Goal: Task Accomplishment & Management: Complete application form

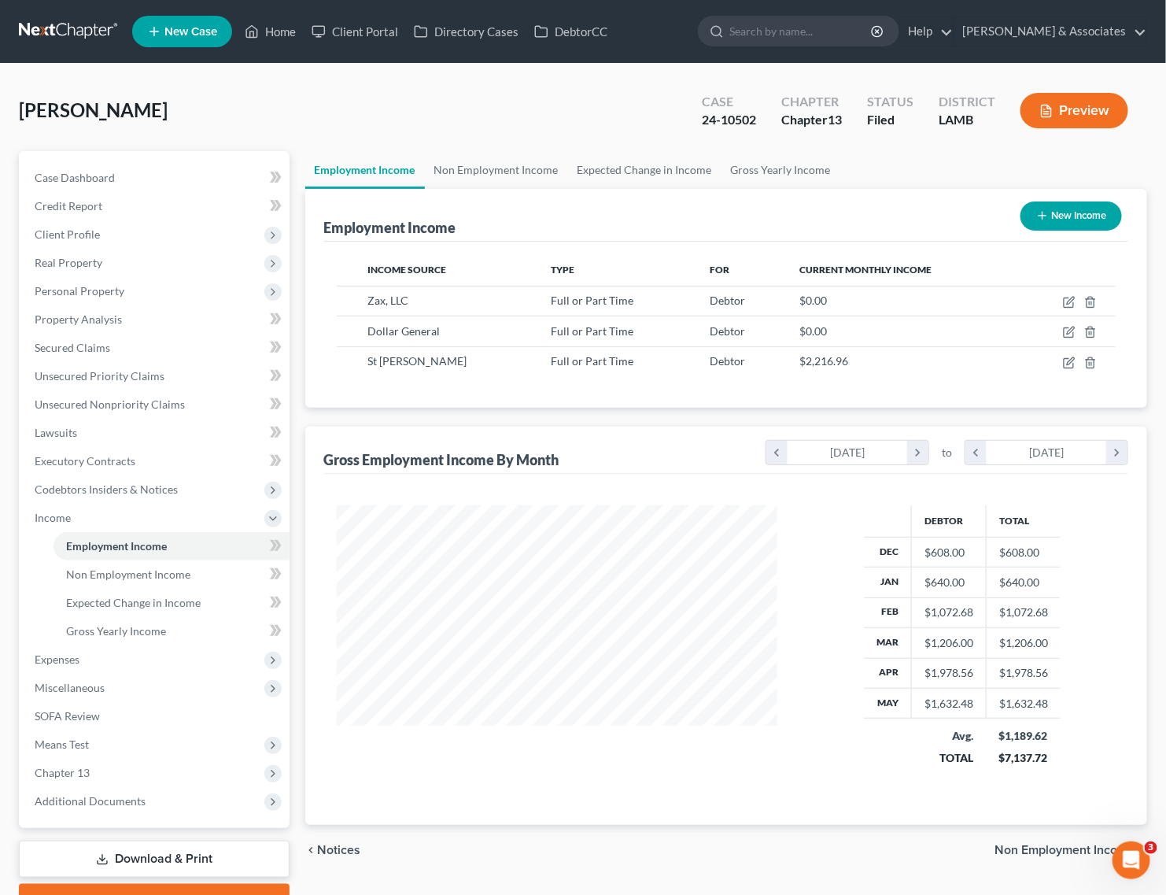
scroll to position [283, 473]
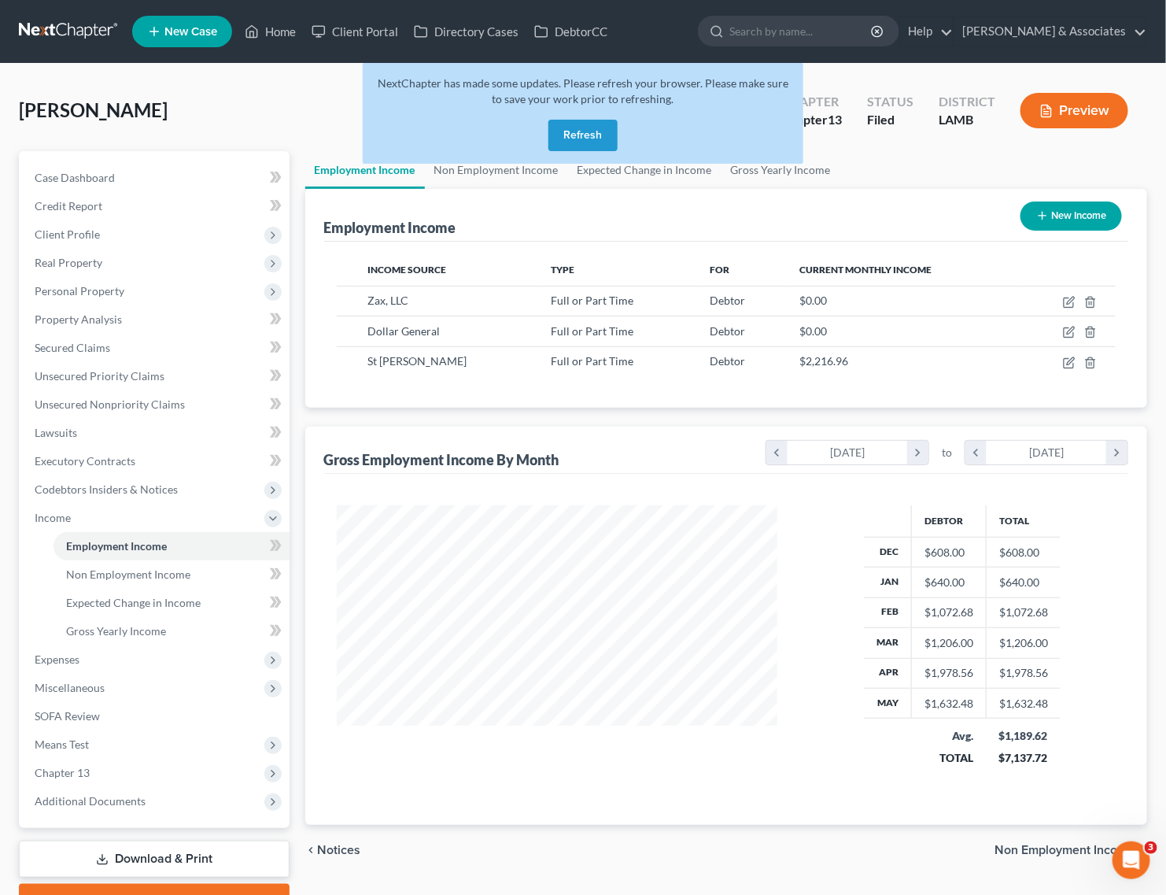
click at [582, 123] on button "Refresh" at bounding box center [582, 135] width 69 height 31
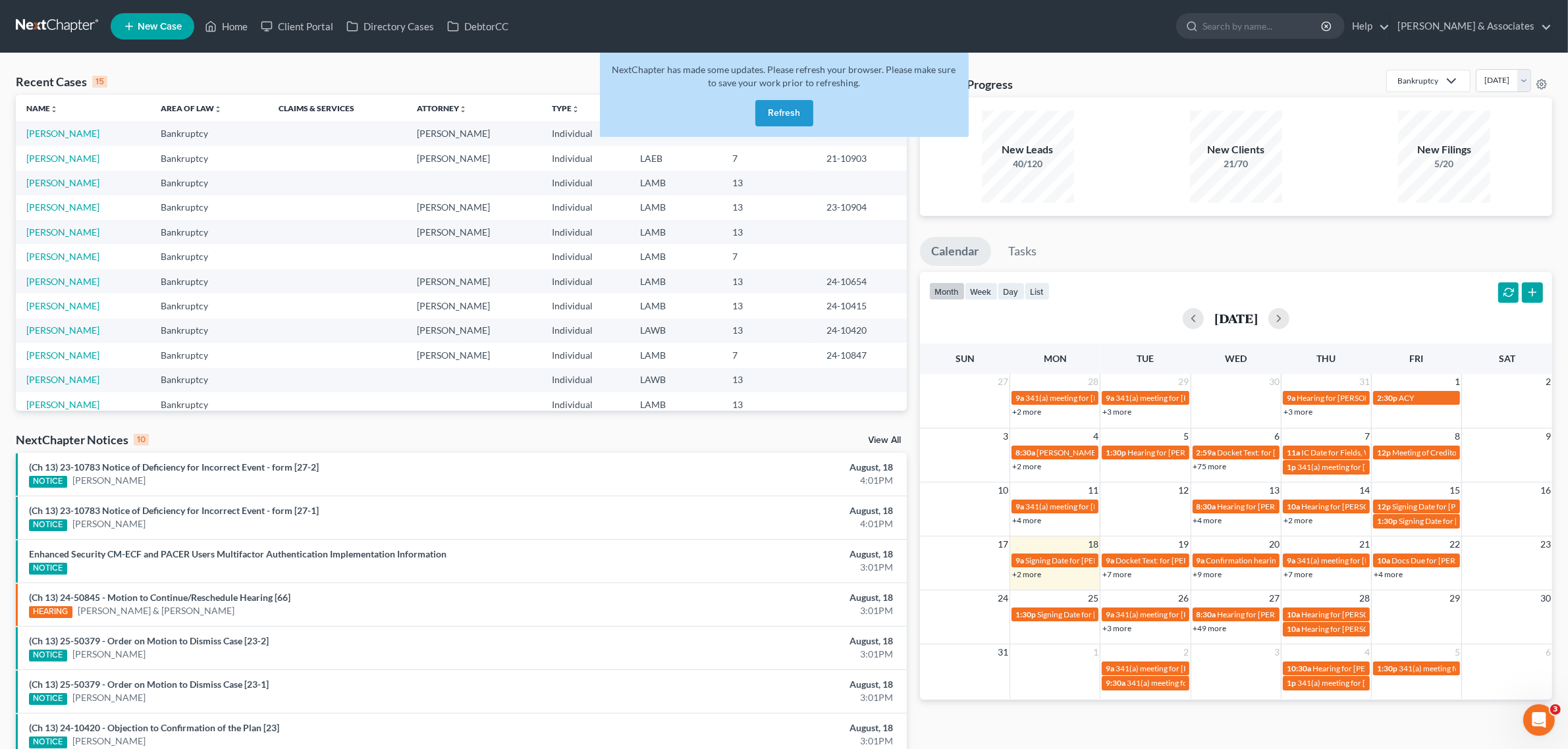
click at [942, 300] on button "month" at bounding box center [947, 291] width 35 height 18
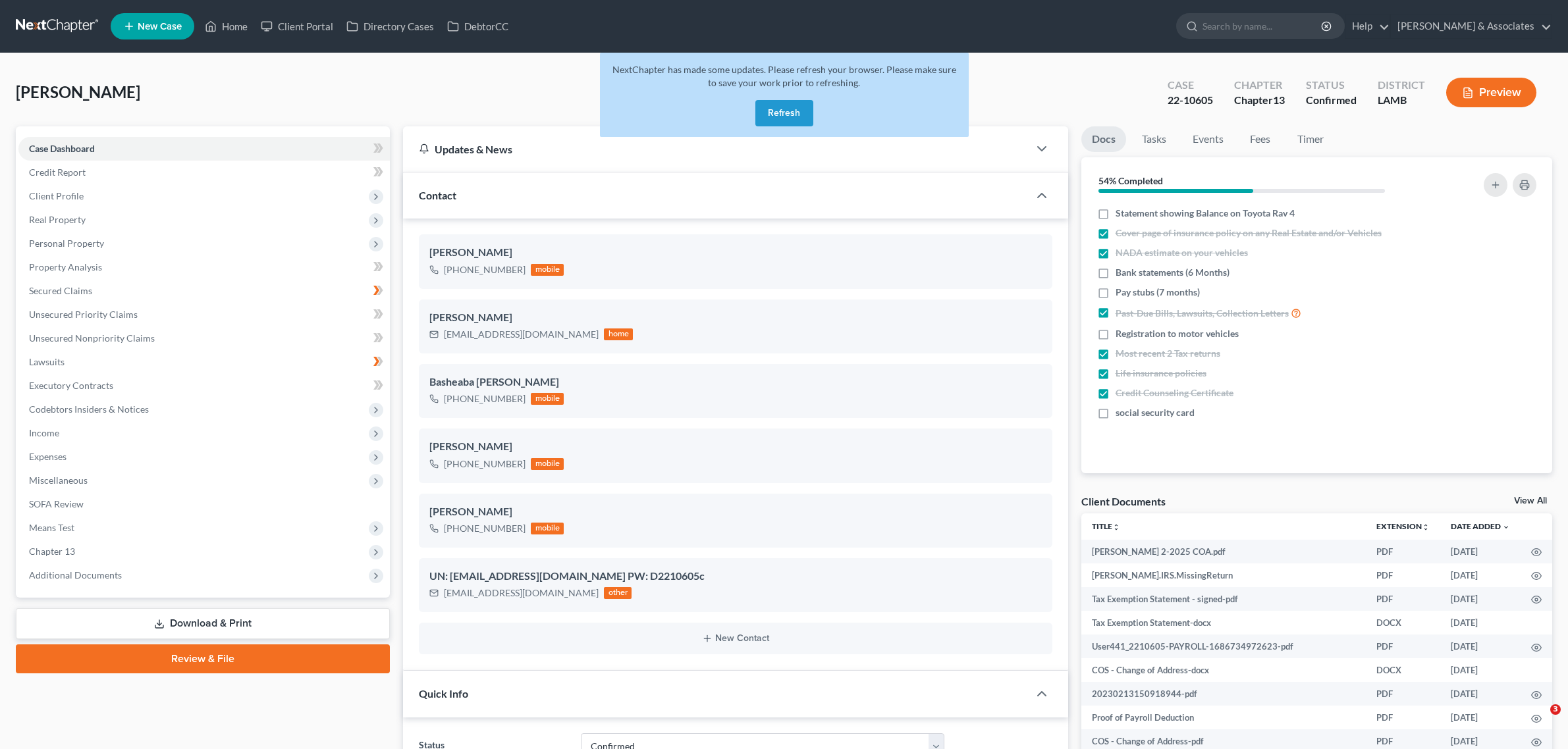
select select "3"
select select "0"
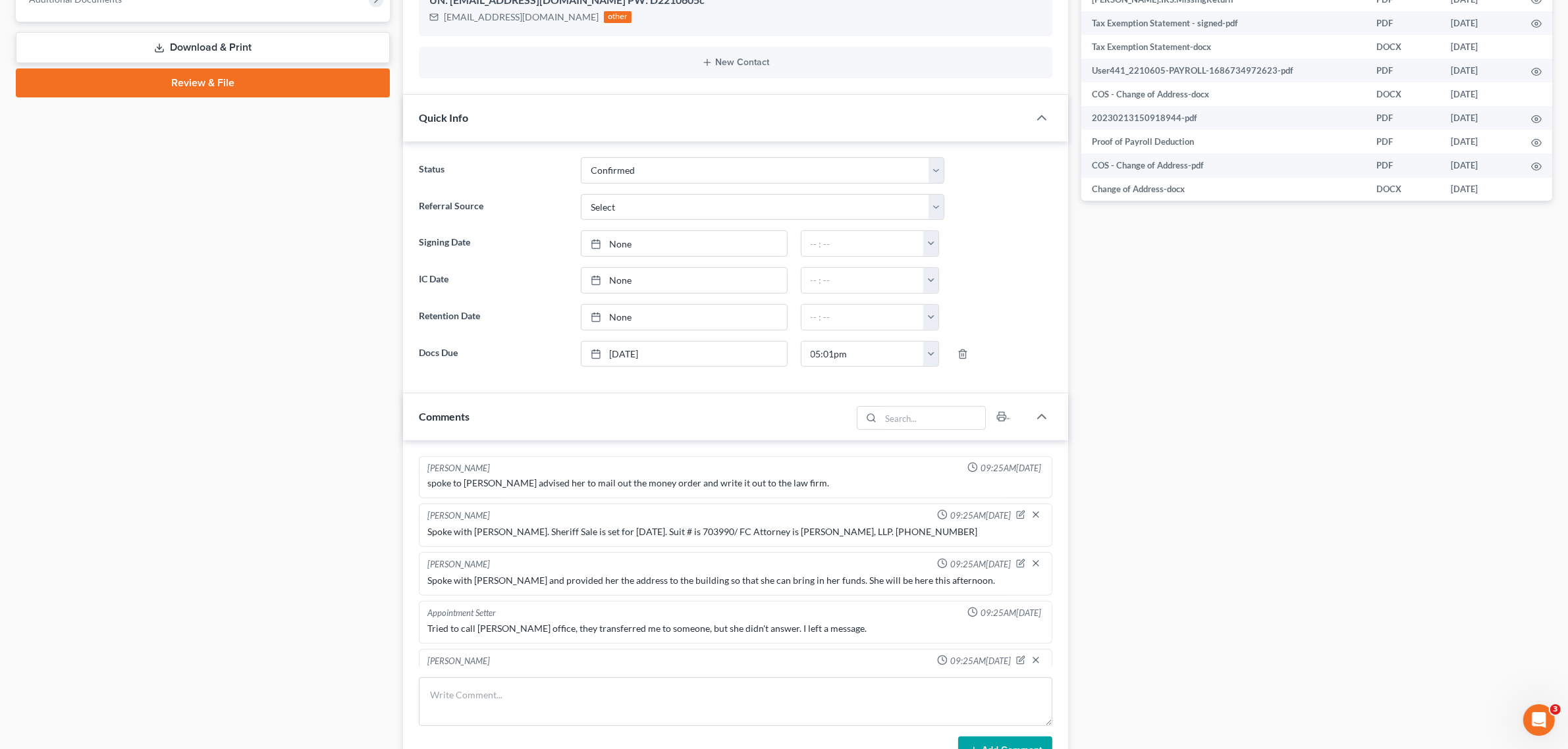
scroll to position [2385, 0]
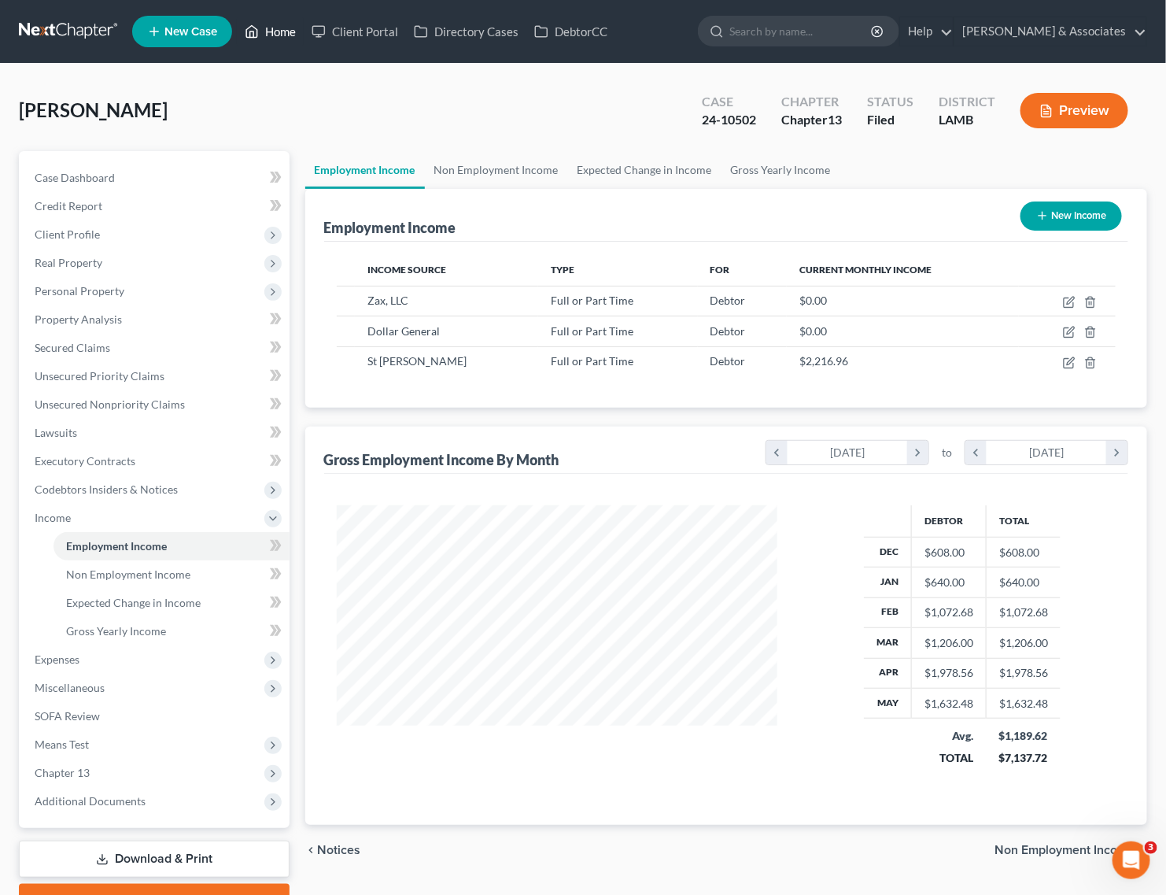
click at [259, 33] on icon at bounding box center [252, 31] width 14 height 19
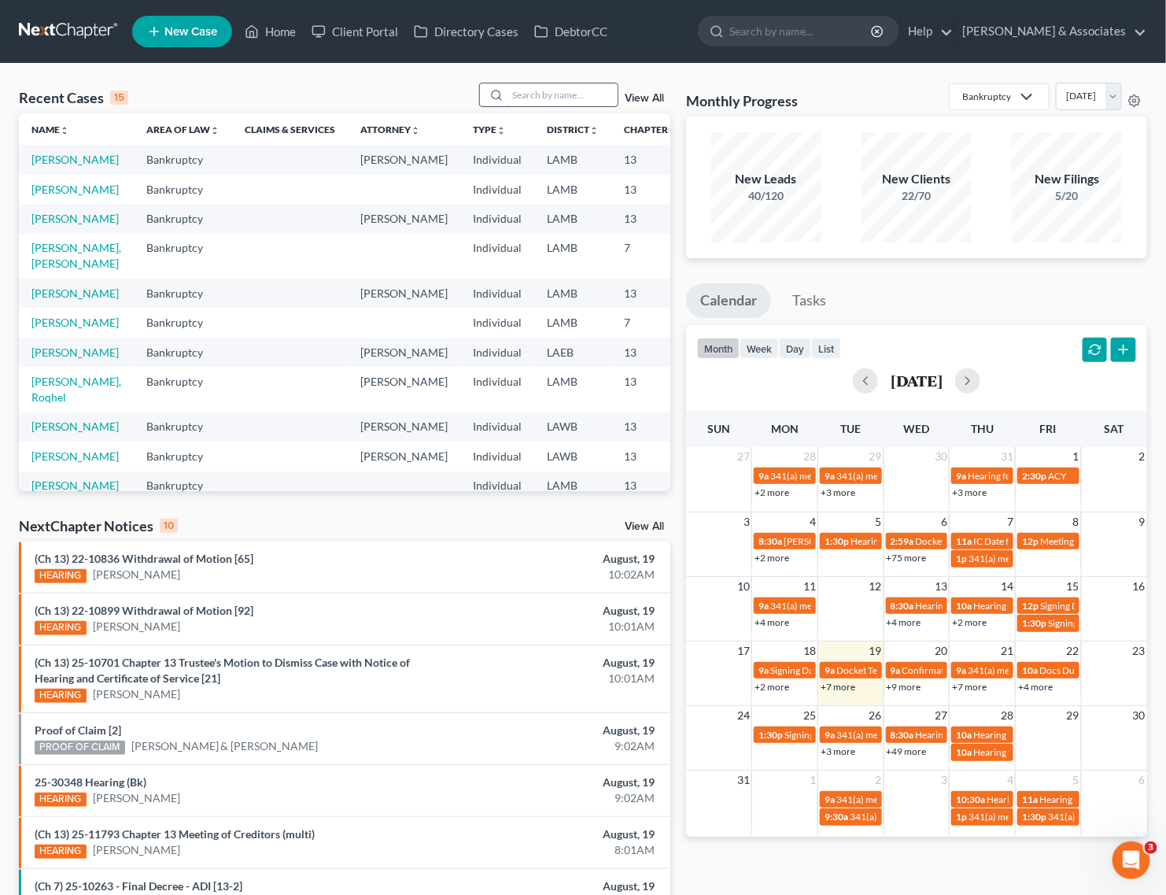
click at [590, 103] on input "search" at bounding box center [562, 94] width 110 height 23
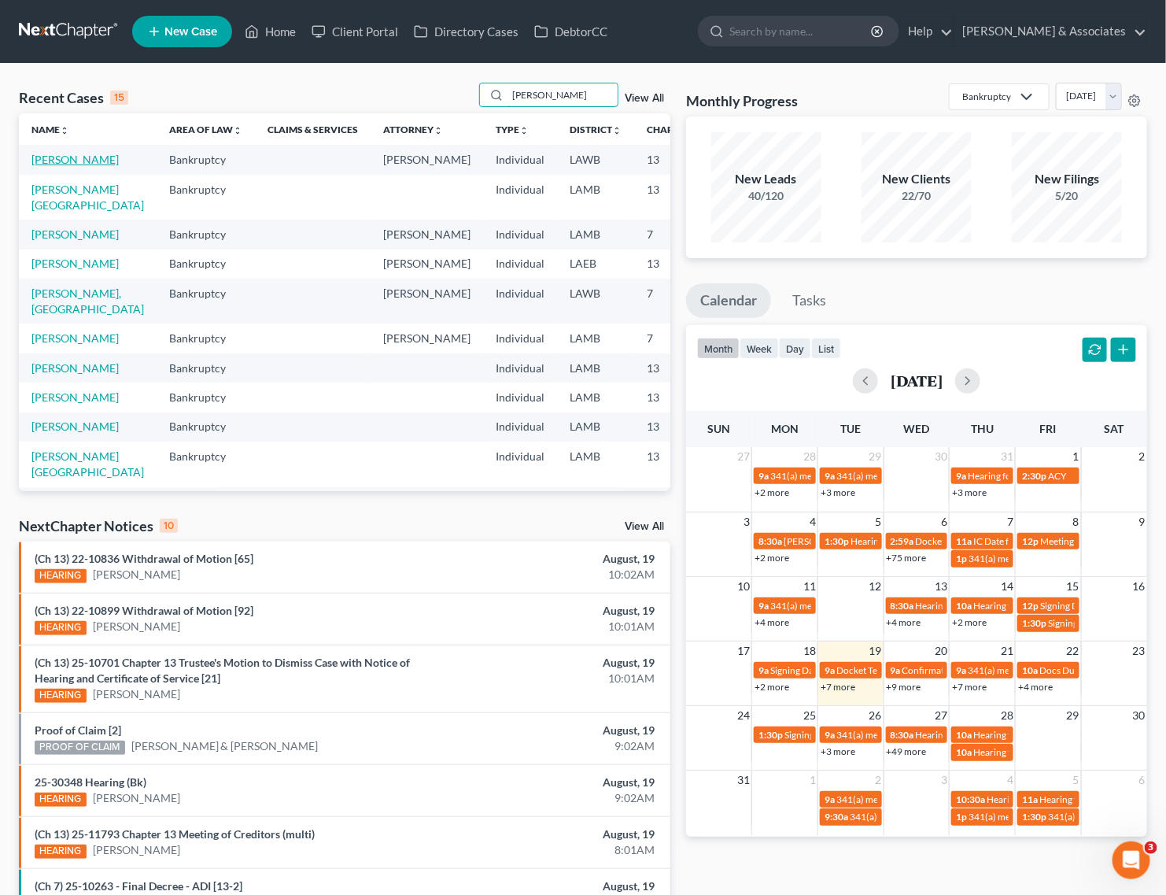
type input "morris"
click at [43, 164] on link "Morris, Donna" at bounding box center [74, 159] width 87 height 13
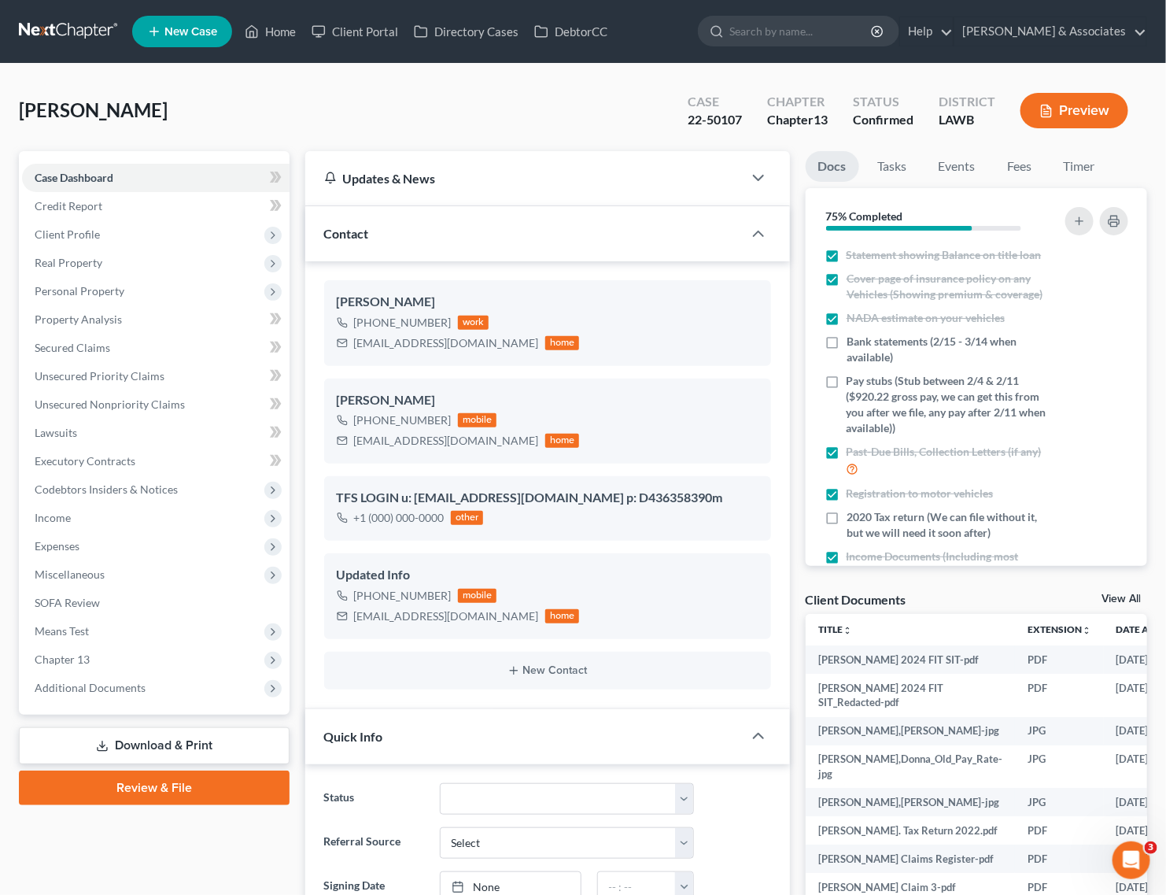
scroll to position [11881, 0]
click at [83, 685] on span "Additional Documents" at bounding box center [90, 687] width 111 height 13
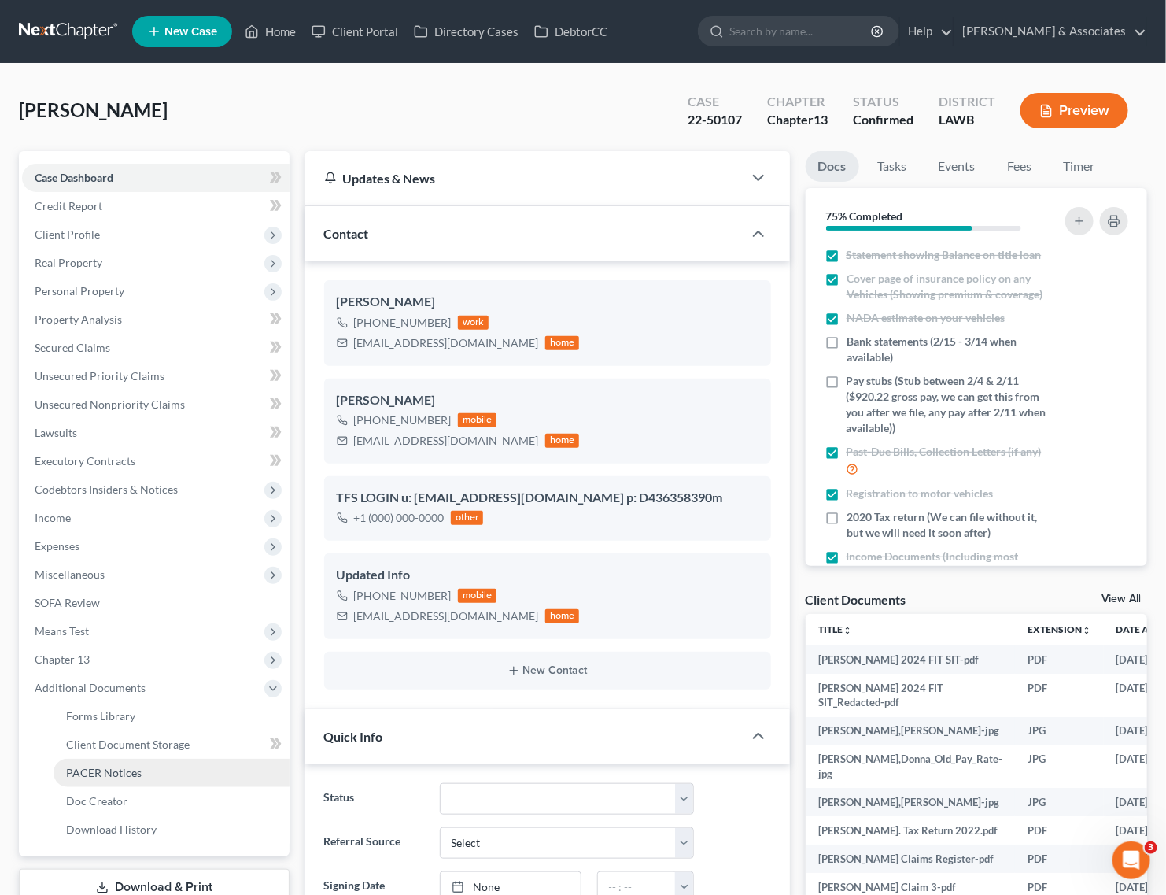
click at [111, 769] on span "PACER Notices" at bounding box center [104, 772] width 76 height 13
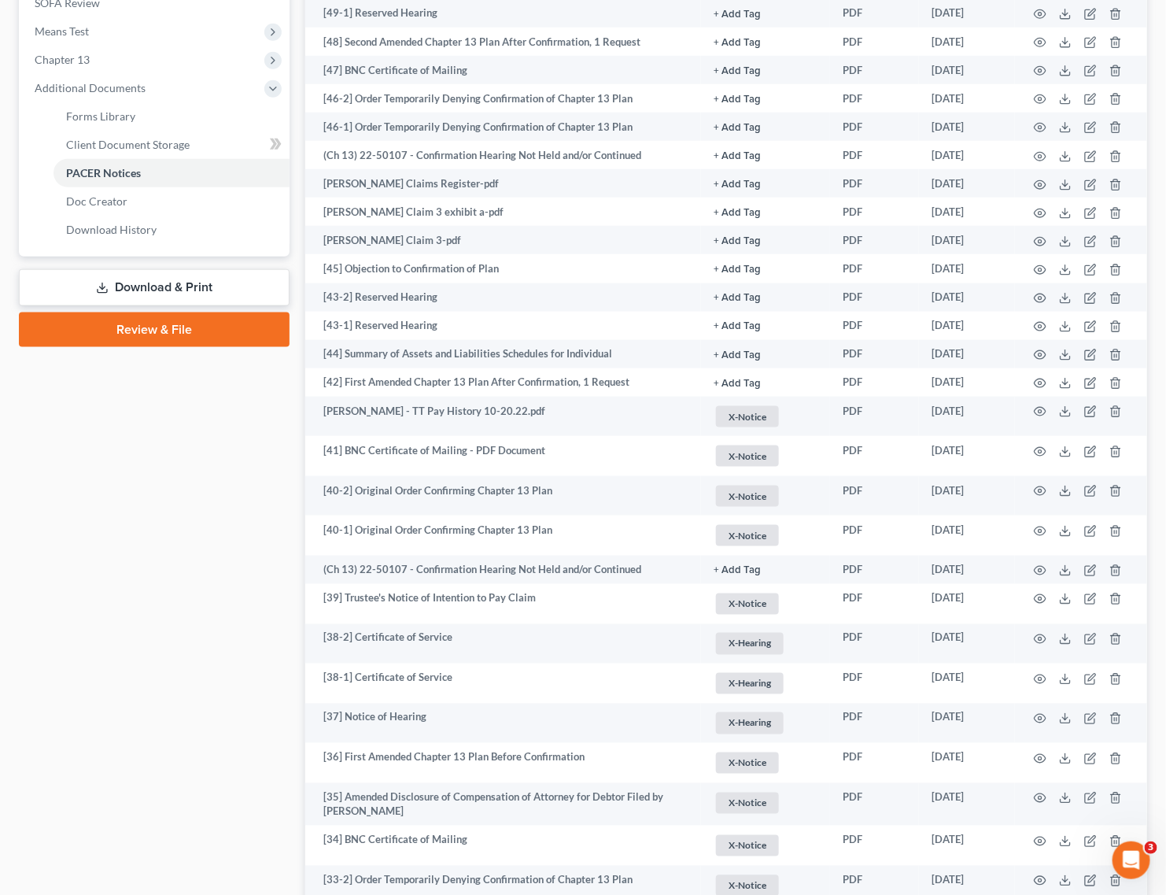
scroll to position [492, 0]
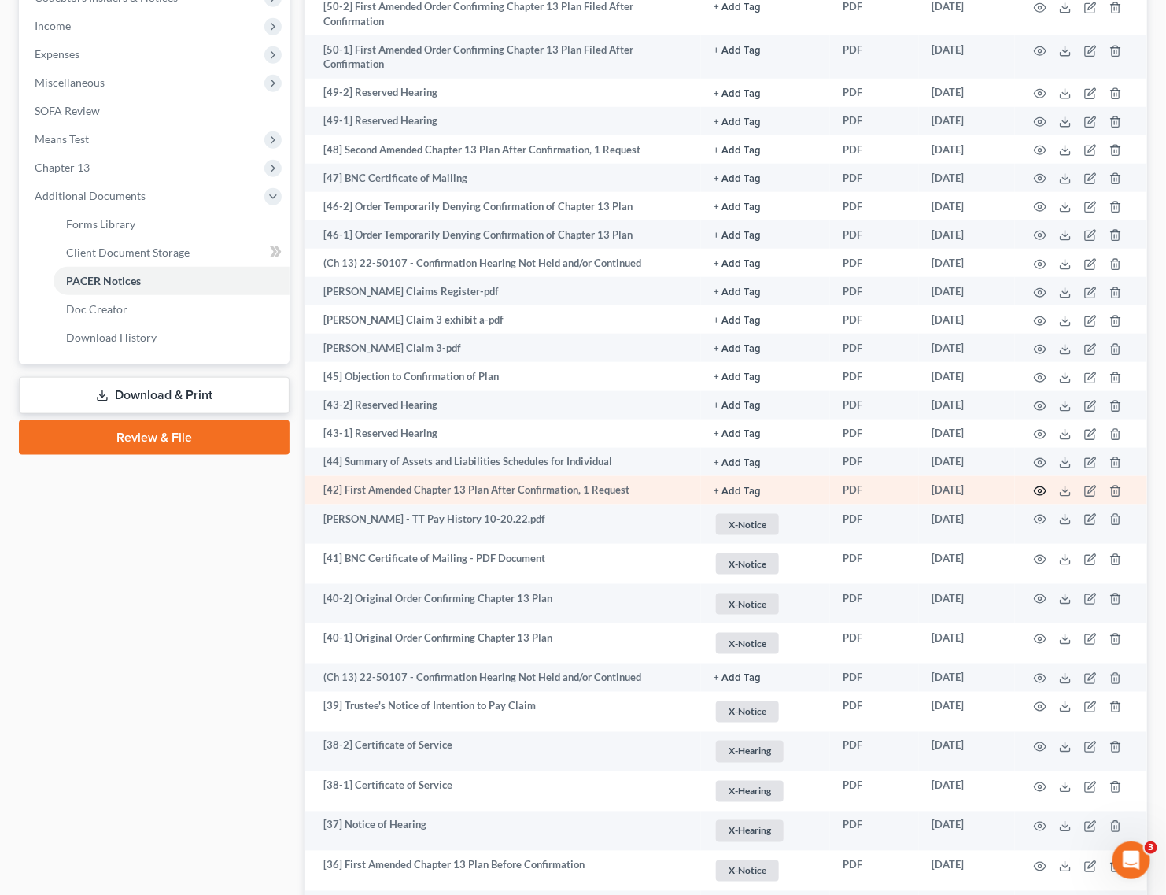
click at [1042, 489] on circle "button" at bounding box center [1040, 490] width 3 height 3
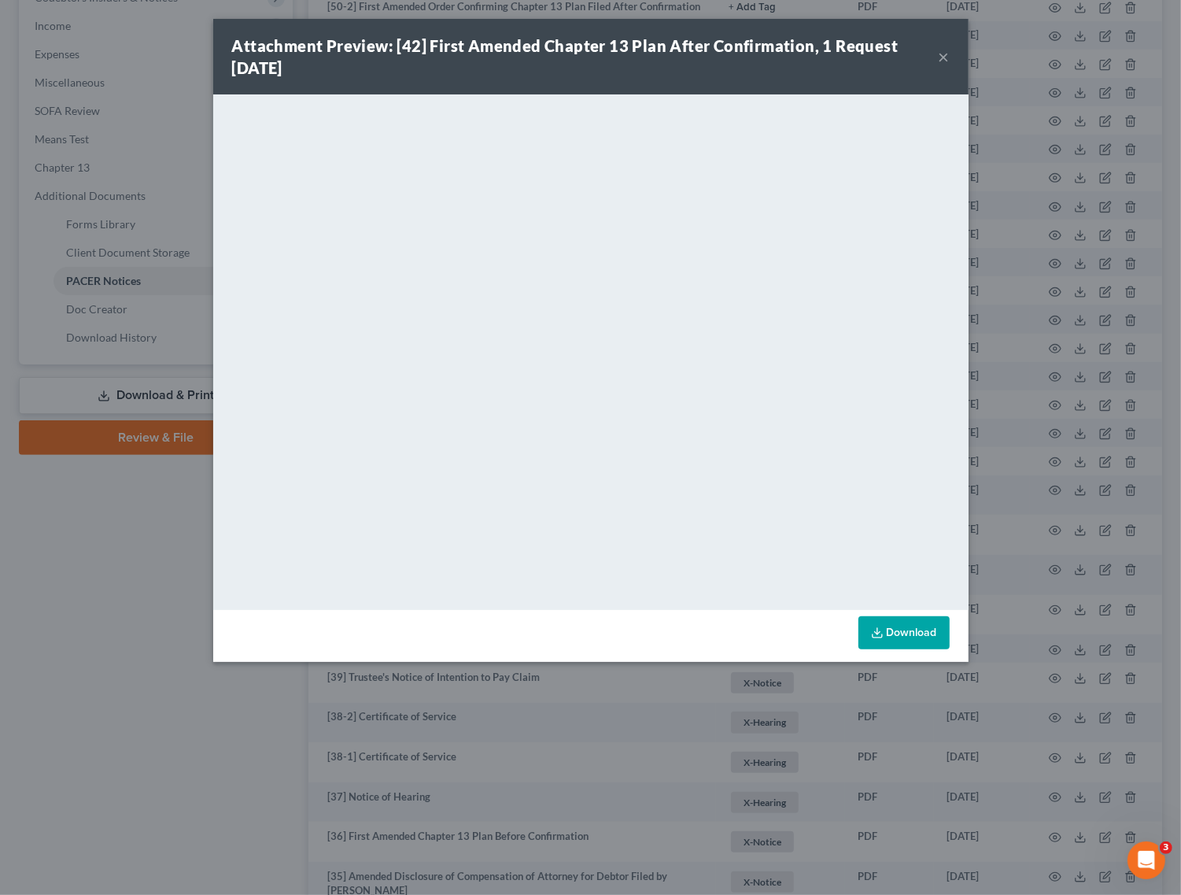
click at [943, 55] on button "×" at bounding box center [944, 56] width 11 height 19
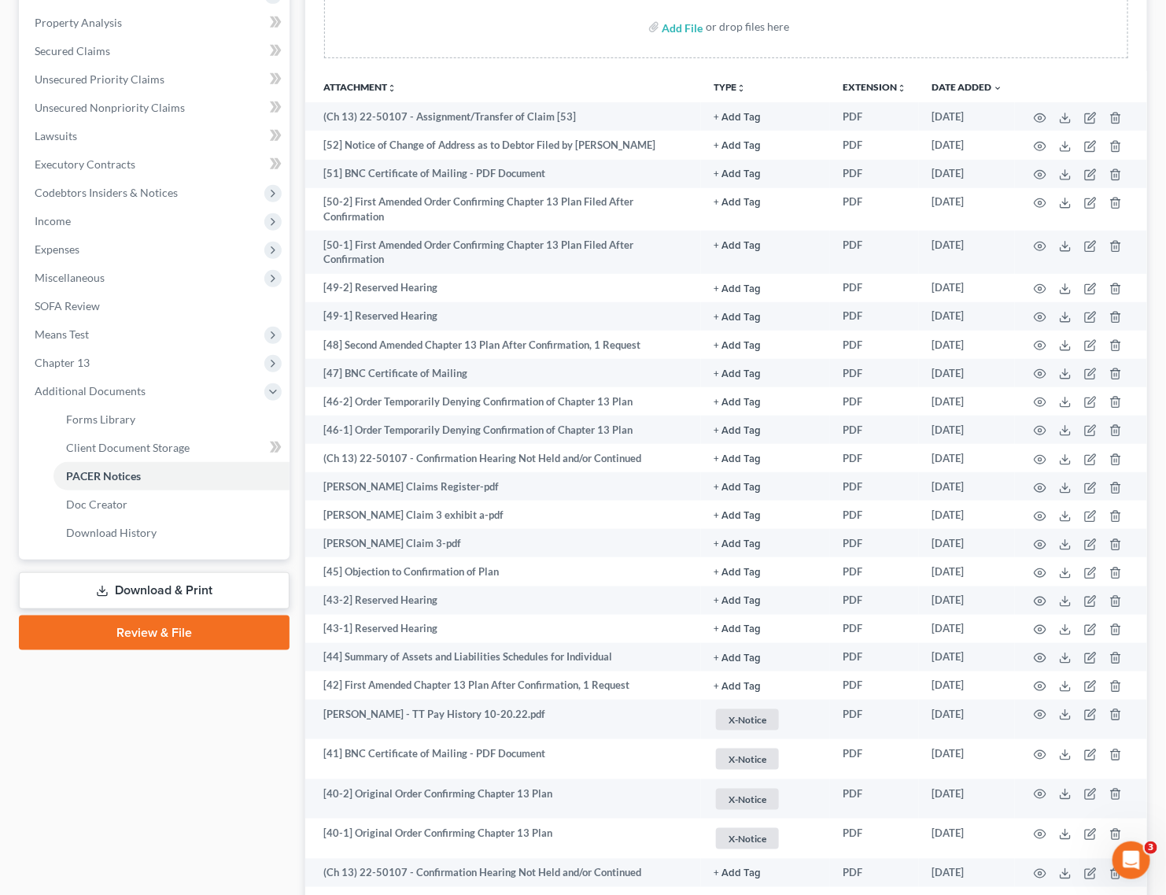
scroll to position [0, 0]
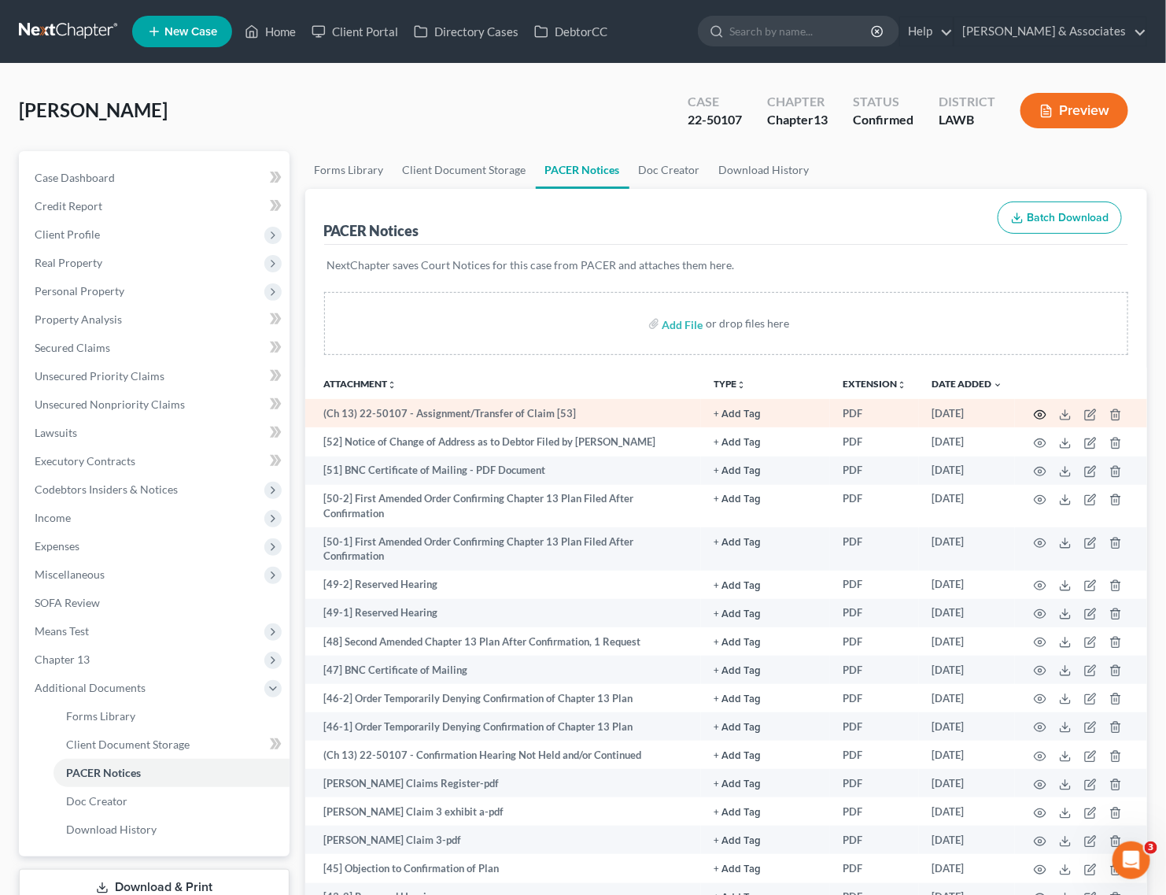
click at [1035, 411] on icon "button" at bounding box center [1040, 414] width 13 height 13
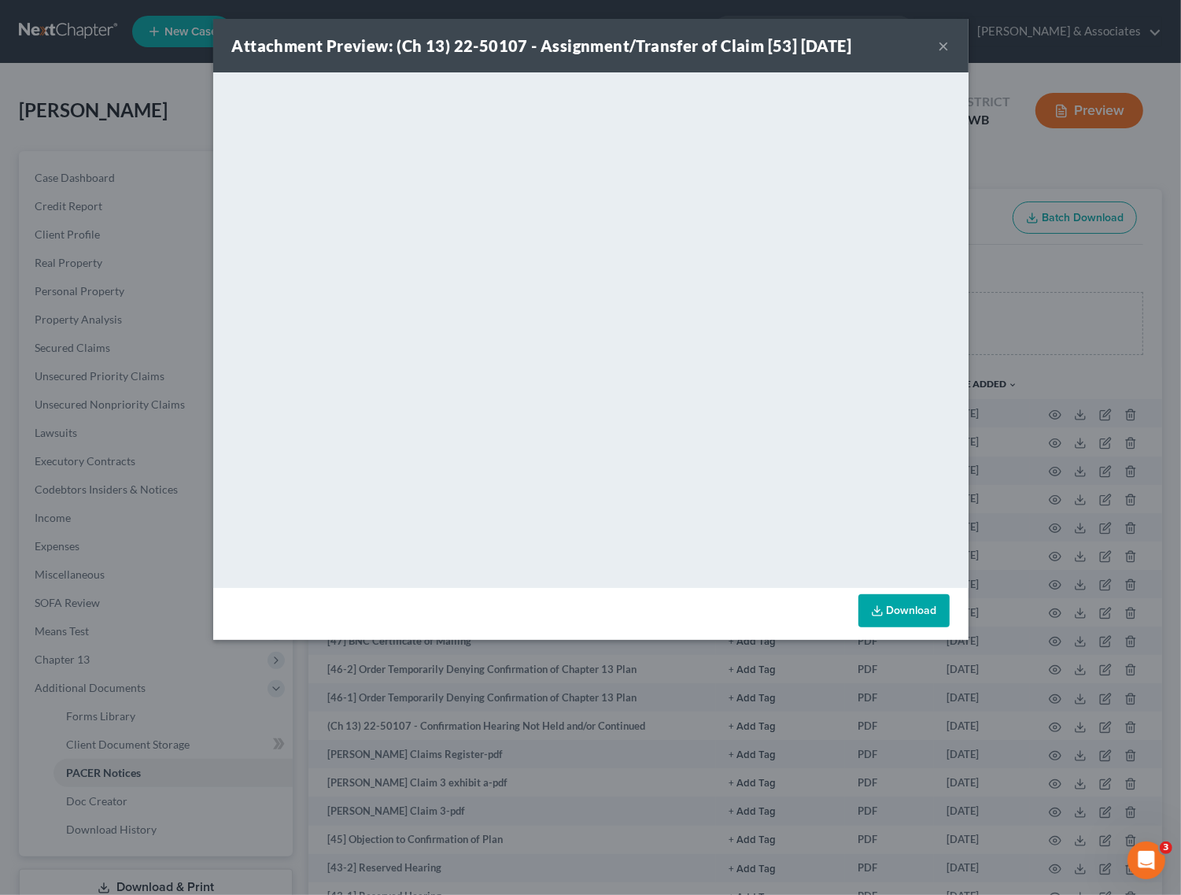
drag, startPoint x: 941, startPoint y: 43, endPoint x: 638, endPoint y: 72, distance: 304.3
click at [941, 43] on button "×" at bounding box center [944, 45] width 11 height 19
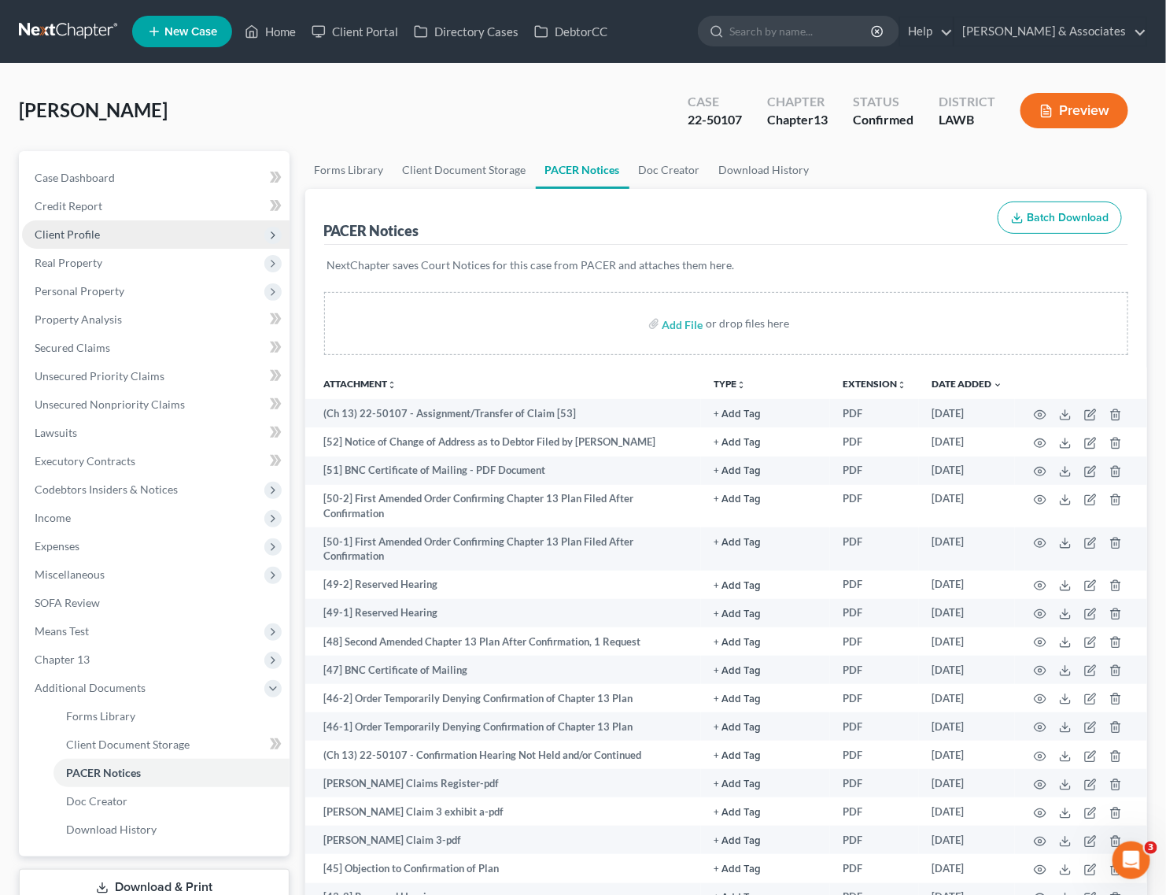
click at [85, 242] on span "Client Profile" at bounding box center [156, 234] width 268 height 28
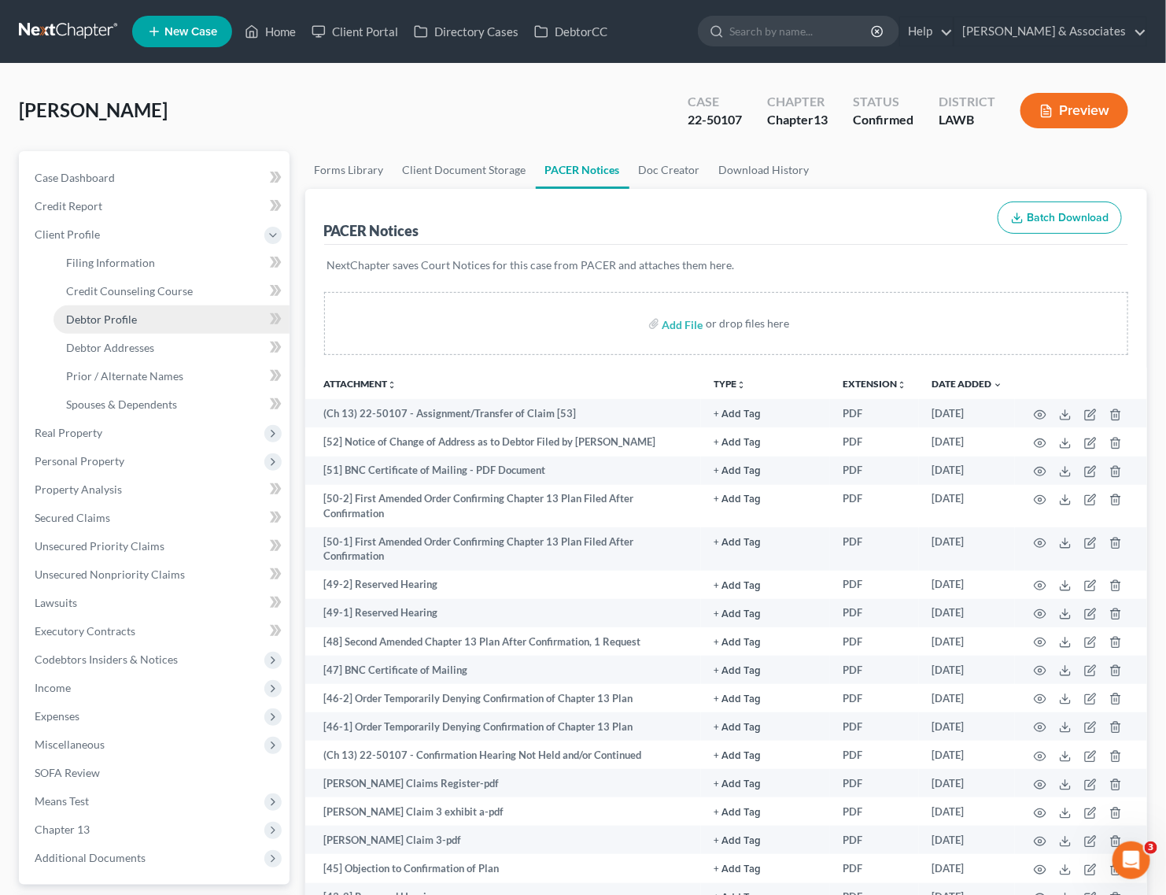
click at [127, 323] on span "Debtor Profile" at bounding box center [101, 318] width 71 height 13
select select "3"
select select "1"
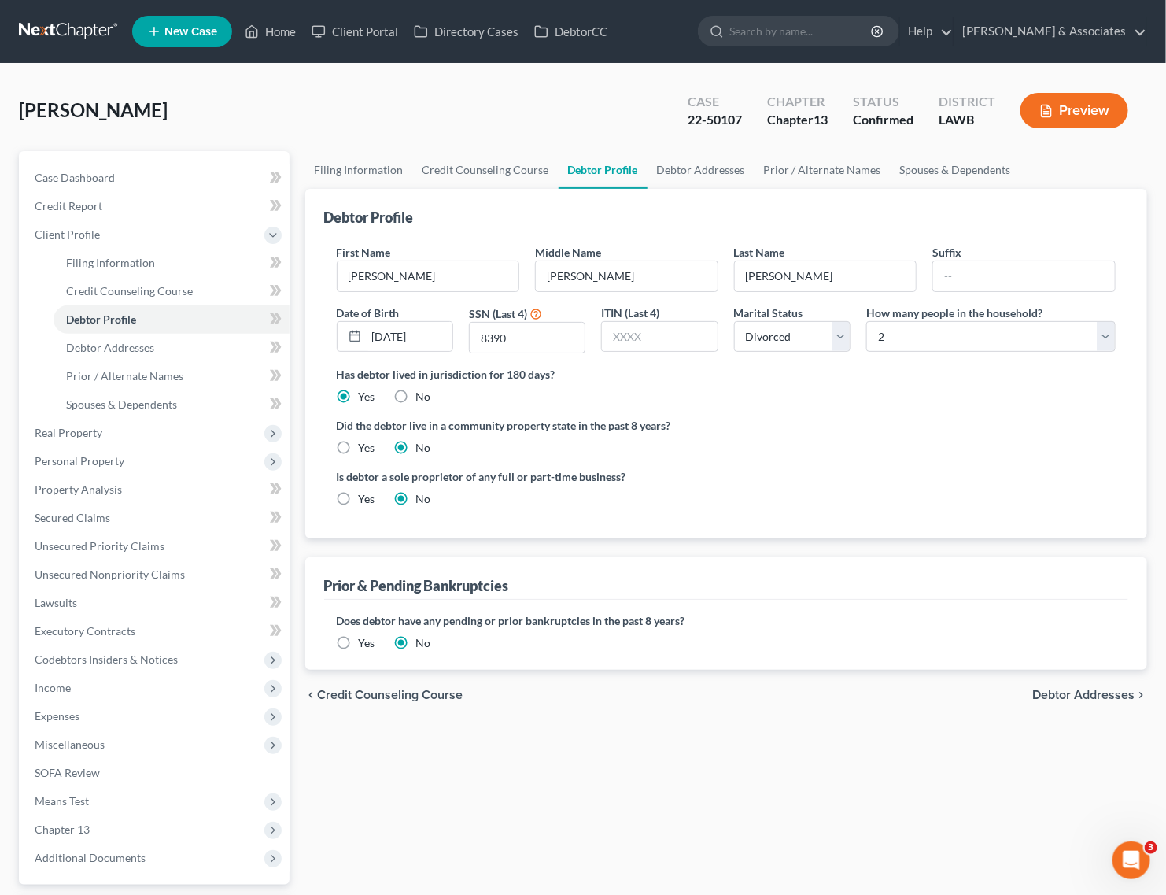
radio input "true"
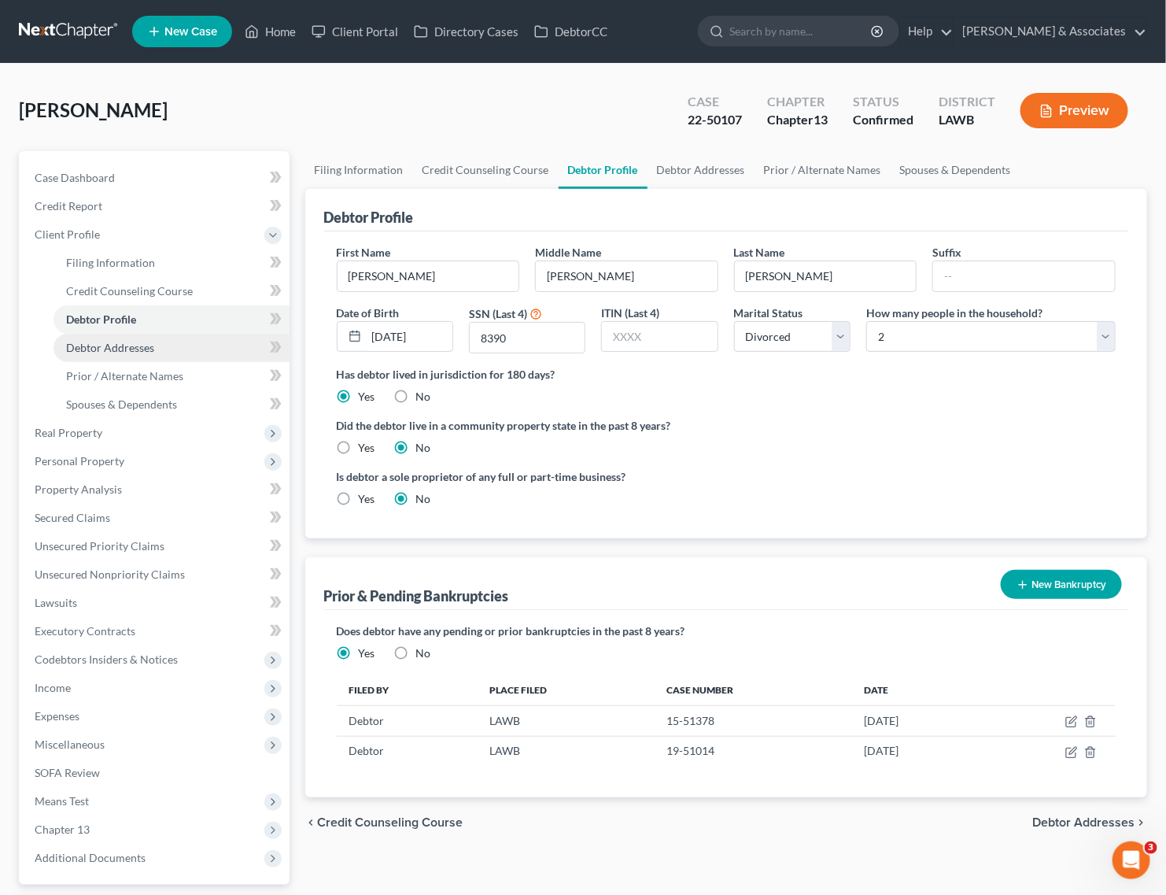
click at [128, 351] on span "Debtor Addresses" at bounding box center [110, 347] width 88 height 13
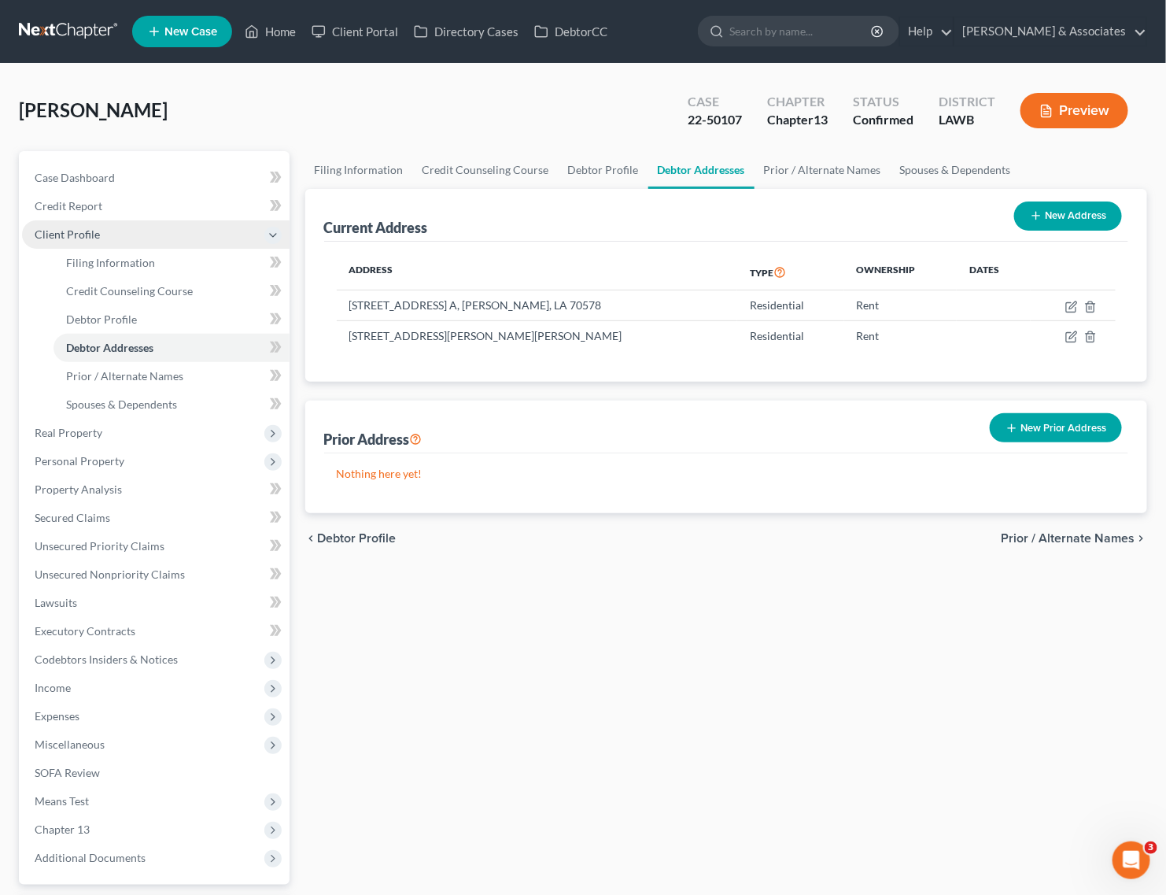
click at [135, 232] on span "Client Profile" at bounding box center [156, 234] width 268 height 28
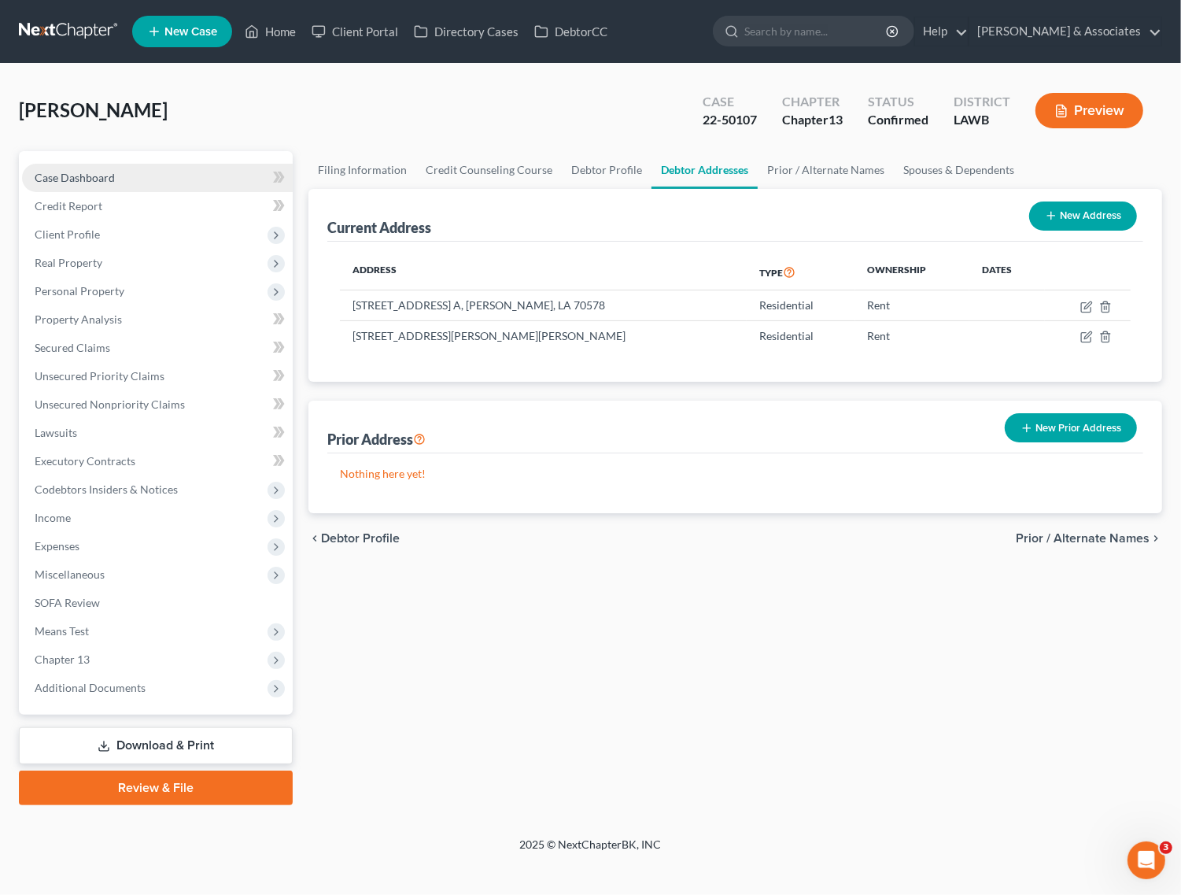
click at [81, 174] on span "Case Dashboard" at bounding box center [75, 177] width 80 height 13
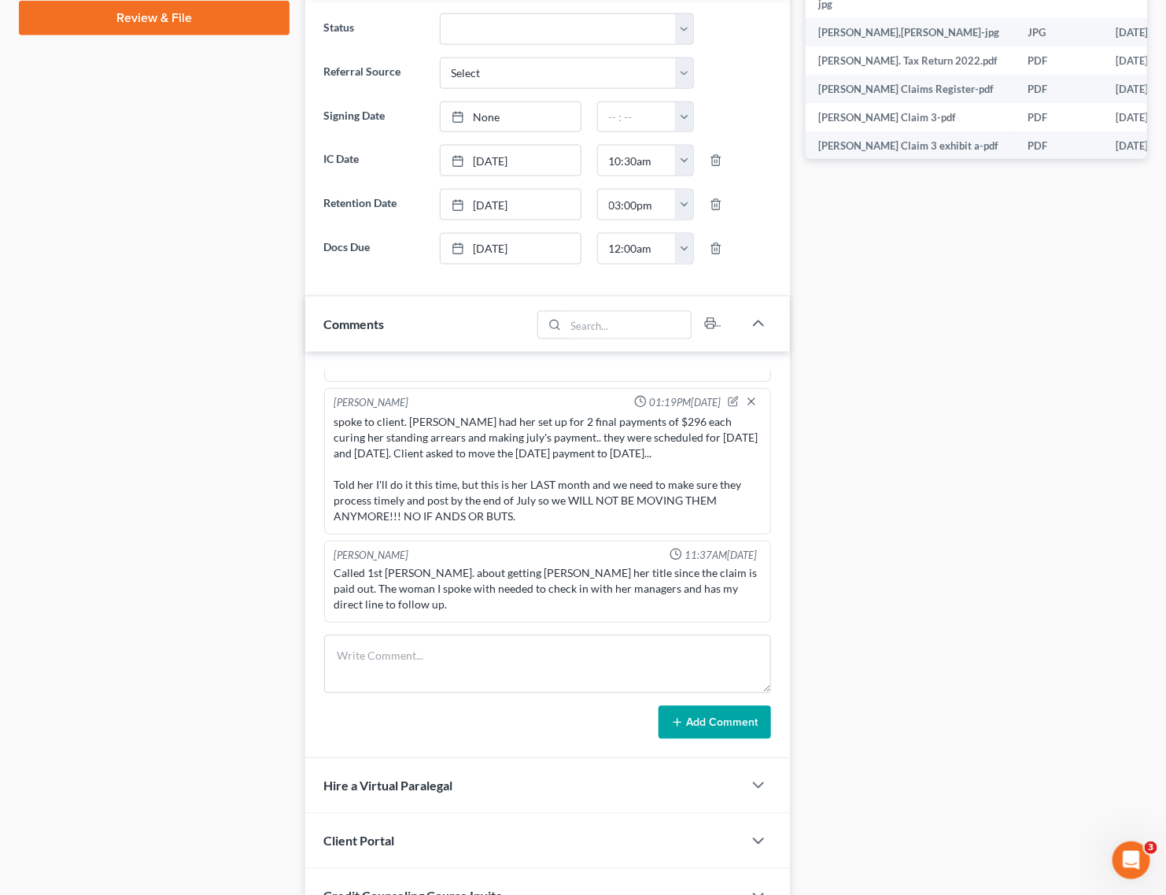
scroll to position [787, 0]
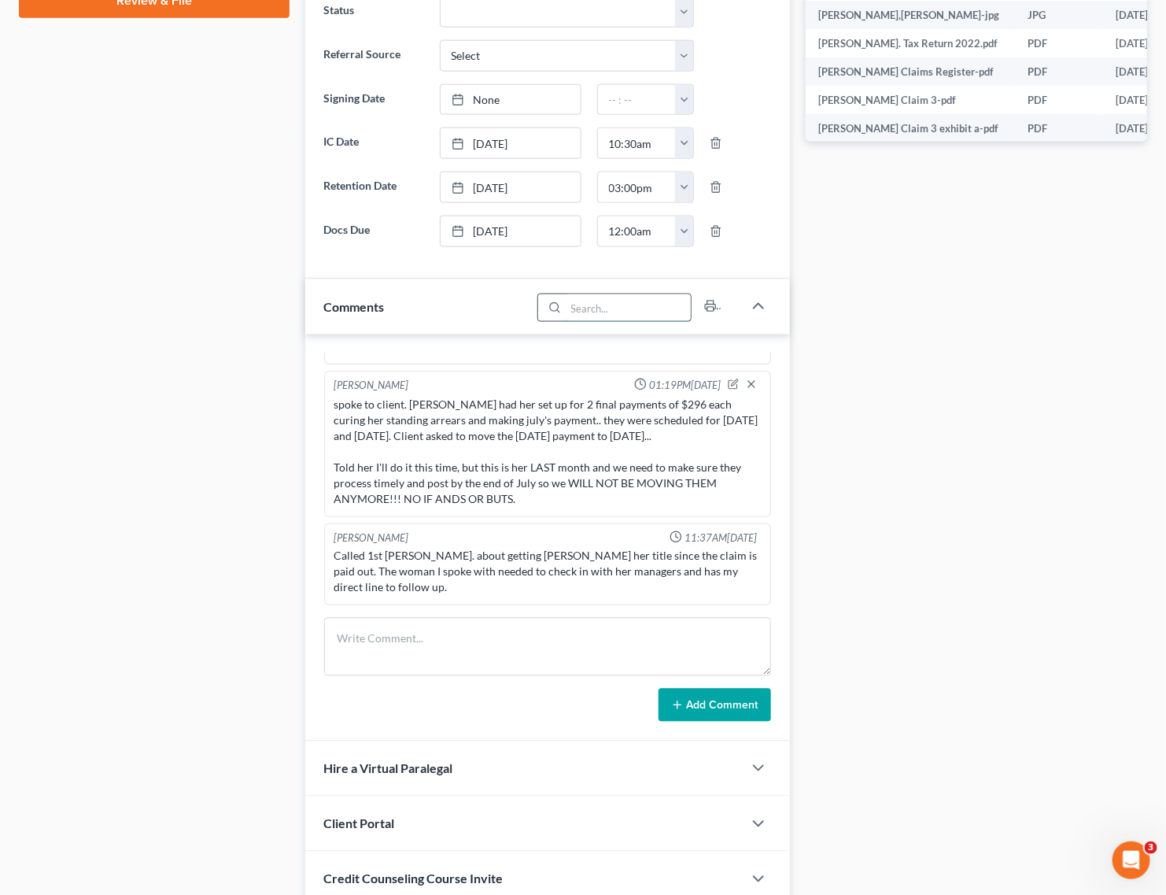
click at [639, 312] on input "search" at bounding box center [628, 307] width 125 height 27
type input "address"
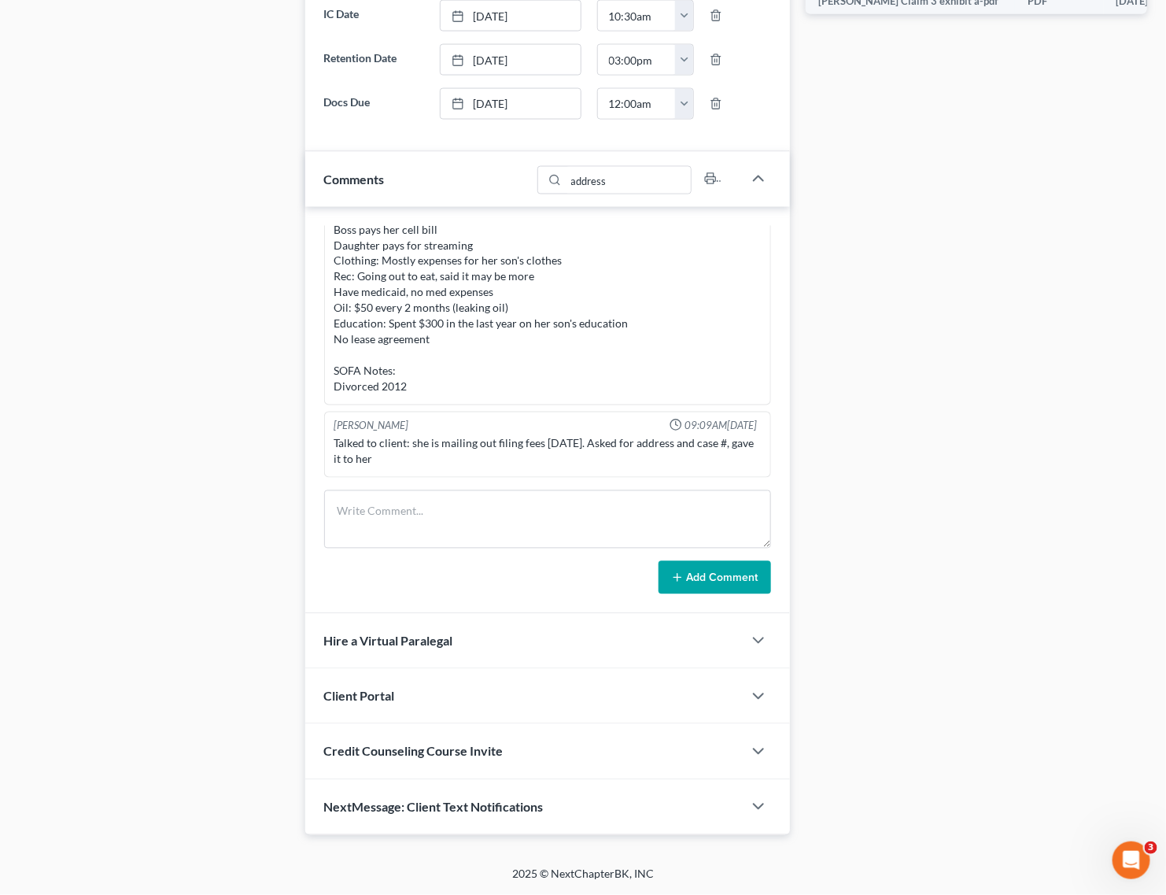
scroll to position [917, 0]
drag, startPoint x: 595, startPoint y: 445, endPoint x: 648, endPoint y: 465, distance: 56.3
click at [648, 465] on div "Talked to client: she is mailing out filing fees today. Asked for address and c…" at bounding box center [547, 451] width 426 height 31
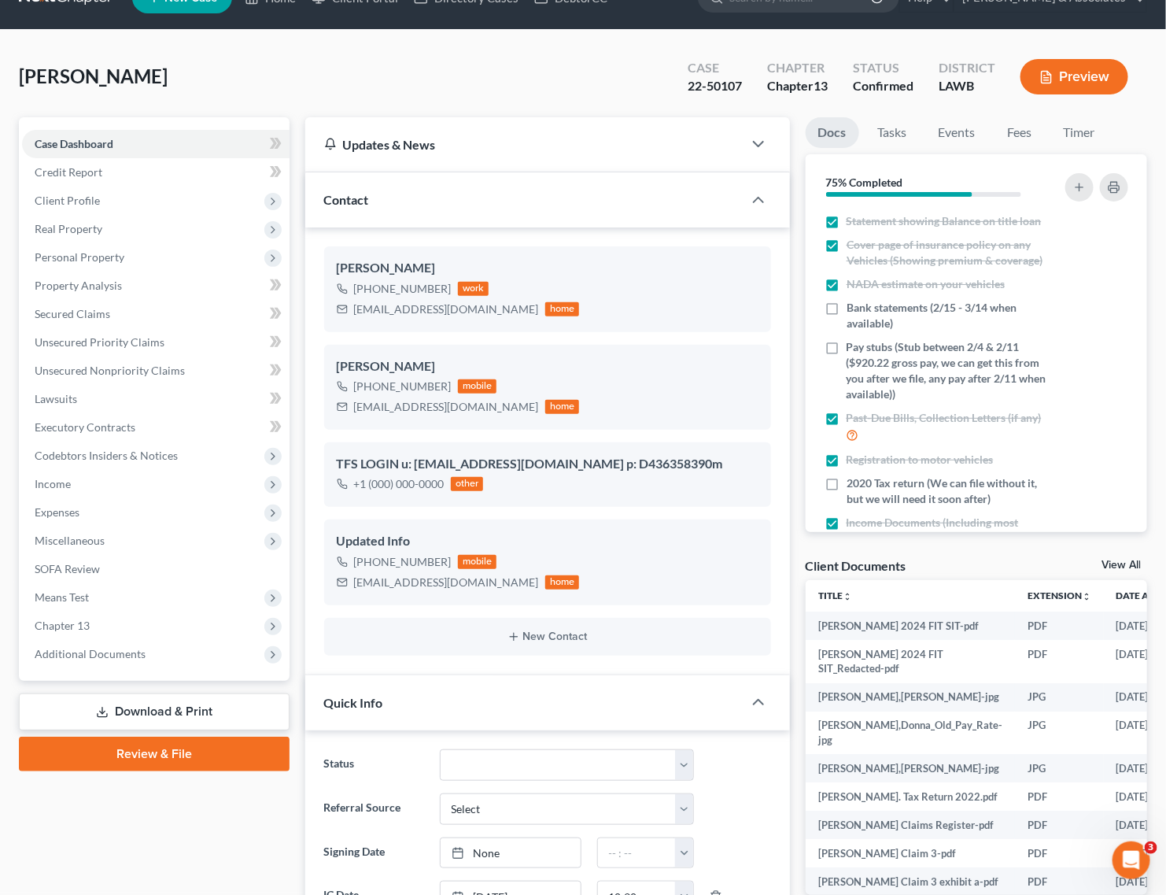
scroll to position [0, 0]
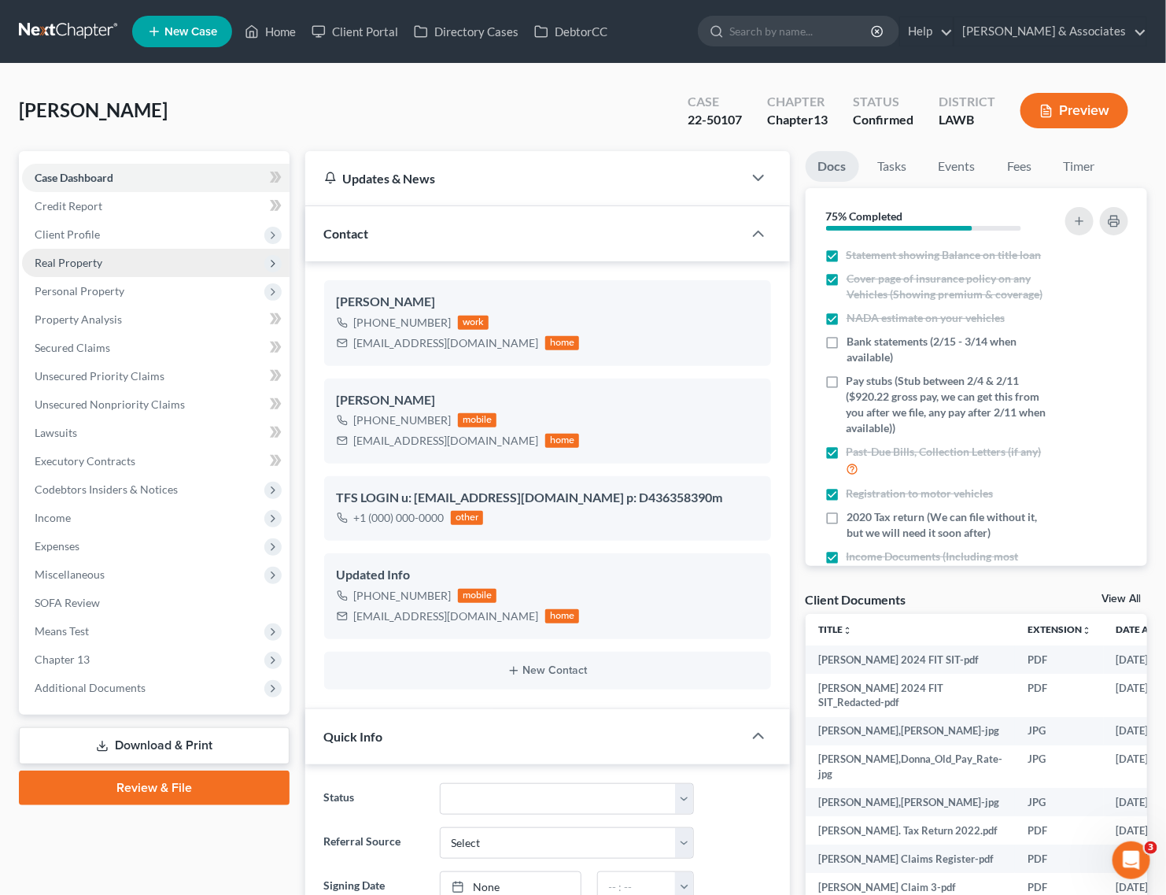
drag, startPoint x: 126, startPoint y: 234, endPoint x: 127, endPoint y: 253, distance: 18.9
click at [126, 234] on span "Client Profile" at bounding box center [156, 234] width 268 height 28
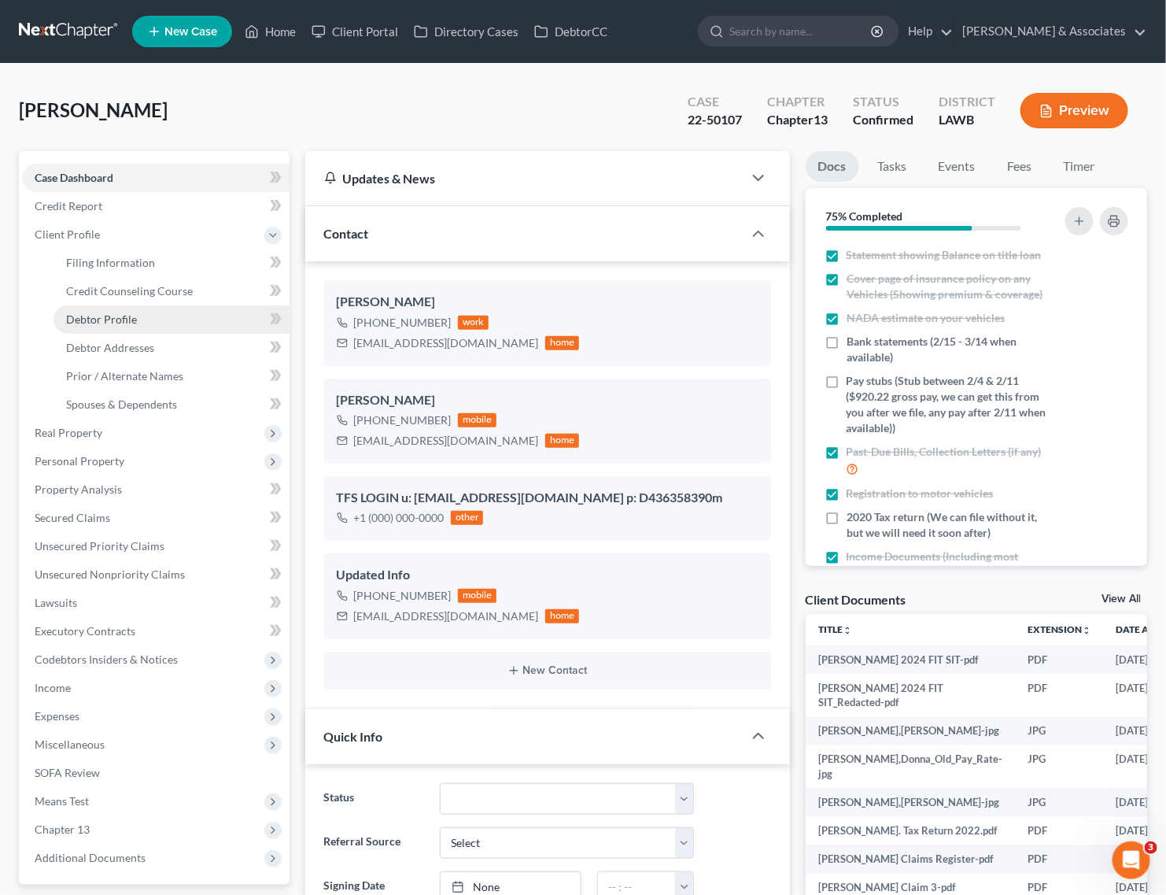
click at [127, 308] on link "Debtor Profile" at bounding box center [172, 319] width 236 height 28
select select "3"
select select "1"
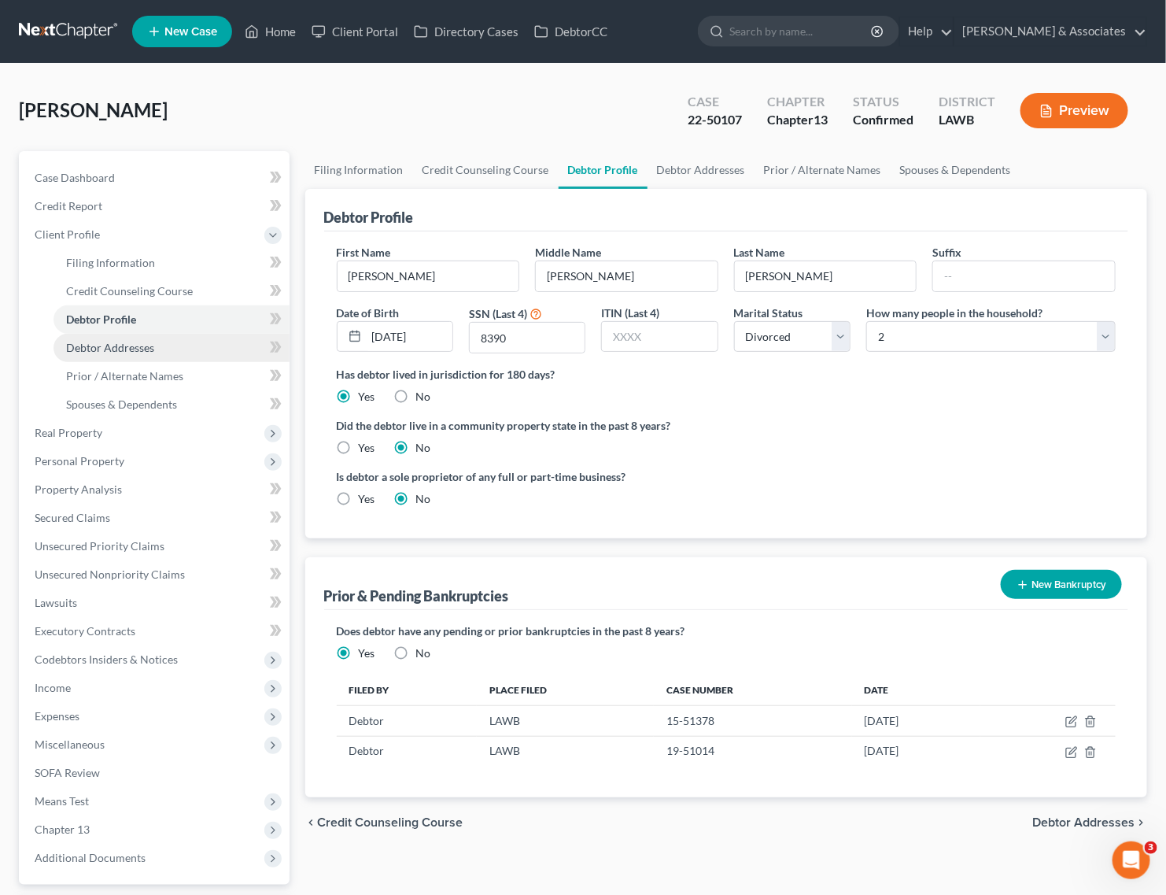
click at [139, 345] on span "Debtor Addresses" at bounding box center [110, 347] width 88 height 13
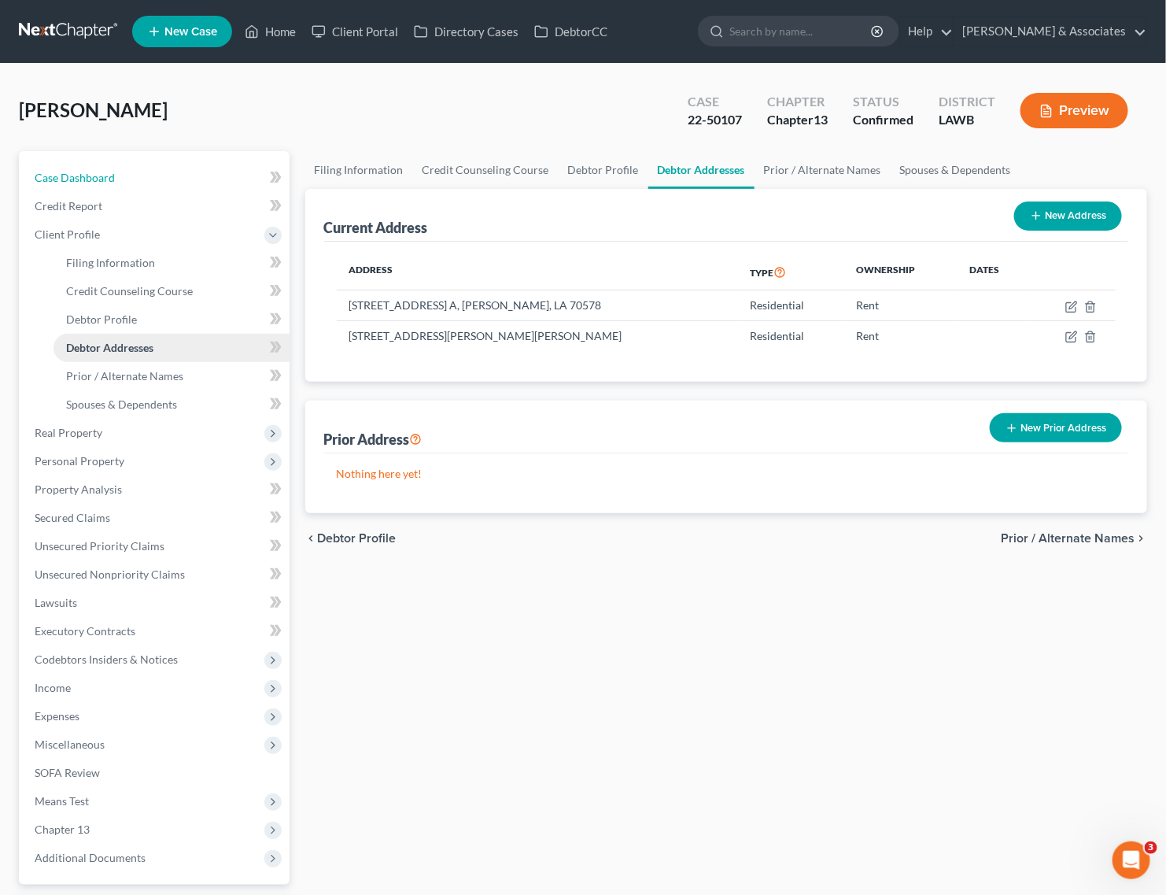
drag, startPoint x: 118, startPoint y: 172, endPoint x: 146, endPoint y: 343, distance: 173.7
click at [118, 172] on link "Case Dashboard" at bounding box center [156, 178] width 268 height 28
select select "3"
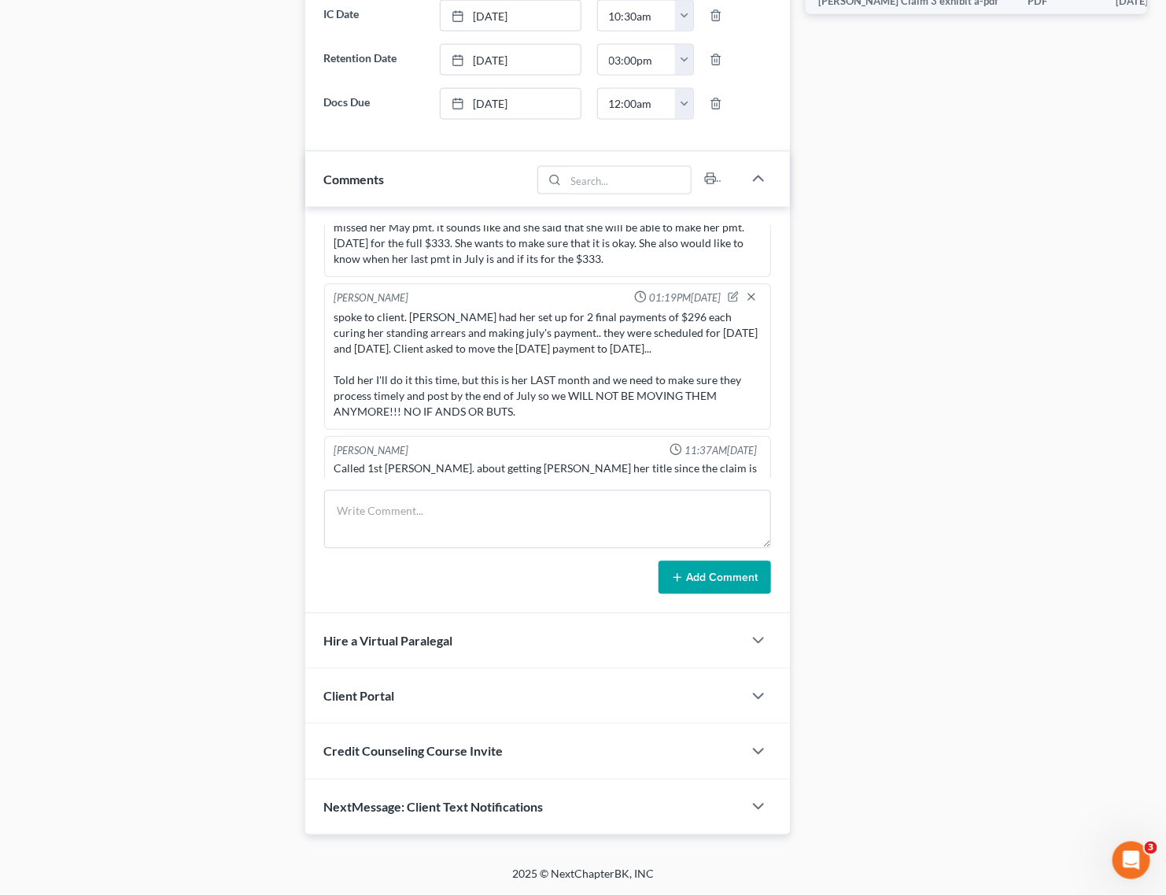
scroll to position [11783, 0]
click at [638, 187] on input "search" at bounding box center [628, 180] width 125 height 27
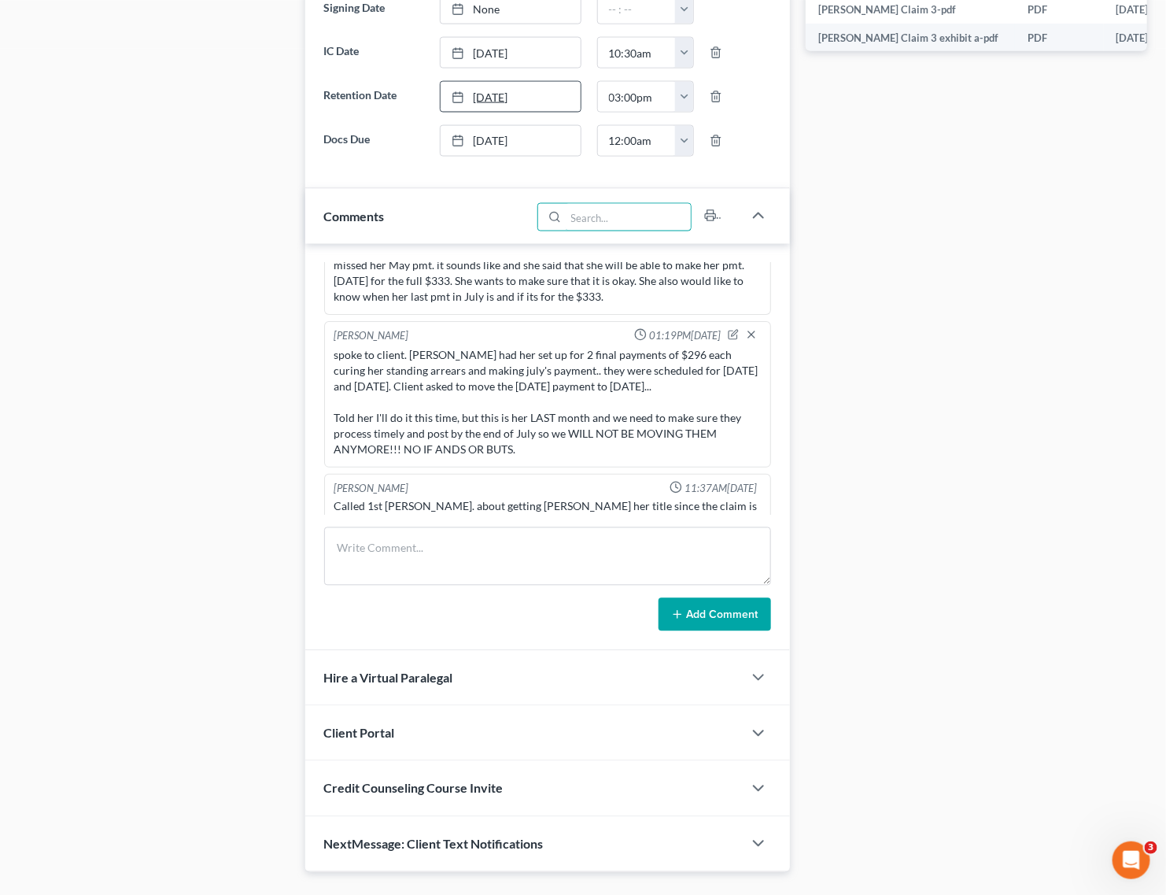
scroll to position [917, 0]
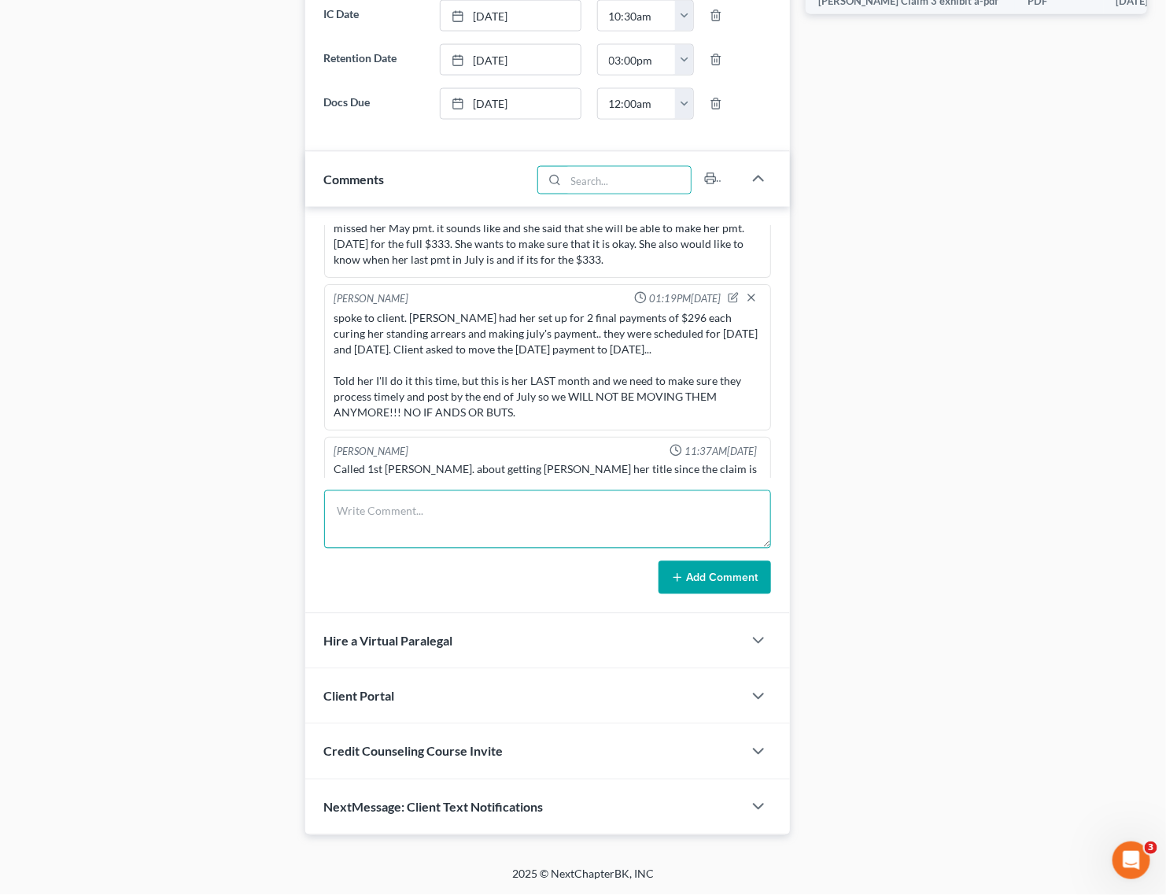
click at [501, 521] on textarea at bounding box center [547, 519] width 447 height 58
click at [548, 504] on textarea "Called the creditor. They confirmed" at bounding box center [547, 519] width 447 height 58
click at [427, 510] on textarea "Called the creditor. They confirmed that the account was paid in full" at bounding box center [547, 519] width 447 height 58
click at [673, 525] on textarea "Called the creditor for her vehicle. The NEW company, since the debt was transf…" at bounding box center [547, 519] width 447 height 58
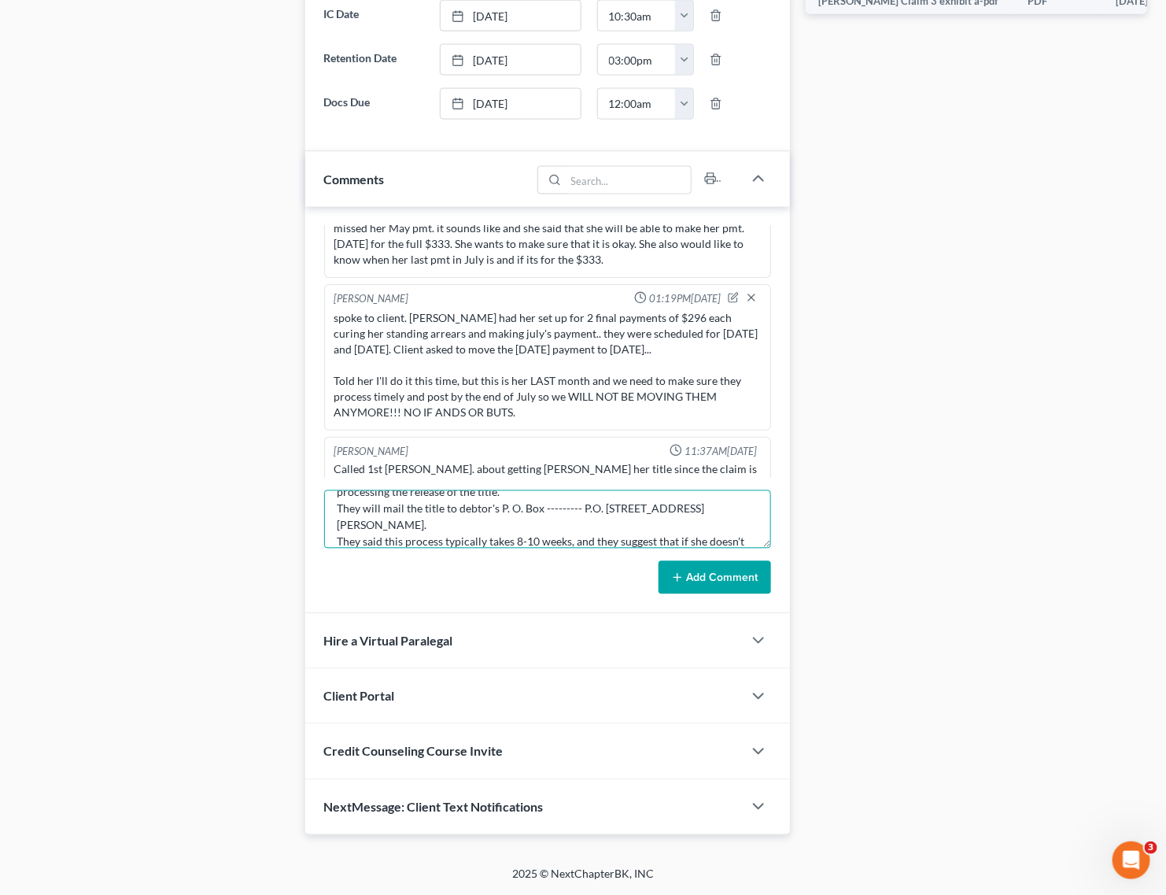
scroll to position [68, 0]
click at [430, 536] on textarea "Called the creditor for her vehicle. The NEW company, since the debt was transf…" at bounding box center [547, 519] width 447 height 58
paste textarea "8668315954"
type textarea "Called the creditor for her vehicle. The NEW company, since the debt was transf…"
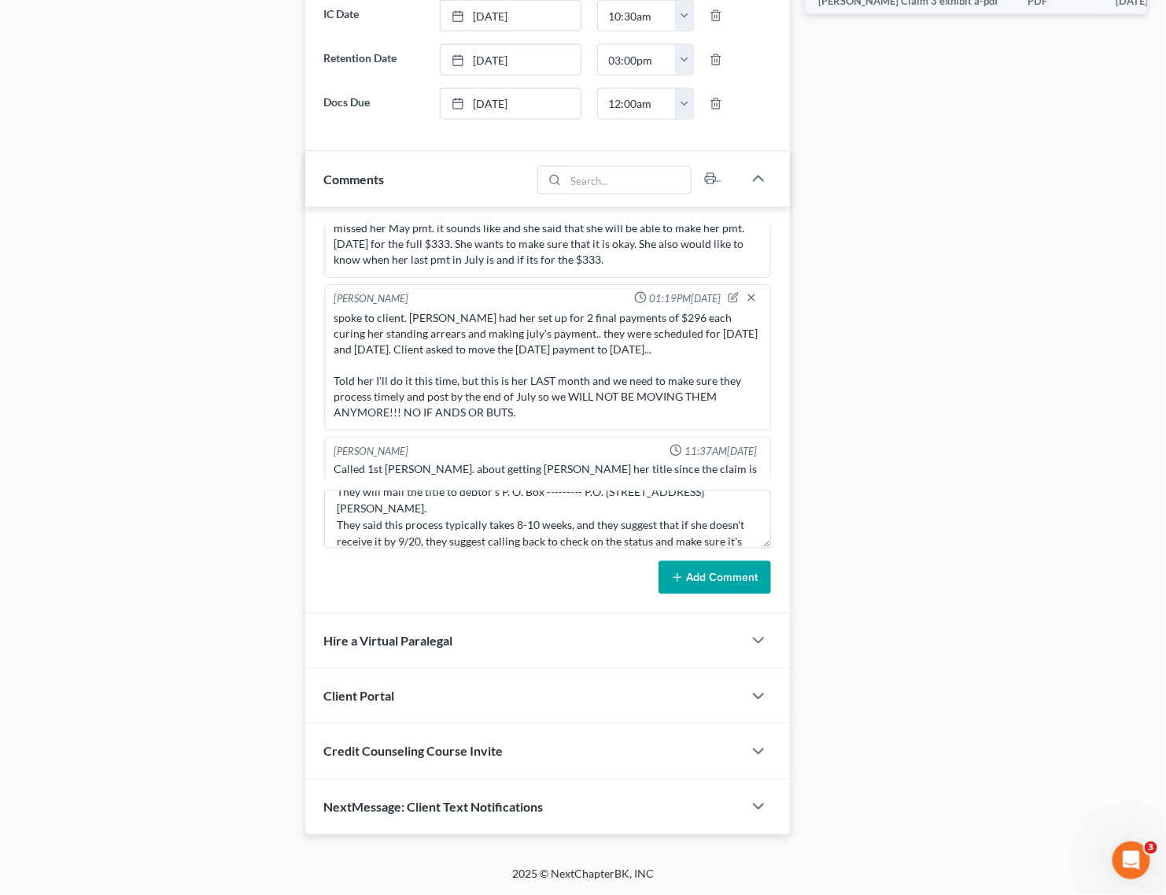
click at [683, 573] on icon at bounding box center [677, 577] width 13 height 13
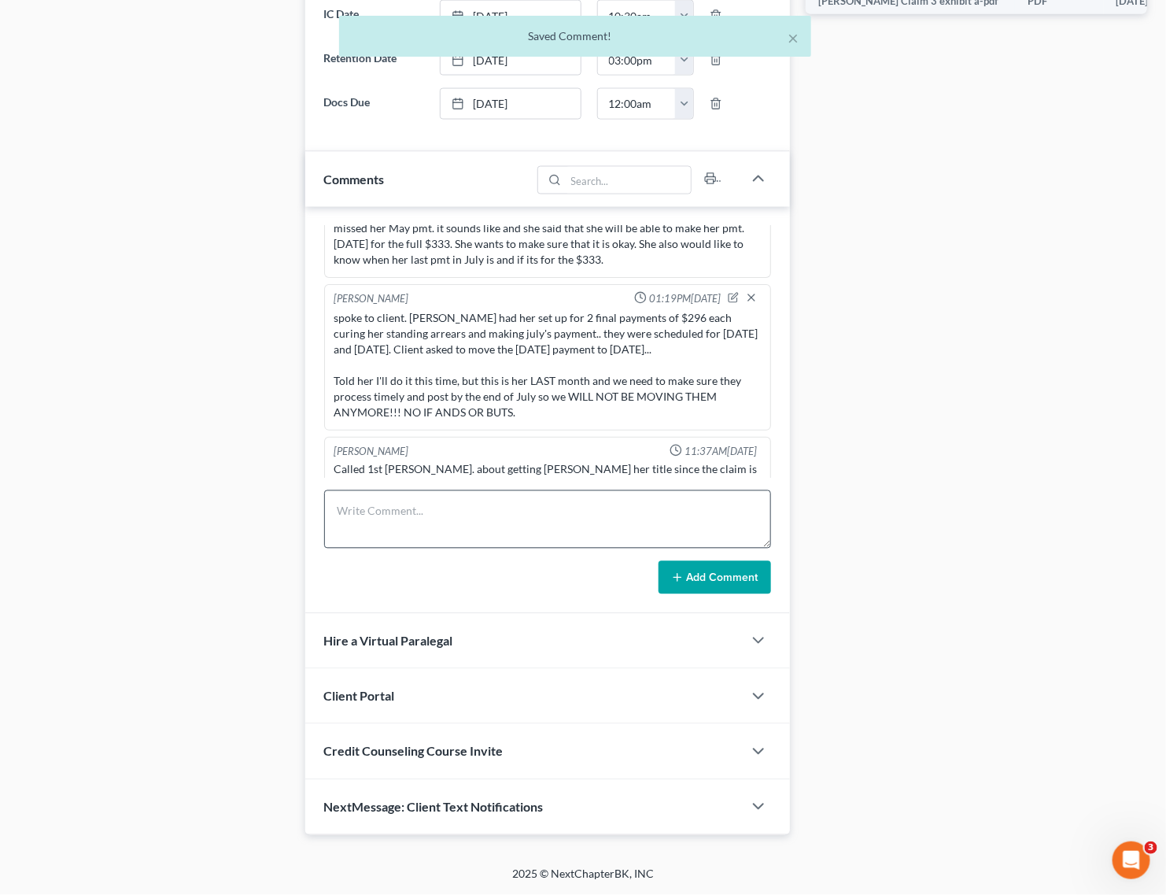
scroll to position [12034, 0]
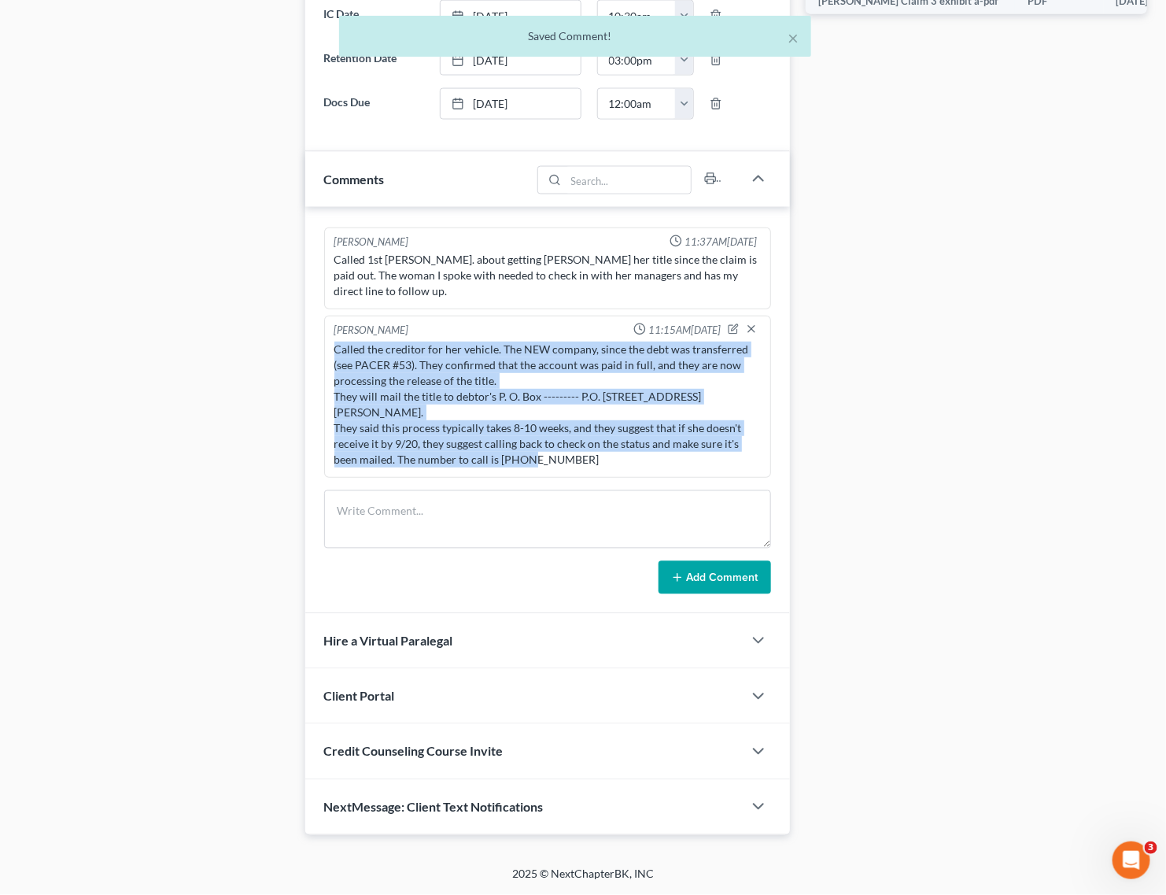
drag, startPoint x: 579, startPoint y: 459, endPoint x: 319, endPoint y: 362, distance: 277.8
click at [319, 362] on div "Appointment Setter 10:22AM, 02/10/2022 Did intake, sent to MCD Morley Diment 10…" at bounding box center [547, 410] width 485 height 407
copy div "Called the creditor for her vehicle. The NEW company, since the debt was transf…"
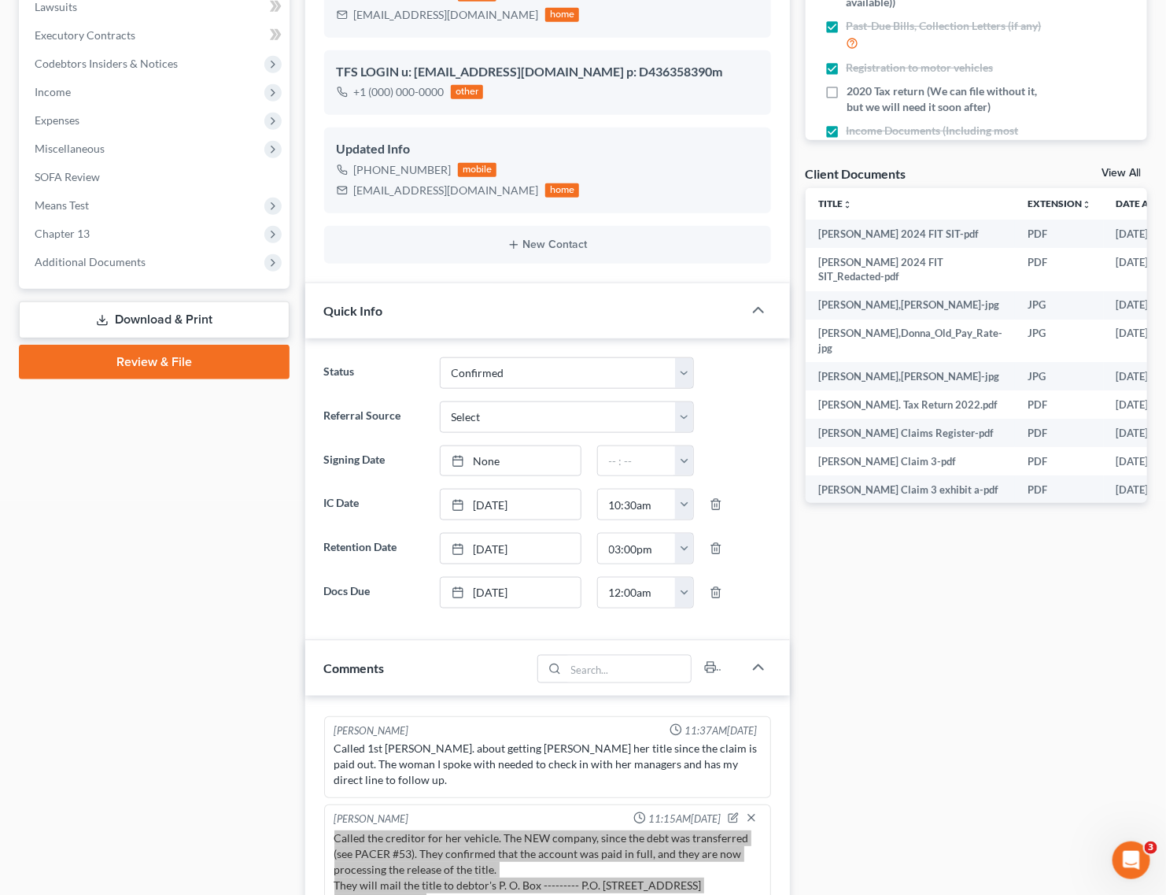
scroll to position [0, 0]
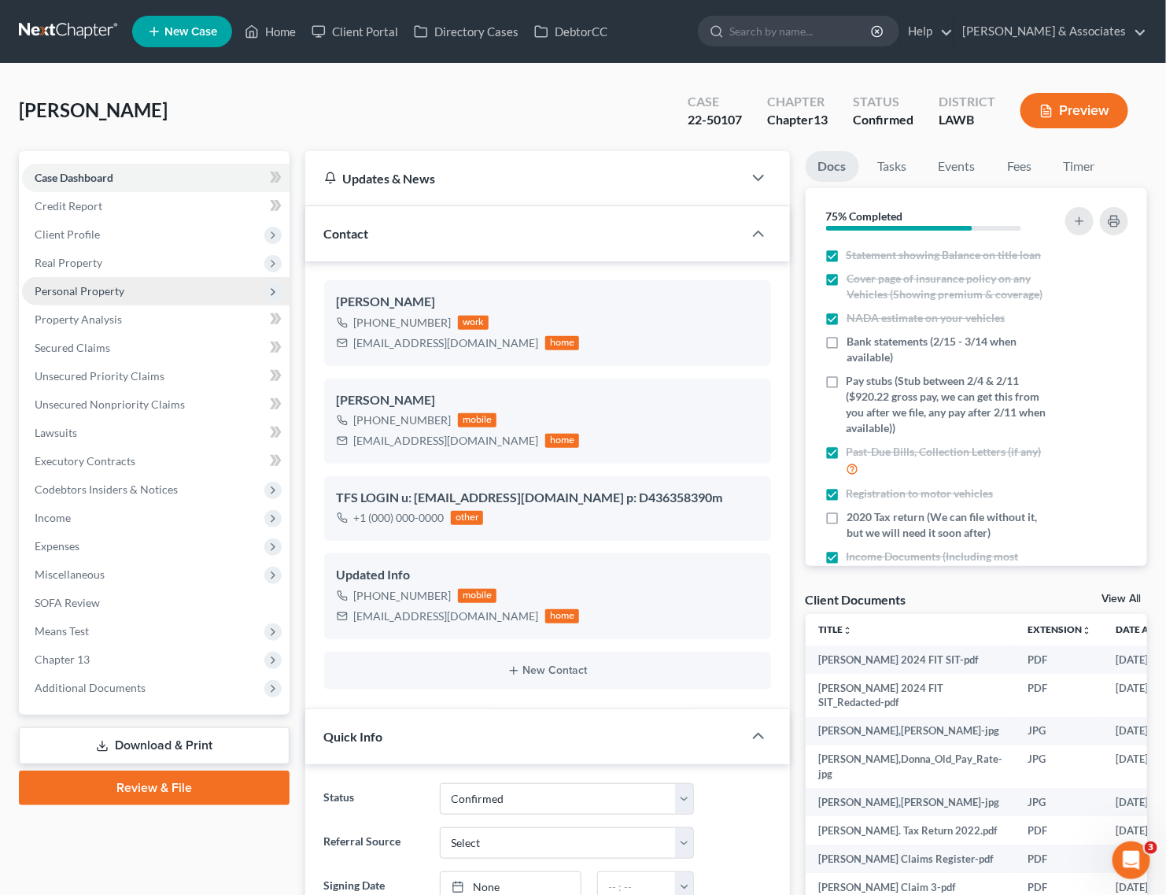
drag, startPoint x: 155, startPoint y: 272, endPoint x: 135, endPoint y: 299, distance: 33.2
click at [155, 272] on span "Real Property" at bounding box center [156, 263] width 268 height 28
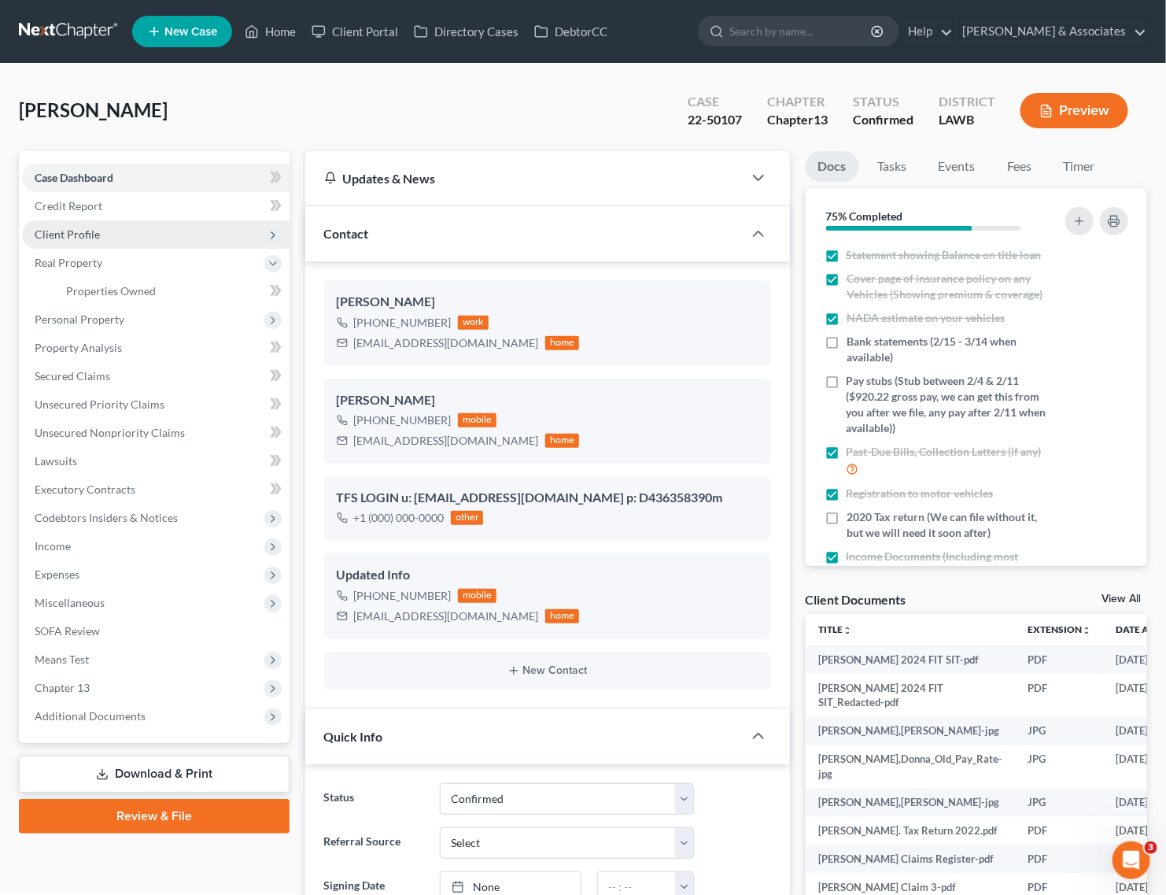
click at [151, 222] on span "Client Profile" at bounding box center [156, 234] width 268 height 28
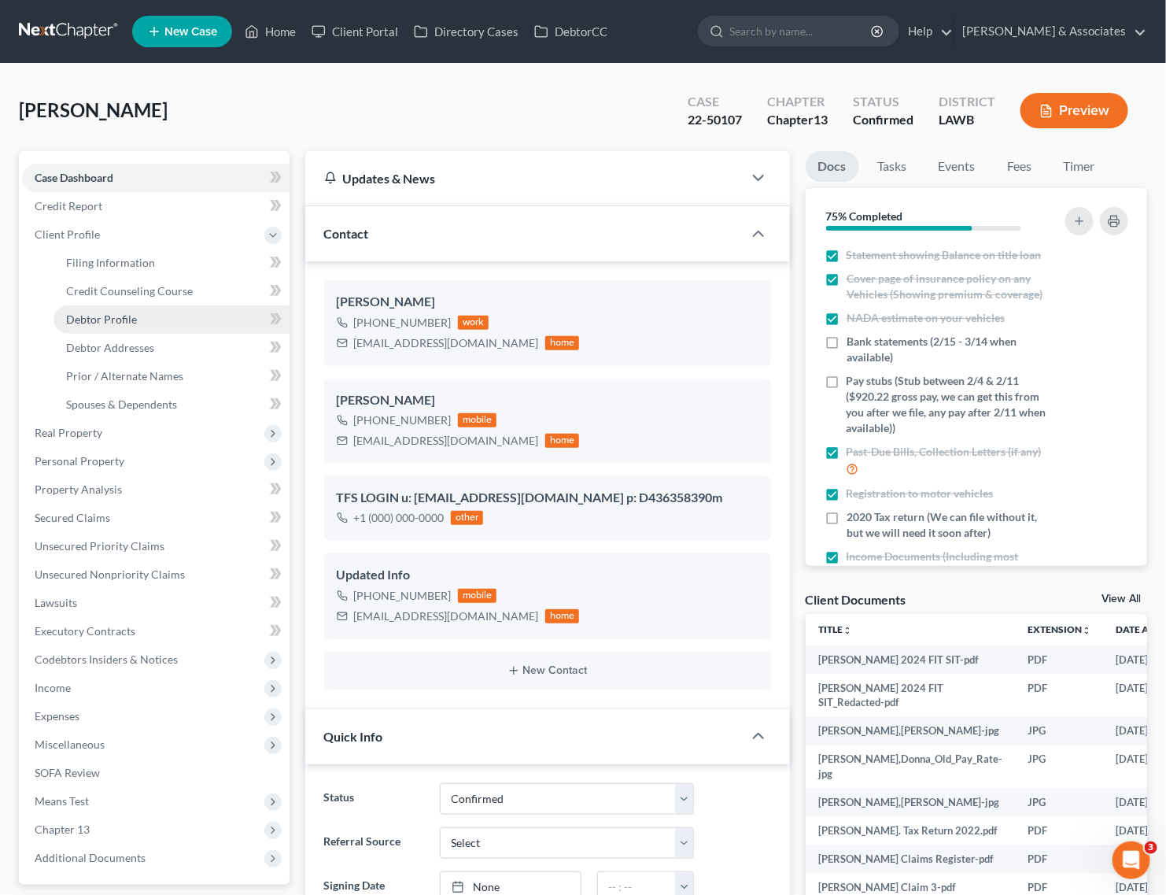
click at [134, 308] on link "Debtor Profile" at bounding box center [172, 319] width 236 height 28
select select "3"
select select "1"
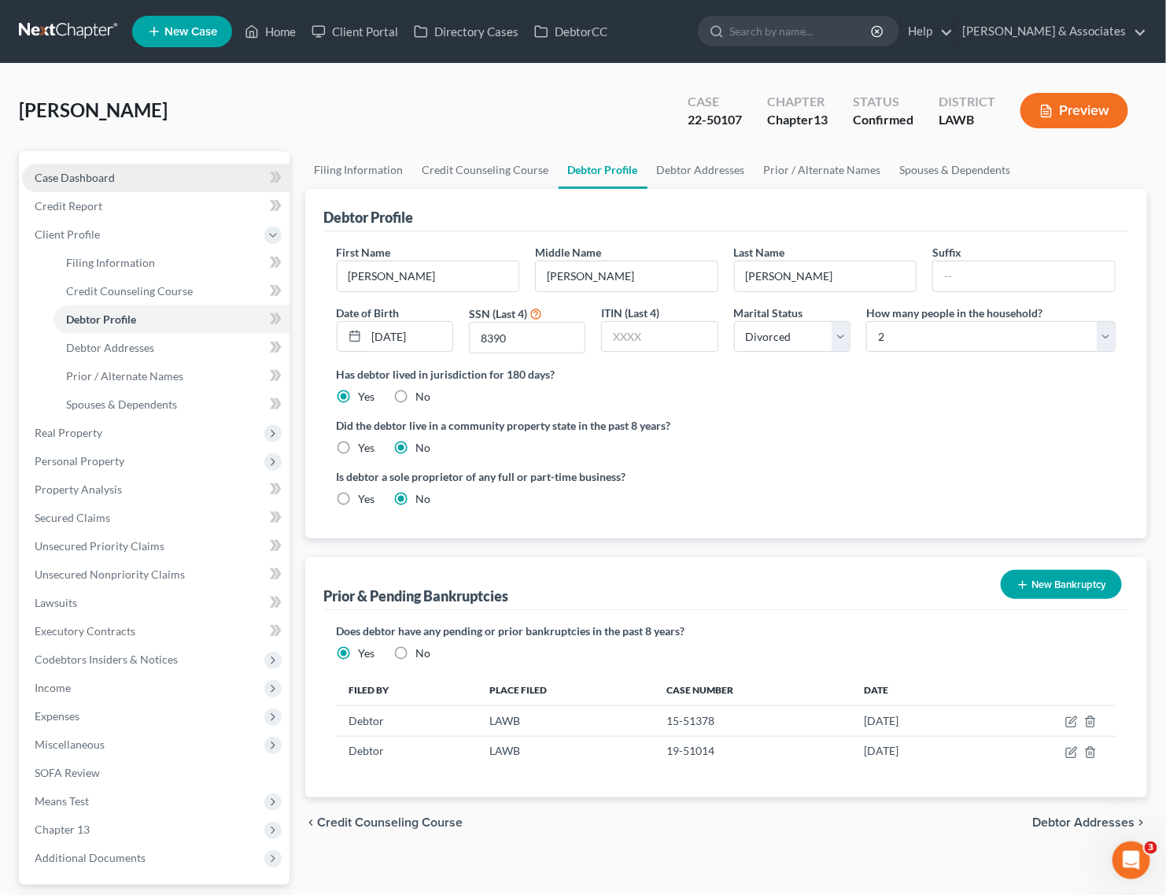
click at [95, 177] on span "Case Dashboard" at bounding box center [75, 177] width 80 height 13
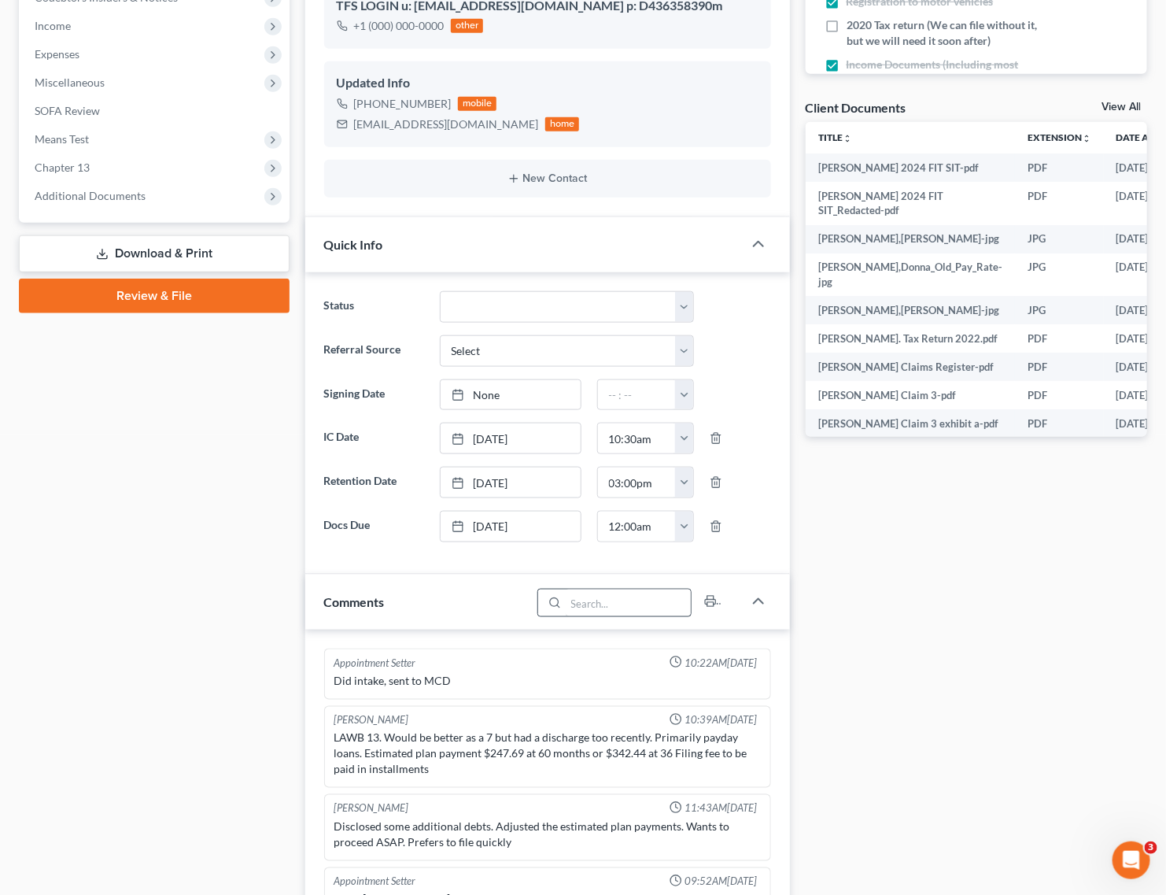
scroll to position [12034, 0]
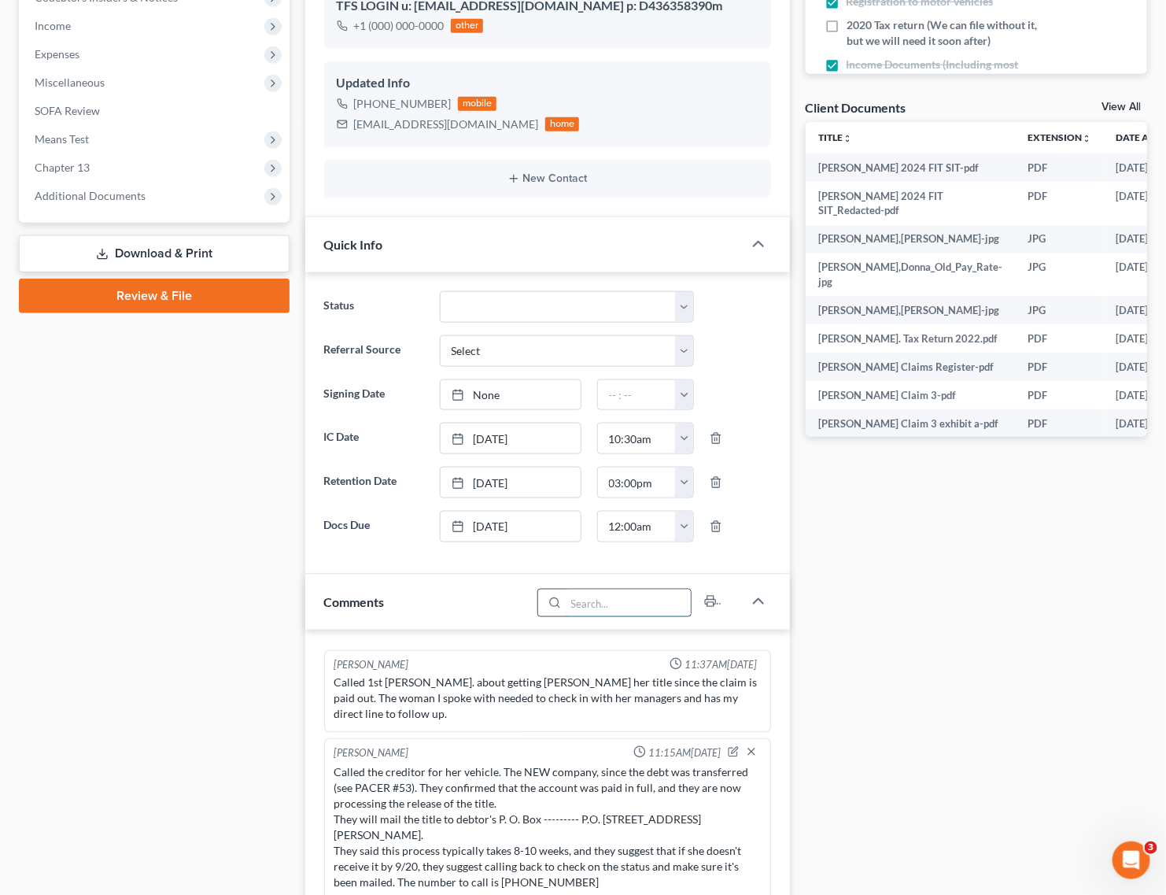
click at [618, 600] on input "search" at bounding box center [628, 602] width 125 height 27
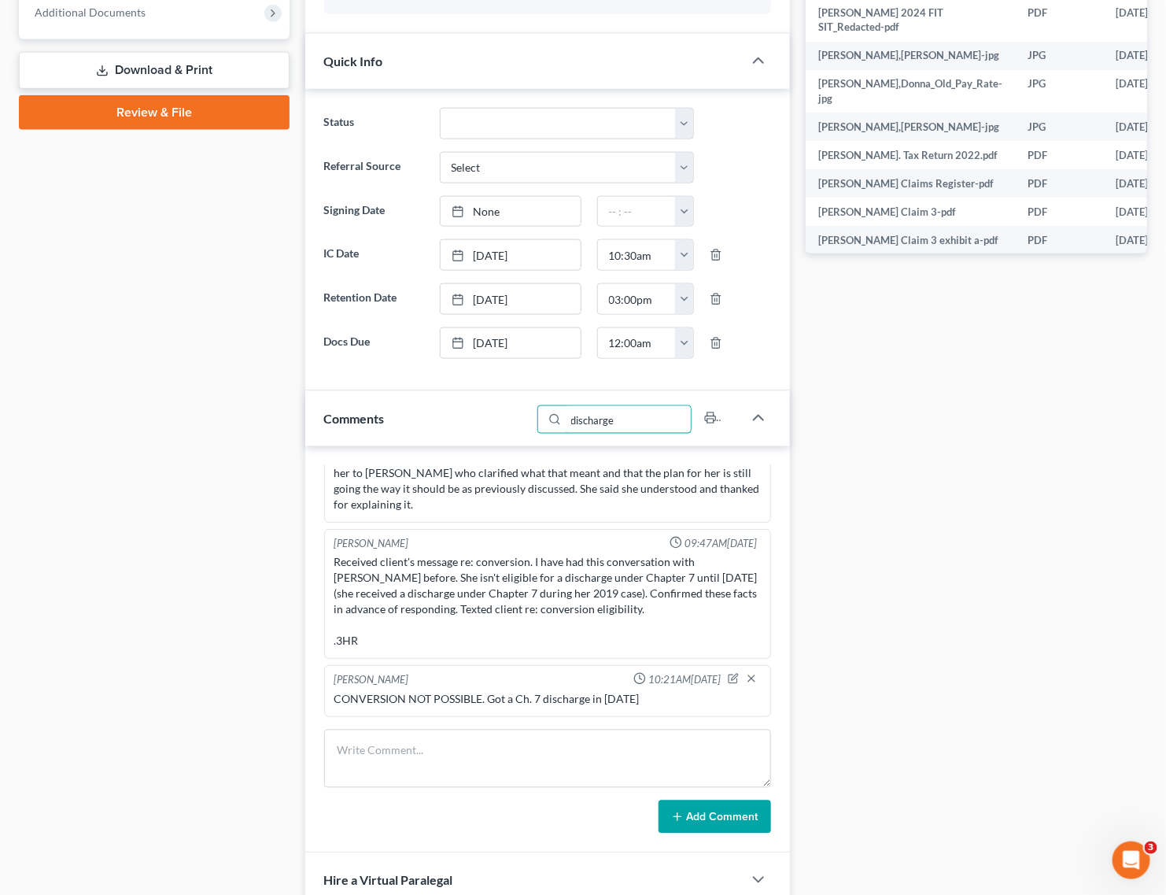
scroll to position [688, 0]
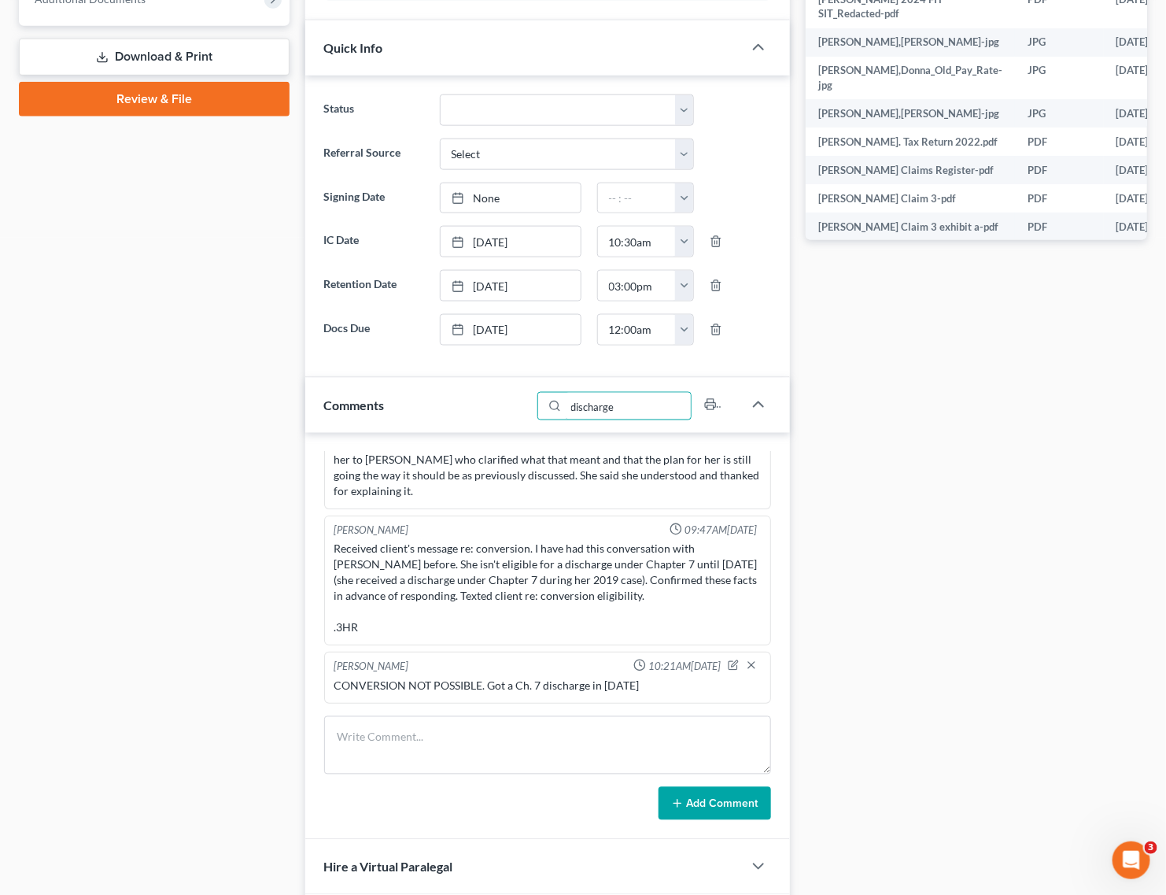
type input "discharge"
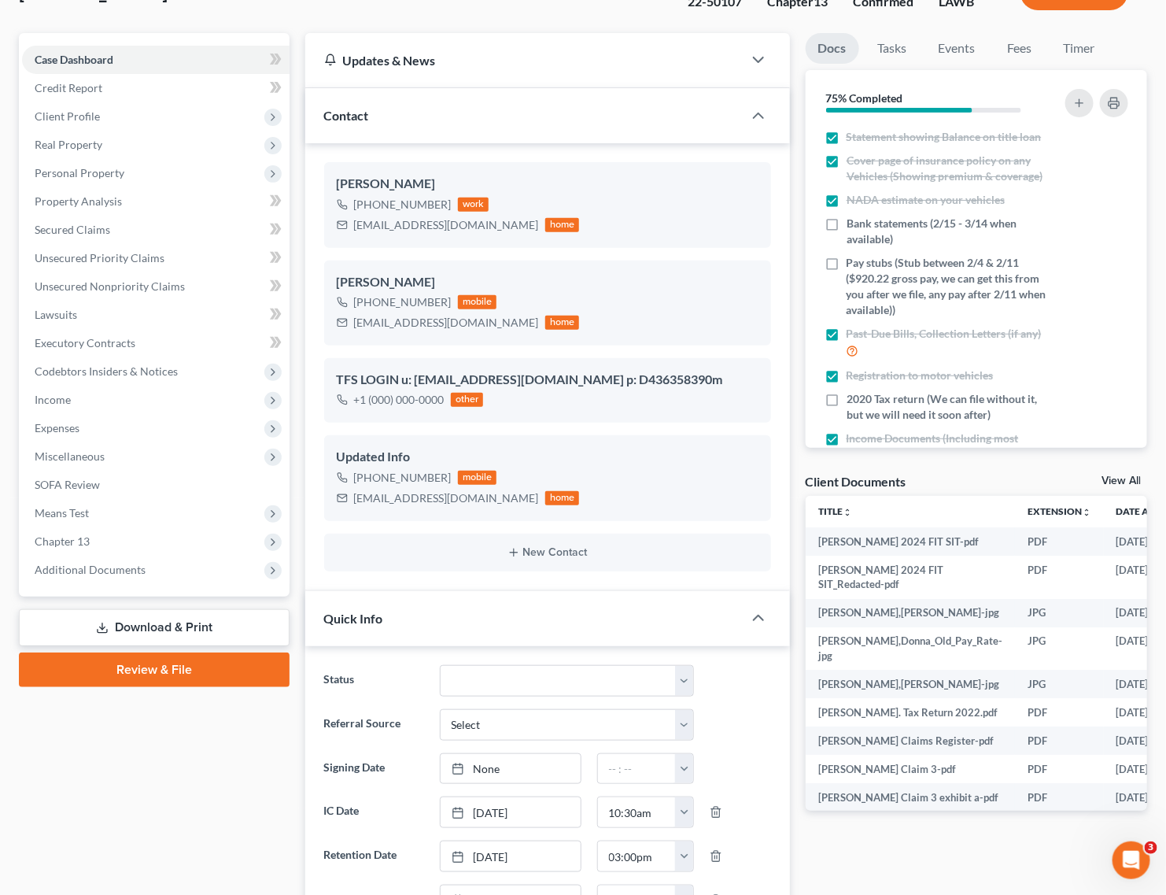
scroll to position [98, 0]
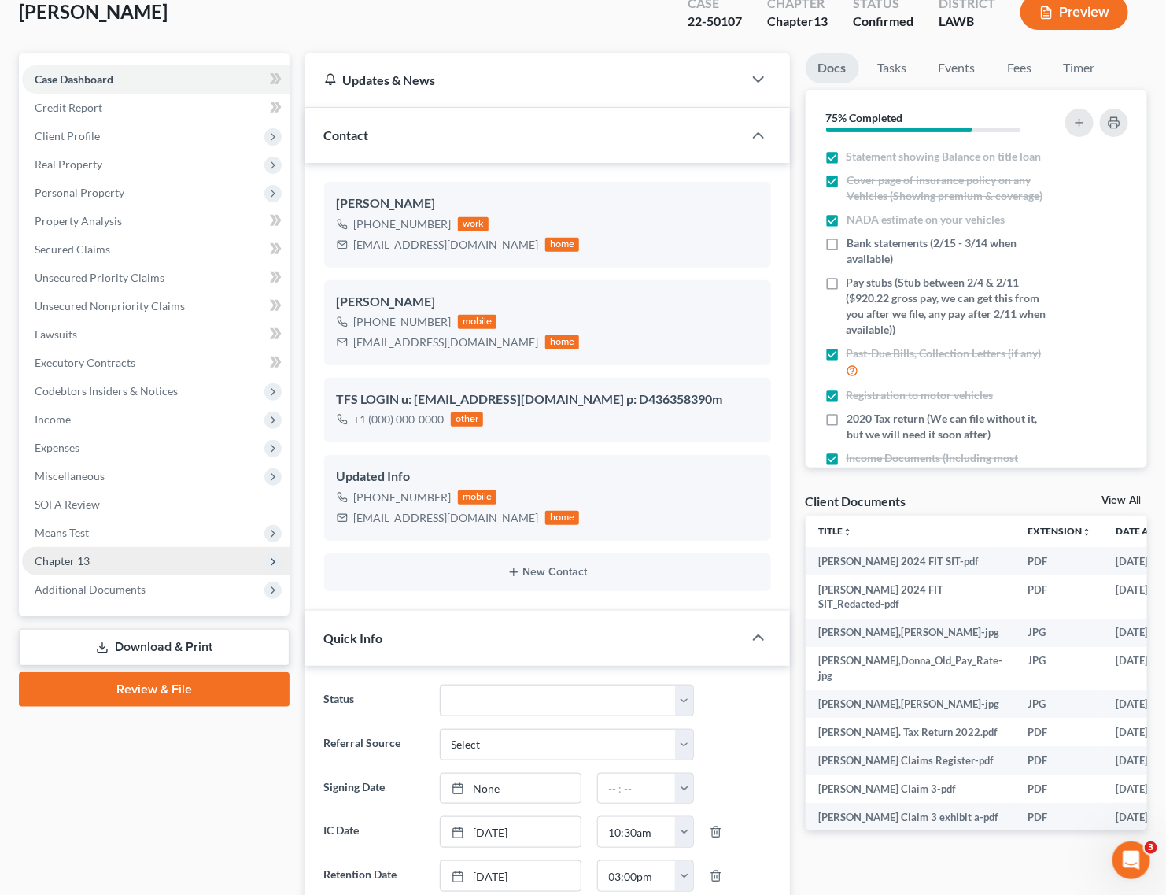
click at [114, 563] on span "Chapter 13" at bounding box center [156, 561] width 268 height 28
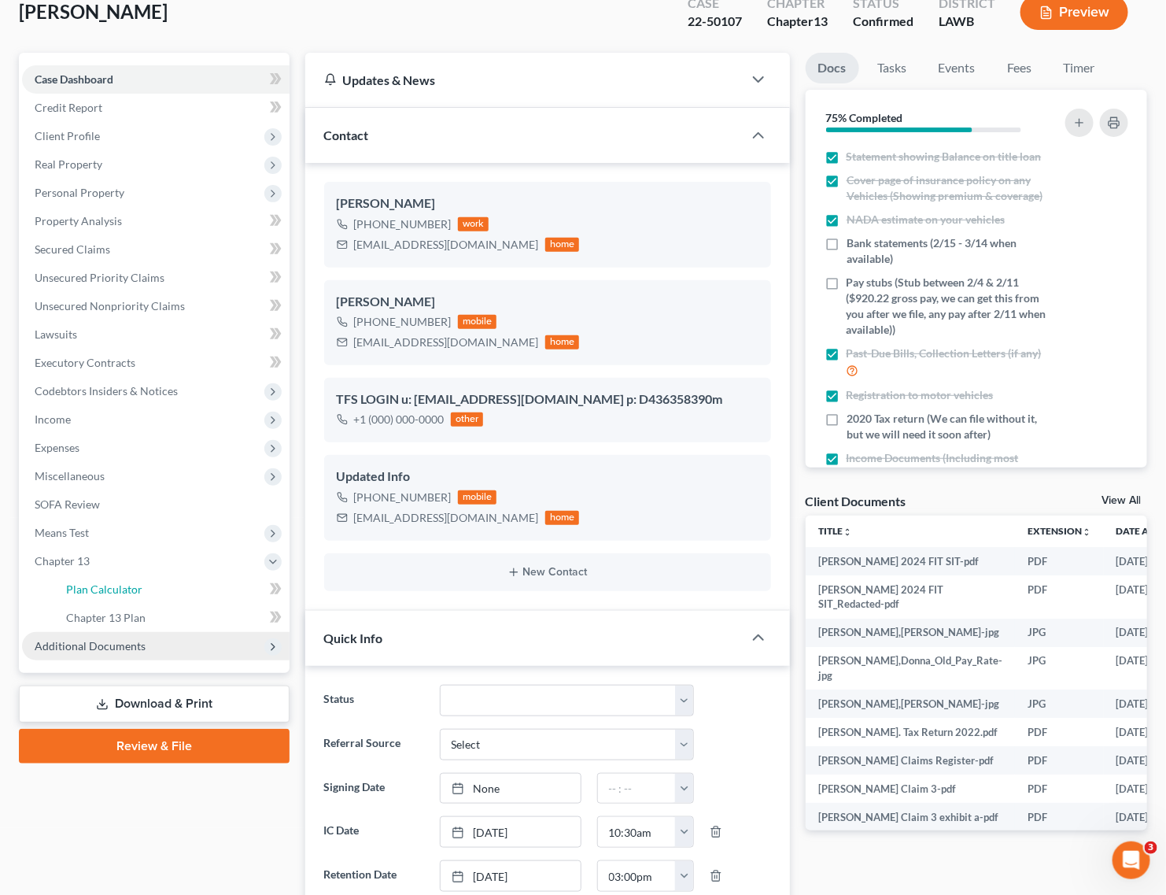
click at [115, 582] on span "Plan Calculator" at bounding box center [104, 588] width 76 height 13
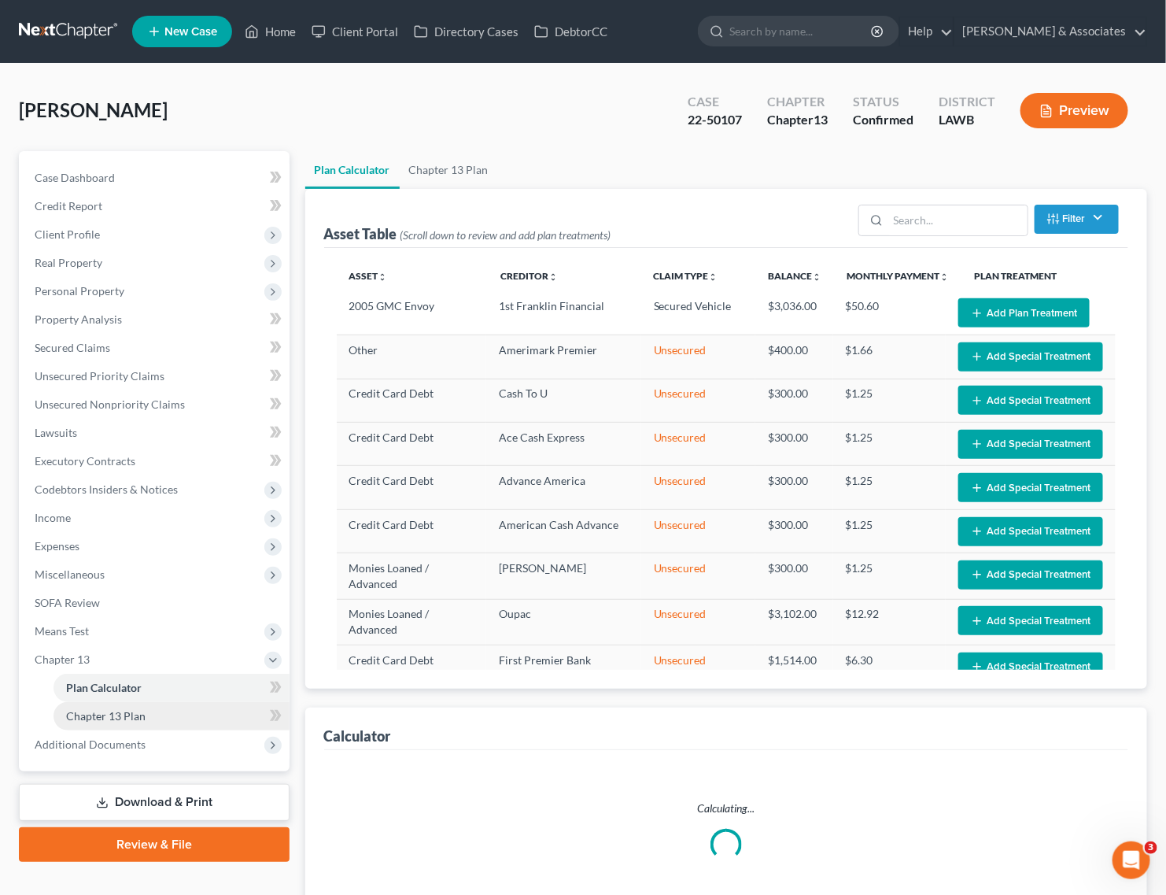
select select "59"
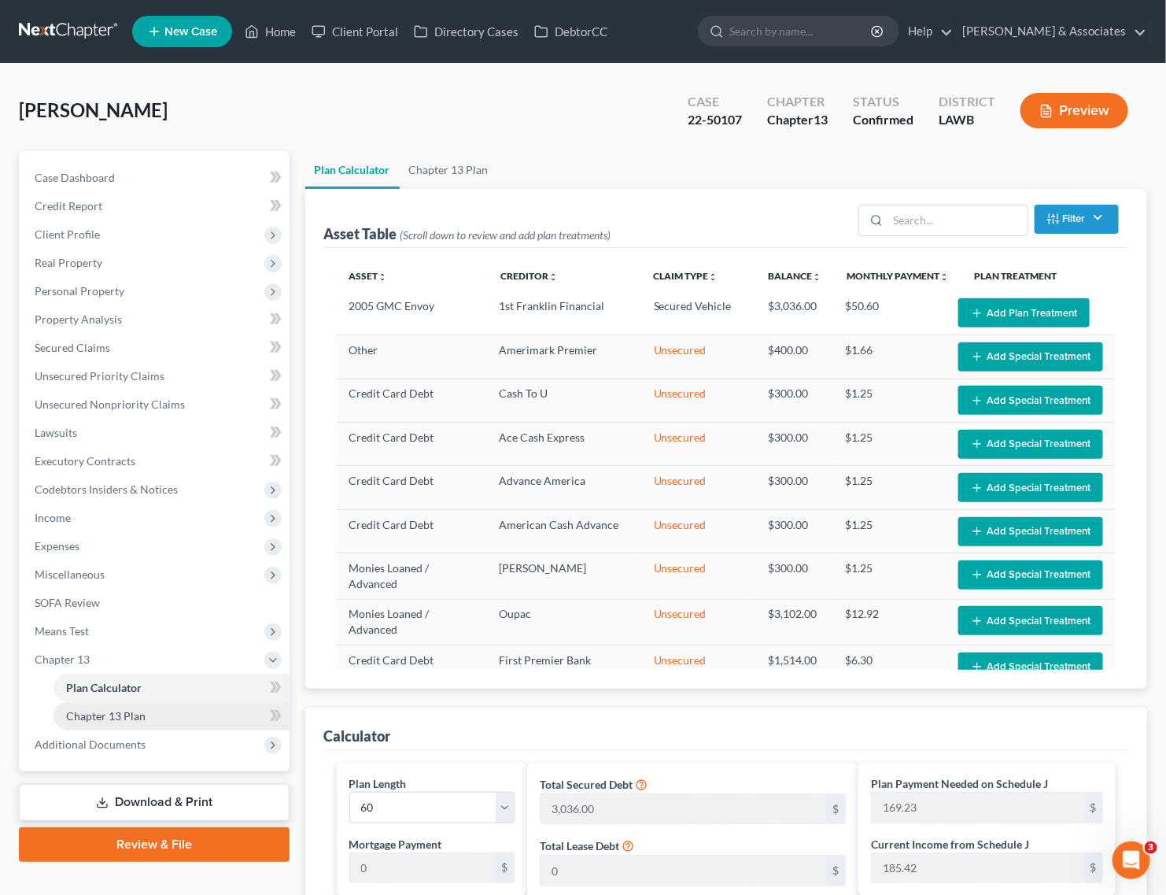
click at [152, 721] on link "Chapter 13 Plan" at bounding box center [172, 716] width 236 height 28
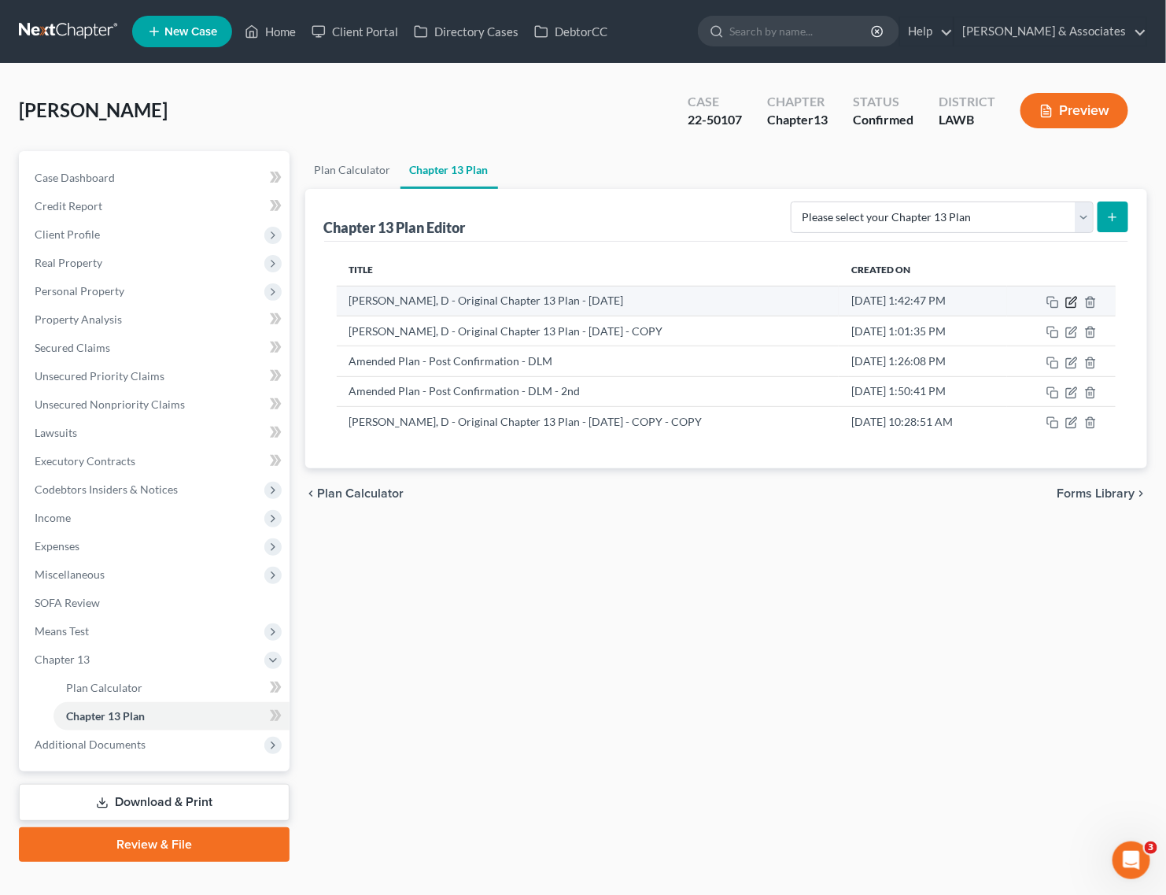
click at [1076, 300] on icon "button" at bounding box center [1072, 300] width 7 height 7
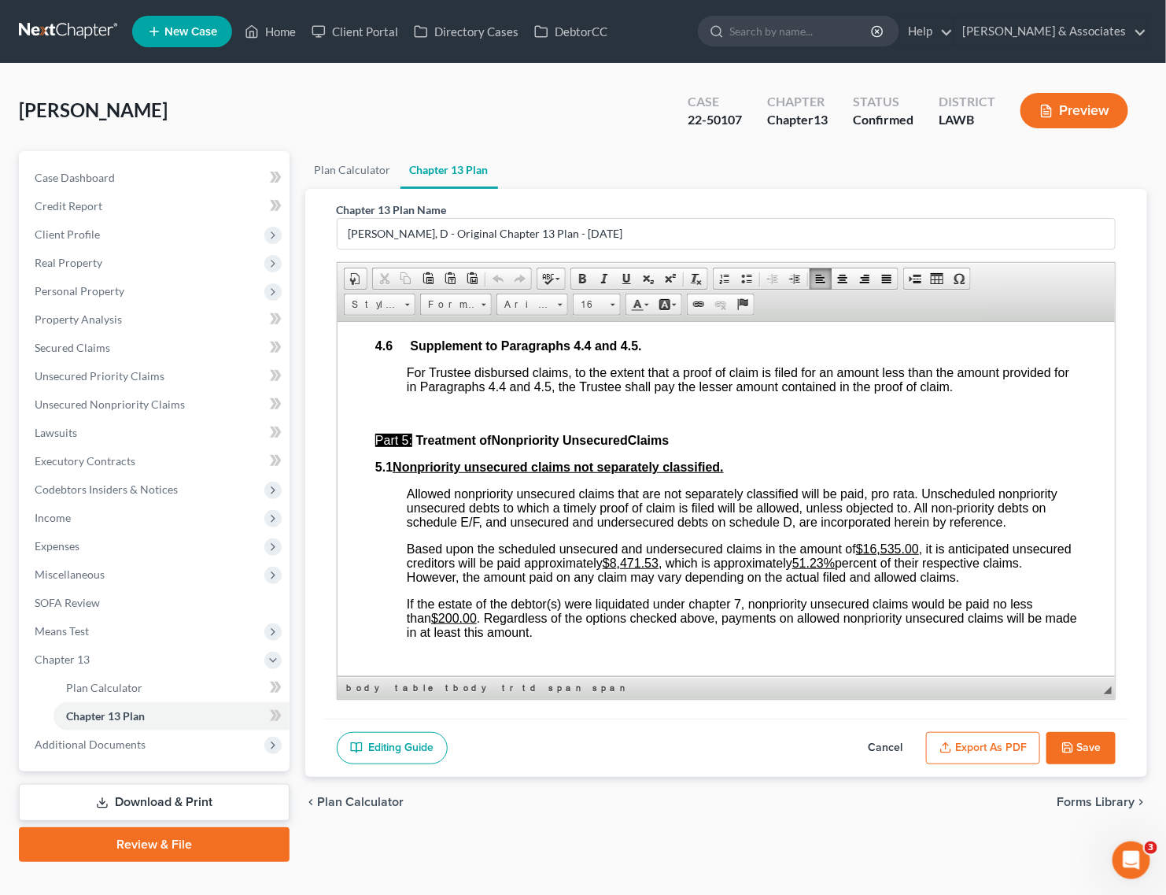
scroll to position [3470, 0]
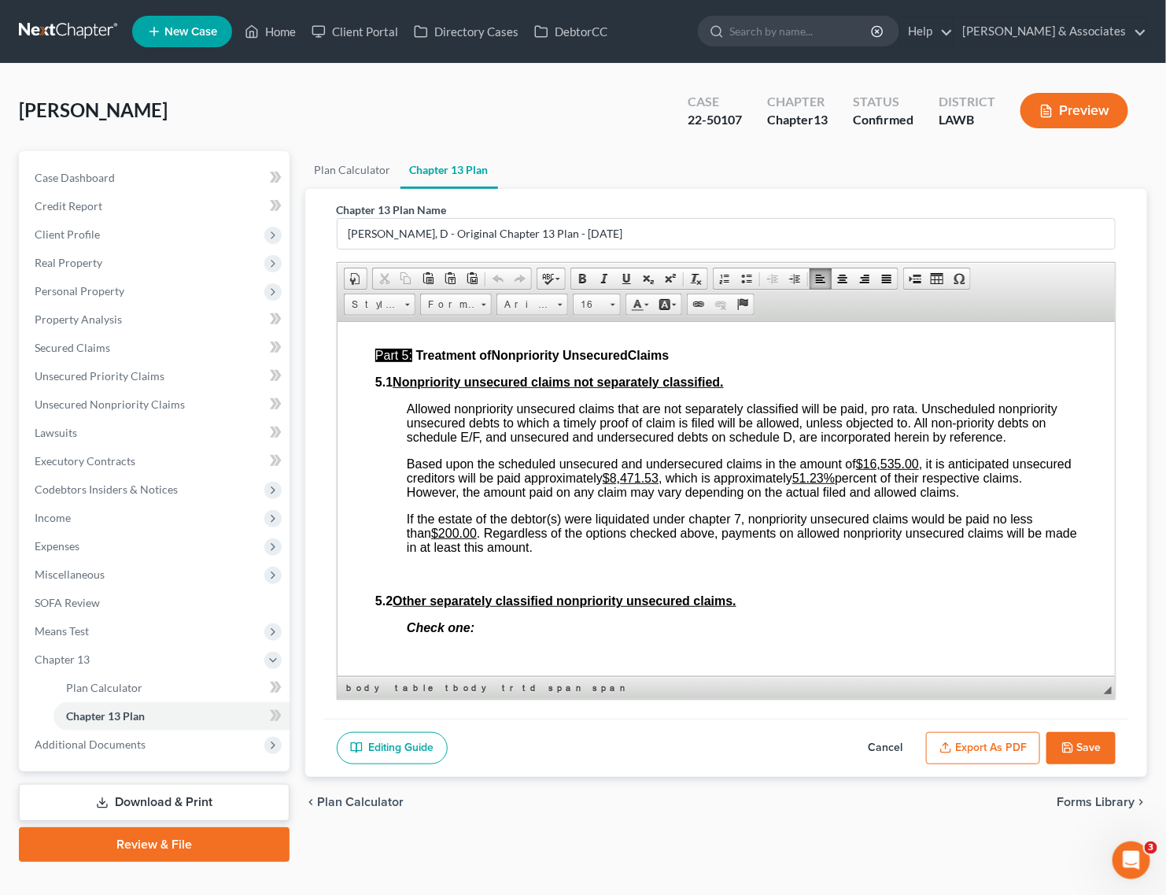
click at [887, 752] on button "Cancel" at bounding box center [885, 748] width 69 height 33
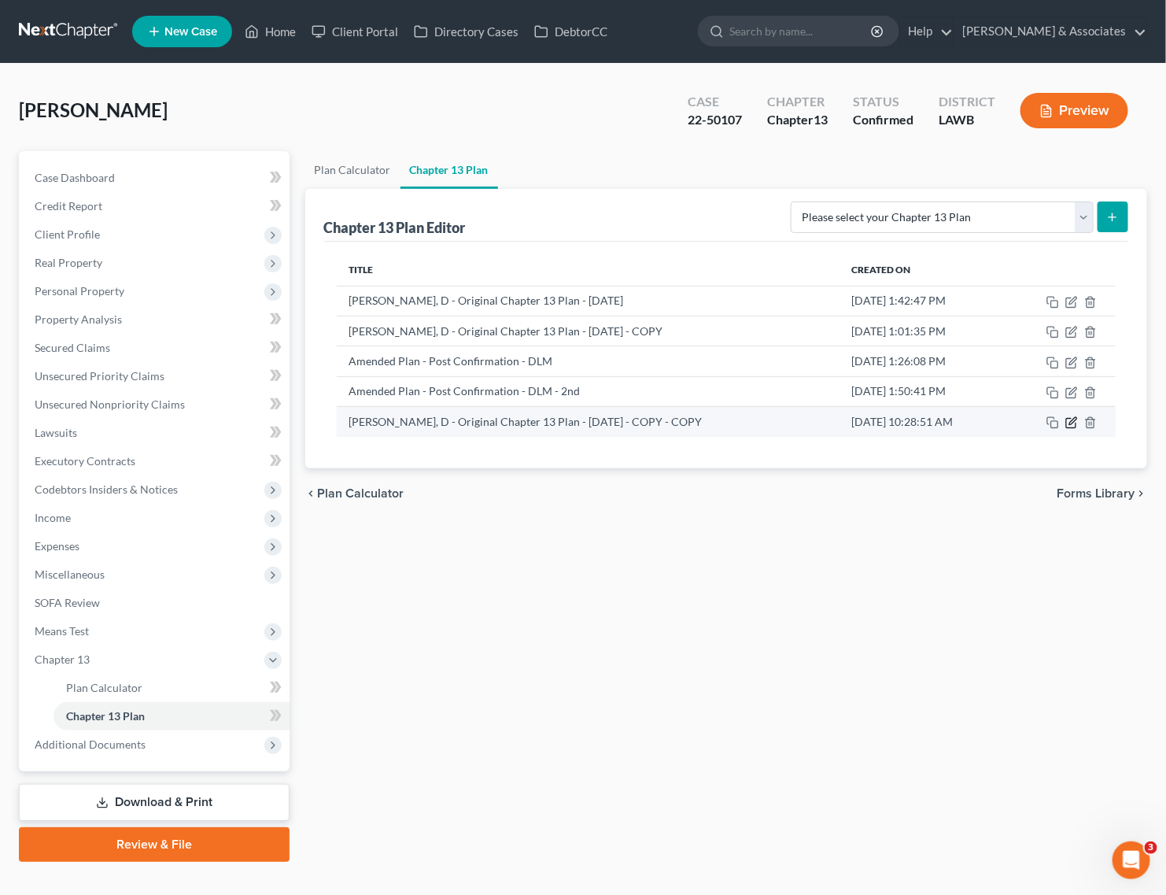
click at [1074, 419] on icon "button" at bounding box center [1072, 421] width 7 height 7
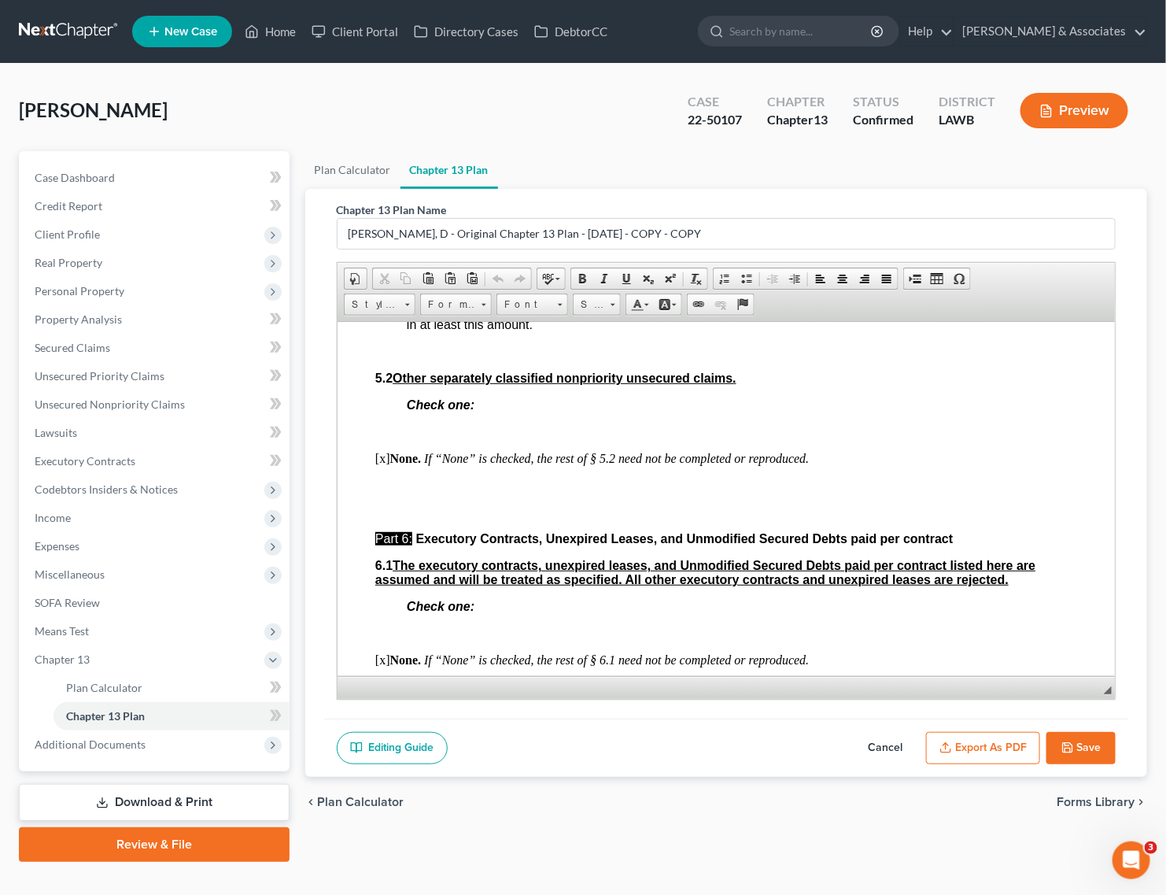
scroll to position [3540, 0]
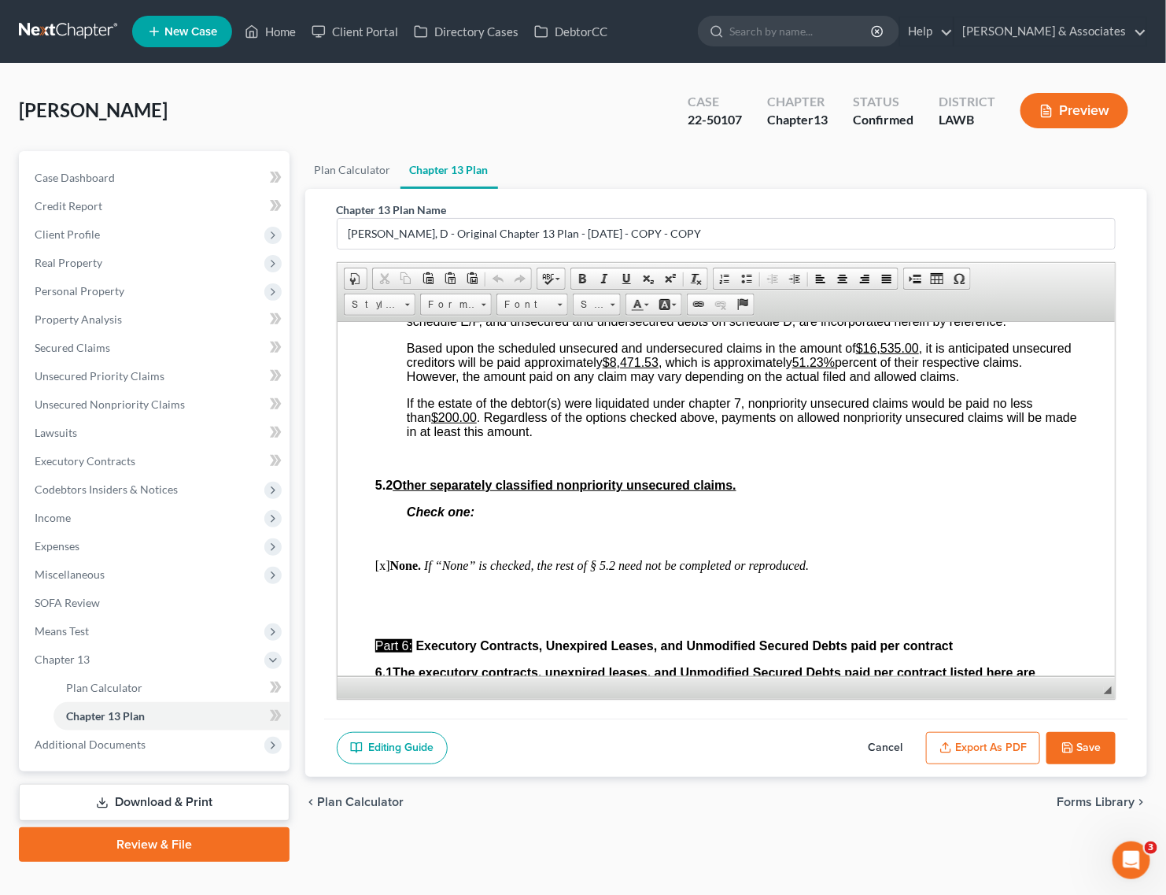
click at [884, 746] on button "Cancel" at bounding box center [885, 748] width 69 height 33
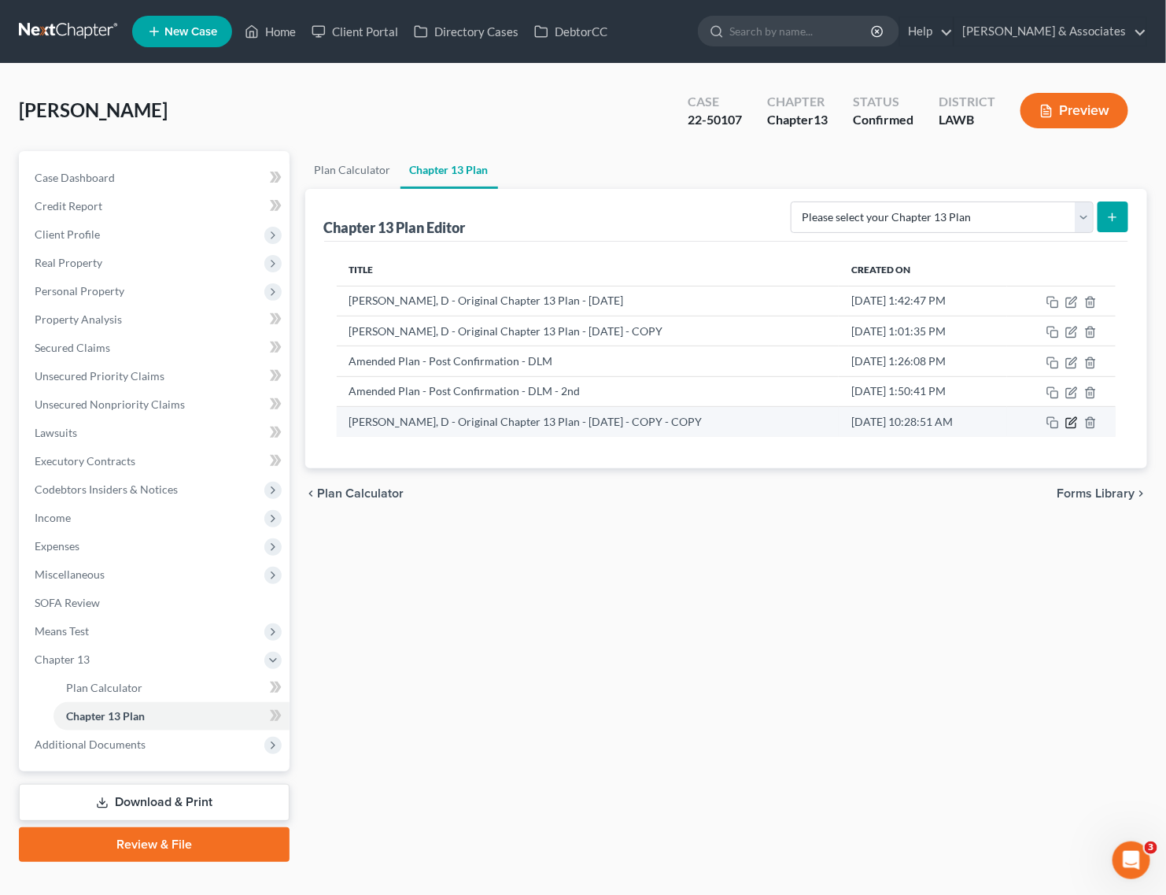
click at [1071, 421] on icon "button" at bounding box center [1071, 422] width 13 height 13
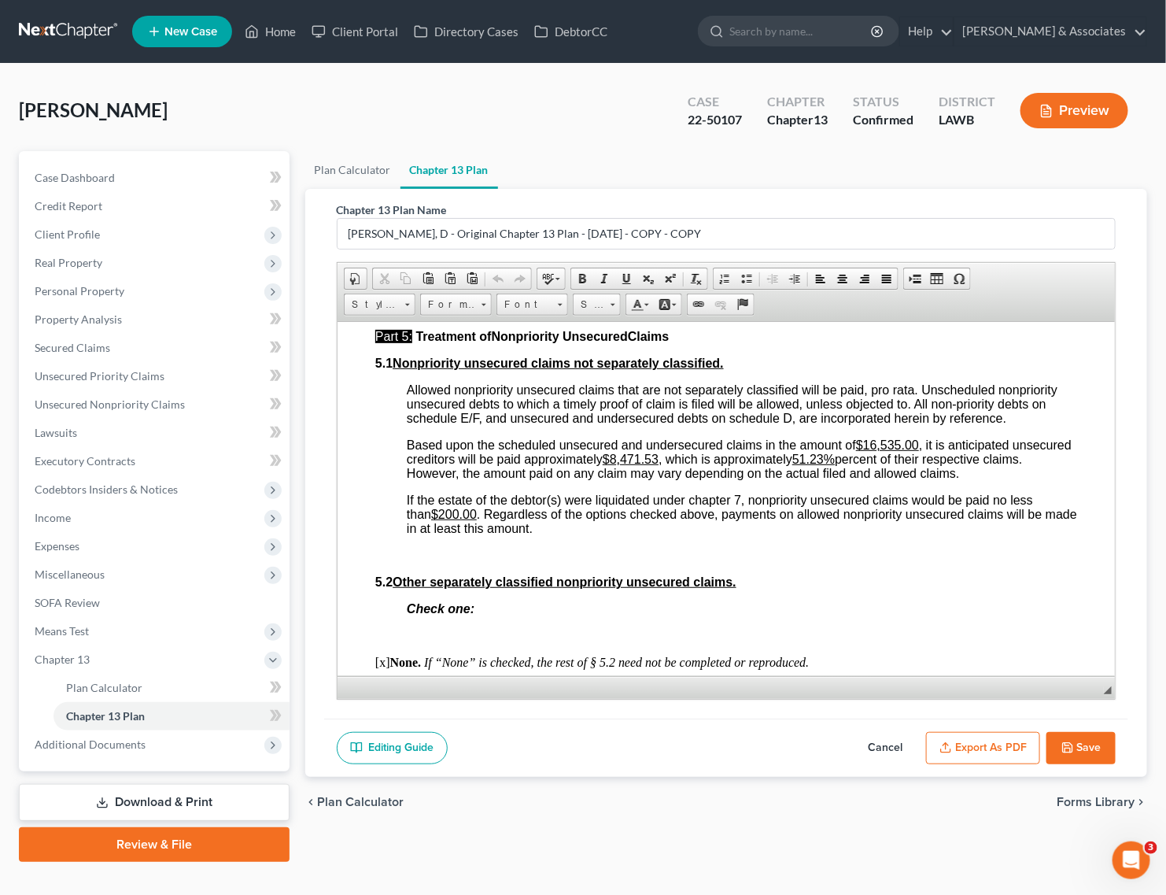
scroll to position [3442, 0]
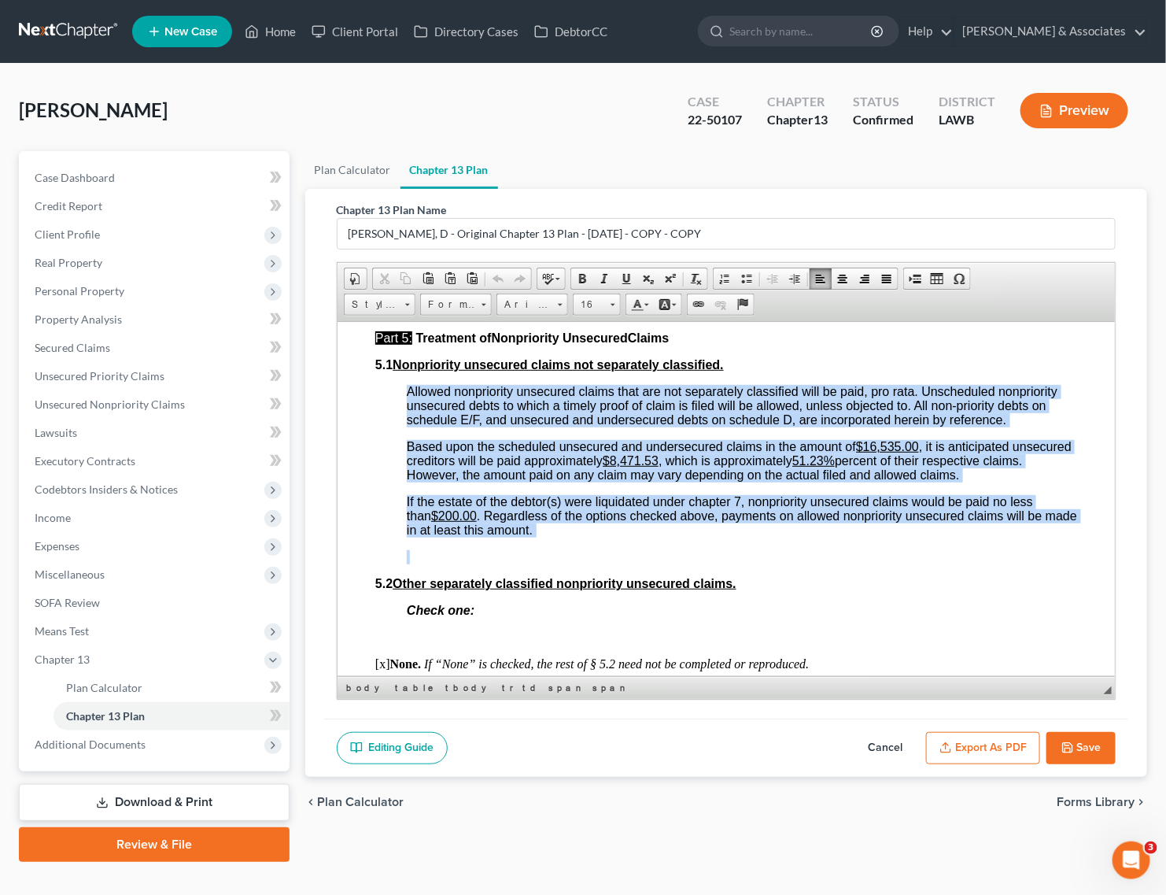
drag, startPoint x: 409, startPoint y: 478, endPoint x: 892, endPoint y: 638, distance: 509.0
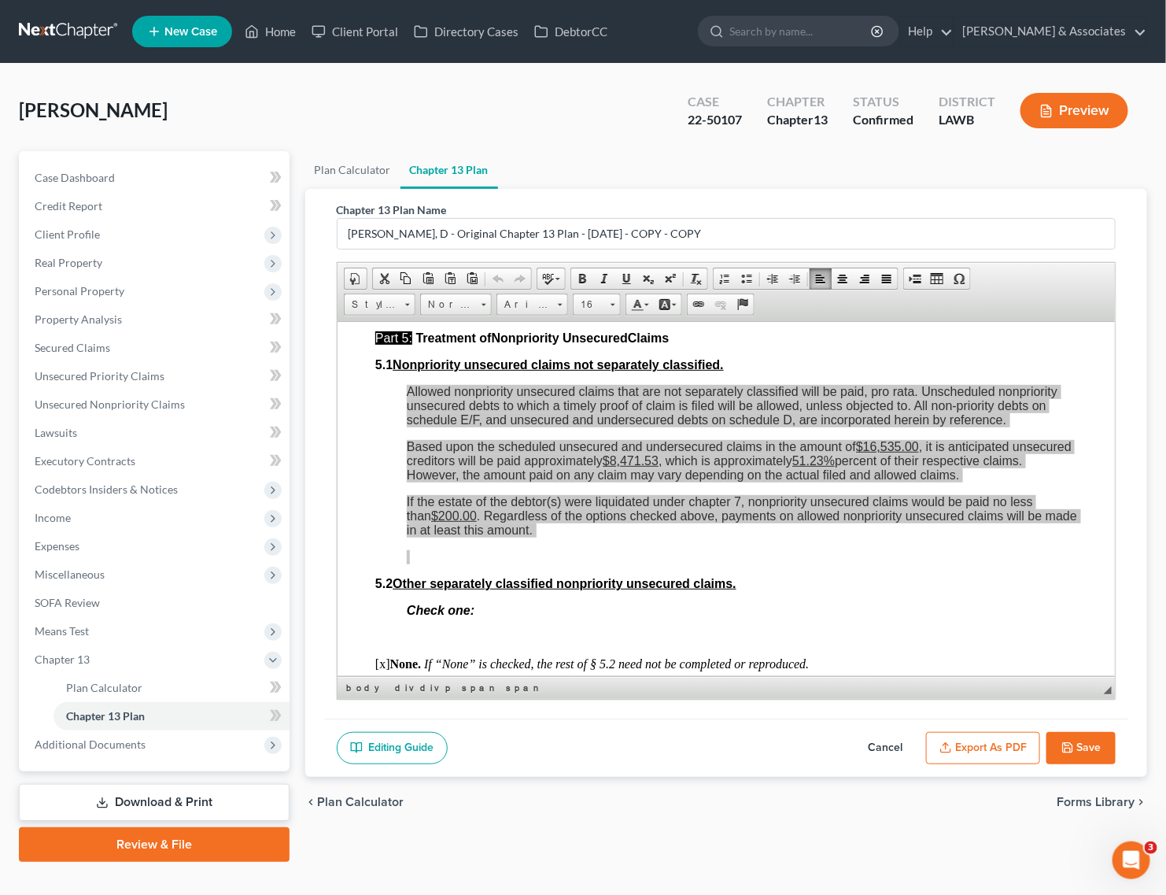
click at [878, 750] on button "Cancel" at bounding box center [885, 748] width 69 height 33
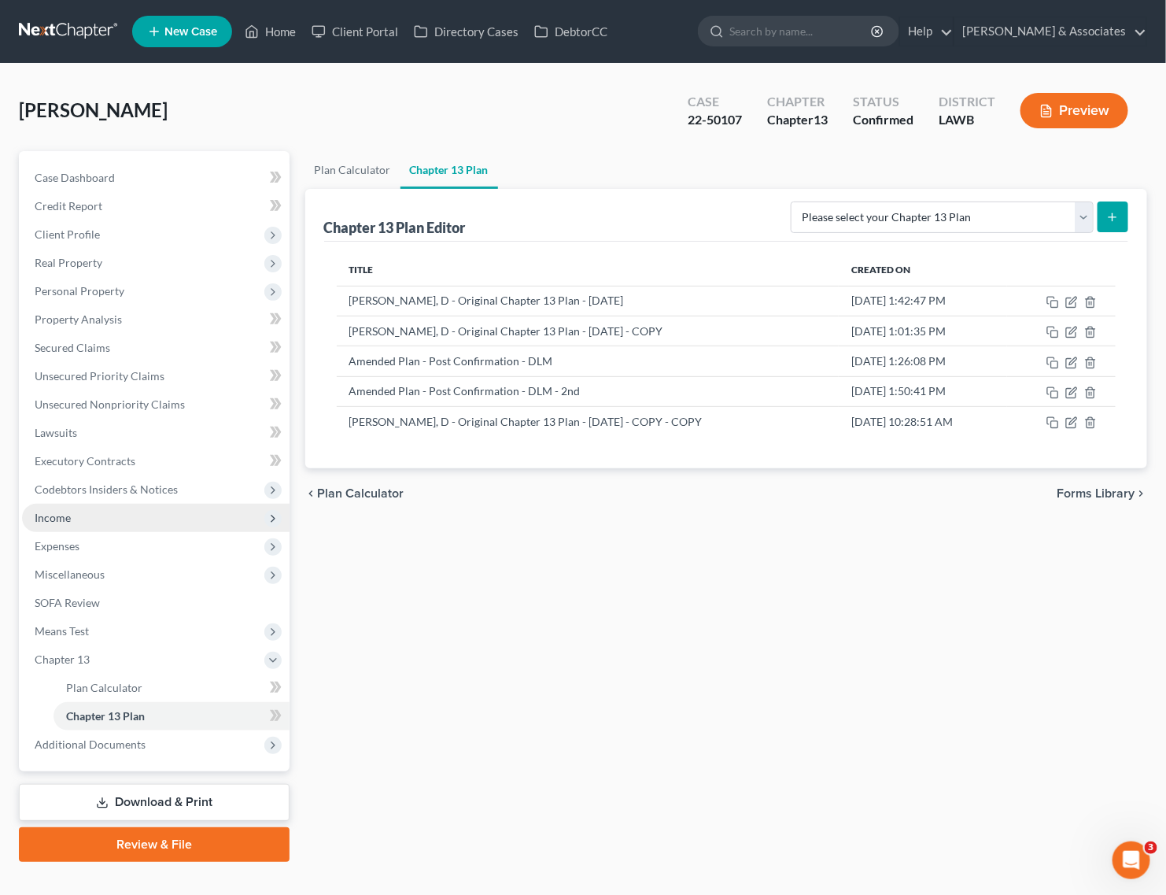
click at [55, 511] on span "Income" at bounding box center [53, 517] width 36 height 13
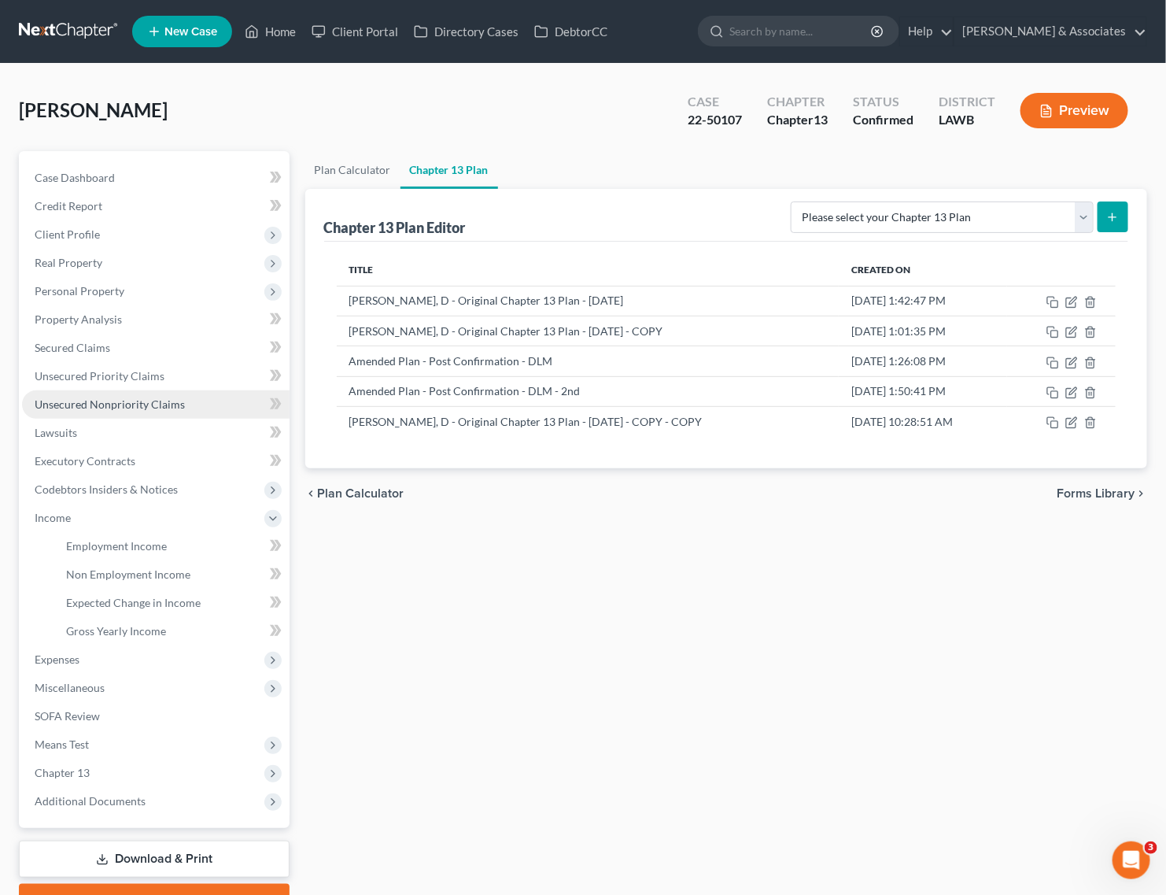
click at [83, 406] on span "Unsecured Nonpriority Claims" at bounding box center [110, 403] width 150 height 13
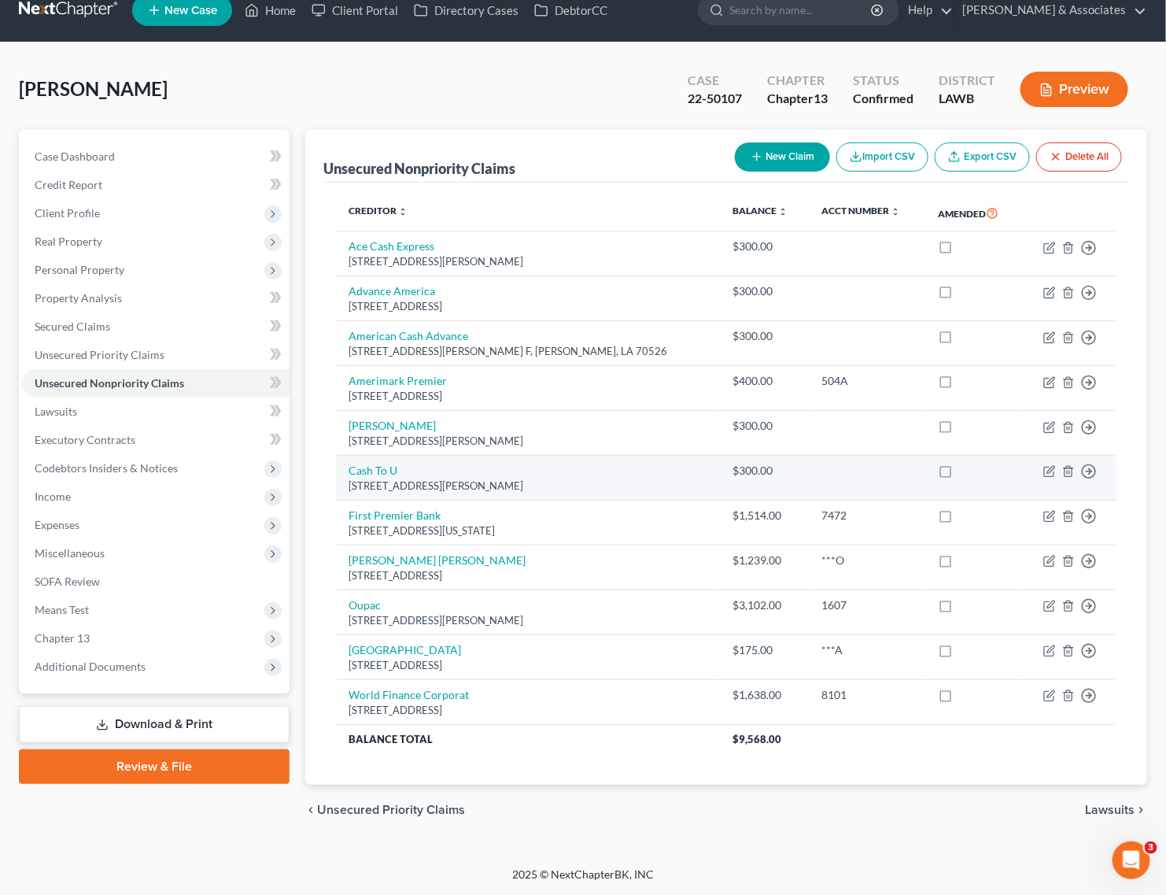
scroll to position [24, 0]
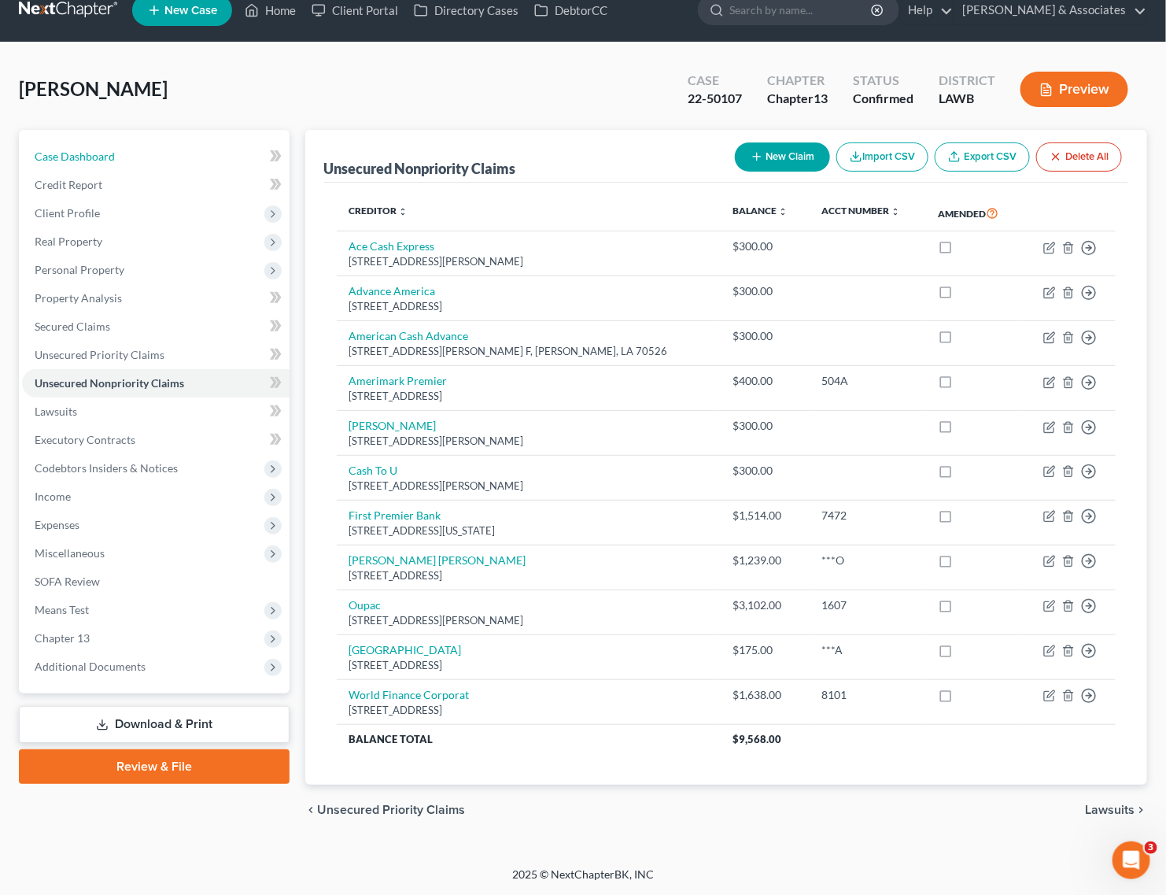
drag, startPoint x: 108, startPoint y: 159, endPoint x: 9, endPoint y: 175, distance: 100.4
click at [108, 159] on link "Case Dashboard" at bounding box center [156, 156] width 268 height 28
select select "3"
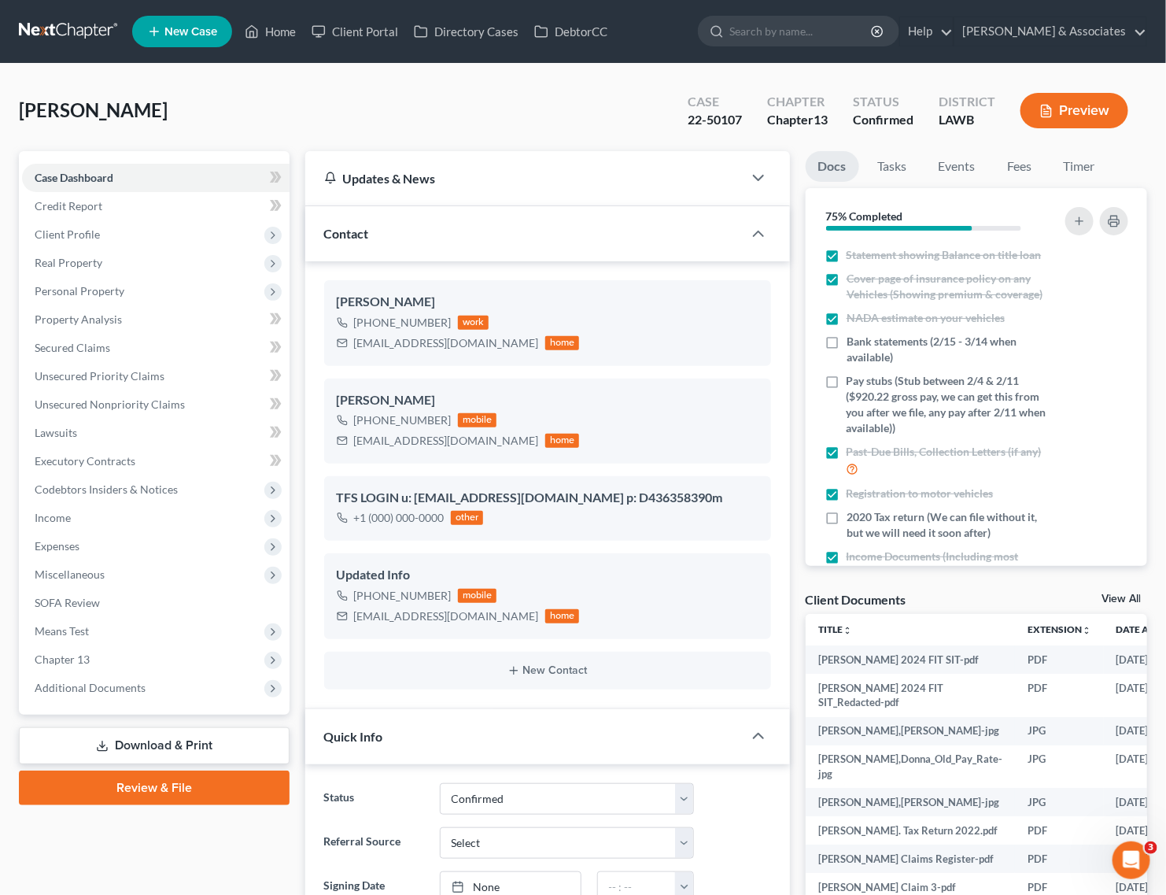
scroll to position [12034, 0]
click at [268, 34] on link "Home" at bounding box center [270, 31] width 67 height 28
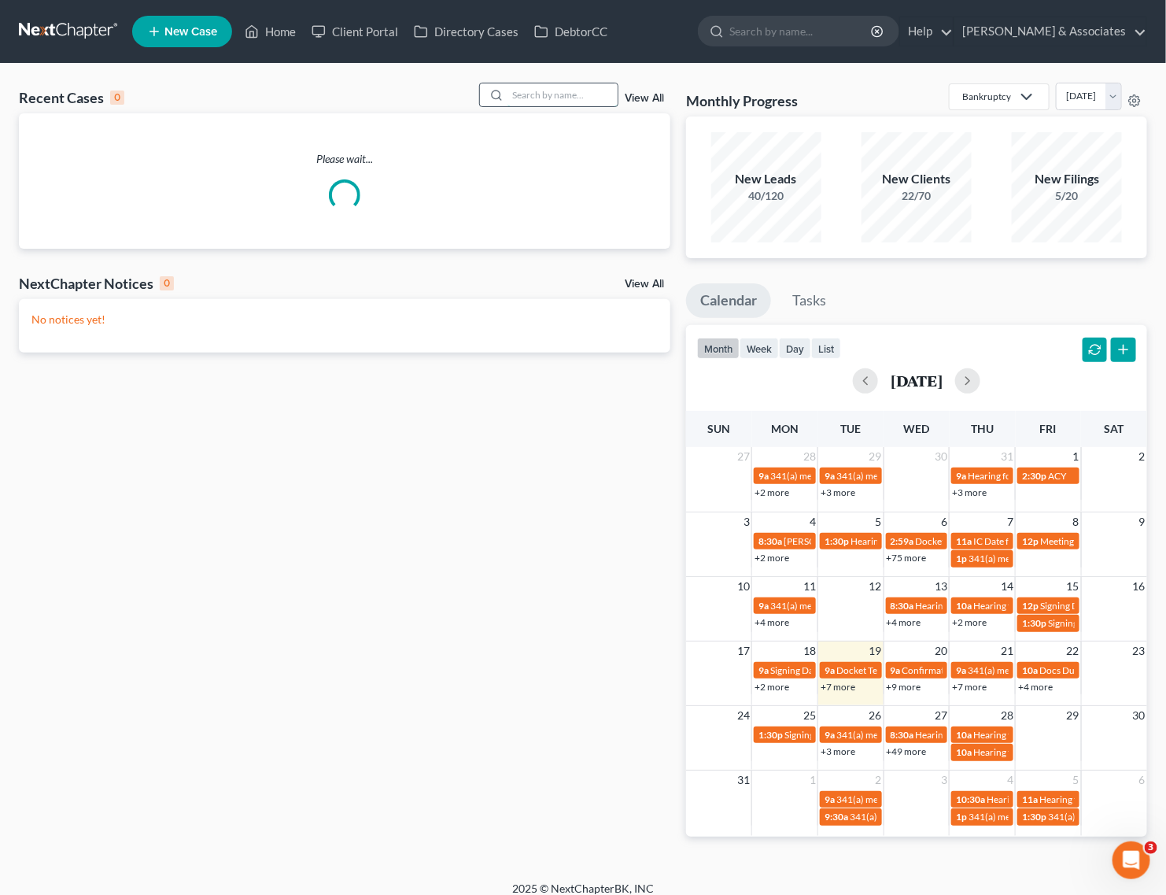
click at [521, 97] on input "search" at bounding box center [562, 94] width 110 height 23
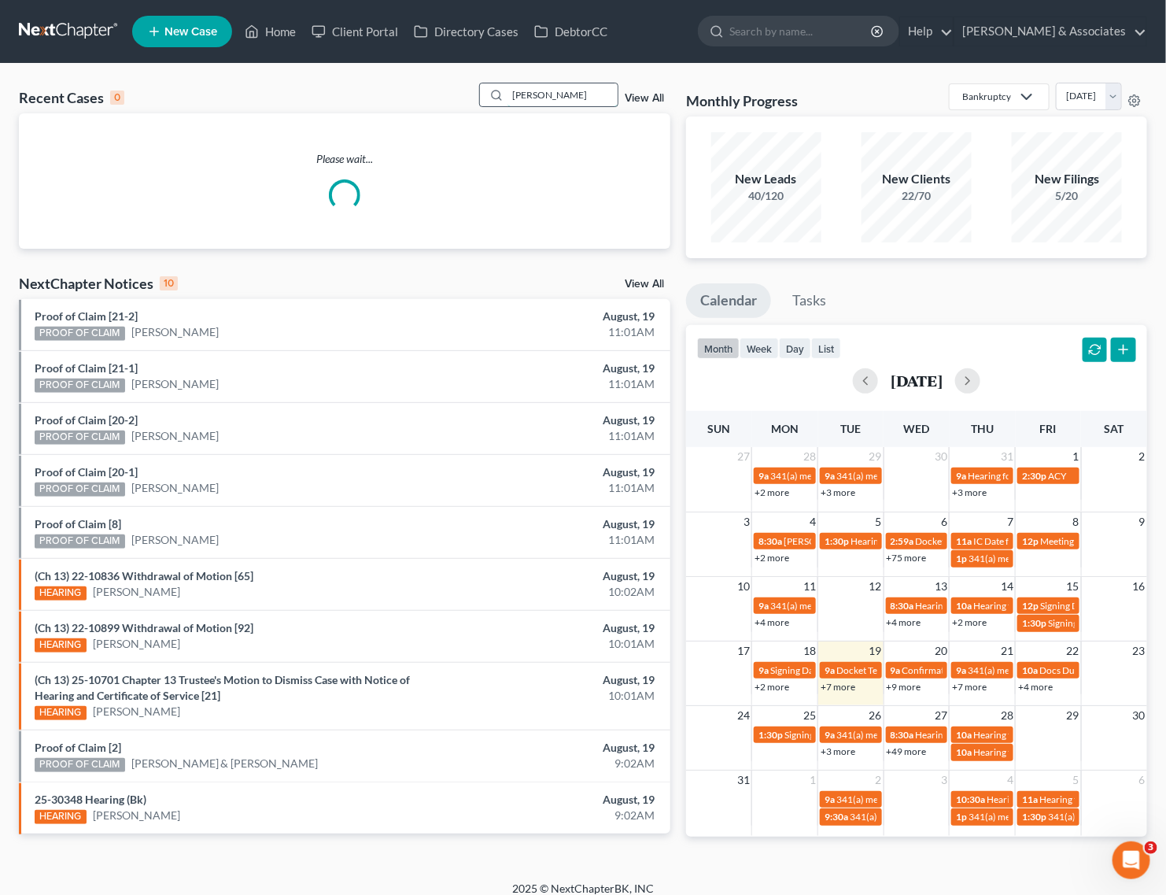
type input "blanchard"
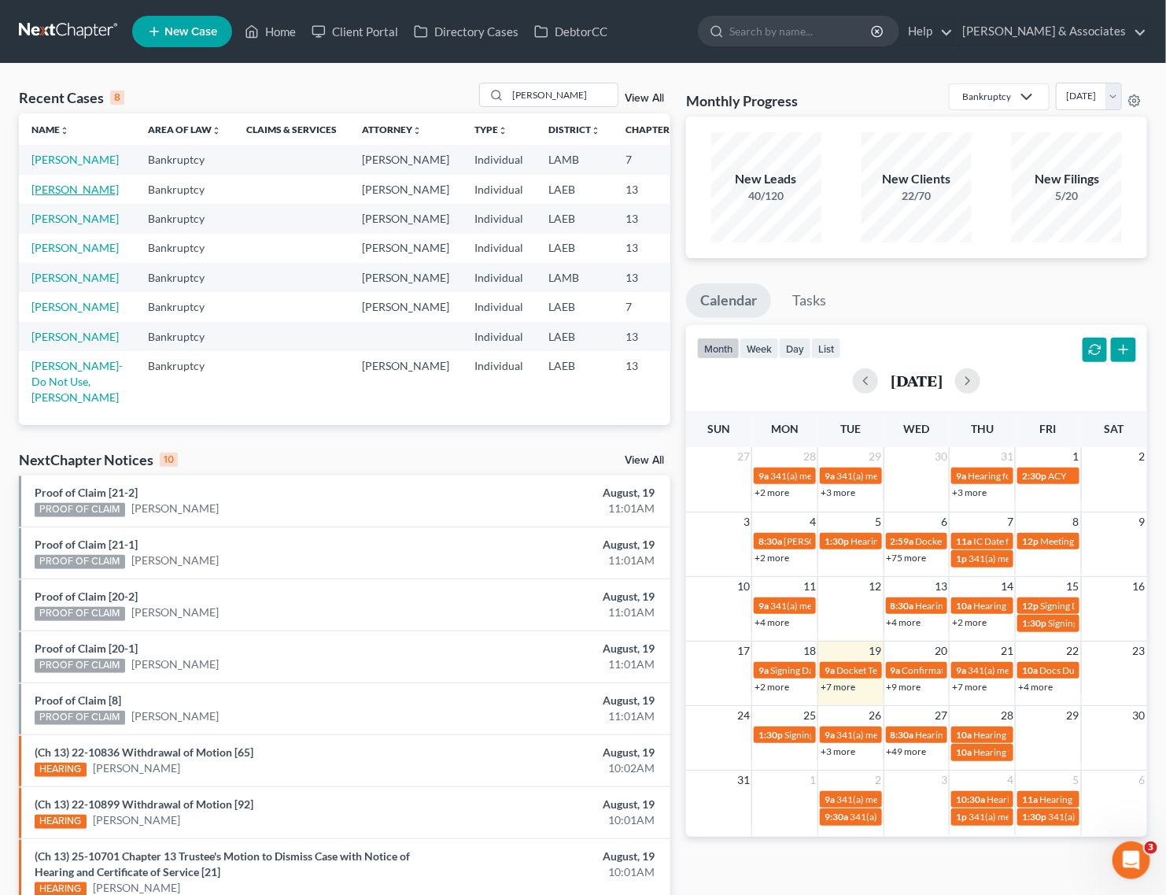
click at [61, 196] on link "Blanchard, Kenneth" at bounding box center [74, 189] width 87 height 13
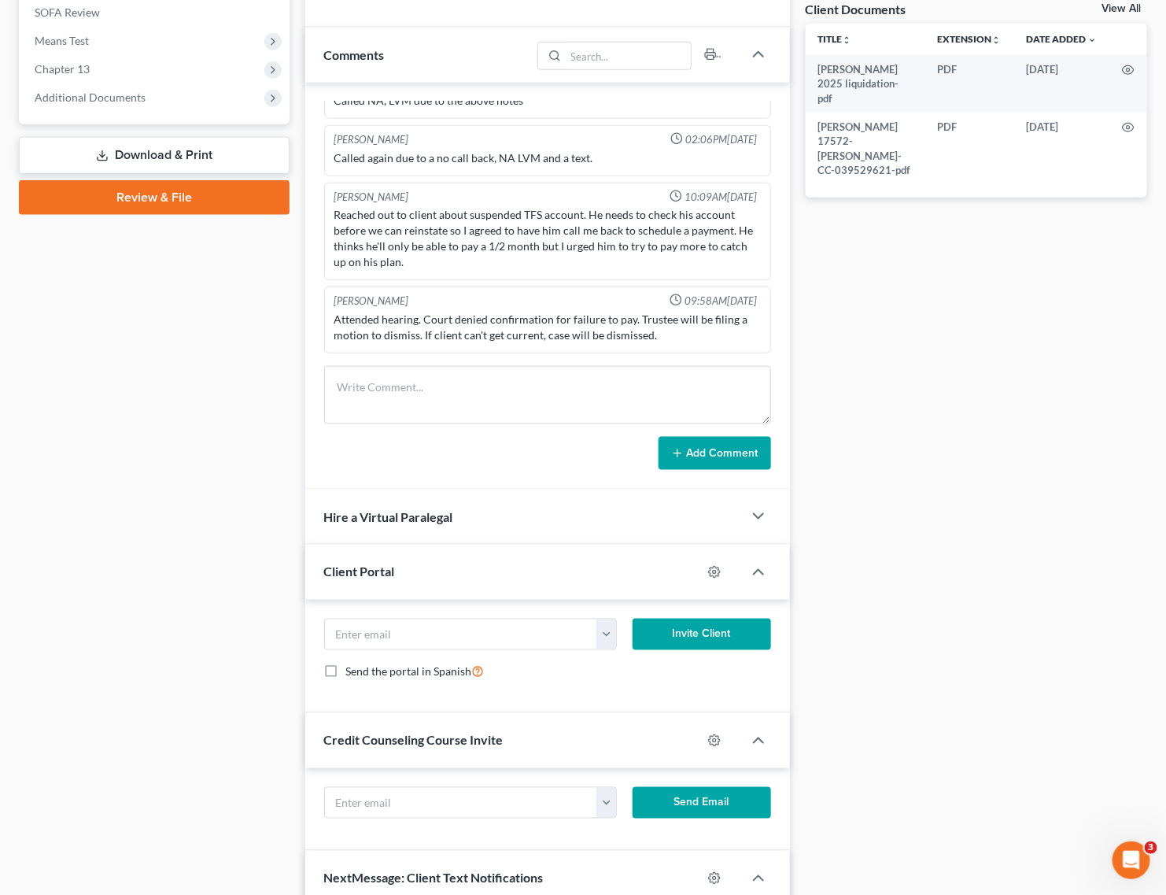
scroll to position [4213, 0]
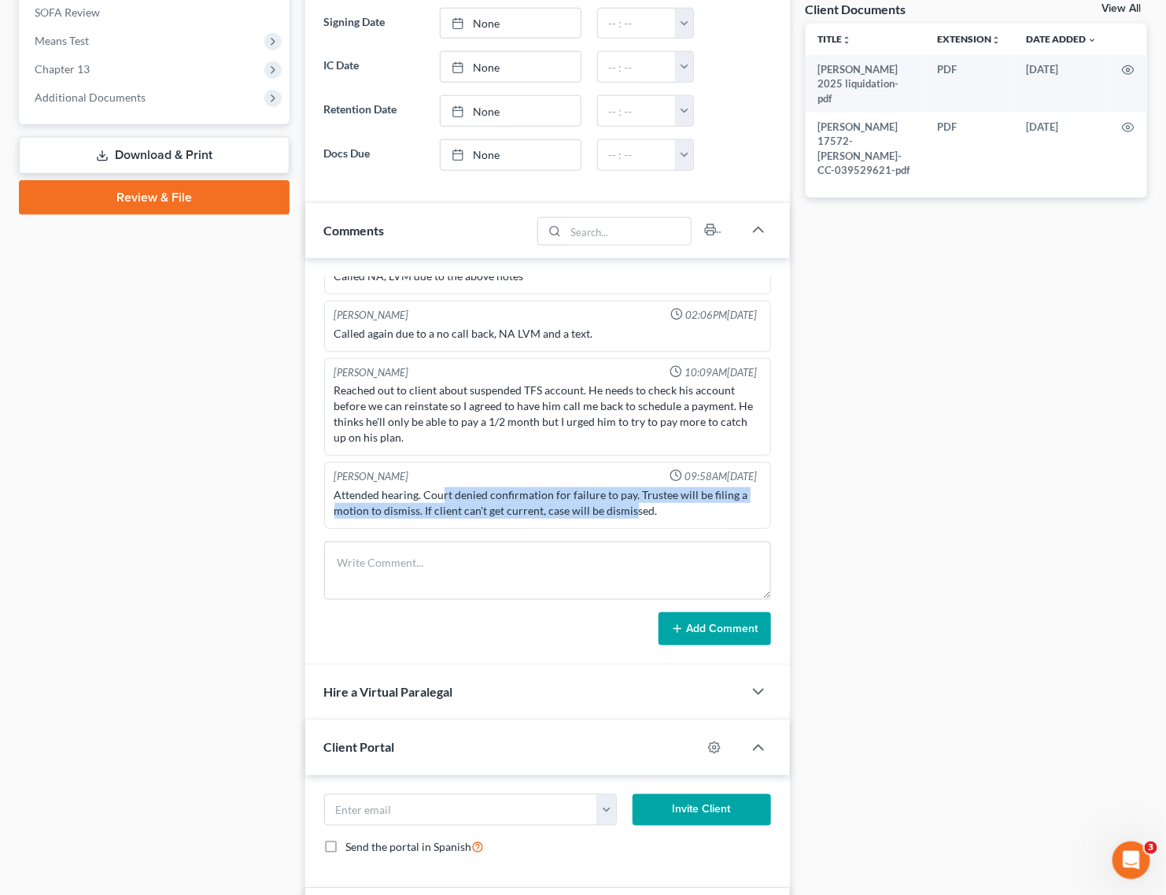
drag, startPoint x: 442, startPoint y: 497, endPoint x: 631, endPoint y: 518, distance: 189.9
click at [631, 518] on div "Attended hearing. Court denied confirmation for failure to pay. Trustee will be…" at bounding box center [547, 502] width 426 height 31
click at [677, 518] on div "Attended hearing. Court denied confirmation for failure to pay. Trustee will be…" at bounding box center [547, 502] width 426 height 31
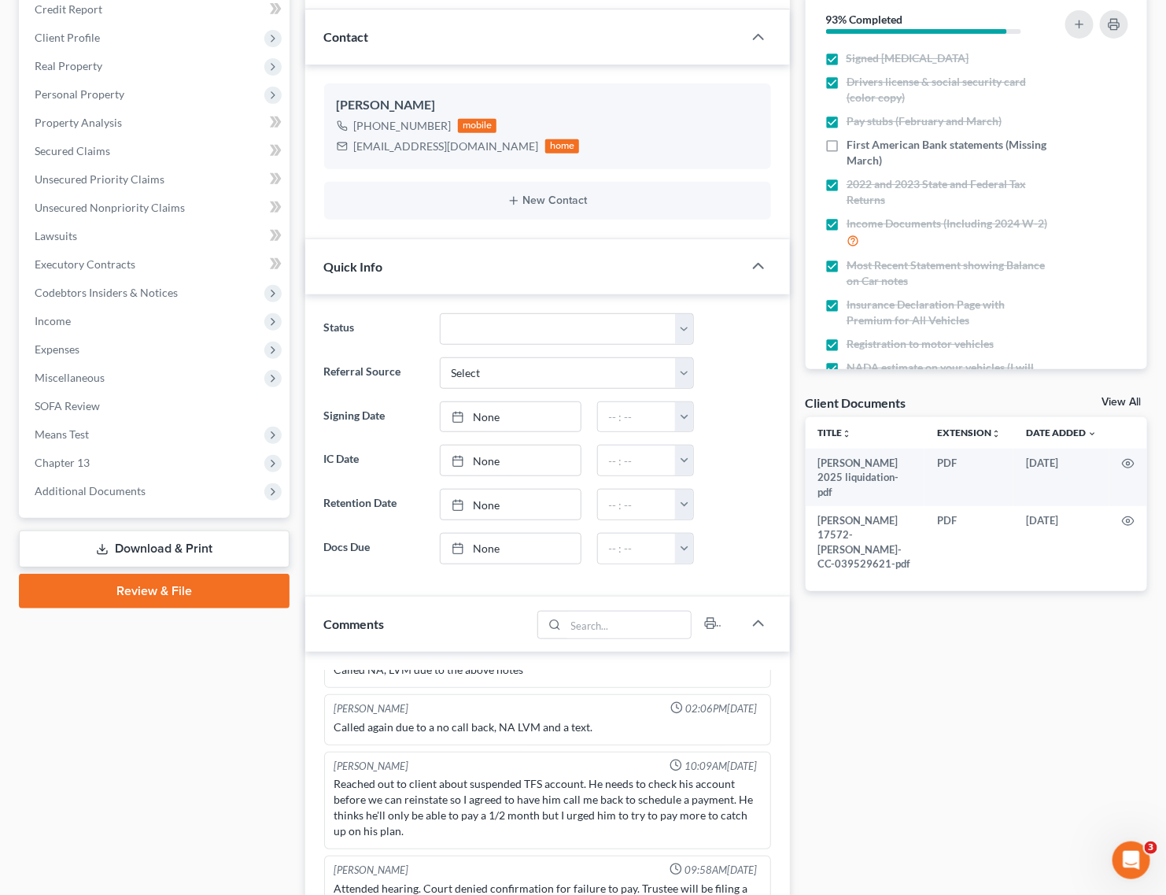
scroll to position [0, 0]
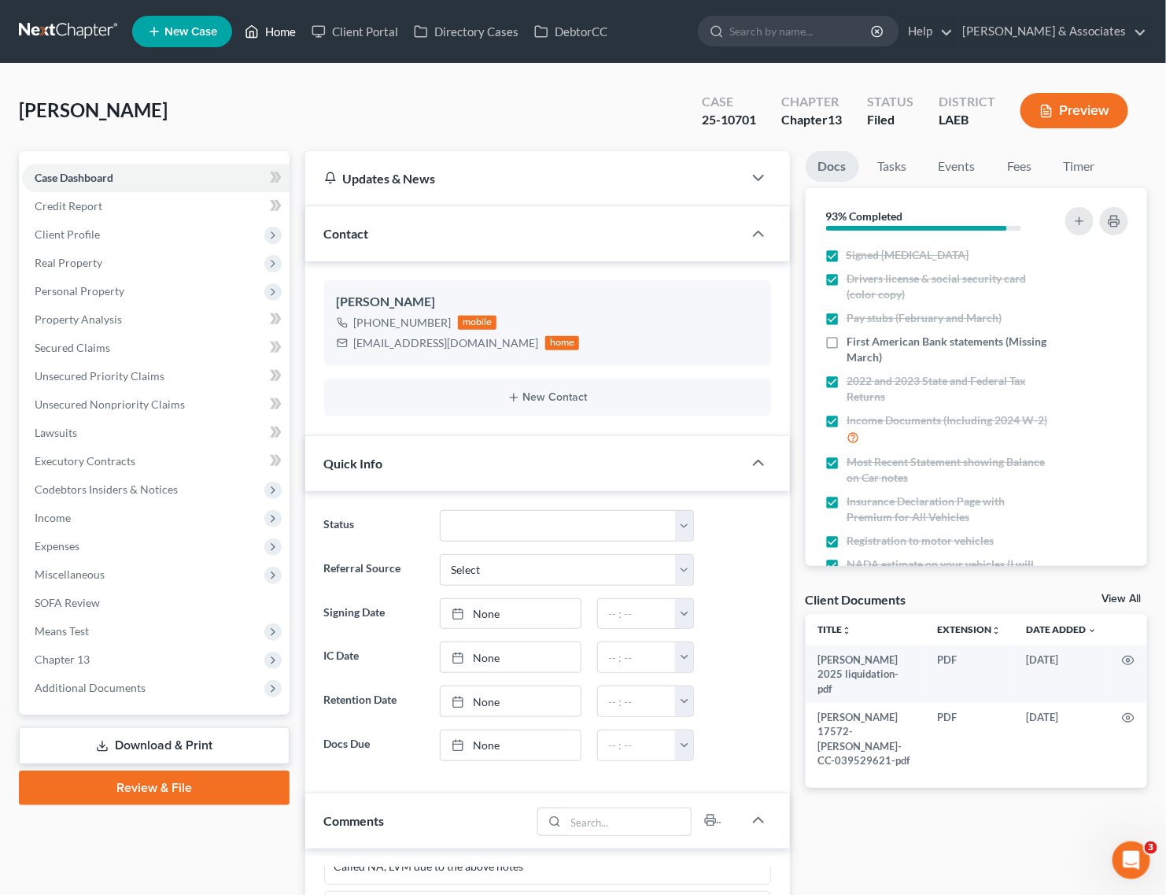
drag, startPoint x: 269, startPoint y: 24, endPoint x: 278, endPoint y: 104, distance: 79.9
click at [269, 24] on link "Home" at bounding box center [270, 31] width 67 height 28
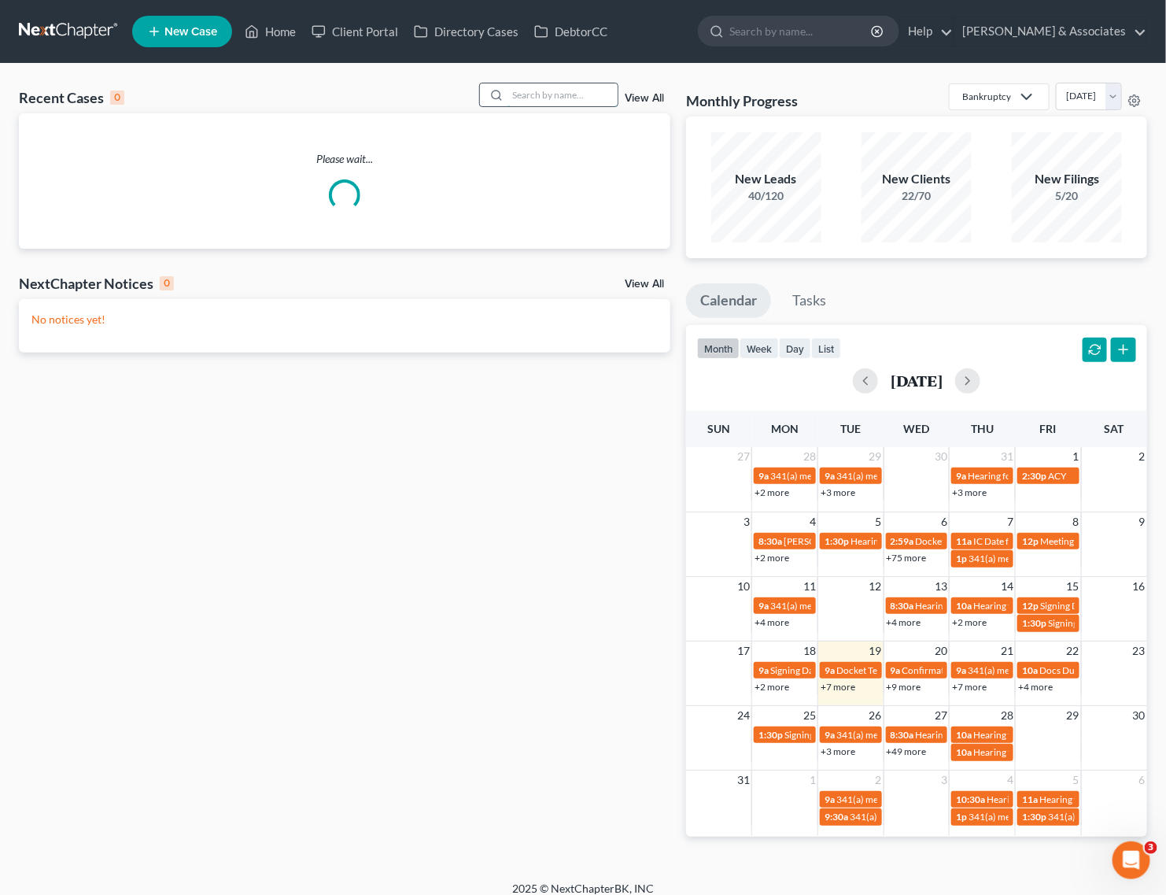
click at [544, 102] on input "search" at bounding box center [562, 94] width 110 height 23
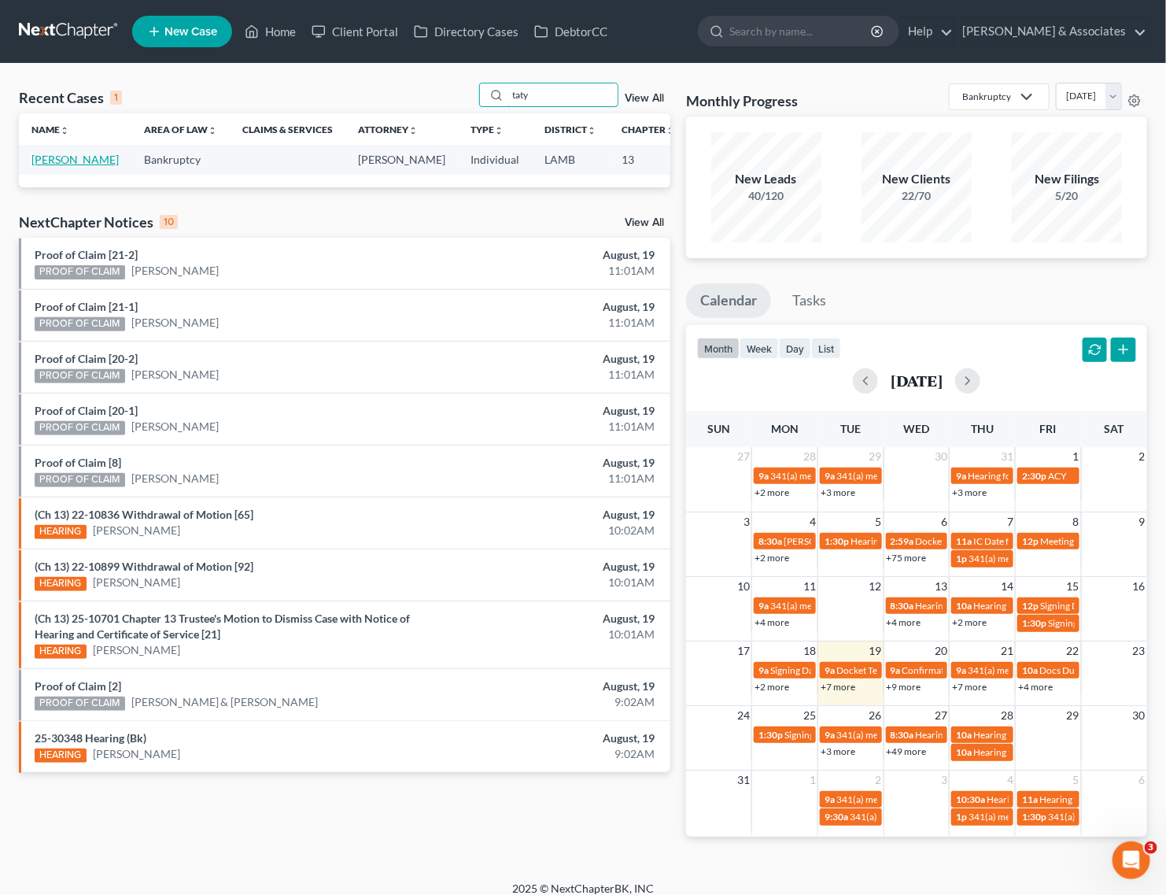
type input "taty"
click at [60, 162] on link "Williams, Tatyana" at bounding box center [74, 159] width 87 height 13
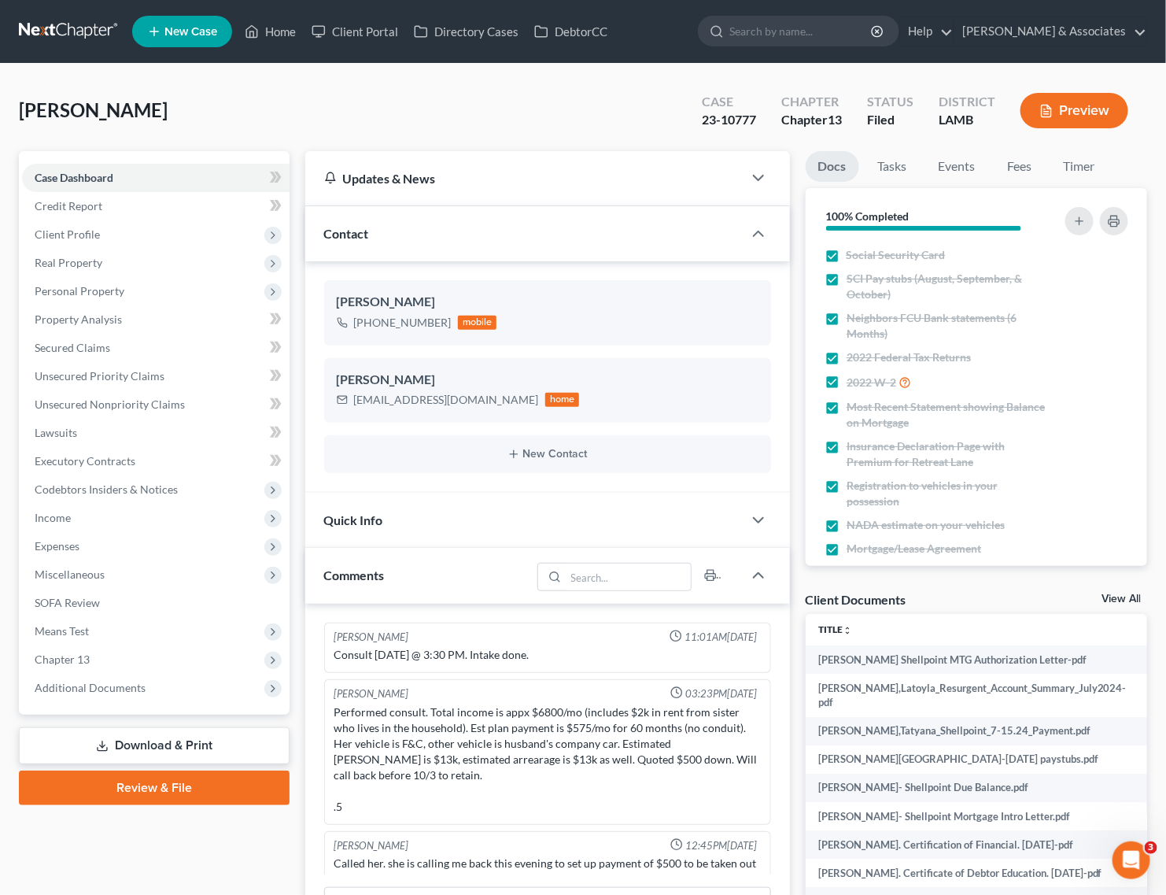
click at [94, 689] on span "Additional Documents" at bounding box center [90, 687] width 111 height 13
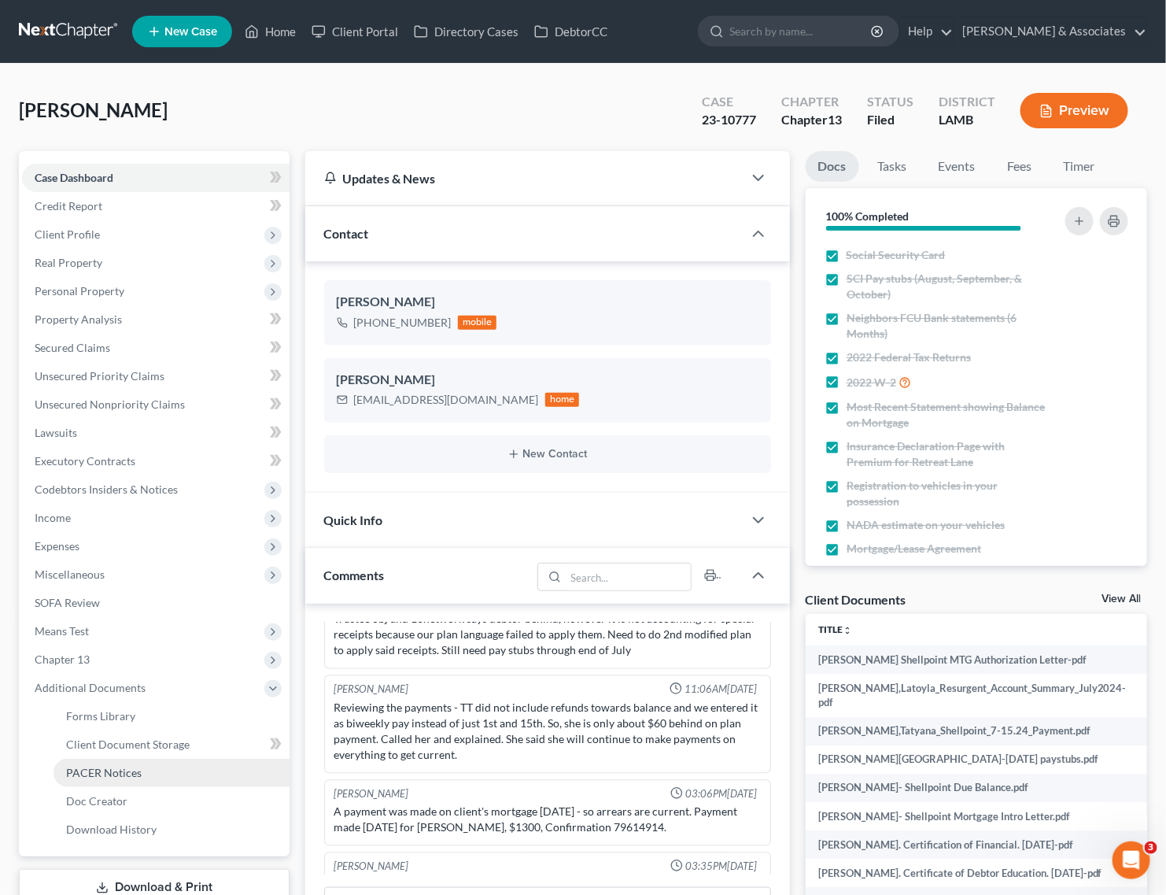
scroll to position [5559, 0]
click at [99, 769] on span "PACER Notices" at bounding box center [104, 772] width 76 height 13
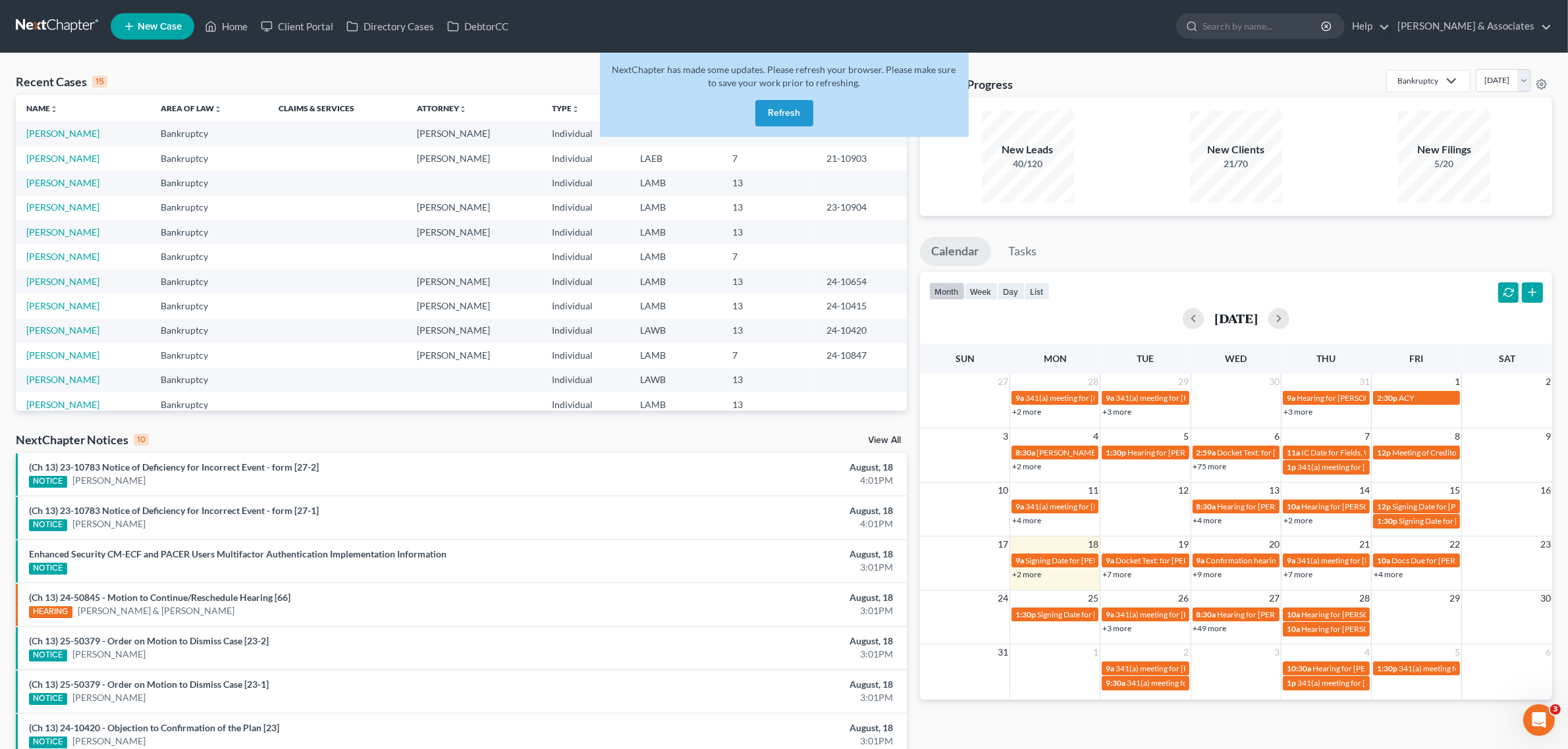
click at [778, 112] on button "Refresh" at bounding box center [784, 113] width 58 height 26
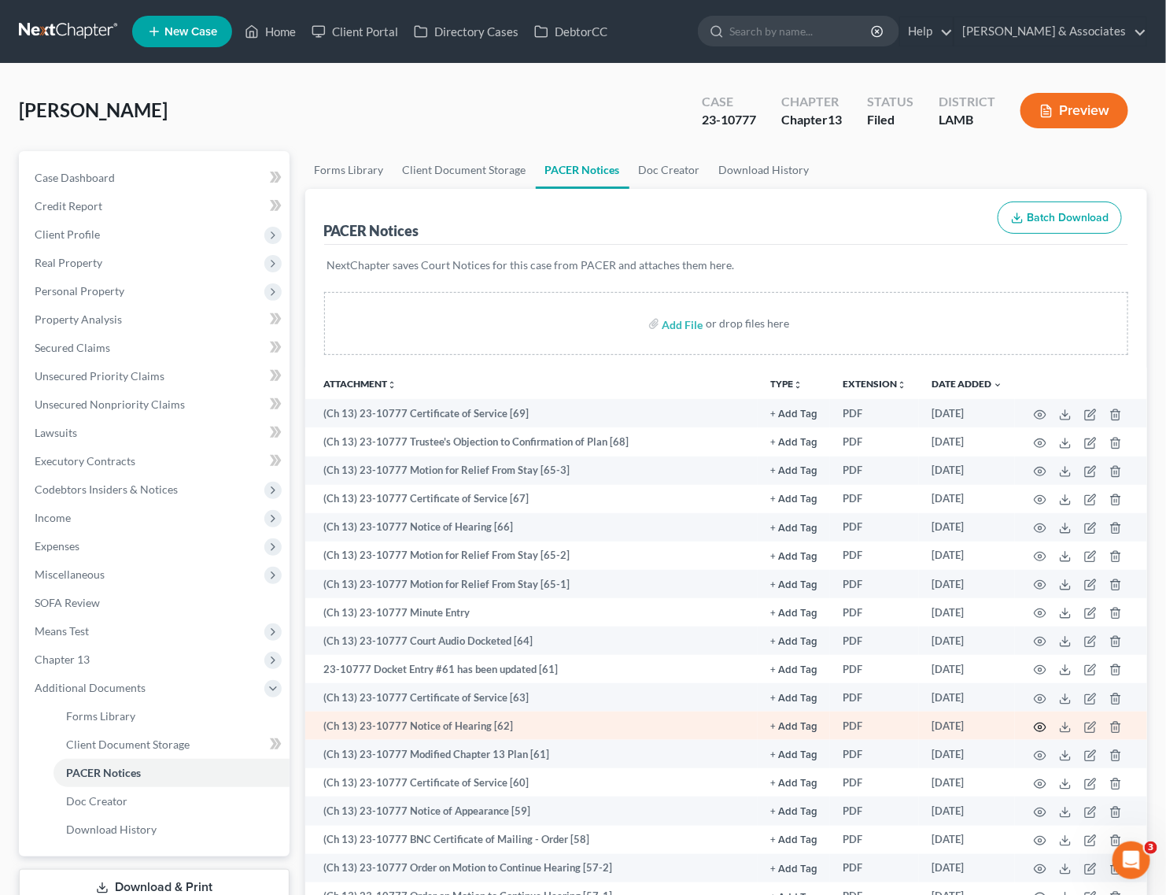
click at [1037, 726] on icon "button" at bounding box center [1040, 727] width 13 height 13
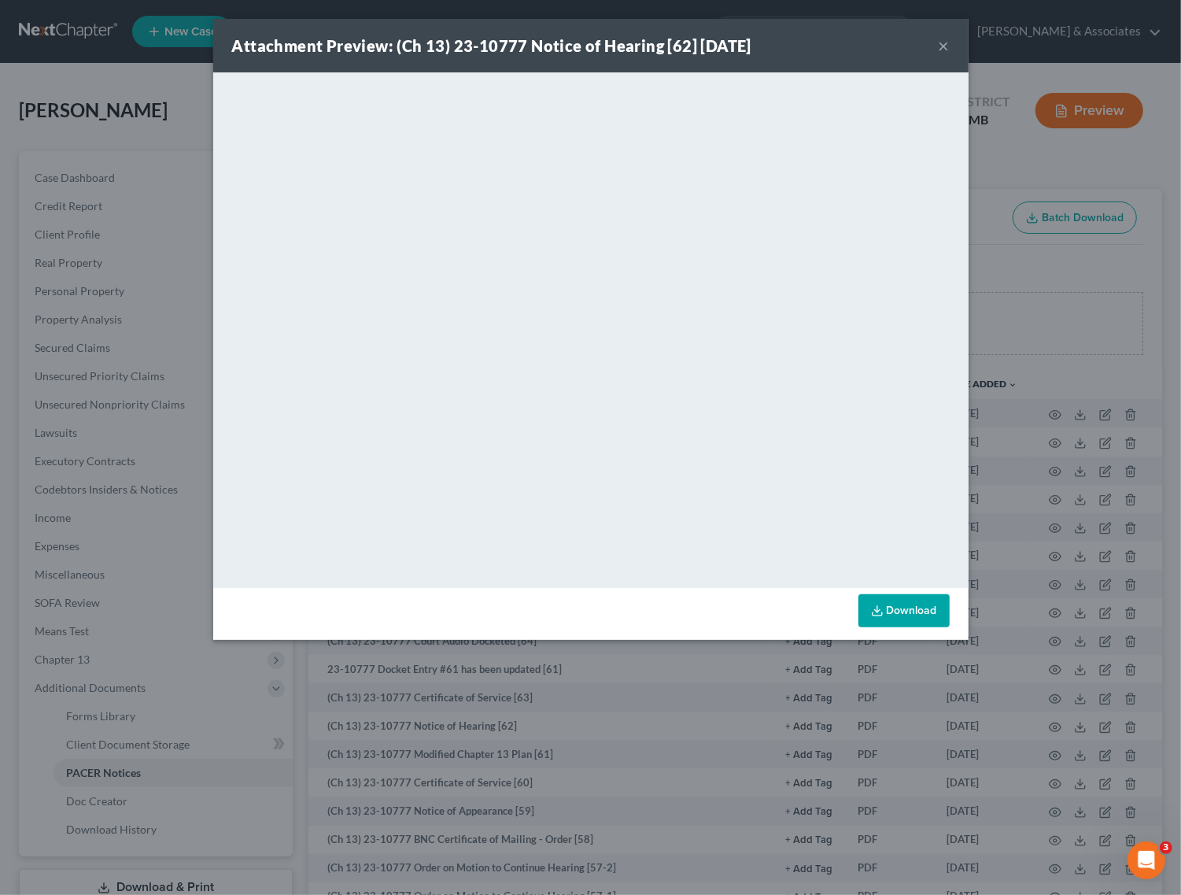
click at [944, 46] on button "×" at bounding box center [944, 45] width 11 height 19
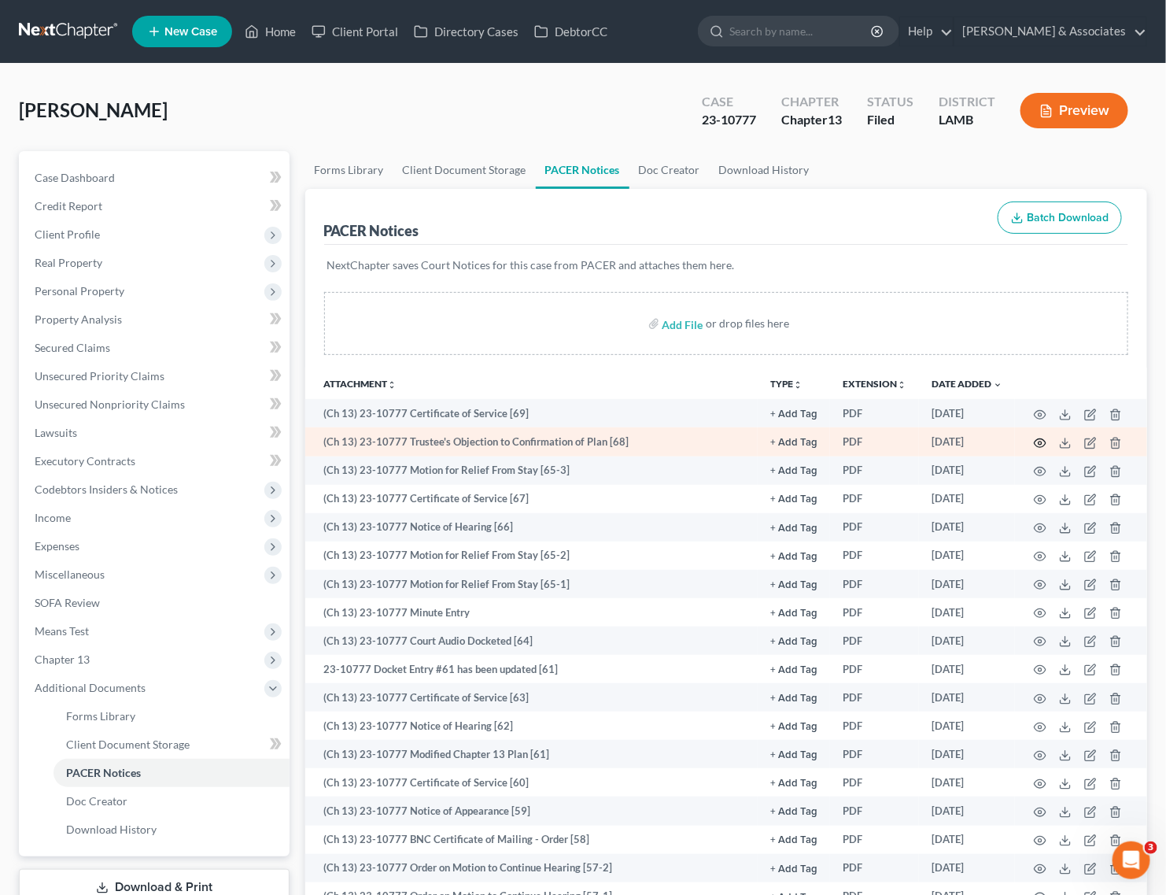
click at [1039, 439] on icon "button" at bounding box center [1040, 443] width 13 height 13
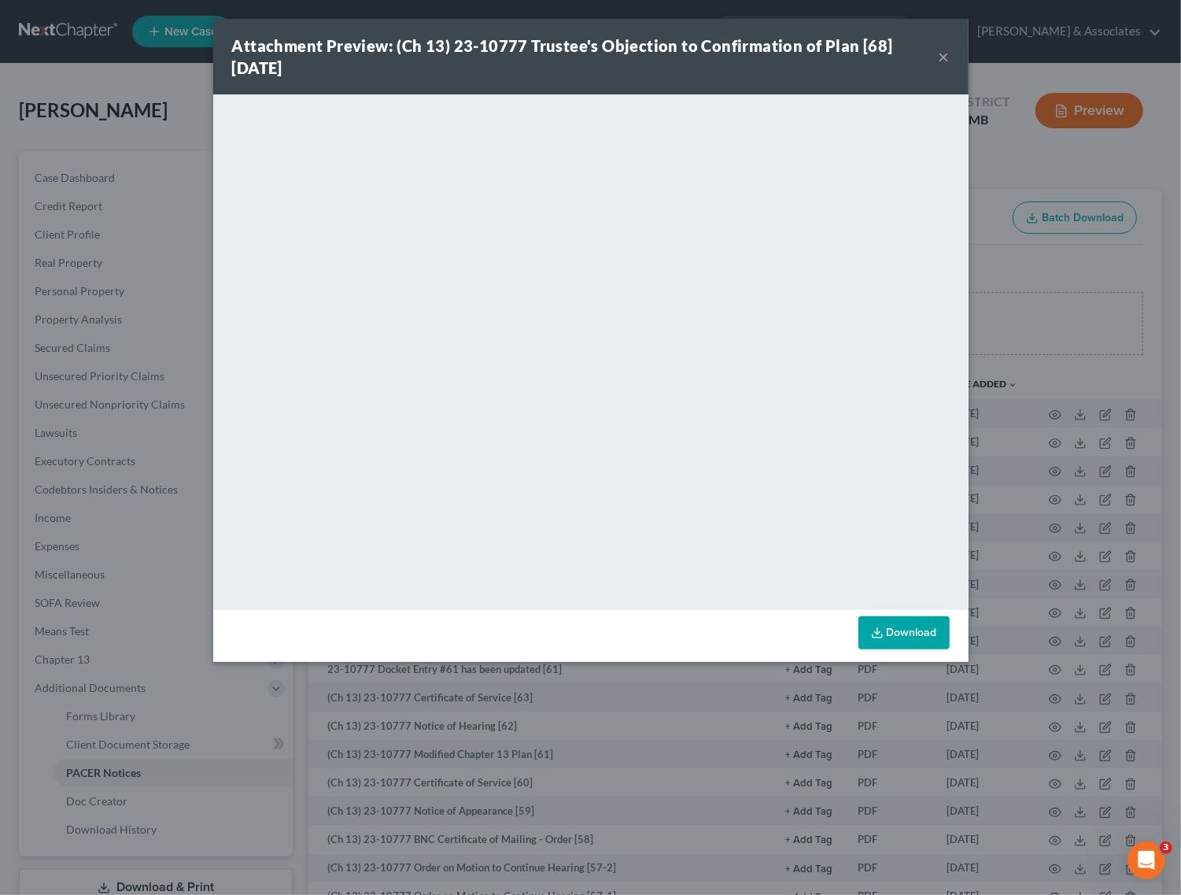
click at [940, 51] on button "×" at bounding box center [944, 56] width 11 height 19
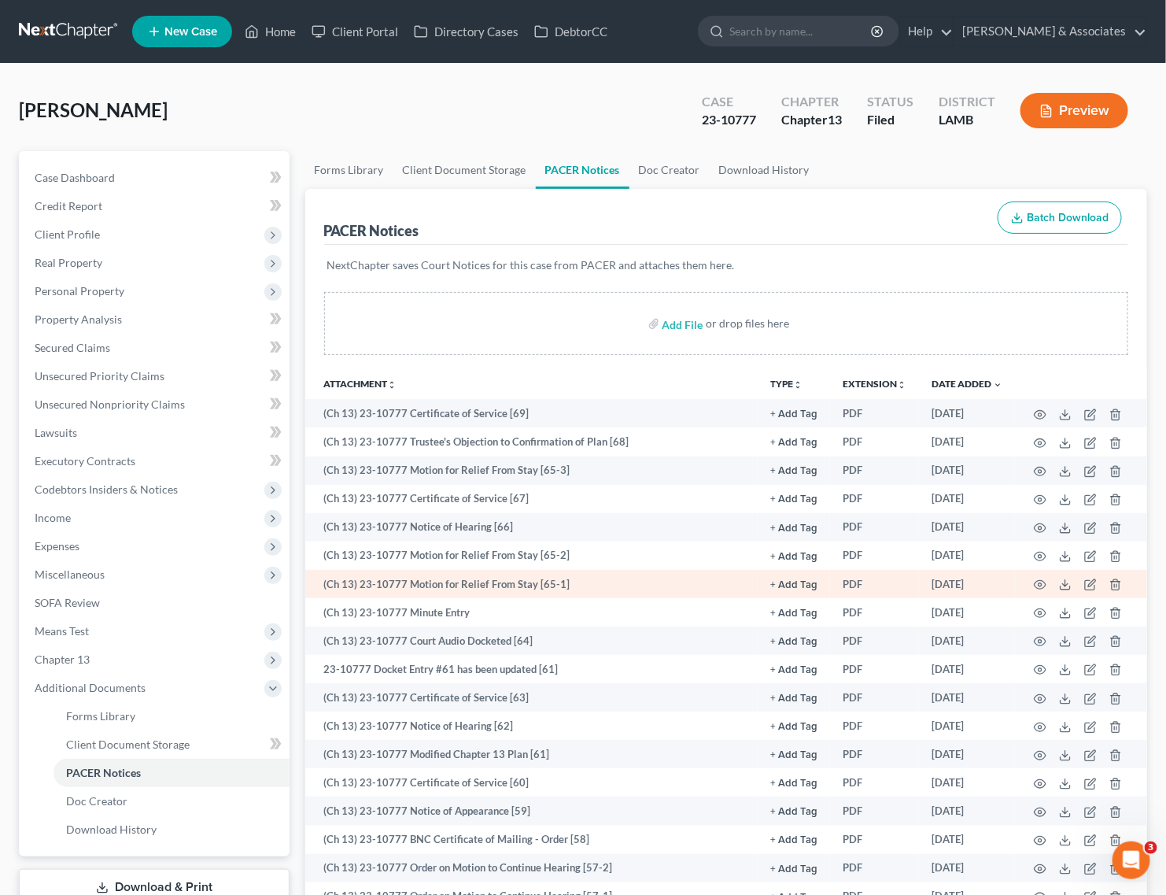
drag, startPoint x: 1047, startPoint y: 584, endPoint x: 1025, endPoint y: 585, distance: 22.0
click at [1047, 584] on td at bounding box center [1081, 584] width 132 height 28
click at [1037, 581] on icon "button" at bounding box center [1041, 585] width 12 height 9
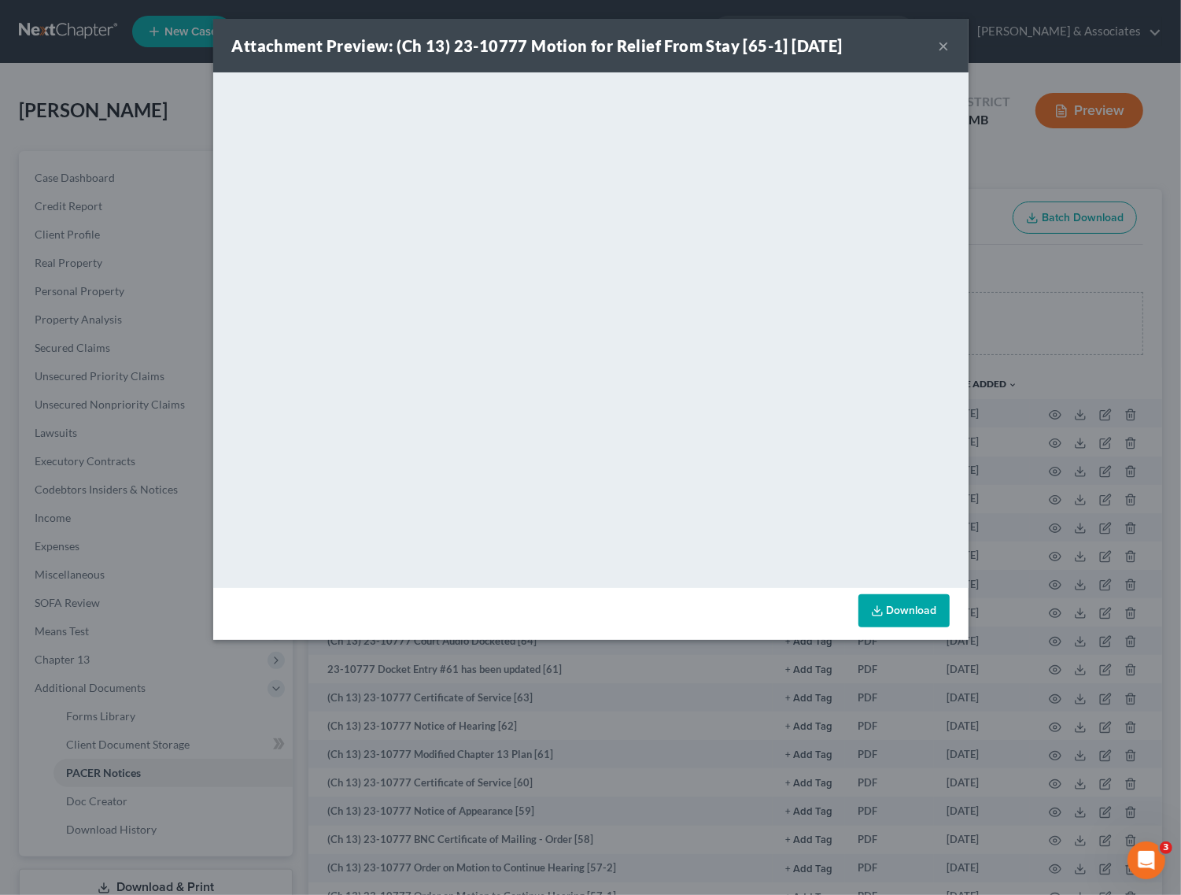
drag, startPoint x: 948, startPoint y: 49, endPoint x: 291, endPoint y: 36, distance: 657.1
click at [948, 49] on button "×" at bounding box center [944, 45] width 11 height 19
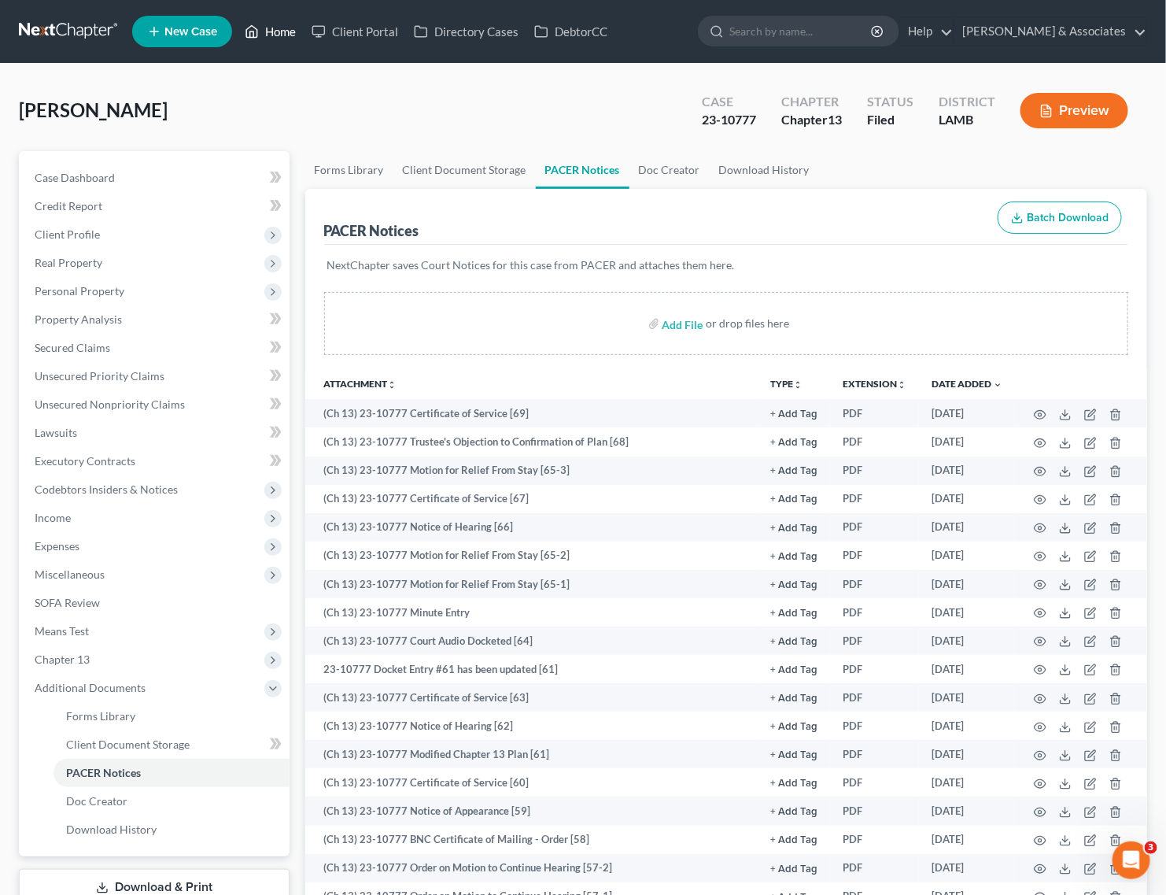
click at [260, 29] on link "Home" at bounding box center [270, 31] width 67 height 28
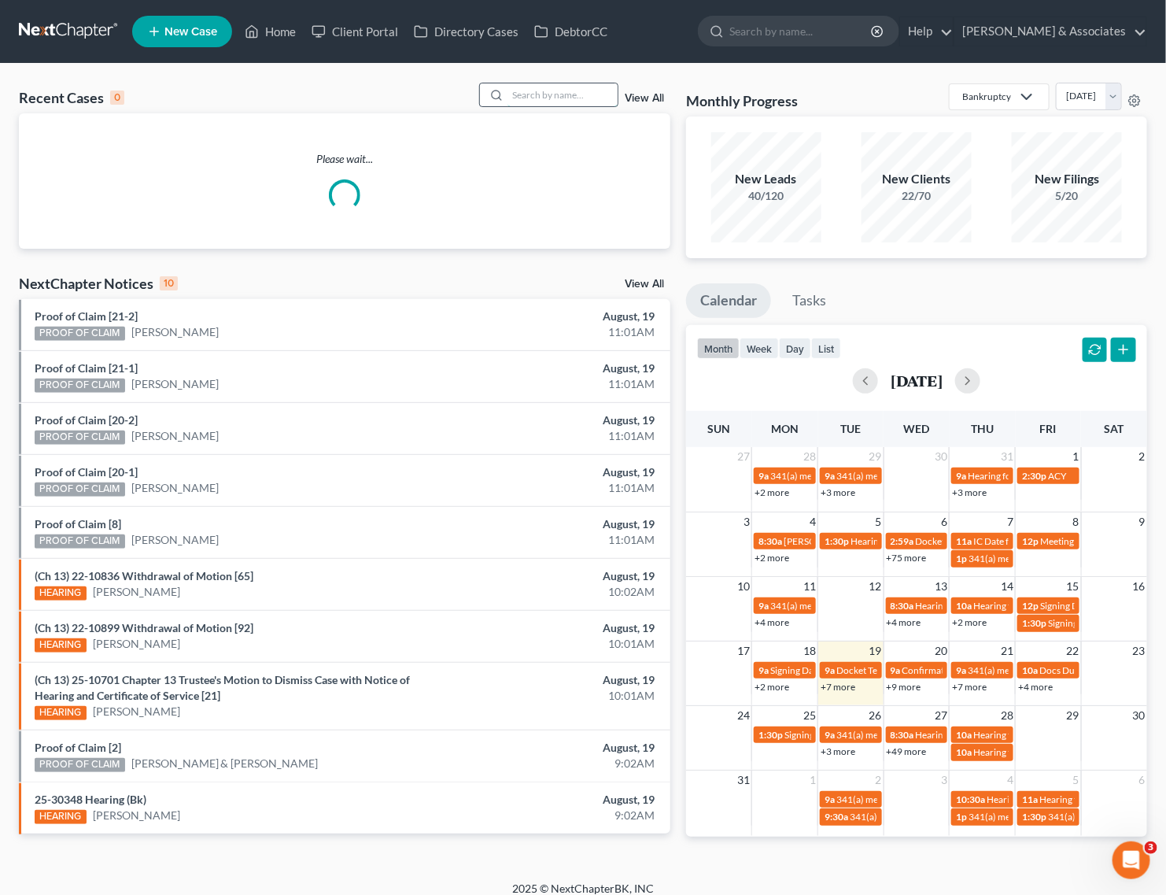
click at [594, 99] on input "search" at bounding box center [562, 94] width 110 height 23
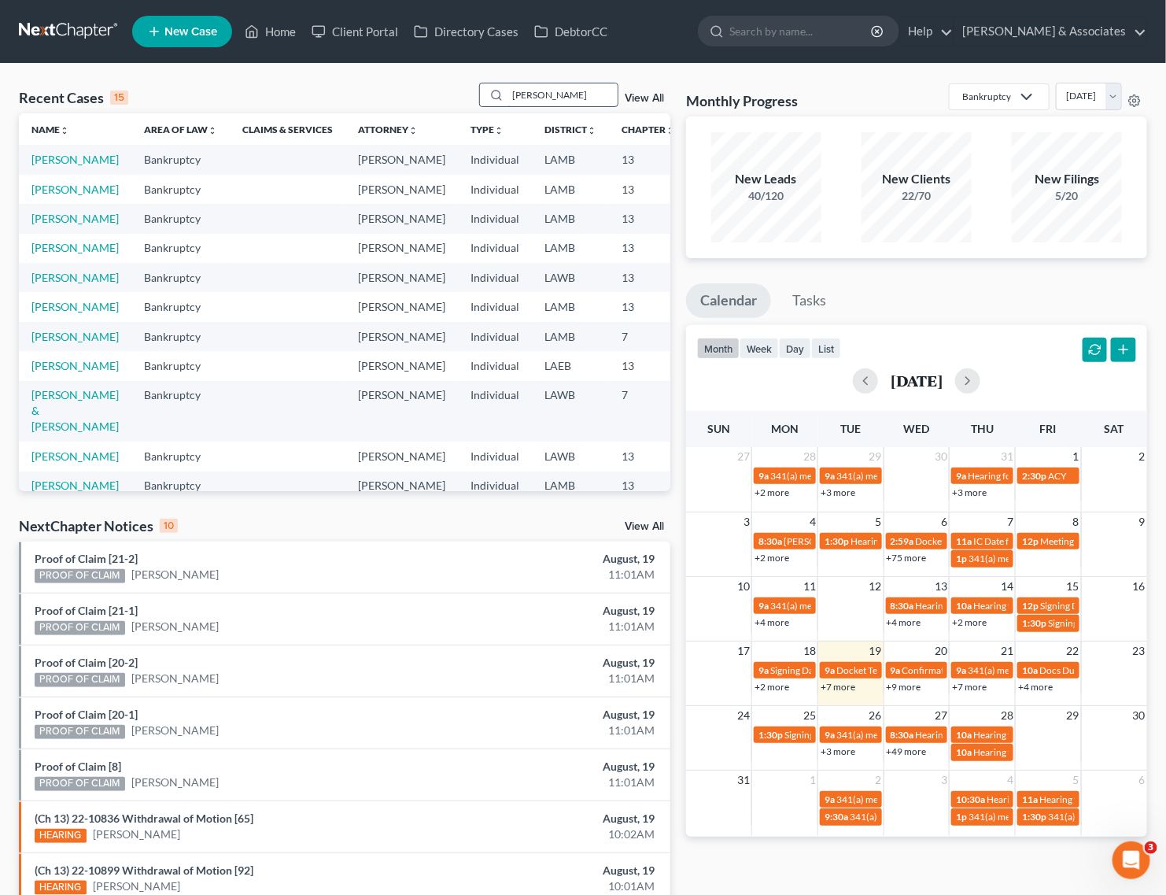
type input "decker"
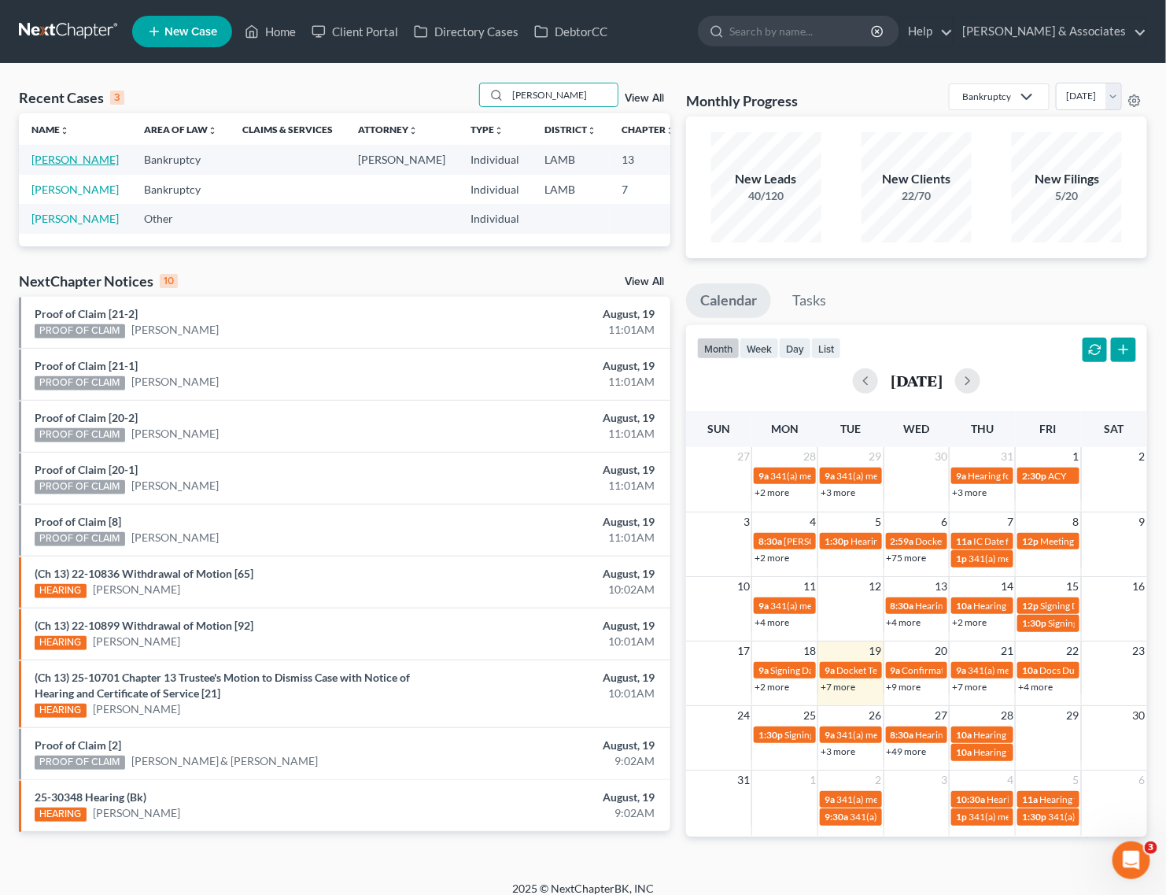
click at [47, 162] on link "[PERSON_NAME]" at bounding box center [74, 159] width 87 height 13
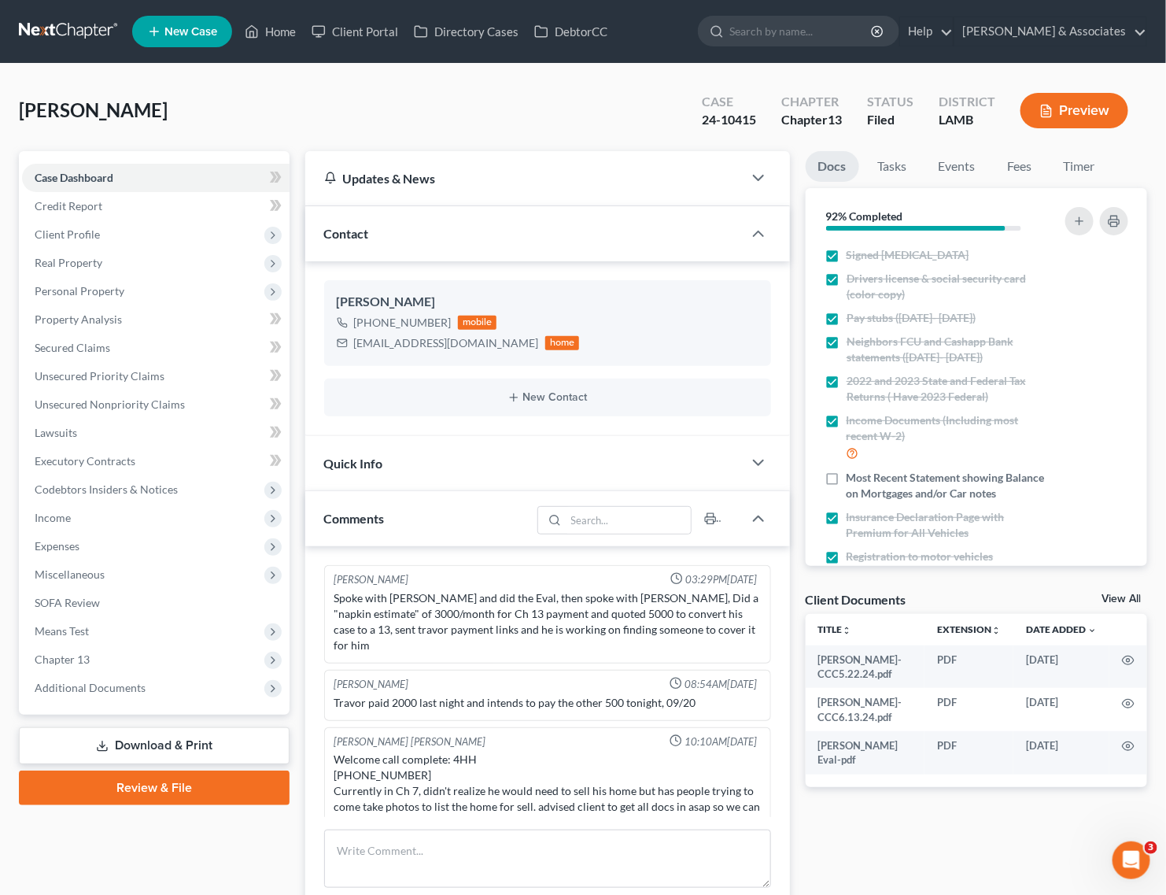
scroll to position [4083, 0]
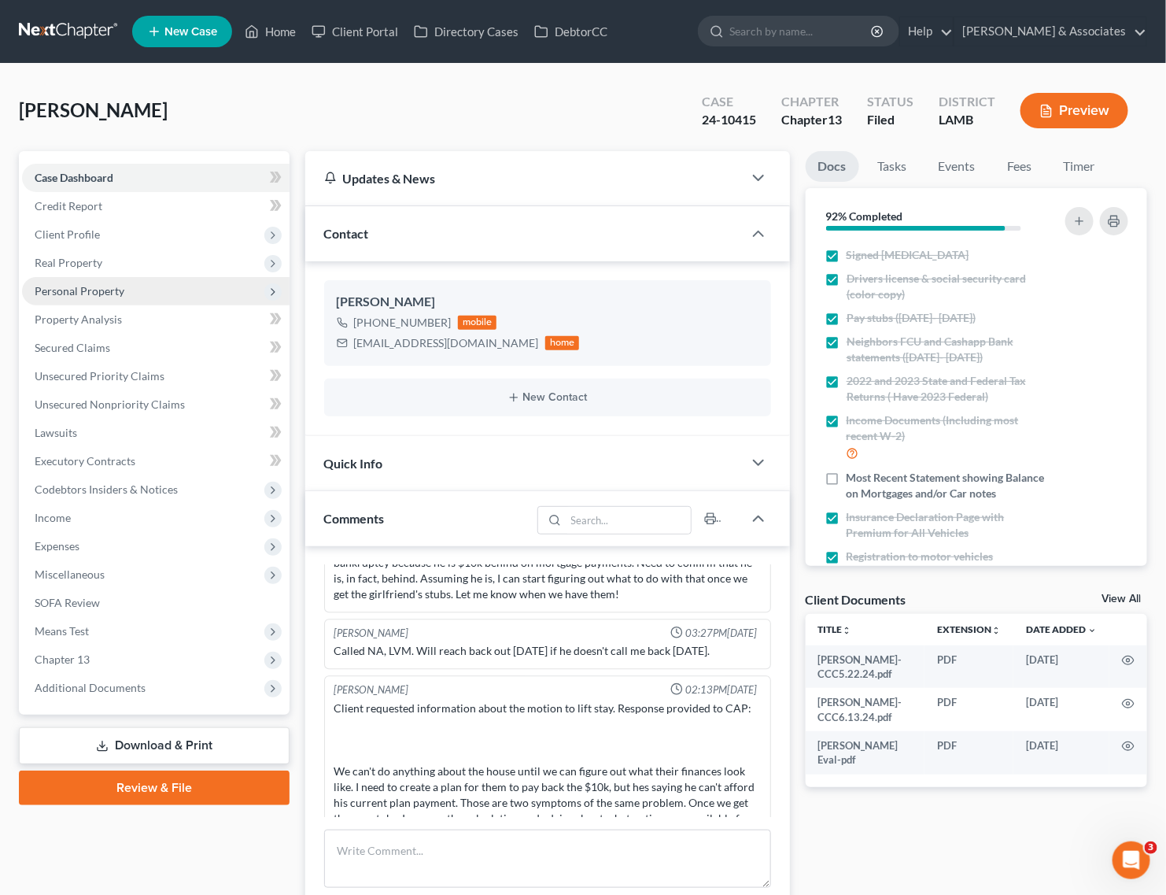
drag, startPoint x: 83, startPoint y: 242, endPoint x: 101, endPoint y: 277, distance: 38.7
click at [83, 242] on span "Client Profile" at bounding box center [156, 234] width 268 height 28
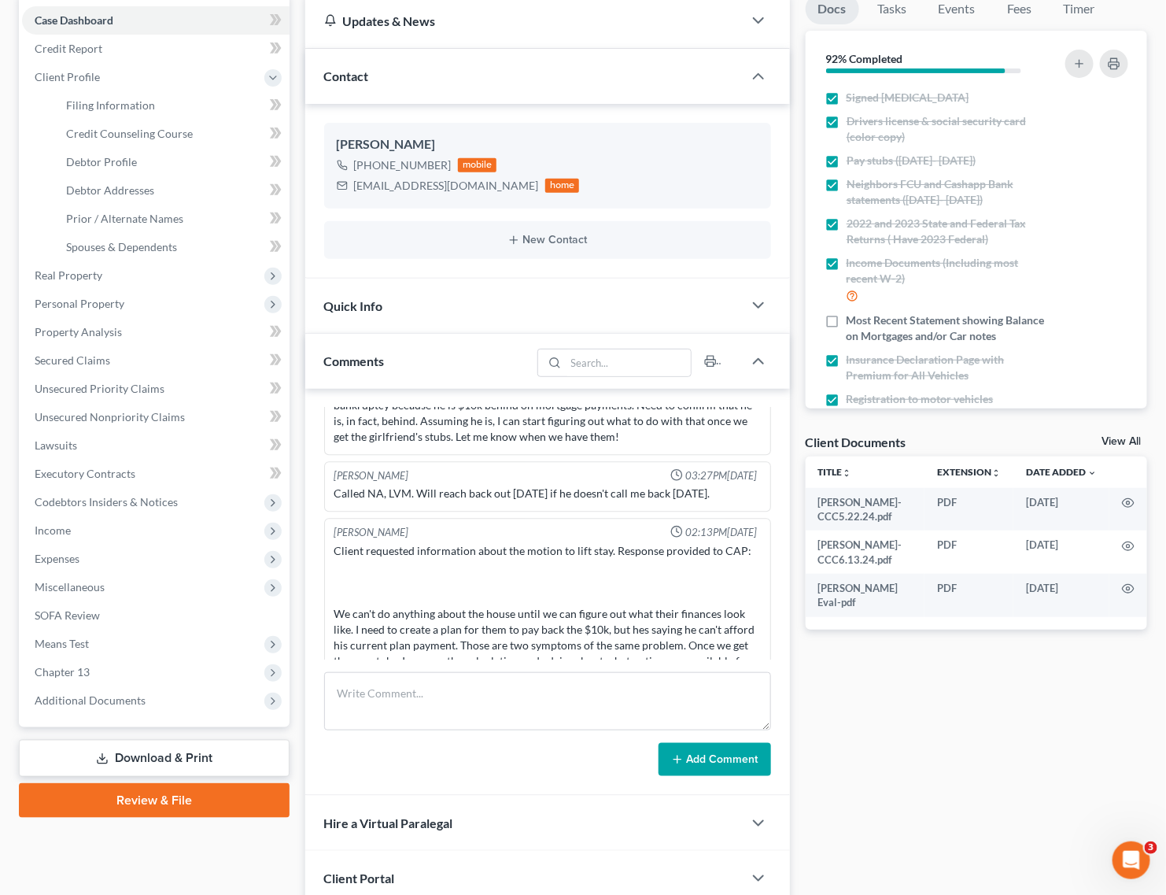
scroll to position [340, 0]
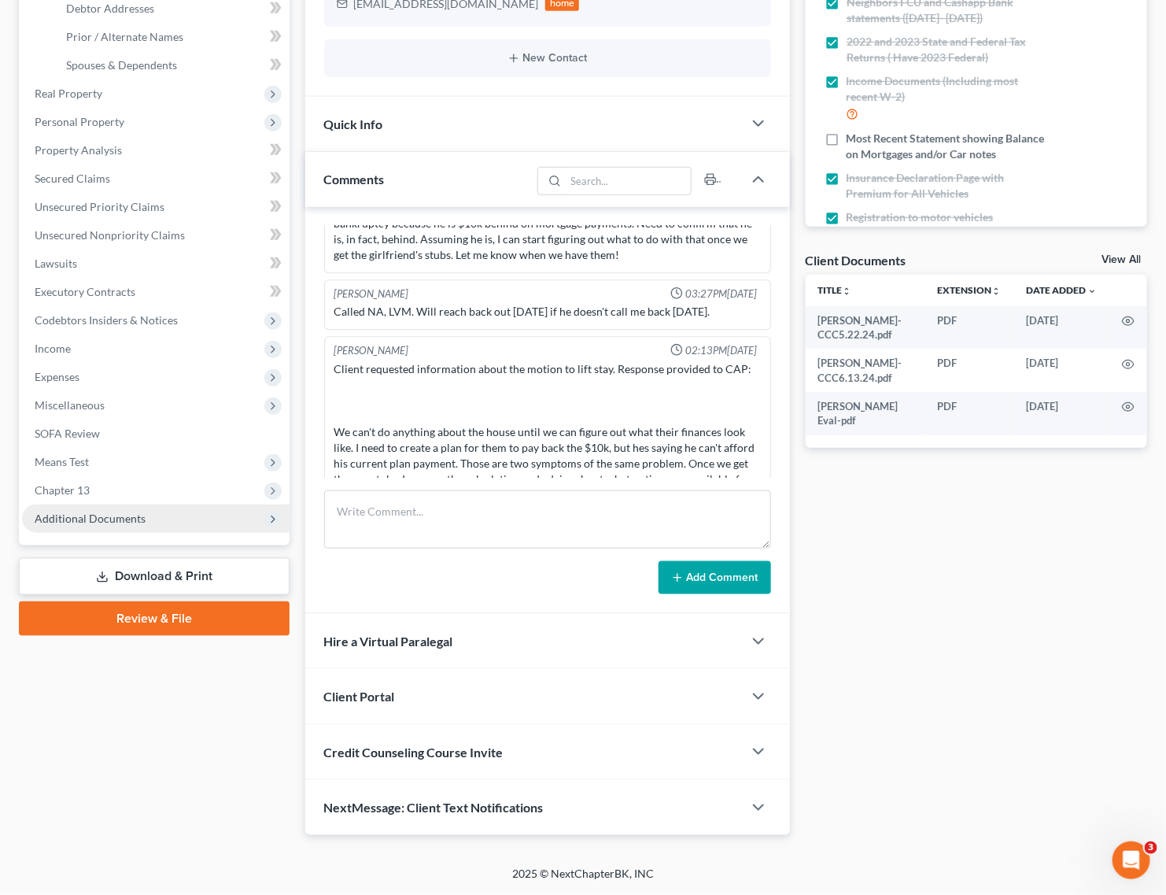
click at [105, 514] on span "Additional Documents" at bounding box center [90, 517] width 111 height 13
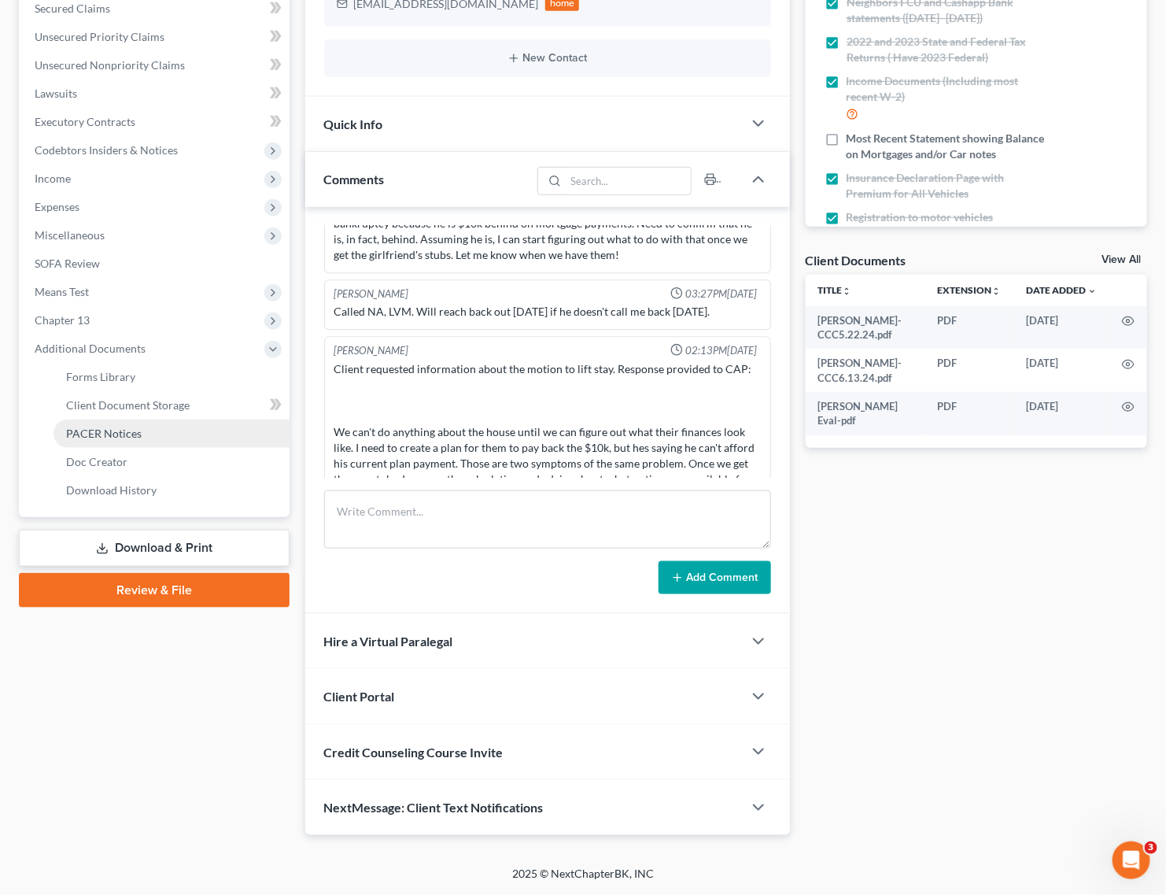
click at [114, 430] on span "PACER Notices" at bounding box center [104, 432] width 76 height 13
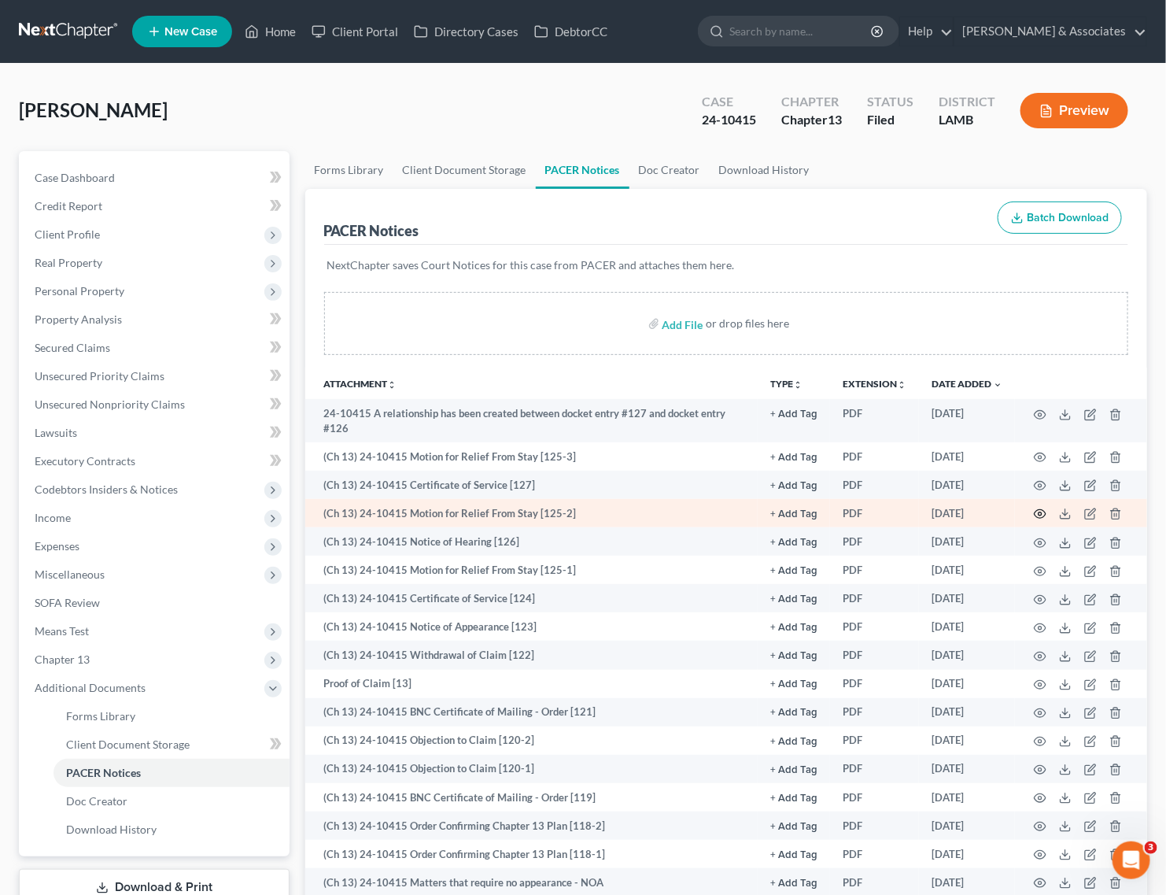
click at [1035, 512] on icon "button" at bounding box center [1041, 514] width 12 height 9
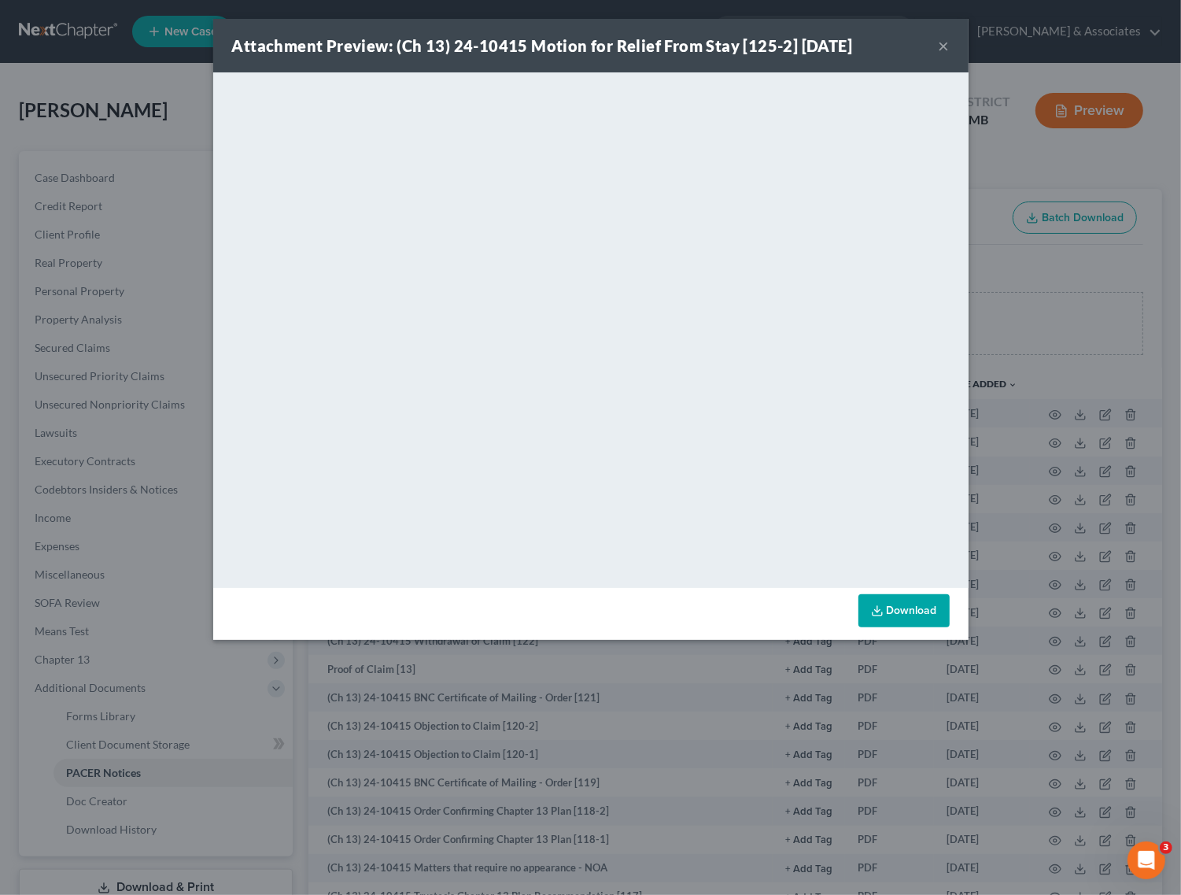
click at [942, 42] on button "×" at bounding box center [944, 45] width 11 height 19
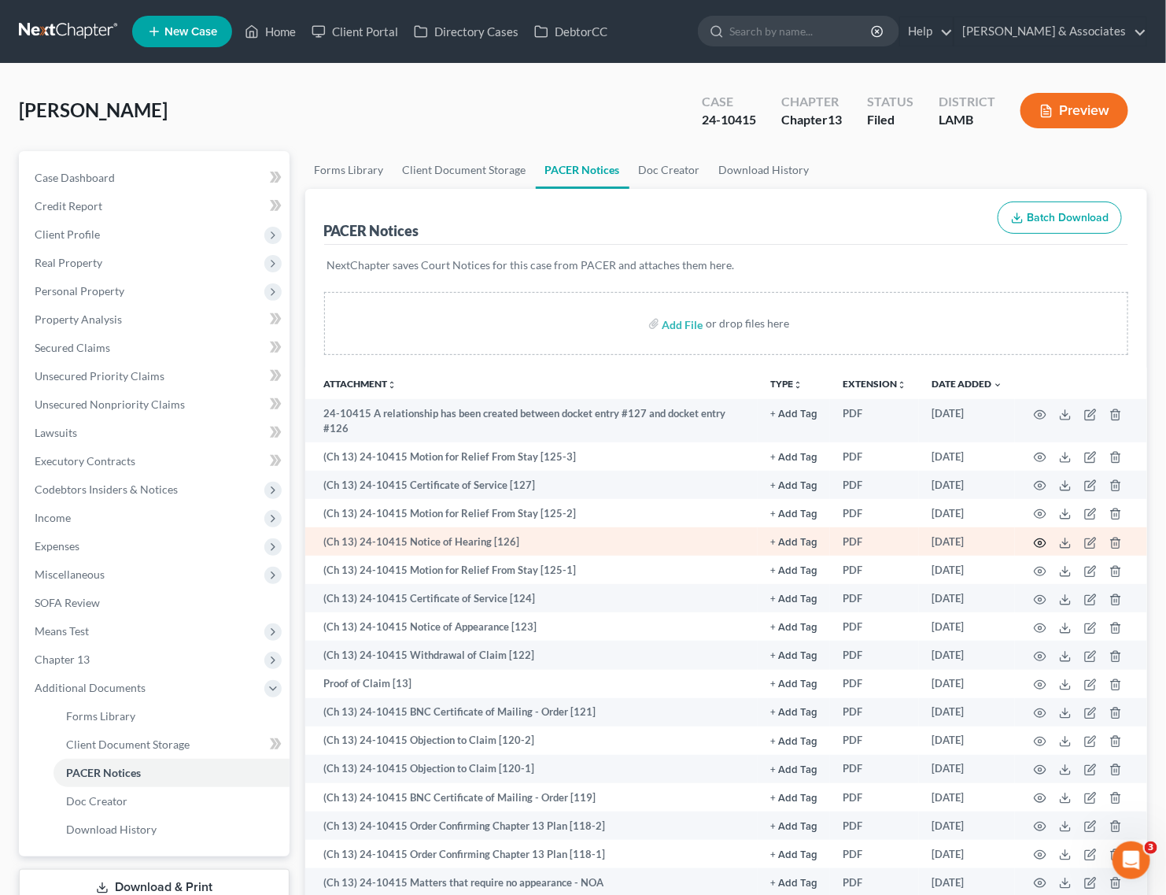
click at [1037, 543] on icon "button" at bounding box center [1040, 543] width 13 height 13
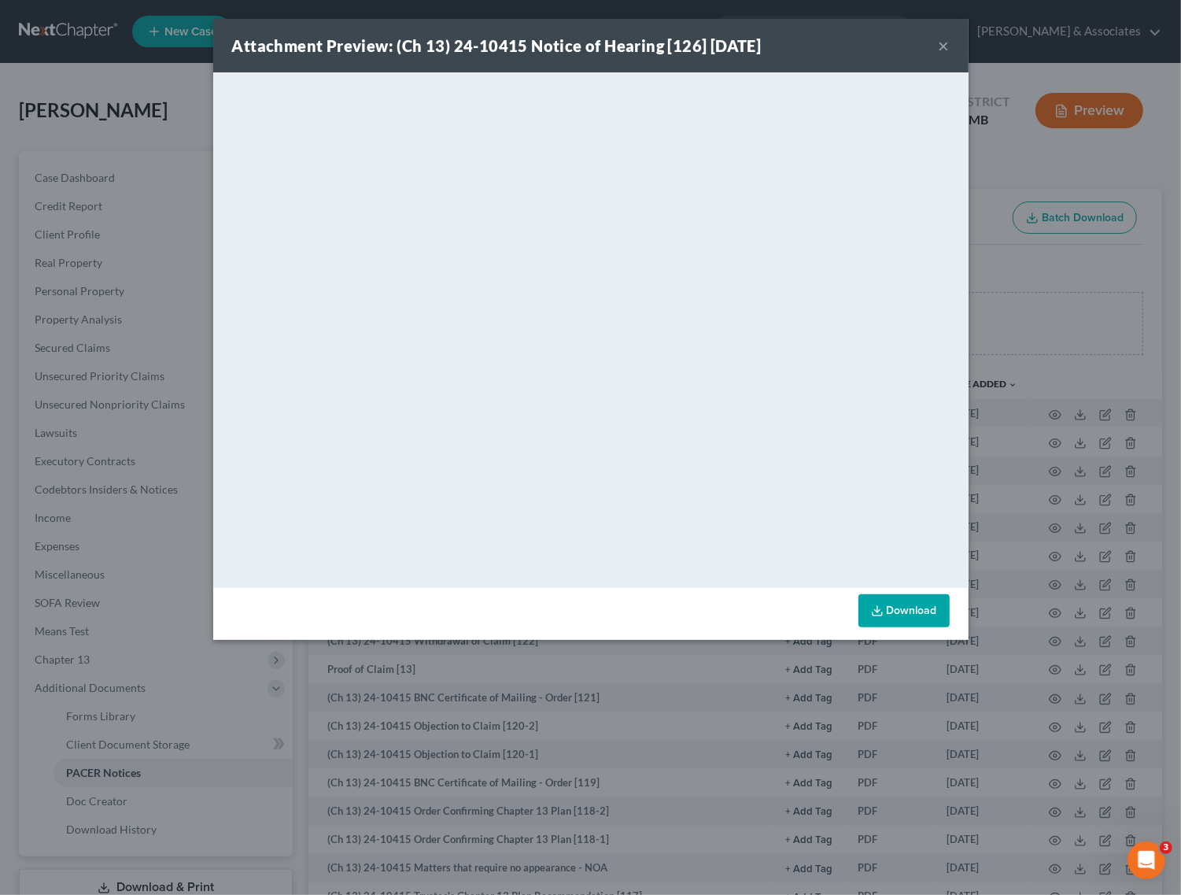
click at [943, 44] on button "×" at bounding box center [944, 45] width 11 height 19
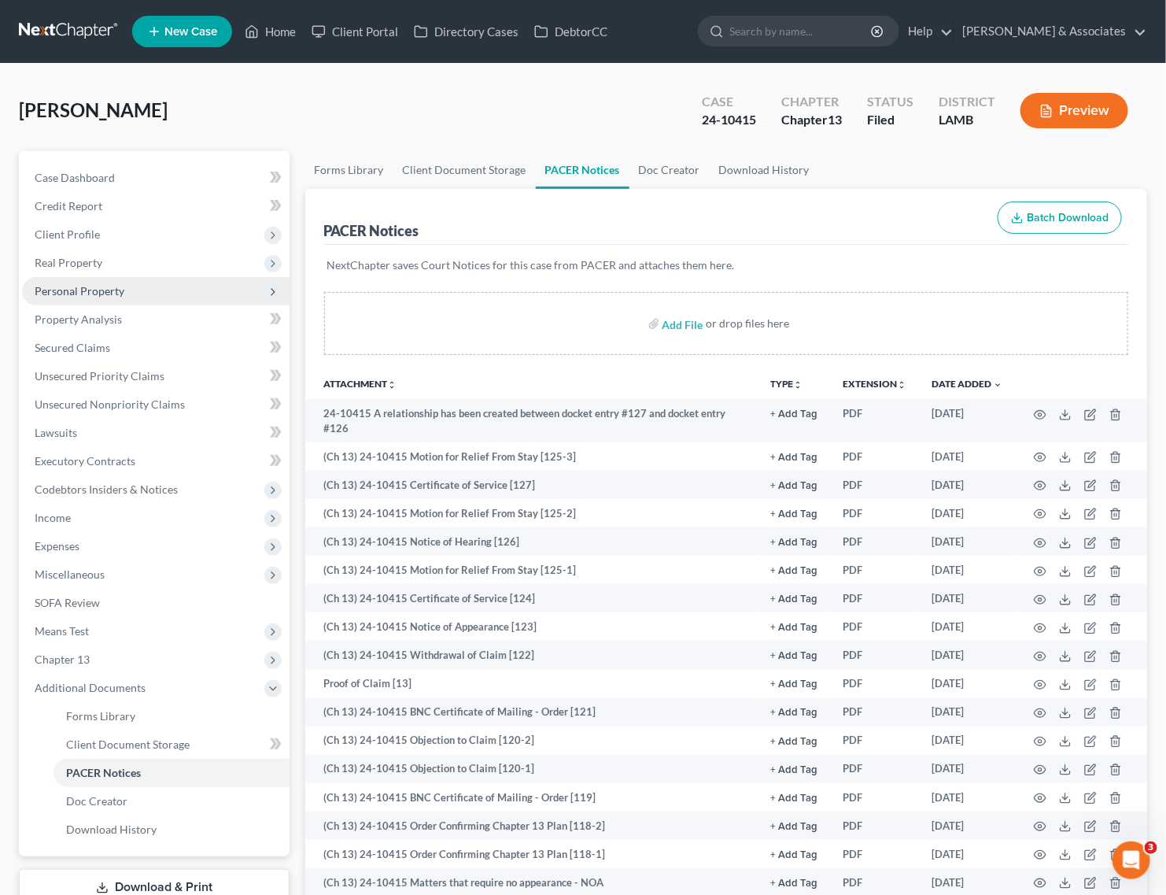
drag, startPoint x: 114, startPoint y: 234, endPoint x: 104, endPoint y: 278, distance: 45.2
click at [114, 234] on span "Client Profile" at bounding box center [156, 234] width 268 height 28
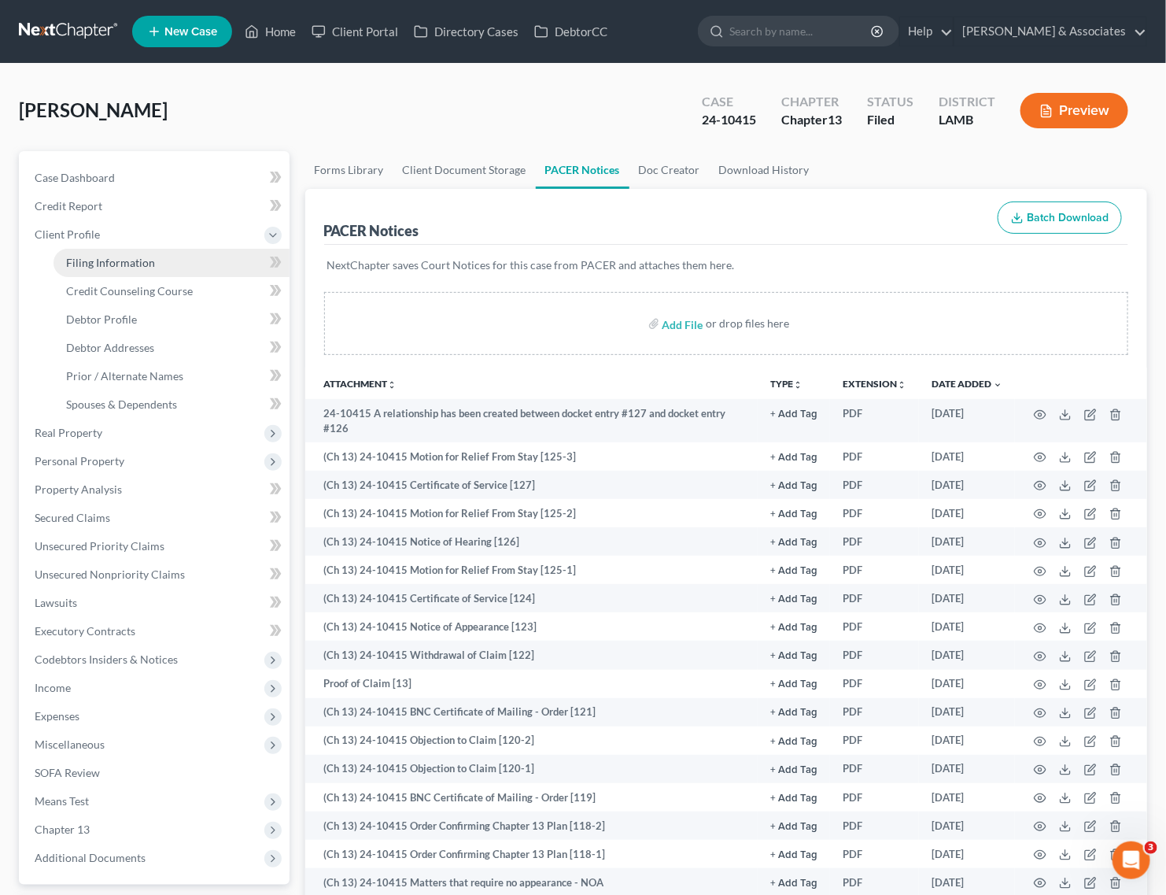
click at [114, 264] on span "Filing Information" at bounding box center [110, 262] width 89 height 13
select select "1"
select select "0"
select select "3"
select select "19"
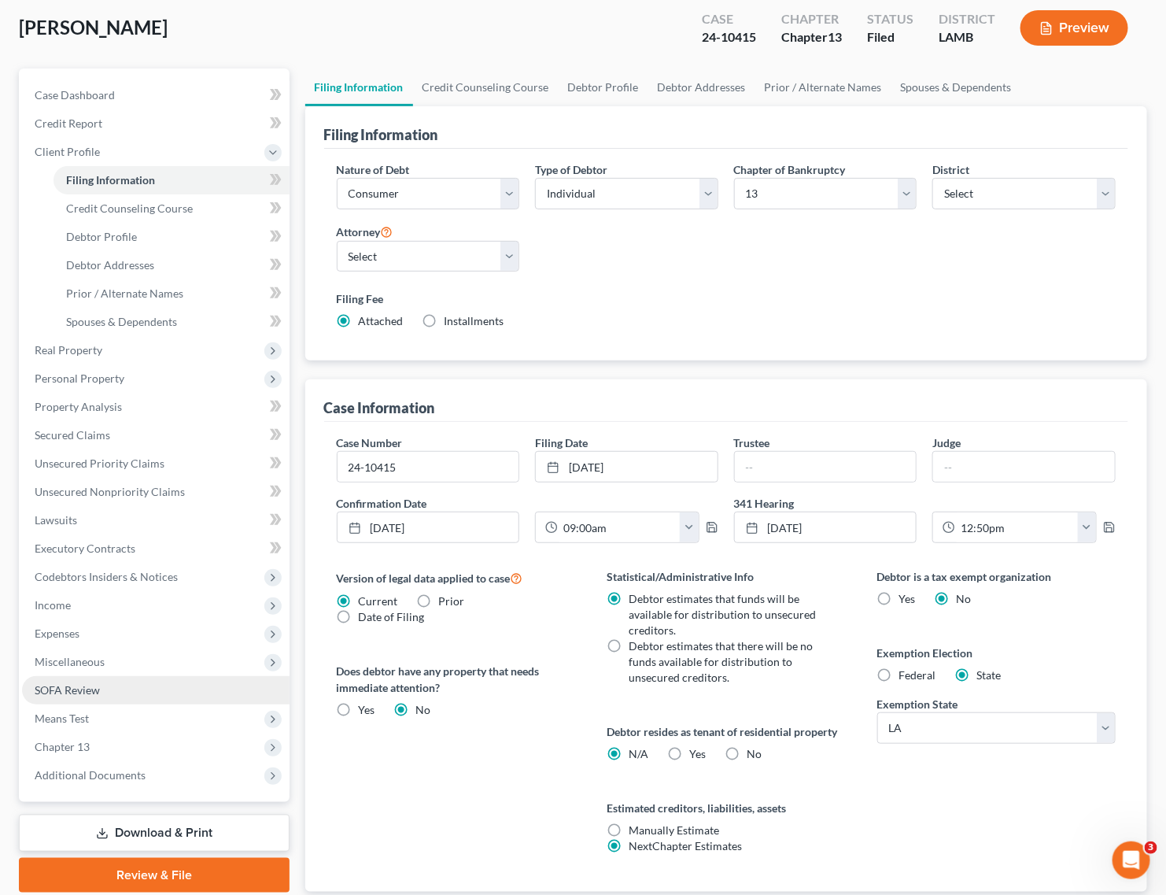
scroll to position [190, 0]
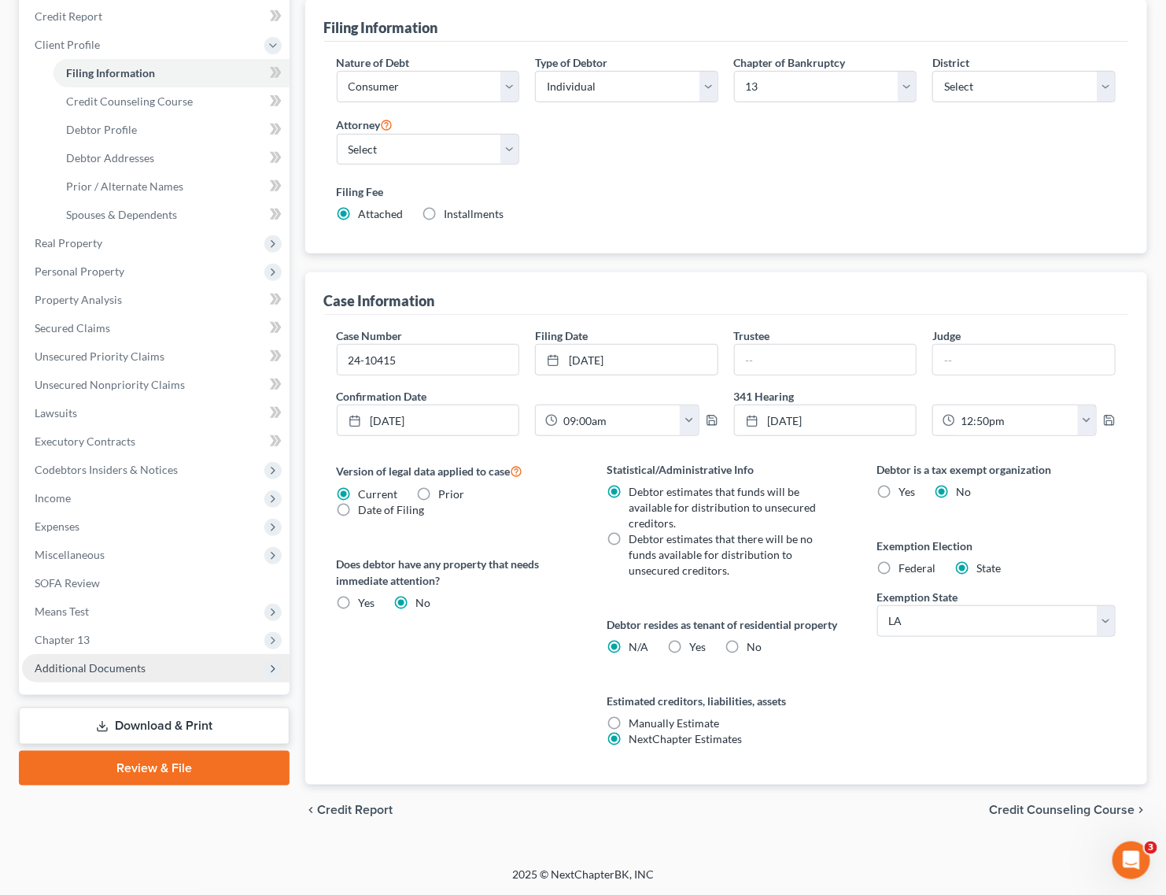
click at [110, 670] on span "Additional Documents" at bounding box center [90, 667] width 111 height 13
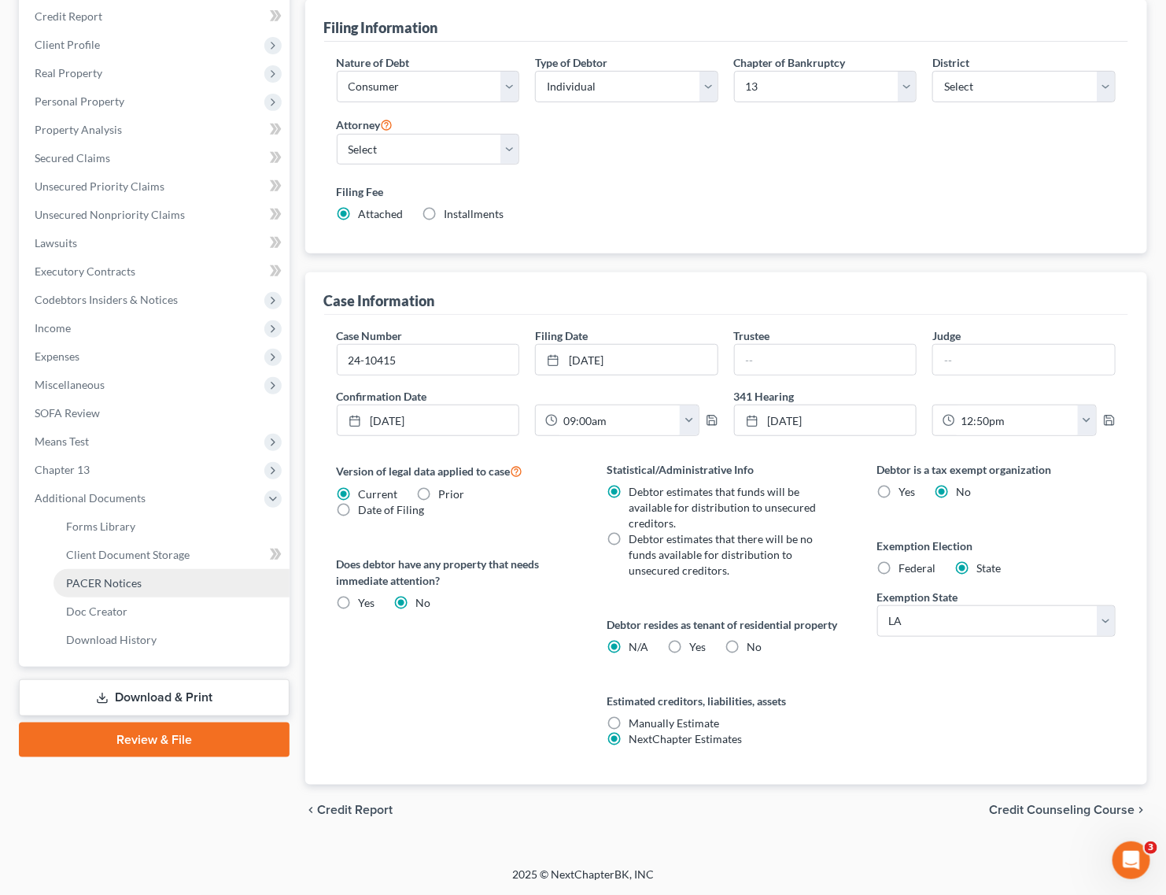
click at [124, 589] on link "PACER Notices" at bounding box center [172, 583] width 236 height 28
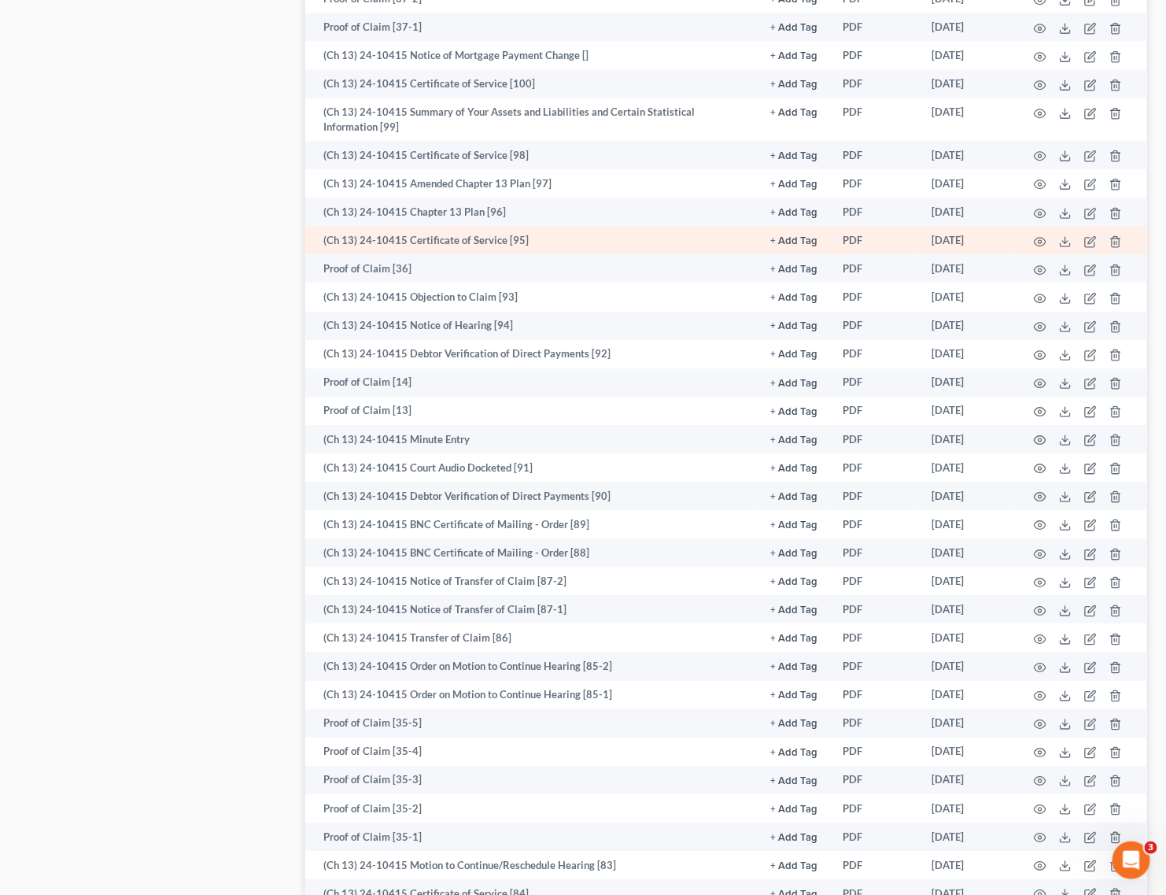
scroll to position [1833, 0]
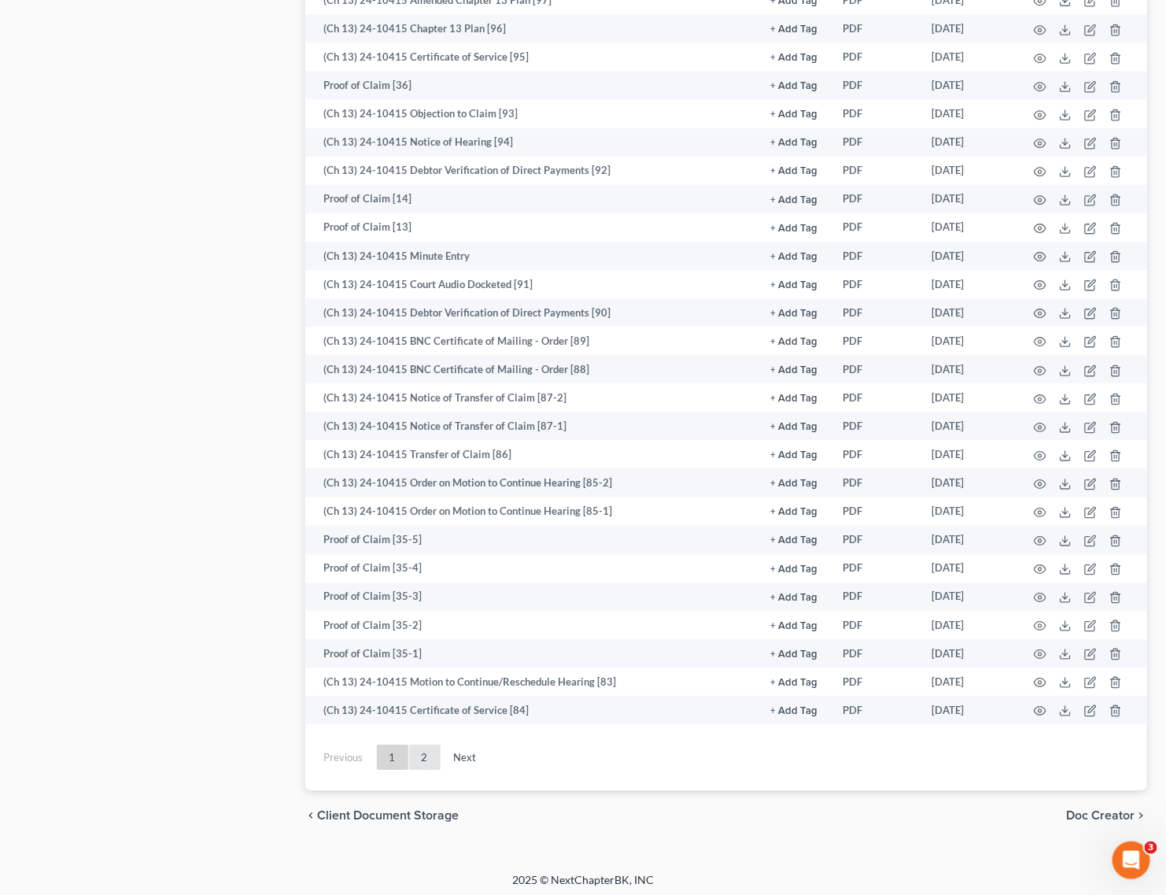
click at [434, 748] on link "2" at bounding box center [424, 756] width 31 height 25
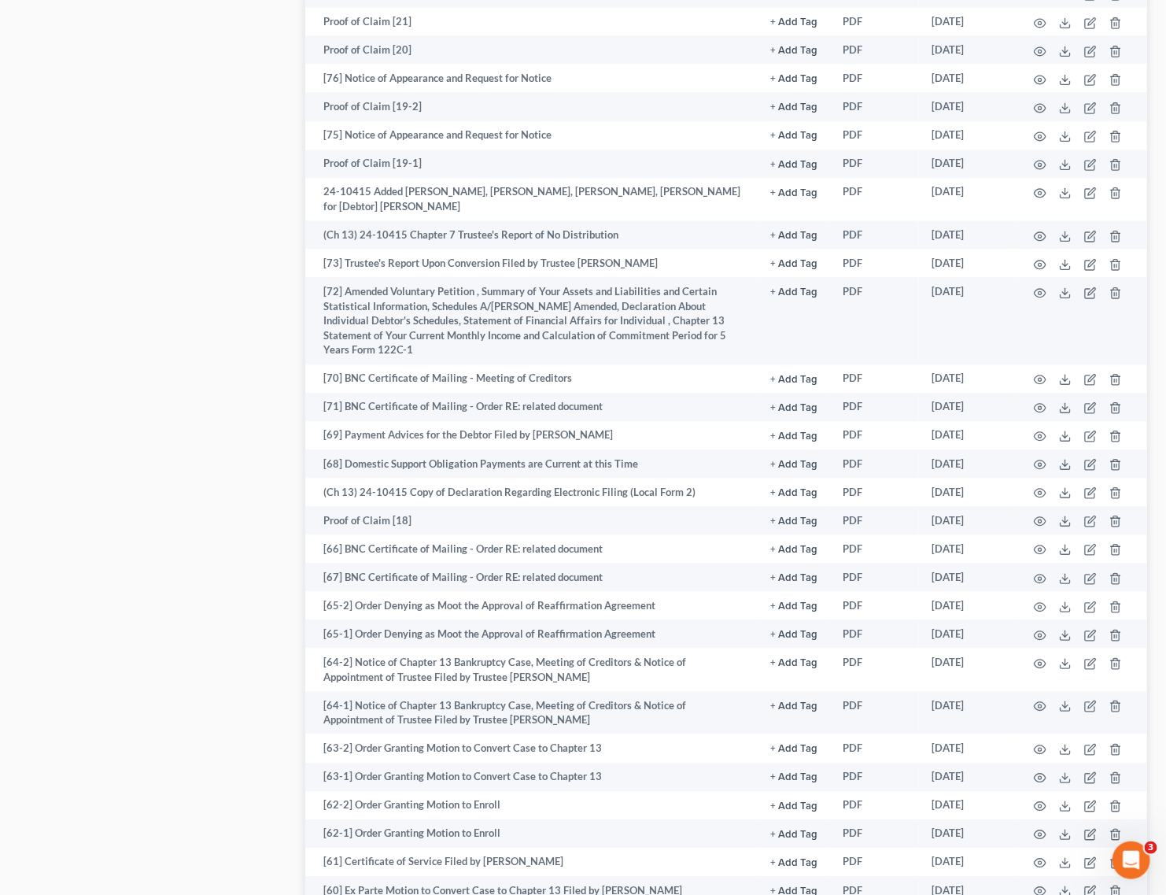
scroll to position [1538, 0]
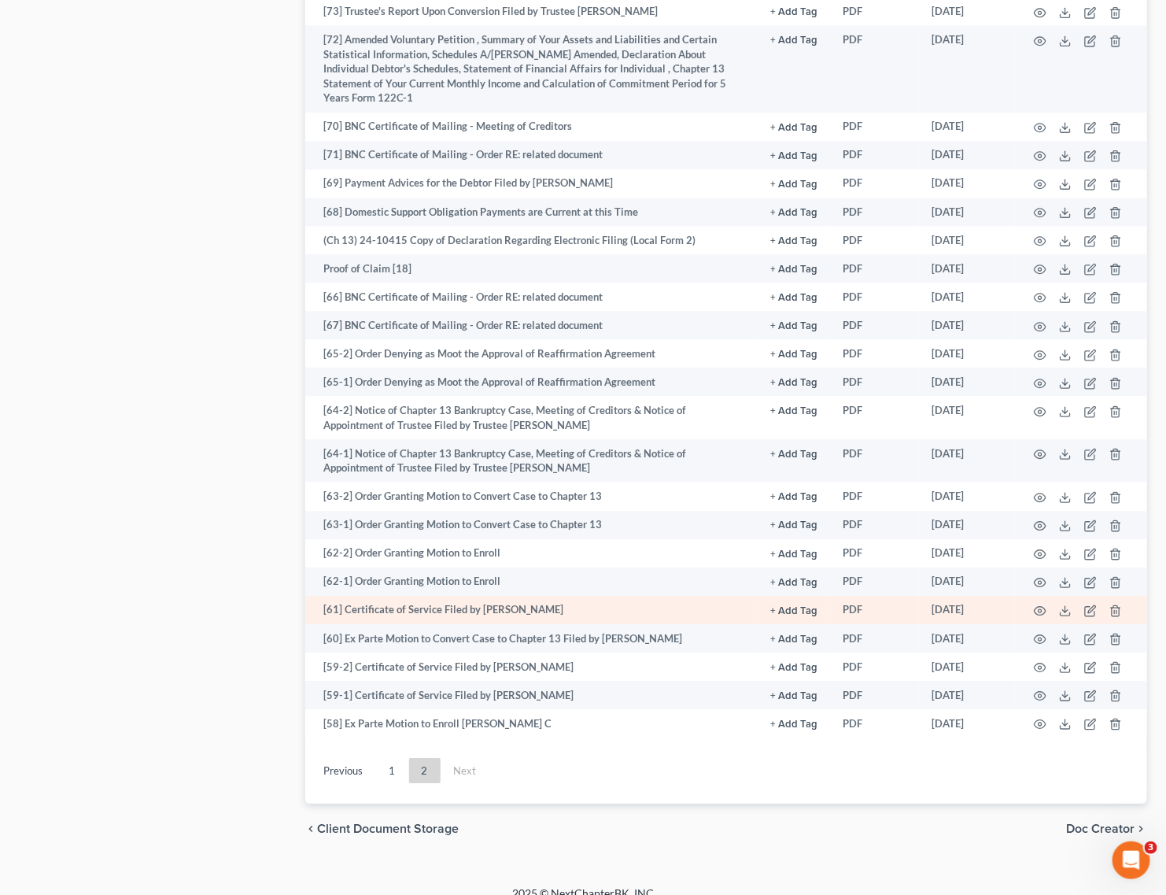
drag, startPoint x: 386, startPoint y: 758, endPoint x: 525, endPoint y: 603, distance: 207.8
click at [386, 758] on link "1" at bounding box center [392, 770] width 31 height 25
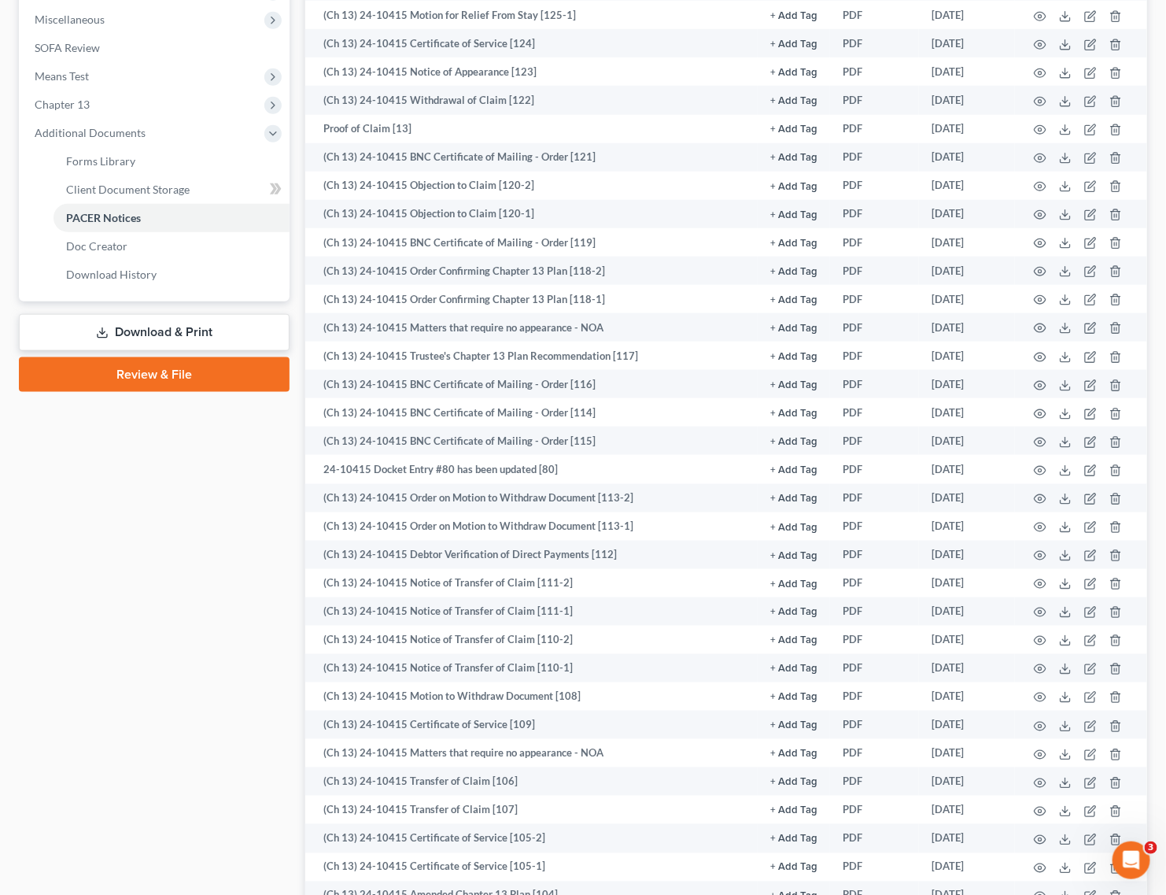
scroll to position [161, 0]
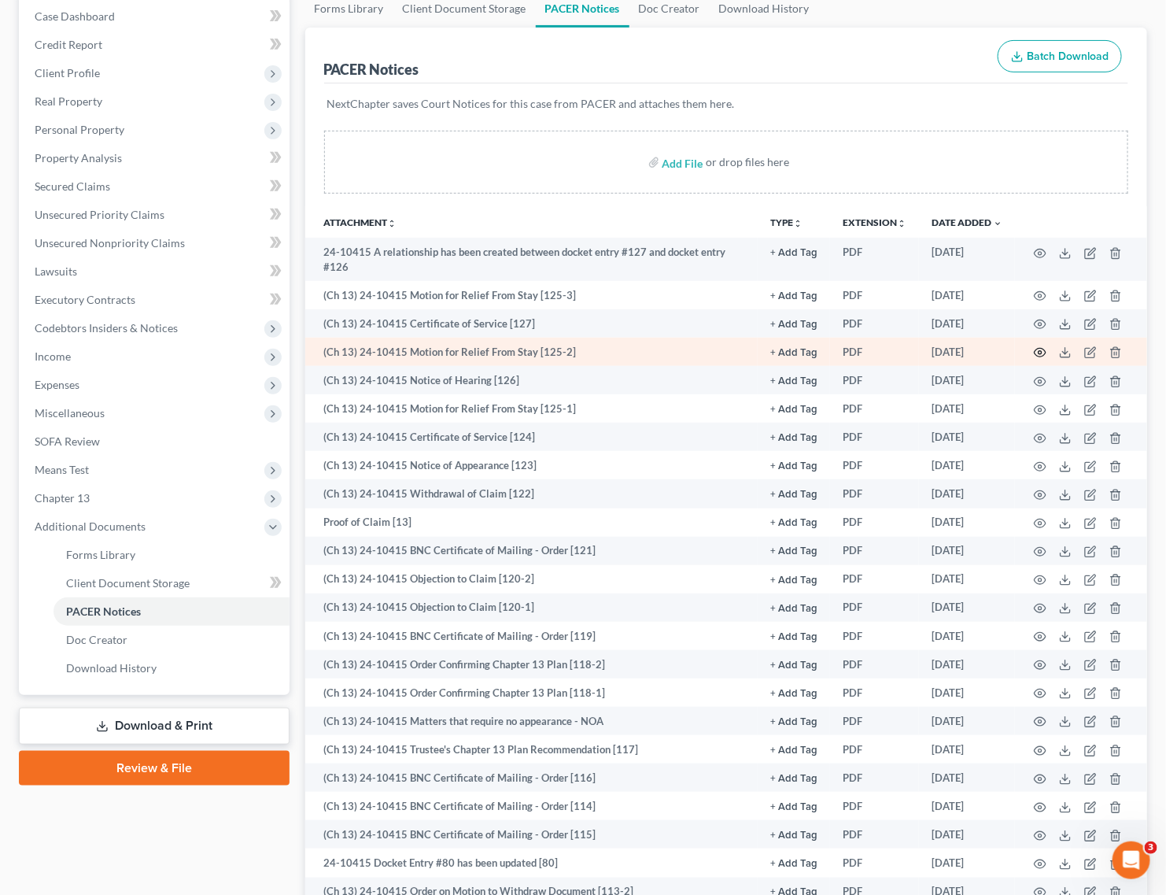
click at [1043, 355] on icon "button" at bounding box center [1041, 353] width 12 height 9
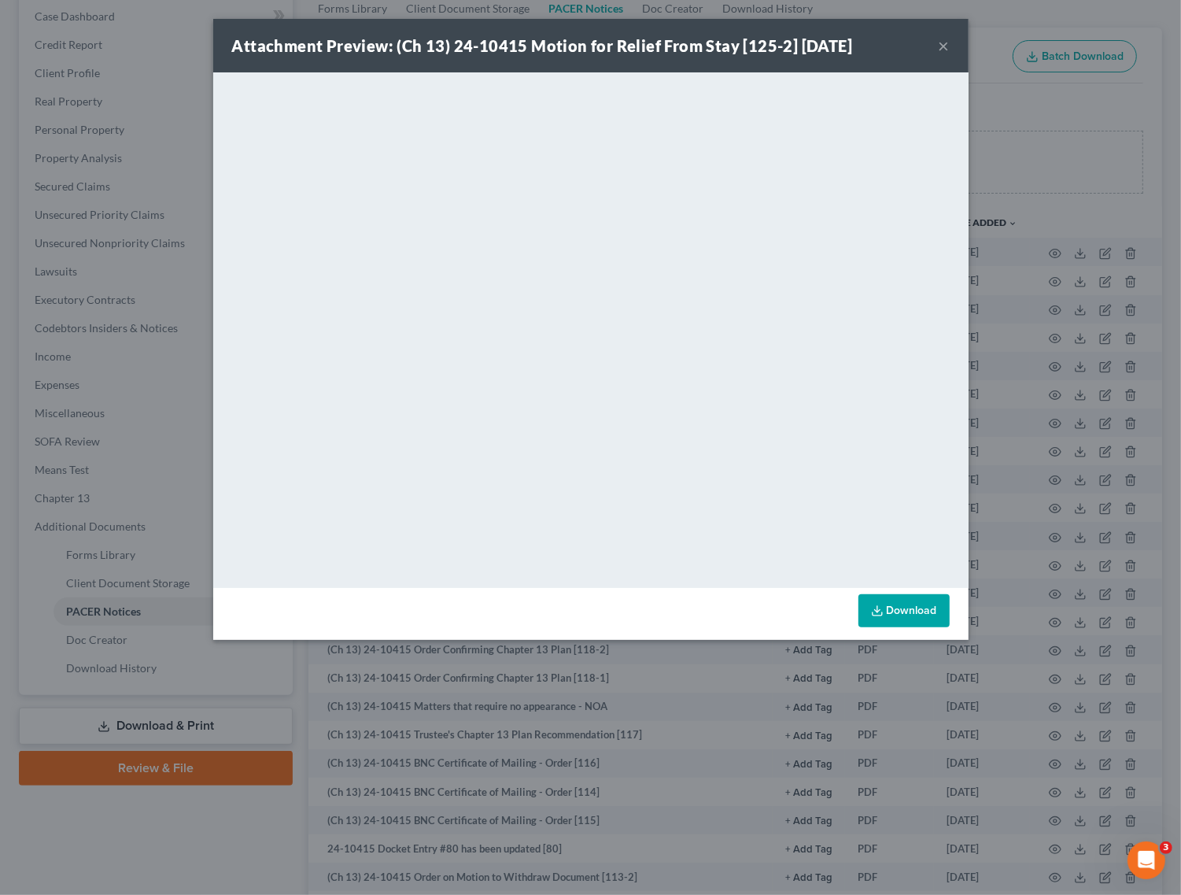
click at [944, 44] on button "×" at bounding box center [944, 45] width 11 height 19
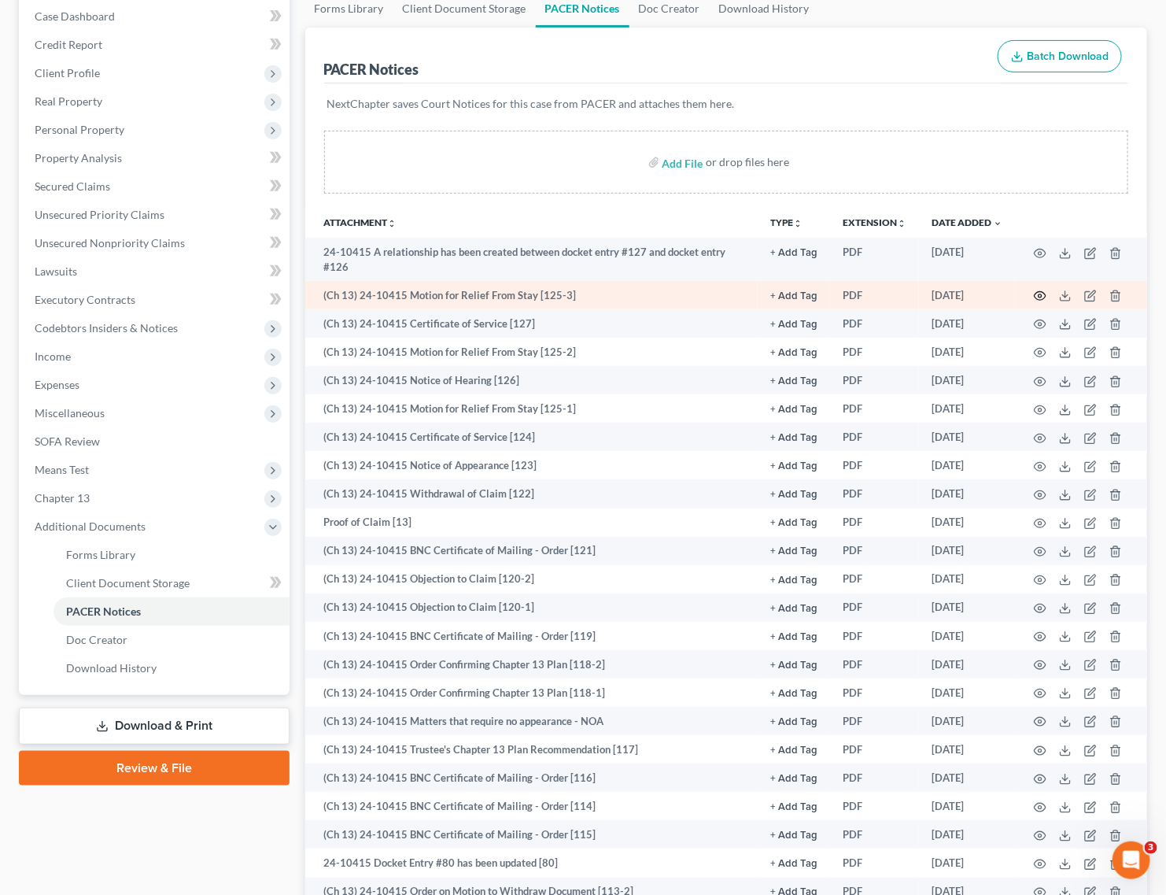
click at [1039, 299] on icon "button" at bounding box center [1040, 296] width 13 height 13
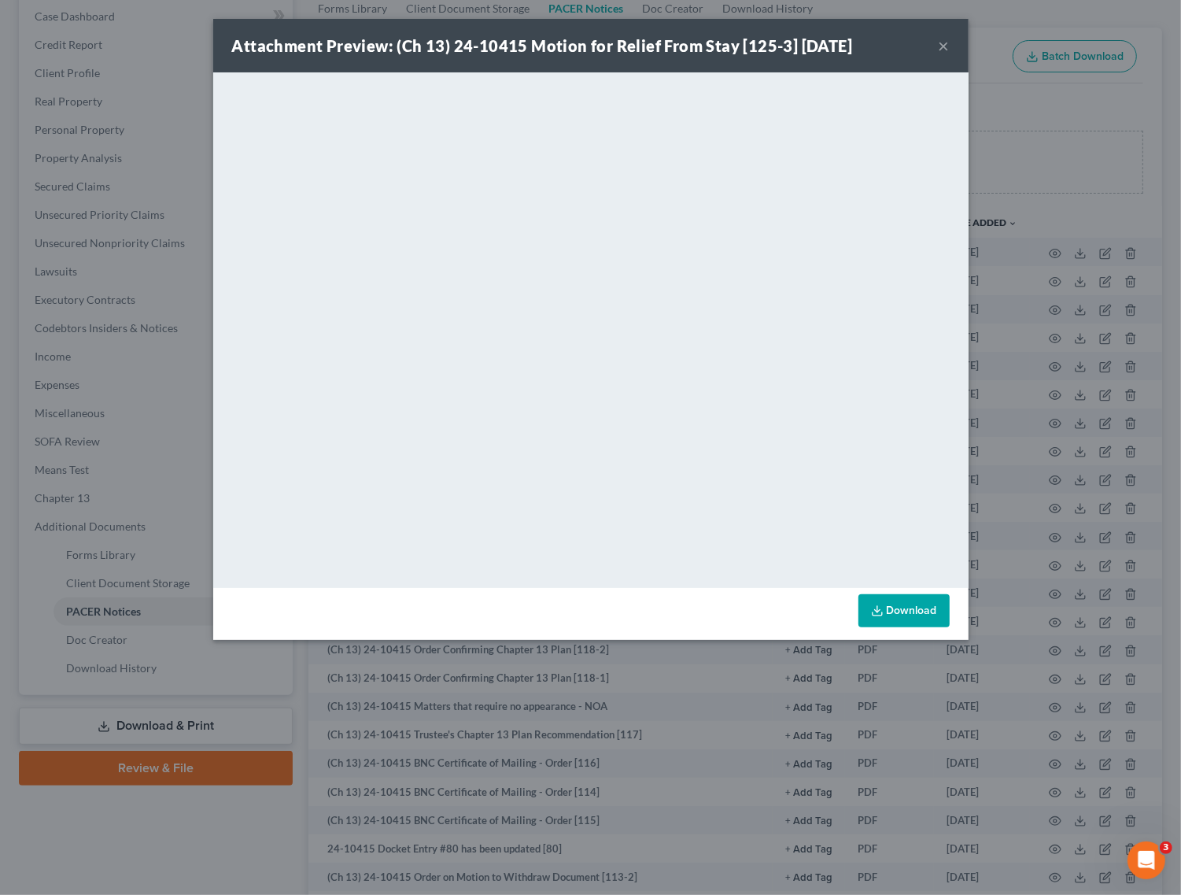
click at [941, 41] on button "×" at bounding box center [944, 45] width 11 height 19
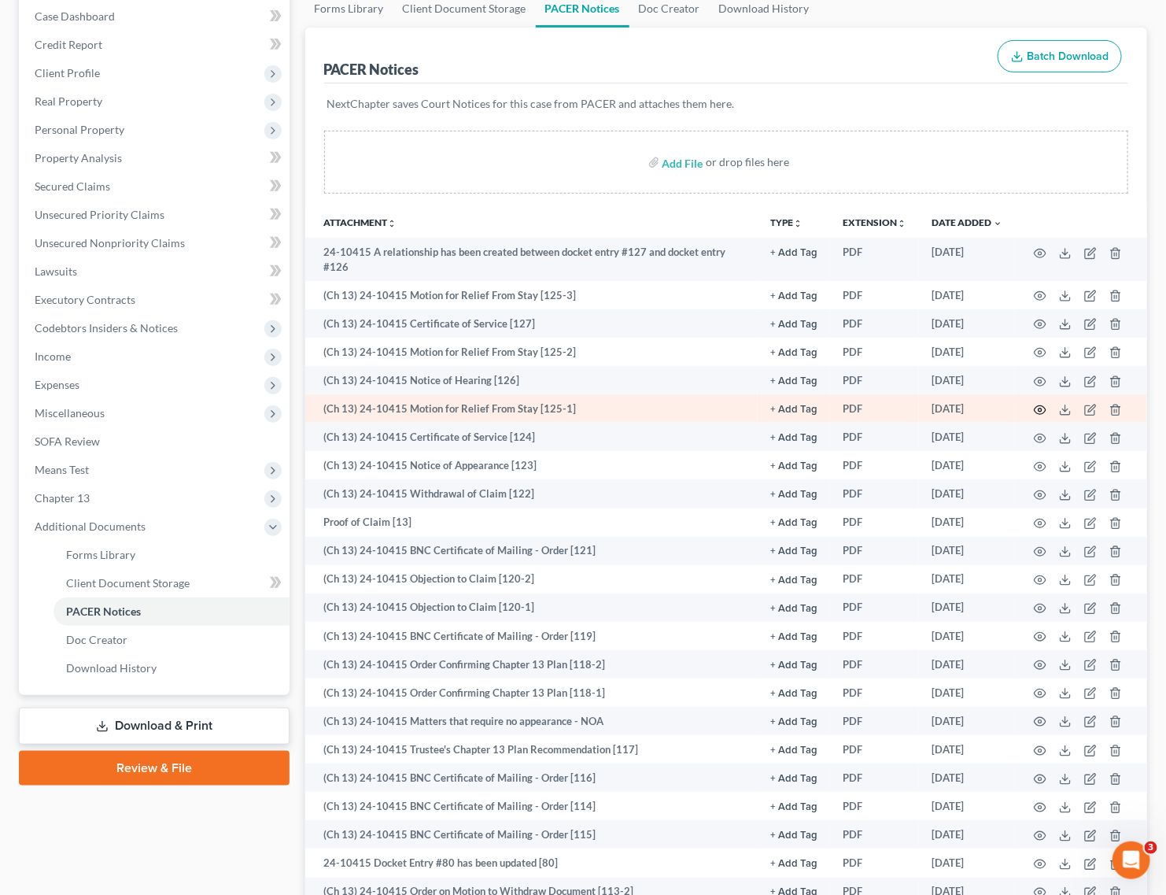
click at [1039, 410] on circle "button" at bounding box center [1040, 409] width 3 height 3
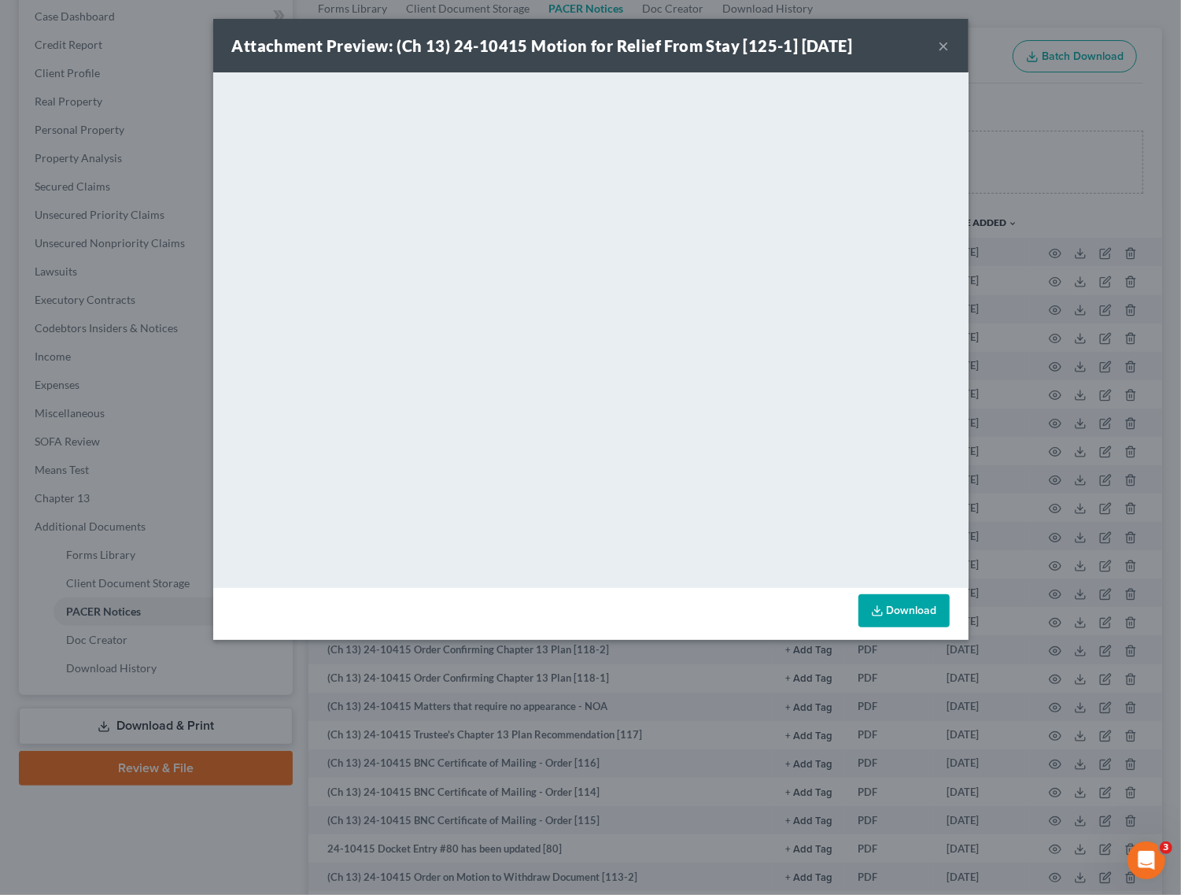
drag, startPoint x: 944, startPoint y: 43, endPoint x: 880, endPoint y: 75, distance: 71.8
click at [944, 44] on button "×" at bounding box center [944, 45] width 11 height 19
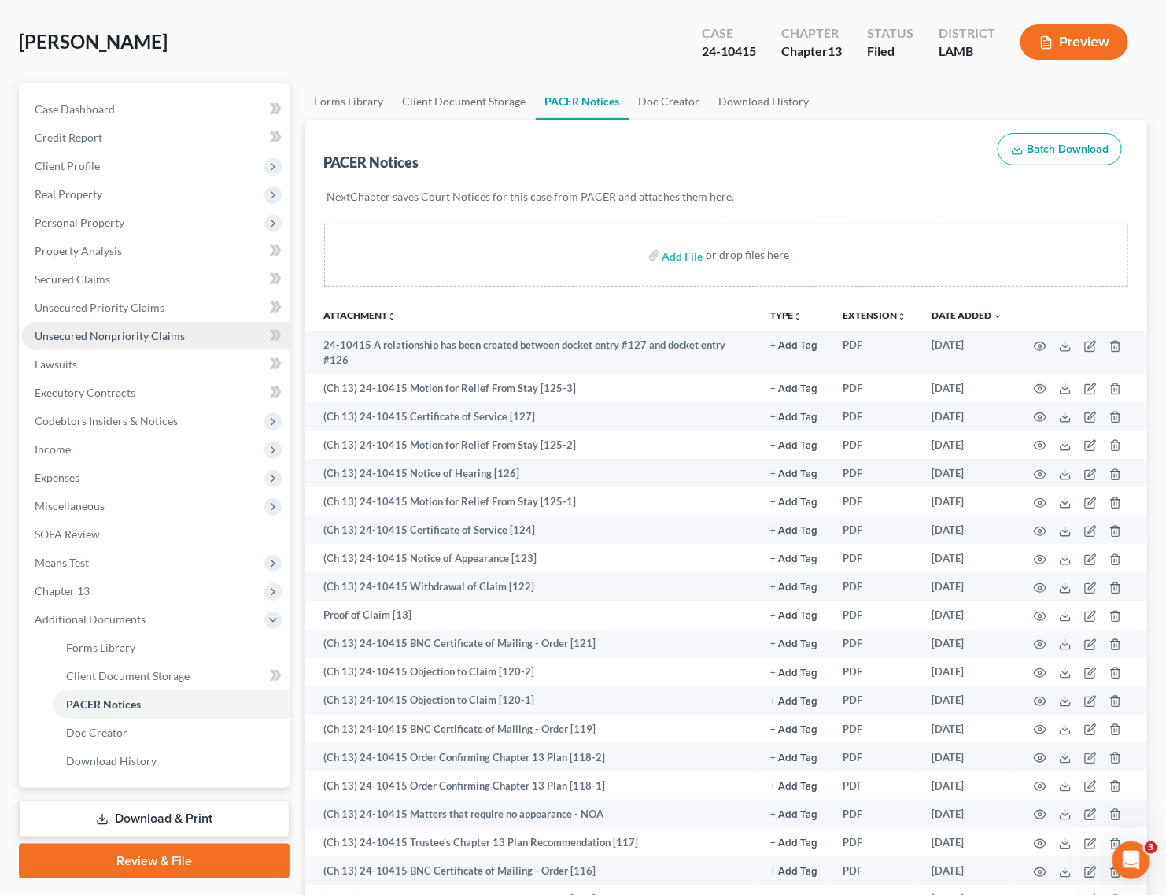
scroll to position [0, 0]
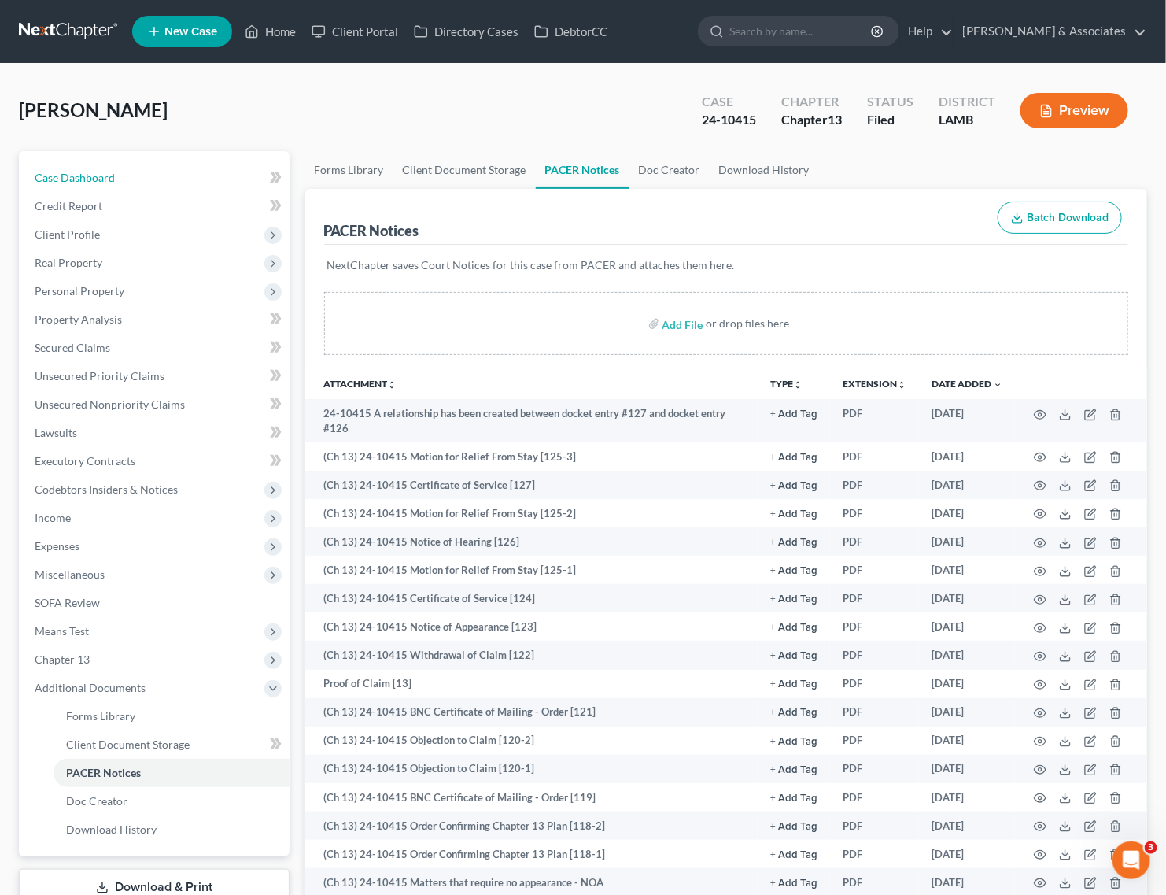
drag, startPoint x: 120, startPoint y: 175, endPoint x: 290, endPoint y: 52, distance: 209.5
click at [120, 175] on link "Case Dashboard" at bounding box center [156, 178] width 268 height 28
click at [274, 30] on link "Home" at bounding box center [270, 31] width 67 height 28
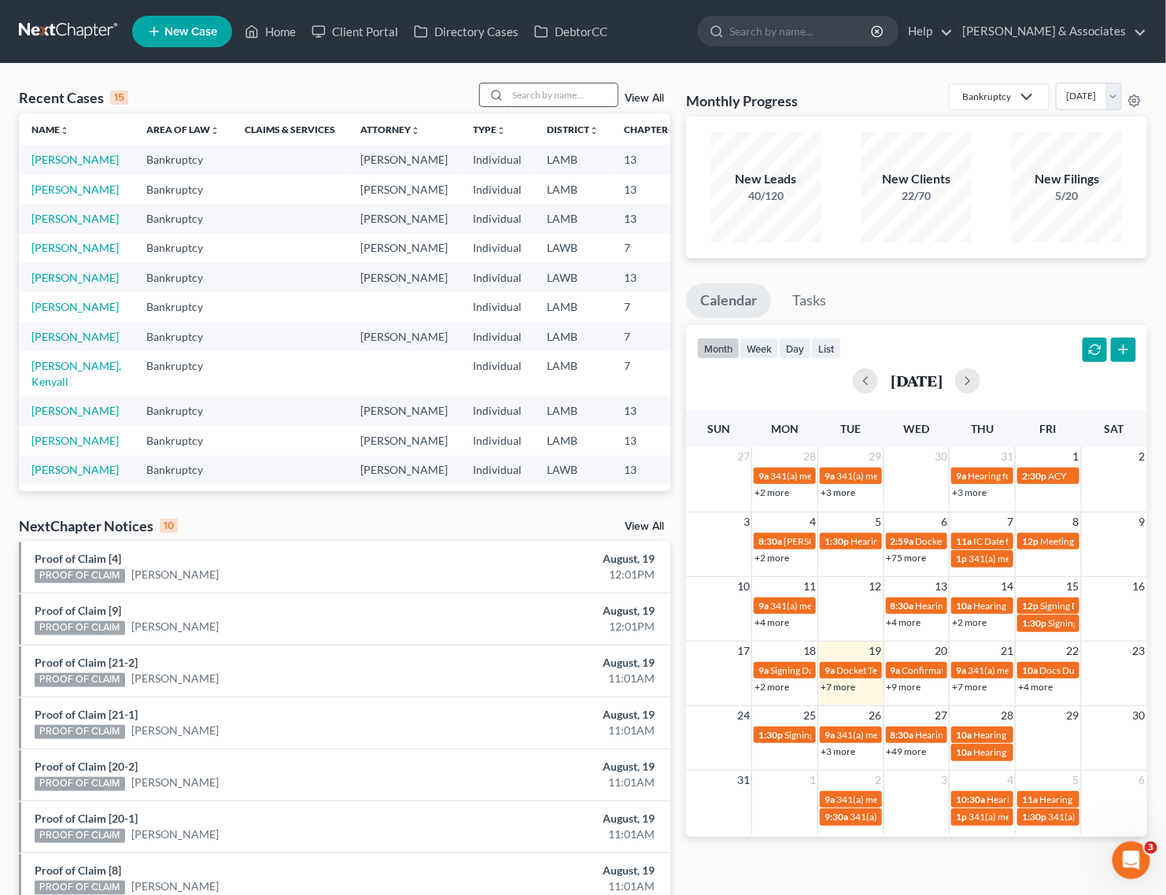
click at [563, 106] on input "search" at bounding box center [562, 94] width 110 height 23
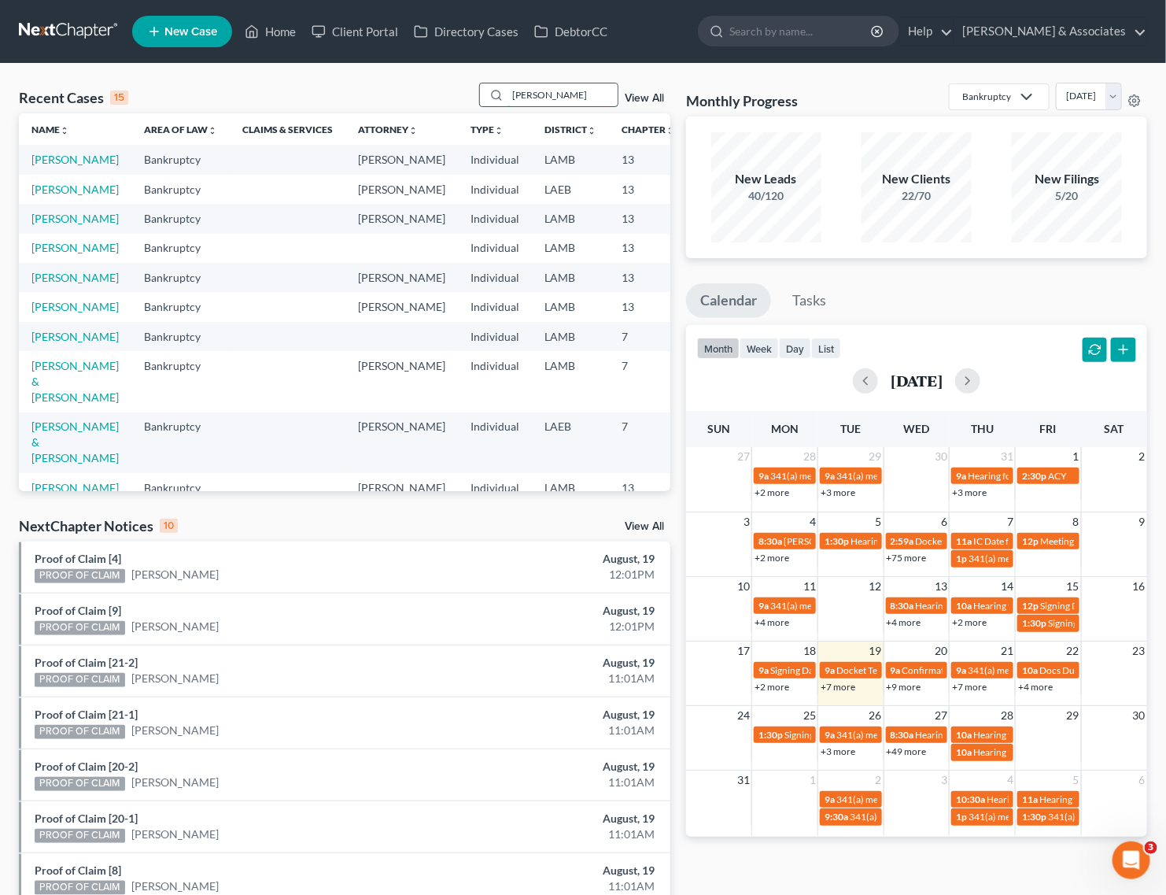
click at [548, 89] on input "lee" at bounding box center [562, 94] width 110 height 23
type input "[PERSON_NAME]"
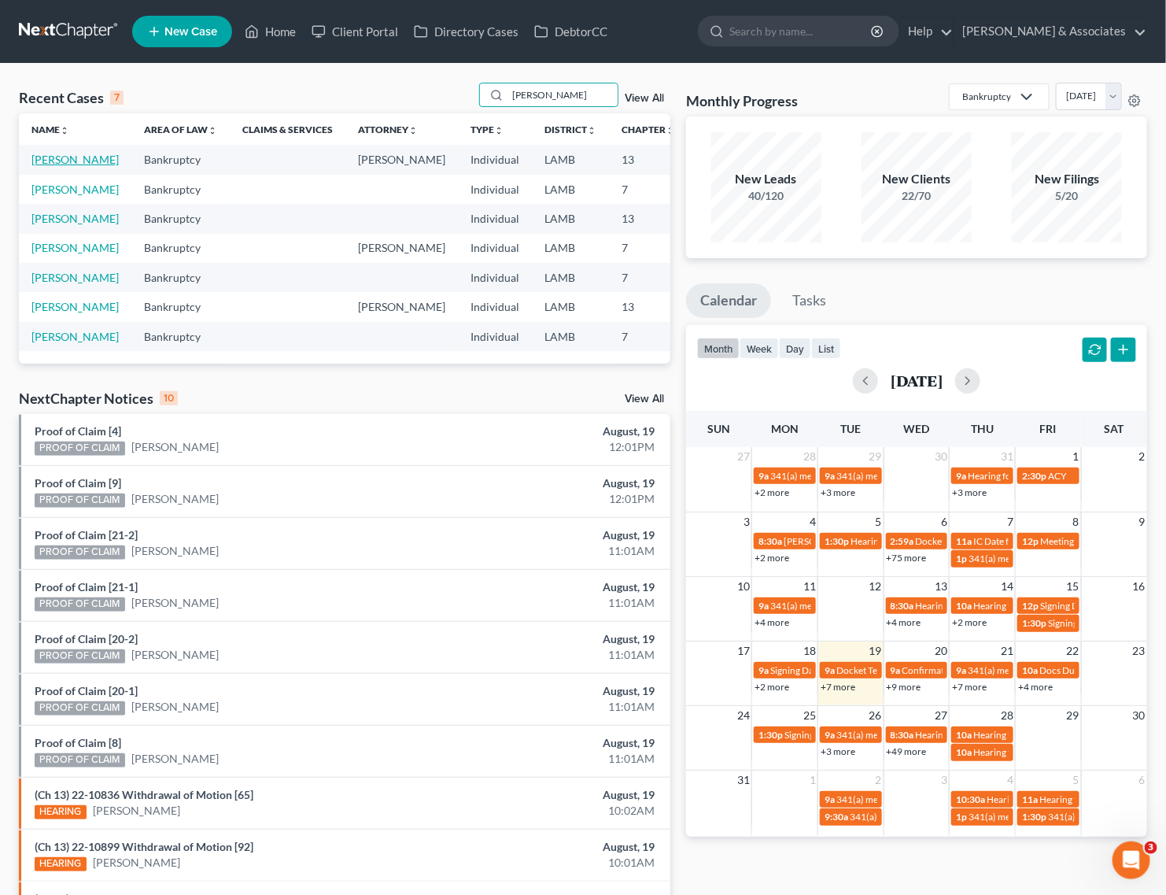
click at [45, 162] on link "[PERSON_NAME]" at bounding box center [74, 159] width 87 height 13
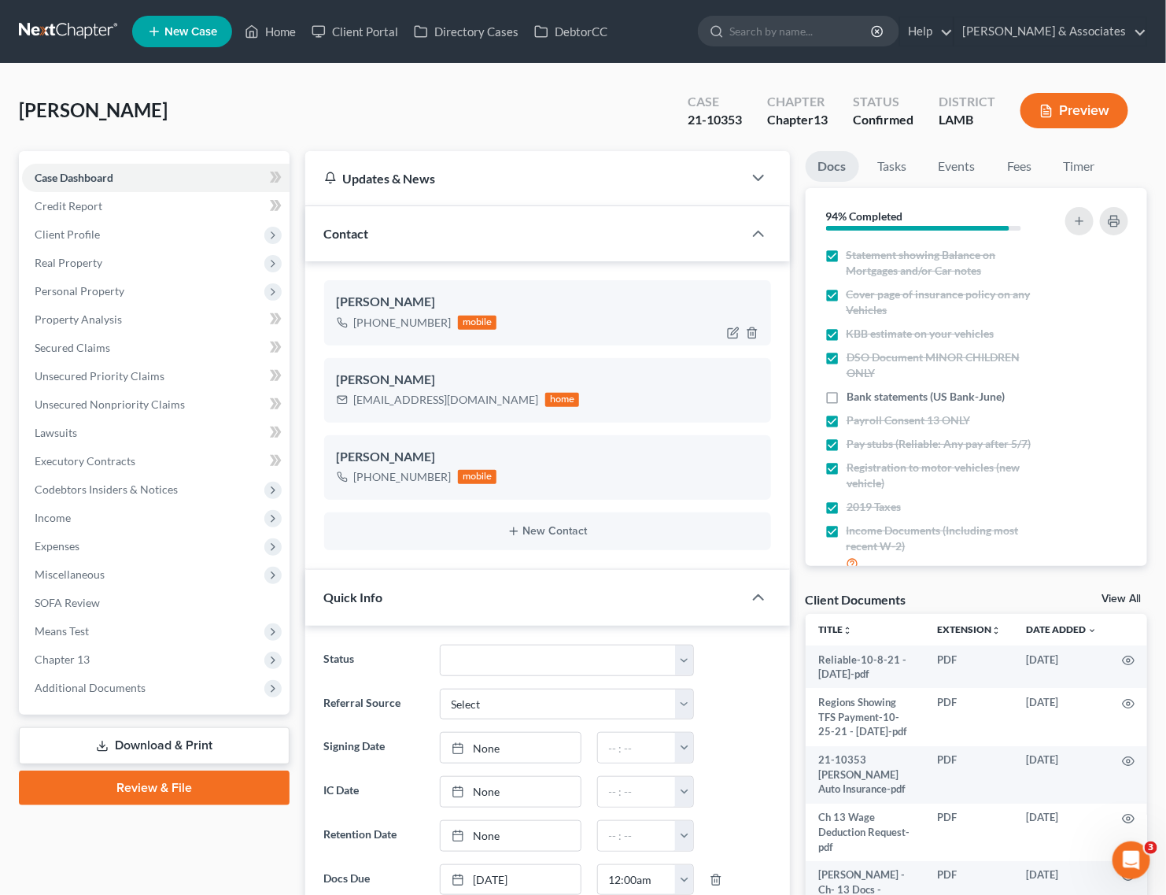
scroll to position [6567, 0]
click at [89, 517] on span "Income" at bounding box center [156, 518] width 268 height 28
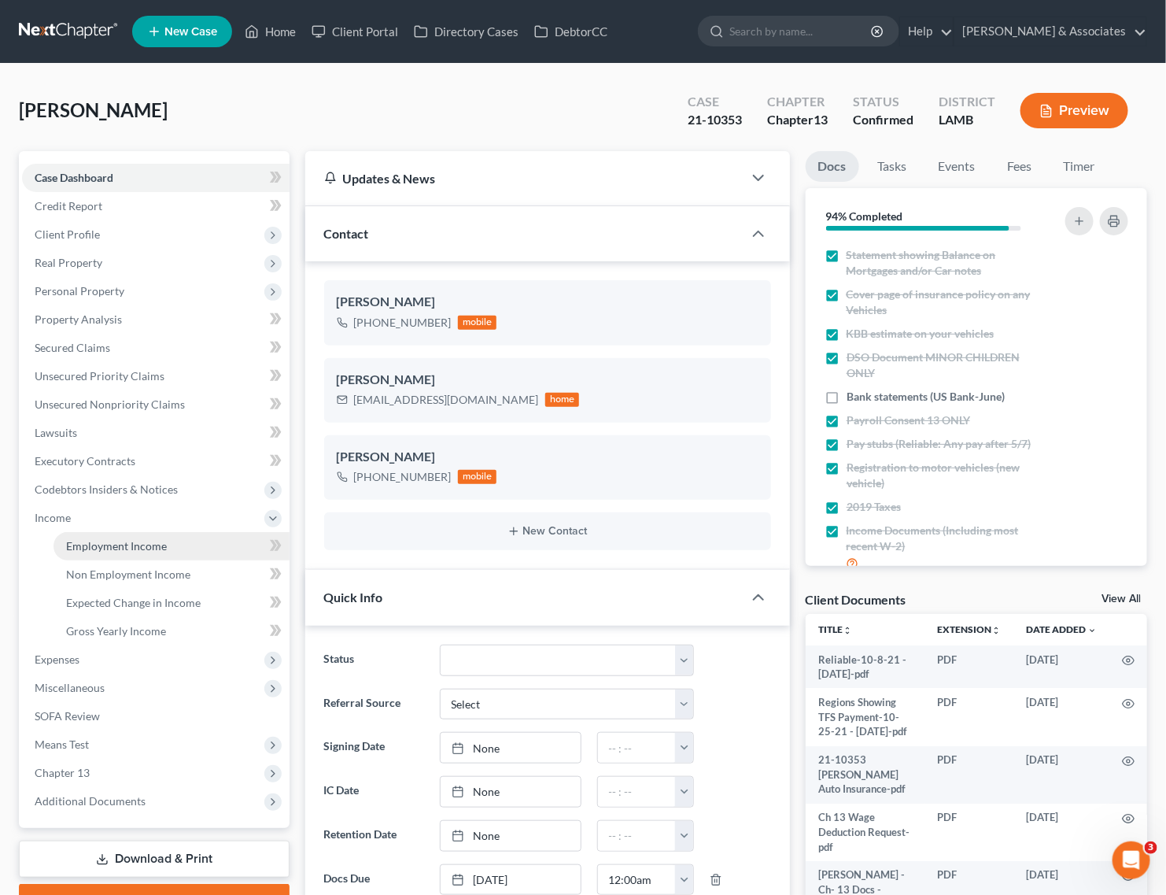
click at [94, 543] on span "Employment Income" at bounding box center [116, 545] width 101 height 13
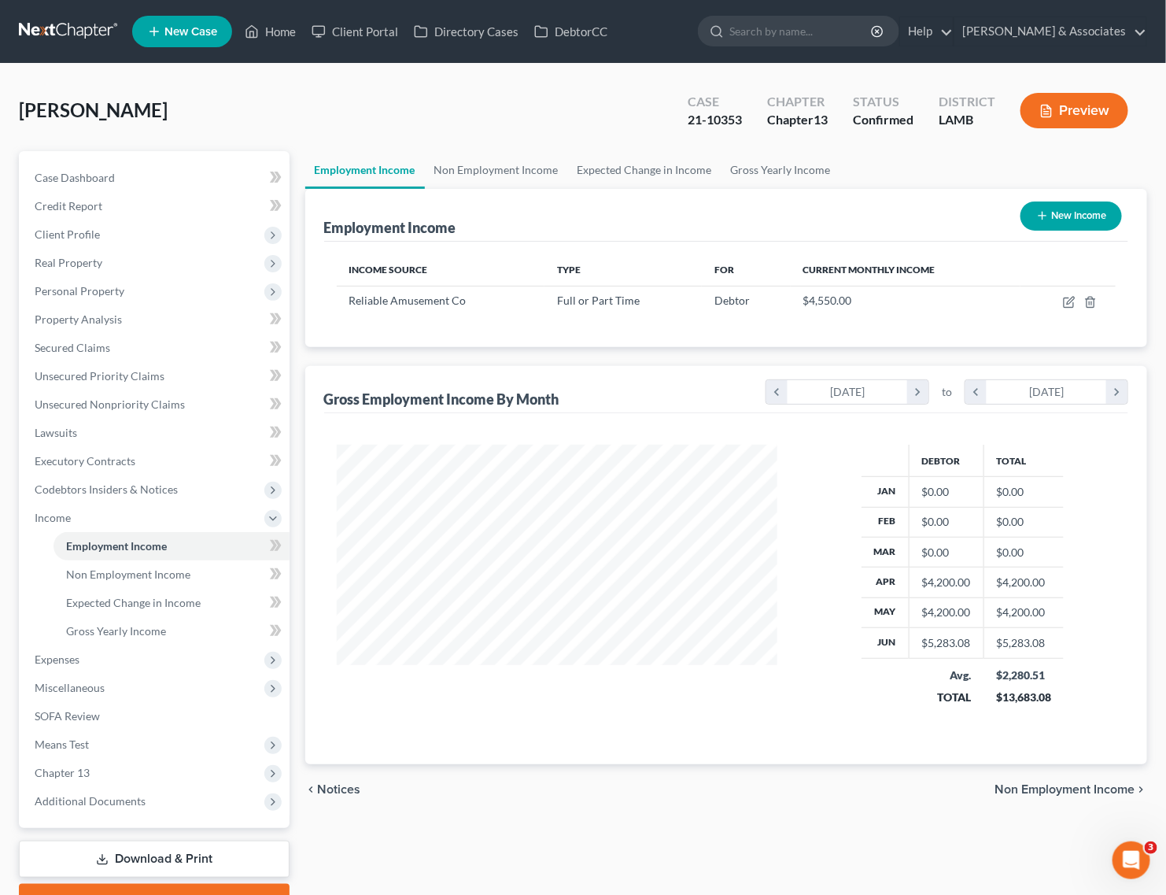
scroll to position [283, 473]
click at [1068, 308] on td at bounding box center [1067, 301] width 95 height 30
click at [98, 173] on span "Case Dashboard" at bounding box center [75, 177] width 80 height 13
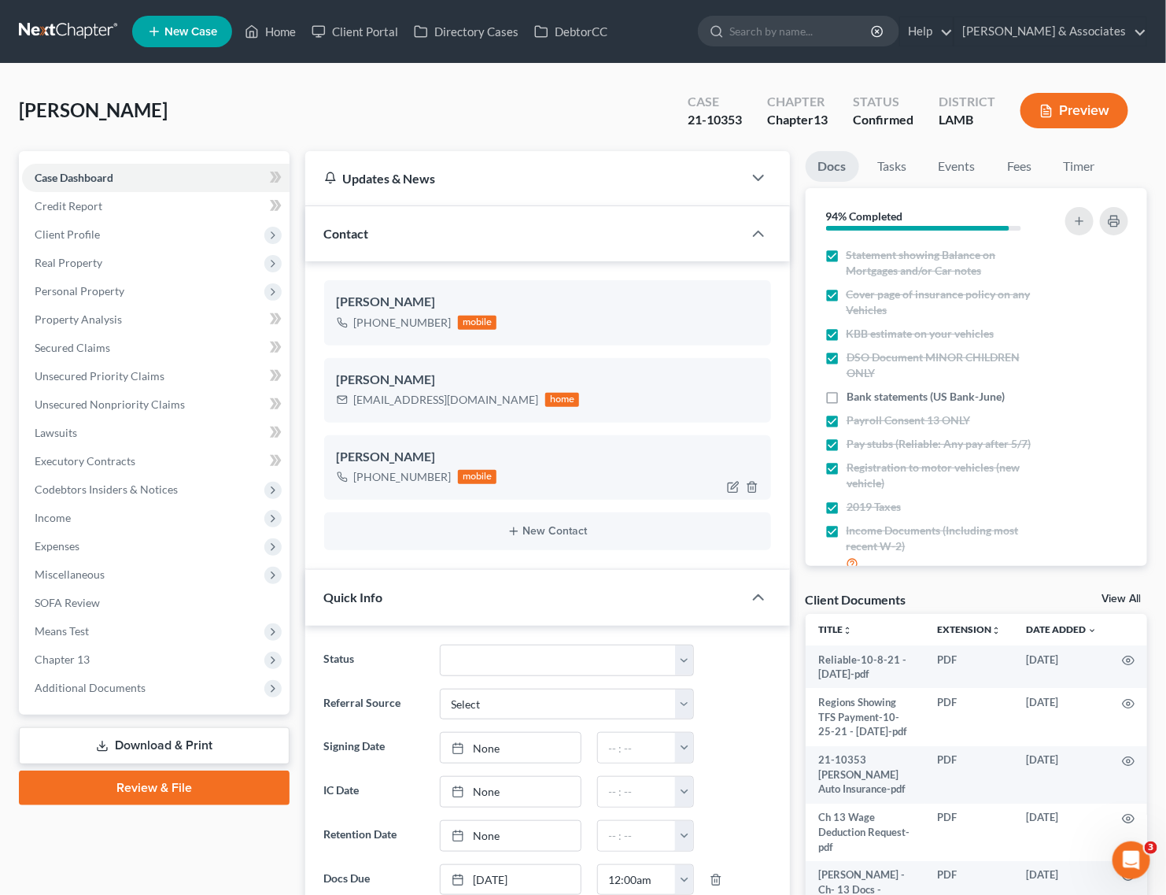
scroll to position [6567, 0]
drag, startPoint x: 445, startPoint y: 470, endPoint x: 367, endPoint y: 481, distance: 79.3
click at [367, 481] on div "+1 (225) 278-4278 mobile" at bounding box center [417, 477] width 161 height 20
copy div "(225) 278-4278"
drag, startPoint x: 268, startPoint y: 28, endPoint x: 403, endPoint y: 2, distance: 137.6
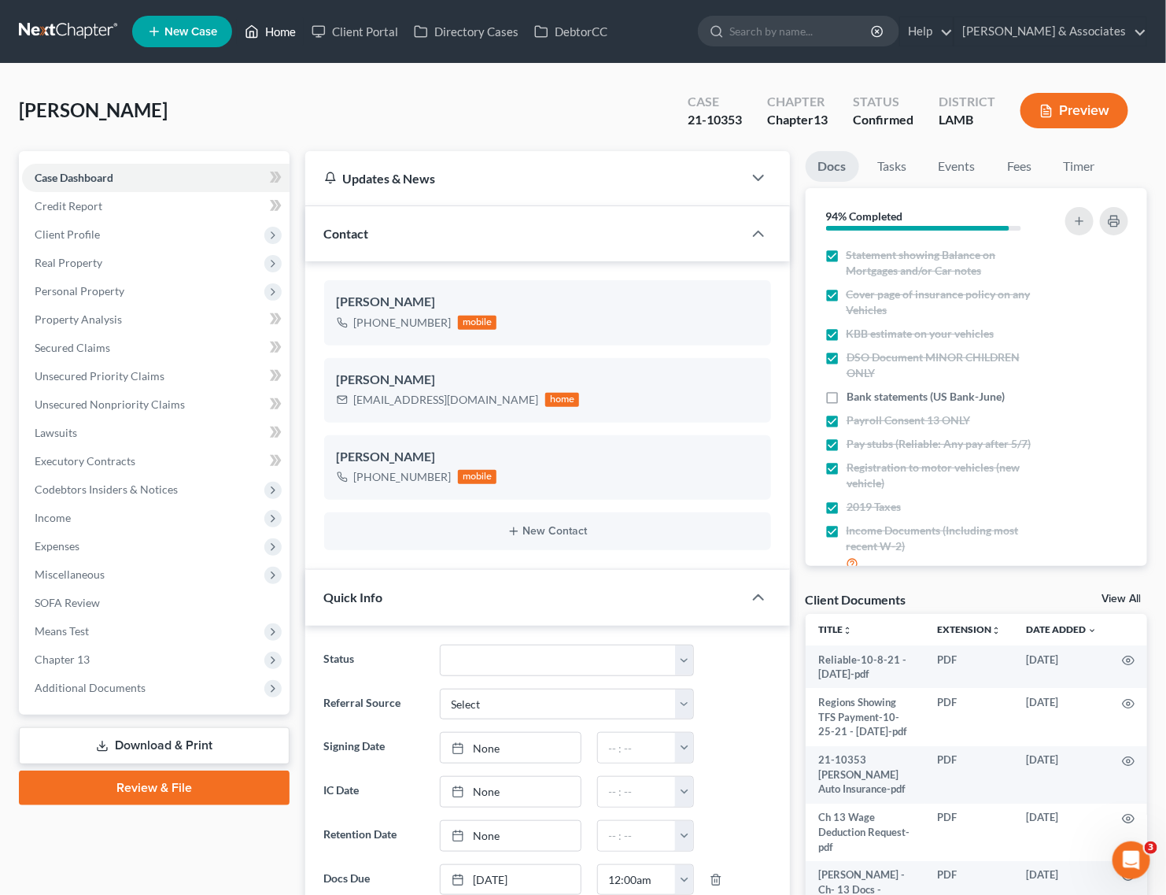
click at [268, 28] on link "Home" at bounding box center [270, 31] width 67 height 28
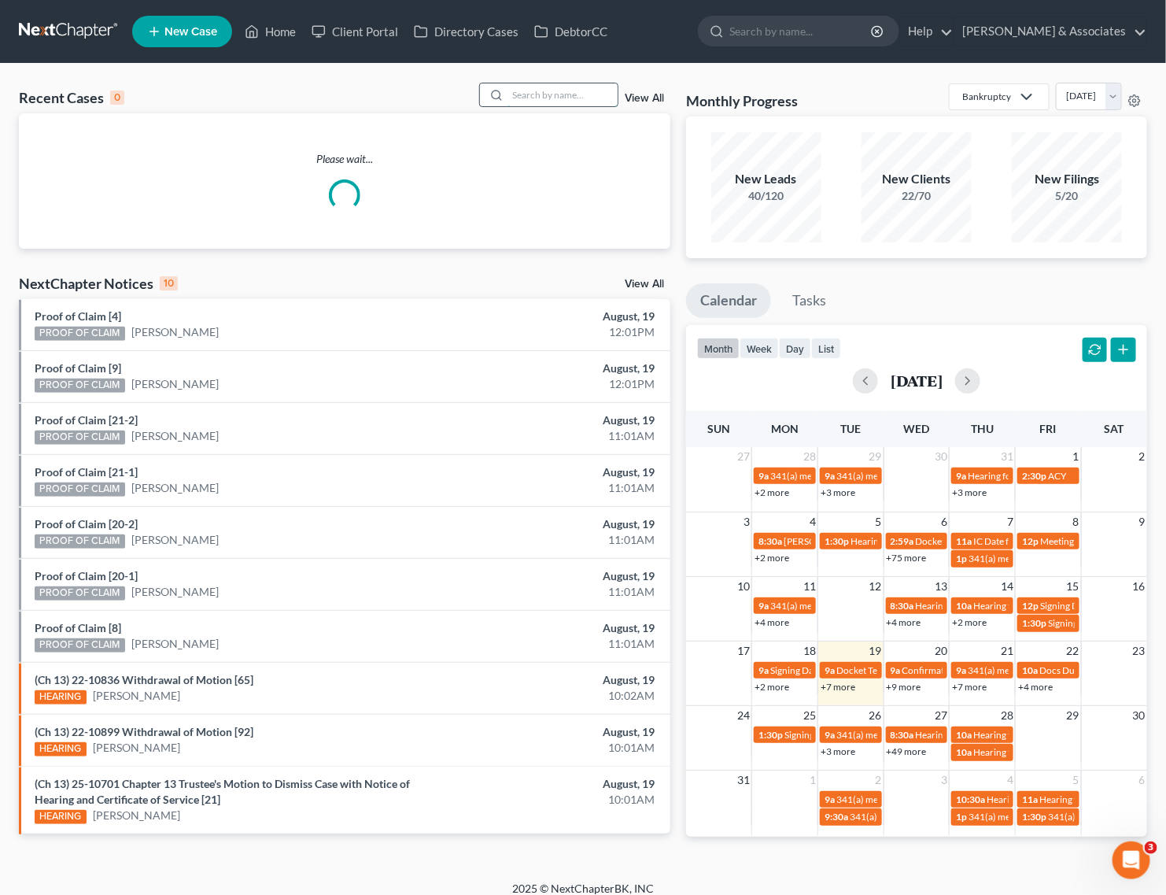
click at [547, 90] on input "search" at bounding box center [562, 94] width 110 height 23
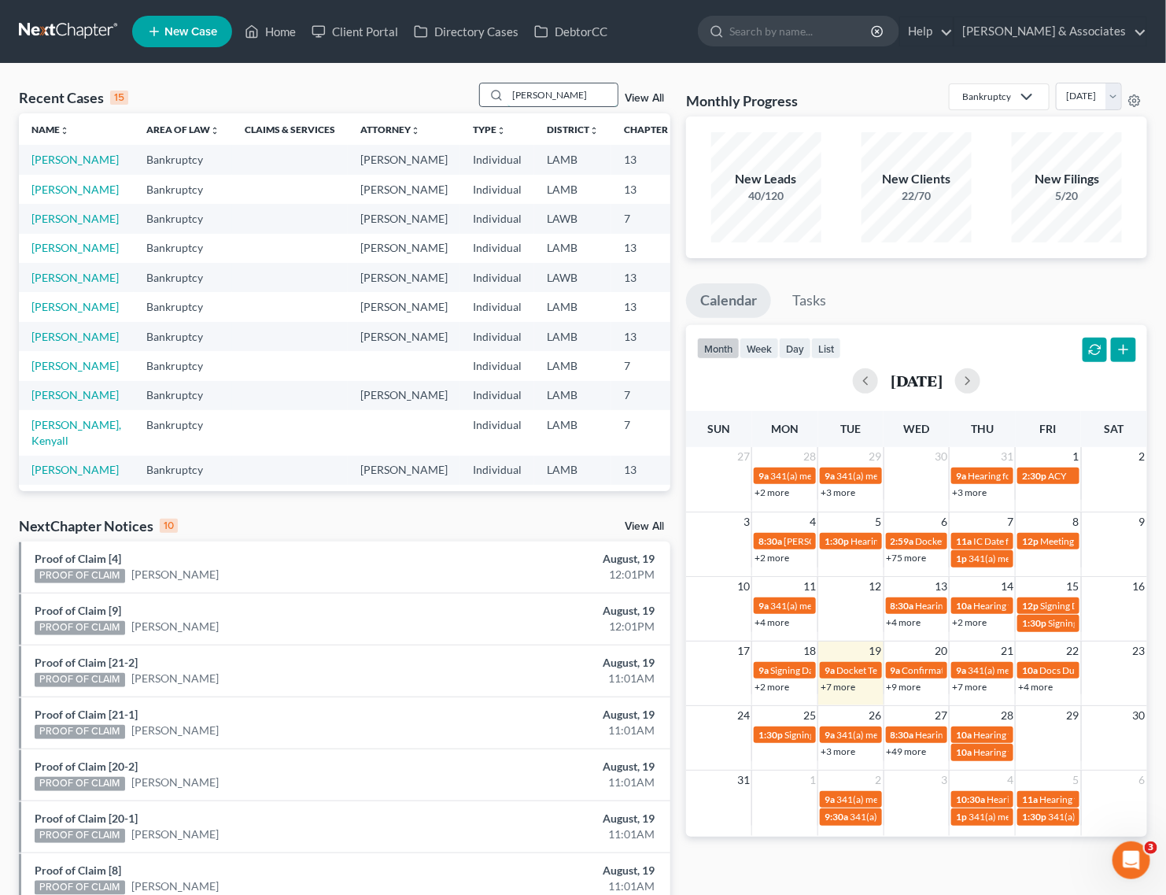
type input "debose"
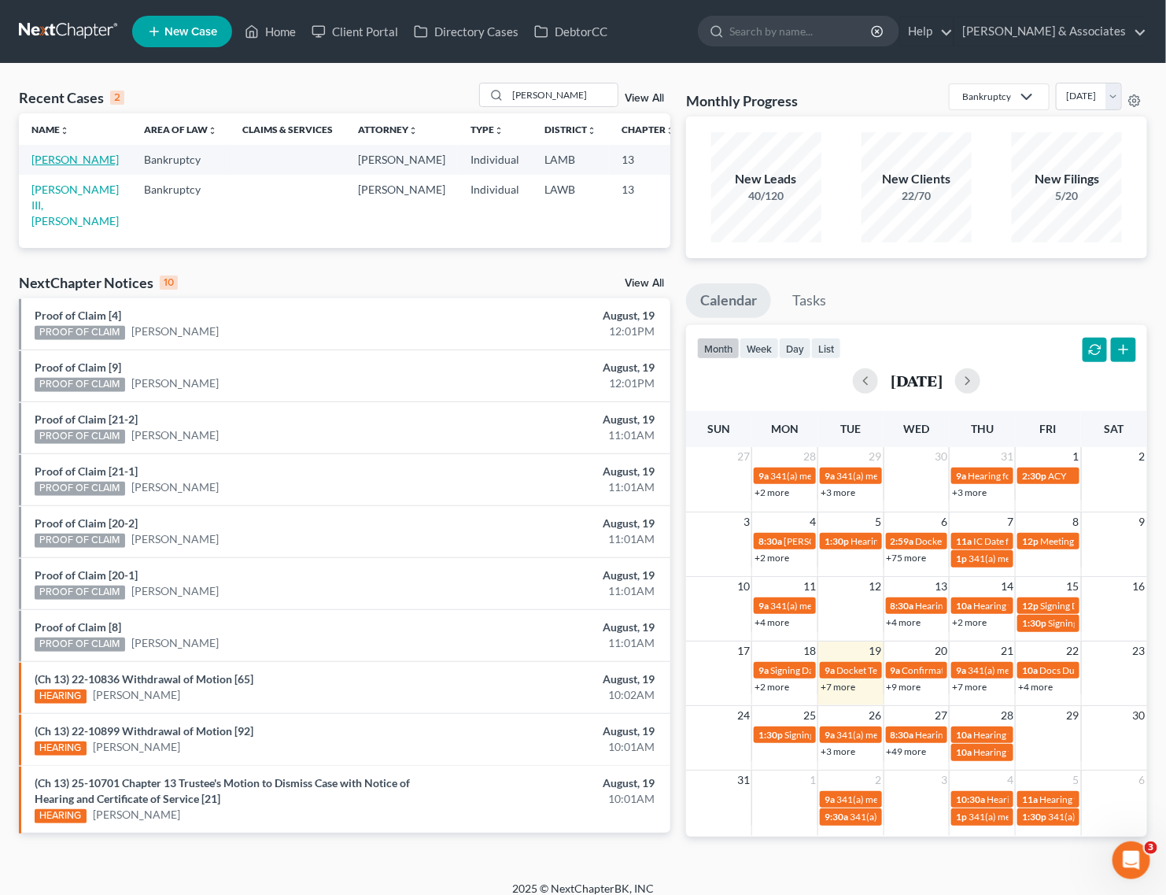
click at [57, 166] on link "DeBose, Willis" at bounding box center [74, 159] width 87 height 13
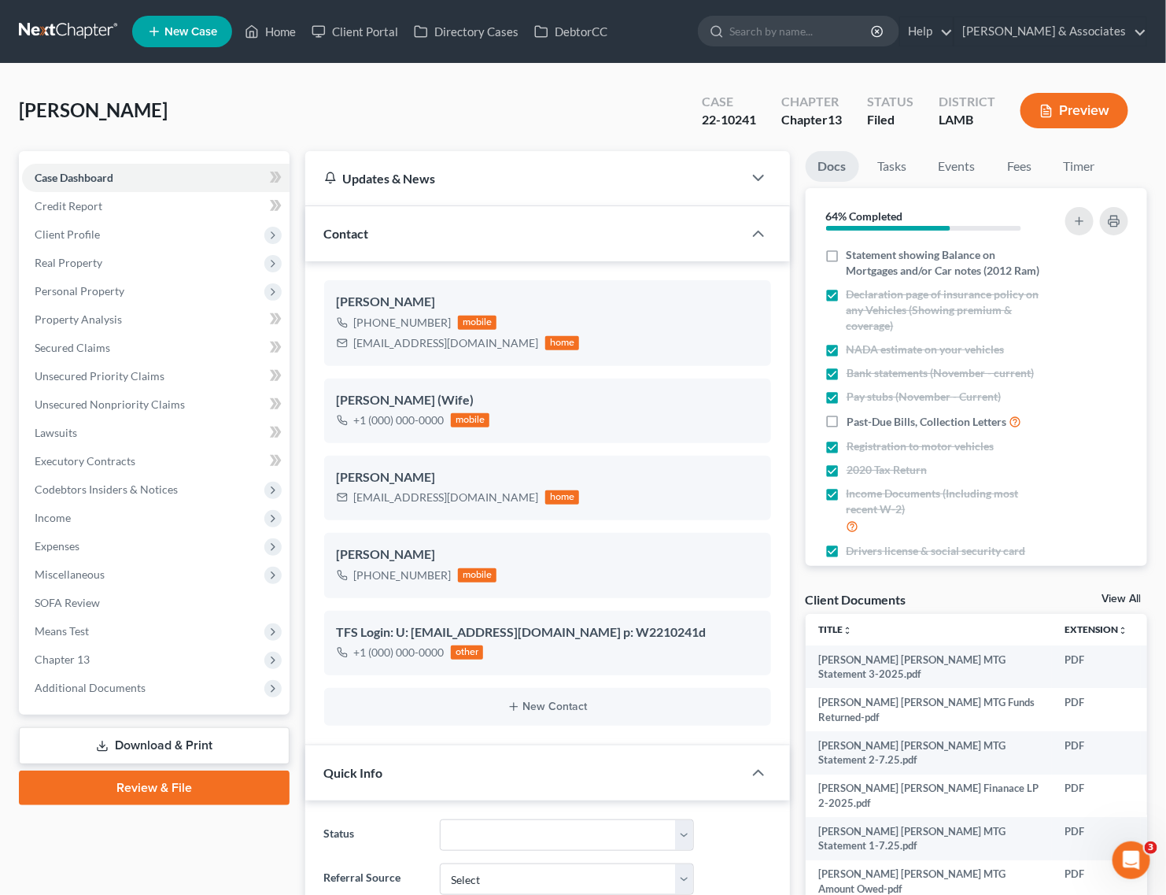
scroll to position [2972, 0]
click at [270, 28] on link "Home" at bounding box center [270, 31] width 67 height 28
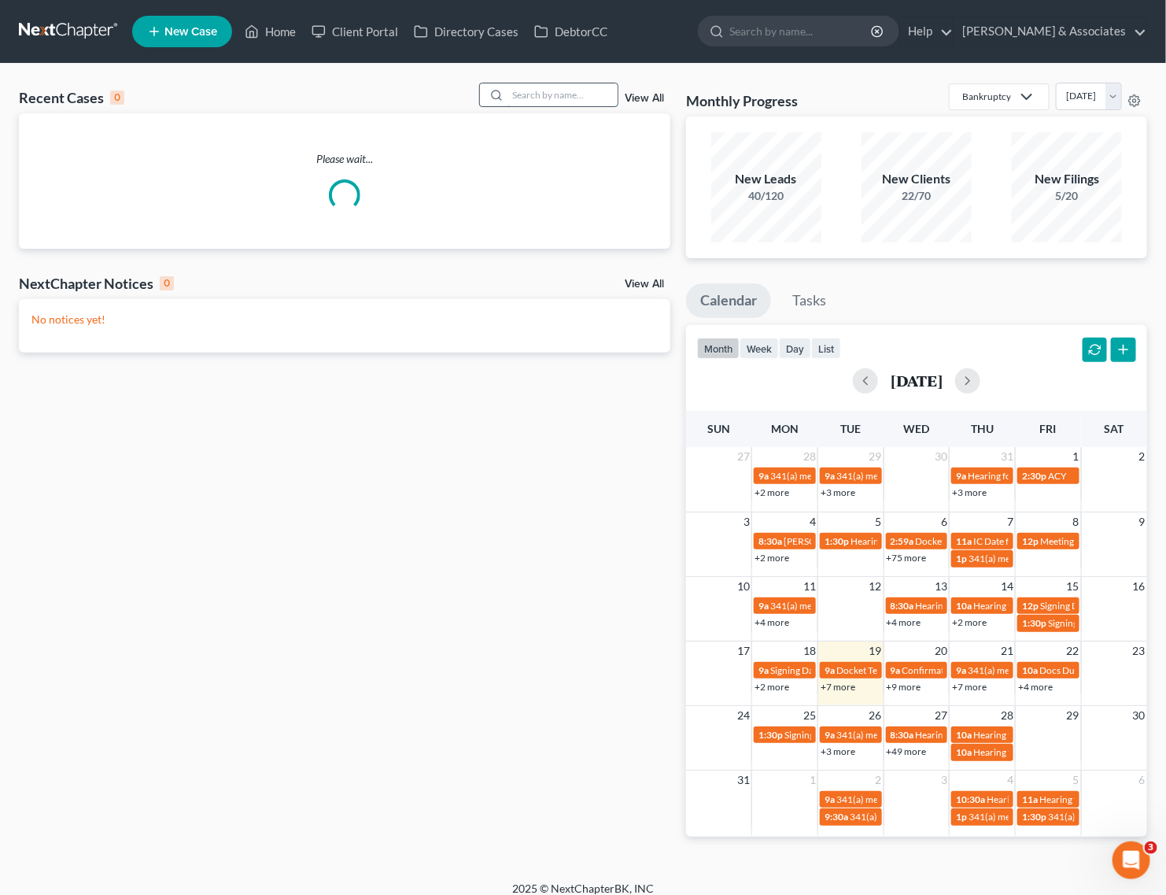
click at [569, 93] on input "search" at bounding box center [562, 94] width 110 height 23
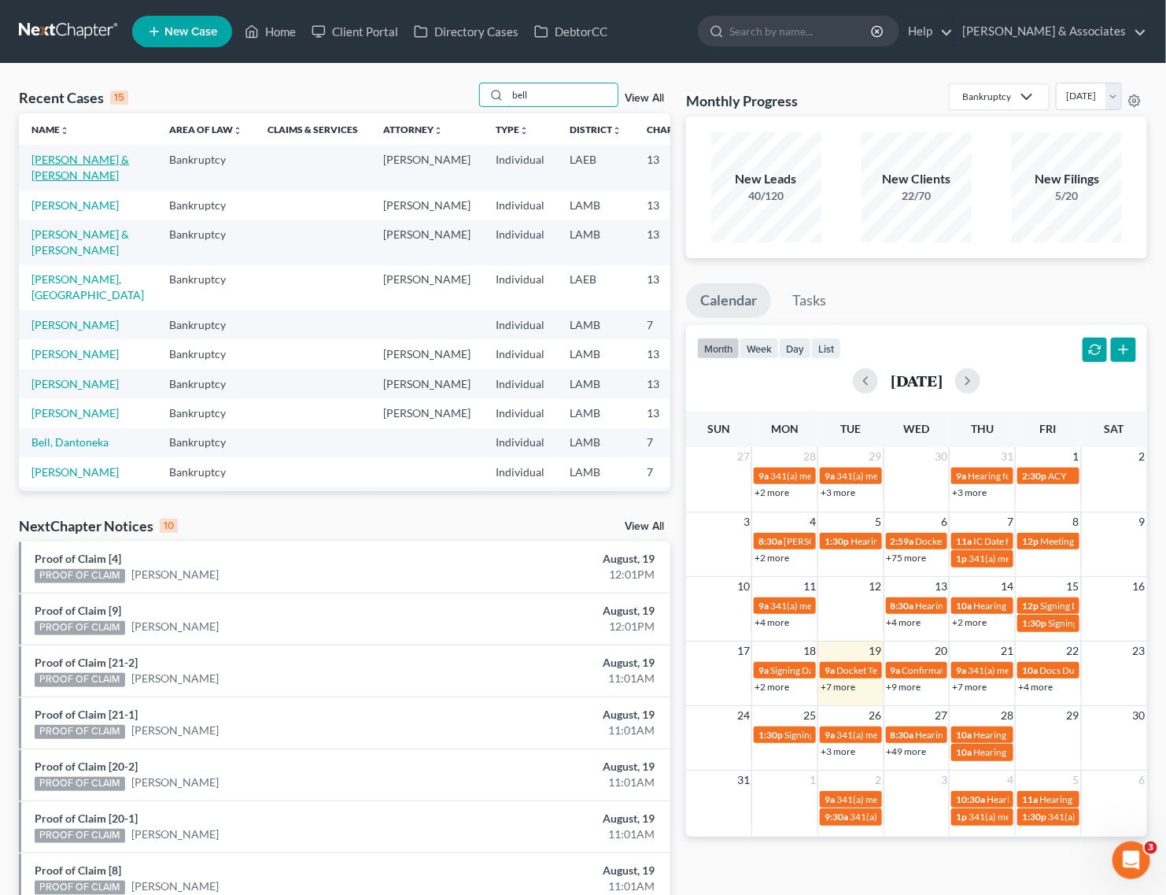
type input "bell"
click at [51, 175] on link "Bell, Shannon & Stephen" at bounding box center [80, 167] width 98 height 29
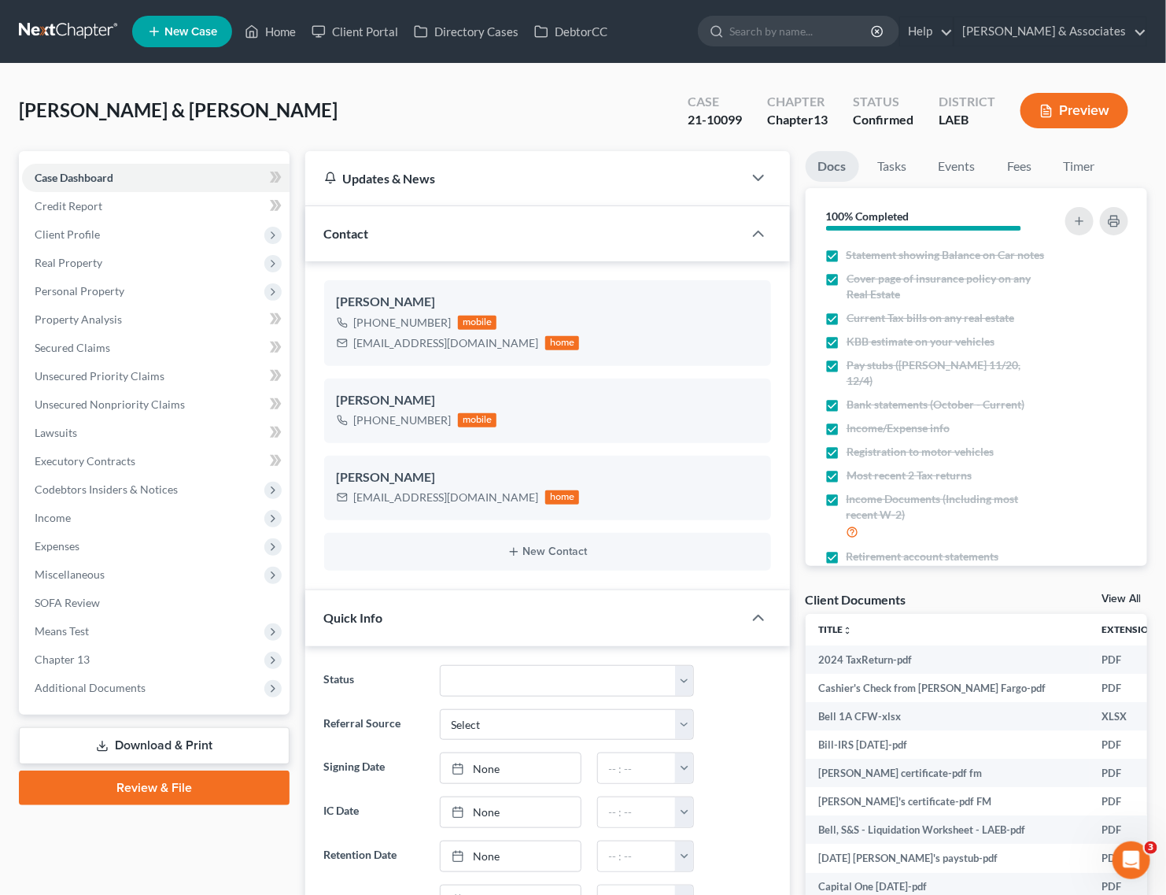
scroll to position [1351, 0]
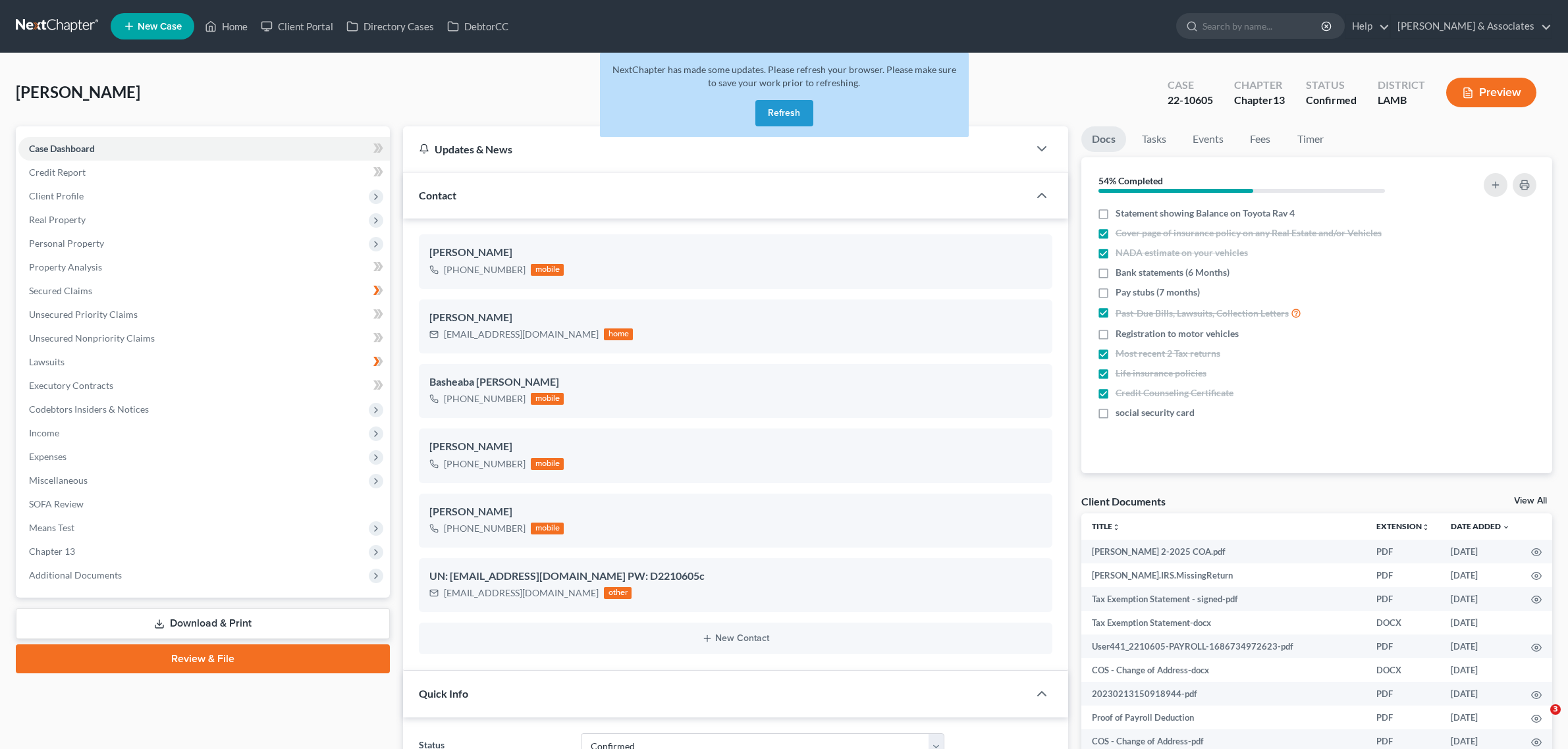
select select "3"
select select "0"
click at [227, 17] on link "Home" at bounding box center [226, 26] width 56 height 23
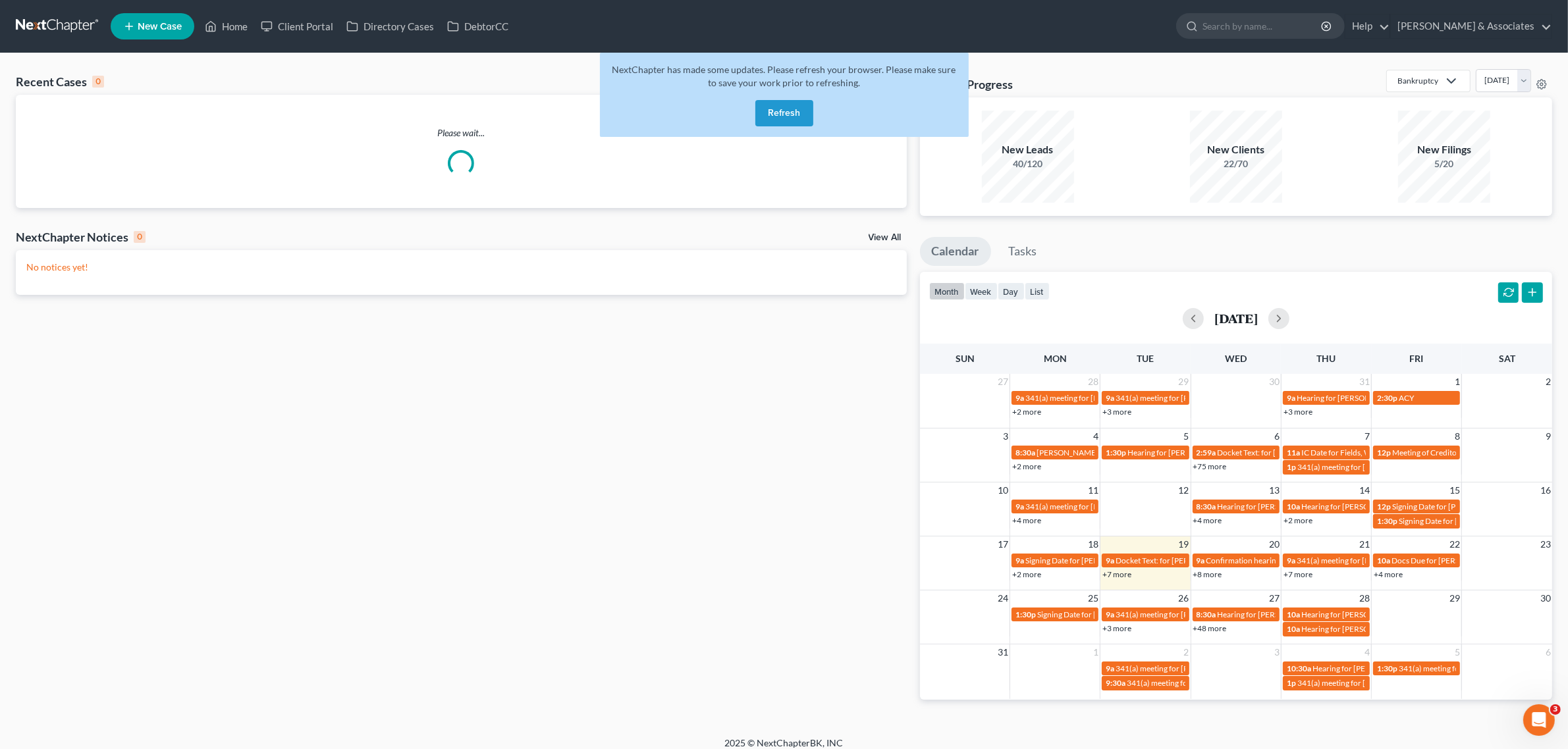
click at [795, 116] on button "Refresh" at bounding box center [784, 113] width 58 height 26
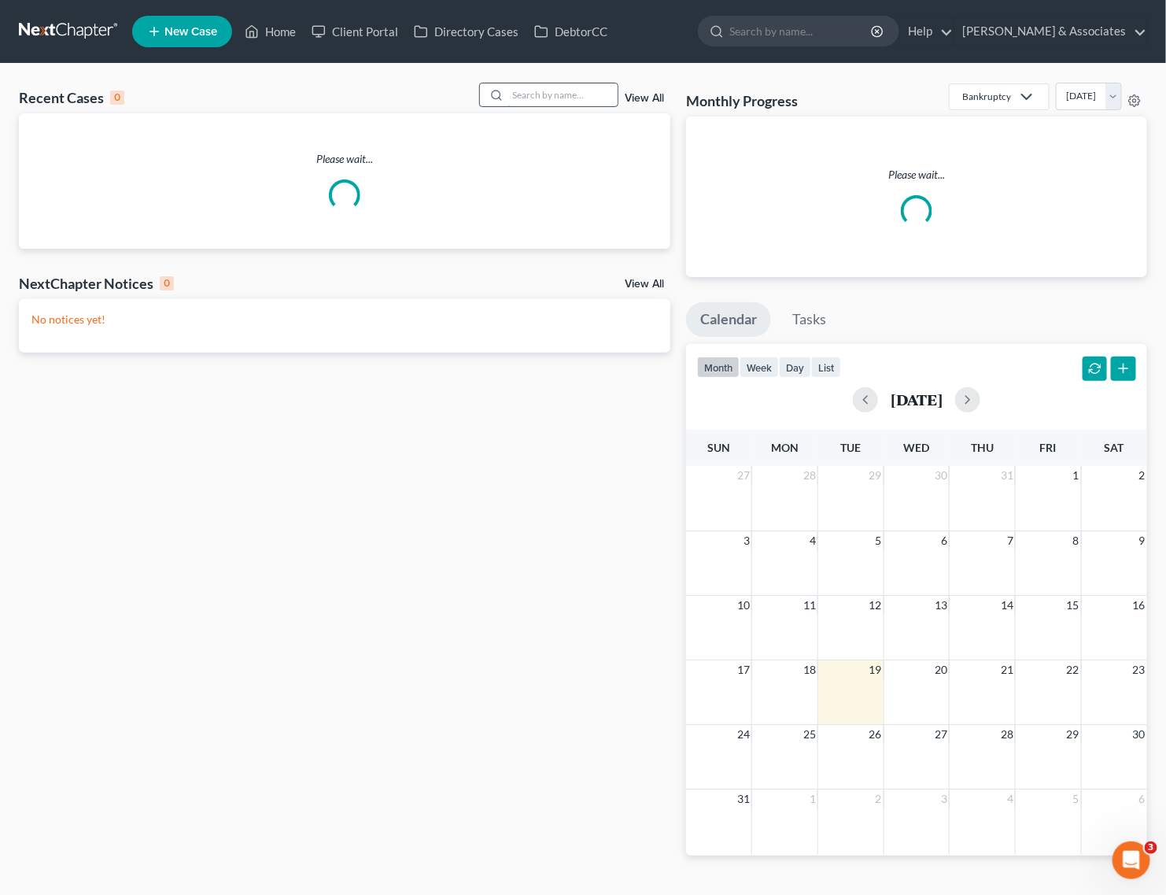
click at [552, 101] on input "search" at bounding box center [562, 94] width 110 height 23
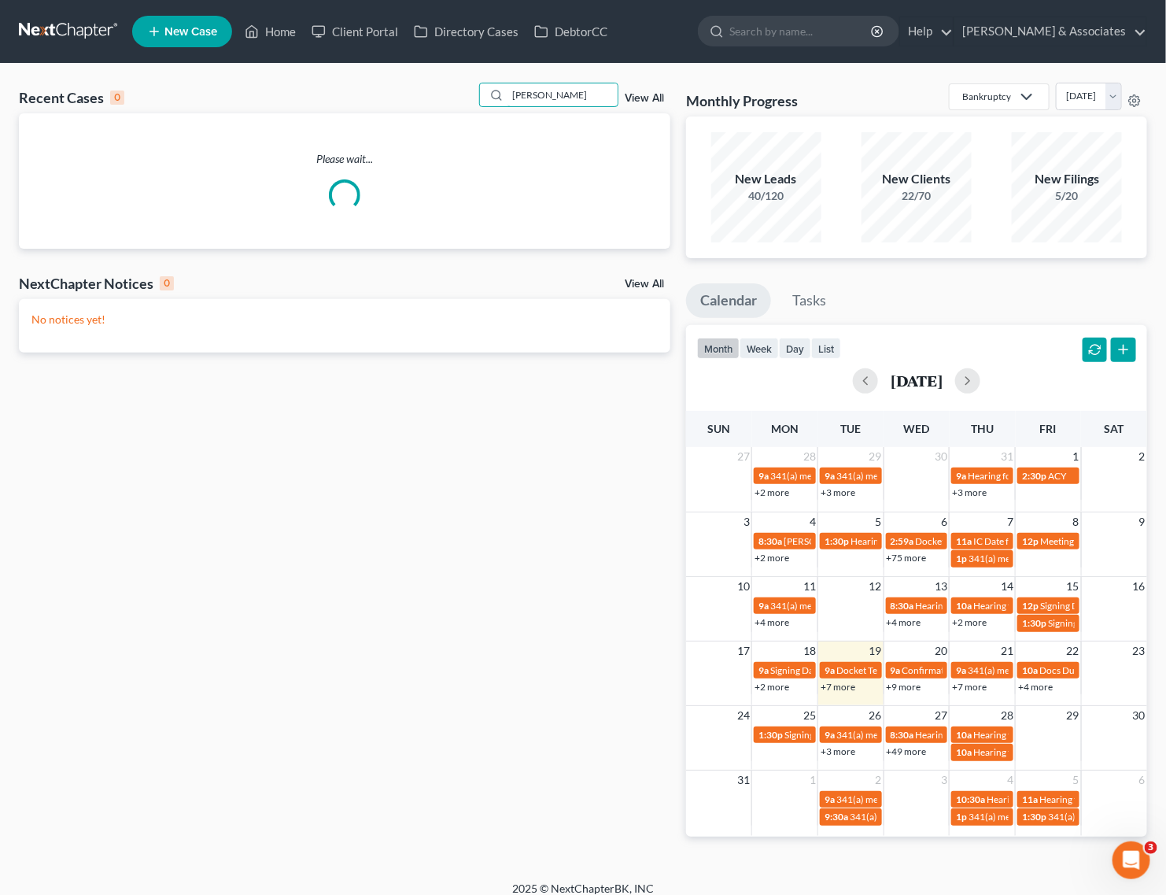
type input "[PERSON_NAME]"
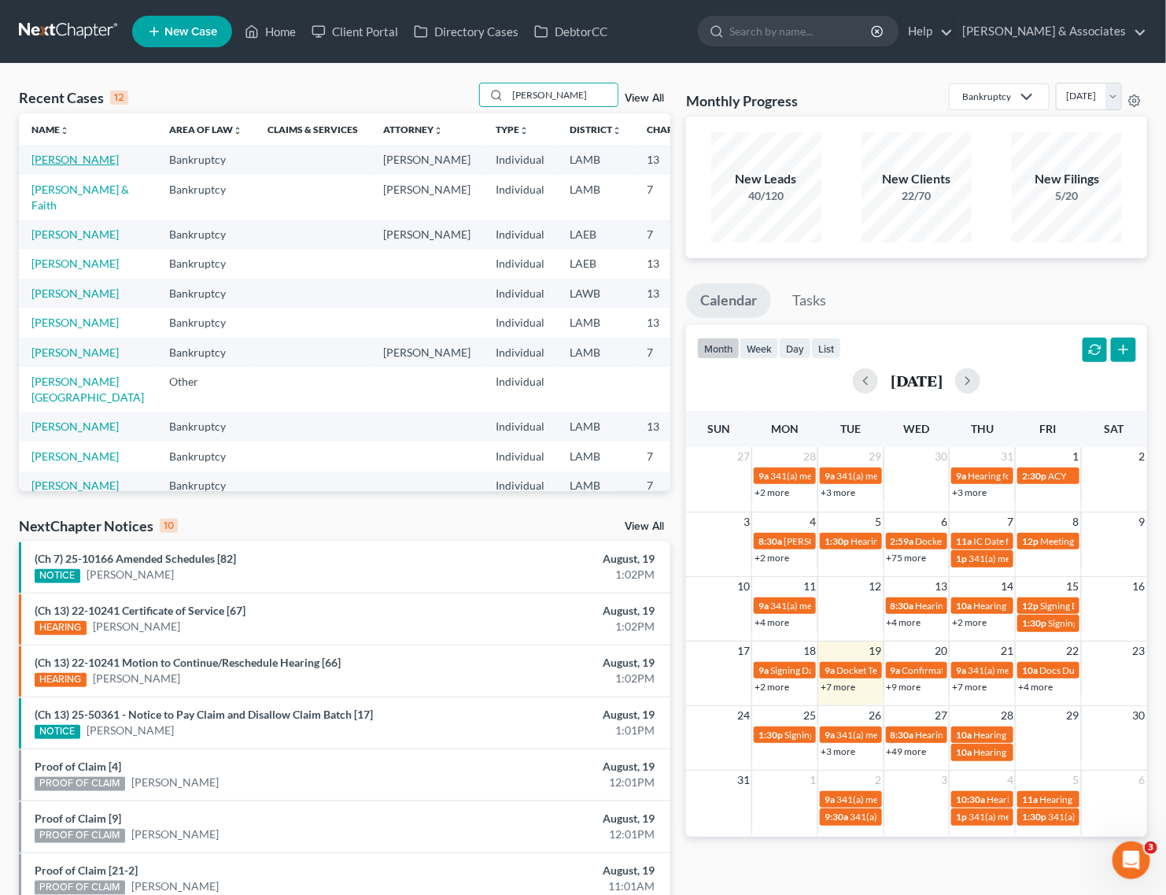
click at [59, 163] on link "[PERSON_NAME]" at bounding box center [74, 159] width 87 height 13
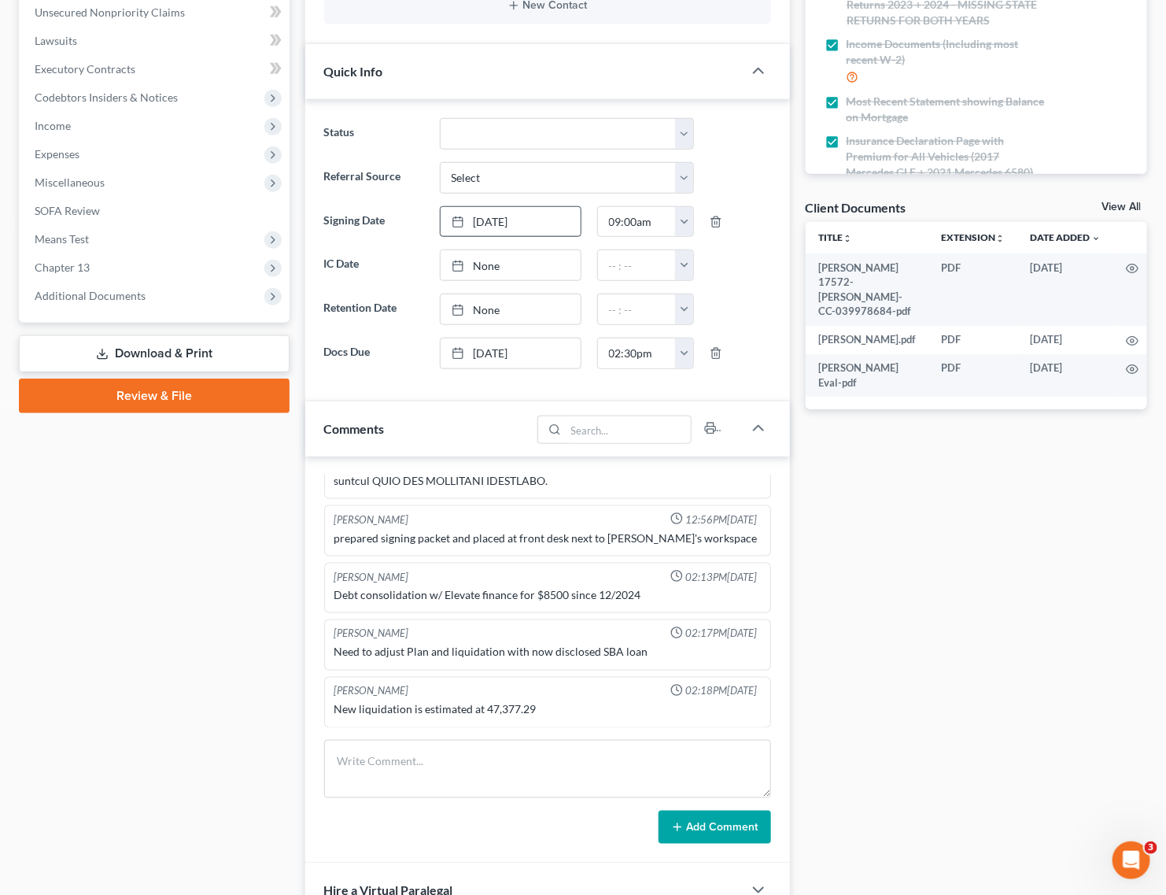
scroll to position [393, 0]
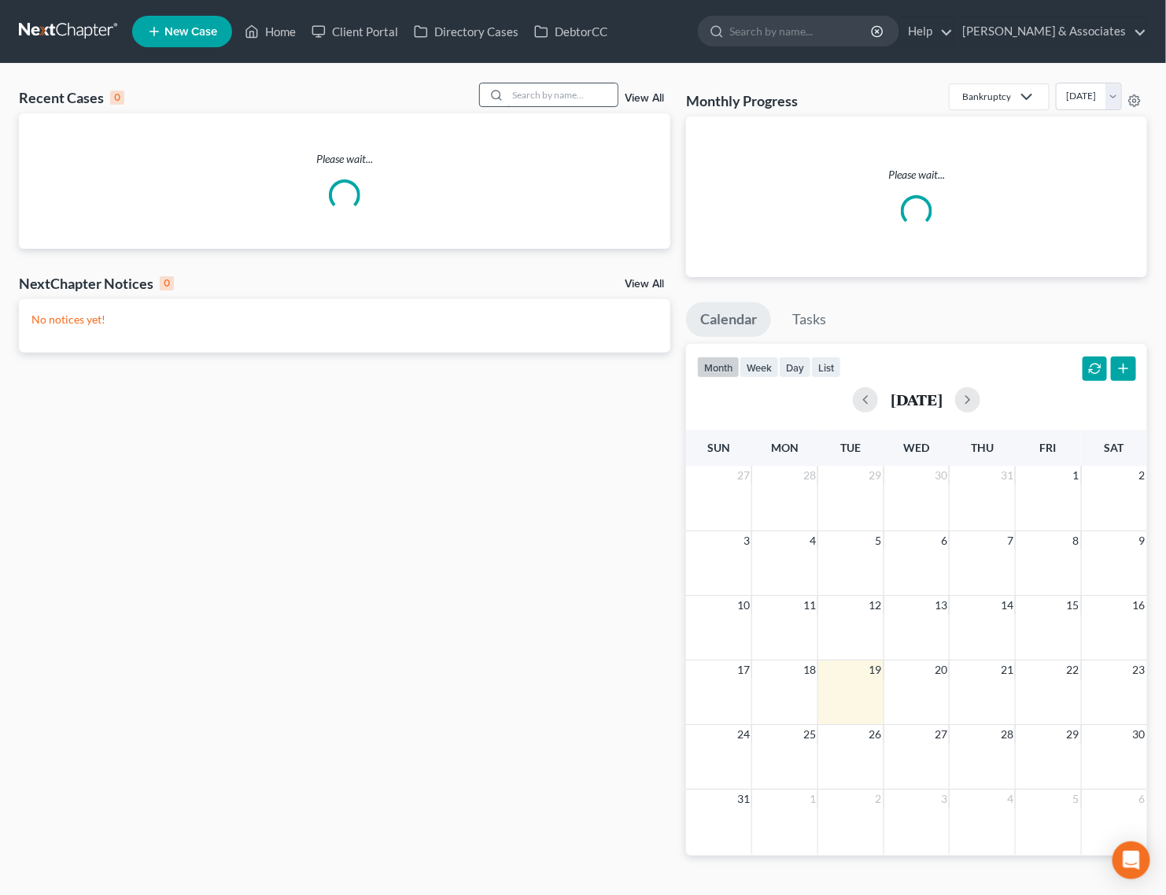
click at [553, 98] on input "search" at bounding box center [562, 94] width 110 height 23
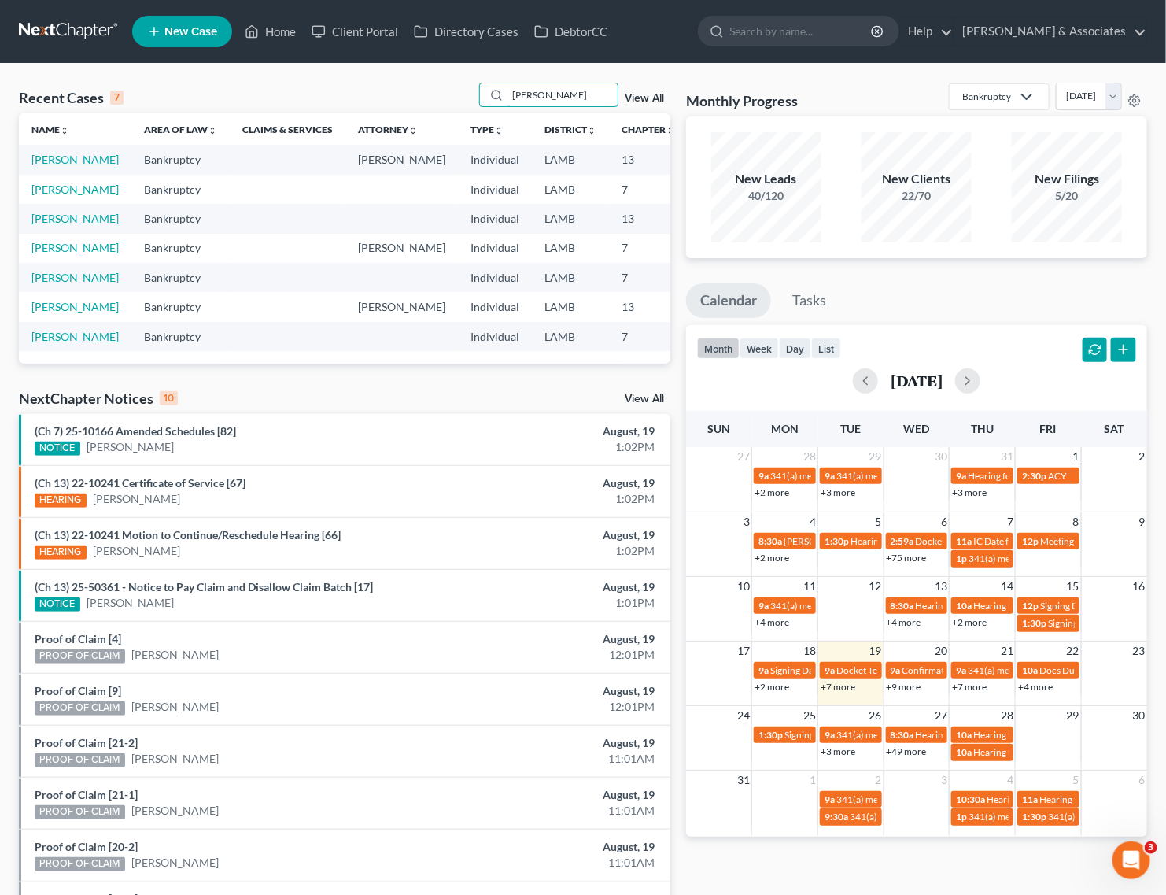
type input "[PERSON_NAME]"
click at [72, 165] on link "[PERSON_NAME]" at bounding box center [74, 159] width 87 height 13
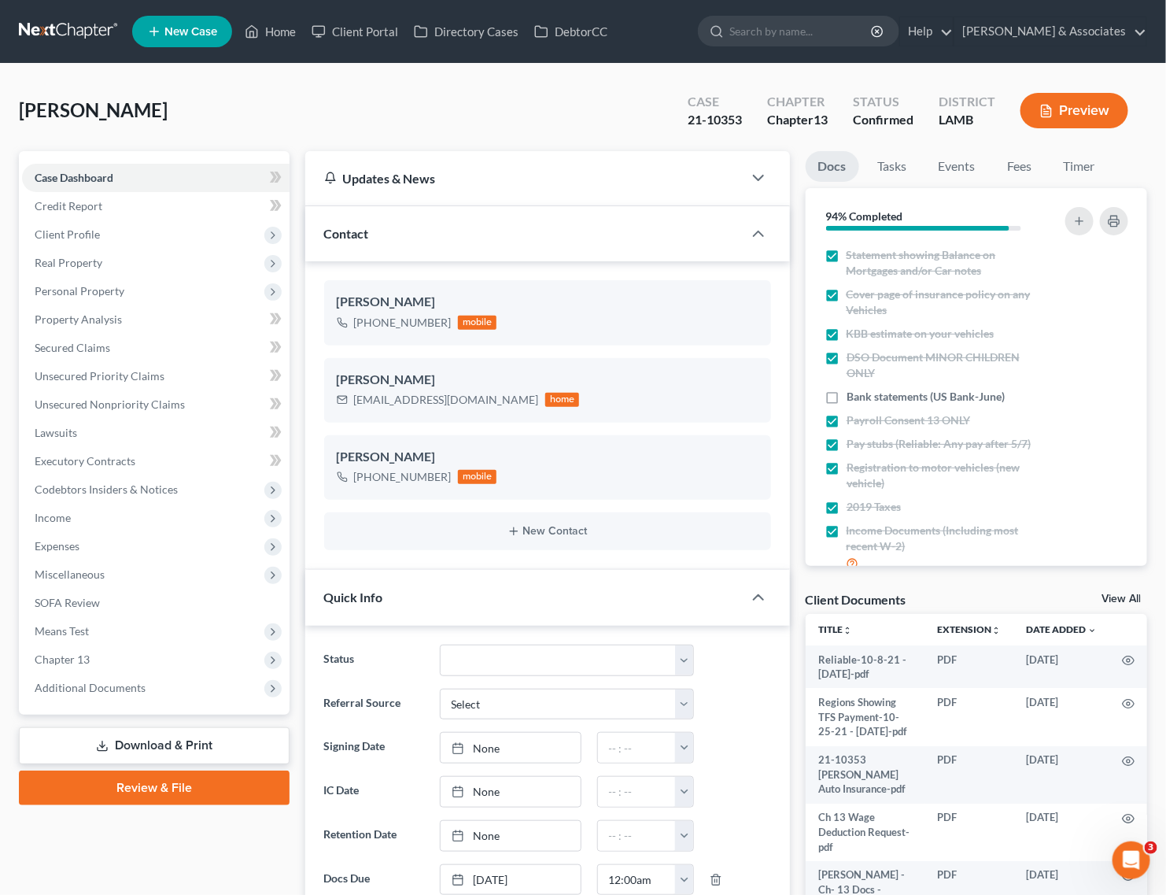
scroll to position [6567, 0]
click at [123, 233] on span "Client Profile" at bounding box center [156, 234] width 268 height 28
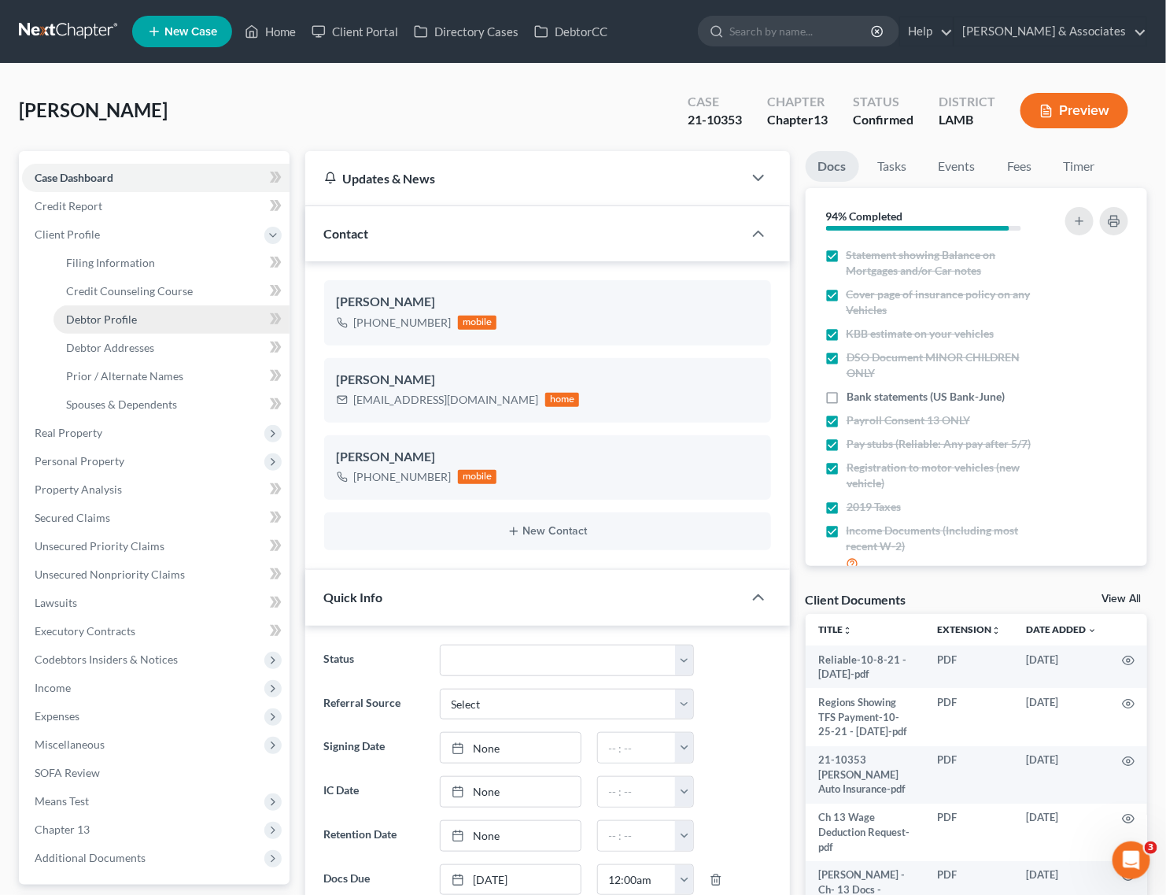
click at [138, 313] on link "Debtor Profile" at bounding box center [172, 319] width 236 height 28
select select "0"
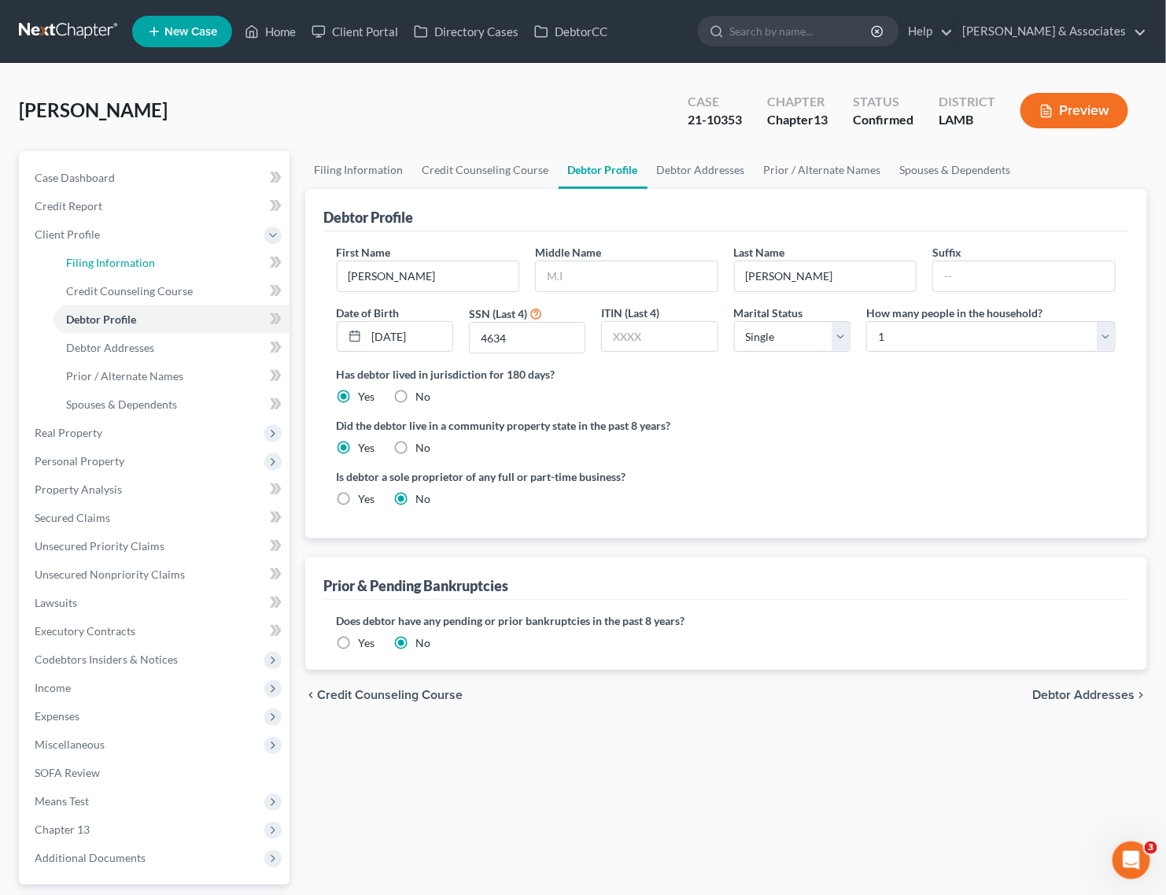
drag, startPoint x: 135, startPoint y: 262, endPoint x: 16, endPoint y: 280, distance: 120.2
click at [135, 262] on span "Filing Information" at bounding box center [110, 262] width 89 height 13
select select "1"
select select "0"
select select "3"
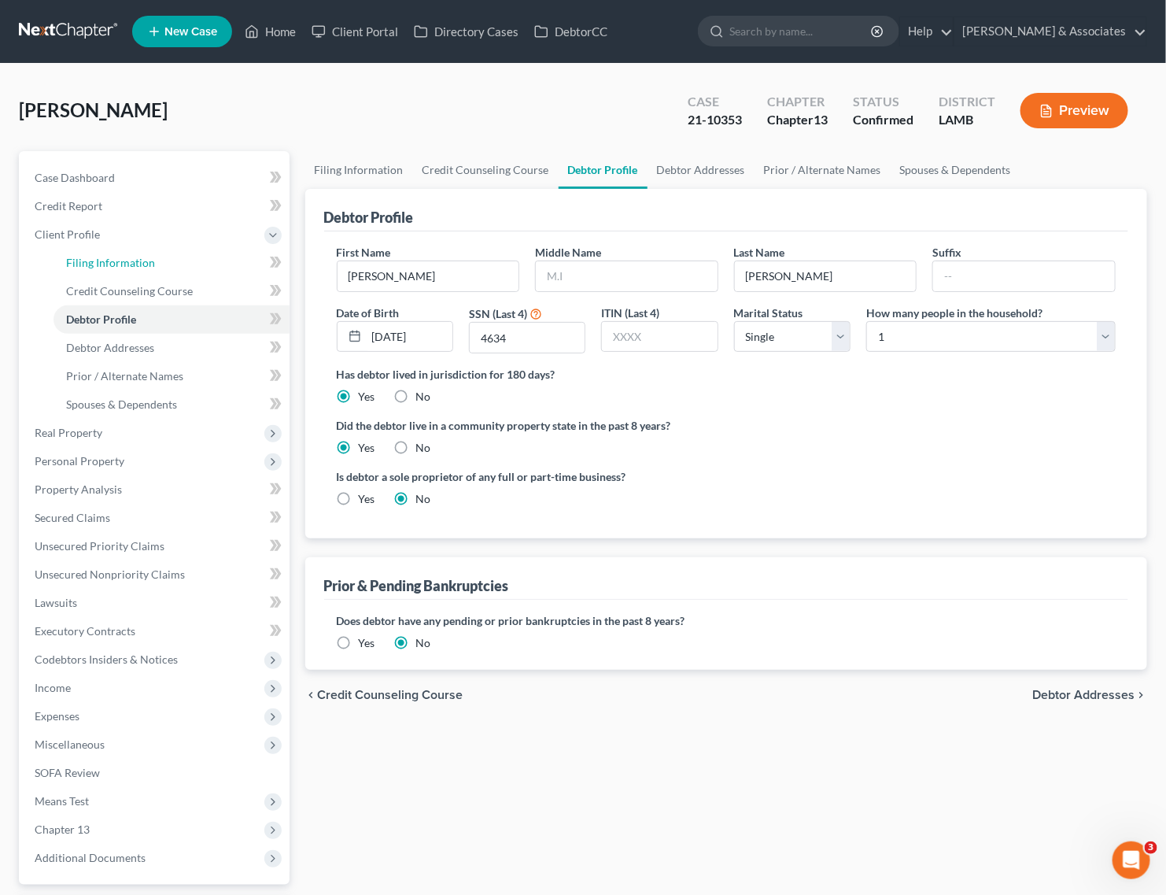
select select "19"
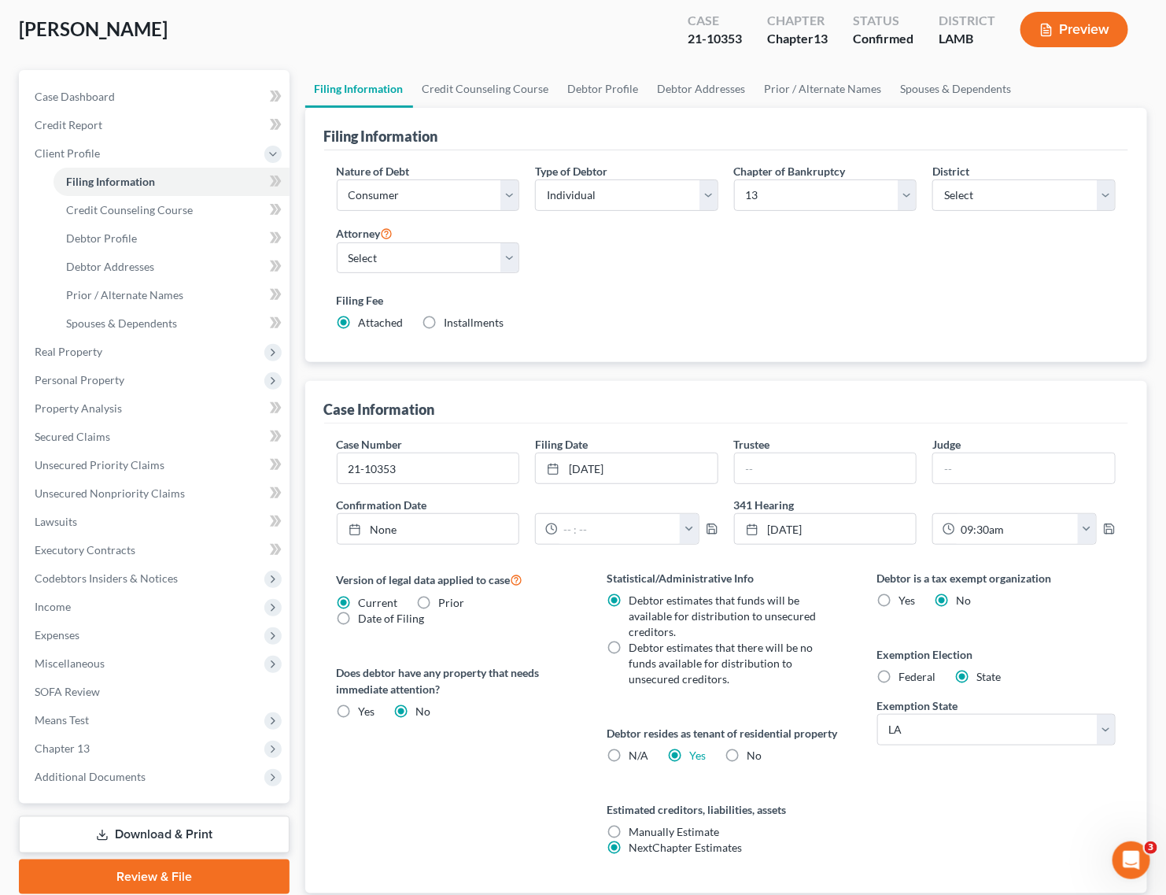
scroll to position [190, 0]
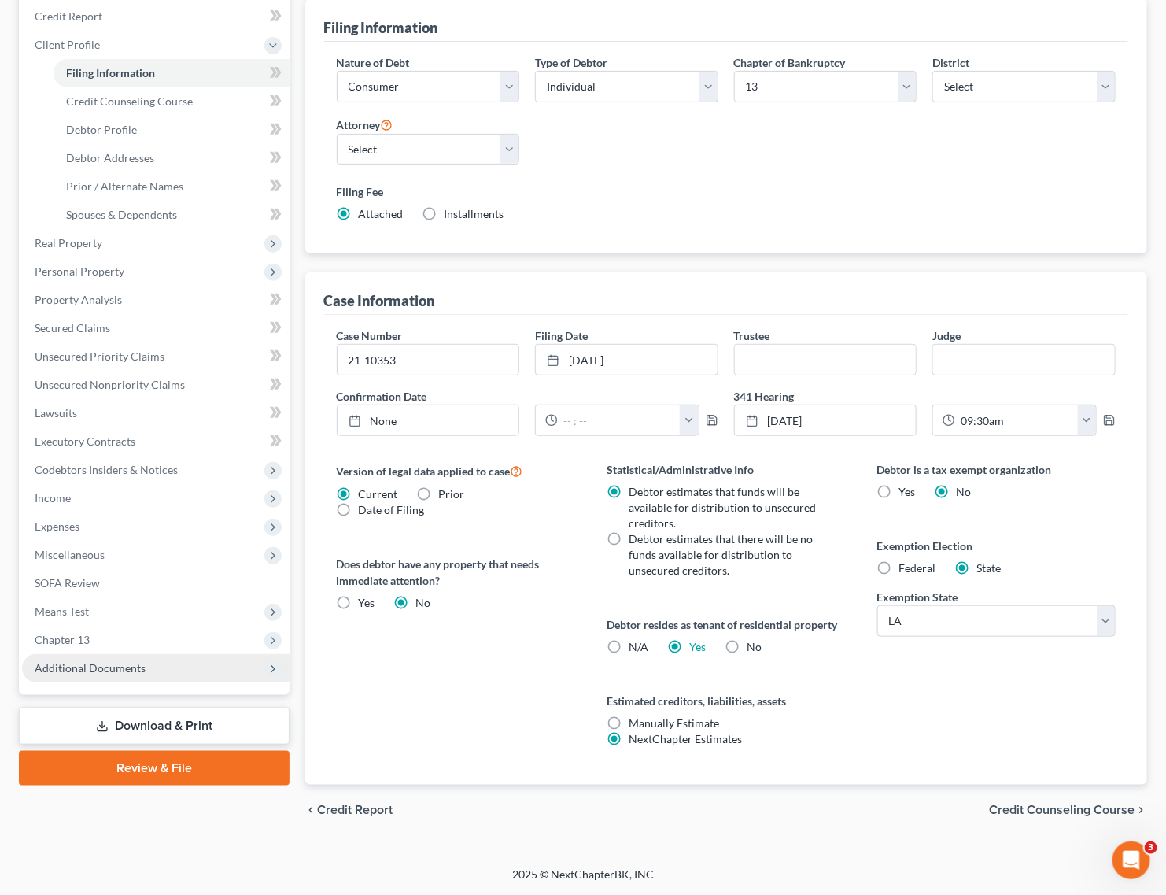
click at [83, 677] on span "Additional Documents" at bounding box center [156, 668] width 268 height 28
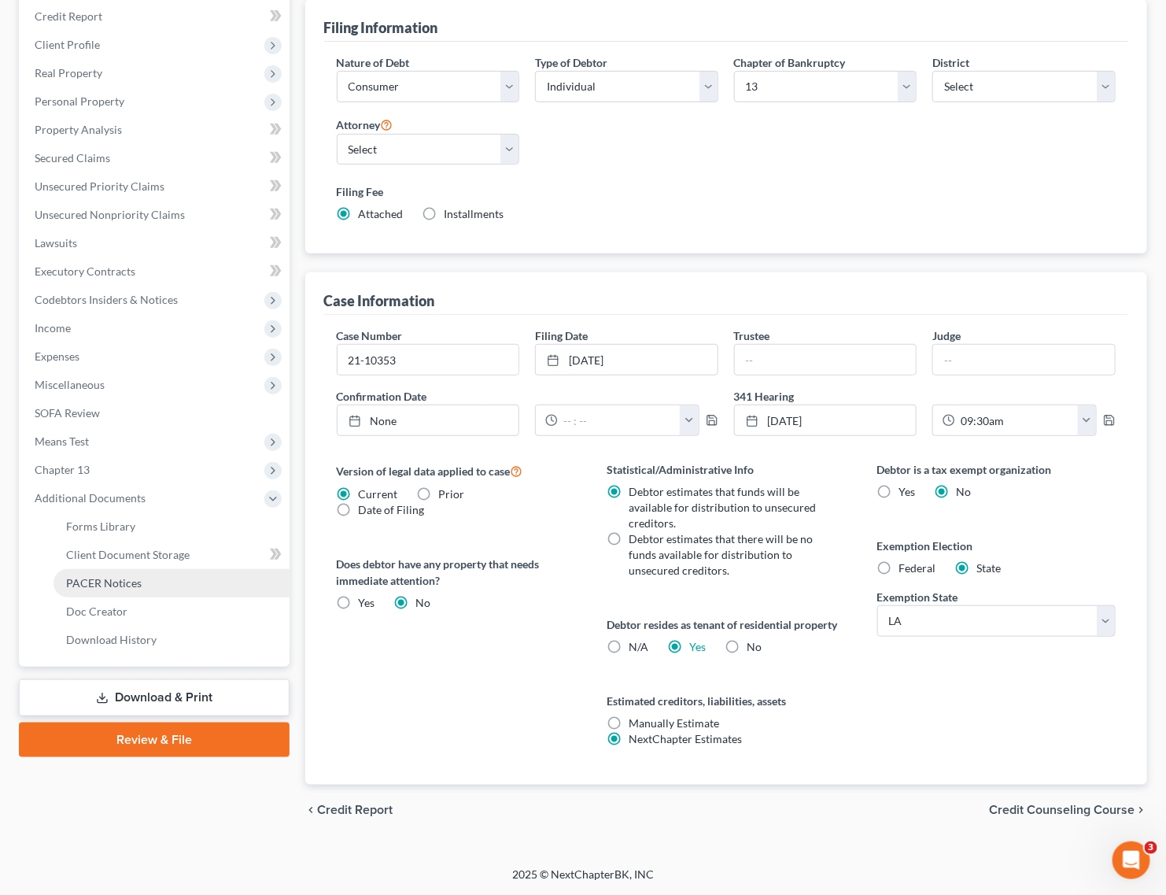
click at [136, 583] on span "PACER Notices" at bounding box center [104, 582] width 76 height 13
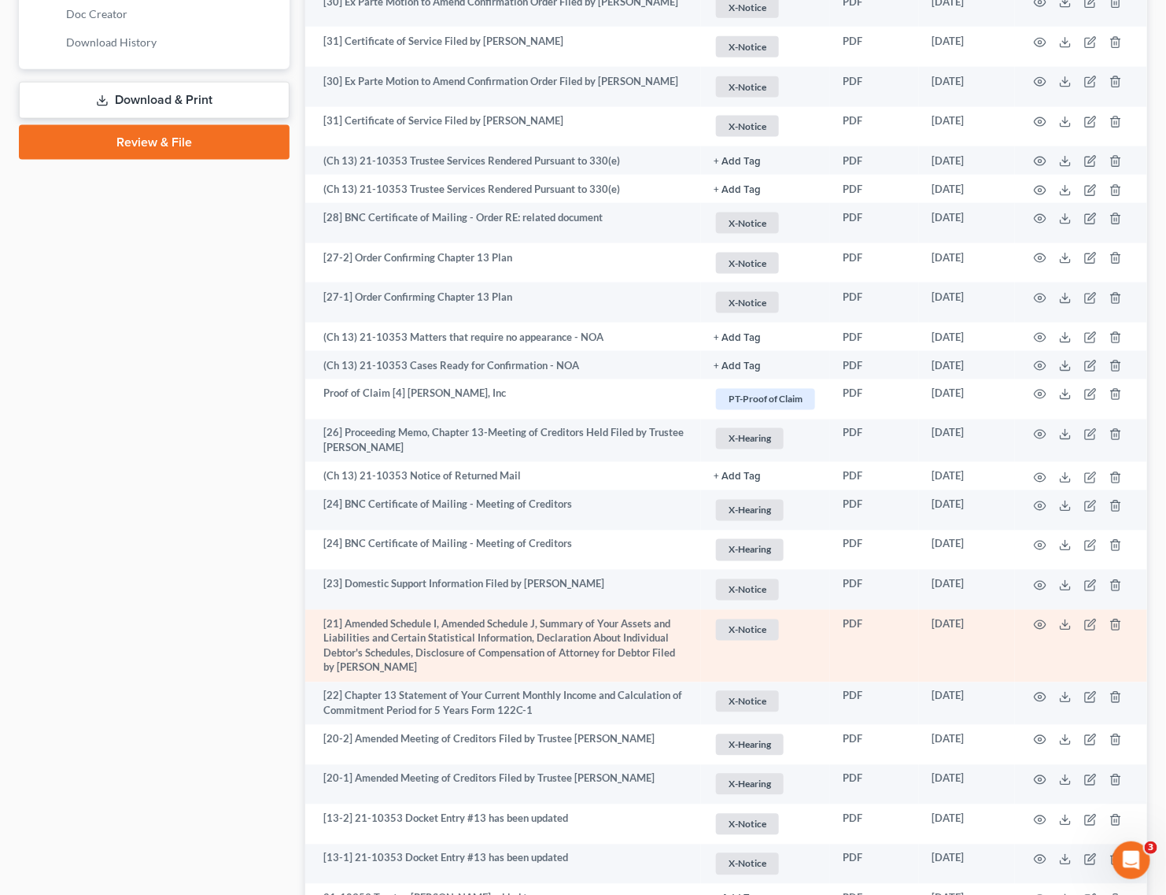
scroll to position [885, 0]
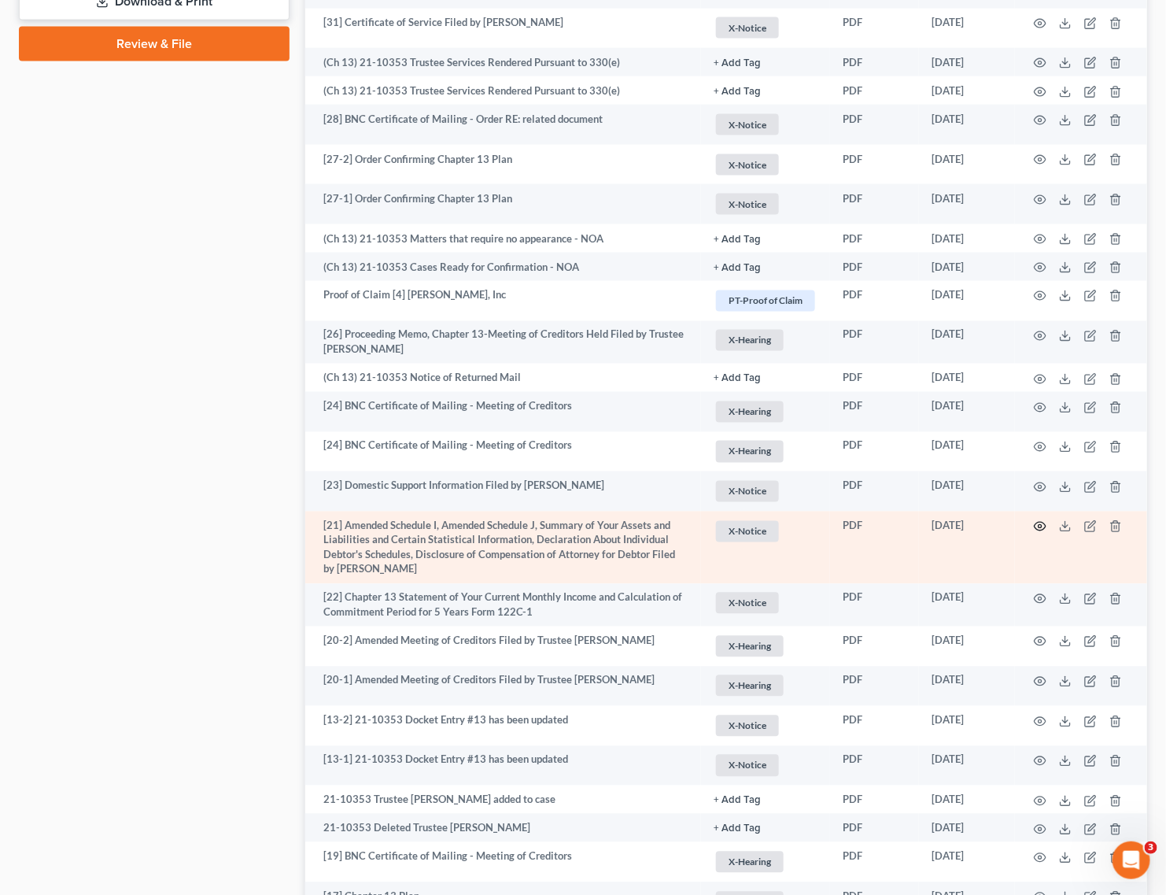
click at [1039, 527] on icon "button" at bounding box center [1040, 526] width 13 height 13
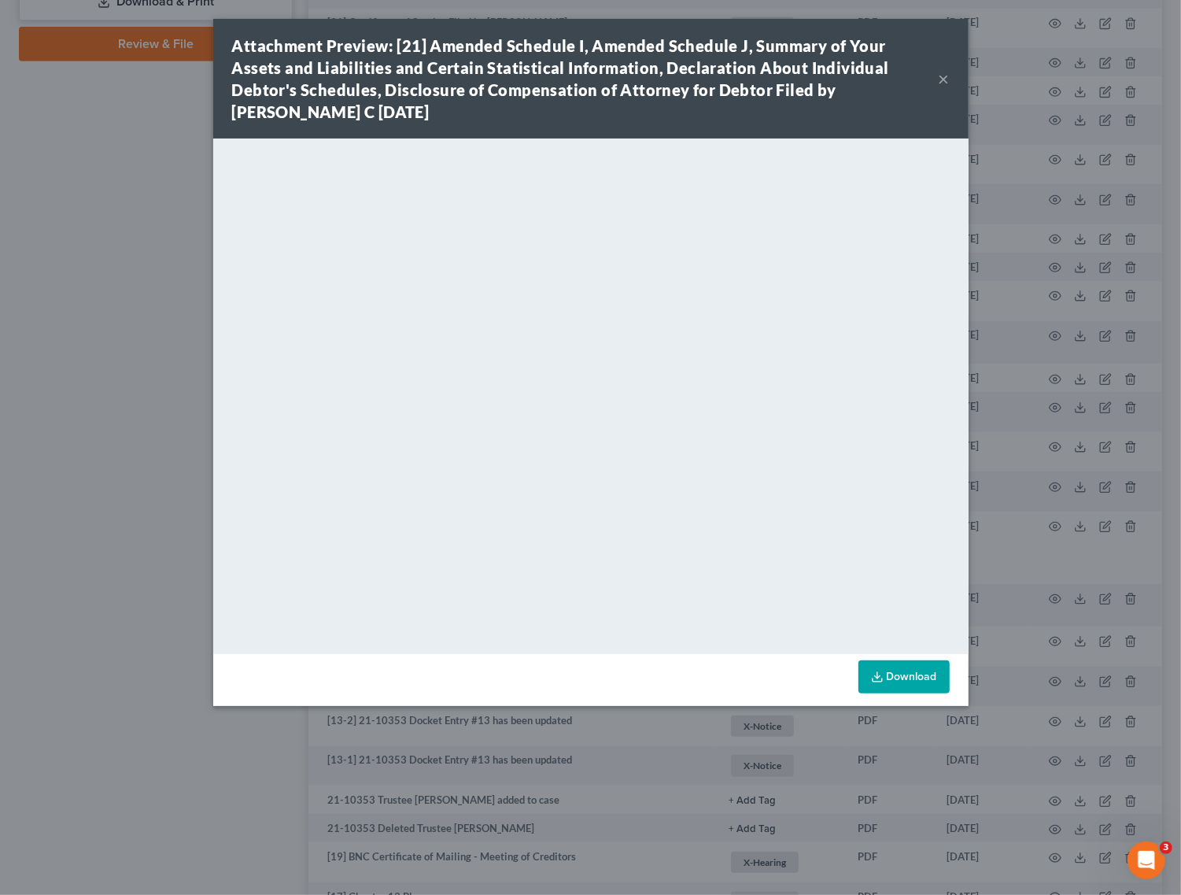
click at [946, 69] on button "×" at bounding box center [944, 78] width 11 height 19
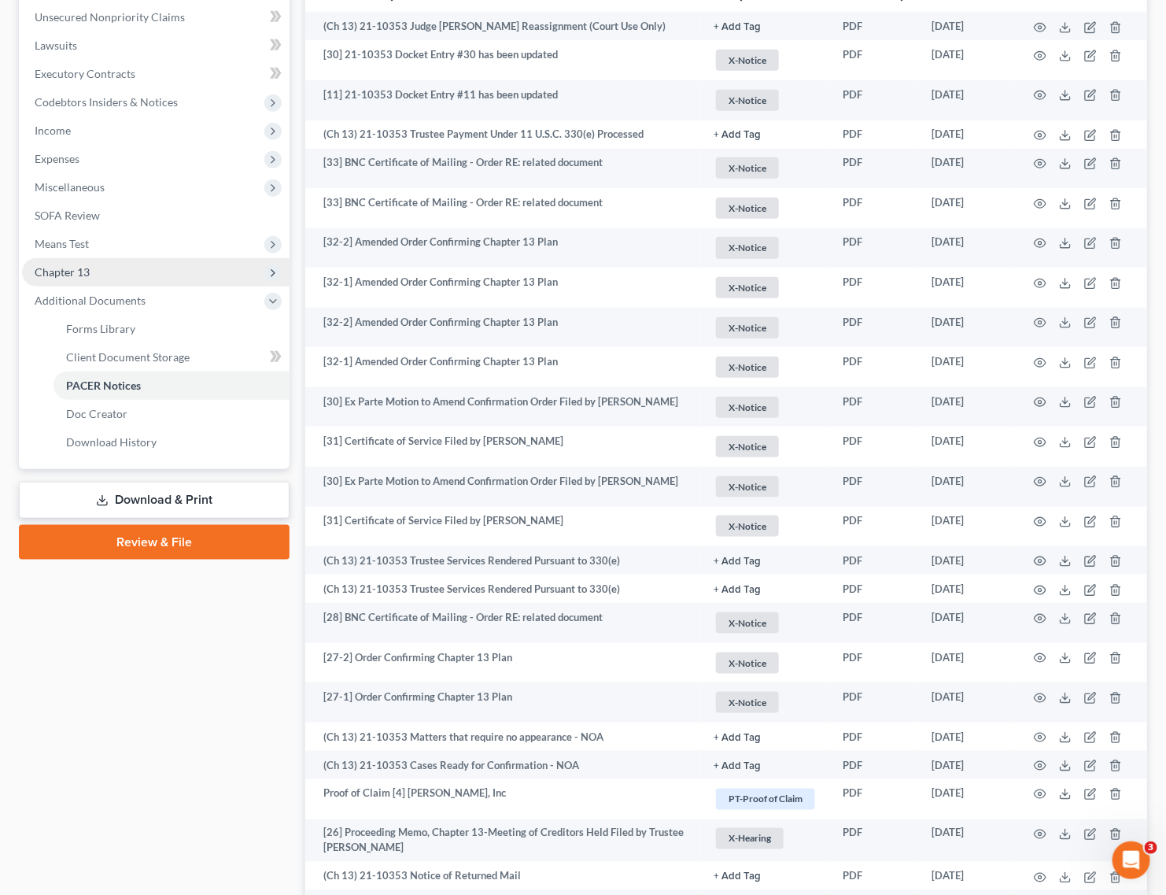
scroll to position [98, 0]
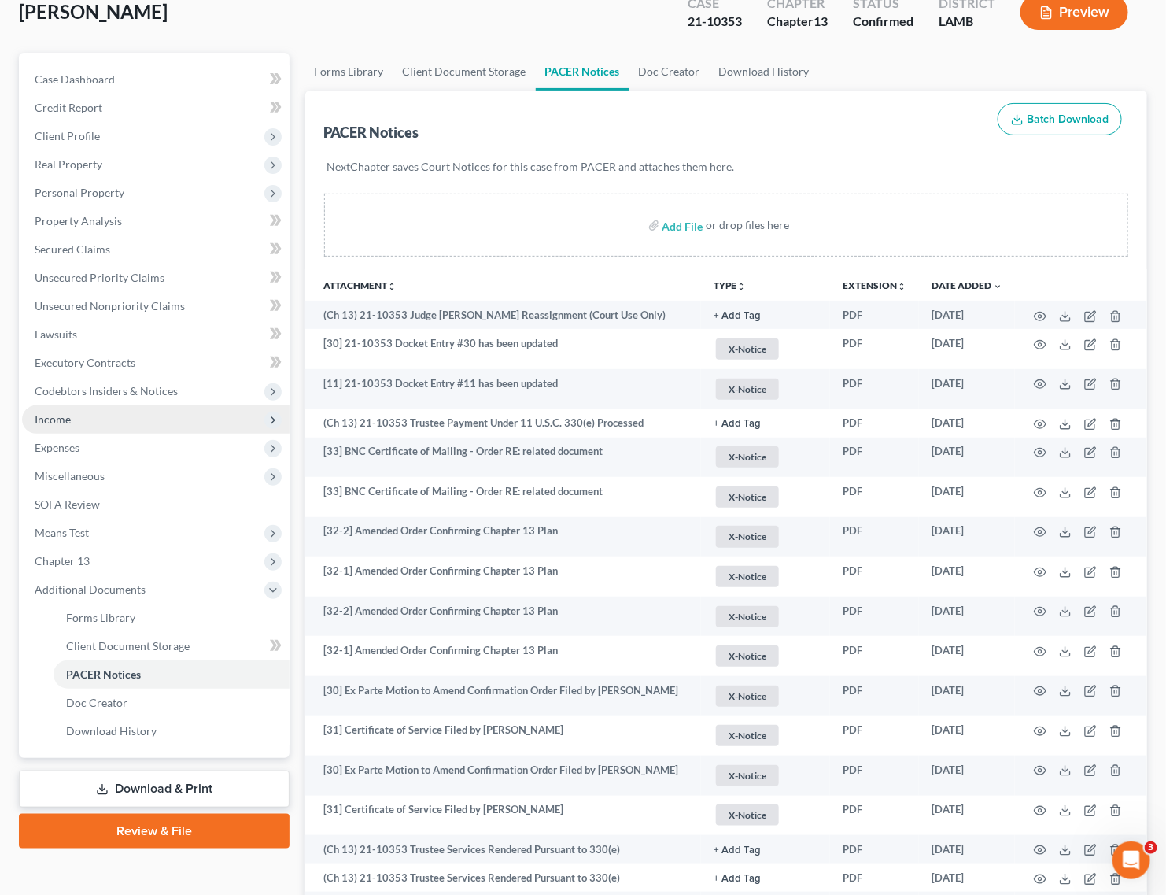
click at [87, 411] on span "Income" at bounding box center [156, 419] width 268 height 28
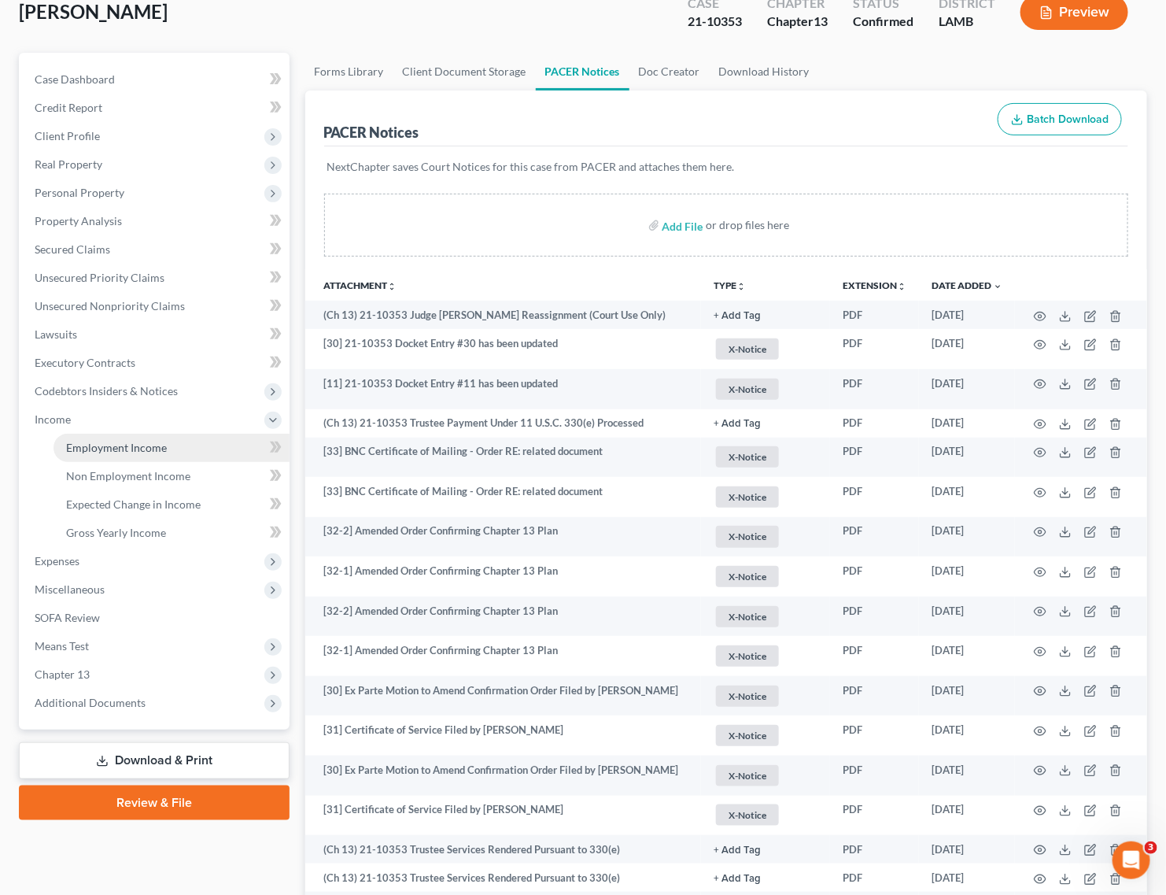
click at [116, 446] on span "Employment Income" at bounding box center [116, 447] width 101 height 13
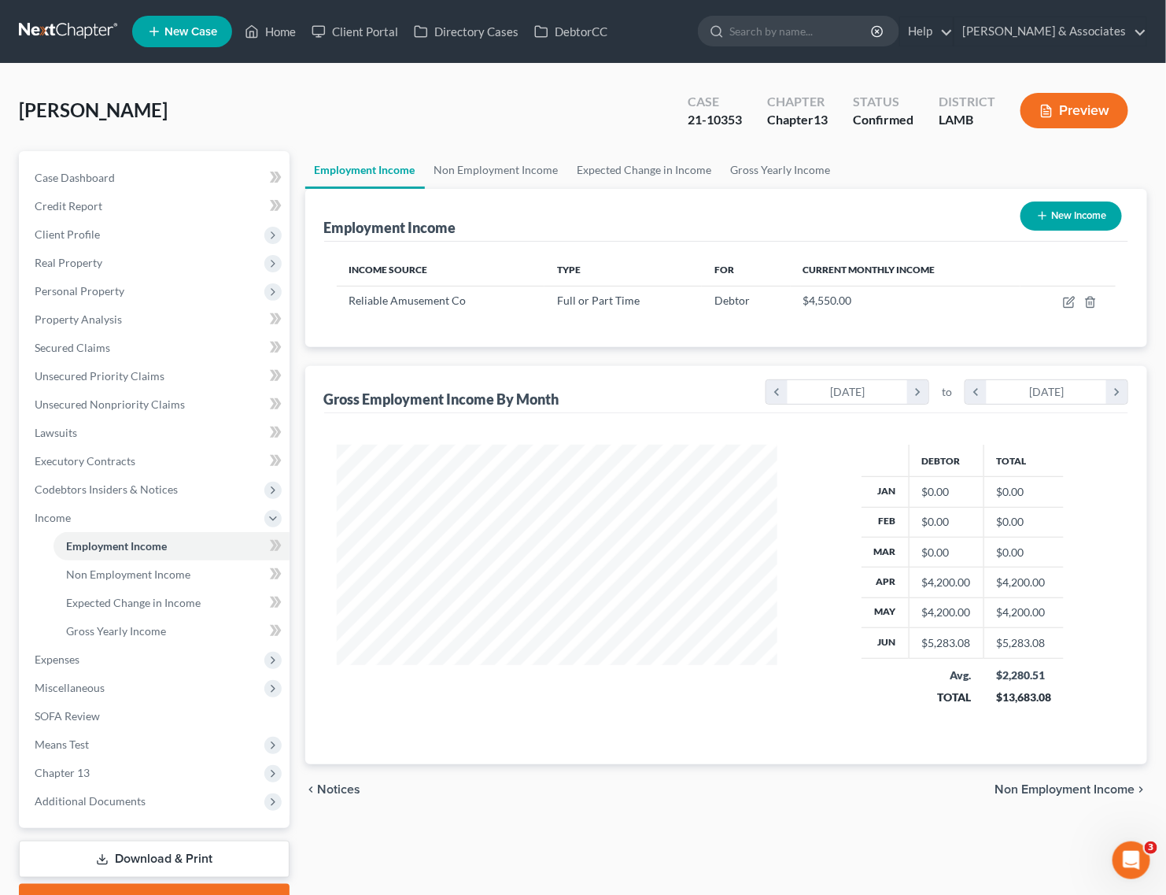
scroll to position [283, 473]
click at [56, 652] on span "Expenses" at bounding box center [57, 658] width 45 height 13
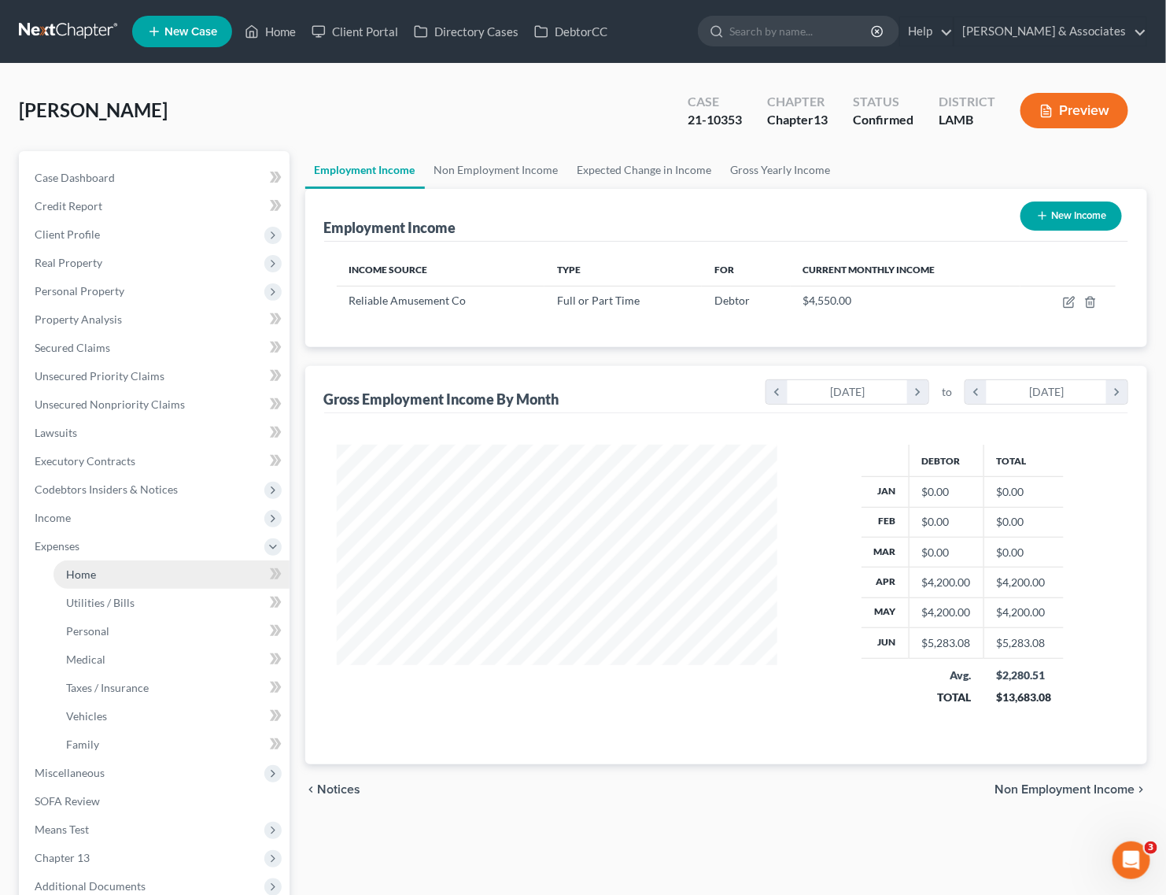
click at [80, 571] on span "Home" at bounding box center [81, 573] width 30 height 13
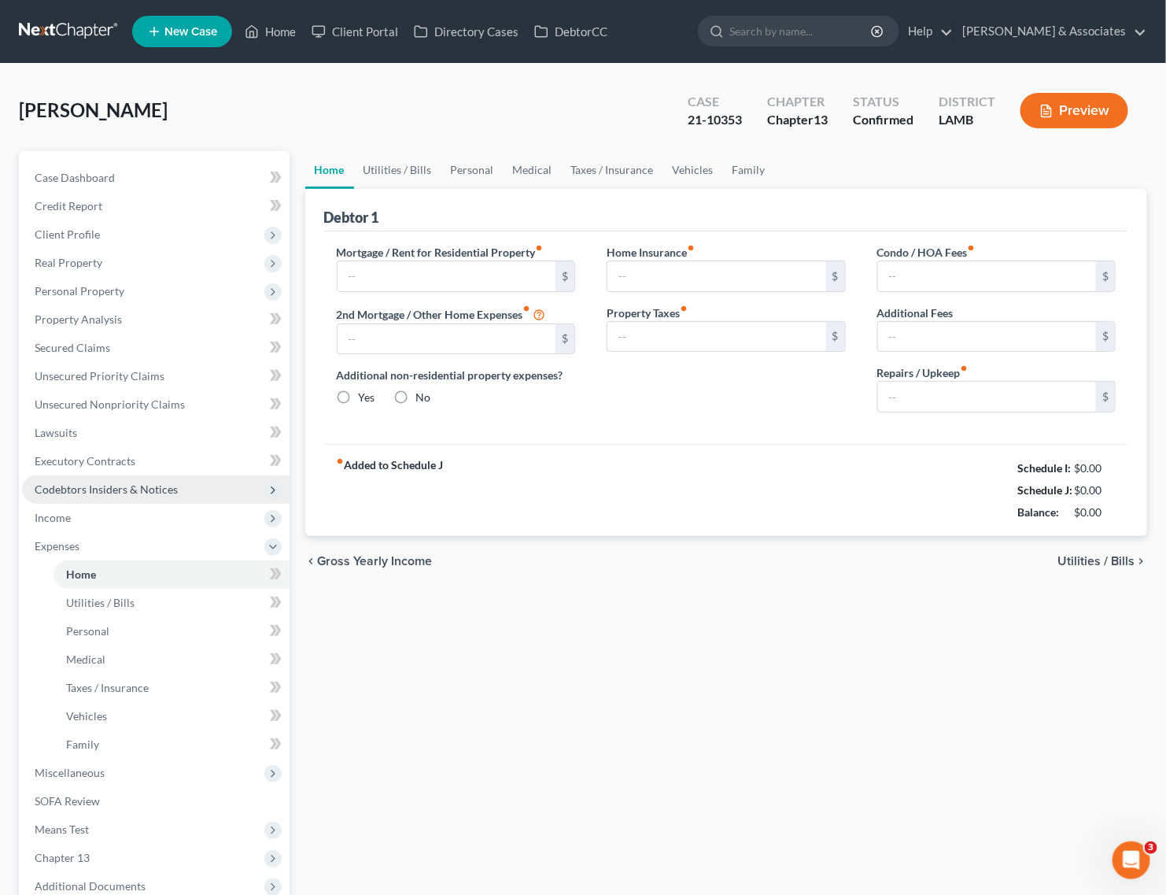
type input "800.00"
type input "0.00"
radio input "true"
type input "0.00"
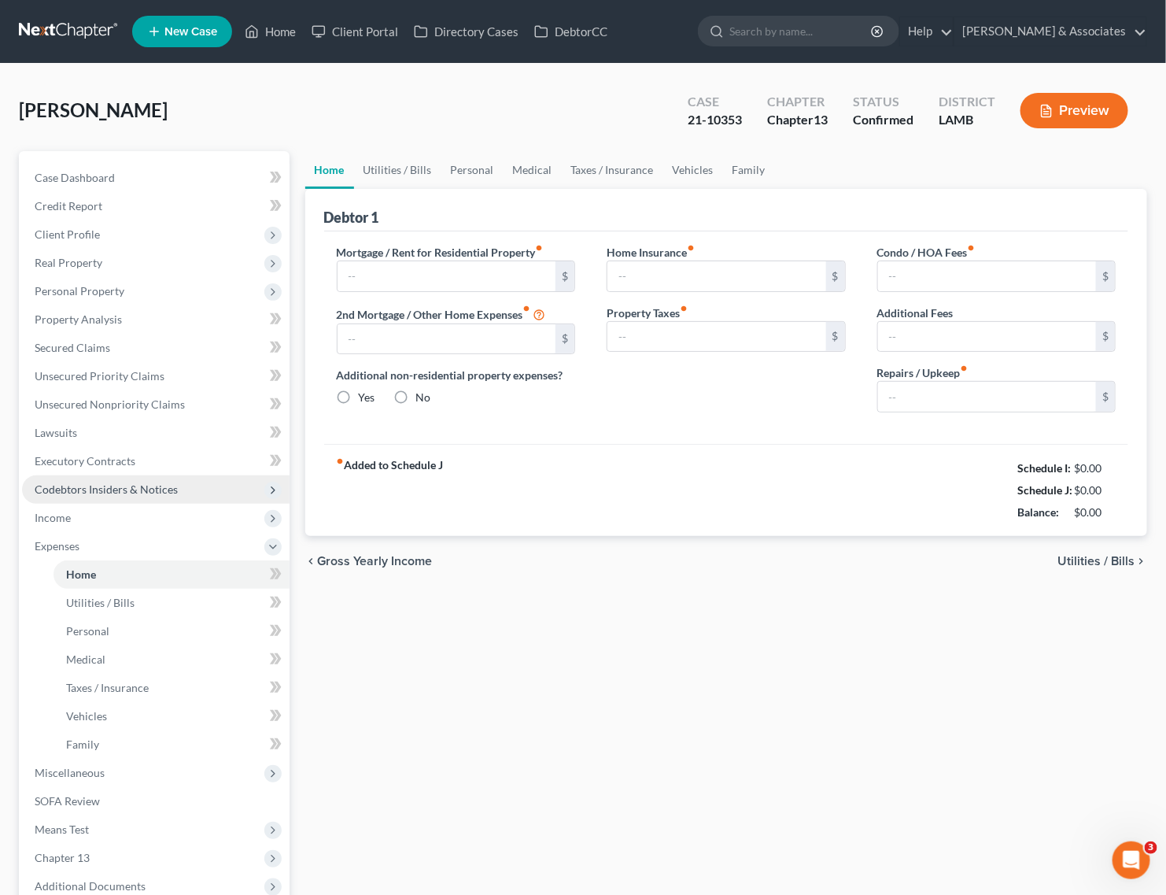
type input "0.00"
type input "40.00"
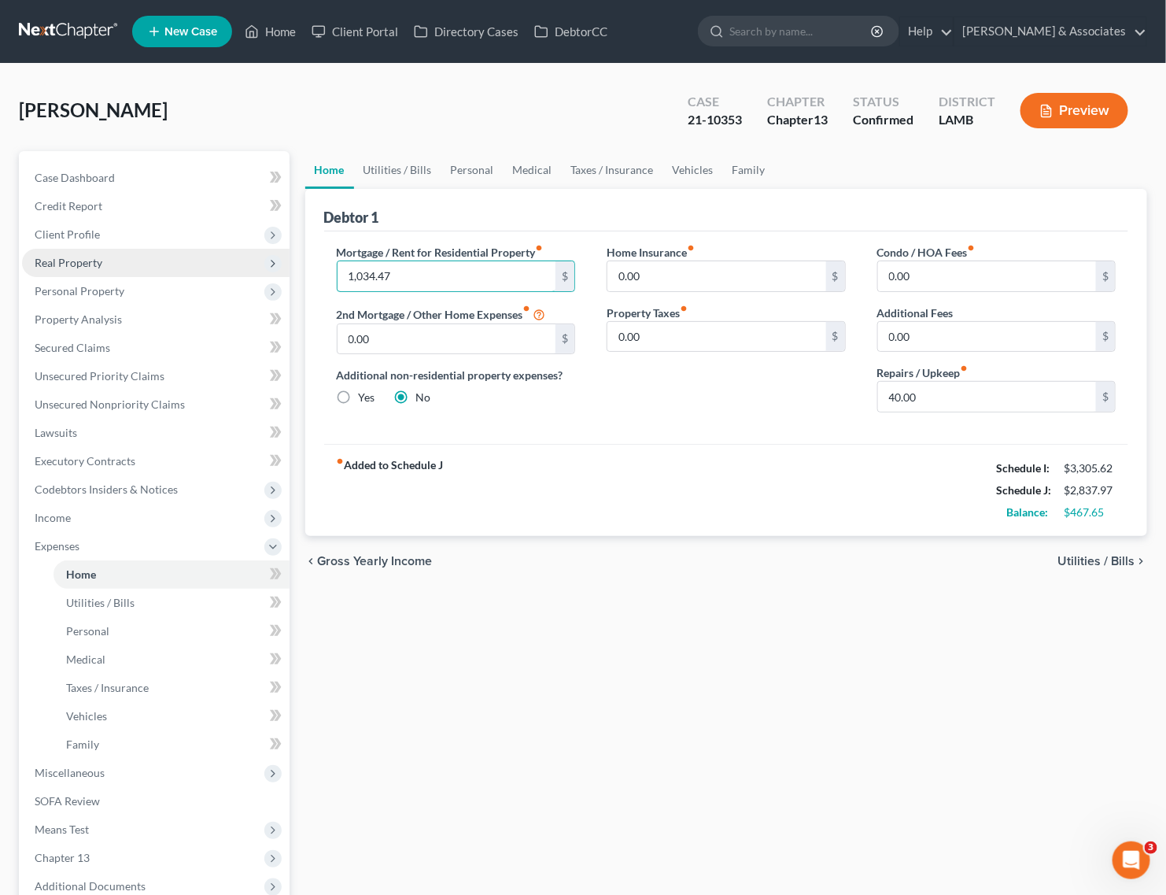
type input "1,034.47"
click at [396, 173] on link "Utilities / Bills" at bounding box center [397, 170] width 87 height 38
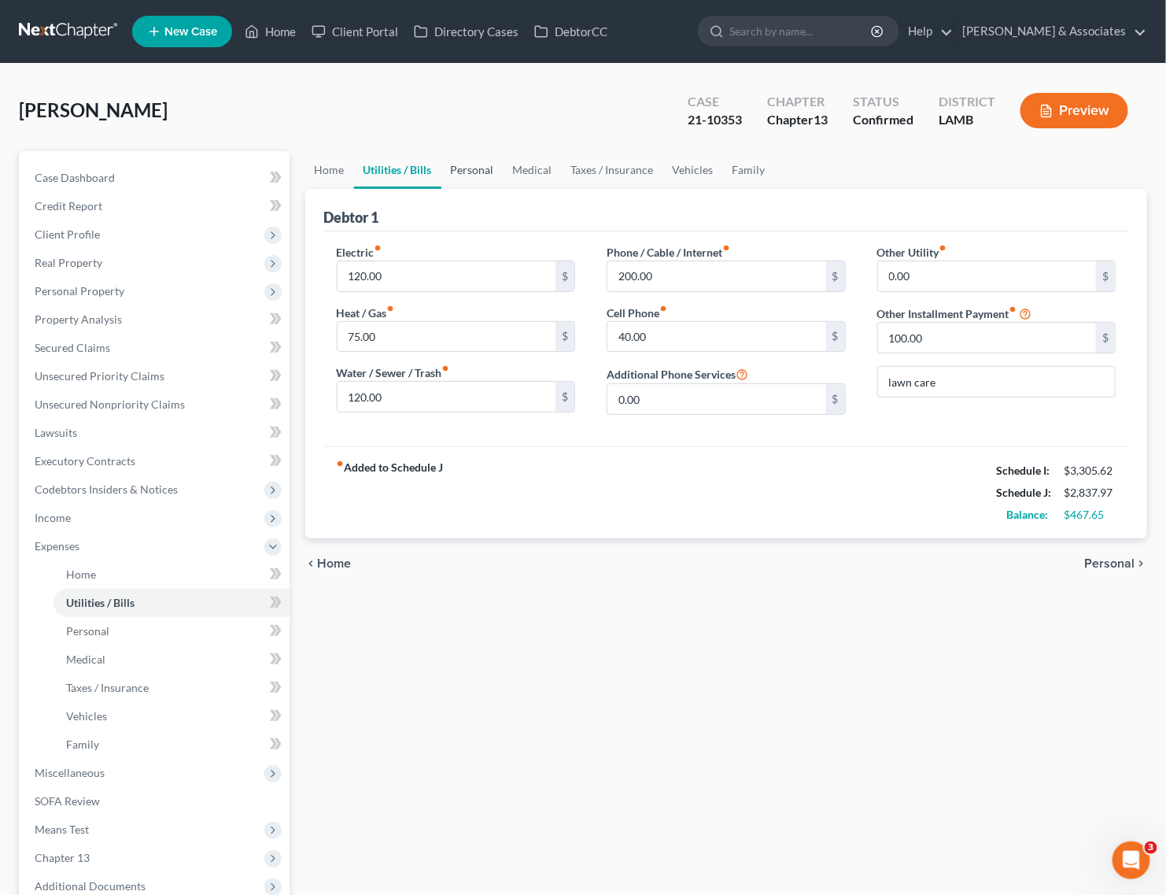
click at [477, 165] on link "Personal" at bounding box center [472, 170] width 62 height 38
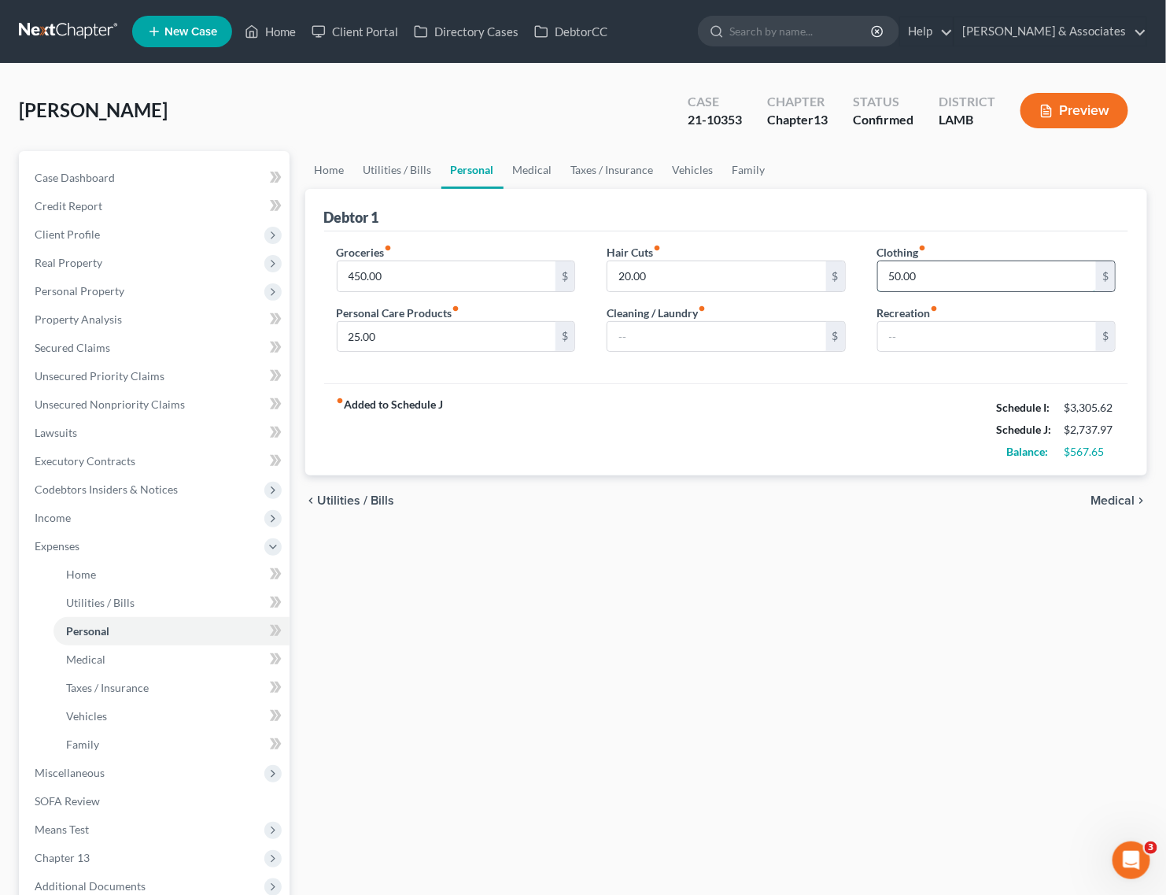
click at [957, 268] on input "50.00" at bounding box center [987, 276] width 219 height 30
click at [679, 277] on input "20.00" at bounding box center [716, 276] width 219 height 30
click at [532, 168] on link "Medical" at bounding box center [533, 170] width 58 height 38
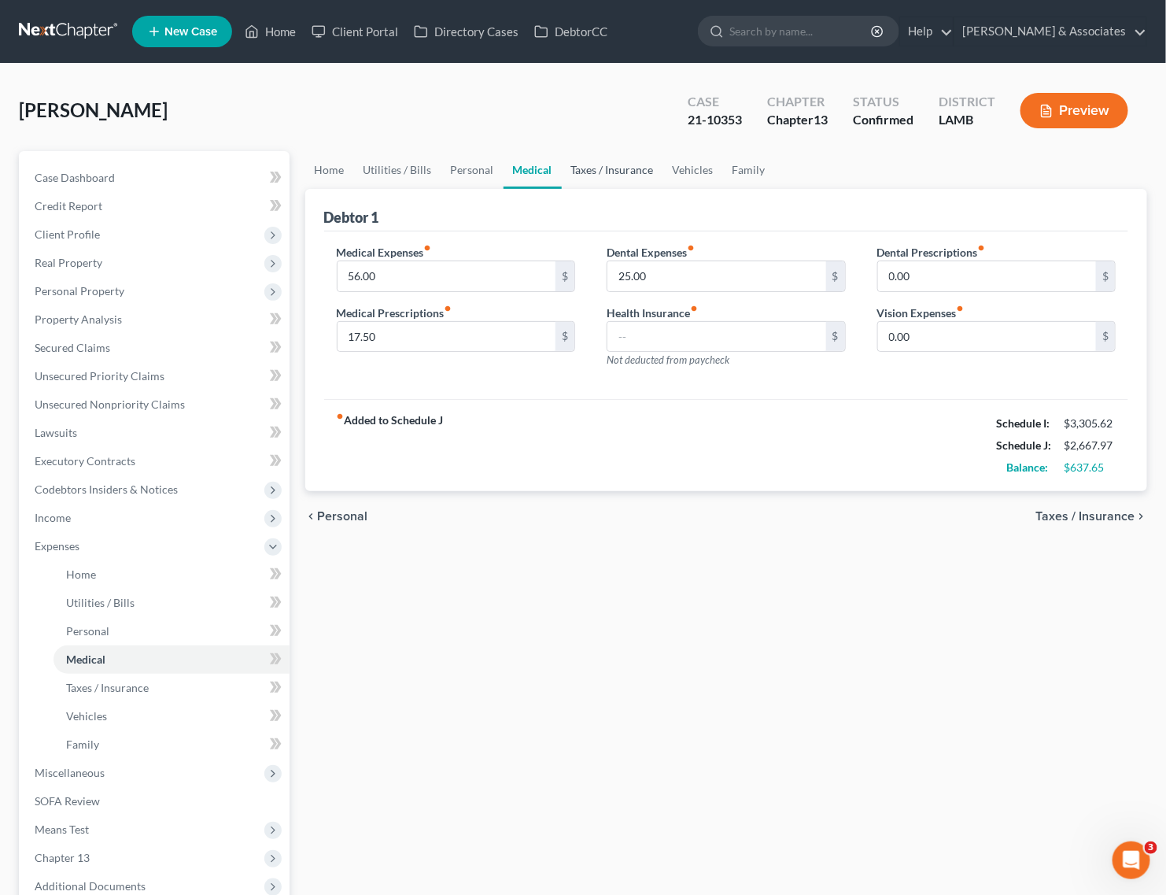
click at [598, 167] on link "Taxes / Insurance" at bounding box center [612, 170] width 101 height 38
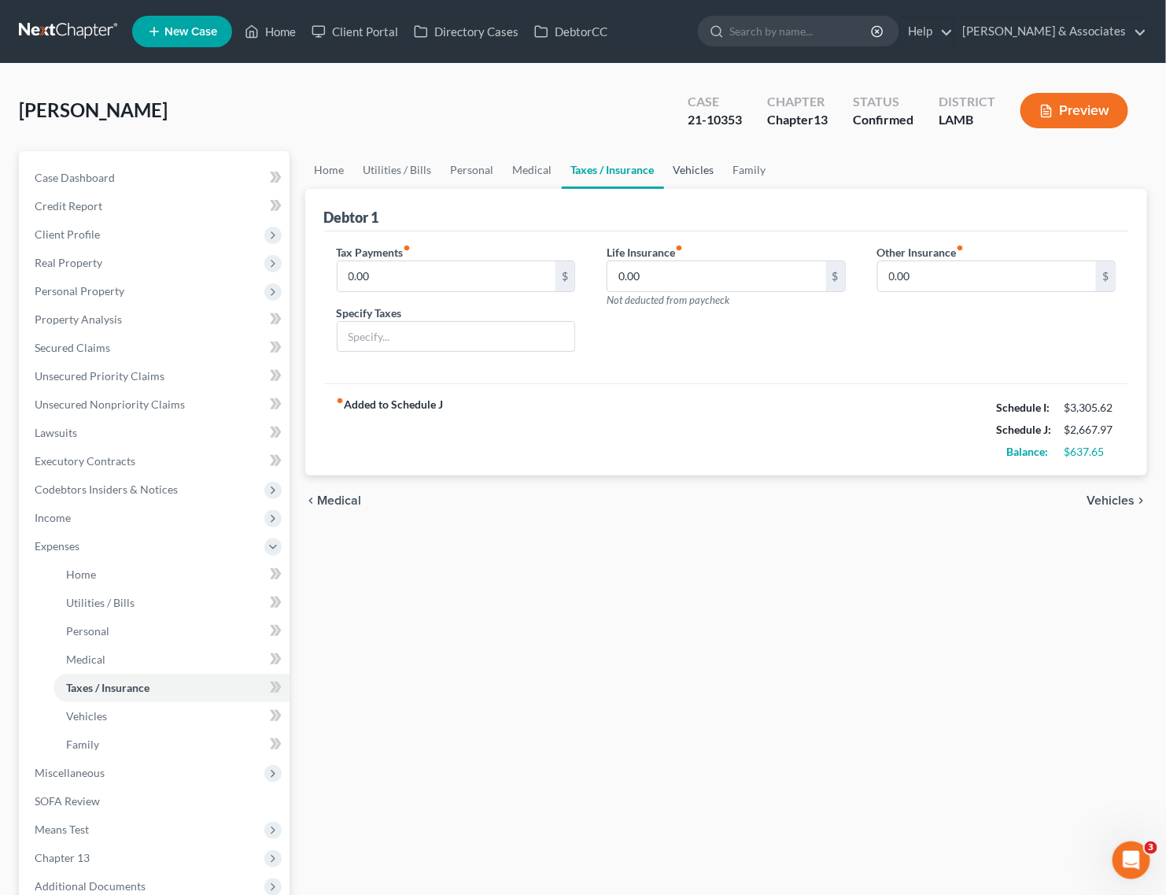
click at [686, 169] on link "Vehicles" at bounding box center [694, 170] width 60 height 38
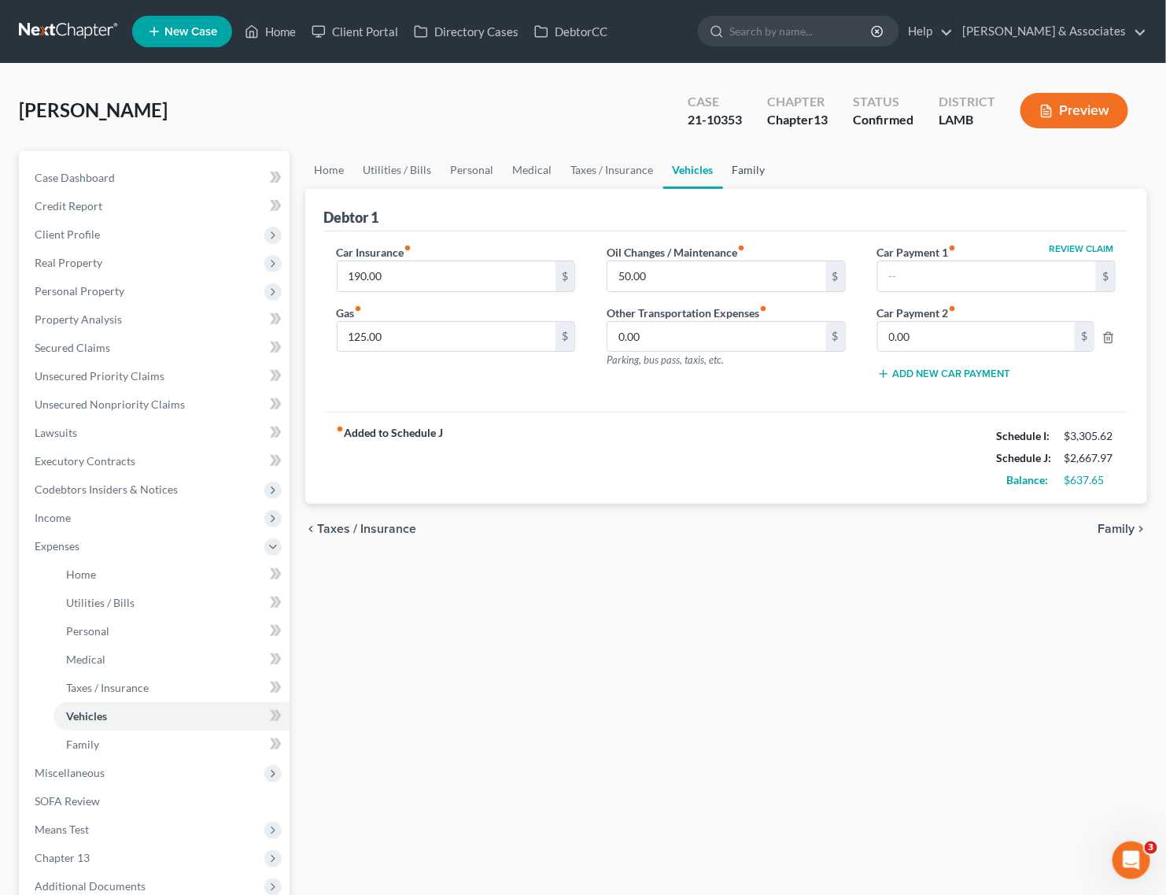
click at [730, 173] on link "Family" at bounding box center [749, 170] width 52 height 38
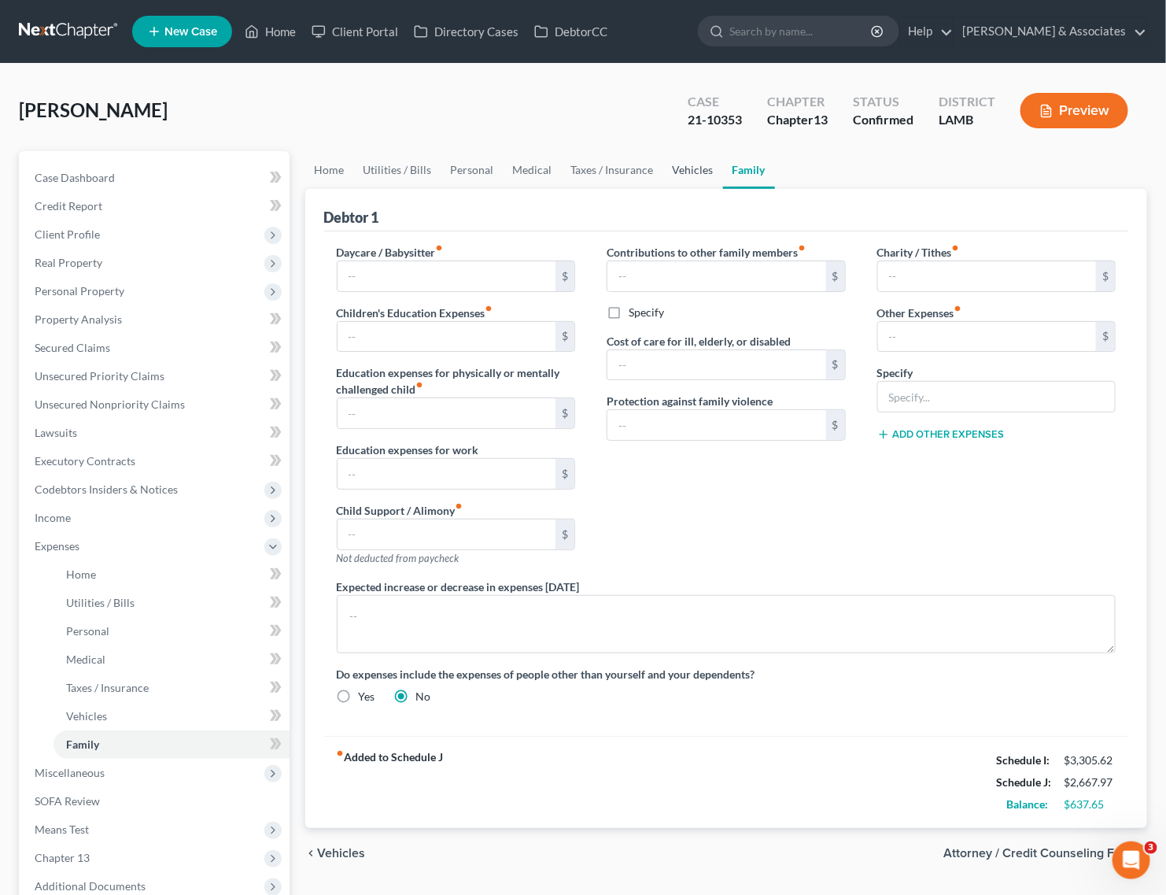
click at [694, 167] on link "Vehicles" at bounding box center [693, 170] width 60 height 38
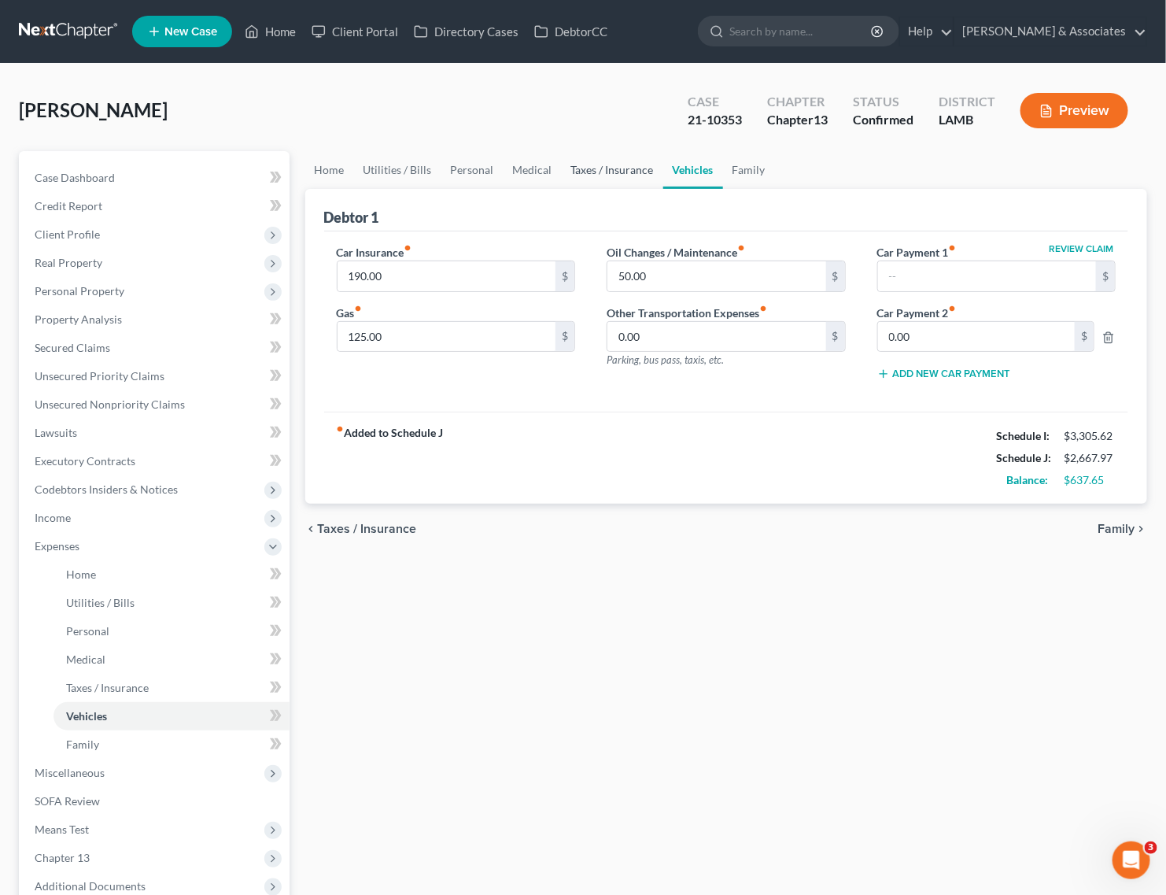
click at [625, 170] on link "Taxes / Insurance" at bounding box center [612, 170] width 101 height 38
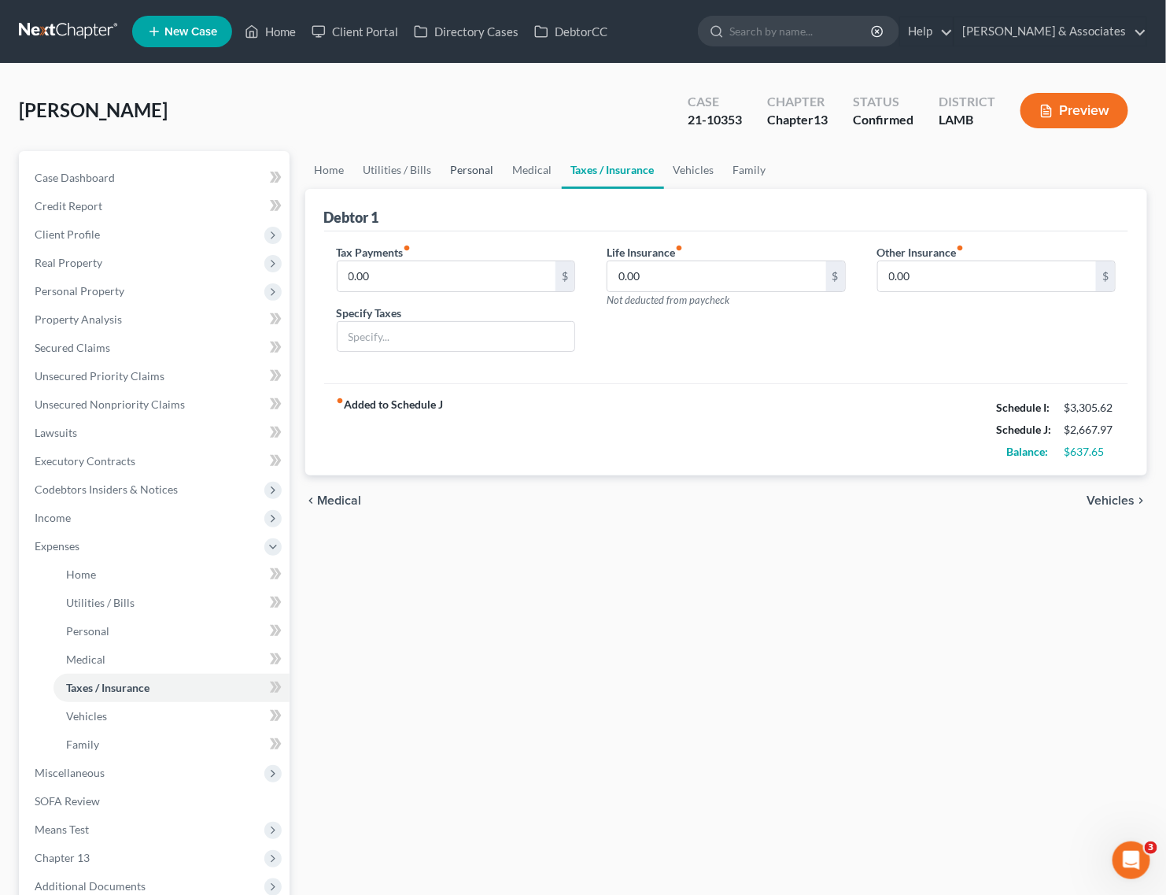
click at [496, 172] on link "Personal" at bounding box center [472, 170] width 62 height 38
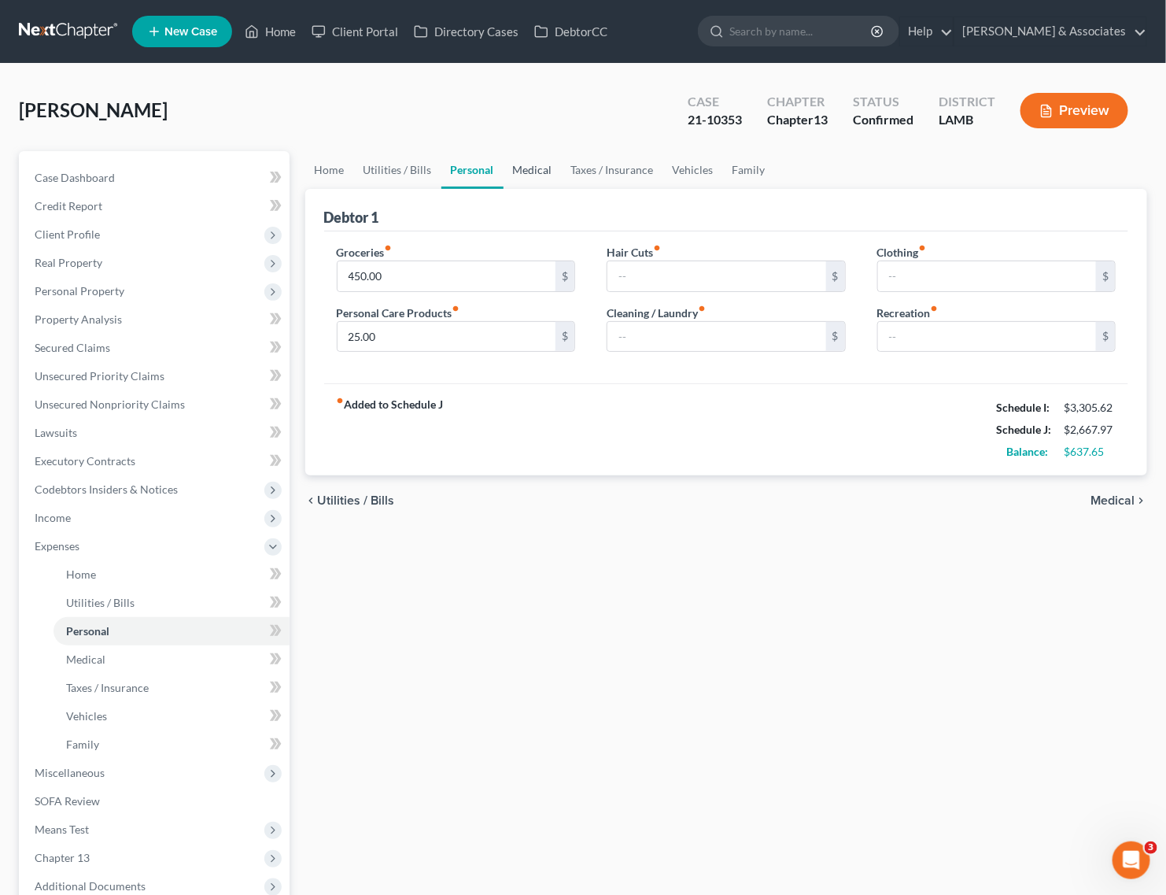
click at [531, 174] on link "Medical" at bounding box center [533, 170] width 58 height 38
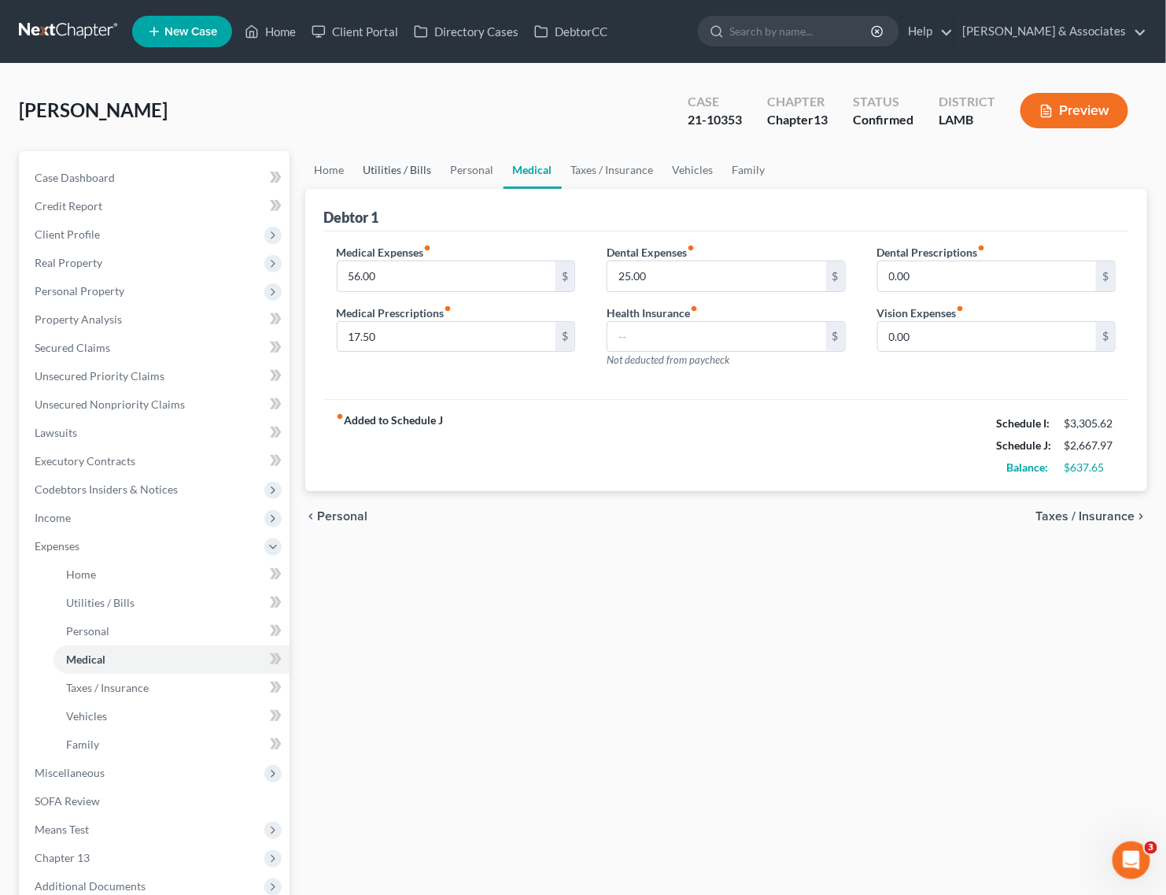
click at [419, 170] on link "Utilities / Bills" at bounding box center [397, 170] width 87 height 38
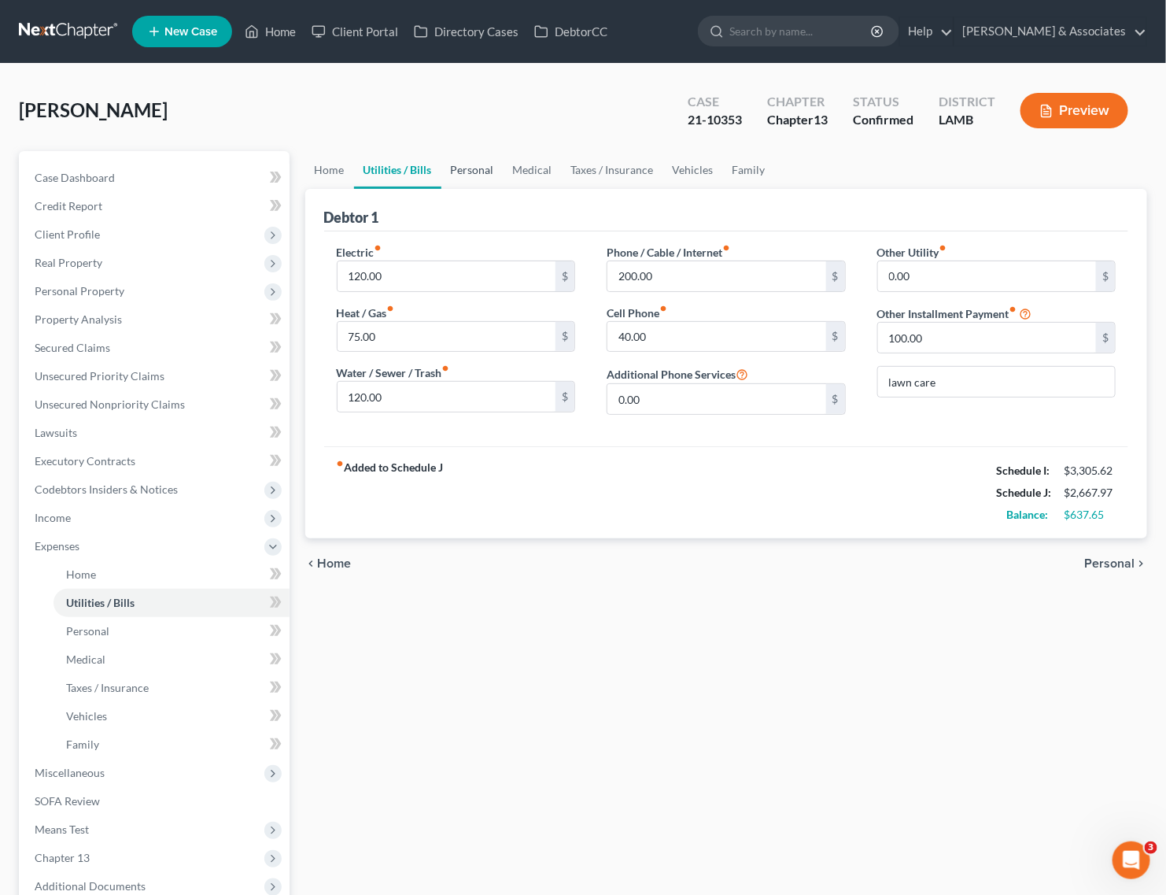
click at [481, 161] on link "Personal" at bounding box center [472, 170] width 62 height 38
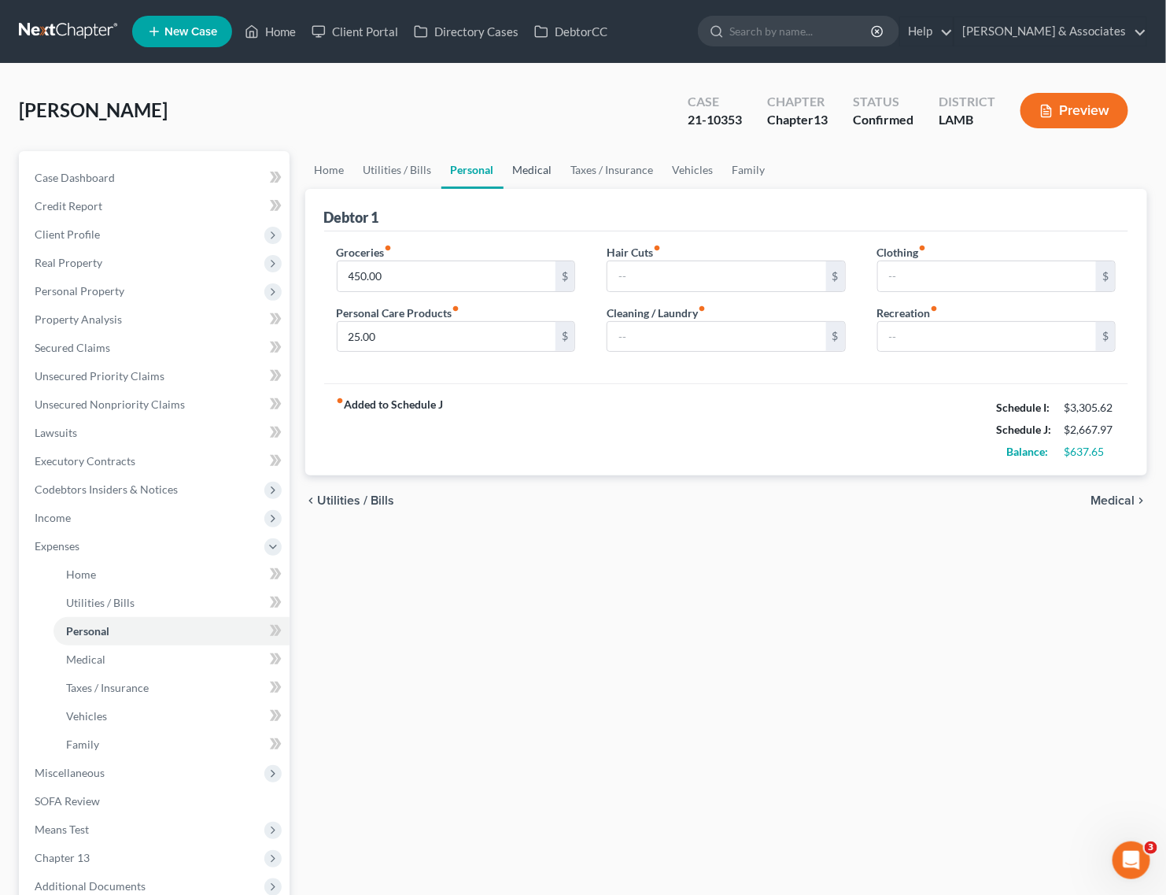
click at [539, 171] on link "Medical" at bounding box center [533, 170] width 58 height 38
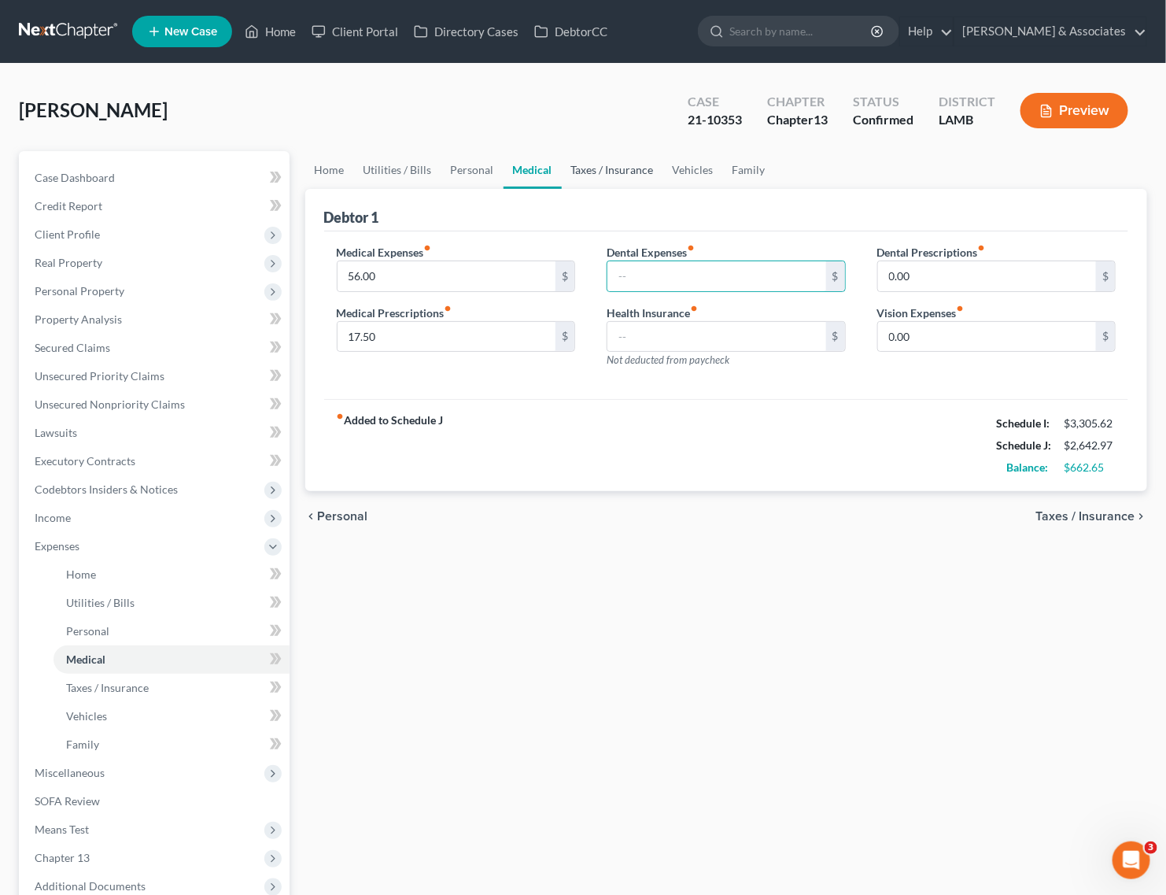
click at [592, 172] on link "Taxes / Insurance" at bounding box center [612, 170] width 101 height 38
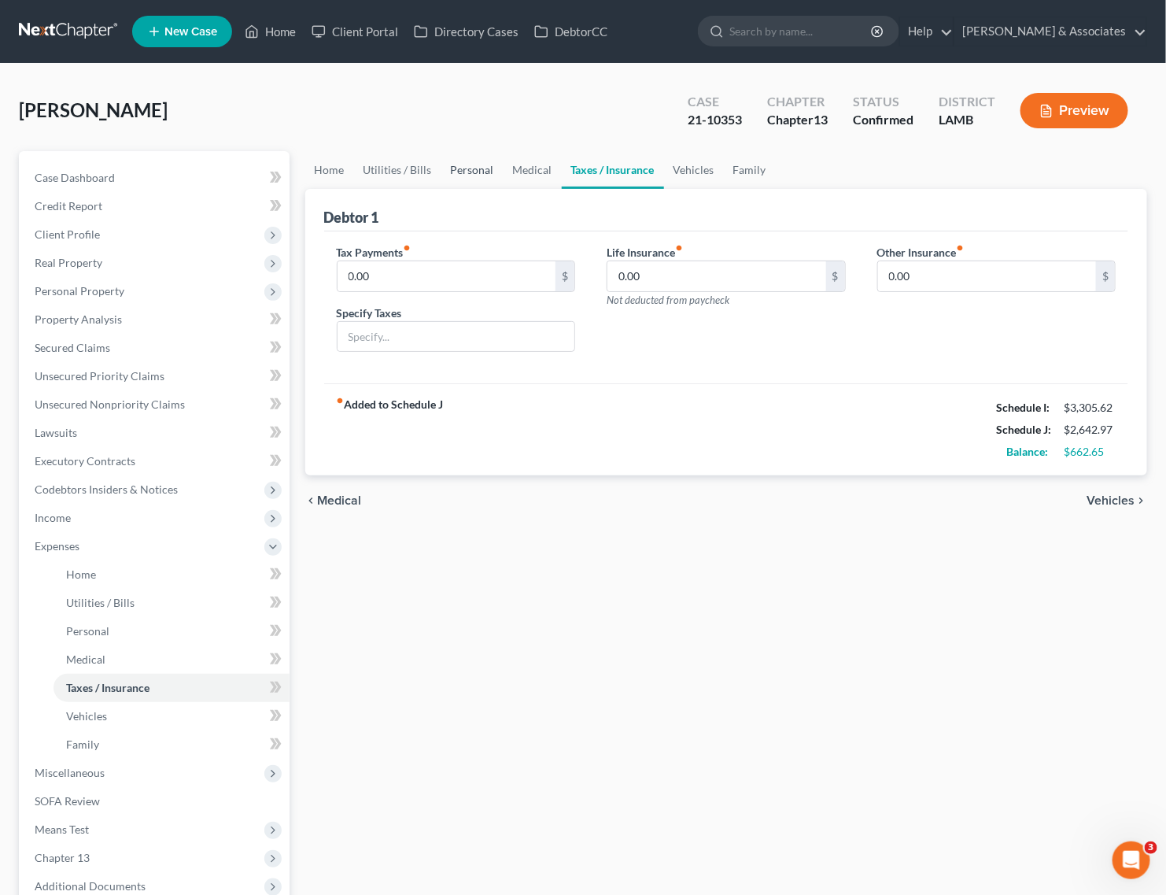
click at [489, 178] on link "Personal" at bounding box center [472, 170] width 62 height 38
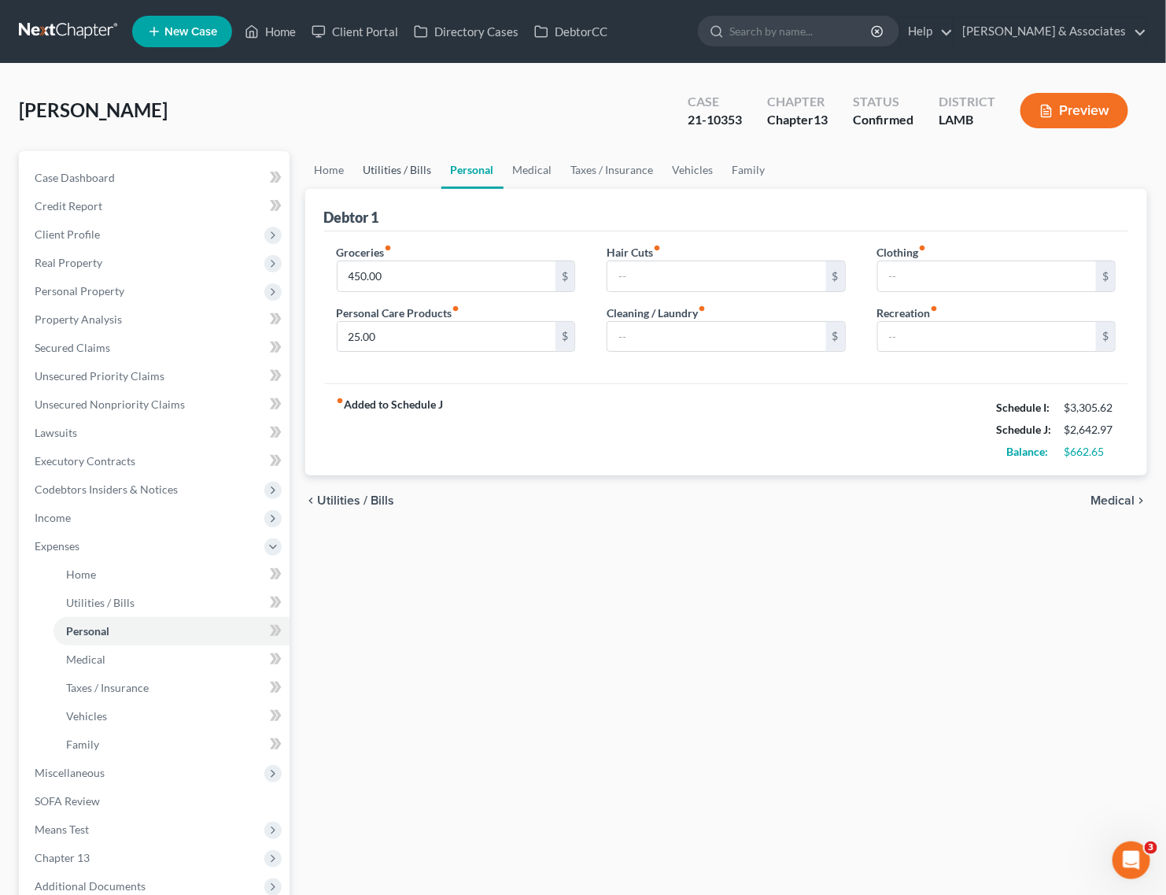
click at [402, 177] on link "Utilities / Bills" at bounding box center [397, 170] width 87 height 38
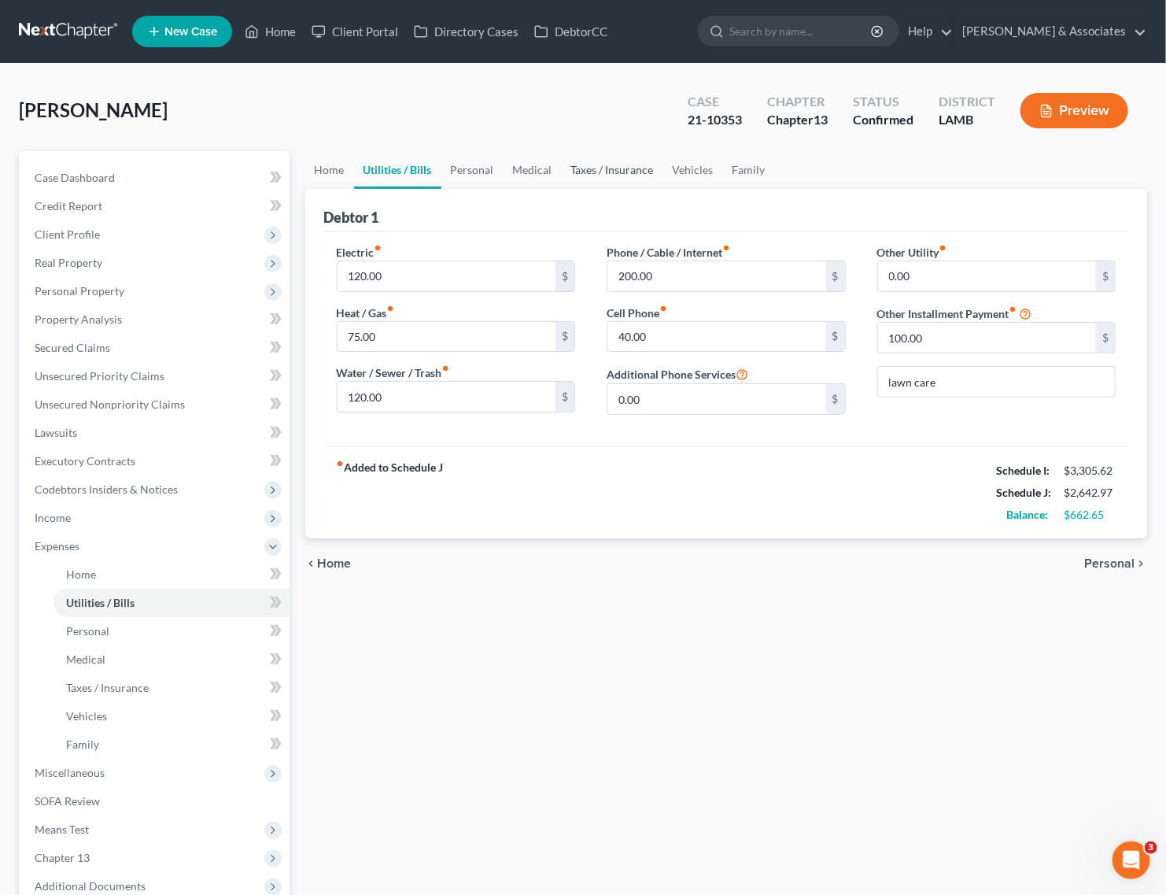
click at [594, 167] on link "Taxes / Insurance" at bounding box center [612, 170] width 101 height 38
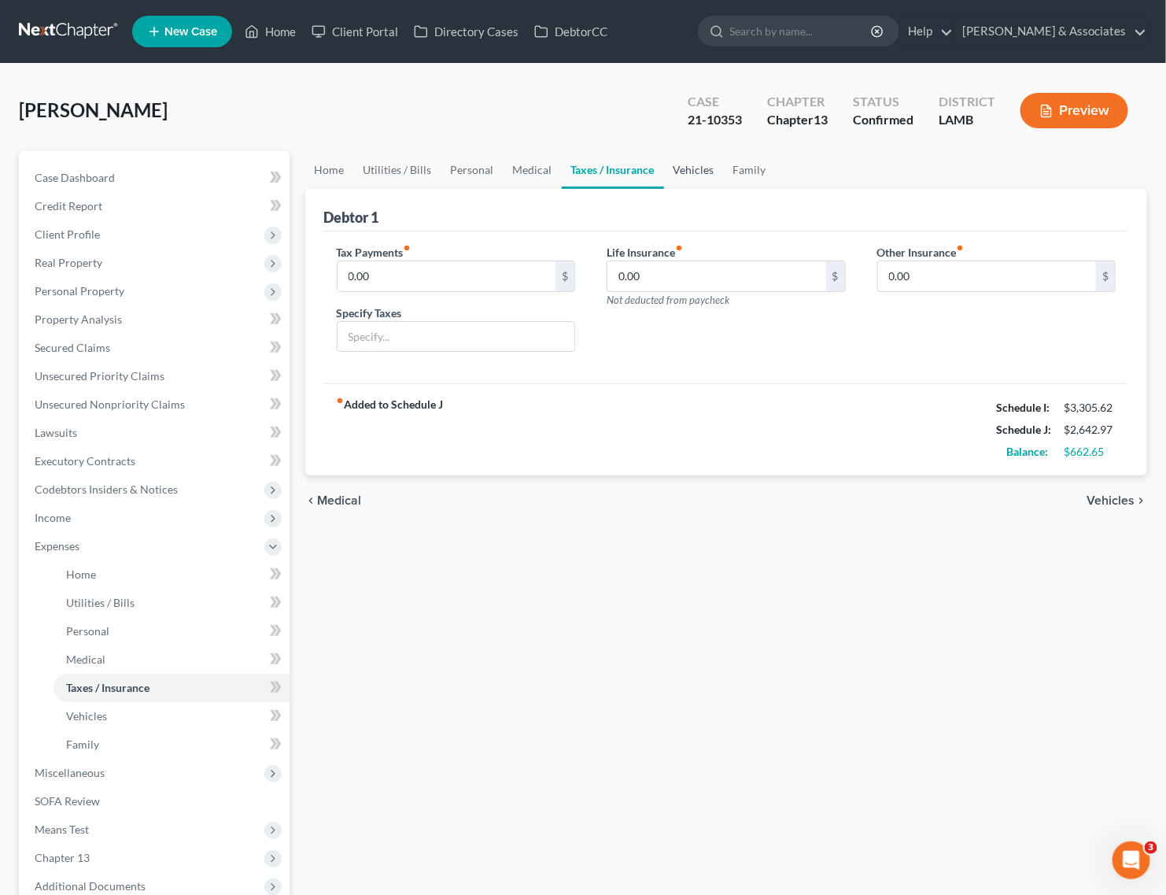
click at [696, 166] on link "Vehicles" at bounding box center [694, 170] width 60 height 38
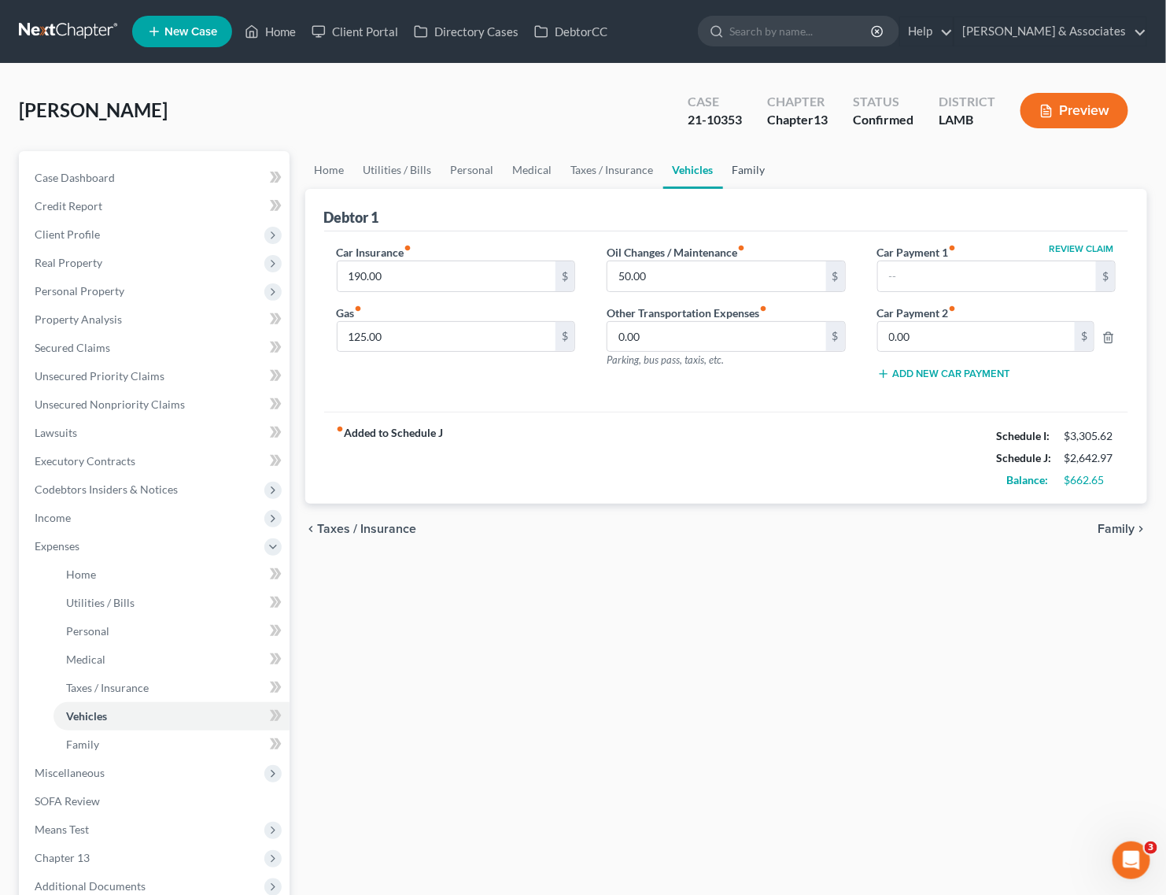
click at [732, 169] on link "Family" at bounding box center [749, 170] width 52 height 38
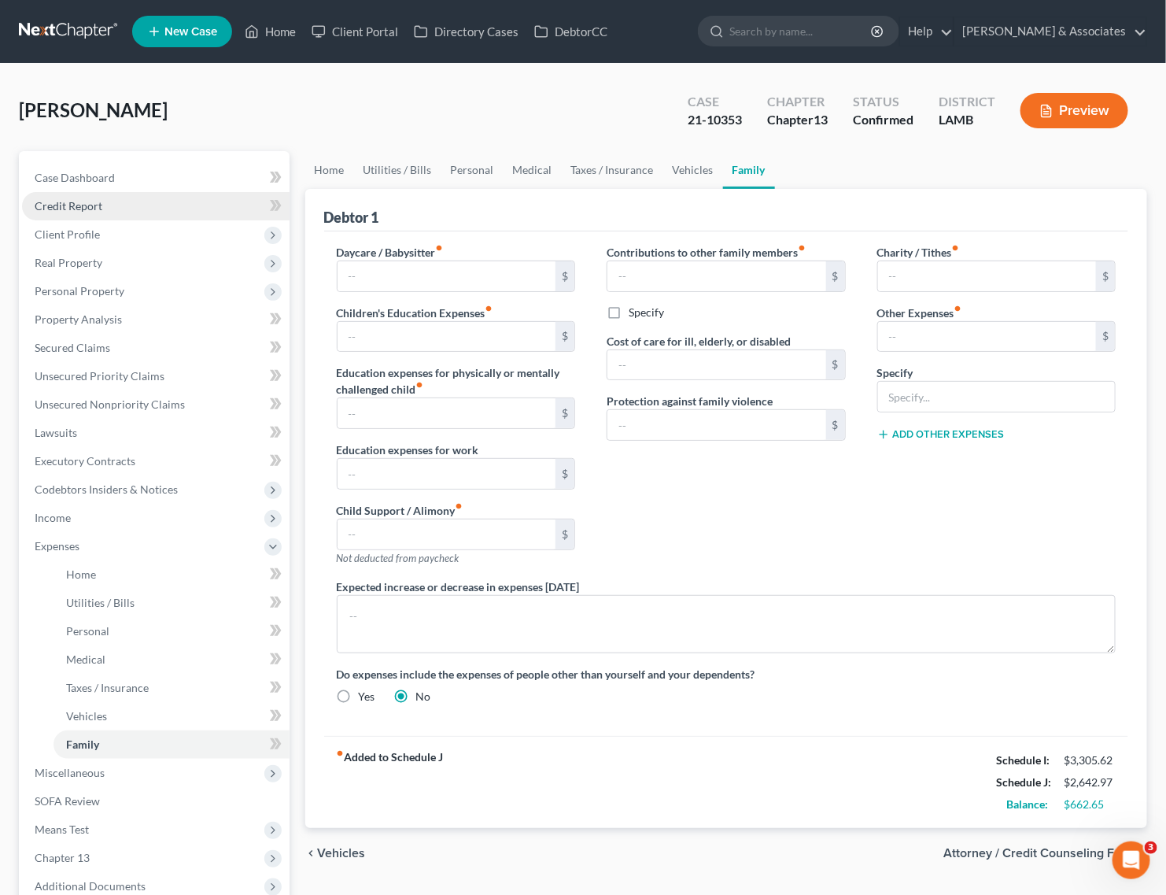
click at [94, 201] on span "Credit Report" at bounding box center [69, 205] width 68 height 13
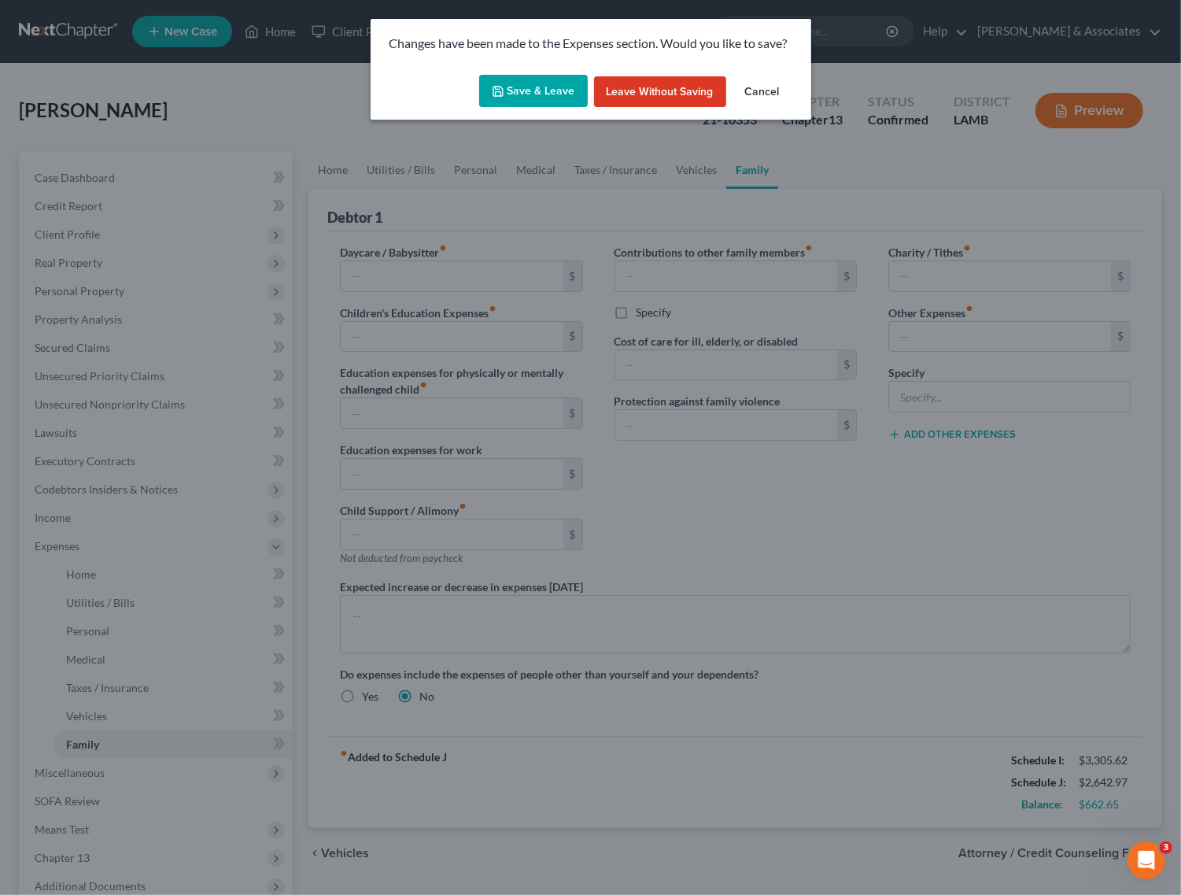
click at [623, 85] on button "Leave without Saving" at bounding box center [660, 91] width 132 height 31
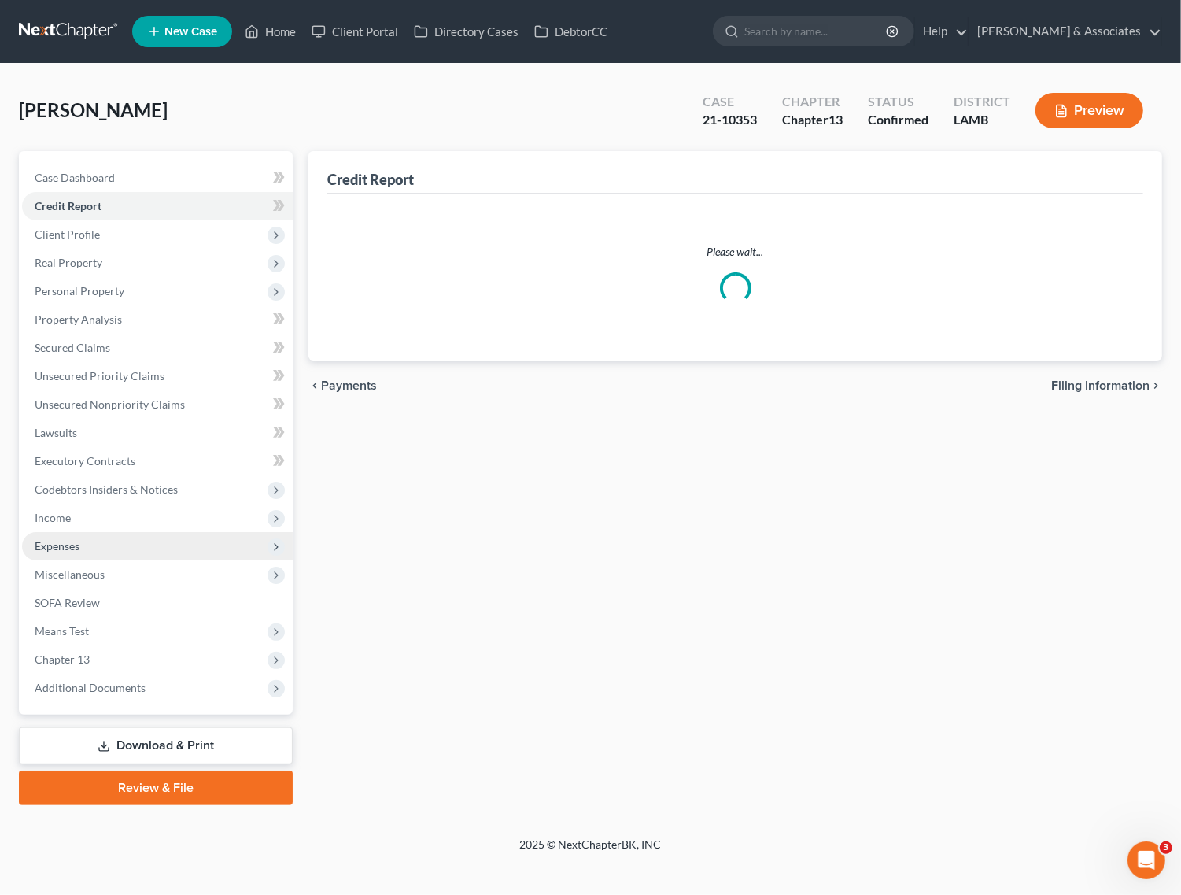
click at [81, 544] on span "Expenses" at bounding box center [157, 546] width 271 height 28
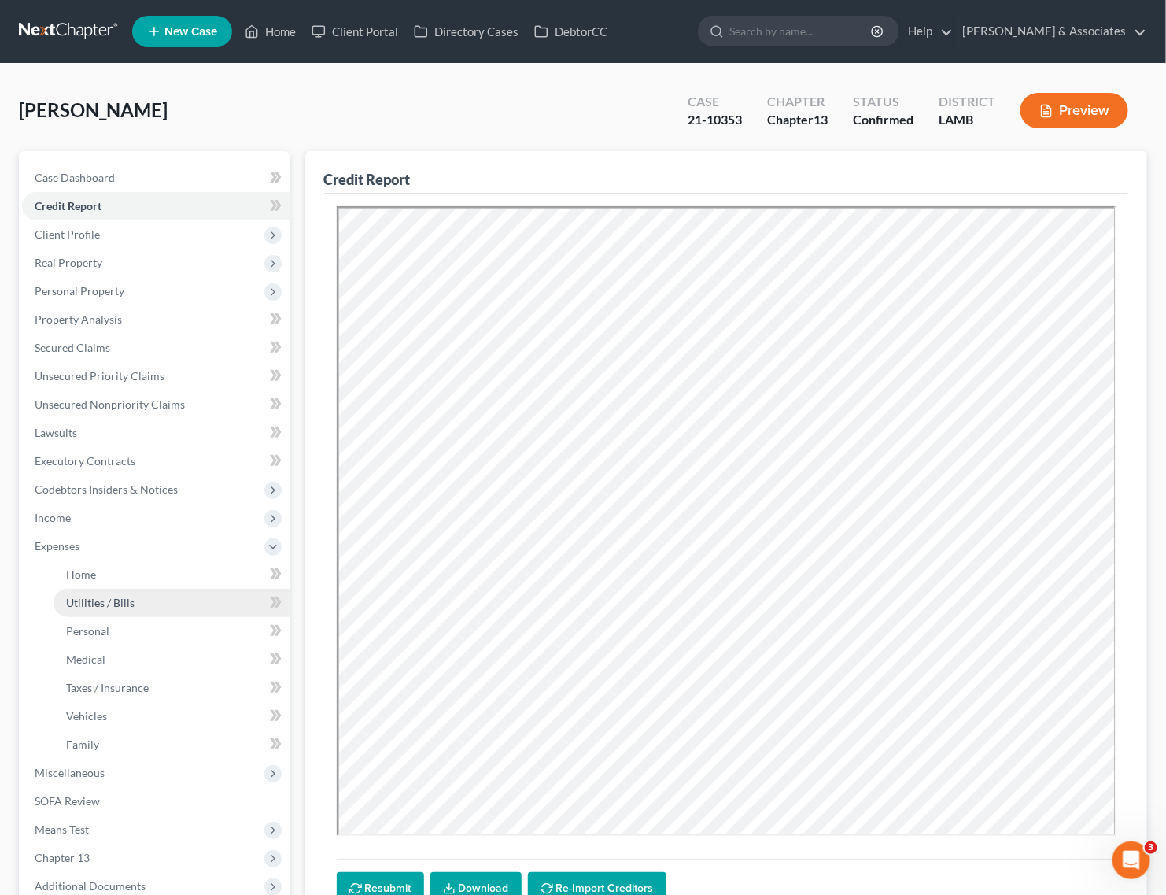
click at [108, 596] on span "Utilities / Bills" at bounding box center [100, 602] width 68 height 13
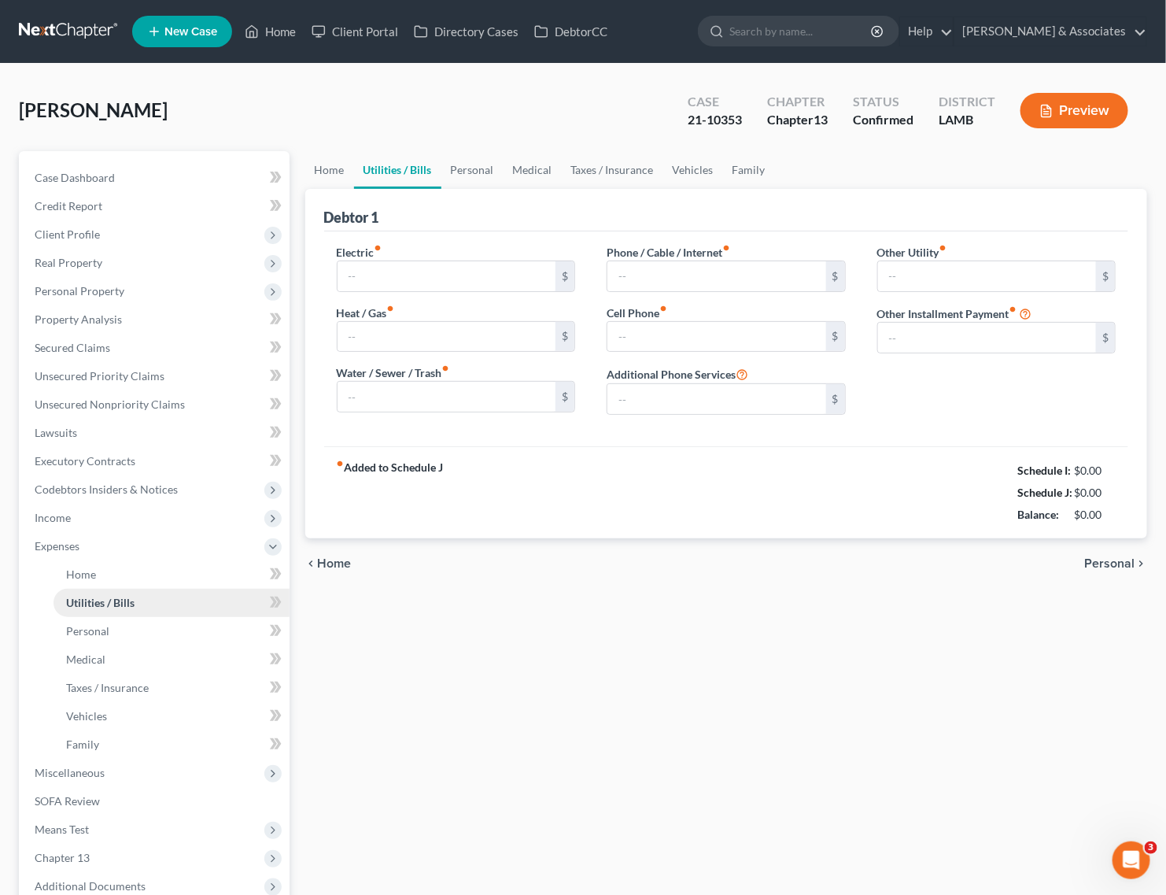
type input "120.00"
type input "75.00"
type input "120.00"
type input "200.00"
type input "40.00"
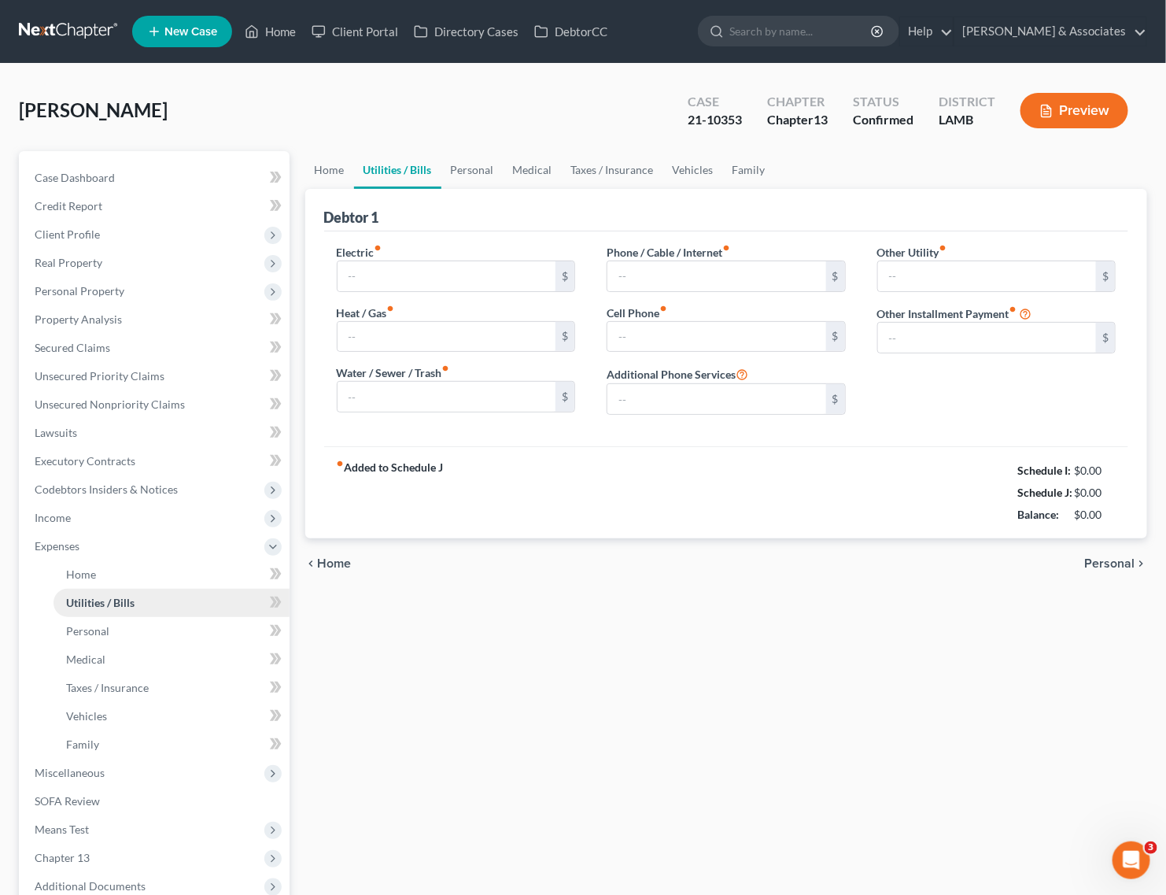
type input "0.00"
type input "100.00"
type input "lawn care"
click at [598, 163] on link "Taxes / Insurance" at bounding box center [612, 170] width 101 height 38
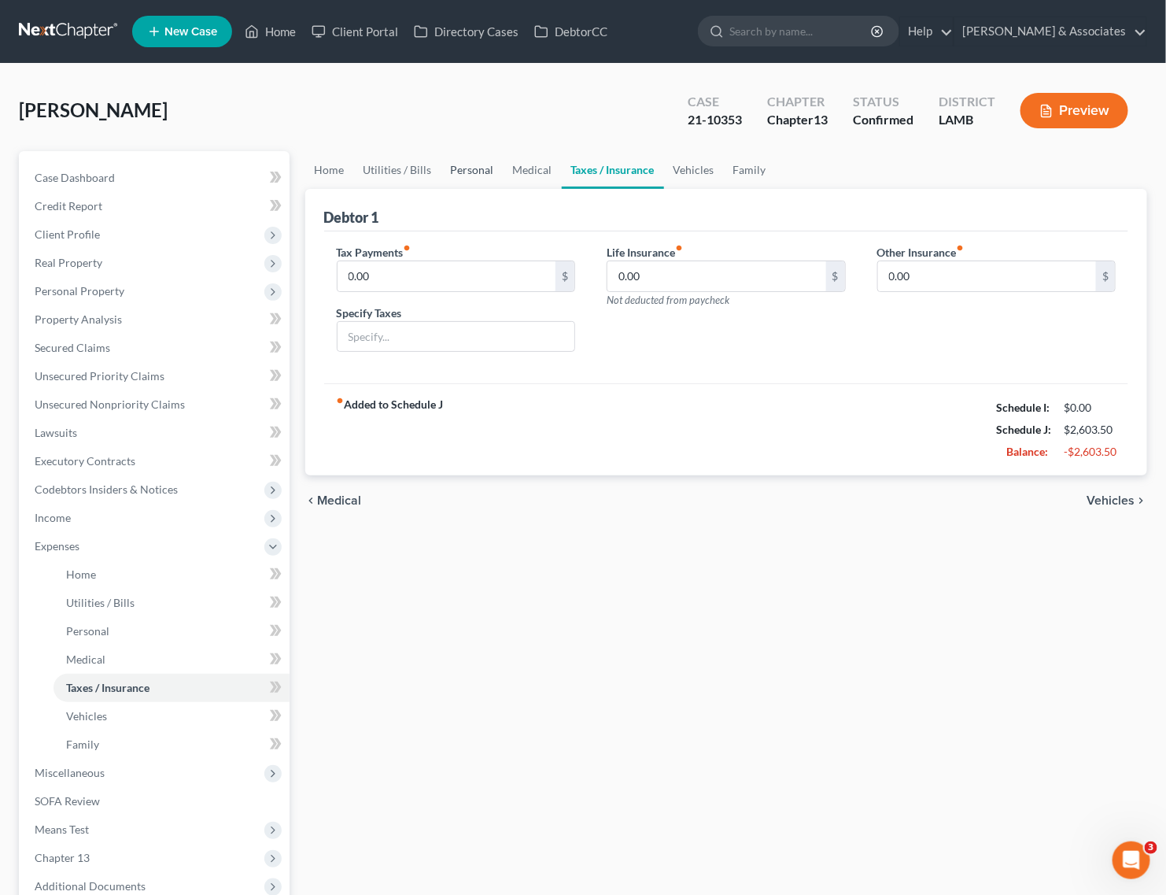
click at [454, 168] on link "Personal" at bounding box center [472, 170] width 62 height 38
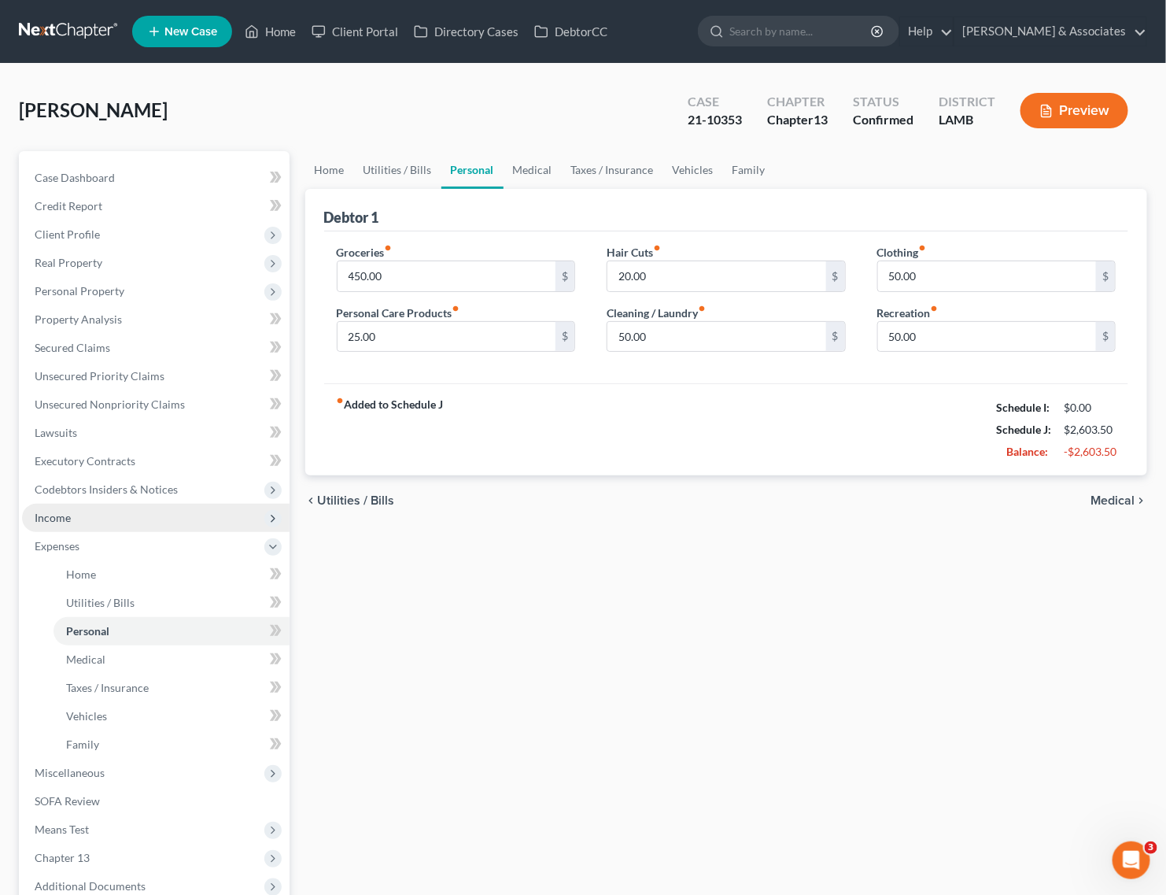
click at [136, 526] on span "Income" at bounding box center [156, 518] width 268 height 28
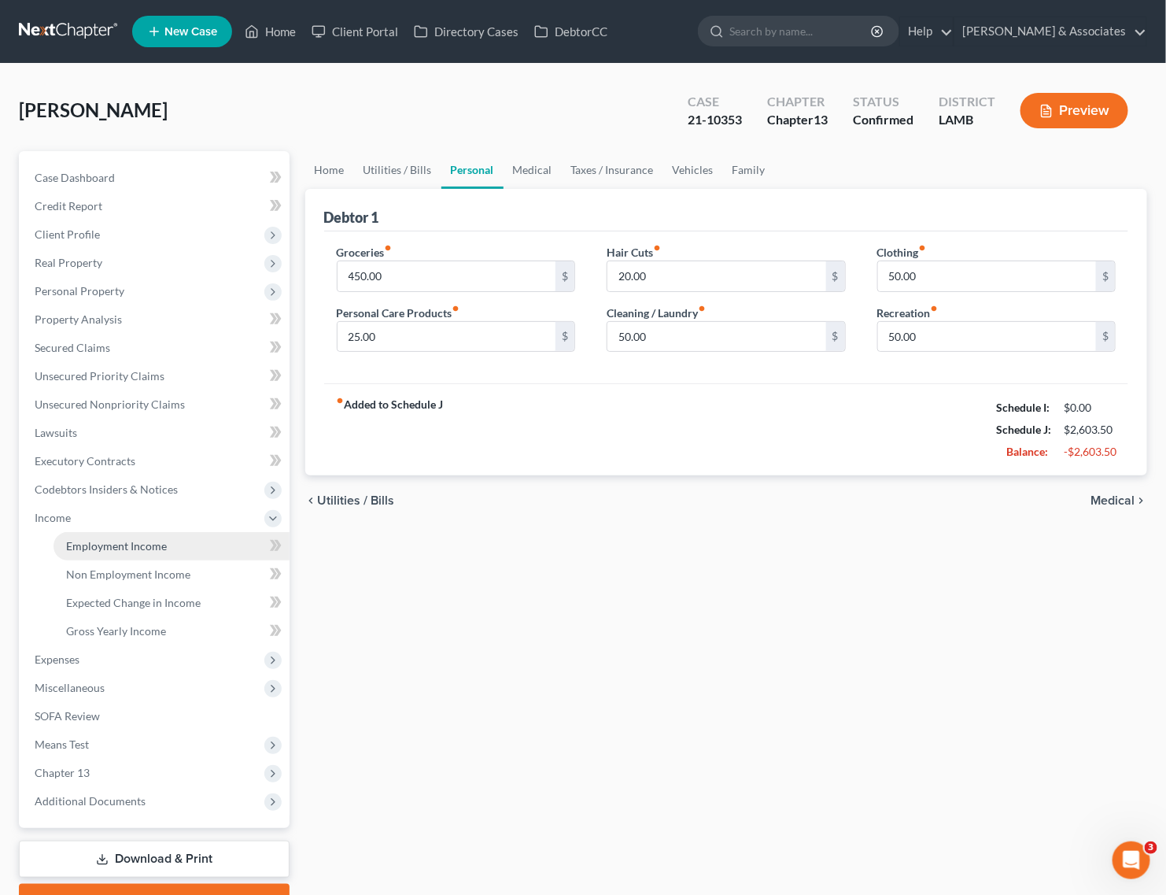
click at [131, 557] on link "Employment Income" at bounding box center [172, 546] width 236 height 28
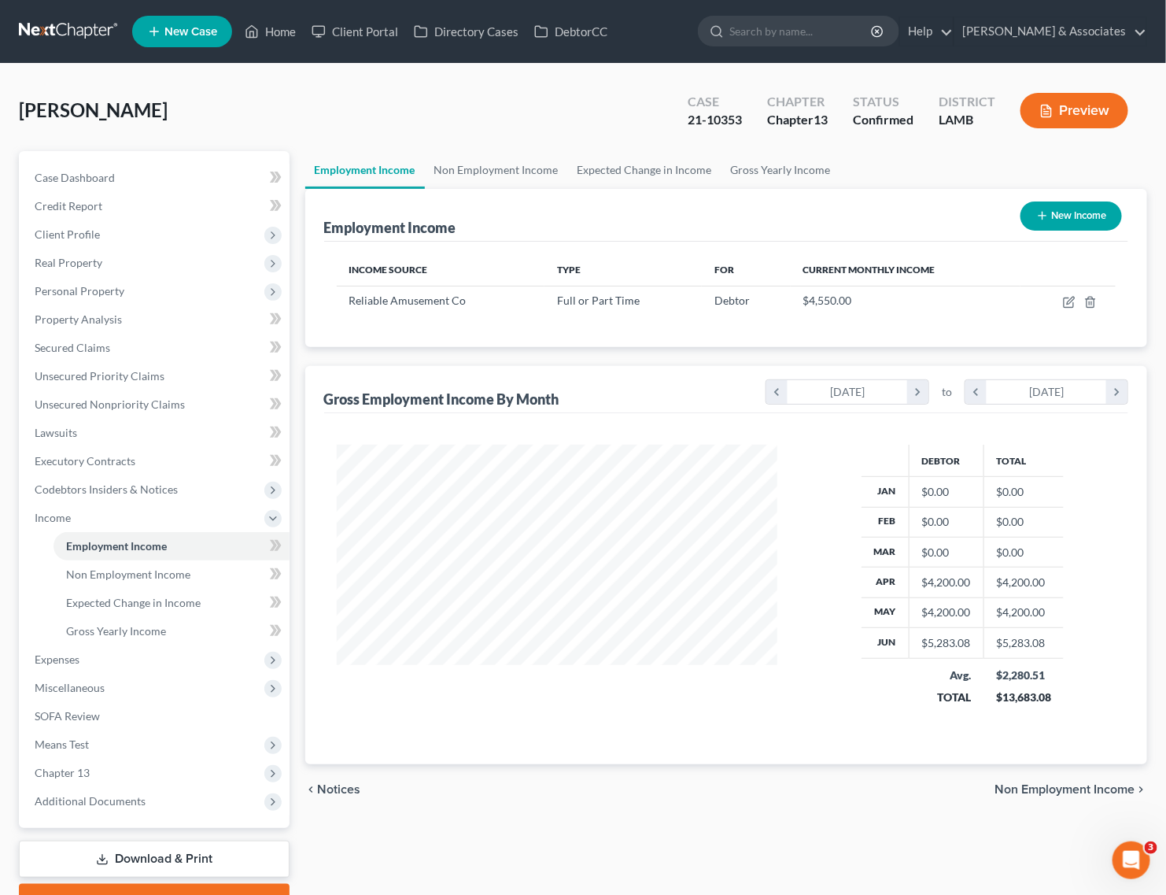
scroll to position [283, 473]
click at [459, 172] on link "Non Employment Income" at bounding box center [496, 170] width 143 height 38
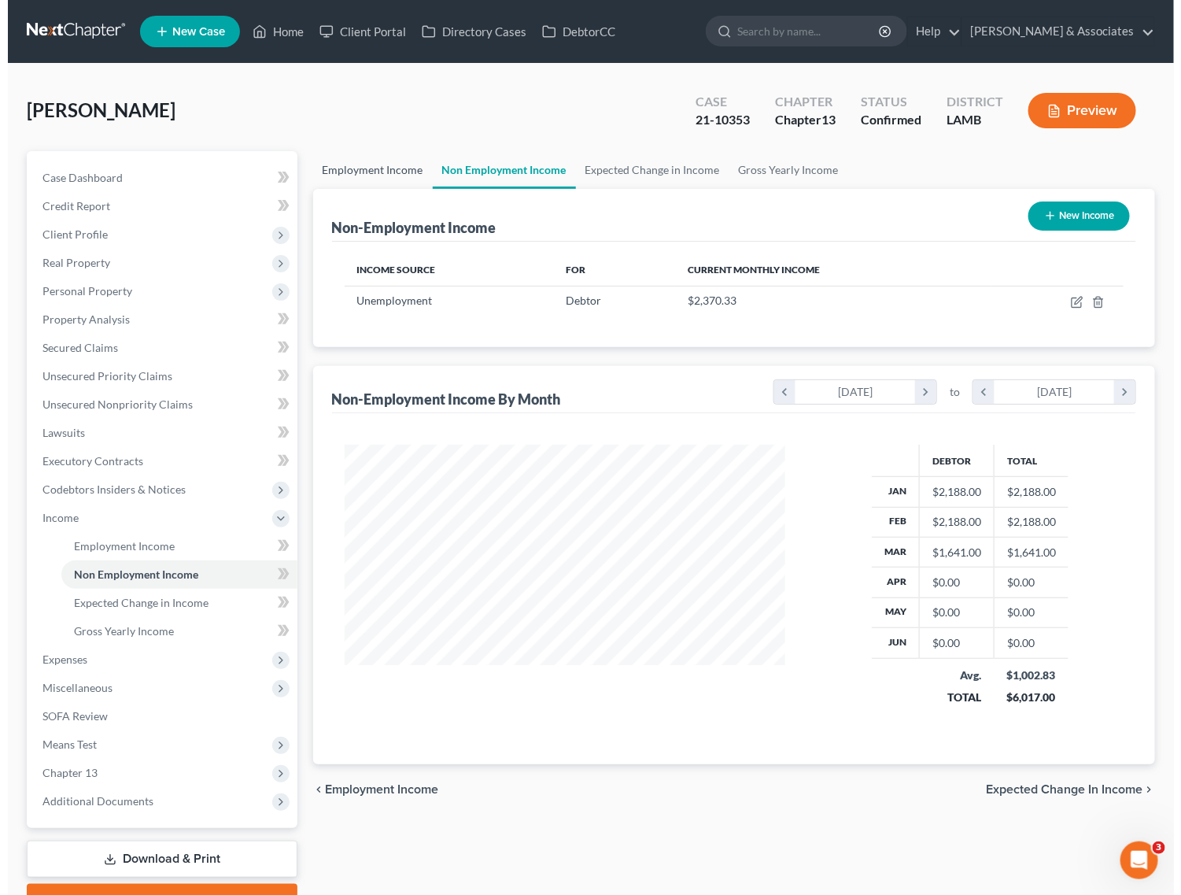
scroll to position [283, 473]
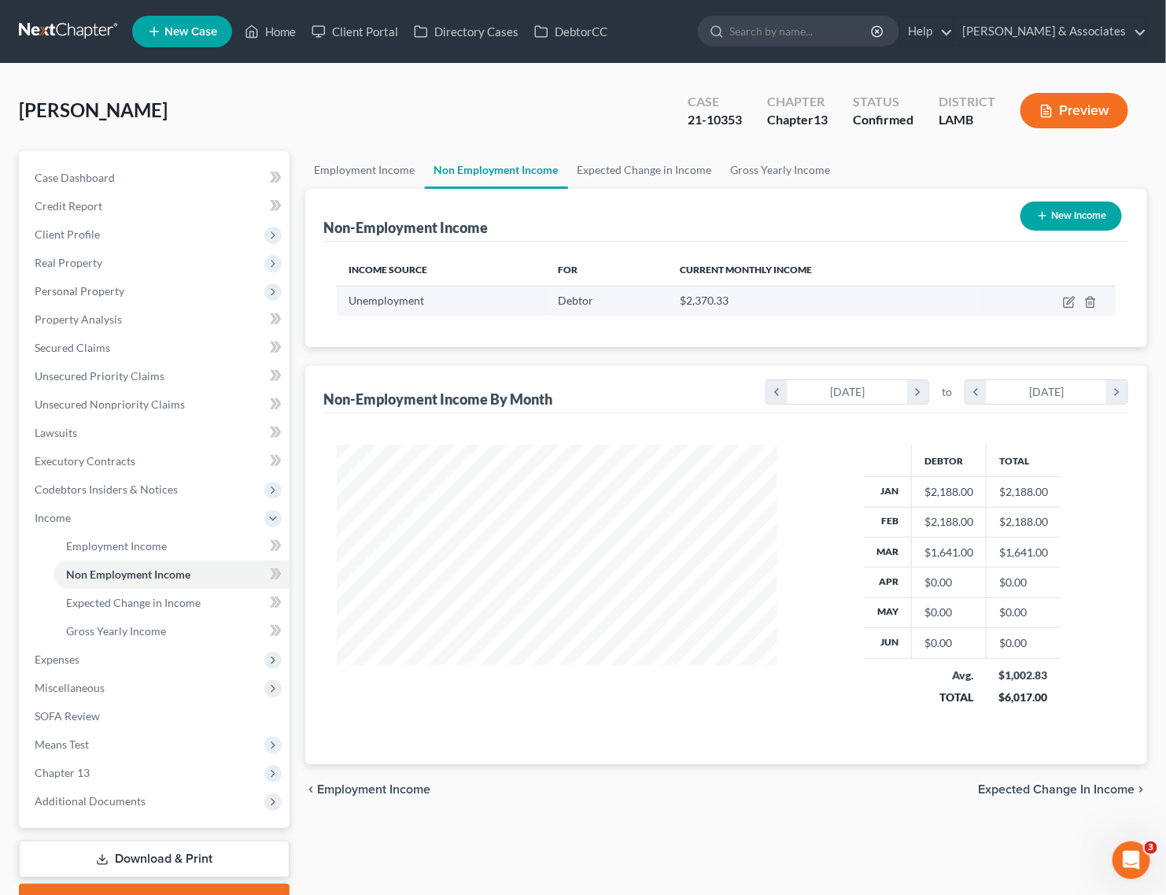
click at [1062, 297] on td at bounding box center [1049, 301] width 131 height 30
click at [1065, 305] on icon "button" at bounding box center [1068, 302] width 9 height 9
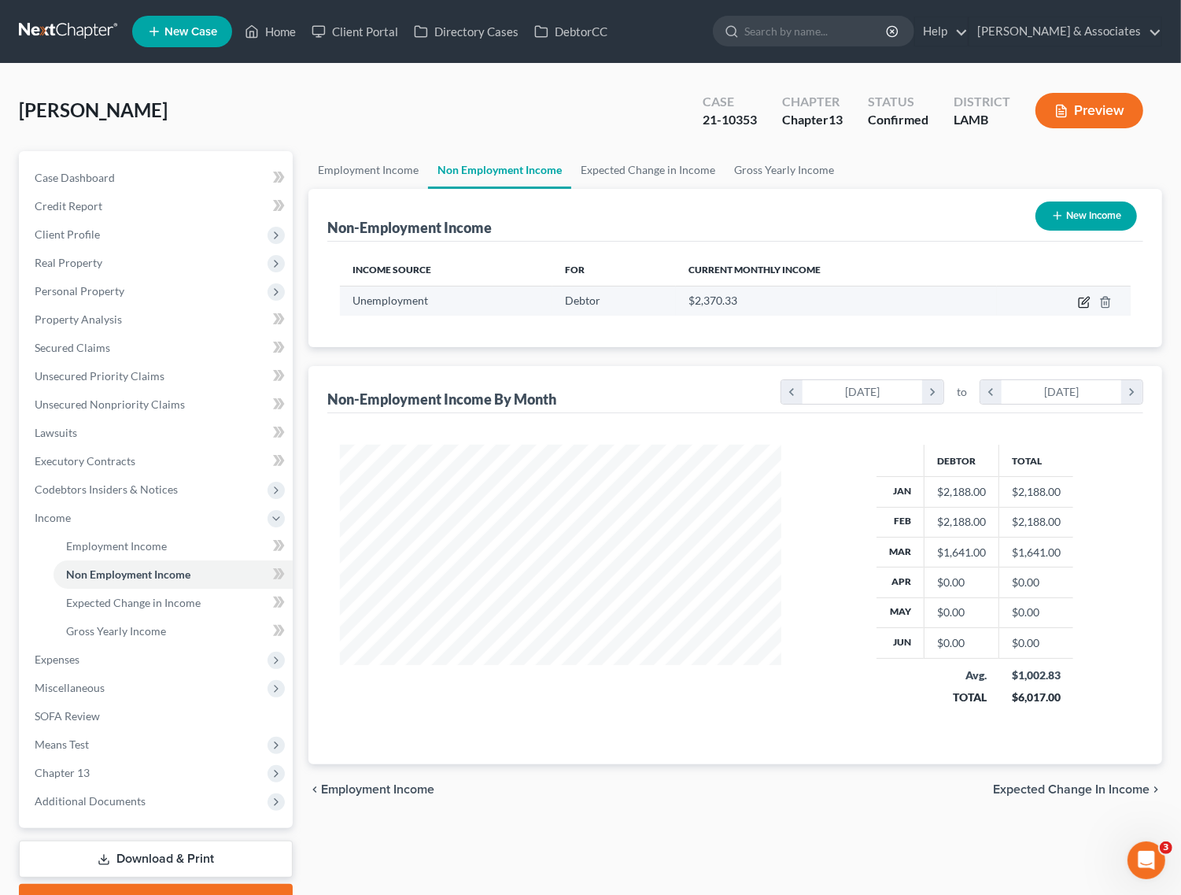
select select "0"
select select "3"
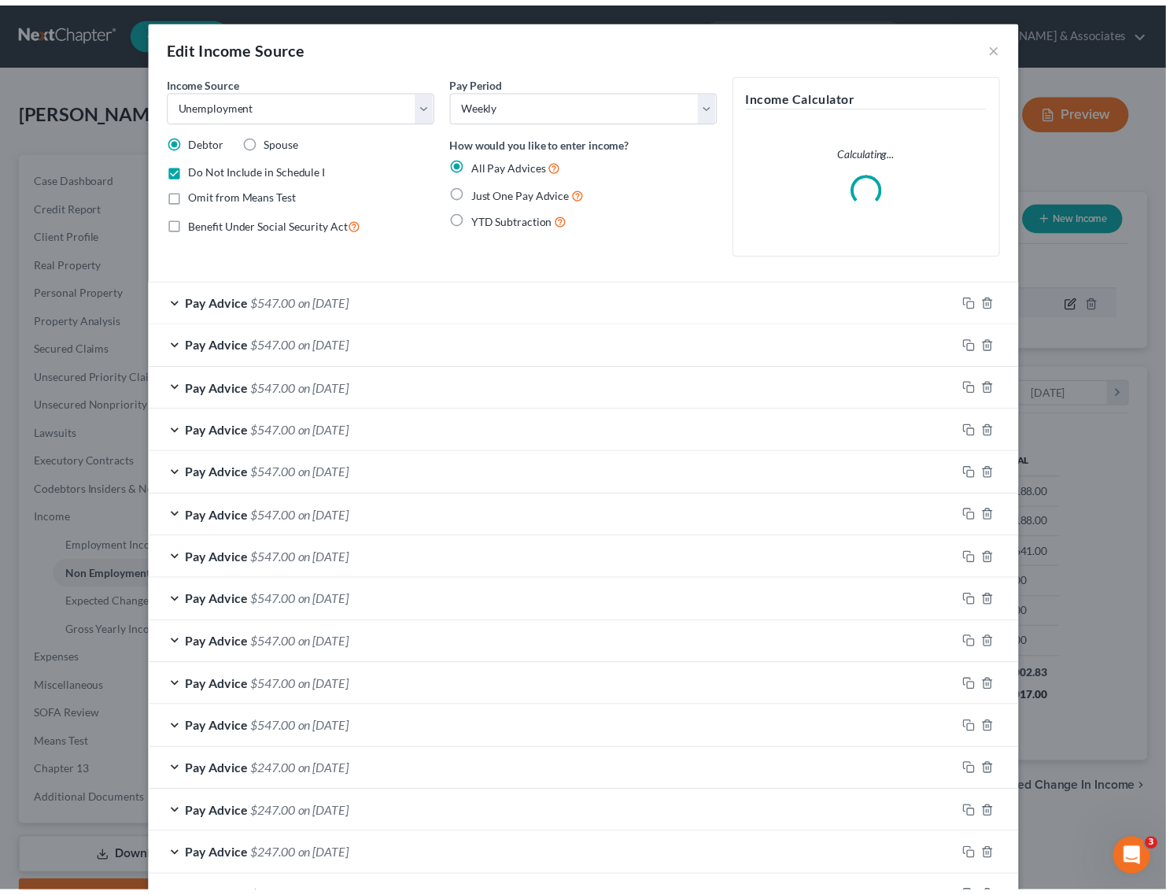
scroll to position [283, 478]
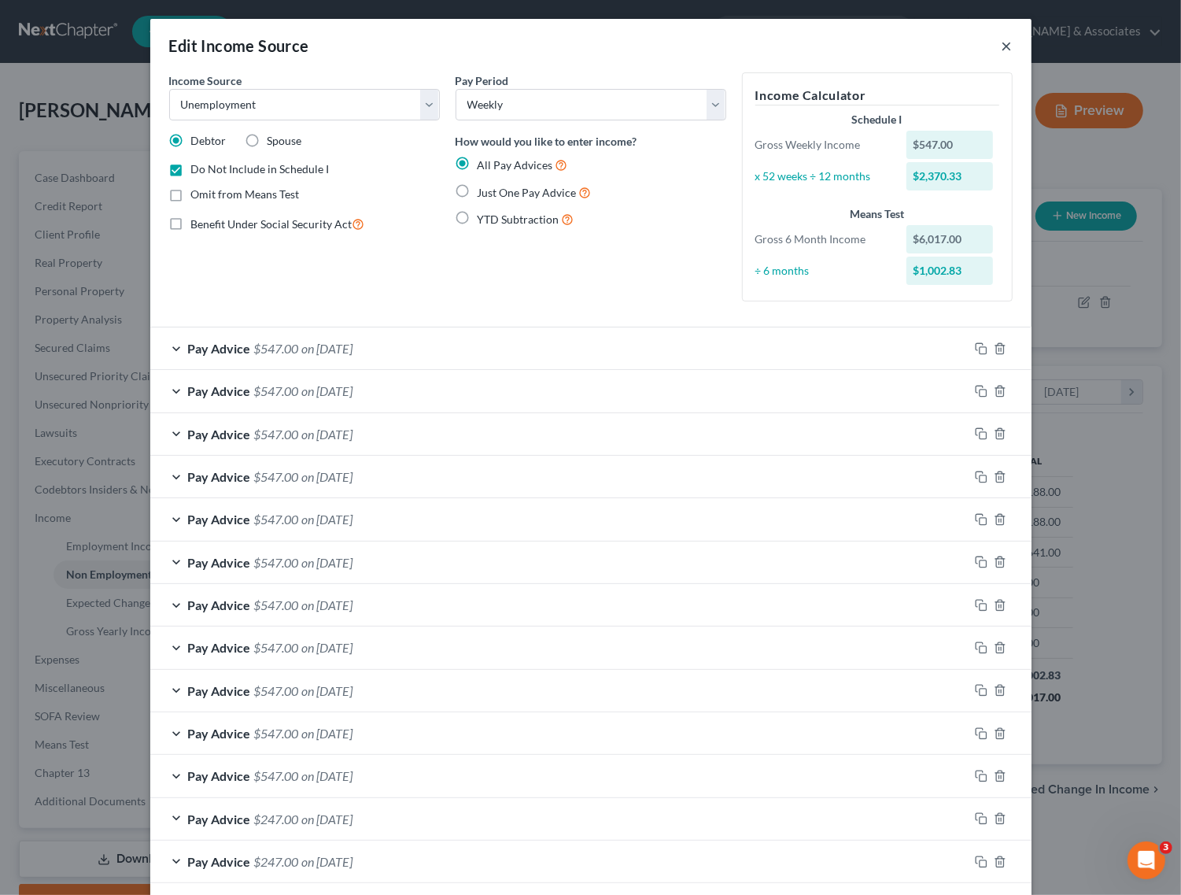
click at [1002, 47] on button "×" at bounding box center [1007, 45] width 11 height 19
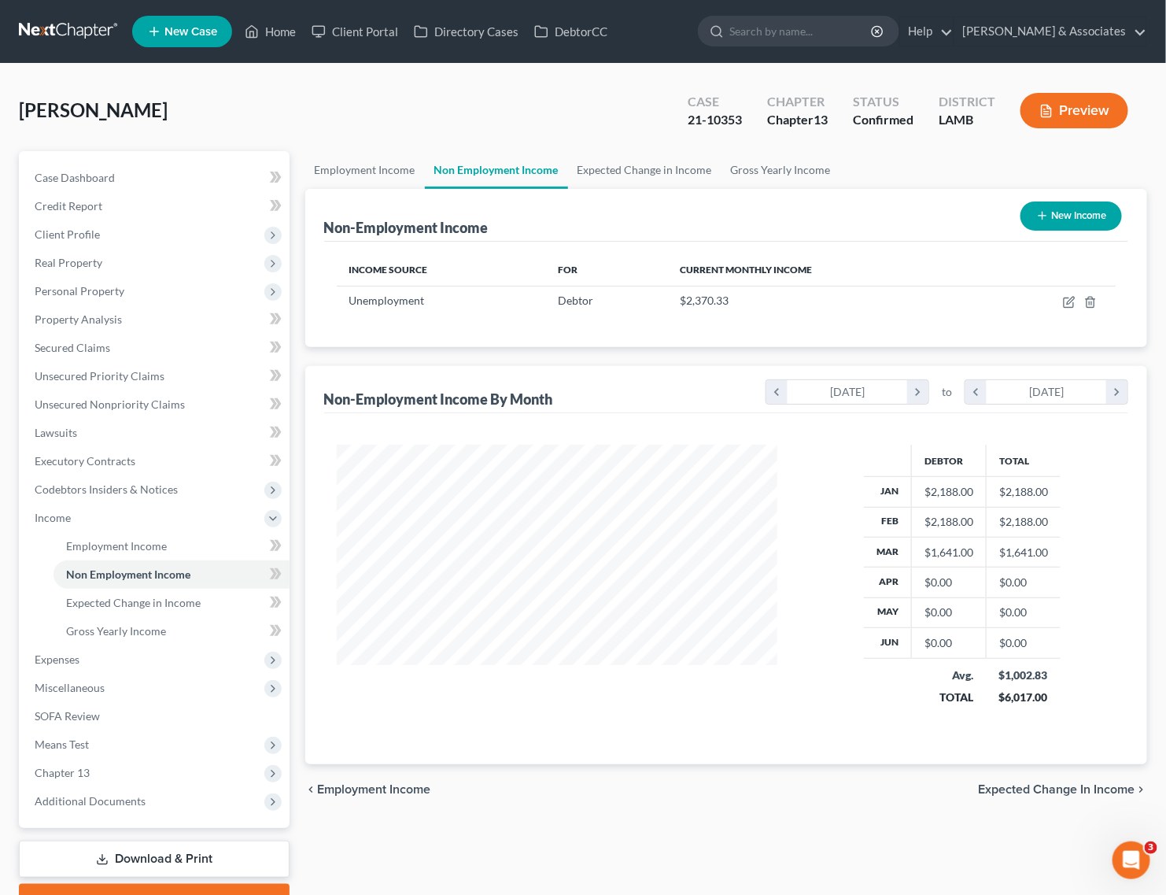
scroll to position [786492, 786301]
click at [79, 649] on span "Expenses" at bounding box center [156, 659] width 268 height 28
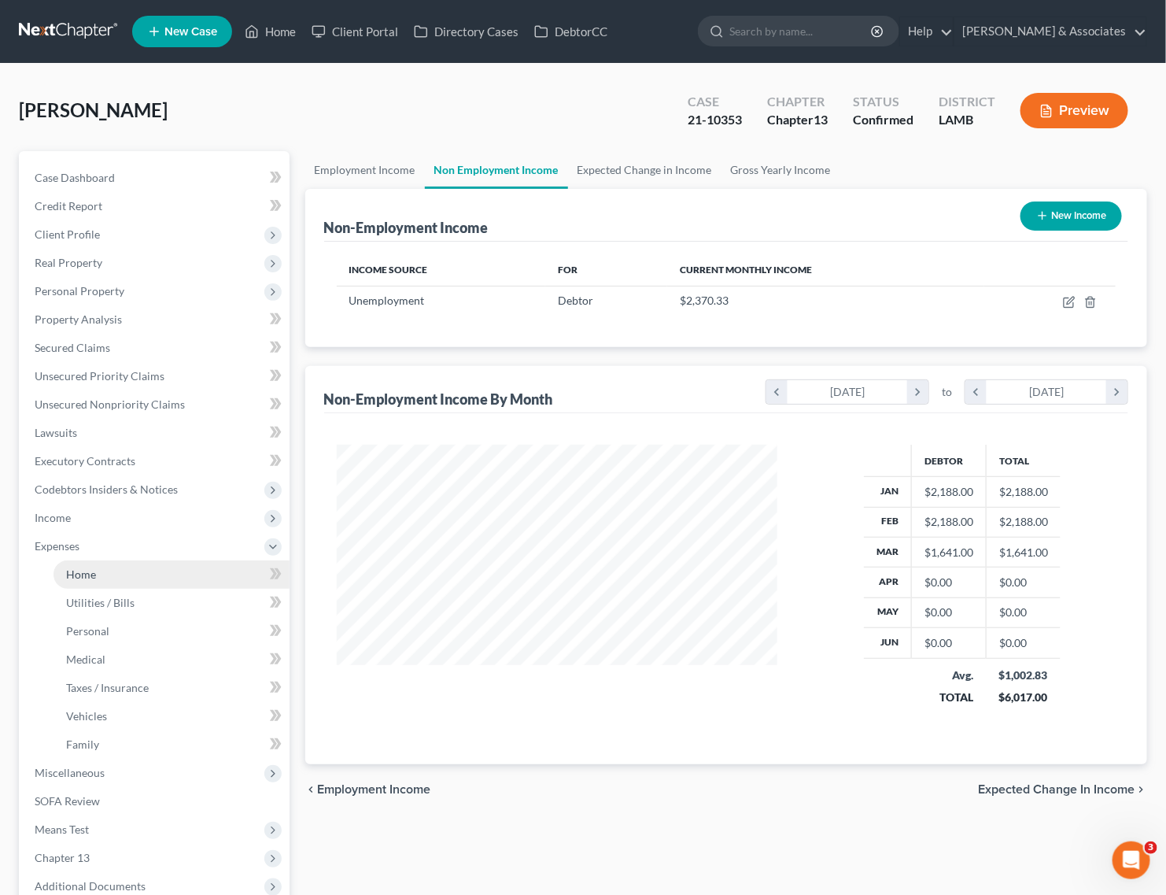
click at [99, 585] on link "Home" at bounding box center [172, 574] width 236 height 28
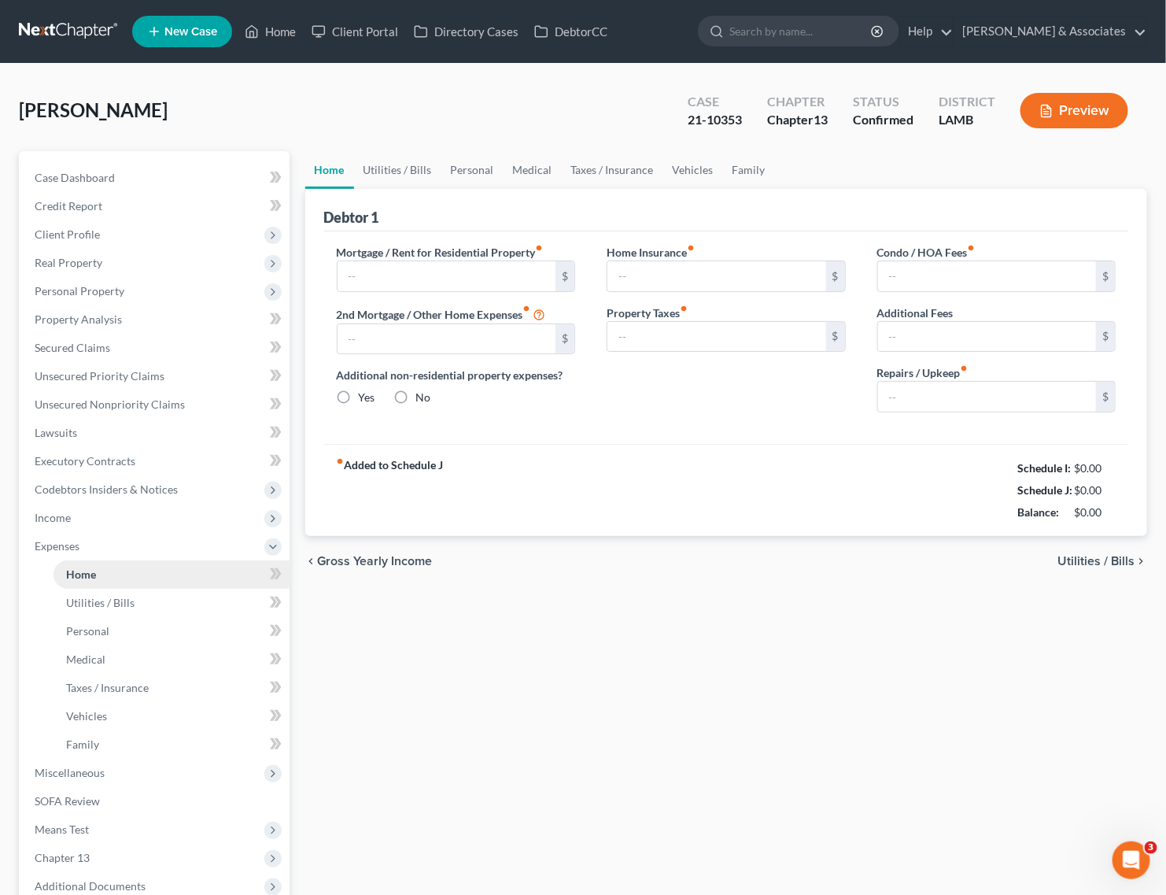
type input "800.00"
type input "0.00"
radio input "true"
type input "0.00"
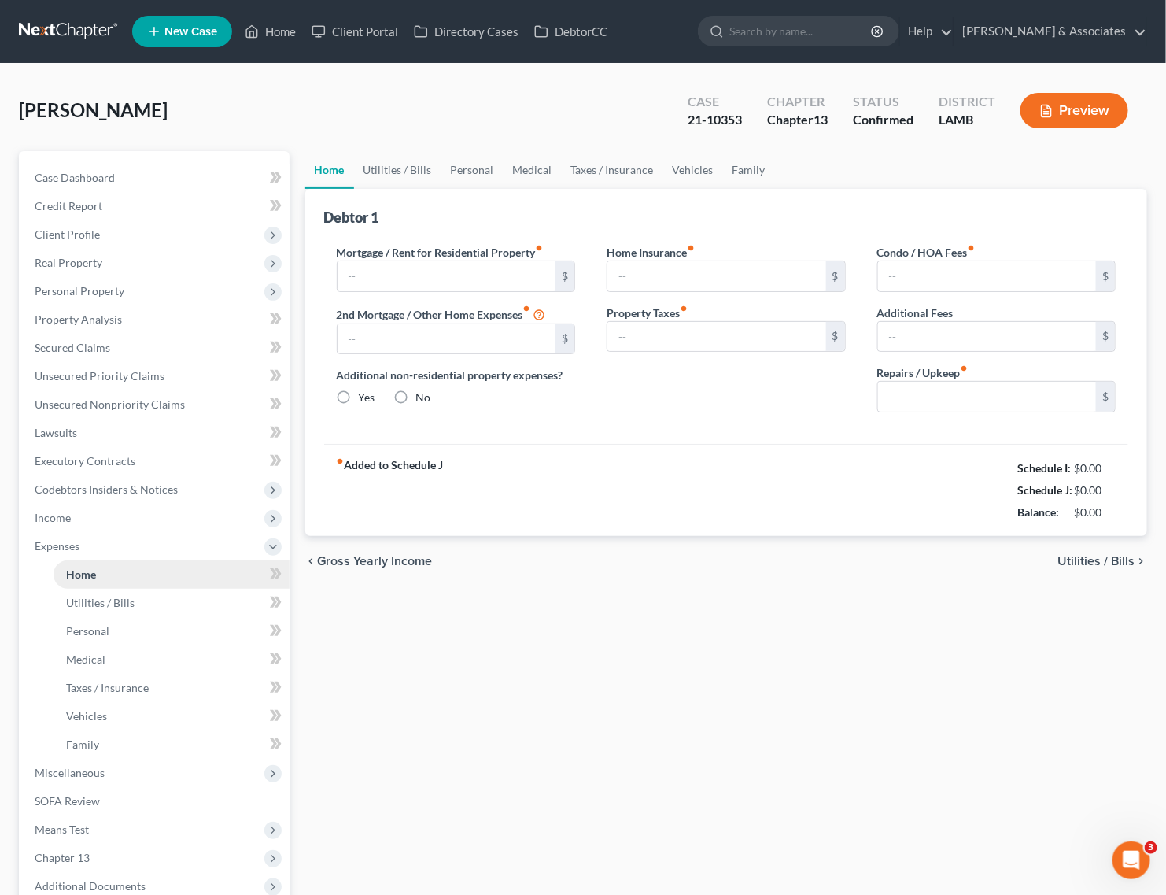
type input "0.00"
type input "40.00"
click at [96, 529] on span "Income" at bounding box center [156, 518] width 268 height 28
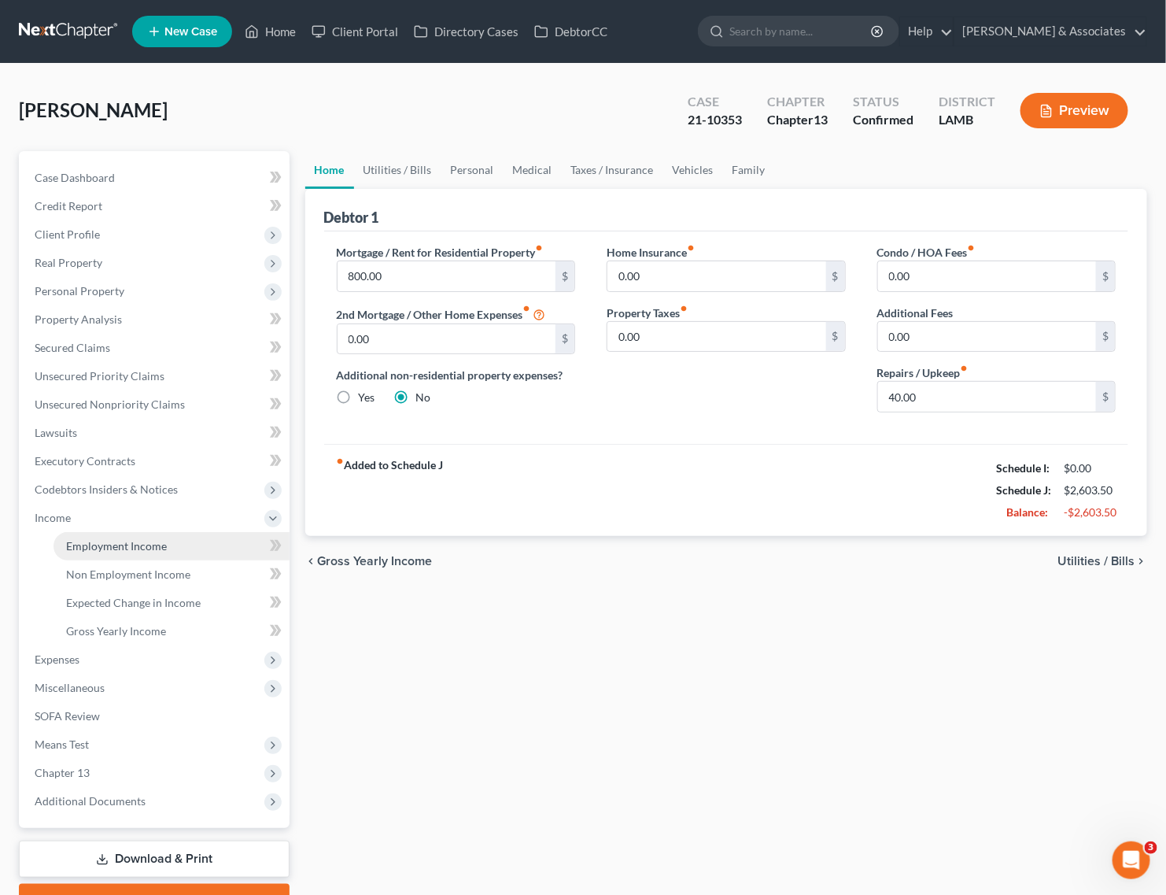
click at [96, 543] on span "Employment Income" at bounding box center [116, 545] width 101 height 13
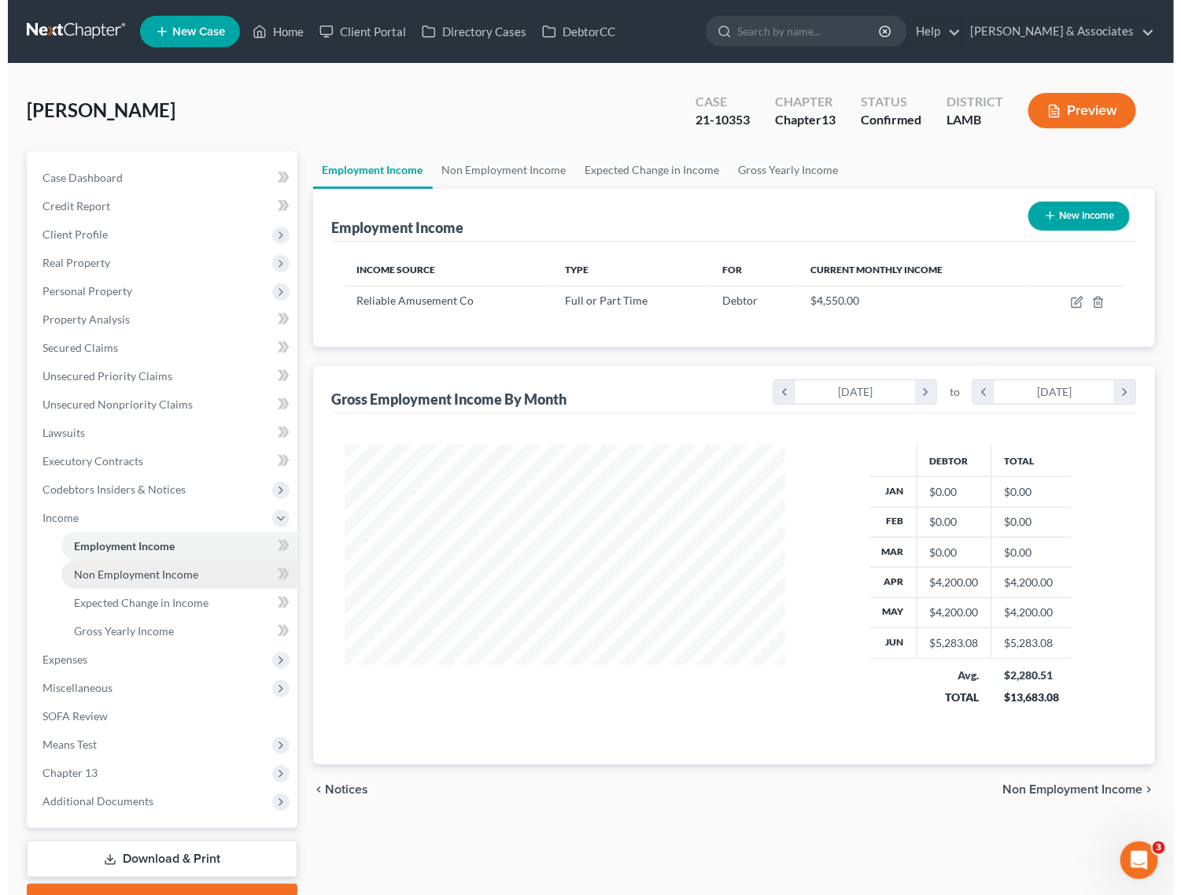
scroll to position [283, 473]
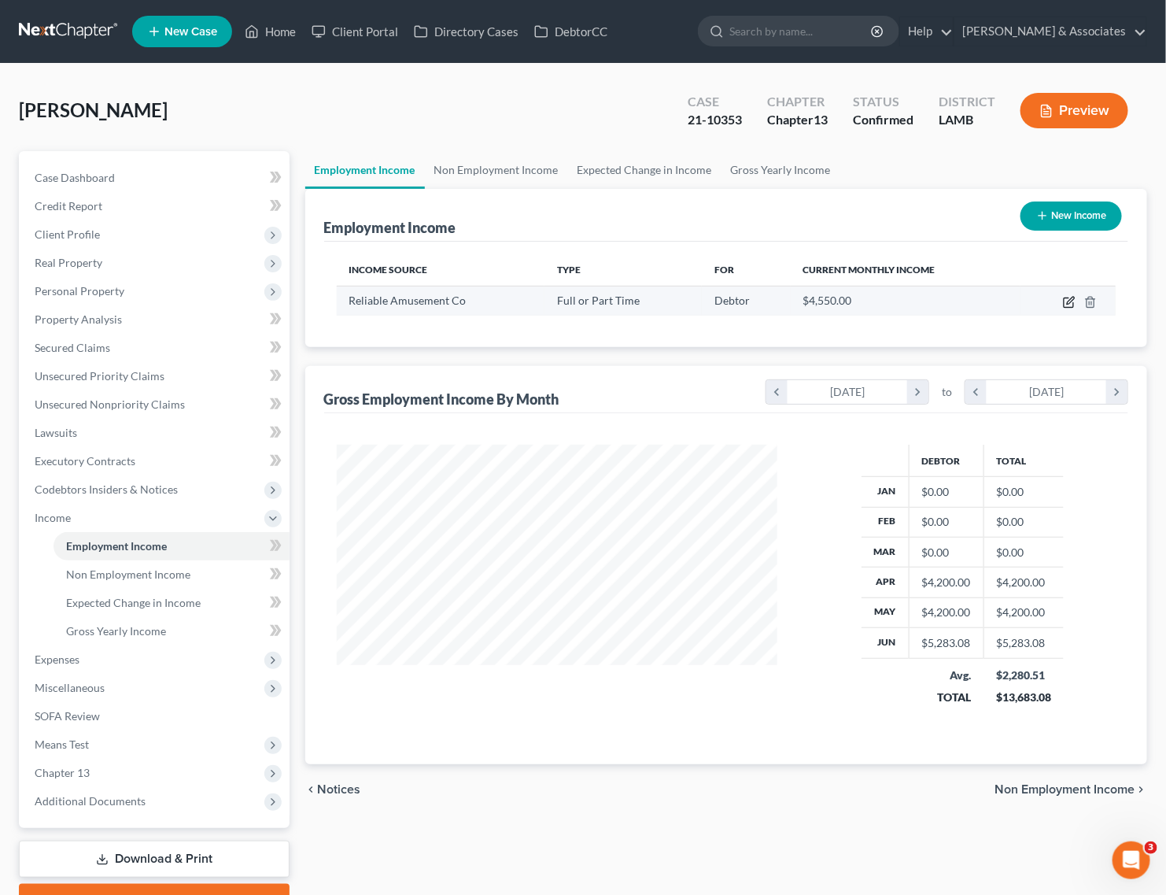
click at [1072, 299] on icon "button" at bounding box center [1069, 302] width 13 height 13
select select "0"
select select "19"
select select "2"
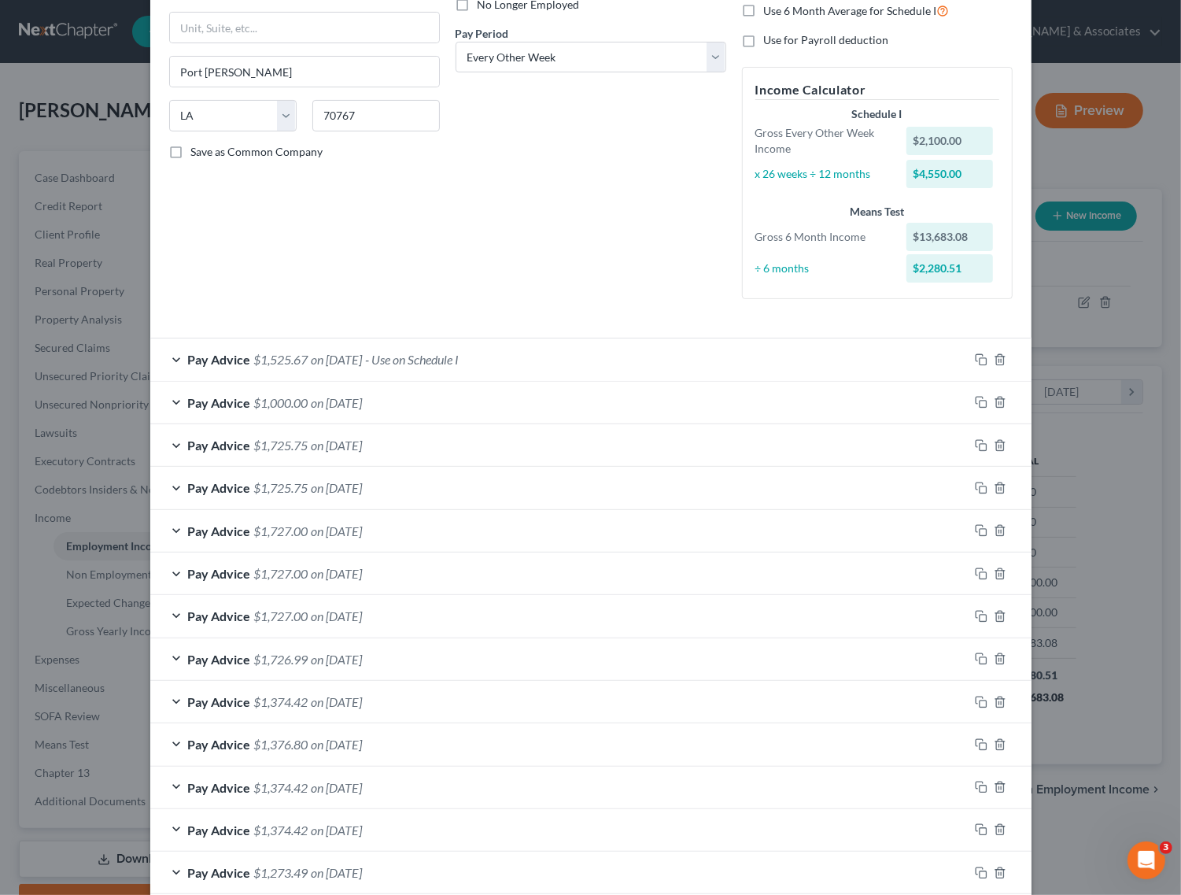
scroll to position [442, 0]
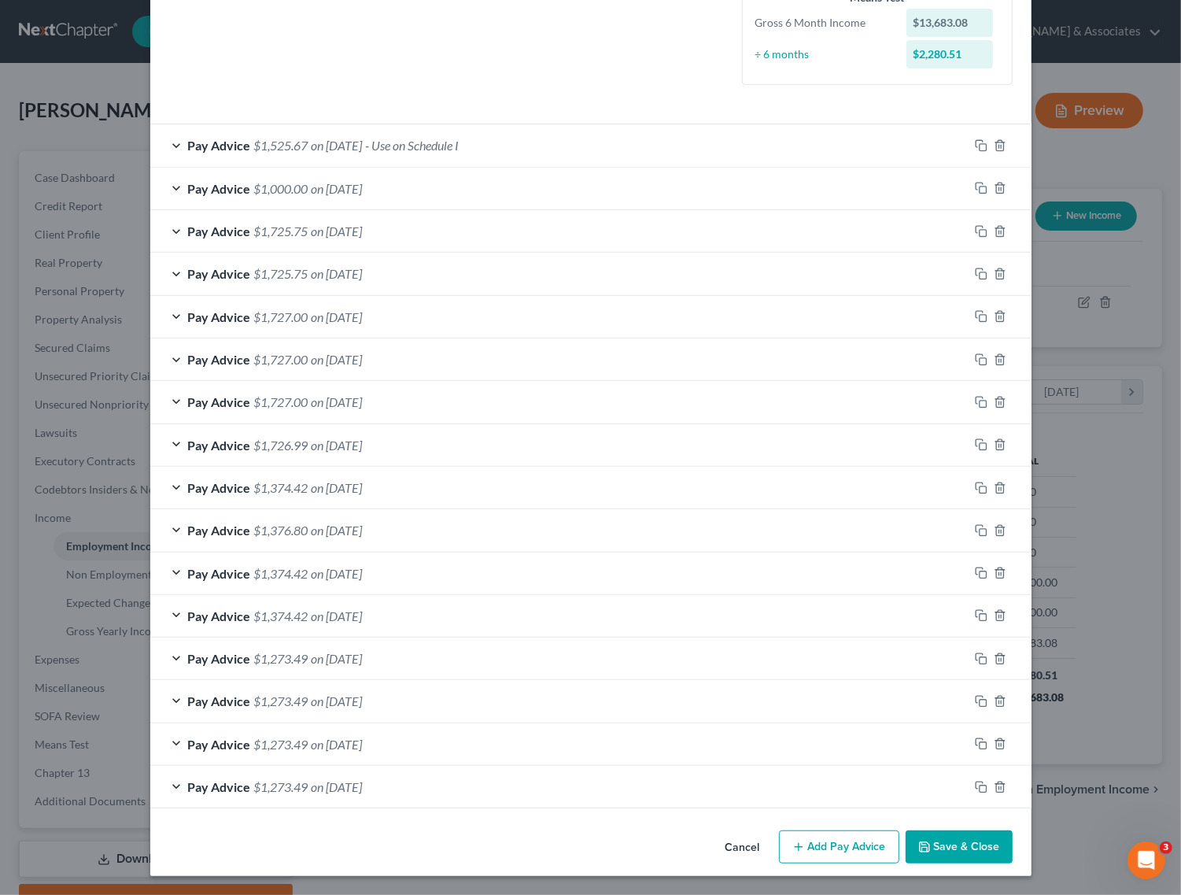
click at [810, 847] on button "Add Pay Advice" at bounding box center [839, 846] width 120 height 33
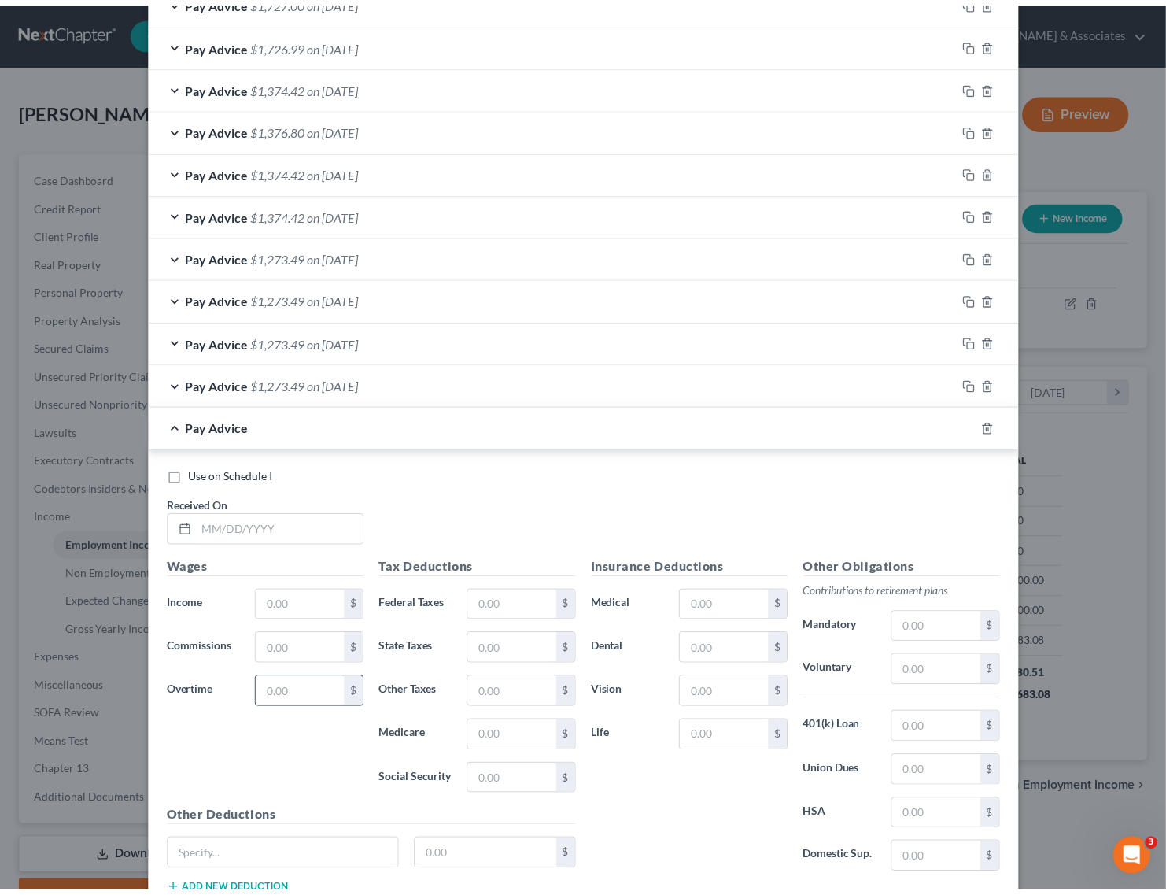
scroll to position [934, 0]
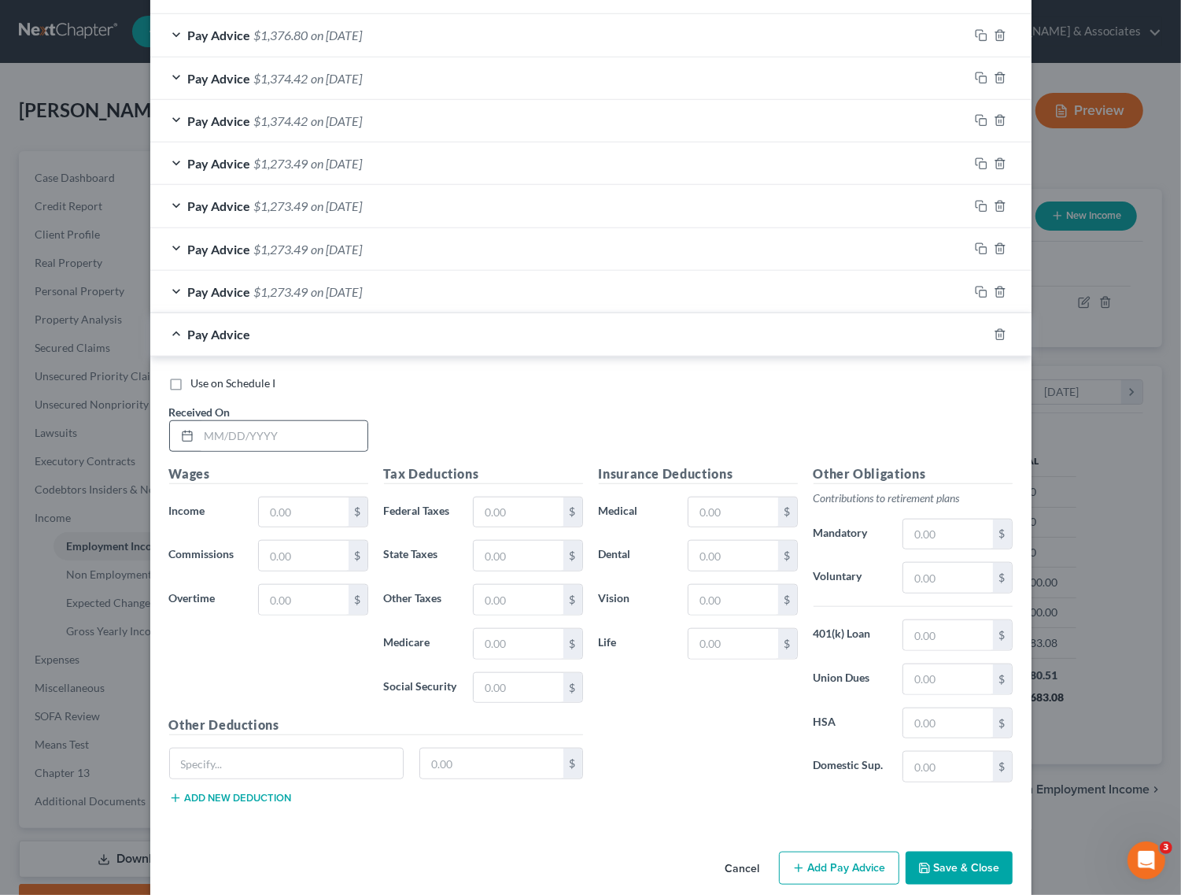
click at [253, 422] on div at bounding box center [268, 435] width 199 height 31
click at [280, 439] on input "text" at bounding box center [283, 436] width 168 height 30
type input "08/19/2025"
click at [290, 512] on input "text" at bounding box center [303, 512] width 89 height 30
drag, startPoint x: 272, startPoint y: 507, endPoint x: 367, endPoint y: 507, distance: 95.2
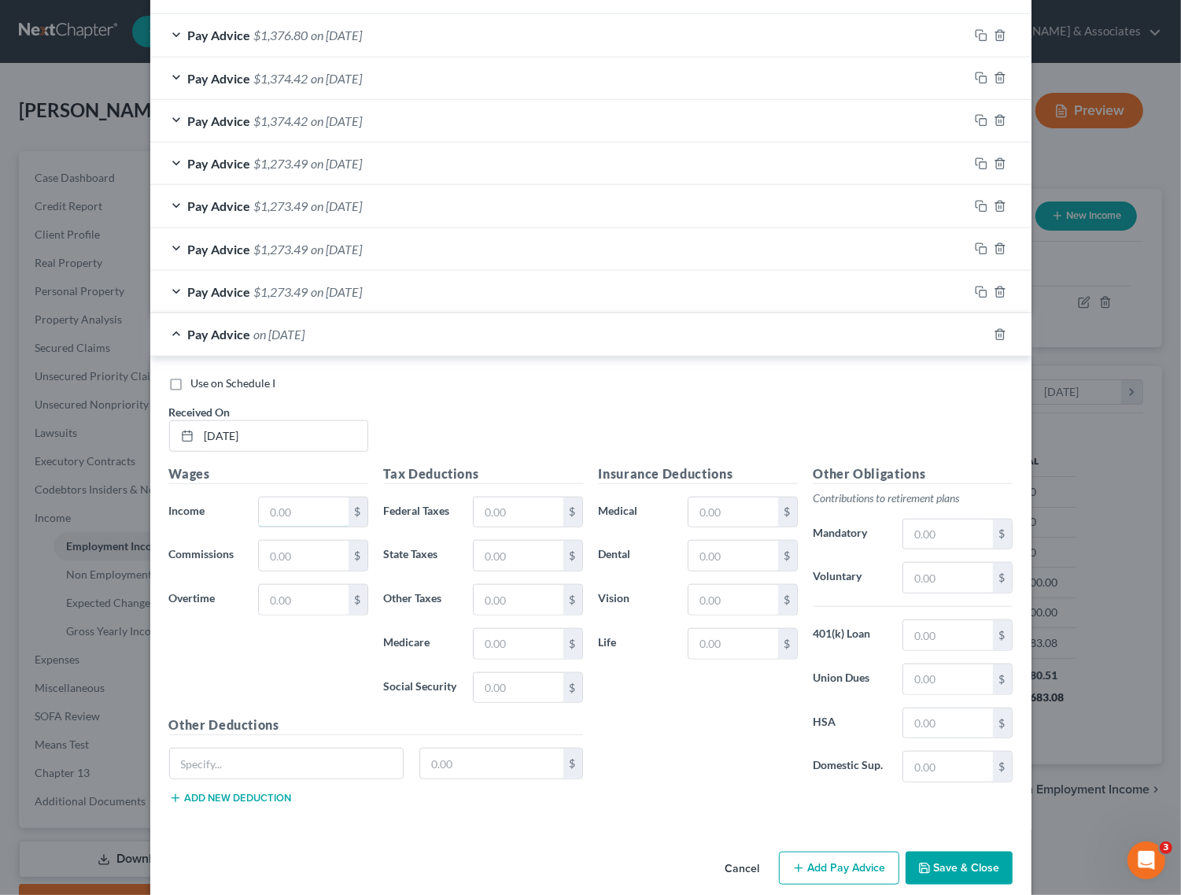
click at [272, 507] on input "text" at bounding box center [303, 512] width 89 height 30
type input "4,464.00"
click at [510, 506] on input "text" at bounding box center [518, 512] width 89 height 30
type input "1"
click at [551, 513] on input "text" at bounding box center [518, 512] width 89 height 30
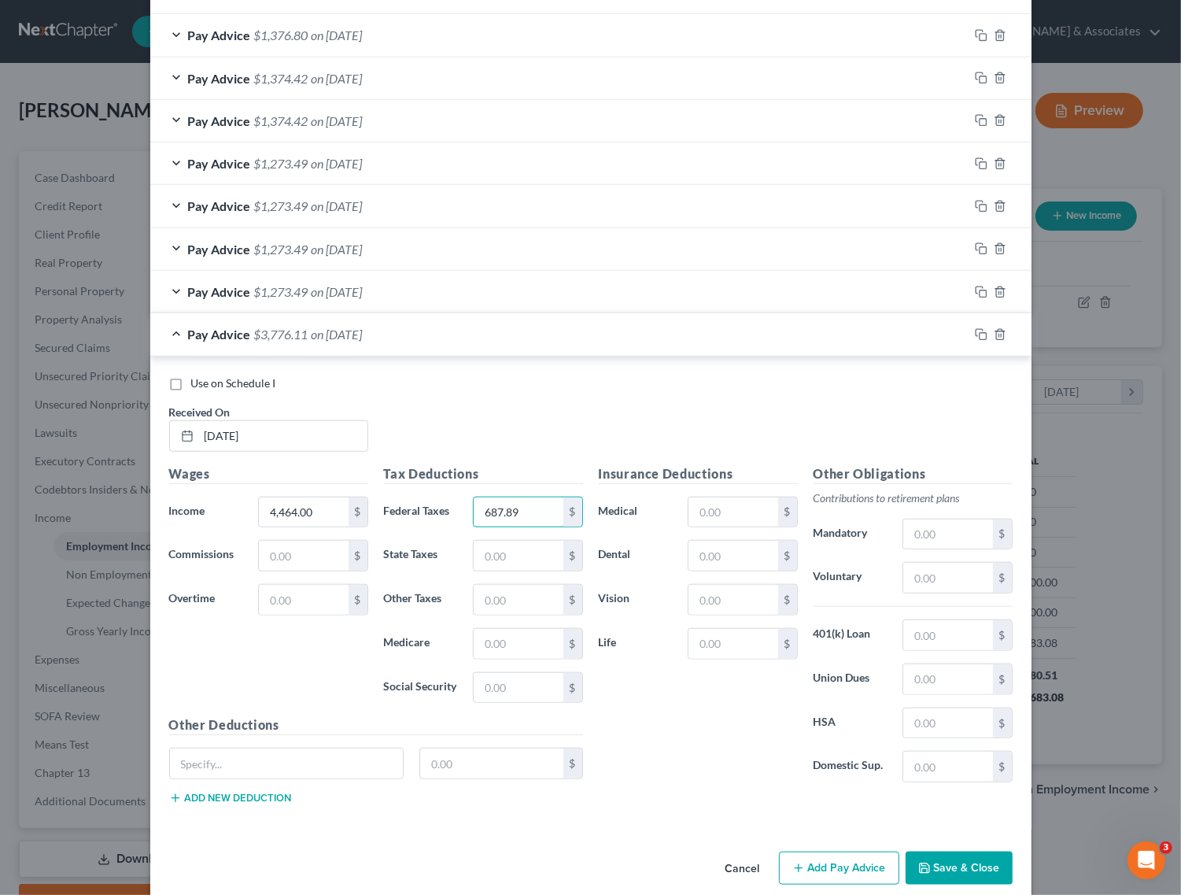
type input "687.89"
click at [938, 736] on input "text" at bounding box center [947, 723] width 89 height 30
click at [950, 730] on input "text" at bounding box center [947, 723] width 89 height 30
type input "85.71"
click at [330, 760] on input "text" at bounding box center [287, 763] width 234 height 30
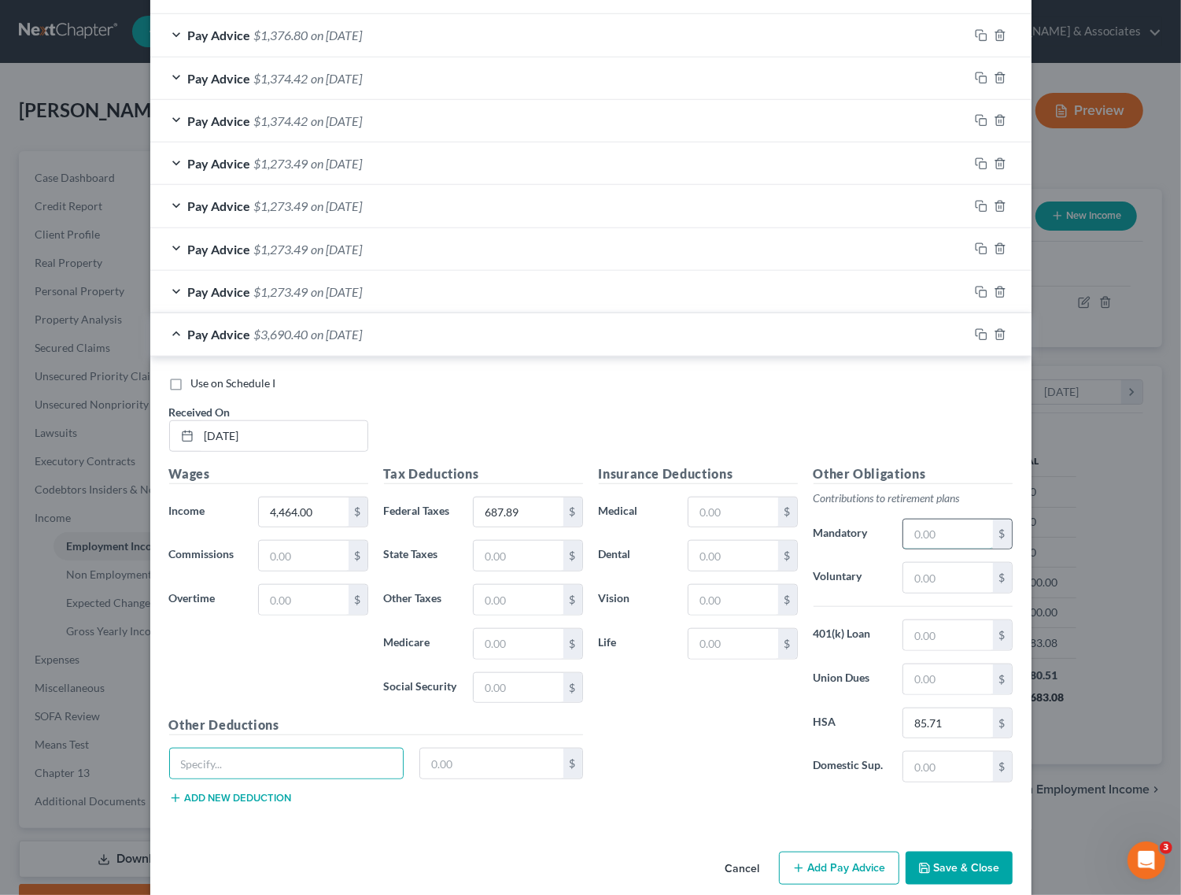
click at [944, 528] on input "text" at bounding box center [947, 534] width 89 height 30
type input "510.66"
click at [758, 400] on div "Use on Schedule I Received On * 08/19/2025" at bounding box center [590, 419] width 859 height 89
click at [526, 520] on input "687.89" at bounding box center [518, 512] width 89 height 30
type input "811.78"
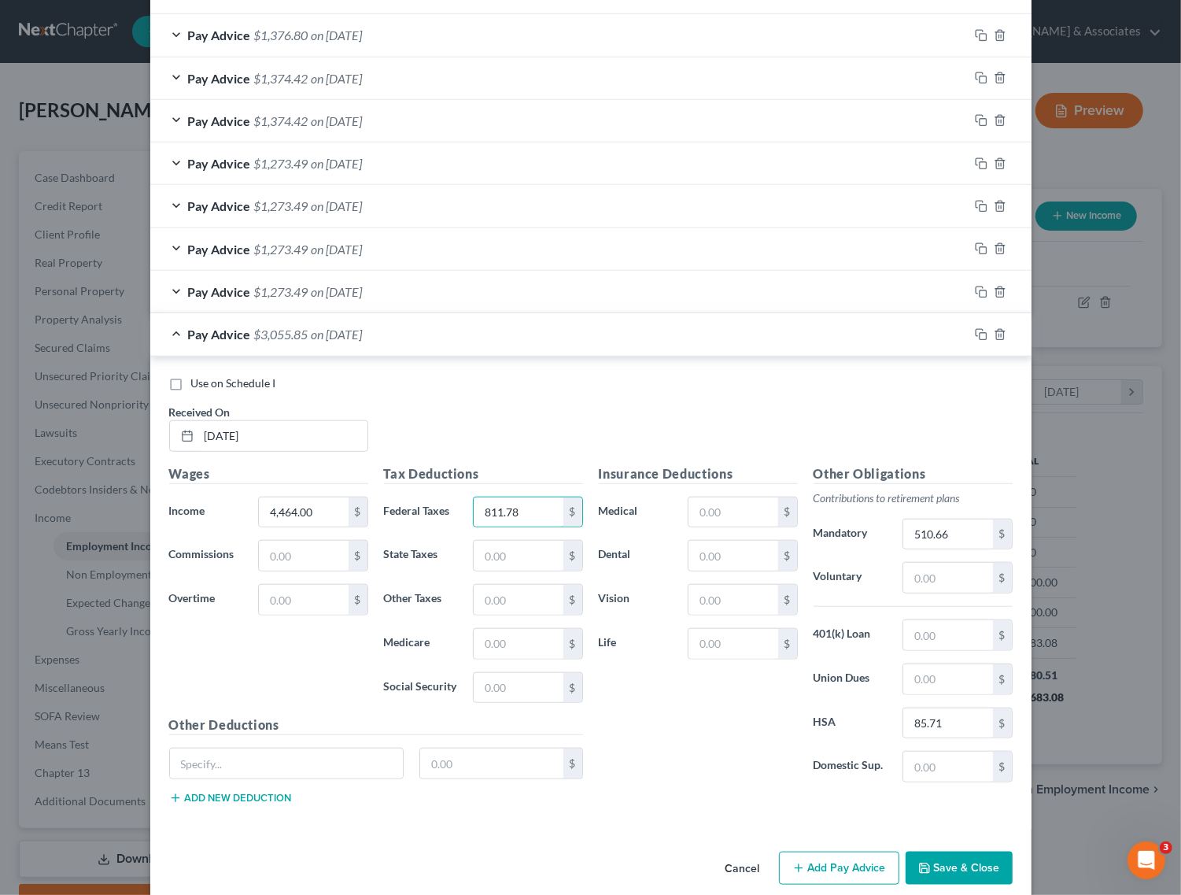
click at [858, 730] on label "HSA" at bounding box center [851, 722] width 90 height 31
click at [954, 540] on input "510.66" at bounding box center [947, 534] width 89 height 30
click at [943, 730] on input "85.71" at bounding box center [947, 723] width 89 height 30
click at [647, 773] on div "Insurance Deductions Medical $ Dental $ Vision $ Life $" at bounding box center [698, 629] width 215 height 331
click at [936, 876] on button "Save & Close" at bounding box center [959, 867] width 107 height 33
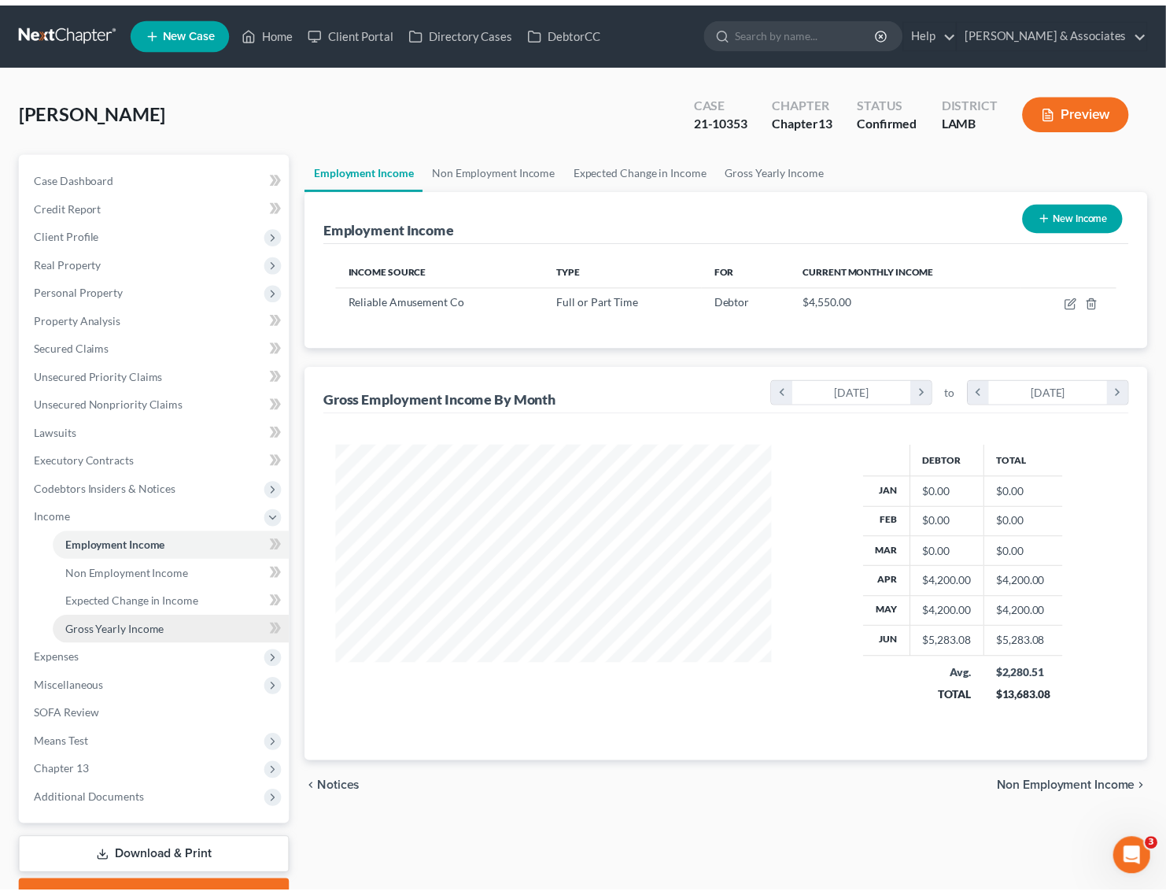
scroll to position [786492, 786301]
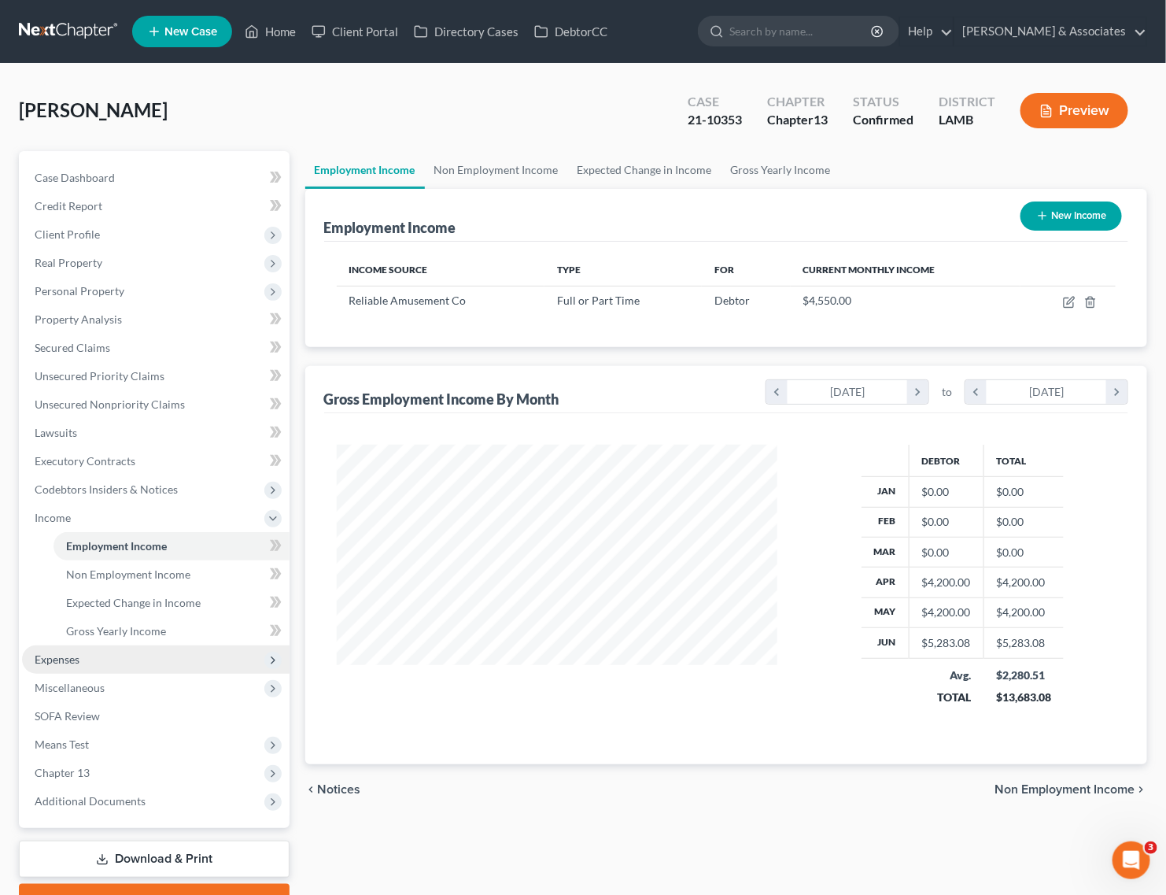
click at [72, 659] on span "Expenses" at bounding box center [57, 658] width 45 height 13
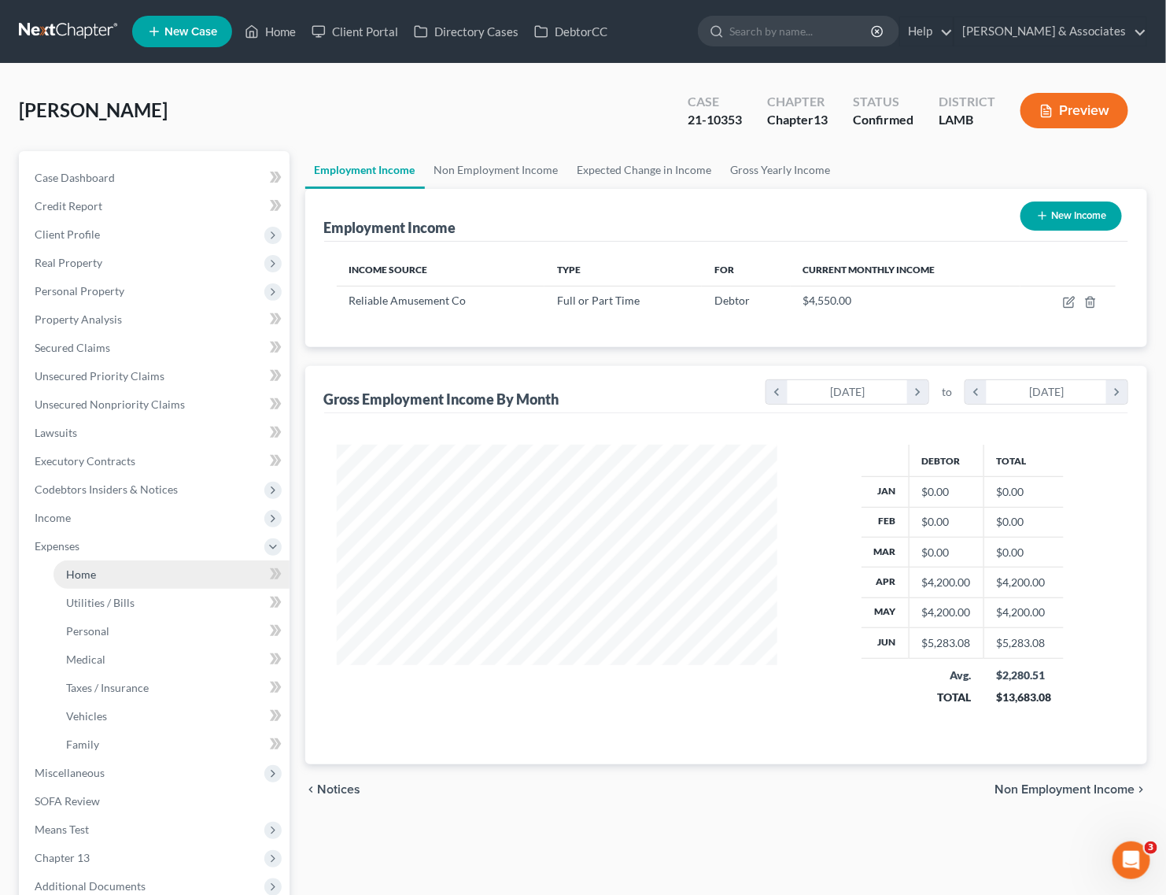
click at [90, 574] on span "Home" at bounding box center [81, 573] width 30 height 13
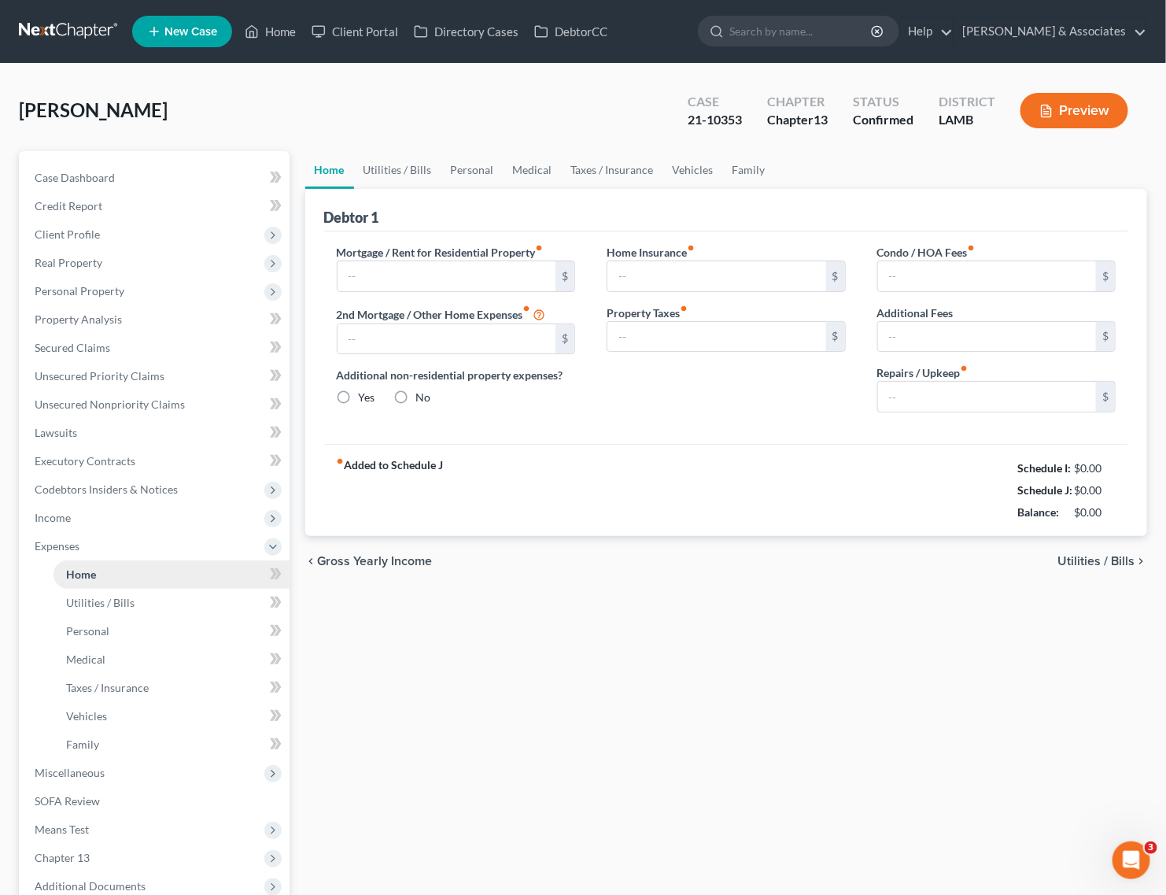
type input "800.00"
type input "0.00"
radio input "true"
type input "0.00"
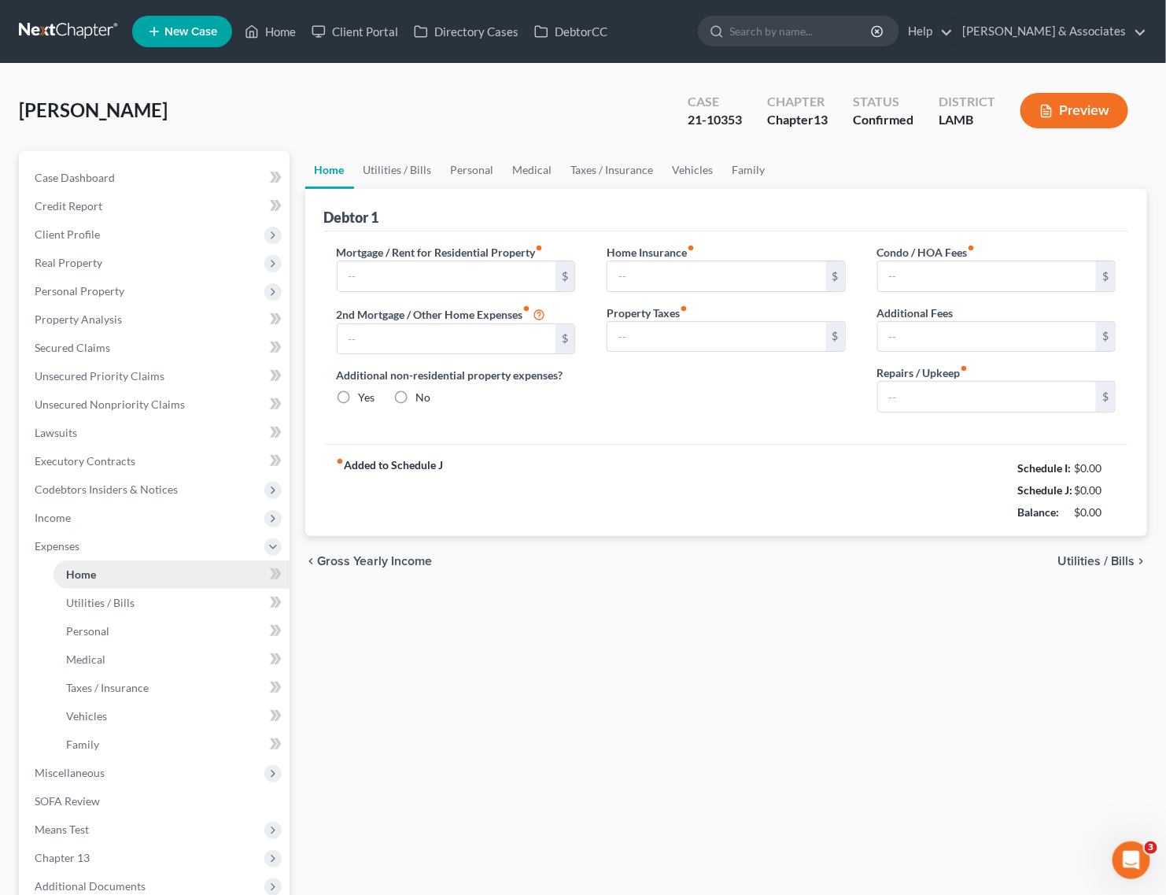
type input "0.00"
type input "40.00"
click at [445, 273] on input "800.00" at bounding box center [447, 276] width 219 height 30
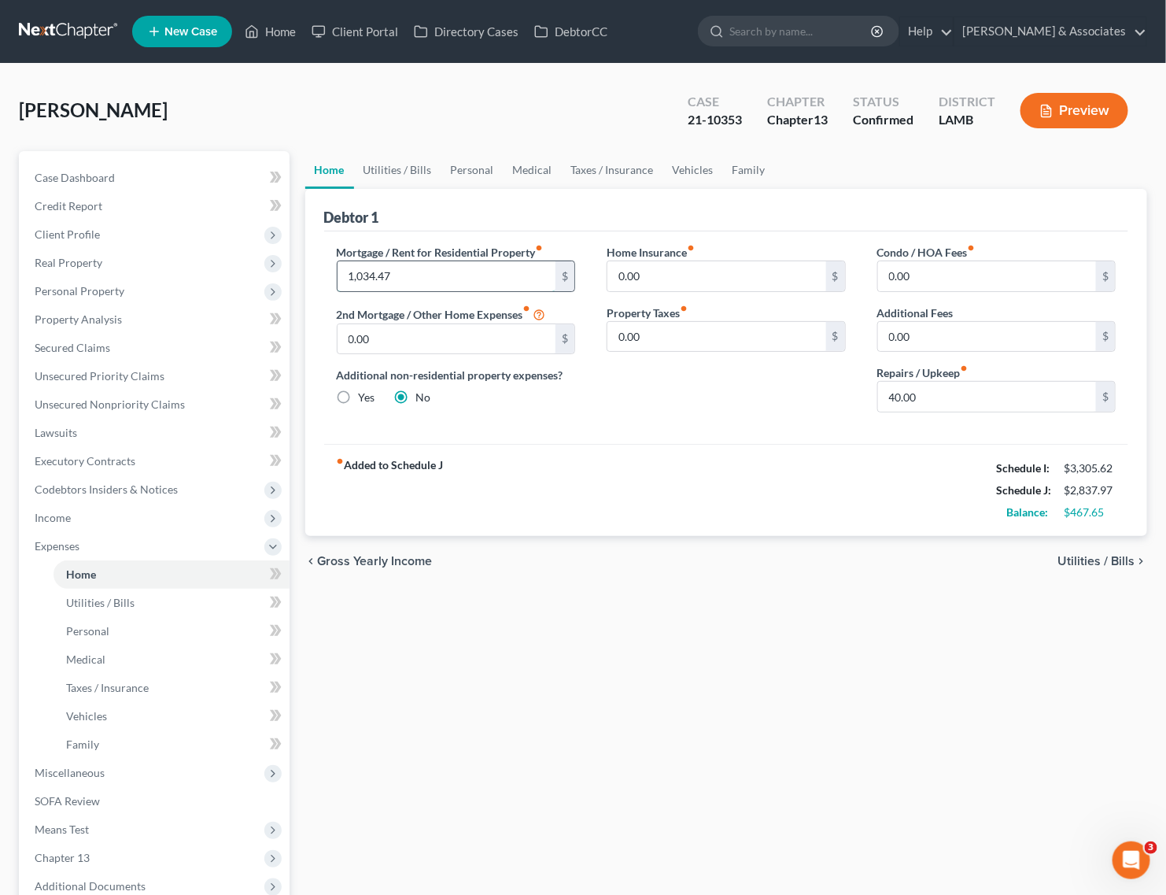
type input "1,034.47"
click at [87, 517] on span "Income" at bounding box center [156, 518] width 268 height 28
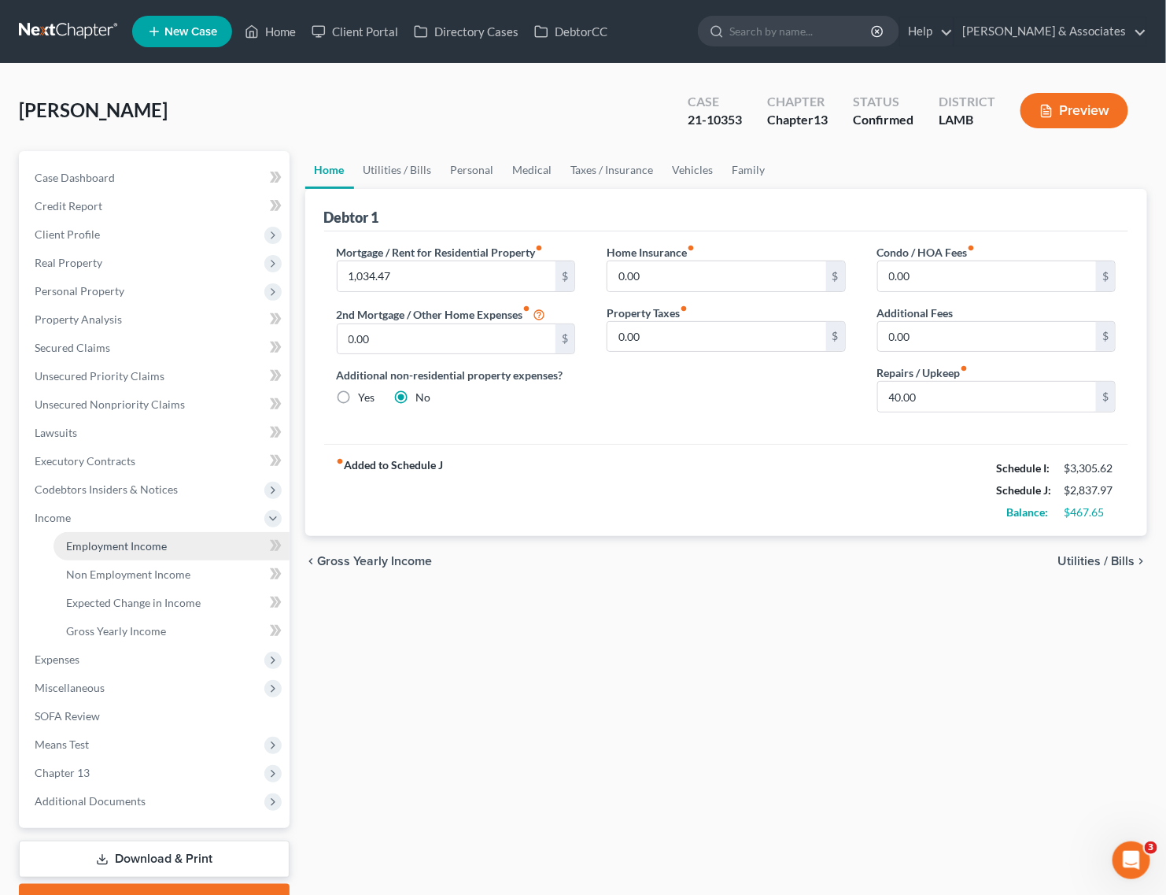
click at [120, 543] on span "Employment Income" at bounding box center [116, 545] width 101 height 13
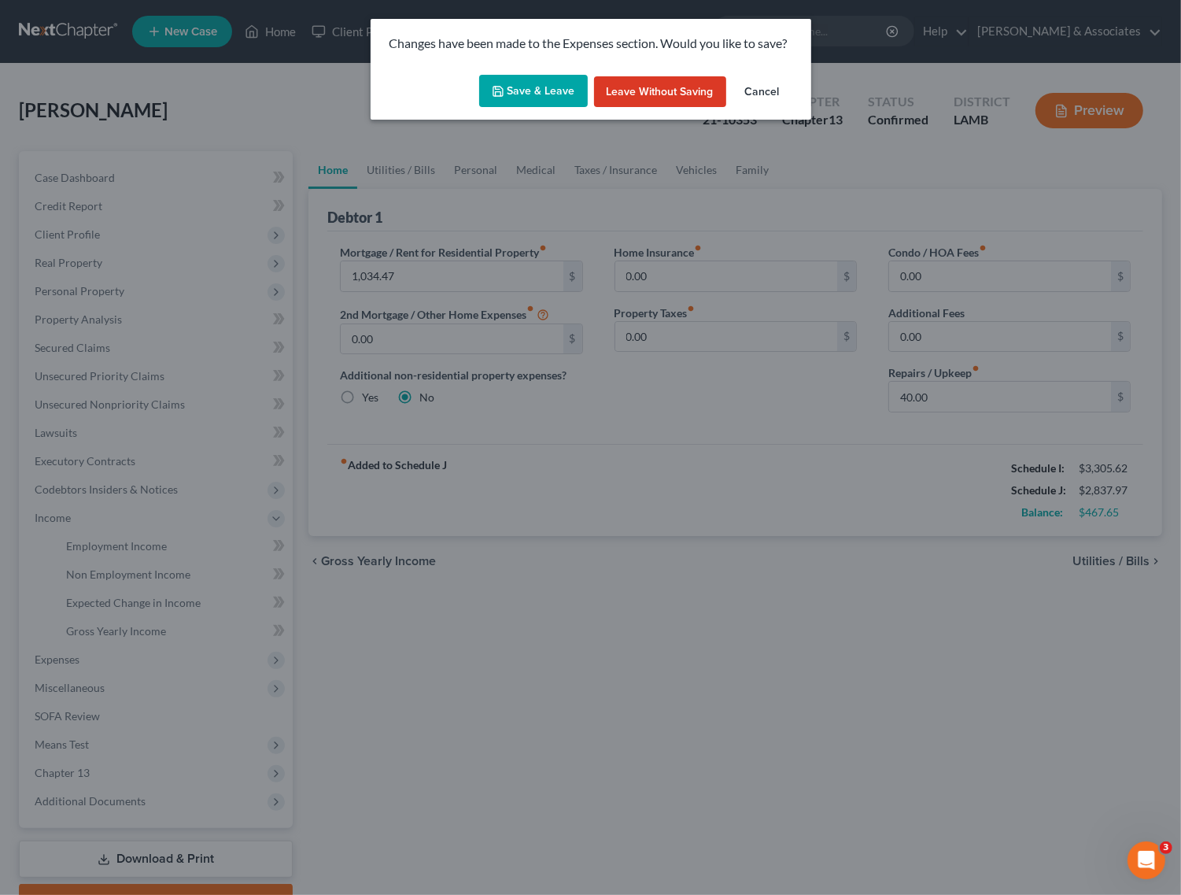
click at [614, 87] on button "Leave without Saving" at bounding box center [660, 91] width 132 height 31
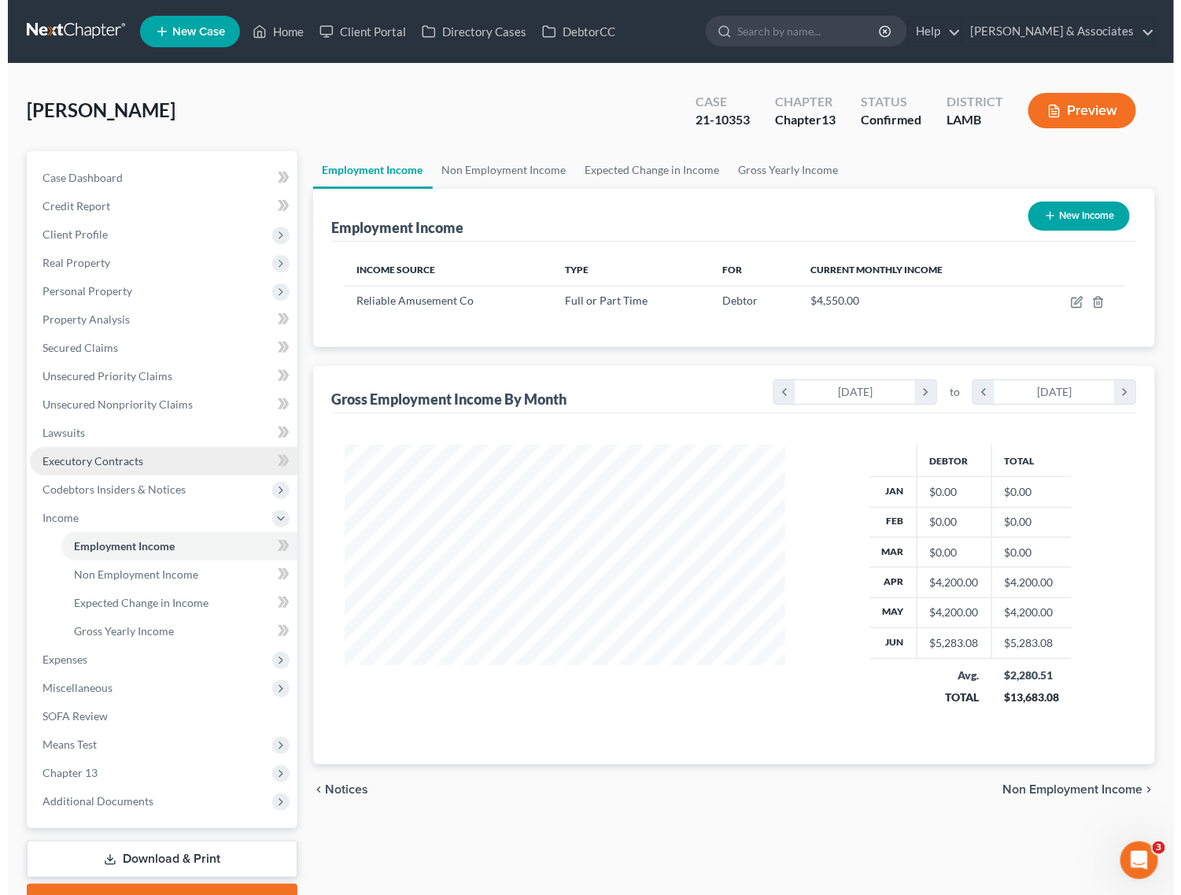
scroll to position [283, 473]
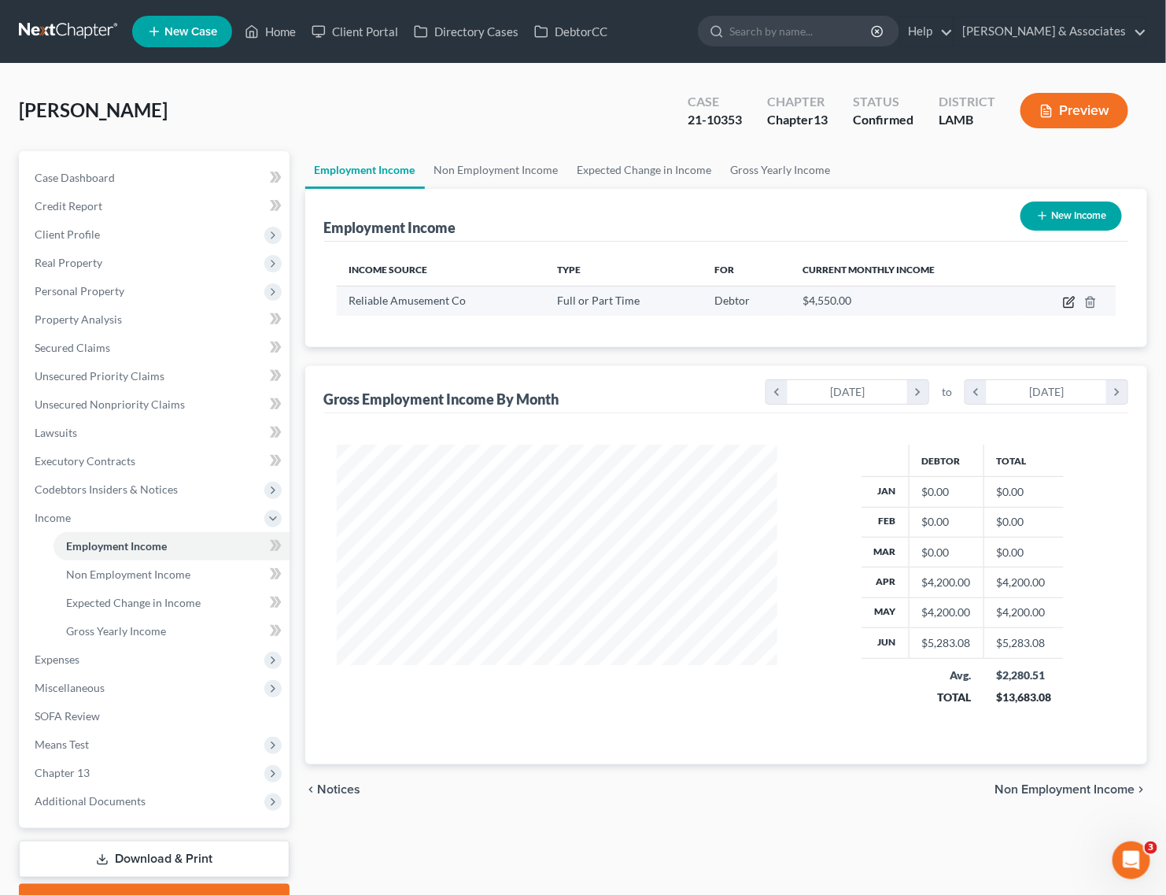
click at [1068, 301] on icon "button" at bounding box center [1070, 300] width 7 height 7
select select "0"
select select "19"
select select "2"
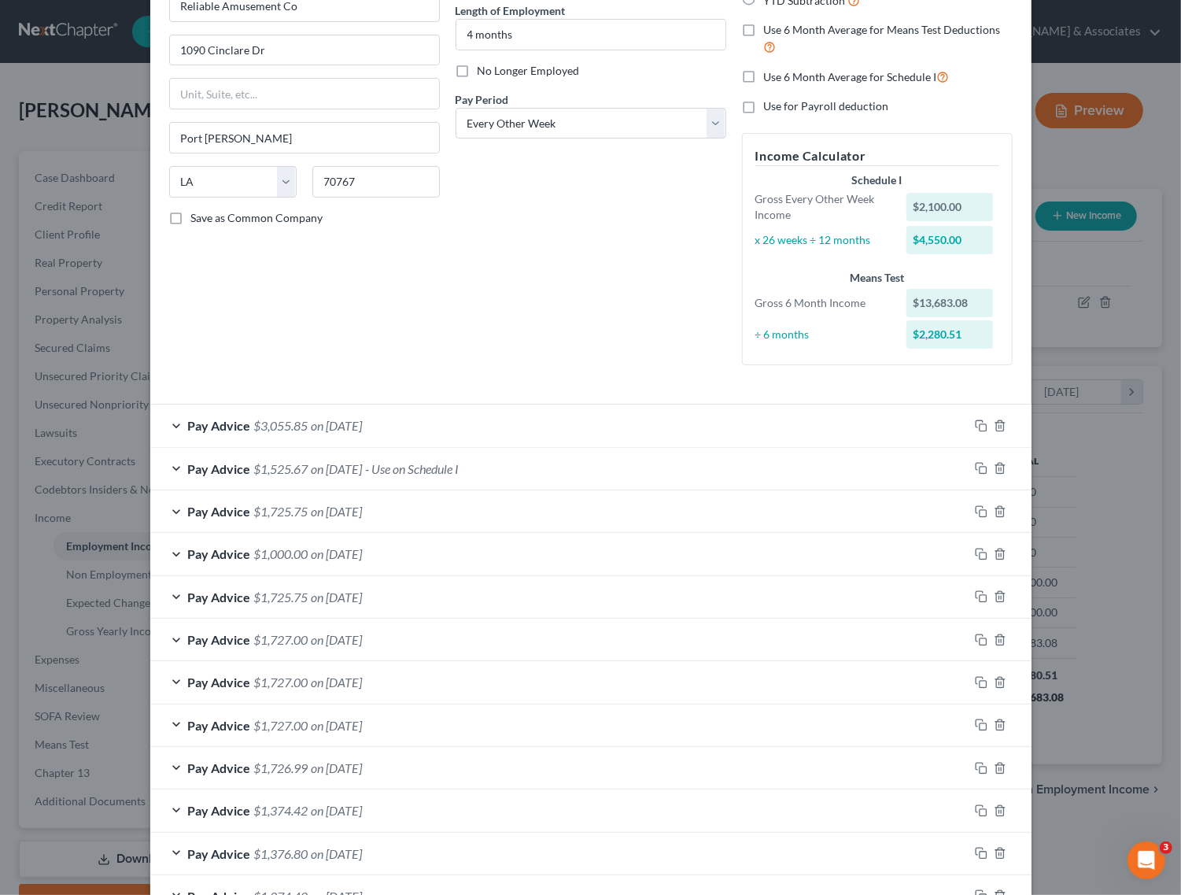
scroll to position [140, 0]
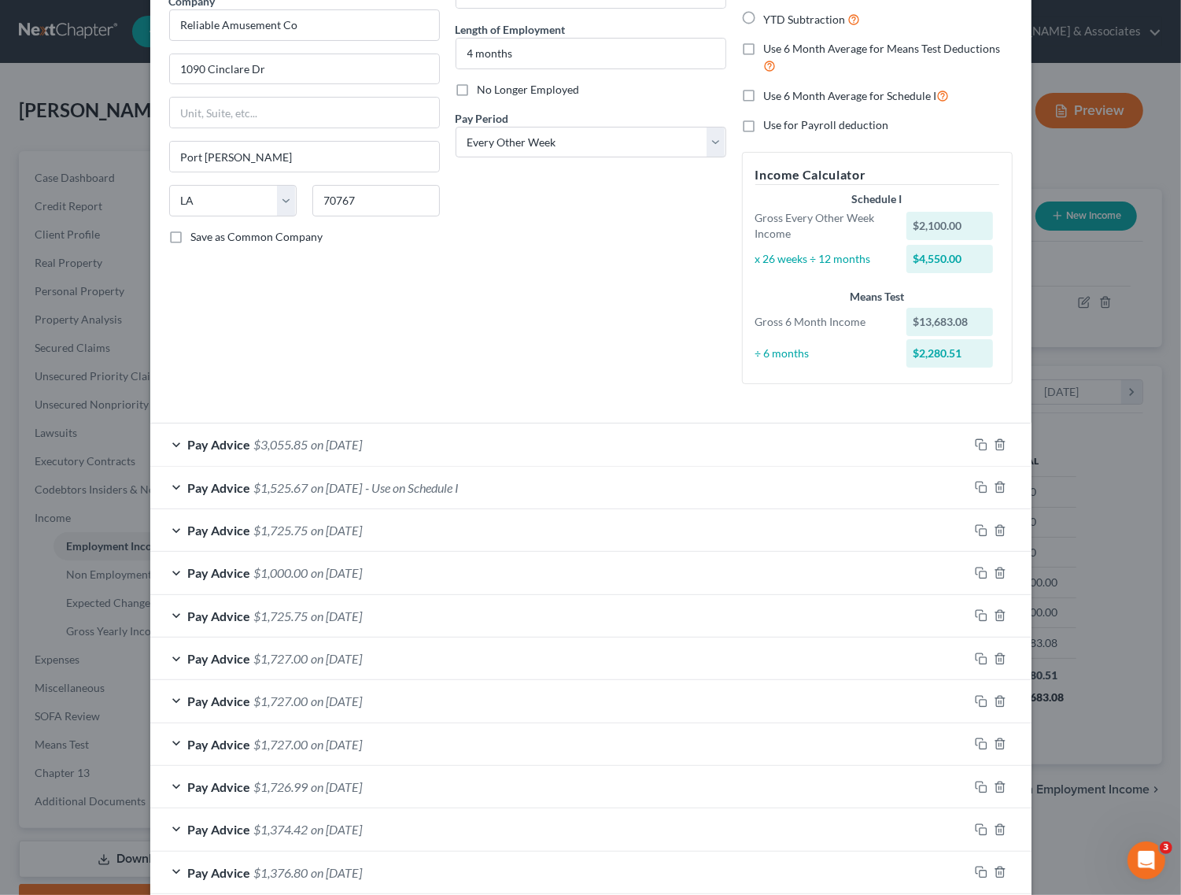
click at [426, 446] on div "Pay Advice $3,055.85 on 08/19/2025" at bounding box center [559, 444] width 818 height 42
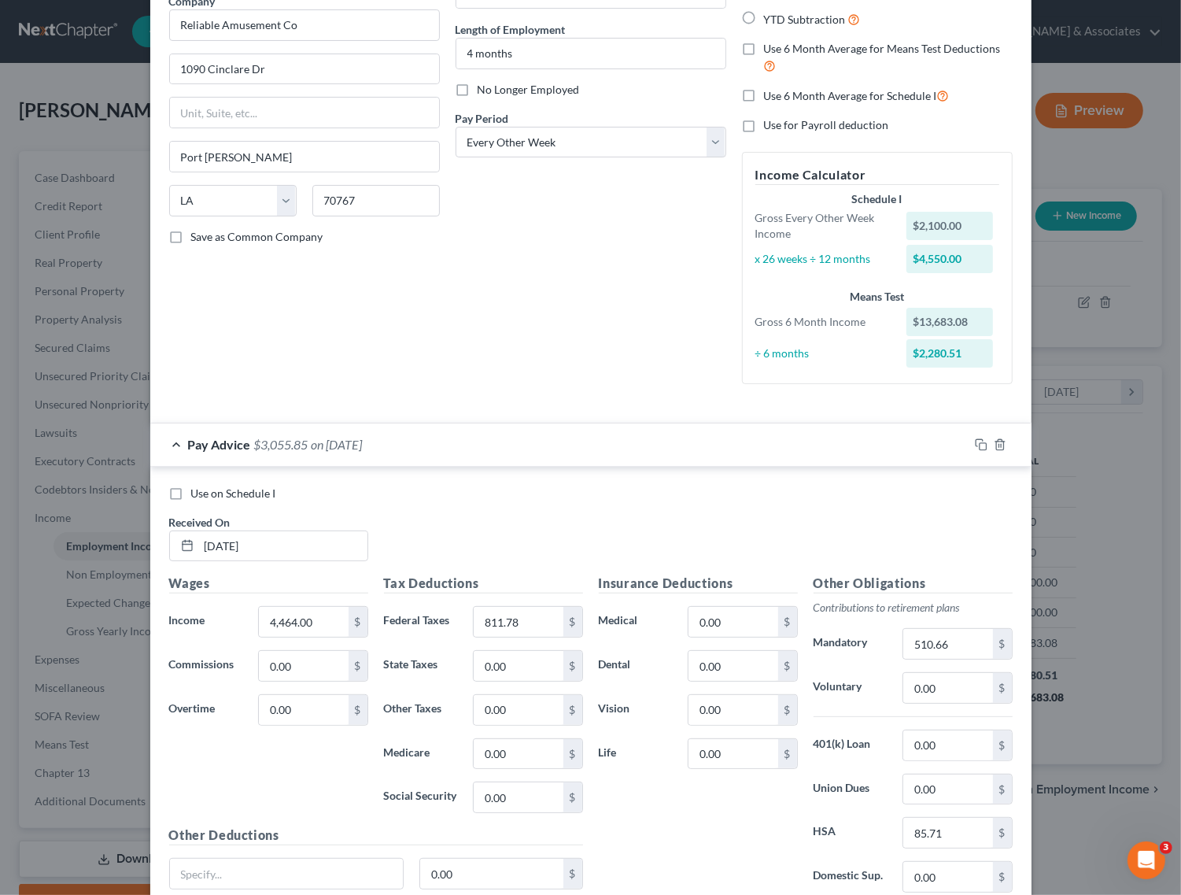
click at [191, 493] on label "Use on Schedule I" at bounding box center [233, 493] width 85 height 16
click at [197, 493] on input "Use on Schedule I" at bounding box center [202, 490] width 10 height 10
checkbox input "true"
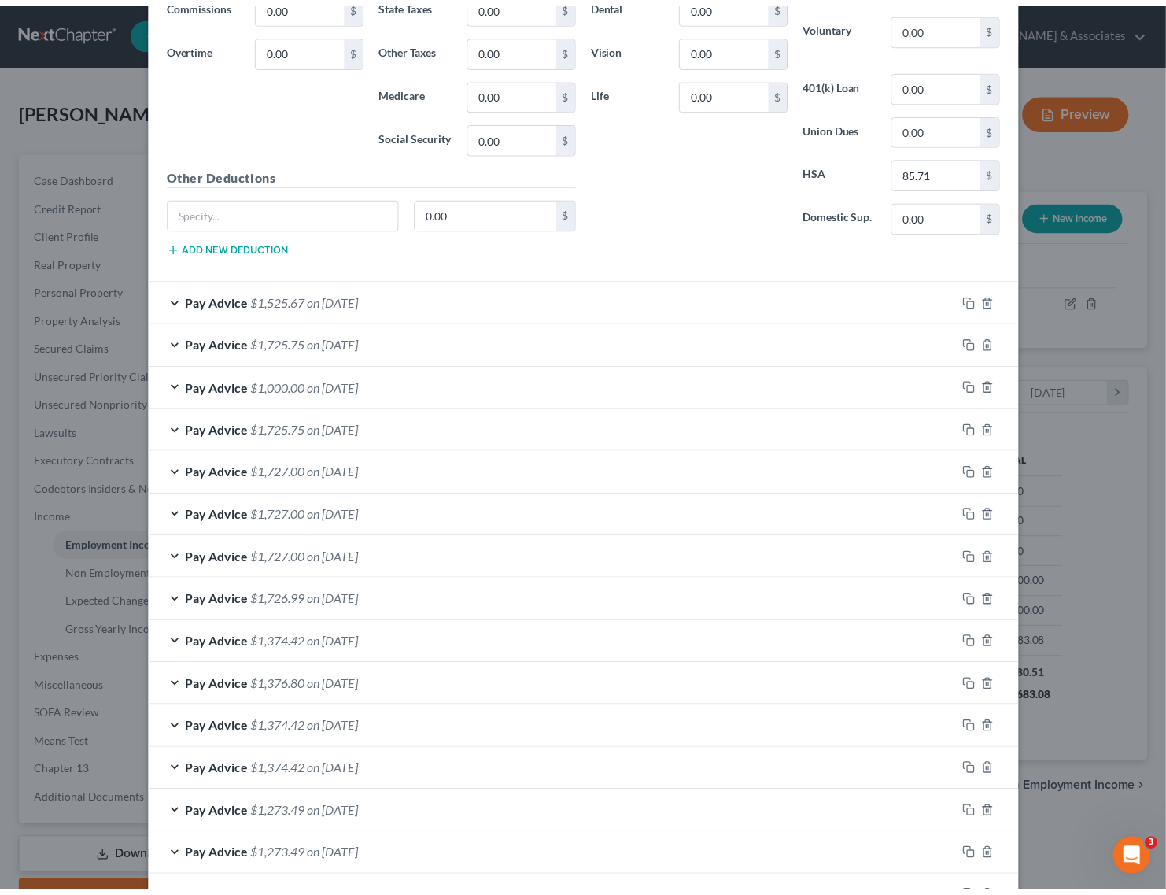
scroll to position [962, 0]
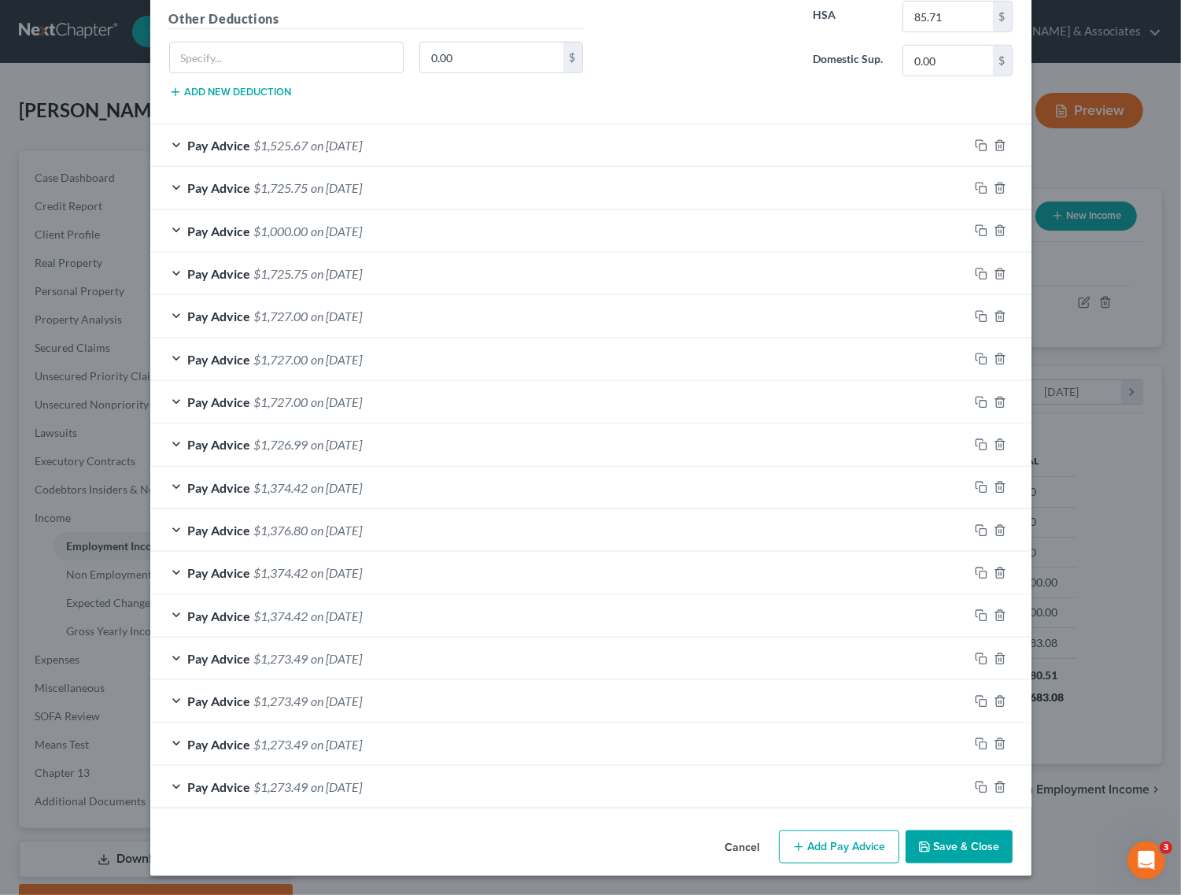
click at [961, 848] on button "Save & Close" at bounding box center [959, 846] width 107 height 33
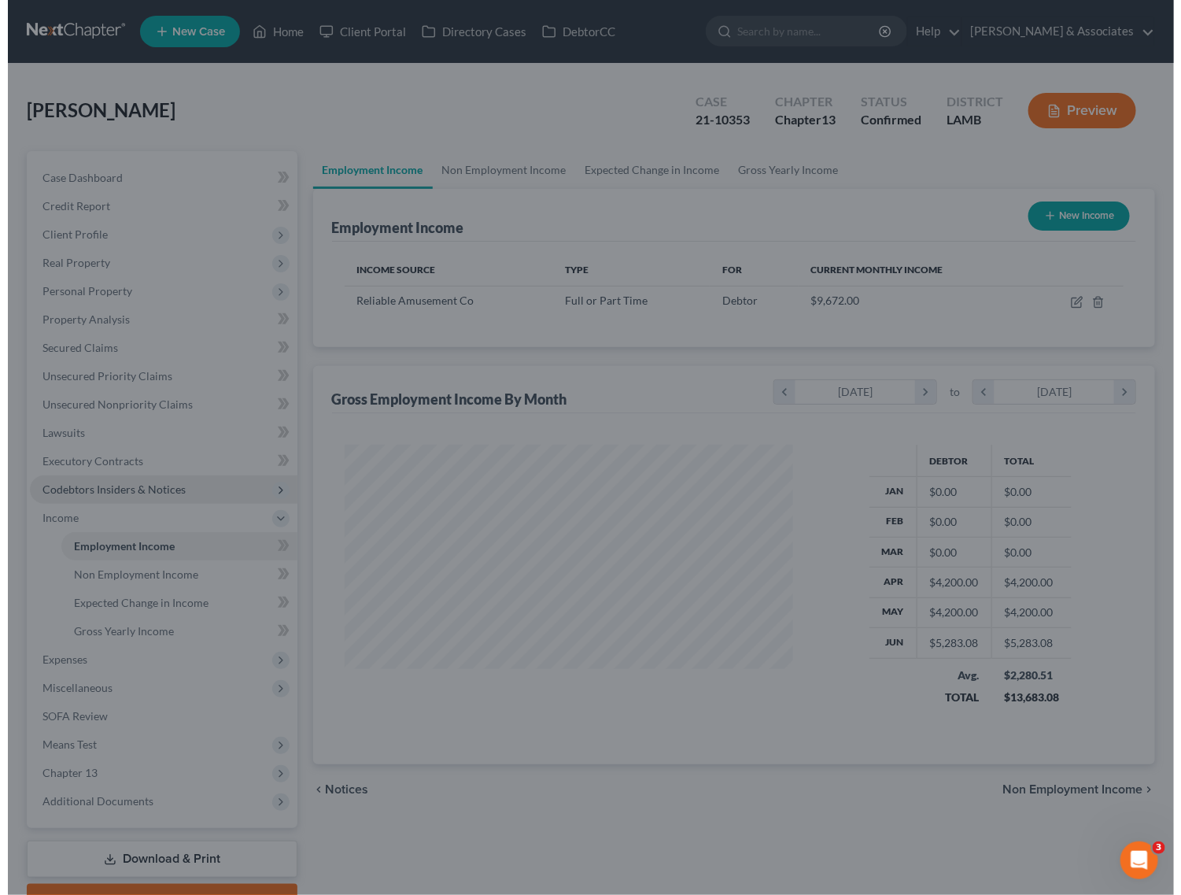
scroll to position [786492, 786301]
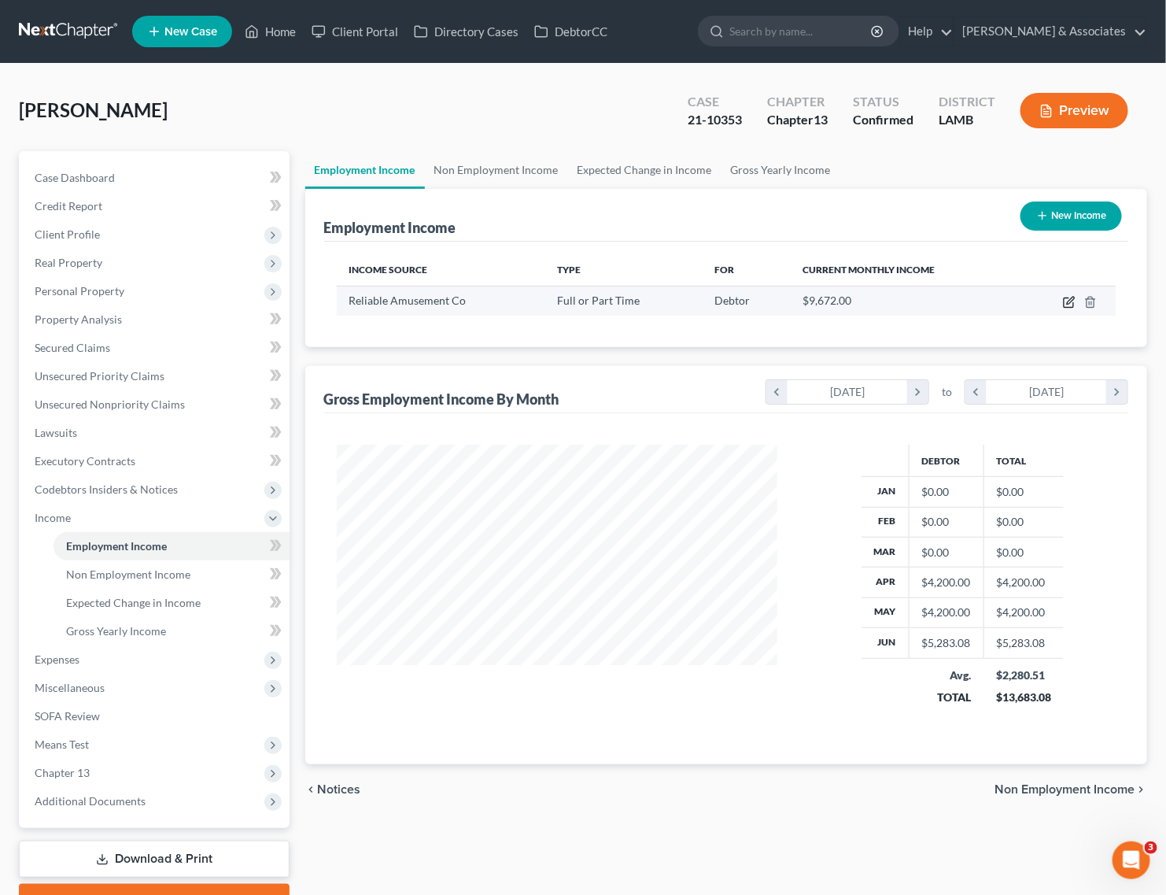
click at [1067, 298] on icon "button" at bounding box center [1068, 302] width 9 height 9
select select "0"
select select "19"
select select "2"
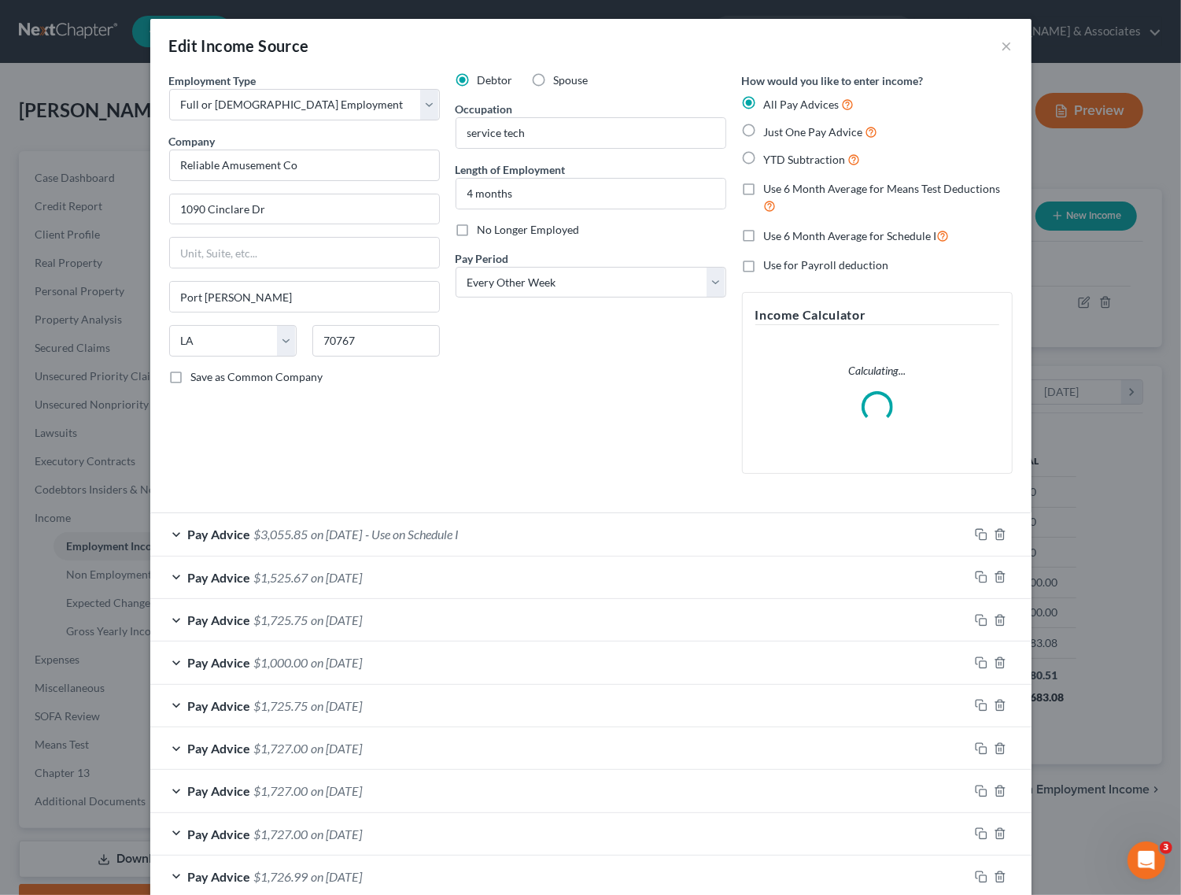
scroll to position [283, 478]
click at [567, 272] on select "Select Monthly Twice Monthly Every Other Week Weekly" at bounding box center [591, 282] width 271 height 31
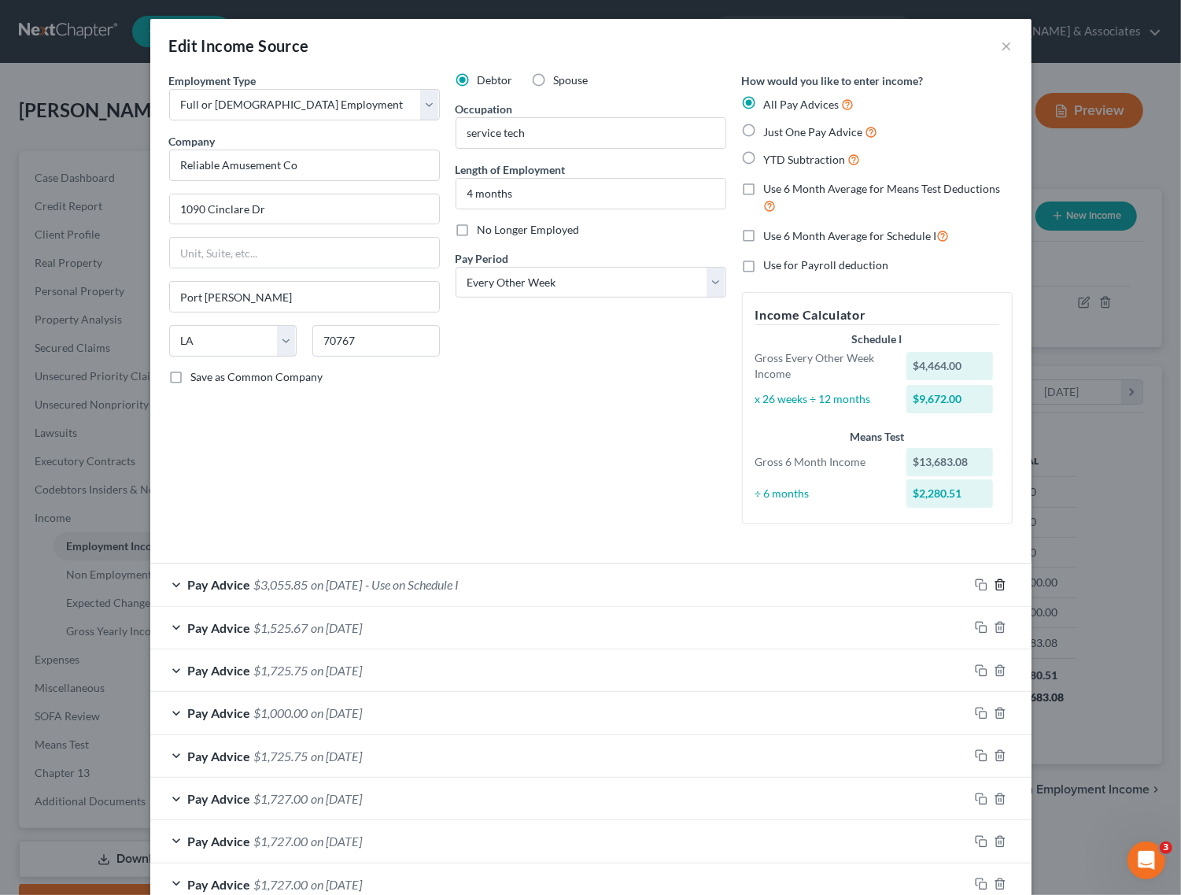
click at [994, 589] on icon "button" at bounding box center [1000, 584] width 13 height 13
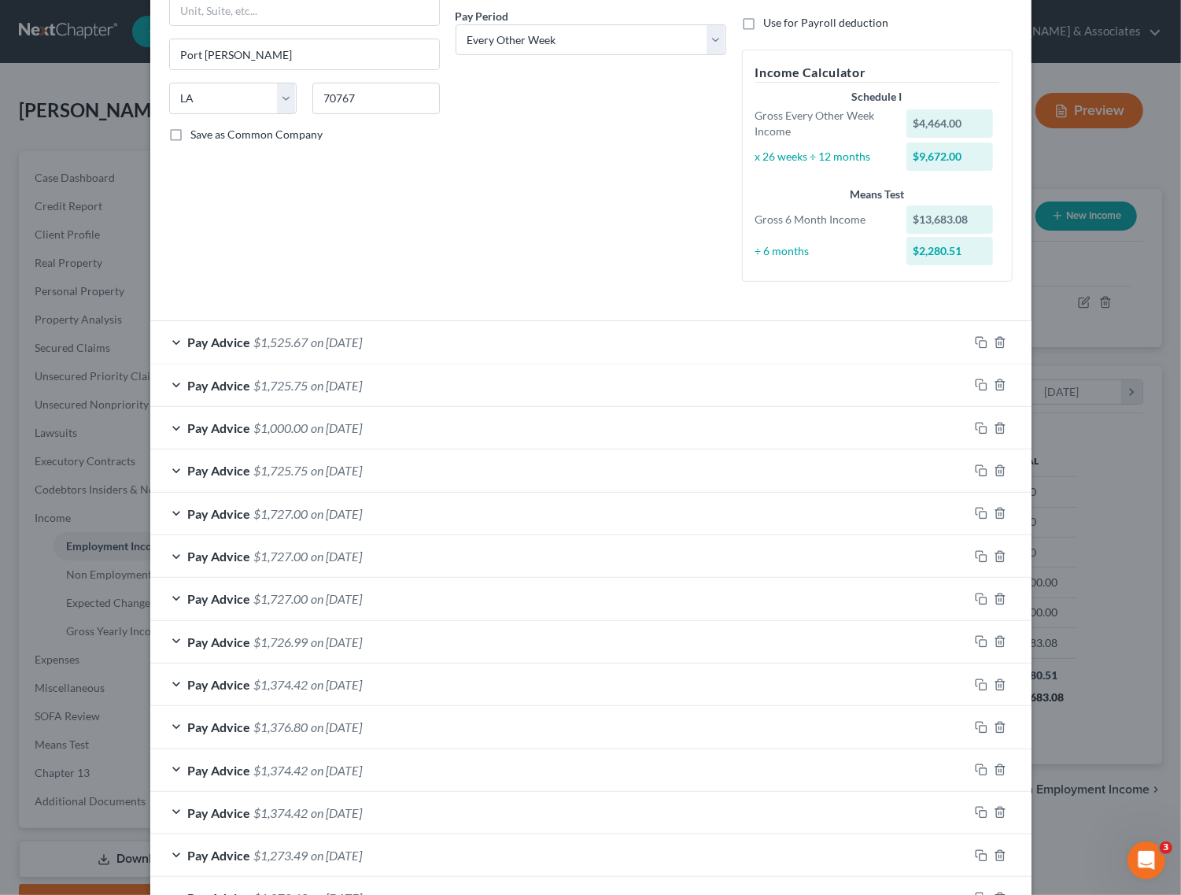
scroll to position [442, 0]
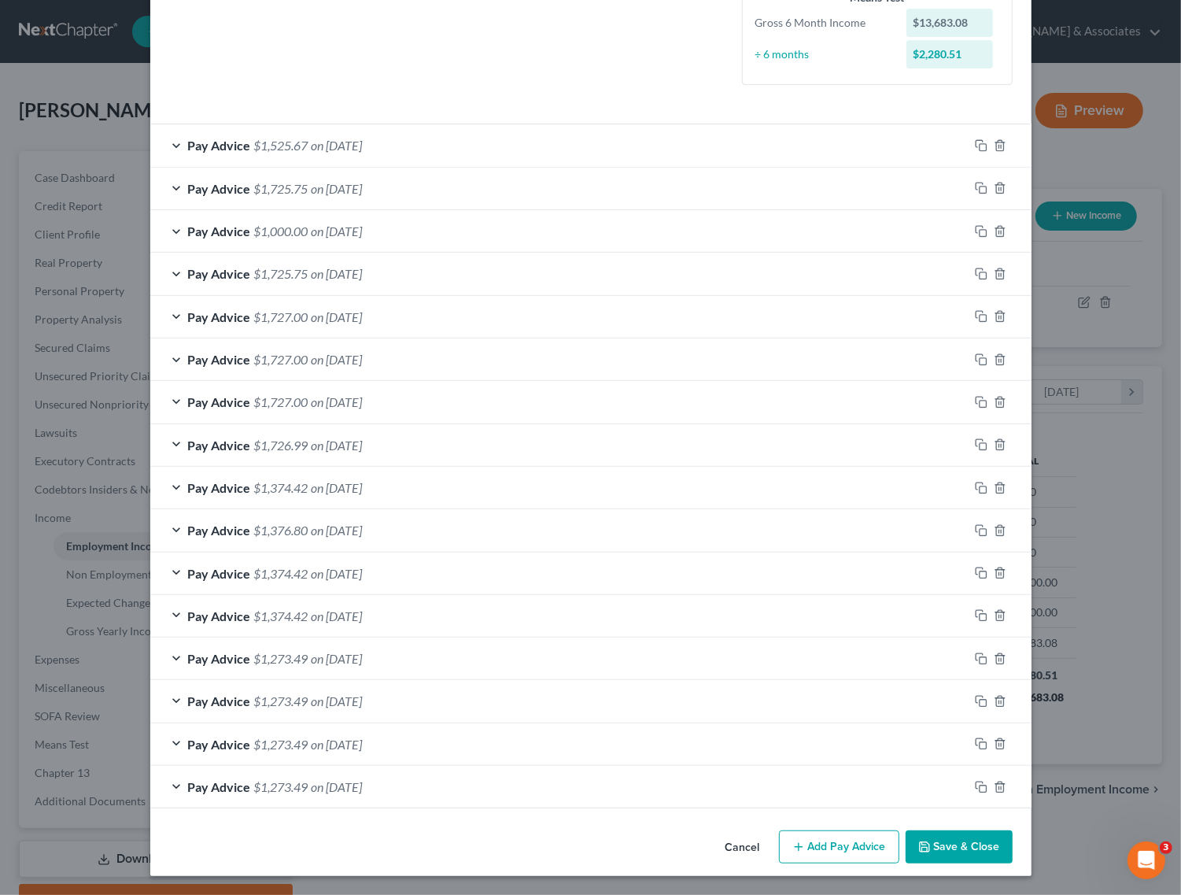
click at [832, 851] on button "Add Pay Advice" at bounding box center [839, 846] width 120 height 33
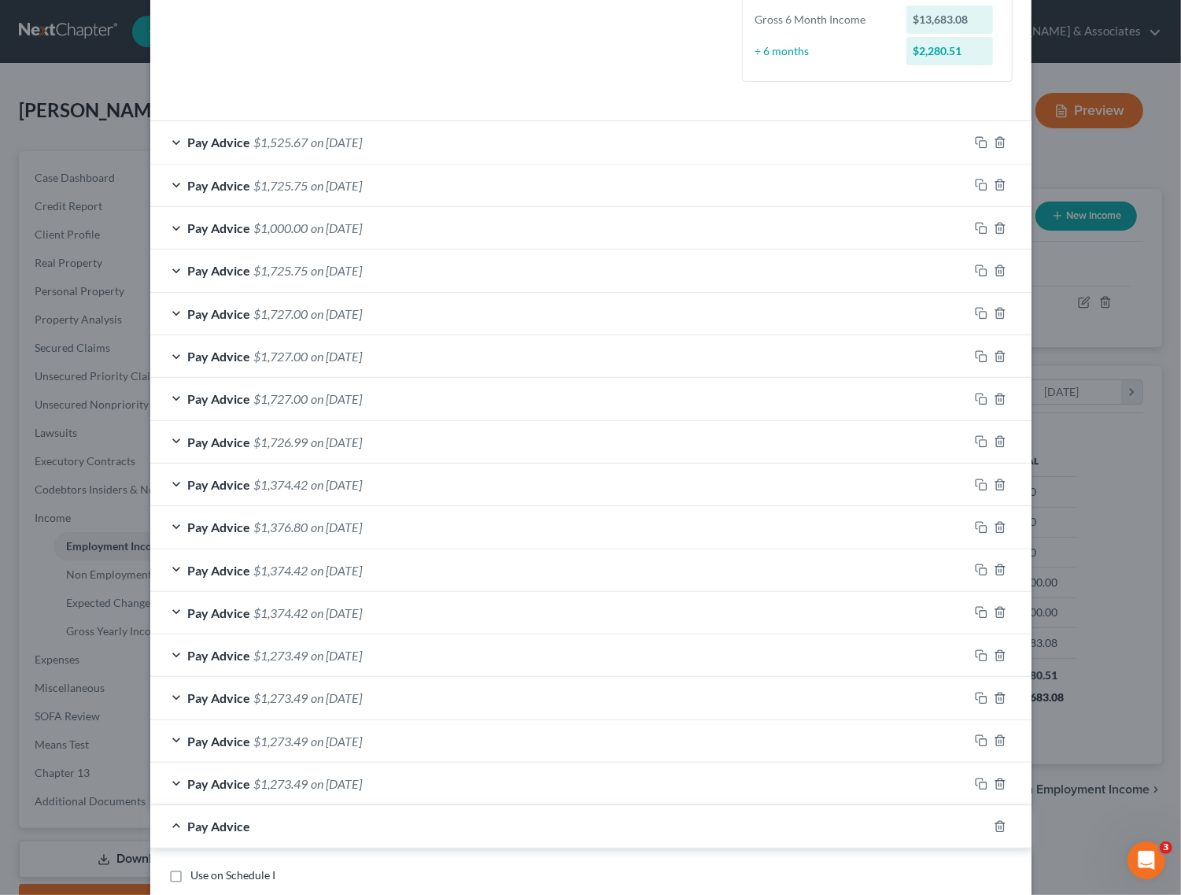
click at [448, 791] on div "Pay Advice $1,273.49 on 11/08/2019" at bounding box center [559, 783] width 818 height 42
click at [191, 835] on label "Use on Schedule I" at bounding box center [233, 832] width 85 height 16
click at [197, 834] on input "Use on Schedule I" at bounding box center [202, 829] width 10 height 10
checkbox input "true"
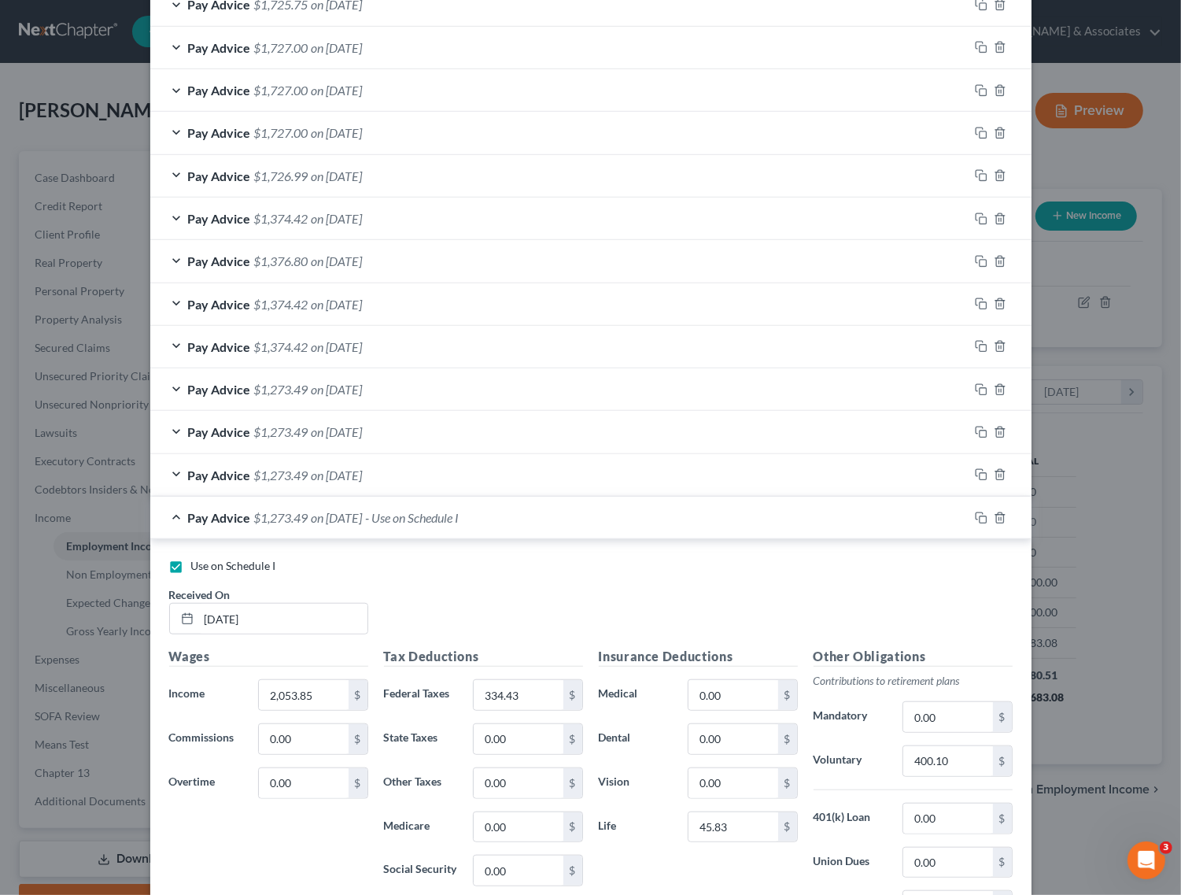
scroll to position [737, 0]
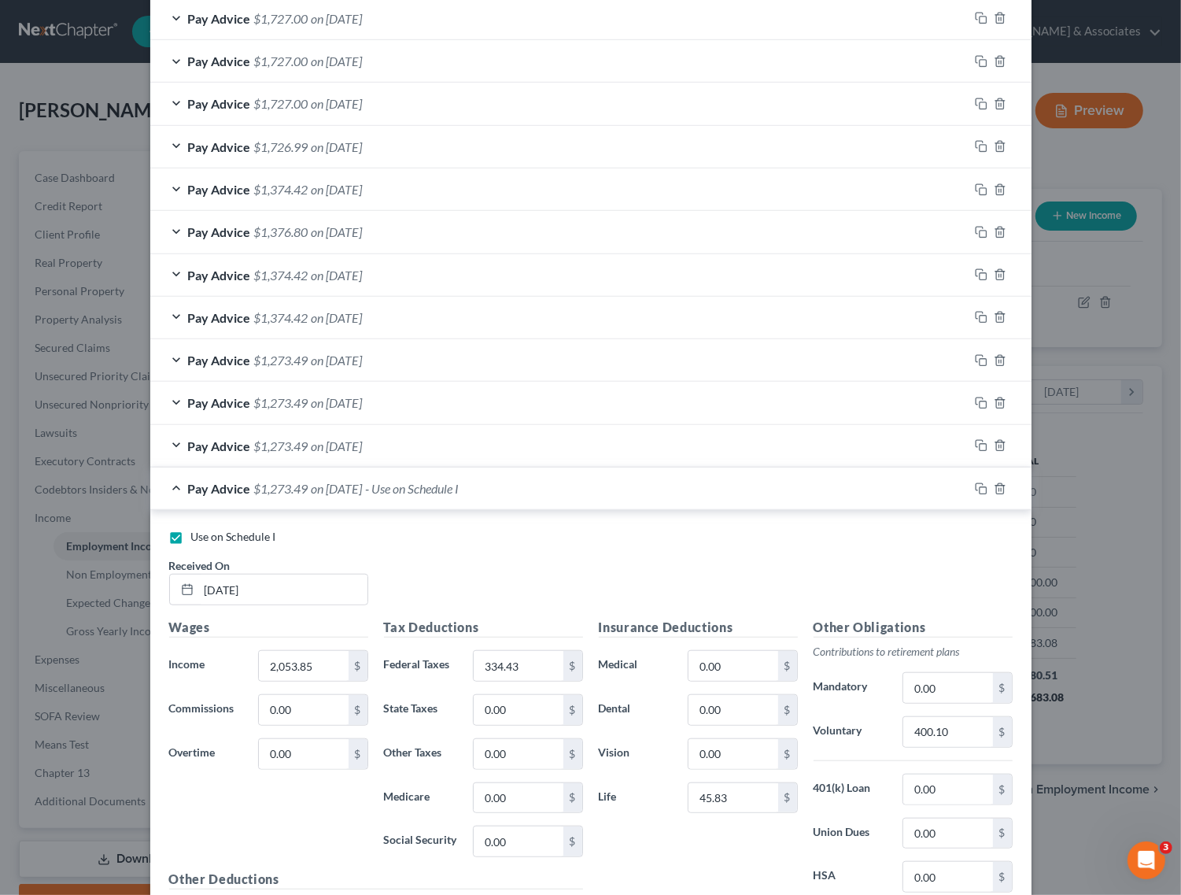
click at [168, 493] on div "Pay Advice $1,273.49 on 11/08/2019 - Use on Schedule I" at bounding box center [559, 488] width 818 height 42
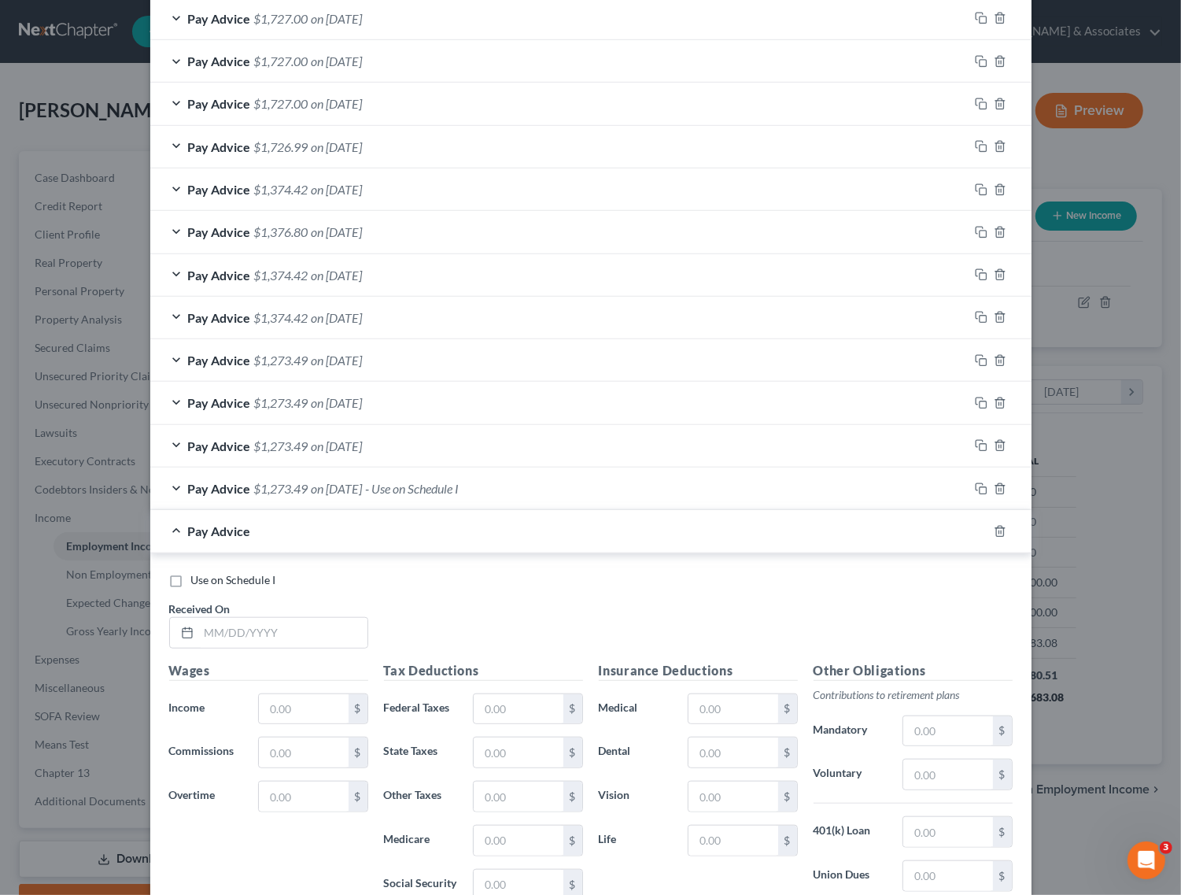
click at [166, 540] on div "Pay Advice" at bounding box center [568, 531] width 837 height 42
click at [997, 537] on icon "button" at bounding box center [1000, 531] width 13 height 13
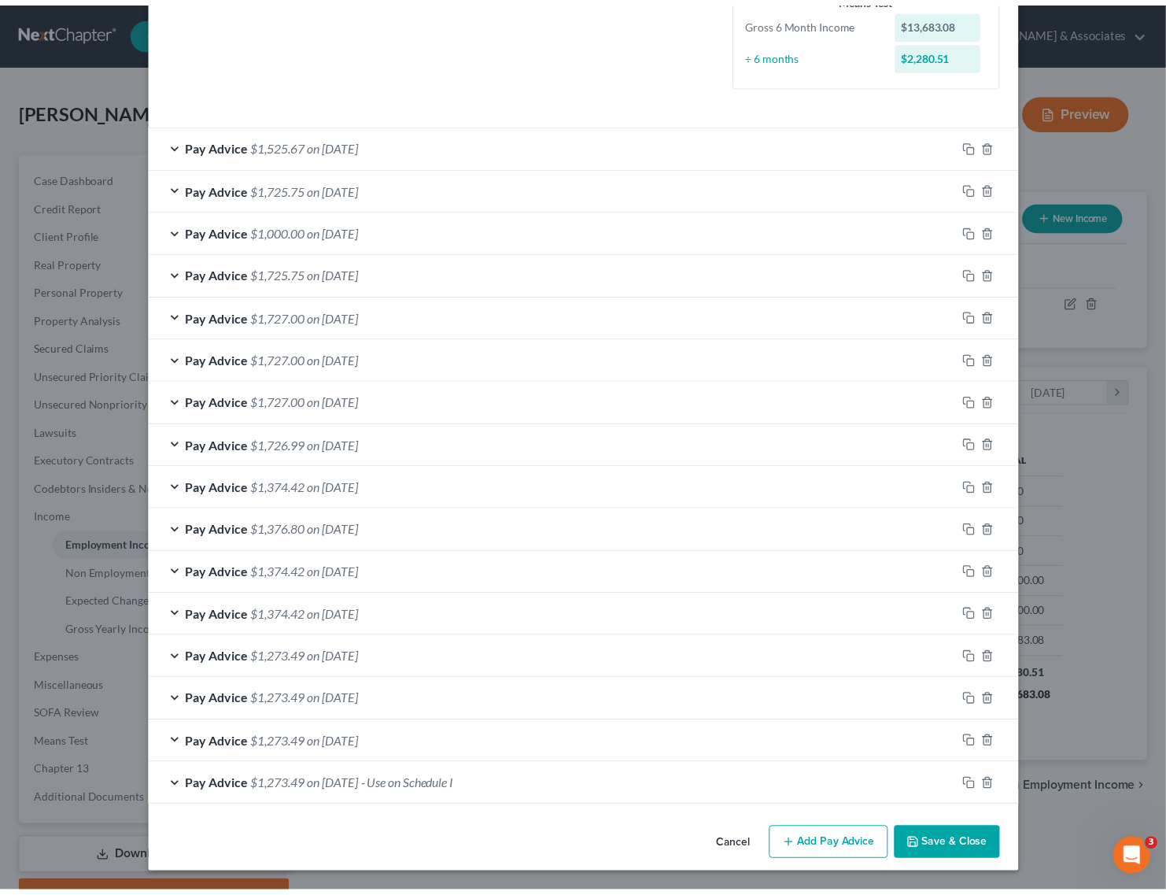
scroll to position [442, 0]
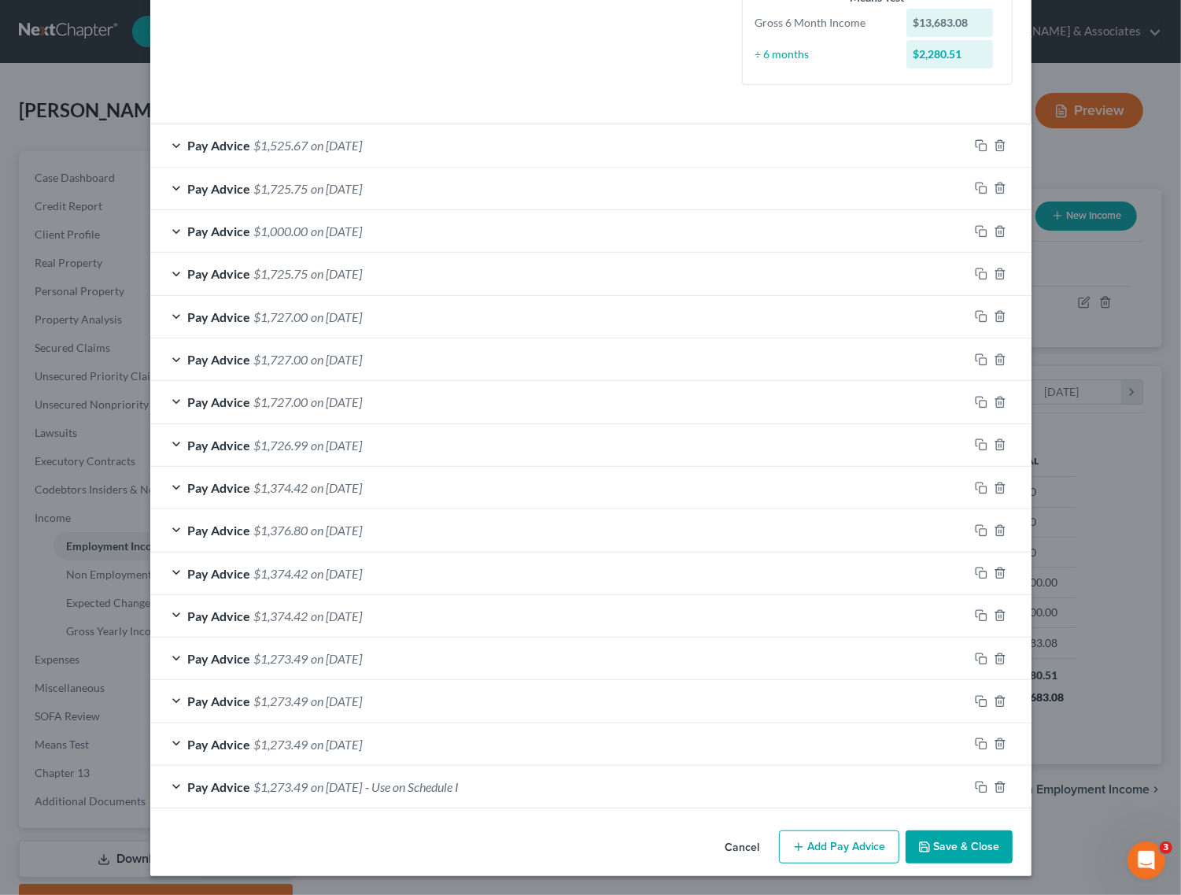
click at [939, 843] on button "Save & Close" at bounding box center [959, 846] width 107 height 33
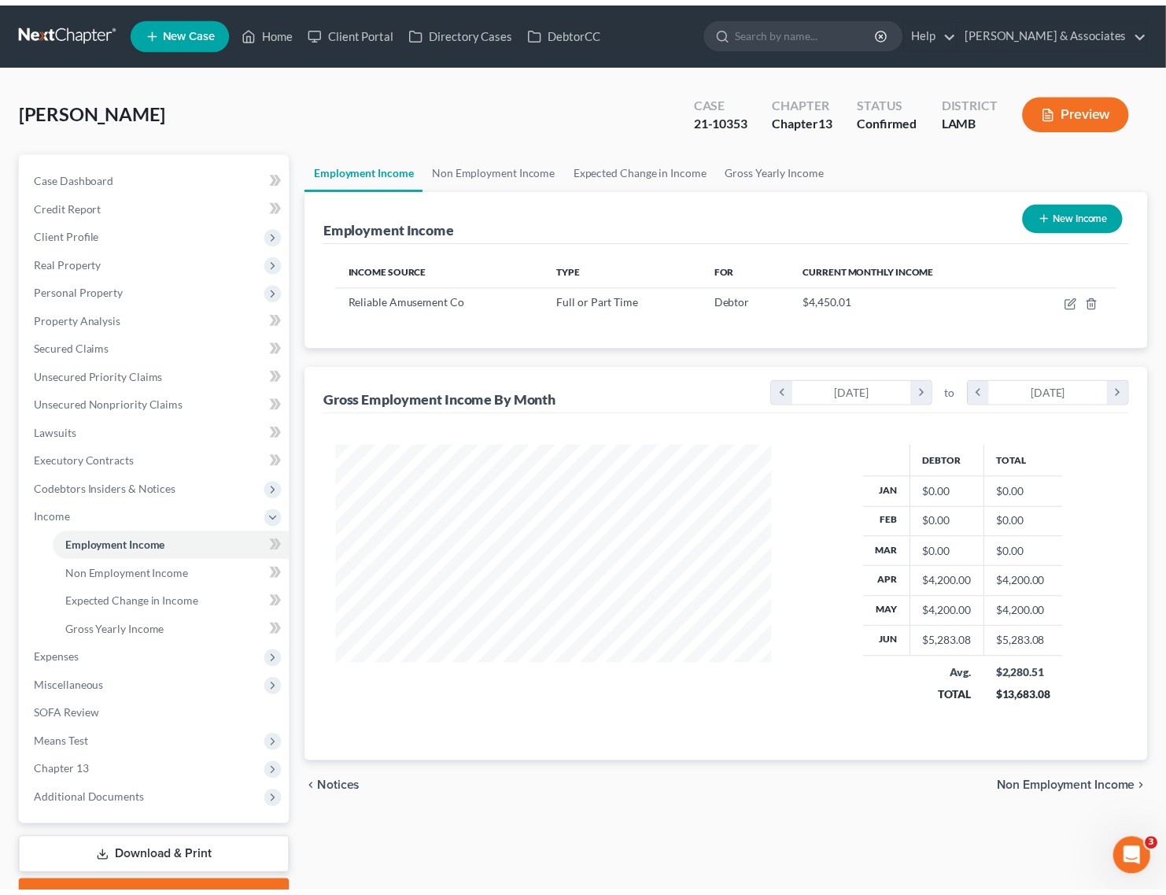
scroll to position [786492, 786301]
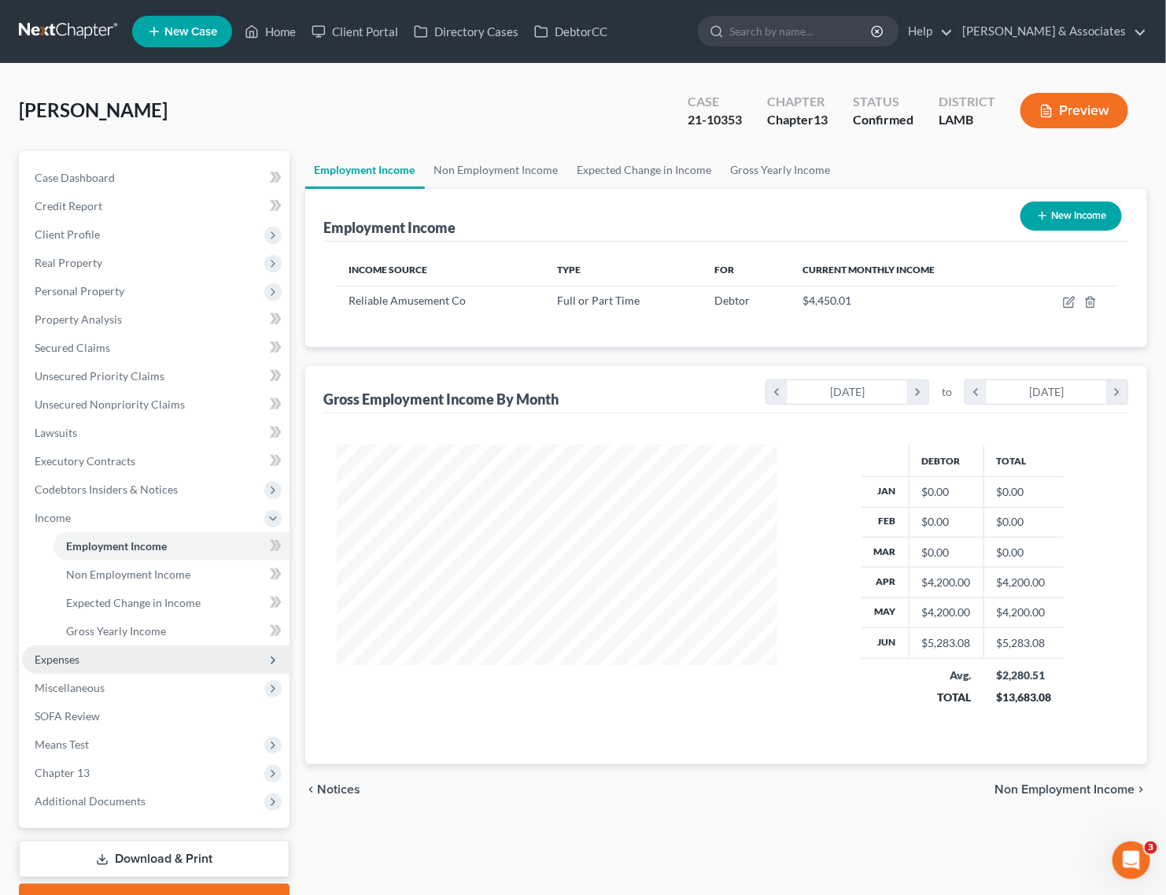
click at [90, 657] on span "Expenses" at bounding box center [156, 659] width 268 height 28
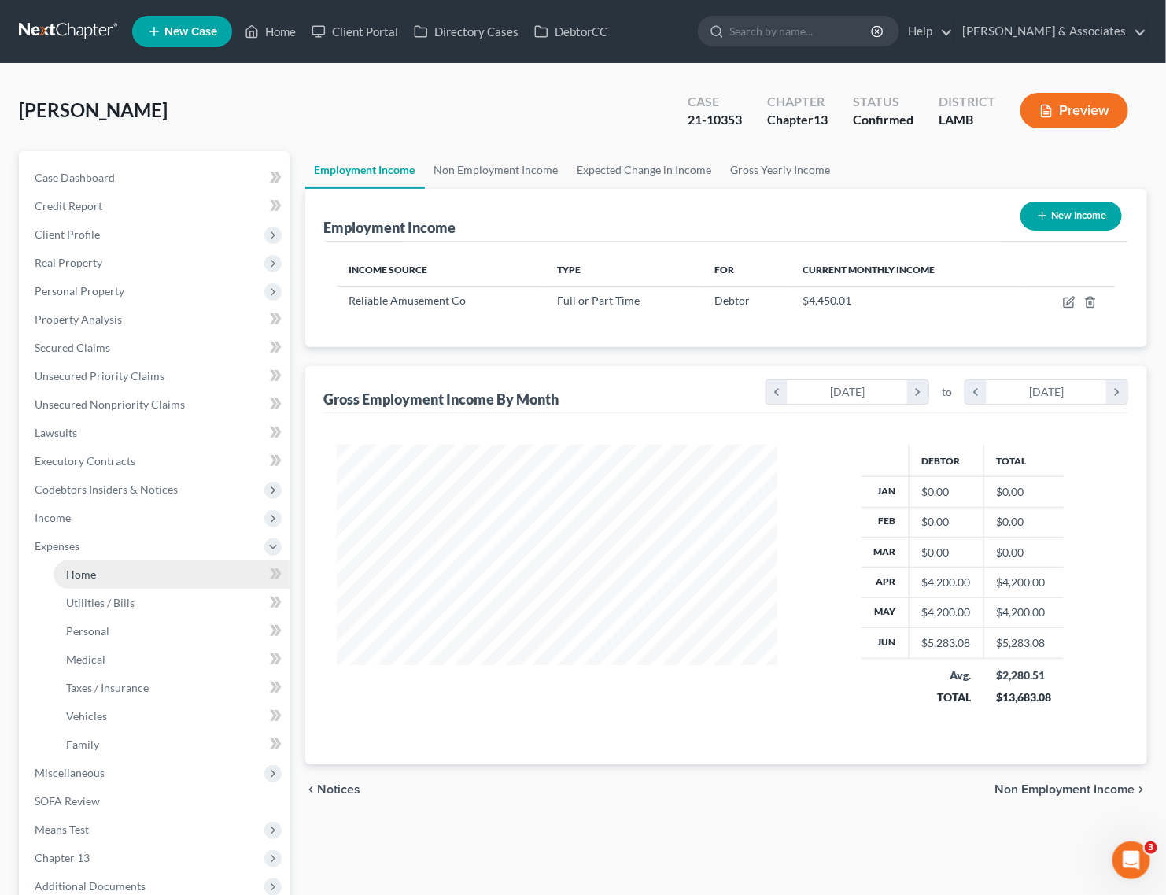
click at [131, 564] on link "Home" at bounding box center [172, 574] width 236 height 28
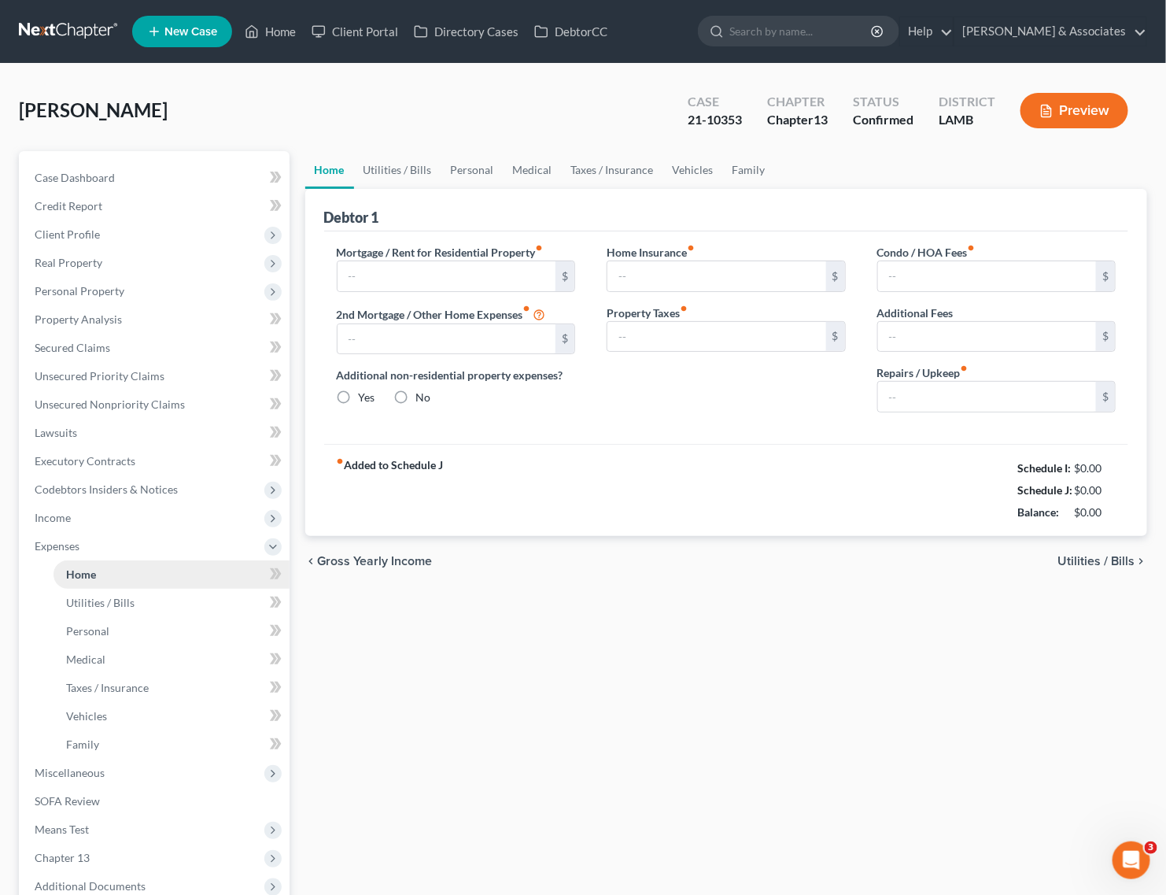
type input "800.00"
type input "0.00"
radio input "true"
type input "0.00"
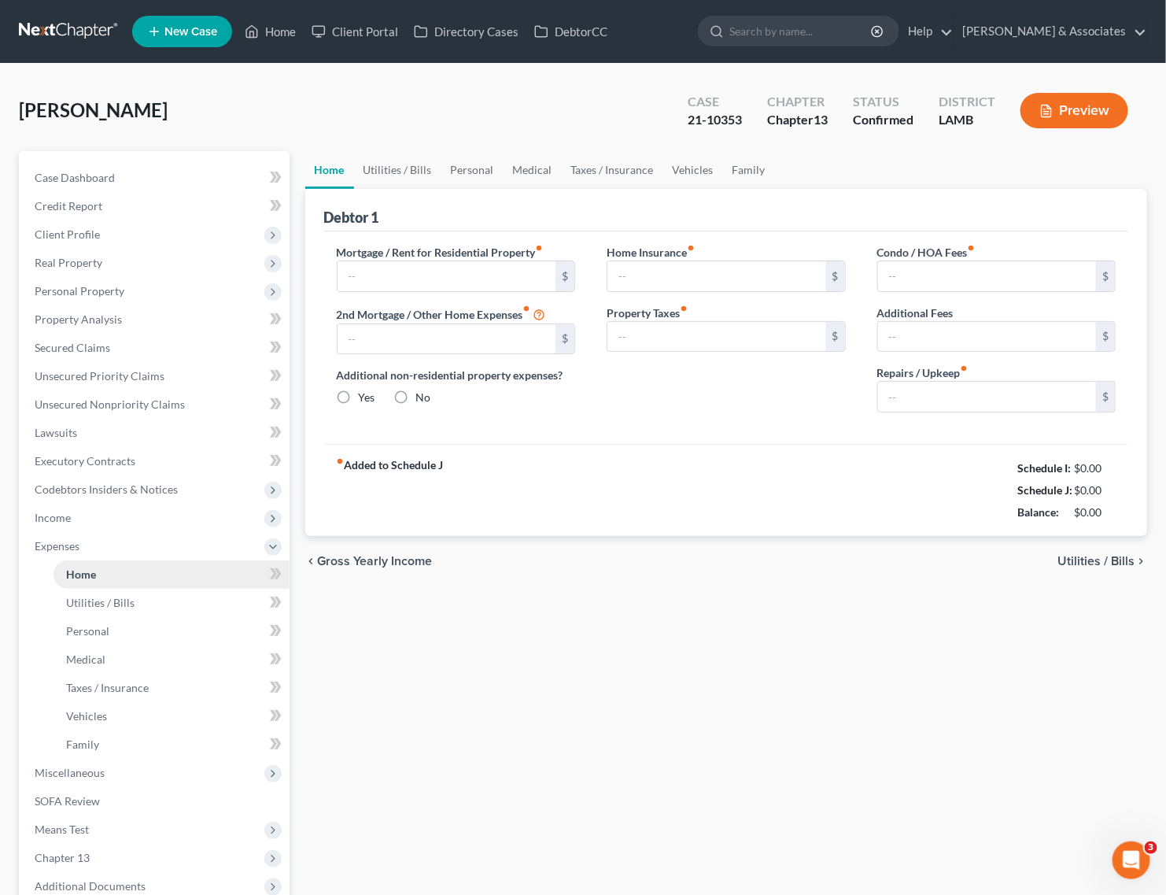
type input "0.00"
type input "40.00"
click at [68, 511] on span "Income" at bounding box center [53, 517] width 36 height 13
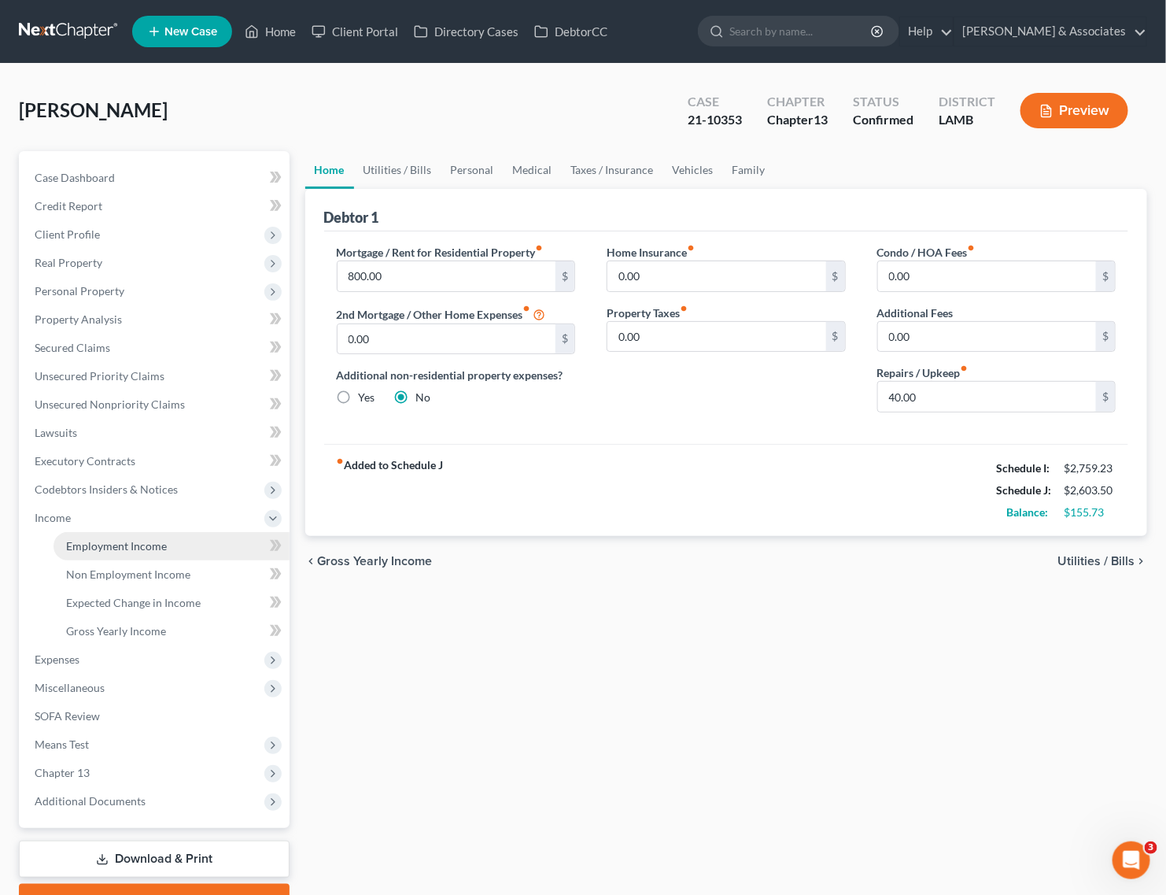
click at [104, 553] on link "Employment Income" at bounding box center [172, 546] width 236 height 28
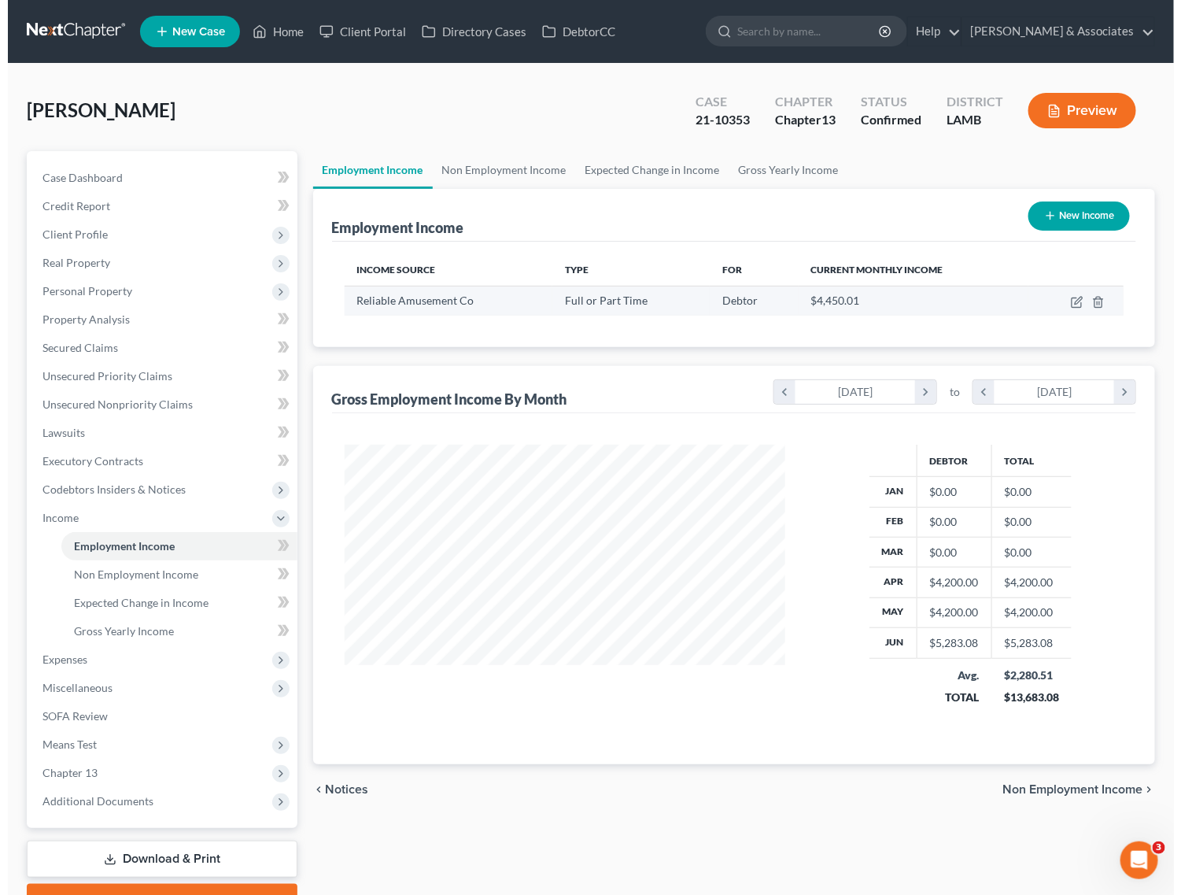
scroll to position [283, 473]
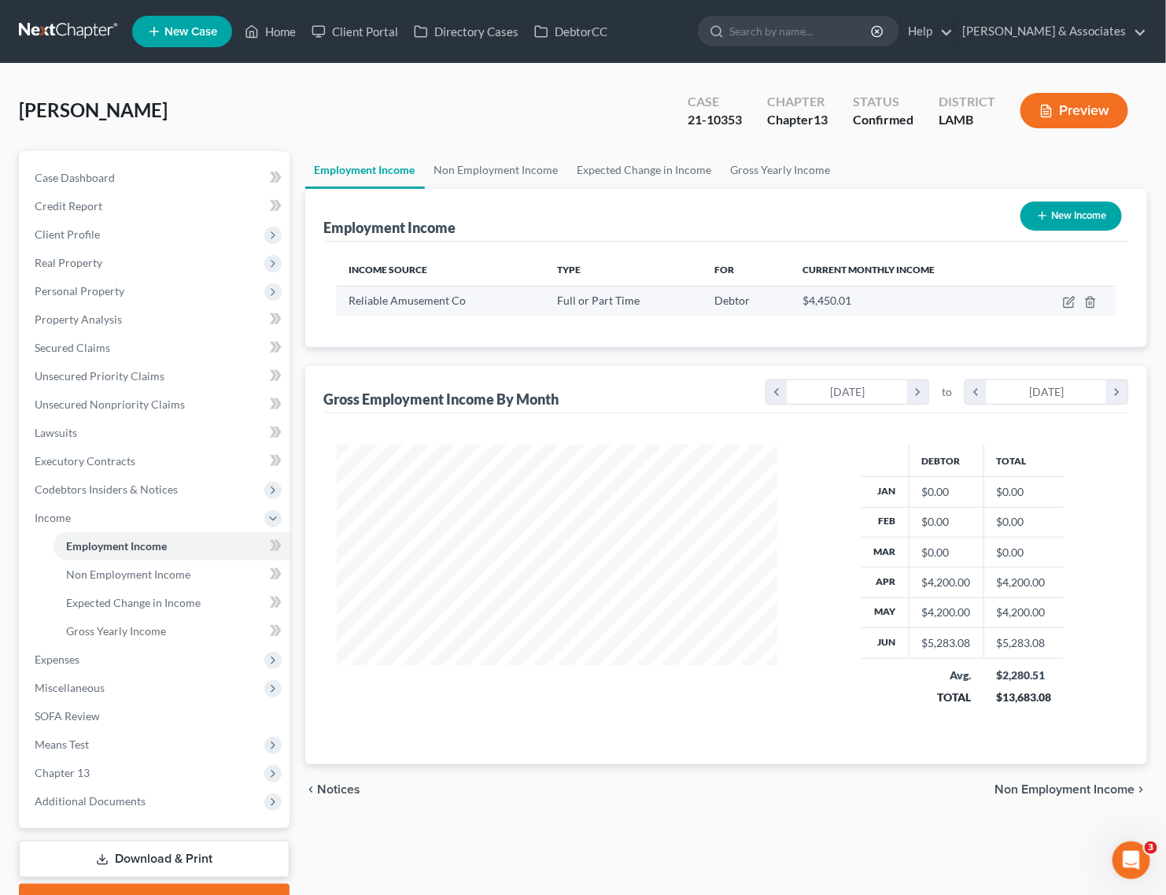
click at [1060, 304] on td at bounding box center [1067, 301] width 95 height 30
click at [1072, 299] on icon "button" at bounding box center [1069, 302] width 13 height 13
select select "0"
select select "19"
select select "2"
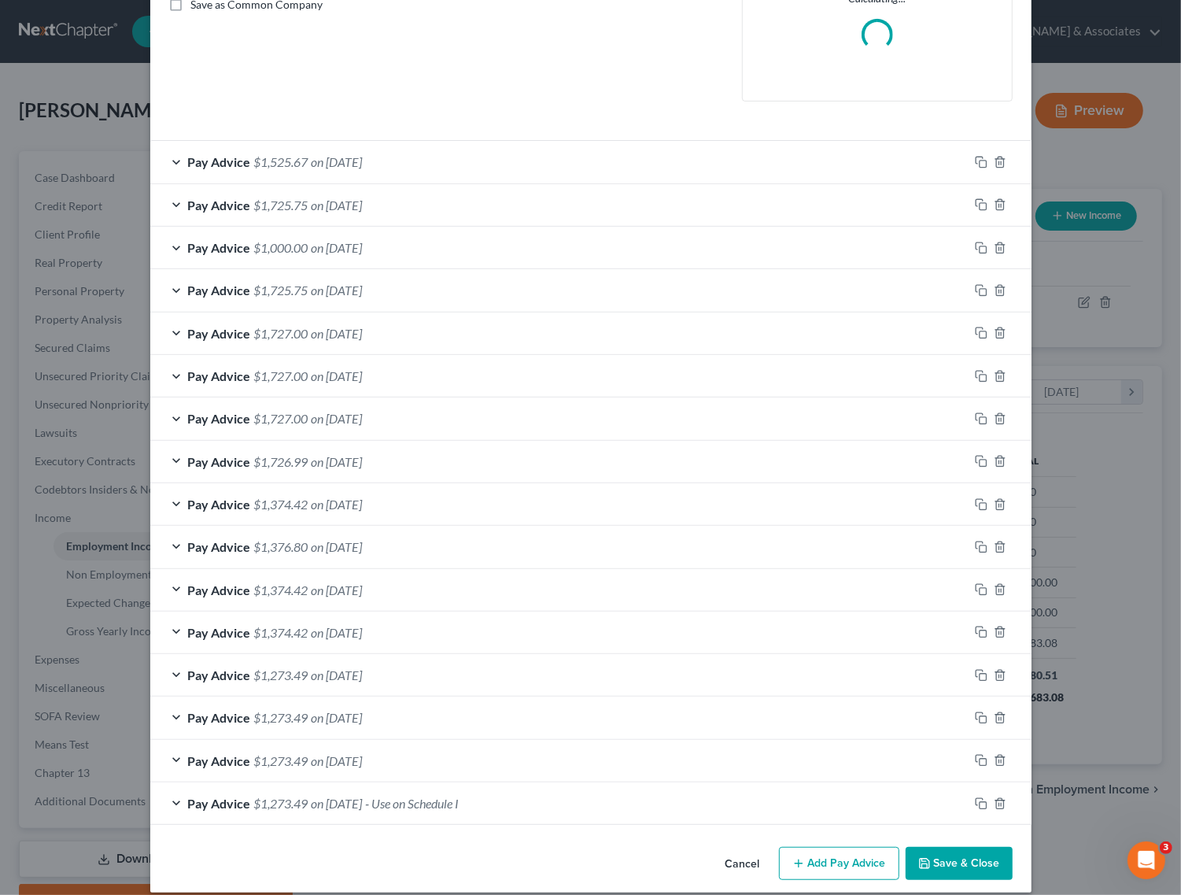
scroll to position [392, 0]
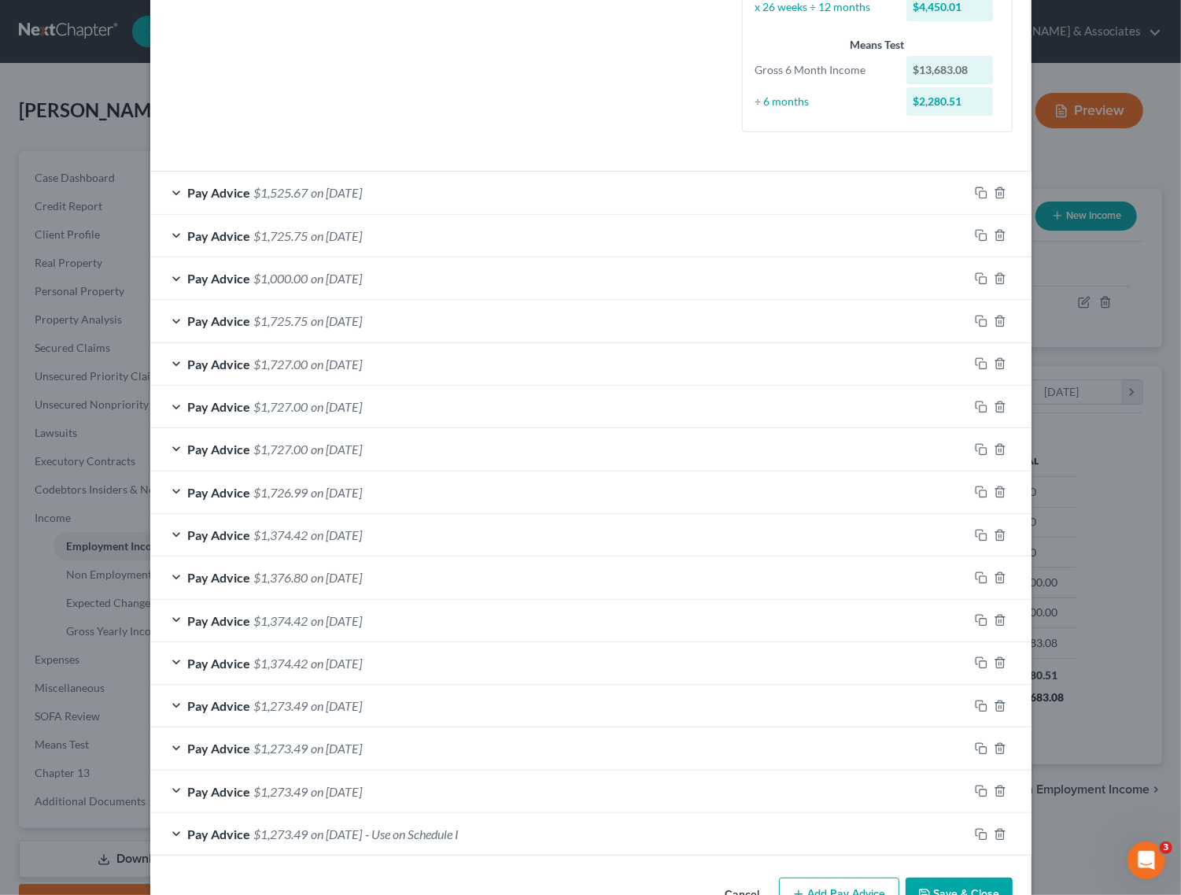
click at [489, 793] on div "Pay Advice $1,273.49 on 11/22/2019" at bounding box center [559, 791] width 818 height 42
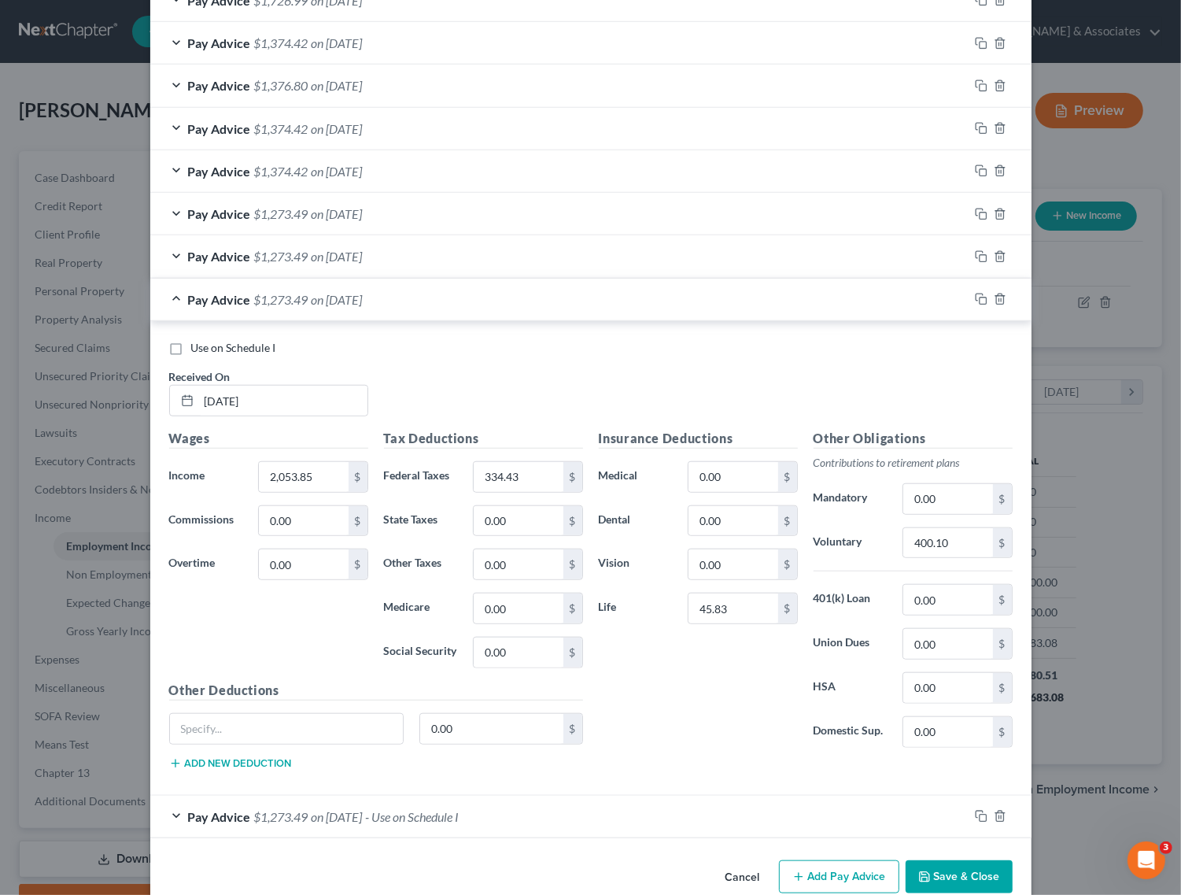
scroll to position [919, 0]
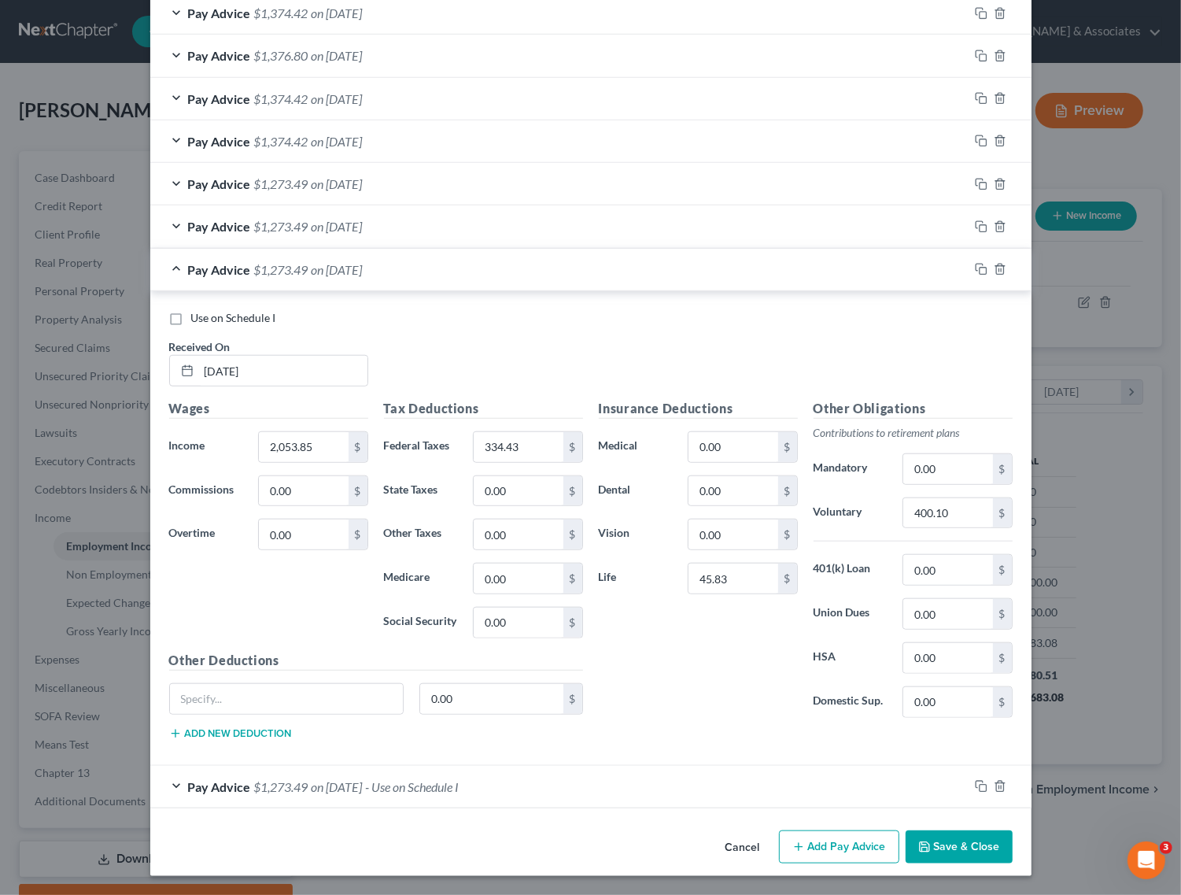
click at [502, 783] on div "Pay Advice $1,273.49 on 11/08/2019 - Use on Schedule I" at bounding box center [559, 787] width 818 height 42
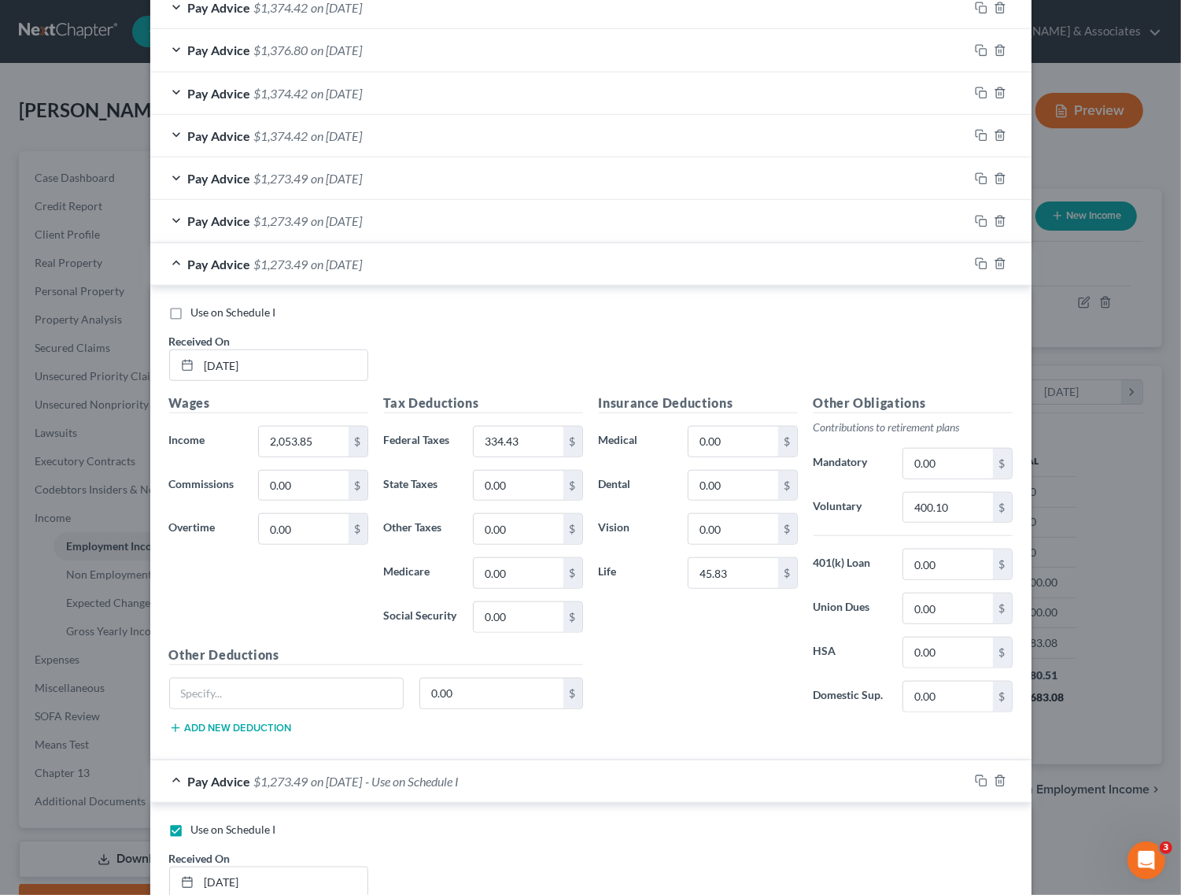
click at [191, 835] on label "Use on Schedule I" at bounding box center [233, 829] width 85 height 16
click at [197, 832] on input "Use on Schedule I" at bounding box center [202, 826] width 10 height 10
checkbox input "false"
click at [177, 787] on div "Pay Advice $1,273.49 on 11/08/2019" at bounding box center [559, 781] width 818 height 42
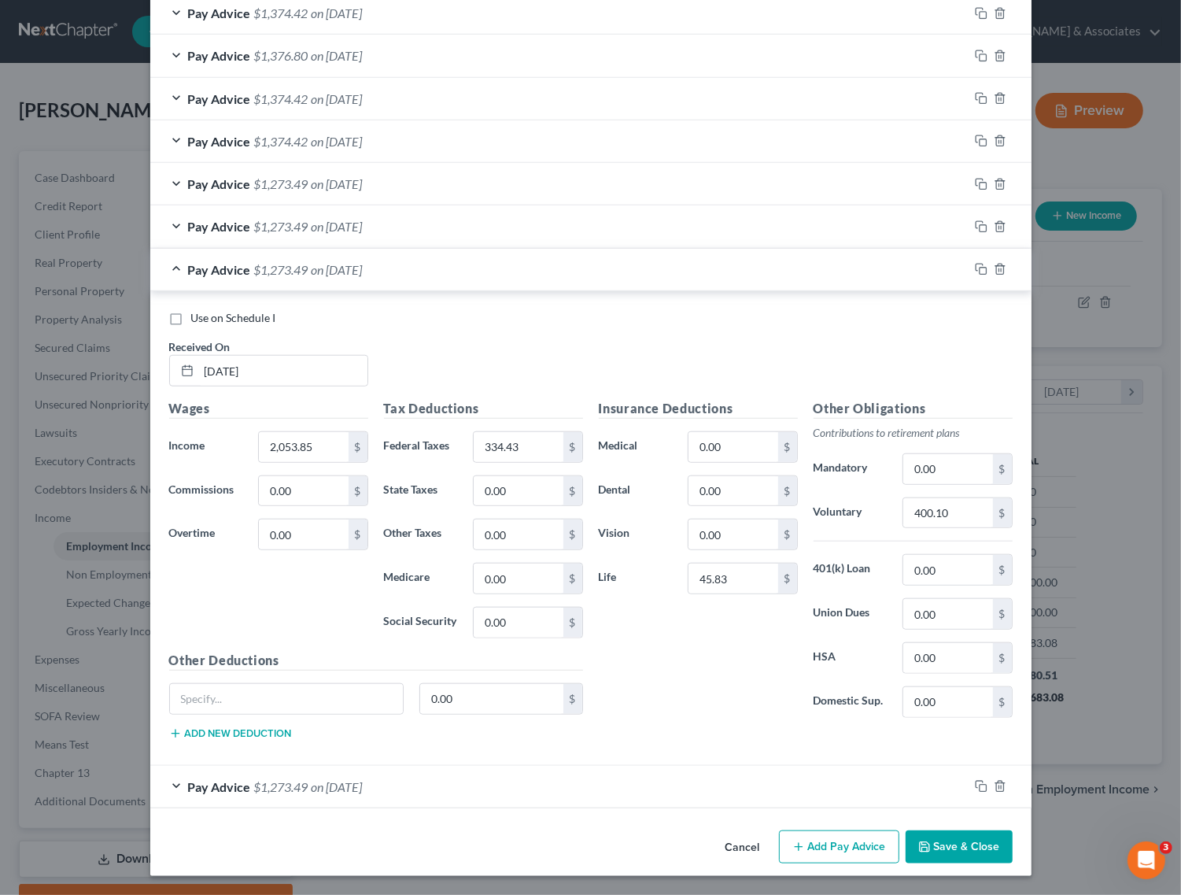
click at [164, 262] on div "Pay Advice $1,273.49 on 11/22/2019" at bounding box center [559, 270] width 818 height 42
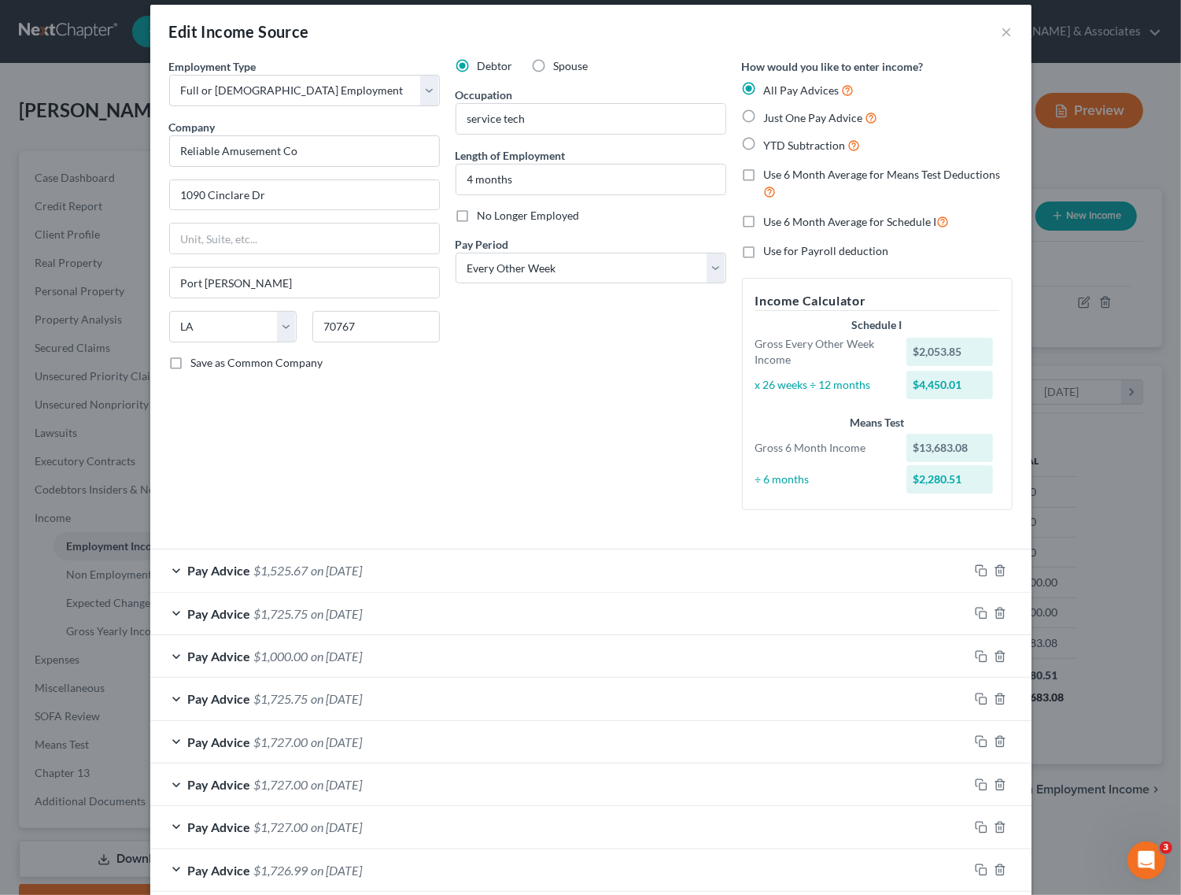
scroll to position [0, 0]
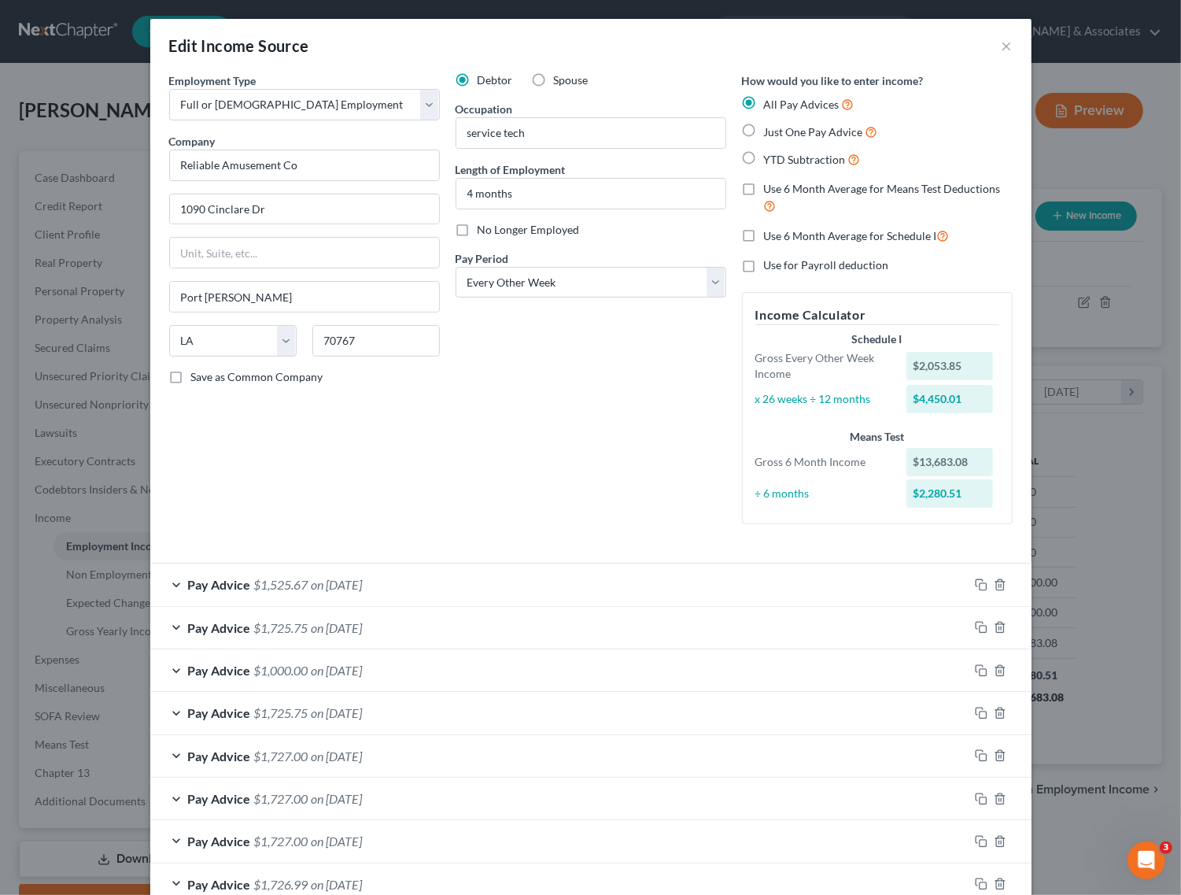
click at [165, 582] on div "Pay Advice $1,525.67 on 07/02/2021" at bounding box center [559, 584] width 818 height 42
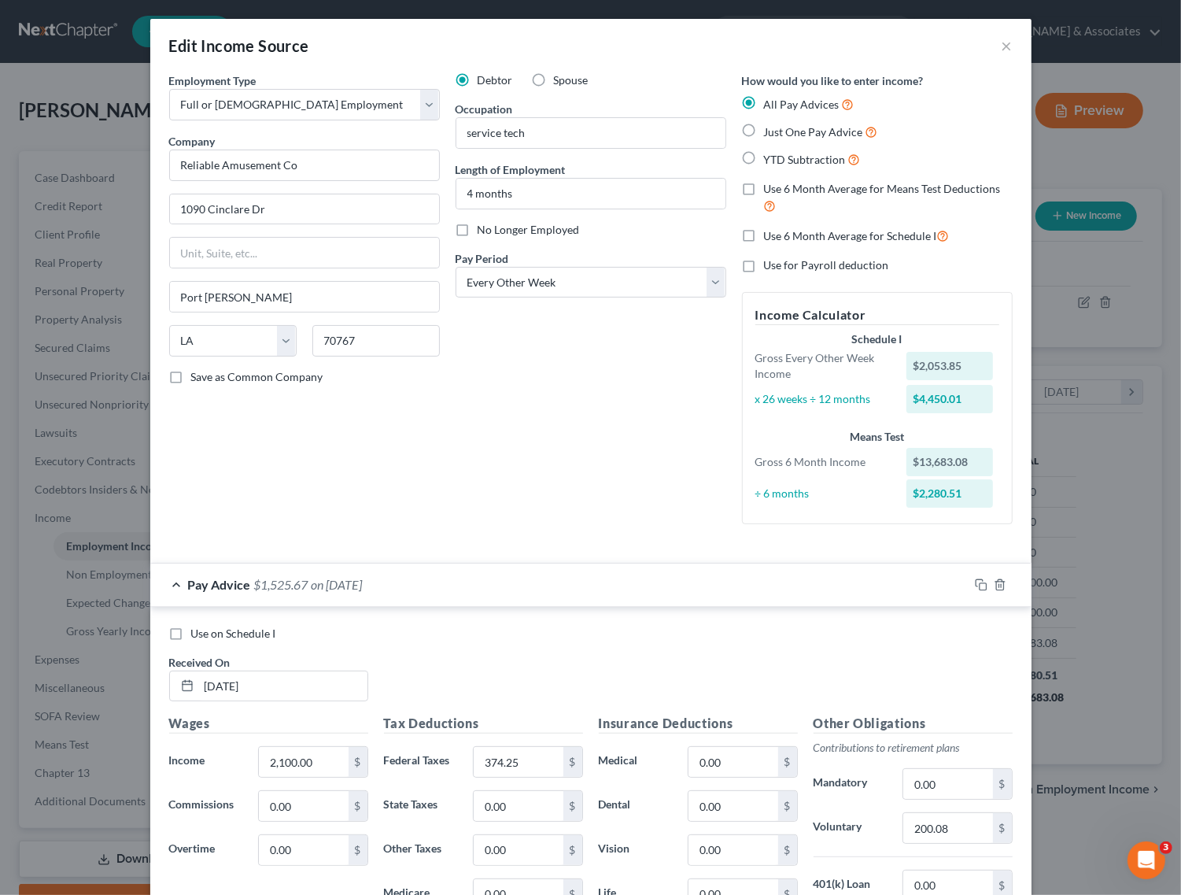
click at [191, 634] on label "Use on Schedule I" at bounding box center [233, 633] width 85 height 16
click at [197, 634] on input "Use on Schedule I" at bounding box center [202, 630] width 10 height 10
checkbox input "true"
click at [172, 589] on div "Pay Advice $1,525.67 on 07/02/2021 - Use on Schedule I" at bounding box center [559, 584] width 818 height 42
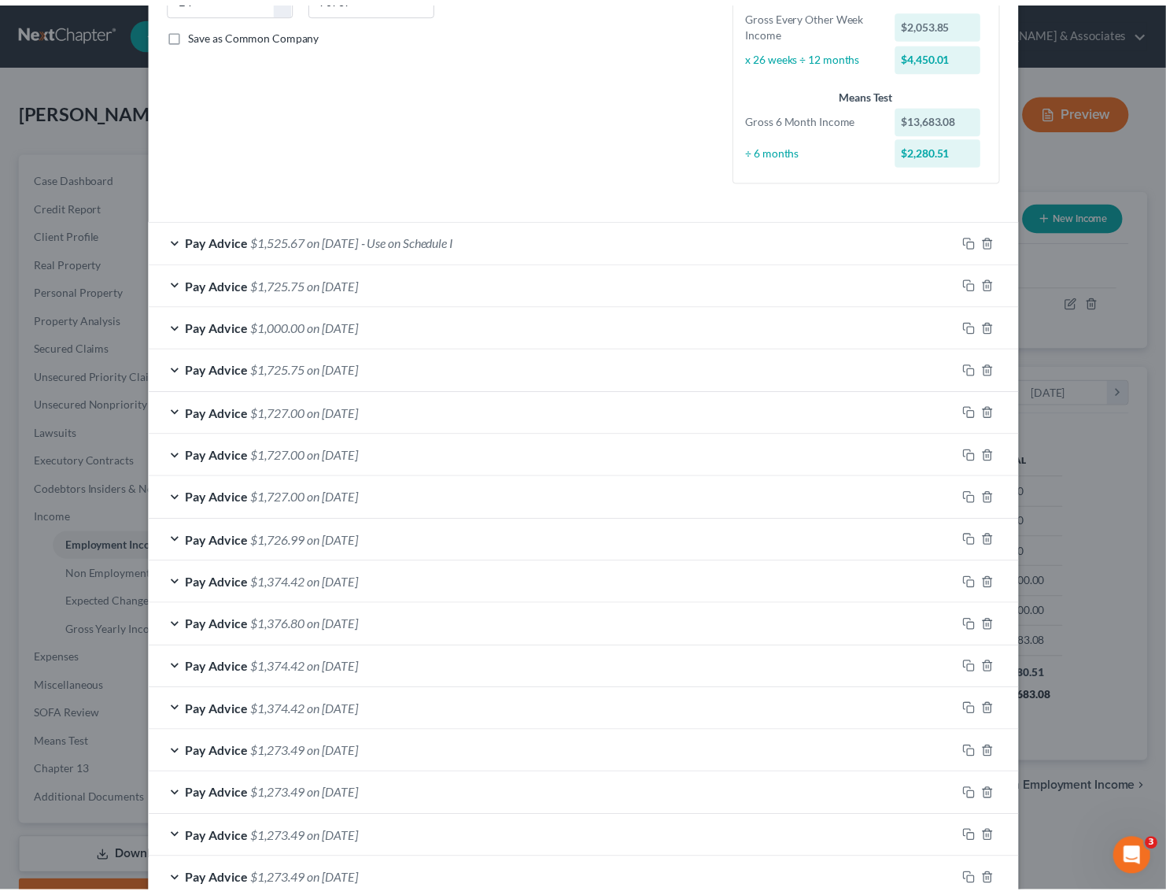
scroll to position [442, 0]
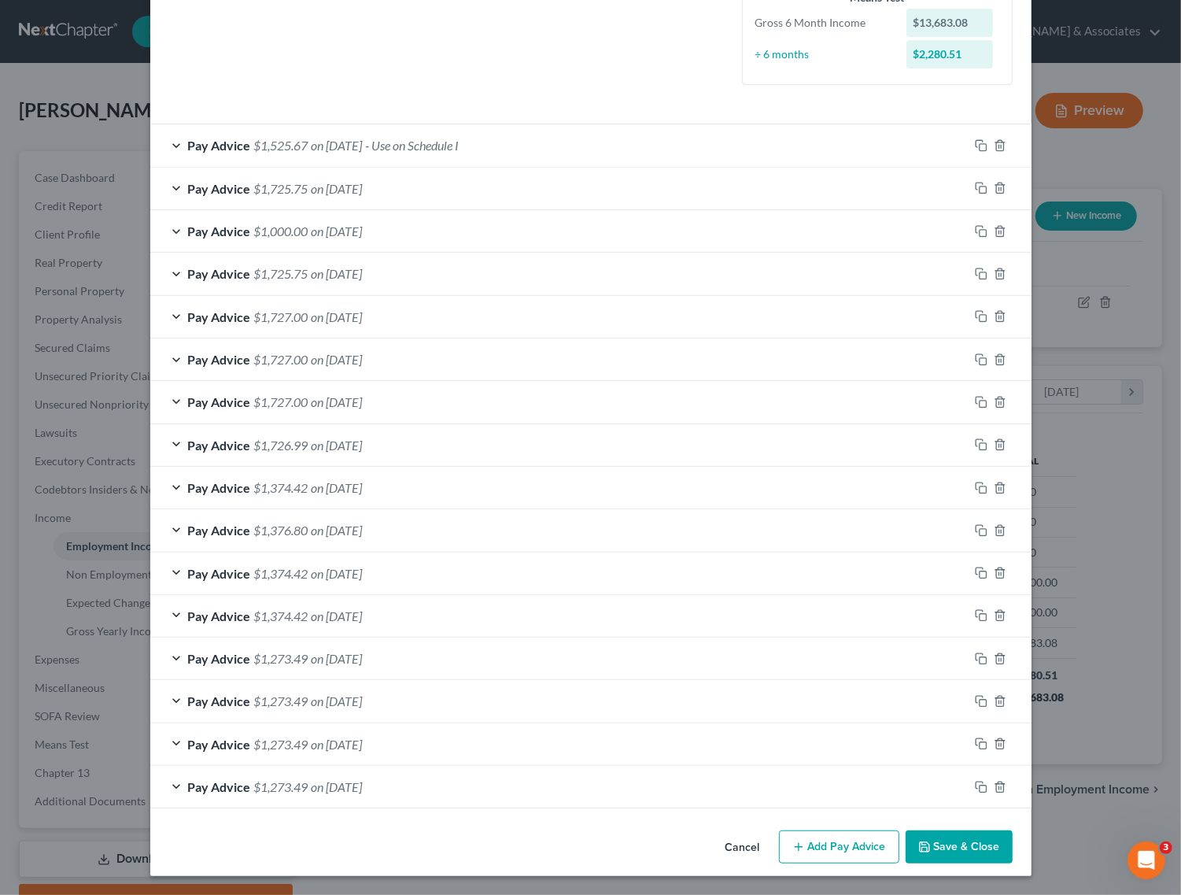
click at [939, 843] on button "Save & Close" at bounding box center [959, 846] width 107 height 33
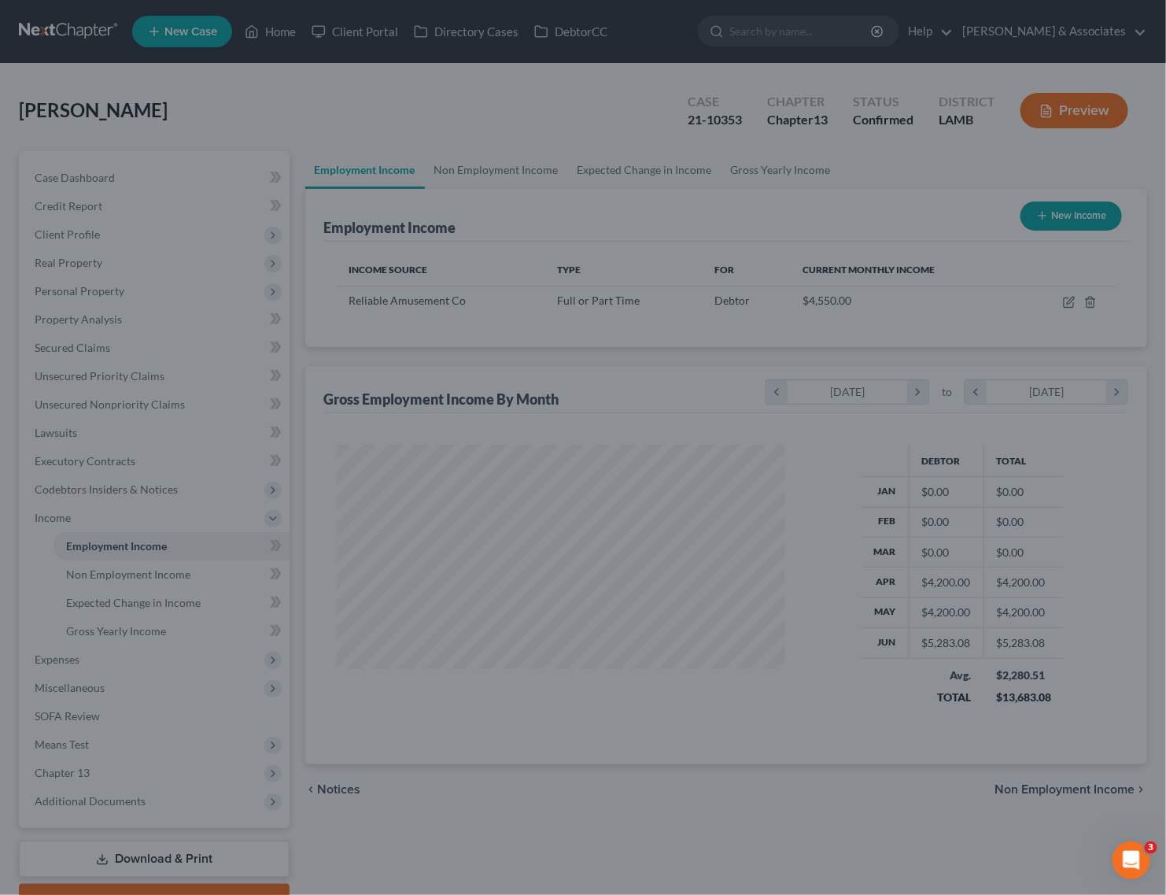
scroll to position [786492, 786301]
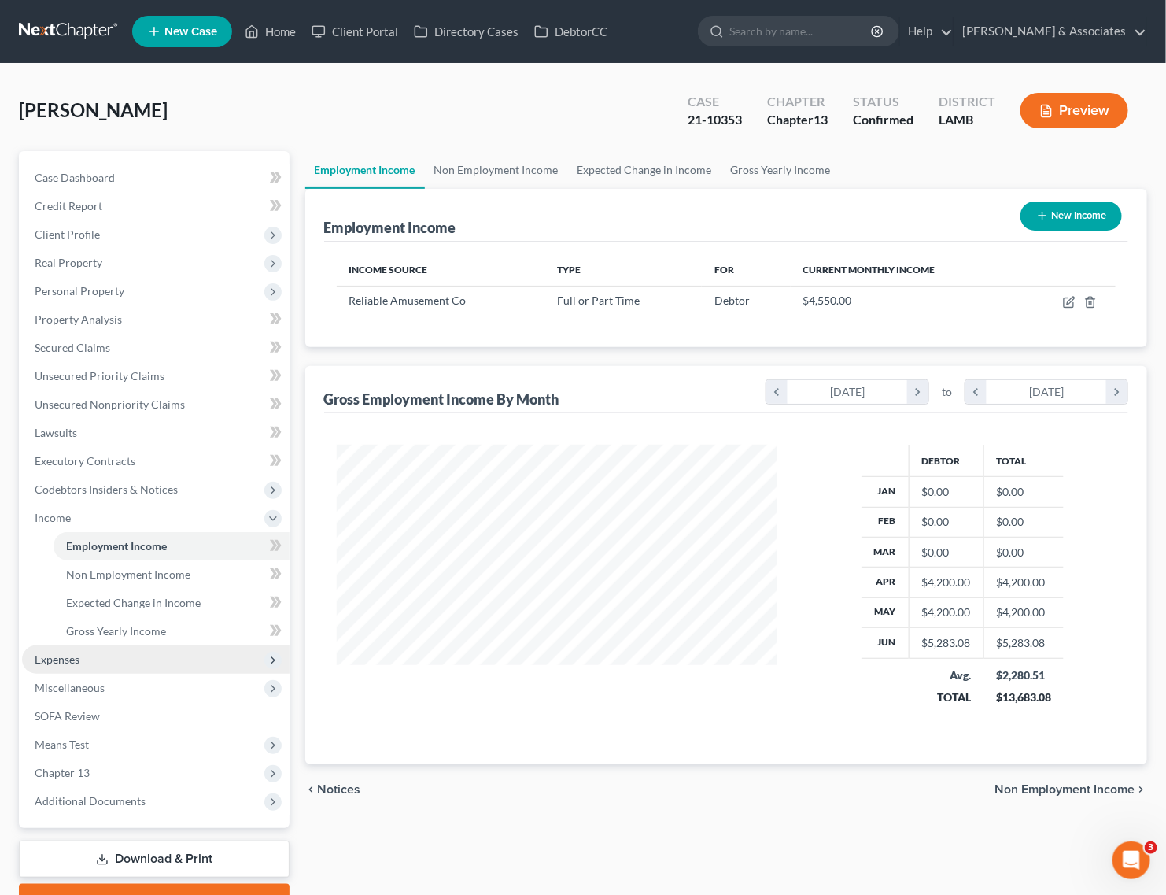
click at [76, 663] on span "Expenses" at bounding box center [57, 658] width 45 height 13
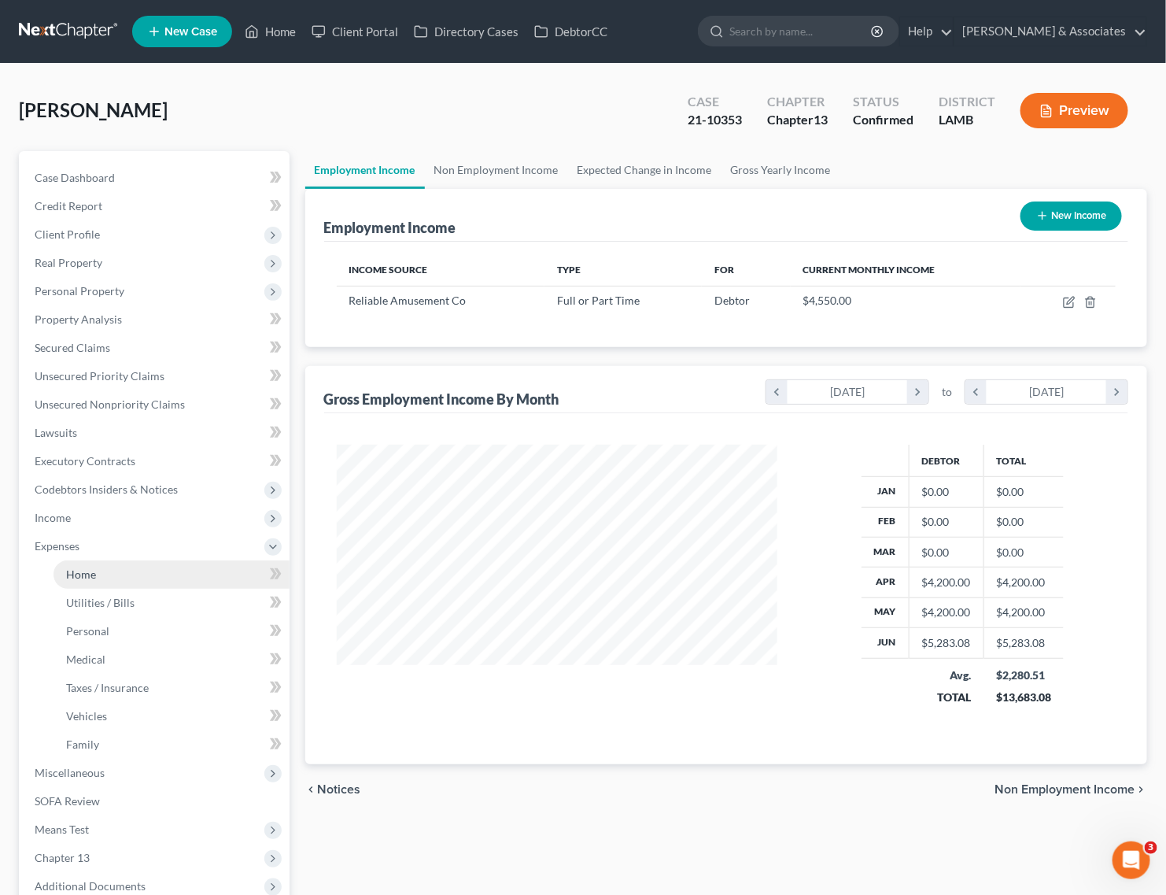
click at [115, 577] on link "Home" at bounding box center [172, 574] width 236 height 28
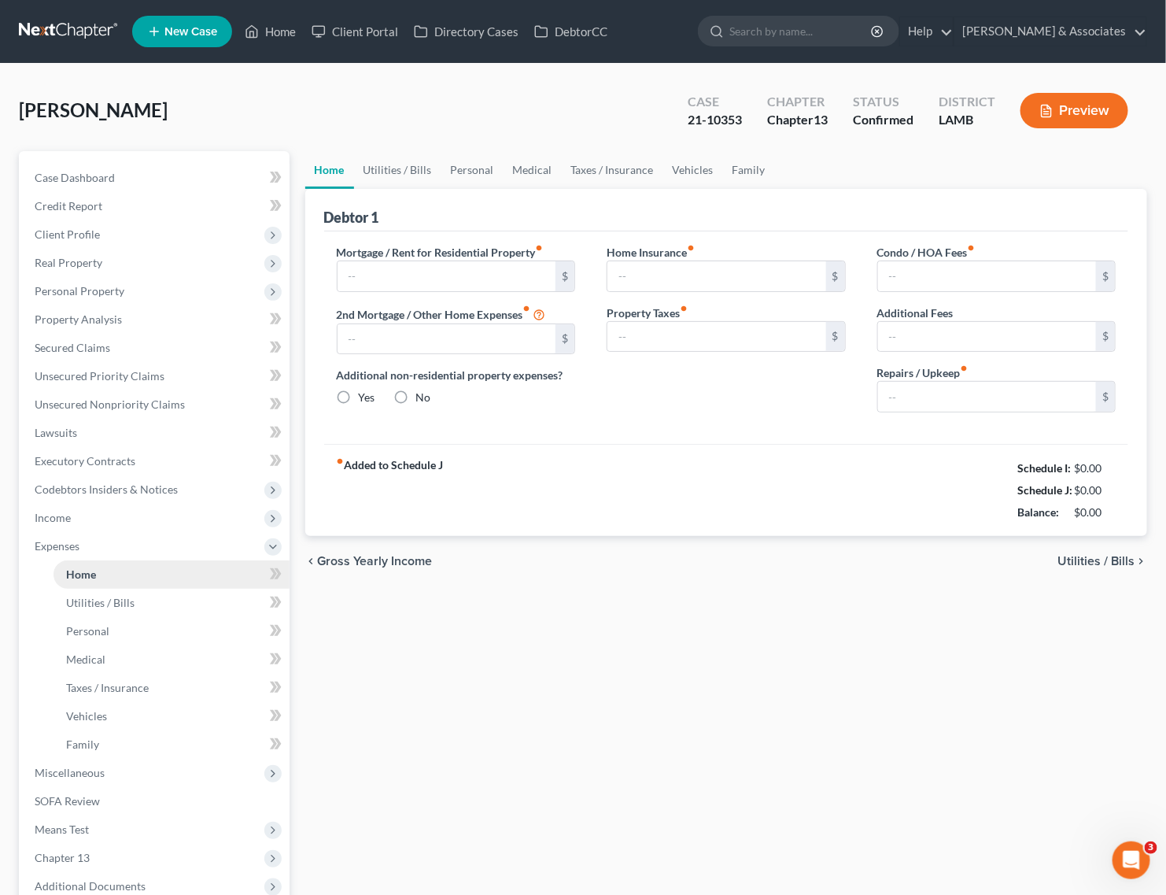
type input "800.00"
type input "0.00"
radio input "true"
type input "0.00"
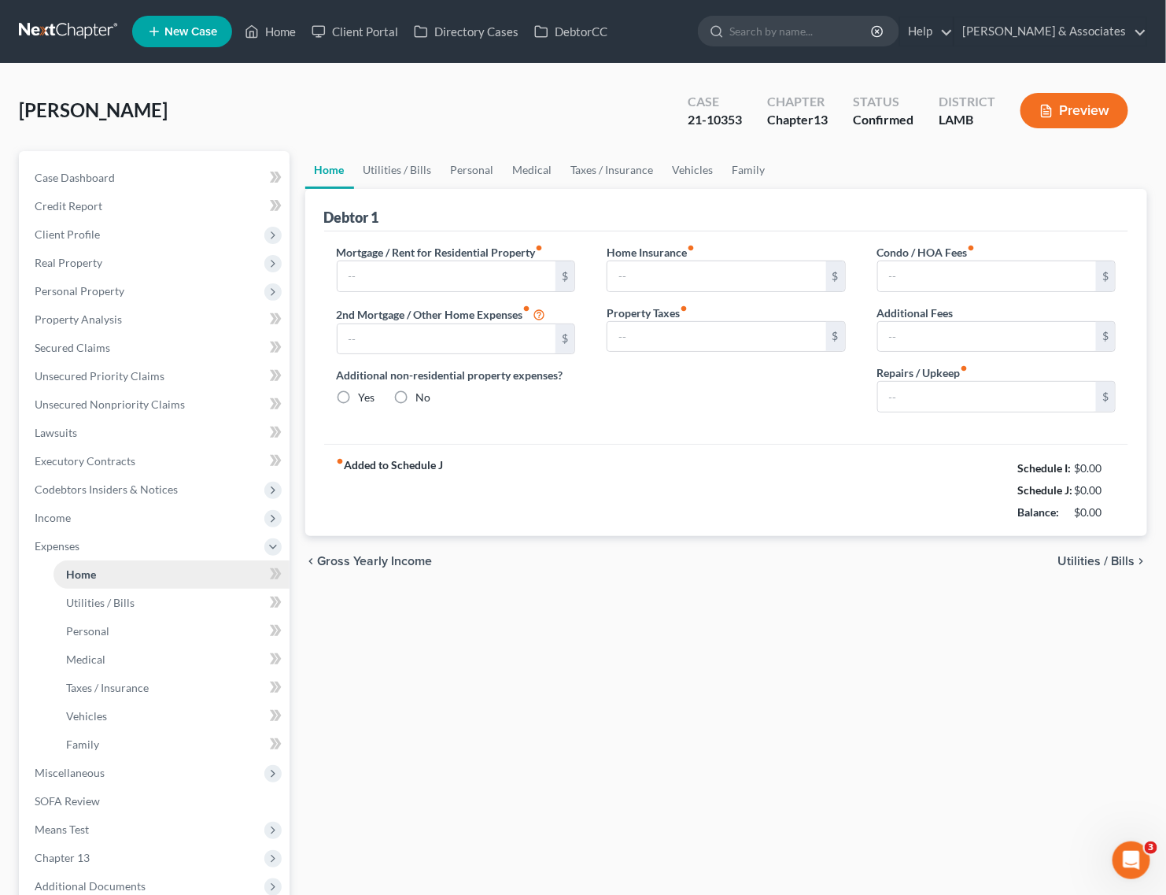
type input "0.00"
type input "40.00"
click at [77, 523] on span "Income" at bounding box center [156, 518] width 268 height 28
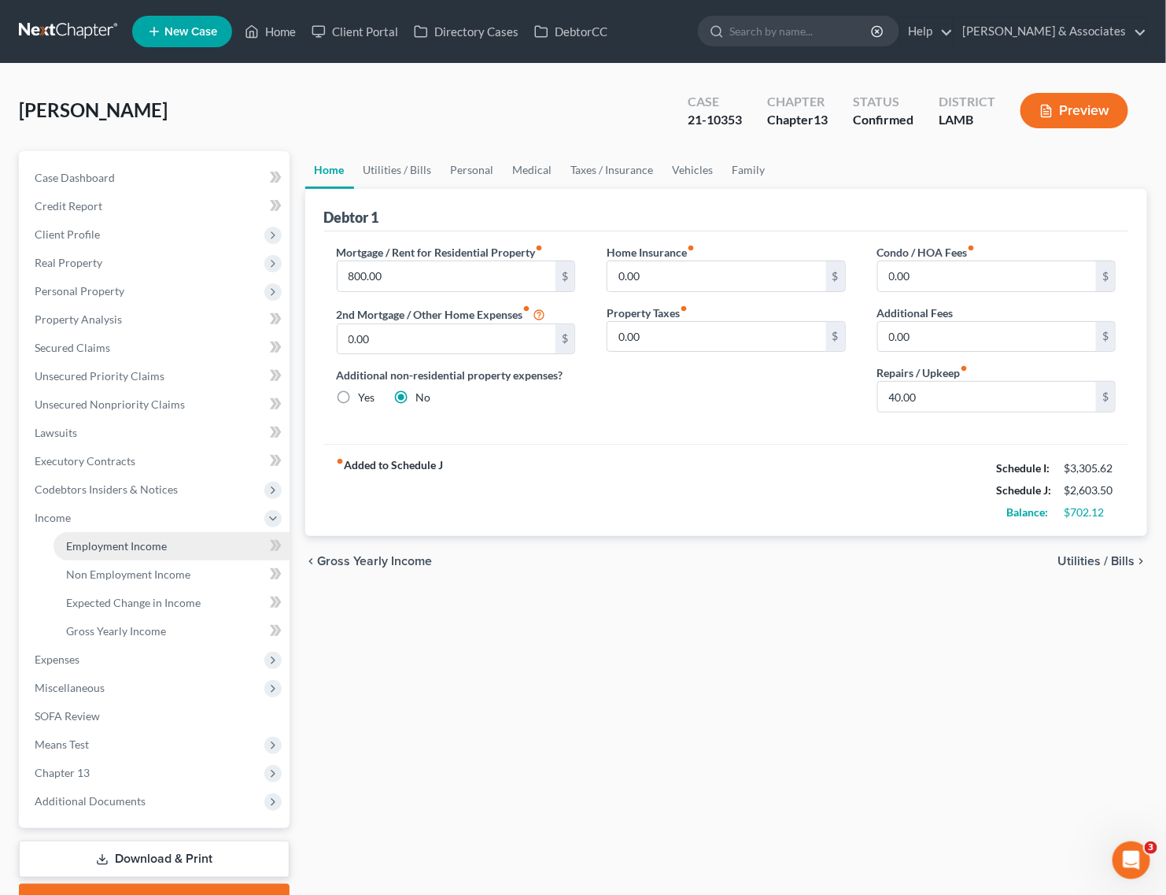
click at [138, 548] on span "Employment Income" at bounding box center [116, 545] width 101 height 13
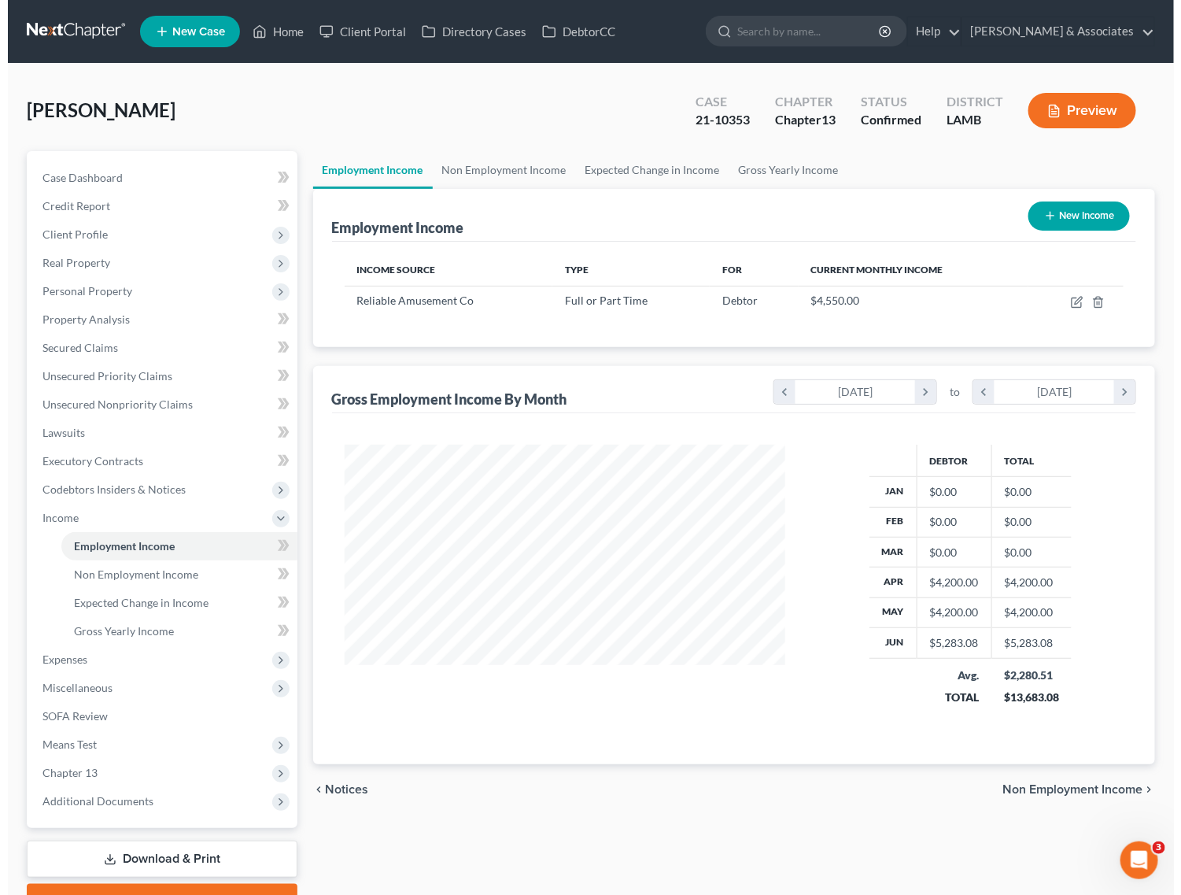
scroll to position [283, 473]
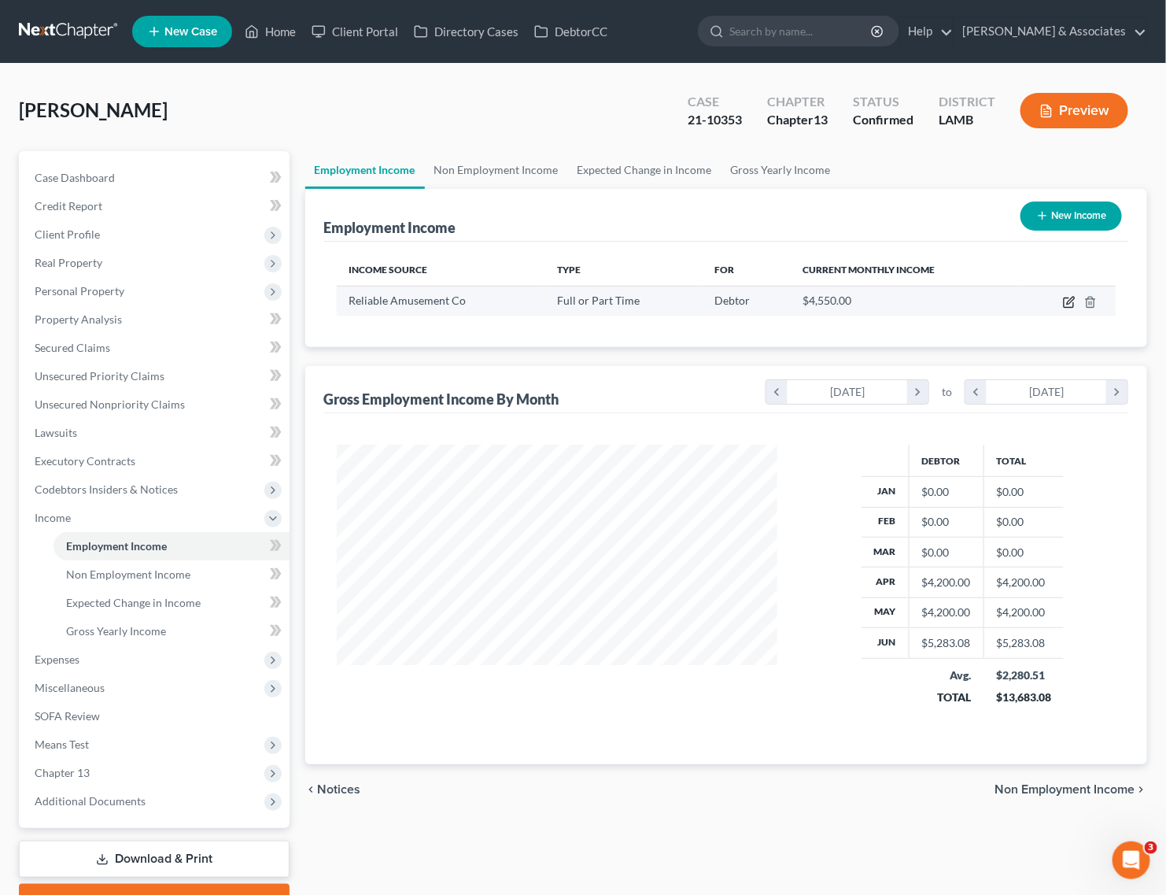
click at [1063, 303] on icon "button" at bounding box center [1069, 302] width 13 height 13
select select "0"
select select "19"
select select "2"
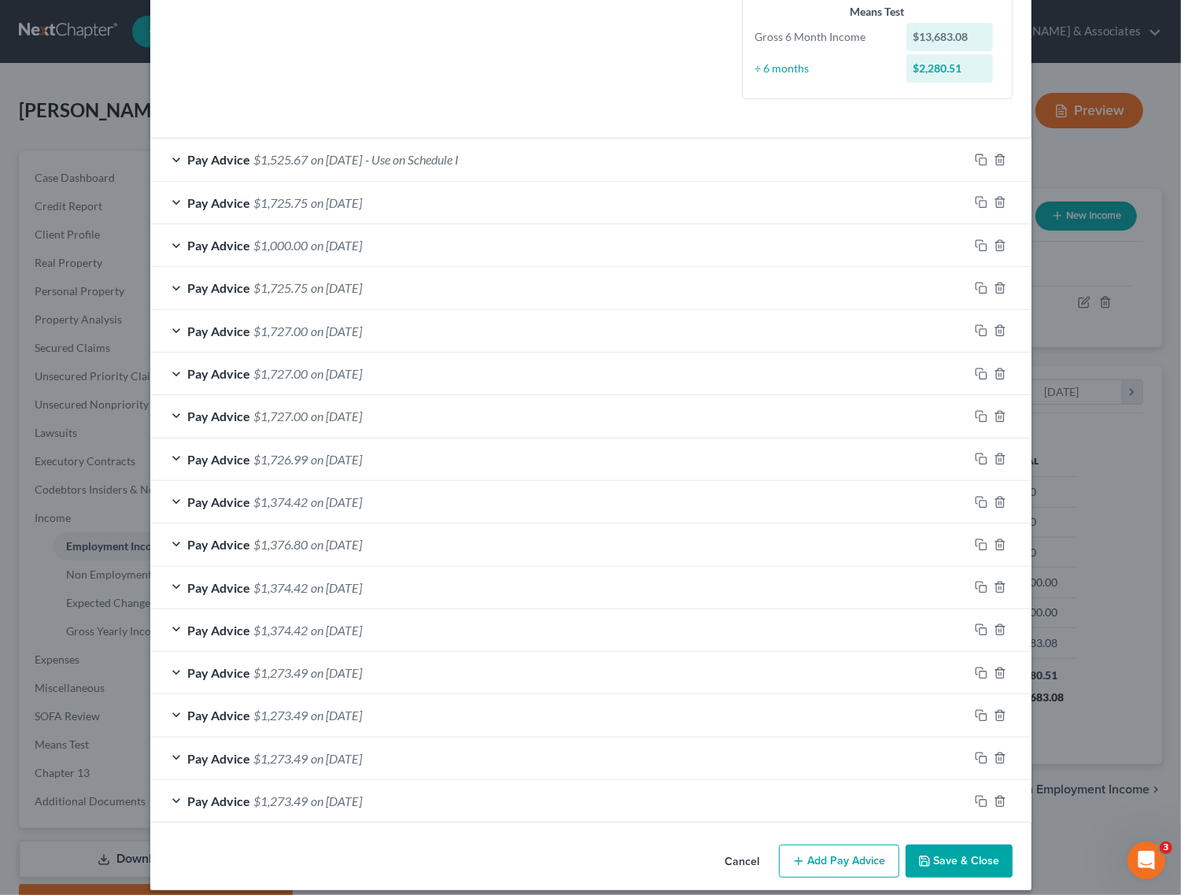
scroll to position [442, 0]
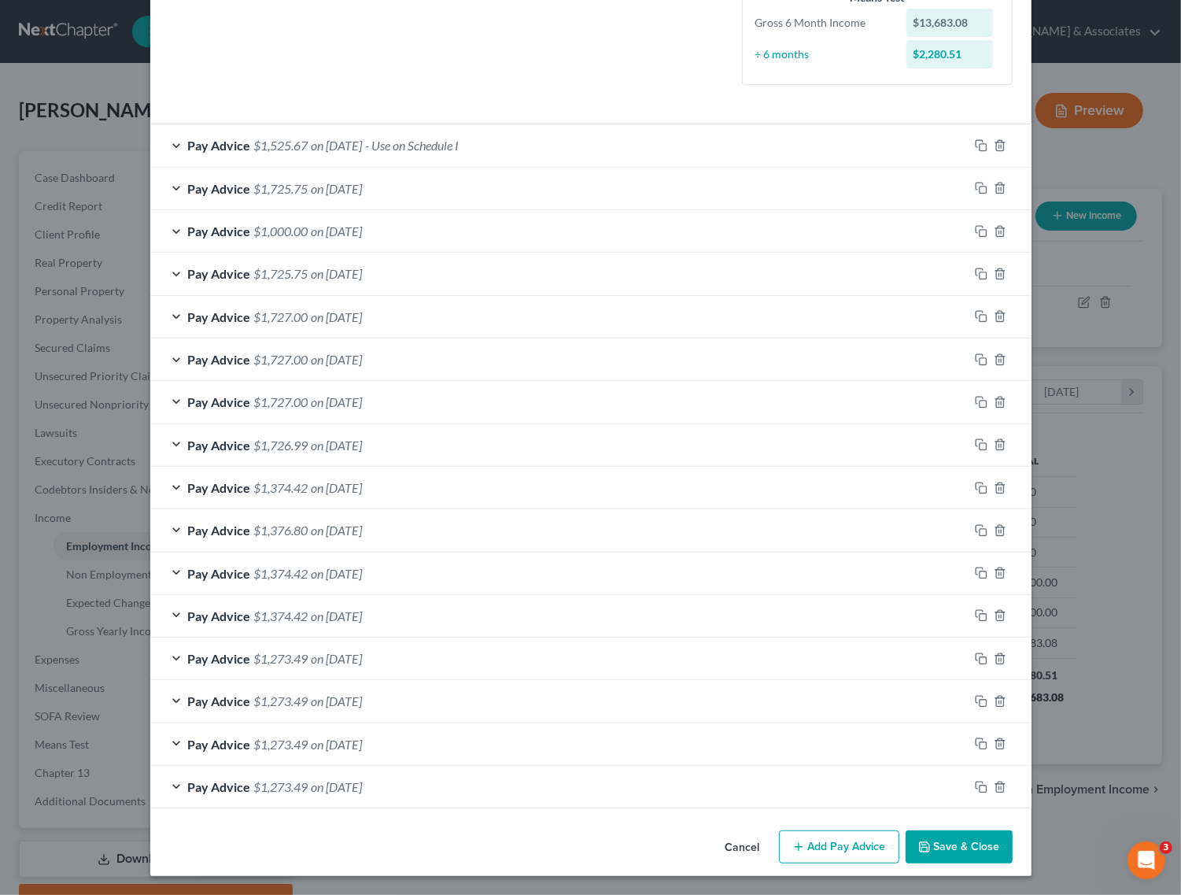
click at [819, 843] on button "Add Pay Advice" at bounding box center [839, 846] width 120 height 33
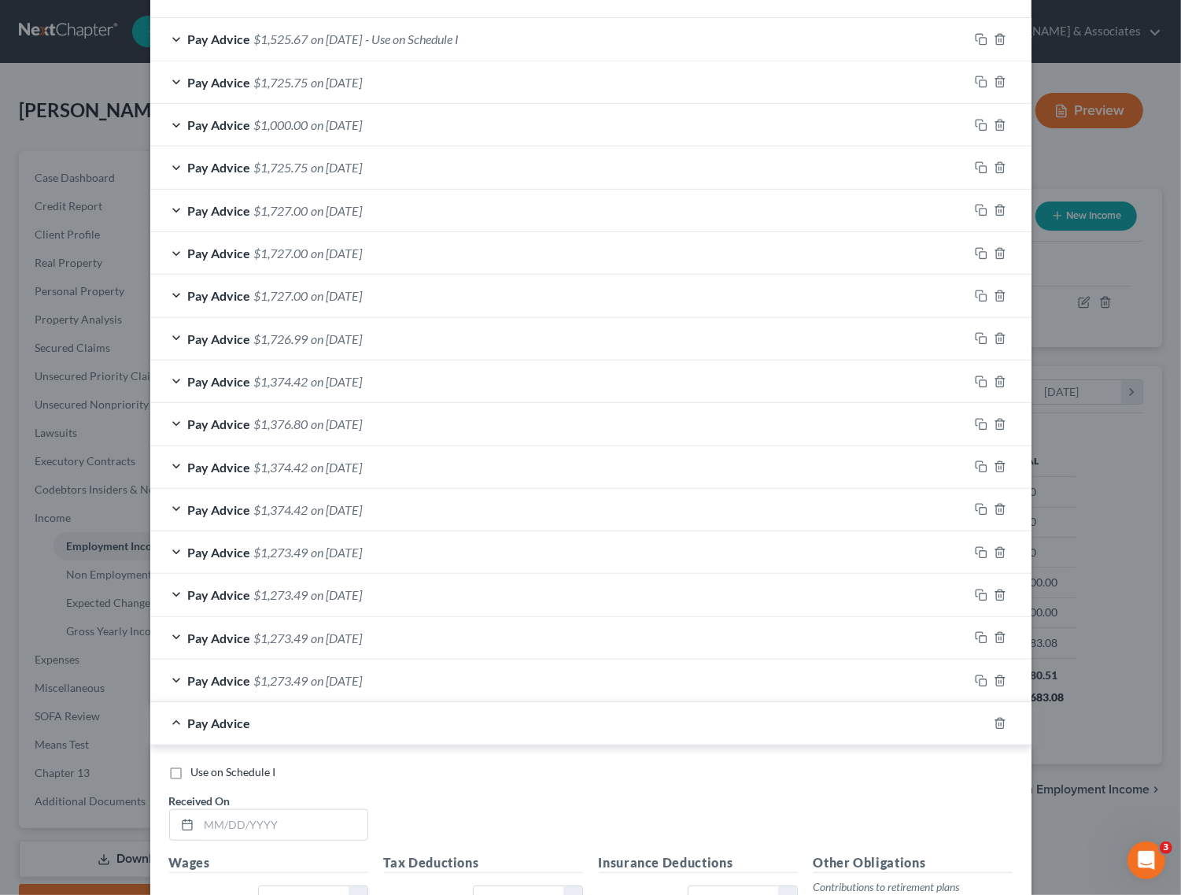
scroll to position [836, 0]
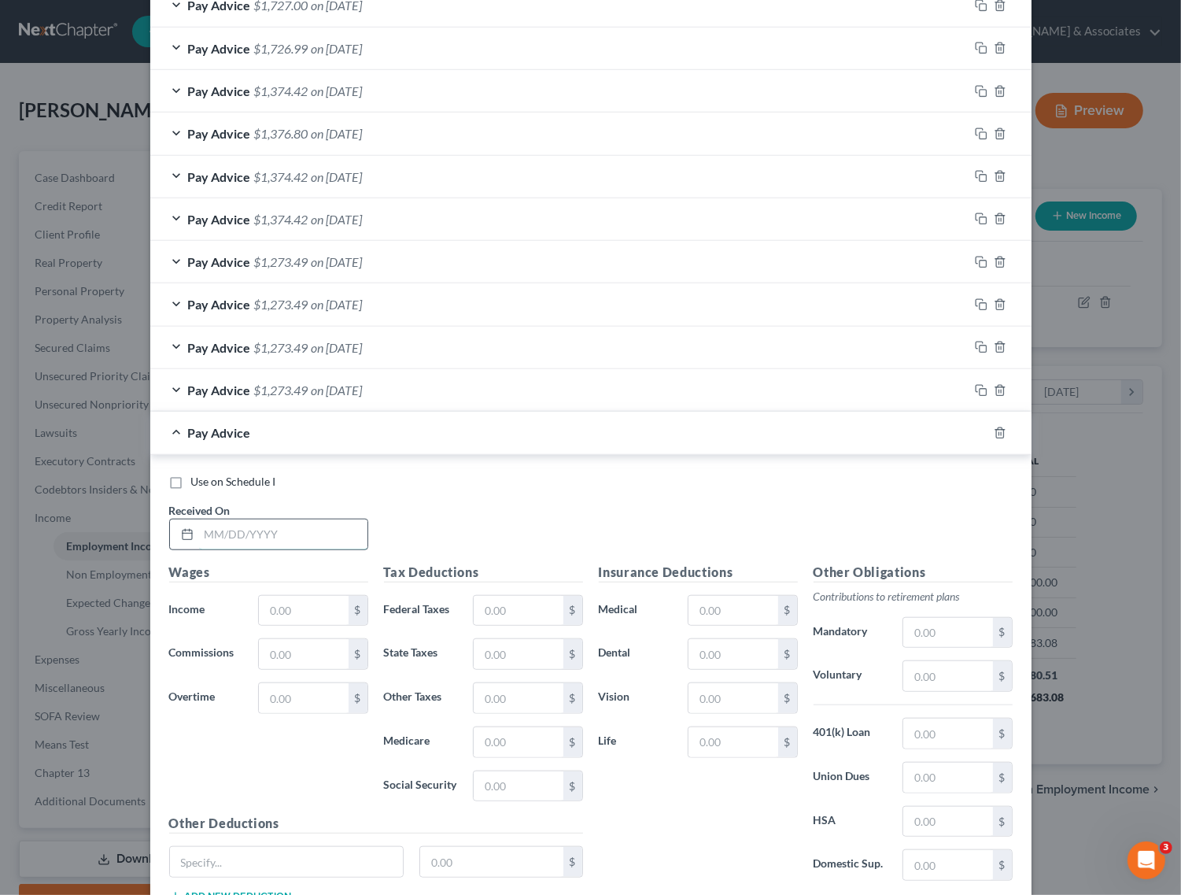
click at [301, 541] on input "text" at bounding box center [283, 534] width 168 height 30
type input "2423.05"
click at [513, 622] on input "text" at bounding box center [518, 611] width 89 height 30
type input "164.00"
click at [522, 663] on input "text" at bounding box center [518, 654] width 89 height 30
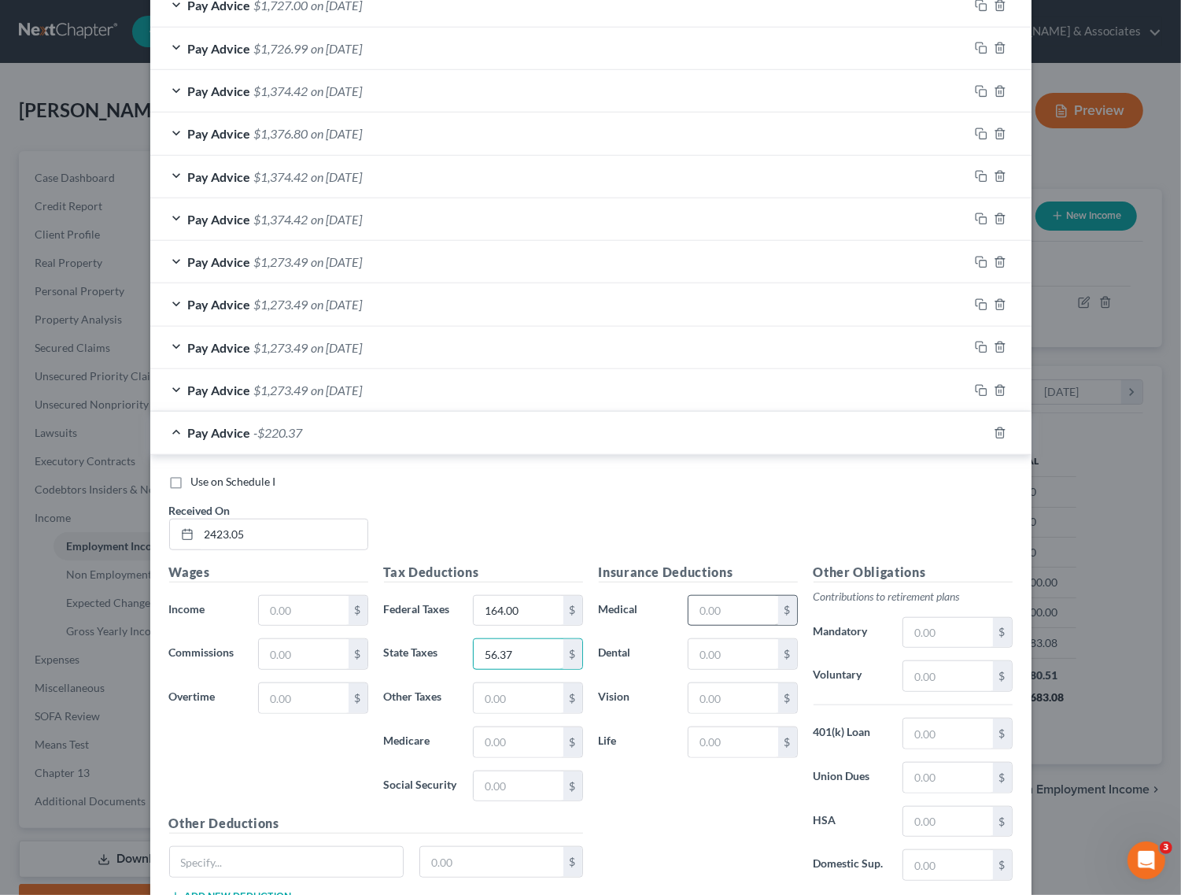
type input "56.37"
click at [716, 610] on input "text" at bounding box center [732, 611] width 89 height 30
click at [523, 785] on input "text" at bounding box center [518, 786] width 89 height 30
type input "119.52"
click at [533, 733] on input "text" at bounding box center [518, 742] width 89 height 30
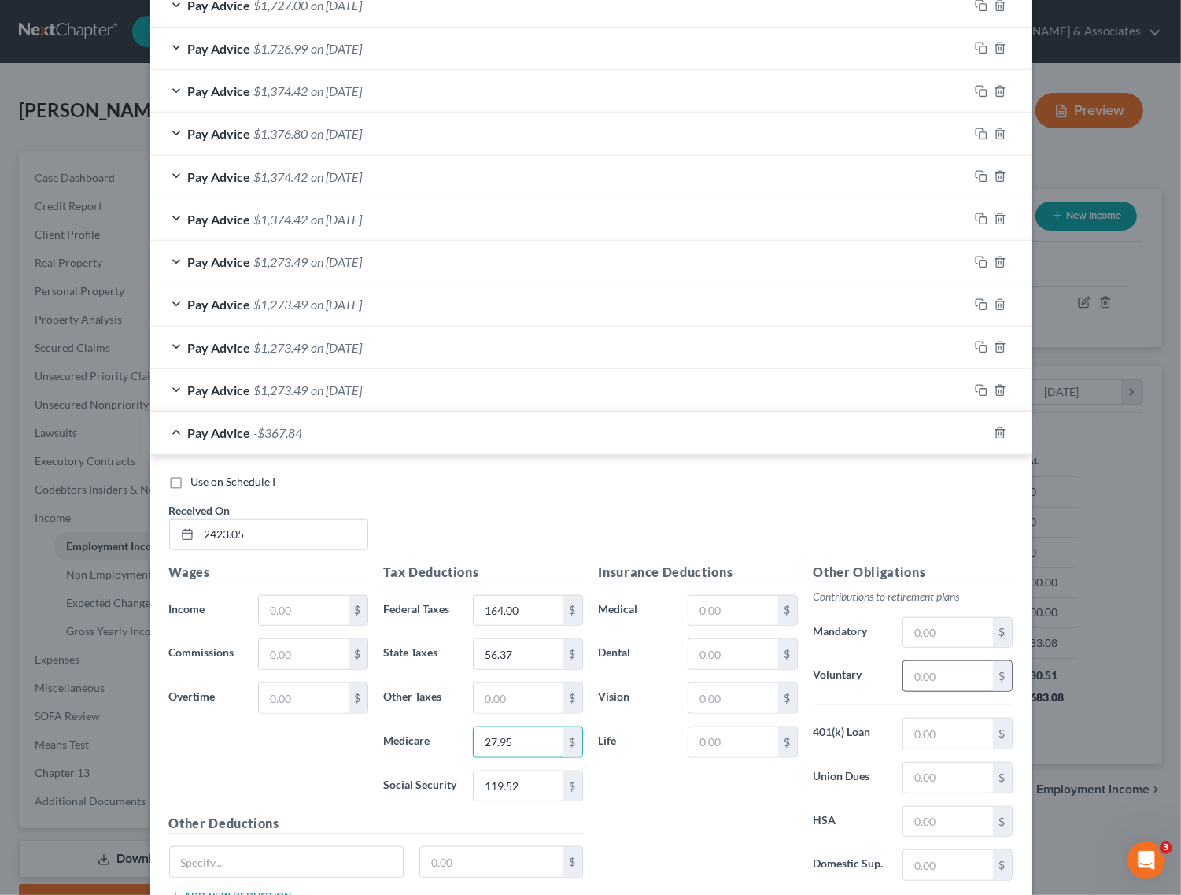
type input "27.95"
click at [957, 681] on input "text" at bounding box center [947, 676] width 89 height 30
type input "226.75"
click at [936, 831] on input "text" at bounding box center [947, 821] width 89 height 30
type input "40"
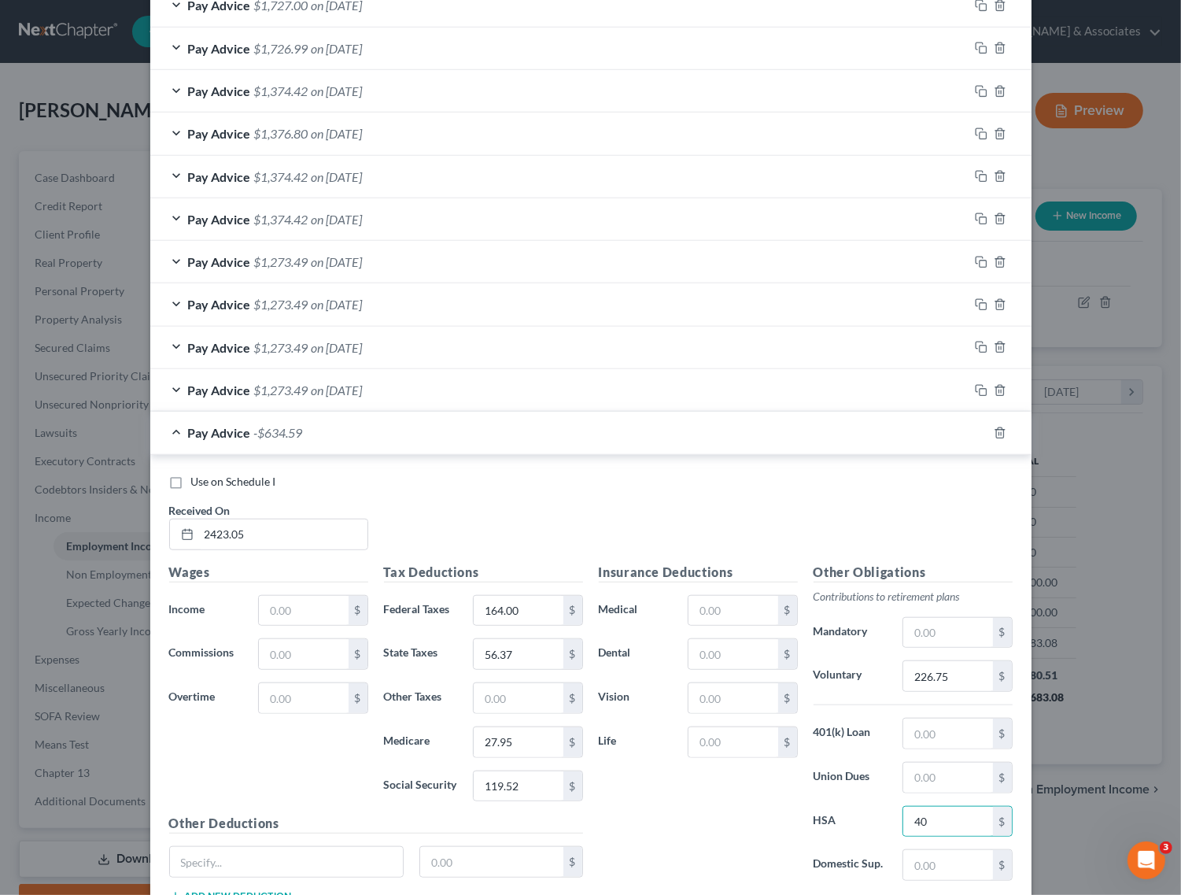
click at [490, 504] on div "Use on Schedule I Received On * 2423.05" at bounding box center [590, 518] width 859 height 89
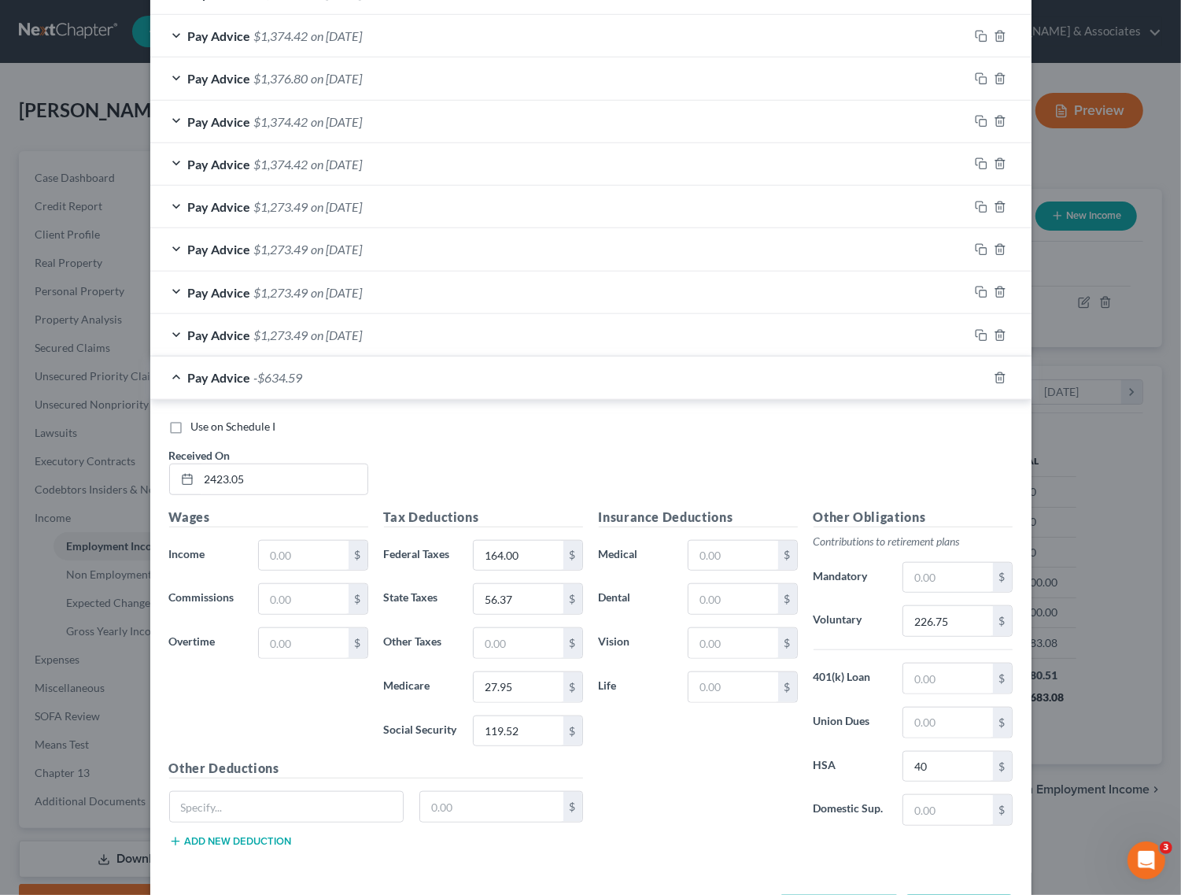
scroll to position [934, 0]
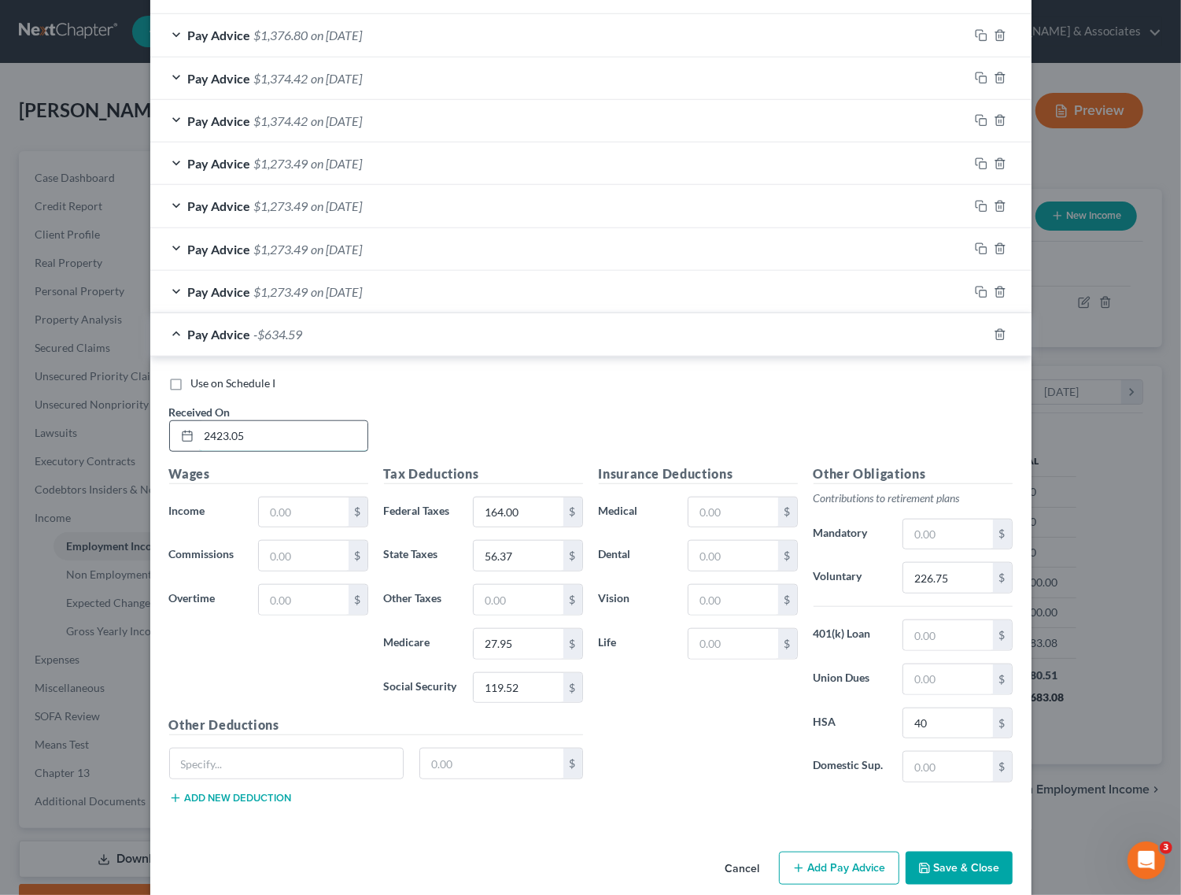
drag, startPoint x: 258, startPoint y: 442, endPoint x: 179, endPoint y: 438, distance: 78.8
click at [179, 438] on div "2423.05" at bounding box center [268, 435] width 199 height 31
click at [312, 511] on input "text" at bounding box center [303, 512] width 89 height 30
paste input "2423.05"
type input "2,423.05"
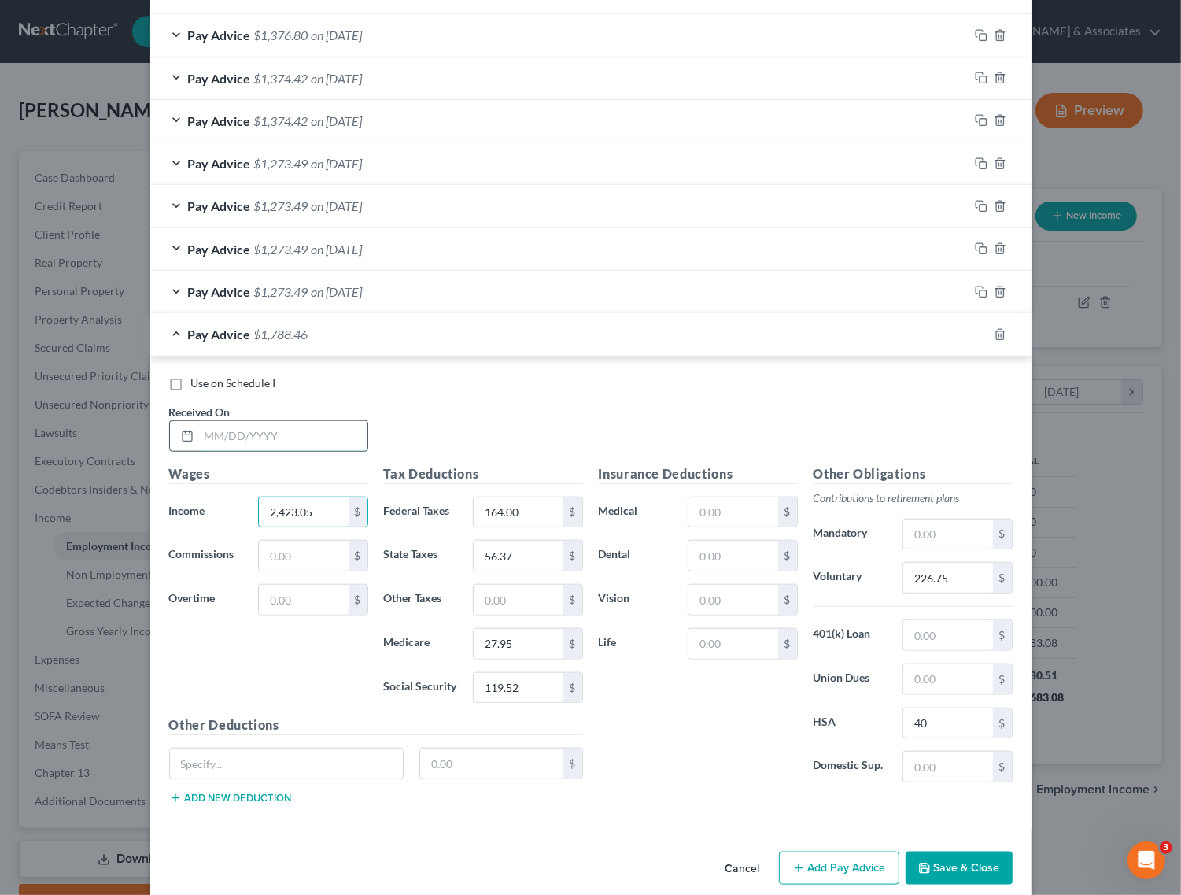
click at [293, 434] on input "text" at bounding box center [283, 436] width 168 height 30
type input "08/03/2025"
click at [704, 760] on div "Insurance Deductions Medical $ Dental $ Vision $ Life $" at bounding box center [698, 629] width 215 height 331
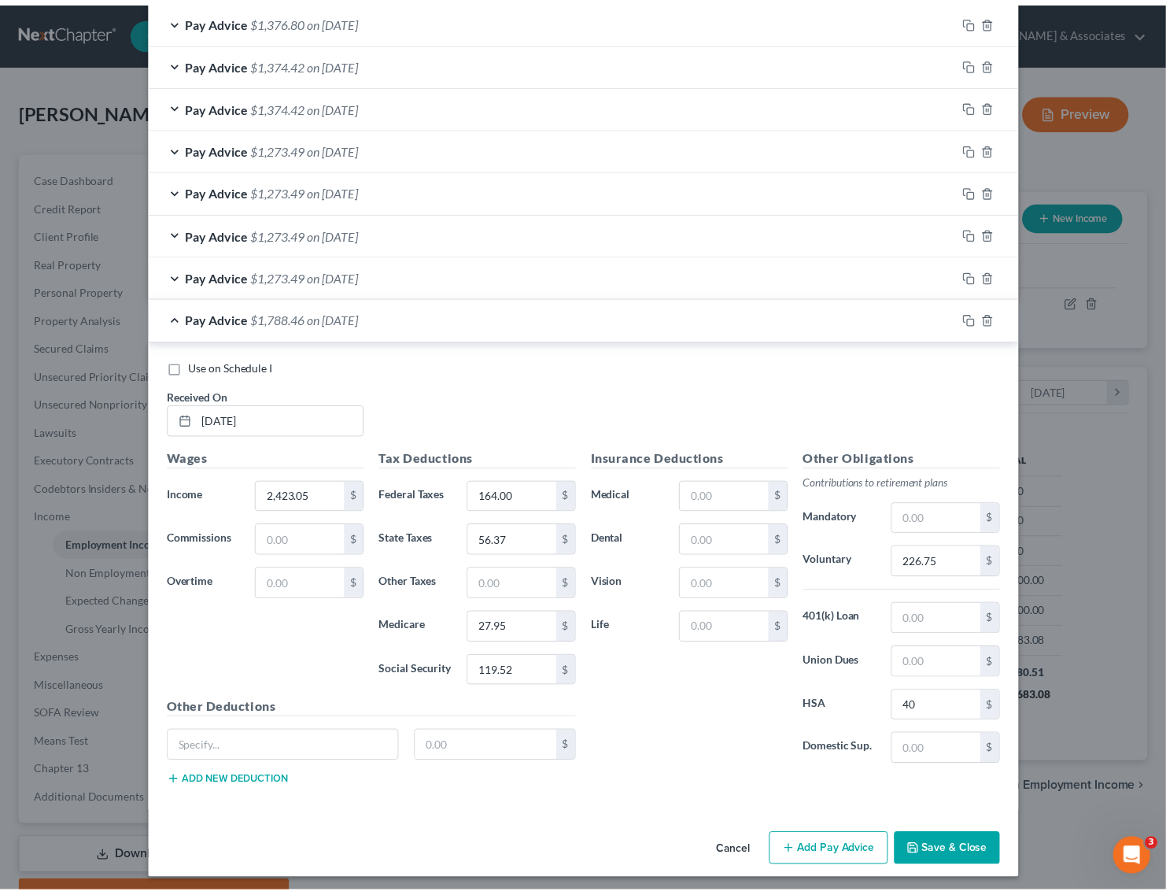
scroll to position [961, 0]
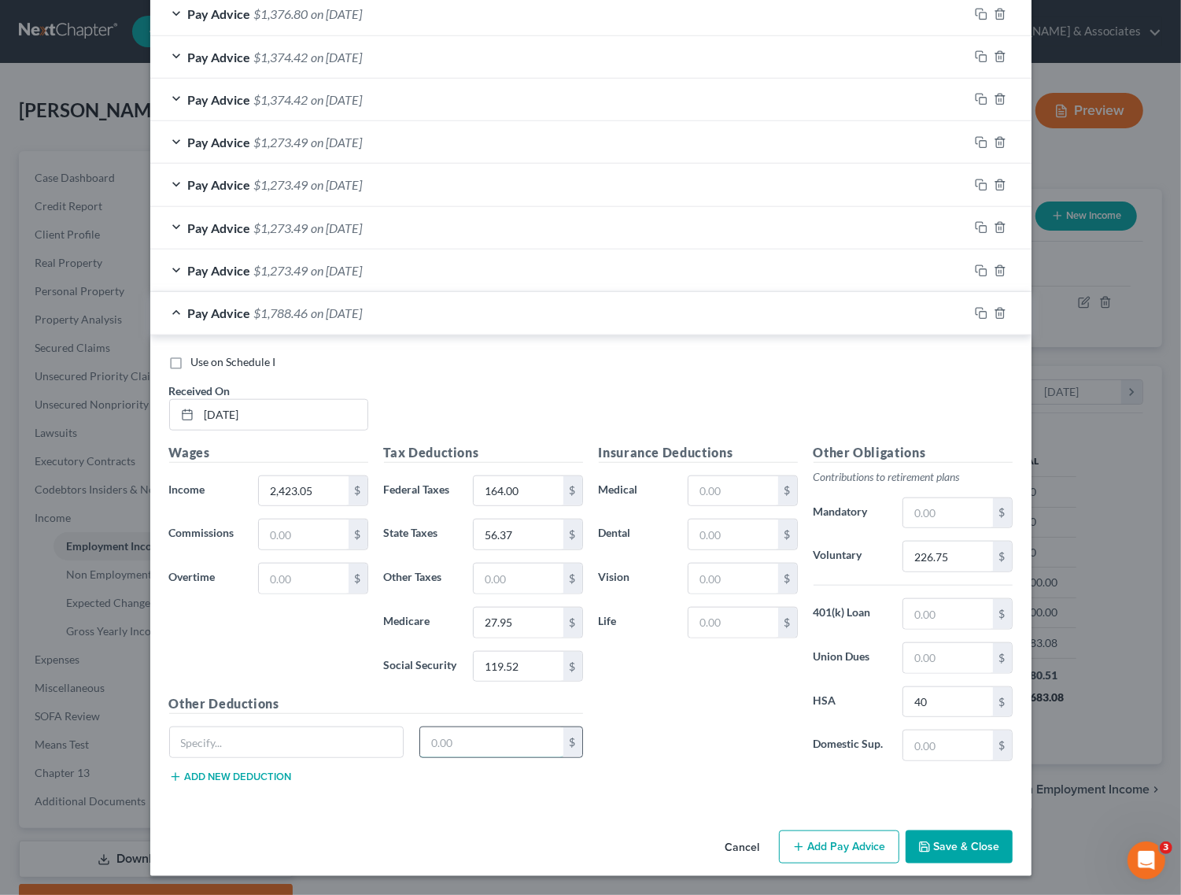
click at [447, 740] on input "text" at bounding box center [491, 742] width 143 height 30
type input "3"
click at [644, 803] on div "Use on Schedule I Received On * 08/03/2025 Wages Income * 2,423.05 $ Commission…" at bounding box center [590, 571] width 881 height 473
click at [961, 851] on button "Save & Close" at bounding box center [959, 846] width 107 height 33
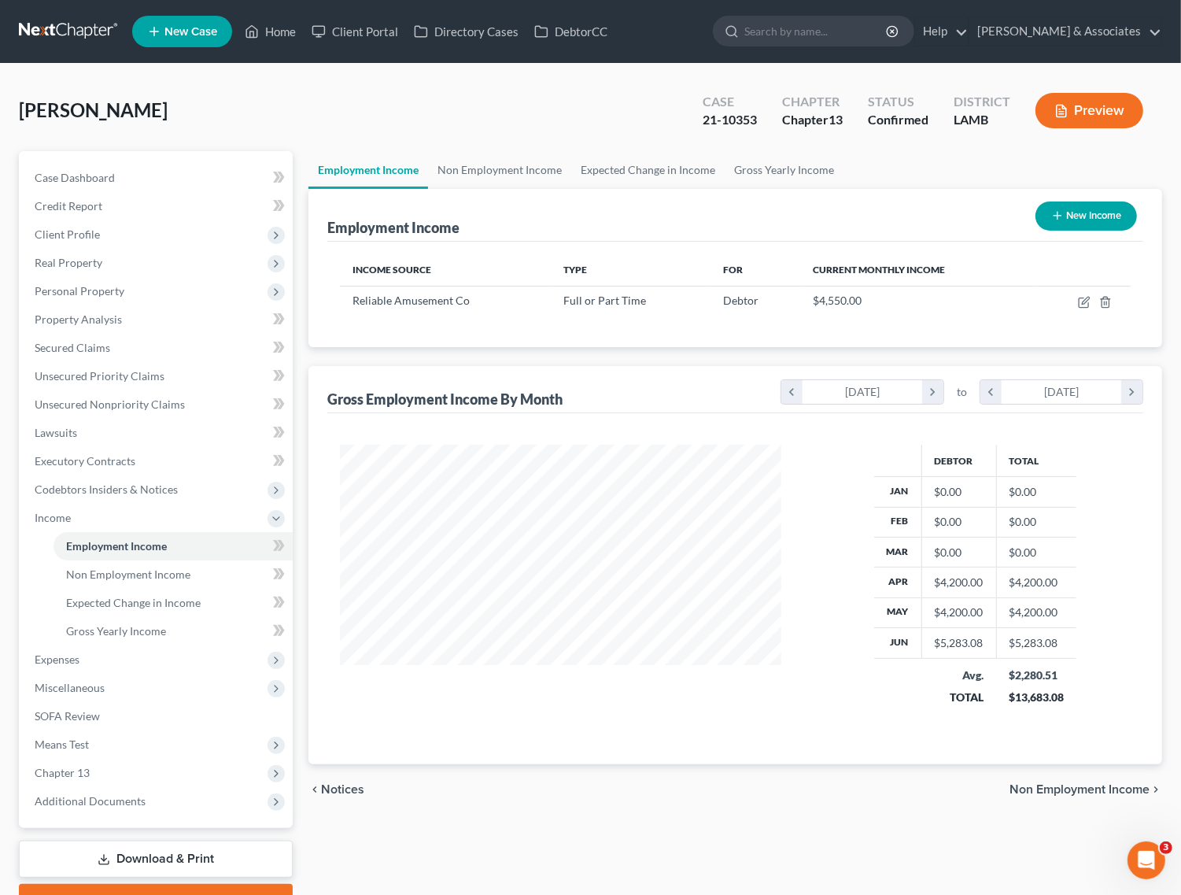
scroll to position [786492, 786301]
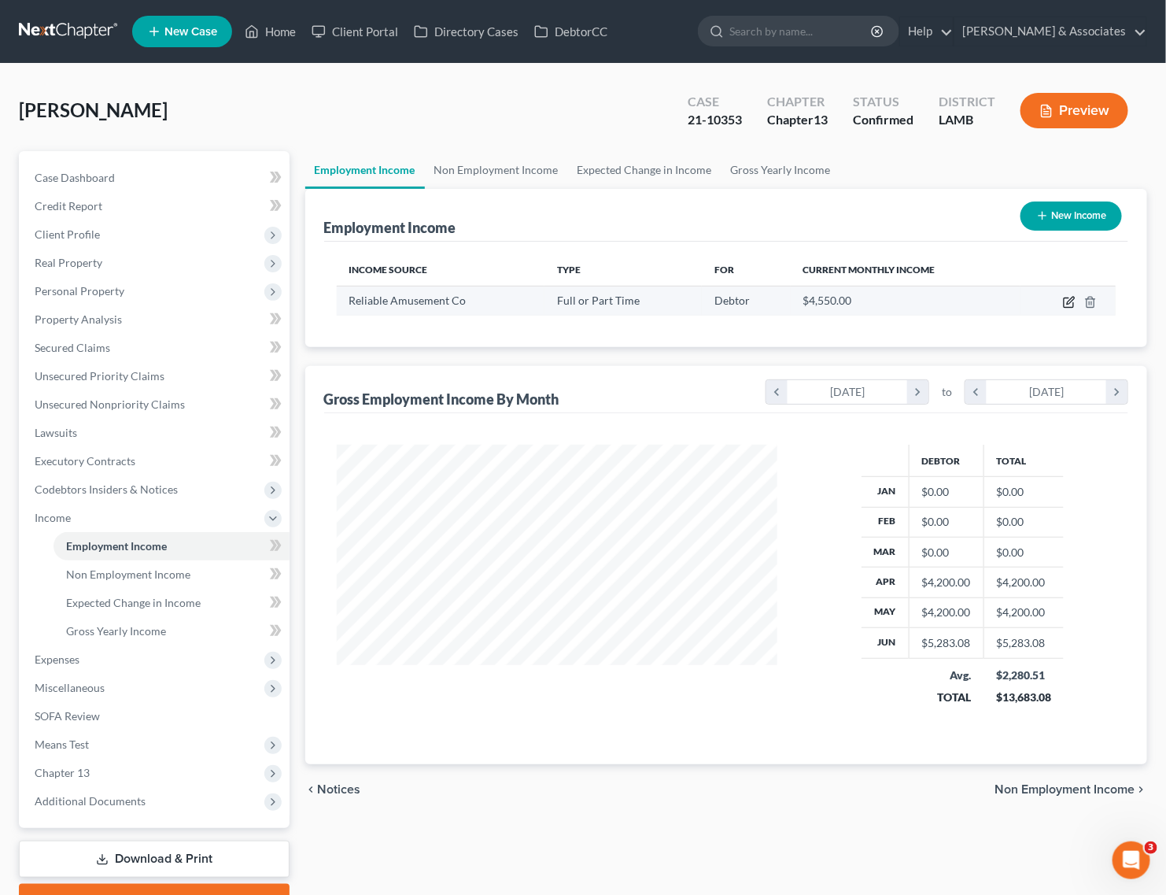
click at [1068, 296] on icon "button" at bounding box center [1069, 302] width 13 height 13
select select "0"
select select "19"
select select "2"
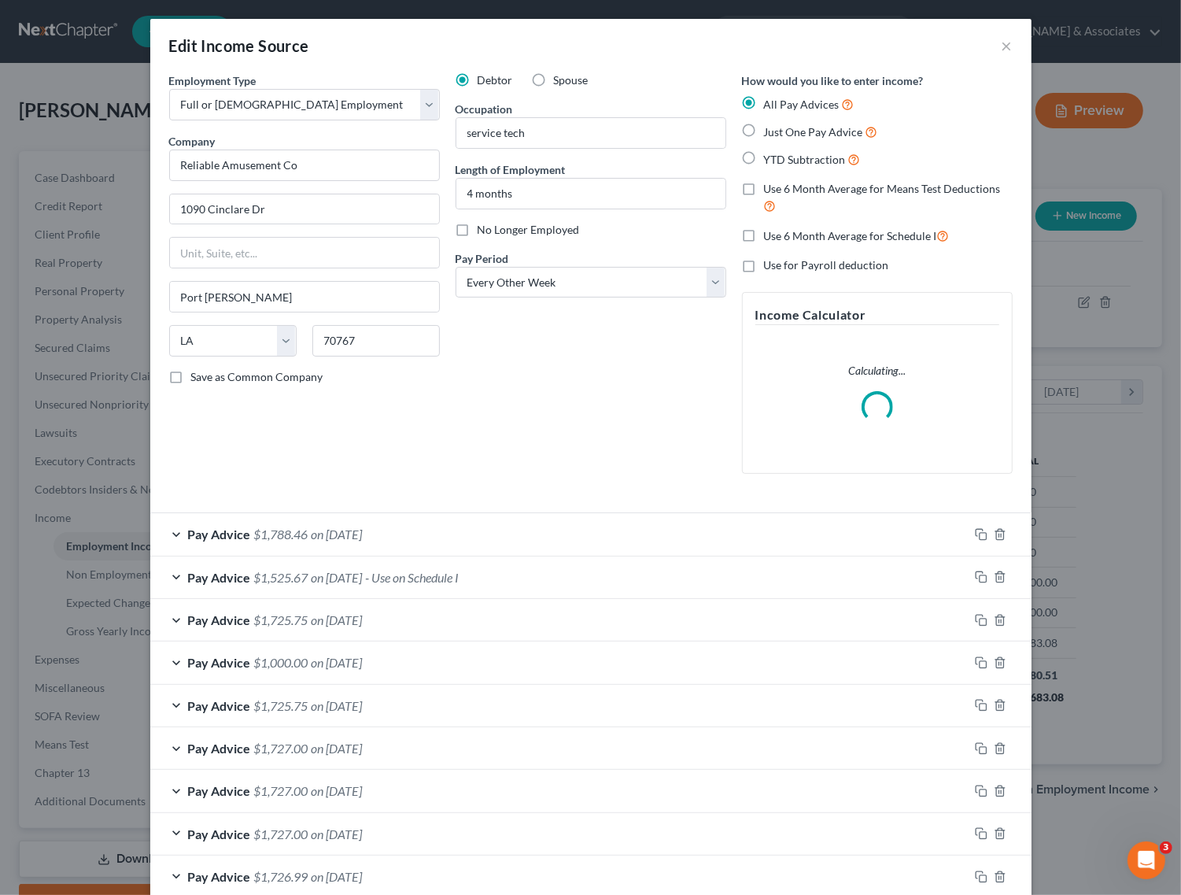
scroll to position [283, 478]
click at [560, 522] on div "Pay Advice $1,788.46 on 08/03/2025" at bounding box center [559, 534] width 818 height 42
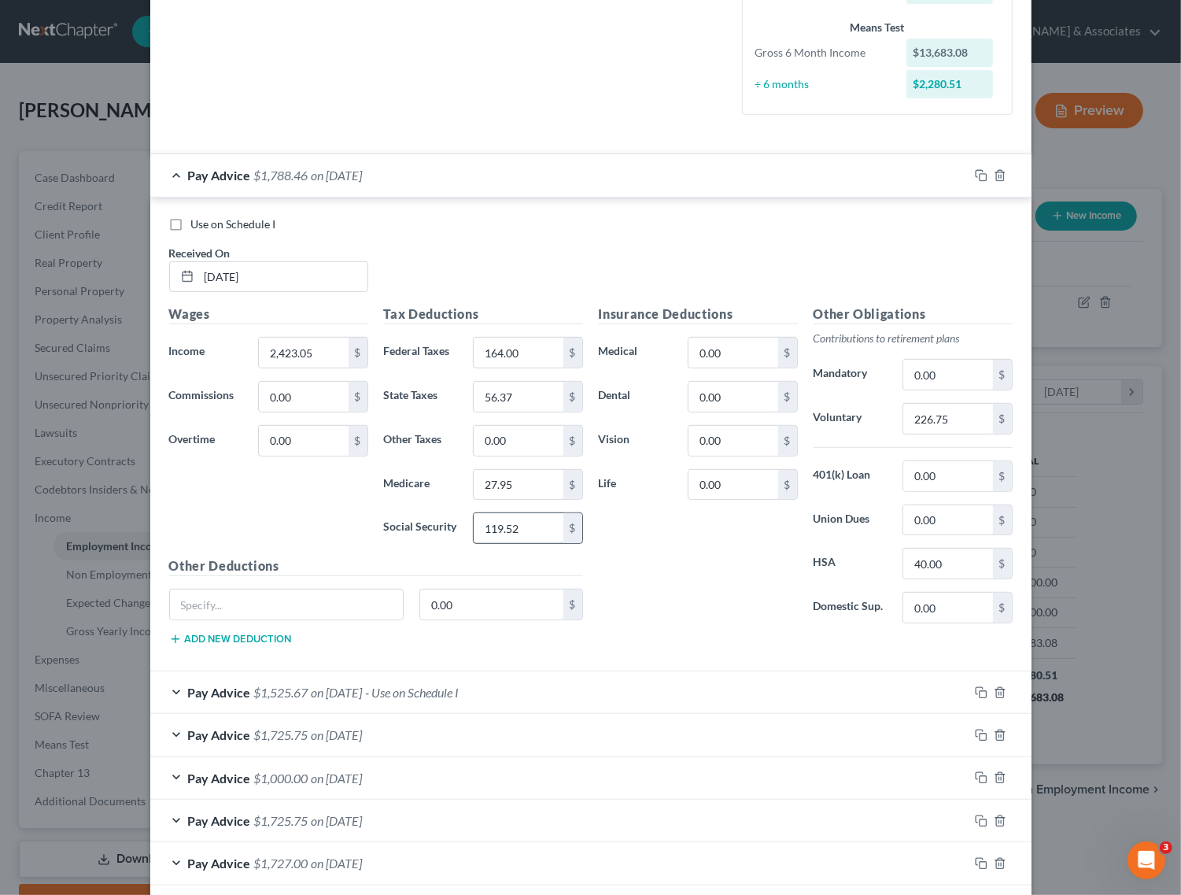
scroll to position [345, 0]
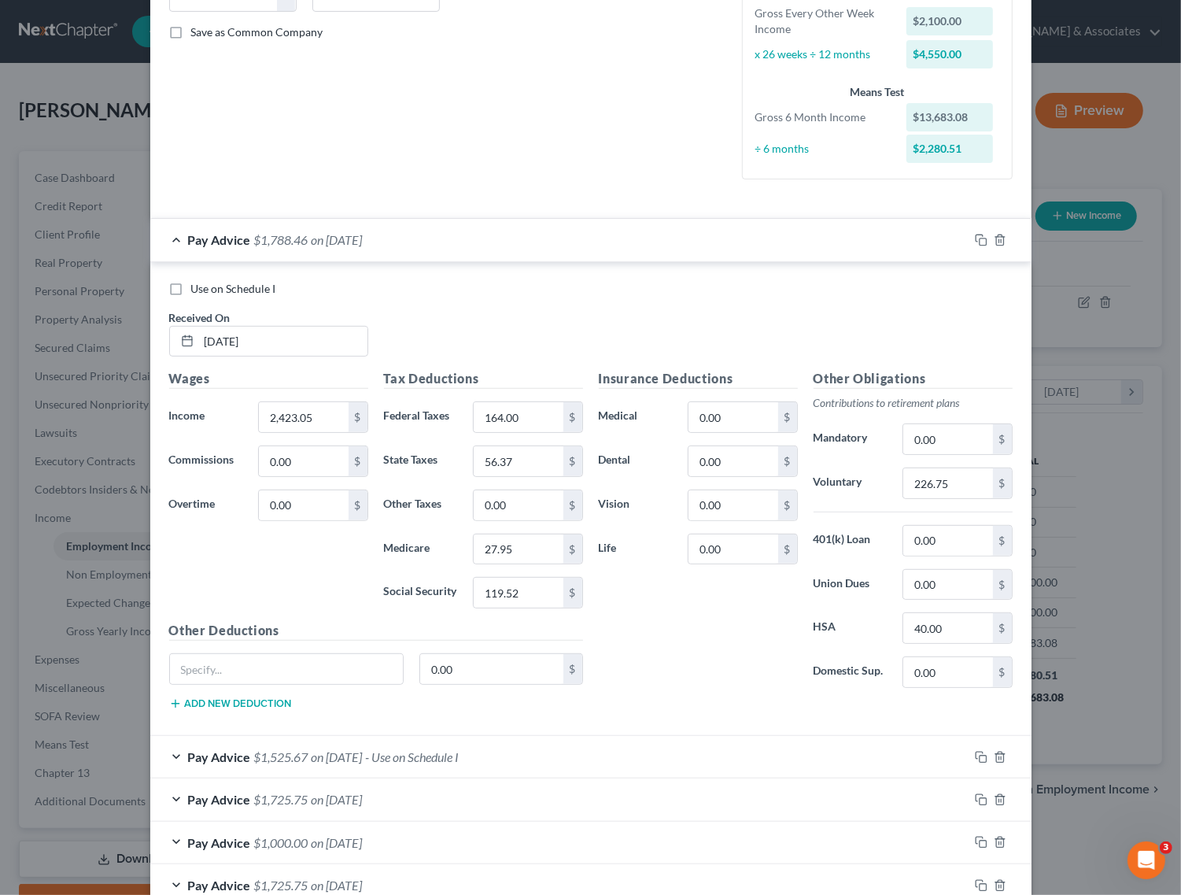
click at [191, 292] on label "Use on Schedule I" at bounding box center [233, 289] width 85 height 16
click at [197, 291] on input "Use on Schedule I" at bounding box center [202, 286] width 10 height 10
checkbox input "true"
click at [170, 249] on div "Pay Advice $1,788.46 on 08/03/2025 - Use on Schedule I" at bounding box center [559, 240] width 818 height 42
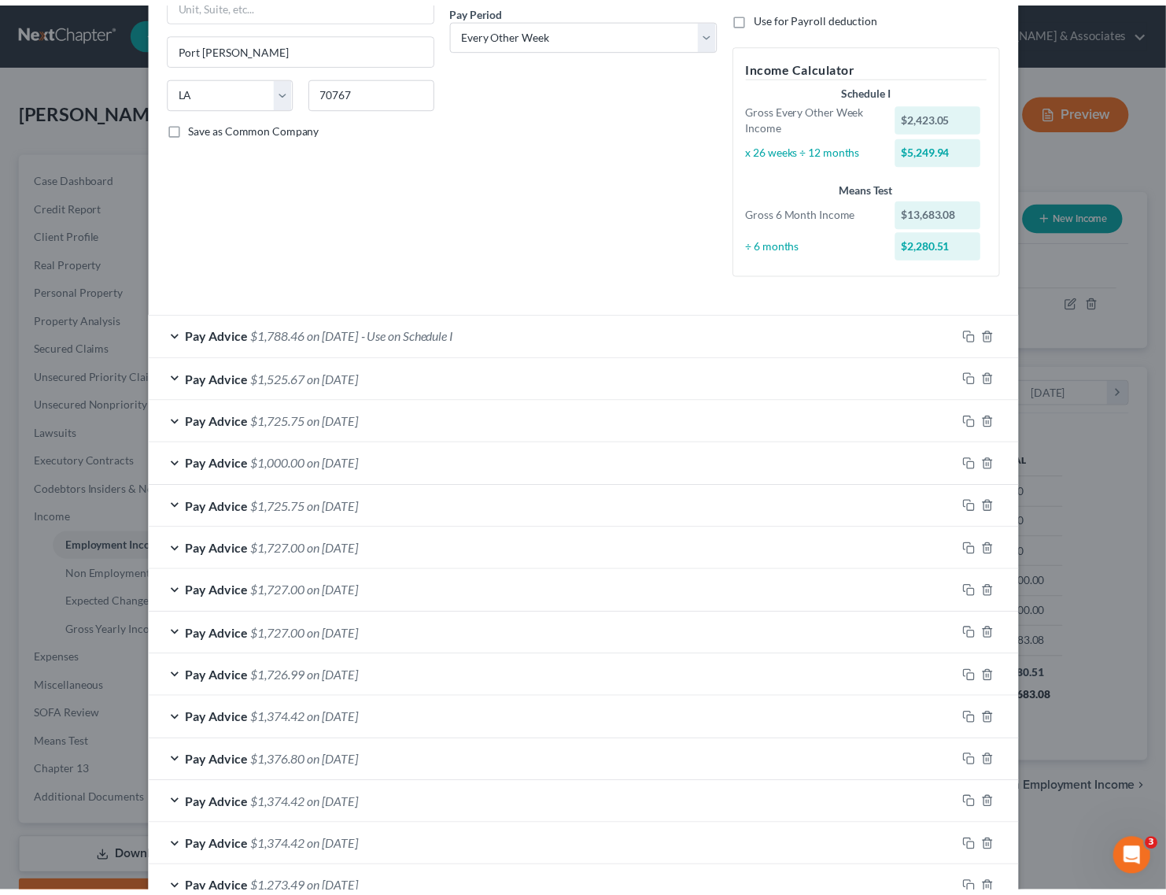
scroll to position [485, 0]
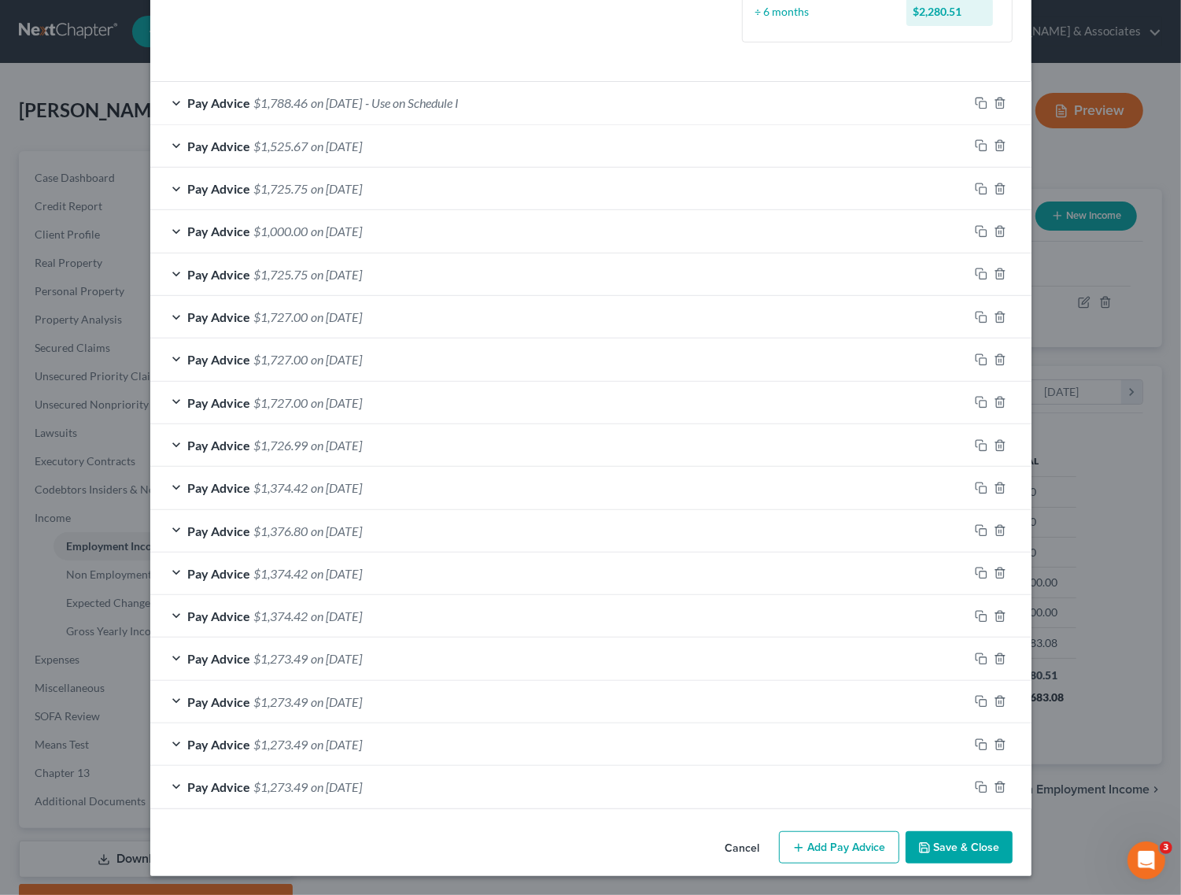
click at [940, 848] on button "Save & Close" at bounding box center [959, 847] width 107 height 33
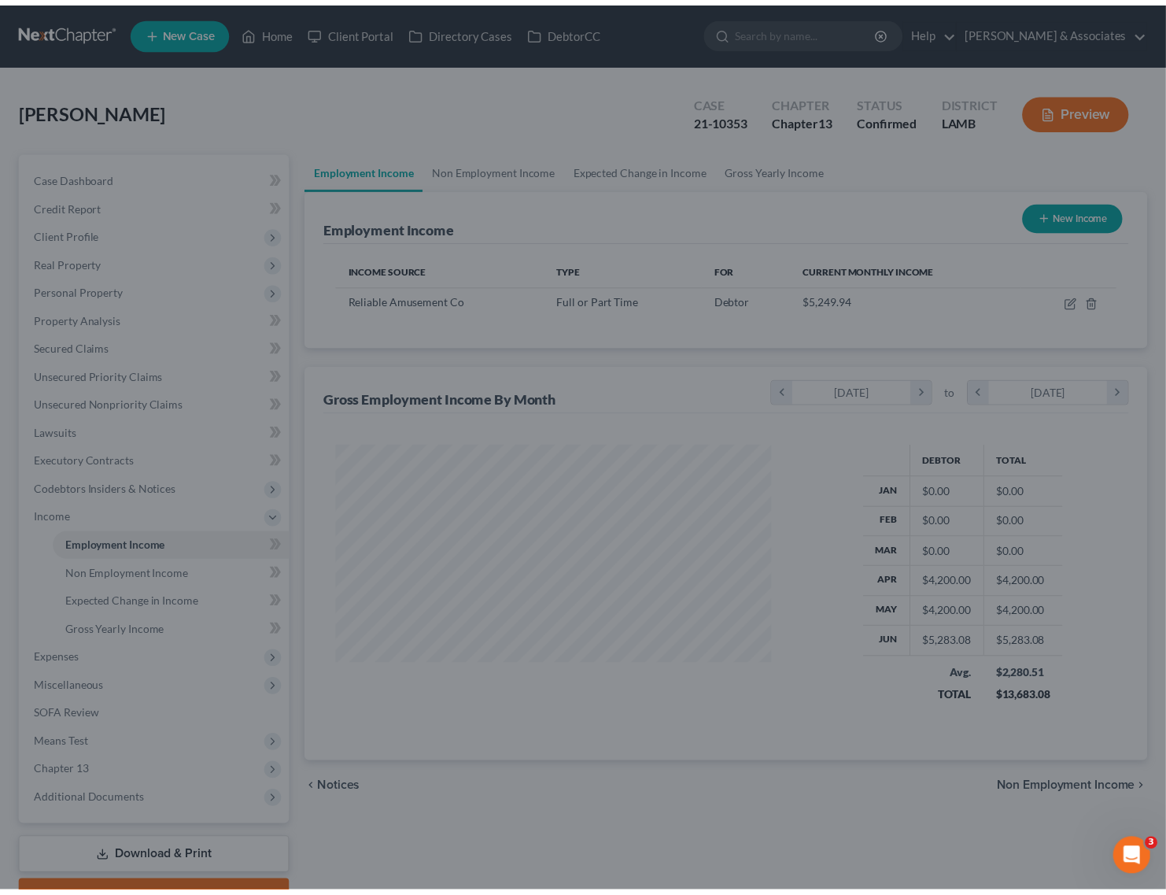
scroll to position [786492, 786301]
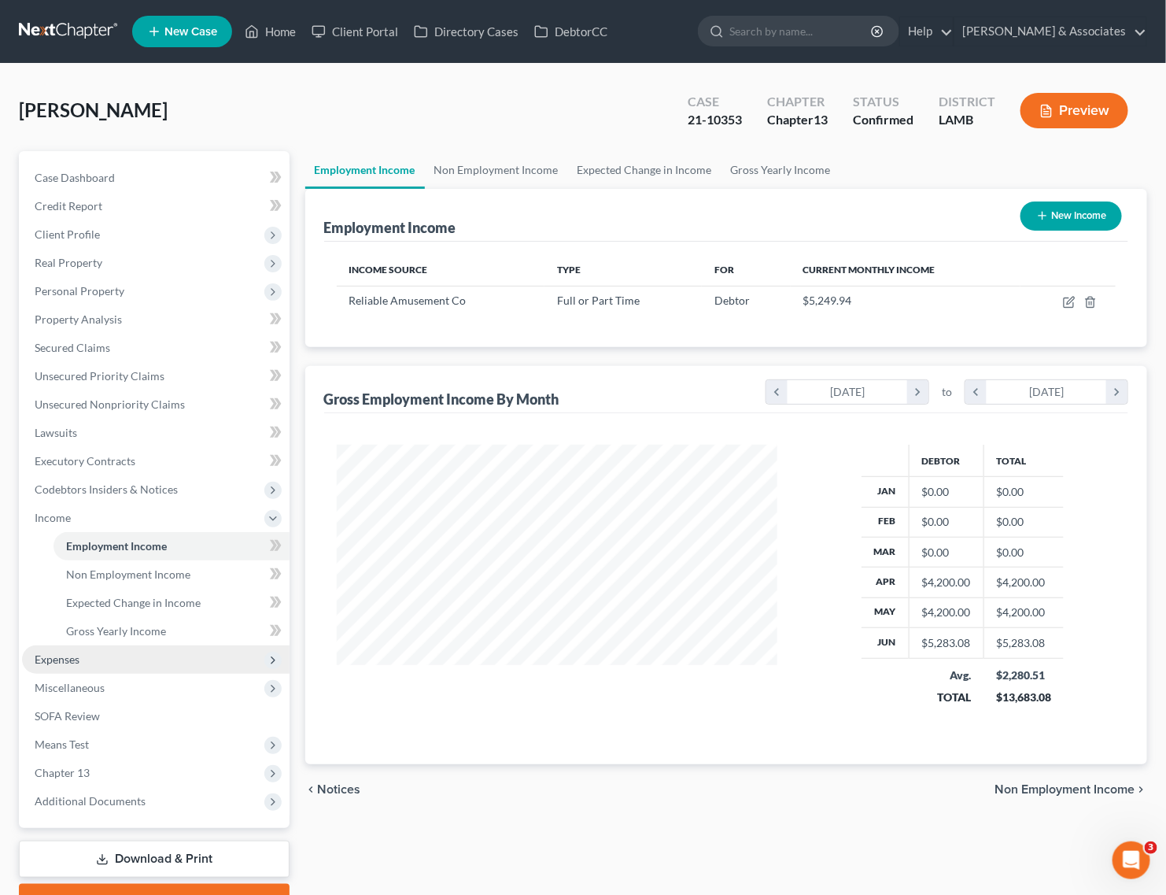
click at [105, 666] on span "Expenses" at bounding box center [156, 659] width 268 height 28
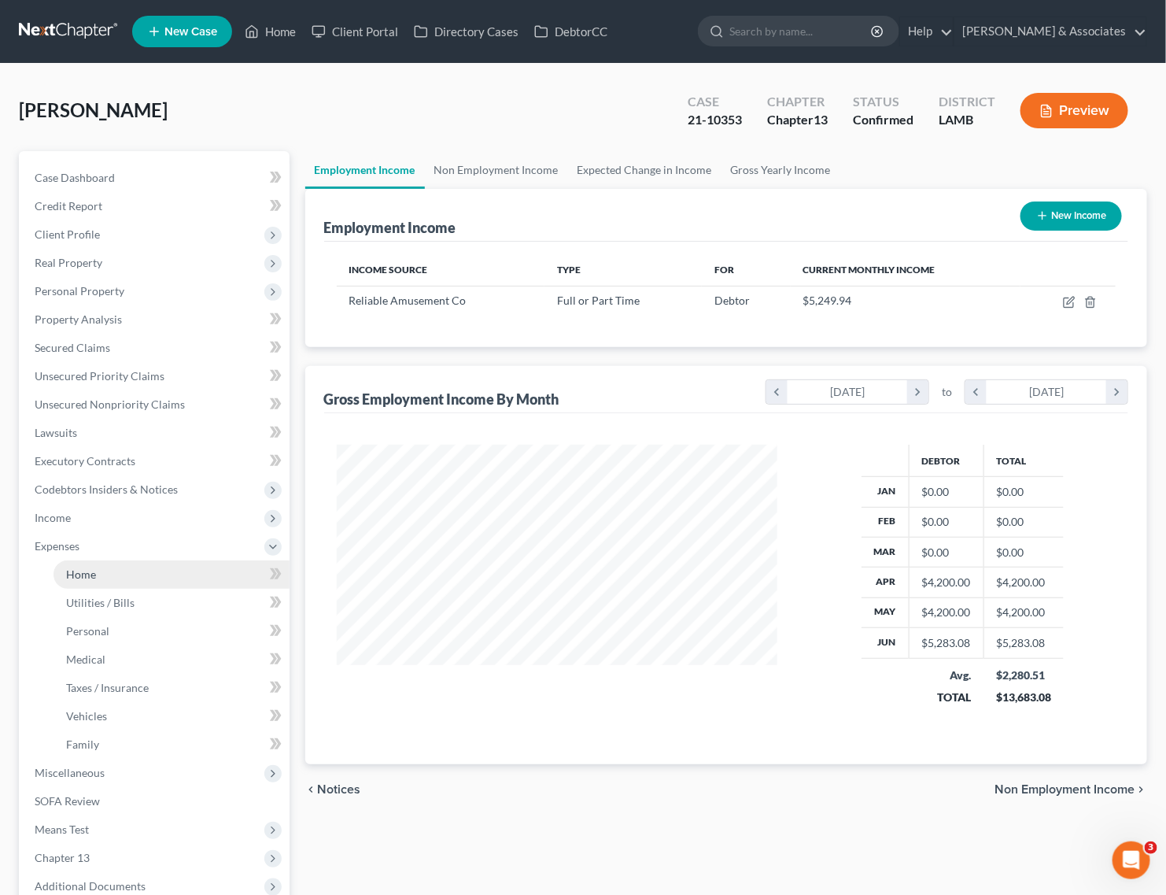
click at [106, 573] on link "Home" at bounding box center [172, 574] width 236 height 28
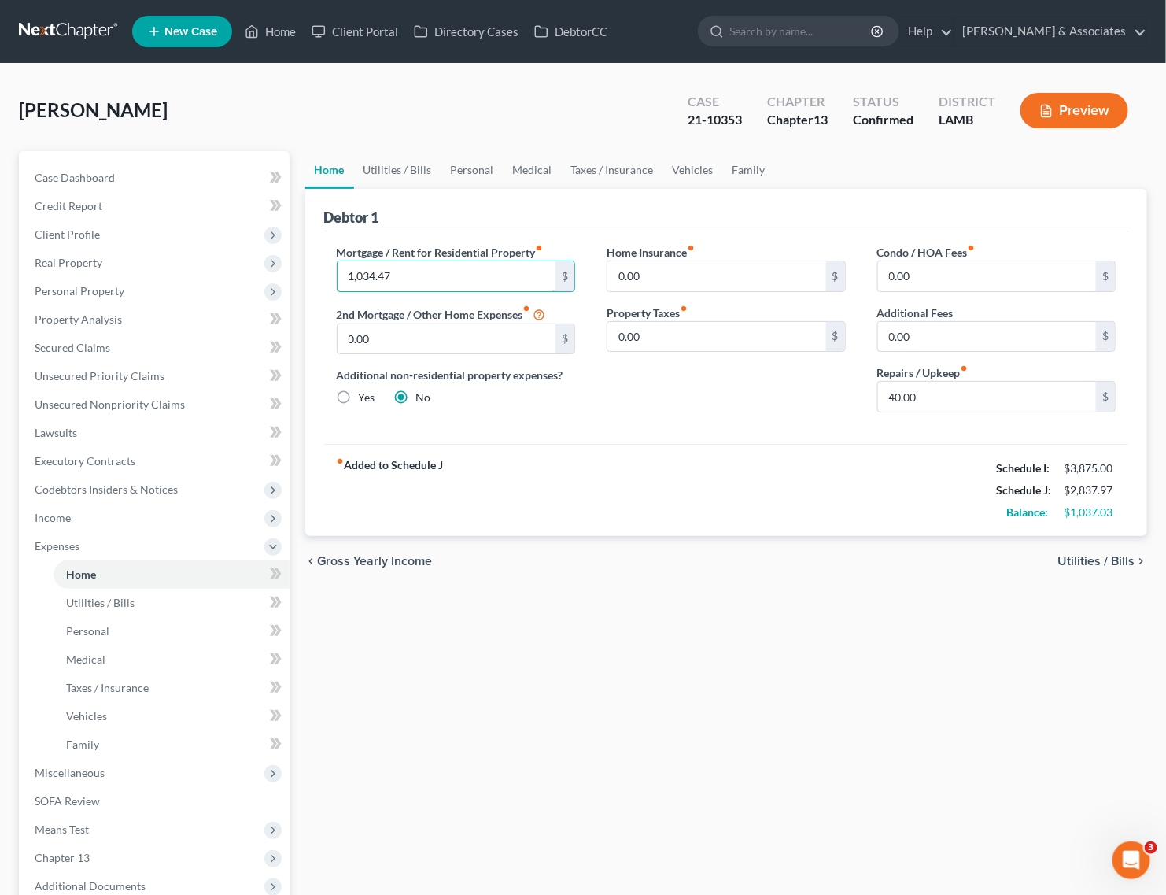
type input "1,034.47"
click at [401, 174] on link "Utilities / Bills" at bounding box center [397, 170] width 87 height 38
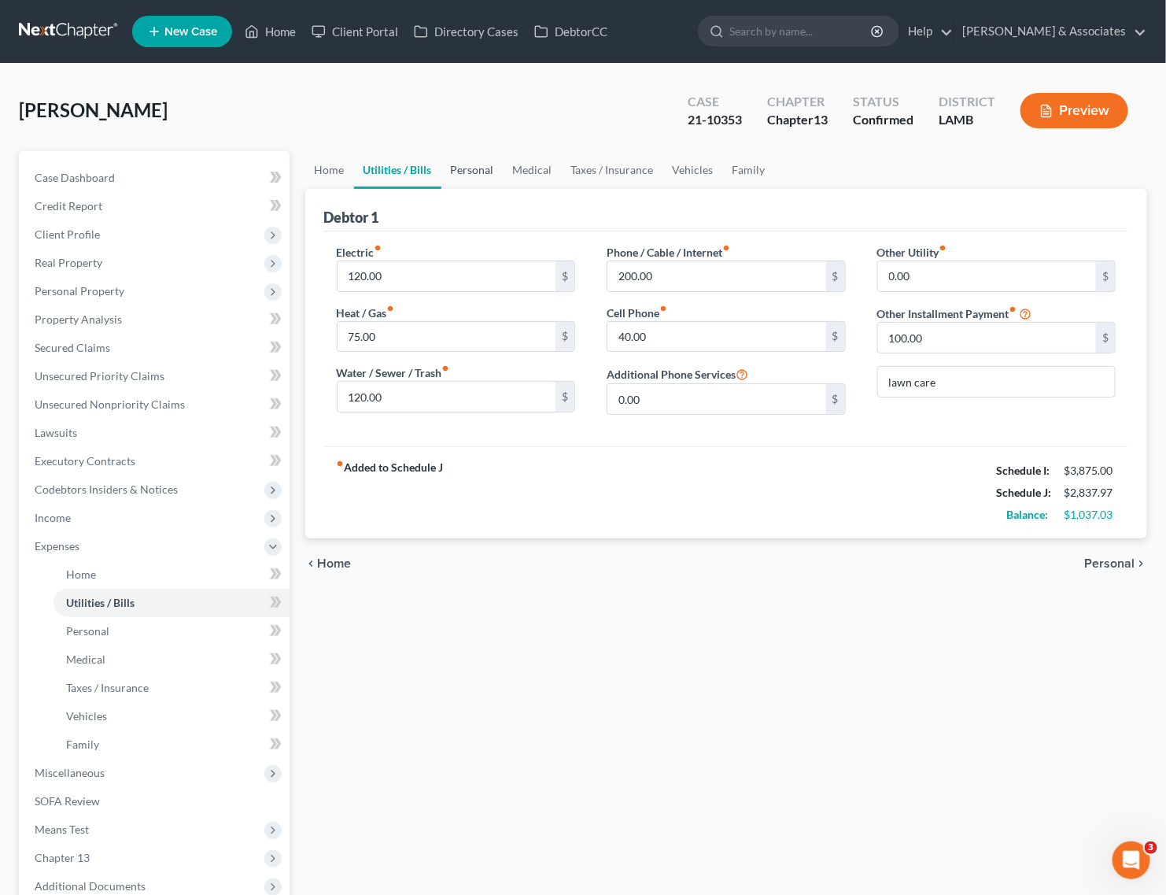
click at [470, 168] on link "Personal" at bounding box center [472, 170] width 62 height 38
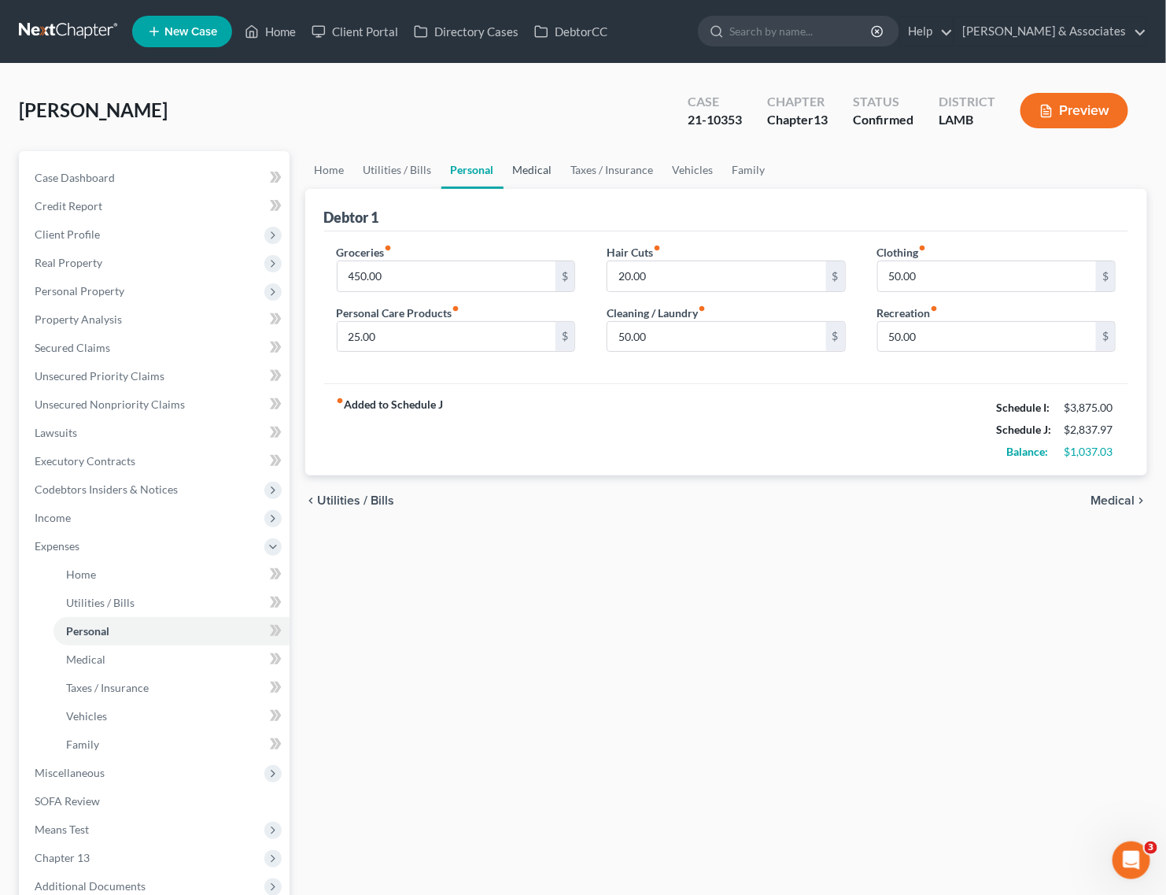
click at [532, 171] on link "Medical" at bounding box center [533, 170] width 58 height 38
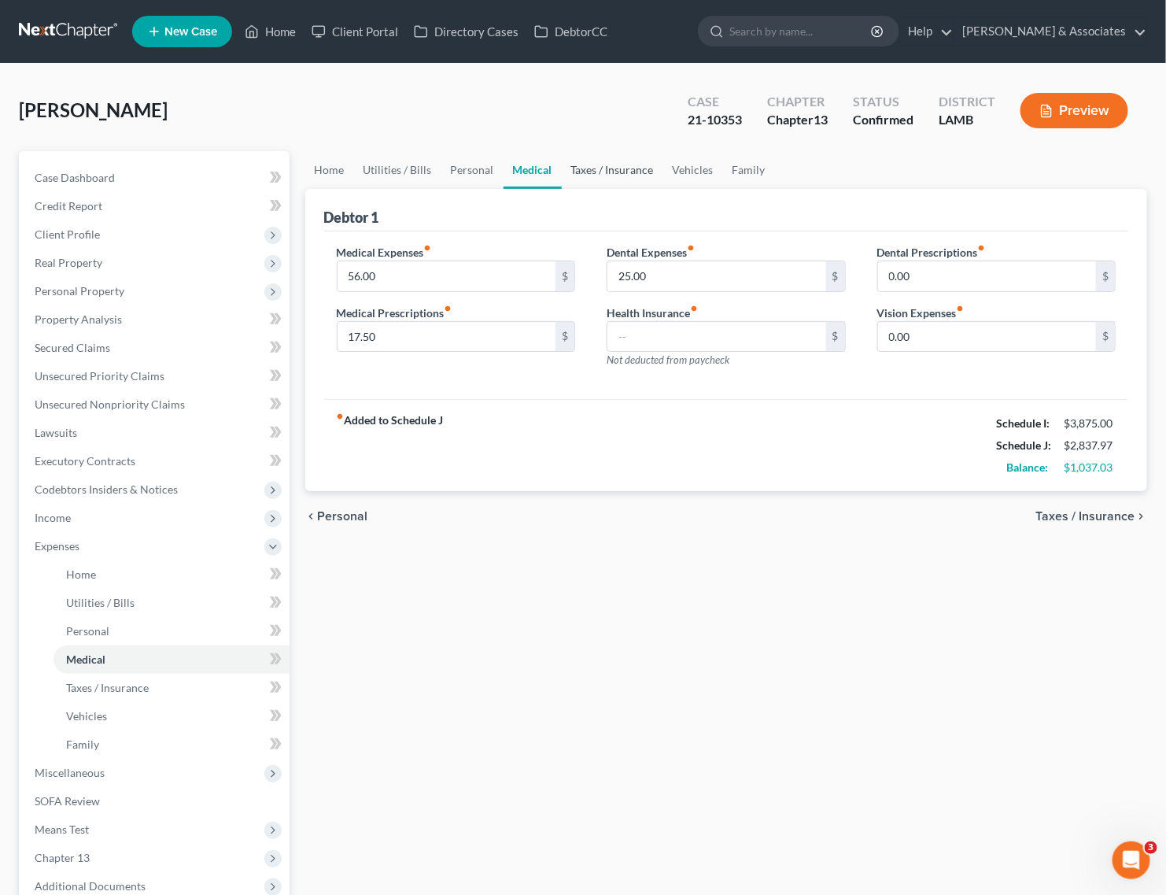
click at [614, 167] on link "Taxes / Insurance" at bounding box center [612, 170] width 101 height 38
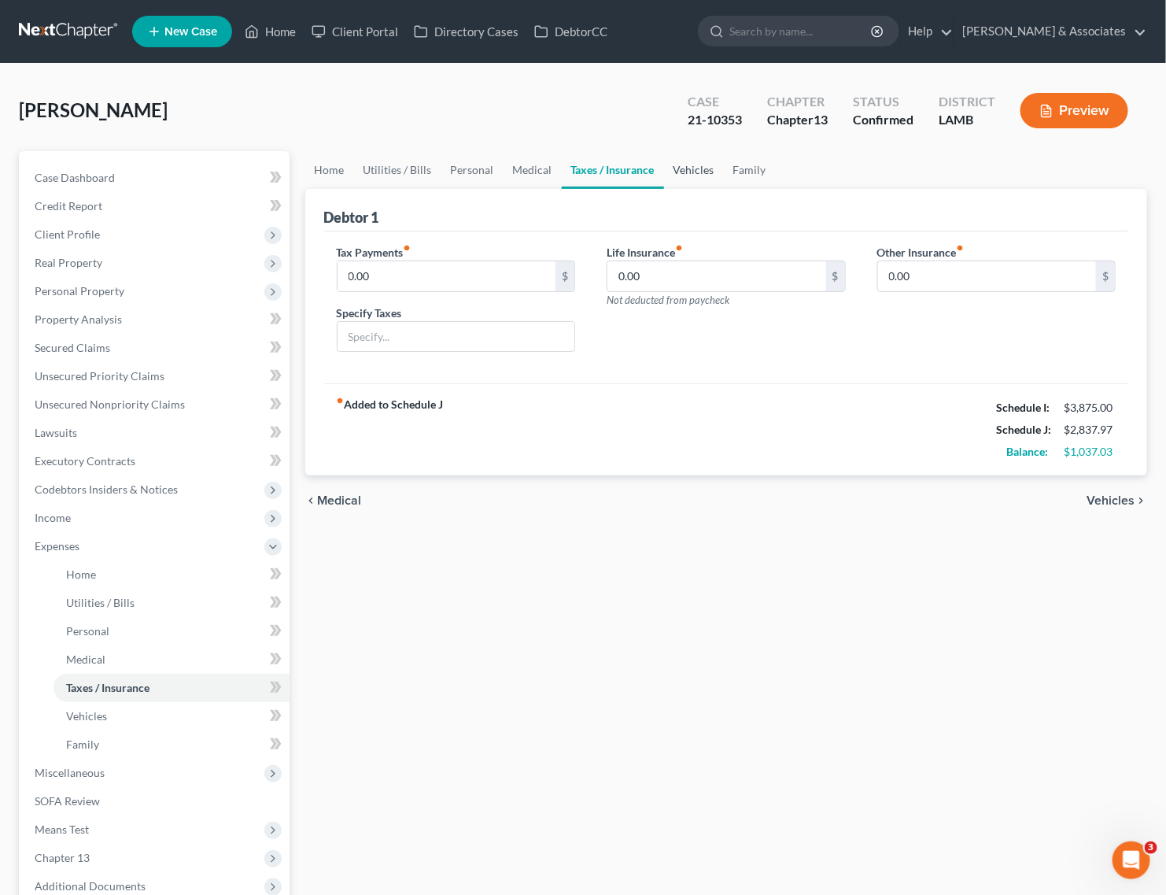
click at [700, 170] on link "Vehicles" at bounding box center [694, 170] width 60 height 38
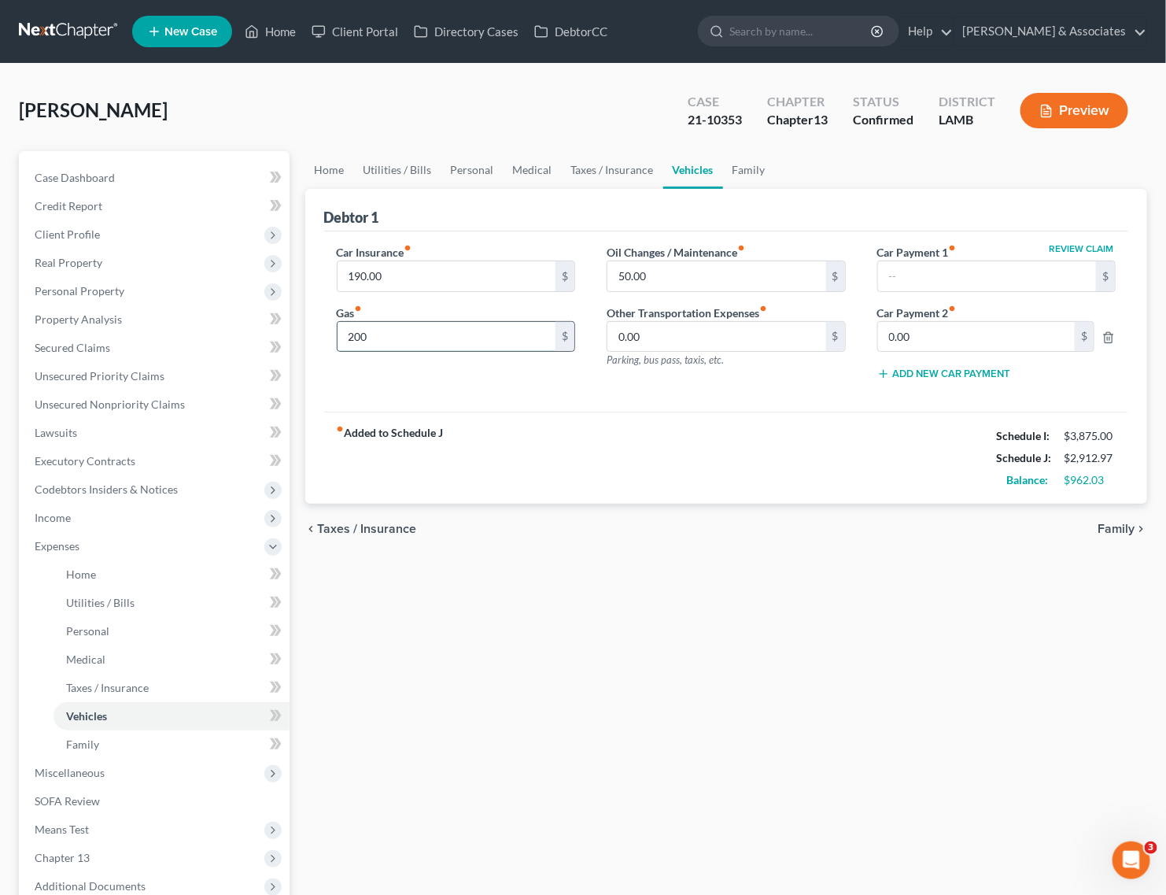
type input "200"
click at [684, 466] on div "fiber_manual_record Added to Schedule J Schedule I: $3,875.00 Schedule J: $2,91…" at bounding box center [726, 457] width 805 height 92
click at [618, 165] on link "Taxes / Insurance" at bounding box center [612, 170] width 101 height 38
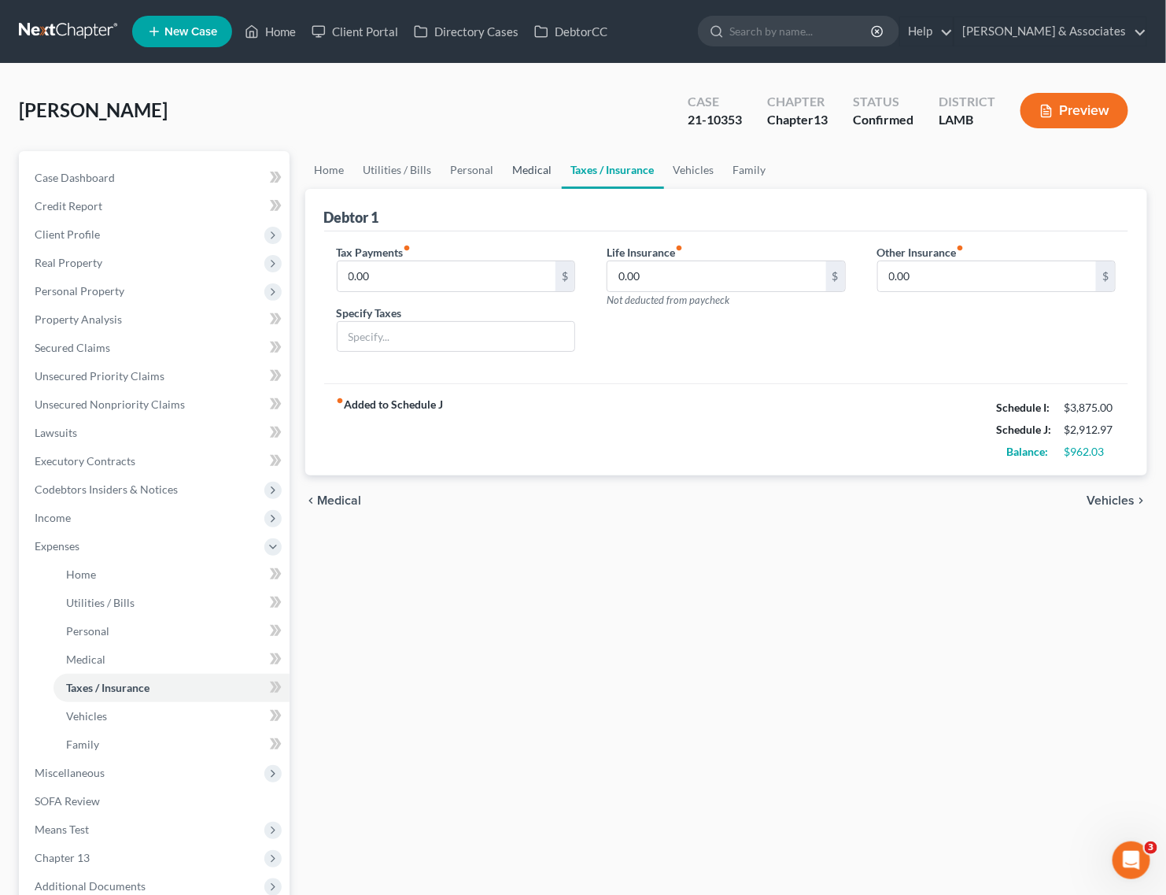
click at [540, 174] on link "Medical" at bounding box center [533, 170] width 58 height 38
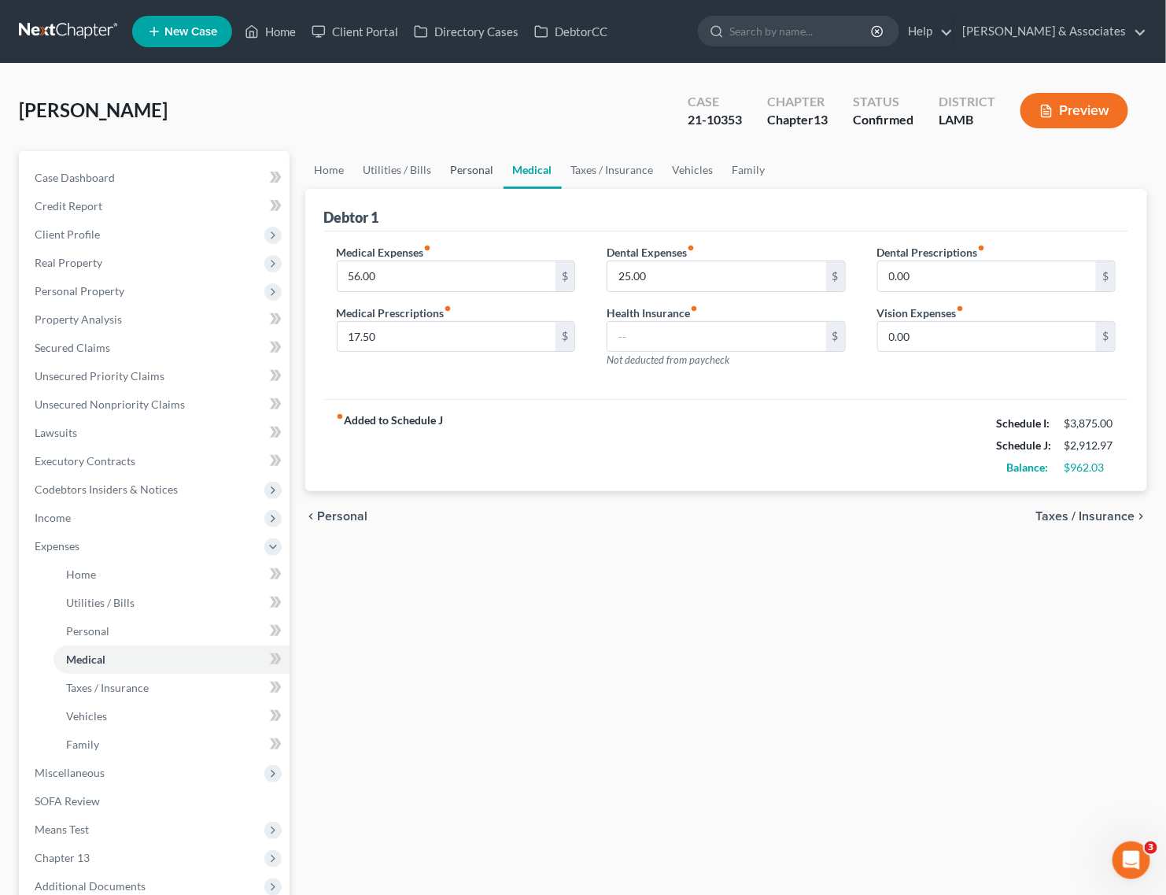
click at [455, 172] on link "Personal" at bounding box center [472, 170] width 62 height 38
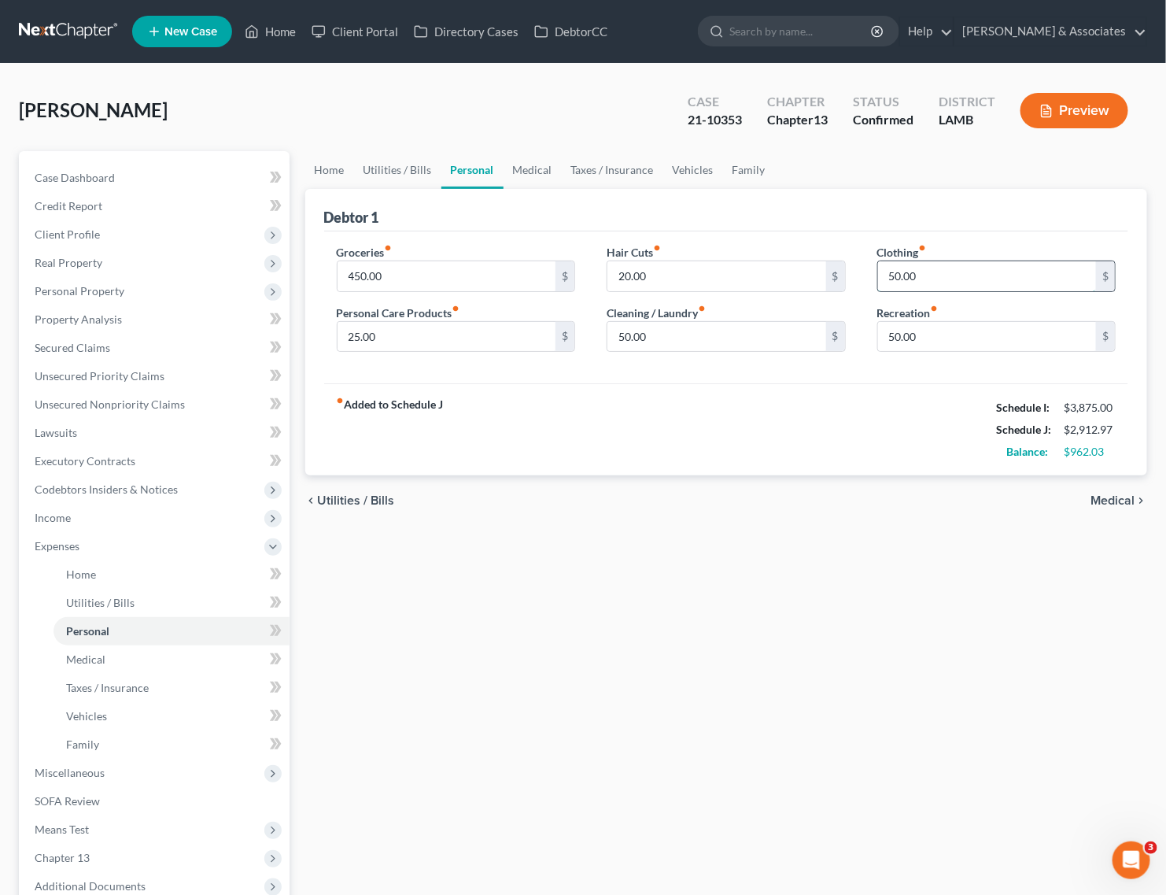
click at [886, 276] on input "50.00" at bounding box center [987, 276] width 219 height 30
click at [936, 275] on input "50.00" at bounding box center [987, 276] width 219 height 30
click at [345, 336] on input "25.00" at bounding box center [447, 337] width 219 height 30
click at [352, 332] on input "25.00" at bounding box center [447, 337] width 219 height 30
click at [349, 332] on input "25.00" at bounding box center [447, 337] width 219 height 30
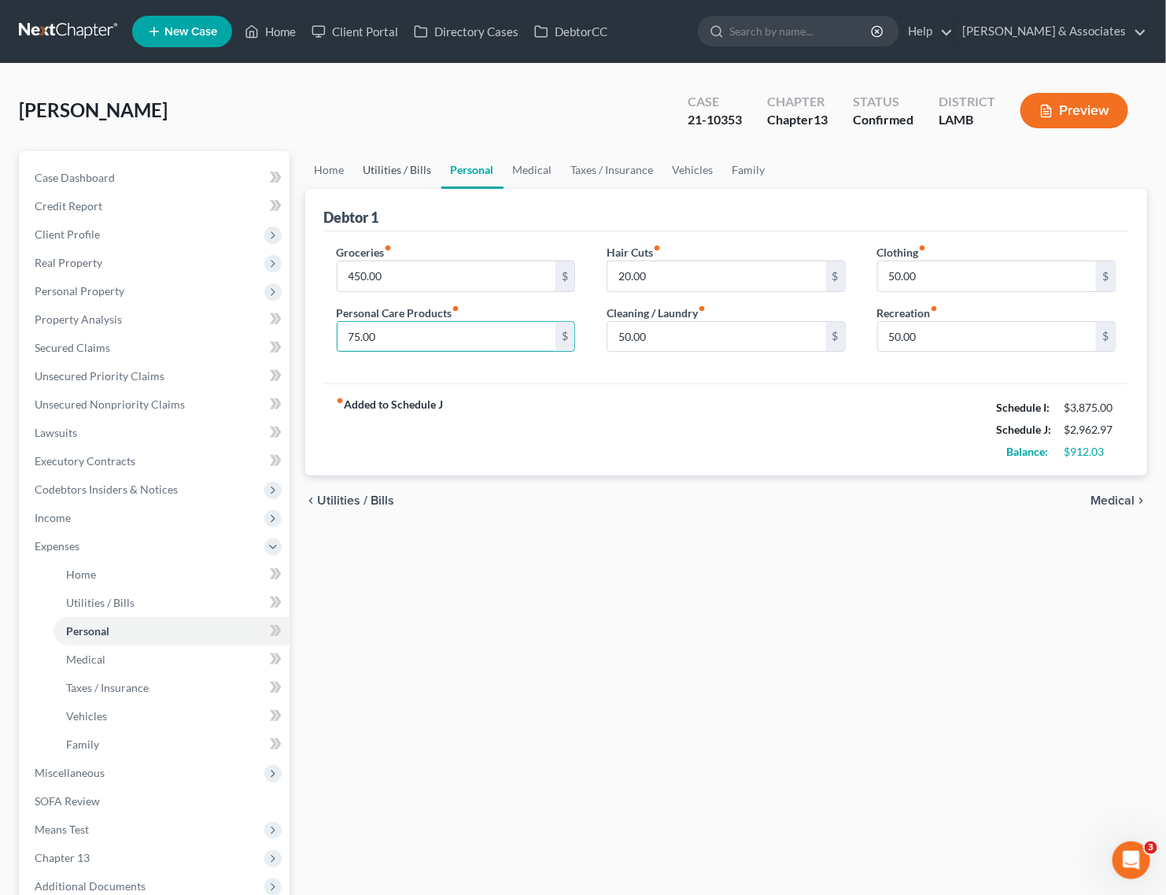
type input "75.00"
click at [389, 174] on link "Utilities / Bills" at bounding box center [397, 170] width 87 height 38
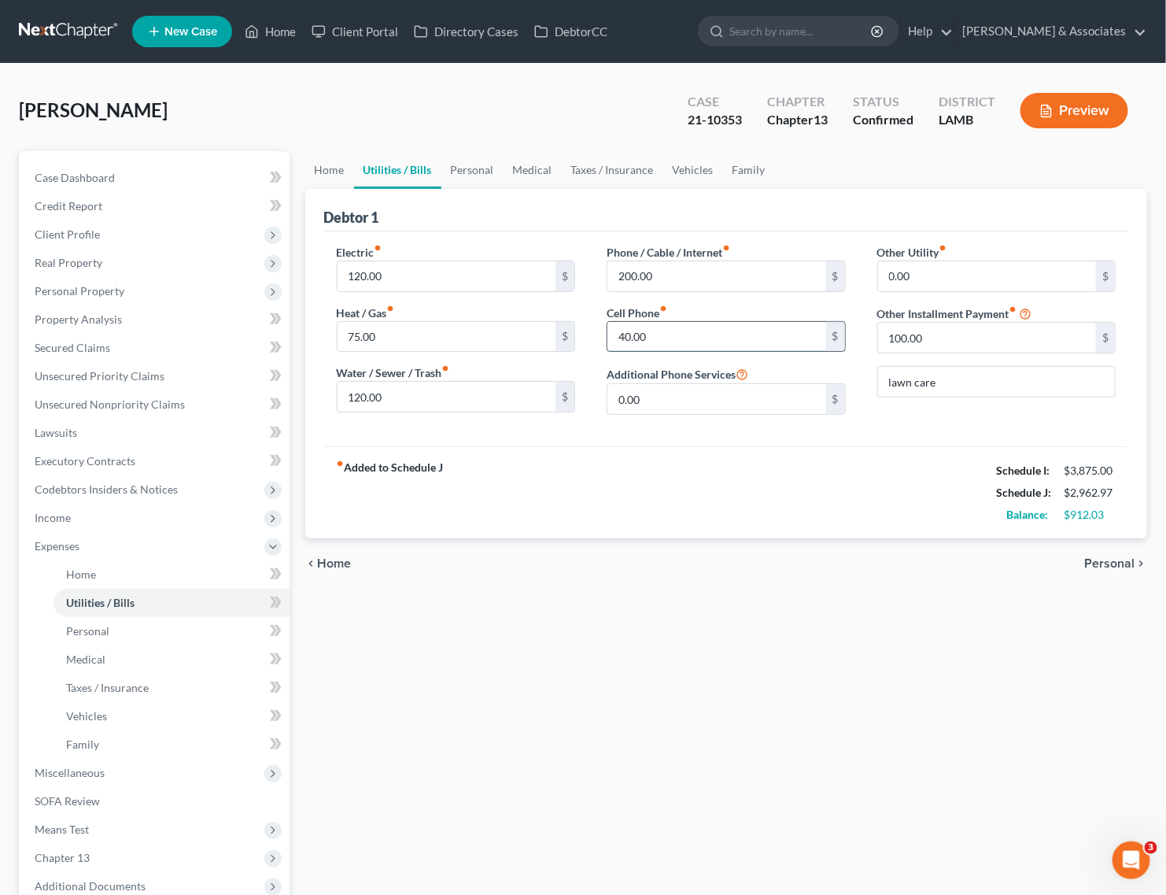
click at [628, 335] on input "40.00" at bounding box center [716, 337] width 219 height 30
drag, startPoint x: 623, startPoint y: 335, endPoint x: 611, endPoint y: 333, distance: 12.8
click at [611, 333] on input "40.00" at bounding box center [716, 337] width 219 height 30
type input "100.00"
click at [350, 271] on input "120.00" at bounding box center [447, 276] width 219 height 30
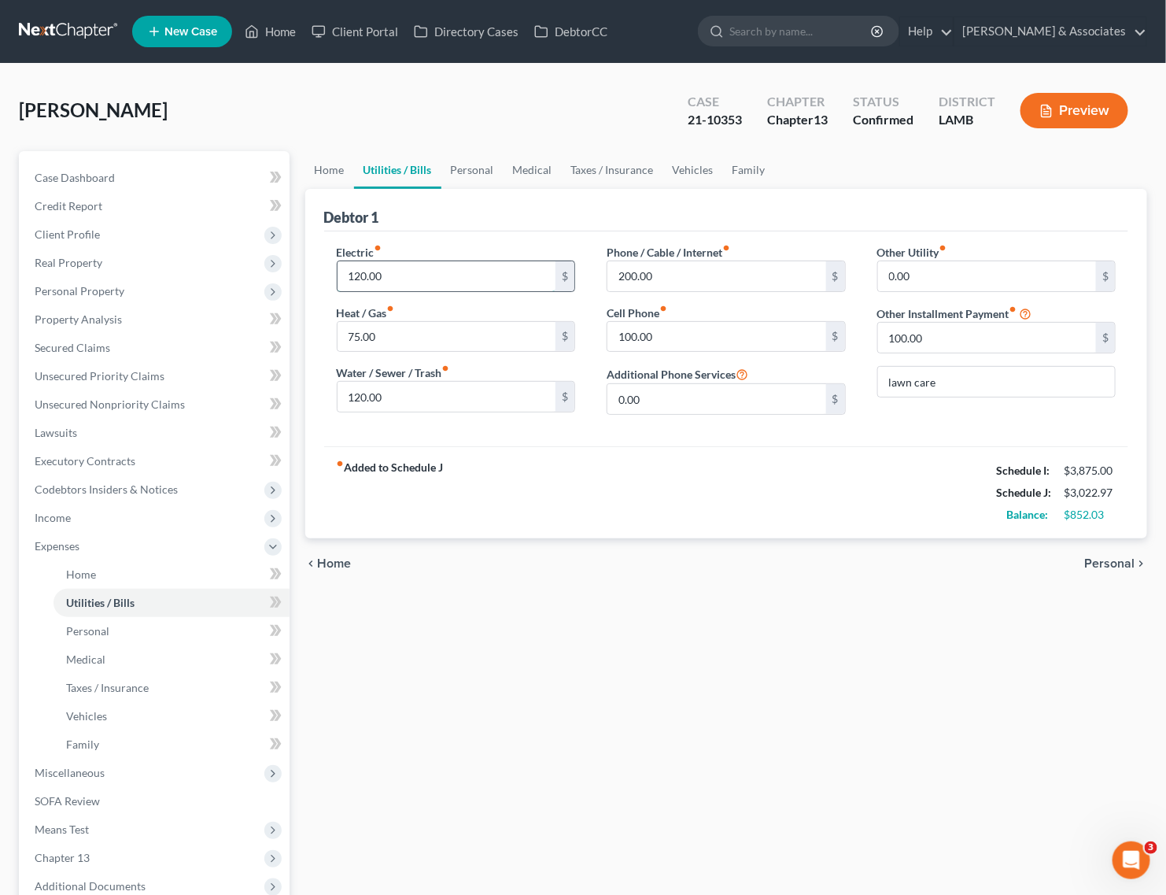
click at [347, 271] on input "120.00" at bounding box center [447, 276] width 219 height 30
click at [359, 275] on input "120.00" at bounding box center [447, 276] width 219 height 30
type input "180.00"
click at [631, 272] on input "200.00" at bounding box center [716, 276] width 219 height 30
click at [631, 276] on input "200.00" at bounding box center [716, 276] width 219 height 30
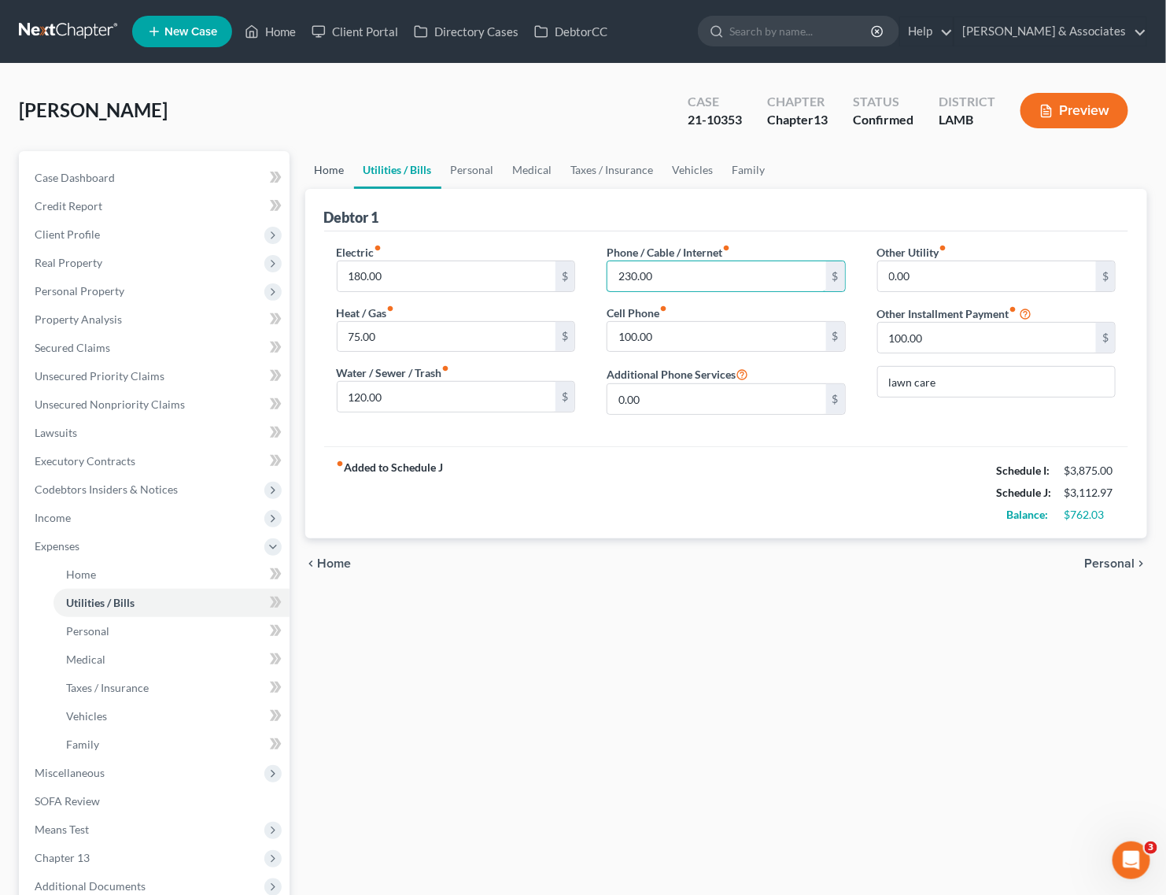
type input "230.00"
click at [327, 169] on link "Home" at bounding box center [329, 170] width 49 height 38
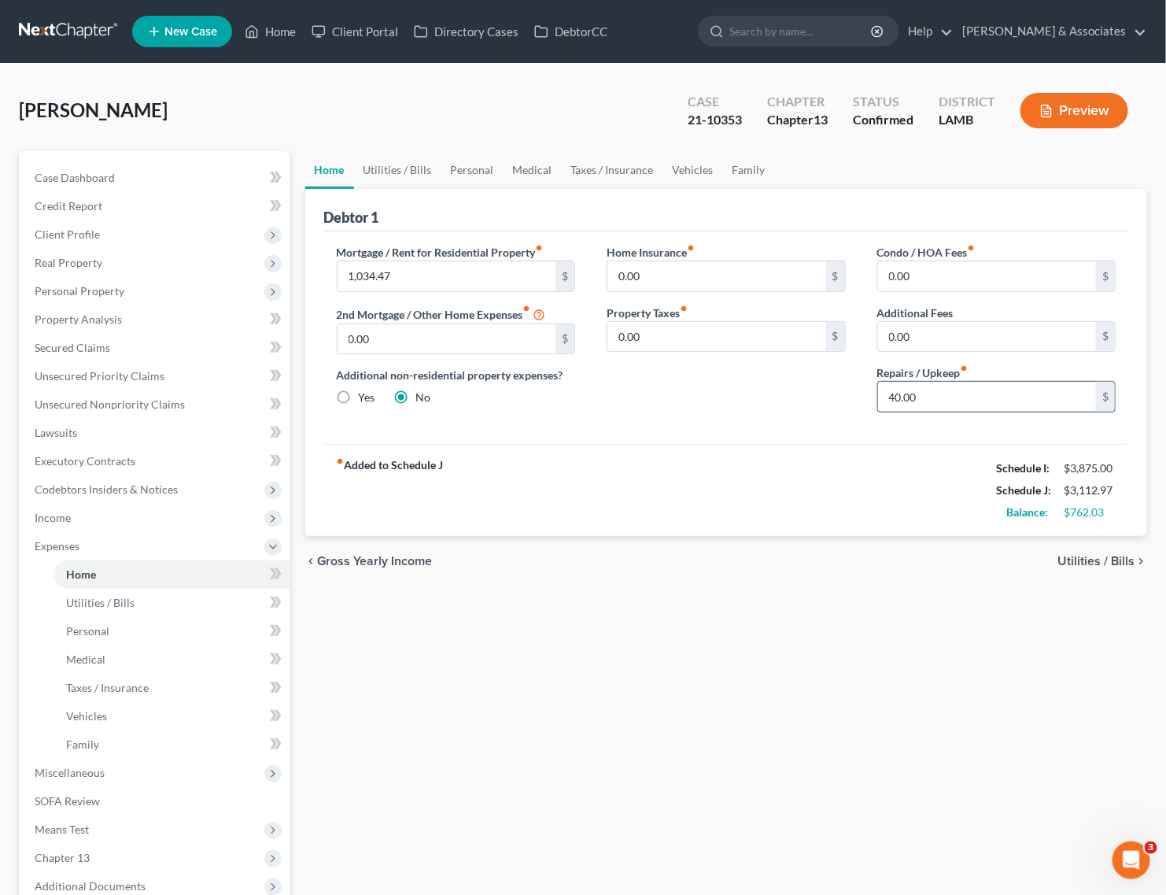
click at [898, 396] on input "40.00" at bounding box center [987, 397] width 219 height 30
click at [895, 397] on input "40.00" at bounding box center [987, 397] width 219 height 30
type input "75.00"
click at [419, 173] on link "Utilities / Bills" at bounding box center [397, 170] width 87 height 38
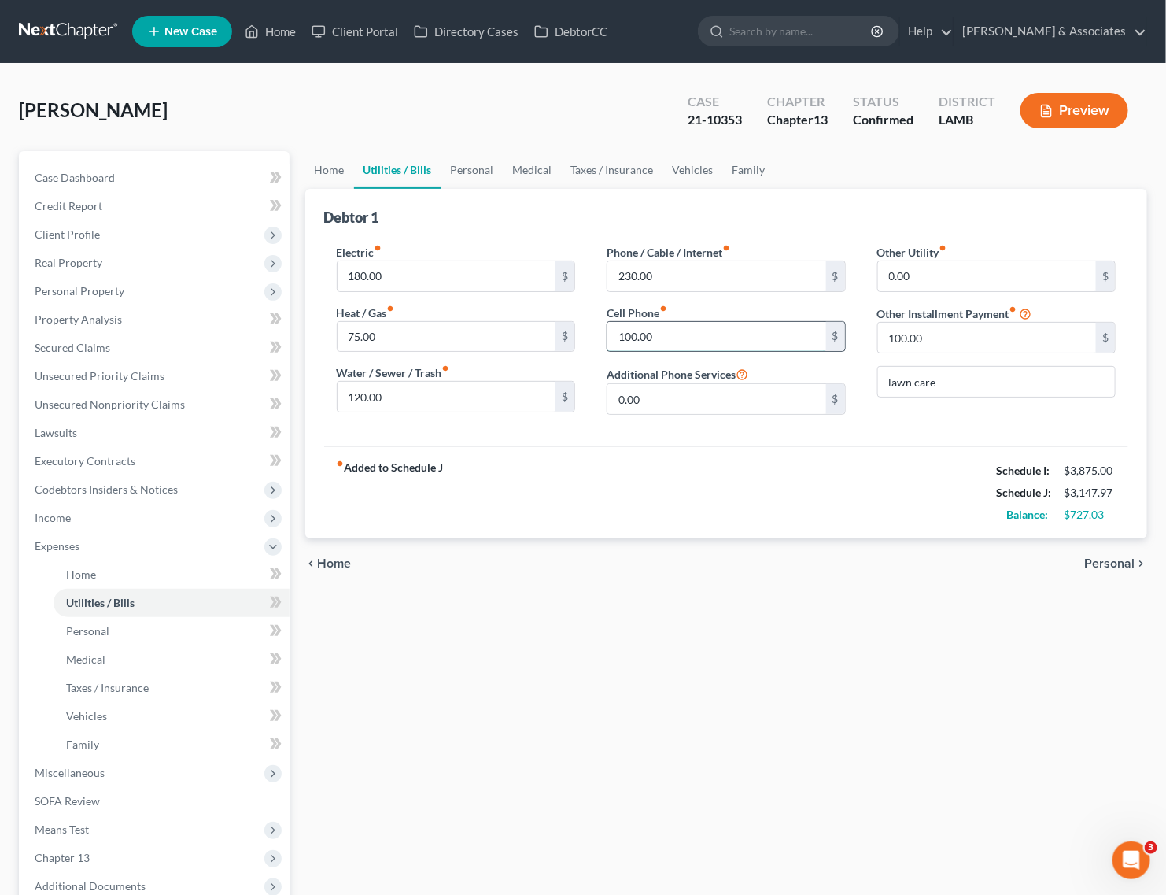
click at [626, 335] on input "100.00" at bounding box center [716, 337] width 219 height 30
click at [637, 331] on input "100.00" at bounding box center [716, 337] width 219 height 30
click at [631, 336] on input "100.00" at bounding box center [716, 337] width 219 height 30
type input "110.00"
click at [541, 169] on link "Medical" at bounding box center [533, 170] width 58 height 38
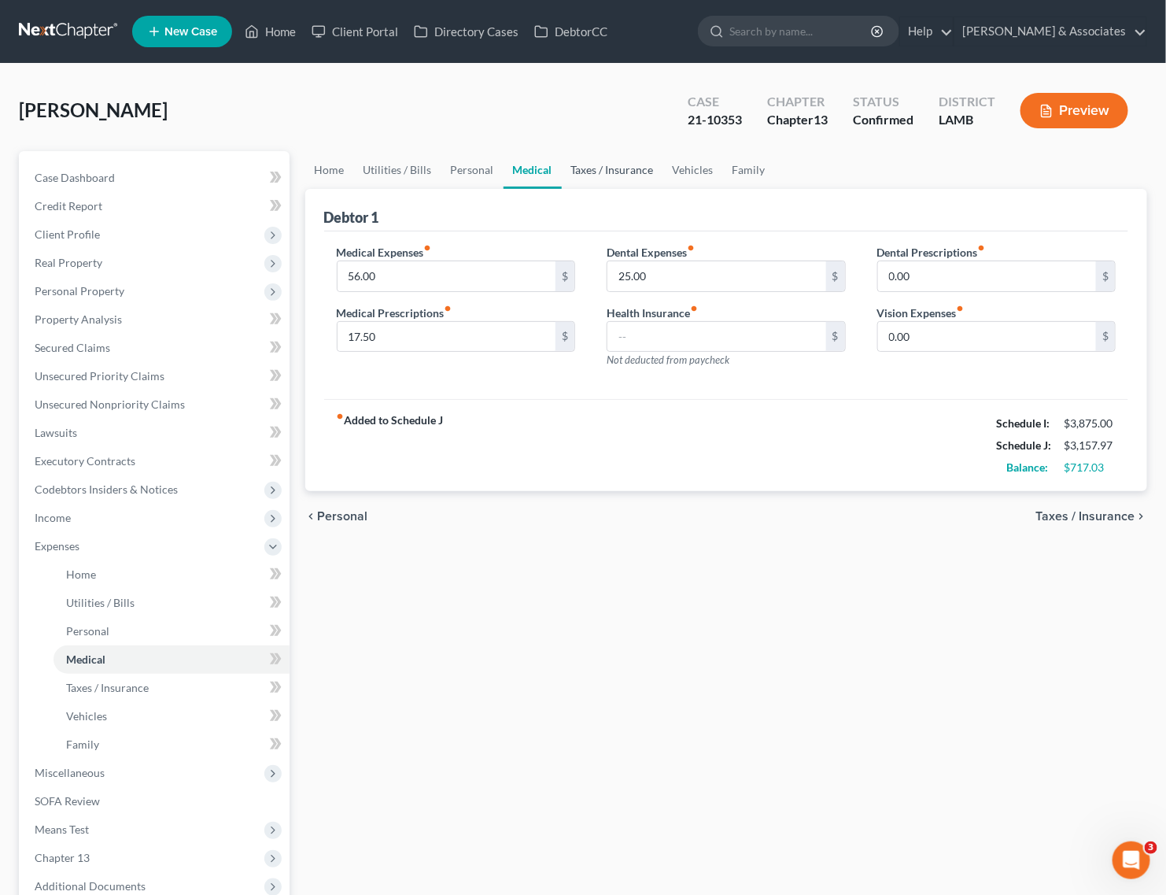
click at [594, 171] on link "Taxes / Insurance" at bounding box center [612, 170] width 101 height 38
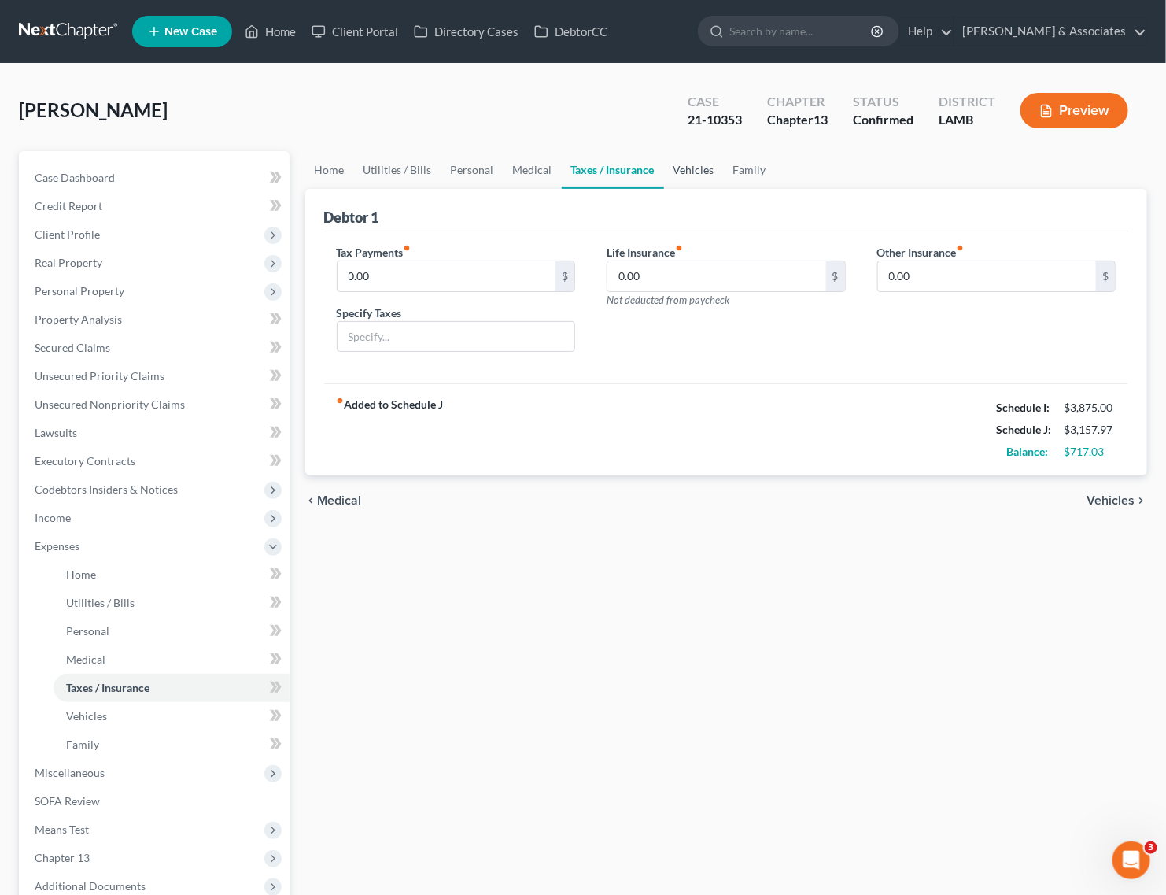
click at [684, 168] on link "Vehicles" at bounding box center [694, 170] width 60 height 38
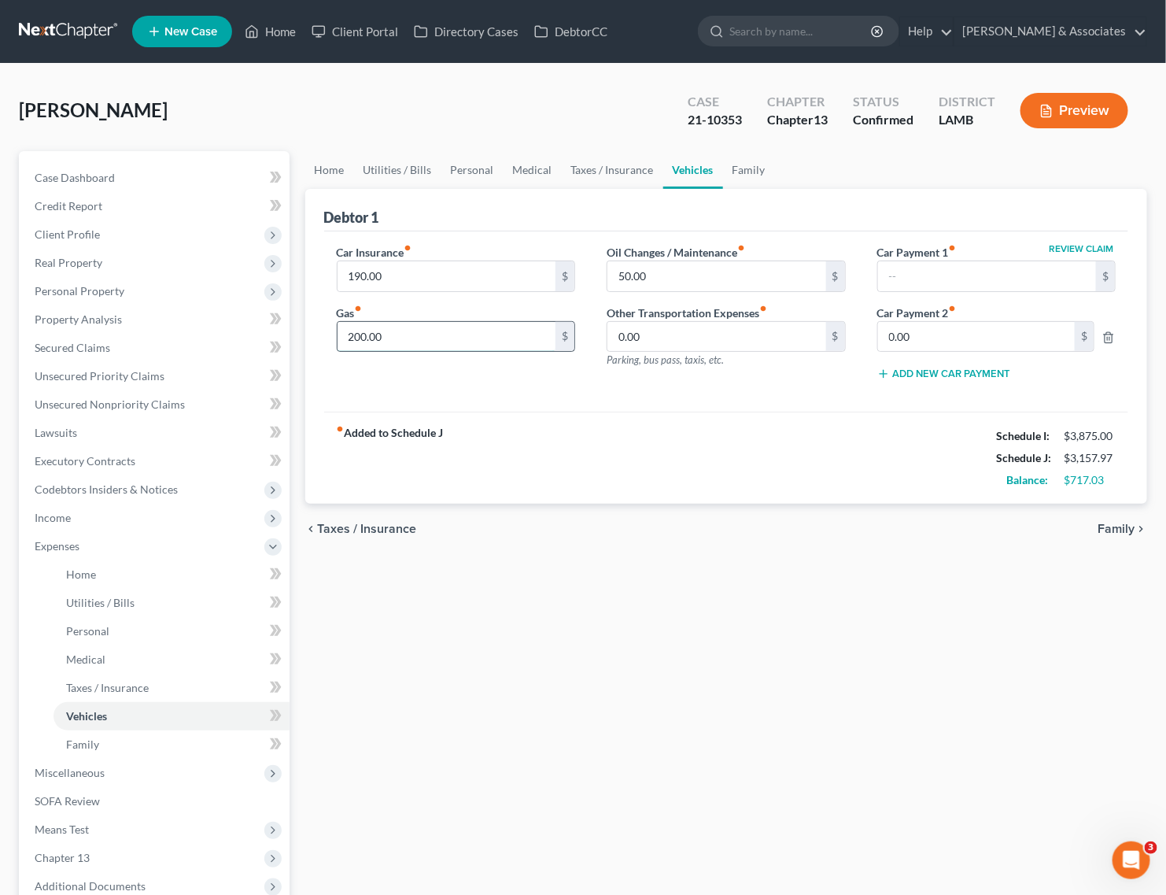
click at [360, 336] on input "200.00" at bounding box center [447, 337] width 219 height 30
click at [360, 339] on input "200.00" at bounding box center [447, 337] width 219 height 30
click at [622, 275] on input "50.00" at bounding box center [716, 276] width 219 height 30
click at [349, 338] on input "200.00" at bounding box center [447, 337] width 219 height 30
click at [622, 276] on input "50.00" at bounding box center [716, 276] width 219 height 30
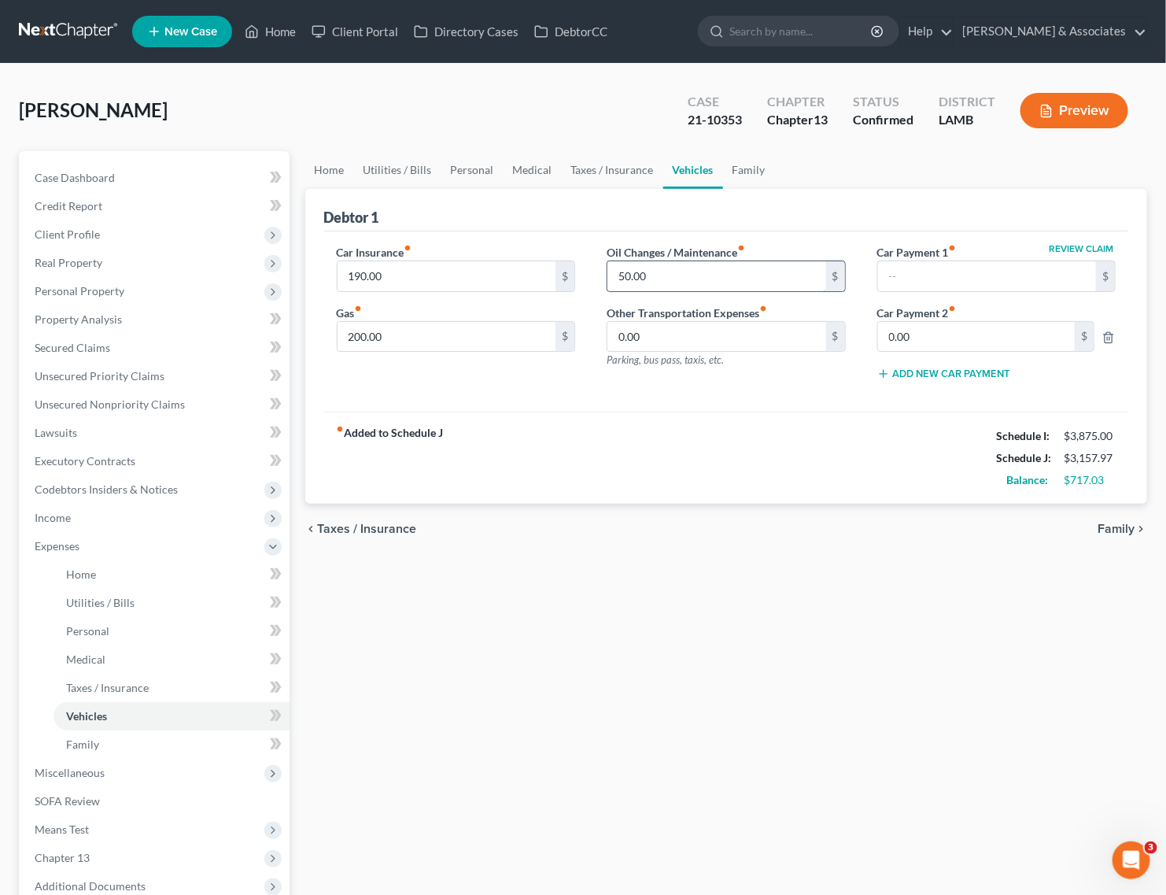
click at [627, 276] on input "50.00" at bounding box center [716, 276] width 219 height 30
type input "5.00"
click at [466, 170] on link "Personal" at bounding box center [472, 170] width 62 height 38
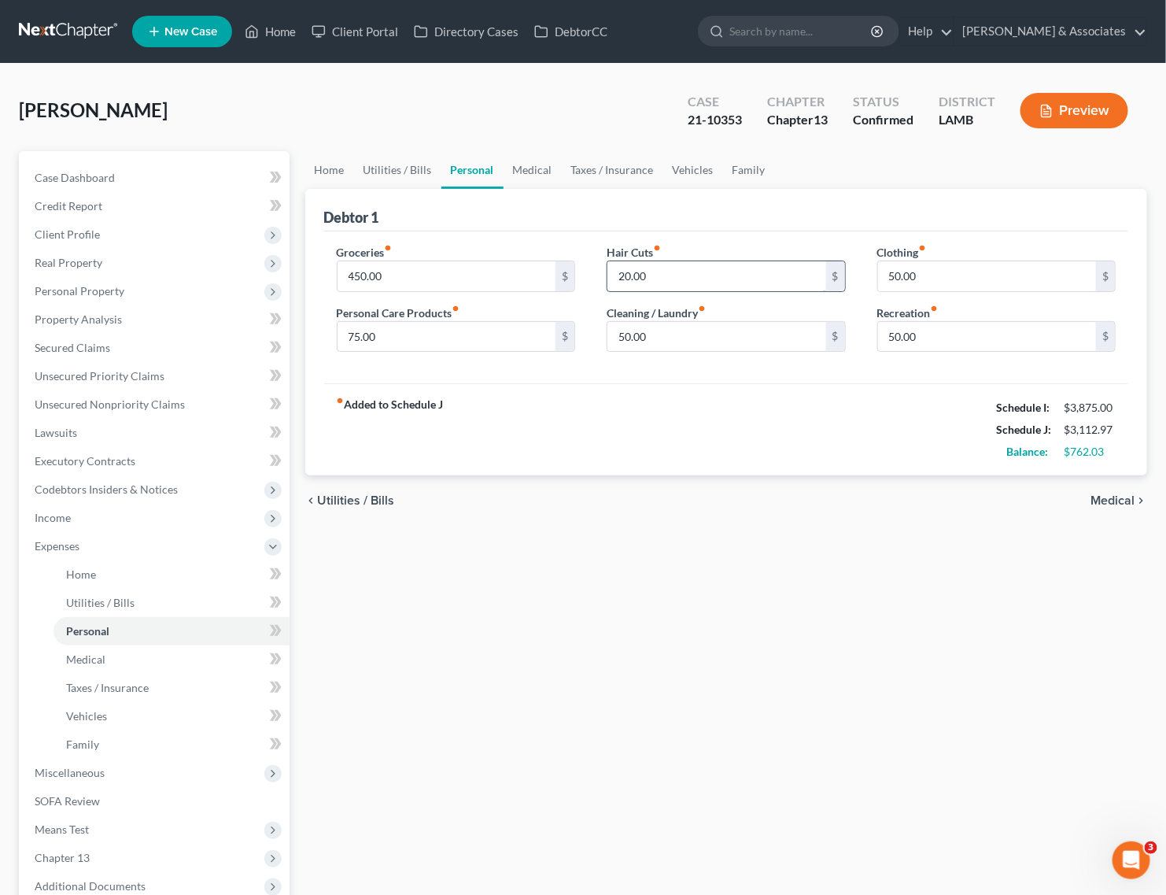
click at [628, 274] on input "20.00" at bounding box center [716, 276] width 219 height 30
click at [631, 274] on input "20.00" at bounding box center [716, 276] width 219 height 30
click at [359, 329] on input "75.00" at bounding box center [447, 337] width 219 height 30
click at [359, 341] on input "75.00" at bounding box center [447, 337] width 219 height 30
click at [626, 280] on input "20.00" at bounding box center [716, 276] width 219 height 30
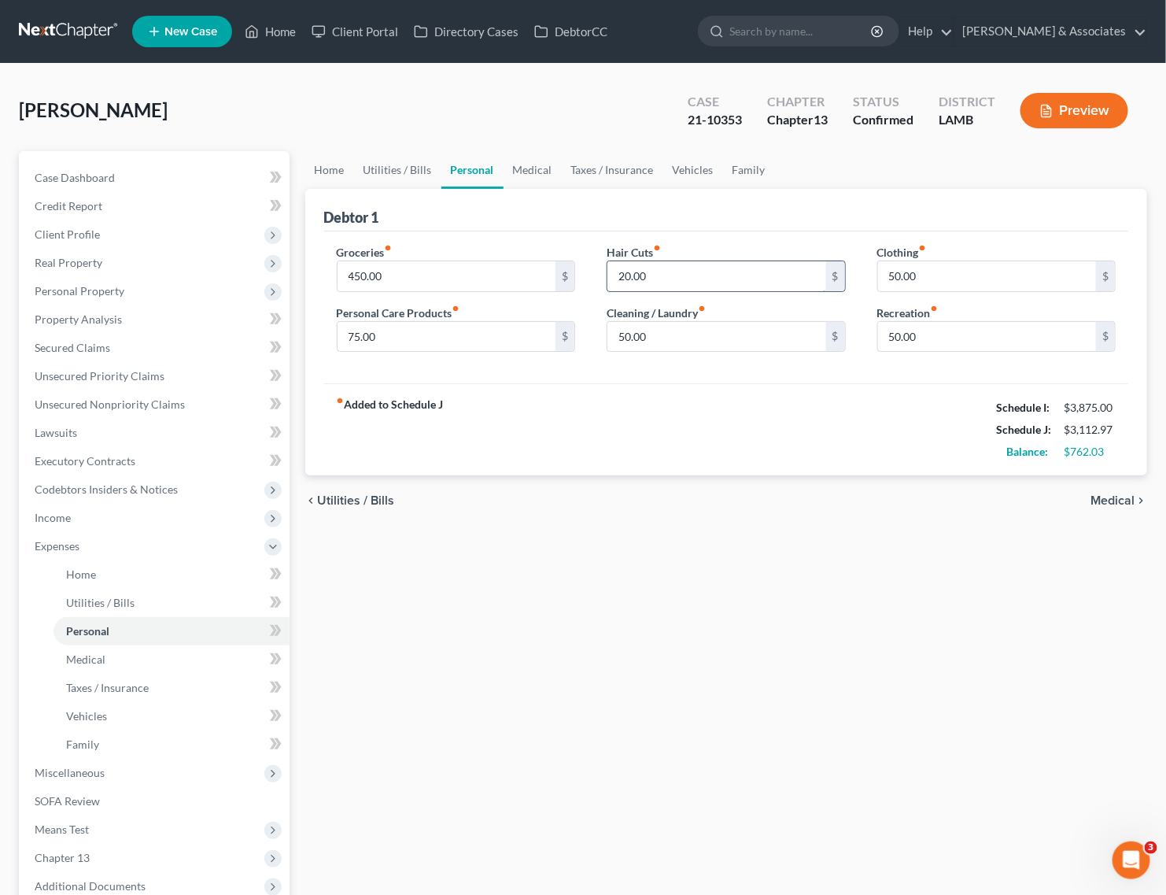
click at [624, 273] on input "20.00" at bounding box center [716, 276] width 219 height 30
type input "25.00"
click at [359, 272] on input "450.00" at bounding box center [447, 276] width 219 height 30
click at [352, 273] on input "450.00" at bounding box center [447, 276] width 219 height 30
click at [360, 272] on input "450.00" at bounding box center [447, 276] width 219 height 30
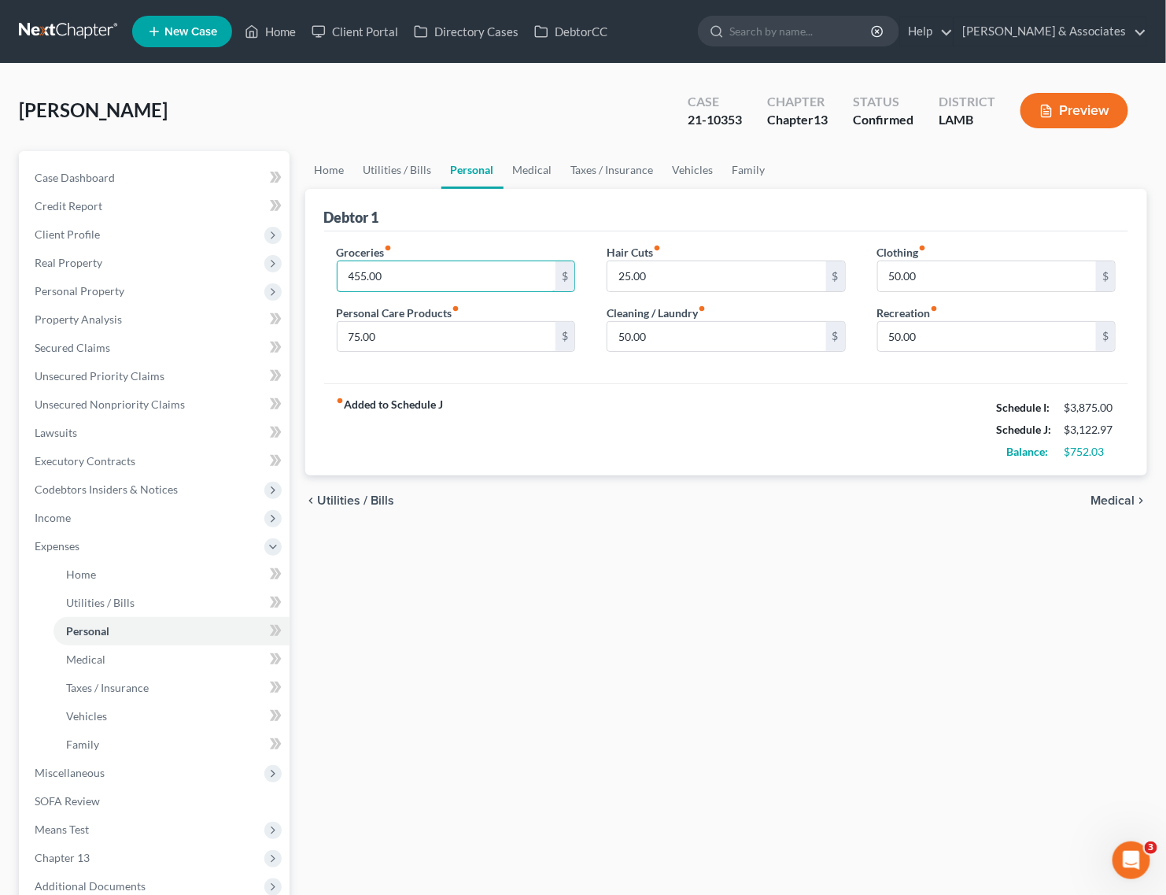
type input "455.00"
click at [677, 493] on div "chevron_left Utilities / Bills Medical chevron_right" at bounding box center [726, 500] width 843 height 50
click at [360, 276] on input "455.00" at bounding box center [447, 276] width 219 height 30
click at [362, 273] on input "455.00" at bounding box center [447, 276] width 219 height 30
click at [378, 341] on input "75.00" at bounding box center [447, 337] width 219 height 30
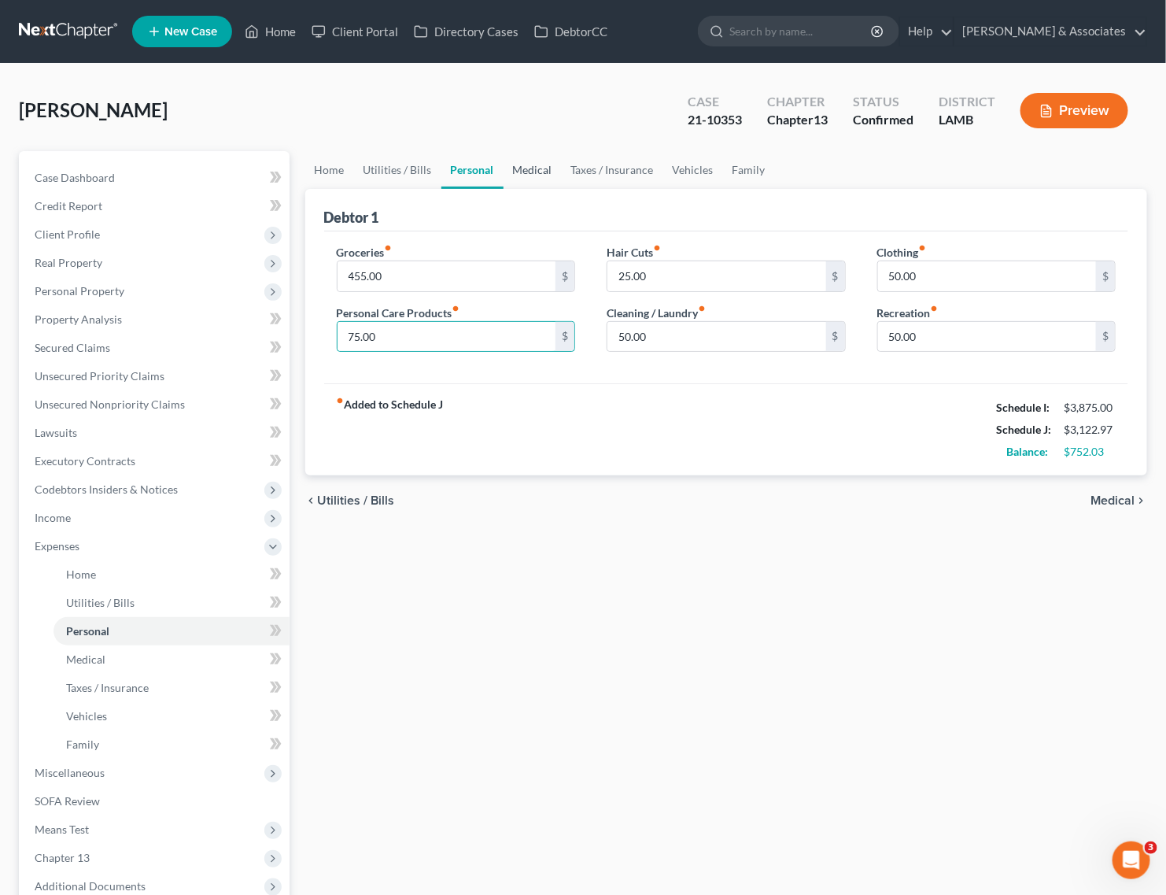
drag, startPoint x: 518, startPoint y: 162, endPoint x: 548, endPoint y: 163, distance: 29.9
click at [518, 162] on link "Medical" at bounding box center [533, 170] width 58 height 38
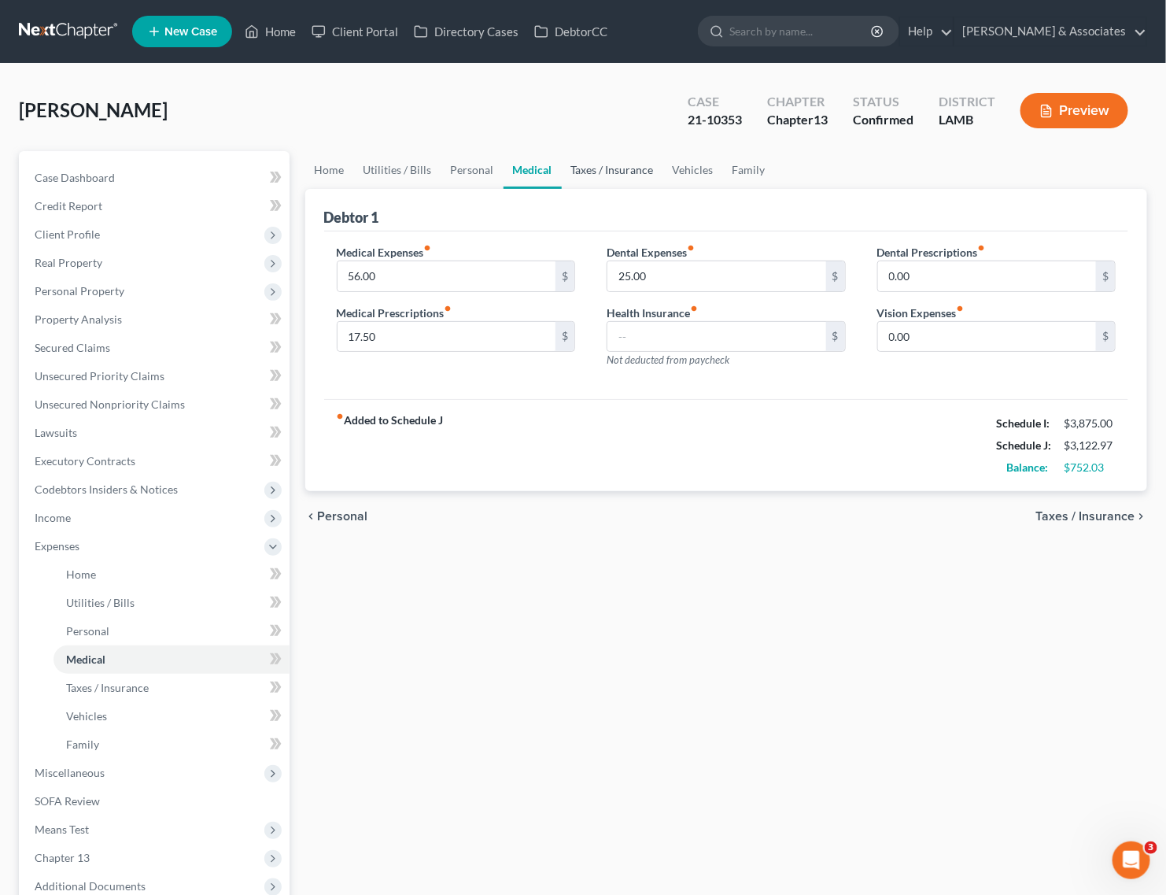
click at [596, 169] on link "Taxes / Insurance" at bounding box center [612, 170] width 101 height 38
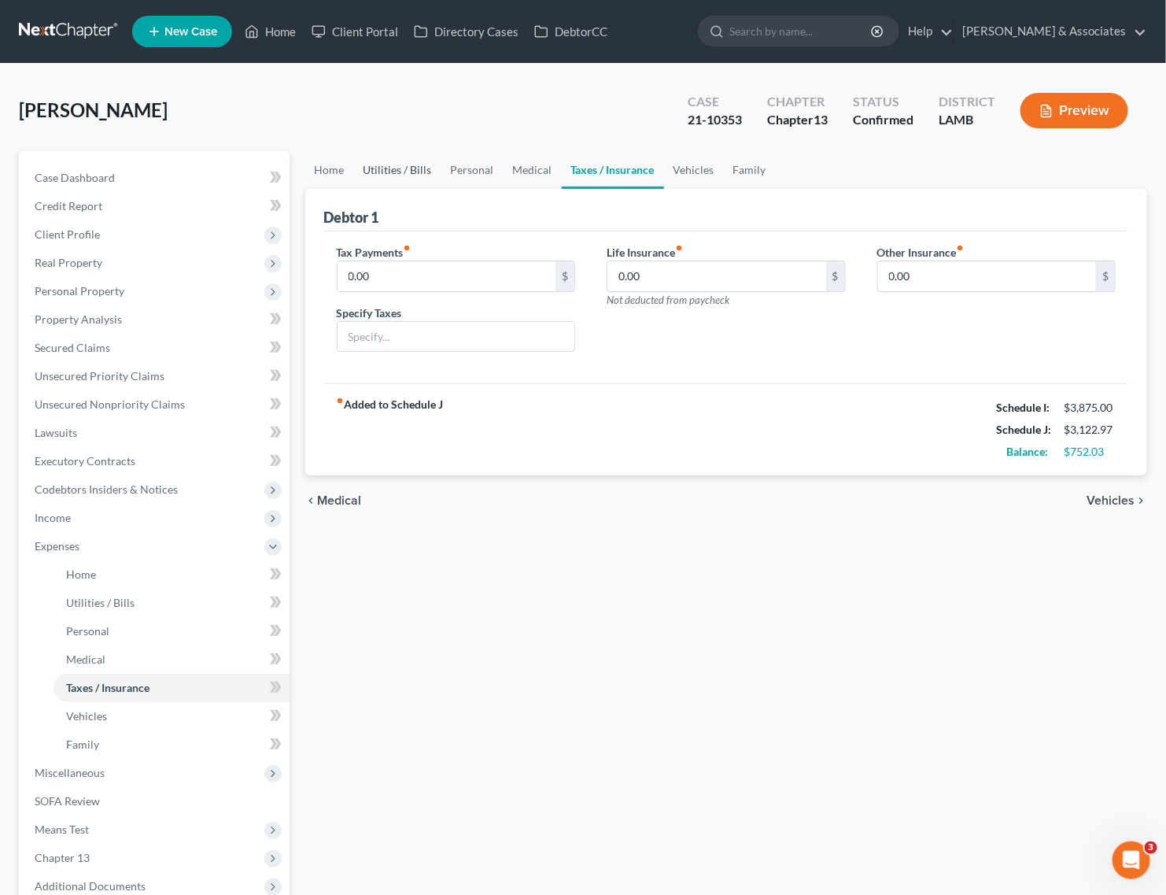
click at [415, 163] on link "Utilities / Bills" at bounding box center [397, 170] width 87 height 38
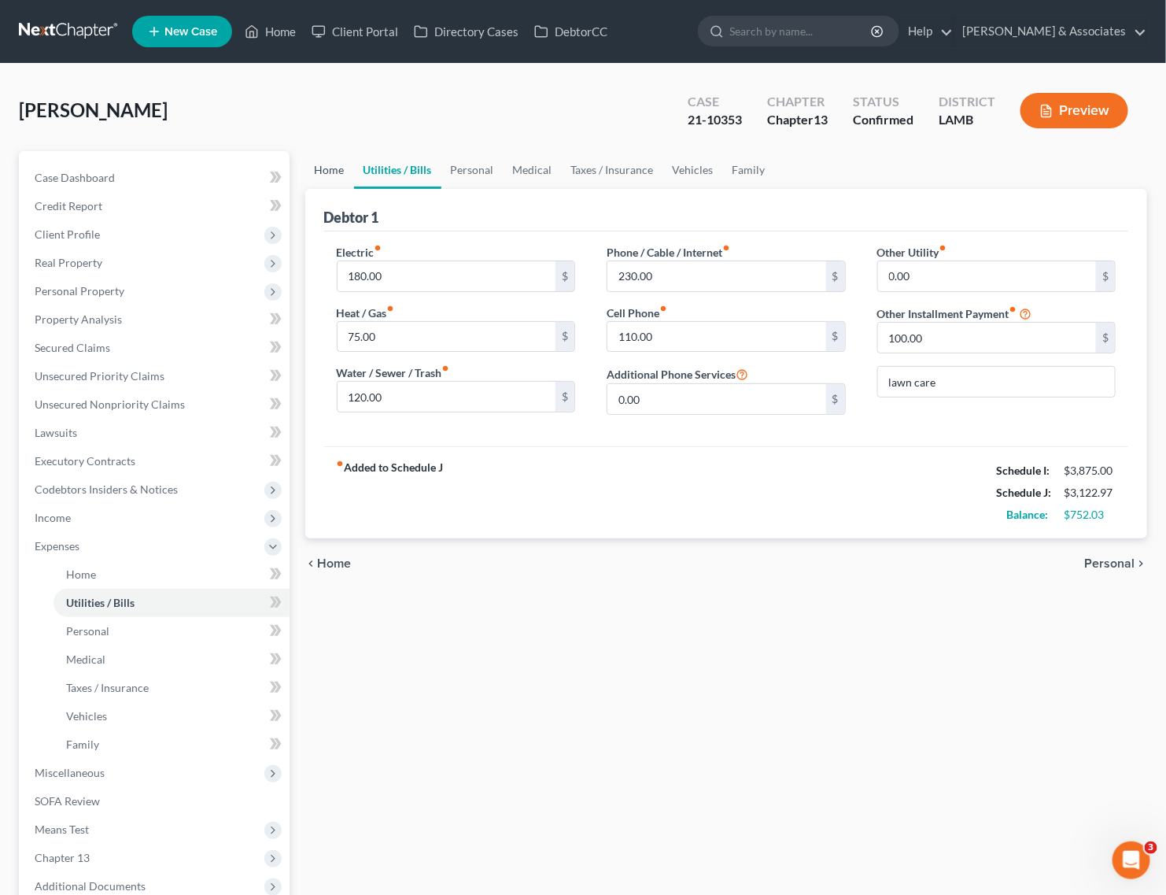
click at [334, 181] on link "Home" at bounding box center [329, 170] width 49 height 38
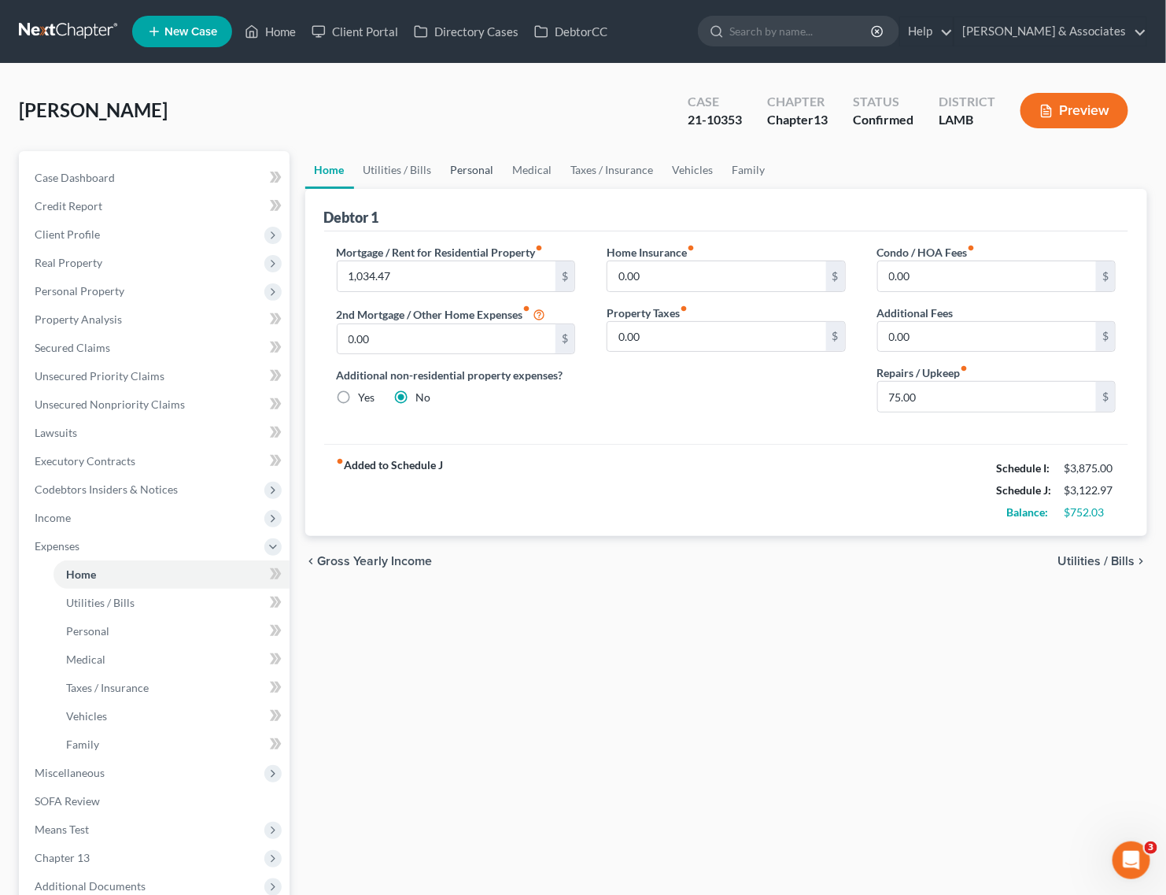
click at [466, 173] on link "Personal" at bounding box center [472, 170] width 62 height 38
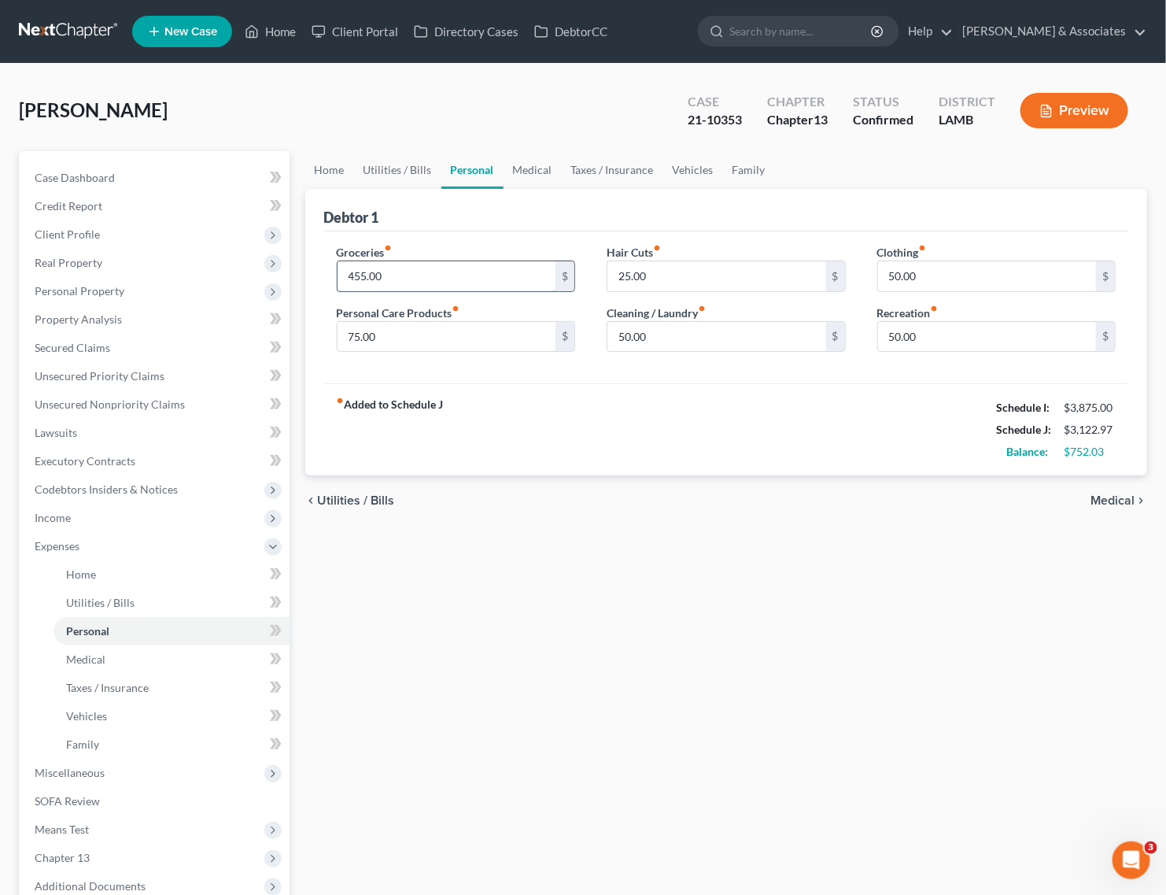
click at [358, 273] on input "455.00" at bounding box center [447, 276] width 219 height 30
click at [354, 272] on input "455.00" at bounding box center [447, 276] width 219 height 30
type input "485.00"
click at [523, 169] on link "Medical" at bounding box center [533, 170] width 58 height 38
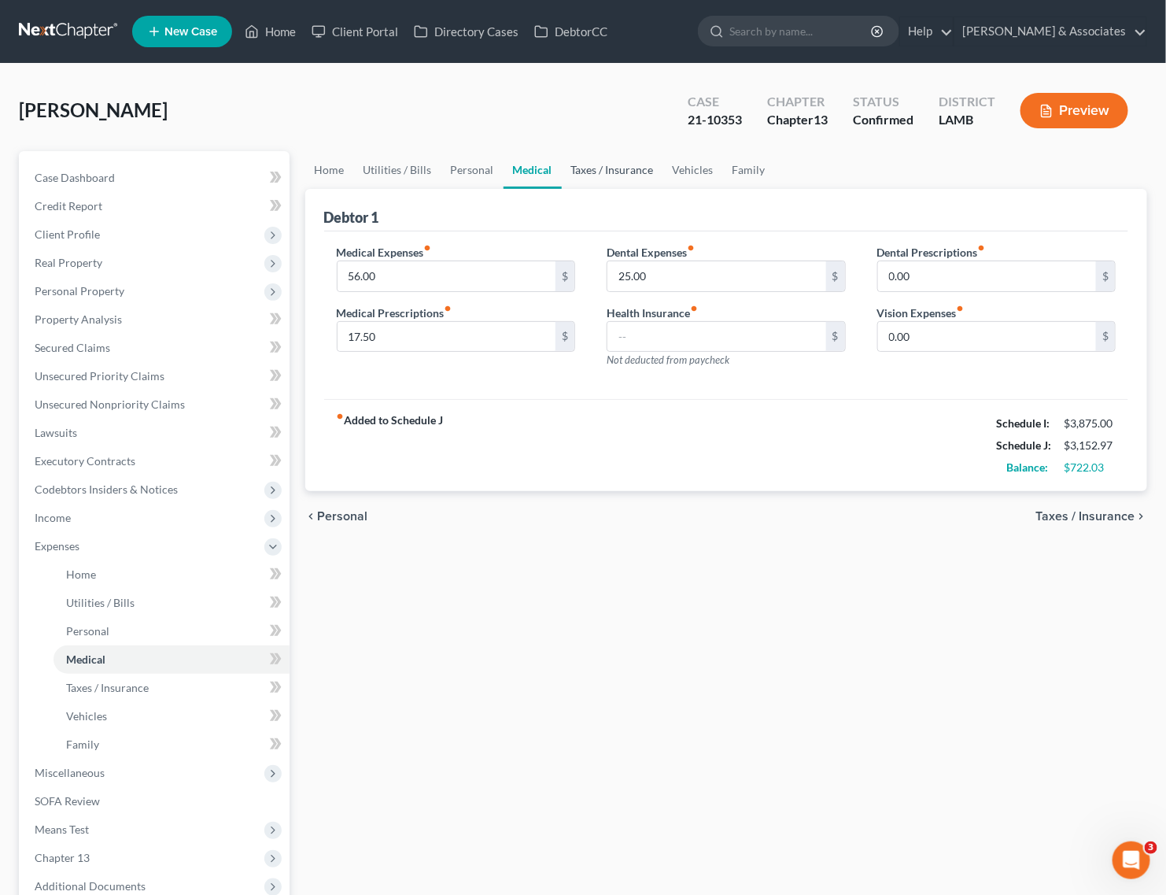
click at [610, 168] on link "Taxes / Insurance" at bounding box center [612, 170] width 101 height 38
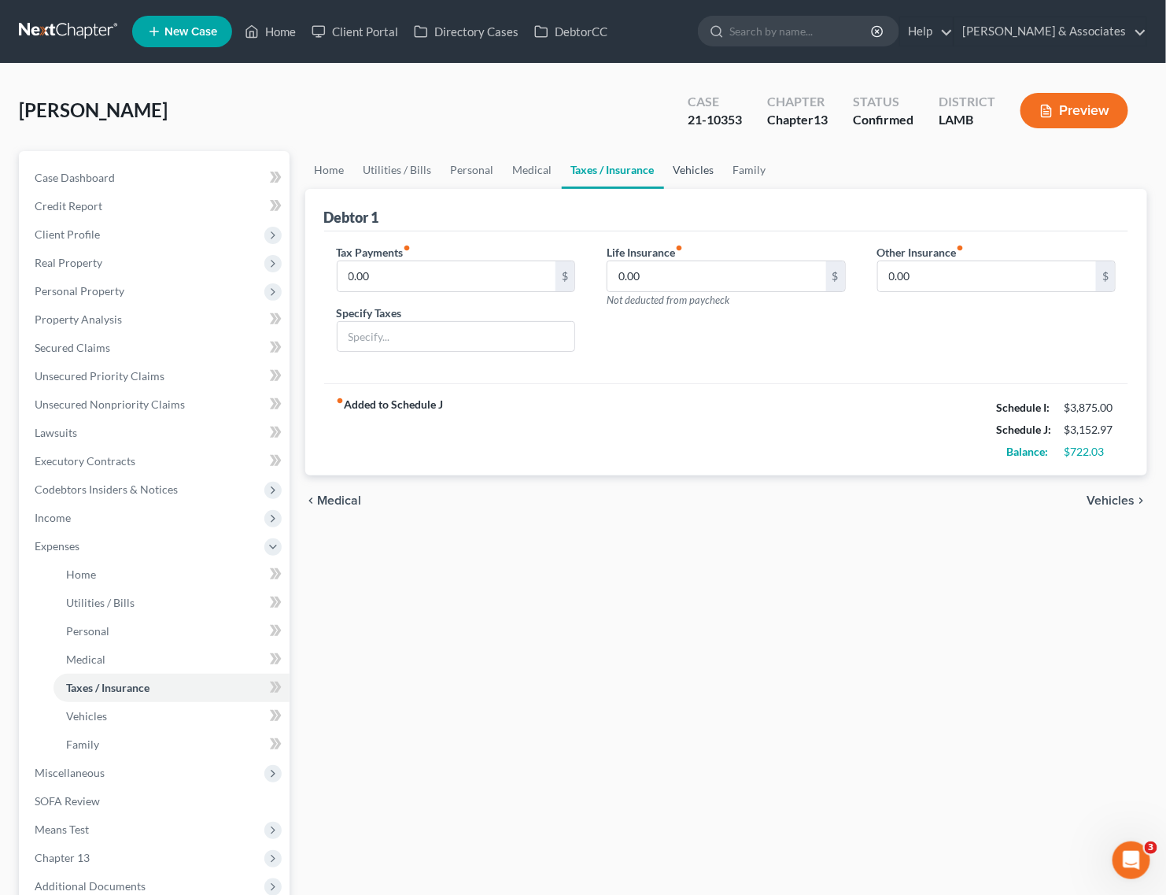
click at [692, 171] on link "Vehicles" at bounding box center [694, 170] width 60 height 38
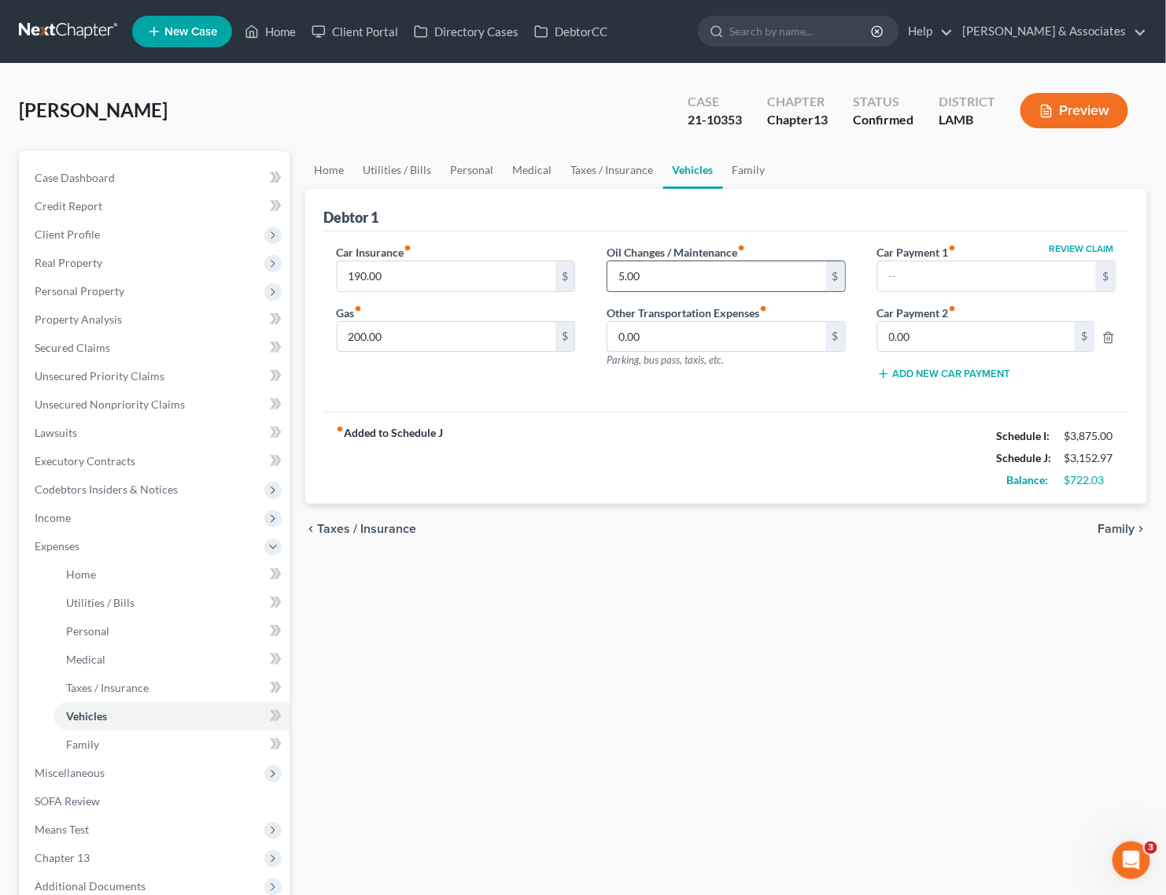
click at [616, 277] on input "5.00" at bounding box center [716, 276] width 219 height 30
click at [620, 272] on input "5.00" at bounding box center [716, 276] width 219 height 30
type input "35.00"
click at [405, 166] on link "Utilities / Bills" at bounding box center [397, 170] width 87 height 38
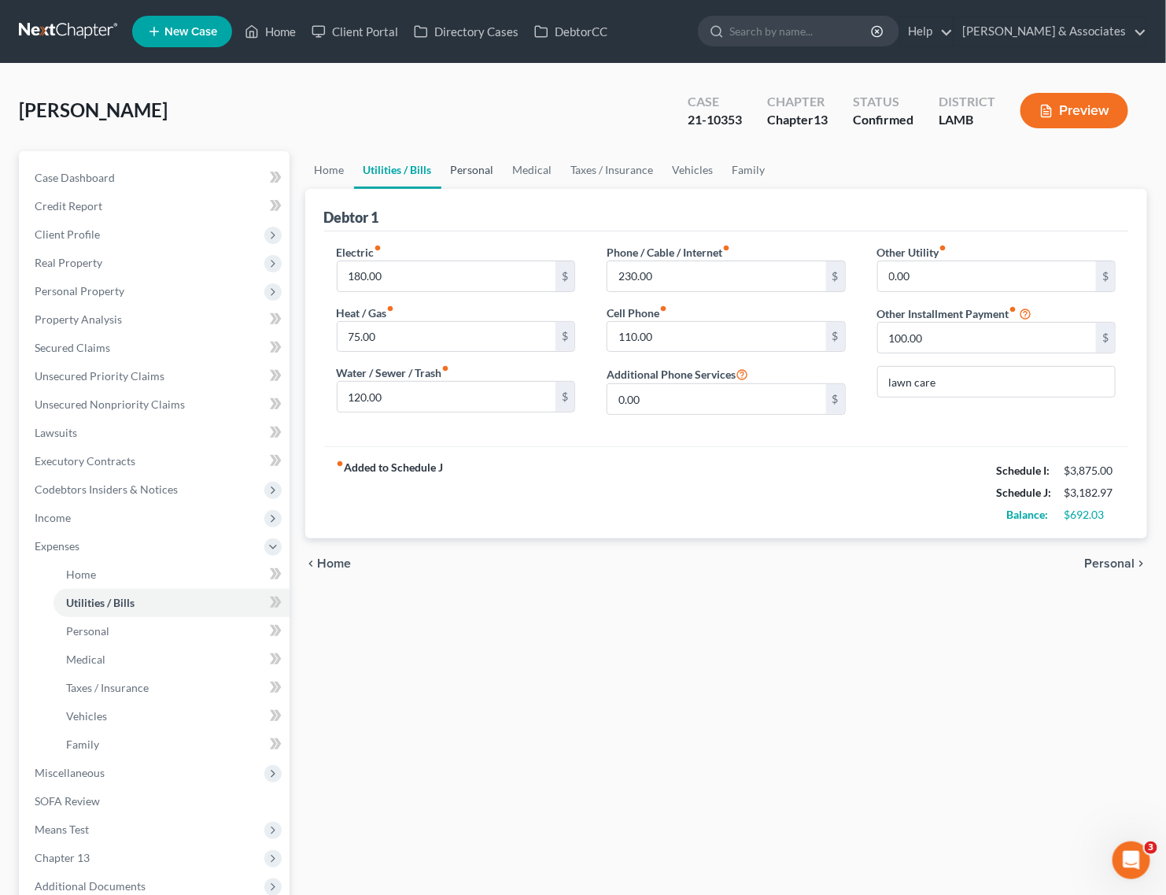
click at [469, 163] on link "Personal" at bounding box center [472, 170] width 62 height 38
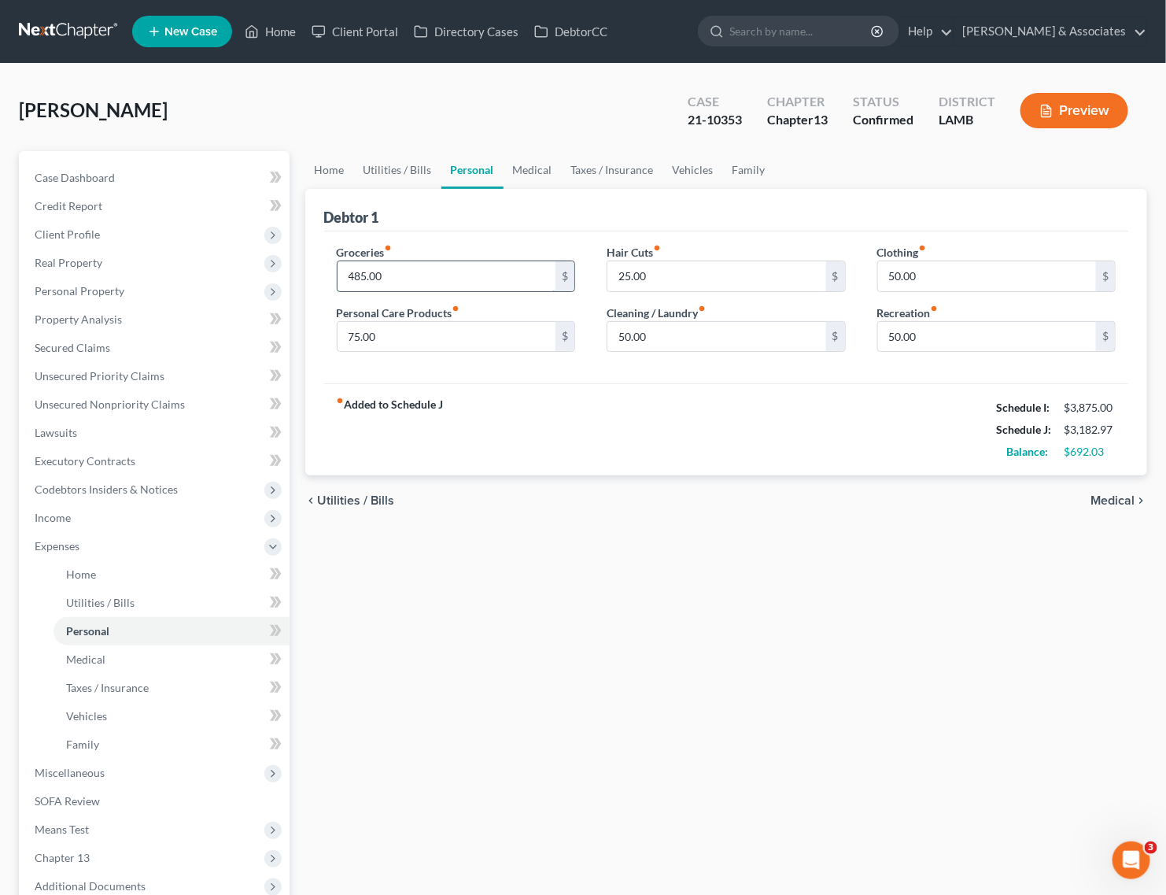
click at [360, 274] on input "485.00" at bounding box center [447, 276] width 219 height 30
click at [363, 274] on input "485.00" at bounding box center [447, 276] width 219 height 30
type input "455.00"
click at [627, 168] on link "Taxes / Insurance" at bounding box center [612, 170] width 101 height 38
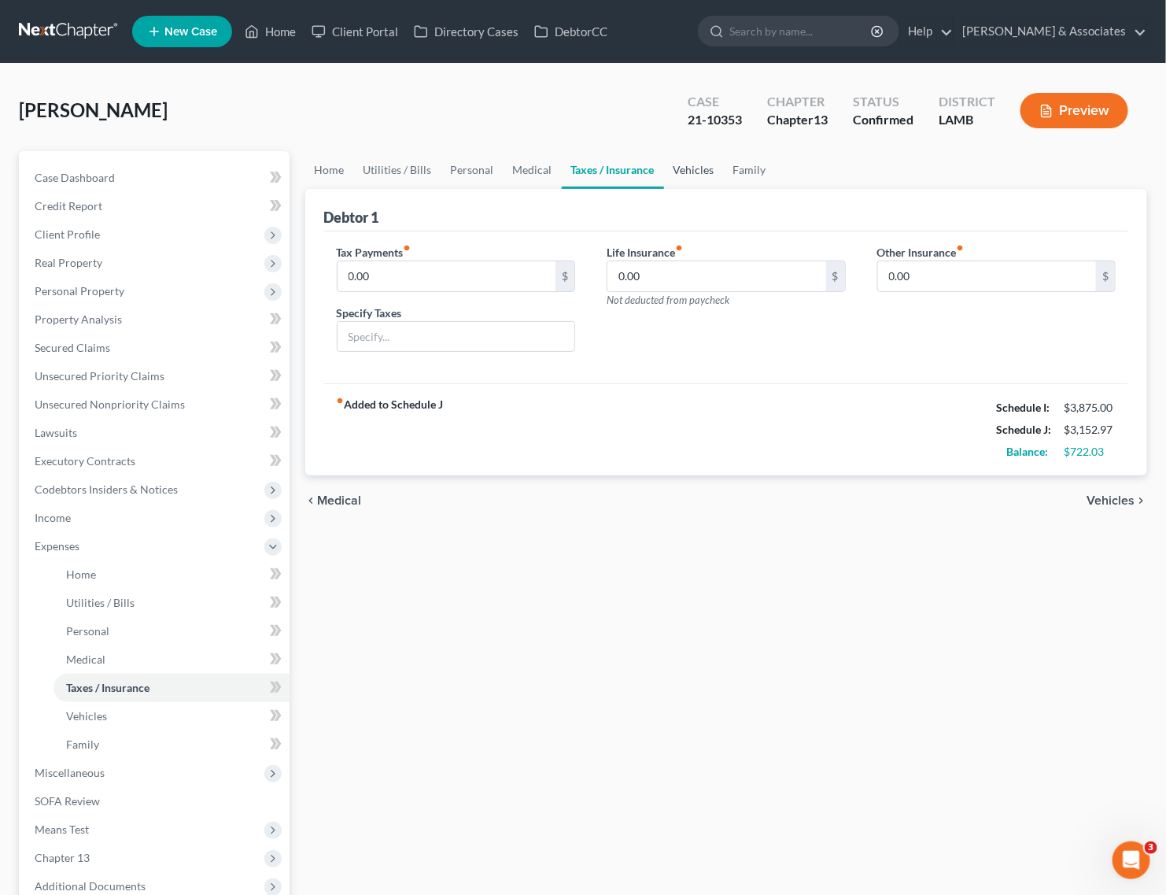
click at [684, 170] on link "Vehicles" at bounding box center [694, 170] width 60 height 38
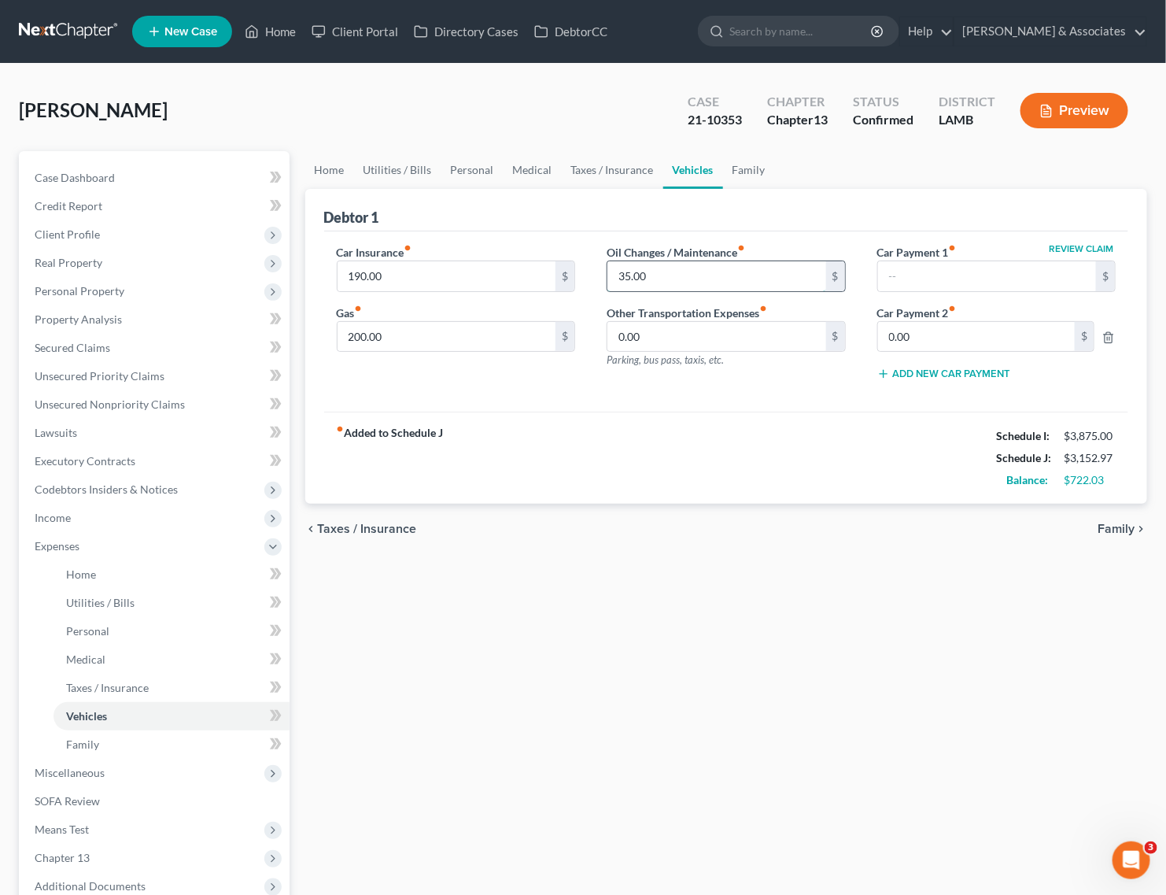
click at [622, 273] on input "35.00" at bounding box center [716, 276] width 219 height 30
type input "55"
click at [803, 510] on div "chevron_left Taxes / Insurance Family chevron_right" at bounding box center [726, 529] width 843 height 50
click at [360, 336] on input "200.00" at bounding box center [447, 337] width 219 height 30
click at [360, 331] on input "200.00" at bounding box center [447, 337] width 219 height 30
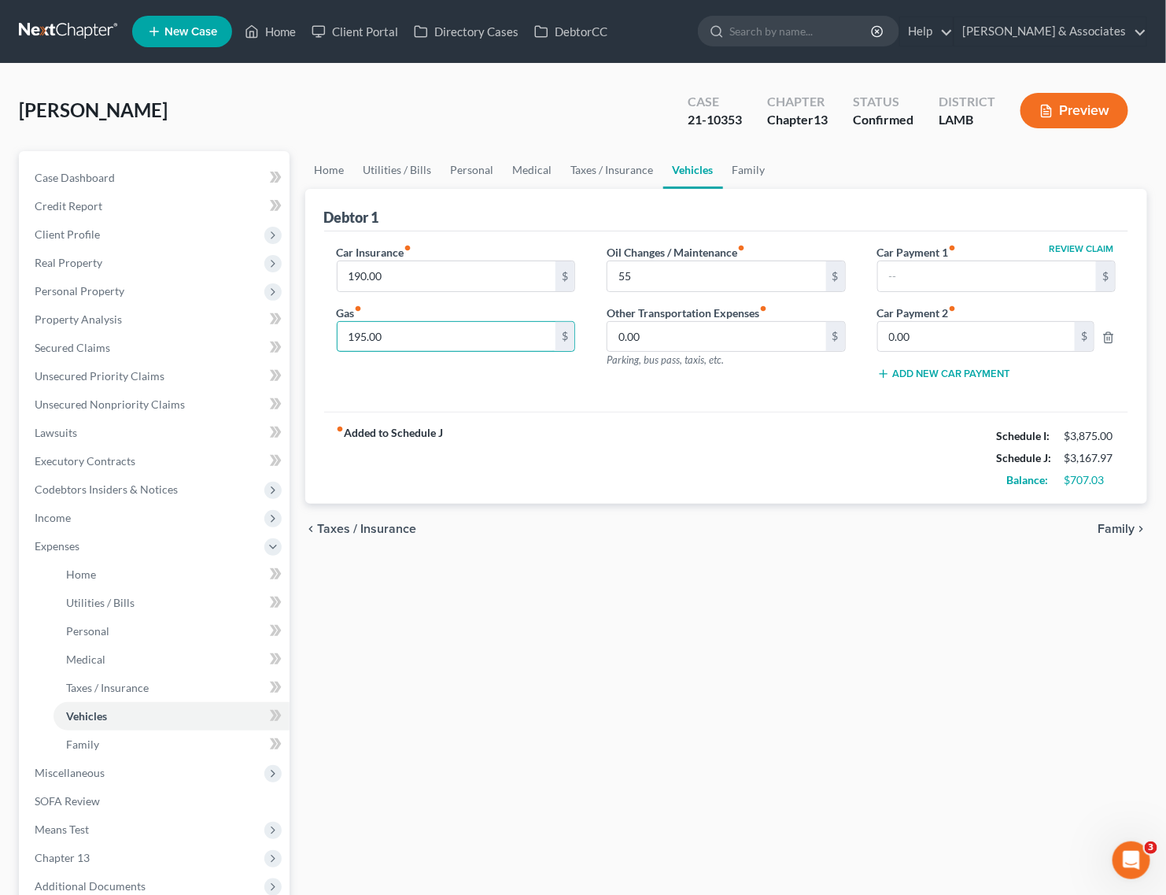
type input "195.00"
click at [702, 773] on div "Home Utilities / Bills Personal Medical Taxes / Insurance Vehicles Family Debto…" at bounding box center [726, 577] width 858 height 852
click at [126, 537] on span "Expenses" at bounding box center [156, 546] width 268 height 28
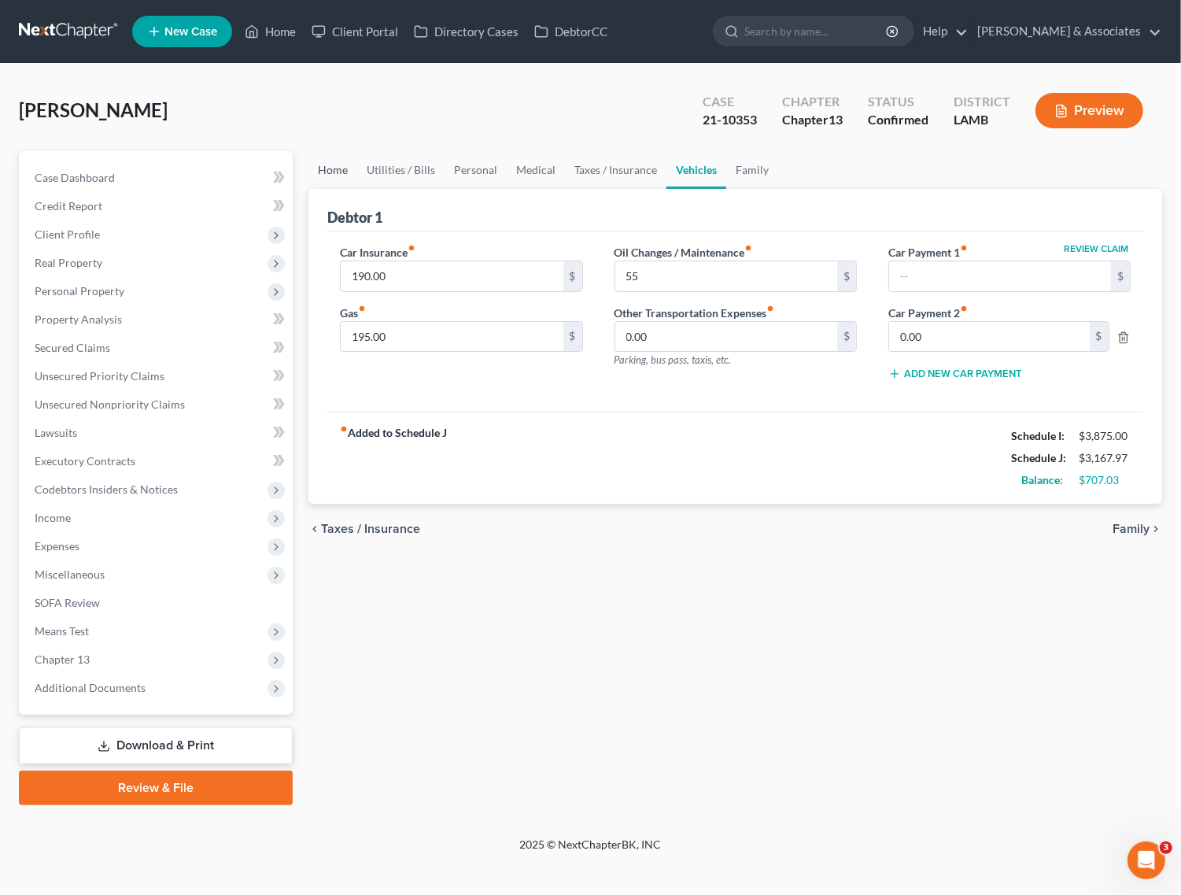
click at [323, 169] on link "Home" at bounding box center [332, 170] width 49 height 38
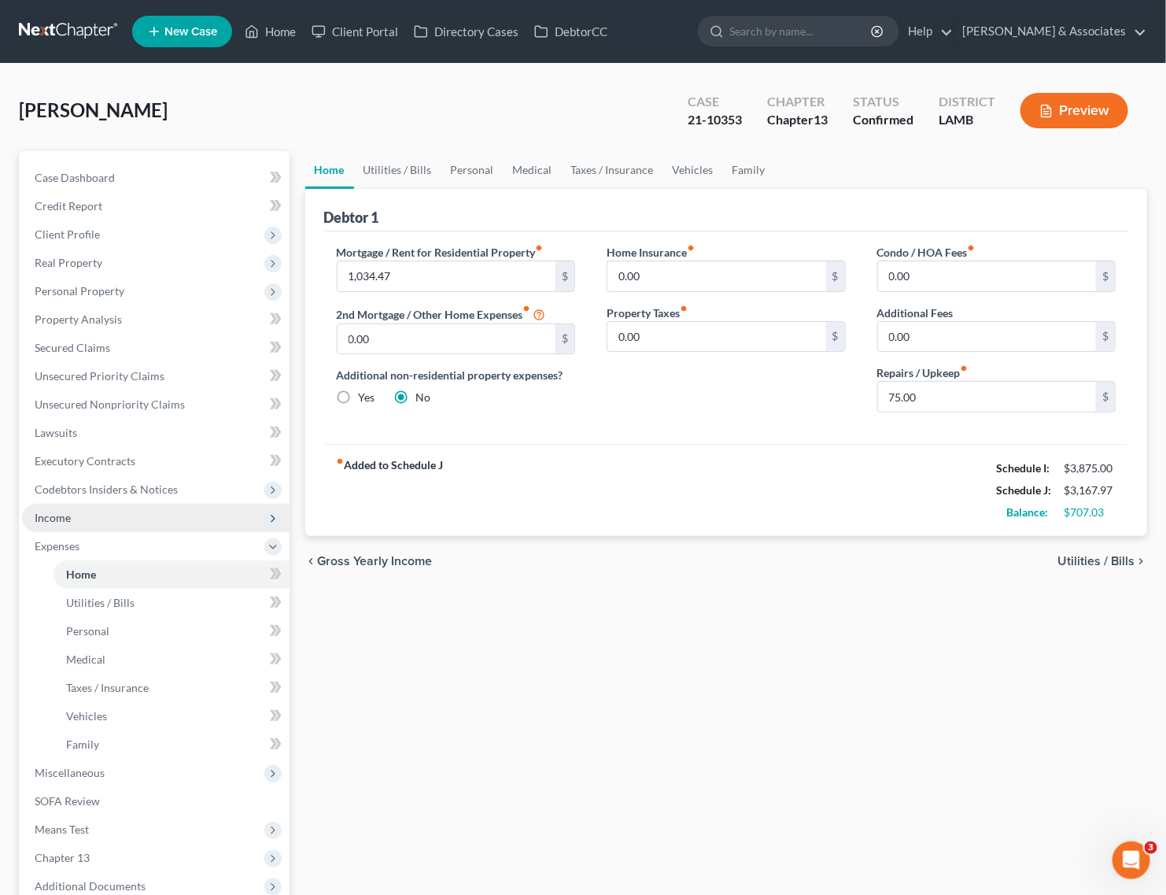
drag, startPoint x: 116, startPoint y: 514, endPoint x: 109, endPoint y: 524, distance: 12.9
click at [116, 514] on span "Income" at bounding box center [156, 518] width 268 height 28
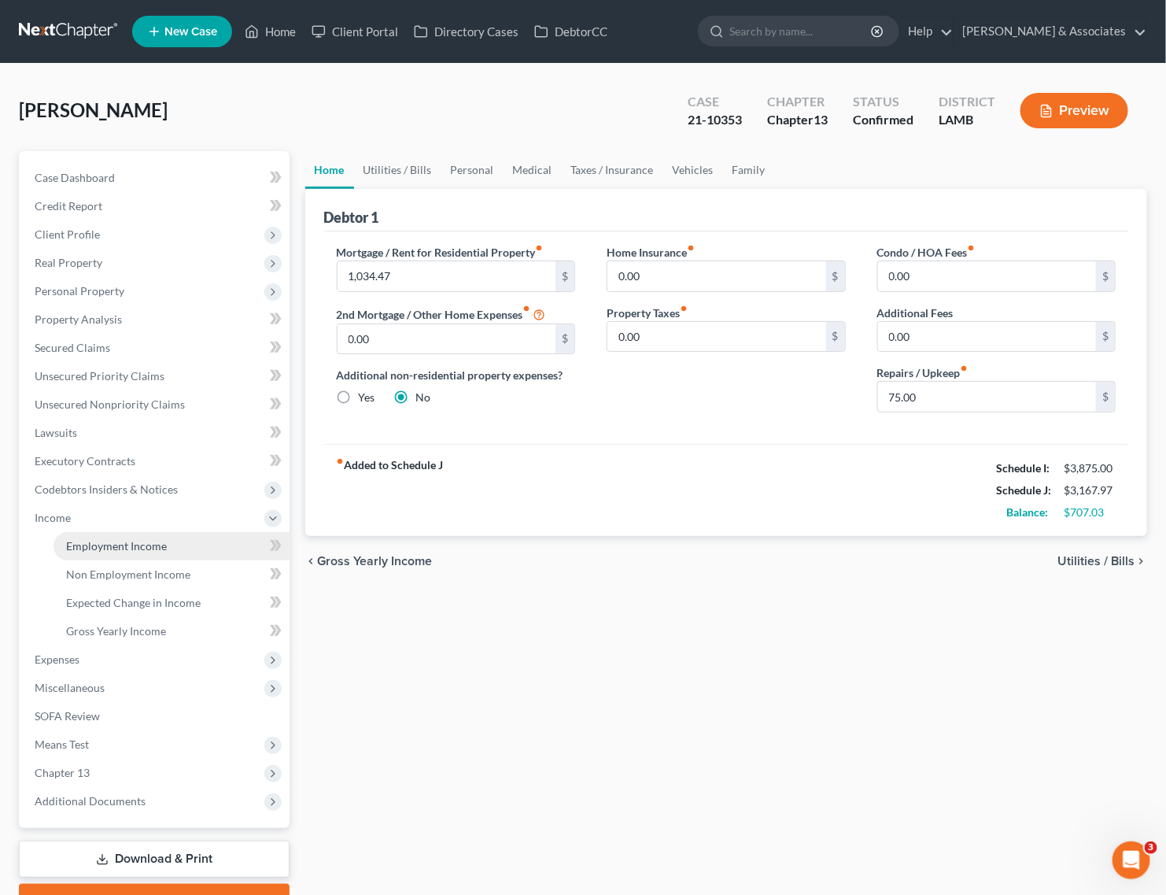
click at [105, 556] on link "Employment Income" at bounding box center [172, 546] width 236 height 28
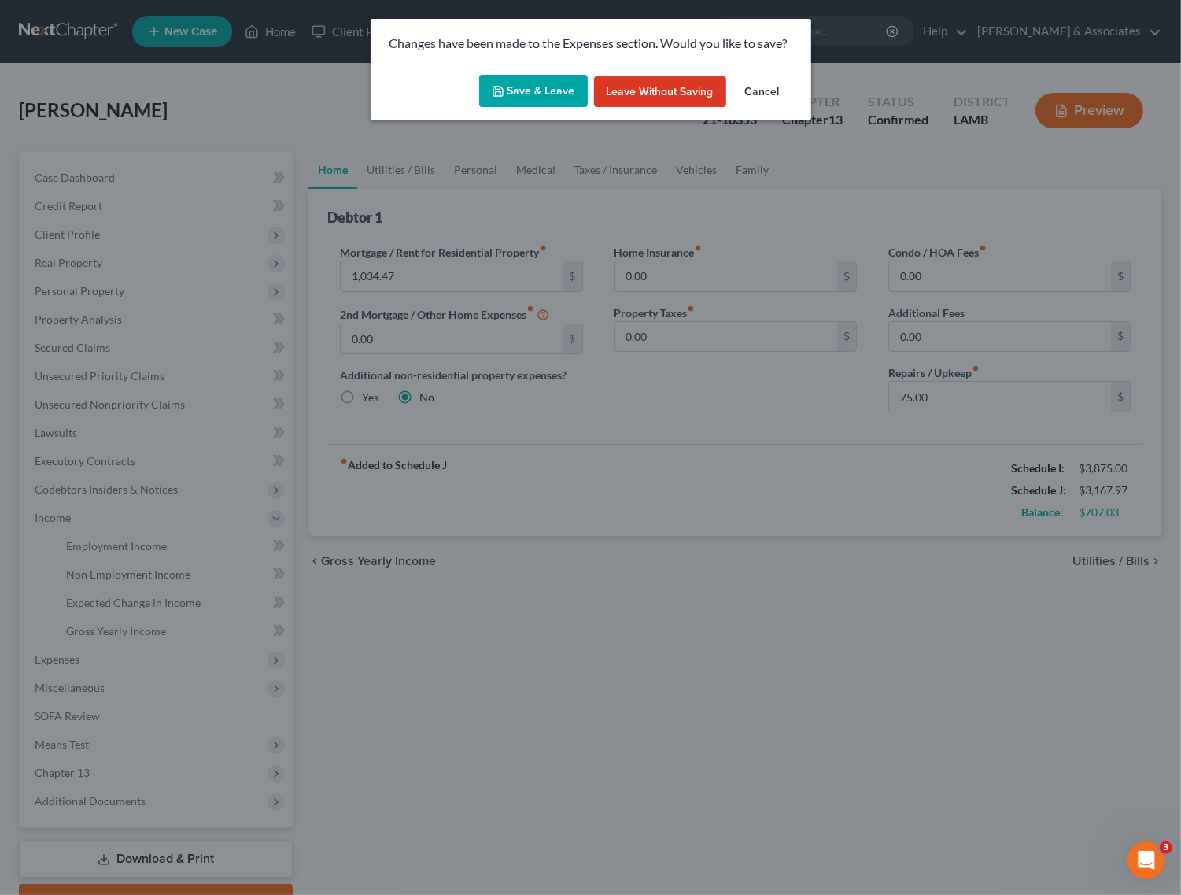
click at [535, 89] on button "Save & Leave" at bounding box center [533, 91] width 109 height 33
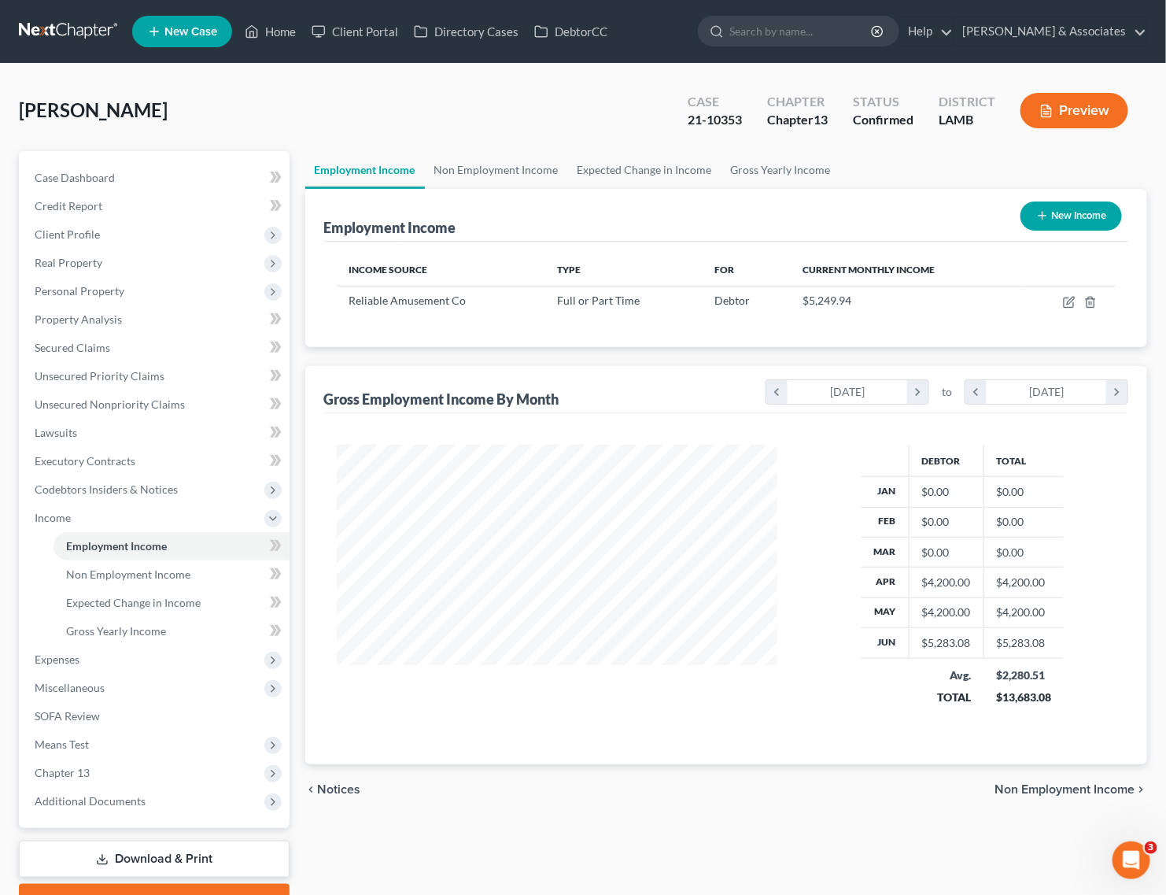
scroll to position [283, 473]
drag, startPoint x: 273, startPoint y: 25, endPoint x: 319, endPoint y: 65, distance: 60.8
click at [273, 25] on link "Home" at bounding box center [270, 31] width 67 height 28
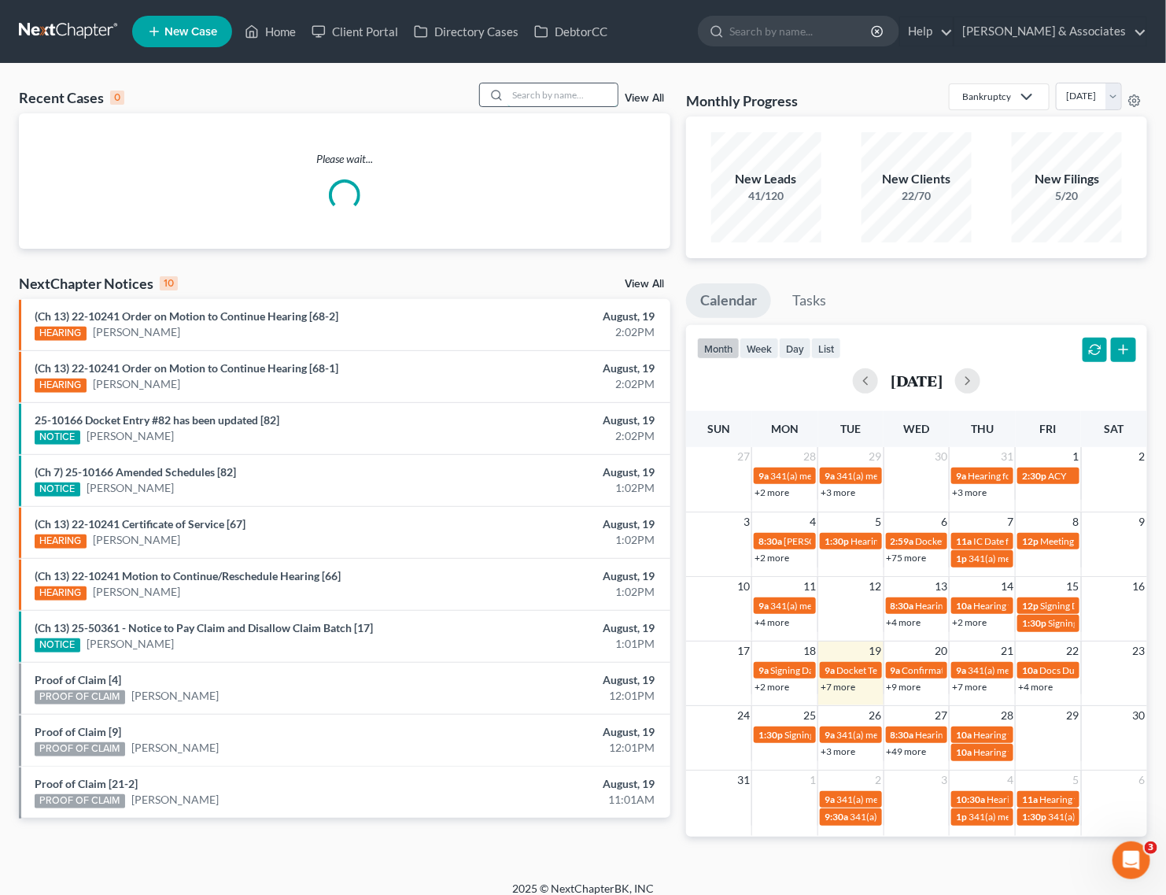
click at [544, 98] on input "search" at bounding box center [562, 94] width 110 height 23
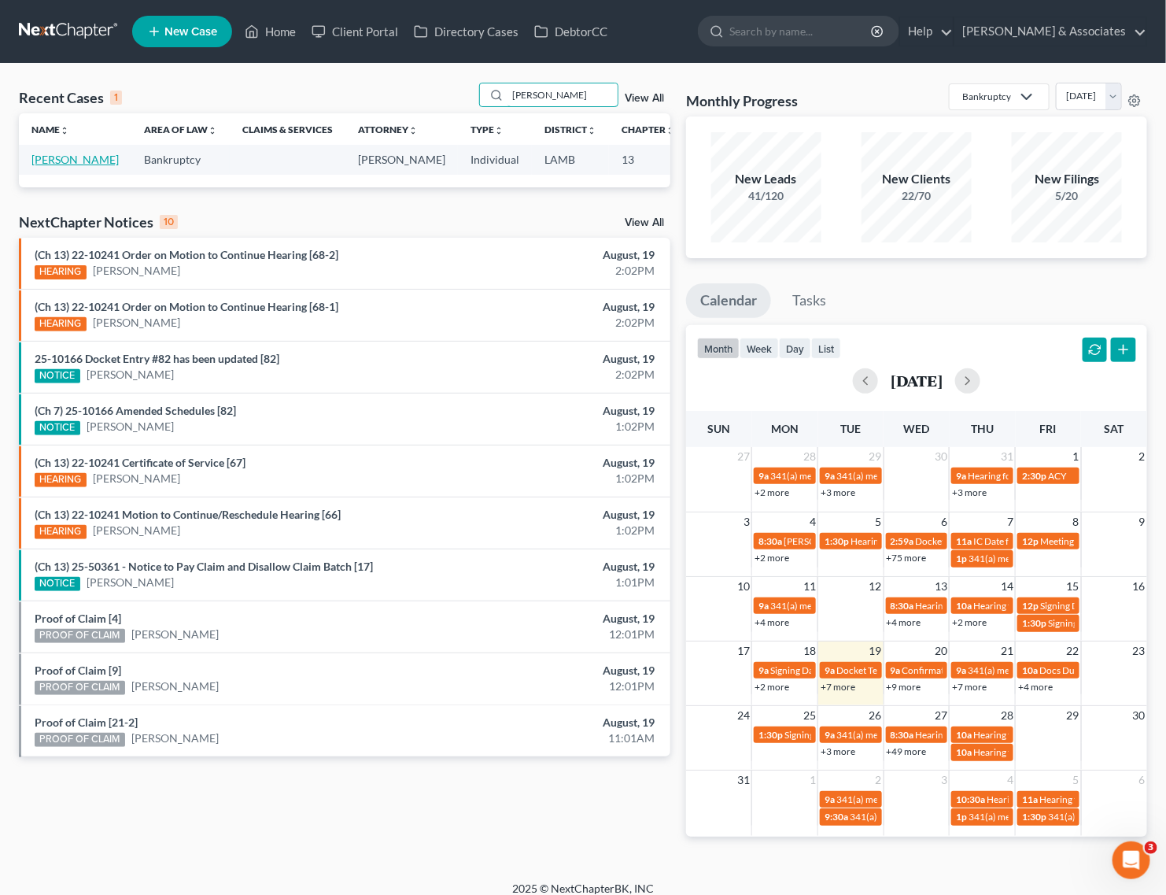
type input "randy oliver"
click at [36, 158] on link "Oliver, Randy" at bounding box center [74, 159] width 87 height 13
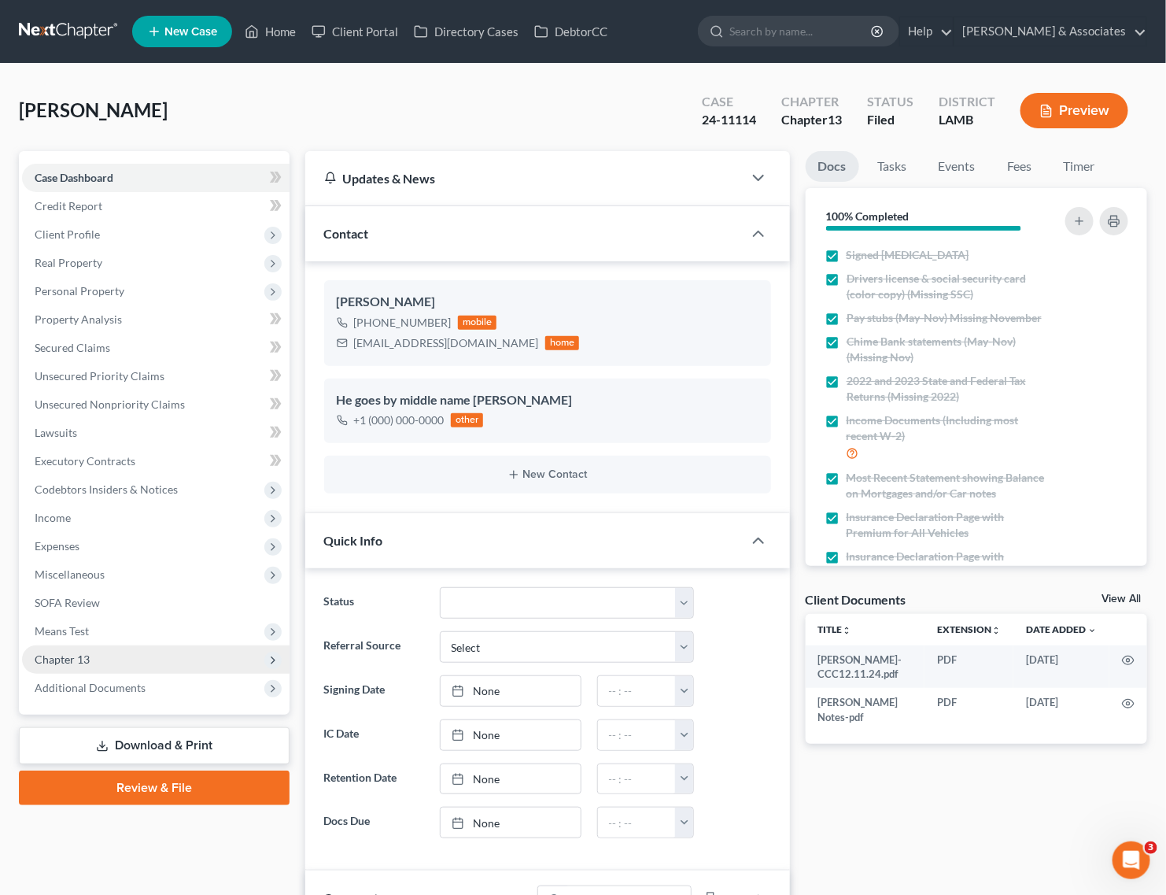
scroll to position [3599, 0]
click at [92, 645] on span "Chapter 13" at bounding box center [156, 659] width 268 height 28
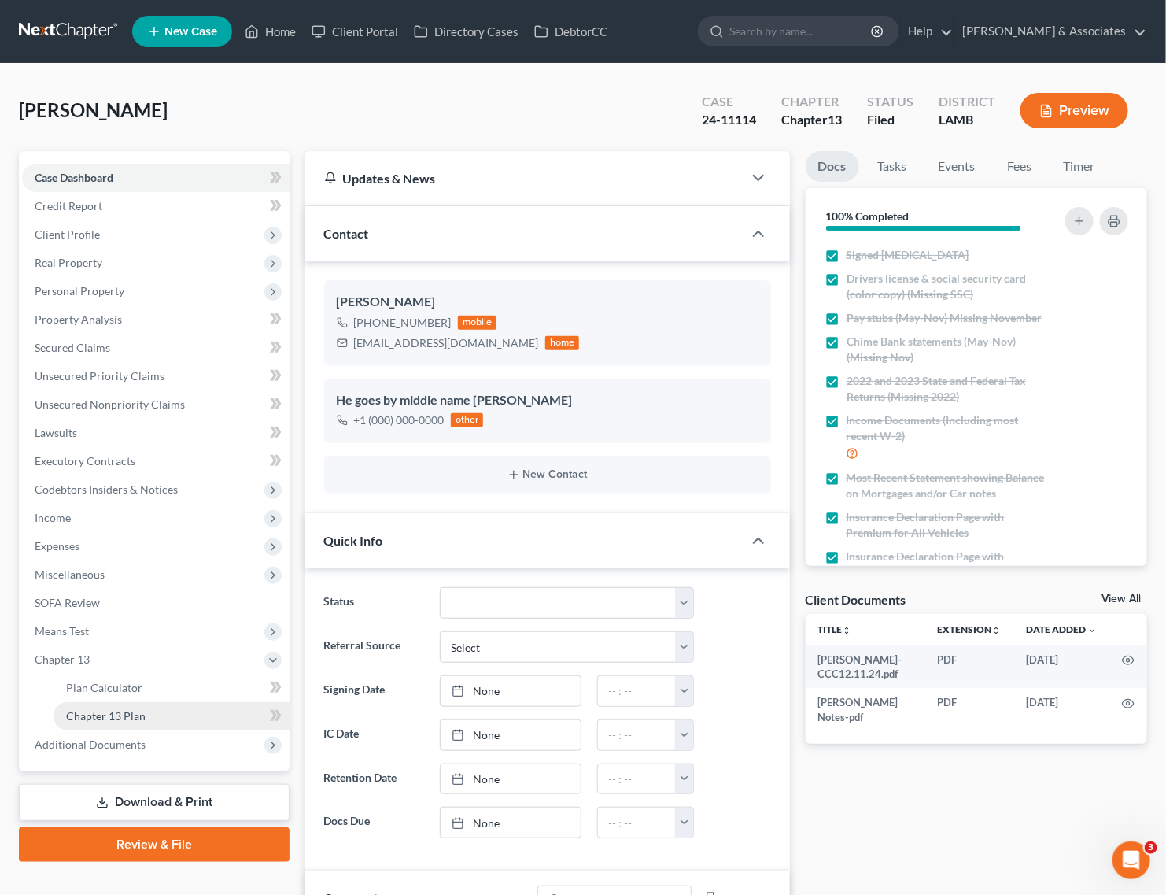
click at [102, 718] on span "Chapter 13 Plan" at bounding box center [105, 715] width 79 height 13
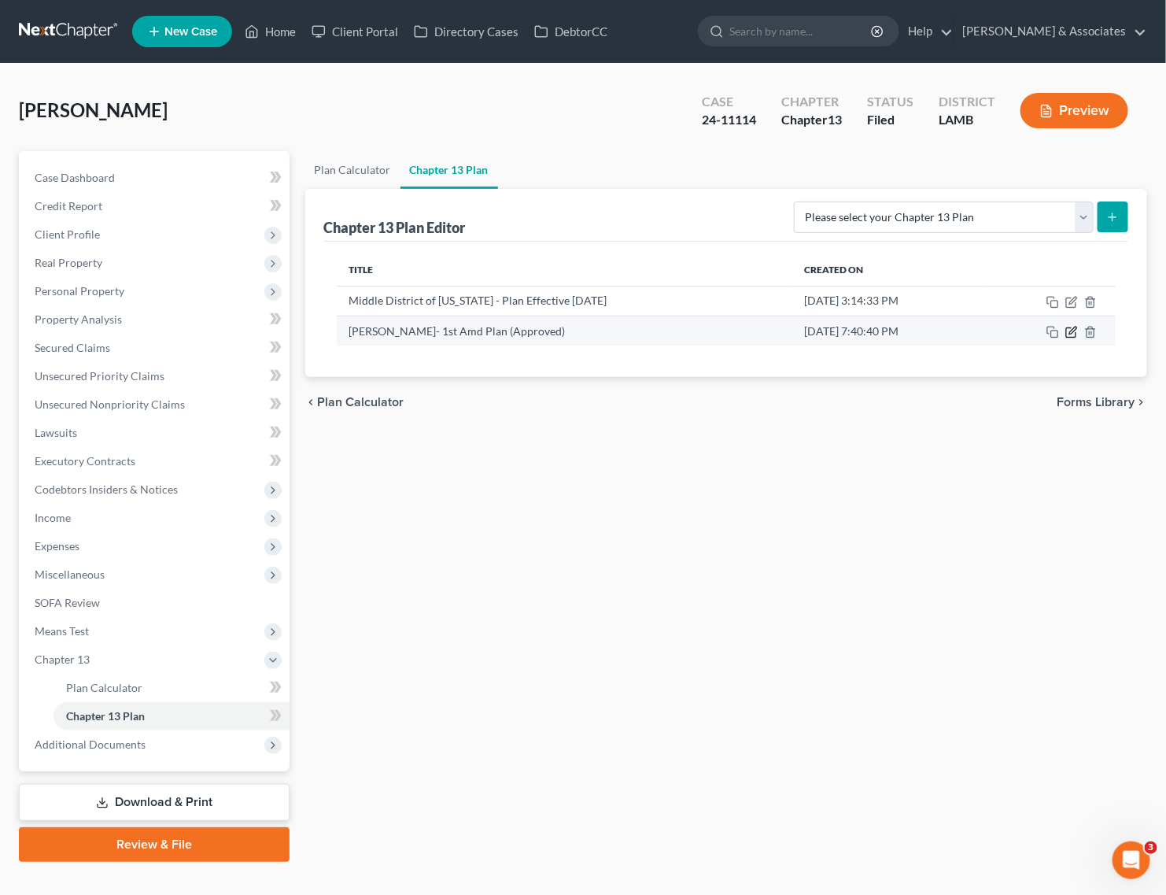
click at [1072, 327] on icon "button" at bounding box center [1071, 332] width 13 height 13
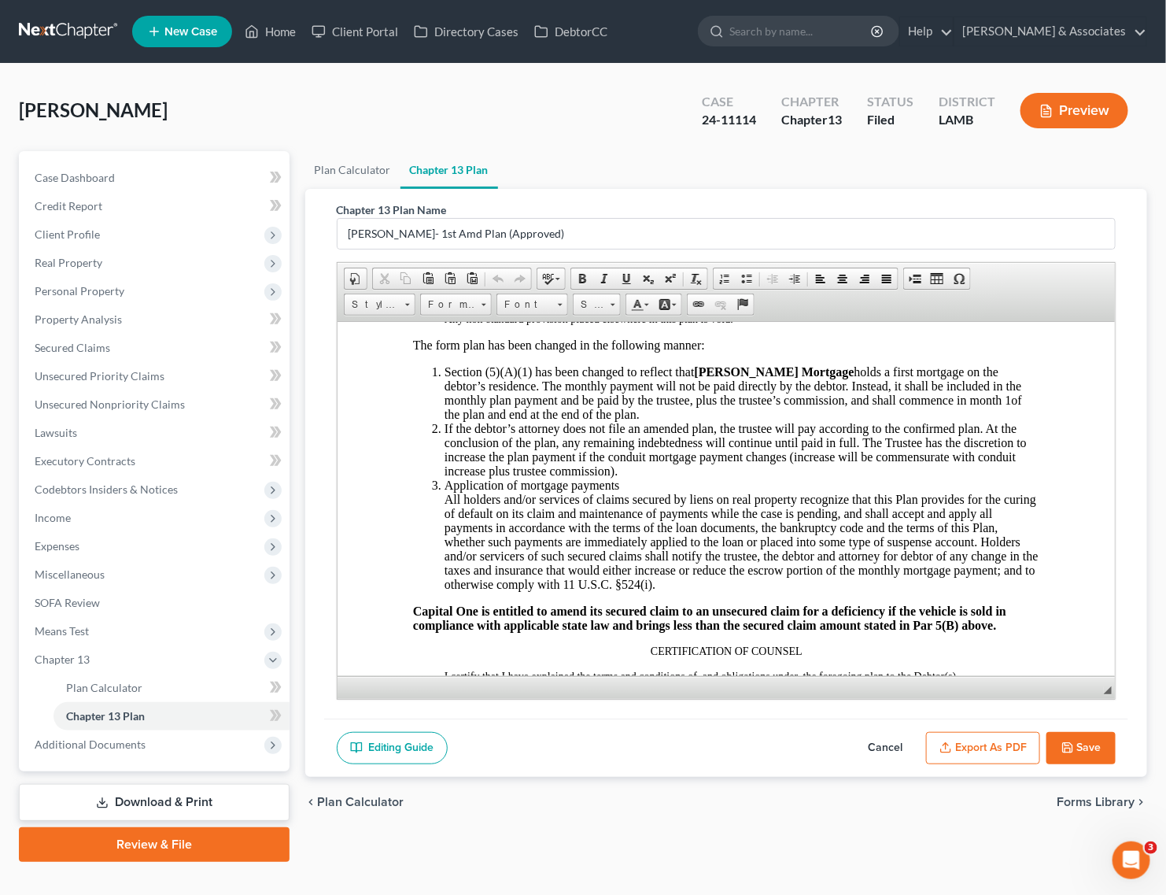
scroll to position [3934, 0]
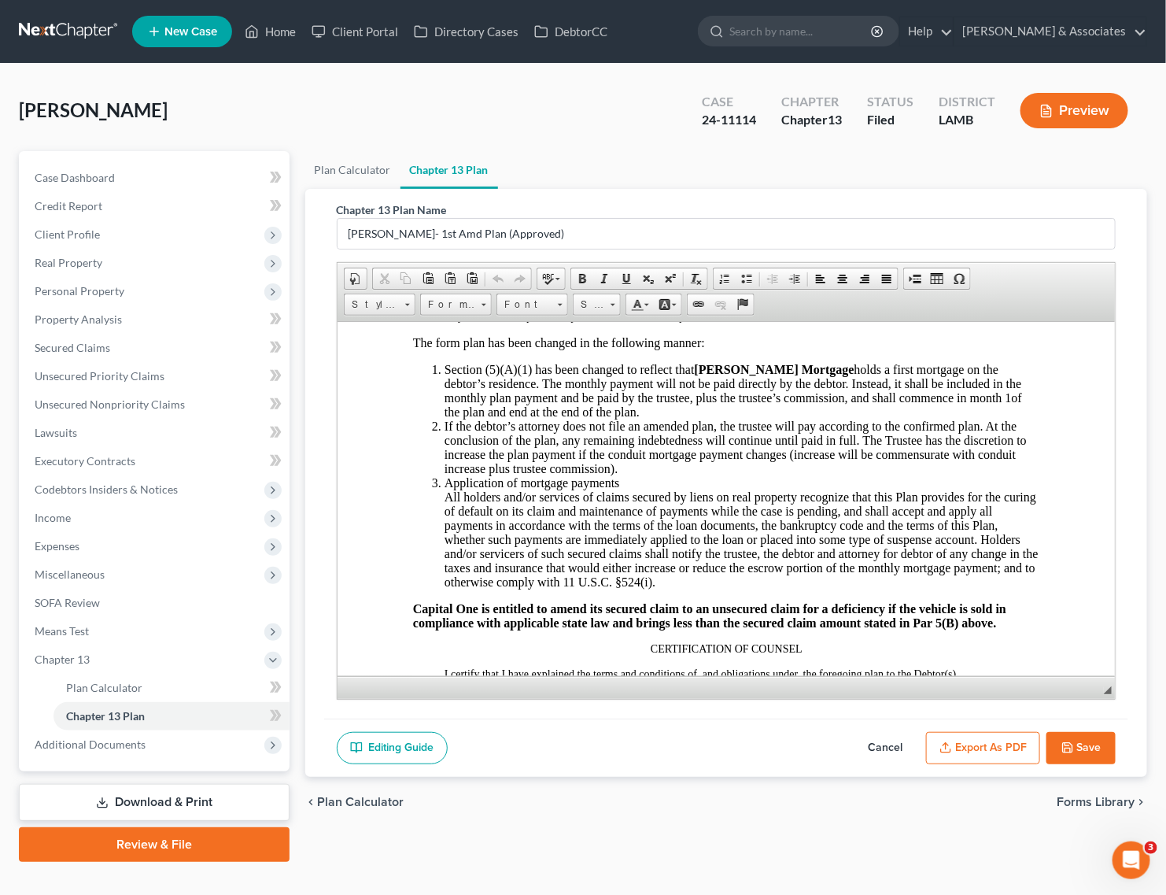
click at [1102, 749] on button "Save" at bounding box center [1080, 748] width 69 height 33
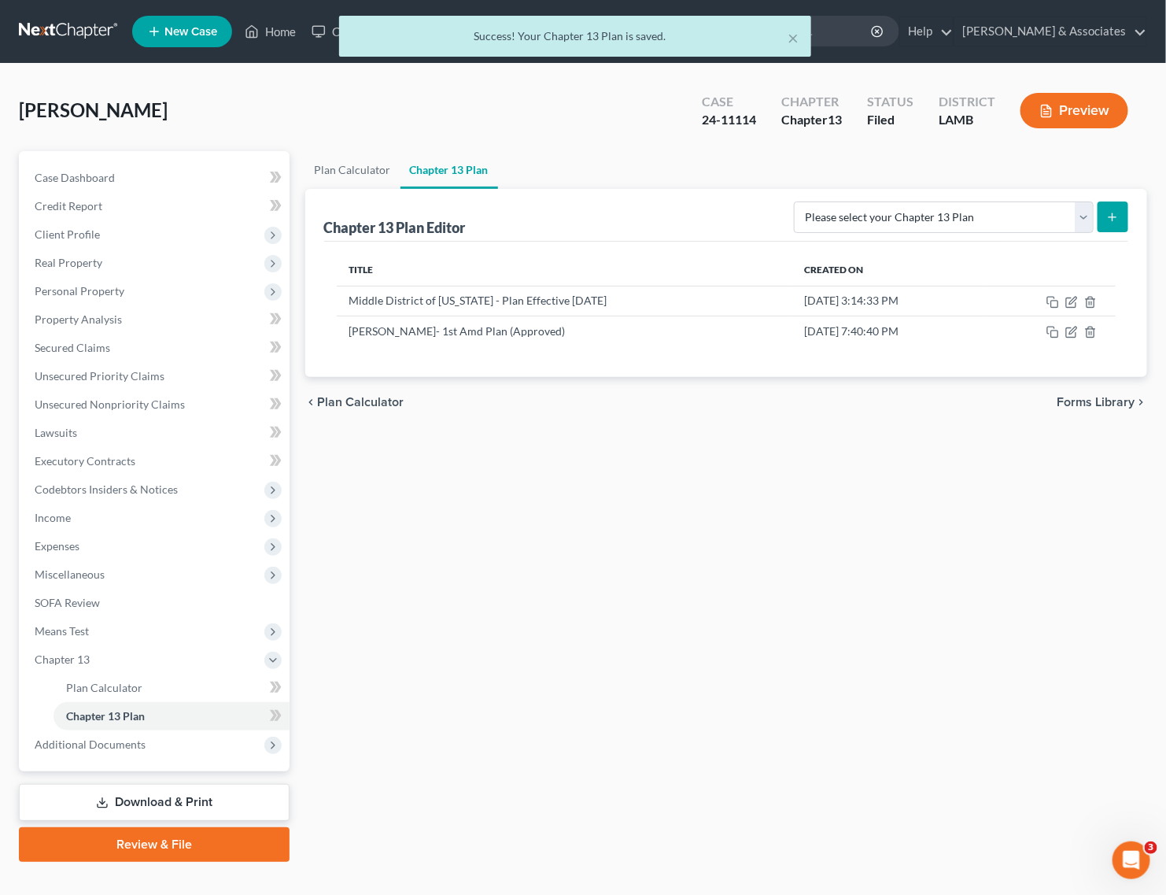
click at [277, 33] on div "× Success! Your Chapter 13 Plan is saved." at bounding box center [575, 40] width 1166 height 49
click at [799, 39] on button "×" at bounding box center [793, 37] width 11 height 19
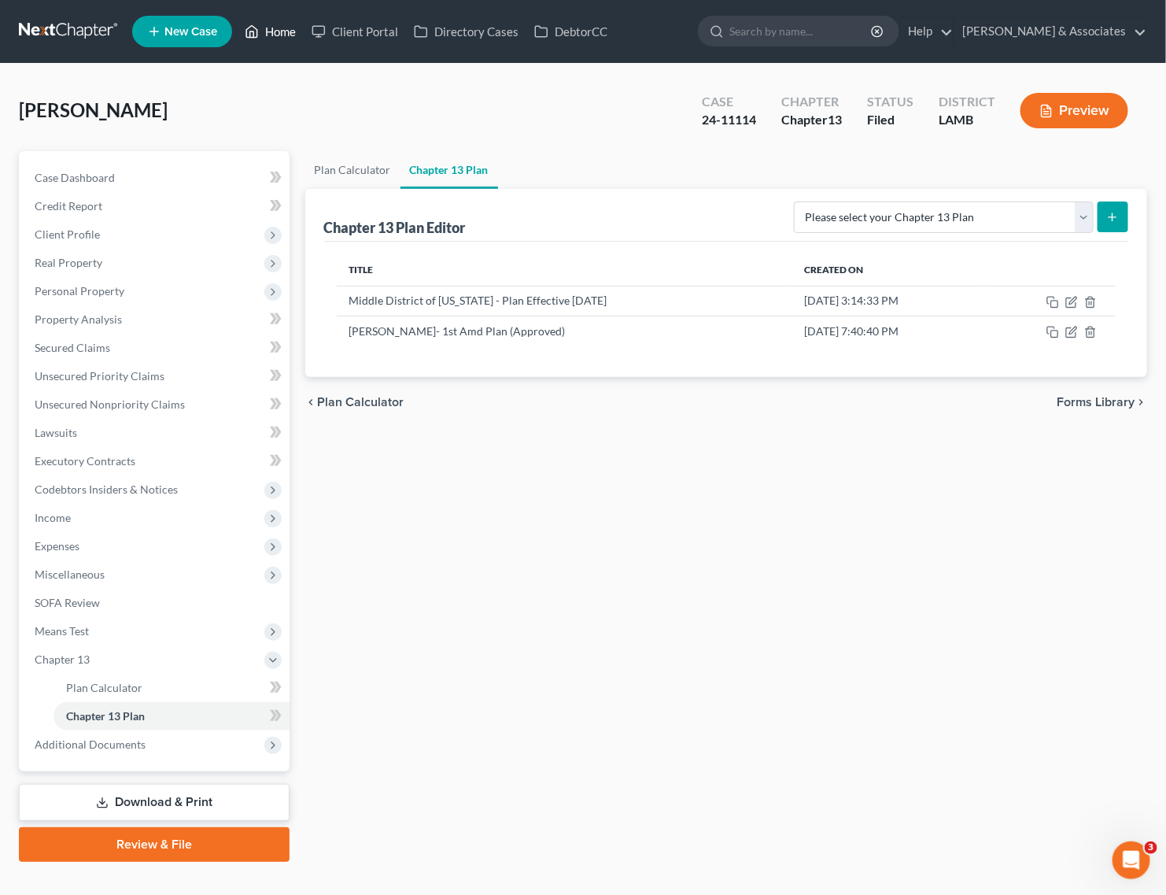
click at [286, 24] on link "Home" at bounding box center [270, 31] width 67 height 28
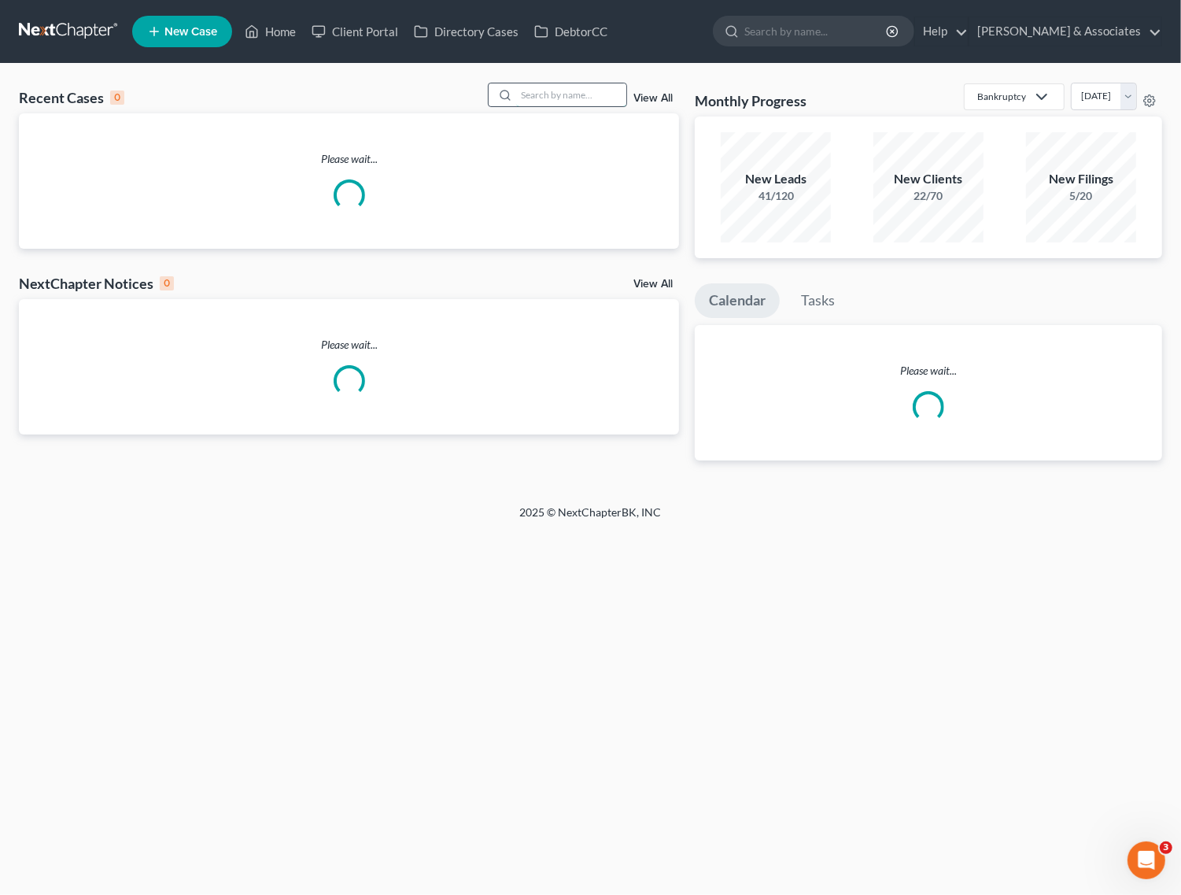
click at [547, 100] on input "search" at bounding box center [571, 94] width 110 height 23
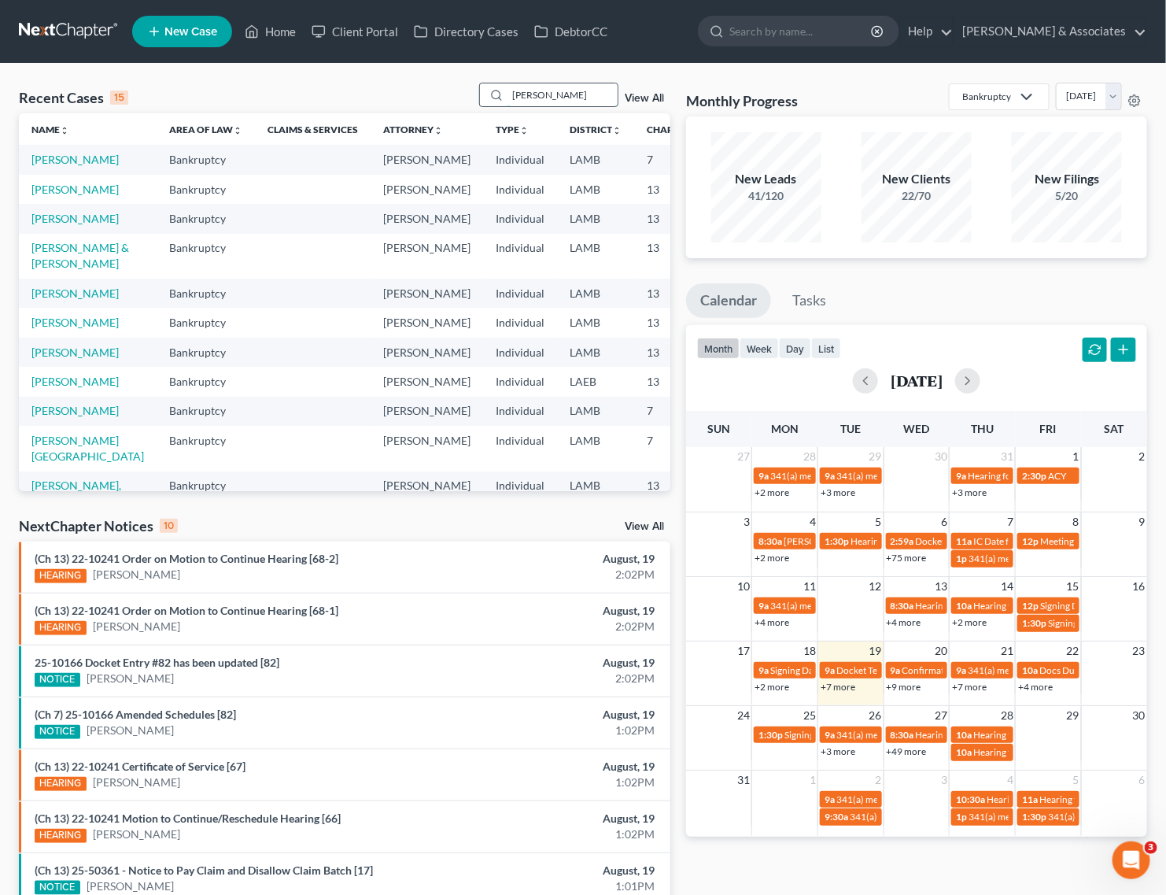
type input "porche"
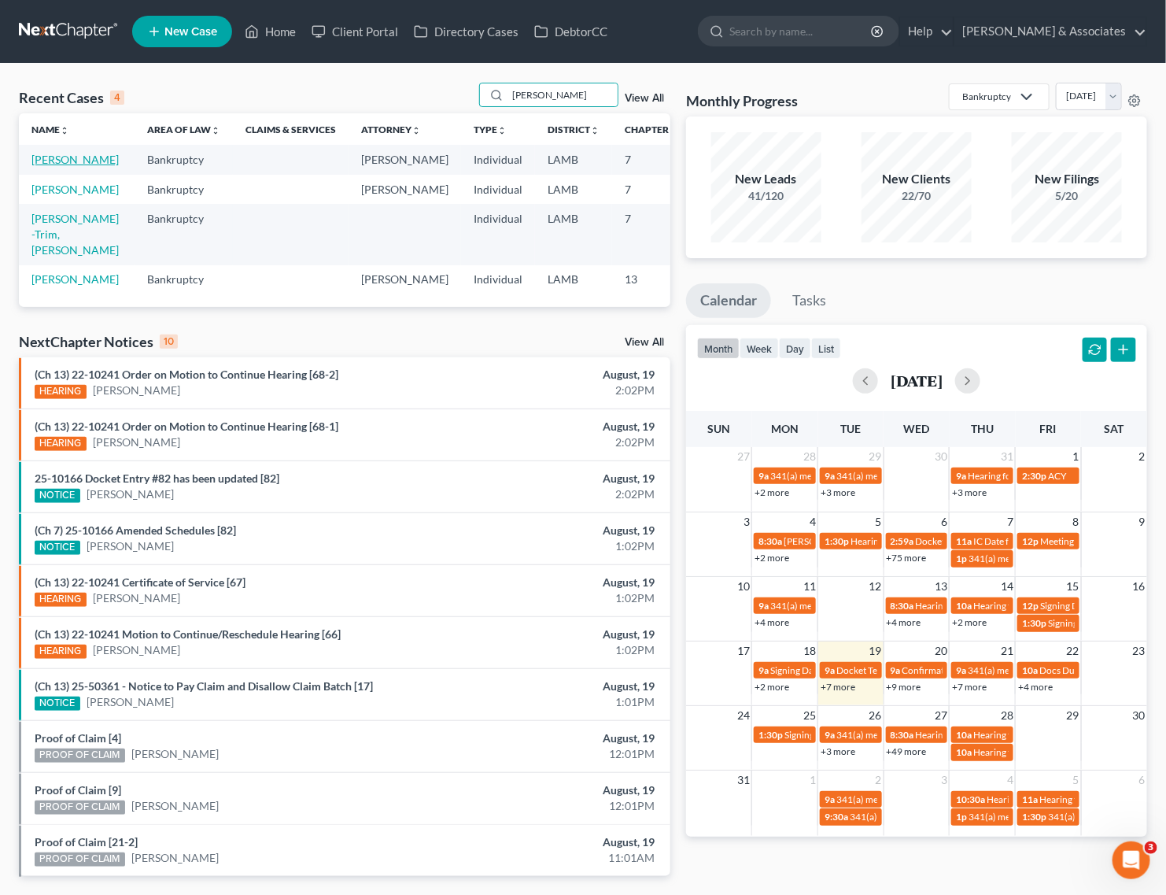
click at [55, 164] on link "[PERSON_NAME]" at bounding box center [74, 159] width 87 height 13
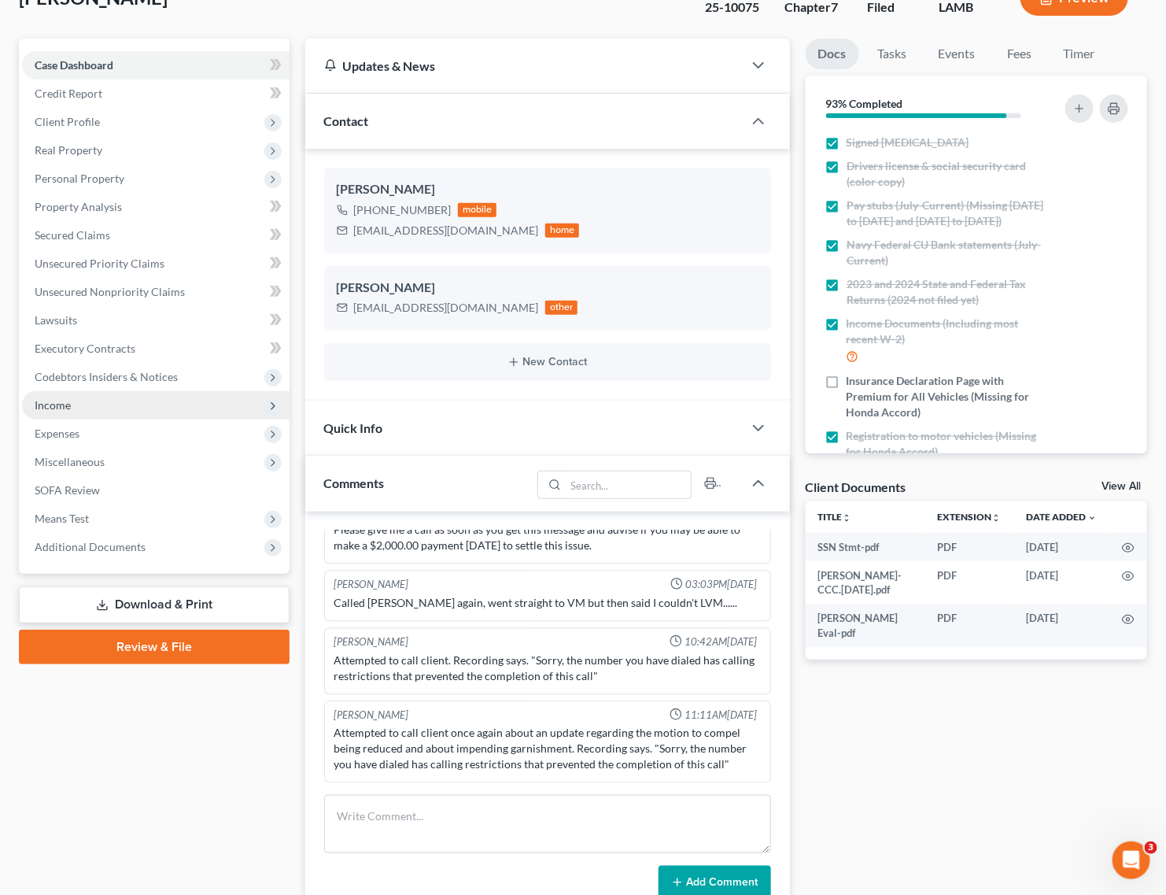
scroll to position [197, 0]
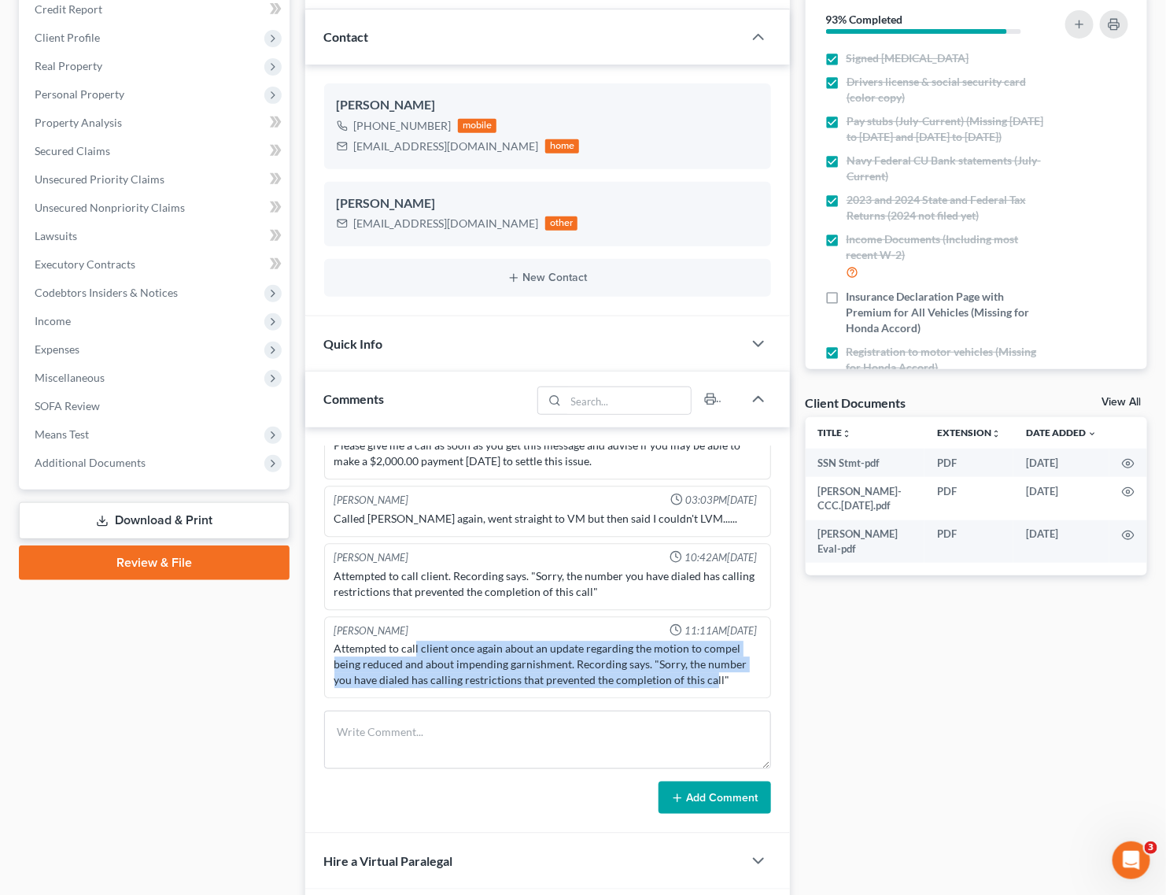
drag, startPoint x: 415, startPoint y: 640, endPoint x: 708, endPoint y: 697, distance: 299.0
click at [708, 697] on div "Richard Prunick 11:16AM, 10/04/2024 did eval with Porche, she went through a wi…" at bounding box center [547, 572] width 447 height 252
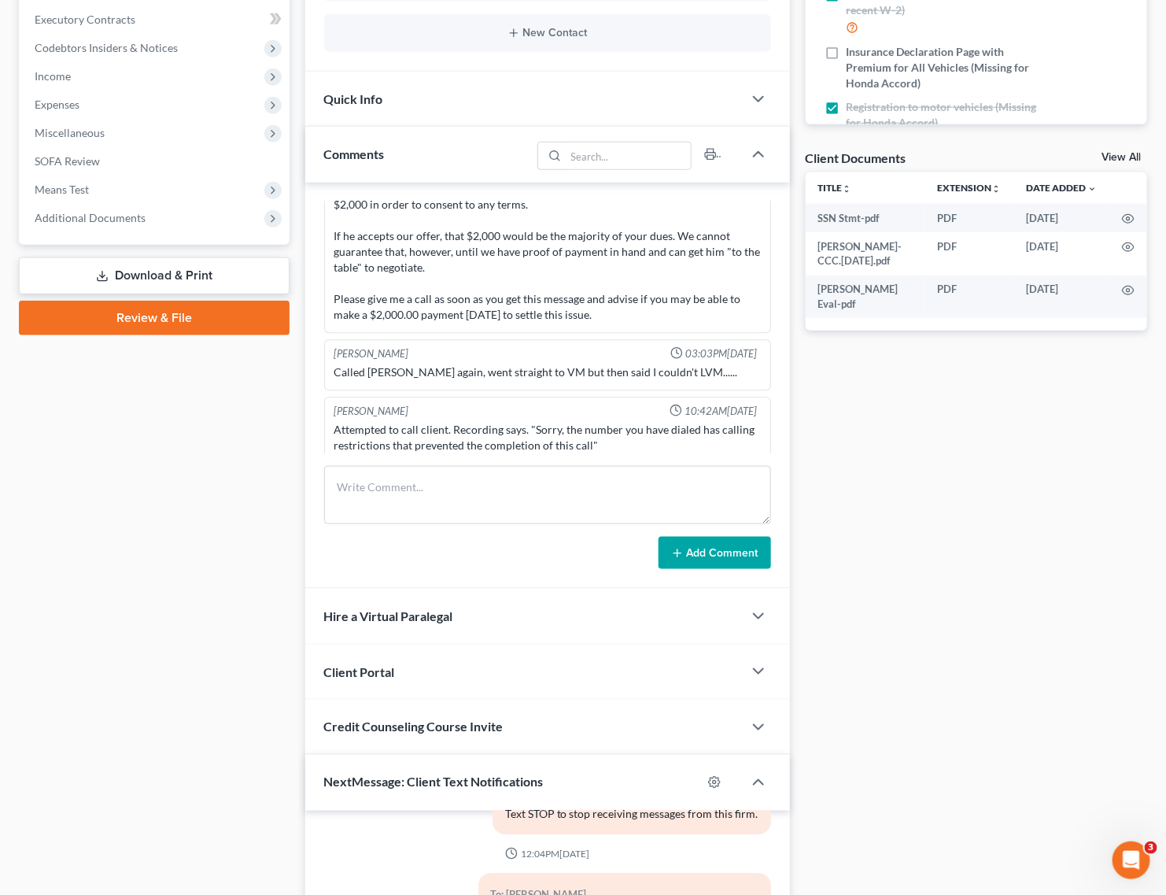
scroll to position [393, 0]
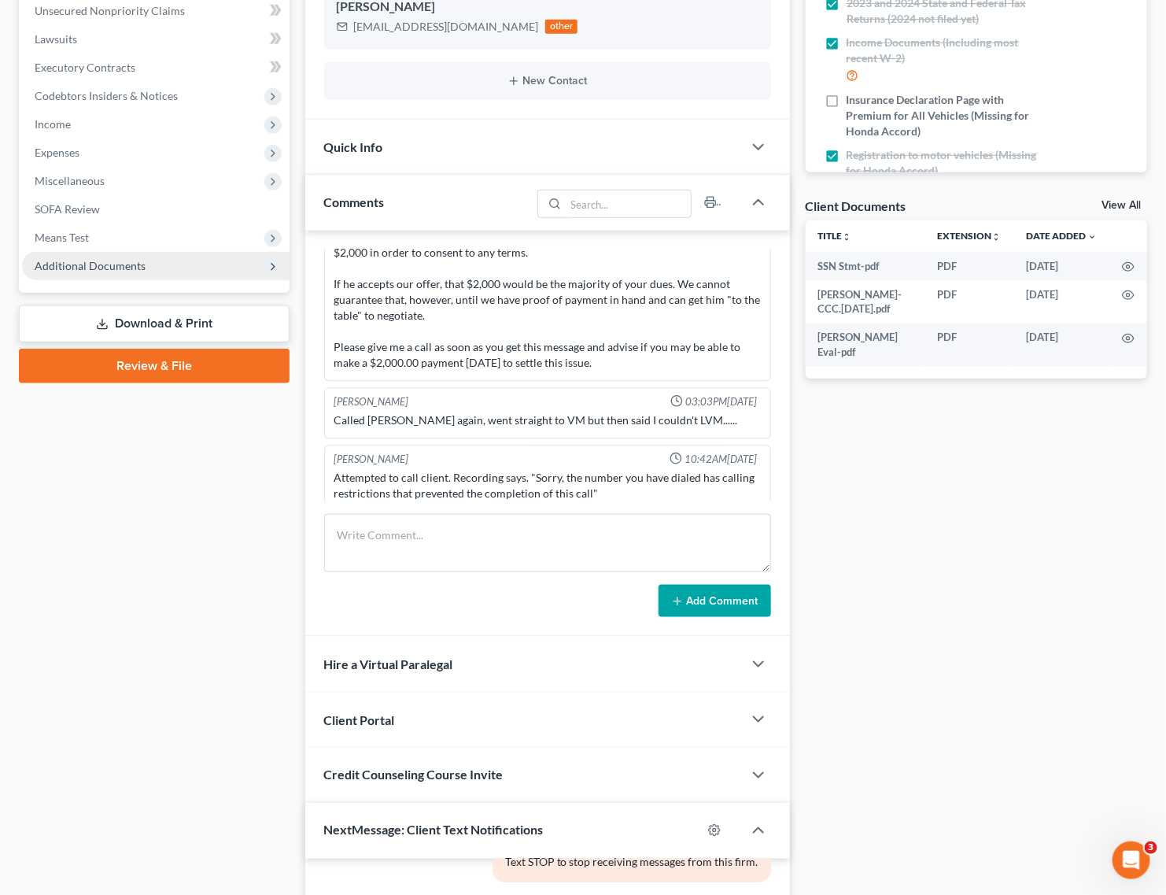
click at [59, 256] on span "Additional Documents" at bounding box center [156, 266] width 268 height 28
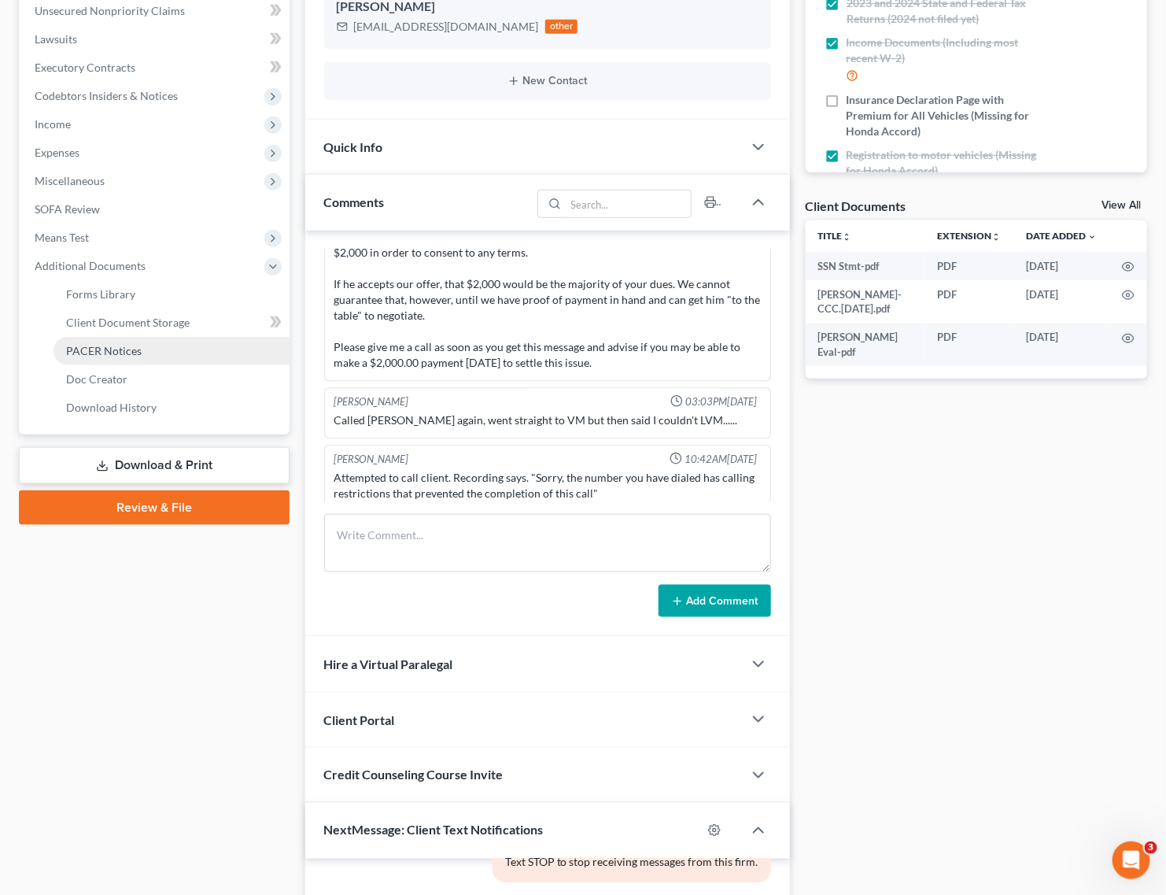
click at [120, 345] on span "PACER Notices" at bounding box center [104, 350] width 76 height 13
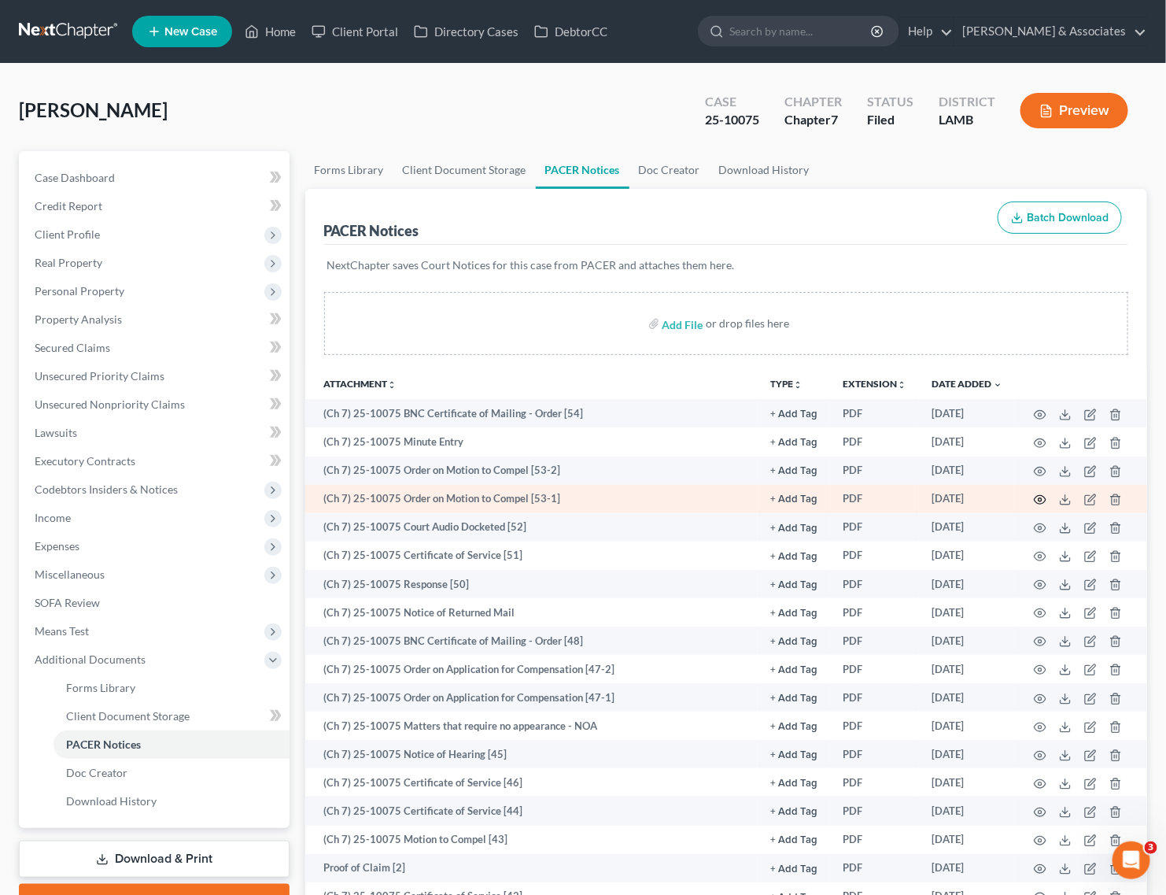
click at [1045, 500] on icon "button" at bounding box center [1041, 500] width 12 height 9
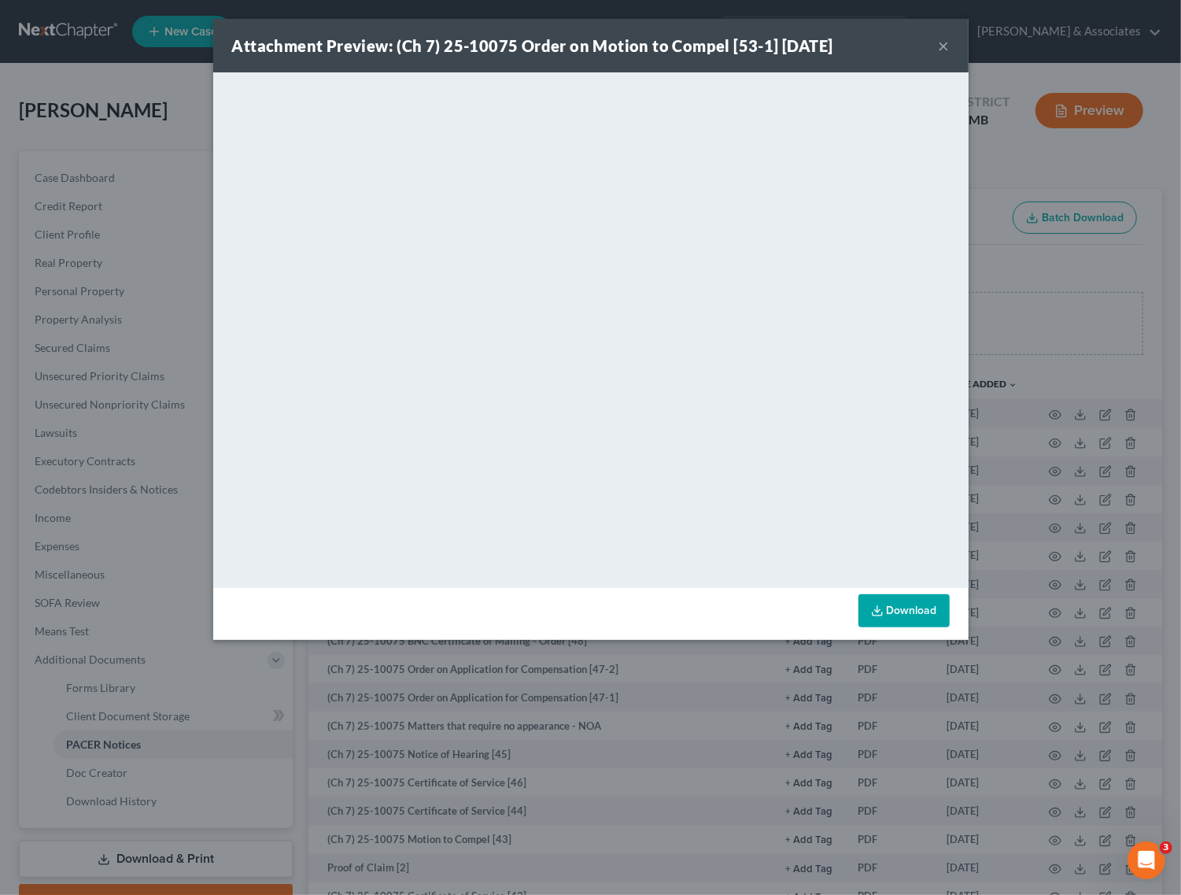
click at [910, 611] on link "Download" at bounding box center [903, 610] width 91 height 33
click at [942, 44] on button "×" at bounding box center [944, 45] width 11 height 19
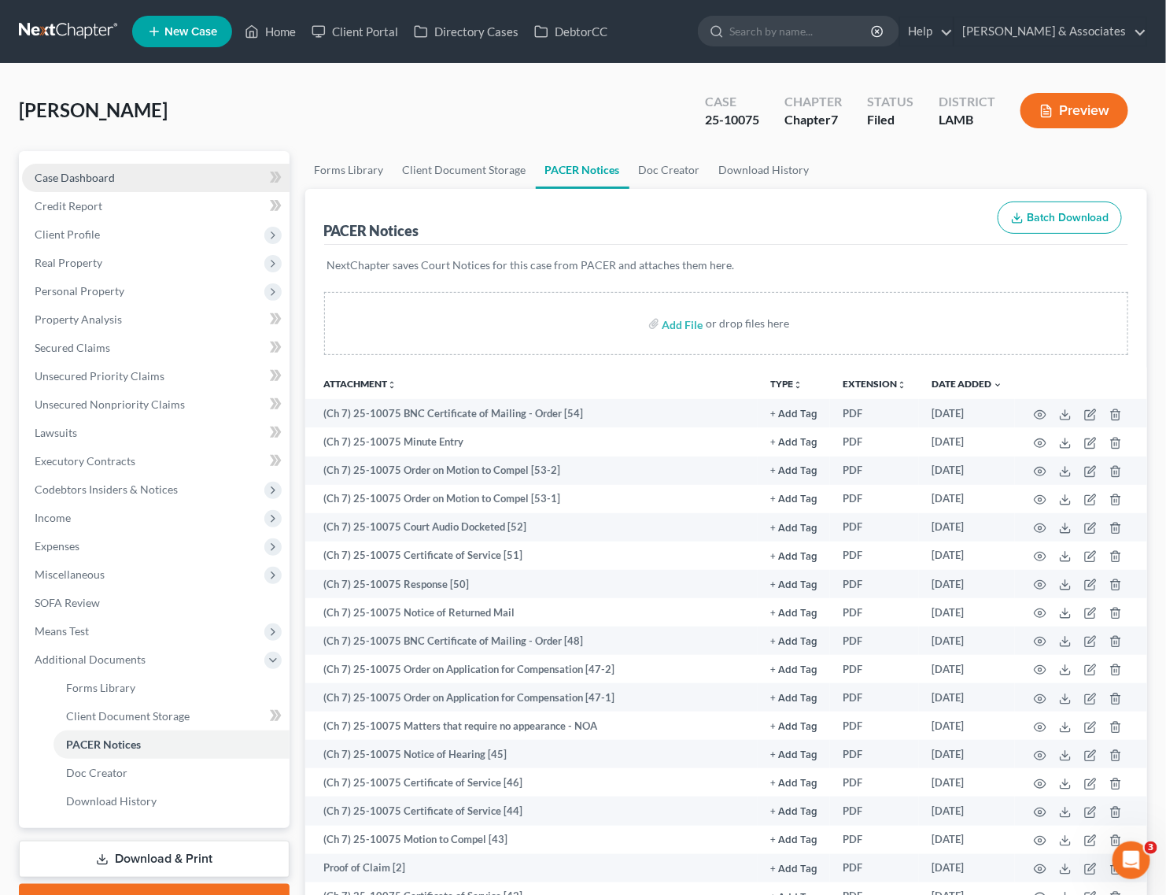
click at [110, 174] on span "Case Dashboard" at bounding box center [75, 177] width 80 height 13
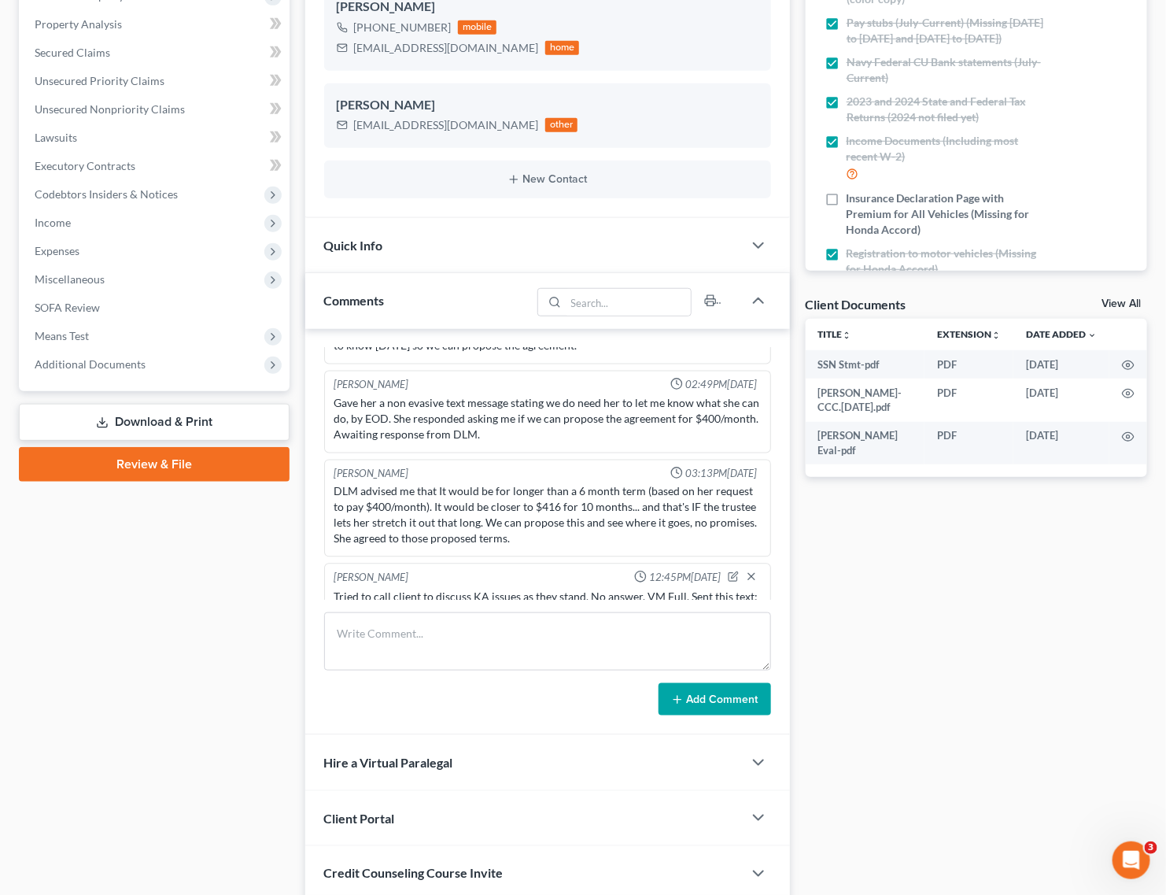
scroll to position [3623, 0]
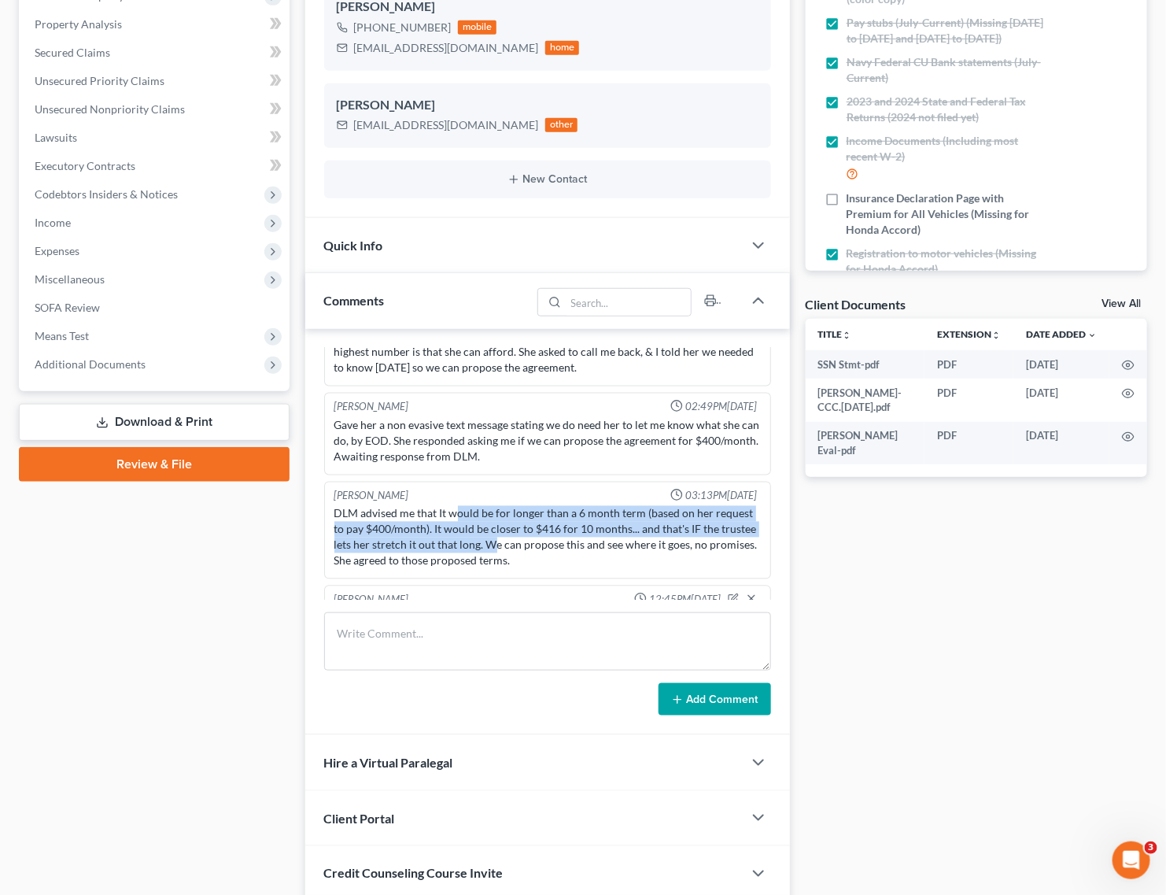
drag, startPoint x: 458, startPoint y: 492, endPoint x: 544, endPoint y: 531, distance: 95.1
click at [544, 531] on div "DLM advised me that It would be for longer than a 6 month term (based on her re…" at bounding box center [547, 537] width 426 height 63
click at [588, 541] on div "DLM advised me that It would be for longer than a 6 month term (based on her re…" at bounding box center [547, 537] width 426 height 63
click at [509, 508] on div "DLM advised me that It would be for longer than a 6 month term (based on her re…" at bounding box center [547, 537] width 426 height 63
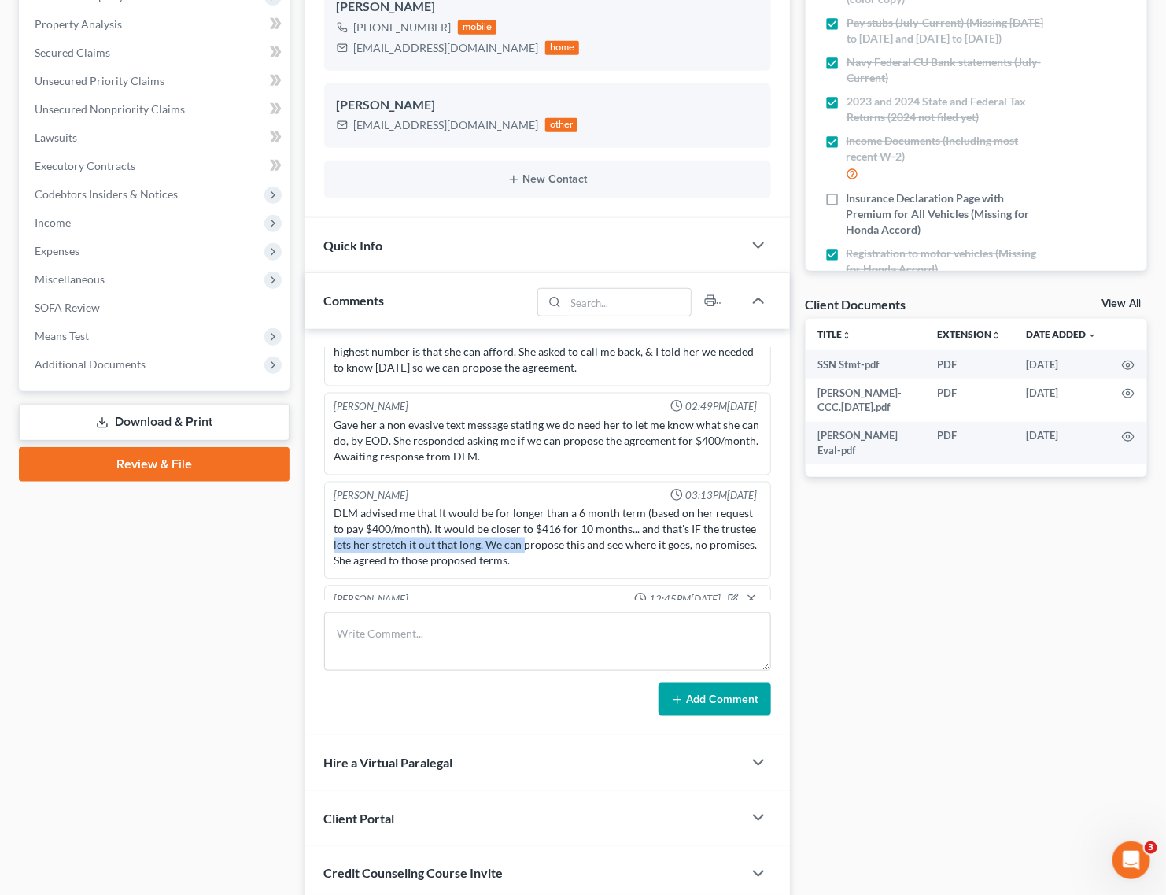
drag, startPoint x: 386, startPoint y: 528, endPoint x: 579, endPoint y: 531, distance: 193.6
click at [579, 531] on div "DLM advised me that It would be for longer than a 6 month term (based on her re…" at bounding box center [547, 537] width 426 height 63
click at [611, 540] on div "DLM advised me that It would be for longer than a 6 month term (based on her re…" at bounding box center [547, 537] width 426 height 63
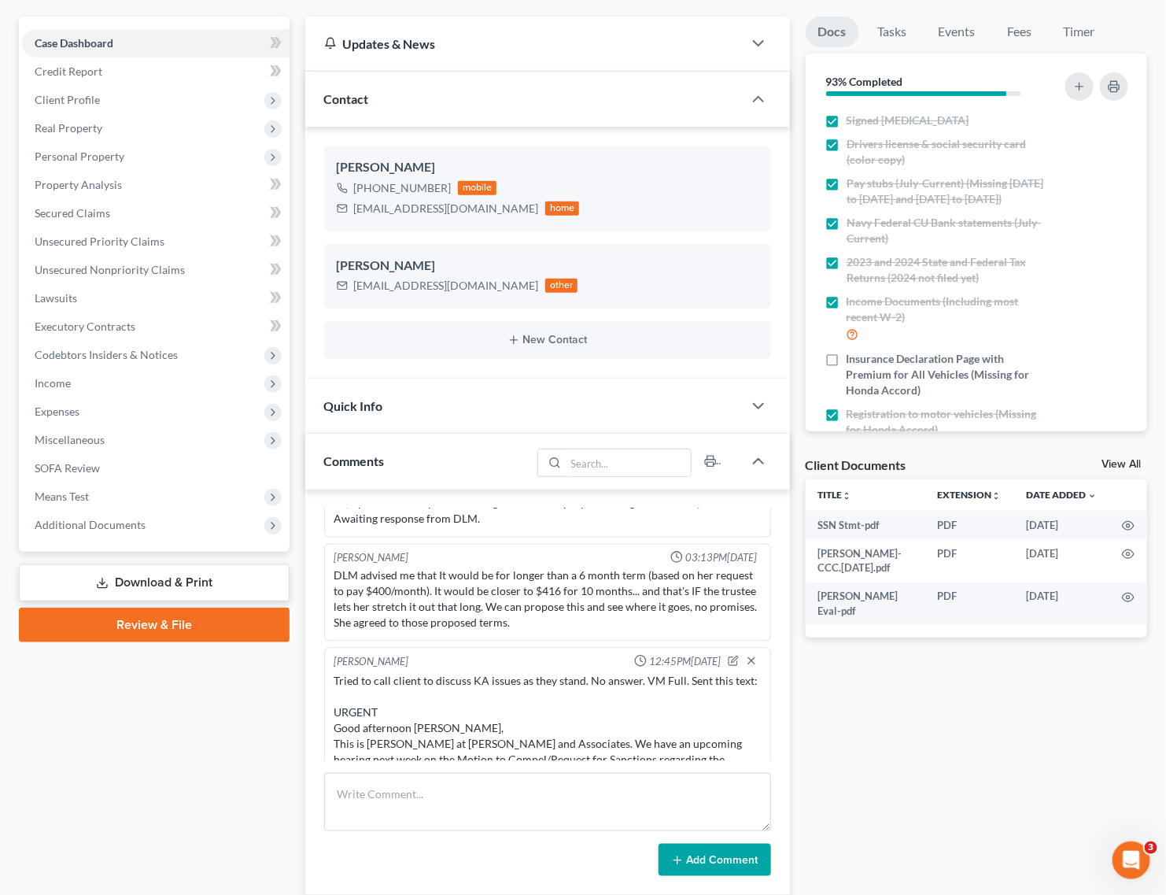
scroll to position [0, 0]
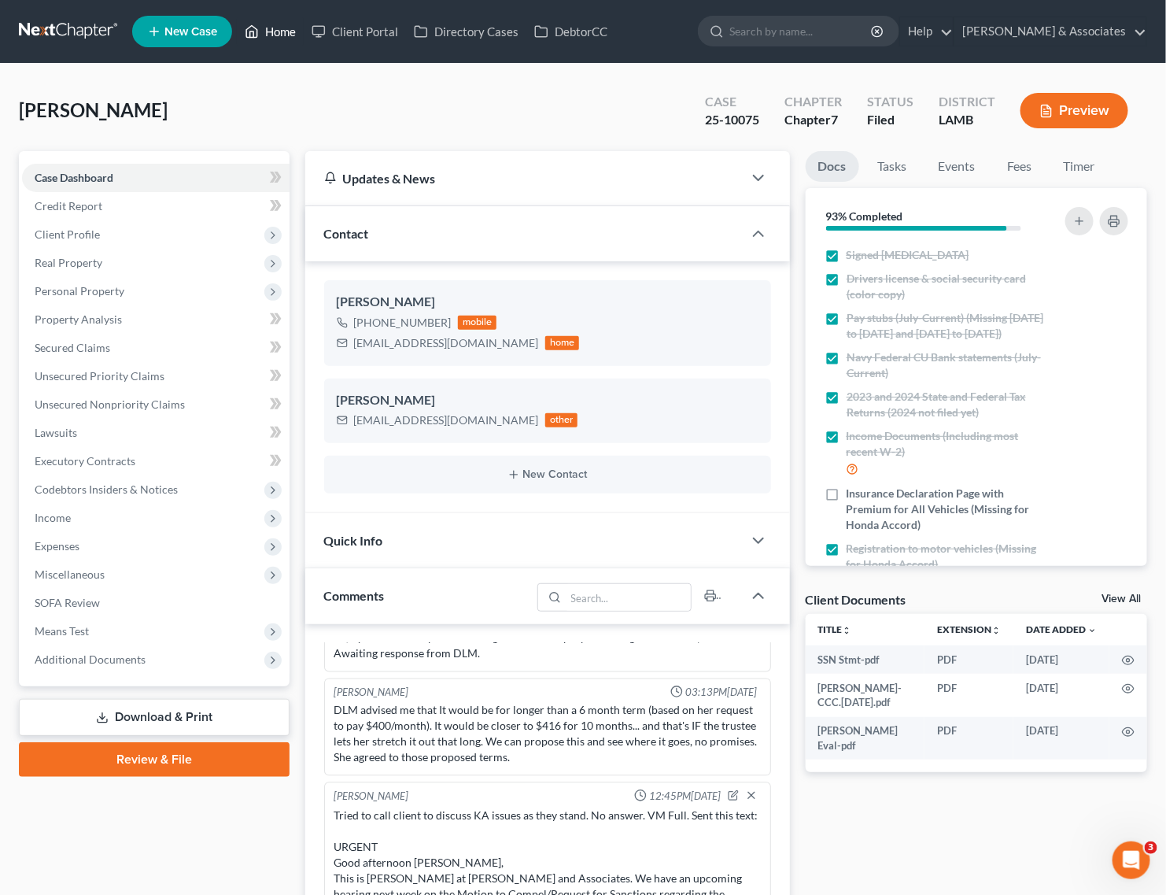
drag, startPoint x: 268, startPoint y: 20, endPoint x: 537, endPoint y: 94, distance: 280.0
click at [268, 20] on link "Home" at bounding box center [270, 31] width 67 height 28
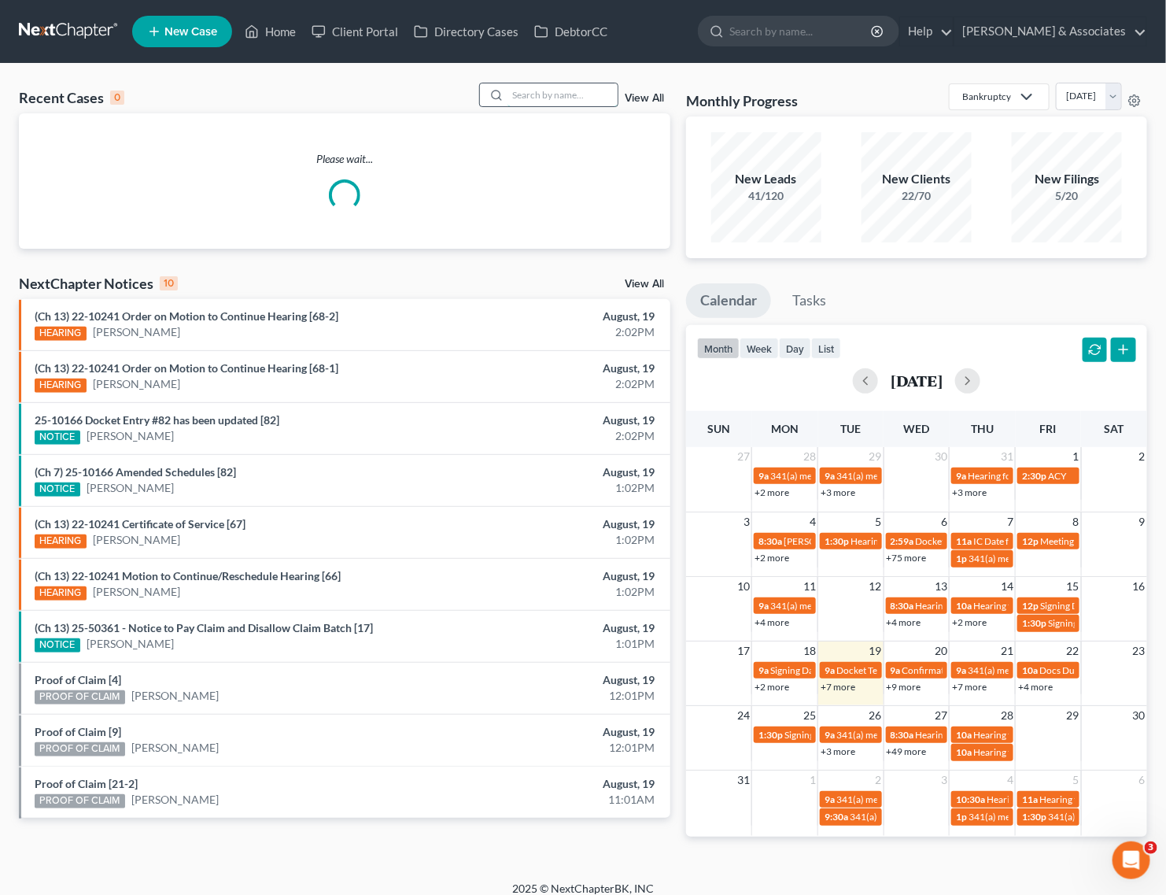
click at [552, 95] on input "search" at bounding box center [562, 94] width 110 height 23
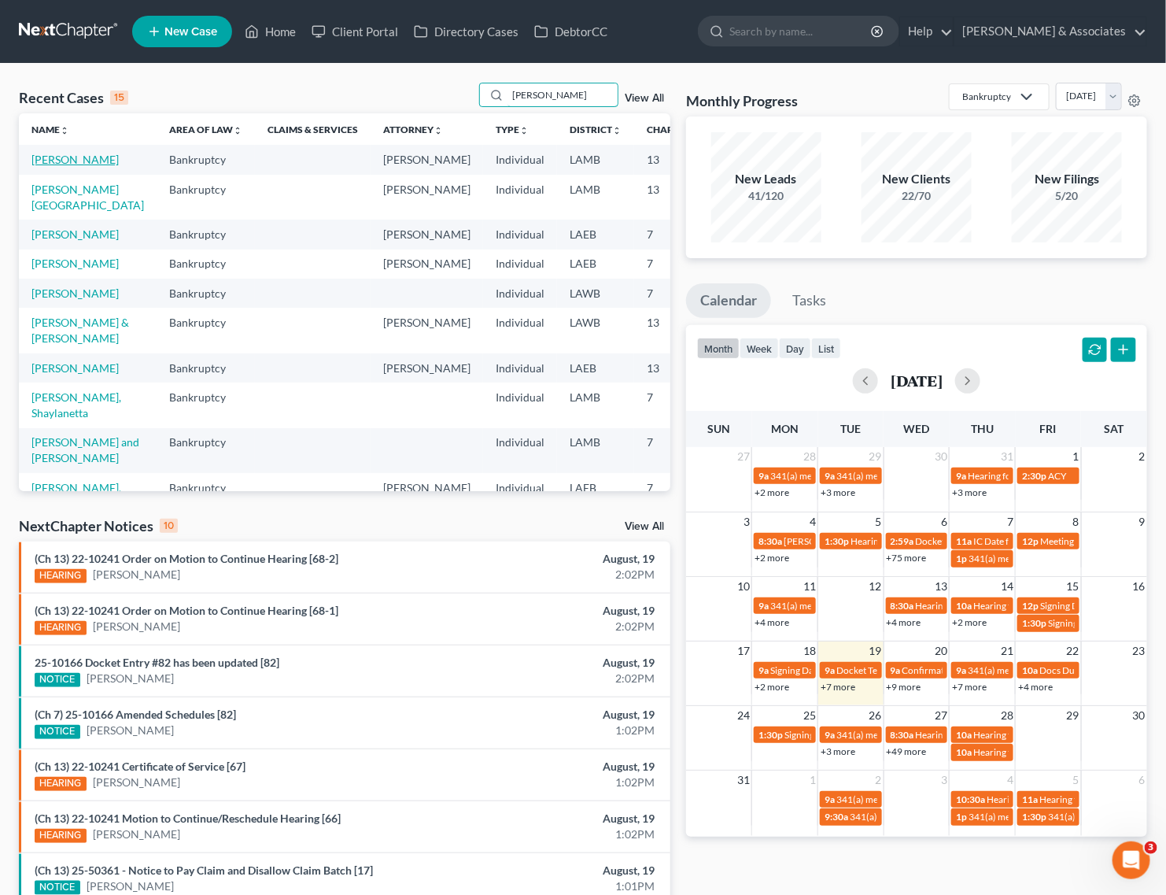
type input "smith"
click at [36, 160] on link "[PERSON_NAME]" at bounding box center [74, 159] width 87 height 13
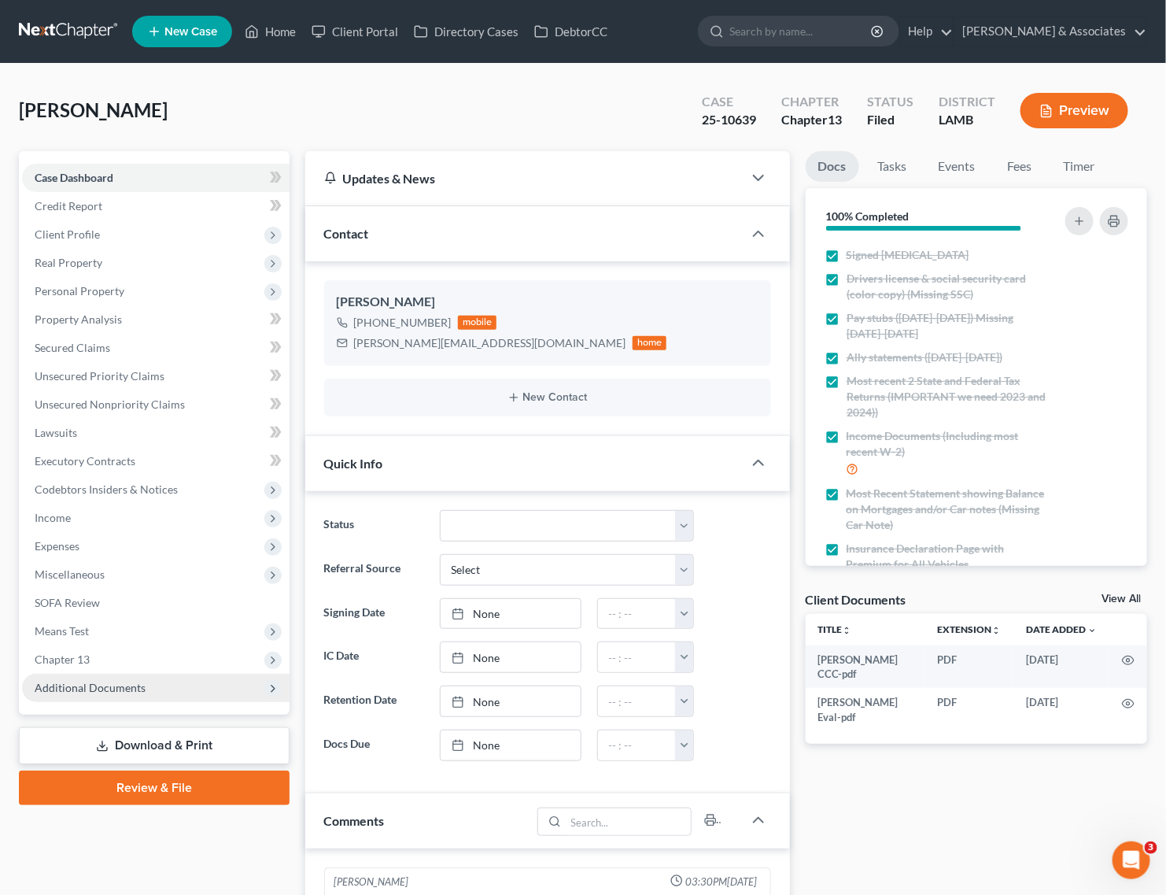
scroll to position [3408, 0]
click at [75, 686] on span "Additional Documents" at bounding box center [90, 687] width 111 height 13
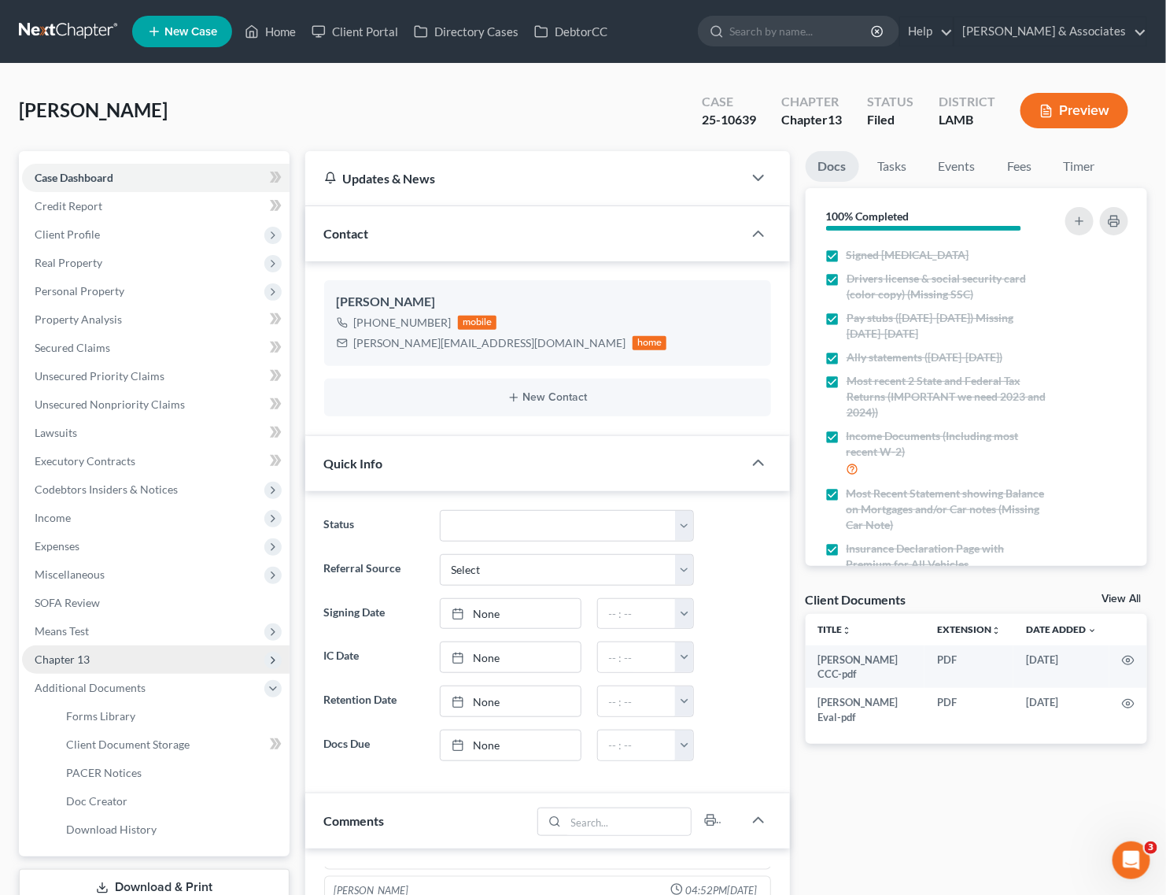
click at [73, 663] on span "Chapter 13" at bounding box center [62, 658] width 55 height 13
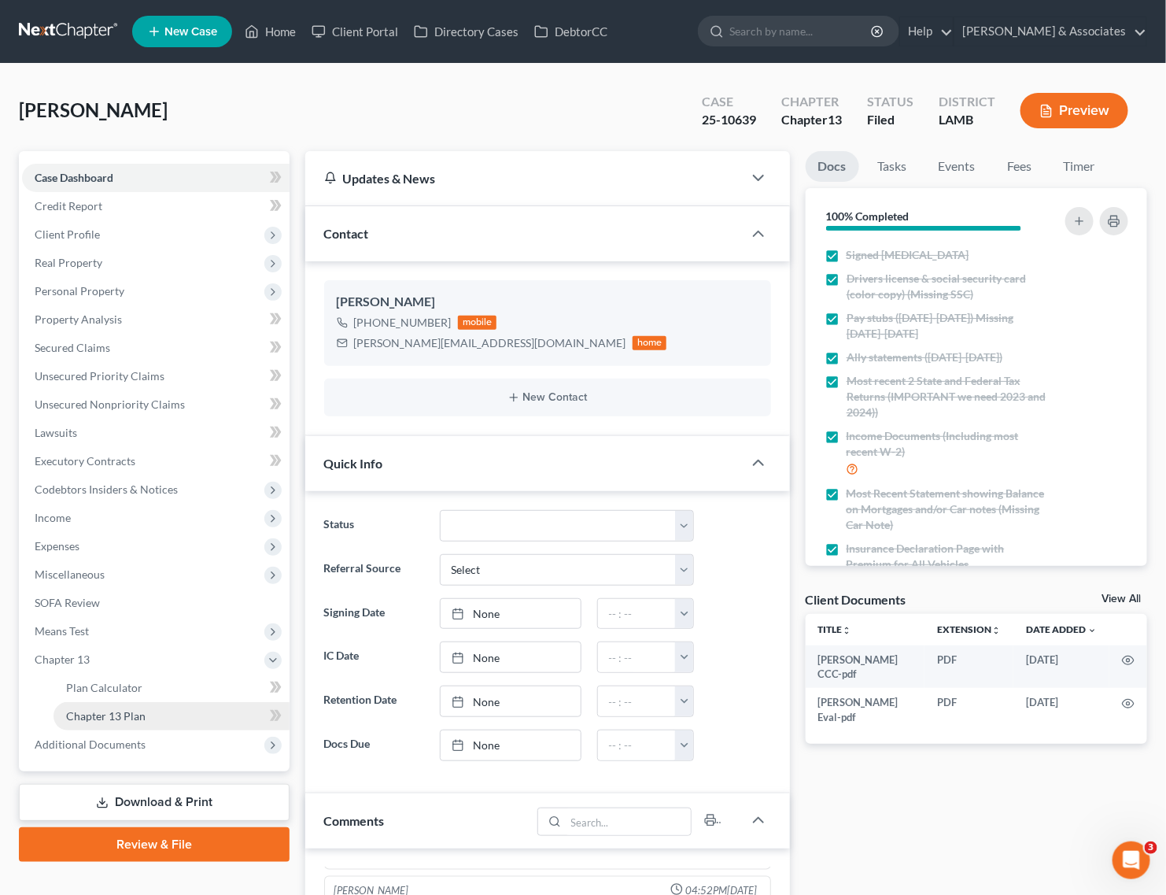
click at [96, 720] on span "Chapter 13 Plan" at bounding box center [105, 715] width 79 height 13
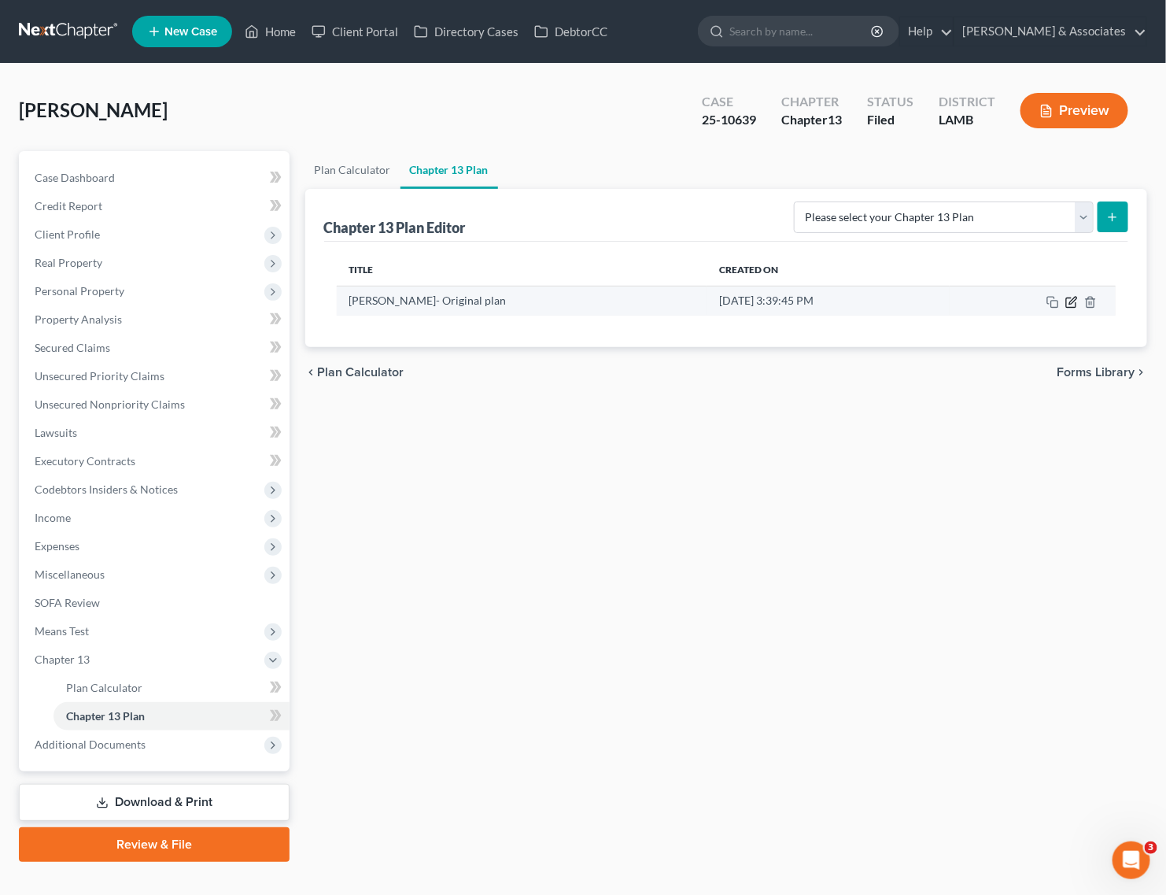
click at [1076, 301] on icon "button" at bounding box center [1071, 302] width 13 height 13
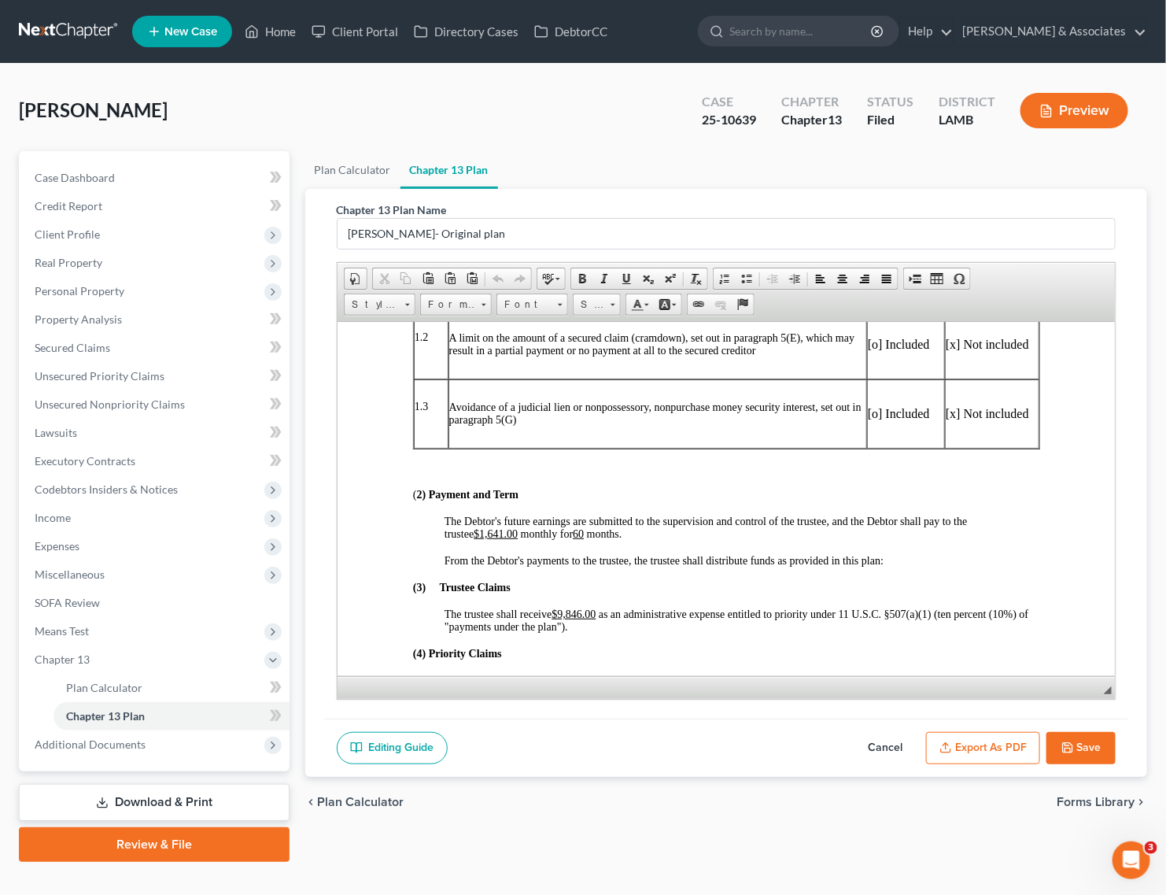
scroll to position [492, 0]
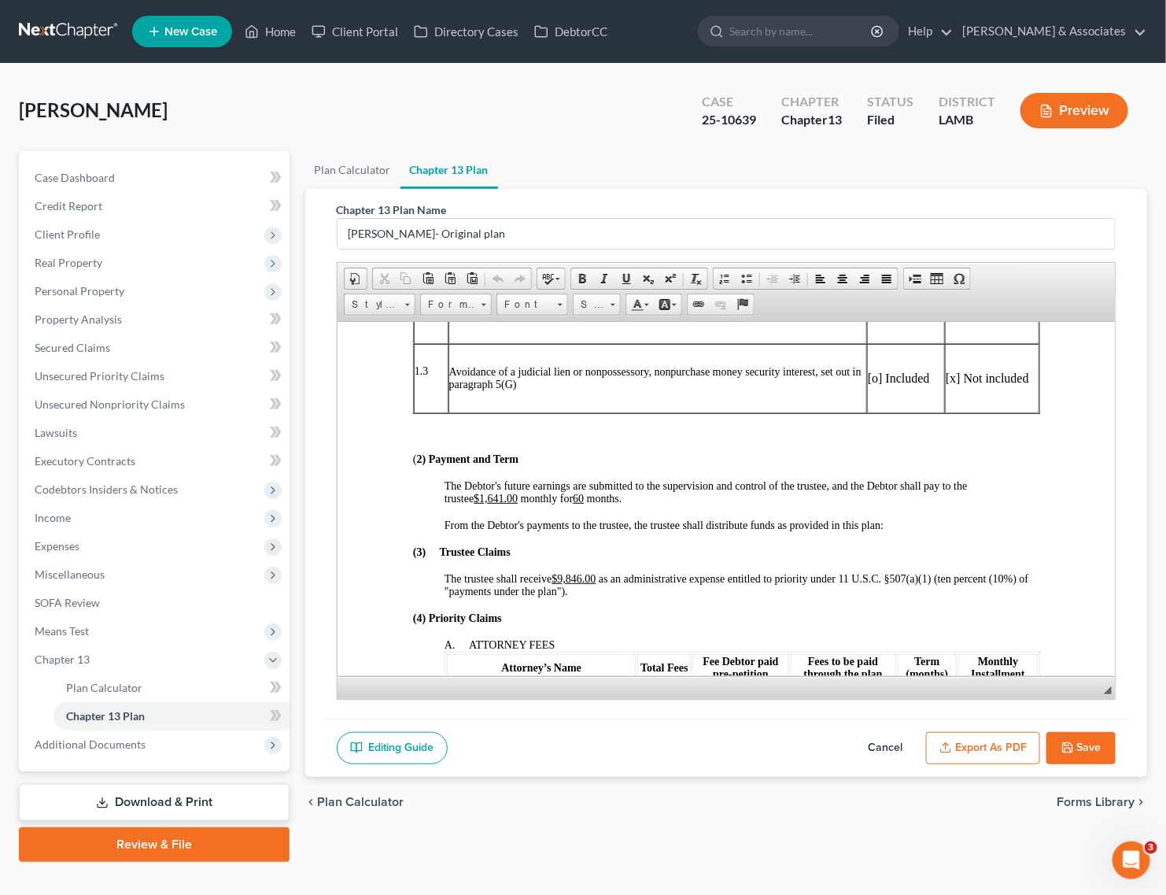
drag, startPoint x: 873, startPoint y: 748, endPoint x: 644, endPoint y: 625, distance: 260.5
click at [873, 748] on button "Cancel" at bounding box center [885, 748] width 69 height 33
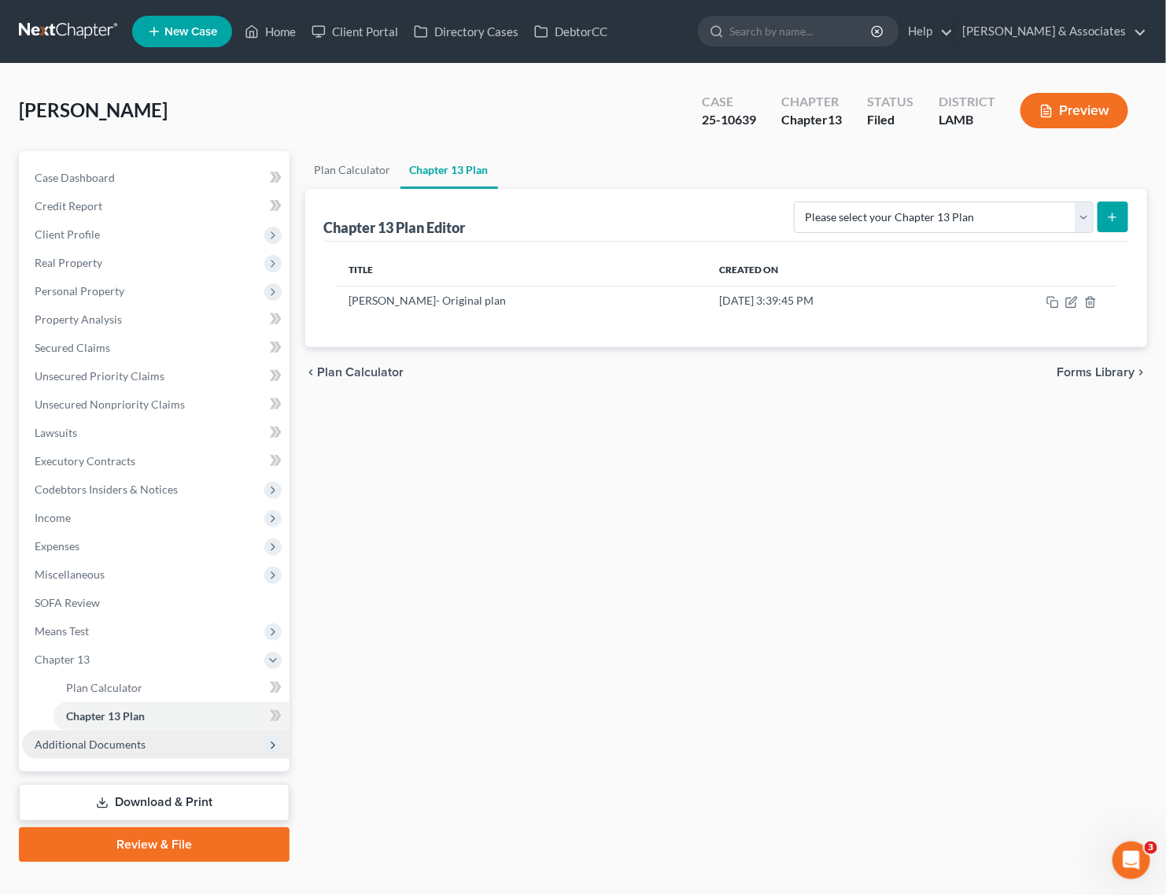
click at [124, 748] on span "Additional Documents" at bounding box center [90, 743] width 111 height 13
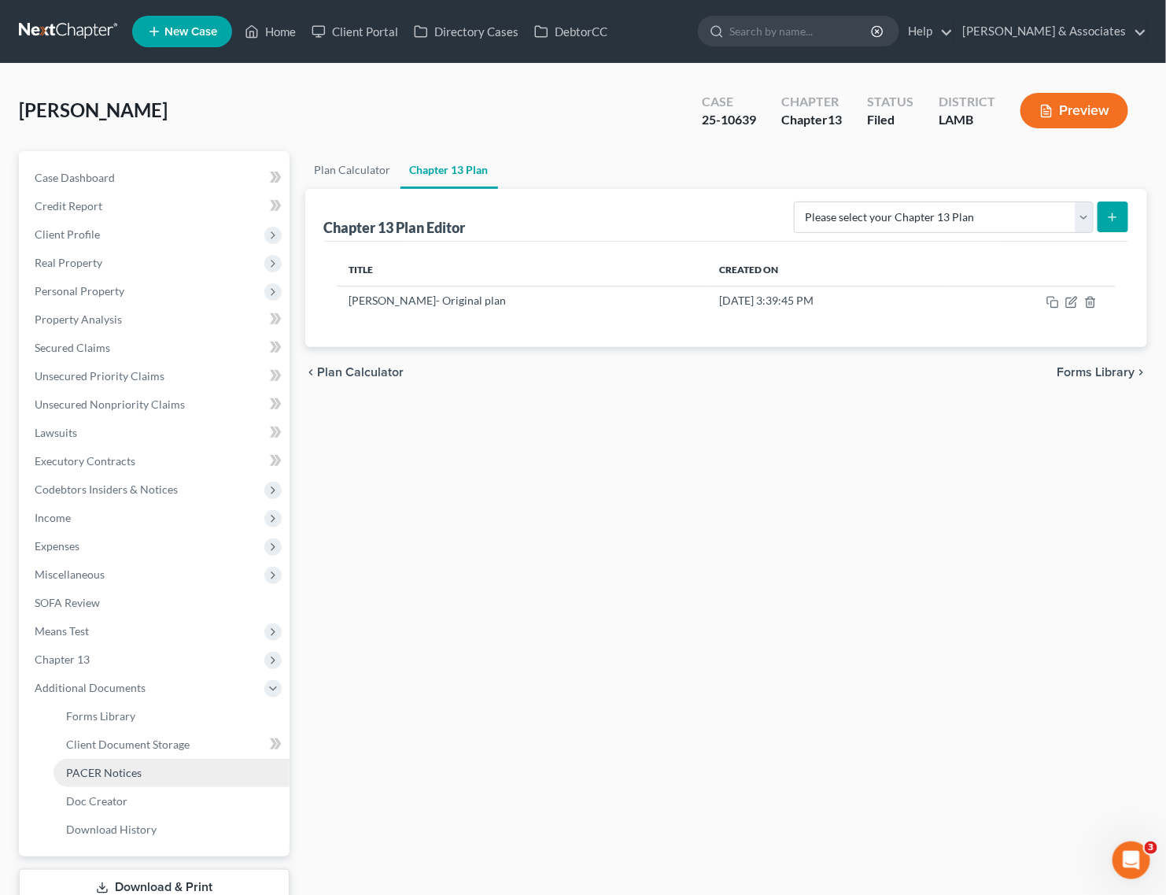
click at [115, 769] on span "PACER Notices" at bounding box center [104, 772] width 76 height 13
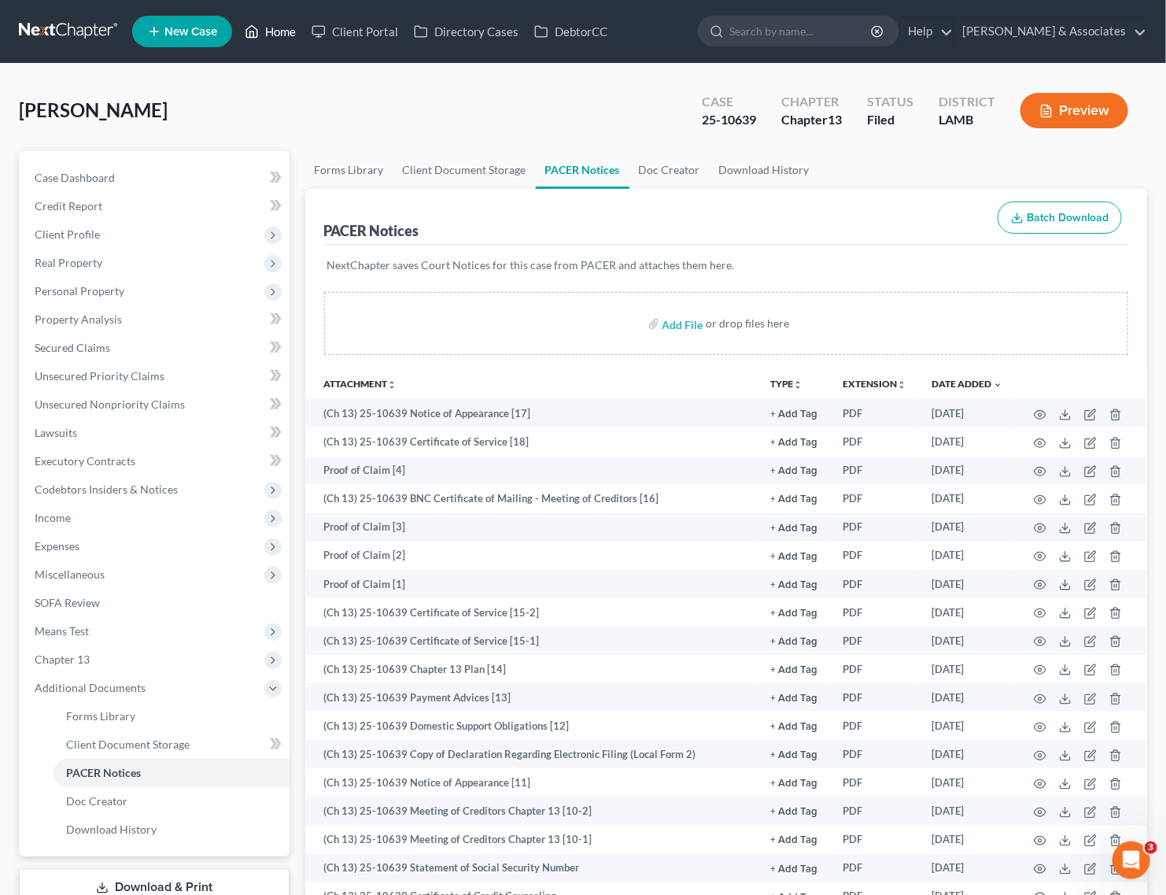
click at [246, 26] on icon at bounding box center [252, 31] width 14 height 19
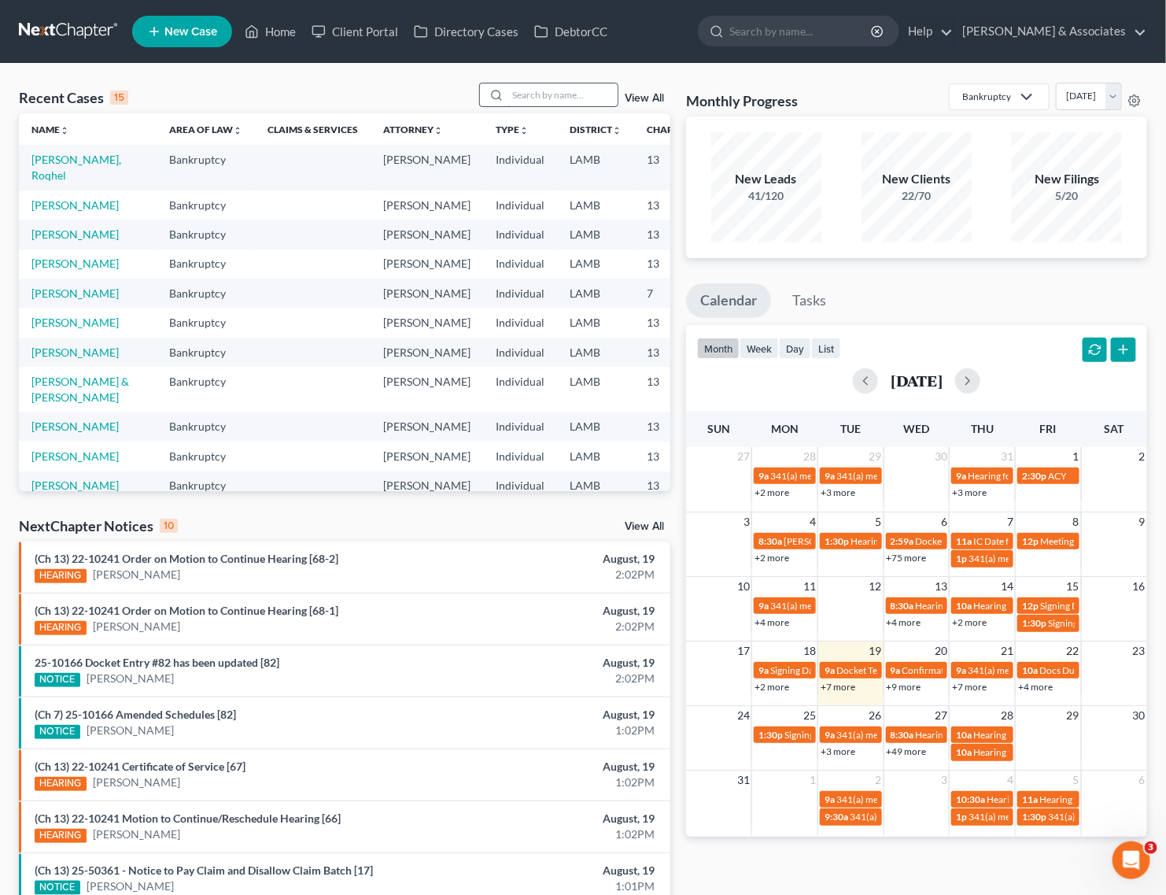
click at [596, 96] on input "search" at bounding box center [562, 94] width 110 height 23
click at [548, 98] on input "search" at bounding box center [562, 94] width 110 height 23
type input "[PERSON_NAME]"
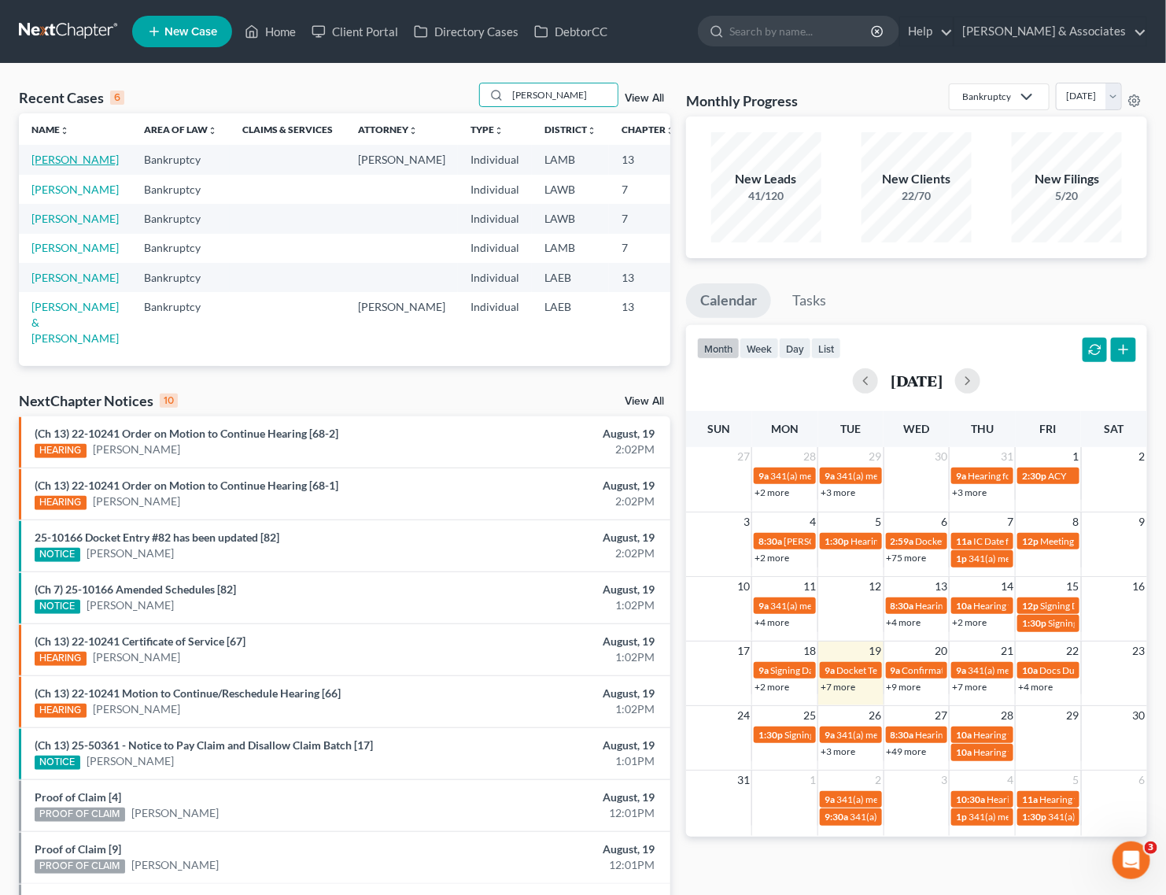
click at [57, 156] on link "[PERSON_NAME]" at bounding box center [74, 159] width 87 height 13
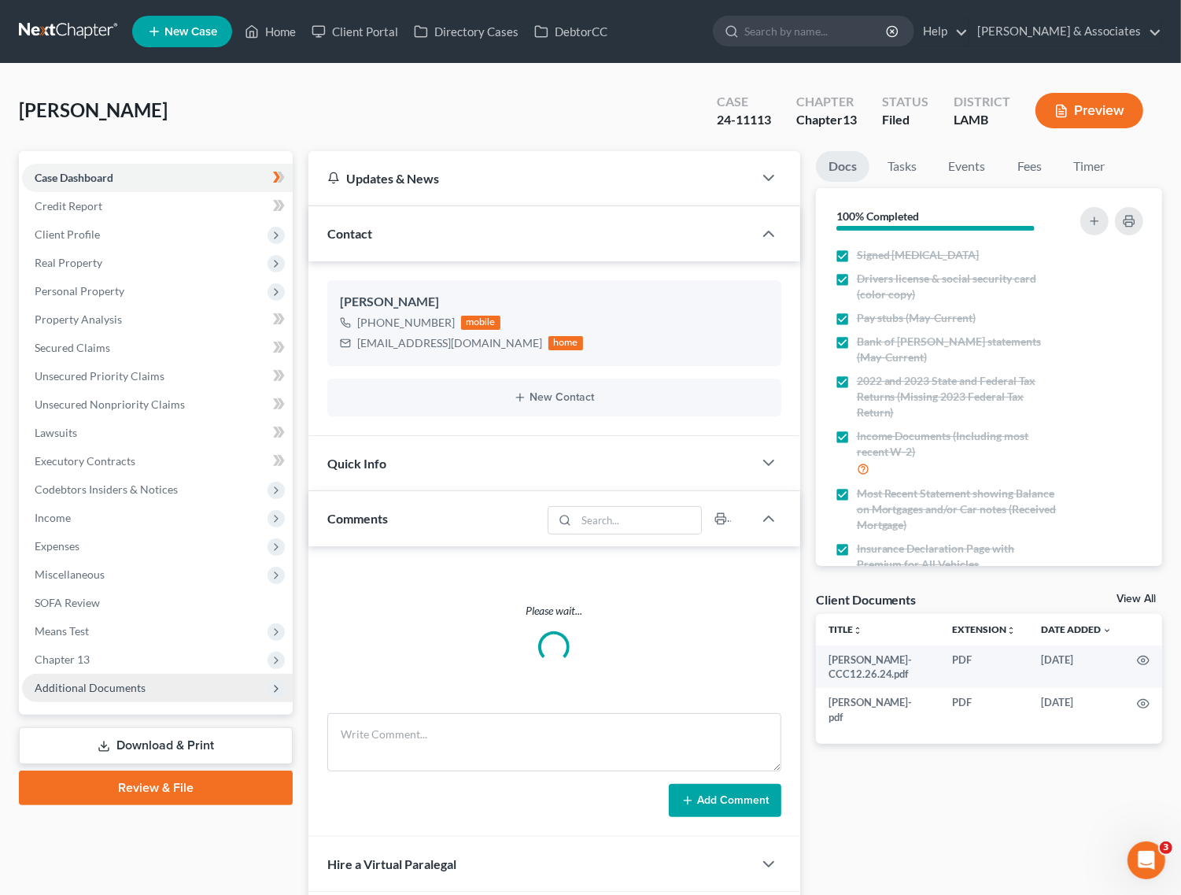
click at [76, 692] on span "Additional Documents" at bounding box center [157, 687] width 271 height 28
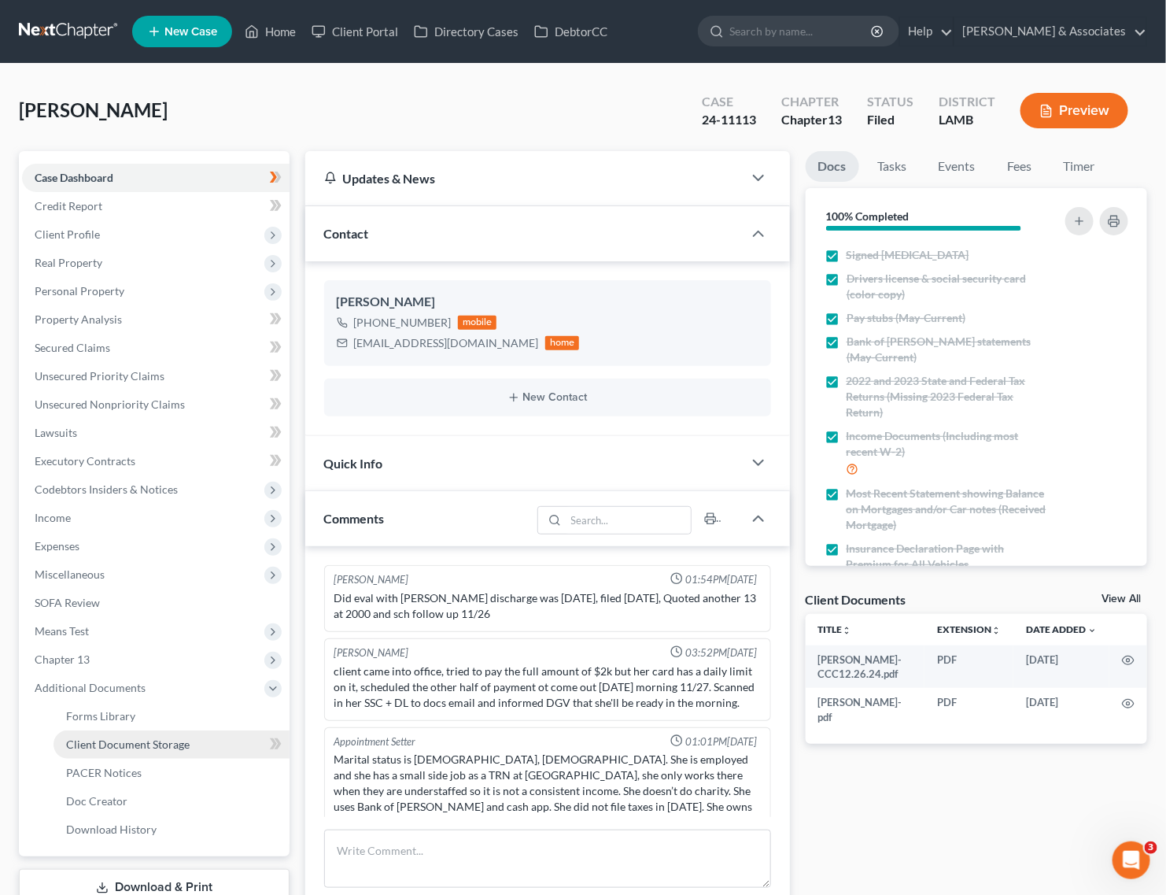
scroll to position [4064, 0]
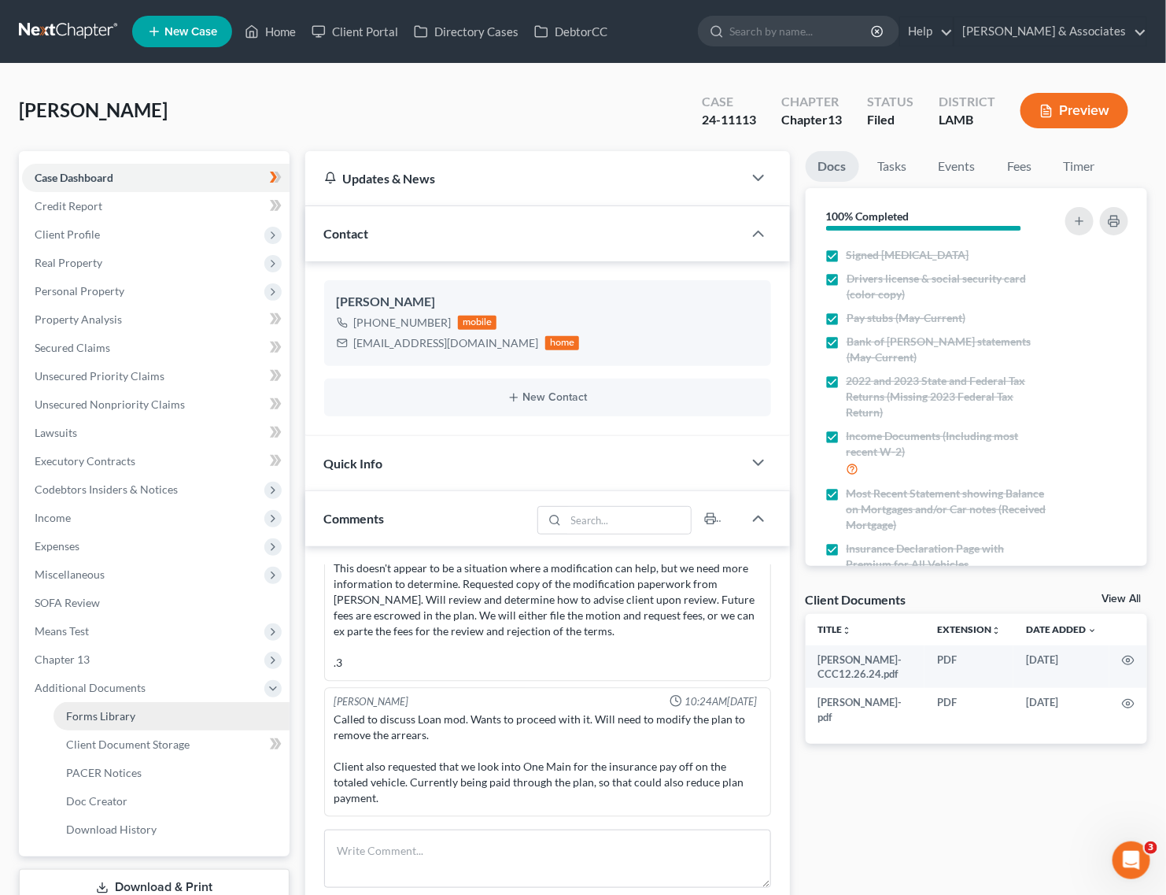
click at [104, 706] on link "Forms Library" at bounding box center [172, 716] width 236 height 28
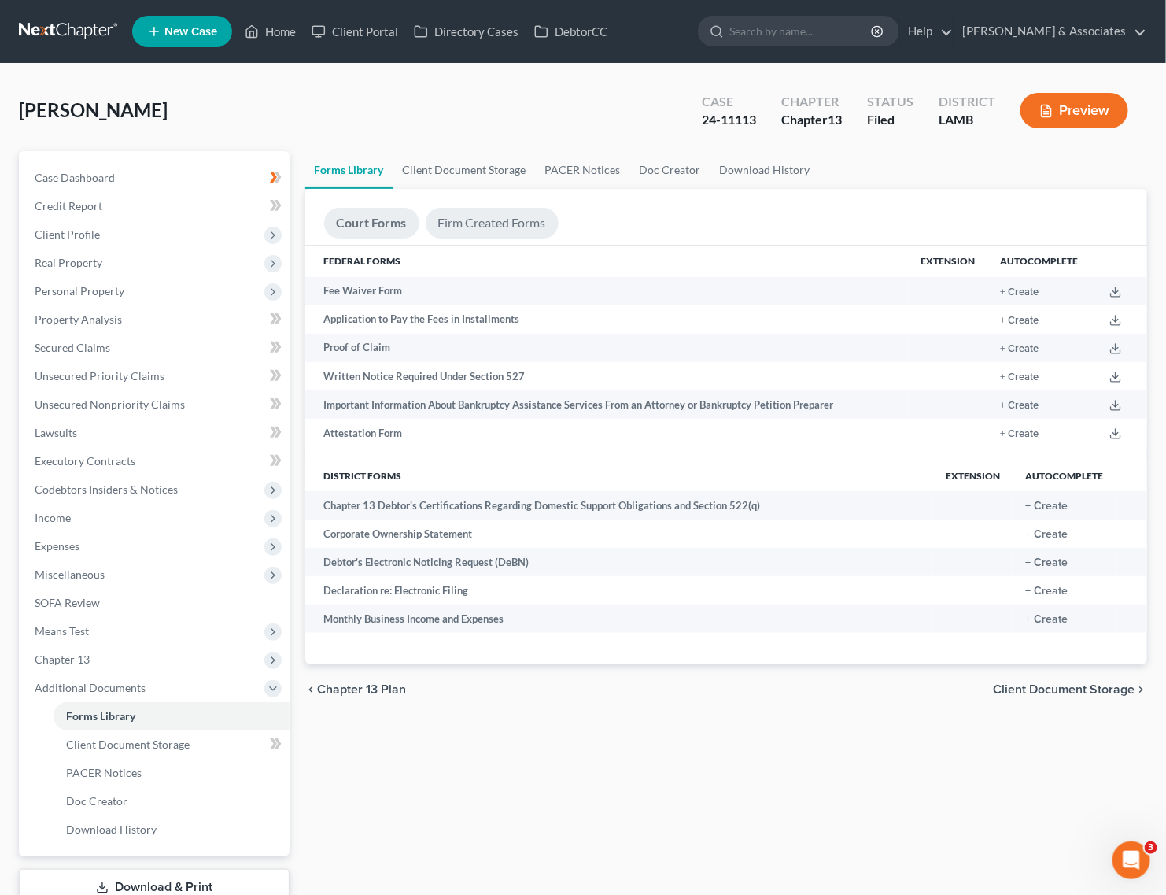
click at [477, 228] on link "Firm Created Forms" at bounding box center [492, 223] width 133 height 31
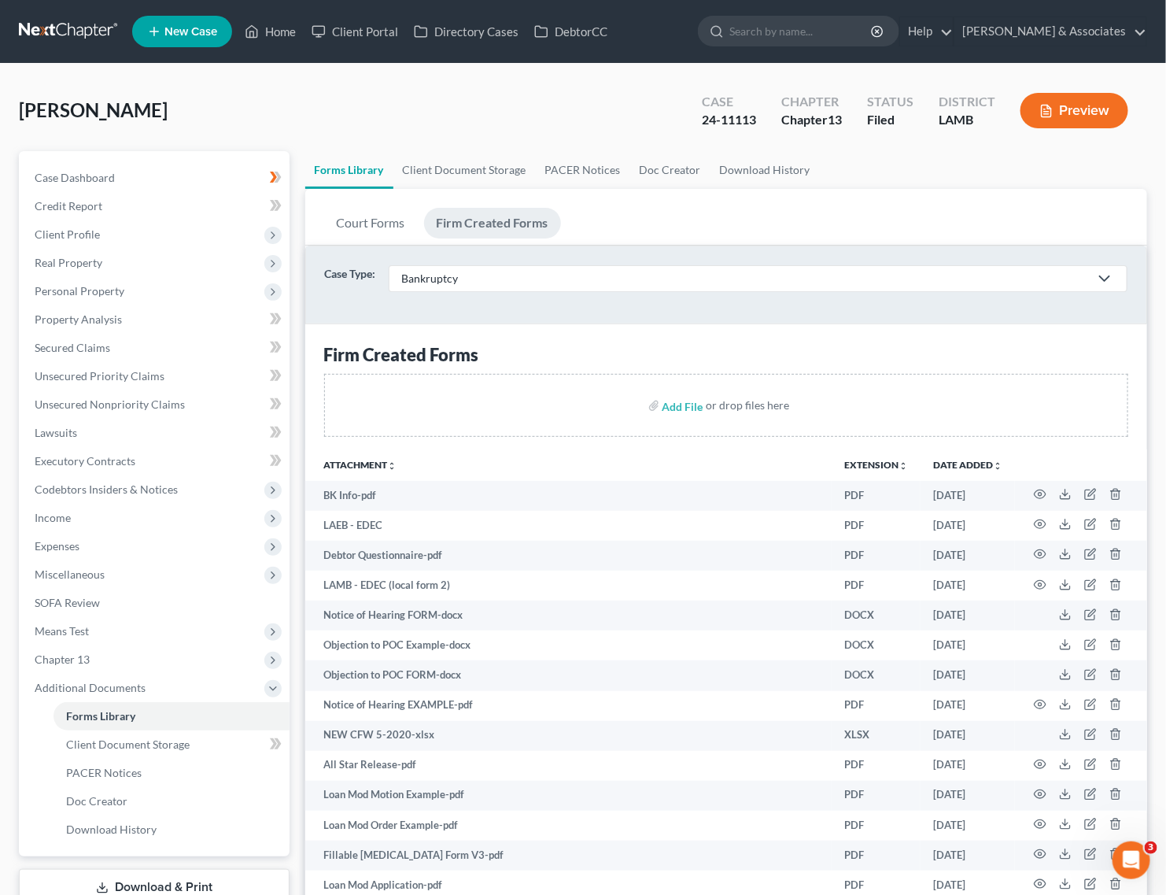
click at [648, 103] on div "[PERSON_NAME] Upgraded Case 24-11113 Chapter Chapter 13 Status Filed District […" at bounding box center [583, 117] width 1128 height 68
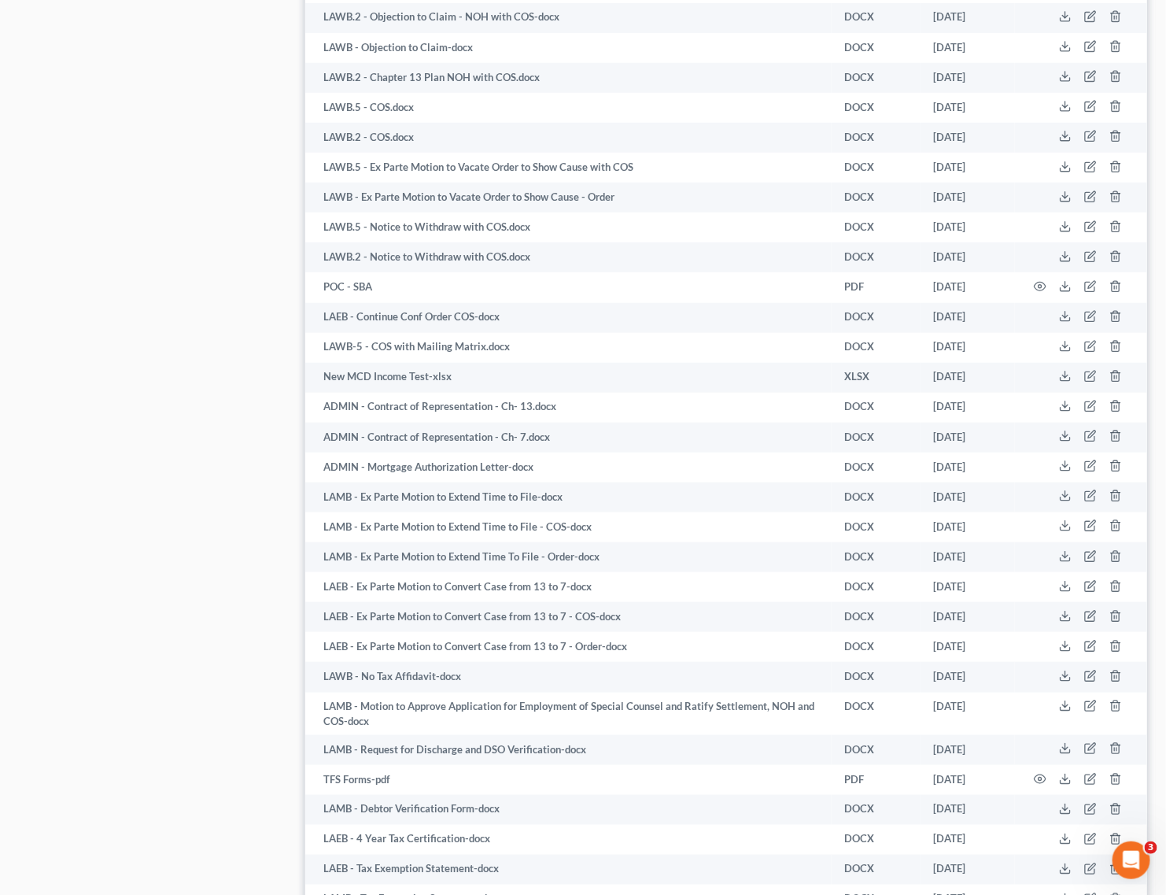
click at [740, 333] on td "LAWB-5 - COS with Mailing Matrix.docx" at bounding box center [568, 348] width 527 height 30
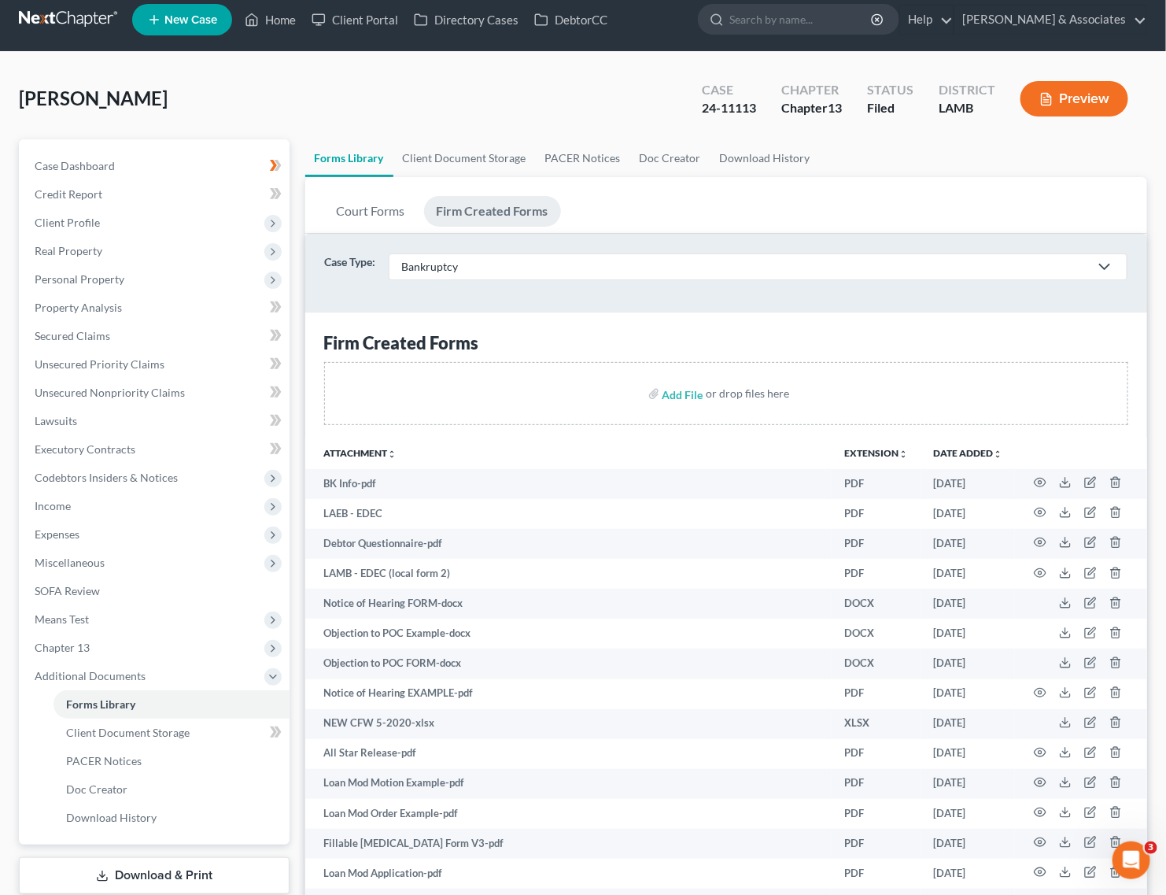
scroll to position [0, 0]
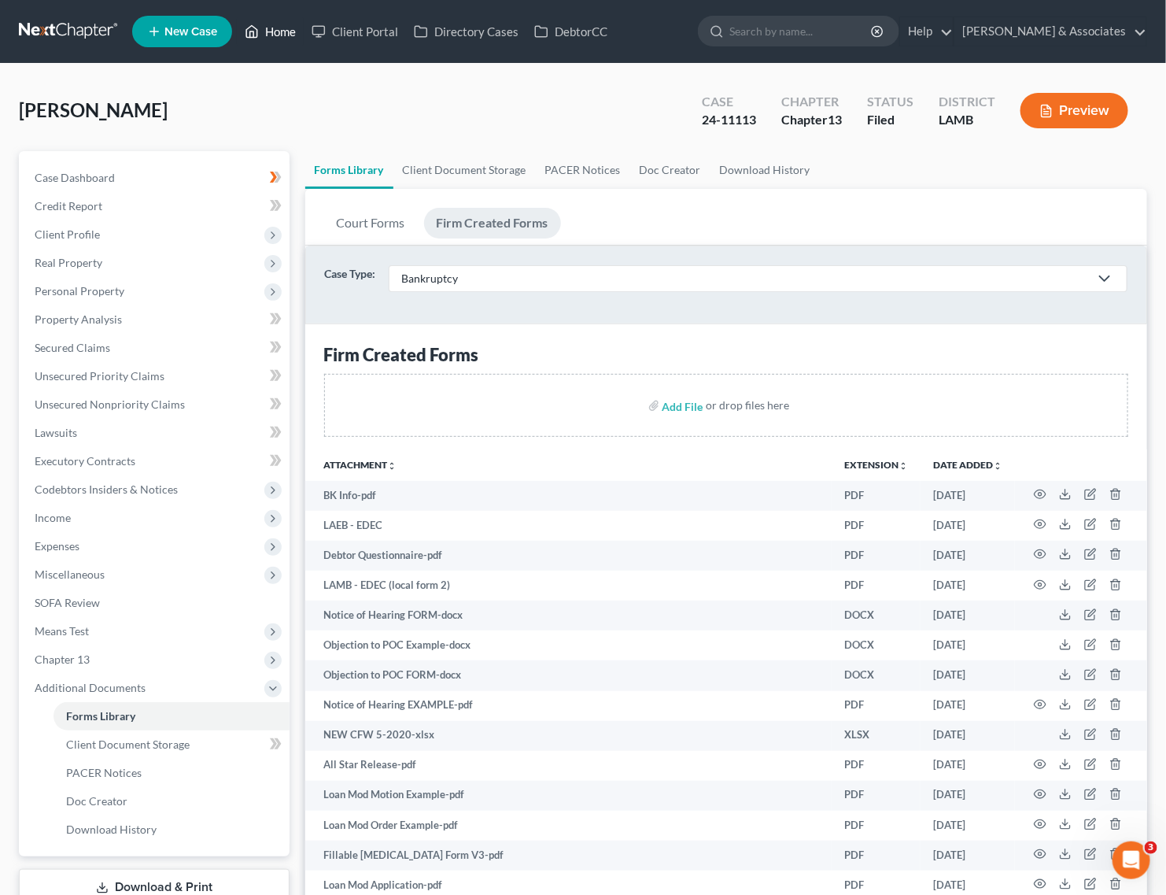
click at [284, 33] on link "Home" at bounding box center [270, 31] width 67 height 28
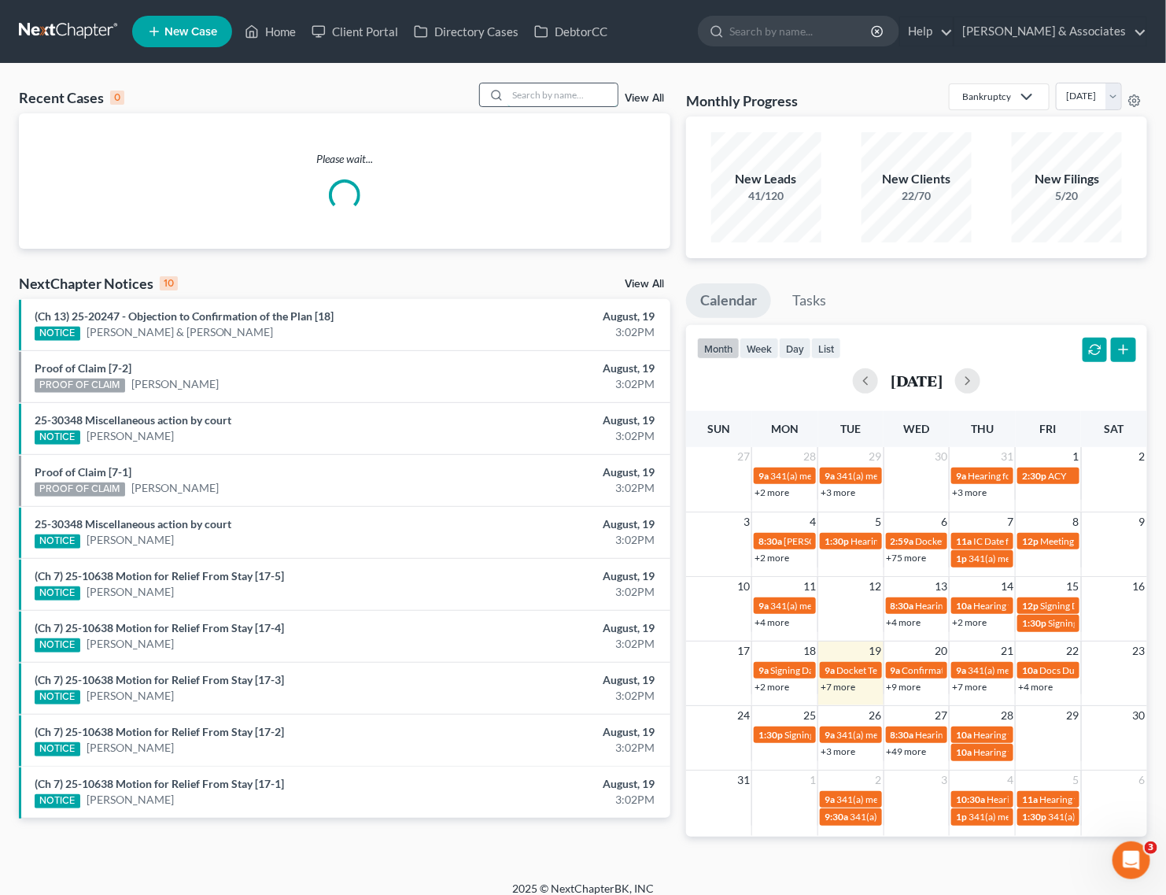
click at [548, 83] on input "search" at bounding box center [562, 94] width 110 height 23
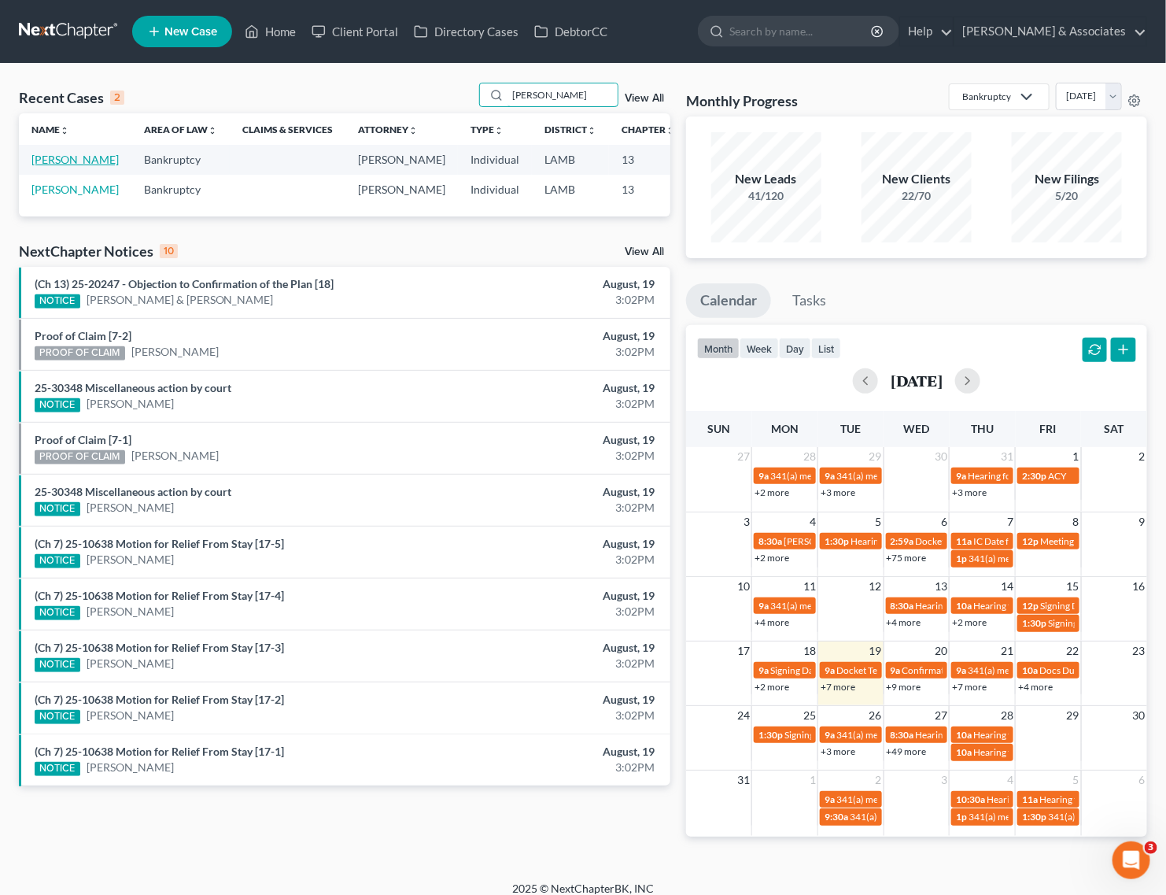
type input "[PERSON_NAME]"
click at [44, 164] on link "[PERSON_NAME]" at bounding box center [74, 159] width 87 height 13
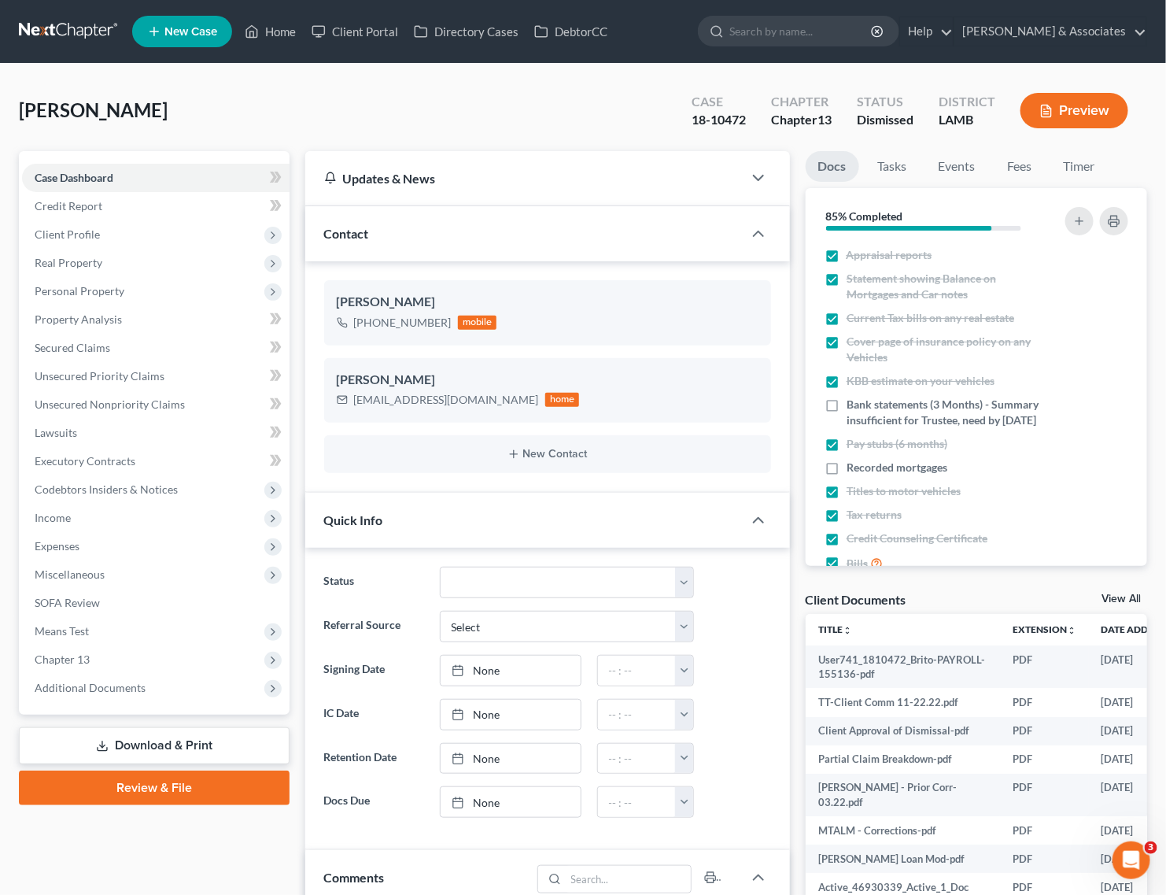
scroll to position [4050, 0]
click at [108, 682] on span "Additional Documents" at bounding box center [90, 687] width 111 height 13
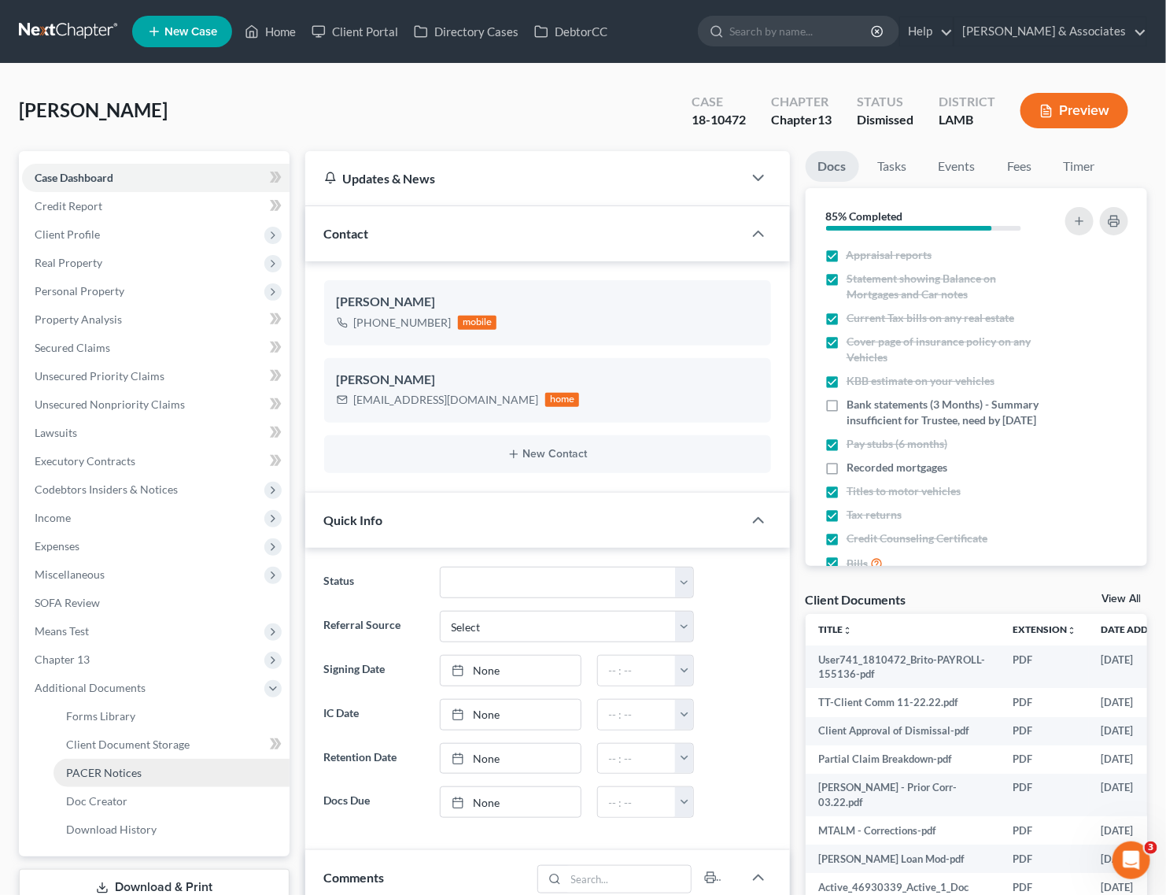
click at [97, 775] on span "PACER Notices" at bounding box center [104, 772] width 76 height 13
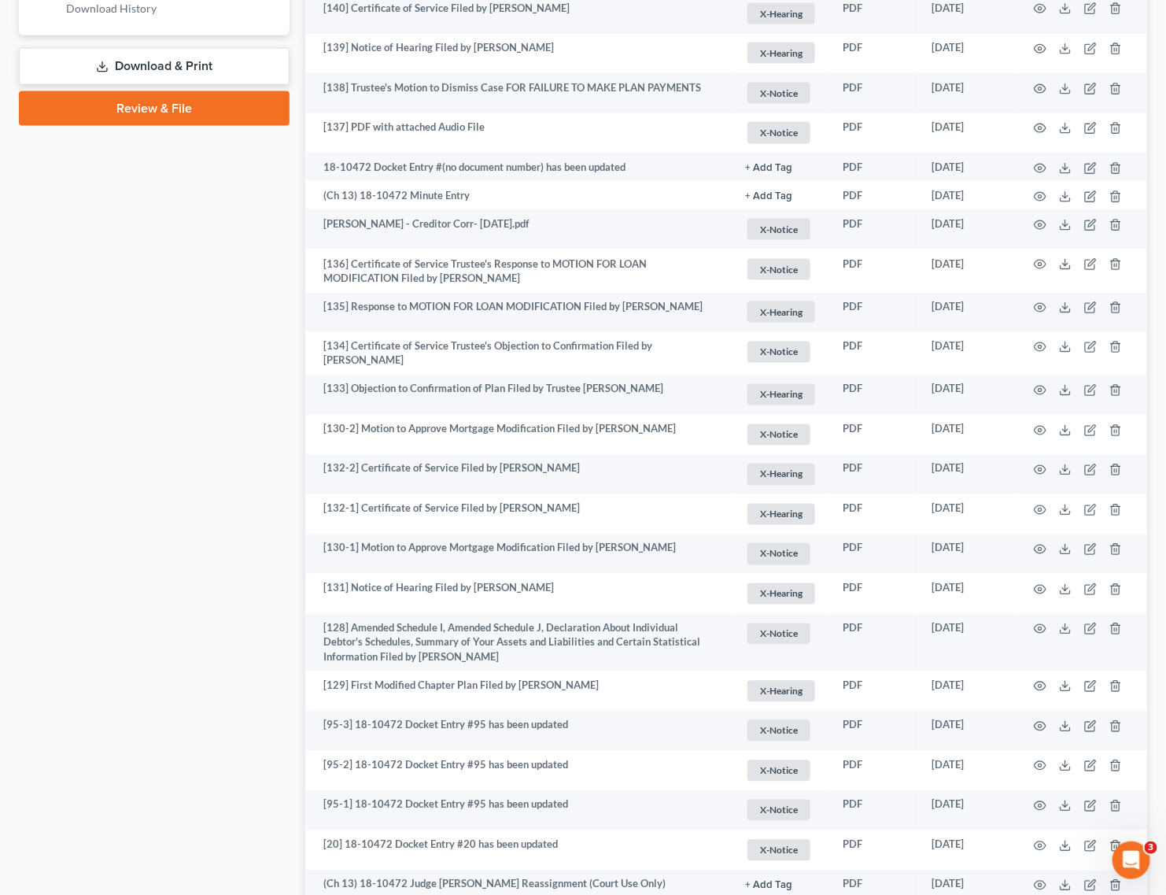
scroll to position [799, 0]
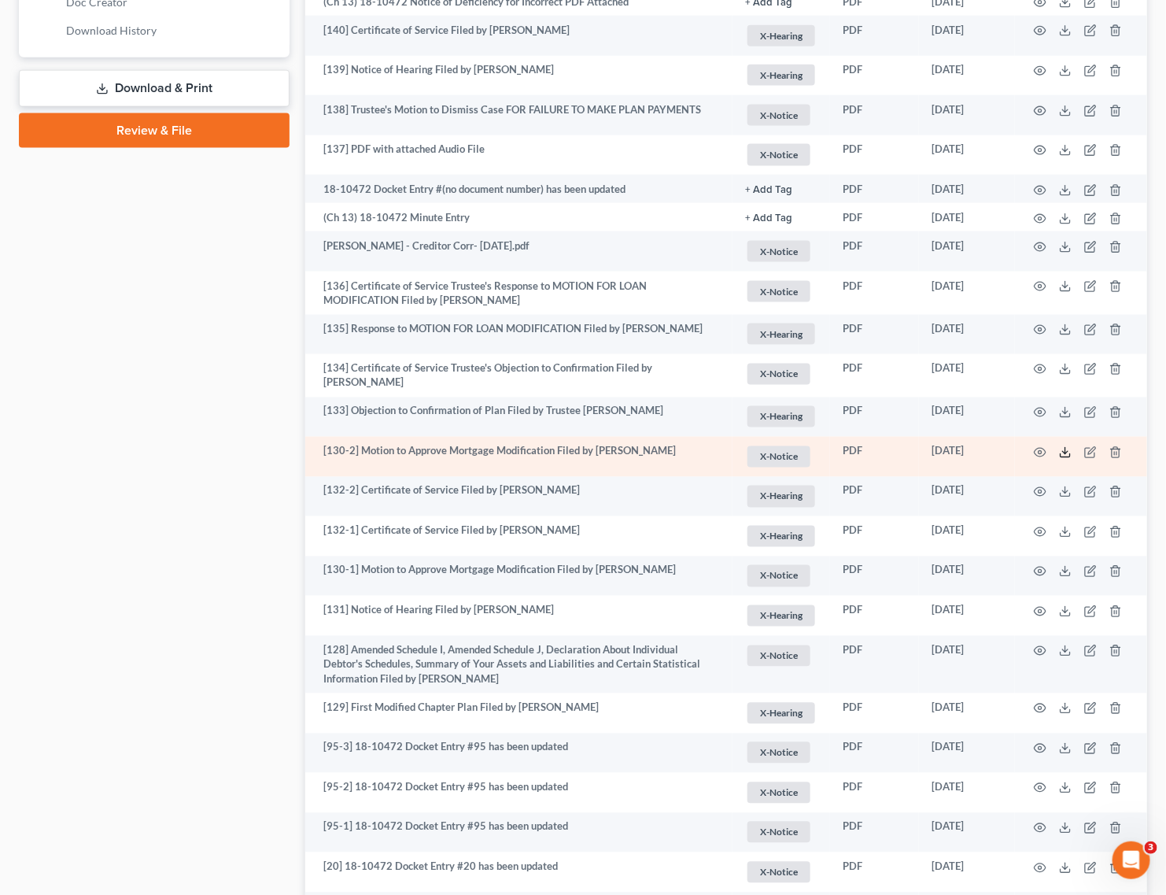
click at [1062, 450] on icon at bounding box center [1065, 452] width 13 height 13
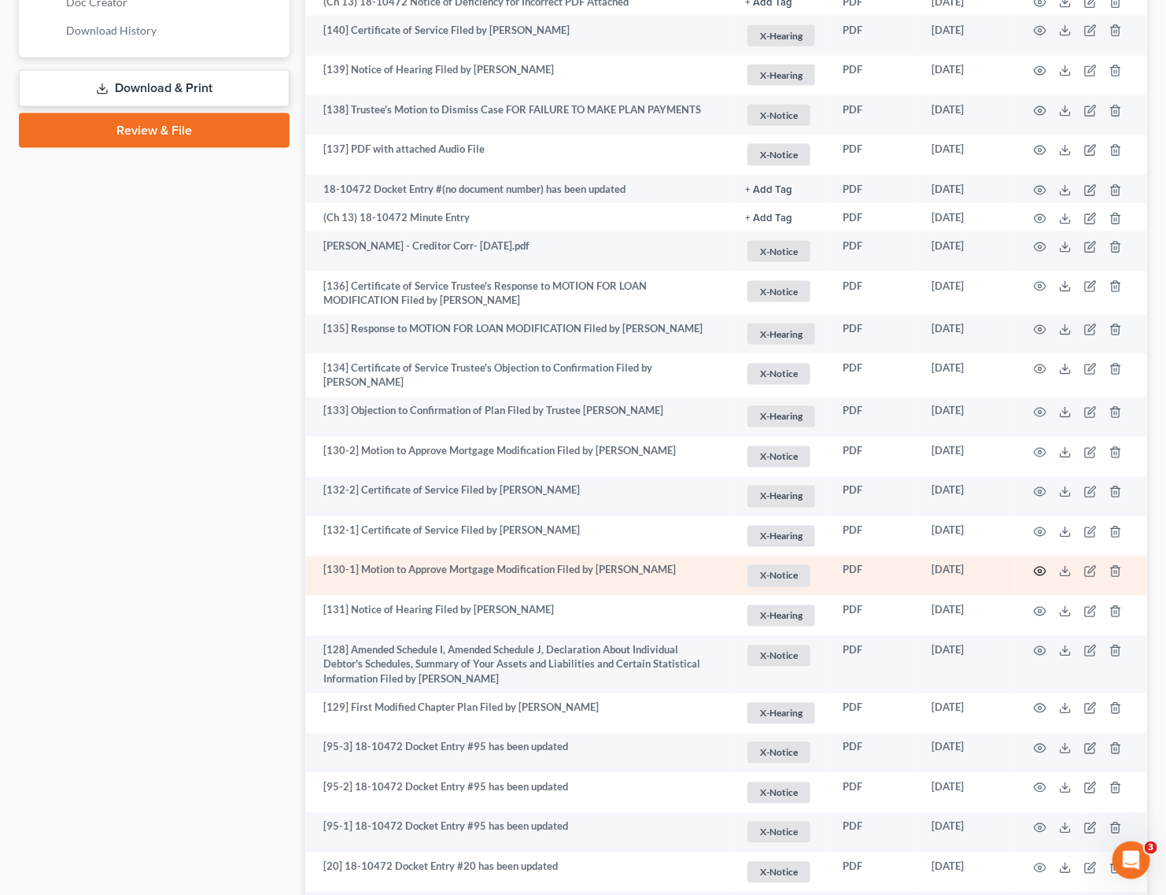
click at [1036, 565] on icon "button" at bounding box center [1040, 571] width 13 height 13
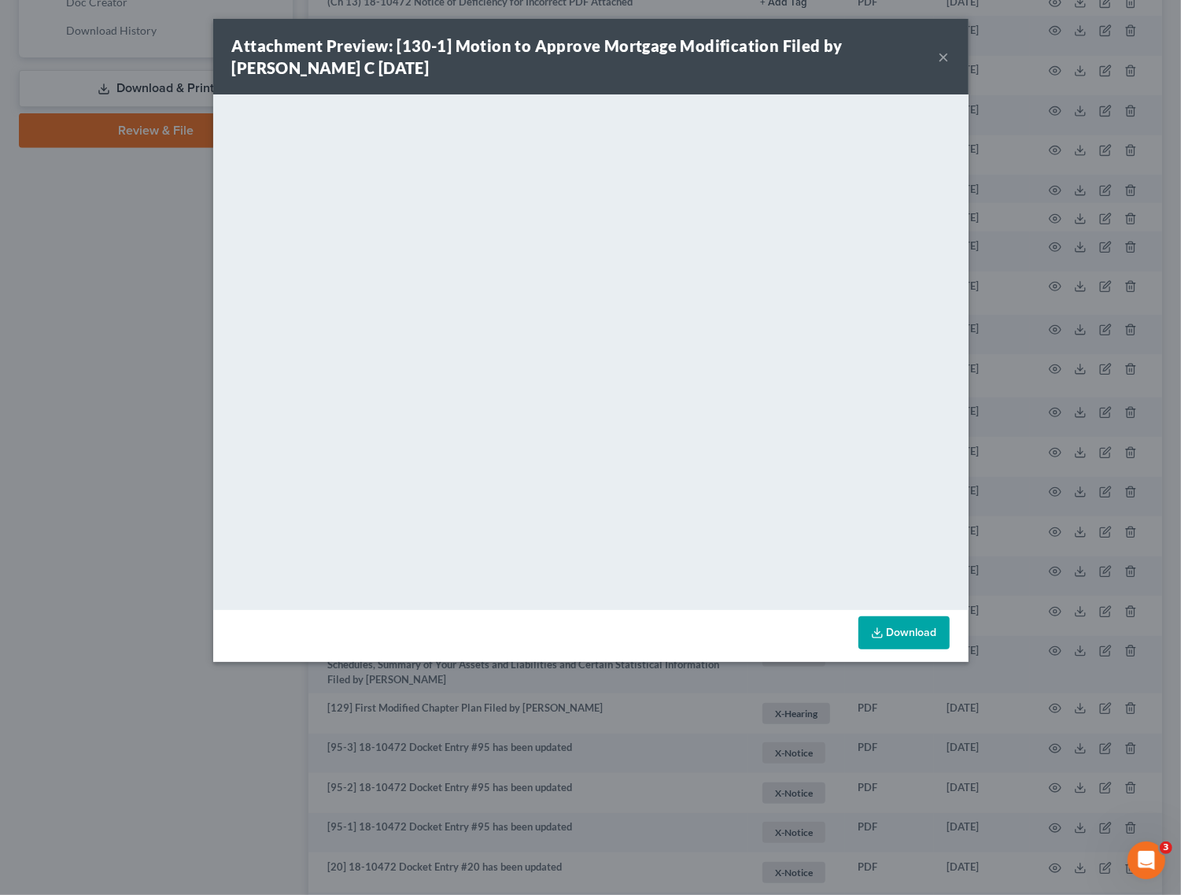
drag, startPoint x: 948, startPoint y: 61, endPoint x: 941, endPoint y: 53, distance: 11.2
click at [948, 61] on button "×" at bounding box center [944, 56] width 11 height 19
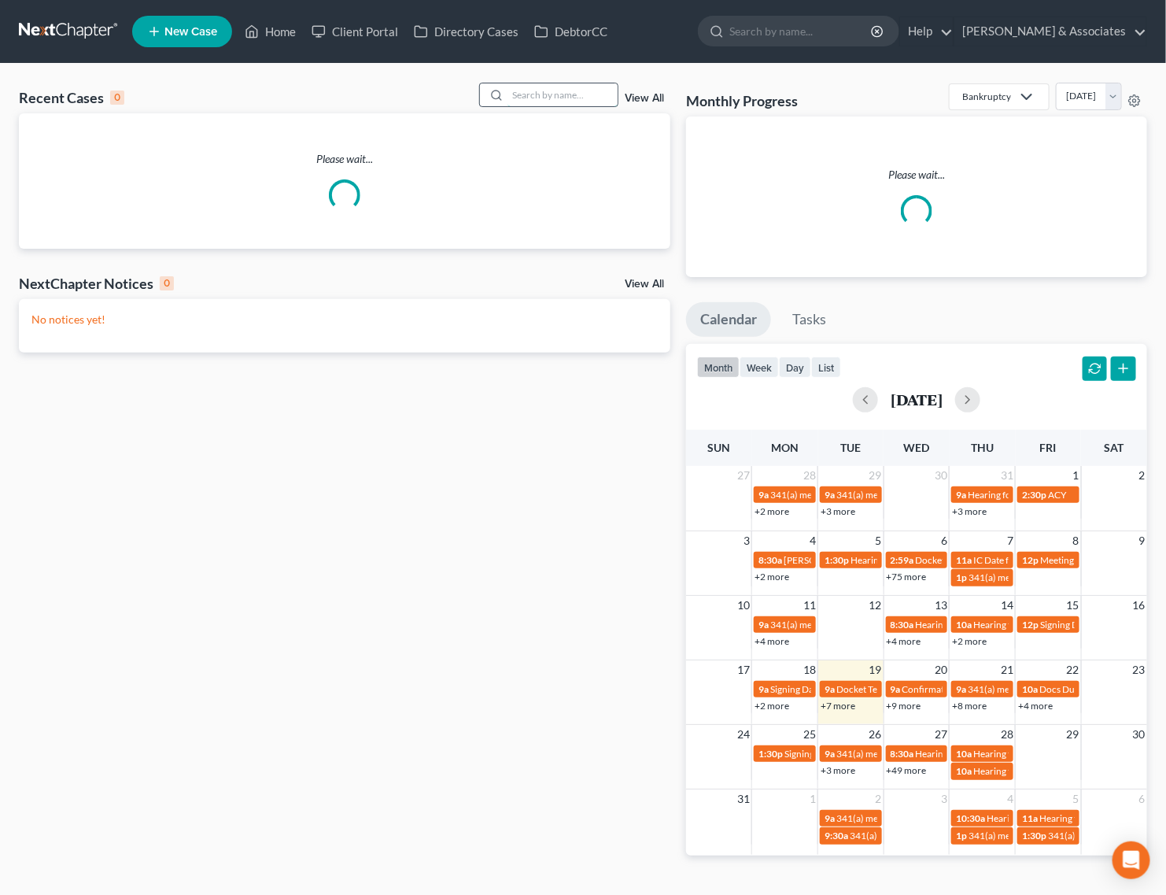
click at [551, 105] on input "search" at bounding box center [562, 94] width 110 height 23
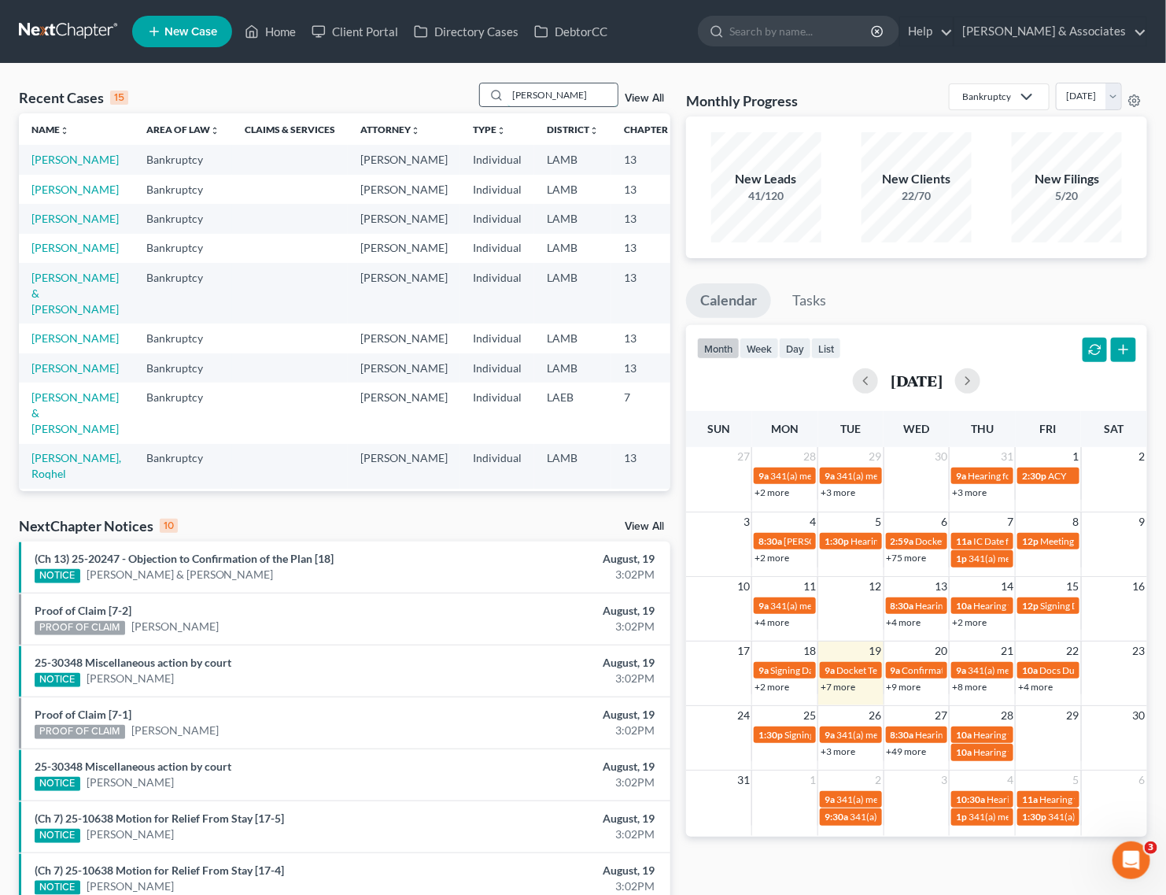
click at [559, 95] on input "[PERSON_NAME]" at bounding box center [562, 94] width 110 height 23
type input "[PERSON_NAME]"
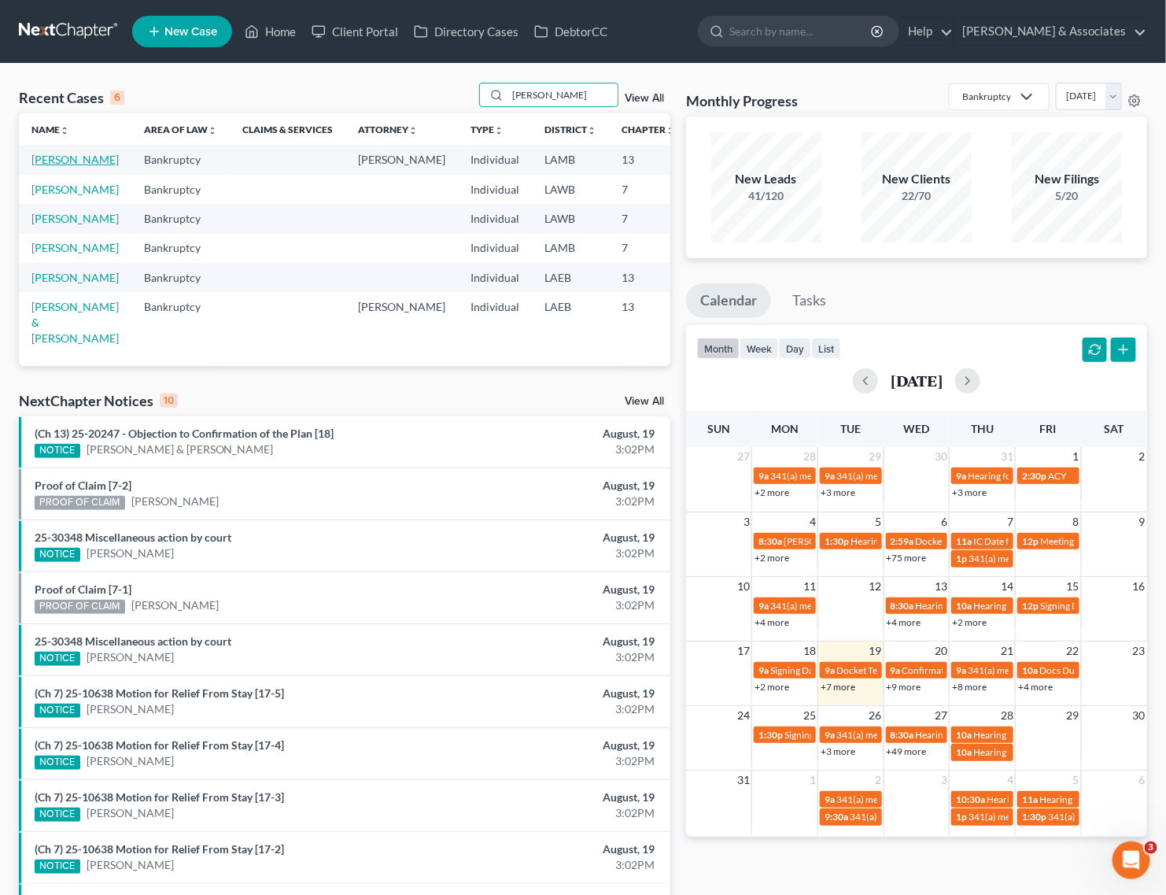
click at [47, 156] on link "[PERSON_NAME]" at bounding box center [74, 159] width 87 height 13
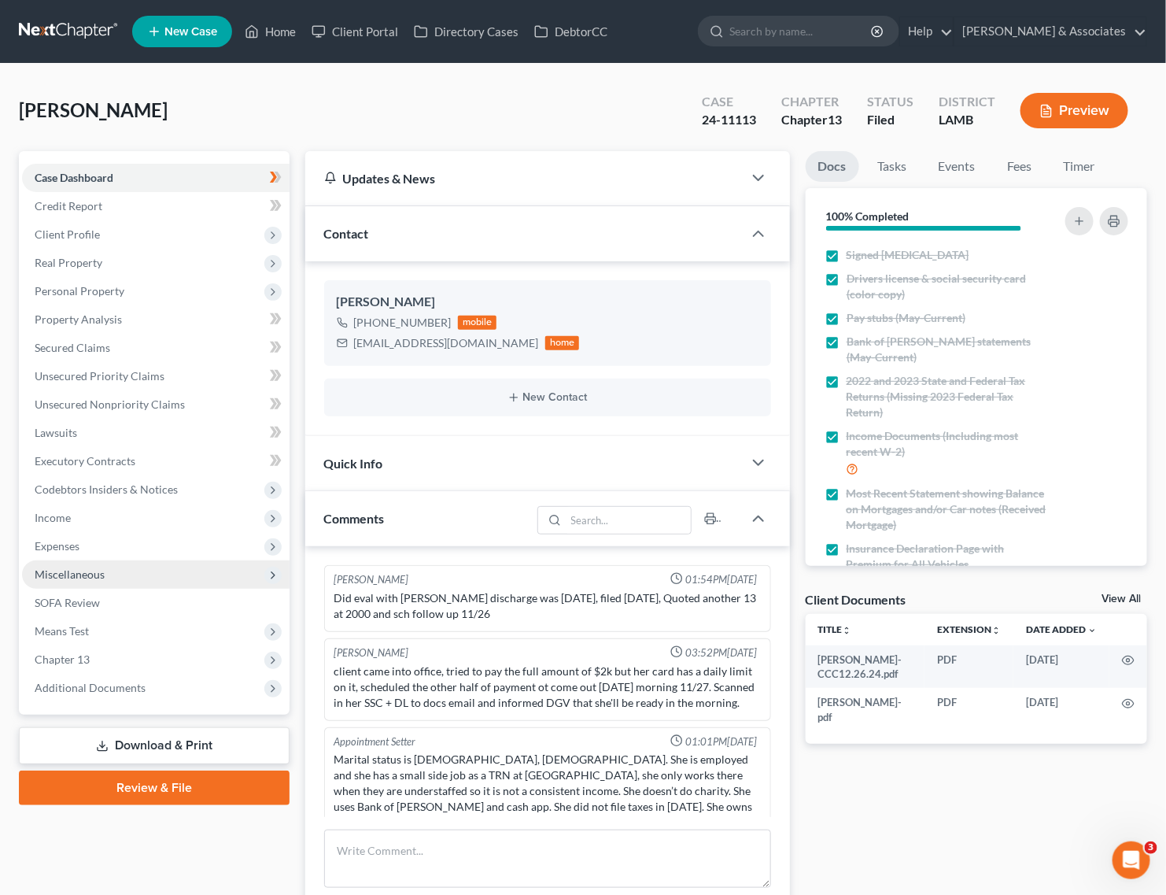
scroll to position [4064, 0]
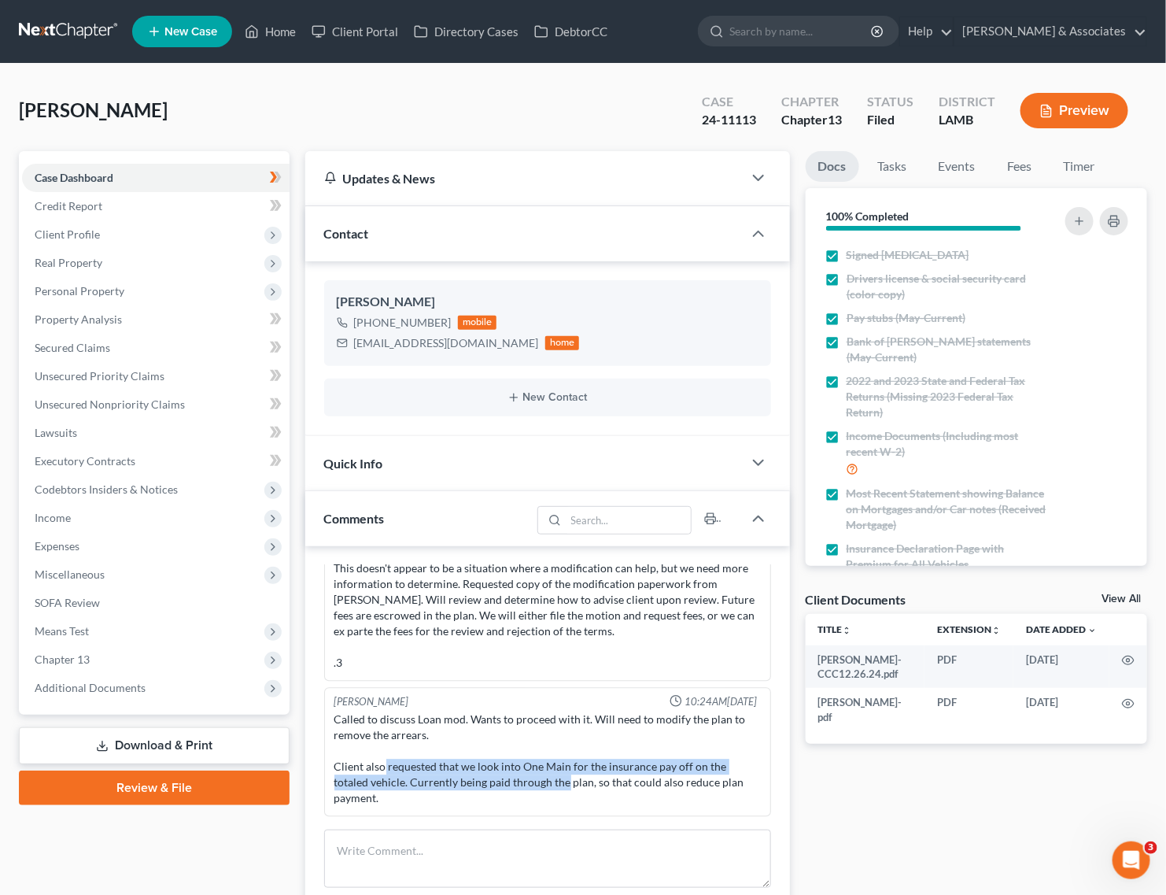
drag, startPoint x: 386, startPoint y: 771, endPoint x: 565, endPoint y: 789, distance: 180.3
click at [565, 789] on div "Called to discuss Loan mod. Wants to proceed with it. Will need to modify the p…" at bounding box center [547, 759] width 426 height 94
click at [104, 230] on span "Client Profile" at bounding box center [156, 234] width 268 height 28
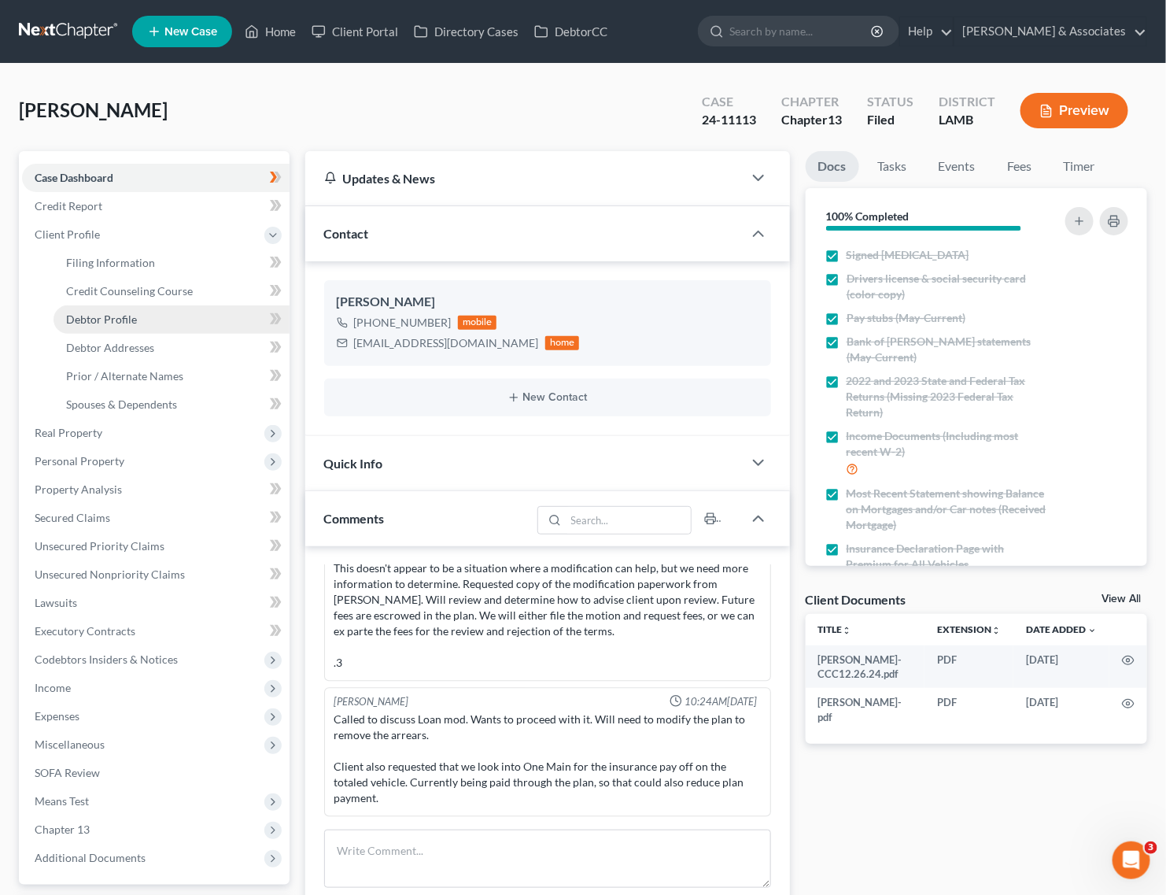
click at [111, 325] on link "Debtor Profile" at bounding box center [172, 319] width 236 height 28
select select "0"
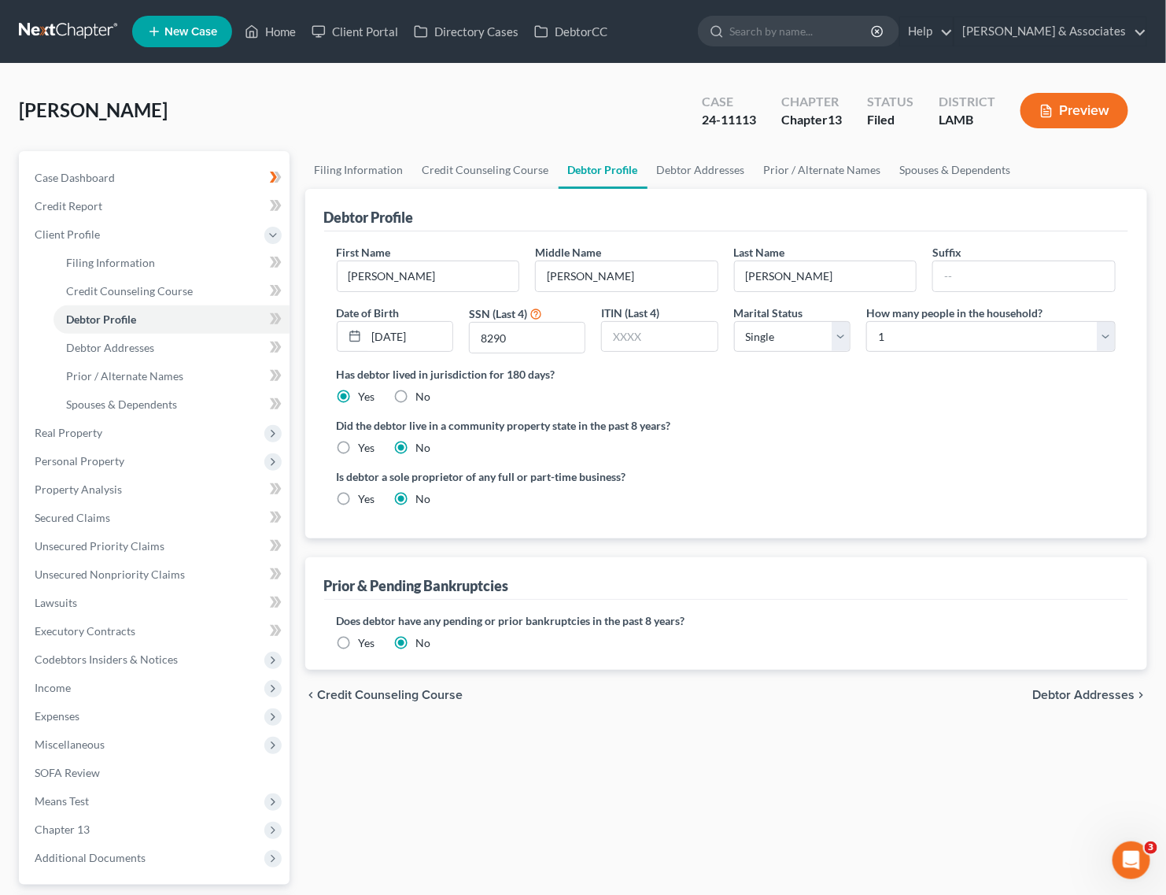
radio input "true"
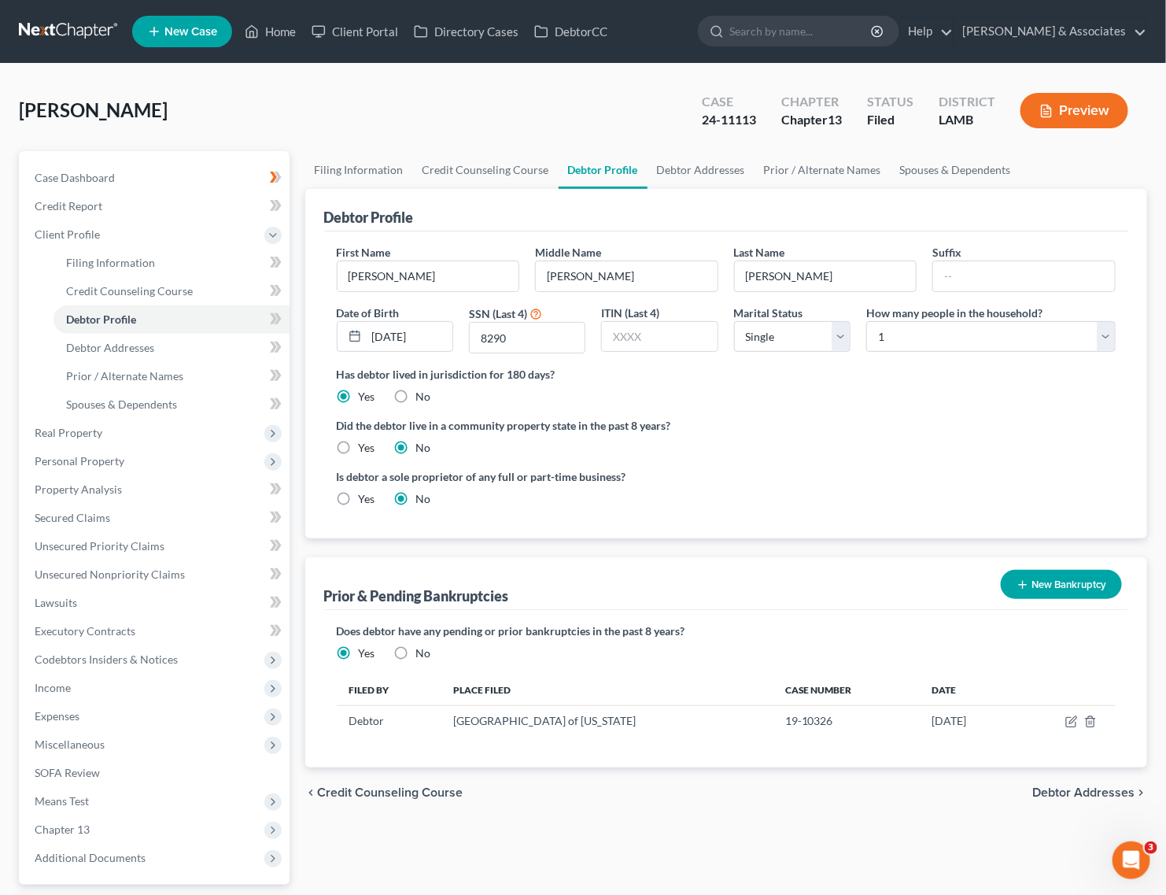
drag, startPoint x: 371, startPoint y: 221, endPoint x: 18, endPoint y: 252, distance: 353.8
click at [371, 221] on div "Debtor Profile" at bounding box center [369, 217] width 90 height 19
click at [113, 181] on span "Case Dashboard" at bounding box center [75, 177] width 80 height 13
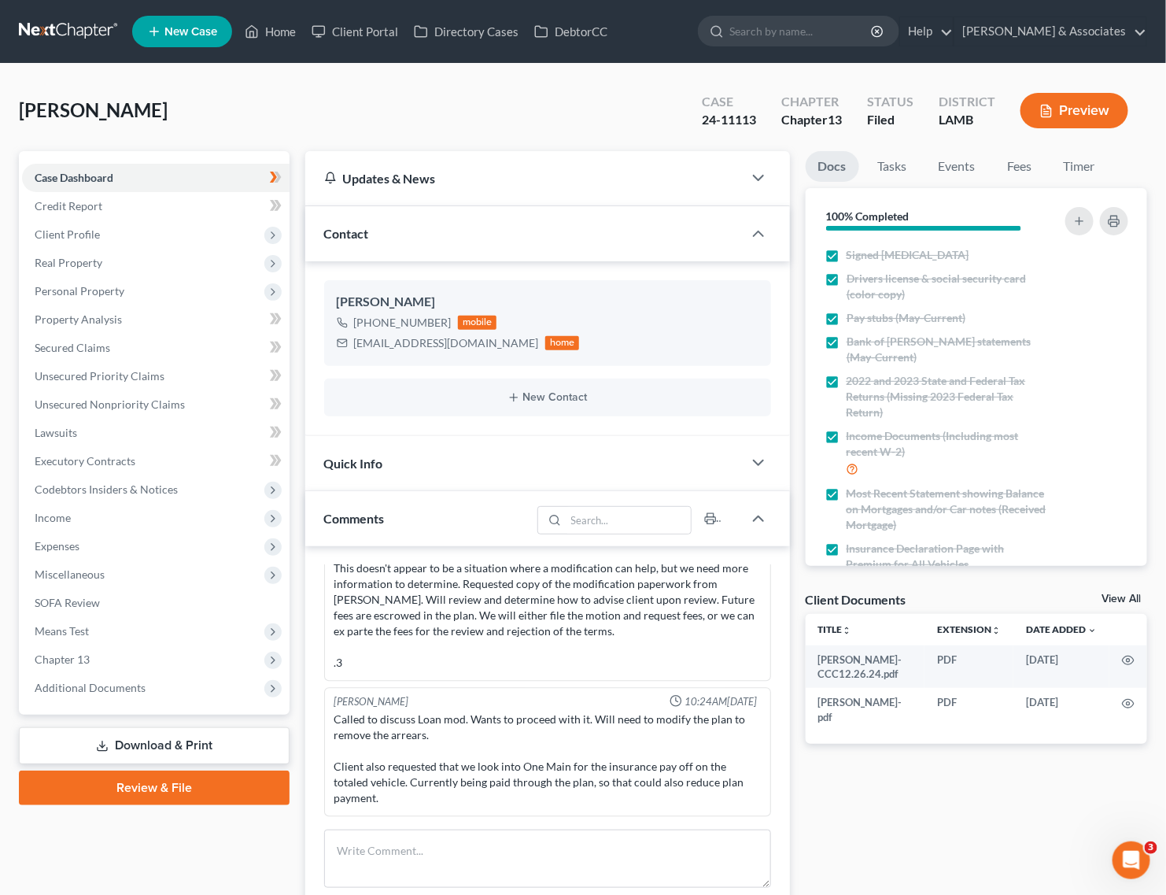
scroll to position [4064, 0]
click at [611, 520] on input "search" at bounding box center [628, 520] width 125 height 27
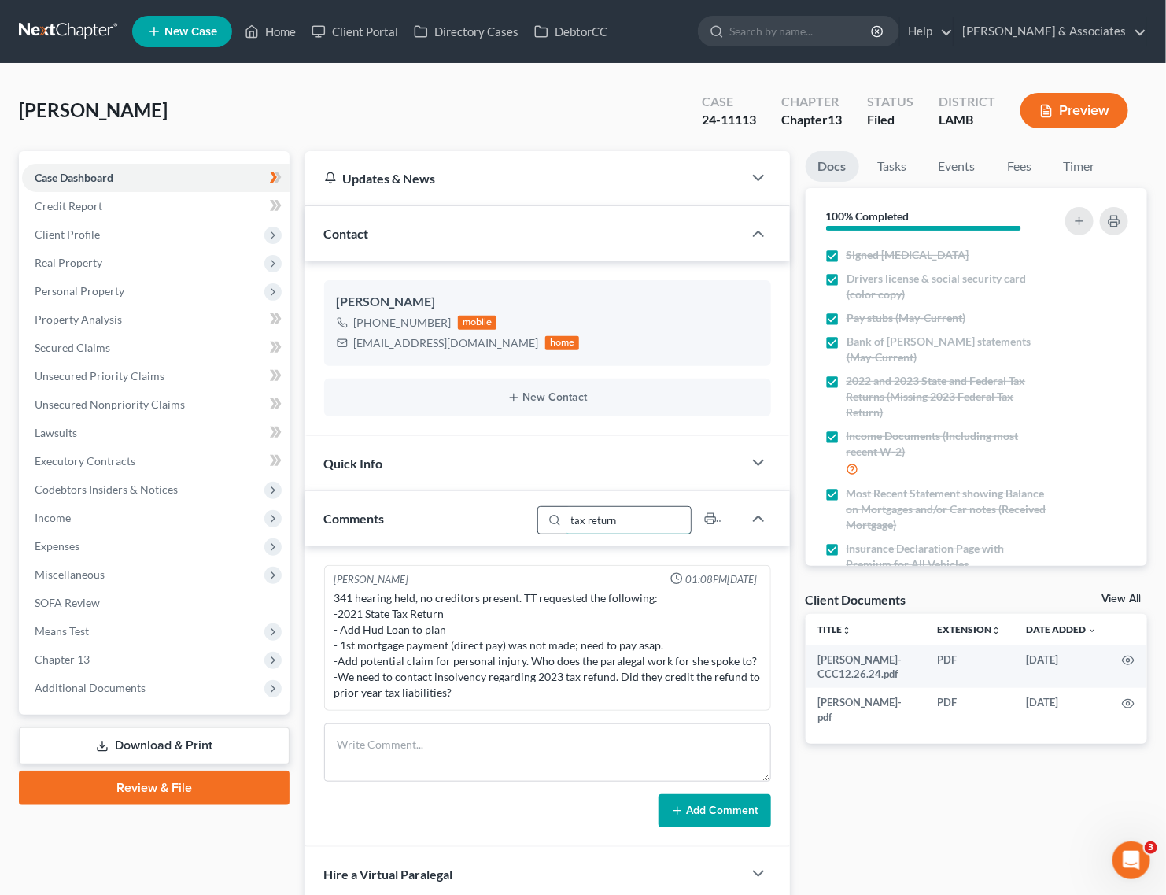
scroll to position [0, 0]
drag, startPoint x: 634, startPoint y: 520, endPoint x: 537, endPoint y: 518, distance: 96.8
click at [537, 518] on div "tax return" at bounding box center [637, 519] width 212 height 38
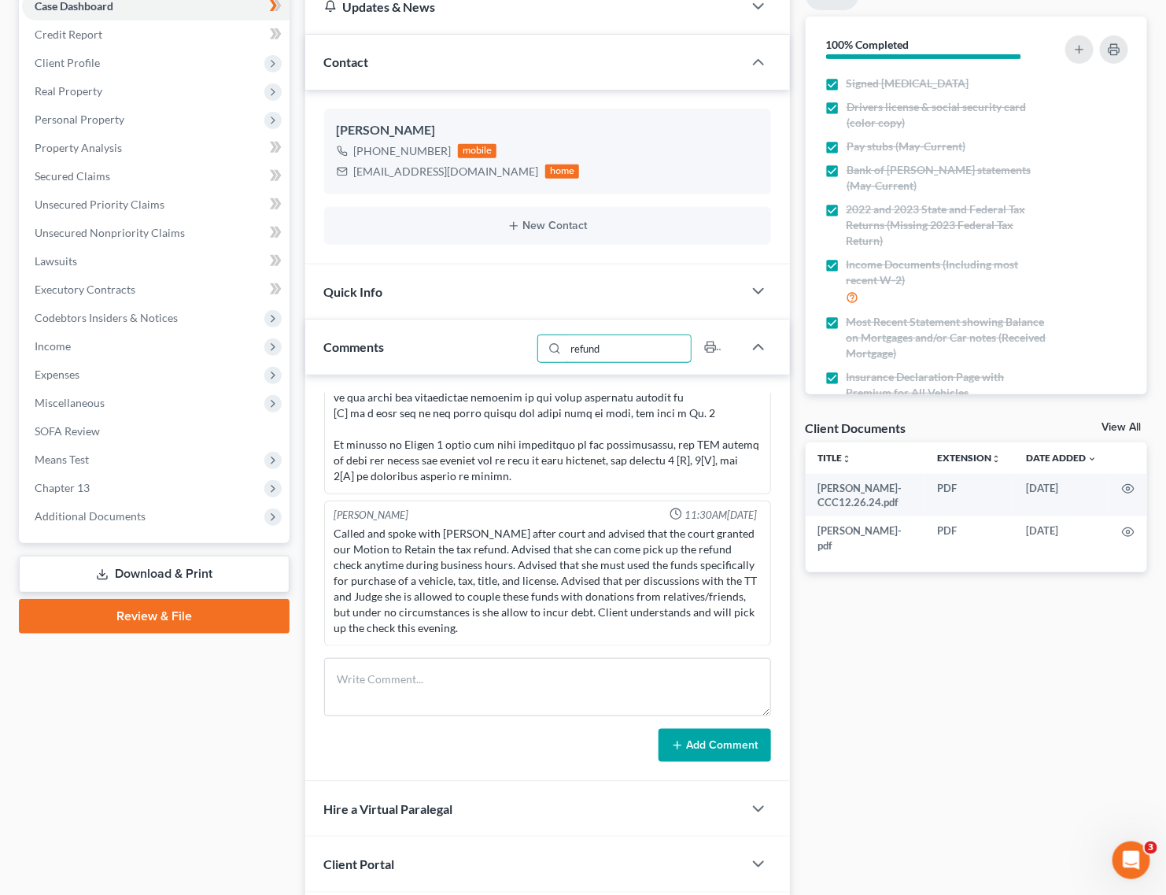
scroll to position [197, 0]
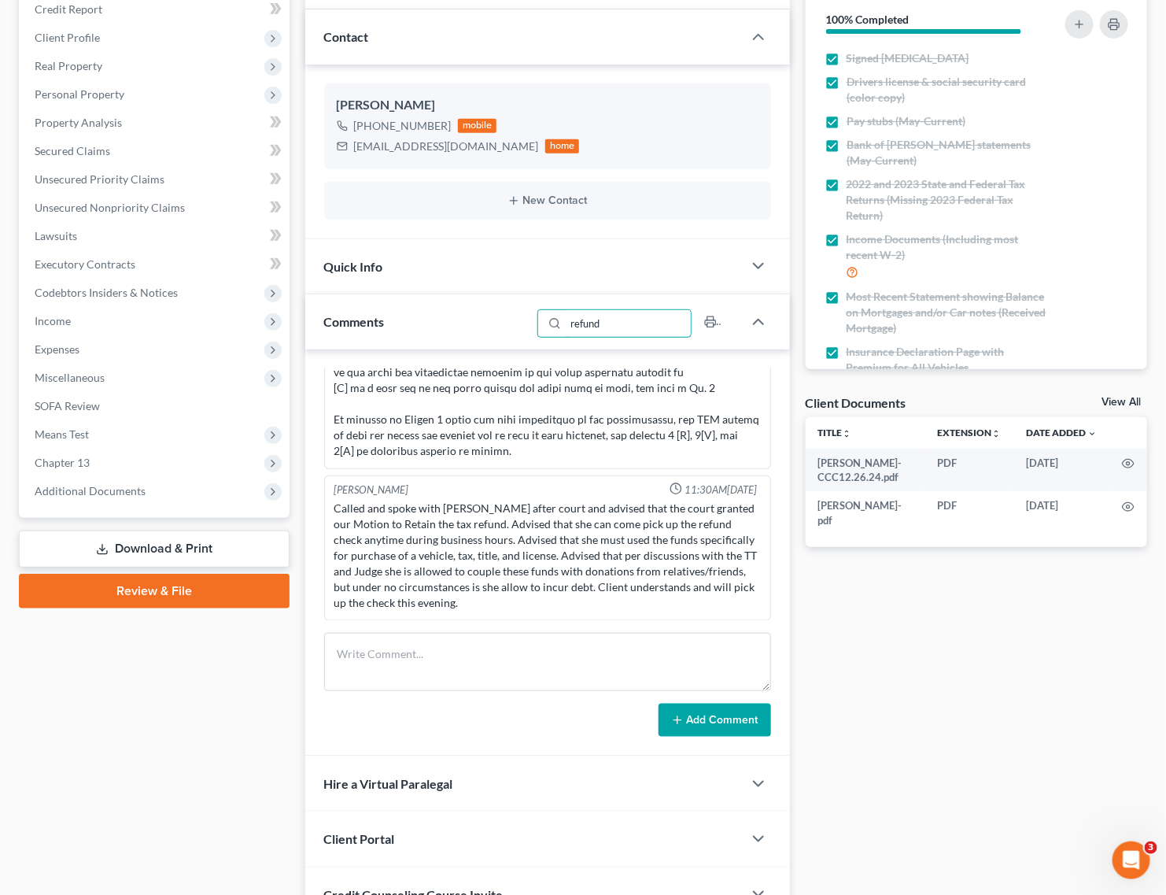
type input "refund"
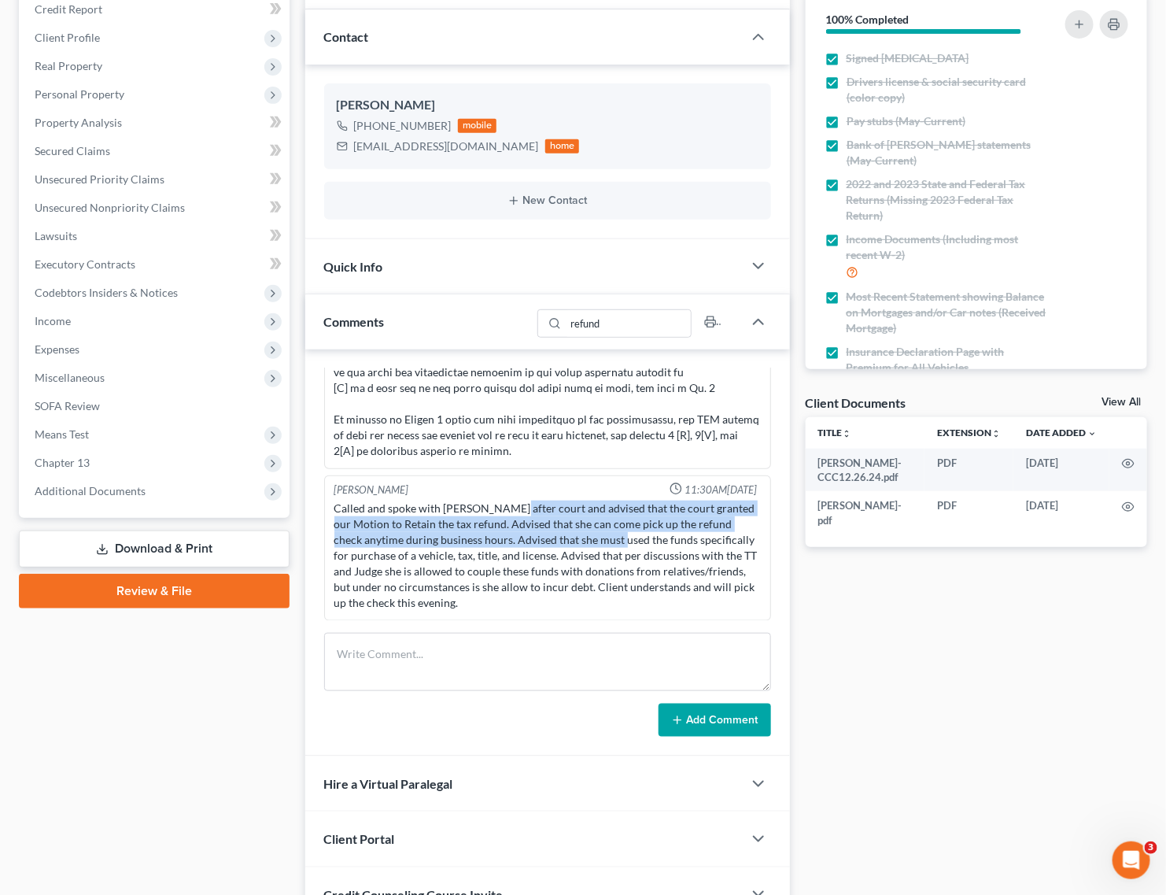
drag, startPoint x: 513, startPoint y: 512, endPoint x: 607, endPoint y: 541, distance: 98.0
click at [607, 541] on div "Called and spoke with [PERSON_NAME] after court and advised that the court gran…" at bounding box center [547, 555] width 426 height 110
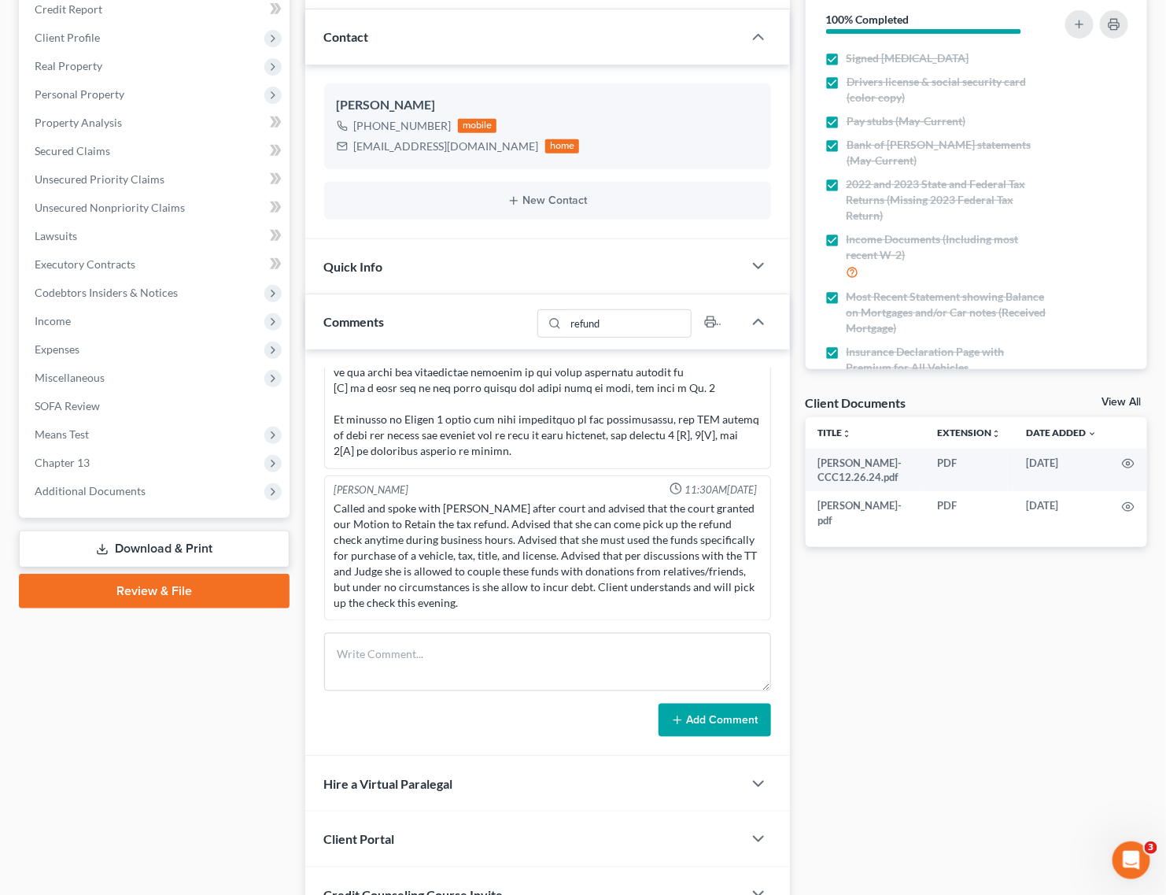
click at [526, 567] on div "Called and spoke with [PERSON_NAME] after court and advised that the court gran…" at bounding box center [547, 555] width 426 height 110
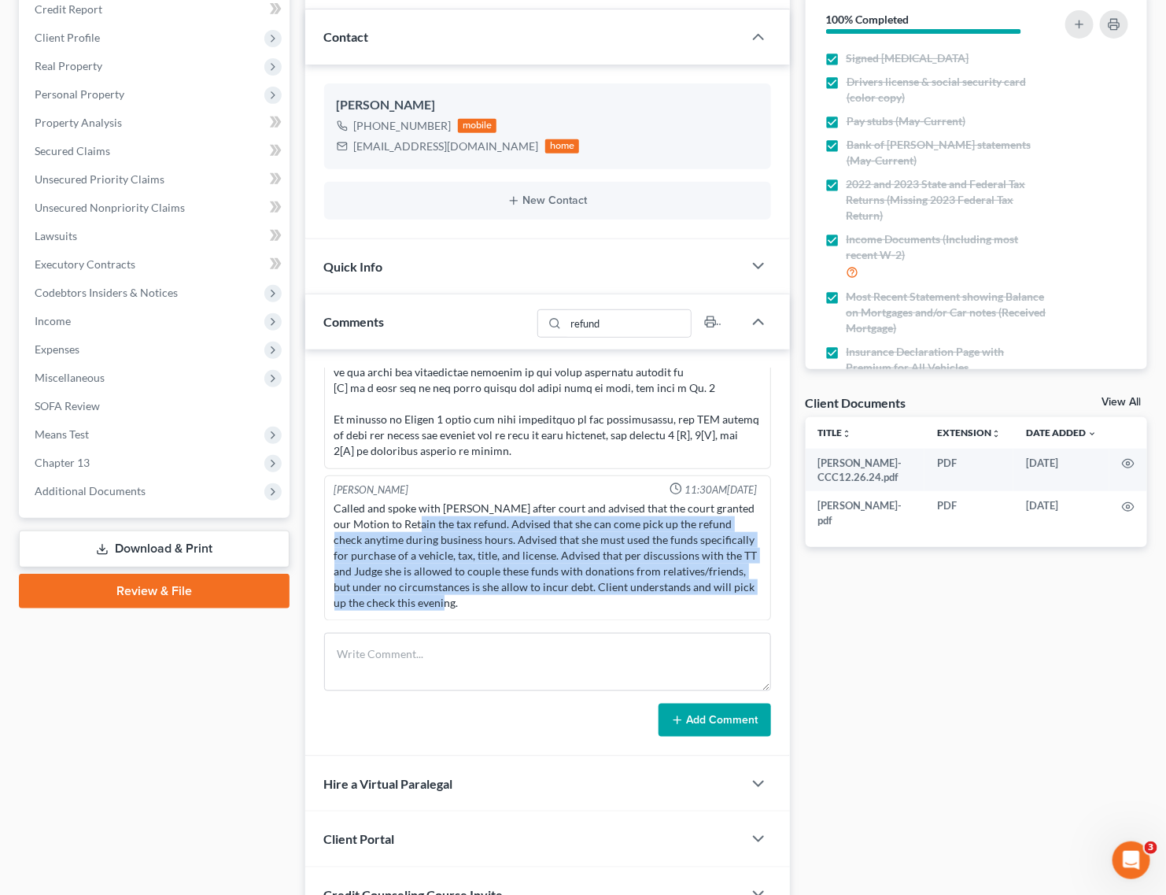
drag, startPoint x: 415, startPoint y: 519, endPoint x: 510, endPoint y: 610, distance: 131.3
click at [510, 610] on div "Called and spoke with [PERSON_NAME] after court and advised that the court gran…" at bounding box center [547, 555] width 426 height 110
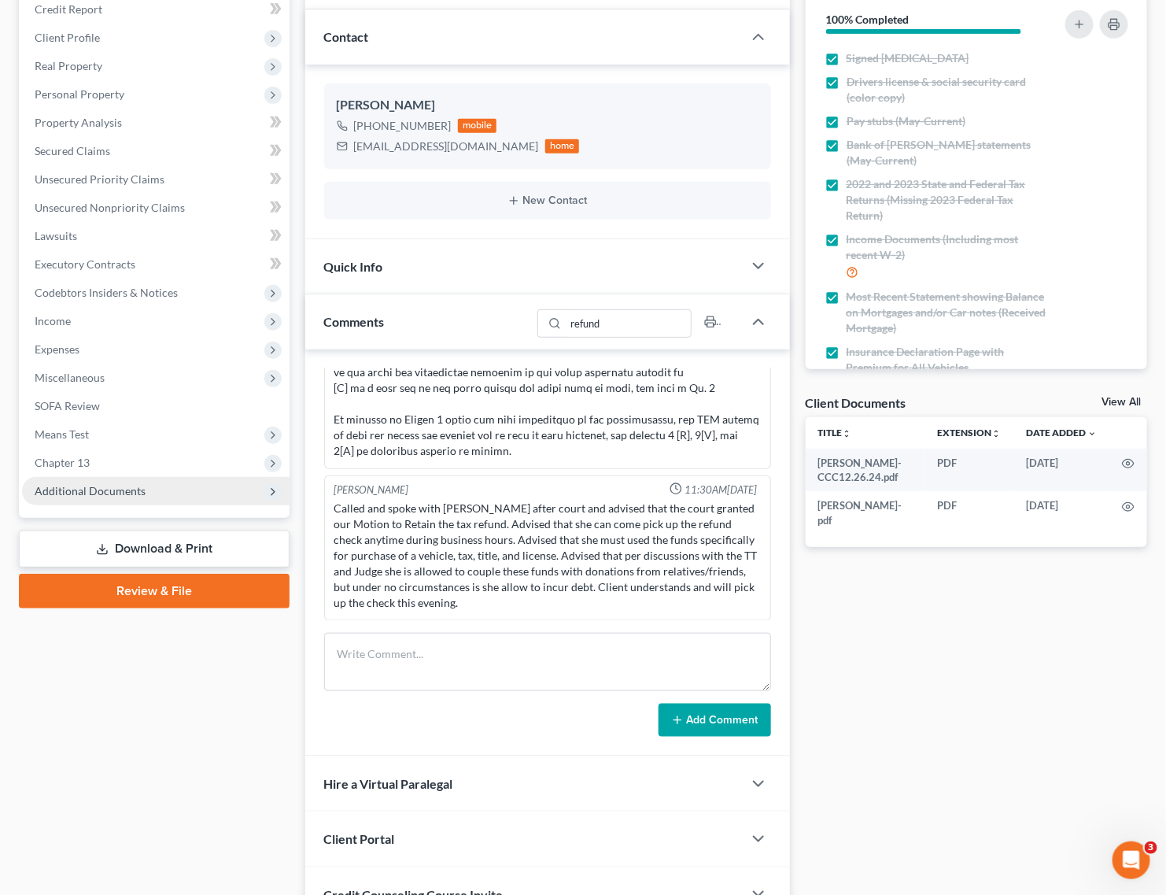
click at [88, 489] on span "Additional Documents" at bounding box center [90, 490] width 111 height 13
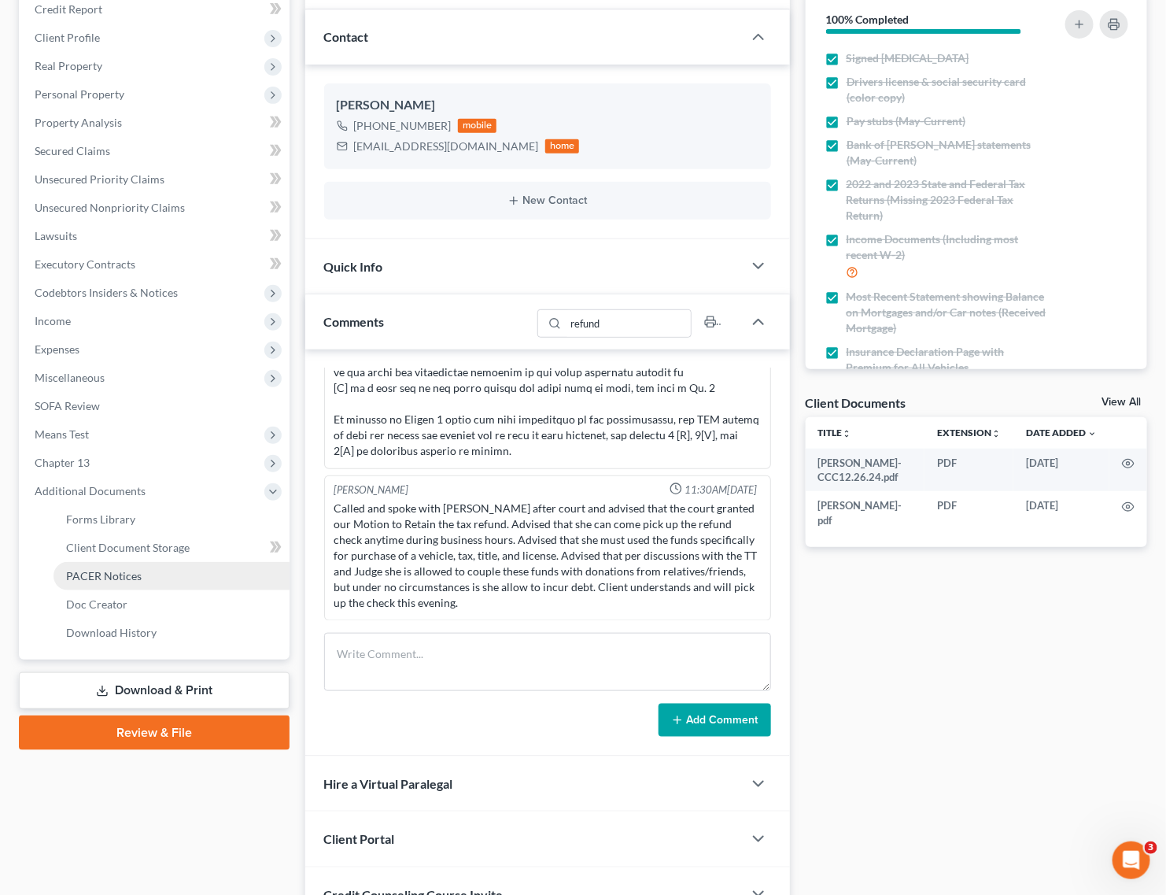
click at [94, 569] on span "PACER Notices" at bounding box center [104, 575] width 76 height 13
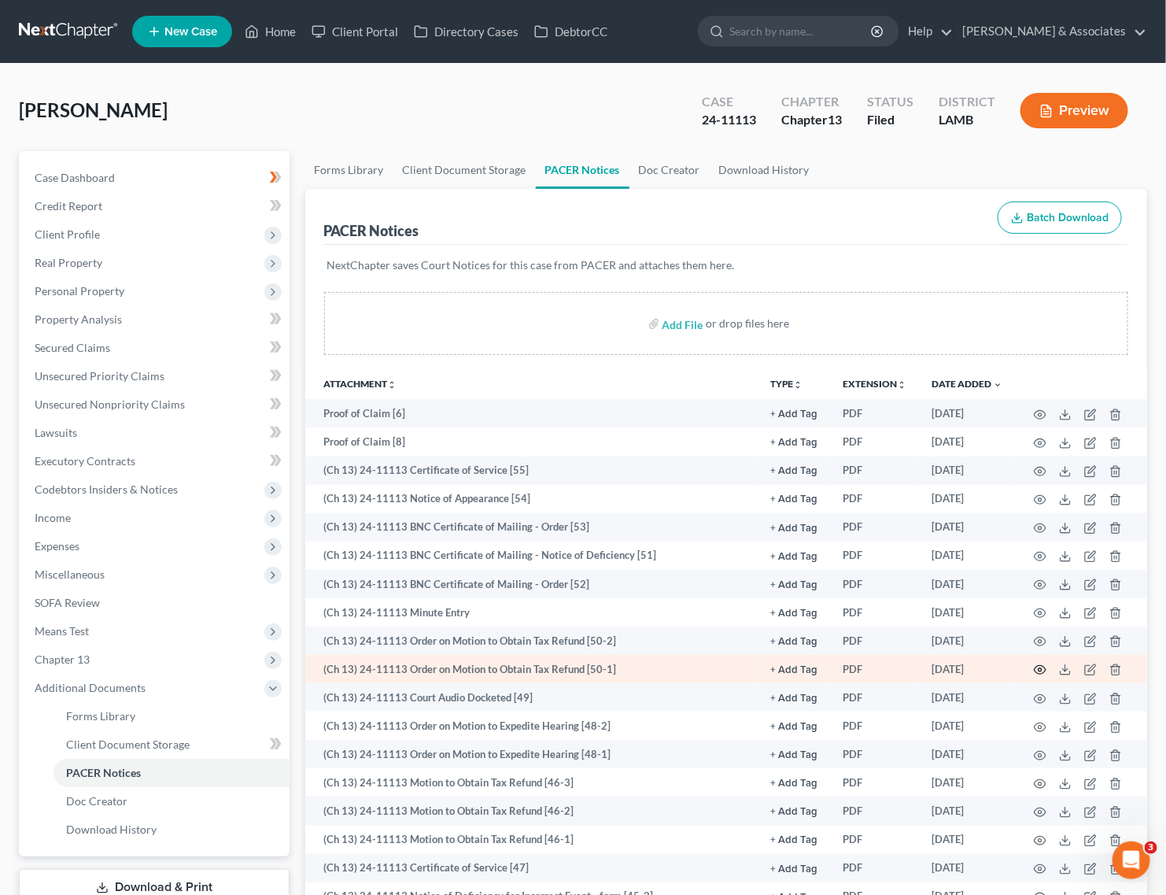
click at [1041, 671] on icon "button" at bounding box center [1040, 669] width 13 height 13
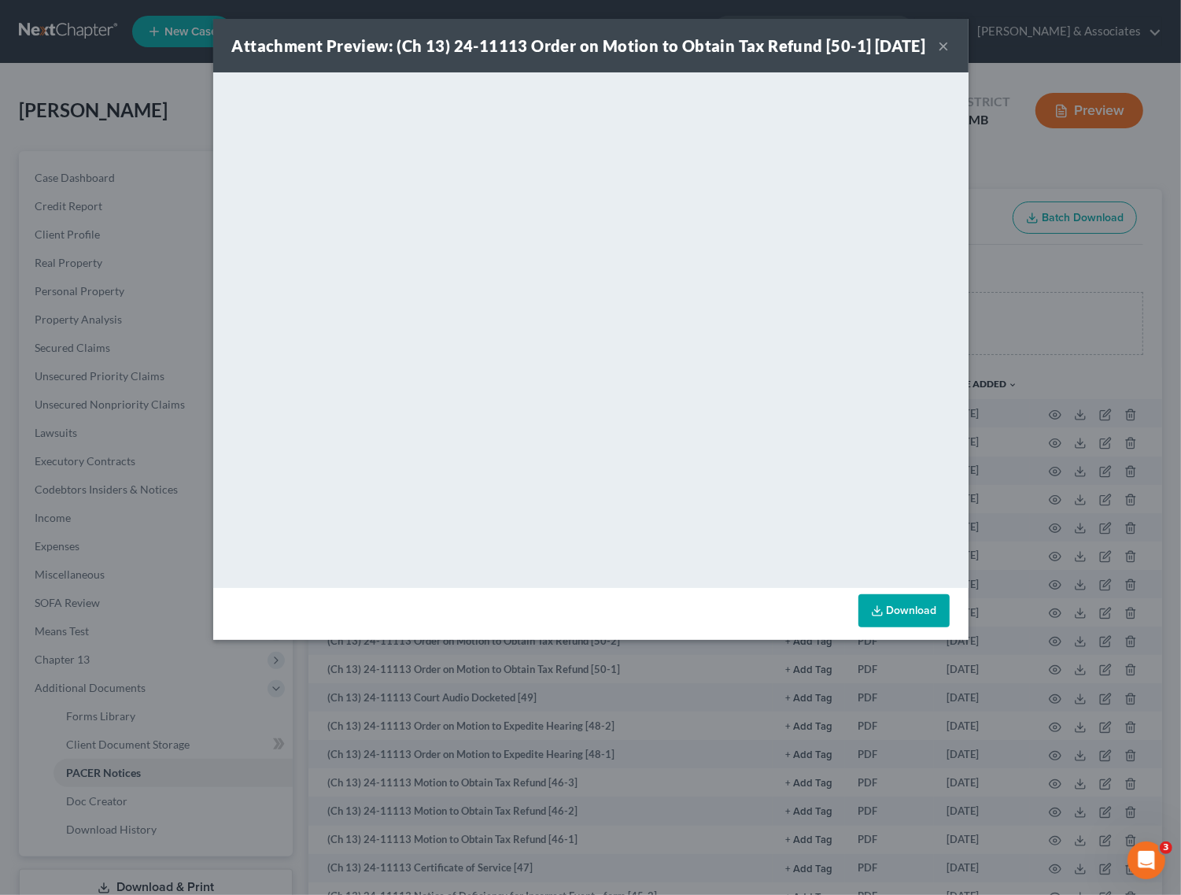
drag, startPoint x: 940, startPoint y: 51, endPoint x: 640, endPoint y: 68, distance: 301.0
click at [940, 51] on button "×" at bounding box center [944, 45] width 11 height 19
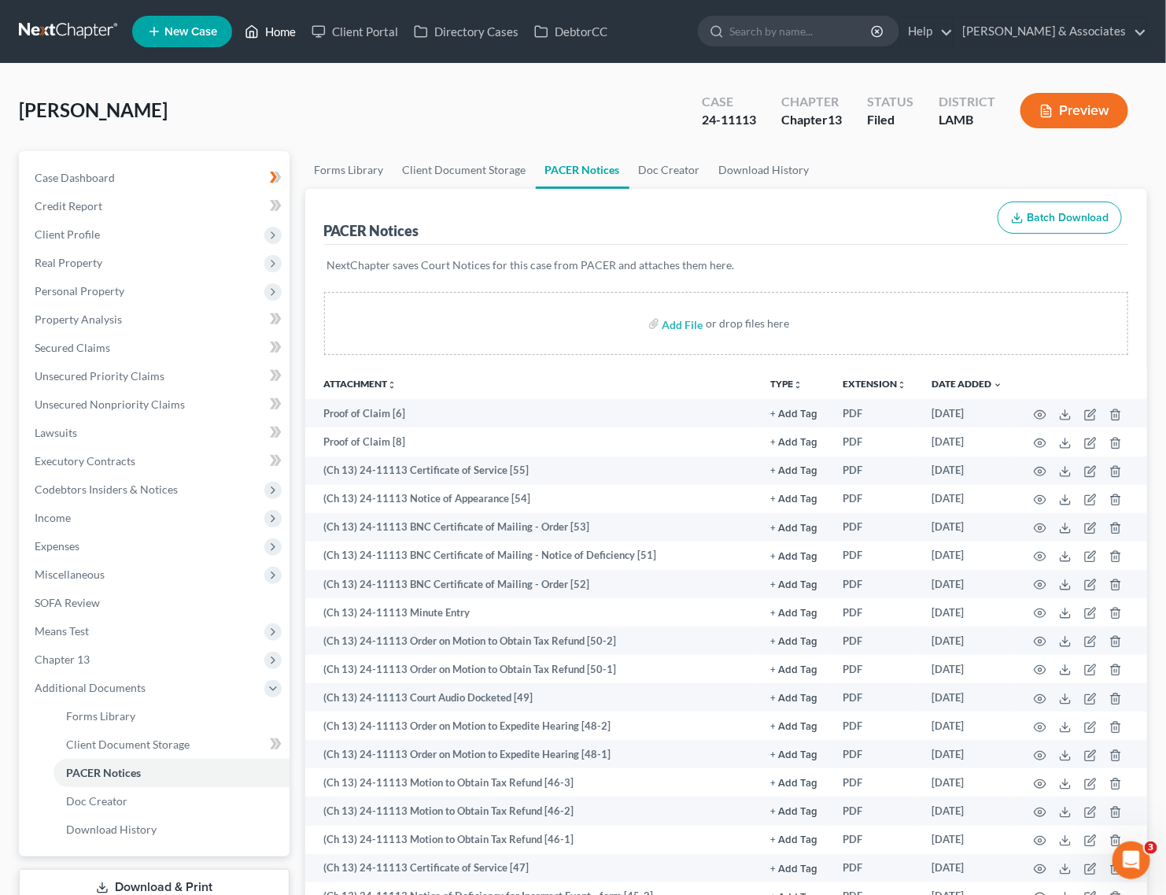
click at [278, 28] on link "Home" at bounding box center [270, 31] width 67 height 28
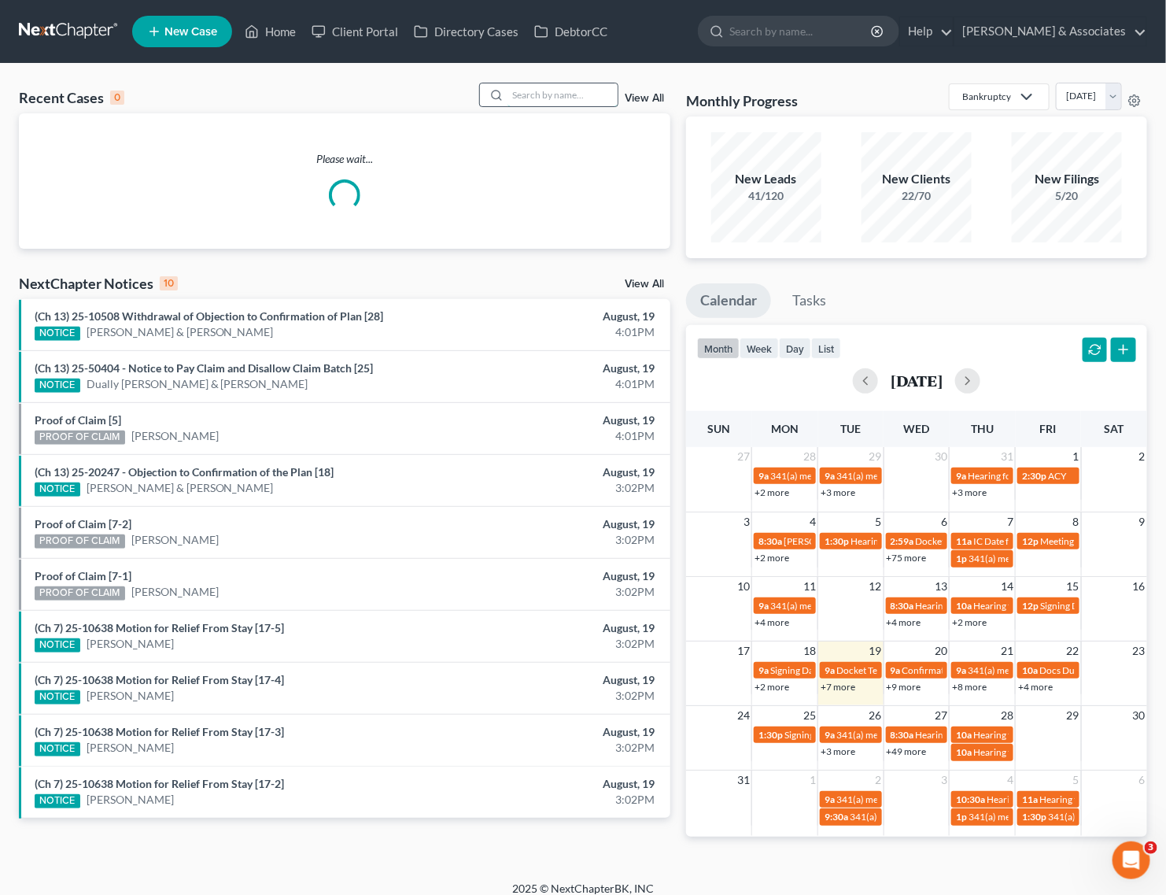
click at [529, 103] on input "search" at bounding box center [562, 94] width 110 height 23
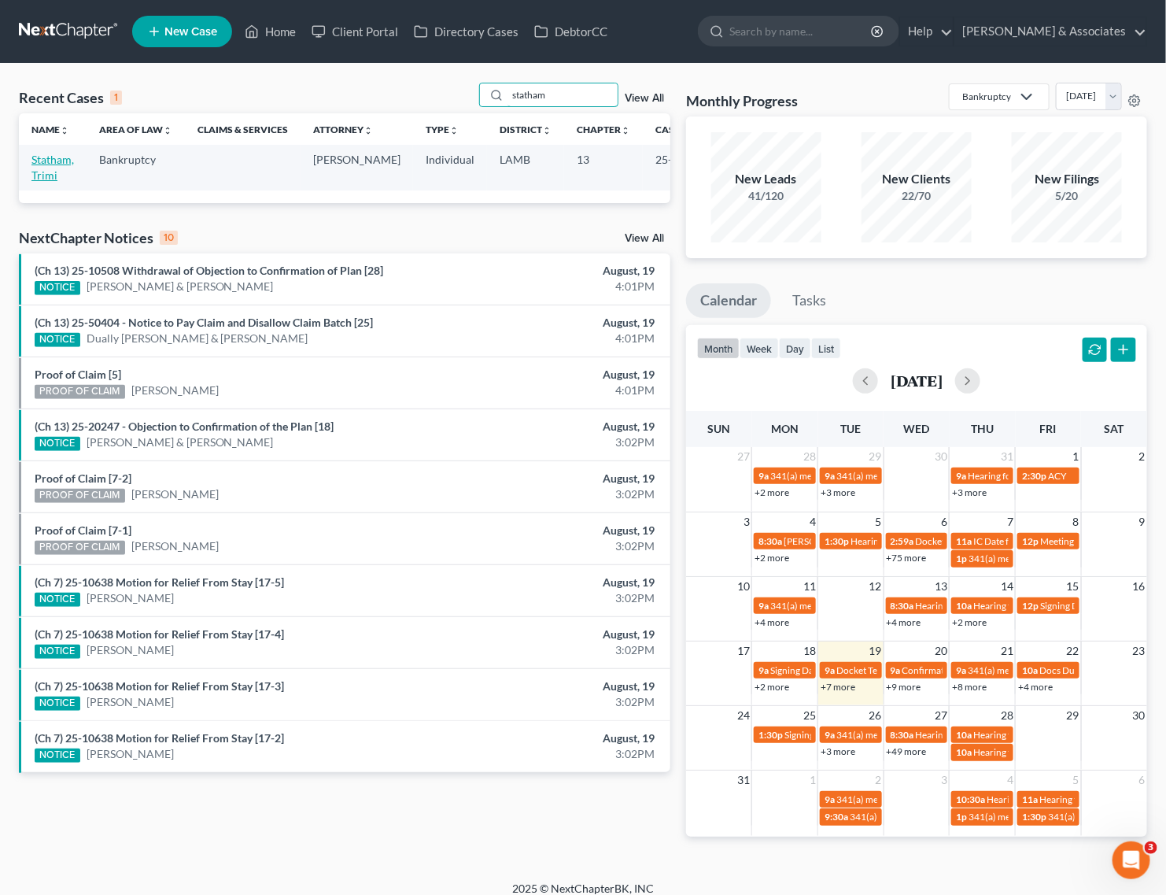
type input "statham"
click at [46, 163] on link "Statham, Trimi" at bounding box center [52, 167] width 42 height 29
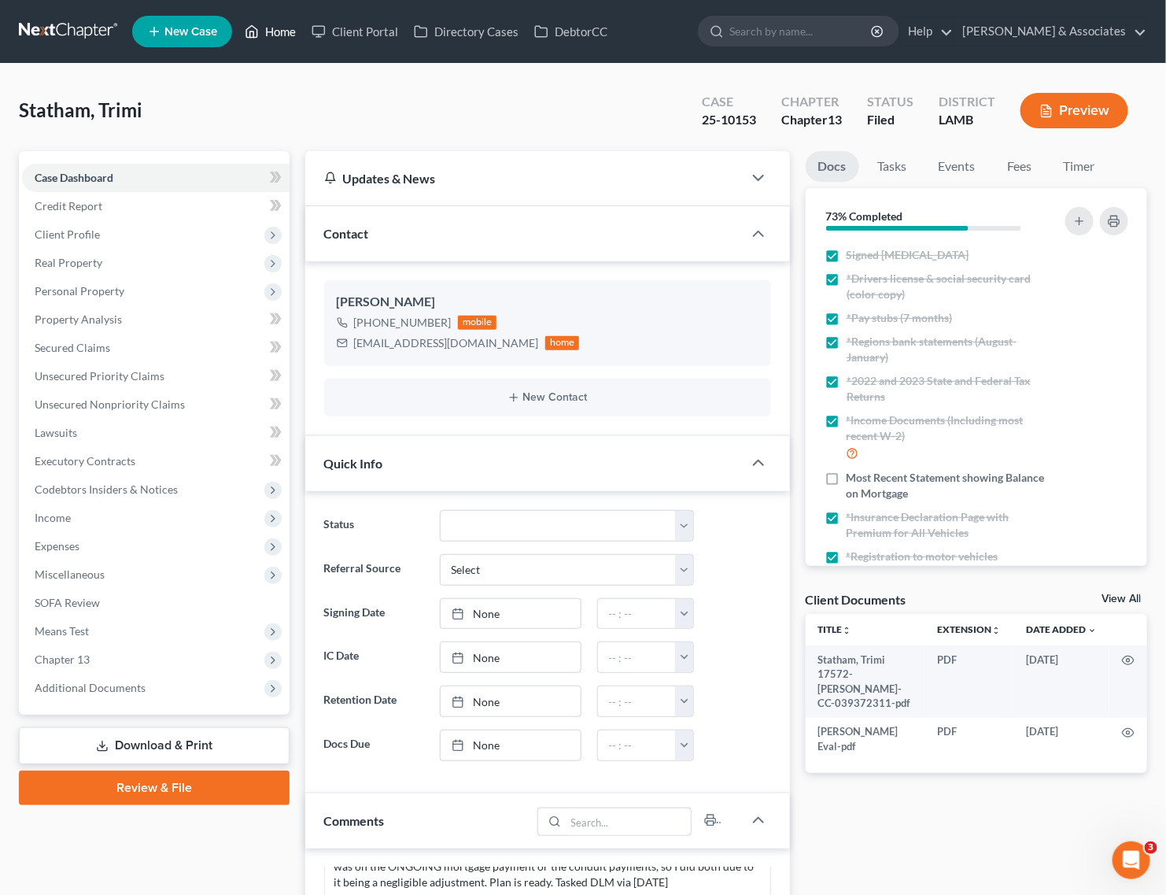
click at [278, 26] on link "Home" at bounding box center [270, 31] width 67 height 28
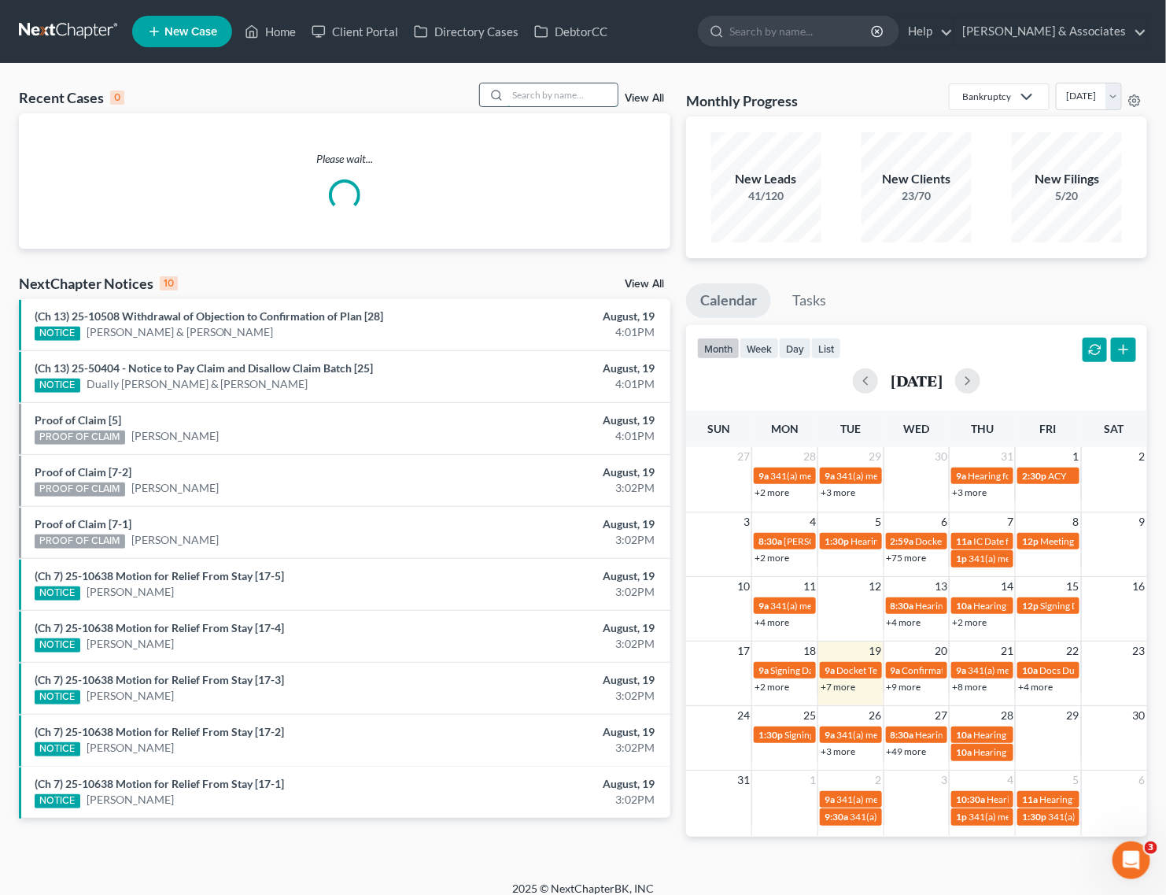
click at [575, 98] on input "search" at bounding box center [562, 94] width 110 height 23
type input "[PERSON_NAME]"
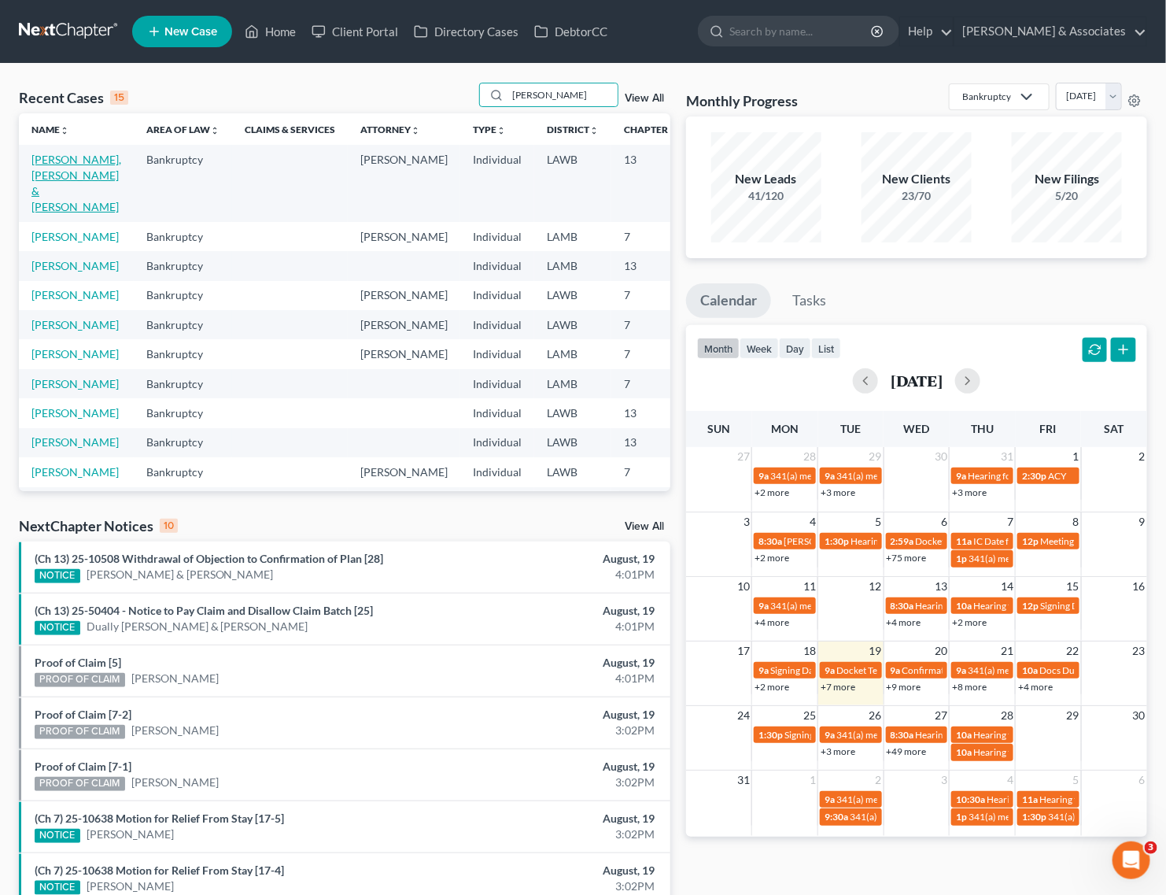
click at [43, 175] on link "[PERSON_NAME], [PERSON_NAME] & [PERSON_NAME]" at bounding box center [76, 183] width 90 height 61
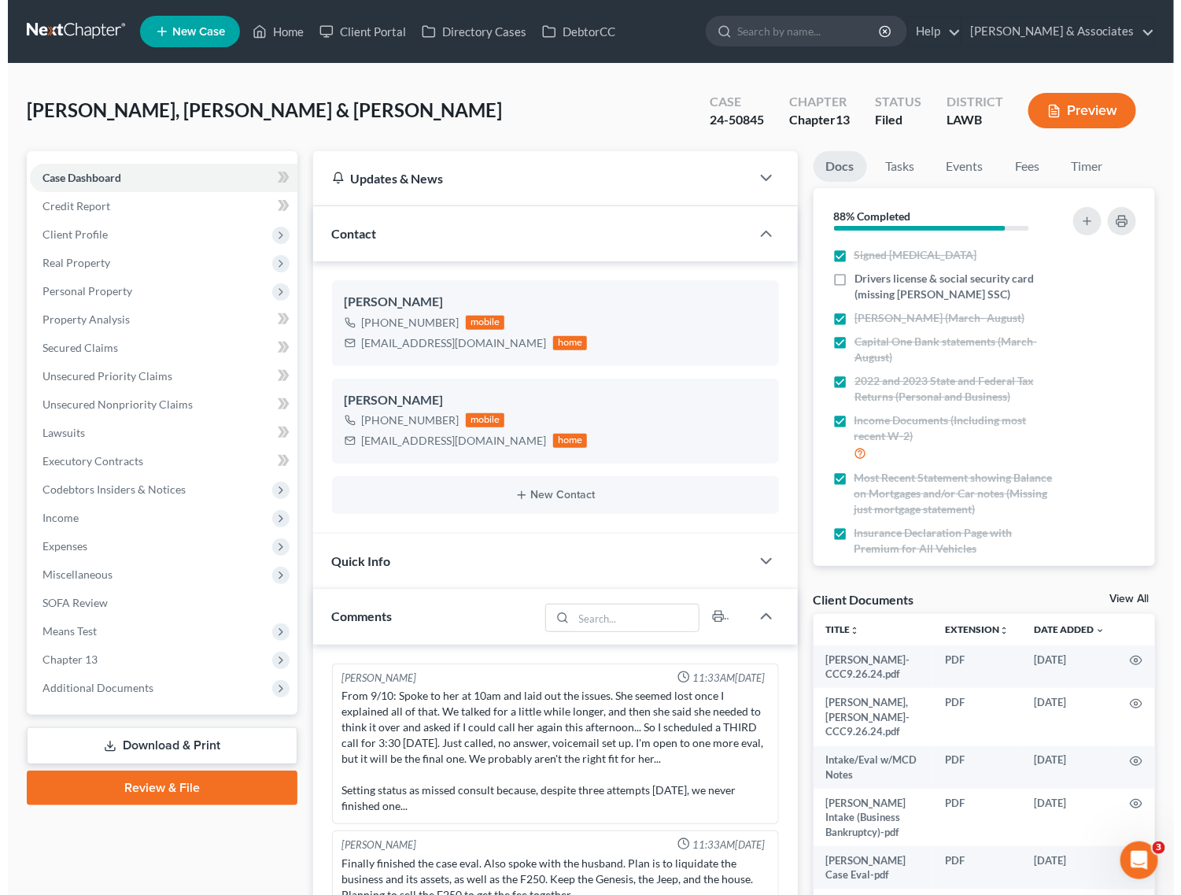
scroll to position [6426, 0]
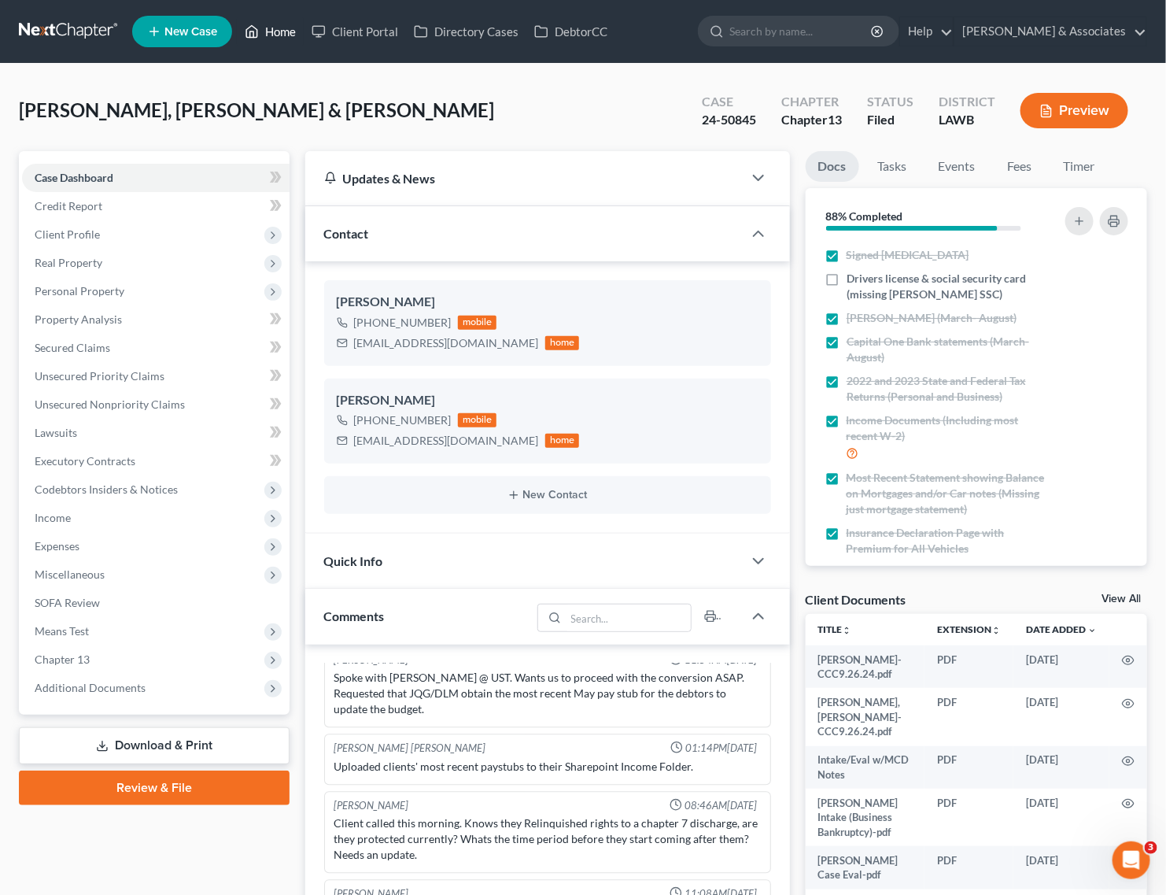
drag, startPoint x: 276, startPoint y: 29, endPoint x: 281, endPoint y: 1, distance: 28.7
click at [276, 29] on link "Home" at bounding box center [270, 31] width 67 height 28
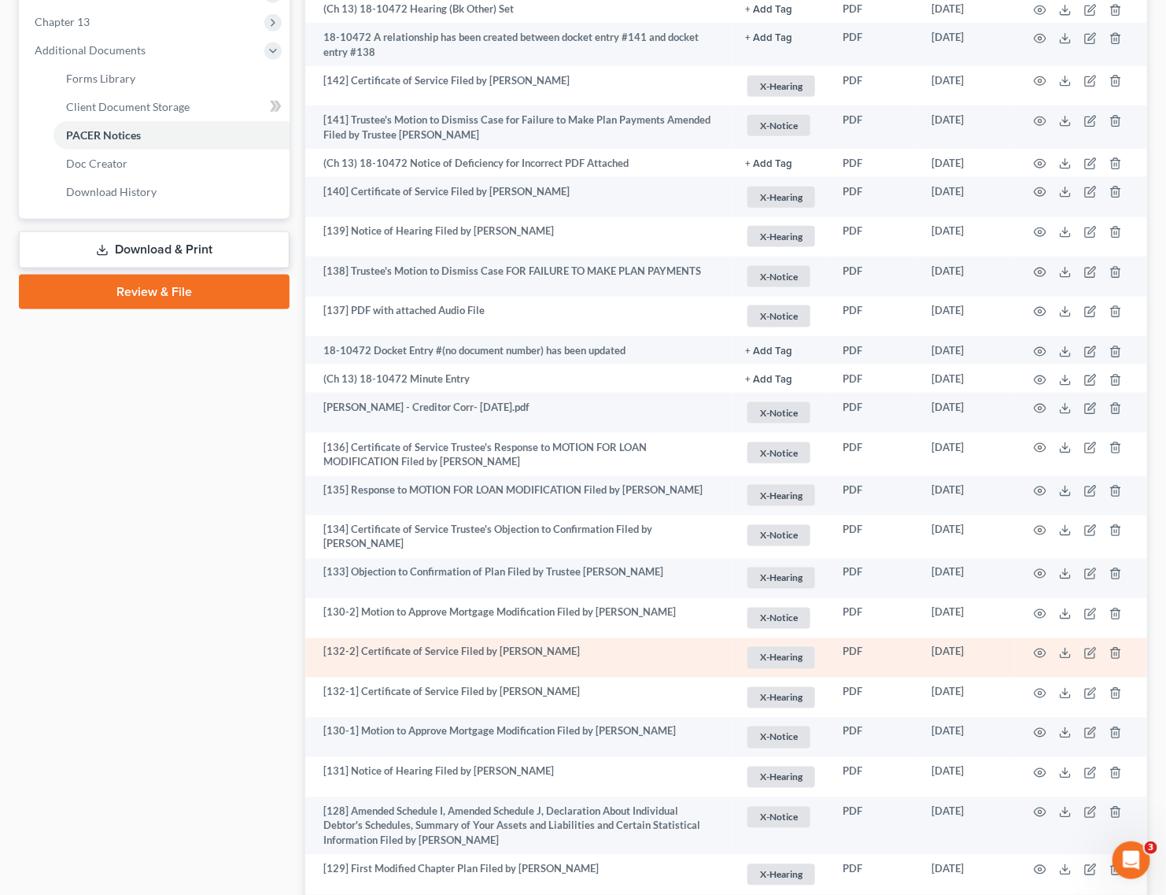
scroll to position [602, 0]
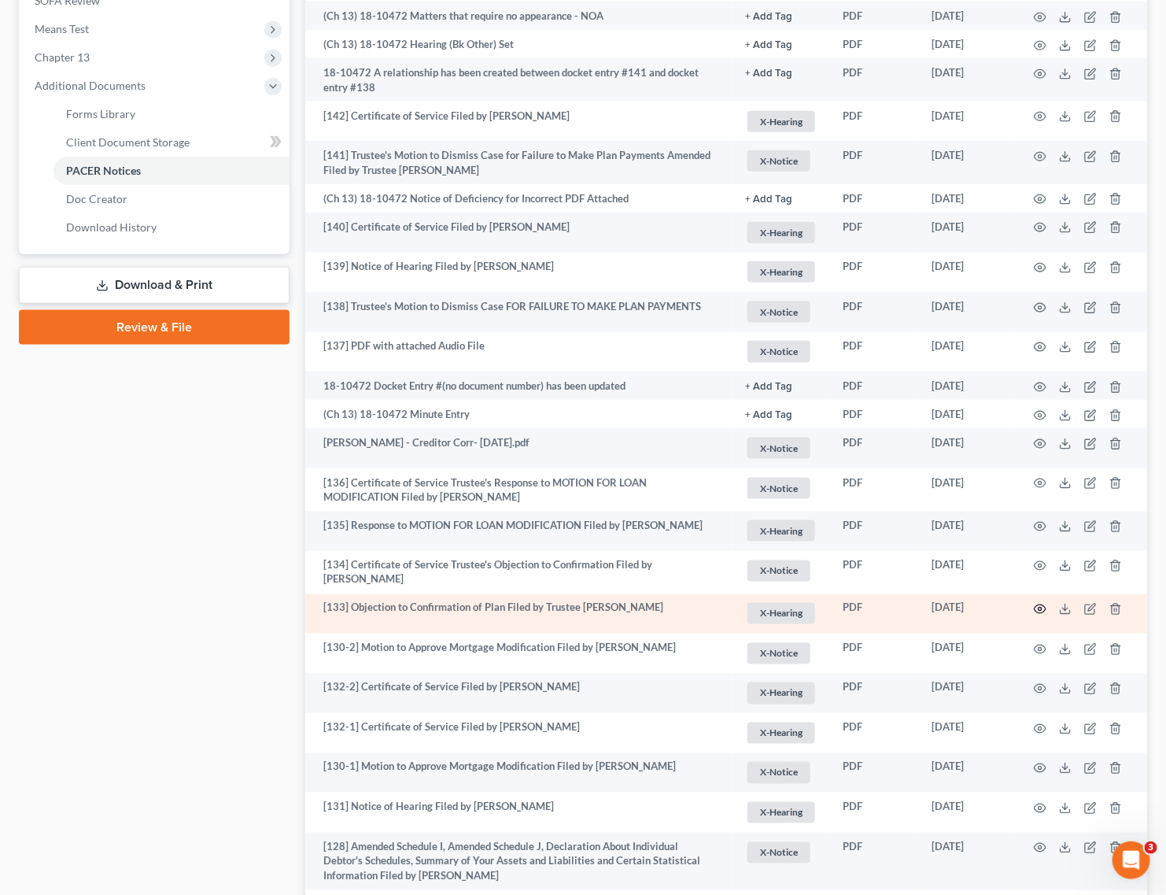
click at [1043, 605] on icon "button" at bounding box center [1041, 609] width 12 height 9
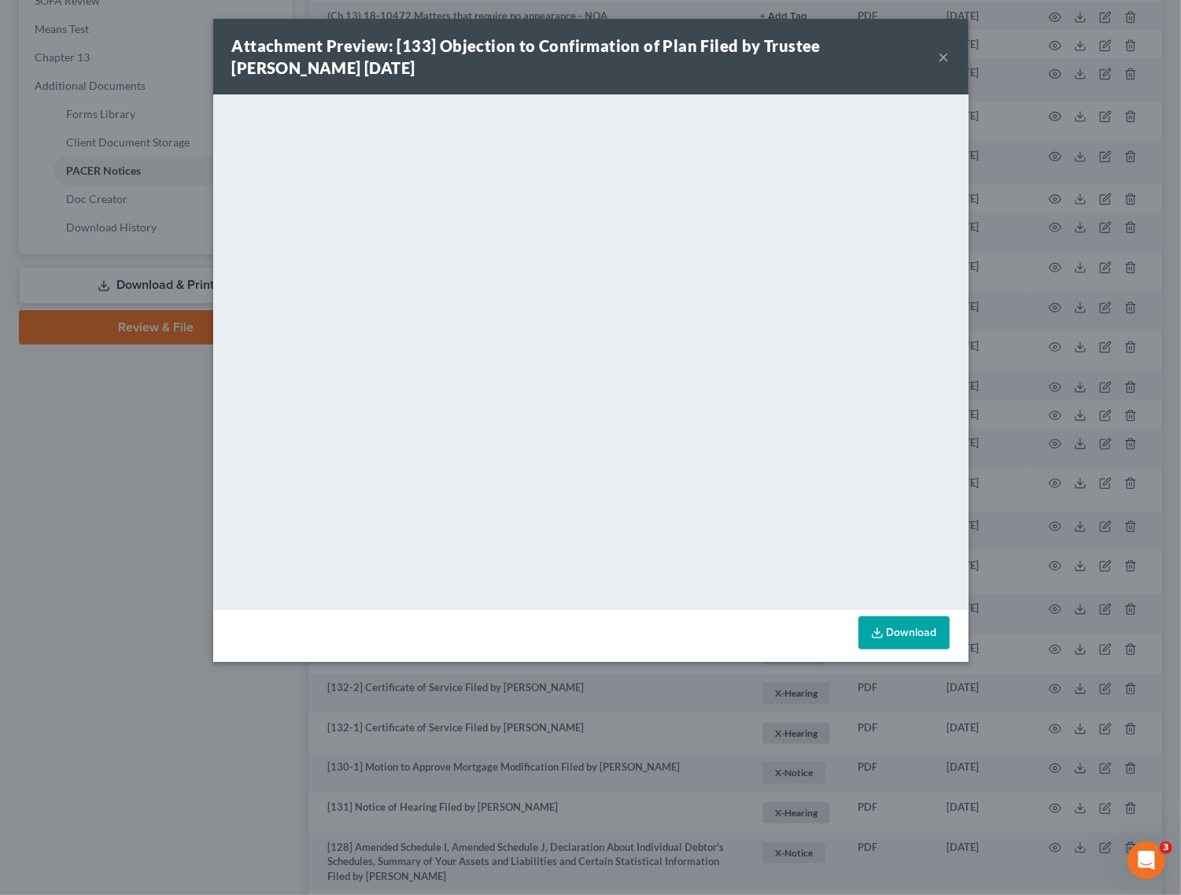
click at [945, 59] on button "×" at bounding box center [944, 56] width 11 height 19
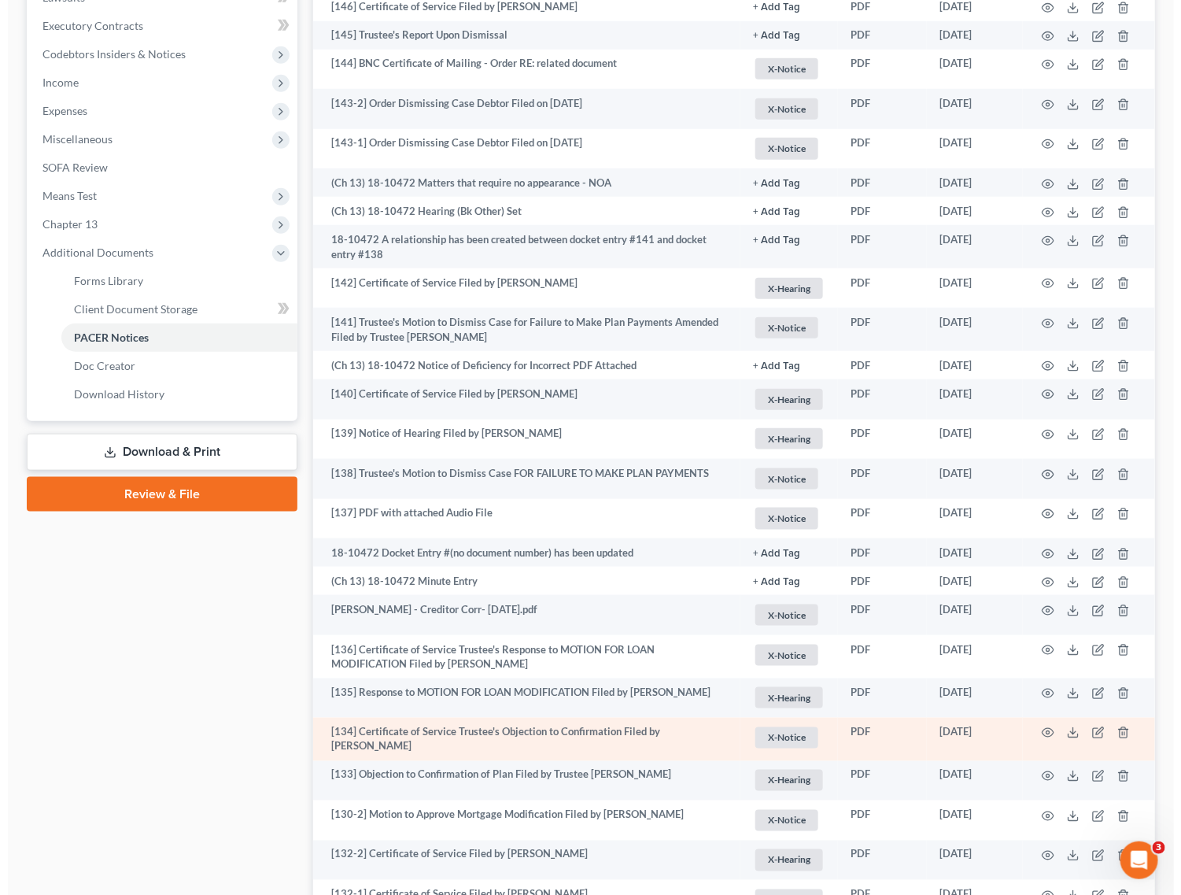
scroll to position [405, 0]
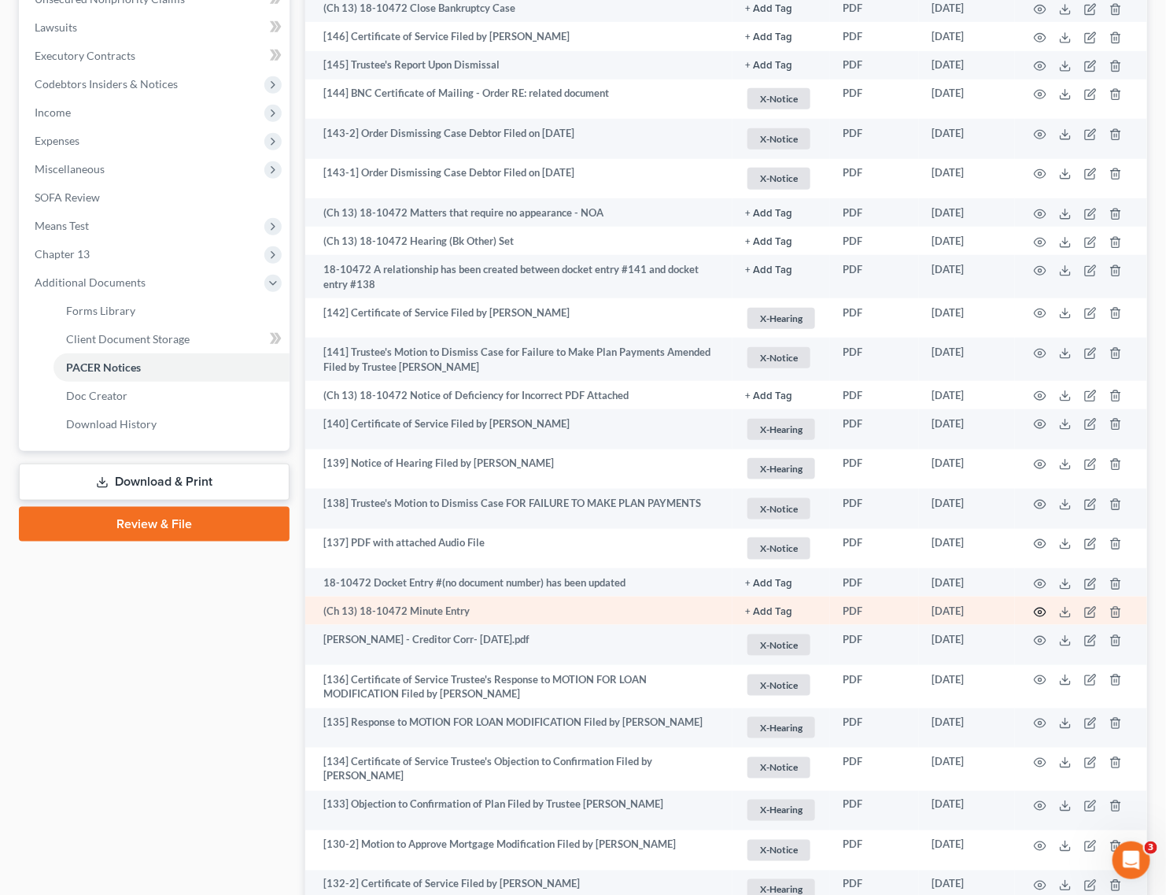
click at [1040, 611] on icon "button" at bounding box center [1040, 612] width 13 height 13
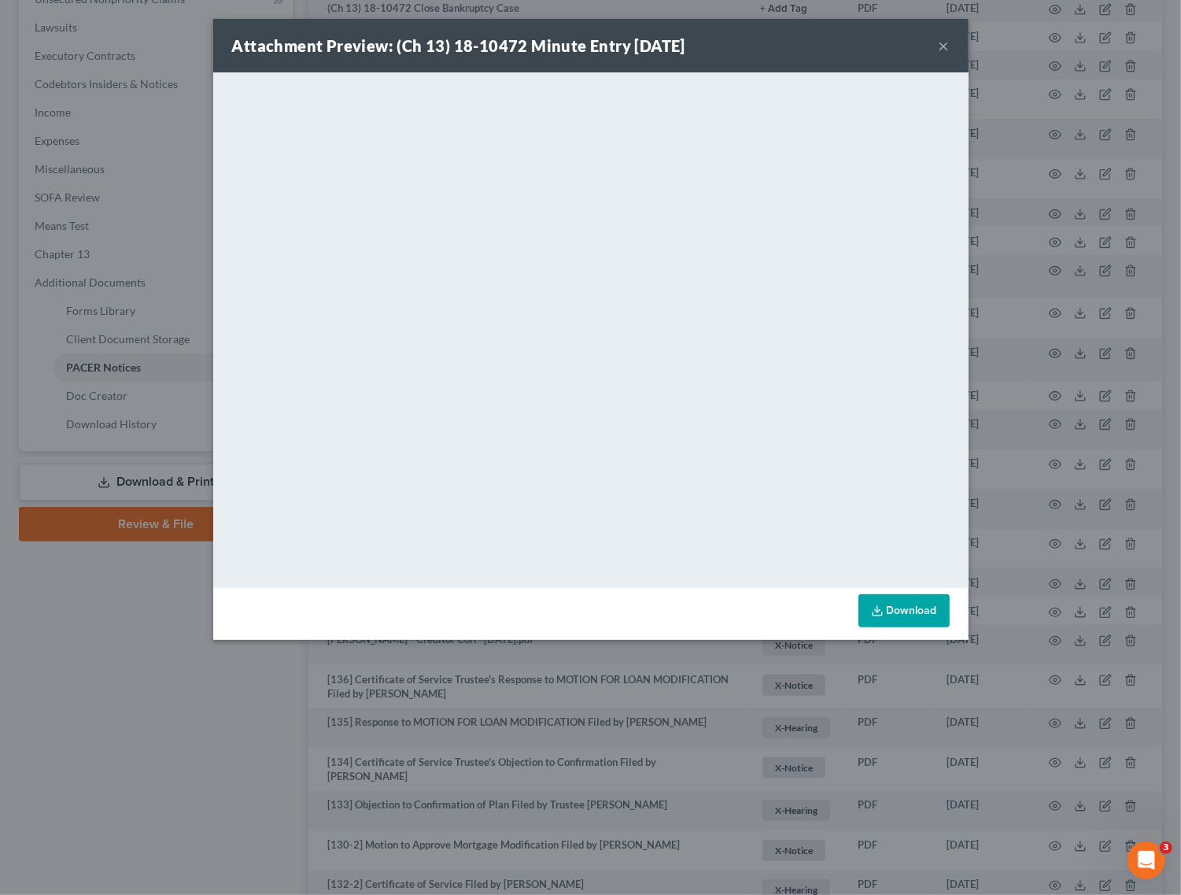
click at [936, 46] on div "Attachment Preview: (Ch 13) 18-10472 Minute Entry 11/16/2022 ×" at bounding box center [590, 46] width 755 height 54
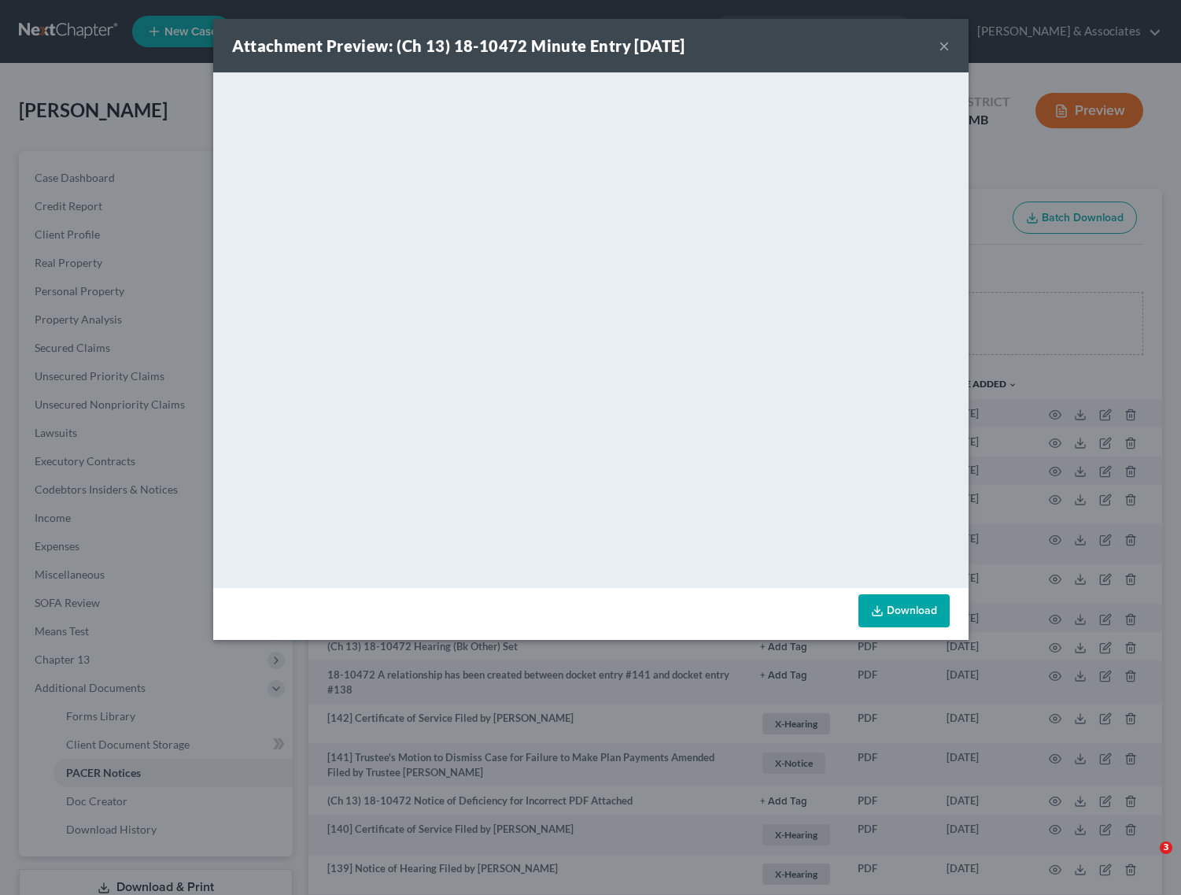
click at [936, 47] on div "Attachment Preview: (Ch 13) 18-10472 Minute Entry [DATE] ×" at bounding box center [590, 46] width 755 height 54
click at [942, 47] on button "×" at bounding box center [944, 45] width 11 height 19
click at [948, 42] on button "×" at bounding box center [944, 45] width 11 height 19
click at [944, 44] on button "×" at bounding box center [944, 45] width 11 height 19
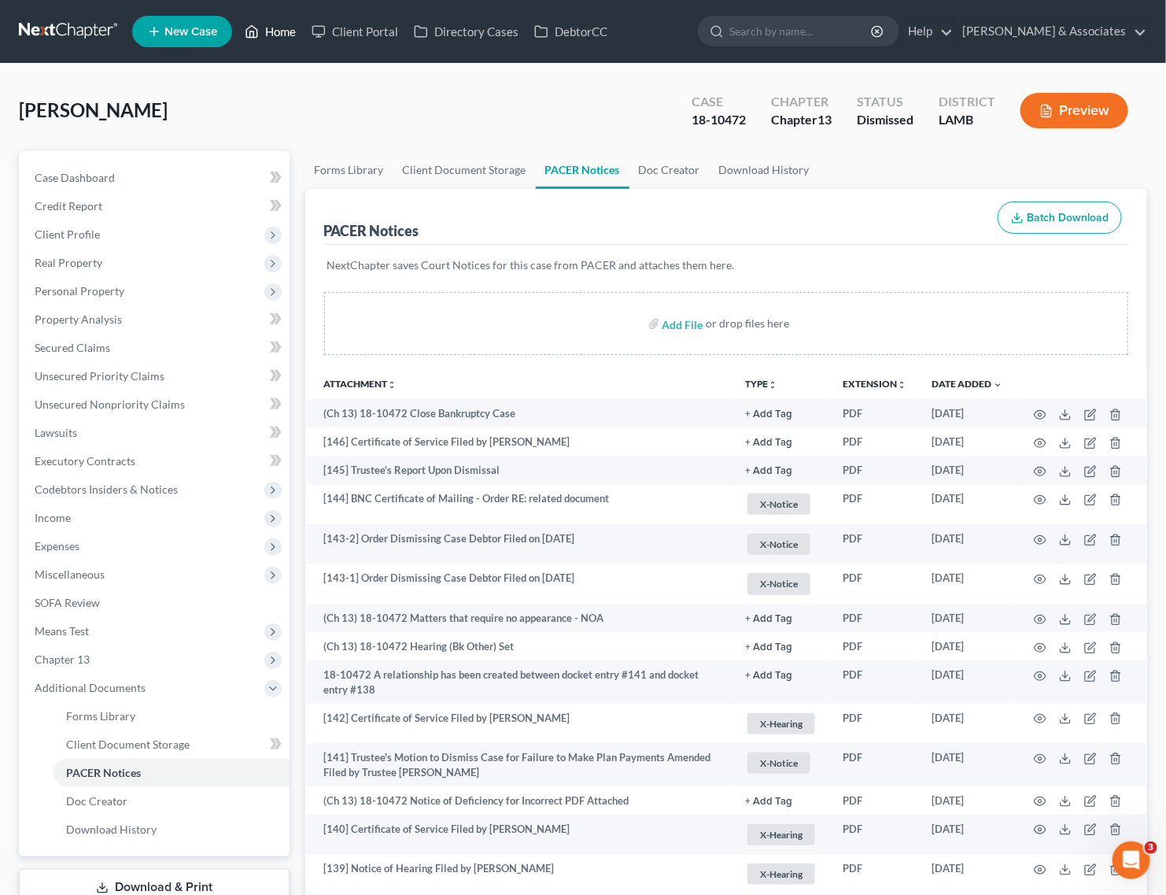
click at [268, 35] on link "Home" at bounding box center [270, 31] width 67 height 28
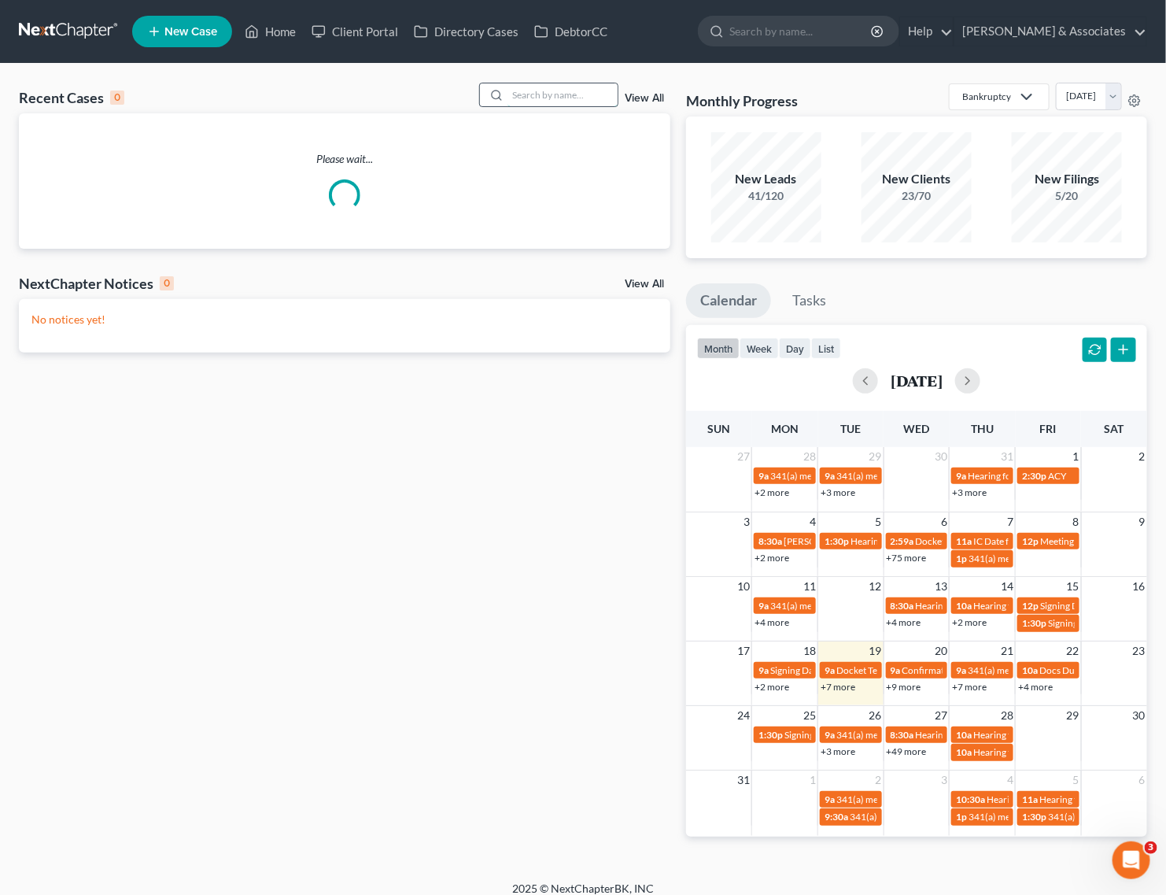
click at [560, 106] on input "search" at bounding box center [562, 94] width 110 height 23
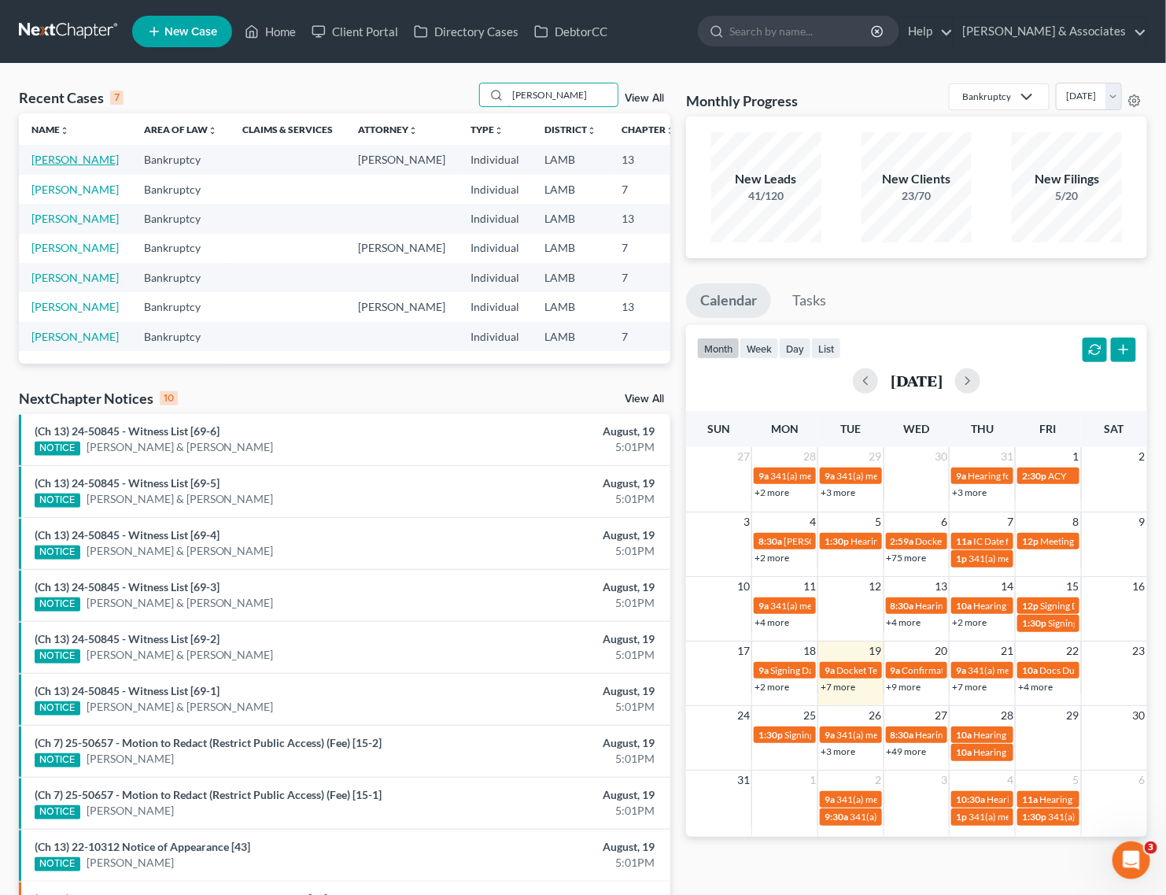
type input "[PERSON_NAME]"
click at [53, 163] on link "[PERSON_NAME]" at bounding box center [74, 159] width 87 height 13
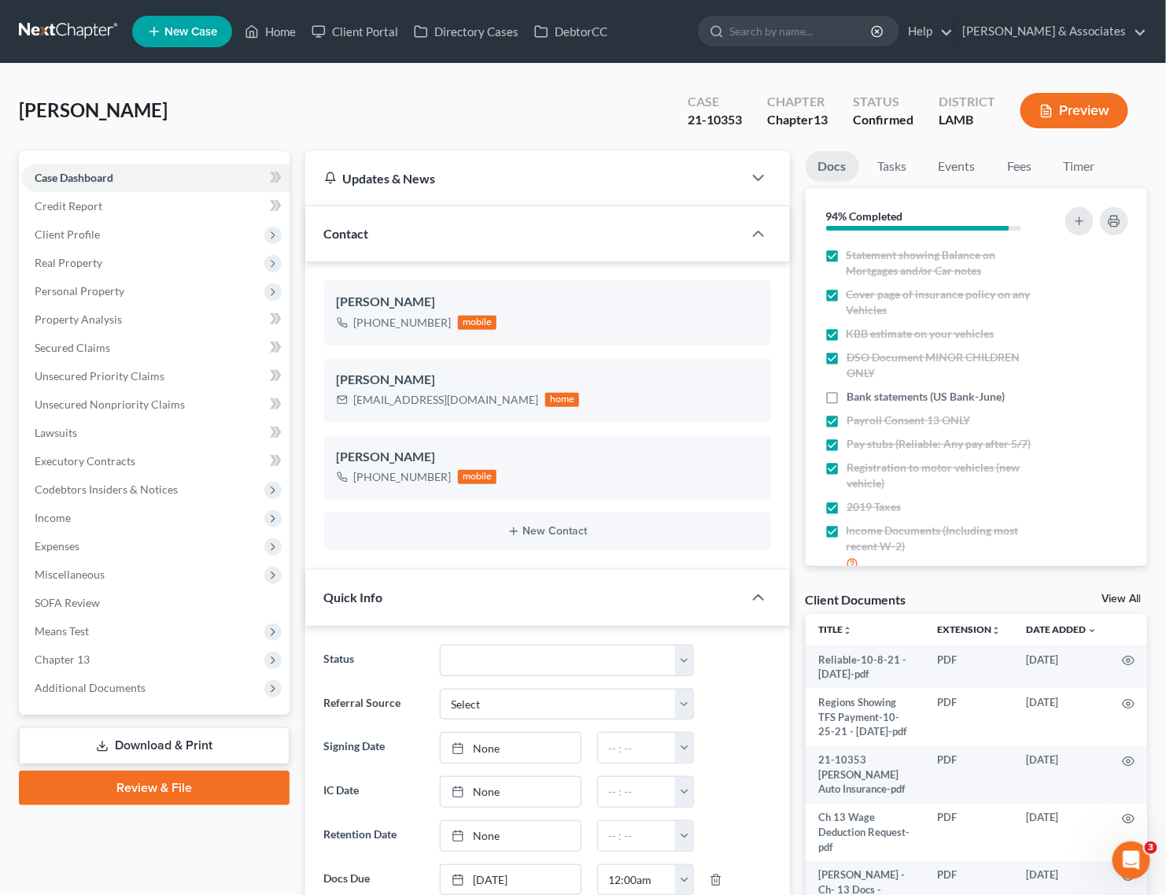
scroll to position [6567, 0]
drag, startPoint x: 101, startPoint y: 747, endPoint x: 170, endPoint y: 738, distance: 69.9
click at [101, 747] on icon at bounding box center [102, 746] width 13 height 13
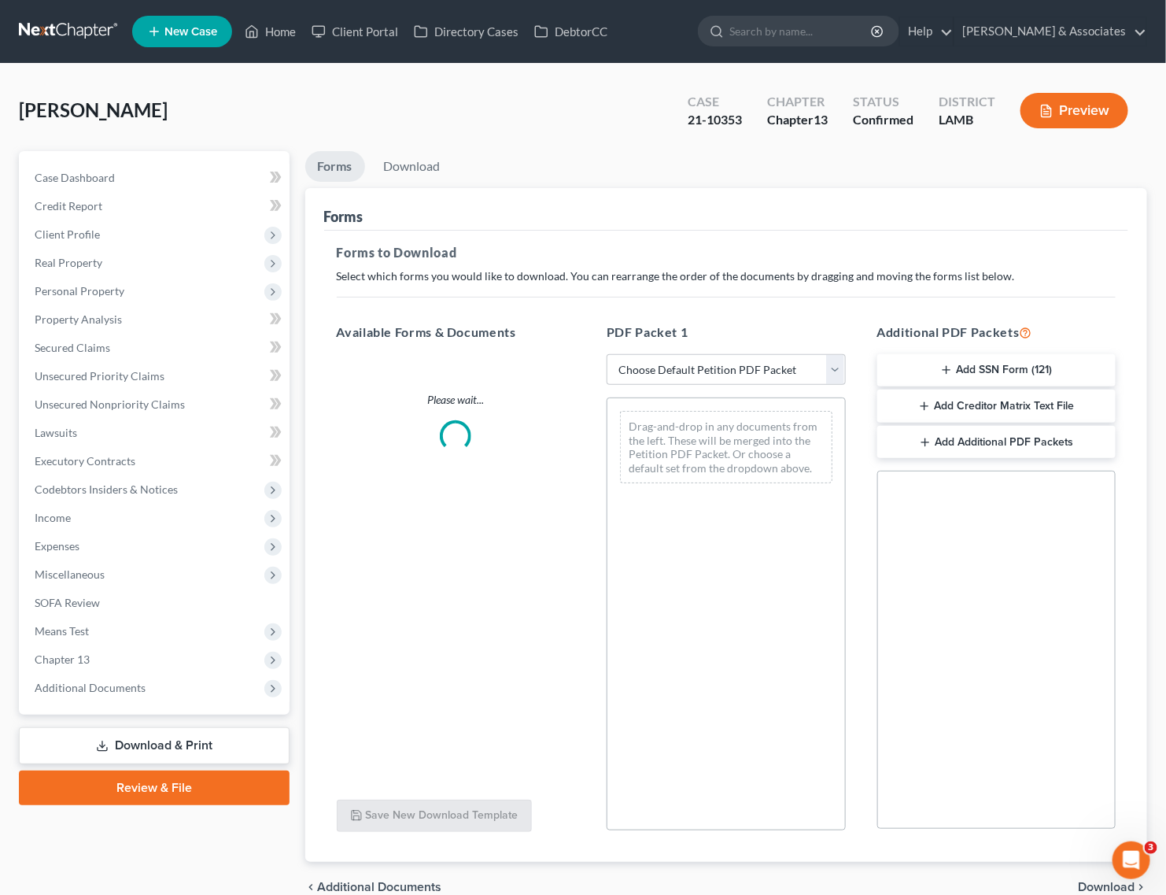
click at [170, 738] on link "Download & Print" at bounding box center [154, 745] width 271 height 37
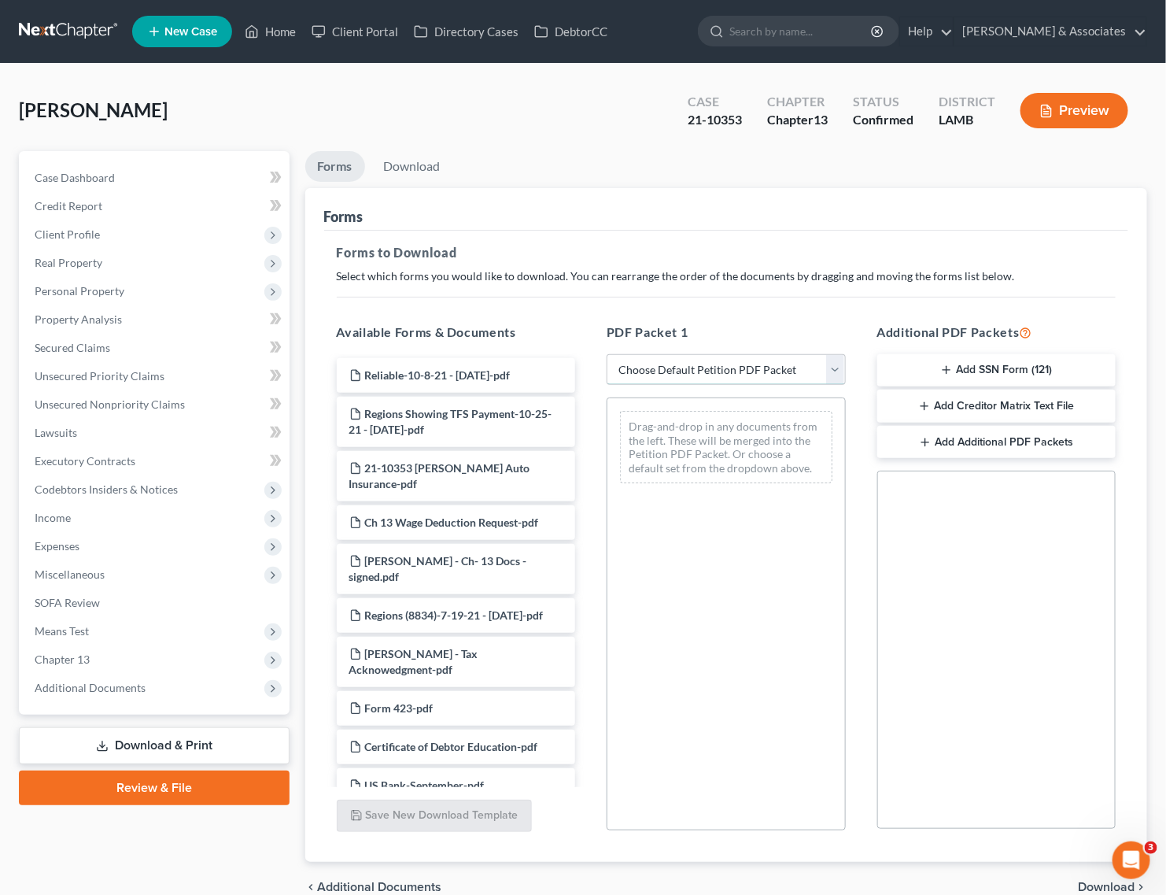
drag, startPoint x: 812, startPoint y: 356, endPoint x: 804, endPoint y: 366, distance: 12.3
click at [812, 356] on select "Choose Default Petition PDF Packet Complete Bankruptcy Petition (all forms and …" at bounding box center [726, 369] width 239 height 31
select select "2"
click at [607, 354] on select "Choose Default Petition PDF Packet Complete Bankruptcy Petition (all forms and …" at bounding box center [726, 369] width 239 height 31
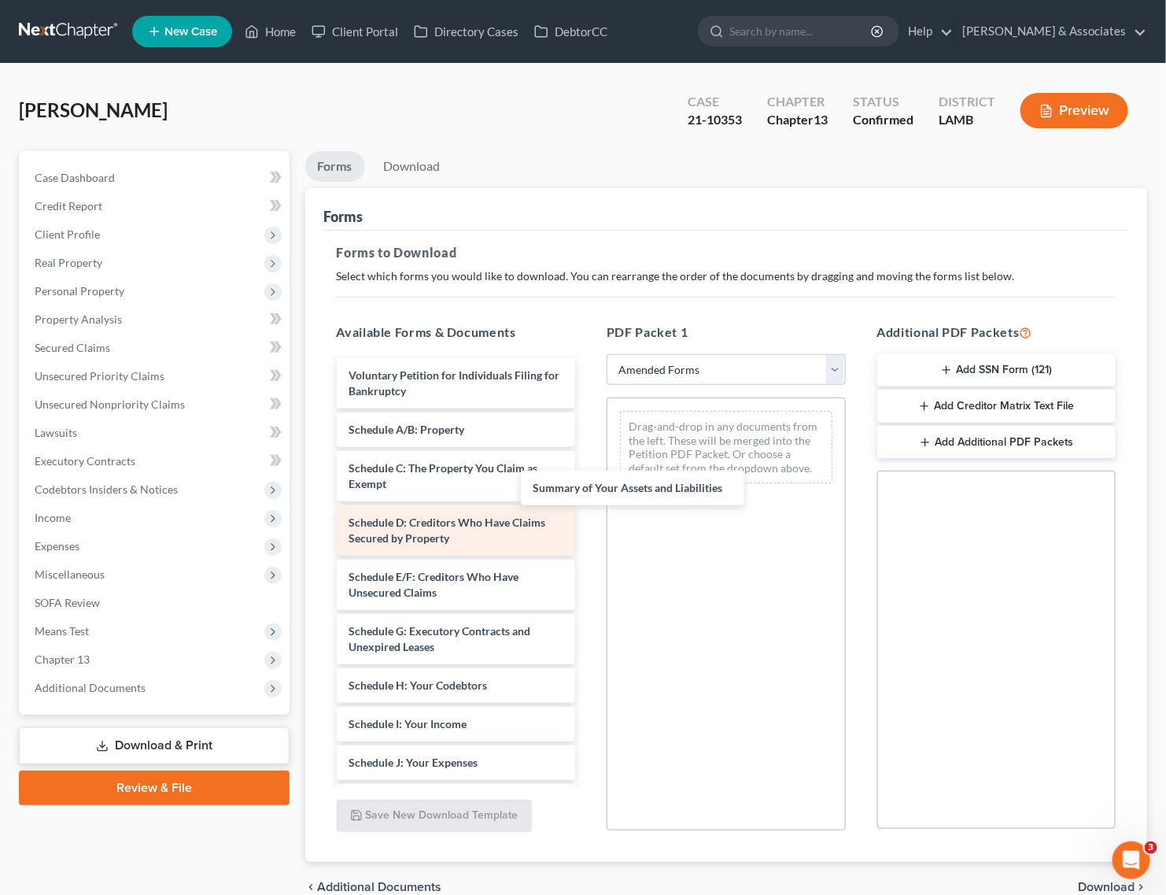
drag, startPoint x: 445, startPoint y: 423, endPoint x: 529, endPoint y: 509, distance: 119.6
click at [589, 486] on div "Summary of Your Assets and Liabilities Voluntary Petition for Individuals Filin…" at bounding box center [456, 735] width 264 height 755
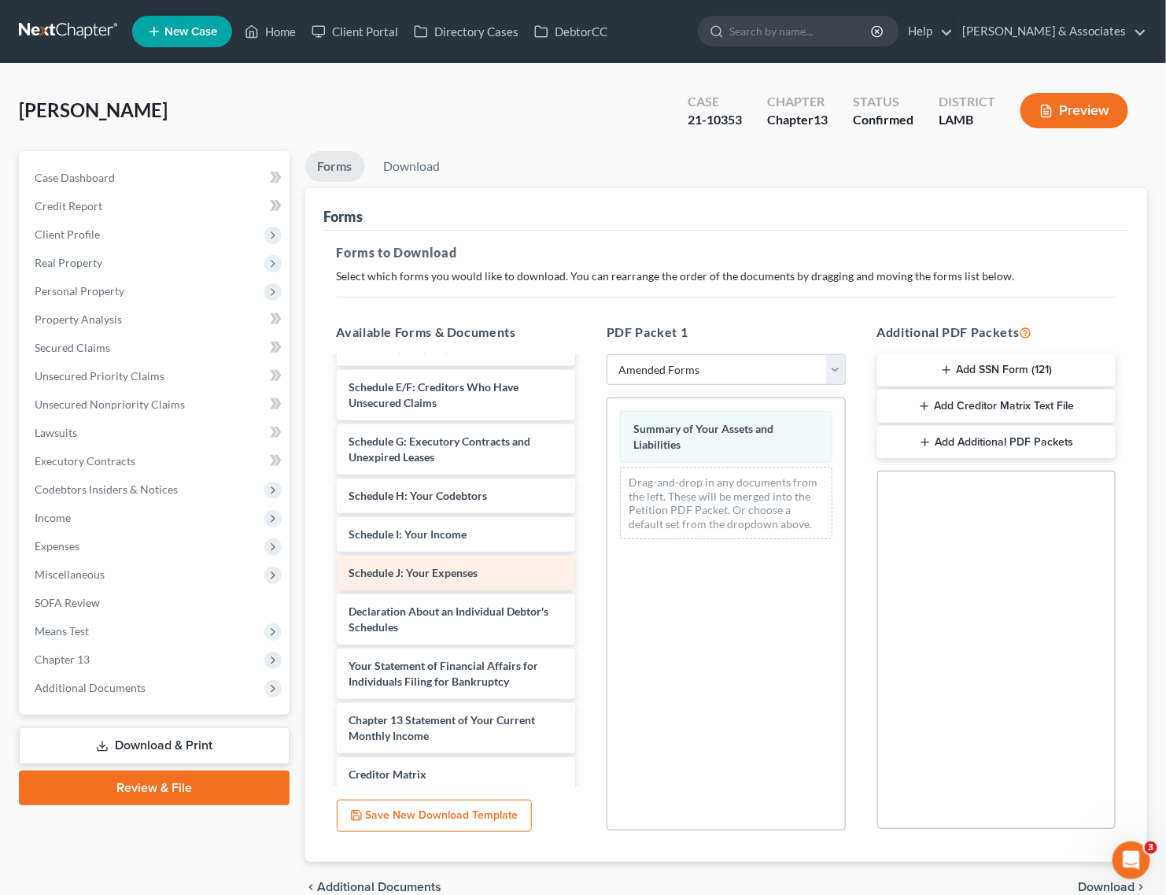
scroll to position [197, 0]
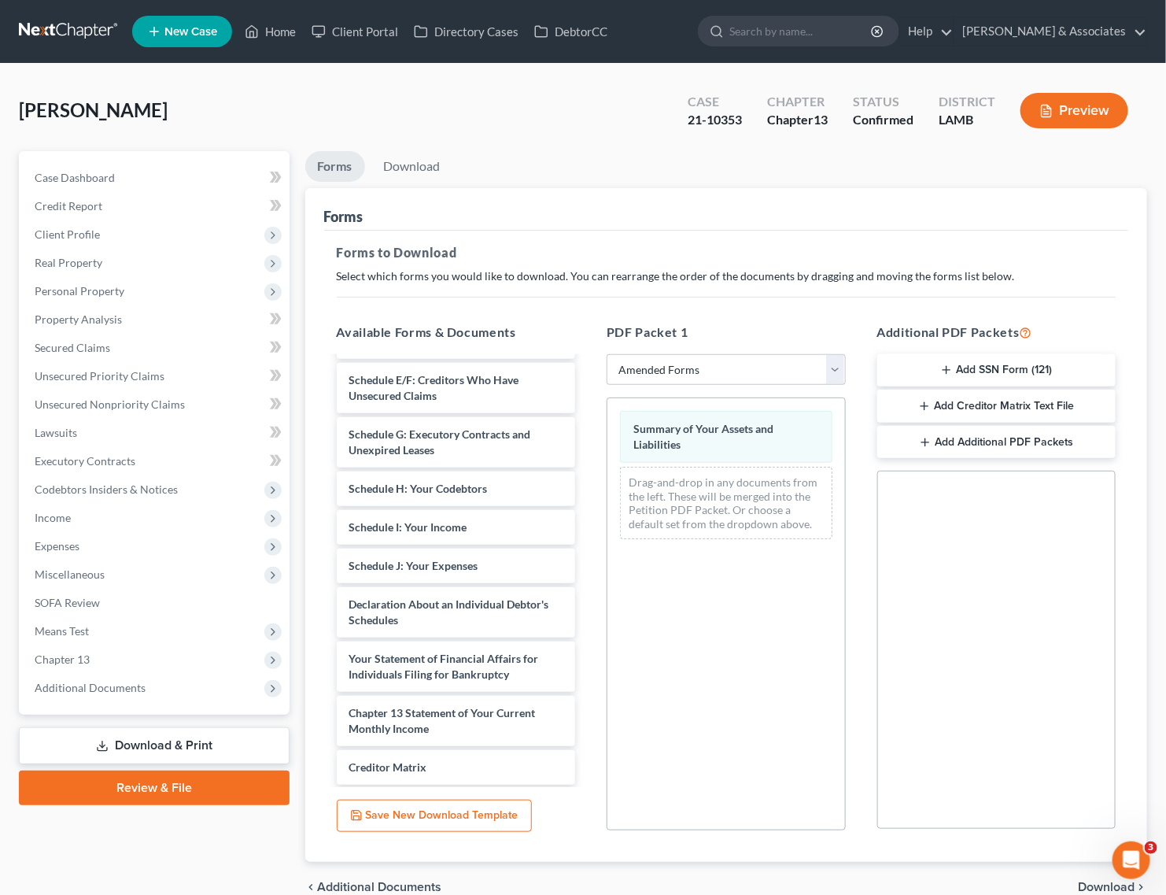
click at [589, 555] on div "Voluntary Petition for Individuals Filing for Bankruptcy Schedule A/B: Property…" at bounding box center [456, 538] width 264 height 755
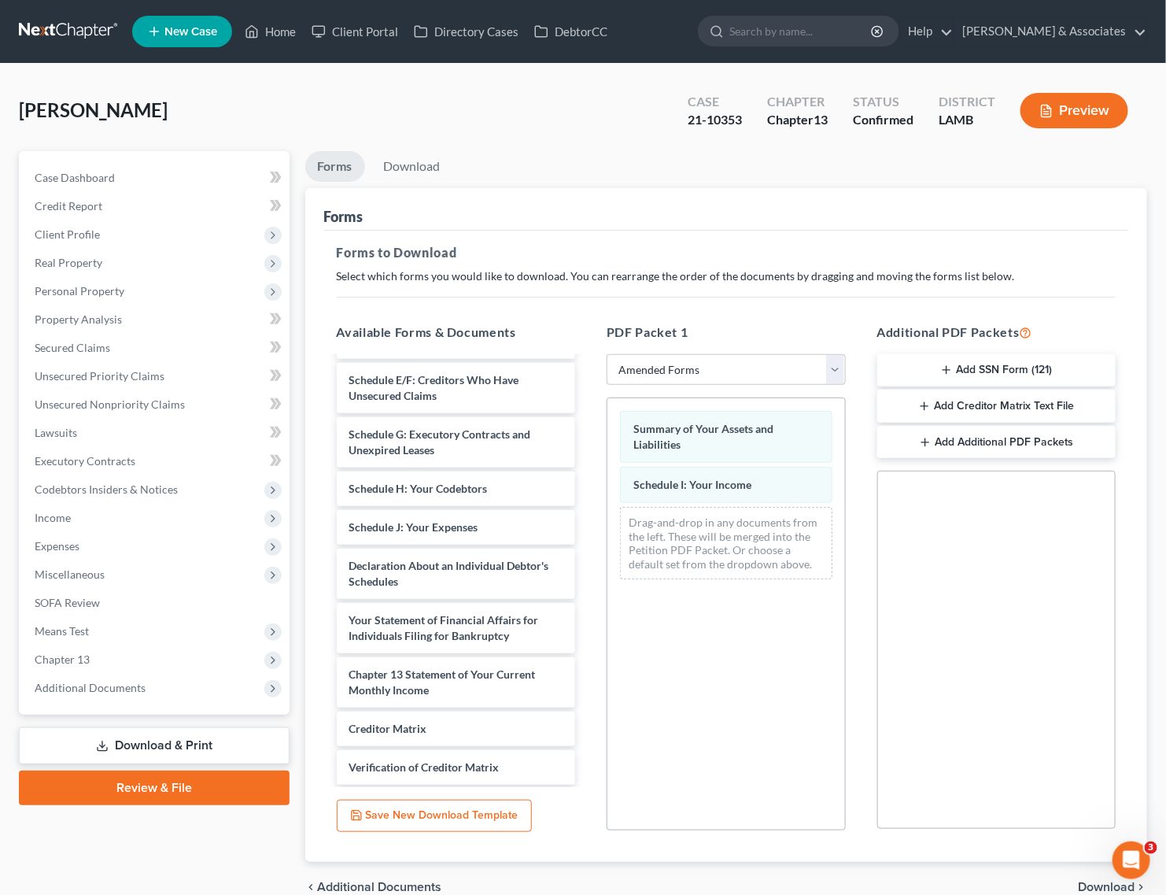
click at [589, 596] on div "Voluntary Petition for Individuals Filing for Bankruptcy Schedule A/B: Property…" at bounding box center [456, 519] width 264 height 716
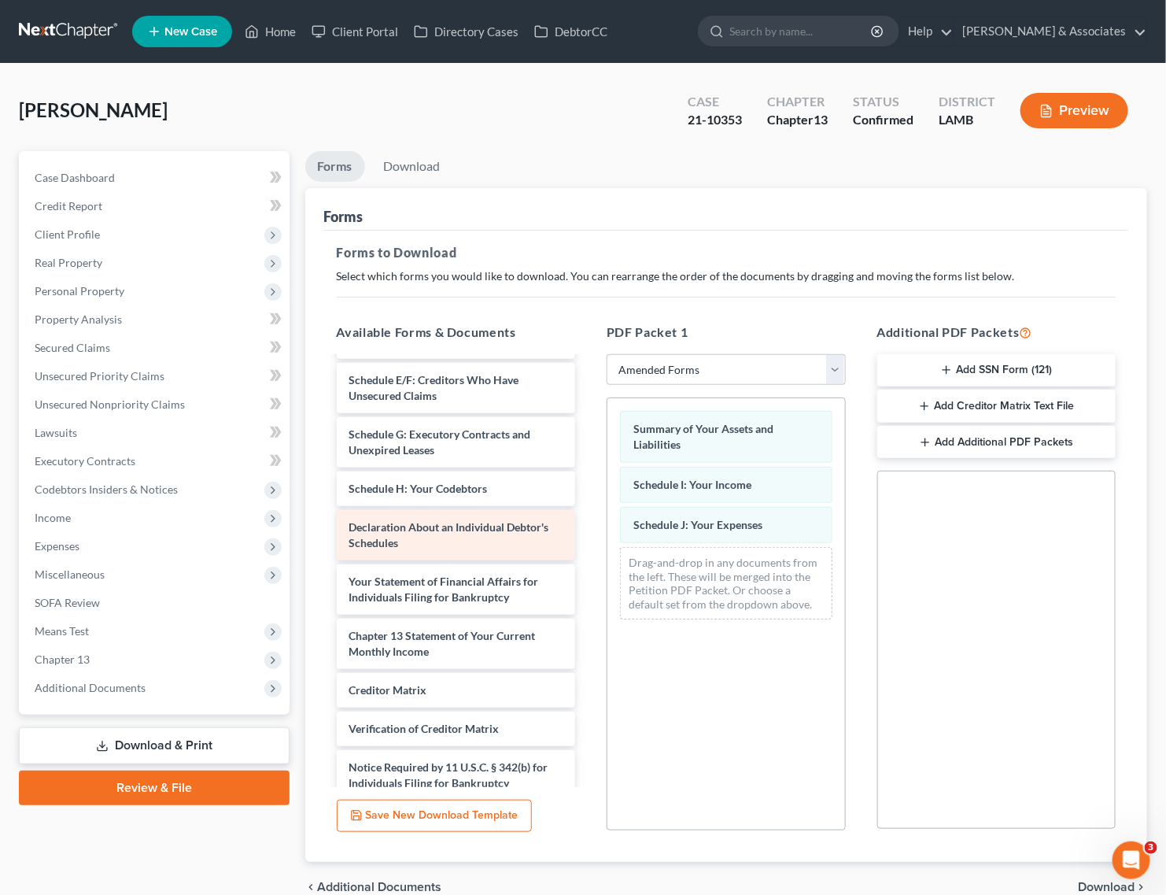
click at [589, 612] on div "Voluntary Petition for Individuals Filing for Bankruptcy Schedule A/B: Property…" at bounding box center [456, 499] width 264 height 677
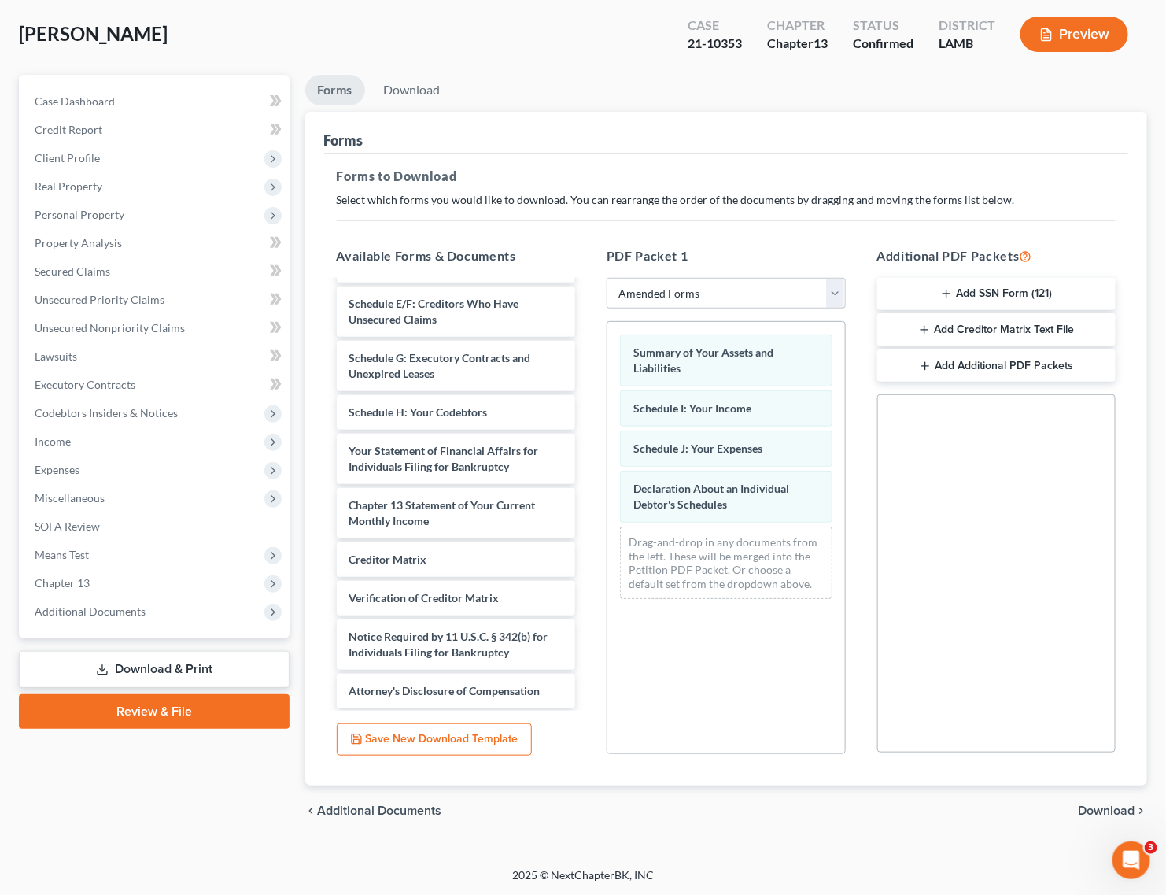
scroll to position [197, 0]
click at [1100, 809] on span "Download" at bounding box center [1106, 810] width 57 height 13
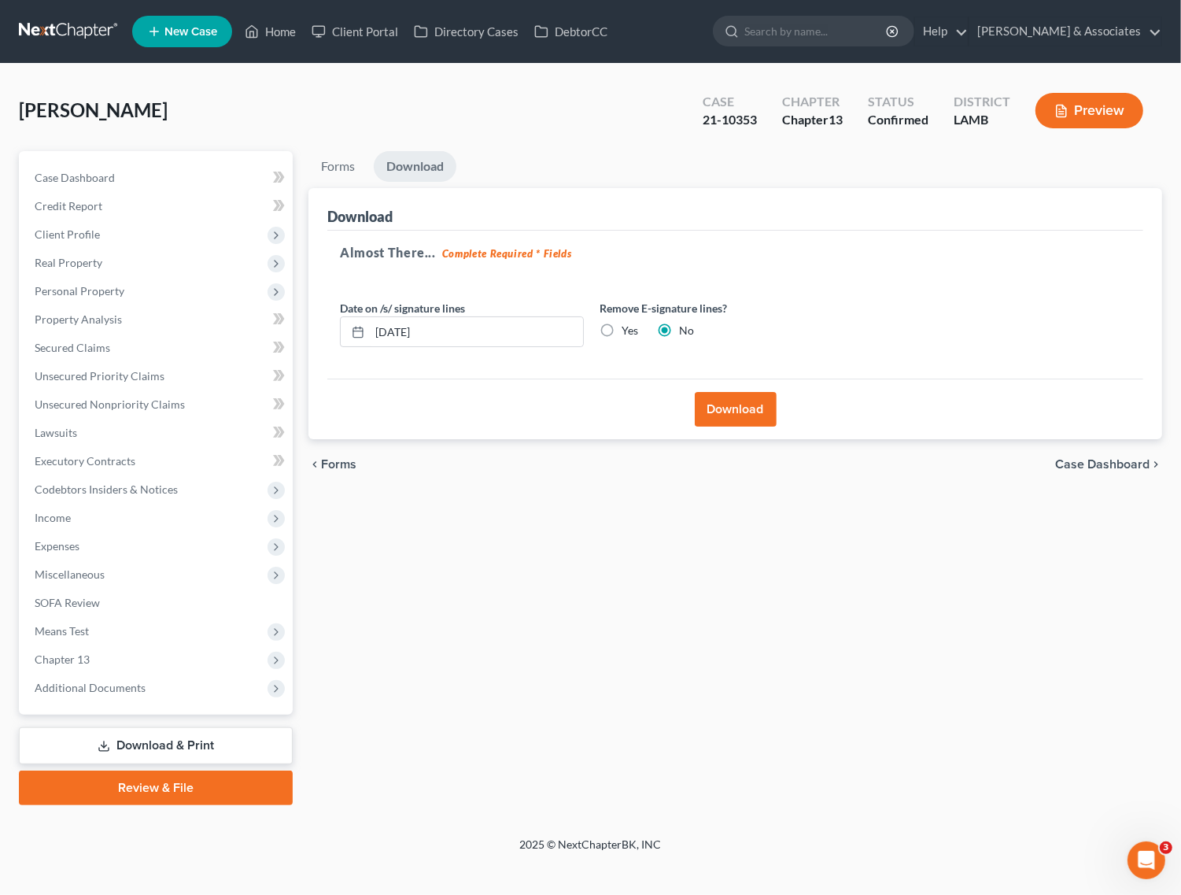
click at [742, 411] on button "Download" at bounding box center [736, 409] width 82 height 35
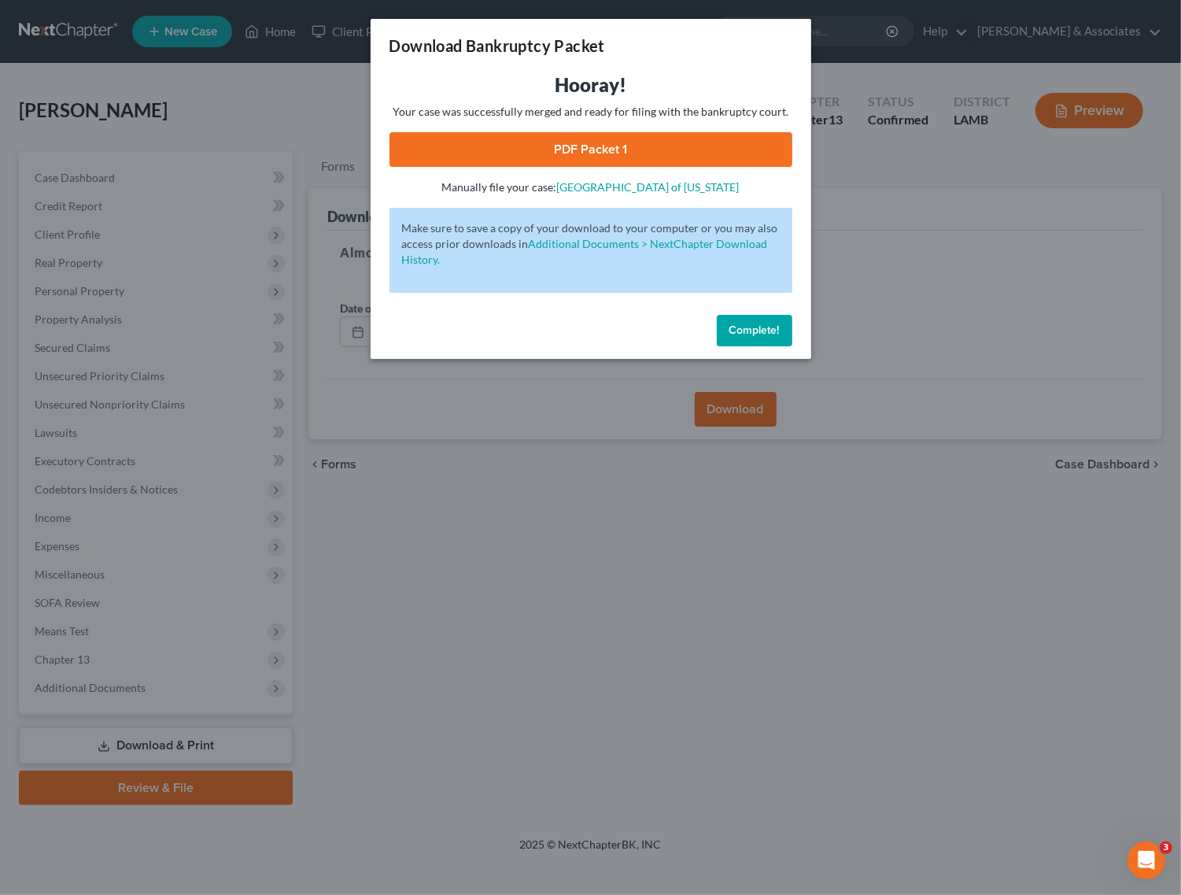
click at [662, 153] on link "PDF Packet 1" at bounding box center [590, 149] width 403 height 35
click at [753, 333] on span "Complete!" at bounding box center [754, 329] width 50 height 13
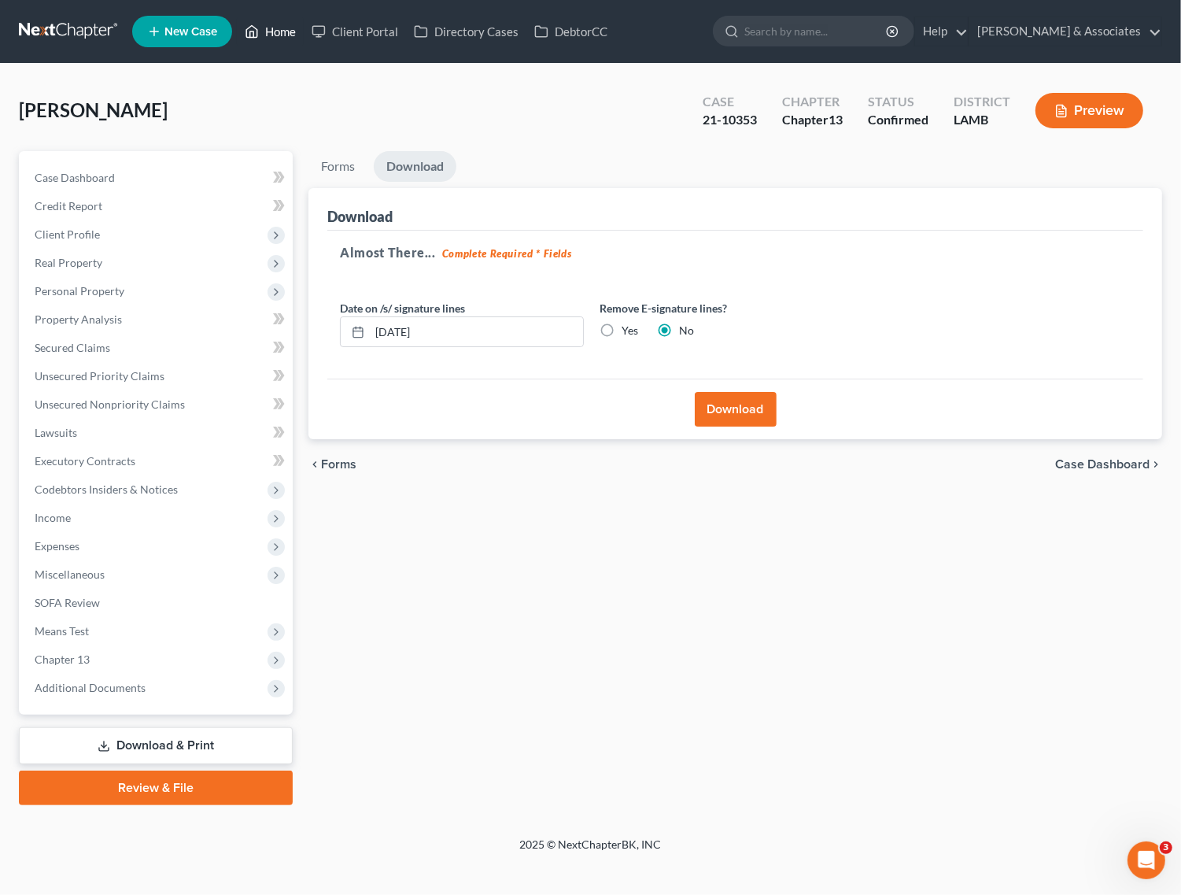
drag, startPoint x: 268, startPoint y: 28, endPoint x: 395, endPoint y: 46, distance: 128.6
click at [268, 28] on link "Home" at bounding box center [270, 31] width 67 height 28
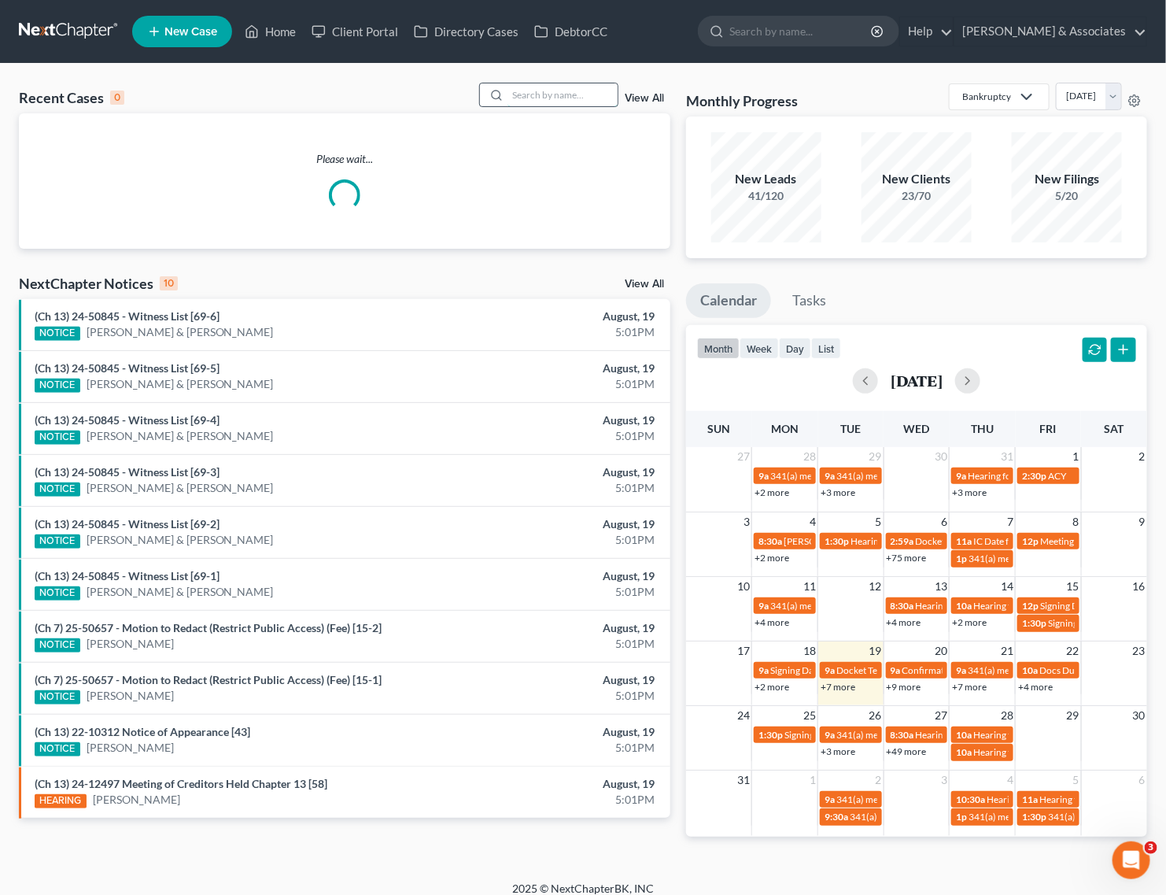
click at [539, 90] on input "search" at bounding box center [562, 94] width 110 height 23
type input "[PERSON_NAME]"
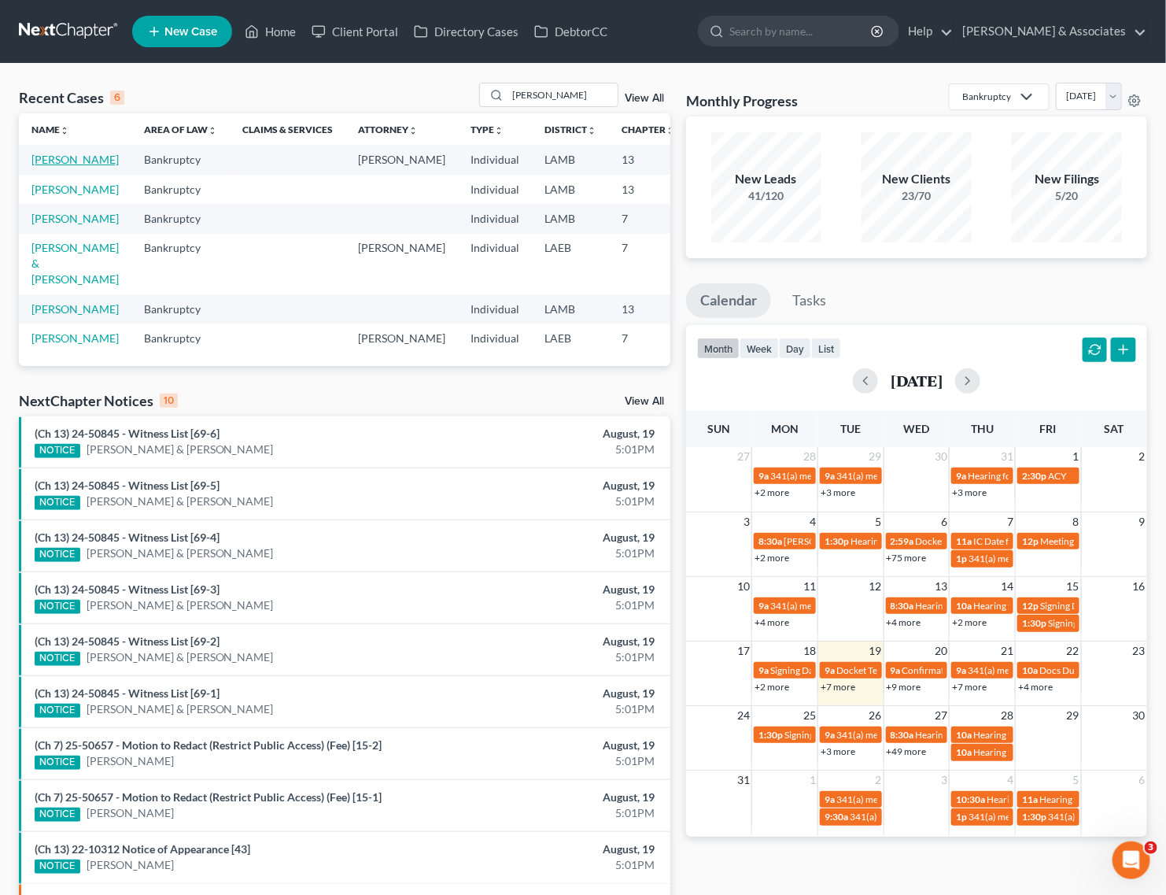
click at [35, 154] on link "[PERSON_NAME]" at bounding box center [74, 159] width 87 height 13
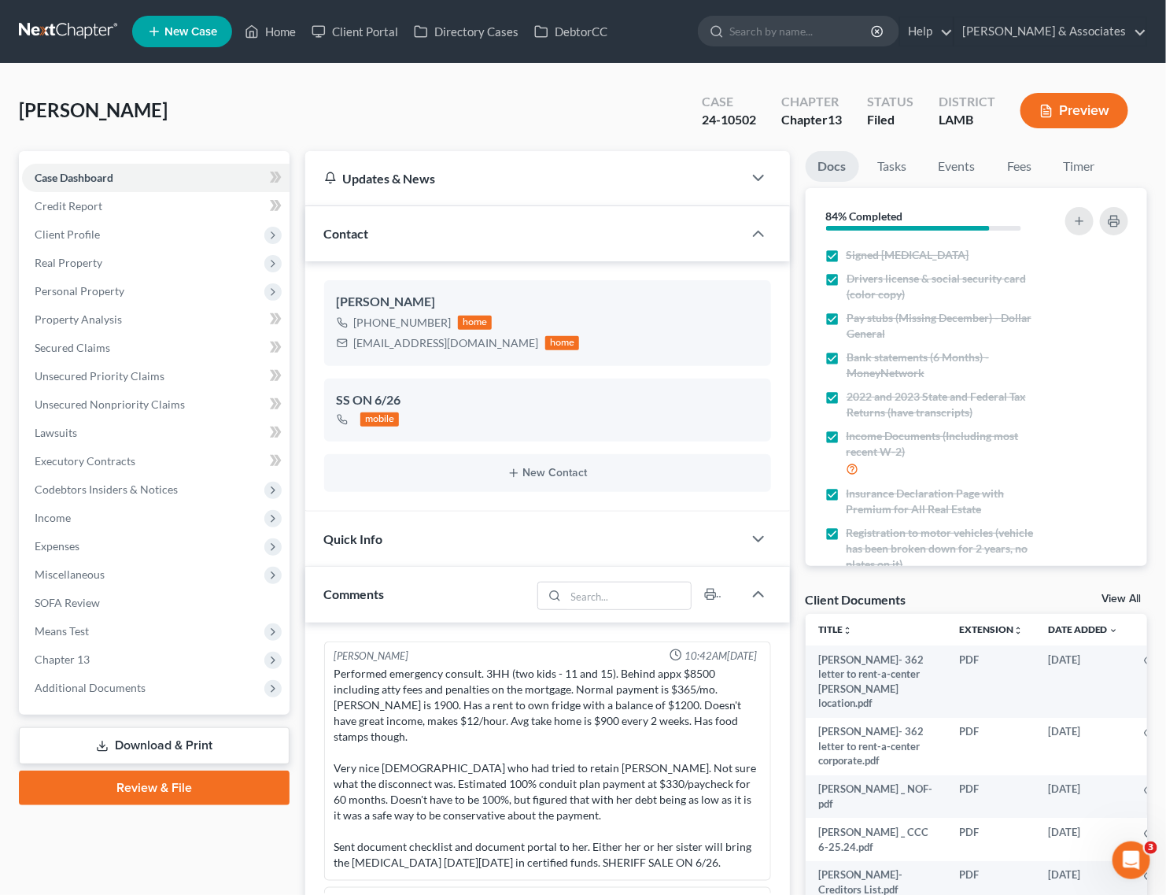
scroll to position [3025, 0]
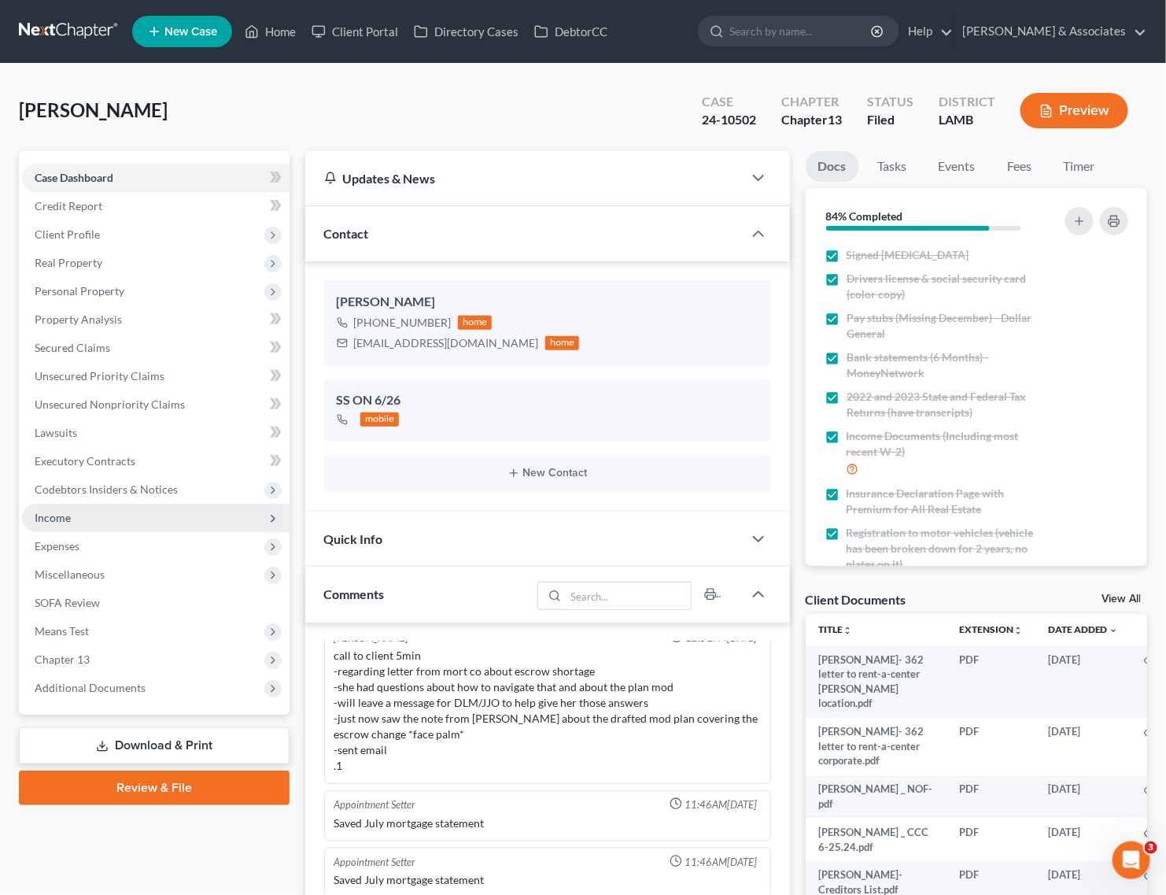
click at [83, 516] on span "Income" at bounding box center [156, 518] width 268 height 28
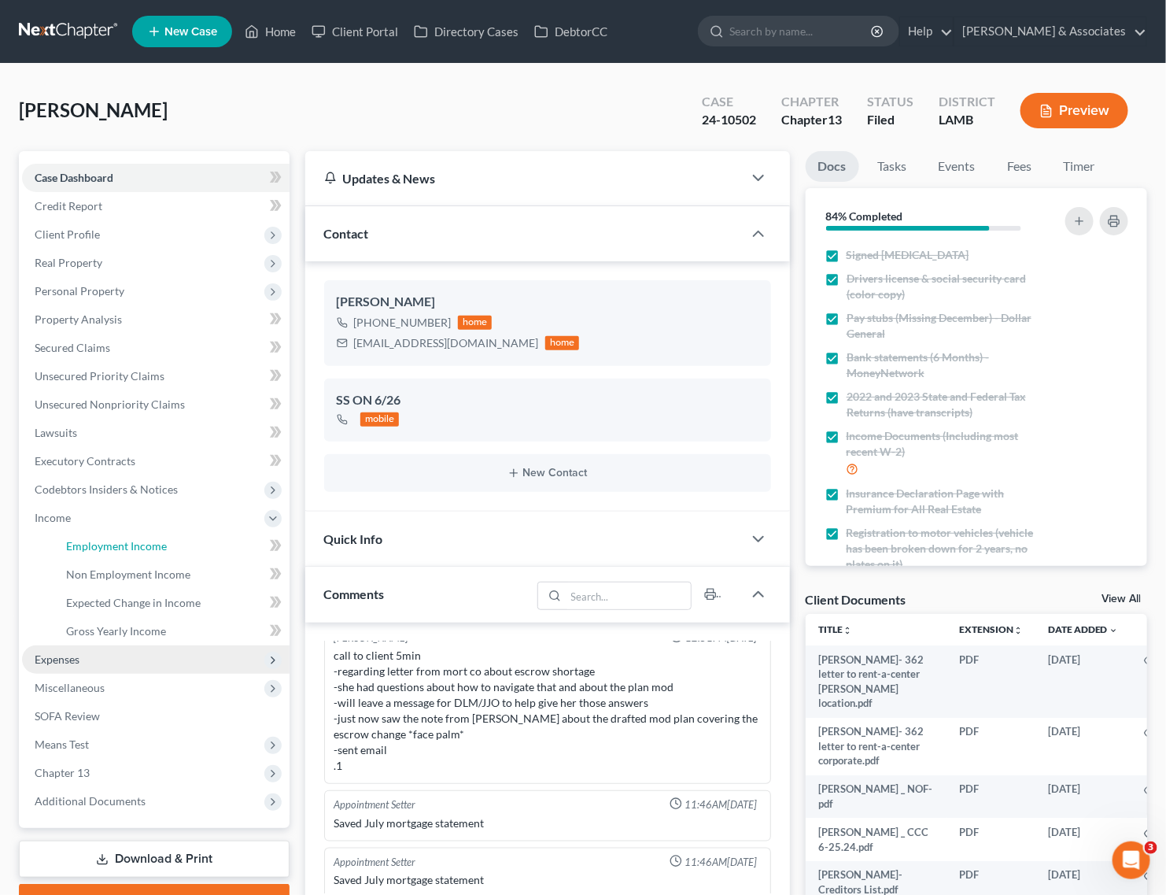
click at [106, 547] on span "Employment Income" at bounding box center [116, 545] width 101 height 13
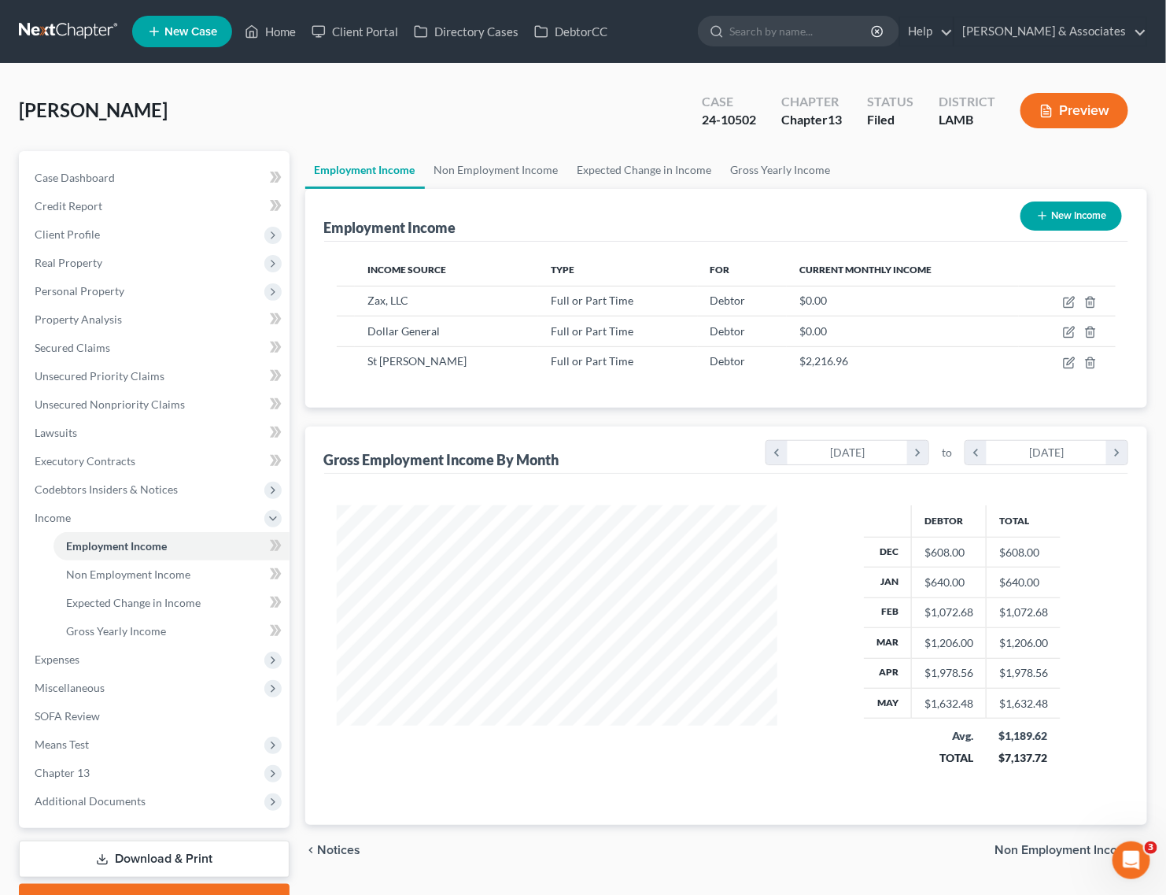
scroll to position [283, 473]
click at [474, 169] on link "Non Employment Income" at bounding box center [496, 170] width 143 height 38
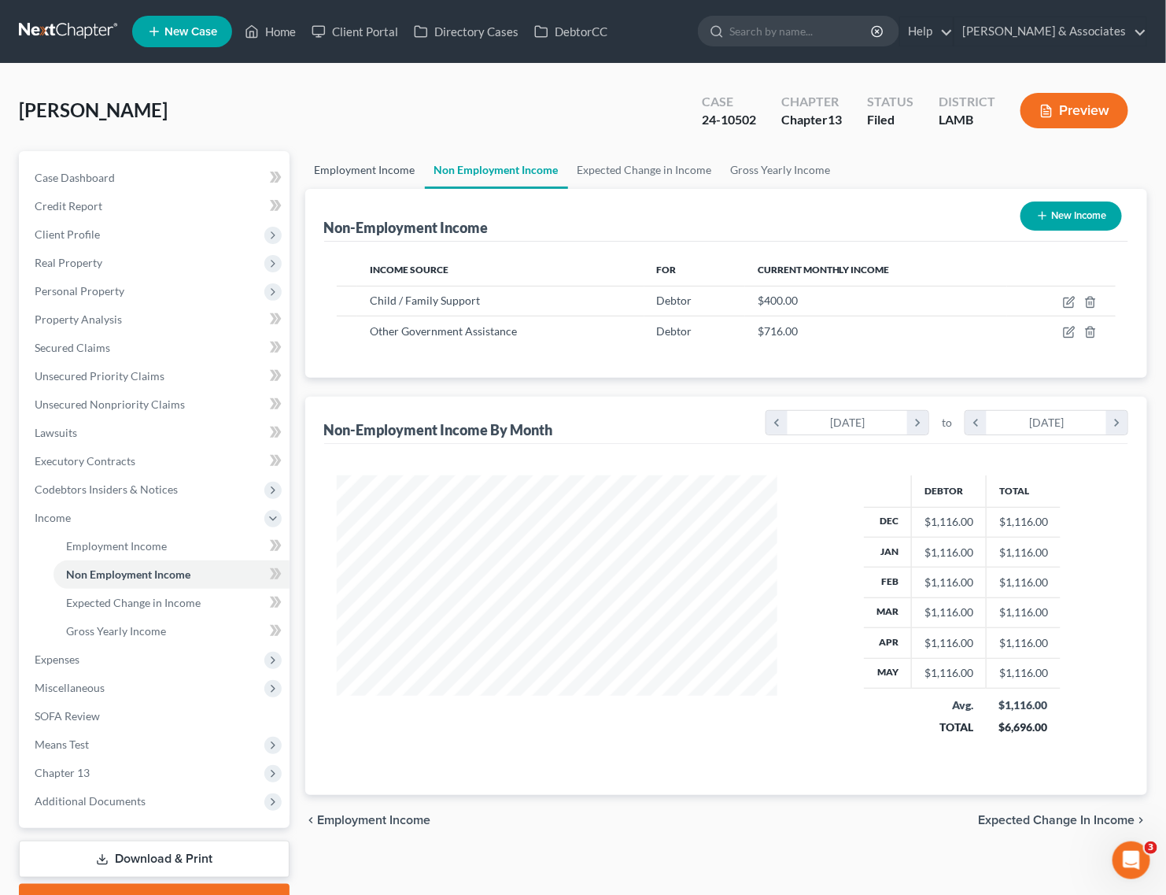
scroll to position [283, 473]
click at [375, 163] on link "Employment Income" at bounding box center [365, 170] width 120 height 38
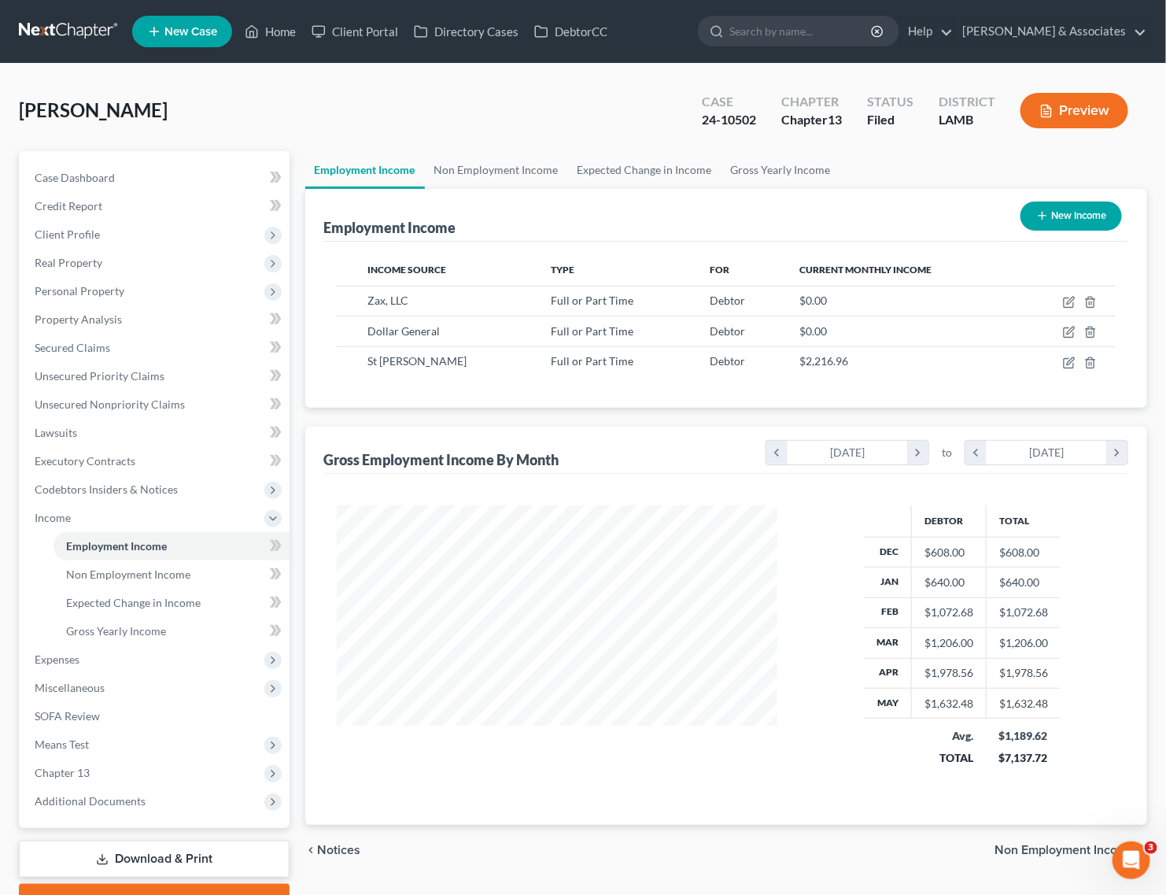
scroll to position [283, 473]
drag, startPoint x: 127, startPoint y: 847, endPoint x: 182, endPoint y: 819, distance: 61.2
click at [127, 847] on link "Download & Print" at bounding box center [154, 858] width 271 height 37
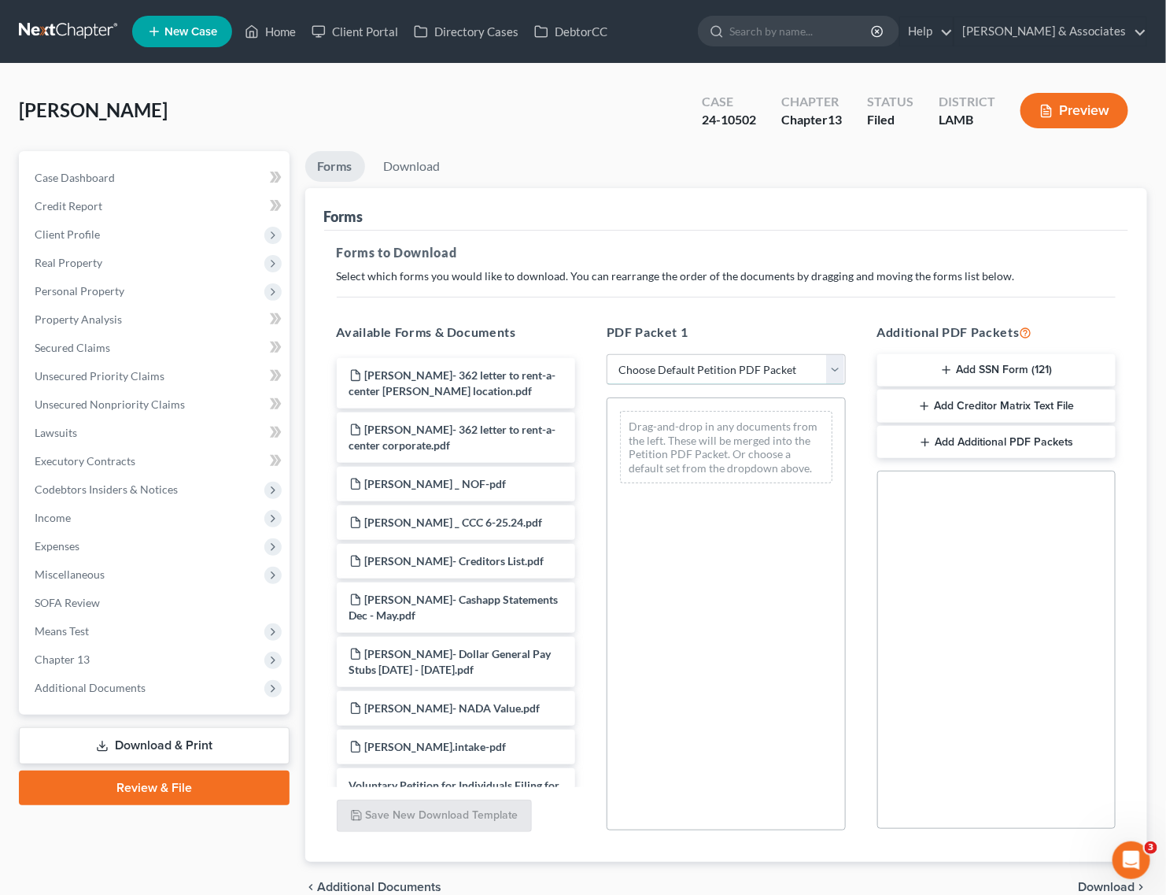
drag, startPoint x: 751, startPoint y: 366, endPoint x: 734, endPoint y: 382, distance: 23.9
click at [751, 366] on select "Choose Default Petition PDF Packet Complete Bankruptcy Petition (all forms and …" at bounding box center [726, 369] width 239 height 31
select select "2"
click at [607, 354] on select "Choose Default Petition PDF Packet Complete Bankruptcy Petition (all forms and …" at bounding box center [726, 369] width 239 height 31
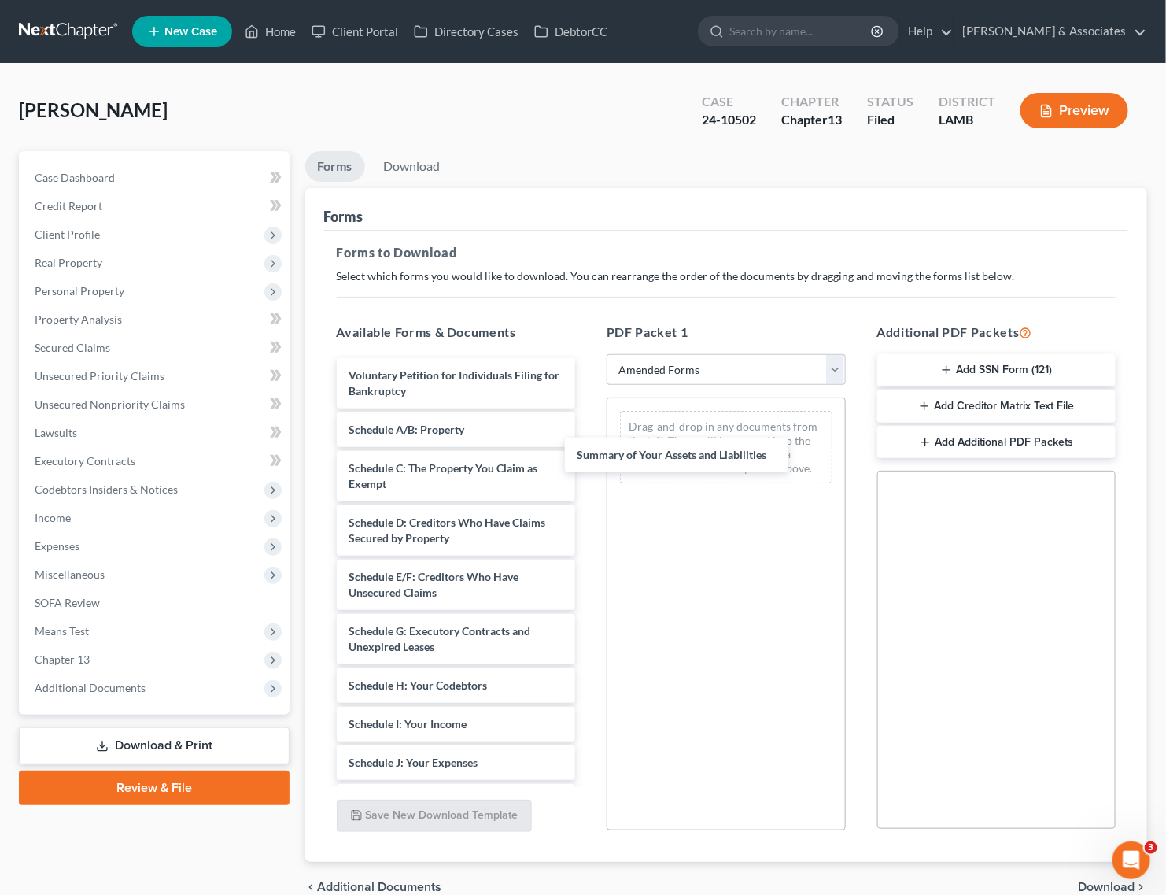
drag, startPoint x: 466, startPoint y: 434, endPoint x: 662, endPoint y: 496, distance: 205.5
click at [589, 462] on div "Summary of Your Assets and Liabilities Voluntary Petition for Individuals Filin…" at bounding box center [456, 735] width 264 height 755
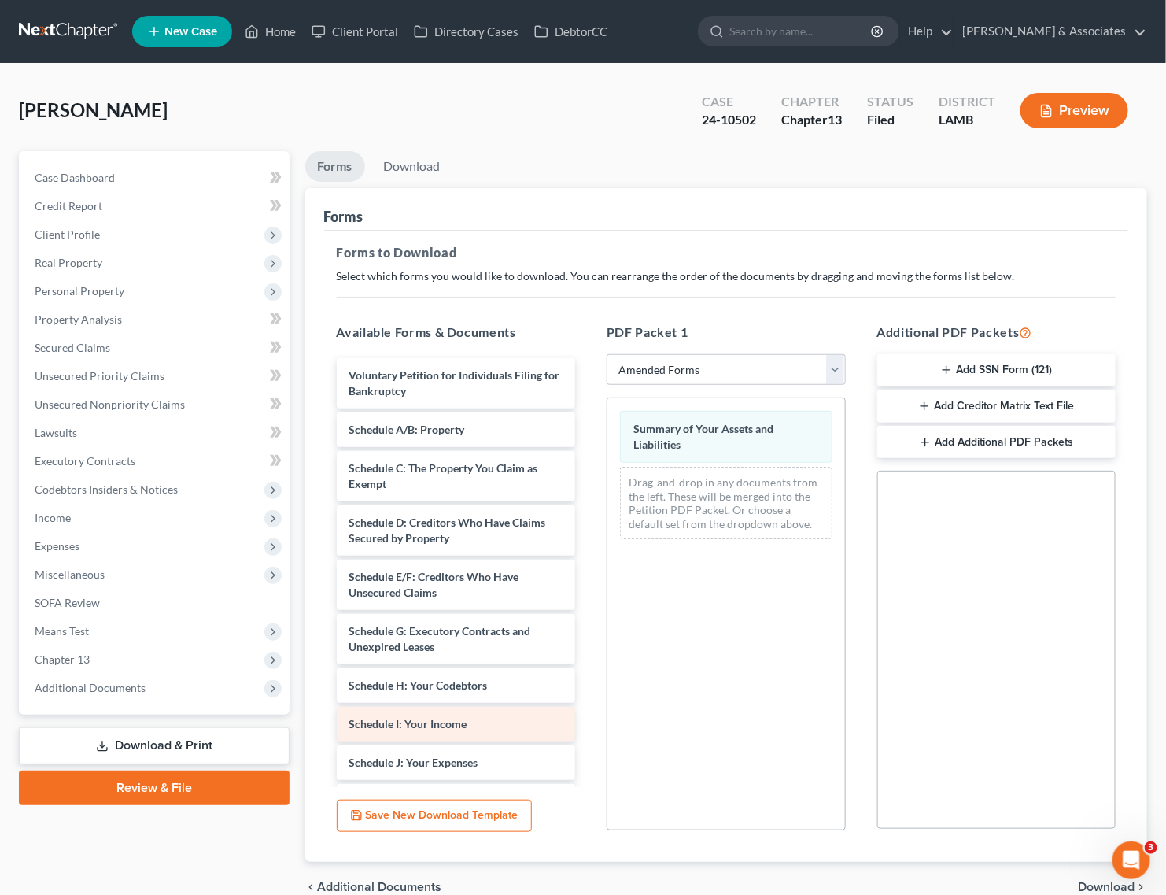
click at [589, 705] on div "Voluntary Petition for Individuals Filing for Bankruptcy Schedule A/B: Property…" at bounding box center [456, 735] width 264 height 755
click at [589, 694] on div "Voluntary Petition for Individuals Filing for Bankruptcy Schedule A/B: Property…" at bounding box center [456, 735] width 264 height 755
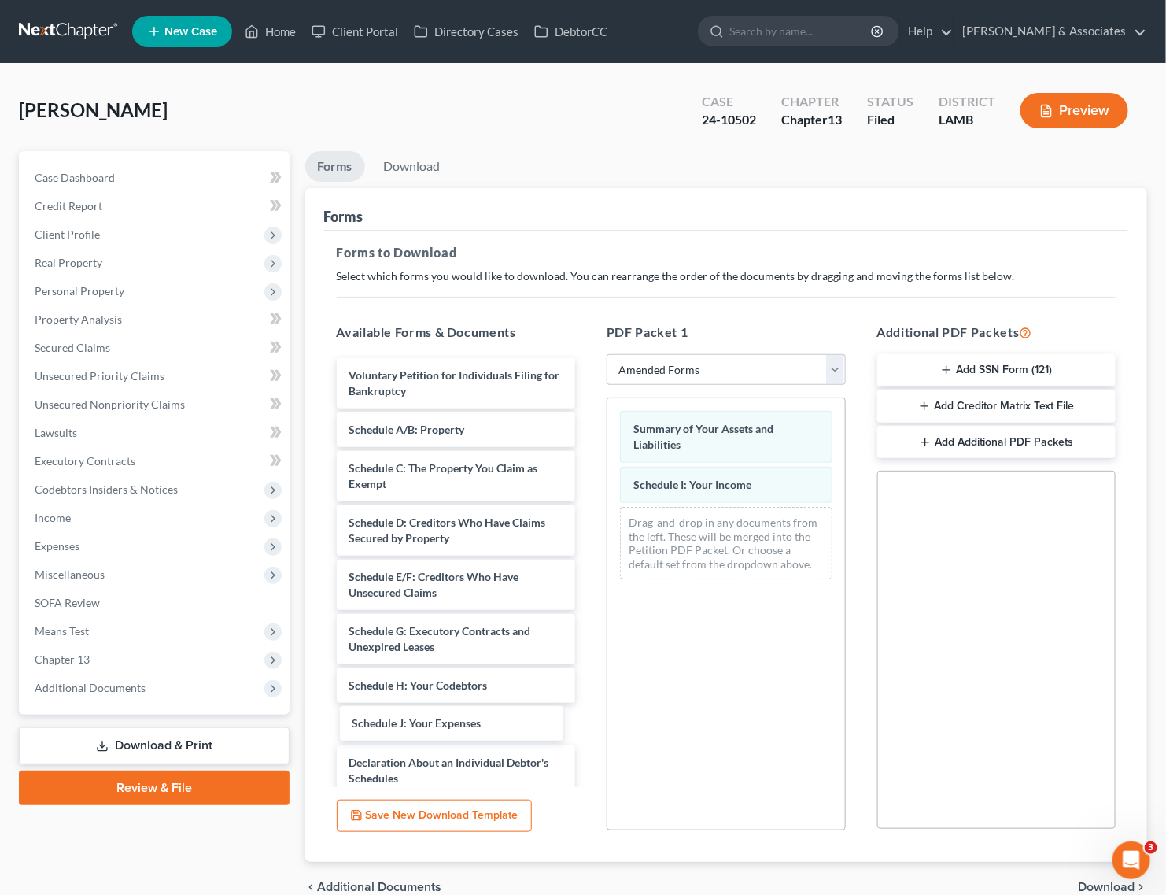
drag, startPoint x: 497, startPoint y: 728, endPoint x: 736, endPoint y: 690, distance: 241.4
click at [589, 718] on div "Schedule J: Your Expenses Voluntary Petition for Individuals Filing for Bankrup…" at bounding box center [456, 716] width 264 height 716
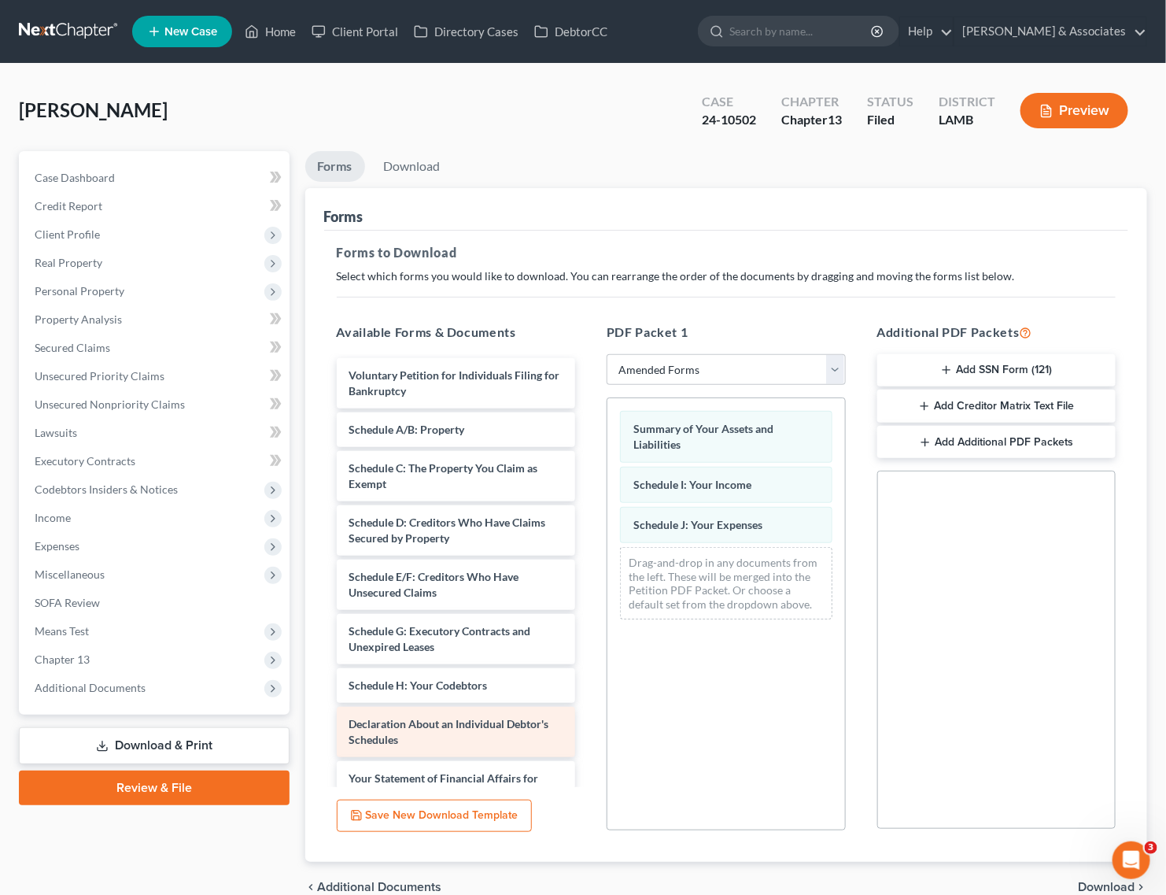
click at [589, 747] on div "Voluntary Petition for Individuals Filing for Bankruptcy Schedule A/B: Property…" at bounding box center [456, 696] width 264 height 677
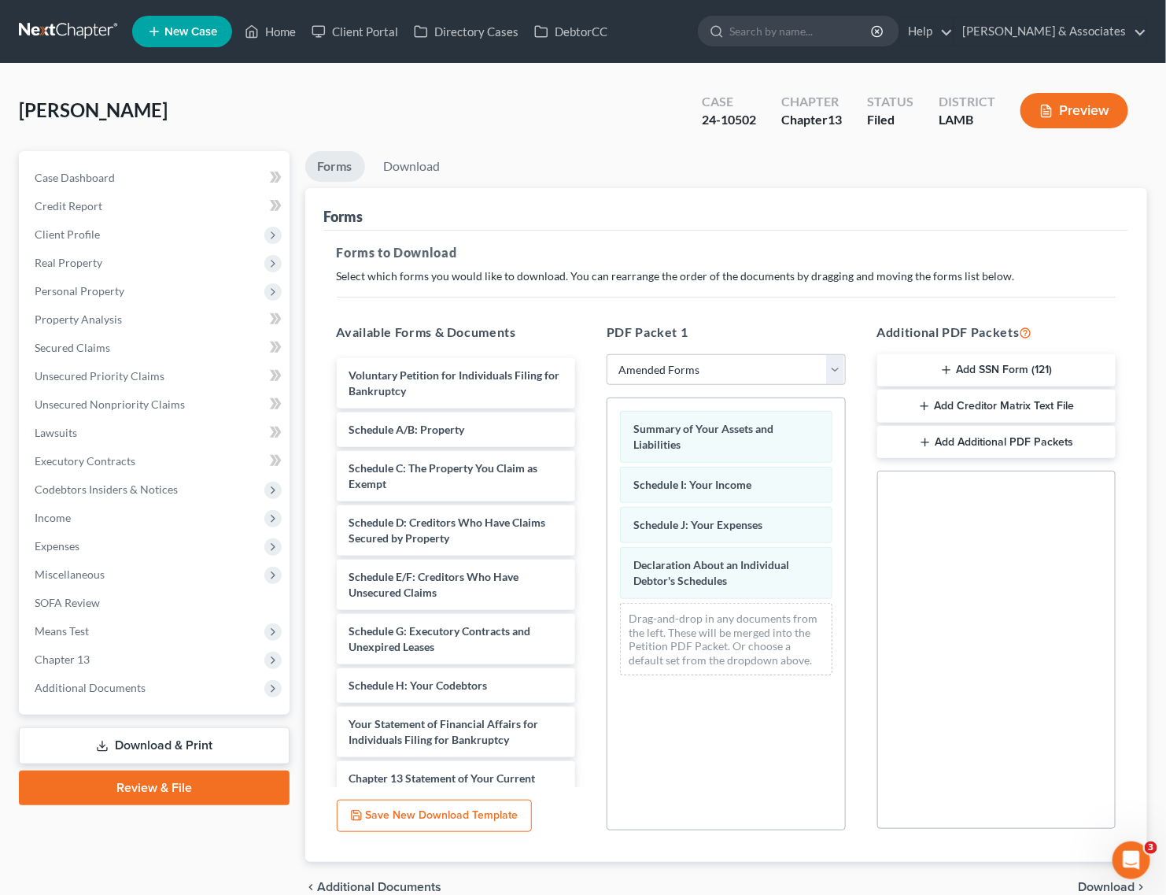
scroll to position [76, 0]
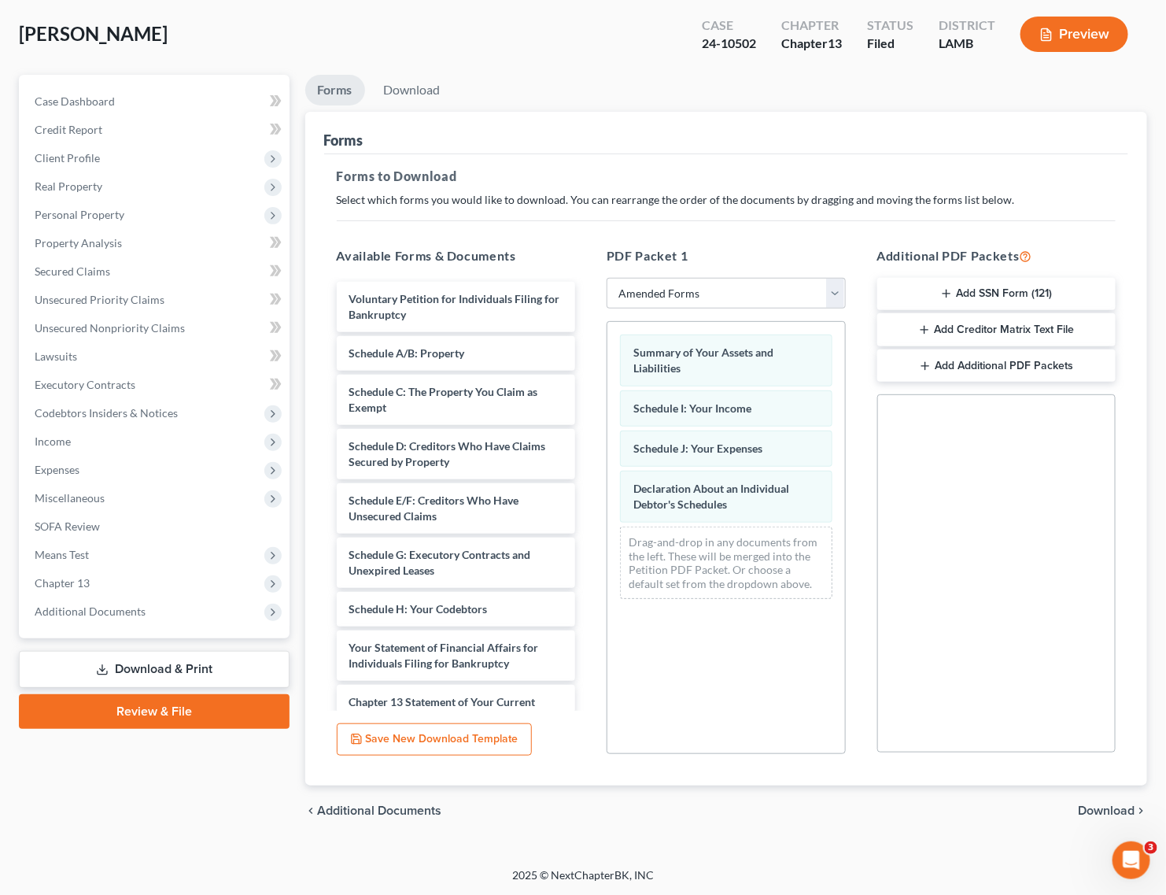
click at [1099, 817] on div "chevron_left Additional Documents Download chevron_right" at bounding box center [726, 810] width 843 height 50
click at [1104, 812] on span "Download" at bounding box center [1106, 810] width 57 height 13
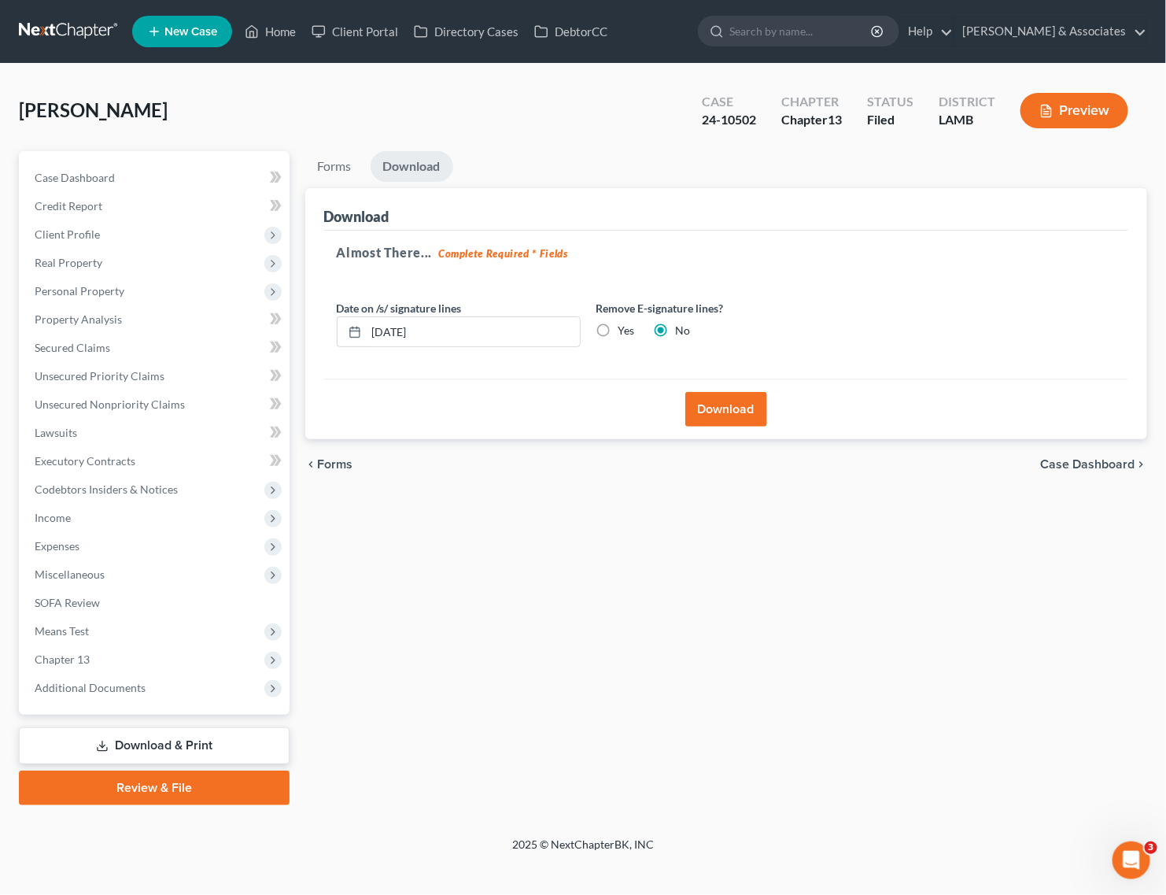
scroll to position [0, 0]
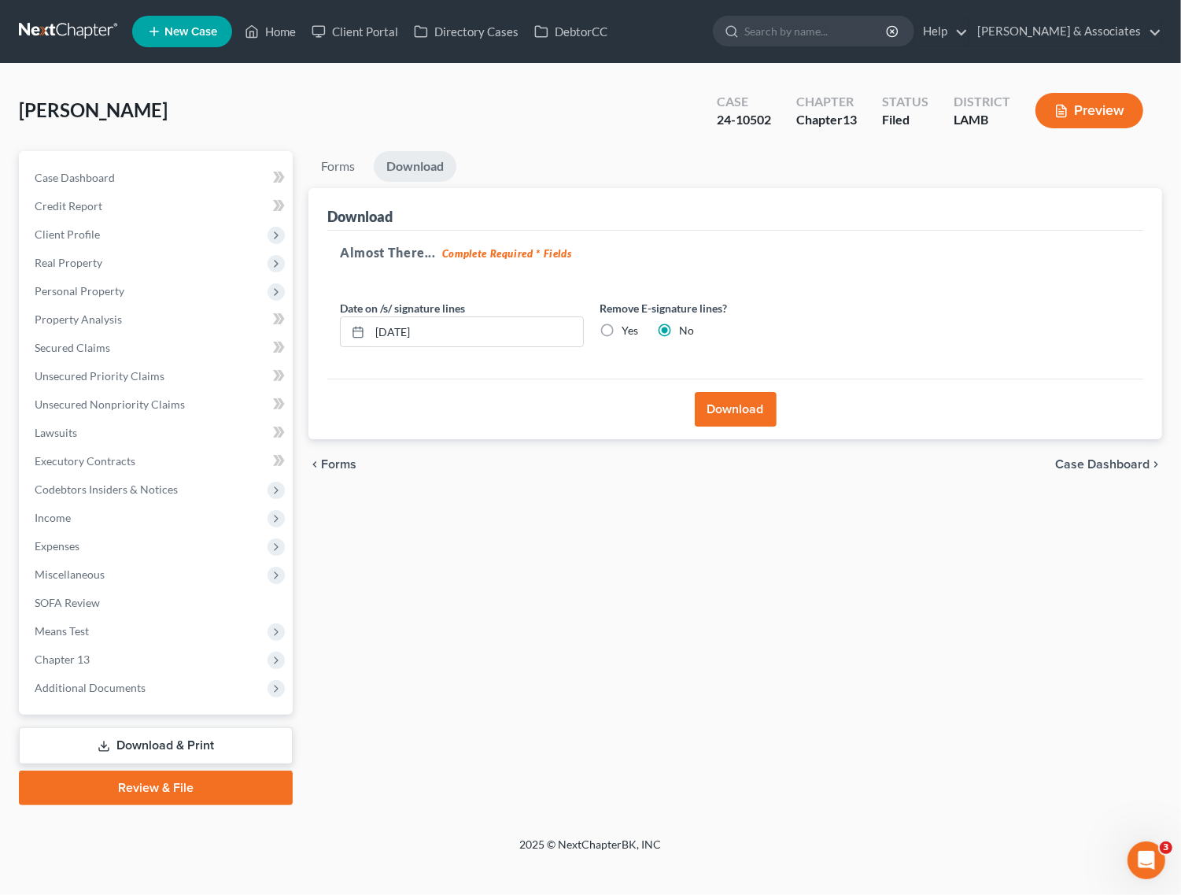
click at [726, 409] on button "Download" at bounding box center [736, 409] width 82 height 35
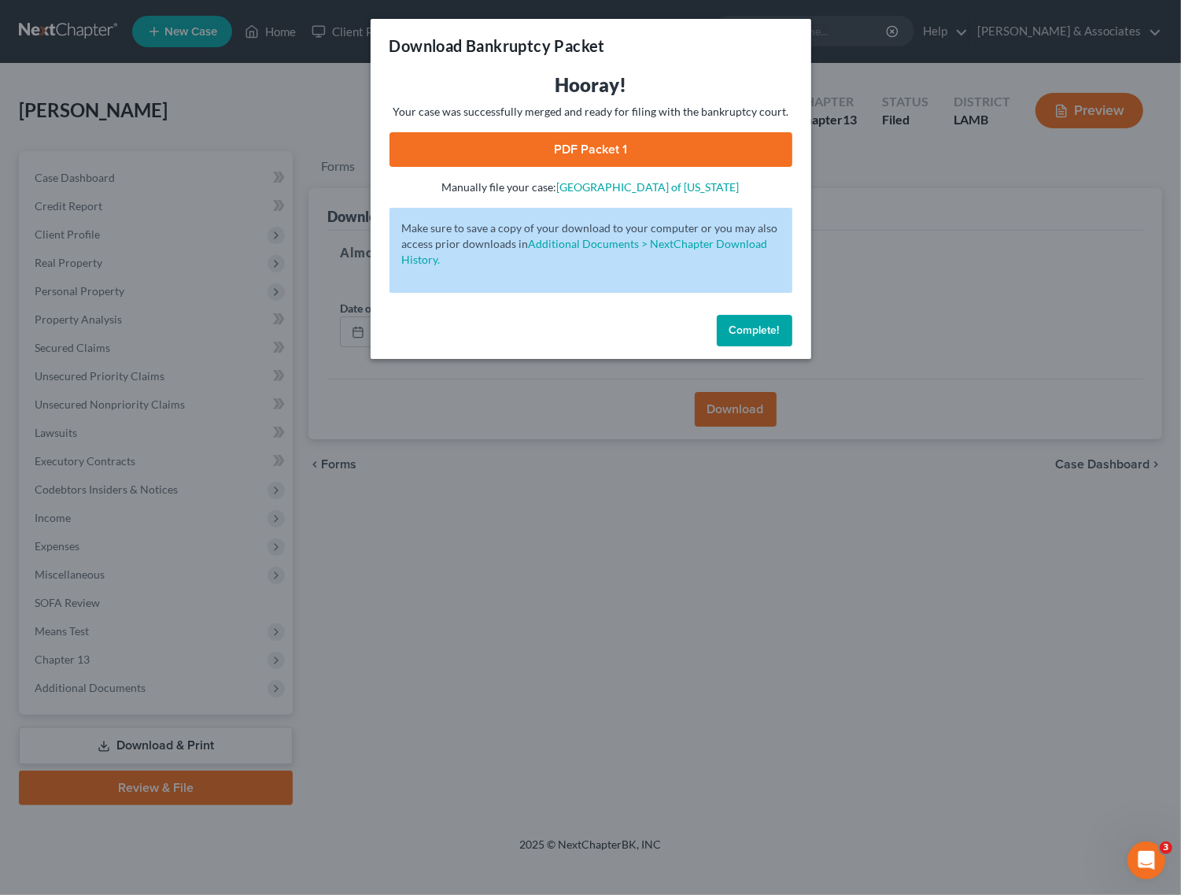
click at [600, 146] on link "PDF Packet 1" at bounding box center [590, 149] width 403 height 35
drag, startPoint x: 746, startPoint y: 344, endPoint x: 478, endPoint y: 168, distance: 320.3
click at [746, 344] on button "Complete!" at bounding box center [755, 330] width 76 height 31
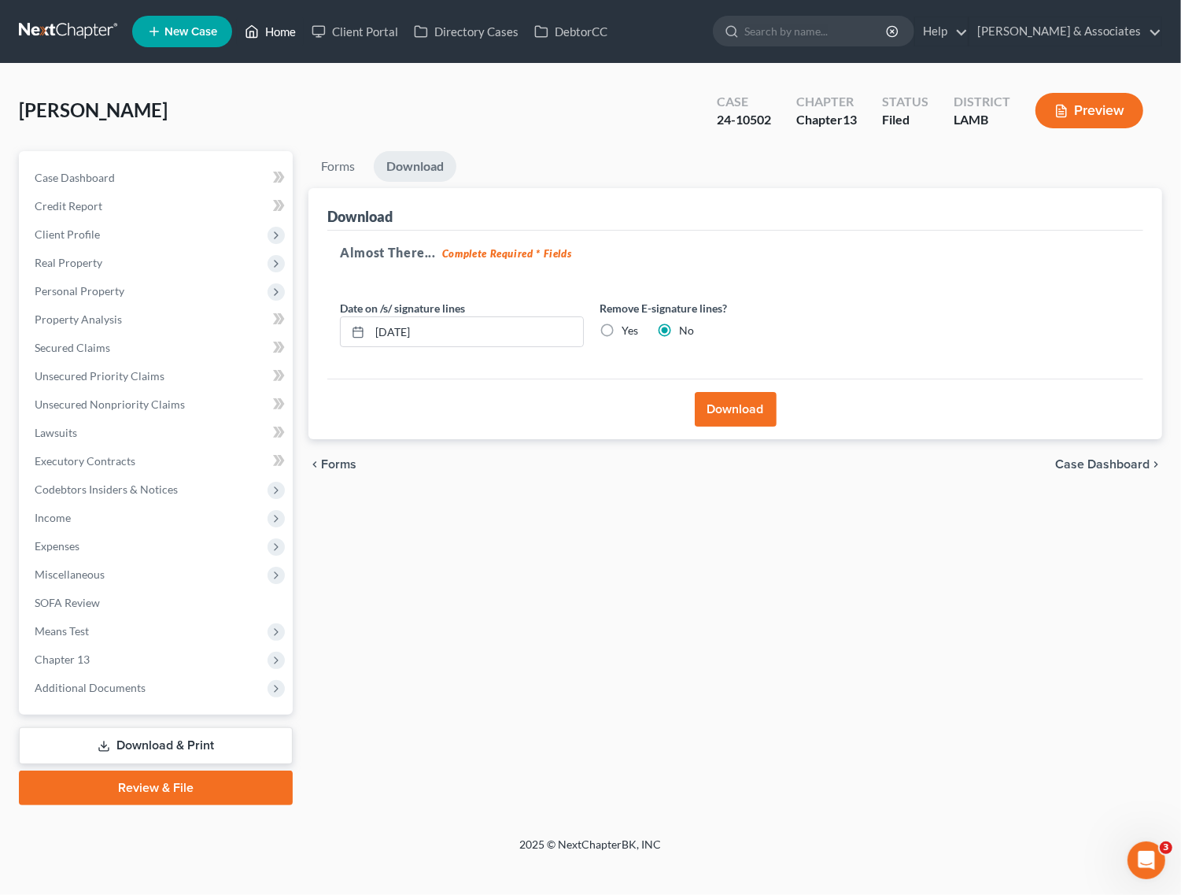
click at [280, 34] on link "Home" at bounding box center [270, 31] width 67 height 28
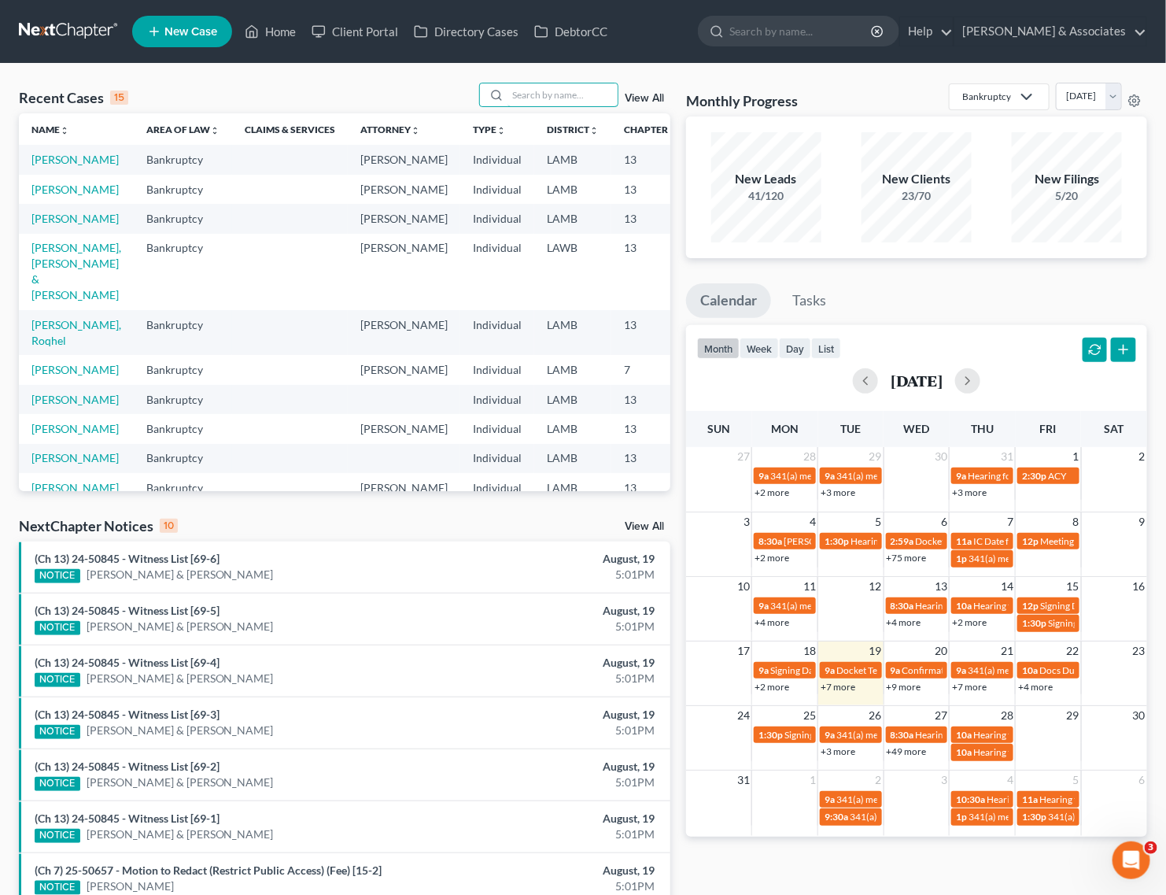
drag, startPoint x: 576, startPoint y: 96, endPoint x: 594, endPoint y: 69, distance: 32.3
click at [576, 96] on input "search" at bounding box center [562, 94] width 110 height 23
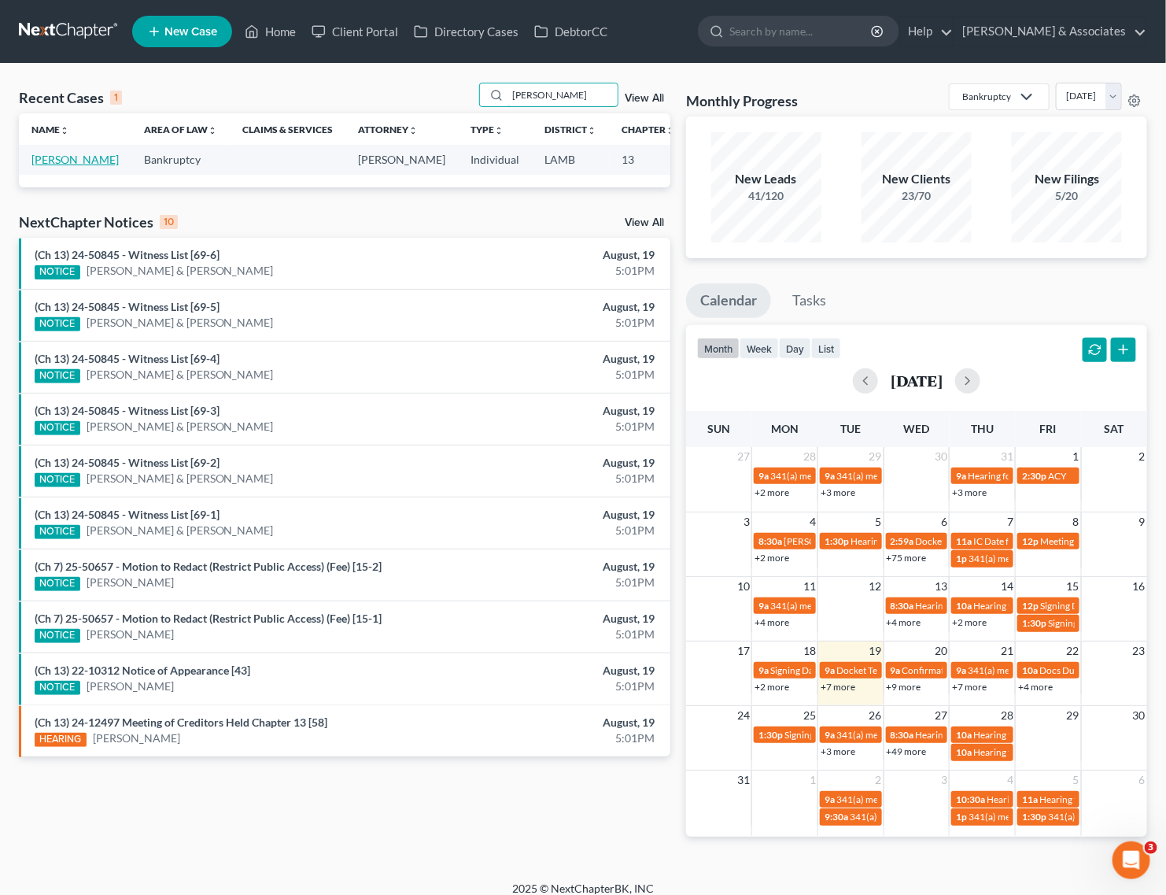
type input "[PERSON_NAME]"
click at [45, 154] on link "[PERSON_NAME]" at bounding box center [74, 159] width 87 height 13
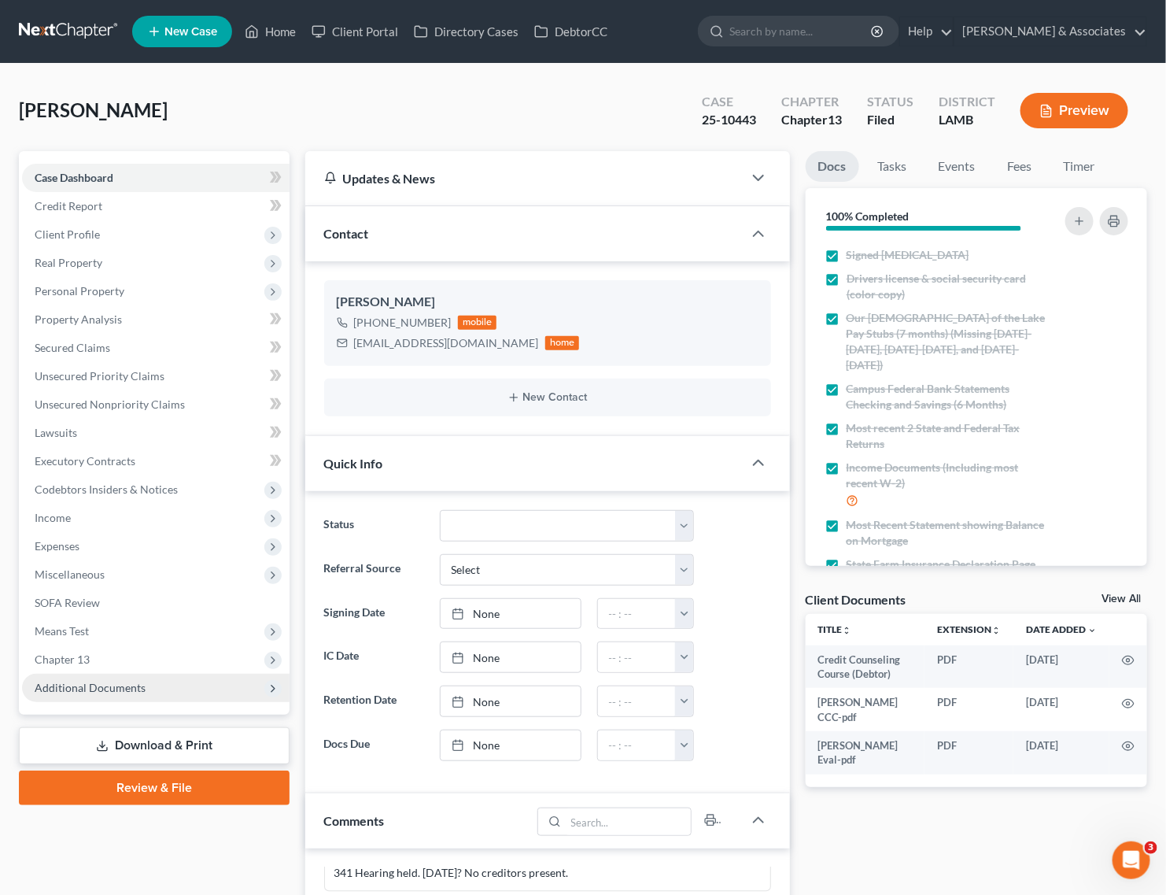
scroll to position [505, 0]
click at [91, 661] on span "Chapter 13" at bounding box center [156, 659] width 268 height 28
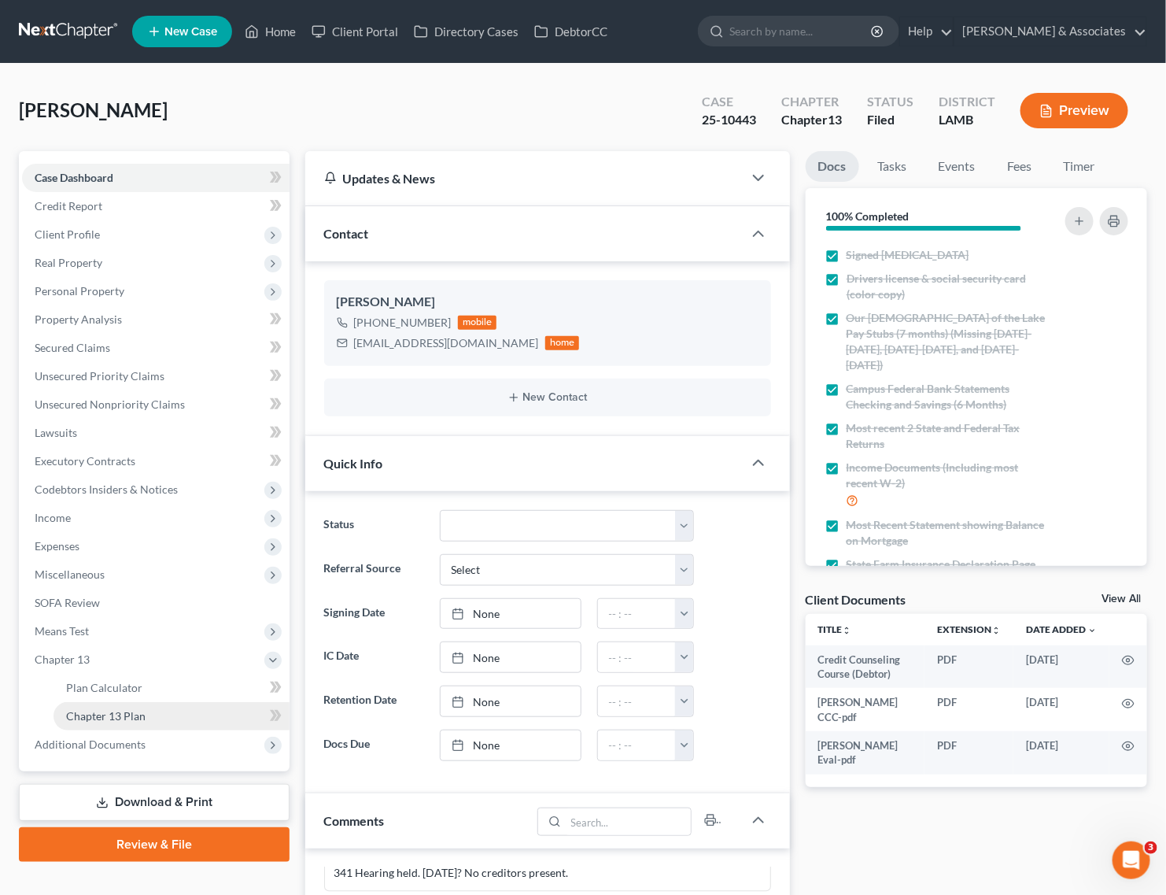
click at [127, 714] on span "Chapter 13 Plan" at bounding box center [105, 715] width 79 height 13
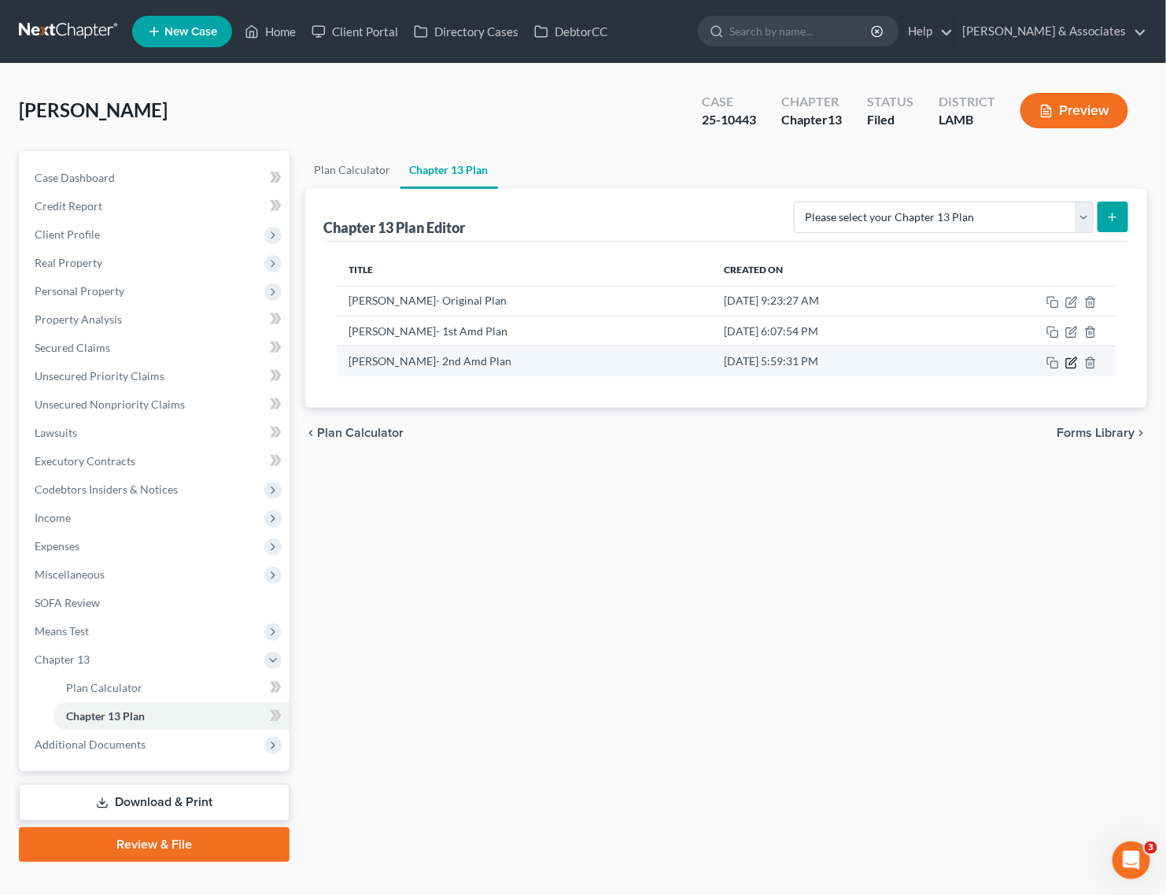
click at [1074, 360] on icon "button" at bounding box center [1071, 362] width 13 height 13
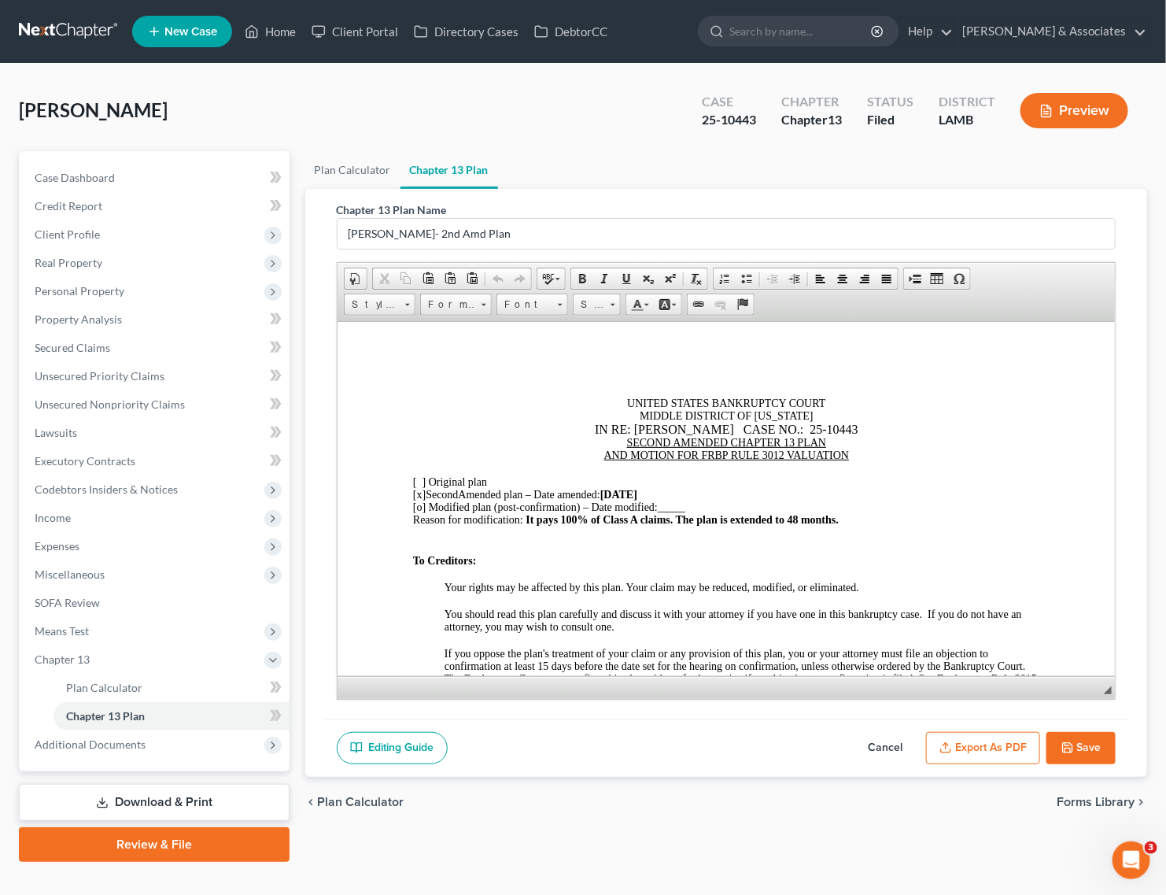
click at [965, 736] on button "Export as PDF" at bounding box center [983, 748] width 114 height 33
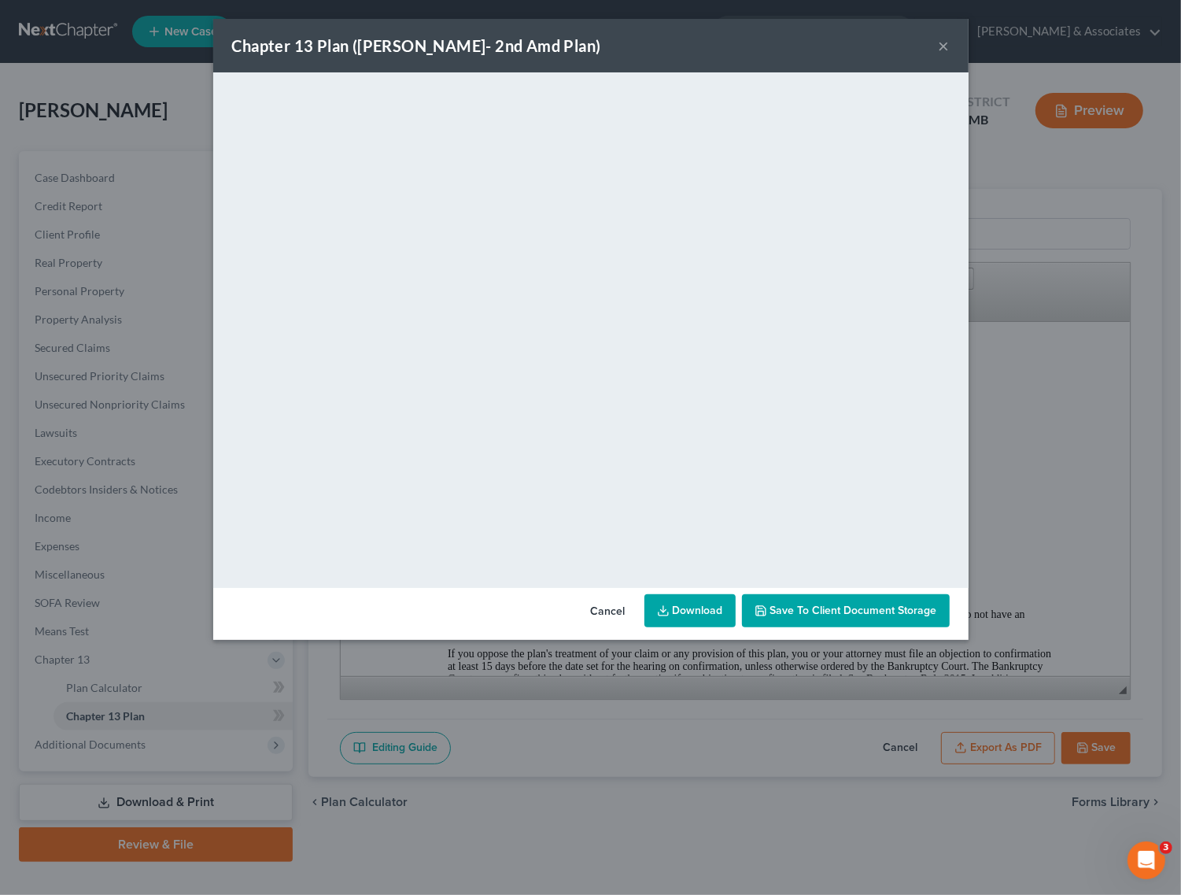
drag, startPoint x: 683, startPoint y: 610, endPoint x: 671, endPoint y: 596, distance: 18.4
click at [683, 610] on link "Download" at bounding box center [689, 610] width 91 height 33
click at [950, 42] on div "Chapter 13 Plan ([PERSON_NAME]- 2nd Amd Plan) ×" at bounding box center [590, 46] width 755 height 54
click at [939, 45] on button "×" at bounding box center [944, 45] width 11 height 19
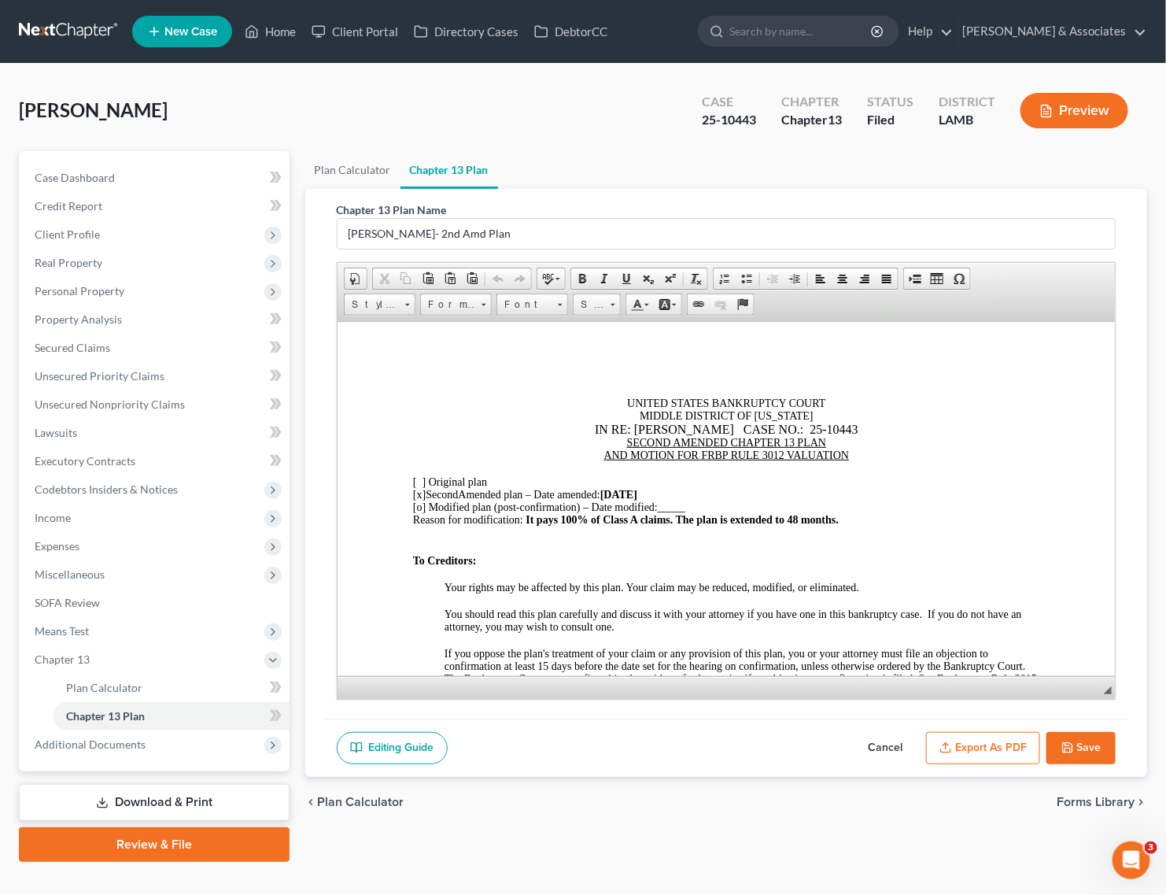
click at [1068, 736] on button "Save" at bounding box center [1080, 748] width 69 height 33
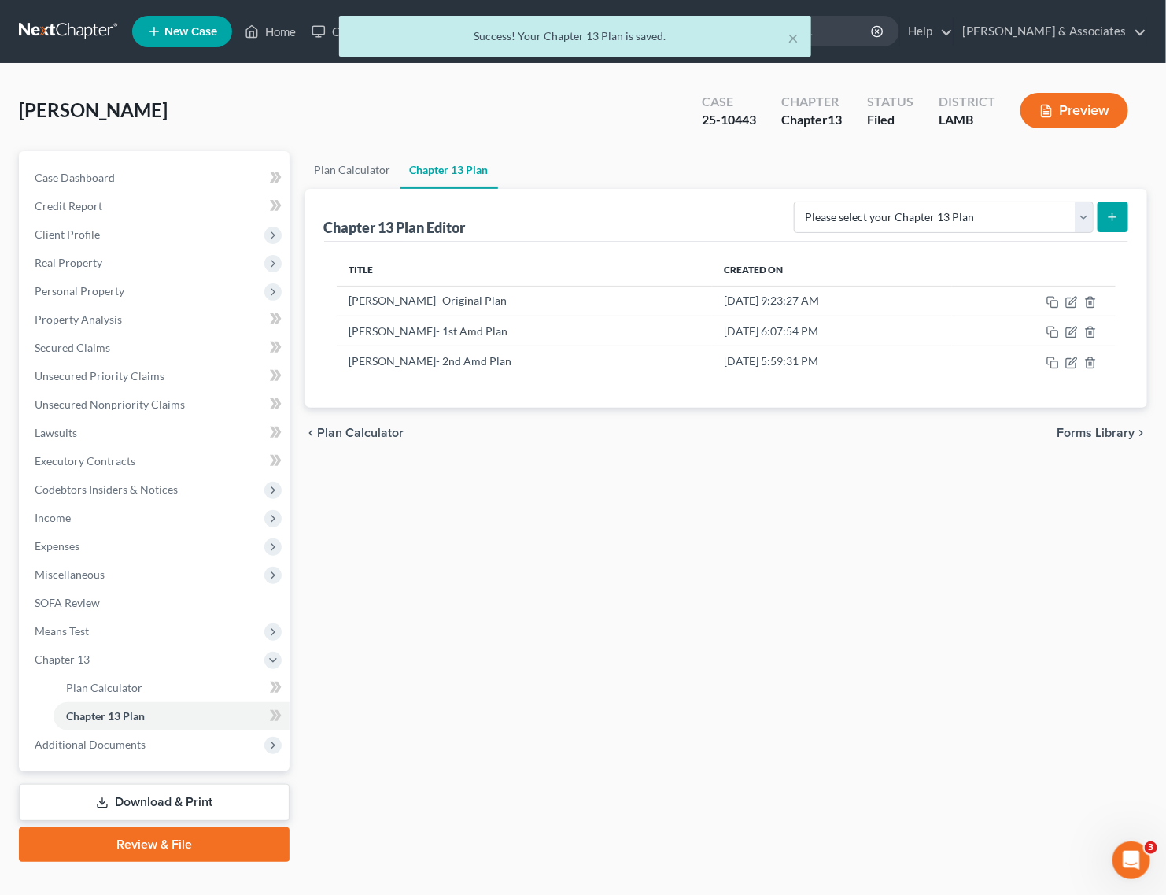
click at [282, 26] on div "× Success! Your Chapter 13 Plan is saved." at bounding box center [575, 40] width 1166 height 49
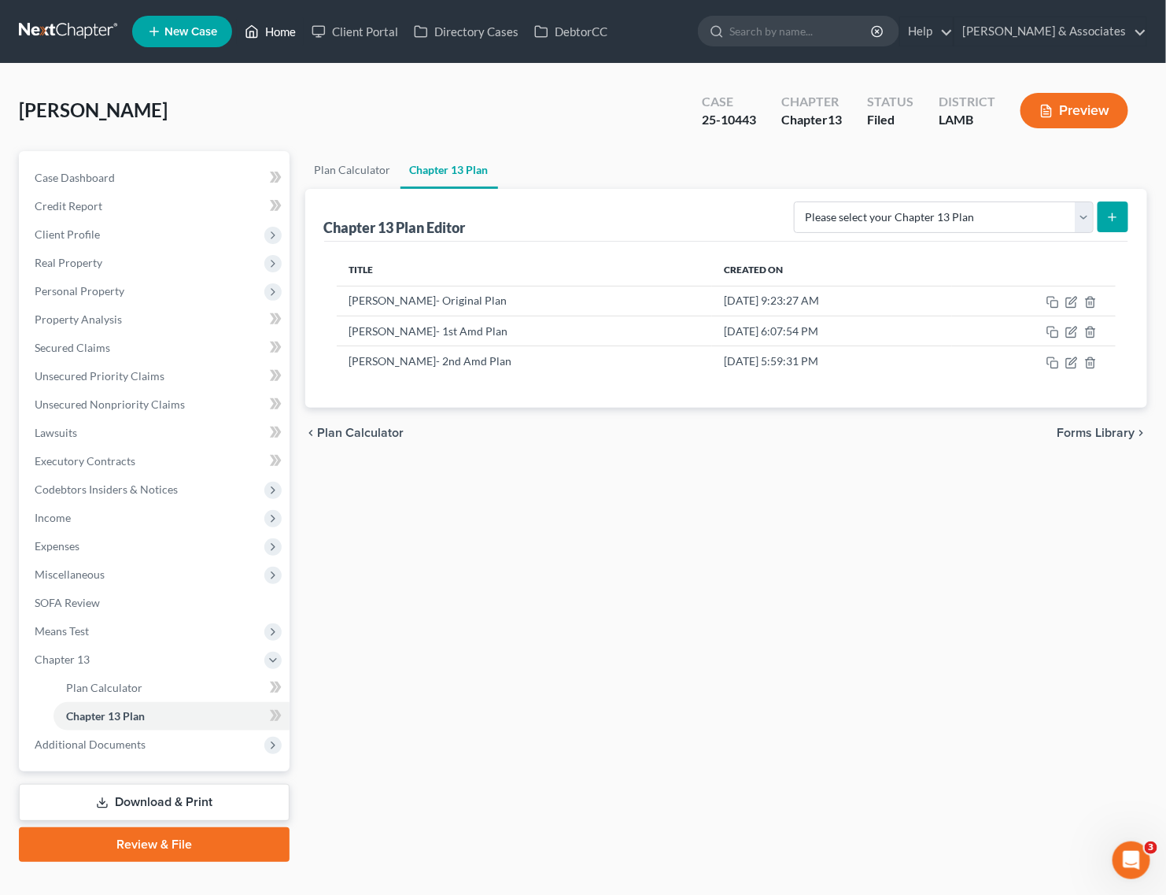
drag, startPoint x: 276, startPoint y: 31, endPoint x: 290, endPoint y: 35, distance: 13.9
click at [276, 31] on link "Home" at bounding box center [270, 31] width 67 height 28
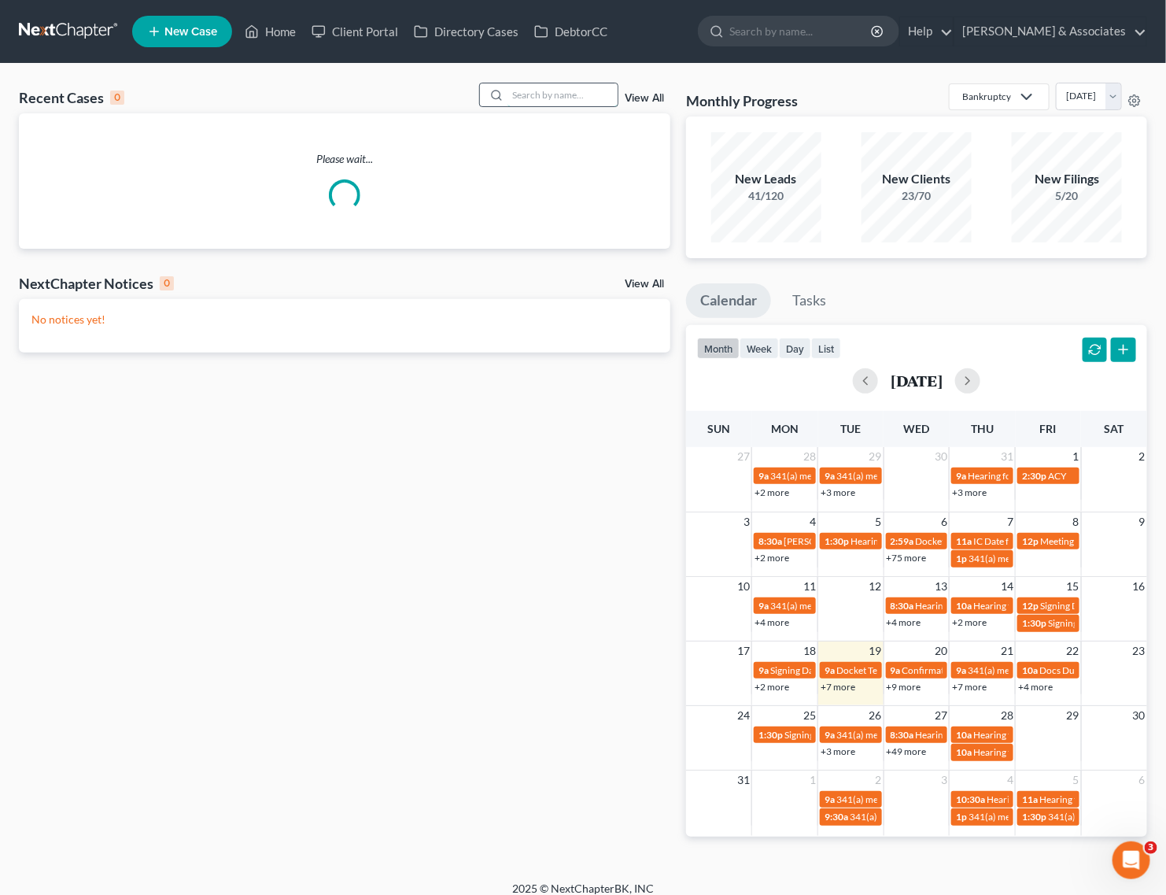
click at [517, 99] on input "search" at bounding box center [562, 94] width 110 height 23
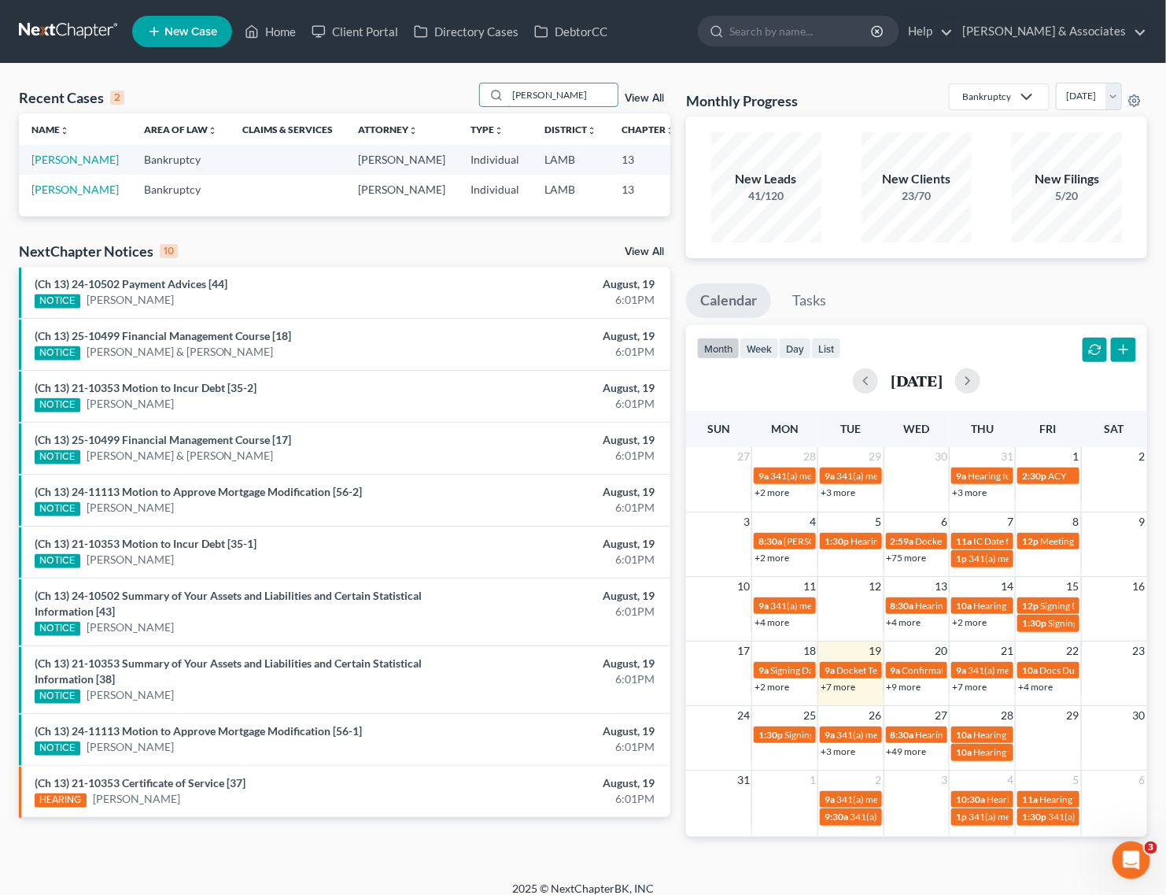
type input "[PERSON_NAME]"
click at [55, 168] on td "[PERSON_NAME]" at bounding box center [75, 159] width 113 height 29
click at [57, 158] on link "[PERSON_NAME]" at bounding box center [74, 159] width 87 height 13
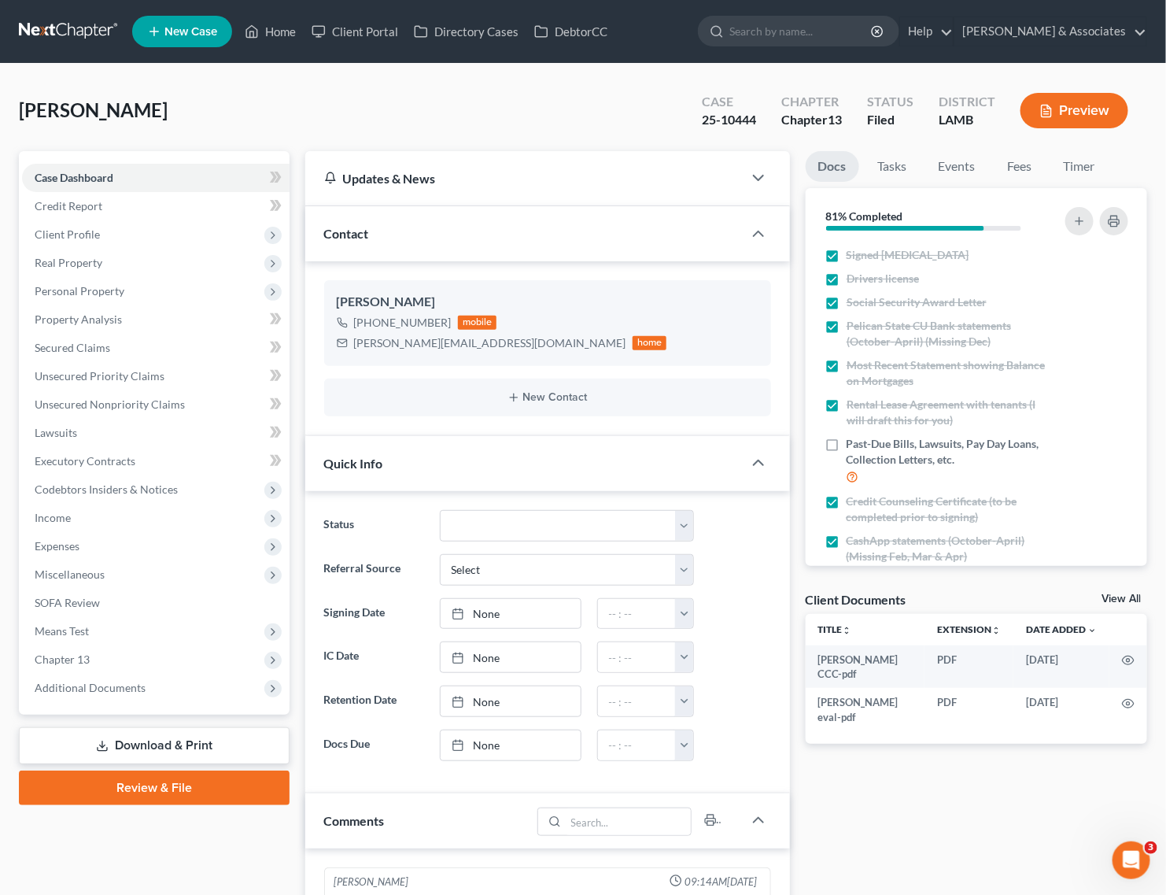
scroll to position [3483, 0]
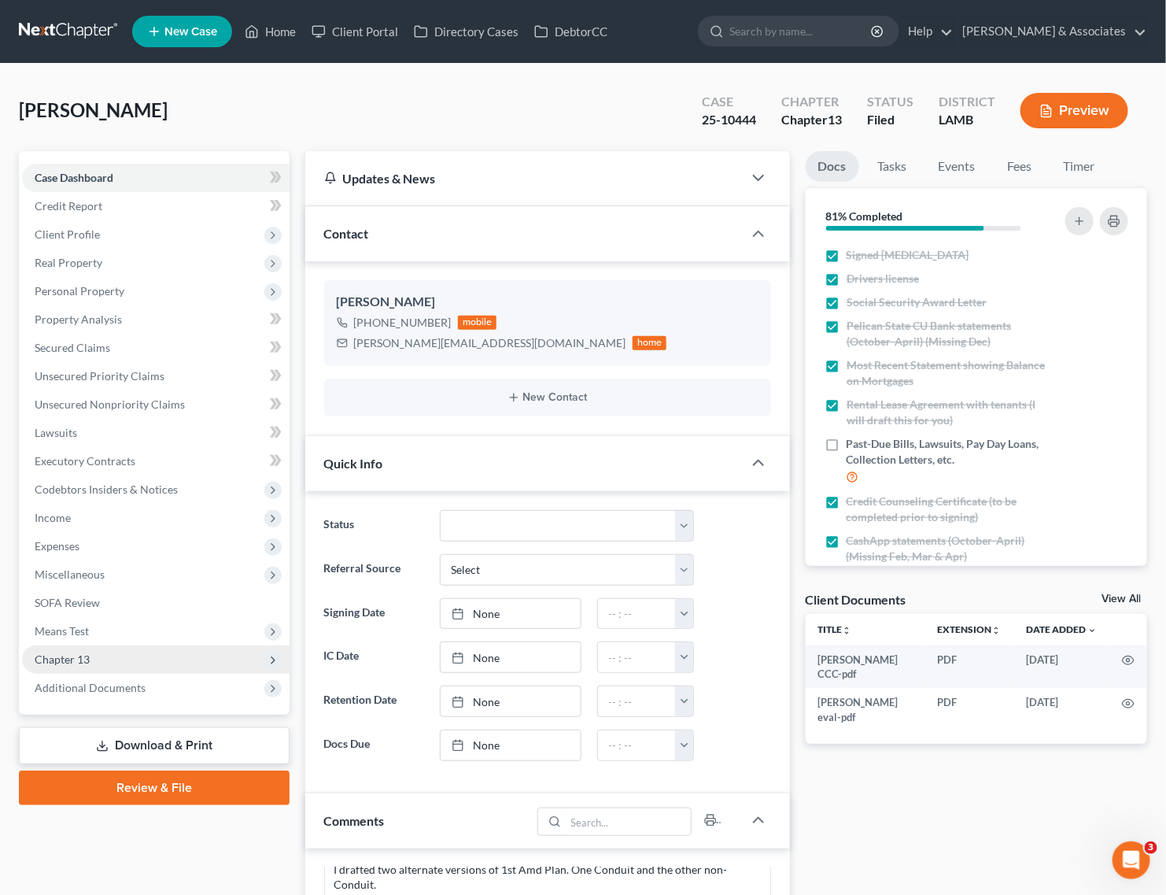
click at [130, 687] on span "Additional Documents" at bounding box center [90, 687] width 111 height 13
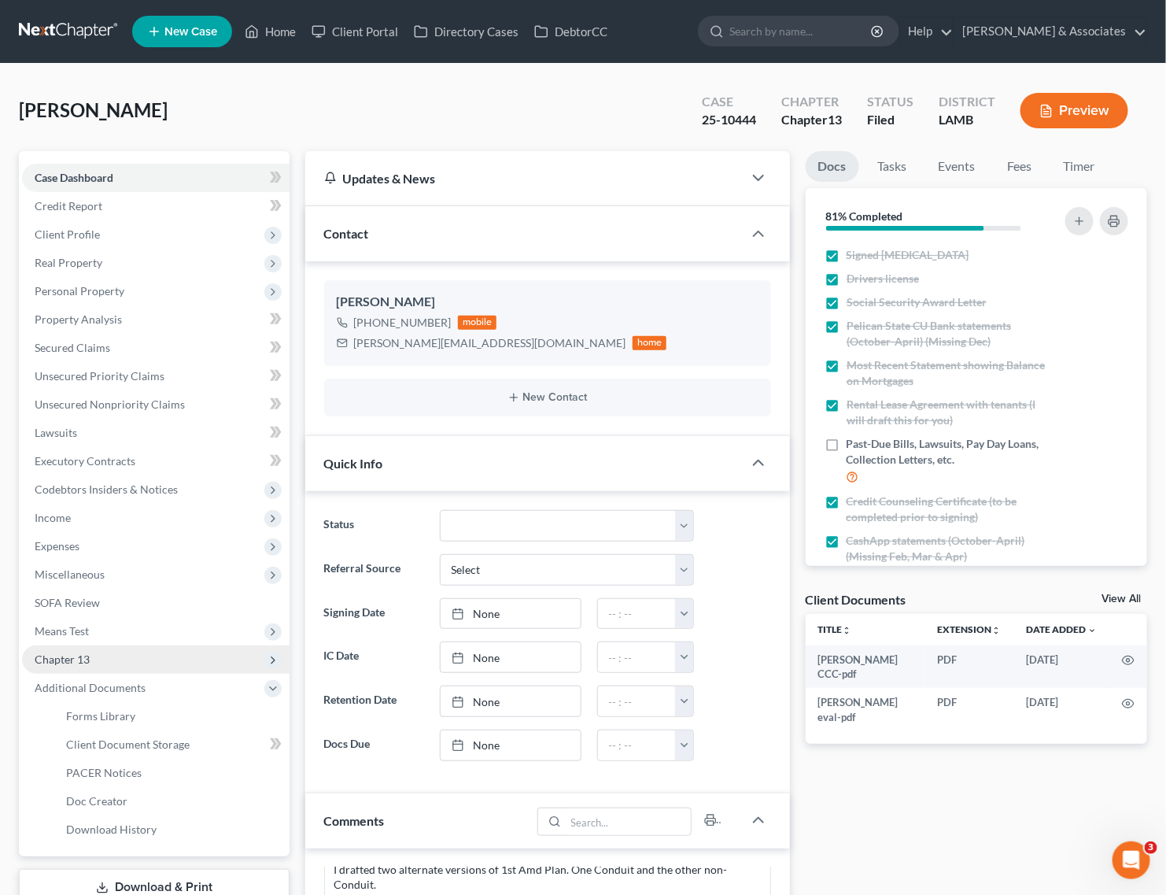
click at [111, 661] on span "Chapter 13" at bounding box center [156, 659] width 268 height 28
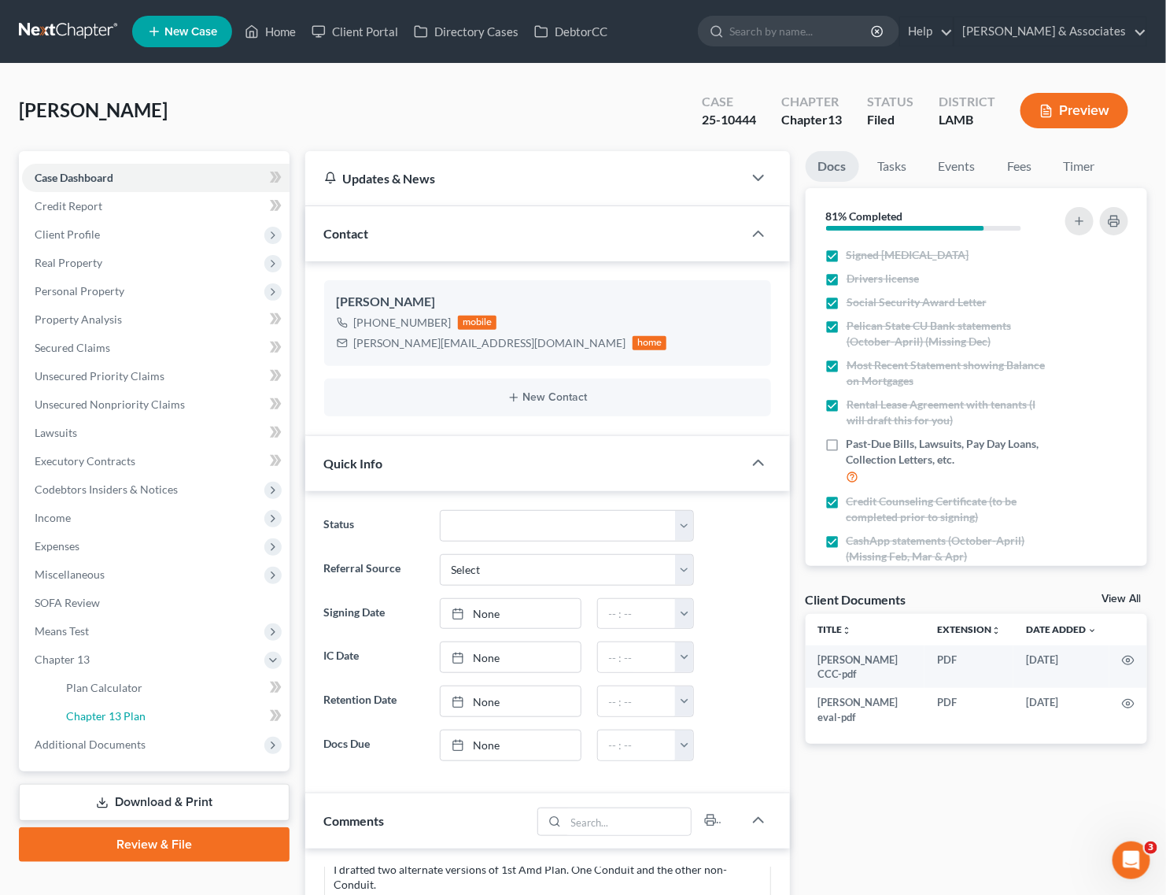
click at [96, 709] on span "Chapter 13 Plan" at bounding box center [105, 715] width 79 height 13
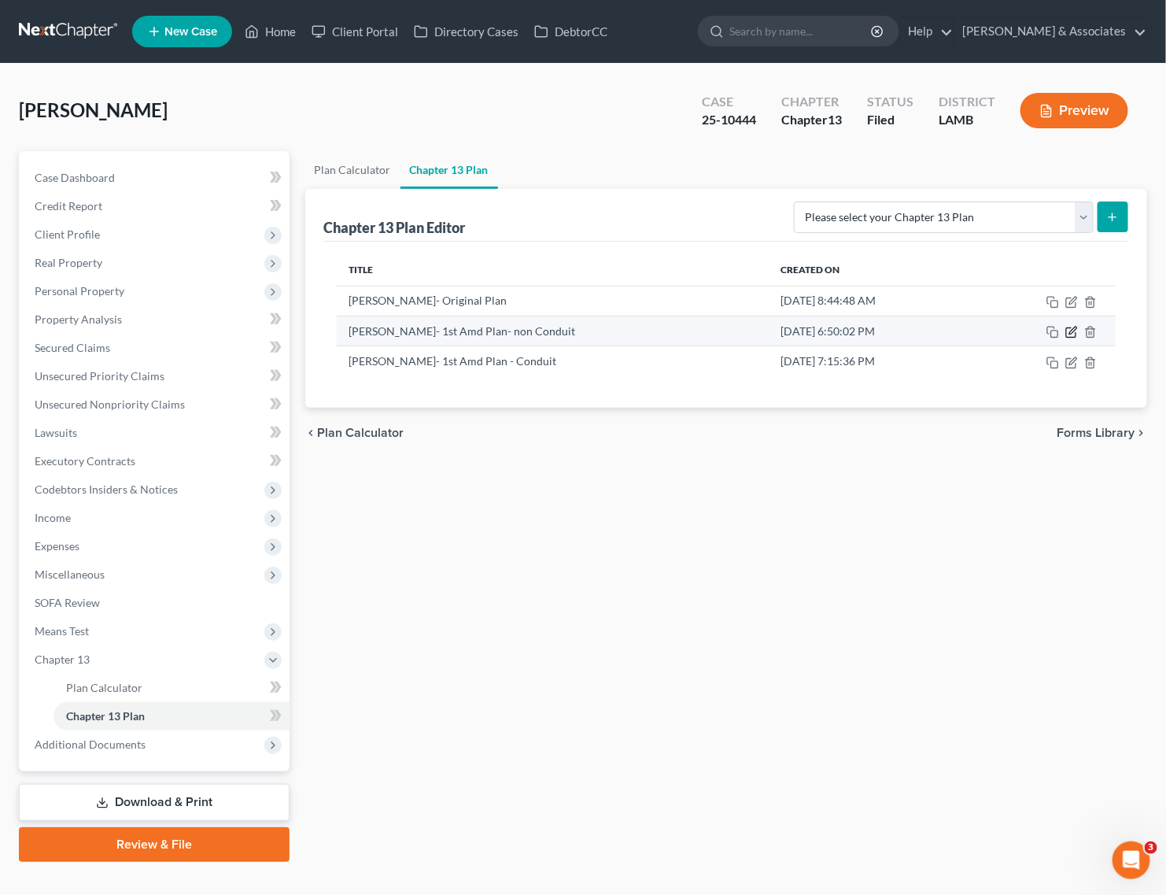
click at [1067, 327] on icon "button" at bounding box center [1071, 332] width 13 height 13
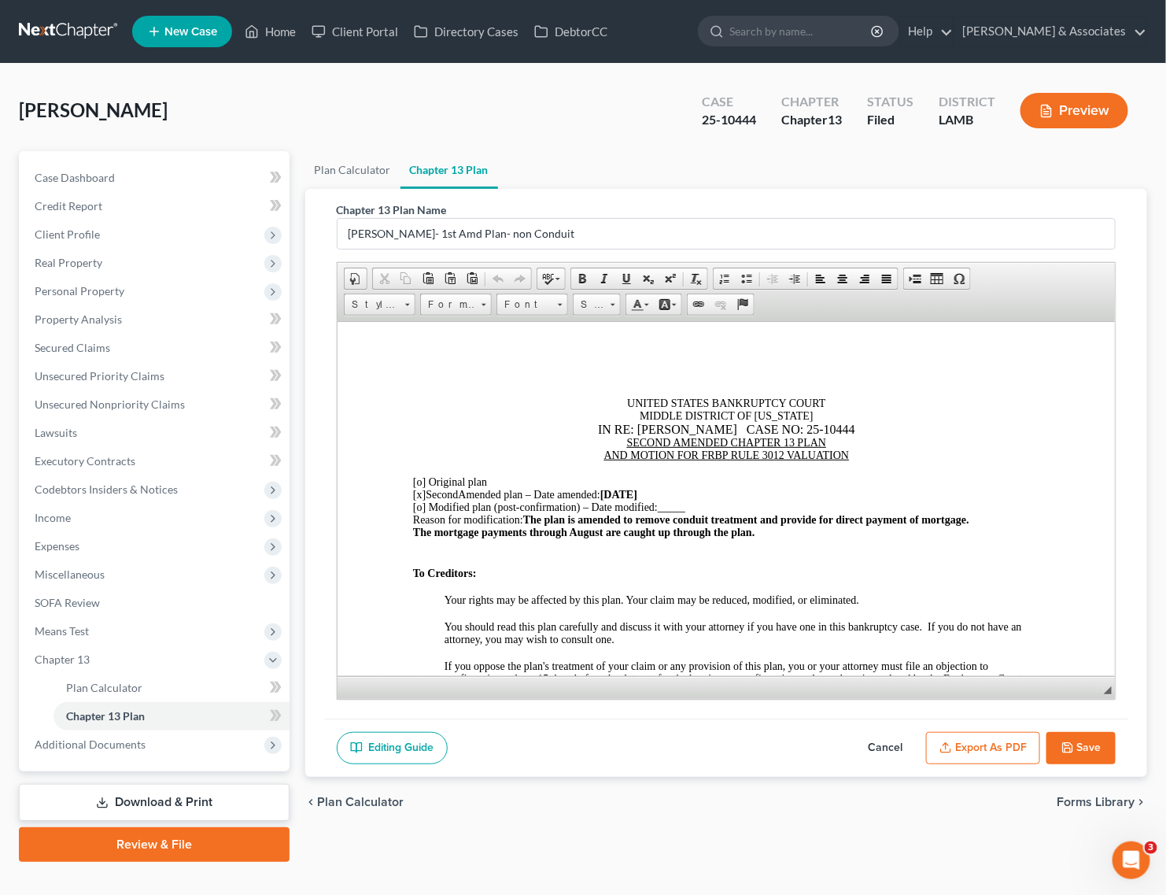
click at [969, 747] on button "Export as PDF" at bounding box center [983, 748] width 114 height 33
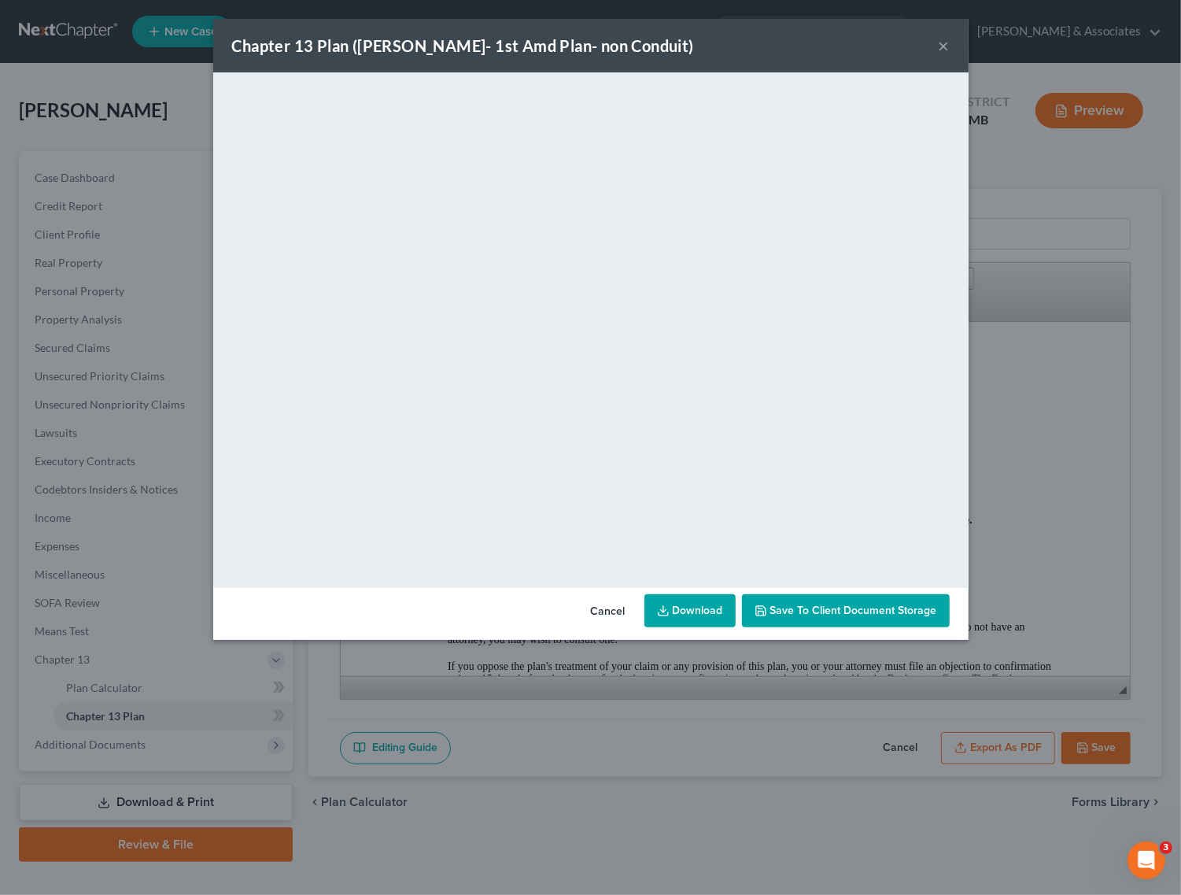
drag, startPoint x: 946, startPoint y: 43, endPoint x: 944, endPoint y: 76, distance: 32.3
click at [946, 43] on button "×" at bounding box center [944, 45] width 11 height 19
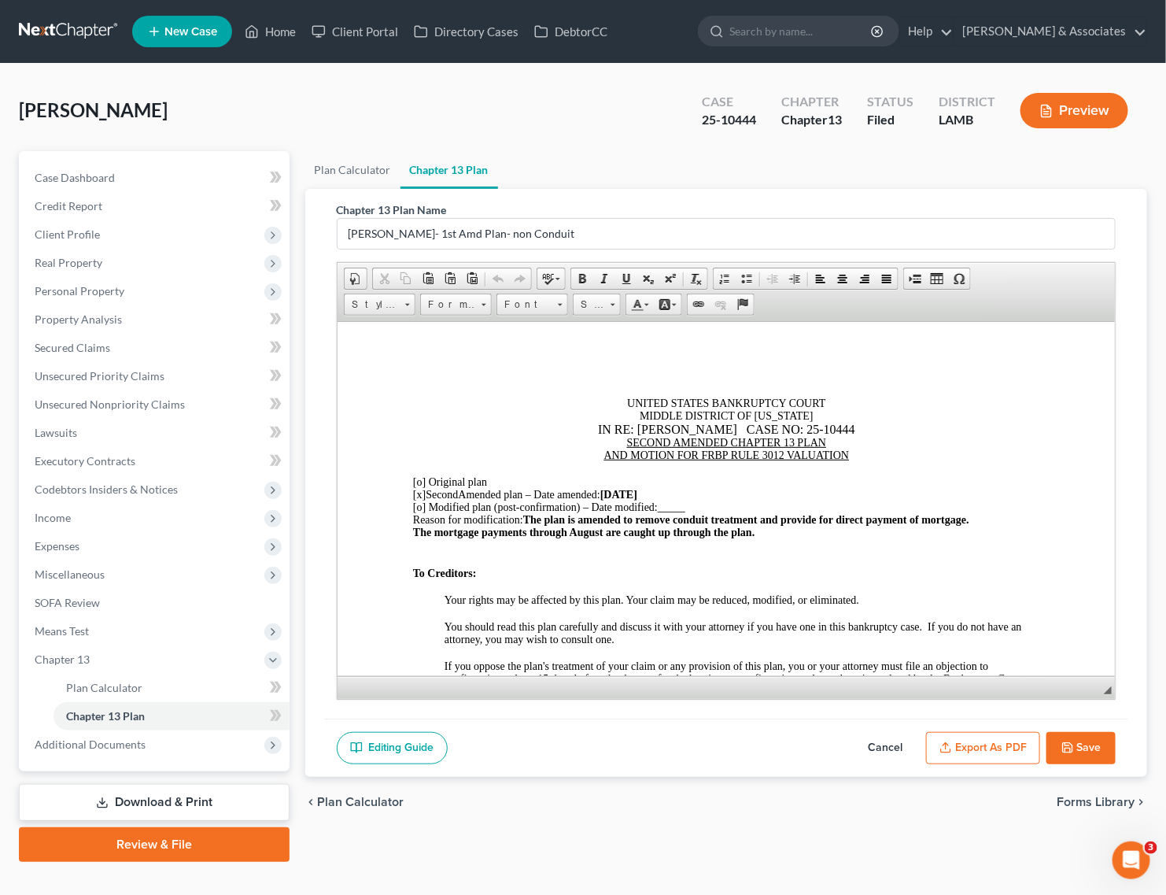
click at [1084, 756] on button "Save" at bounding box center [1080, 748] width 69 height 33
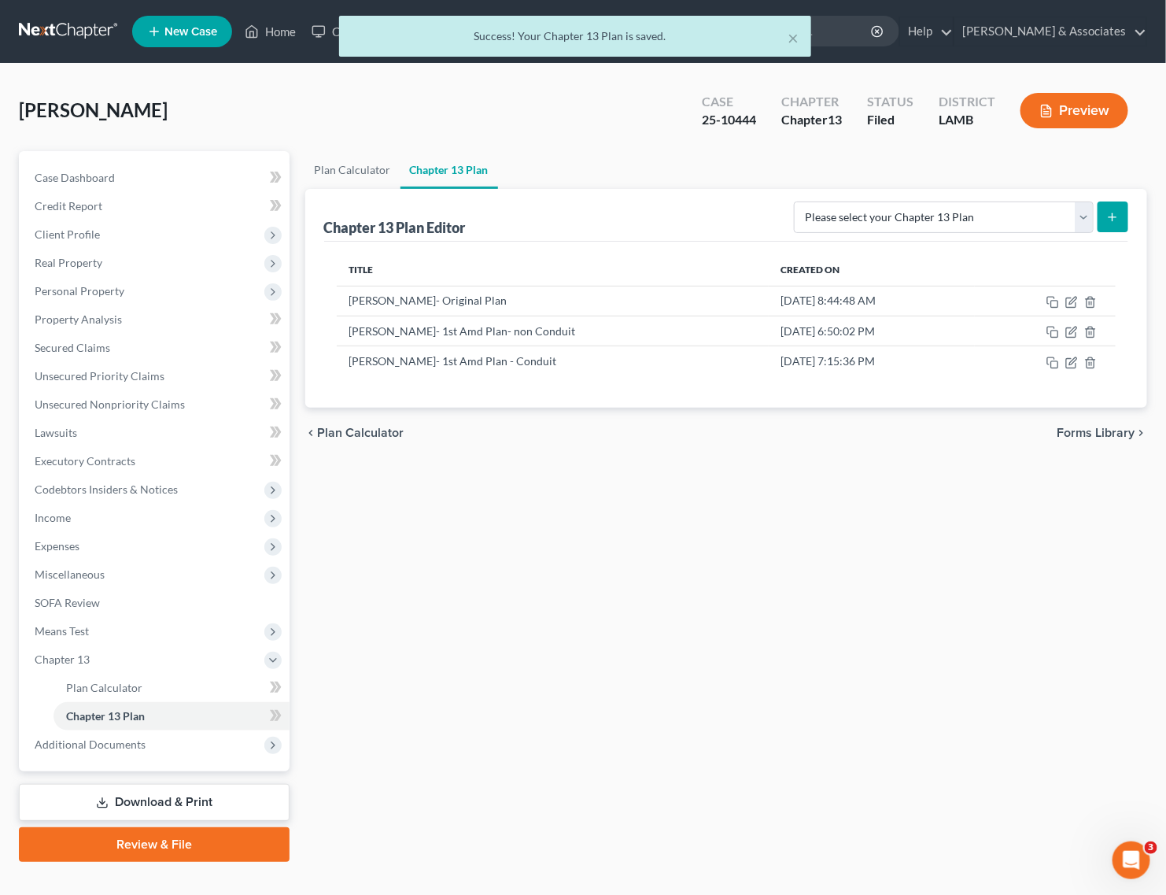
drag, startPoint x: 281, startPoint y: 33, endPoint x: 301, endPoint y: 48, distance: 25.3
click at [281, 33] on div "× Success! Your Chapter 13 Plan is saved." at bounding box center [575, 40] width 1166 height 49
click at [796, 39] on button "×" at bounding box center [793, 37] width 11 height 19
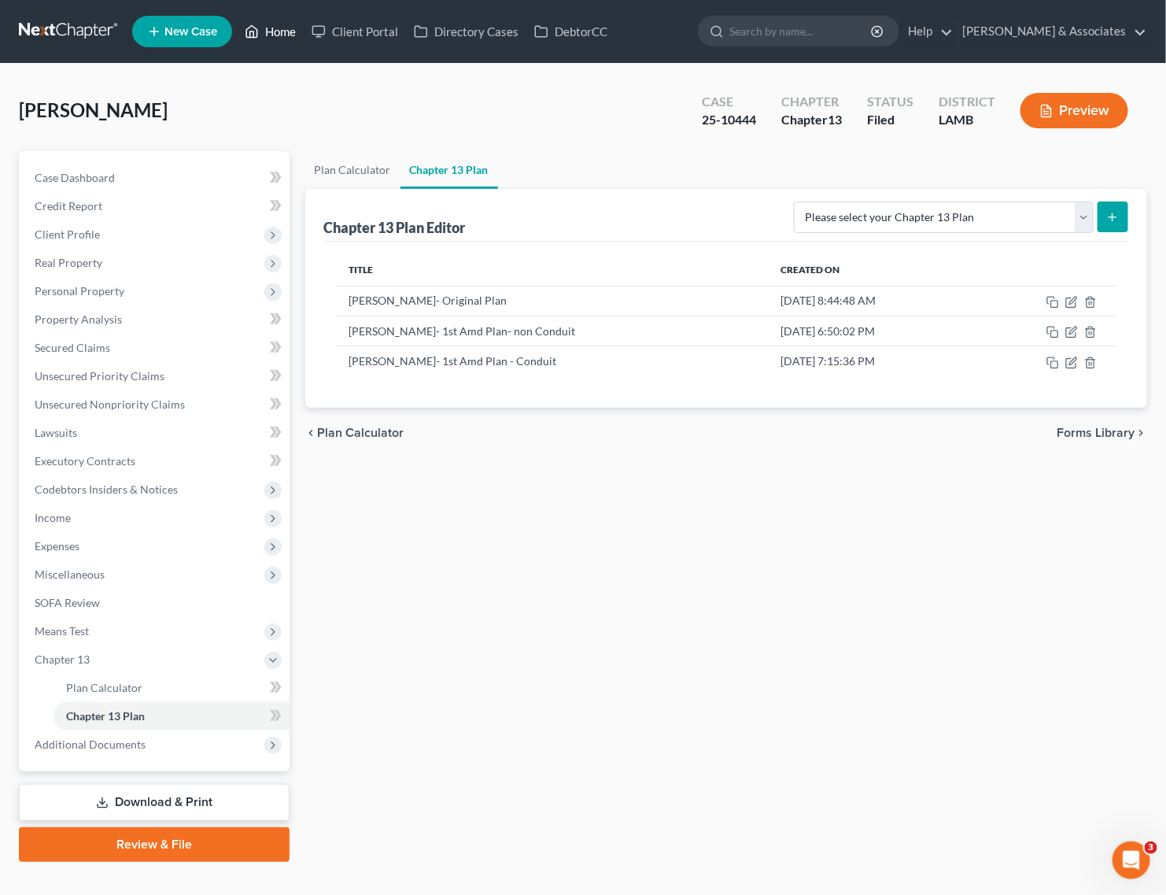
click at [264, 34] on link "Home" at bounding box center [270, 31] width 67 height 28
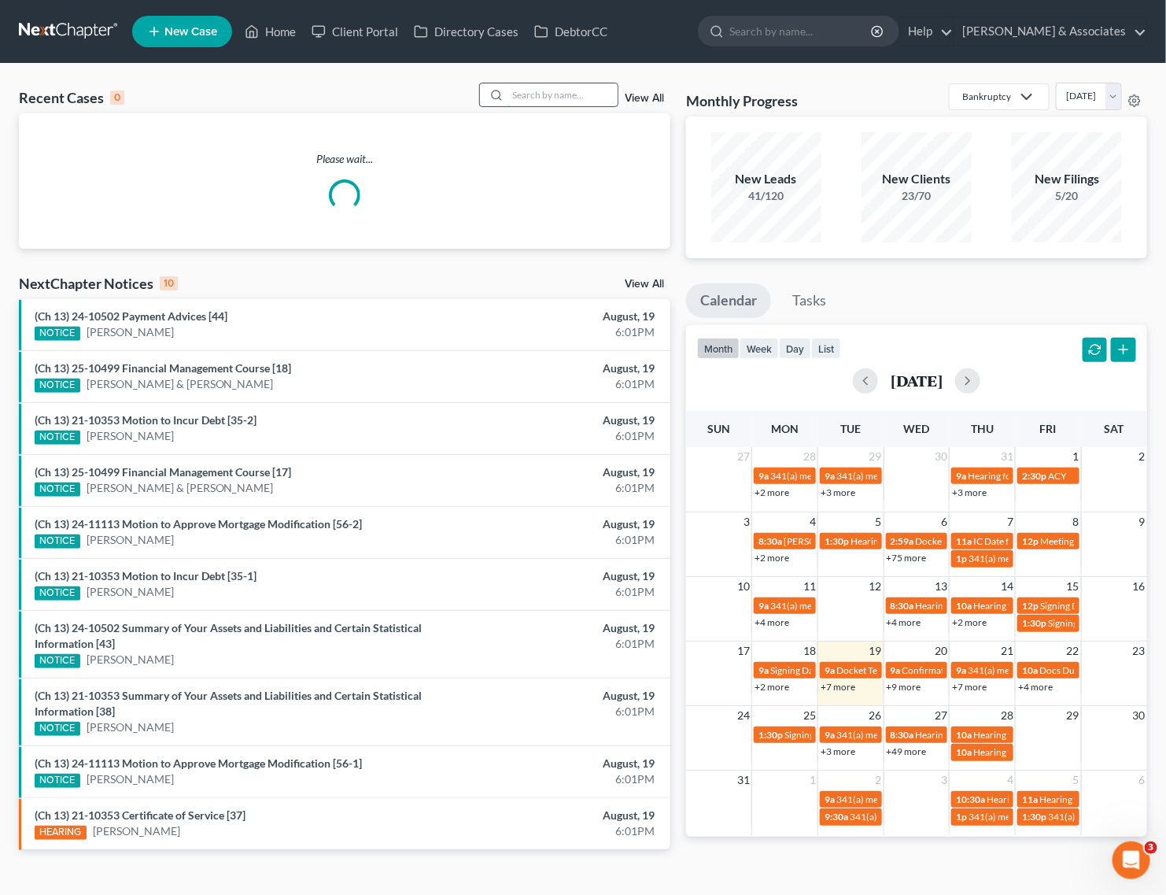
click at [533, 101] on input "search" at bounding box center [562, 94] width 110 height 23
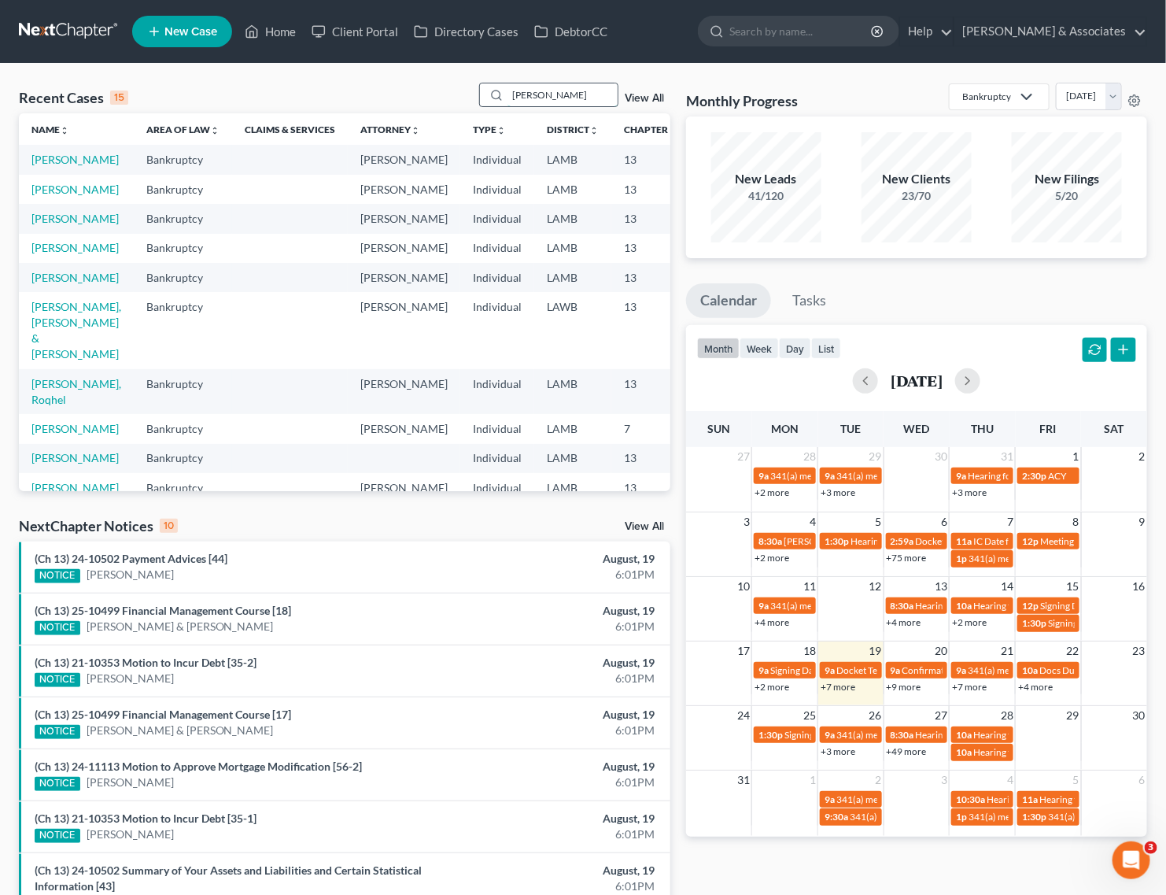
type input "[PERSON_NAME]"
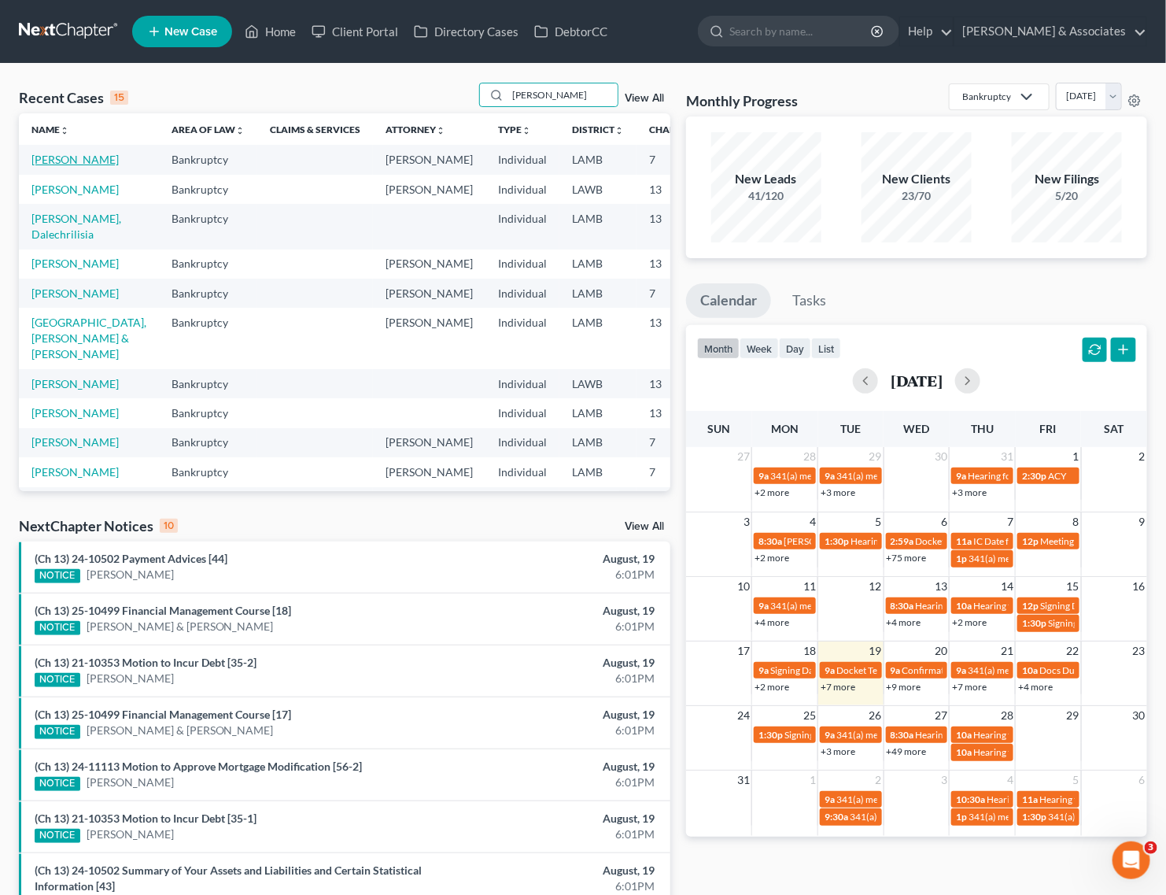
click at [43, 164] on link "[PERSON_NAME]" at bounding box center [74, 159] width 87 height 13
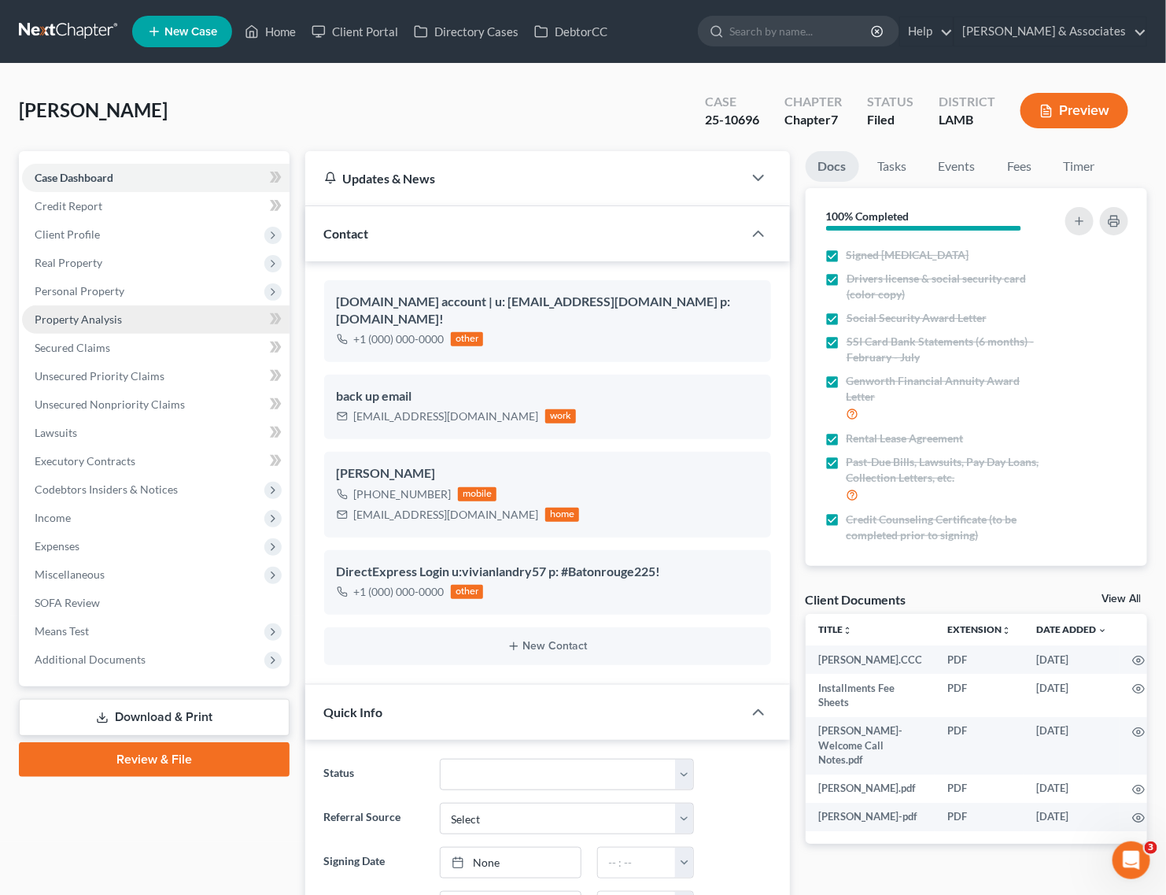
scroll to position [1260, 0]
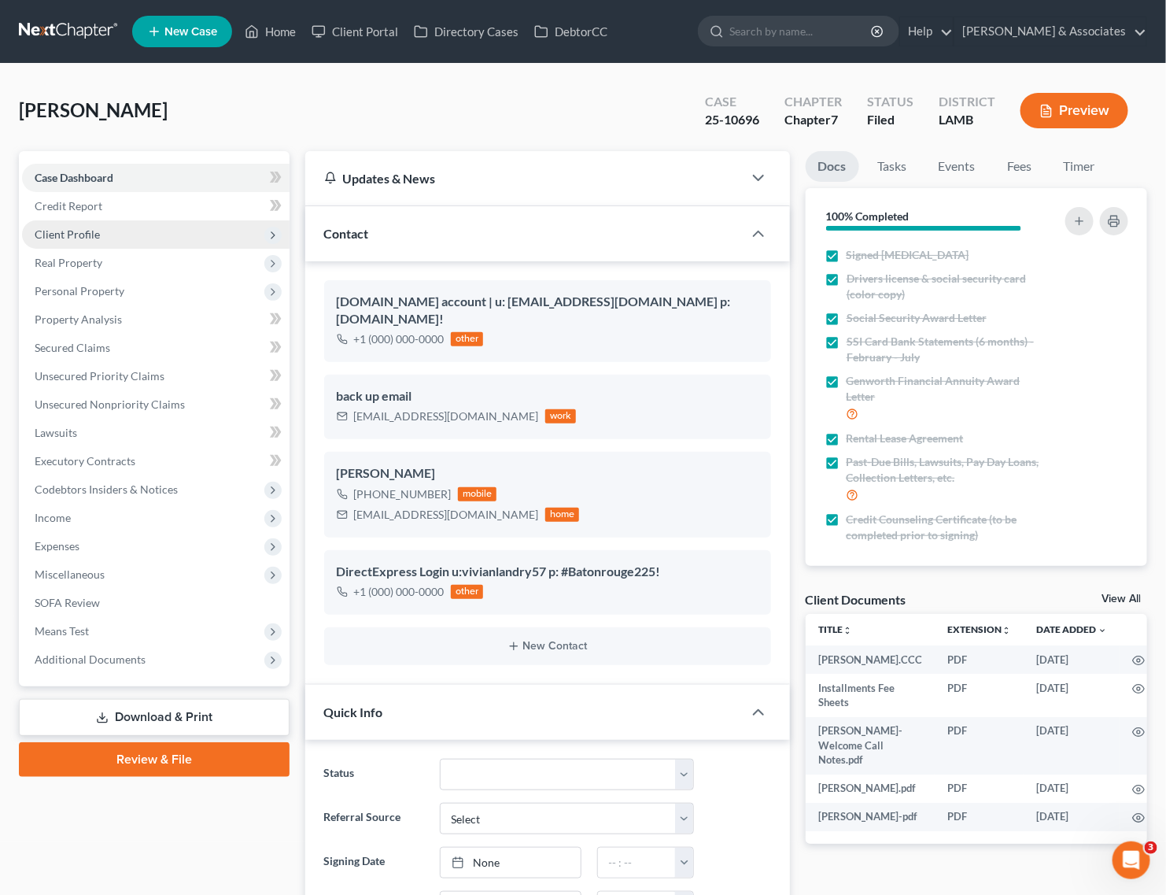
click at [83, 225] on span "Client Profile" at bounding box center [156, 234] width 268 height 28
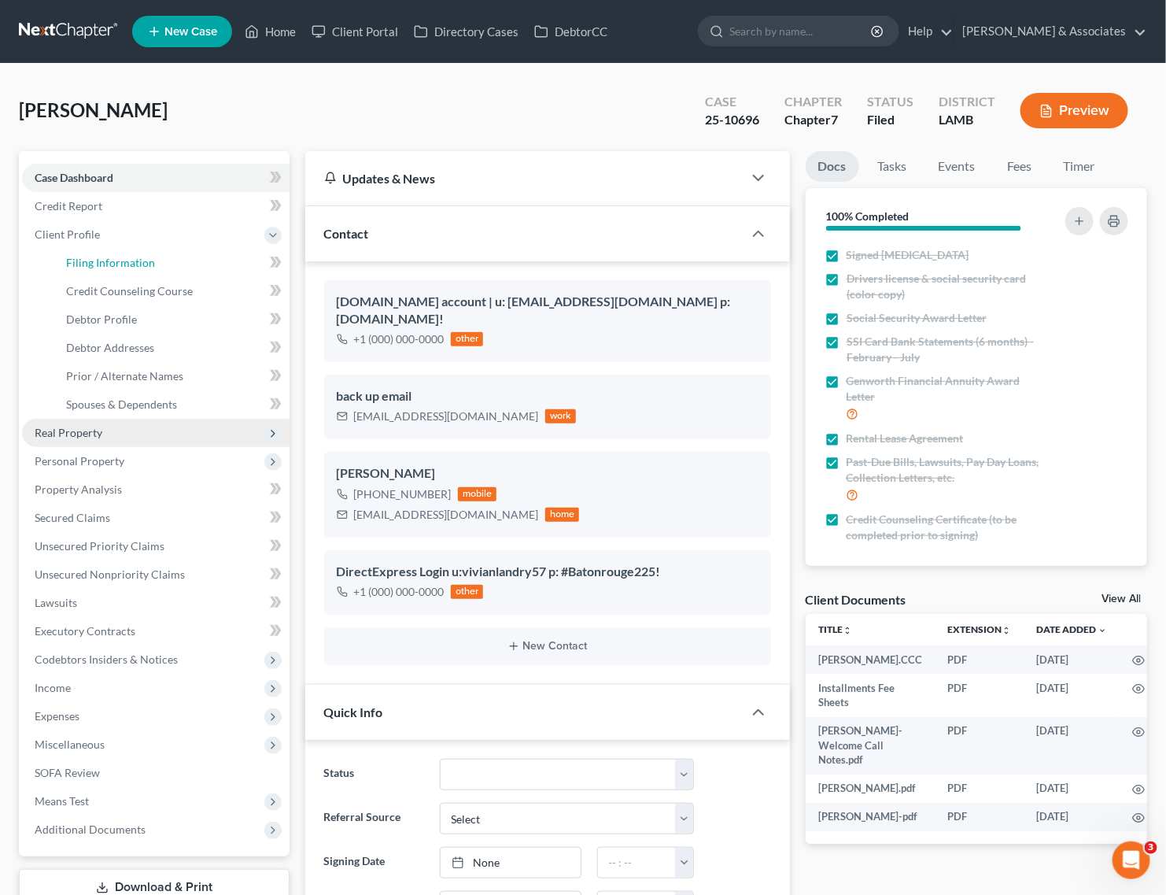
click at [83, 260] on span "Filing Information" at bounding box center [110, 262] width 89 height 13
select select "1"
select select "0"
select select "35"
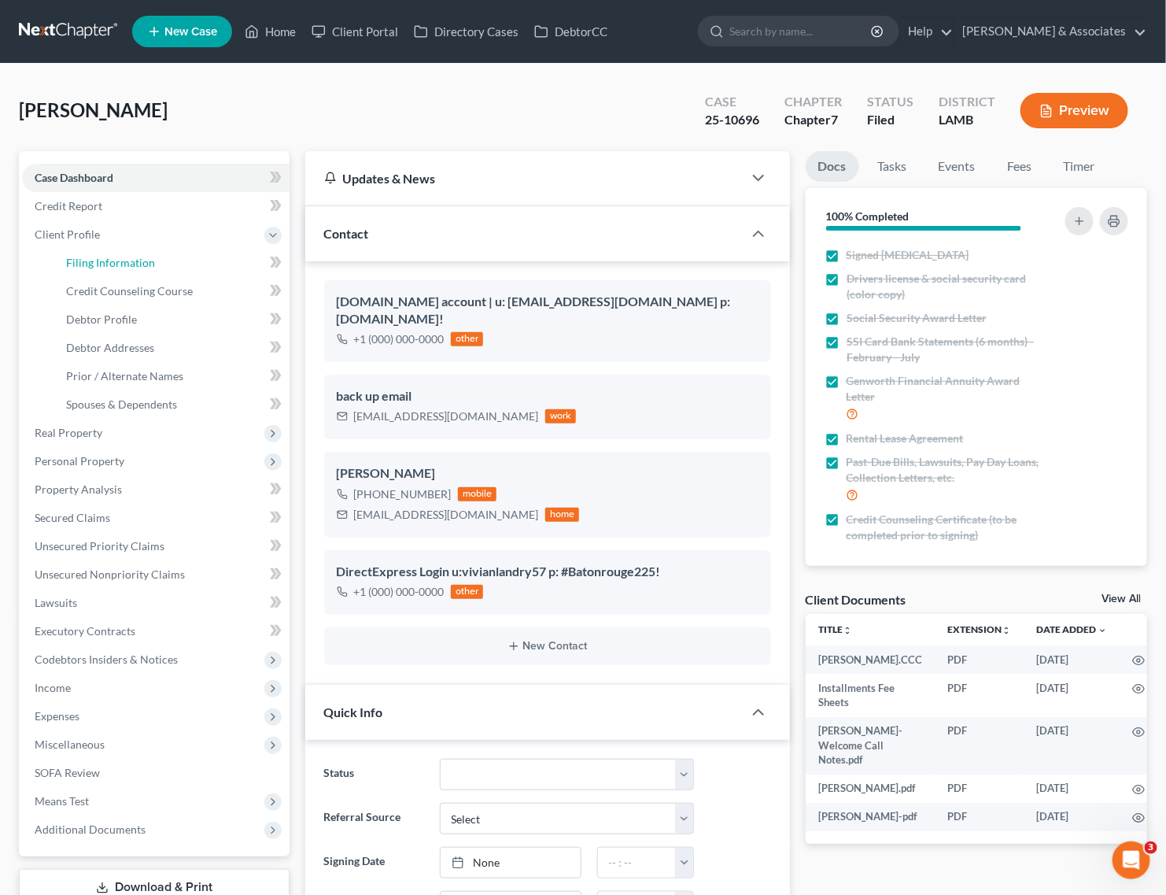
select select "0"
select select "19"
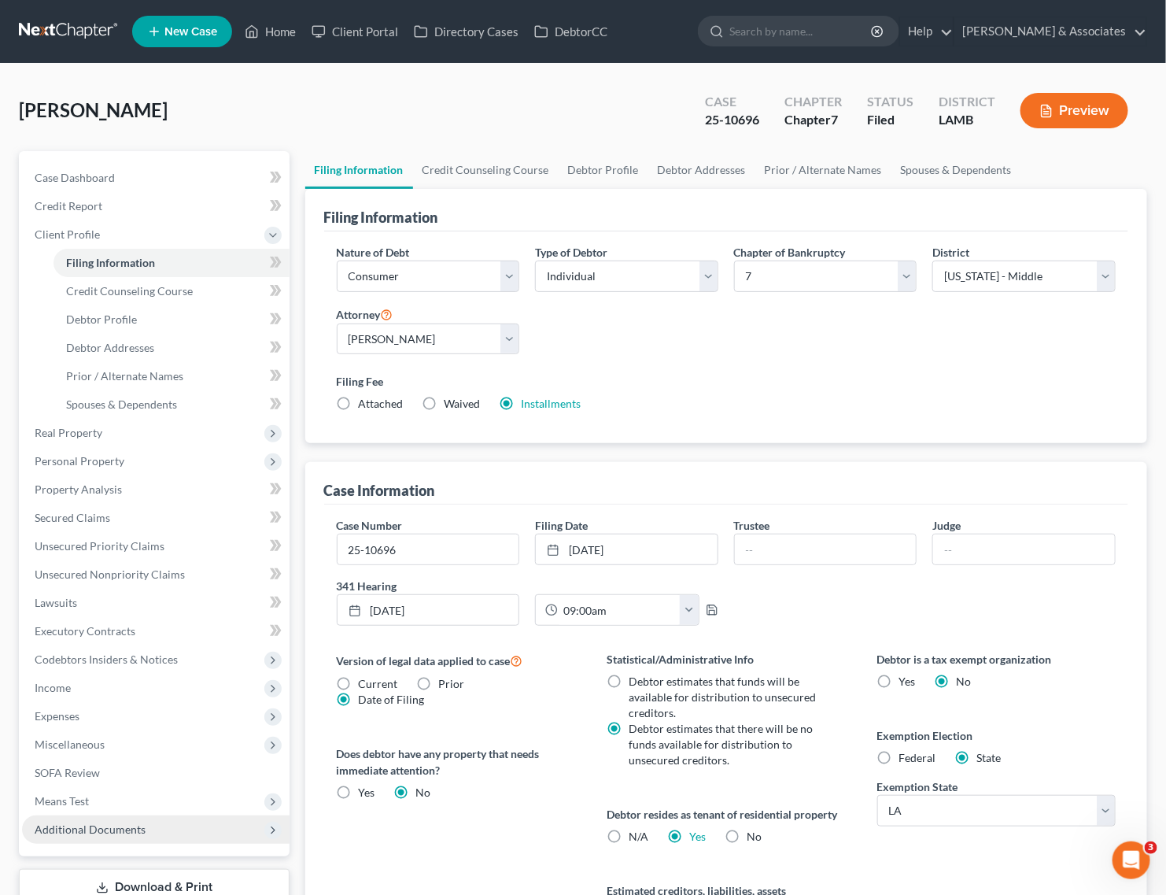
click at [101, 826] on span "Additional Documents" at bounding box center [90, 828] width 111 height 13
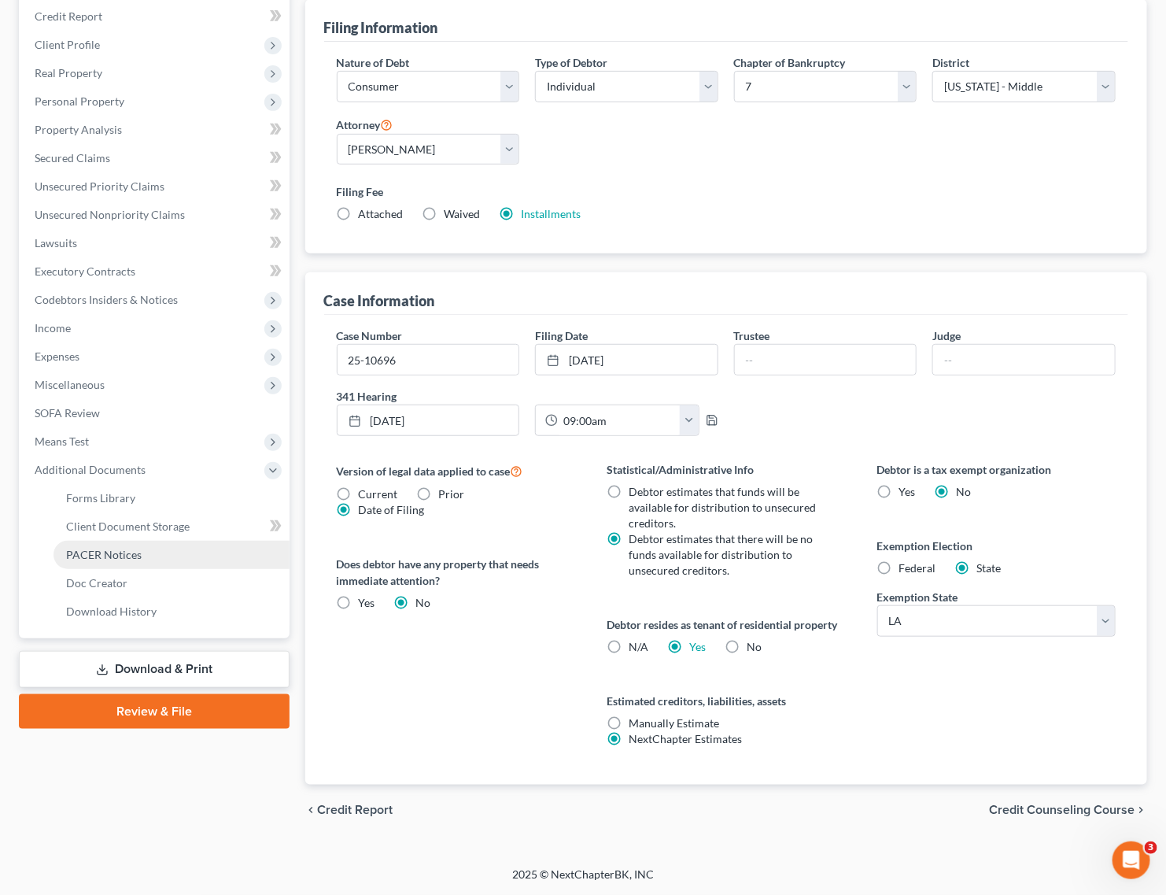
click at [114, 549] on span "PACER Notices" at bounding box center [104, 554] width 76 height 13
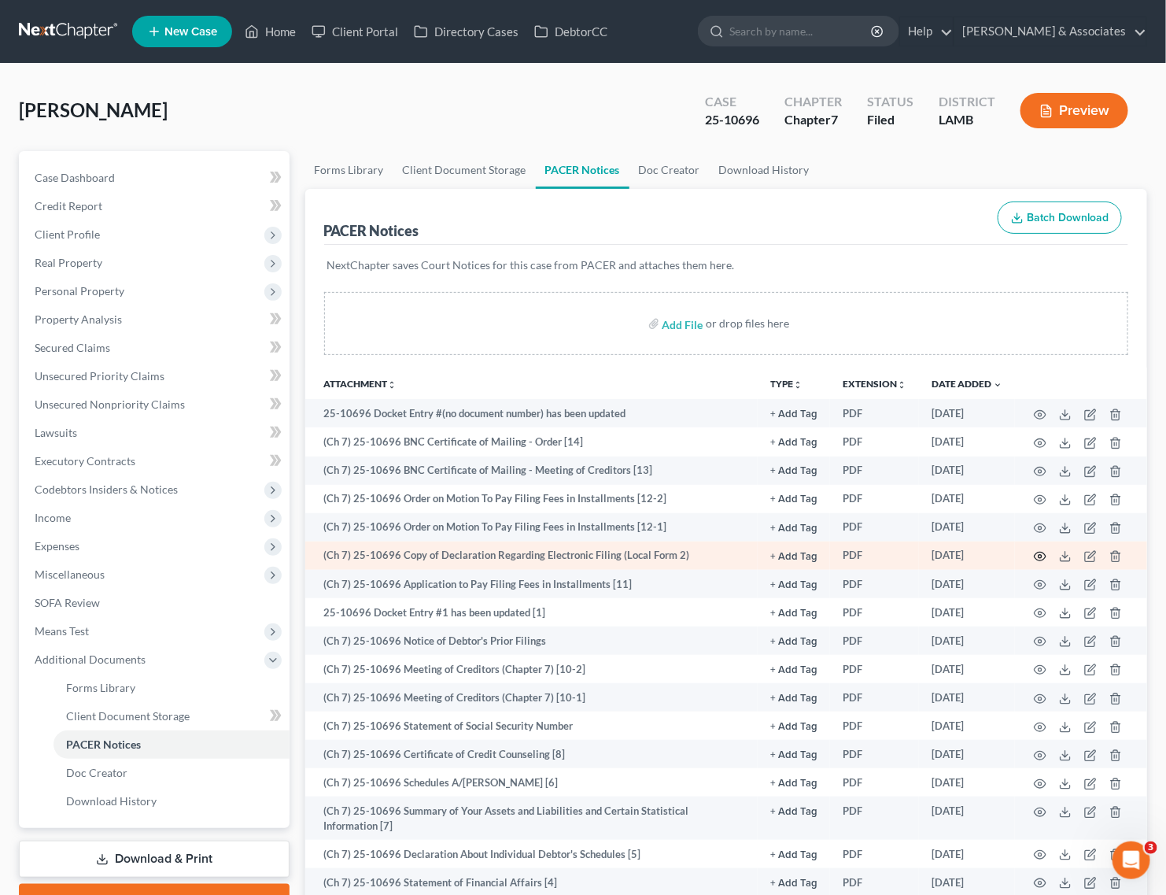
click at [1036, 553] on icon "button" at bounding box center [1041, 556] width 12 height 9
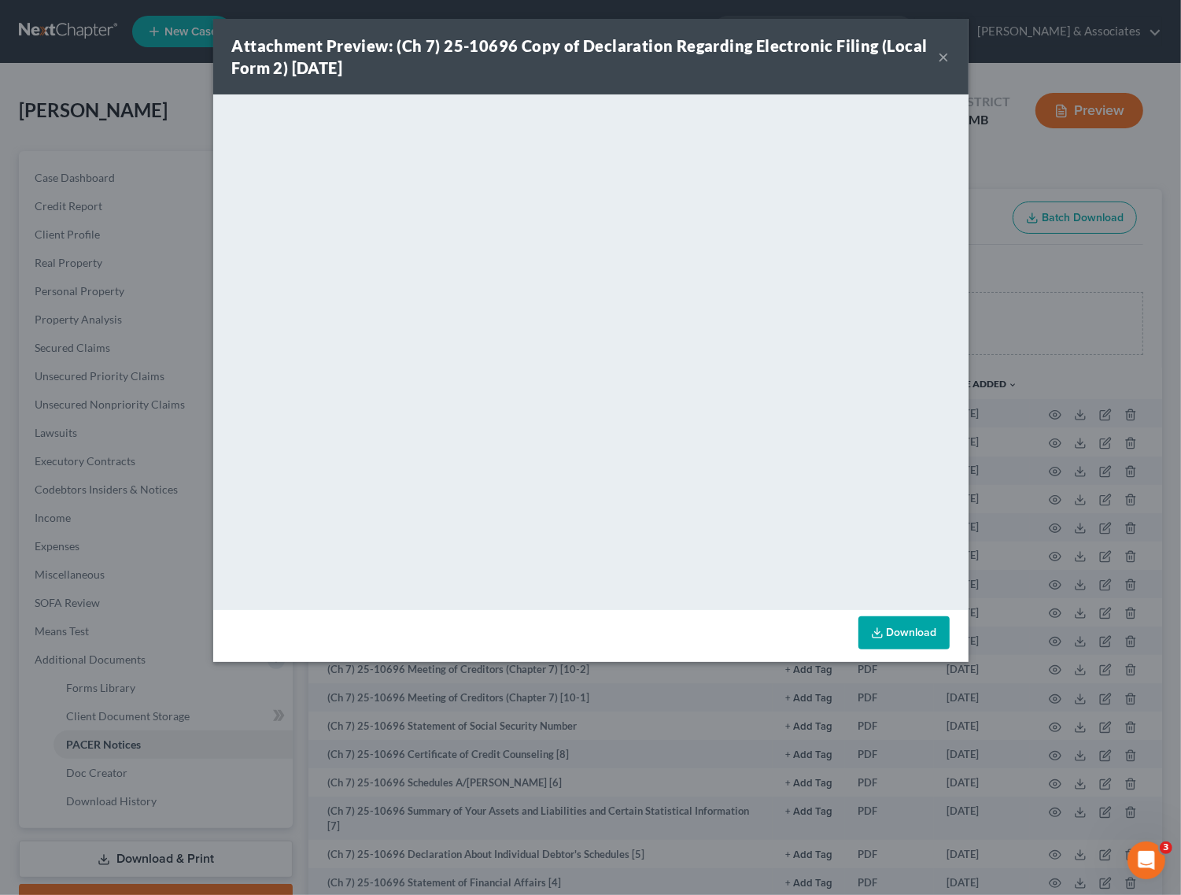
click at [944, 57] on button "×" at bounding box center [944, 56] width 11 height 19
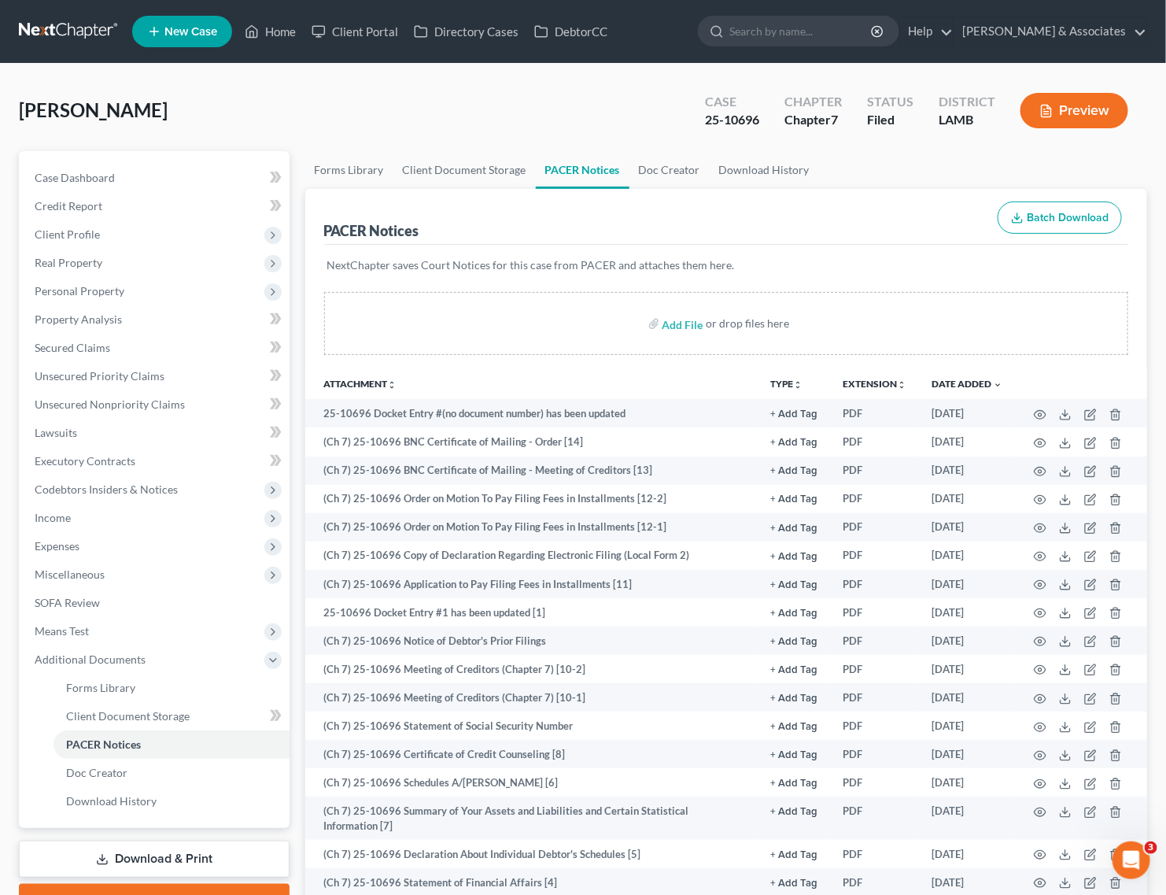
click at [36, 83] on div "[PERSON_NAME] Upgraded Case 25-10696 Chapter Chapter 7 Status Filed District [G…" at bounding box center [583, 117] width 1128 height 68
click at [264, 29] on link "Home" at bounding box center [270, 31] width 67 height 28
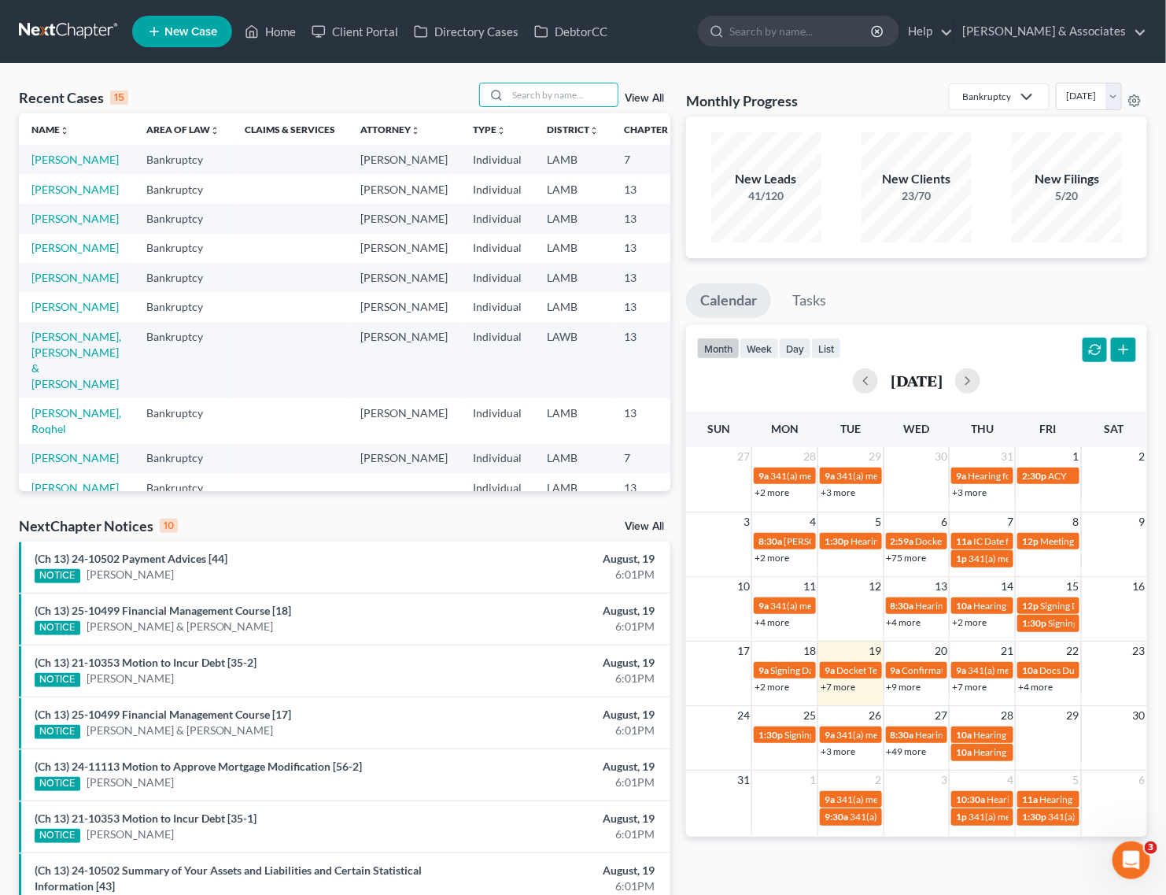
drag, startPoint x: 573, startPoint y: 87, endPoint x: 543, endPoint y: 67, distance: 36.2
click at [573, 87] on input "search" at bounding box center [562, 94] width 110 height 23
type input "[PERSON_NAME]"
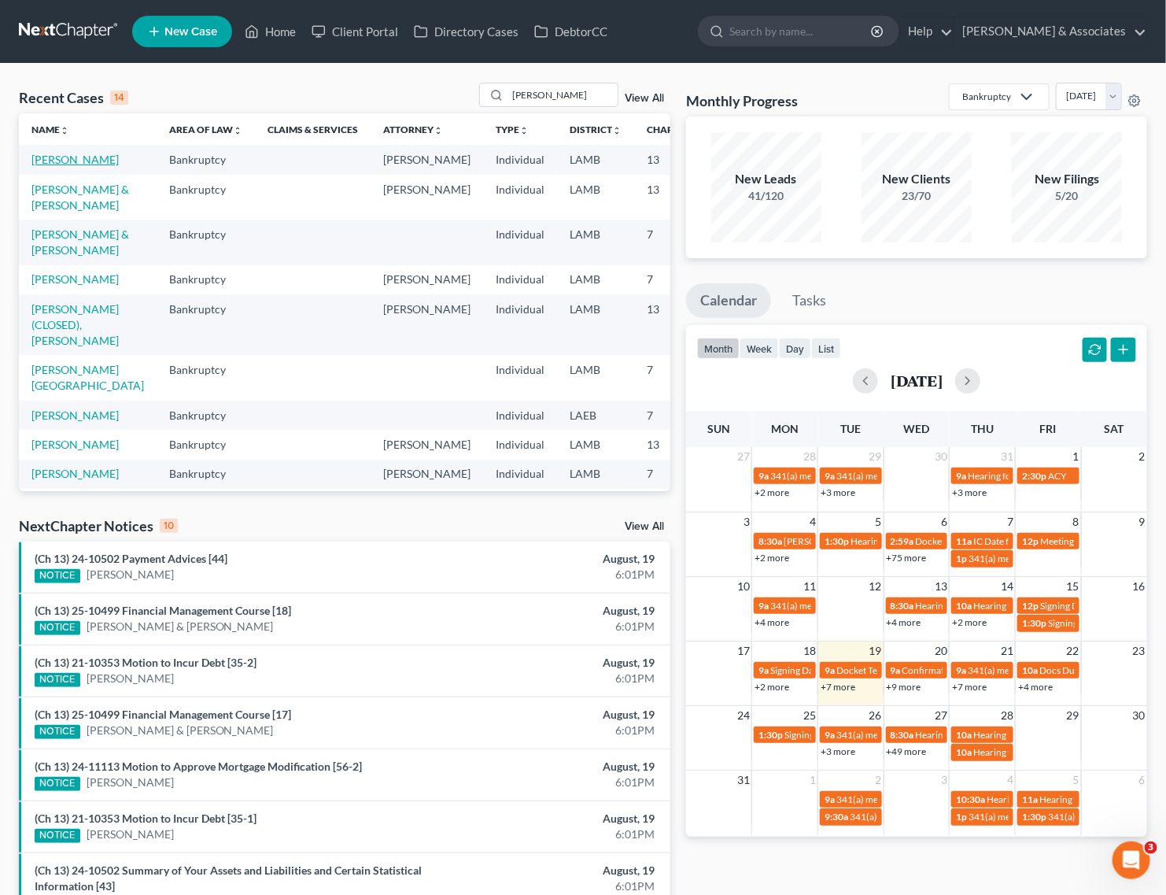
click at [48, 159] on link "[PERSON_NAME]" at bounding box center [74, 159] width 87 height 13
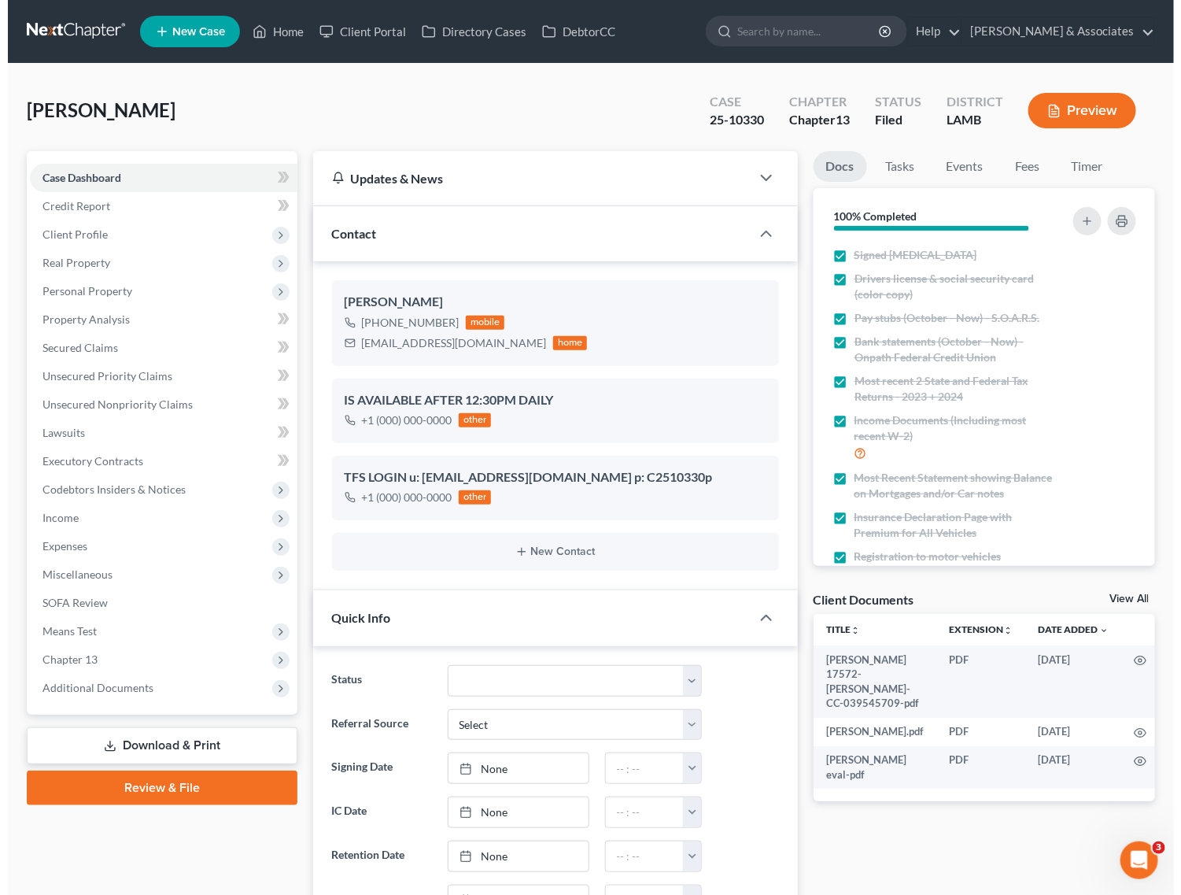
scroll to position [2832, 0]
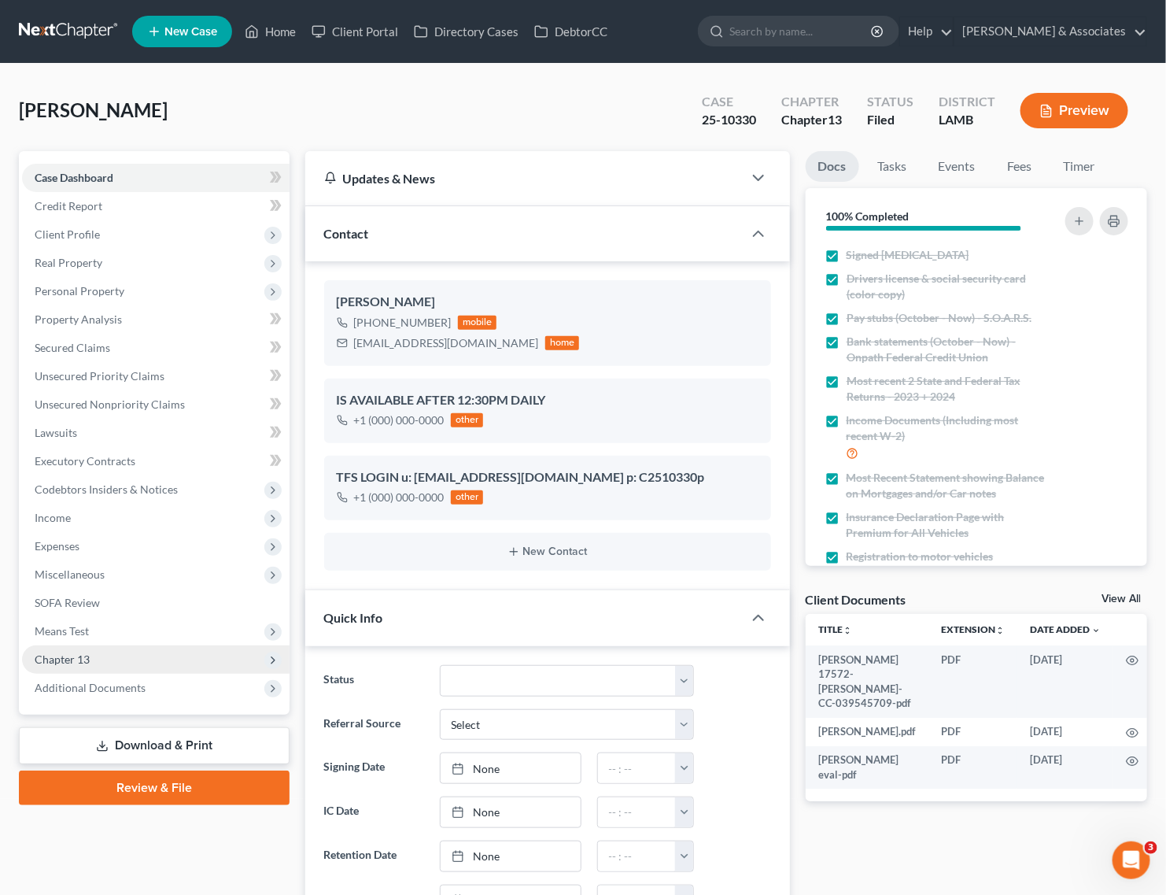
click at [105, 670] on span "Chapter 13" at bounding box center [156, 659] width 268 height 28
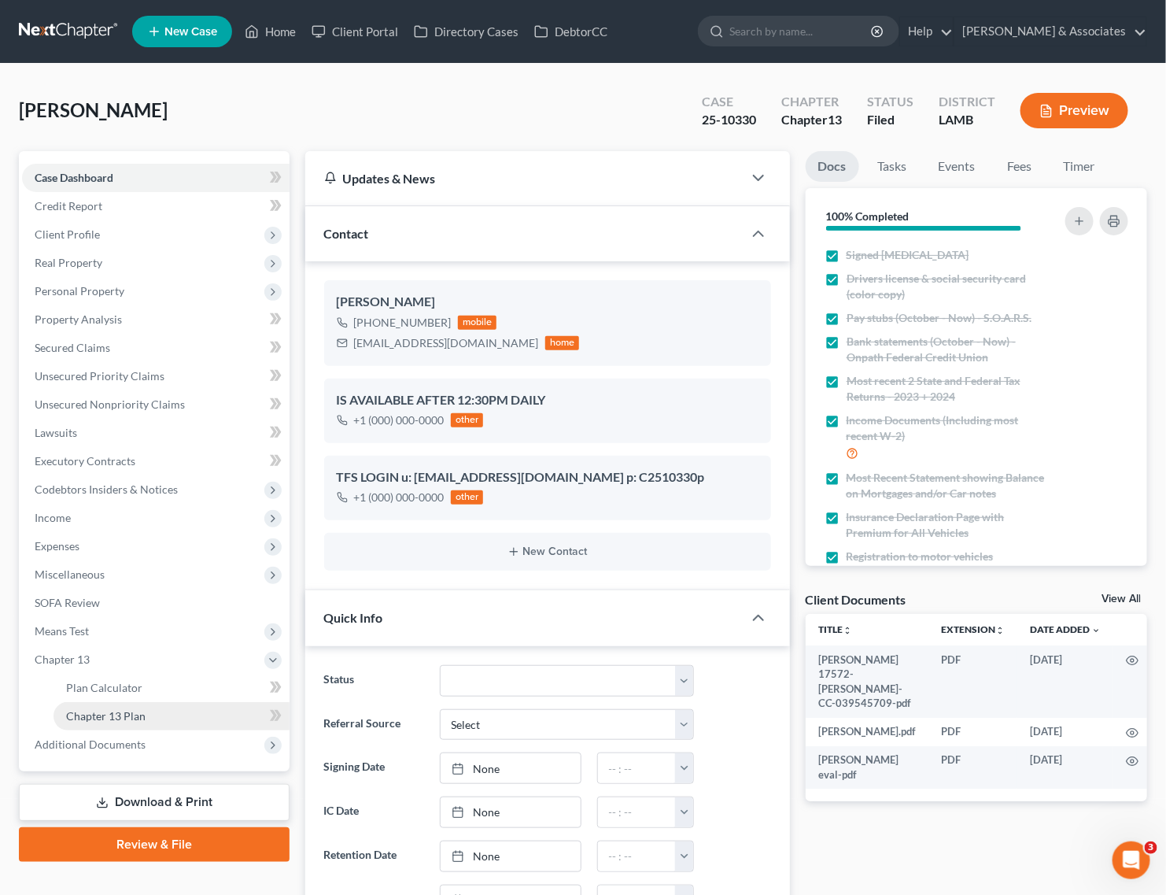
click at [89, 712] on span "Chapter 13 Plan" at bounding box center [105, 715] width 79 height 13
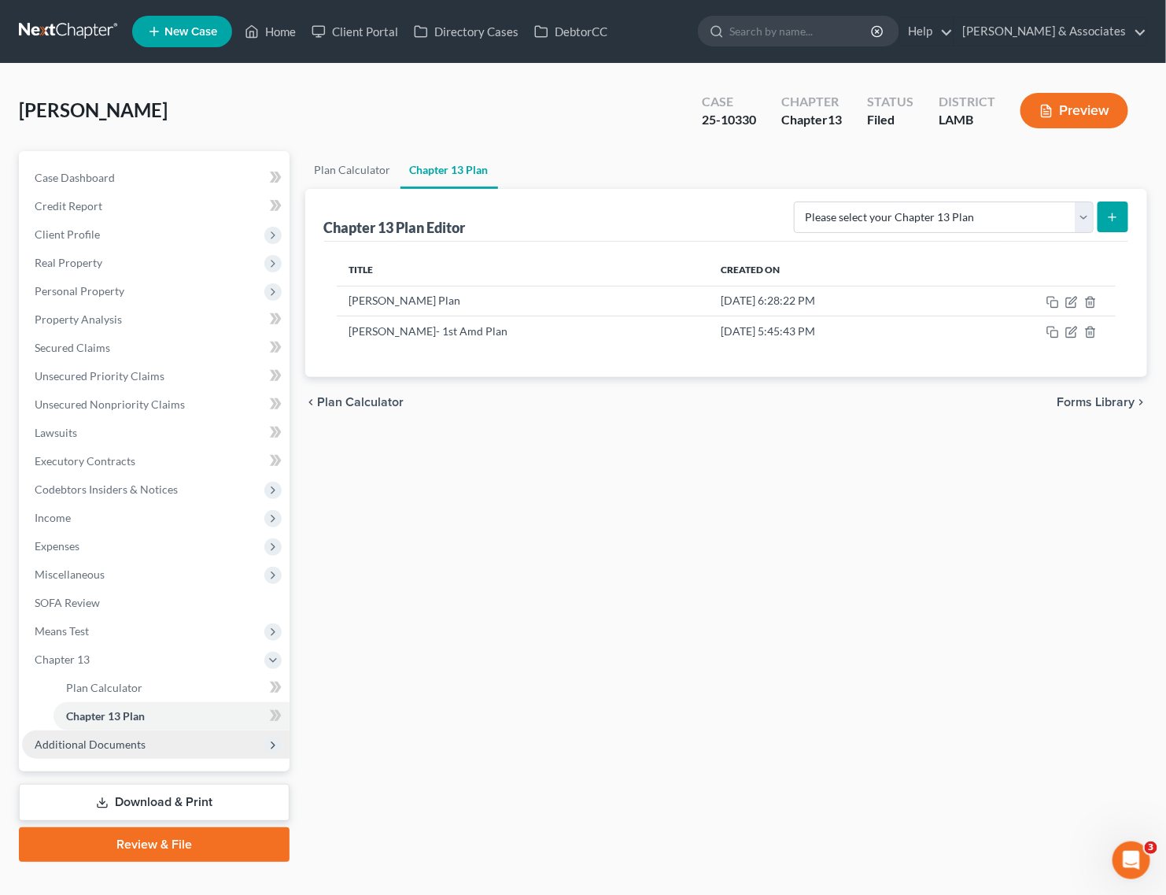
click at [116, 741] on span "Additional Documents" at bounding box center [90, 743] width 111 height 13
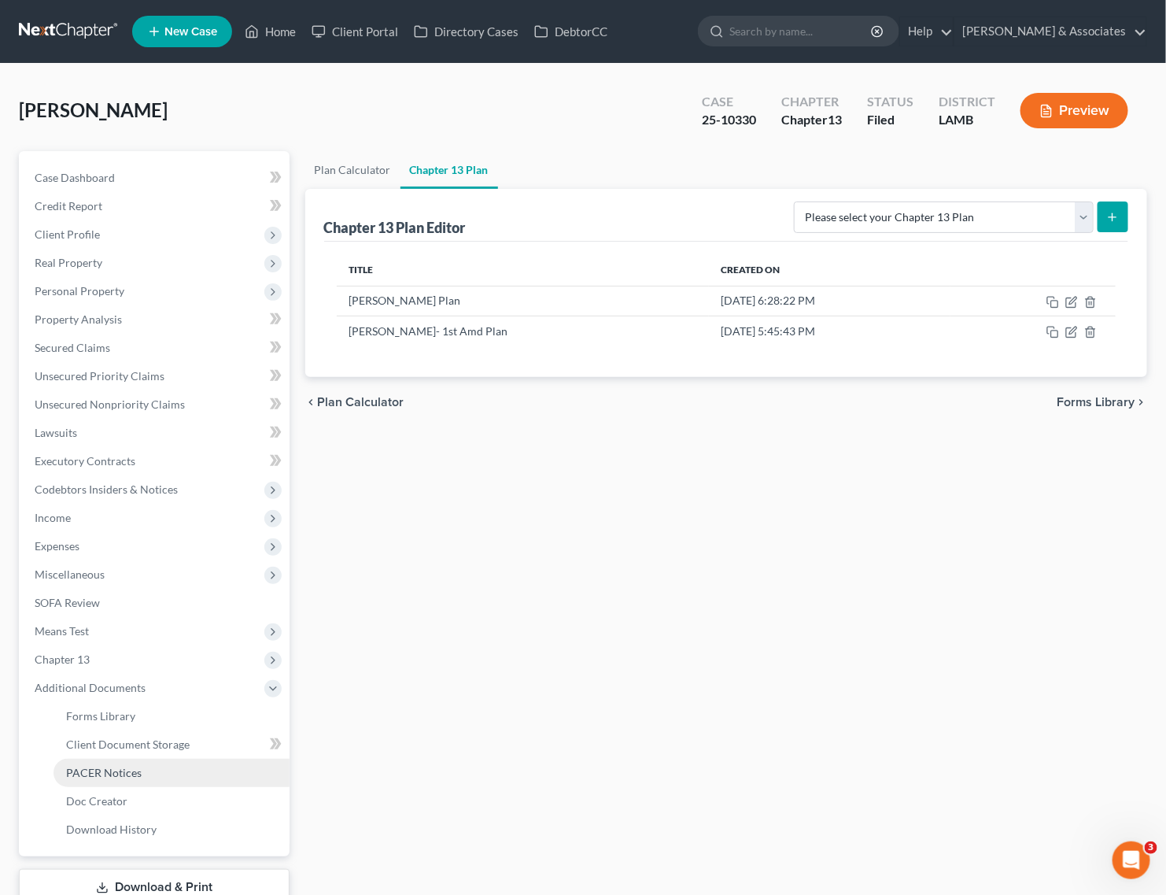
click at [107, 766] on span "PACER Notices" at bounding box center [104, 772] width 76 height 13
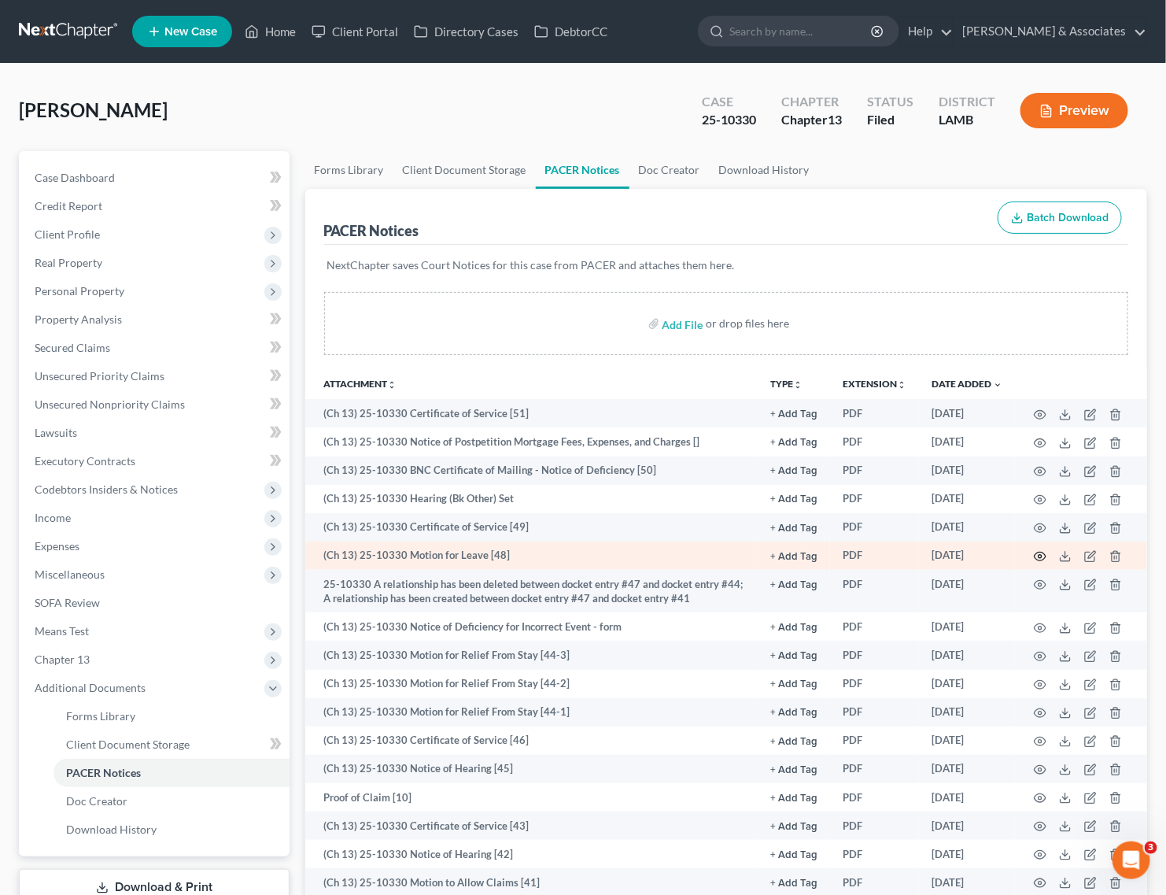
click at [1044, 552] on icon "button" at bounding box center [1041, 556] width 12 height 9
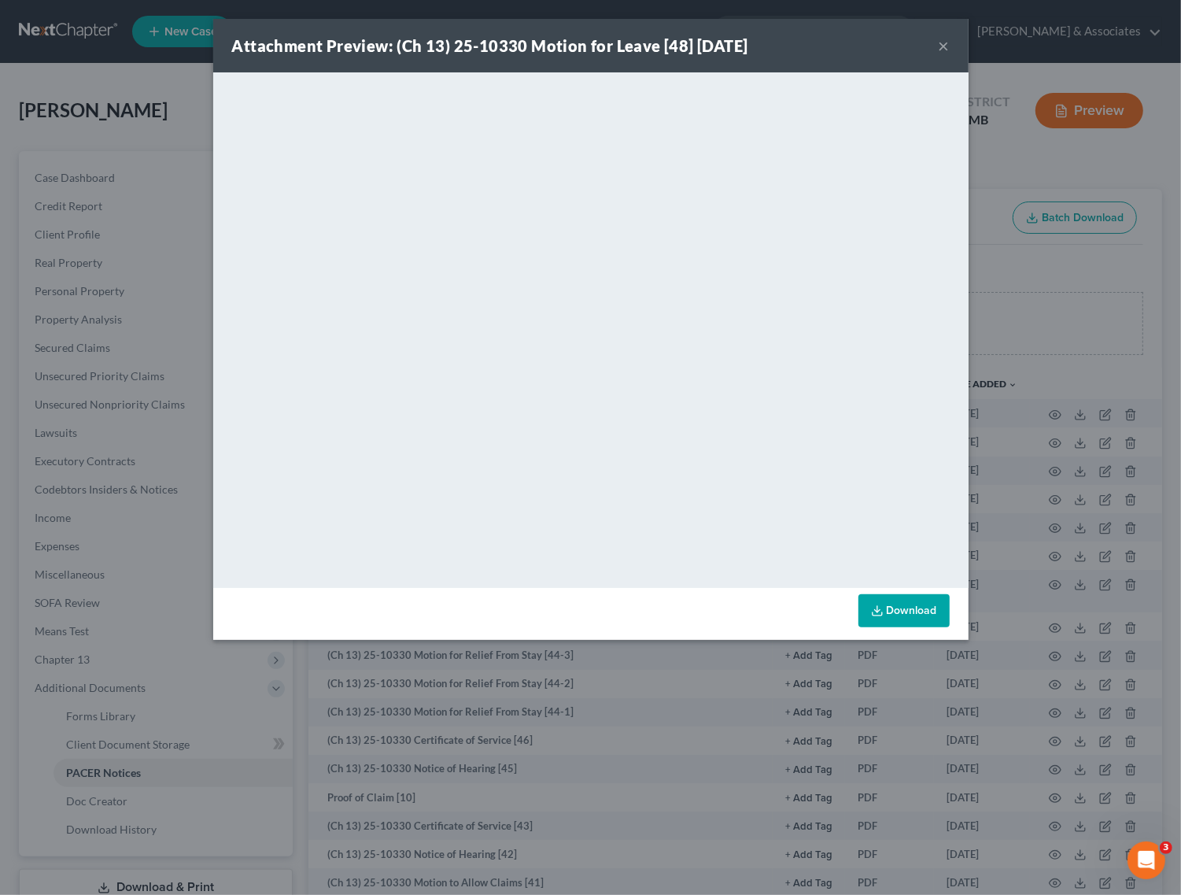
click at [948, 45] on button "×" at bounding box center [944, 45] width 11 height 19
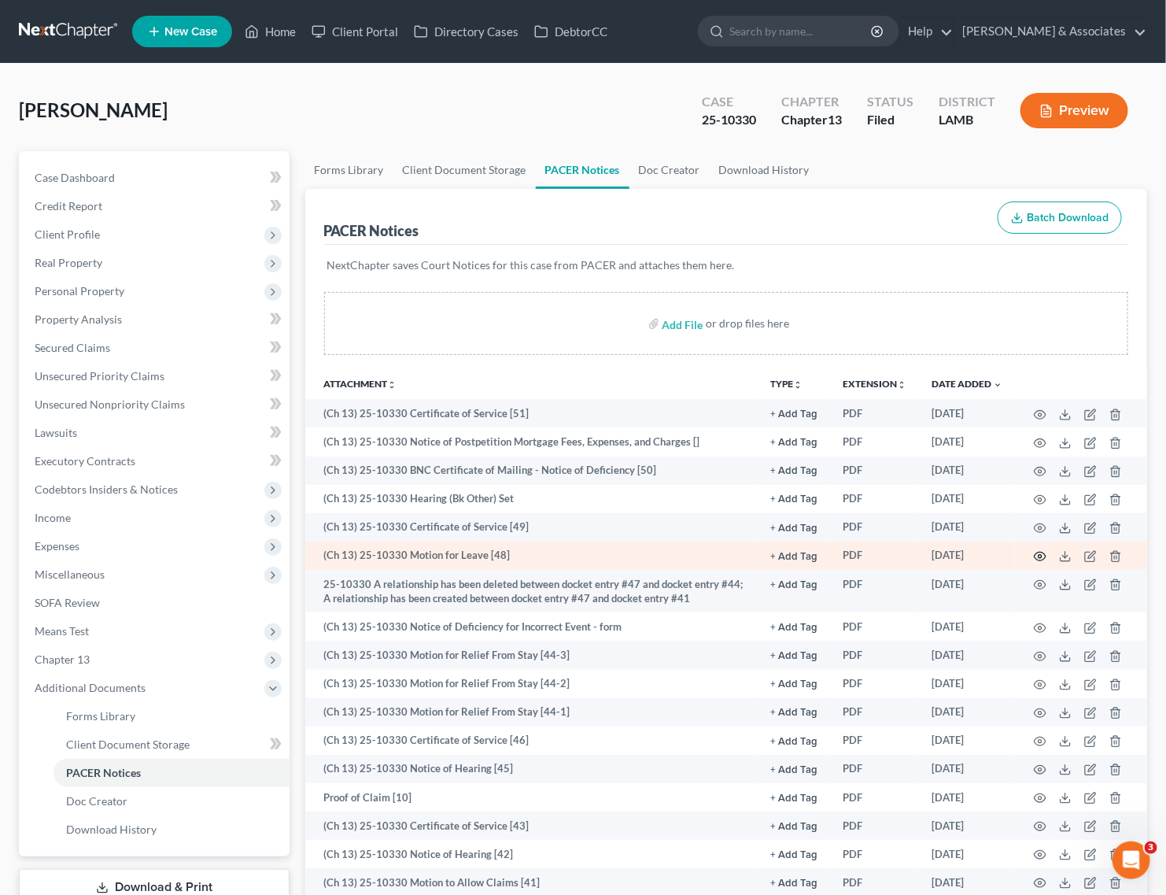
click at [1043, 555] on icon "button" at bounding box center [1040, 556] width 13 height 13
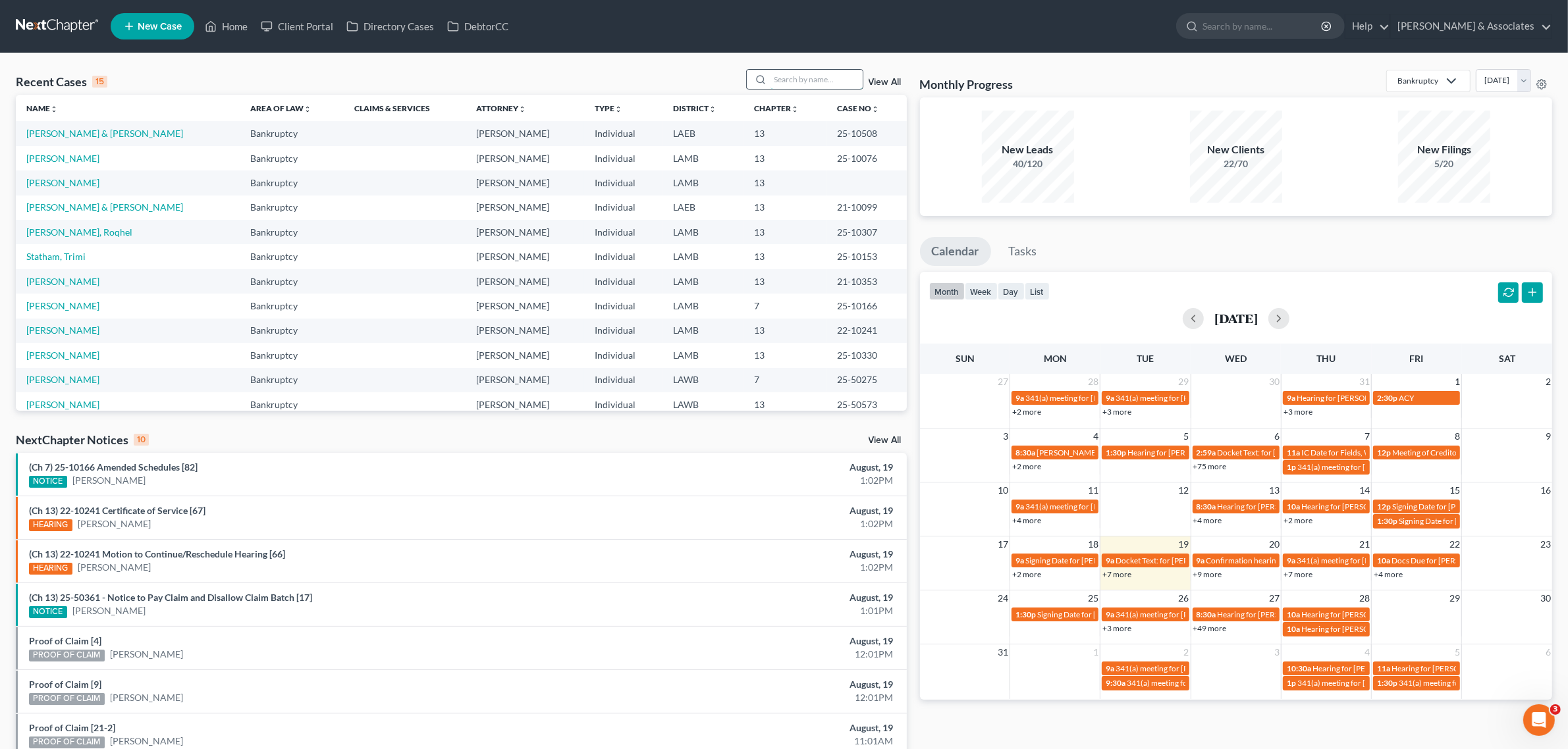
click at [776, 74] on input "search" at bounding box center [817, 79] width 92 height 19
click at [74, 184] on link "[PERSON_NAME]" at bounding box center [62, 182] width 73 height 11
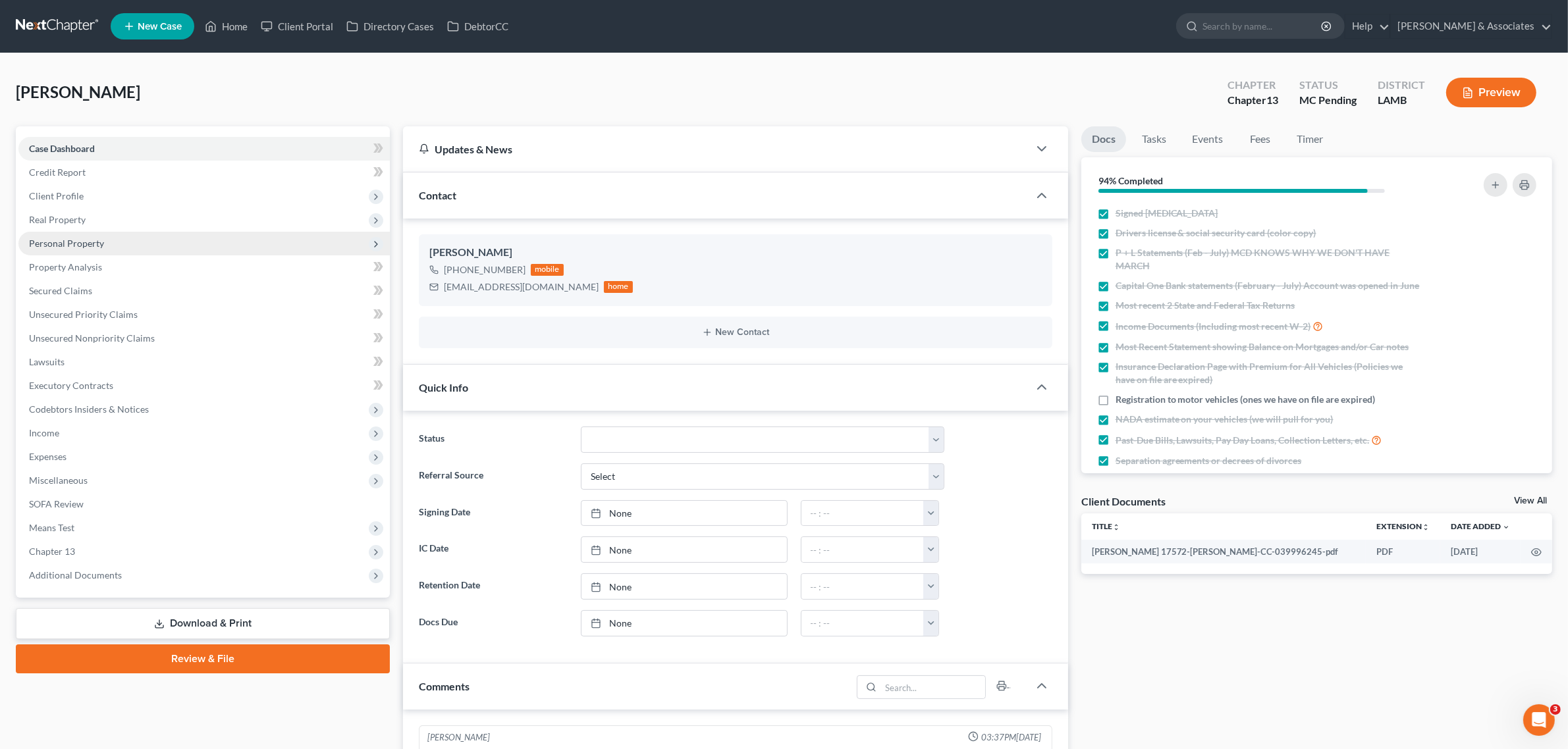
scroll to position [480, 0]
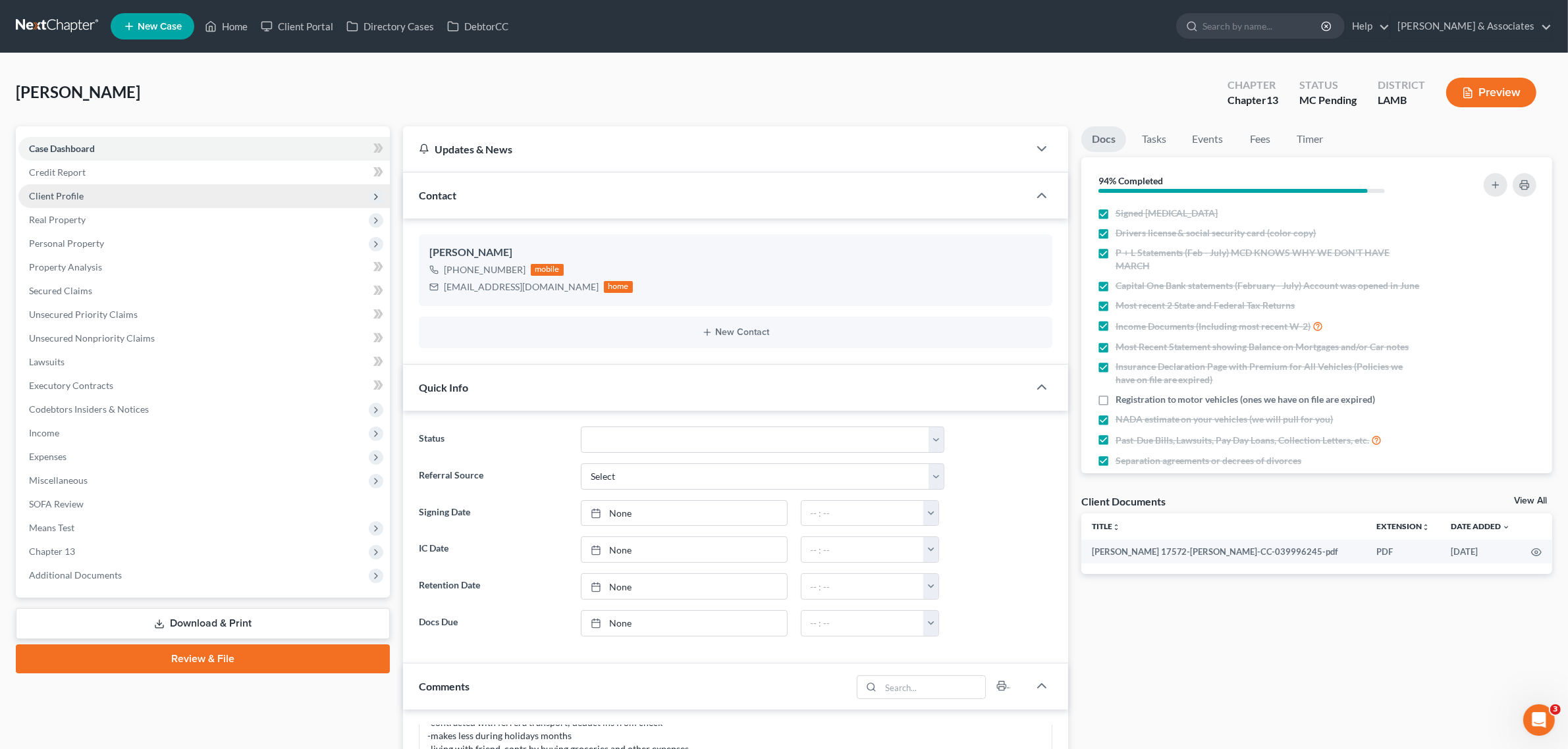
click at [100, 205] on span "Client Profile" at bounding box center [204, 196] width 372 height 23
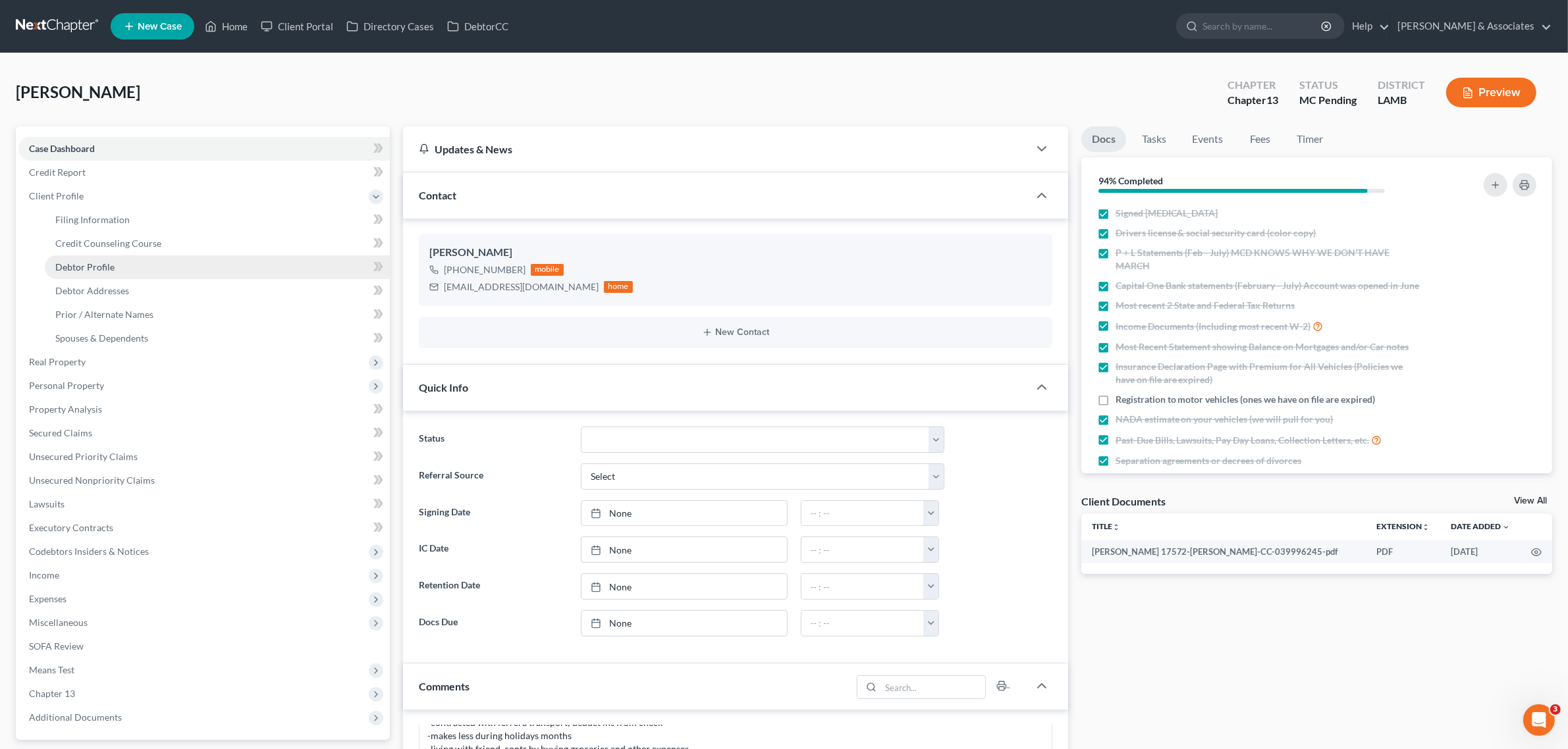
click at [95, 269] on span "Debtor Profile" at bounding box center [85, 266] width 59 height 11
select select "3"
select select "1"
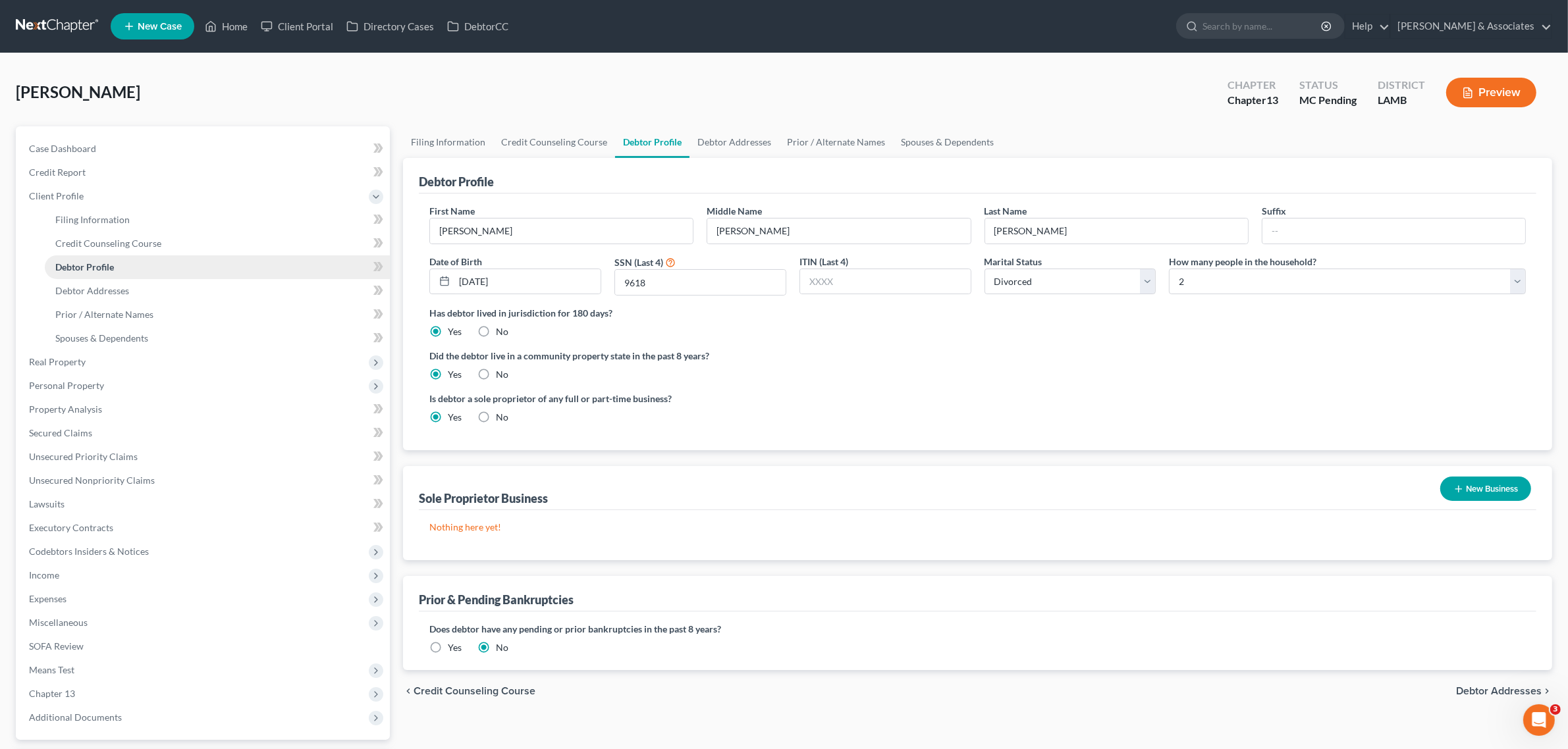
radio input "true"
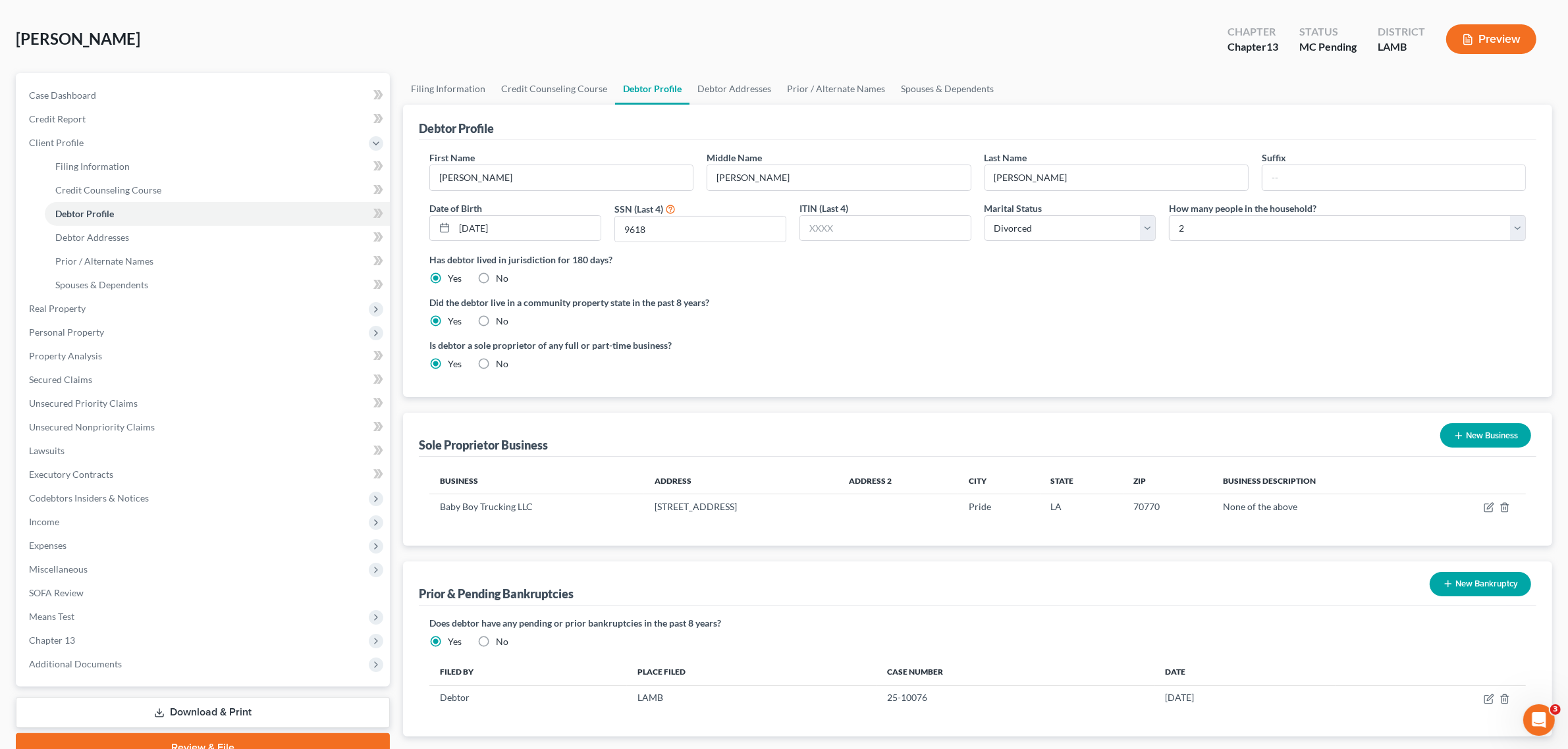
scroll to position [133, 0]
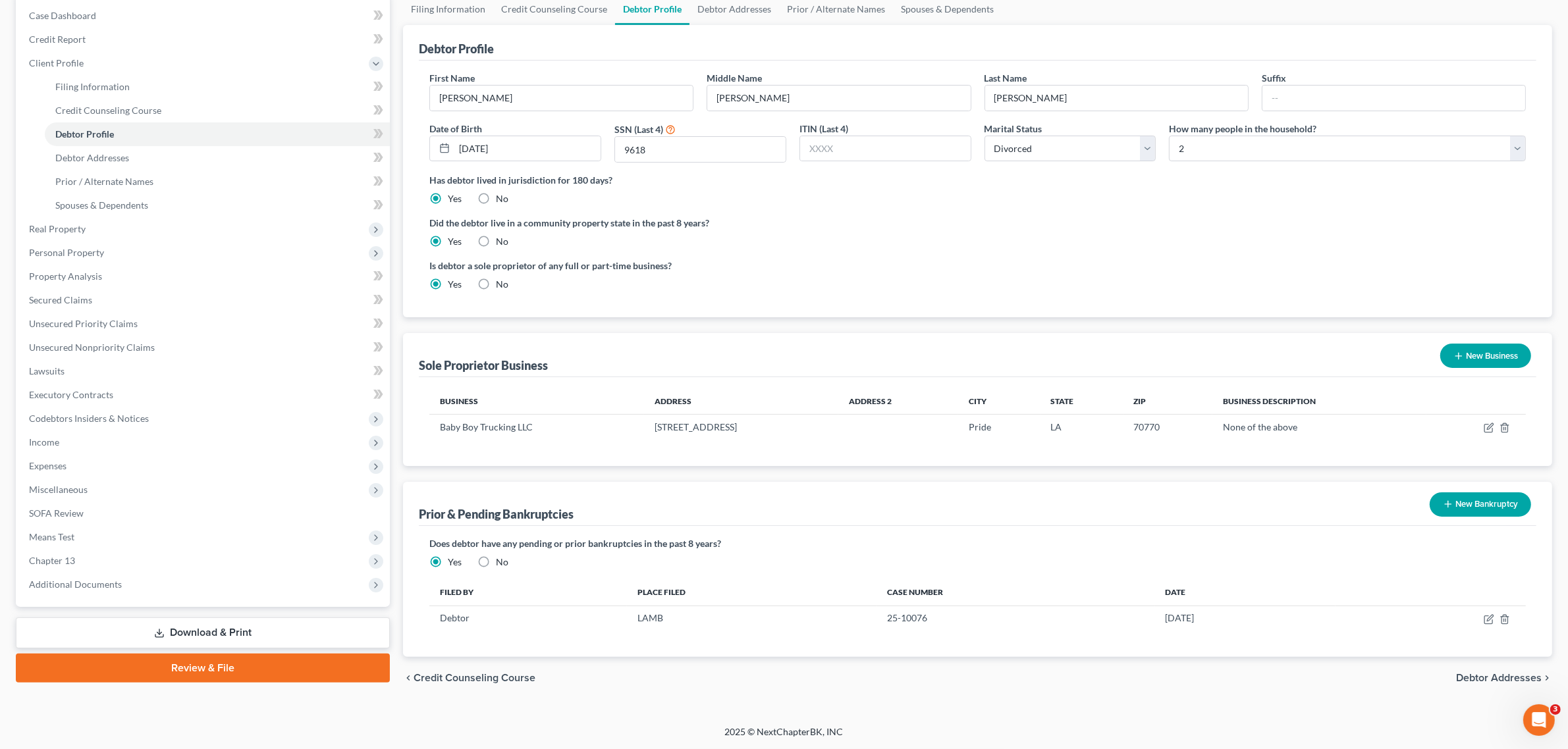
click at [180, 628] on link "Download & Print" at bounding box center [203, 633] width 374 height 31
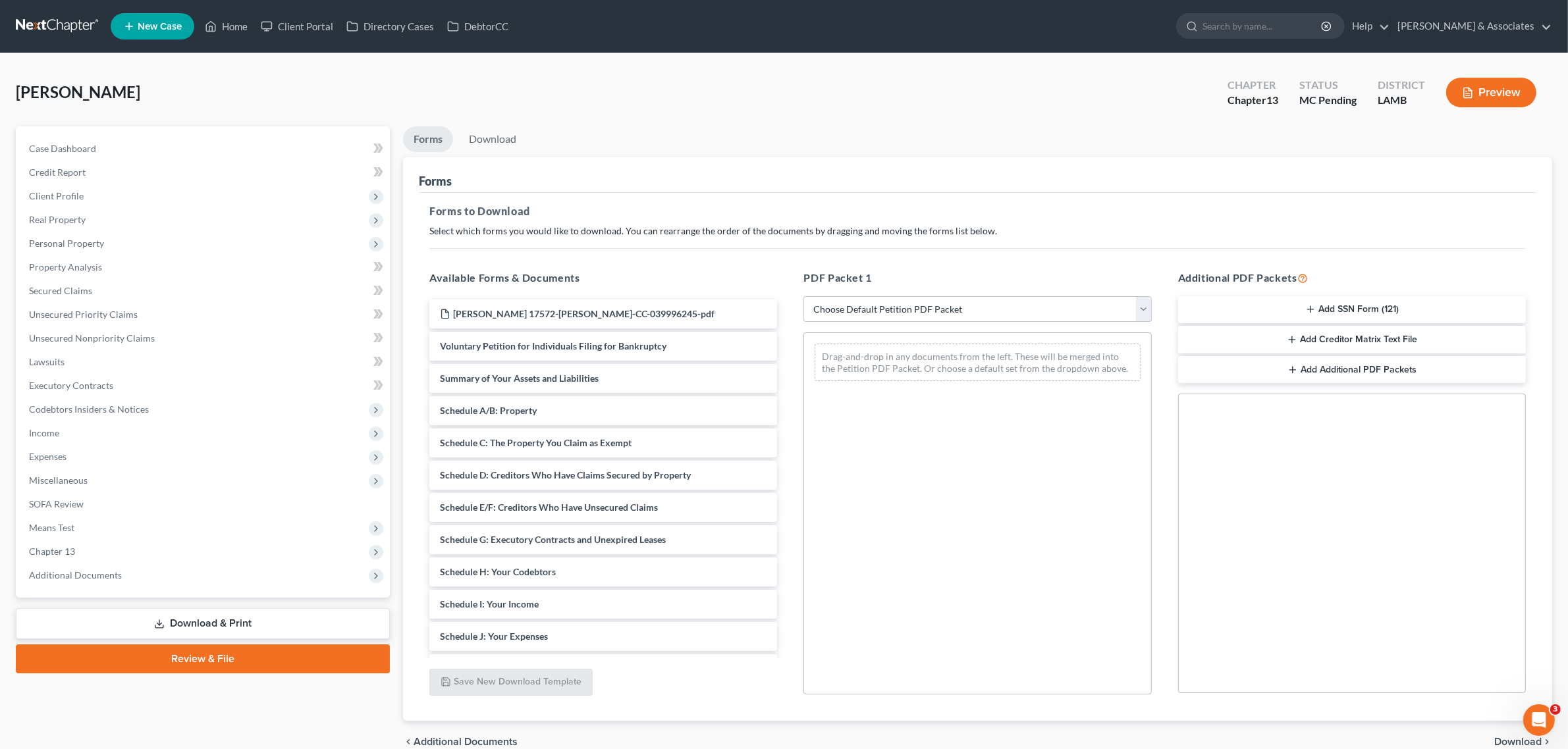
click at [1369, 307] on button "Add SSN Form (121)" at bounding box center [1352, 310] width 347 height 28
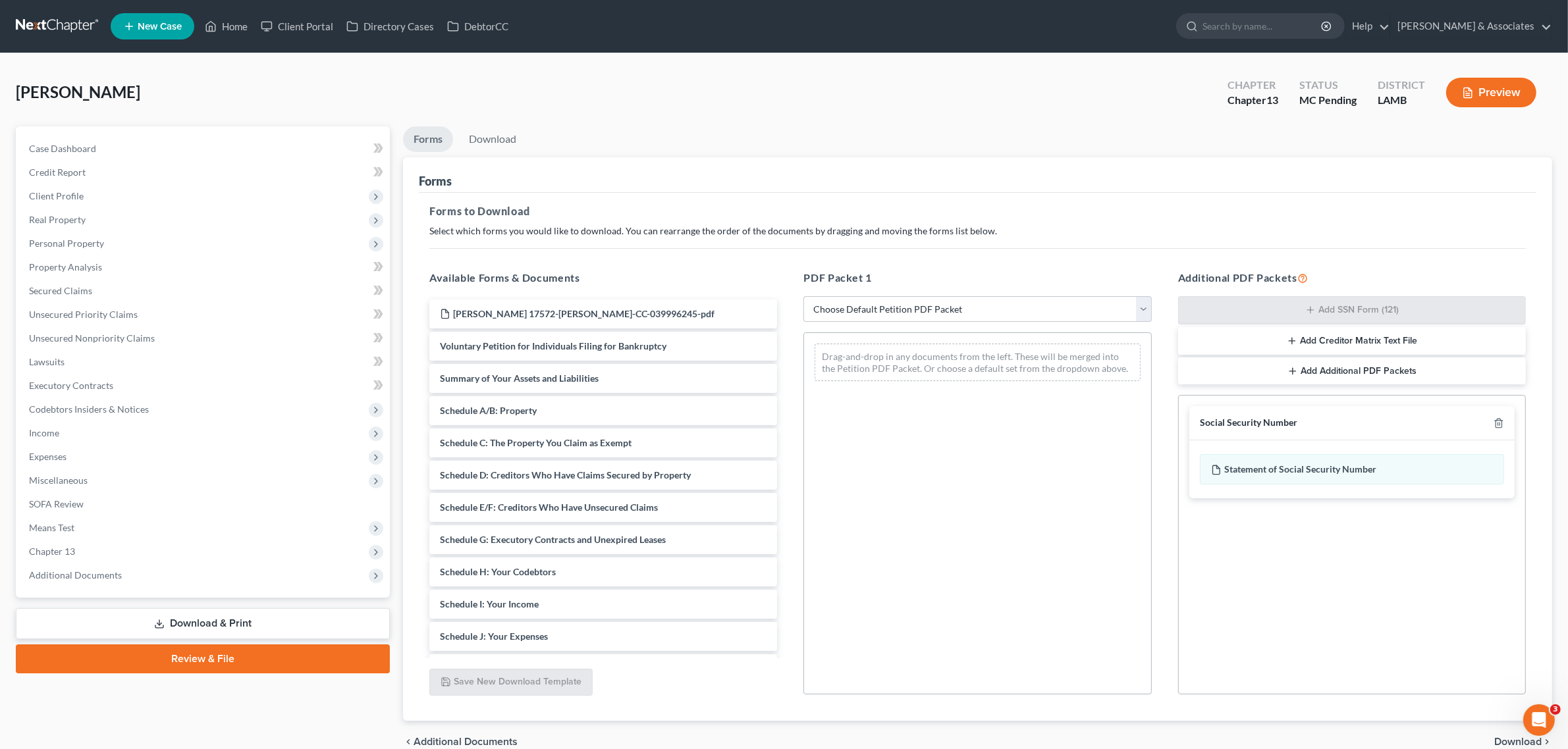
click at [1512, 742] on span "Download" at bounding box center [1518, 741] width 48 height 11
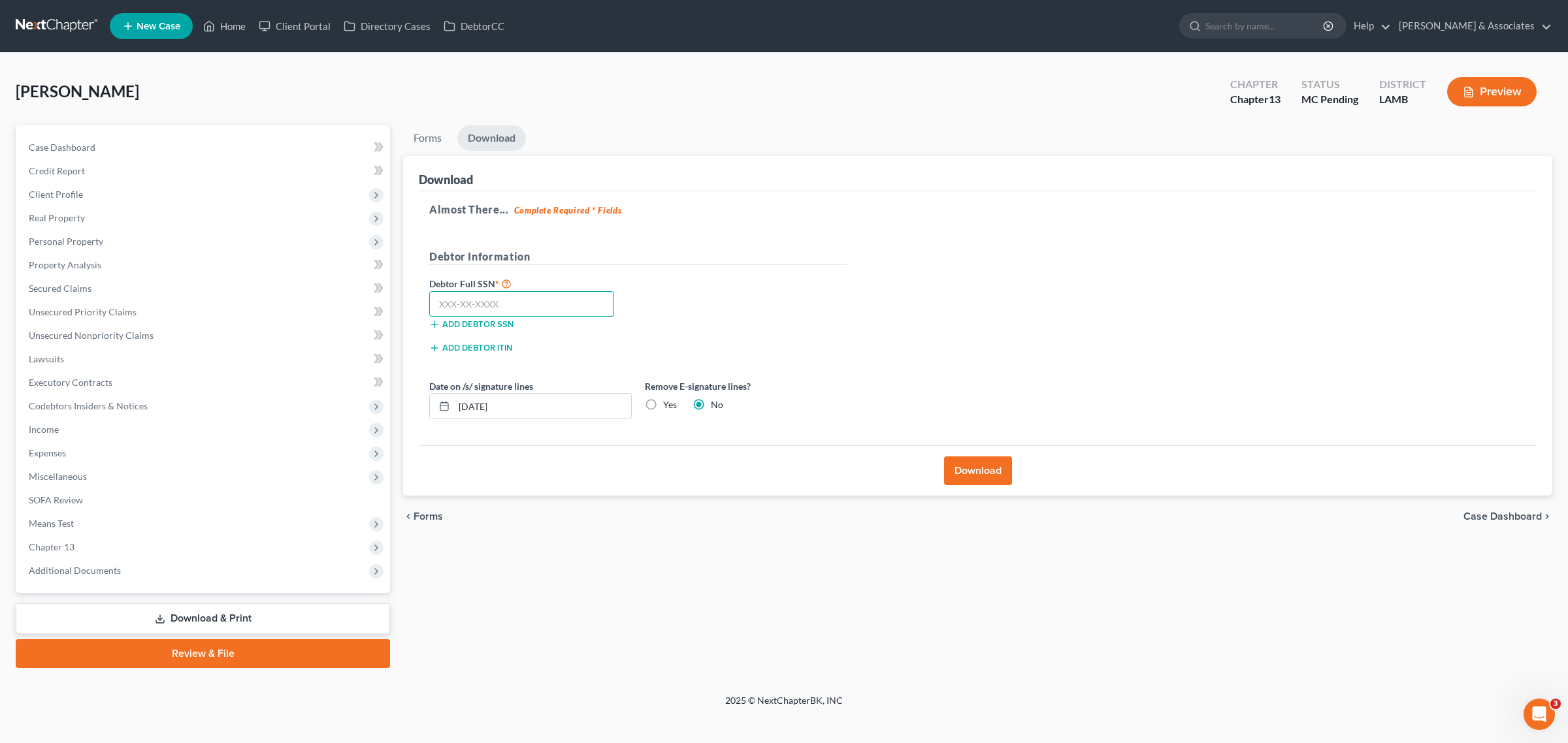
click at [520, 298] on input "text" at bounding box center [522, 304] width 185 height 26
click at [469, 302] on input "text" at bounding box center [522, 304] width 185 height 26
drag, startPoint x: 508, startPoint y: 308, endPoint x: 397, endPoint y: 308, distance: 111.0
click at [397, 308] on div "Forms Download Forms Forms to Download Select which forms you would like to dow…" at bounding box center [978, 397] width 1163 height 543
type input "436-33-9618"
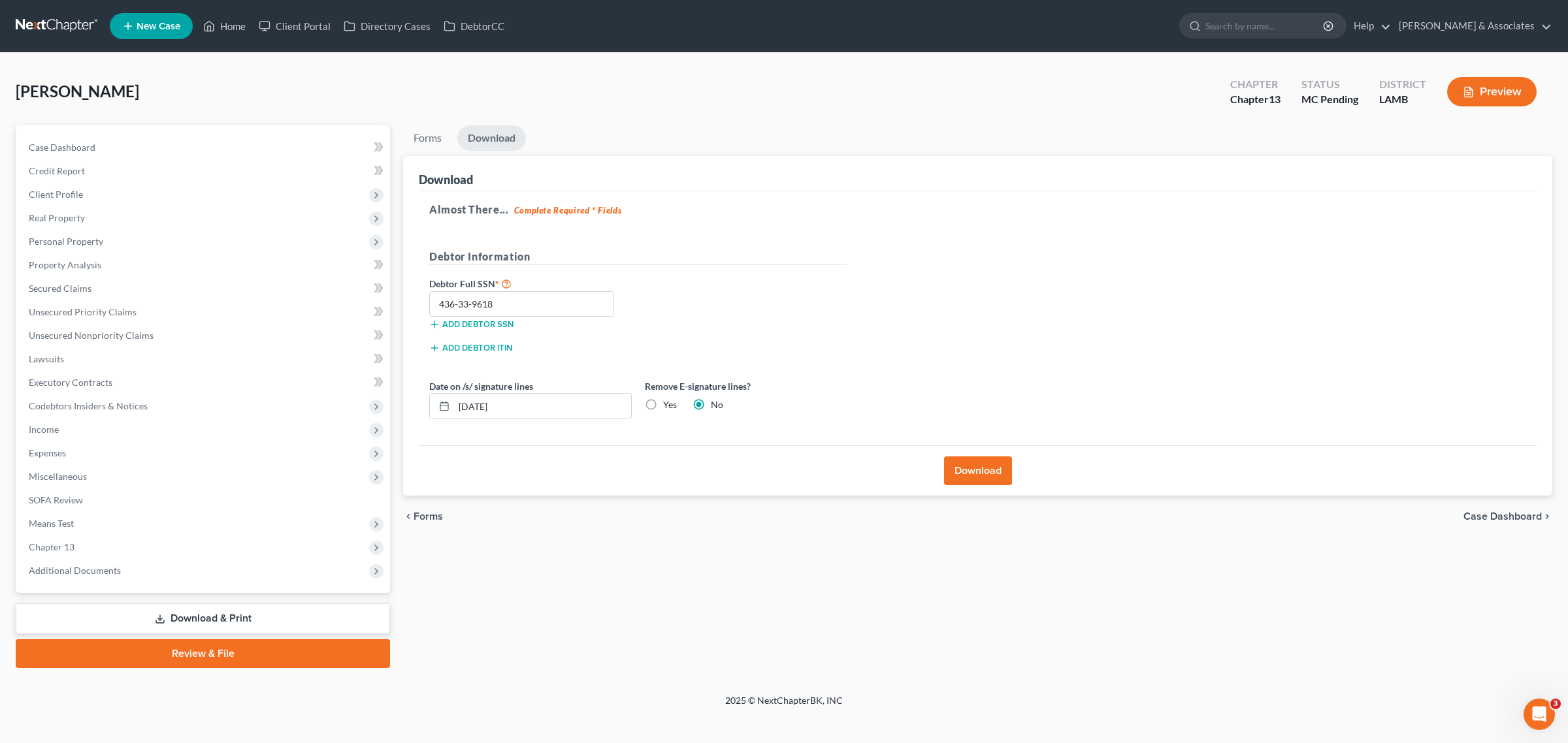
click at [966, 467] on button "Download" at bounding box center [978, 471] width 68 height 29
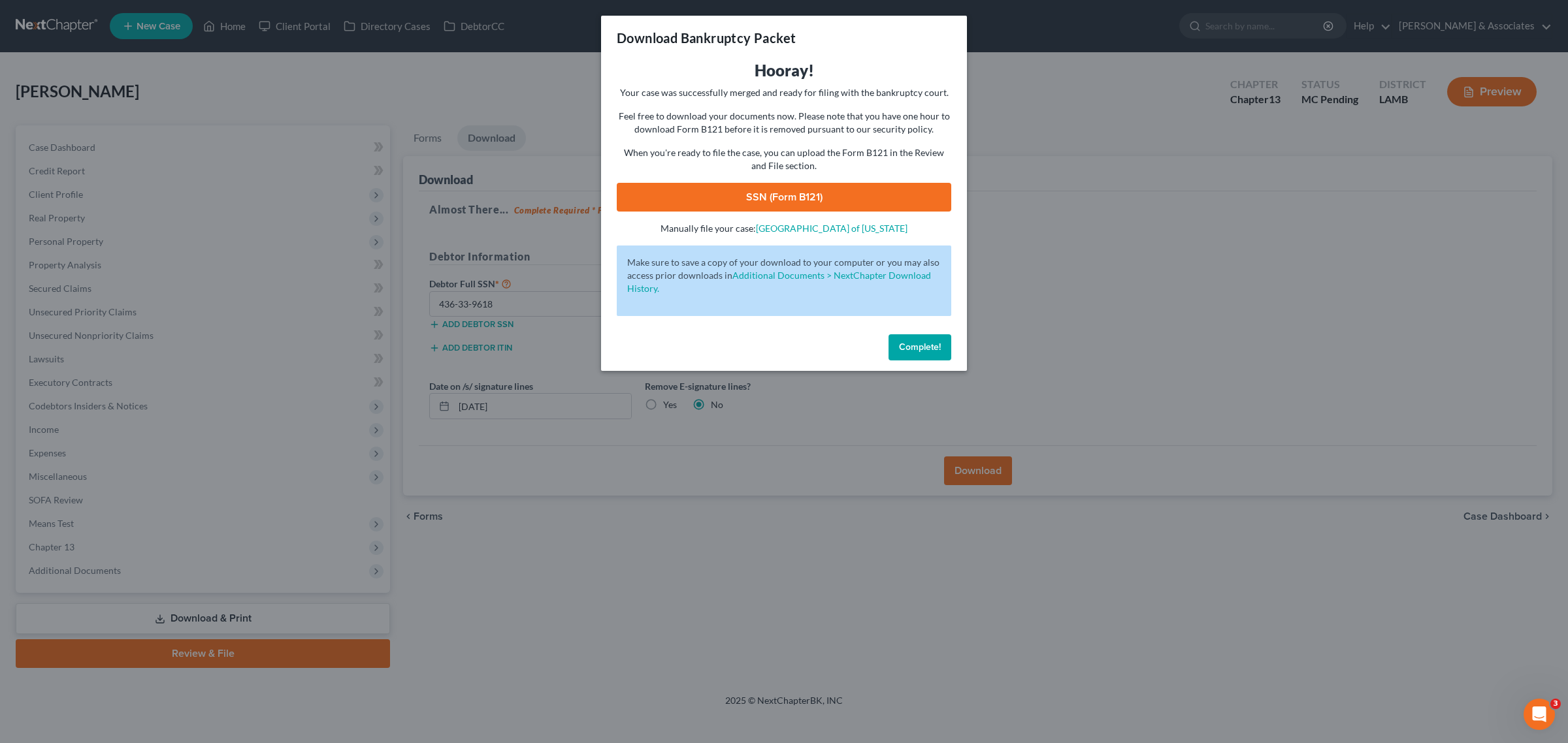
click at [847, 207] on link "SSN (Form B121)" at bounding box center [784, 197] width 335 height 29
click at [936, 344] on span "Complete!" at bounding box center [920, 346] width 42 height 11
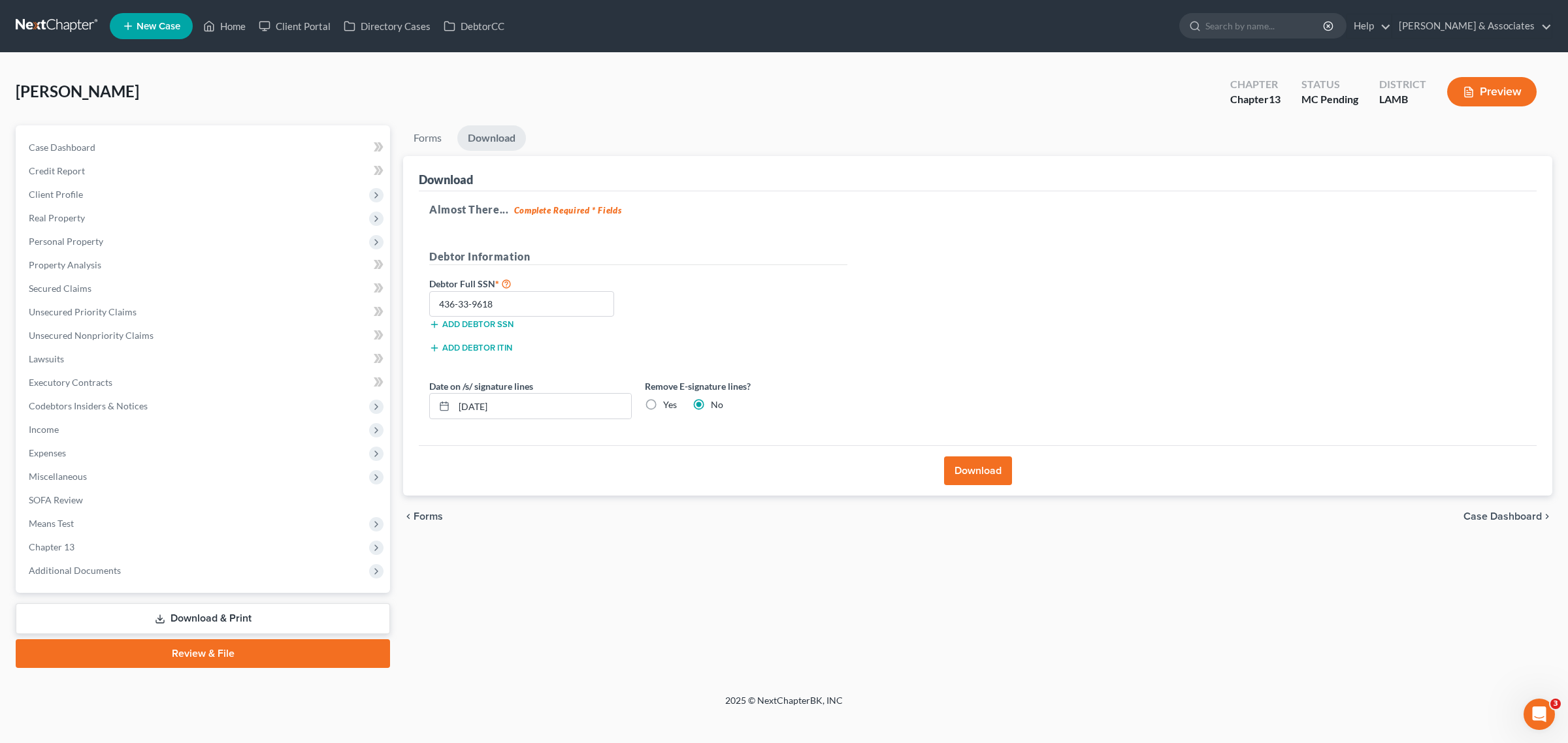
click at [229, 648] on link "Review & File" at bounding box center [203, 653] width 375 height 29
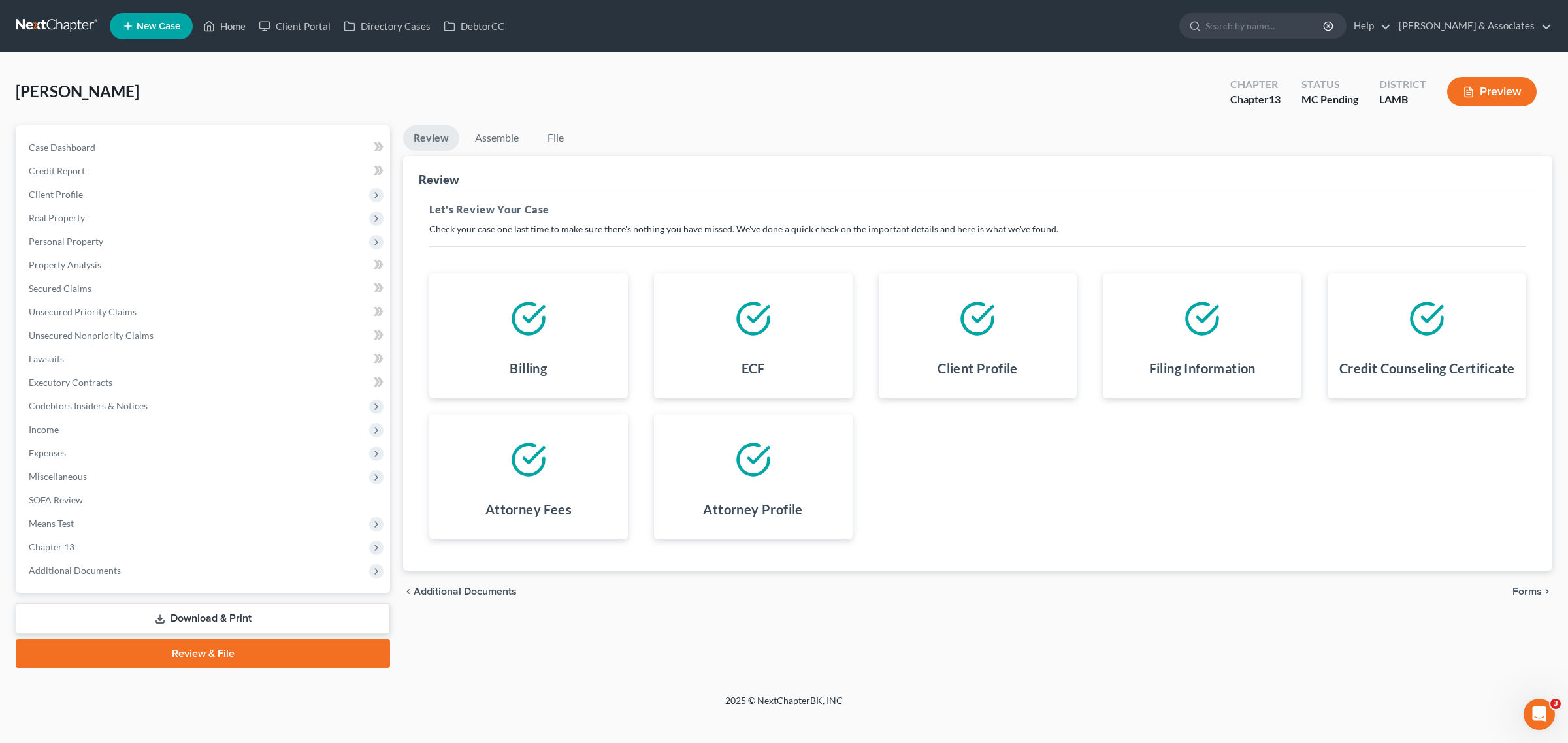
click at [1526, 589] on span "Forms" at bounding box center [1526, 592] width 29 height 11
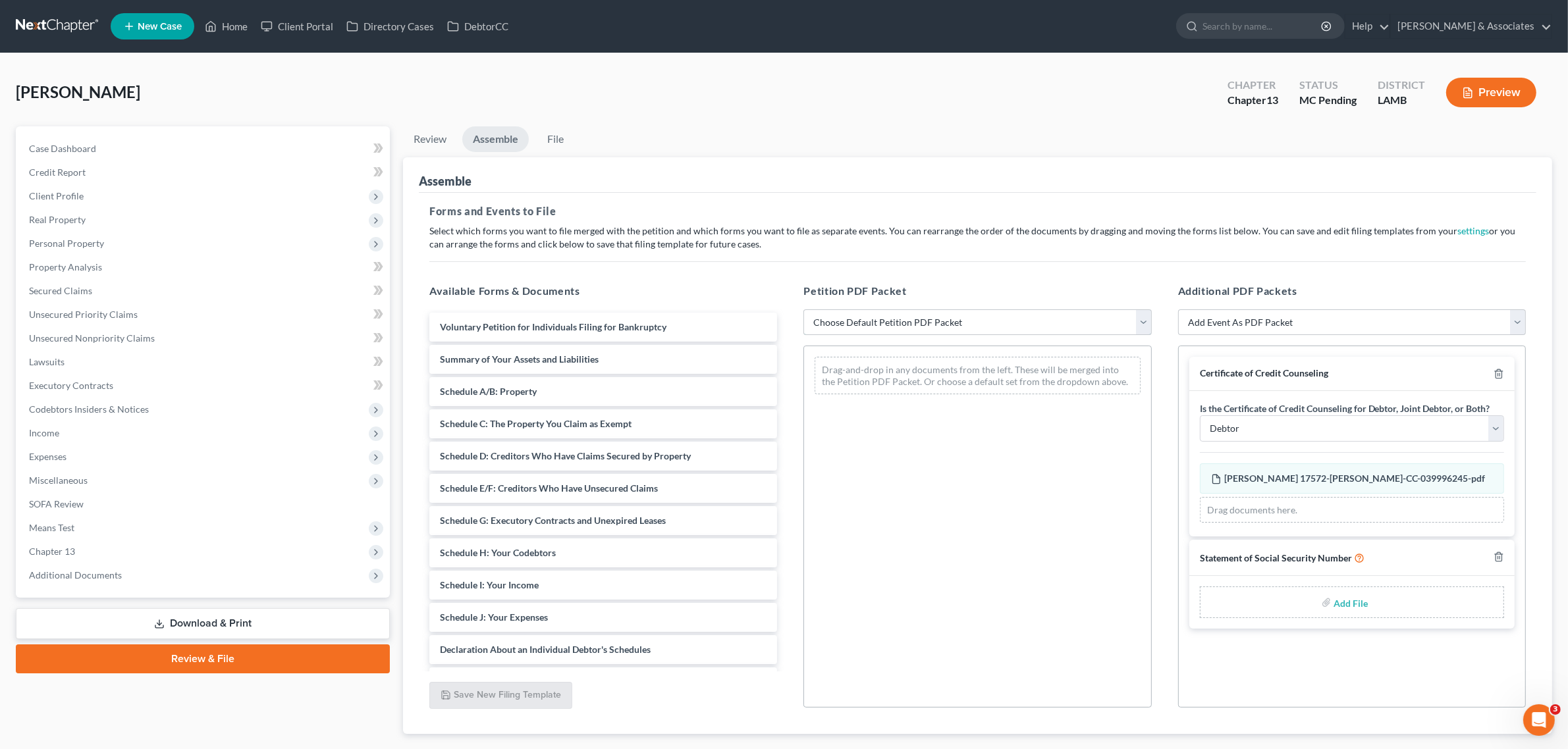
click at [911, 326] on select "Choose Default Petition PDF Packet Emergency Filing (Voluntary Petition and Cre…" at bounding box center [977, 322] width 347 height 26
select select "0"
click at [804, 310] on select "Choose Default Petition PDF Packet Emergency Filing (Voluntary Petition and Cre…" at bounding box center [977, 322] width 347 height 26
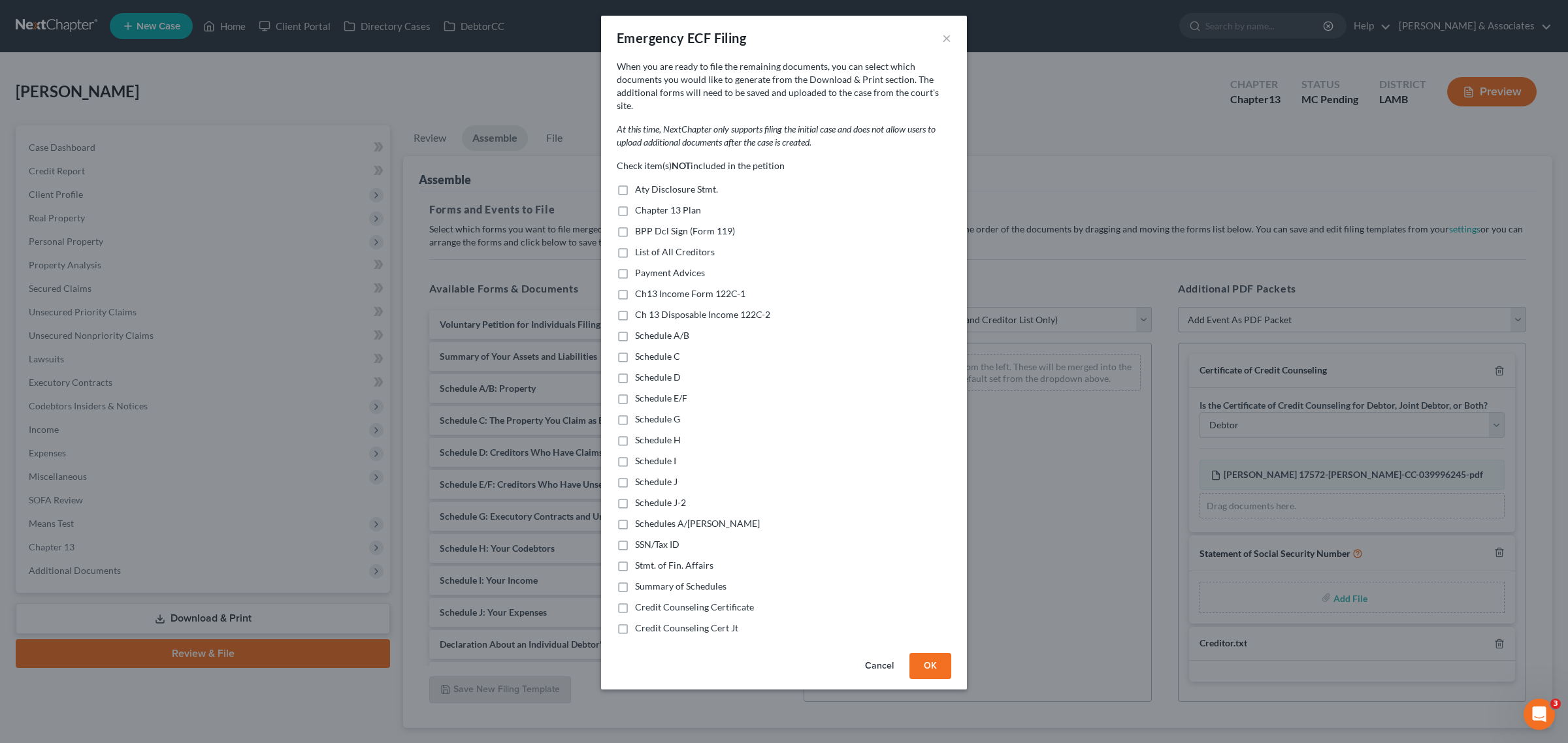
click at [635, 203] on label "Chapter 13 Plan" at bounding box center [668, 210] width 66 height 13
click at [640, 203] on input "Chapter 13 Plan" at bounding box center [644, 208] width 8 height 8
checkbox input "true"
click at [635, 266] on label "Payment Advices" at bounding box center [670, 273] width 70 height 13
click at [640, 266] on input "Payment Advices" at bounding box center [644, 271] width 8 height 8
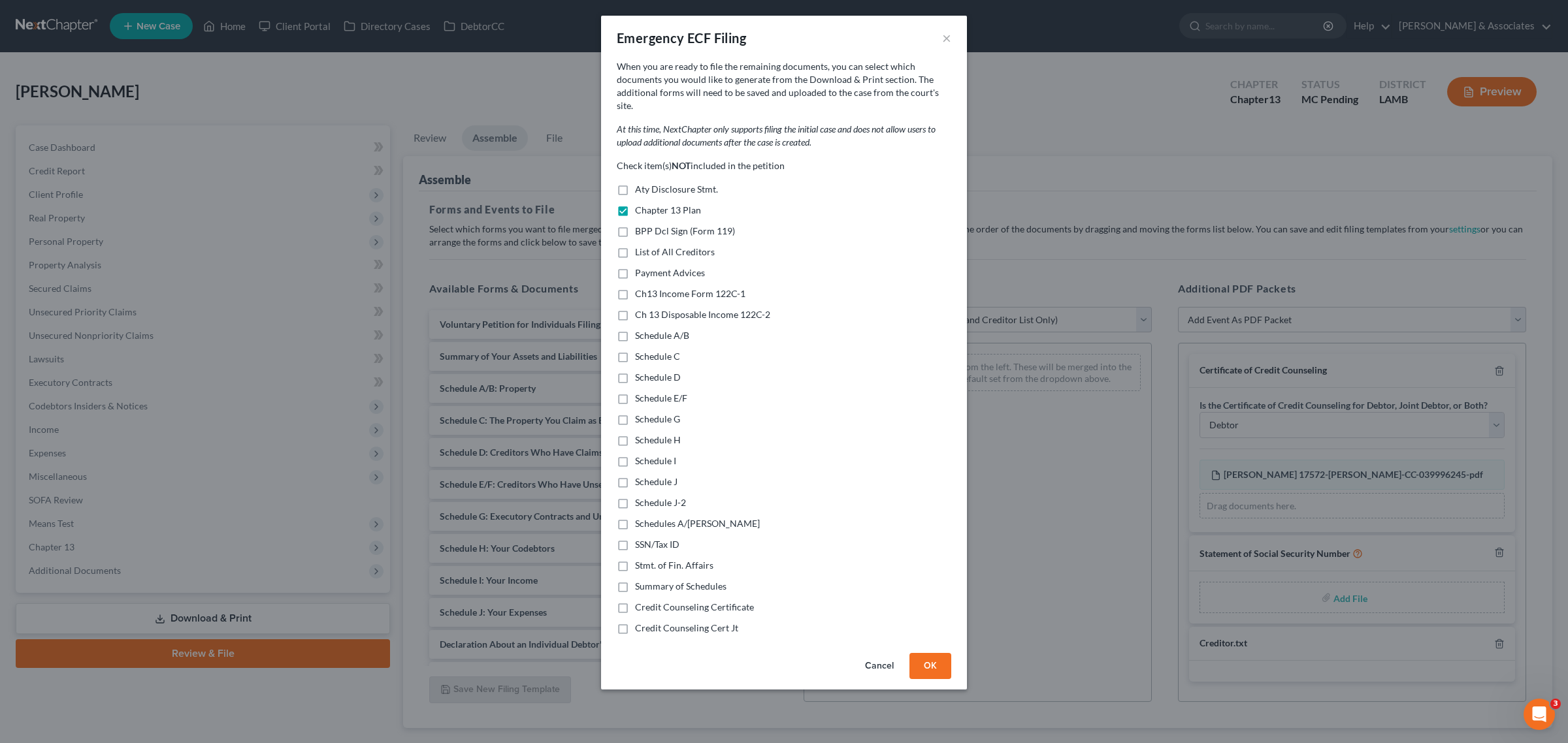
checkbox input "true"
click at [936, 653] on button "OK" at bounding box center [930, 666] width 42 height 26
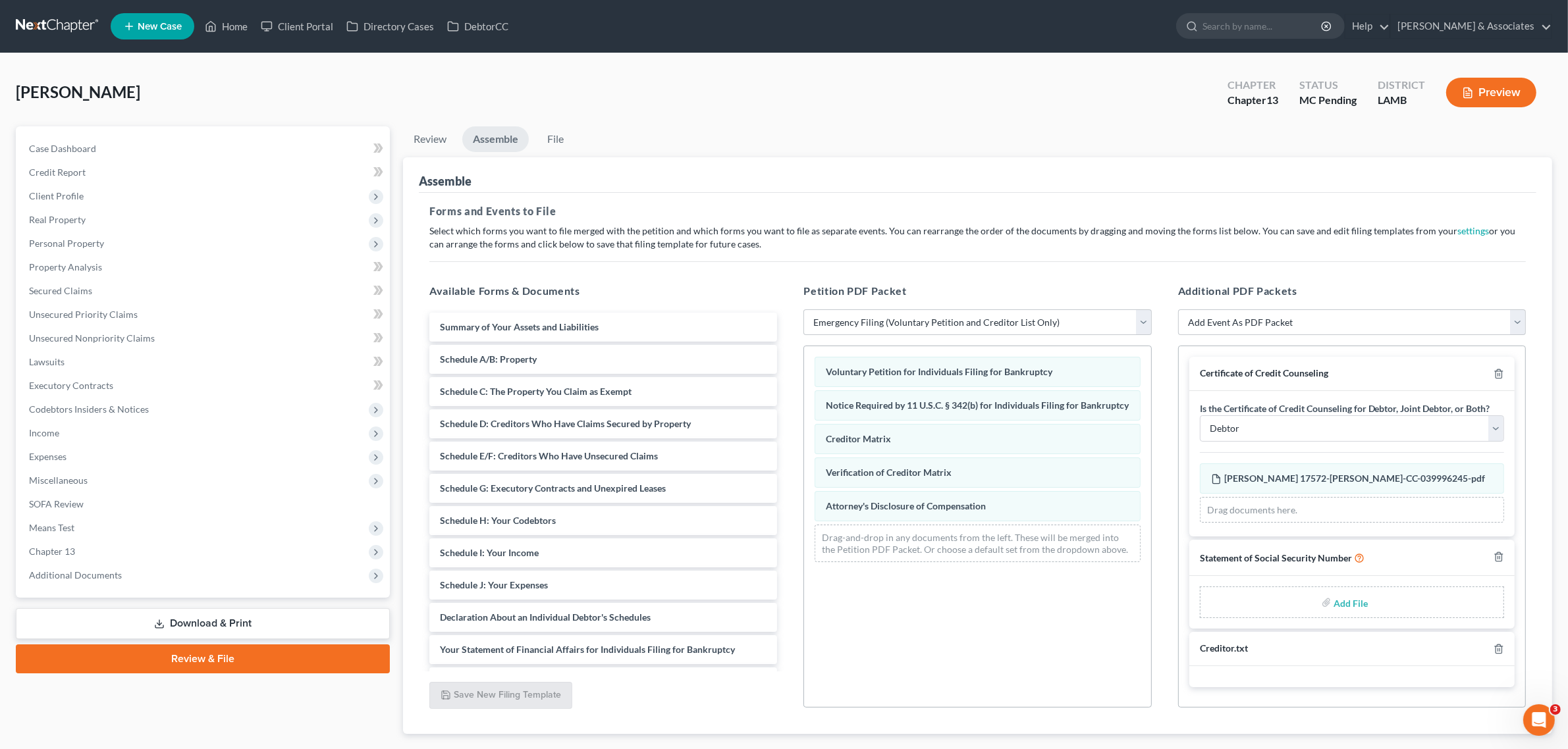
type input "C:\fakepath\SSN Stmt.pdf"
click at [901, 323] on select "Choose Default Petition PDF Packet Emergency Filing (Voluntary Petition and Cre…" at bounding box center [977, 322] width 347 height 26
click at [962, 667] on div "Voluntary Petition for Individuals Filing for Bankruptcy Notice Required by 11 …" at bounding box center [977, 526] width 347 height 362
click at [1434, 318] on select "Add Event As PDF Packet Amended List of Creditors Amended List of Creditors and…" at bounding box center [1352, 322] width 347 height 26
select select "45"
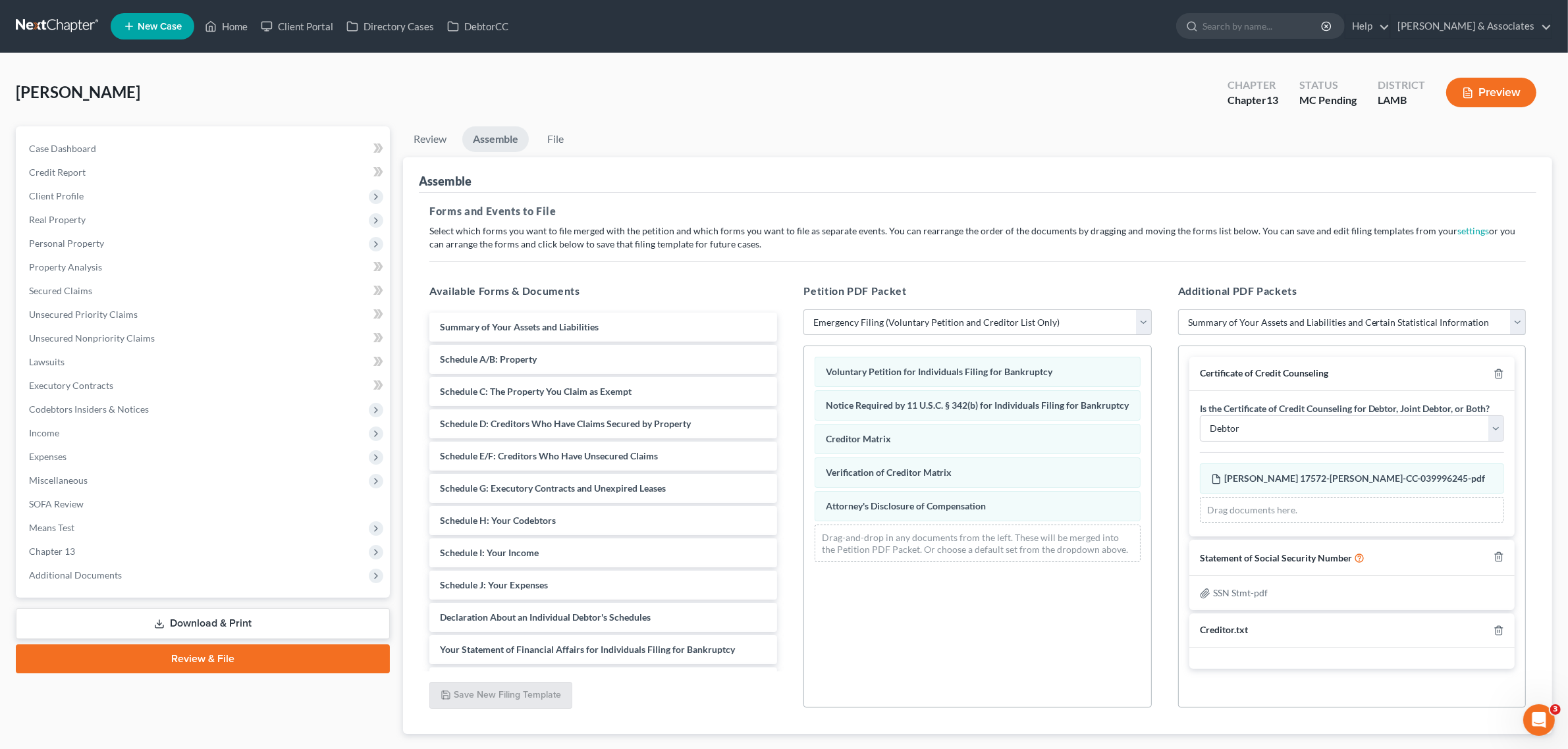
click at [1179, 310] on select "Add Event As PDF Packet Amended List of Creditors Amended List of Creditors and…" at bounding box center [1352, 322] width 347 height 26
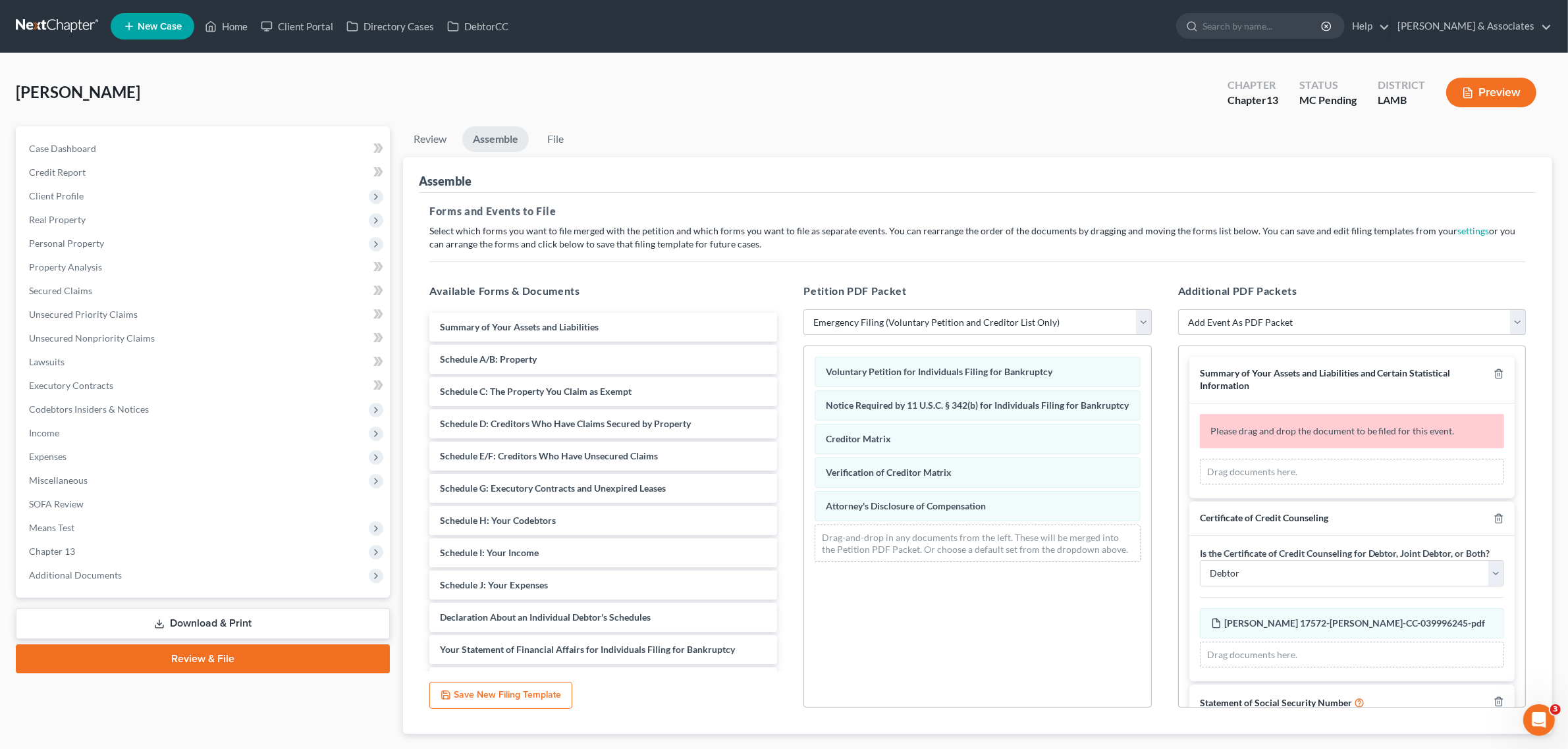
click at [1345, 324] on select "Add Event As PDF Packet Amended List of Creditors Amended List of Creditors and…" at bounding box center [1352, 322] width 347 height 26
select select "38"
click at [1179, 310] on select "Add Event As PDF Packet Amended List of Creditors Amended List of Creditors and…" at bounding box center [1352, 322] width 347 height 26
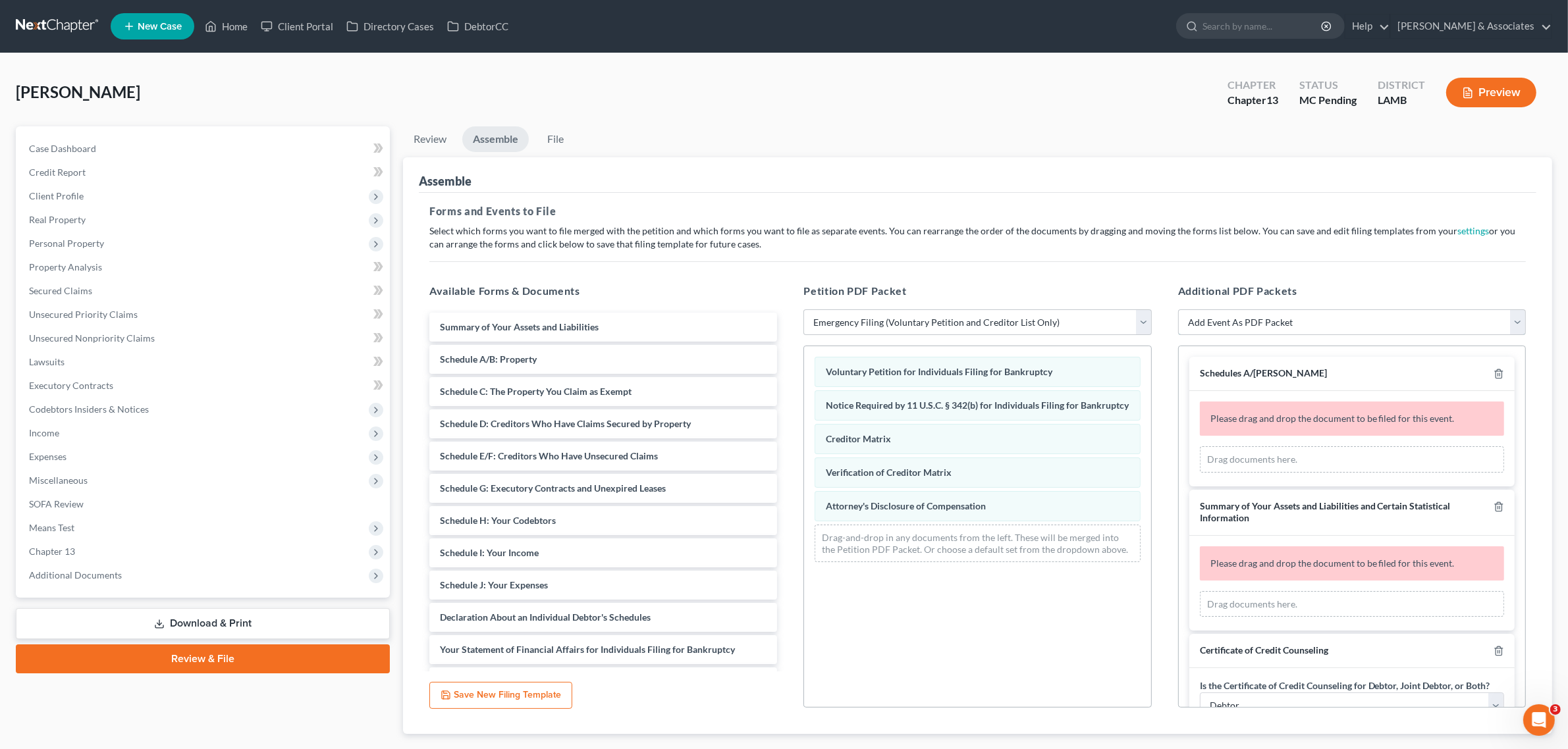
click at [1375, 324] on select "Add Event As PDF Packet Amended List of Creditors Amended List of Creditors and…" at bounding box center [1352, 322] width 347 height 26
select select "20"
click at [1179, 310] on select "Add Event As PDF Packet Amended List of Creditors Amended List of Creditors and…" at bounding box center [1352, 322] width 347 height 26
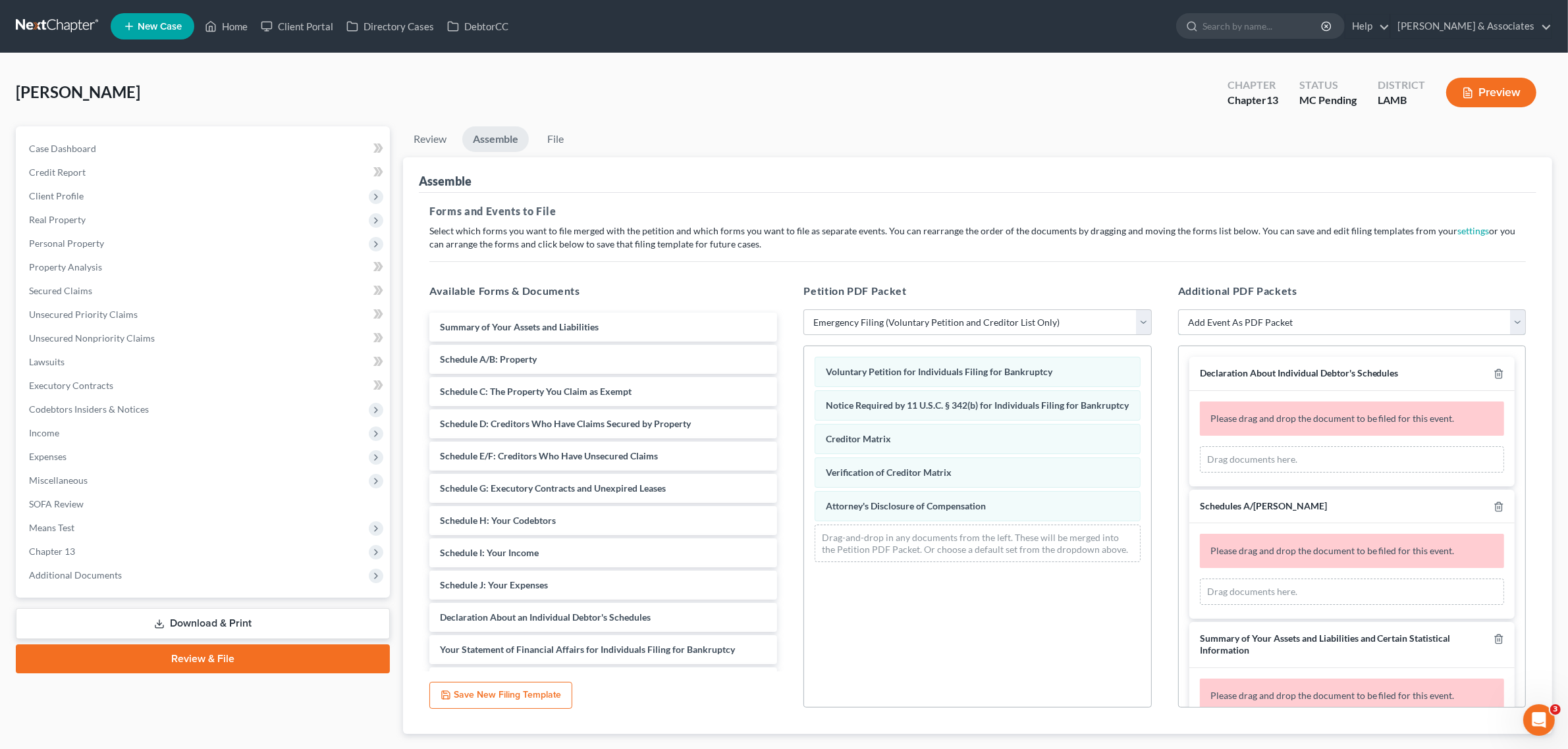
click at [1316, 328] on select "Add Event As PDF Packet Amended List of Creditors Amended List of Creditors and…" at bounding box center [1352, 322] width 347 height 26
select select "42"
click at [1179, 310] on select "Add Event As PDF Packet Amended List of Creditors Amended List of Creditors and…" at bounding box center [1352, 322] width 347 height 26
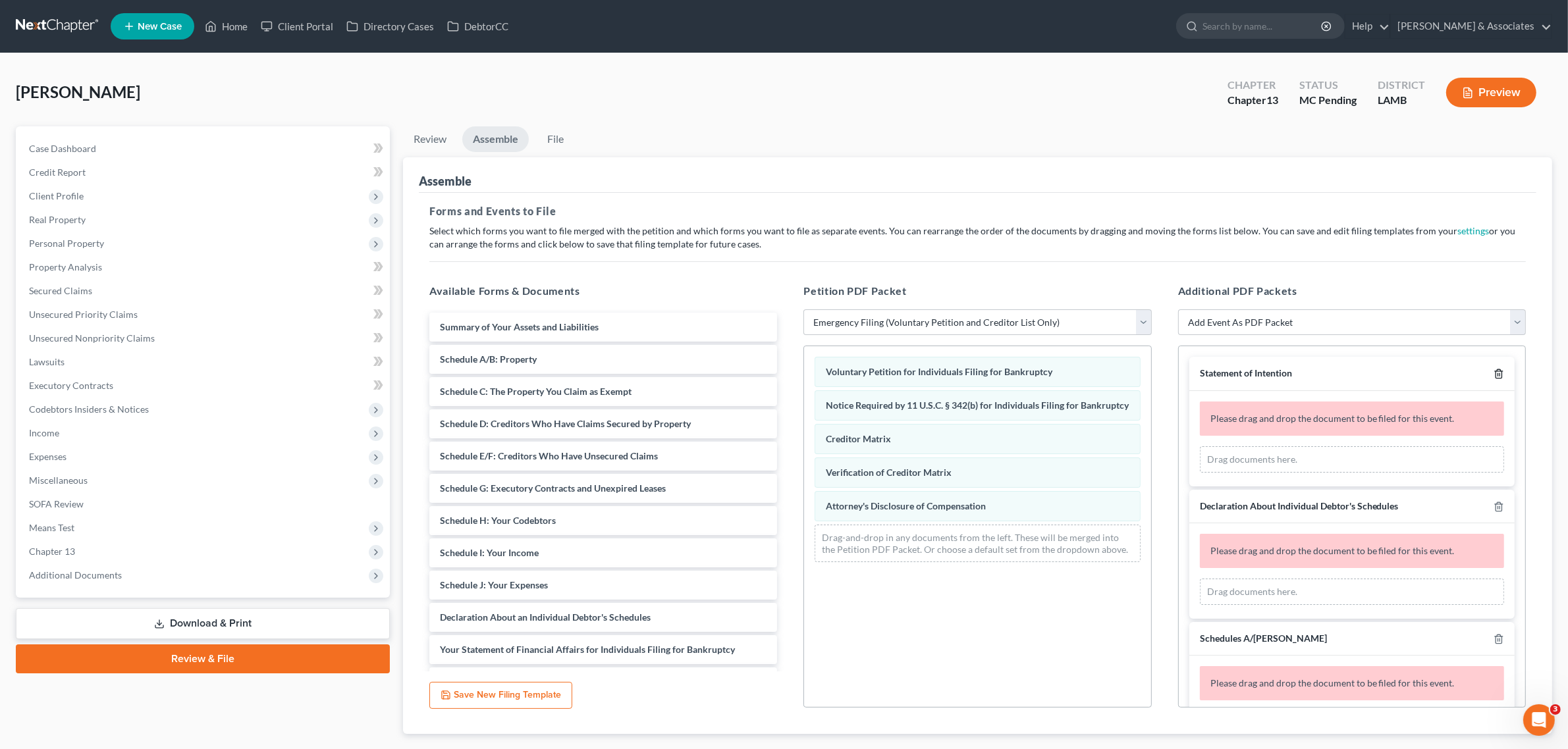
click at [1493, 377] on icon "button" at bounding box center [1499, 374] width 11 height 11
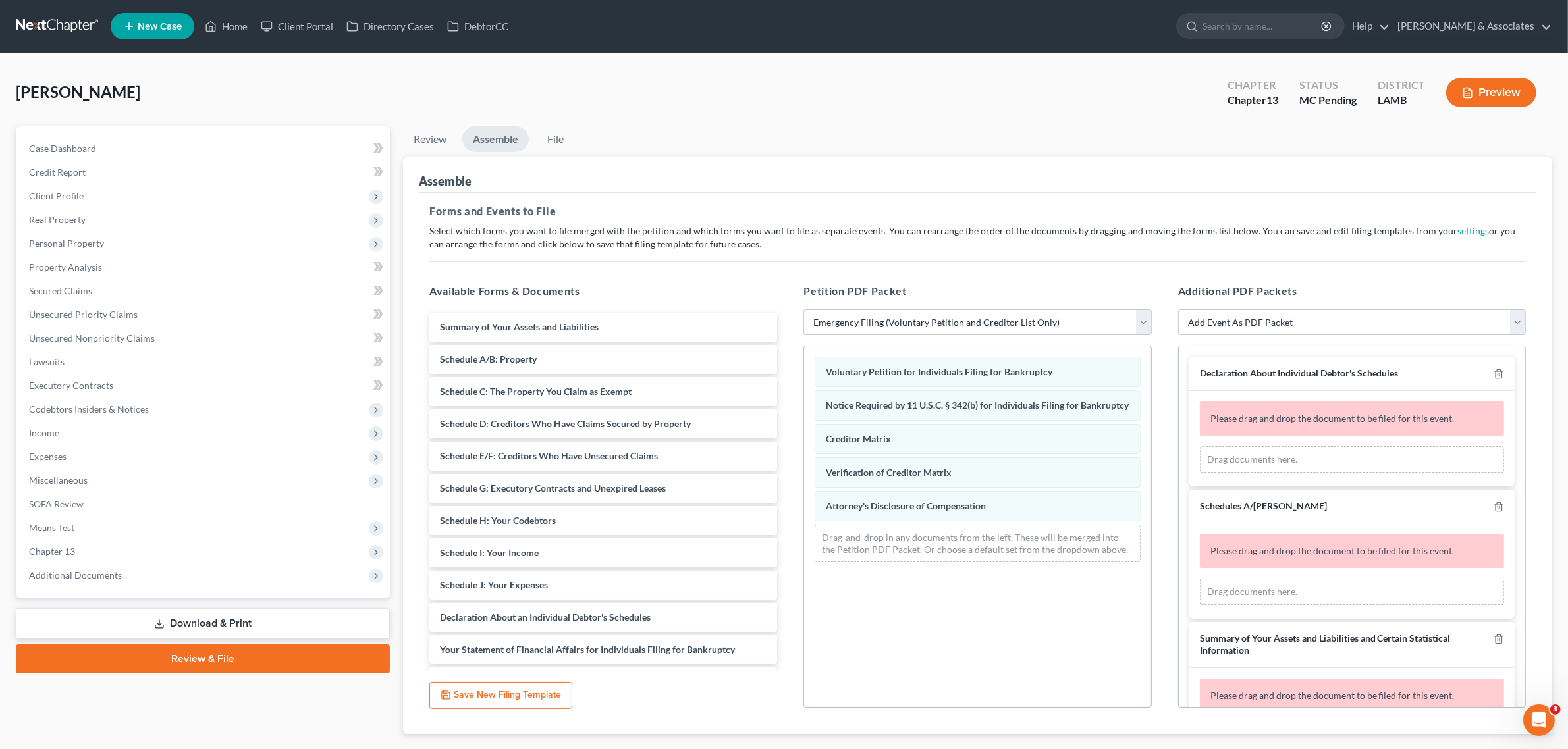
click at [1407, 318] on select "Add Event As PDF Packet Amended List of Creditors Amended List of Creditors and…" at bounding box center [1352, 322] width 347 height 26
select select "41"
click at [1179, 310] on select "Add Event As PDF Packet Amended List of Creditors Amended List of Creditors and…" at bounding box center [1352, 322] width 347 height 26
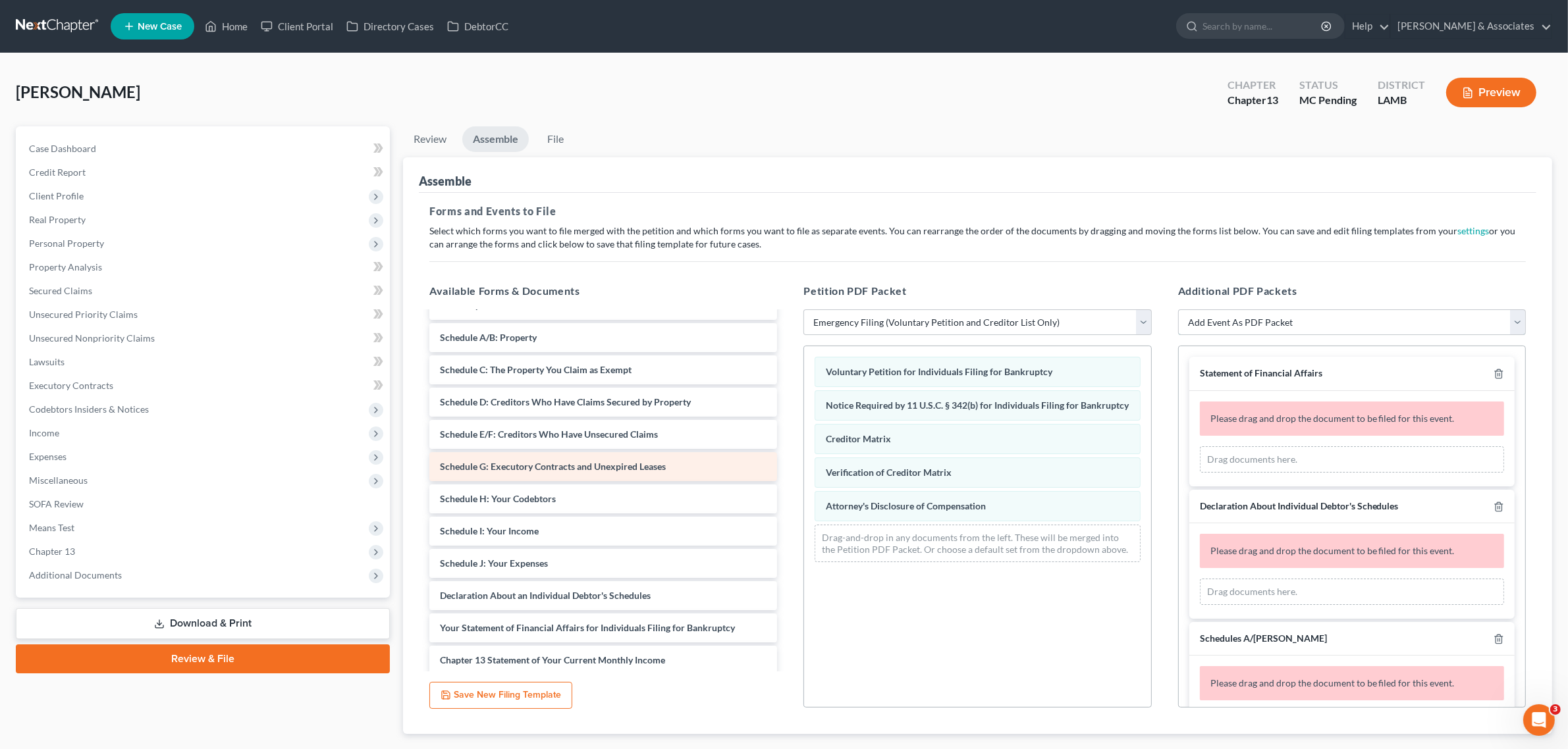
scroll to position [28, 0]
click at [1318, 317] on select "Add Event As PDF Packet Amended List of Creditors Amended List of Creditors and…" at bounding box center [1352, 322] width 347 height 26
select select "13"
click at [1179, 310] on select "Add Event As PDF Packet Amended List of Creditors Amended List of Creditors and…" at bounding box center [1352, 322] width 347 height 26
select select
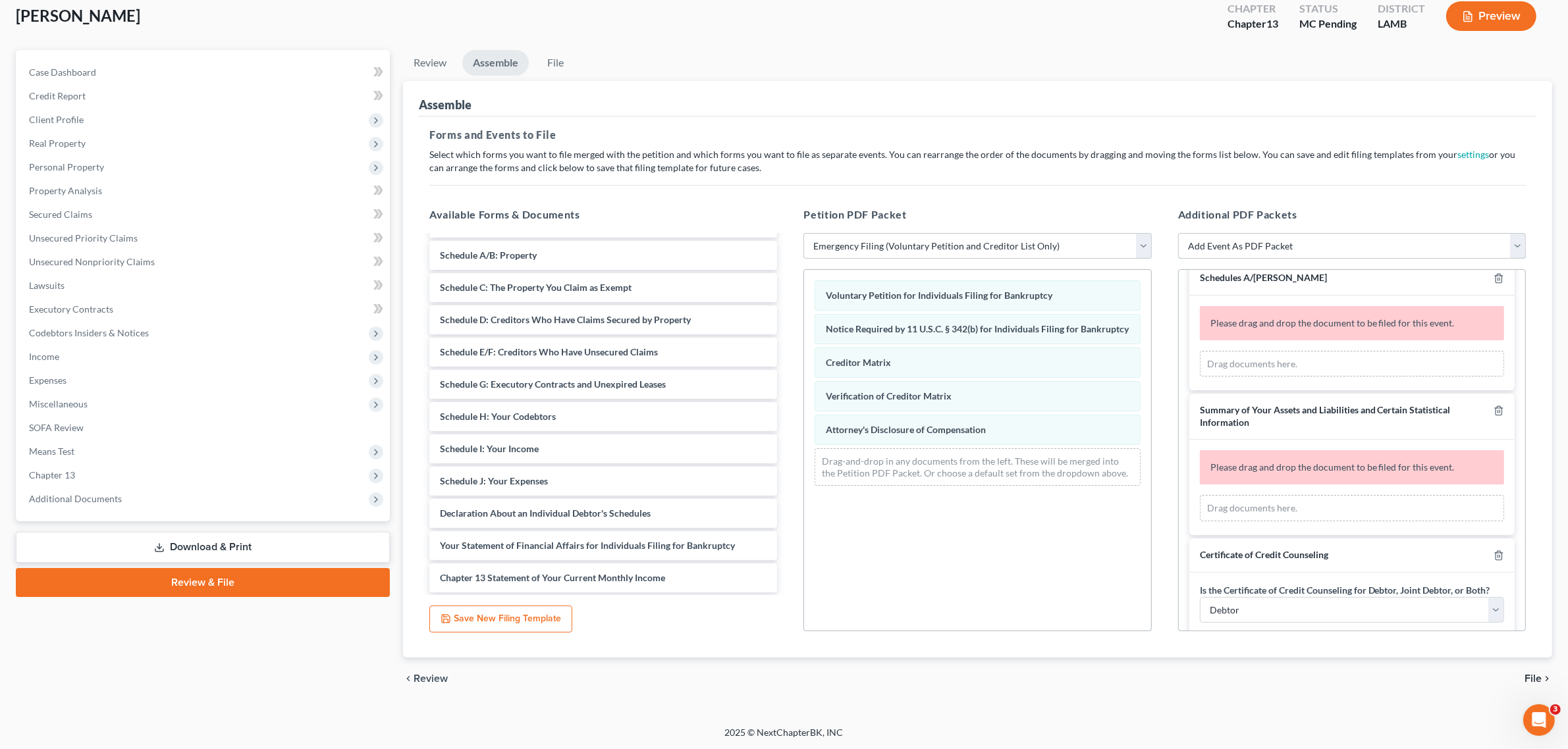
scroll to position [0, 0]
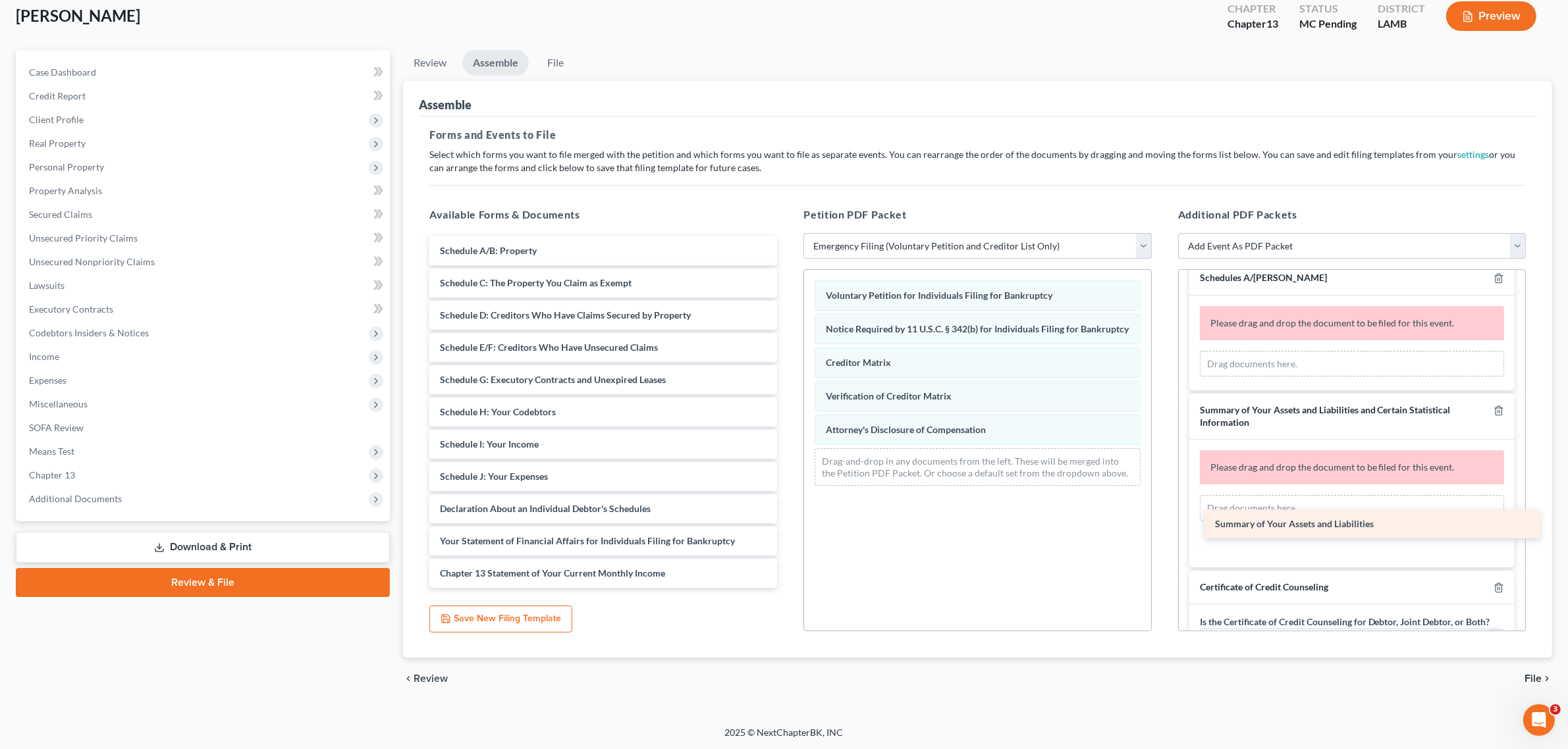
drag, startPoint x: 545, startPoint y: 252, endPoint x: 1321, endPoint y: 521, distance: 821.3
click at [788, 521] on div "Summary of Your Assets and Liabilities Summary of Your Assets and Liabilities S…" at bounding box center [603, 412] width 369 height 351
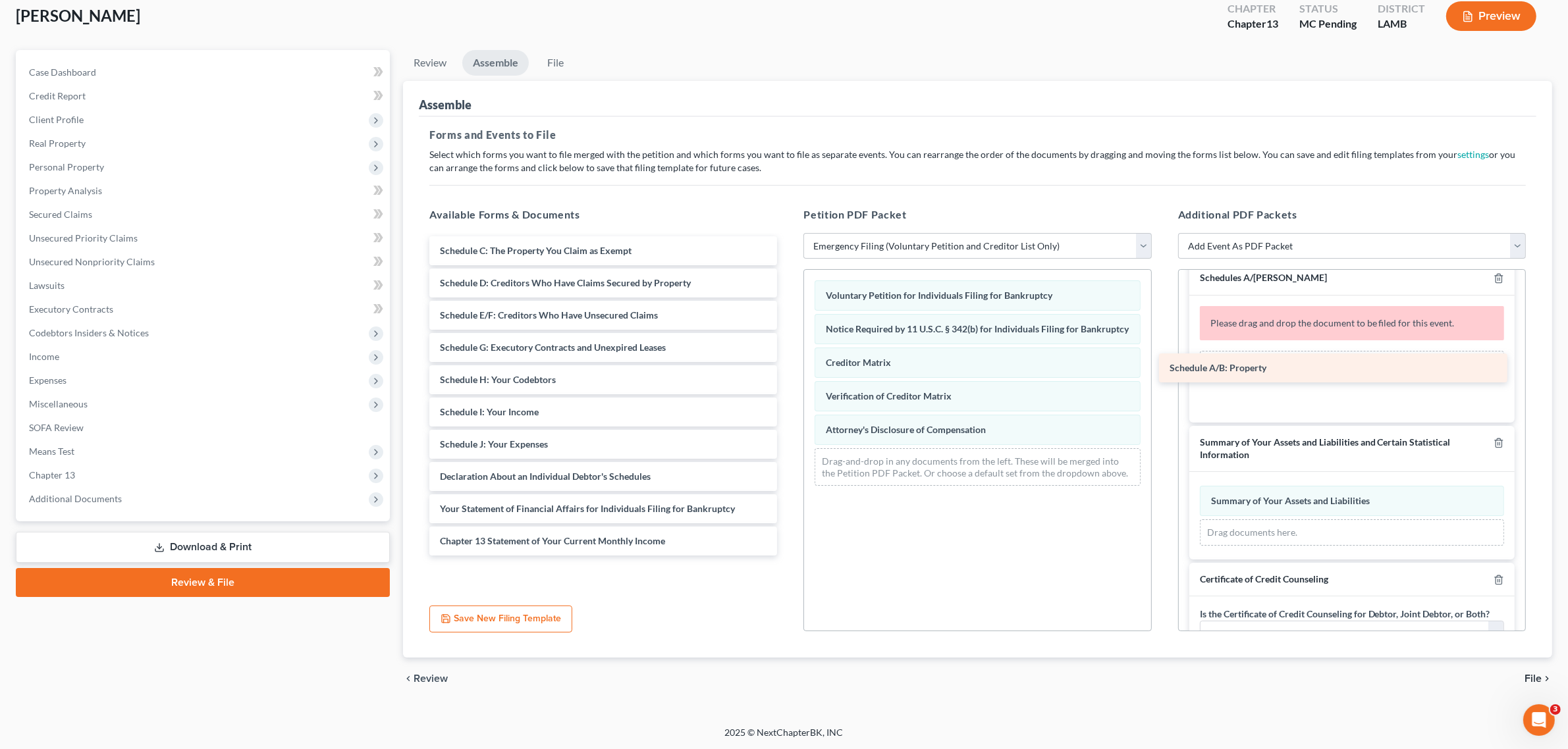
drag, startPoint x: 591, startPoint y: 258, endPoint x: 1320, endPoint y: 374, distance: 738.2
click at [788, 374] on div "Schedule A/B: Property Schedule A/B: Property Schedule C: The Property You Clai…" at bounding box center [603, 396] width 369 height 320
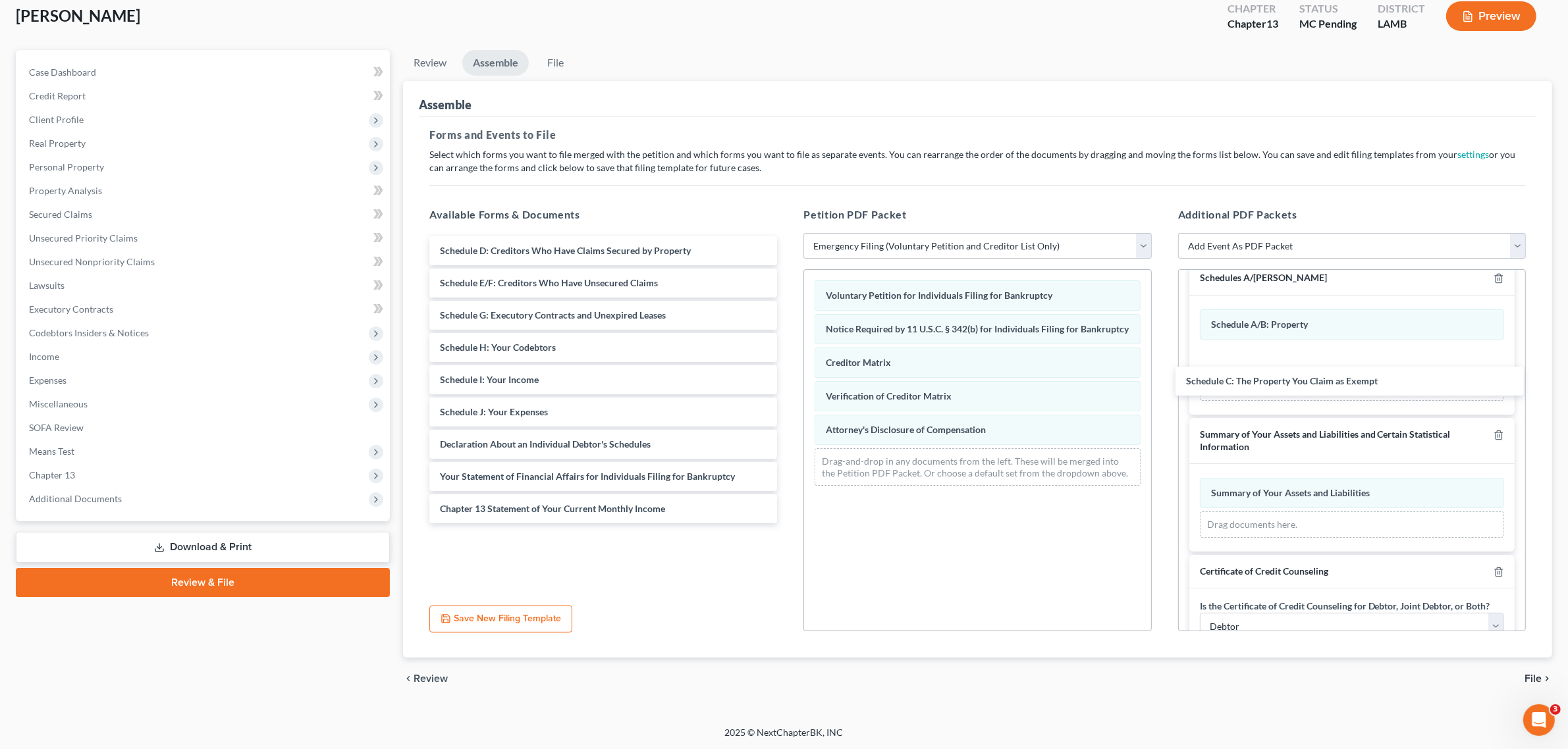
drag, startPoint x: 553, startPoint y: 248, endPoint x: 1245, endPoint y: 377, distance: 703.9
click at [788, 377] on div "Schedule C: The Property You Claim as Exempt Schedule C: The Property You Claim…" at bounding box center [603, 379] width 369 height 287
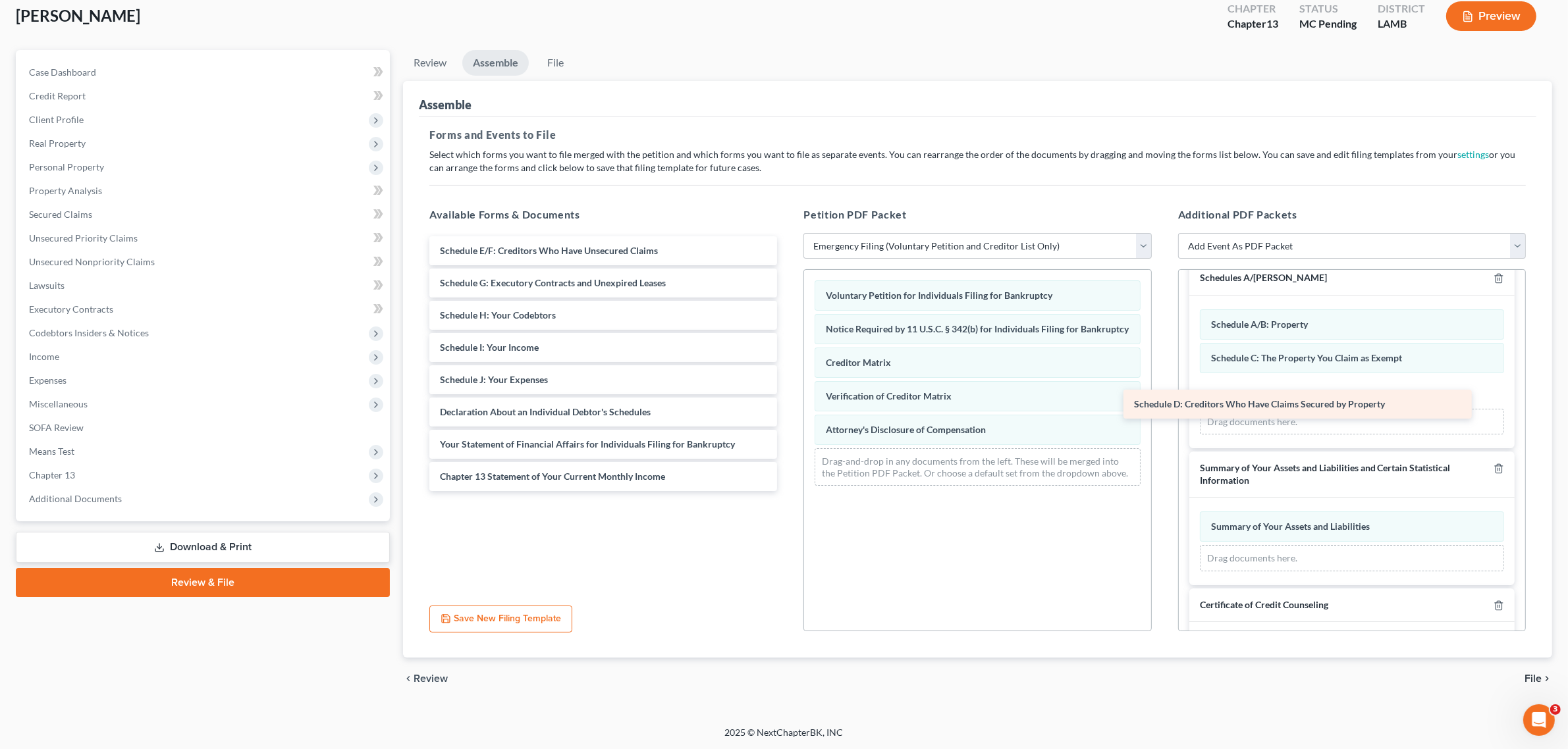
drag, startPoint x: 554, startPoint y: 248, endPoint x: 1265, endPoint y: 402, distance: 727.5
click at [788, 402] on div "Schedule D: Creditors Who Have Claims Secured by Property Schedule D: Creditors…" at bounding box center [603, 363] width 369 height 254
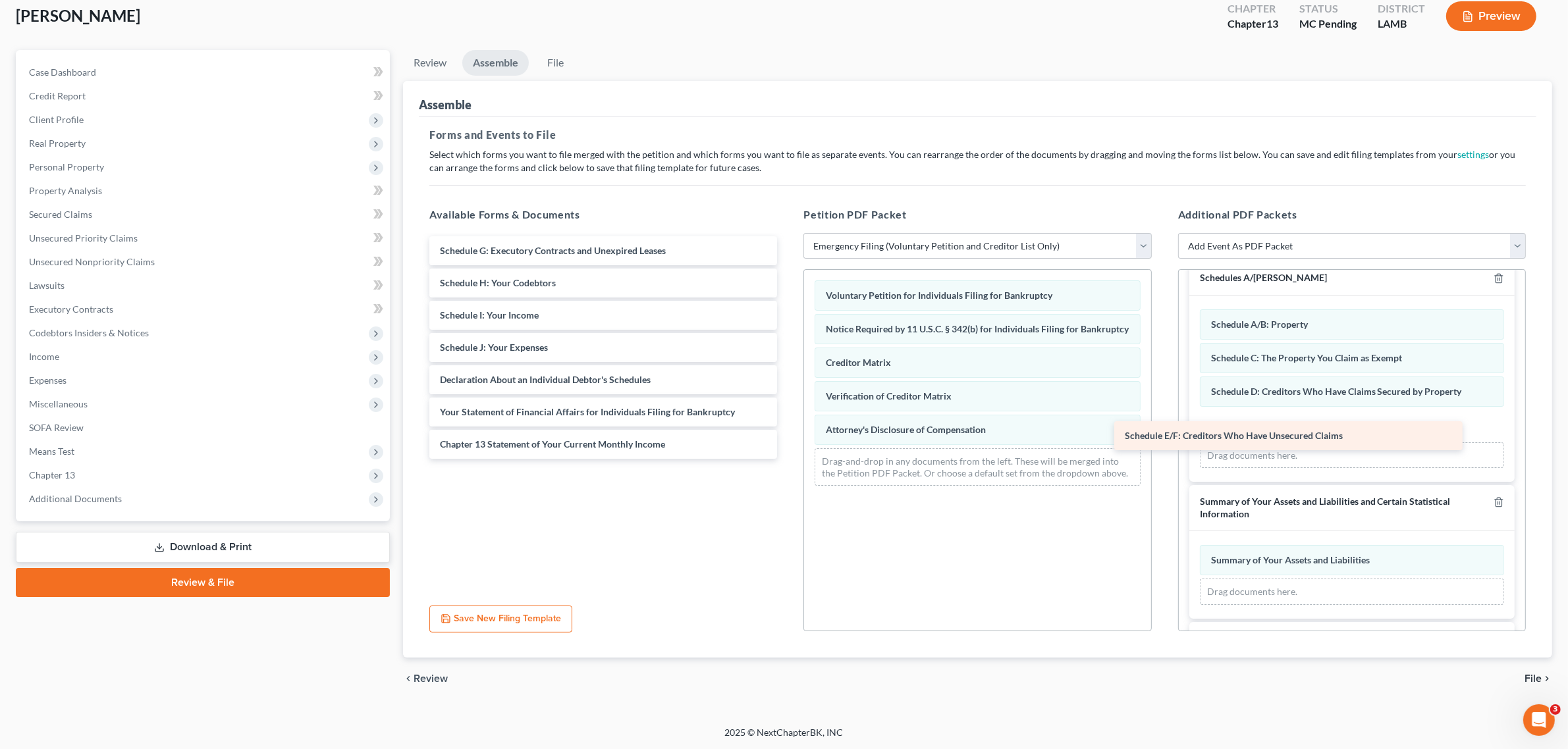
drag, startPoint x: 568, startPoint y: 247, endPoint x: 1290, endPoint y: 445, distance: 748.7
click at [788, 445] on div "Schedule E/F: Creditors Who Have Unsecured Claims Schedule E/F: Creditors Who H…" at bounding box center [603, 347] width 369 height 223
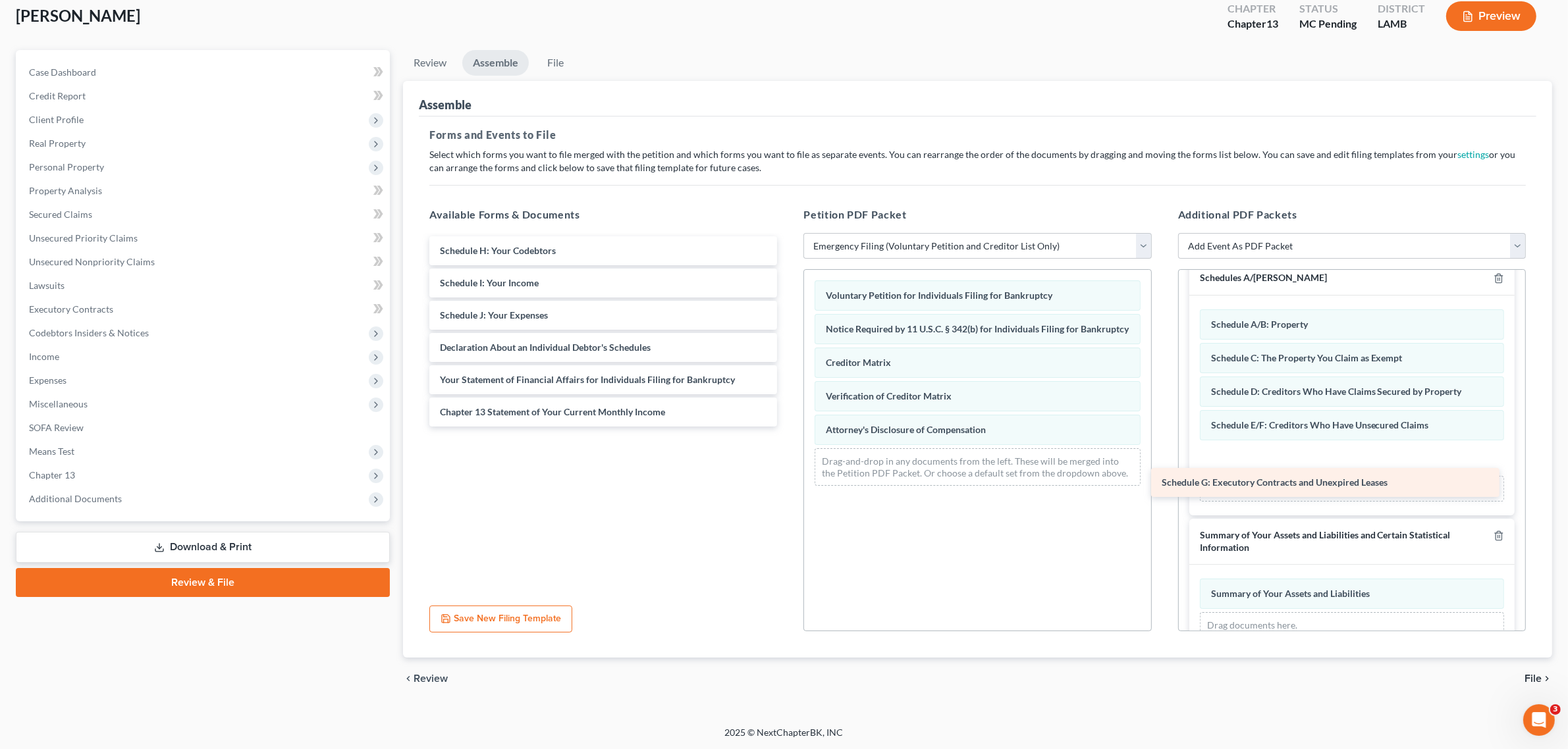
drag, startPoint x: 578, startPoint y: 250, endPoint x: 1304, endPoint y: 472, distance: 759.2
click at [788, 427] on div "Schedule G: Executory Contracts and Unexpired Leases Schedule G: Executory Cont…" at bounding box center [603, 331] width 369 height 190
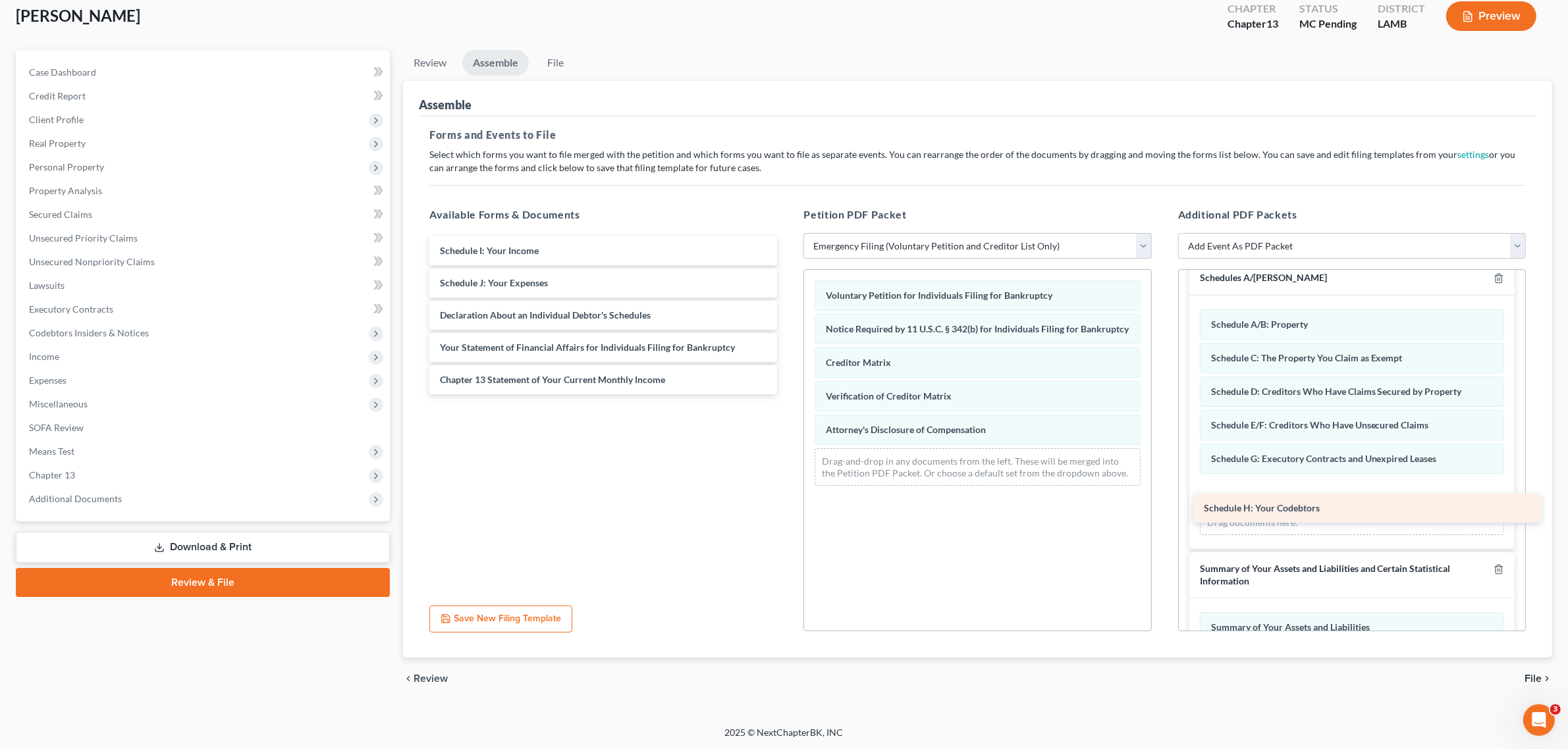
drag, startPoint x: 521, startPoint y: 245, endPoint x: 1285, endPoint y: 502, distance: 806.1
click at [788, 394] on div "Schedule H: Your Codebtors Schedule H: Your Codebtors Schedule I: Your Income S…" at bounding box center [603, 315] width 369 height 158
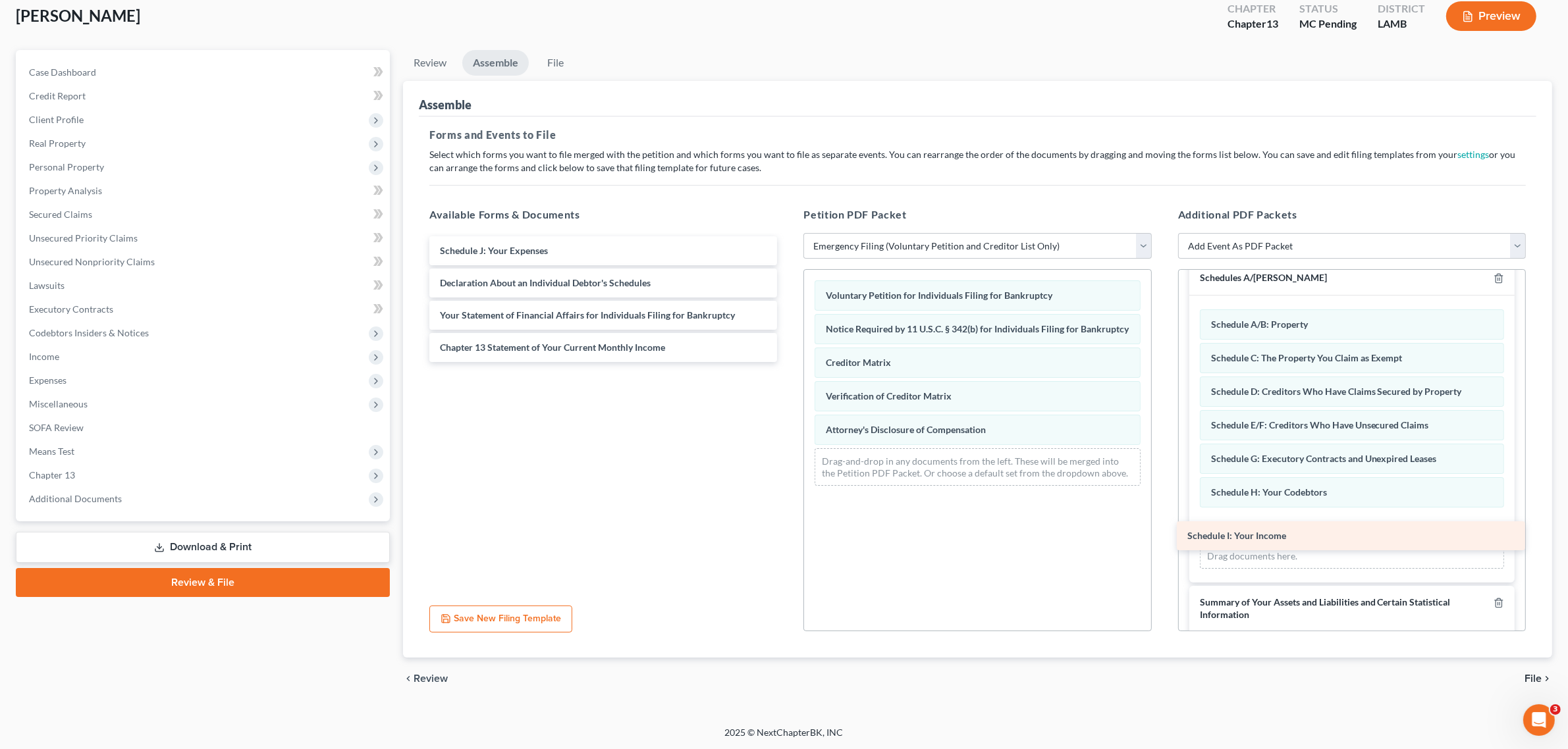
drag, startPoint x: 490, startPoint y: 245, endPoint x: 1237, endPoint y: 531, distance: 799.9
click at [788, 362] on div "Schedule I: Your Income Schedule I: Your Income Schedule J: Your Expenses Decla…" at bounding box center [603, 299] width 369 height 126
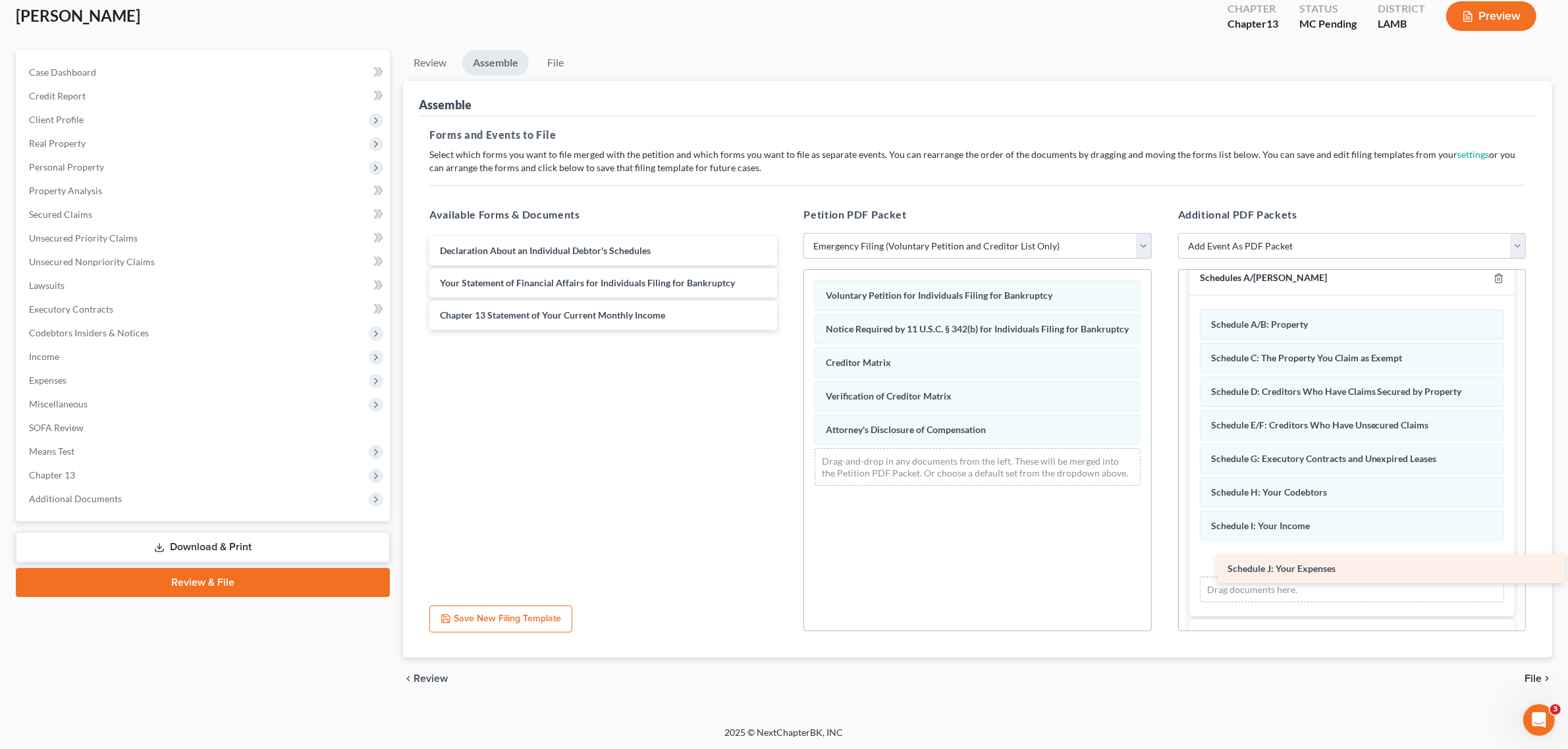
drag, startPoint x: 521, startPoint y: 249, endPoint x: 1308, endPoint y: 563, distance: 847.3
click at [788, 330] on div "Schedule J: Your Expenses Schedule J: Your Expenses Declaration About an Indivi…" at bounding box center [603, 283] width 369 height 94
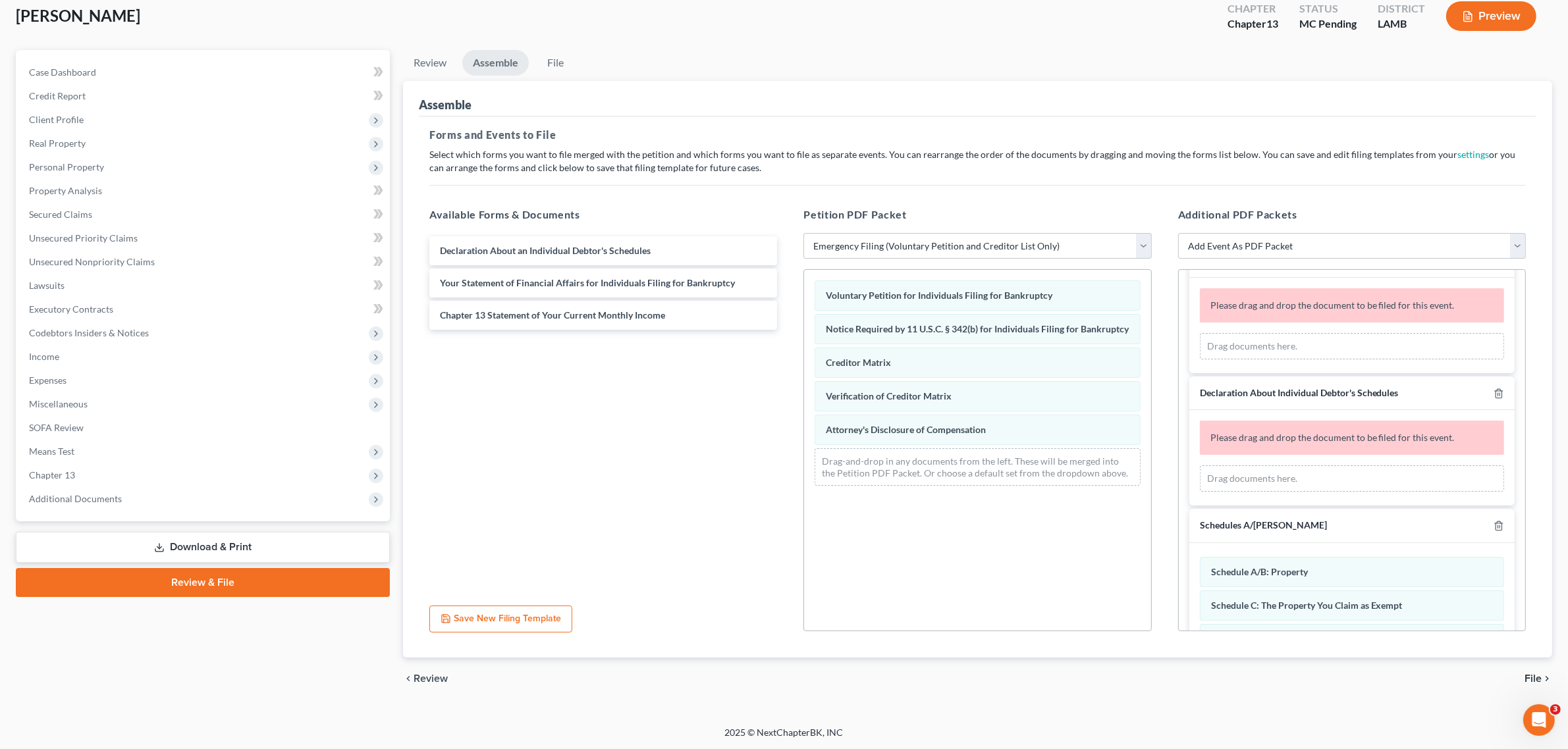
scroll to position [88, 0]
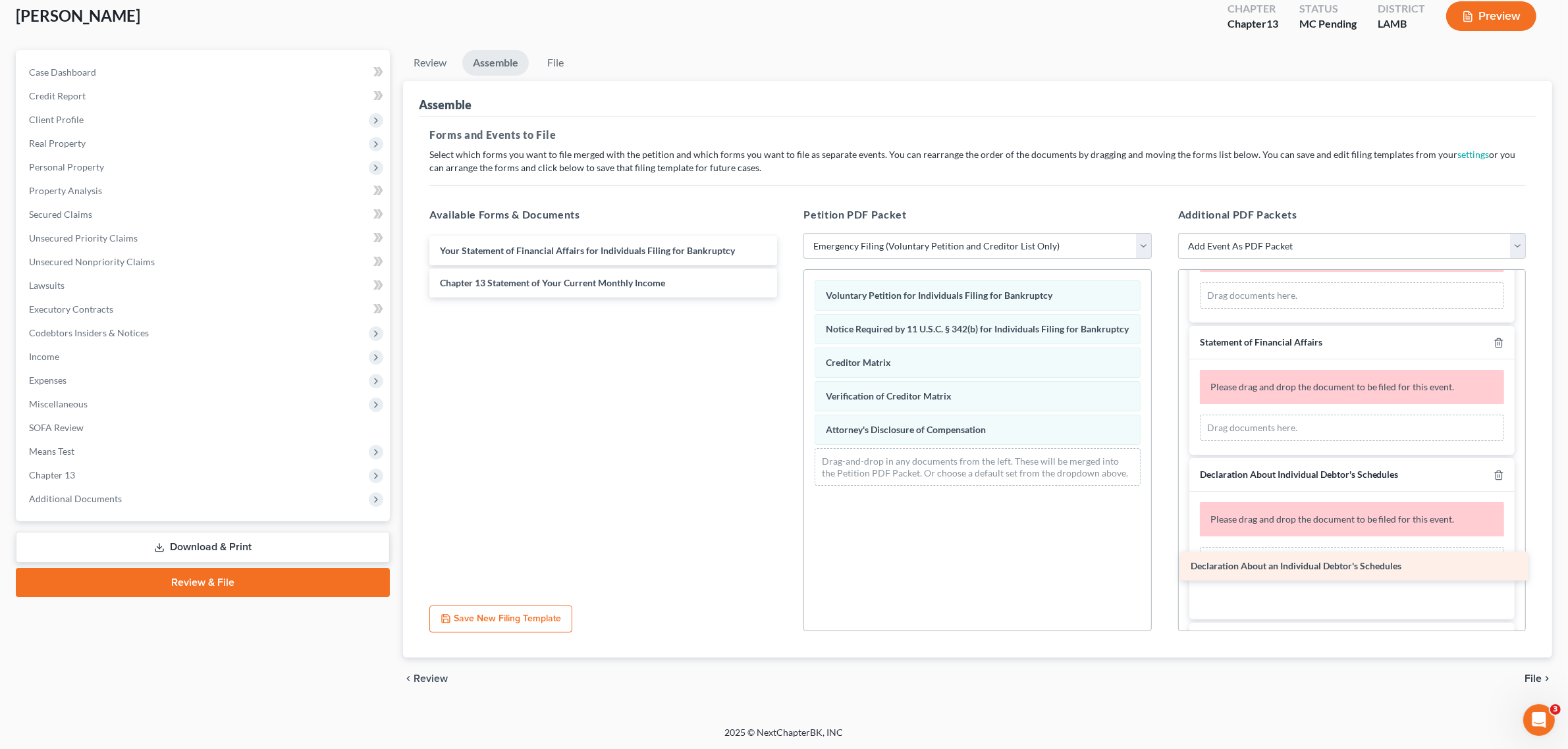
drag, startPoint x: 533, startPoint y: 252, endPoint x: 1284, endPoint y: 567, distance: 814.4
click at [788, 298] on div "Declaration About an Individual Debtor's Schedules Declaration About an Individ…" at bounding box center [603, 266] width 369 height 61
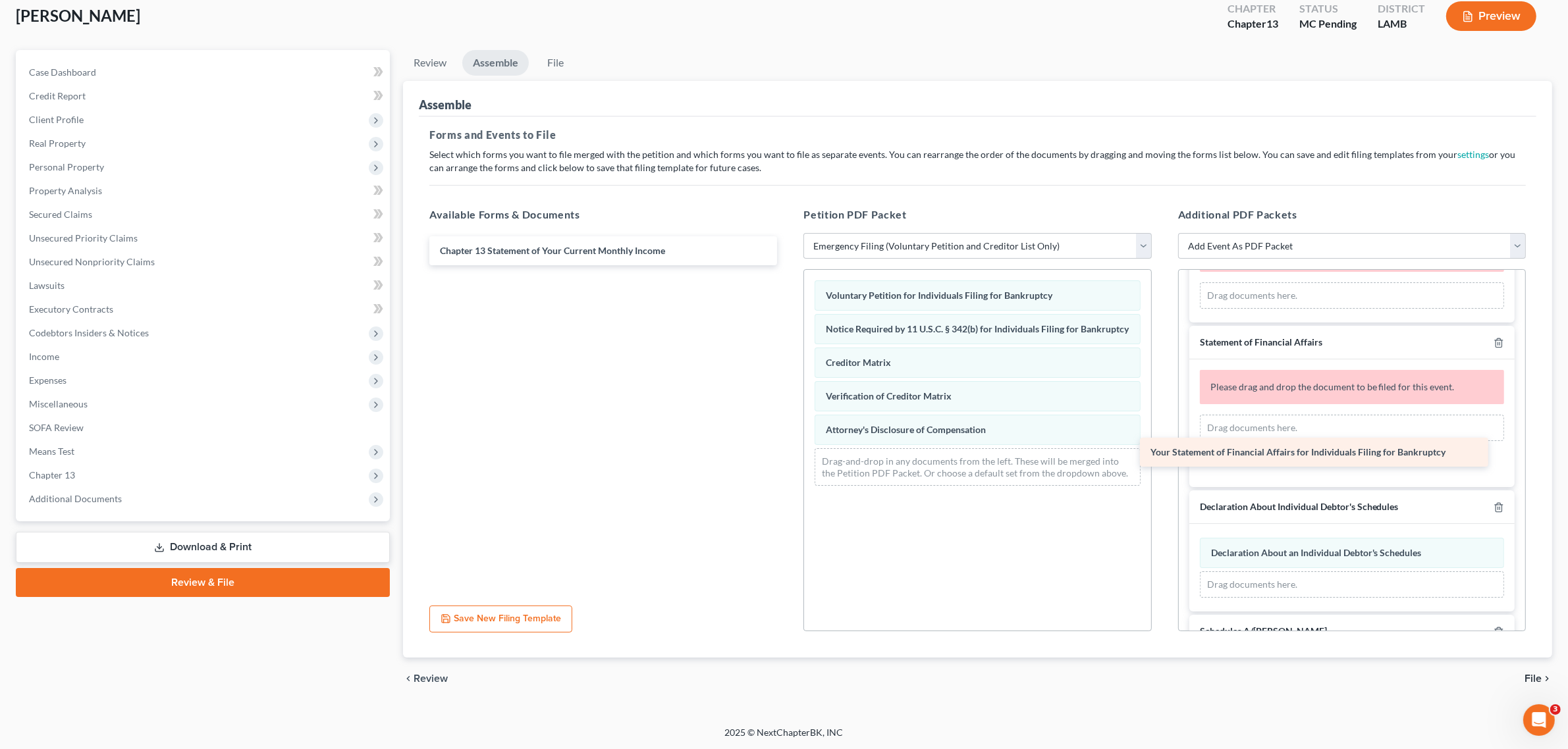
drag, startPoint x: 548, startPoint y: 248, endPoint x: 1271, endPoint y: 439, distance: 747.8
click at [788, 265] on div "Your Statement of Financial Affairs for Individuals Filing for Bankruptcy Your …" at bounding box center [603, 250] width 369 height 29
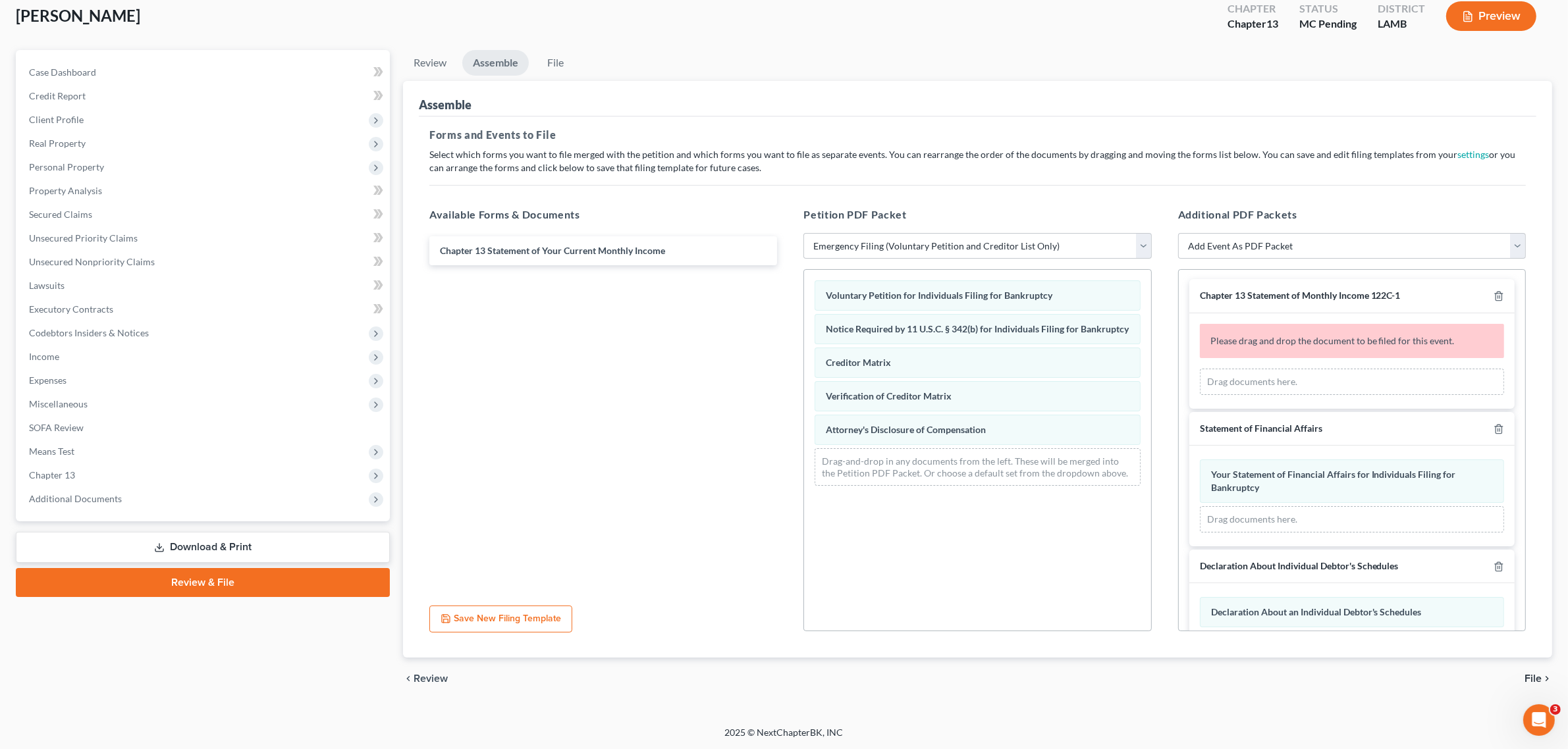
scroll to position [0, 0]
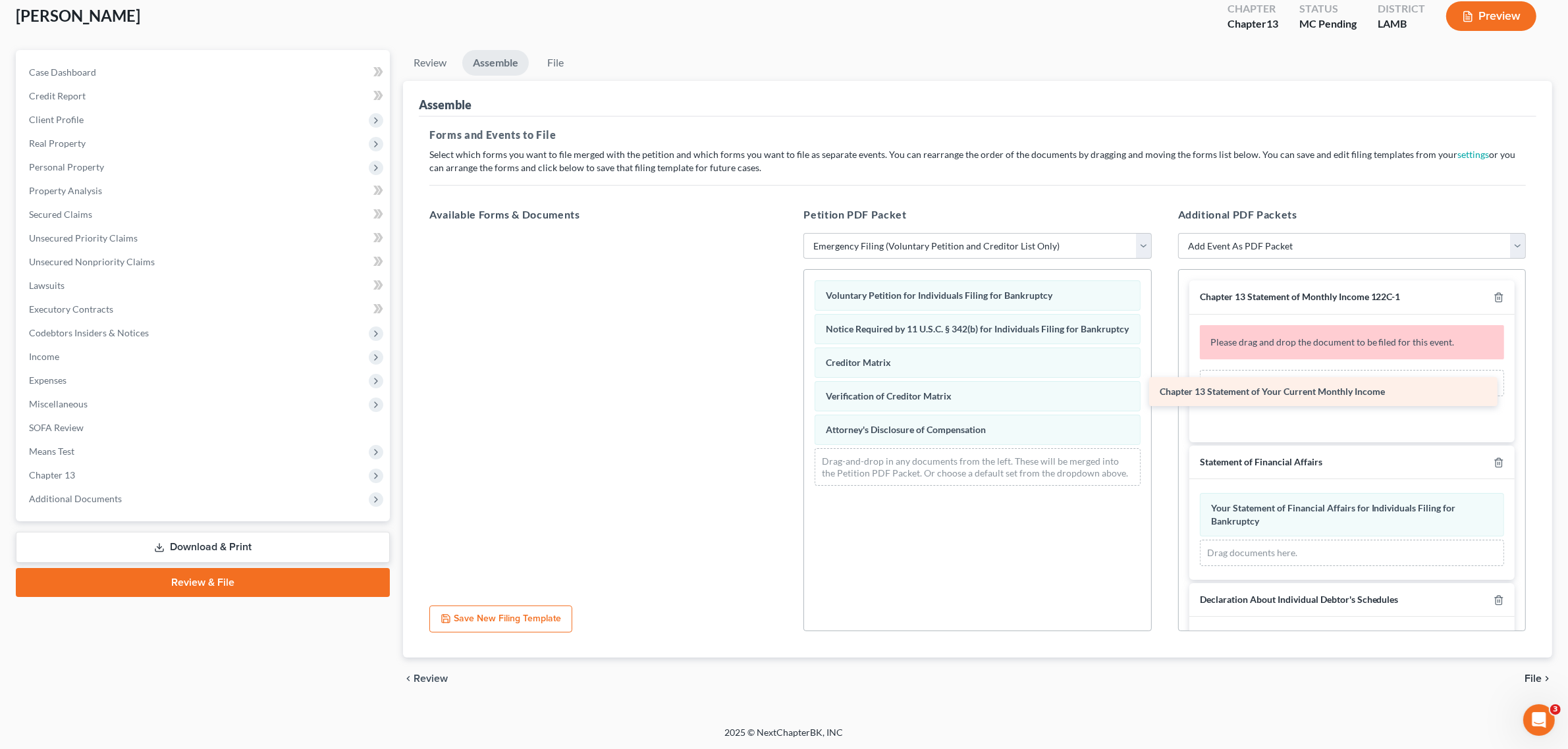
drag, startPoint x: 533, startPoint y: 249, endPoint x: 1256, endPoint y: 391, distance: 736.8
click at [788, 233] on div "Chapter 13 Statement of Your Current Monthly Income Chapter 13 Statement of You…" at bounding box center [603, 233] width 369 height 0
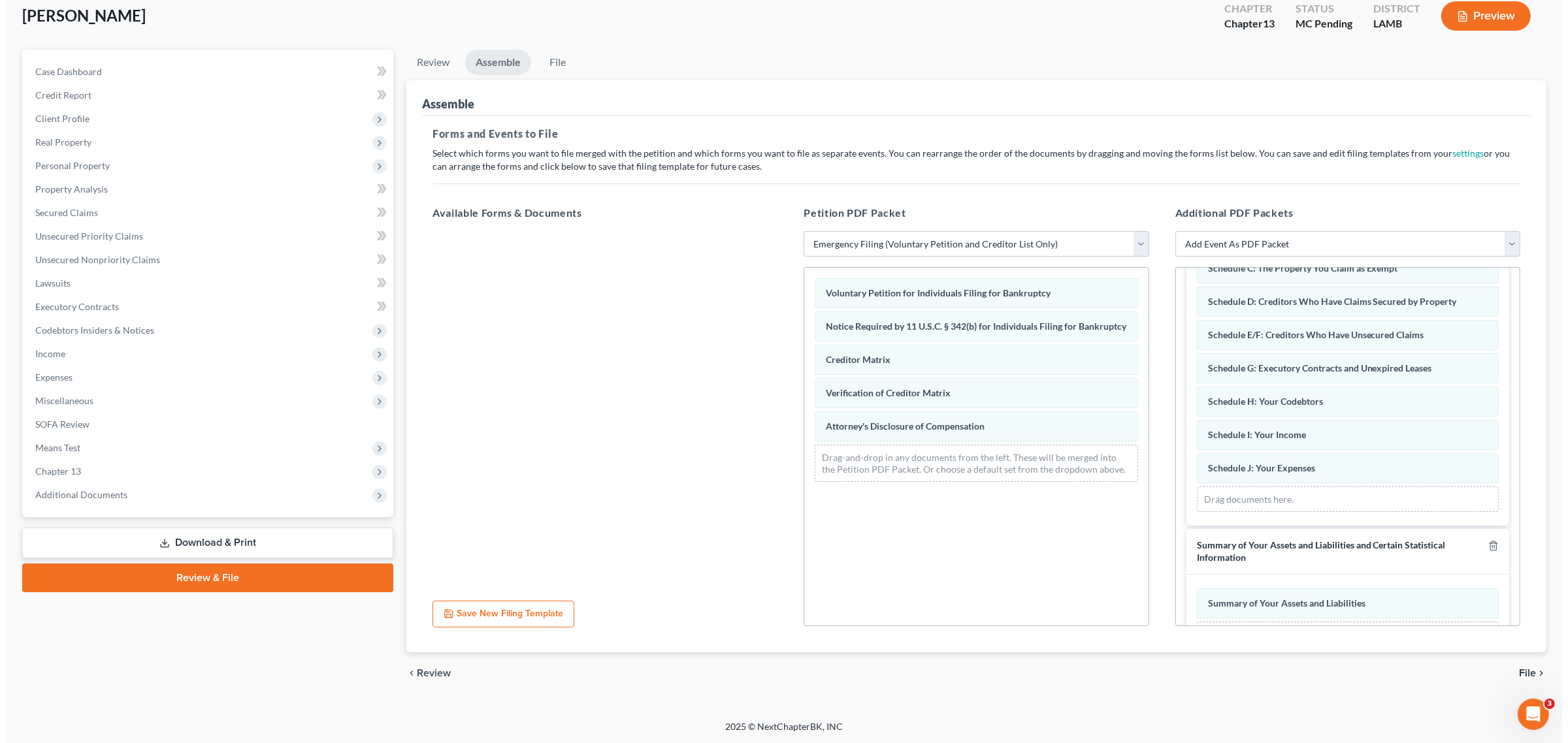
scroll to position [870, 0]
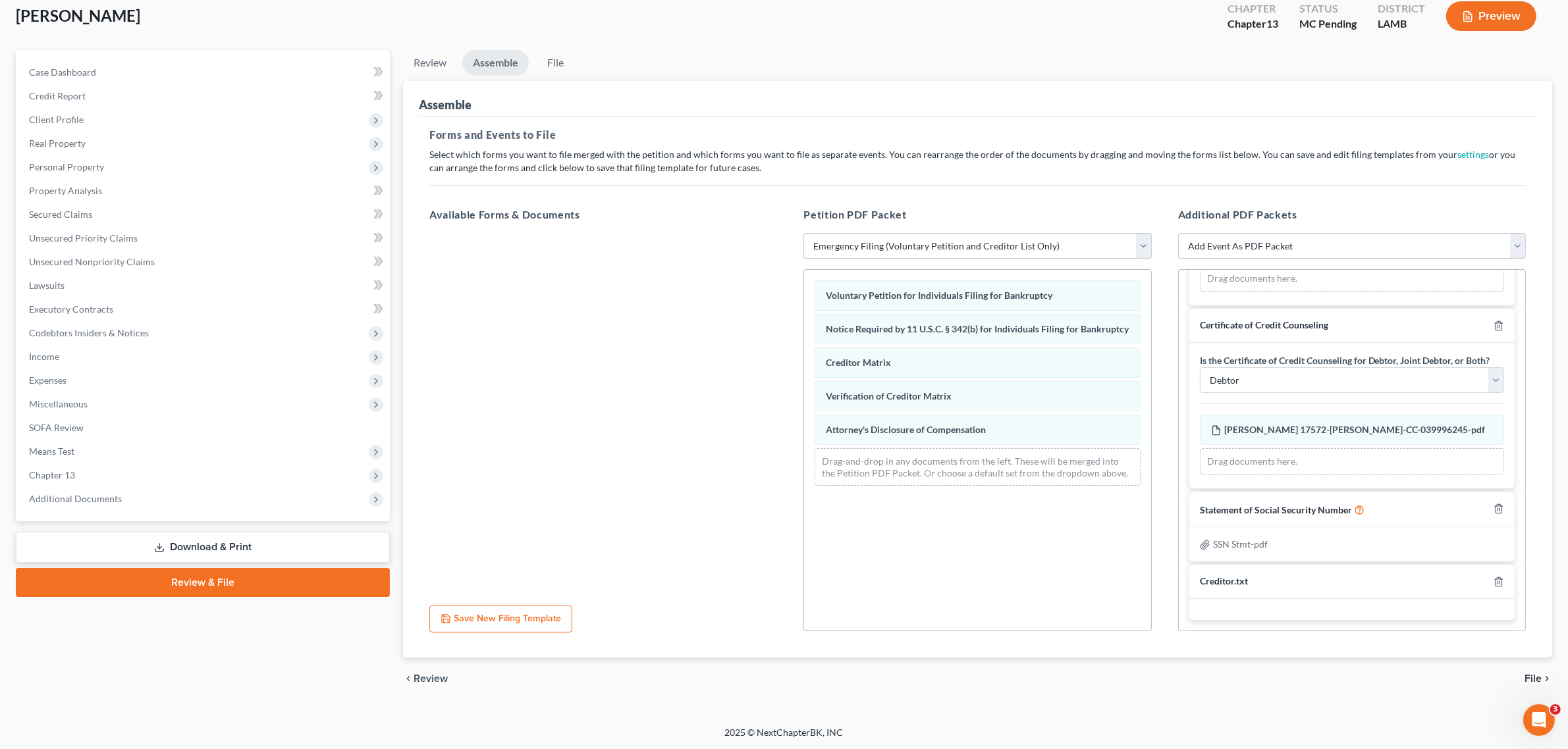
click at [486, 613] on button "Save New Filing Template" at bounding box center [501, 619] width 143 height 28
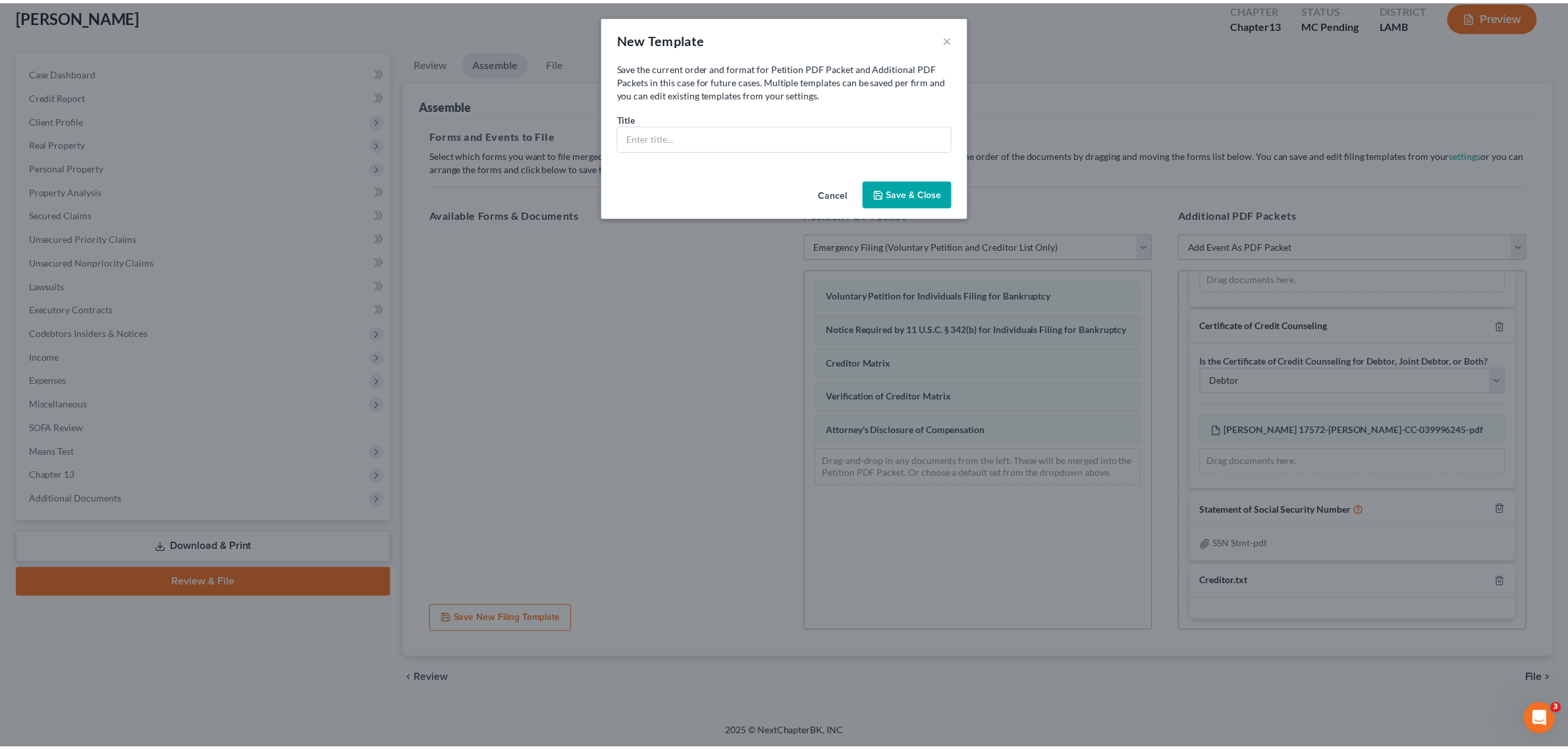
scroll to position [863, 0]
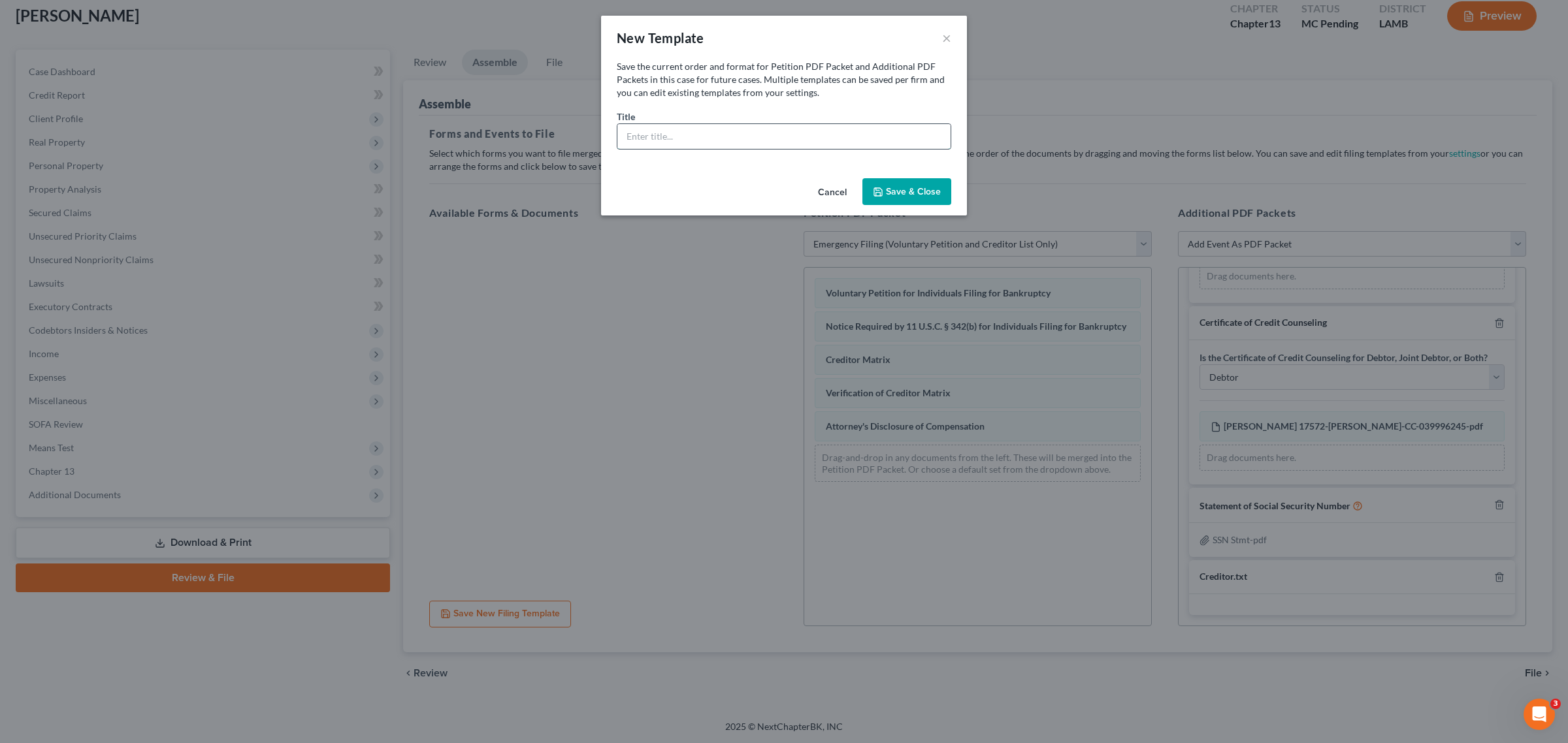
click at [762, 129] on input "text" at bounding box center [784, 136] width 333 height 25
click at [807, 130] on input "text" at bounding box center [784, 136] width 333 height 25
drag, startPoint x: 782, startPoint y: 134, endPoint x: 774, endPoint y: 134, distance: 8.0
click at [774, 134] on input "Emergency Filing - Ch 13 - Updated 2205" at bounding box center [784, 136] width 333 height 25
click at [660, 136] on input "Emergency Filing - Ch 13 - Updated 2025" at bounding box center [784, 136] width 333 height 25
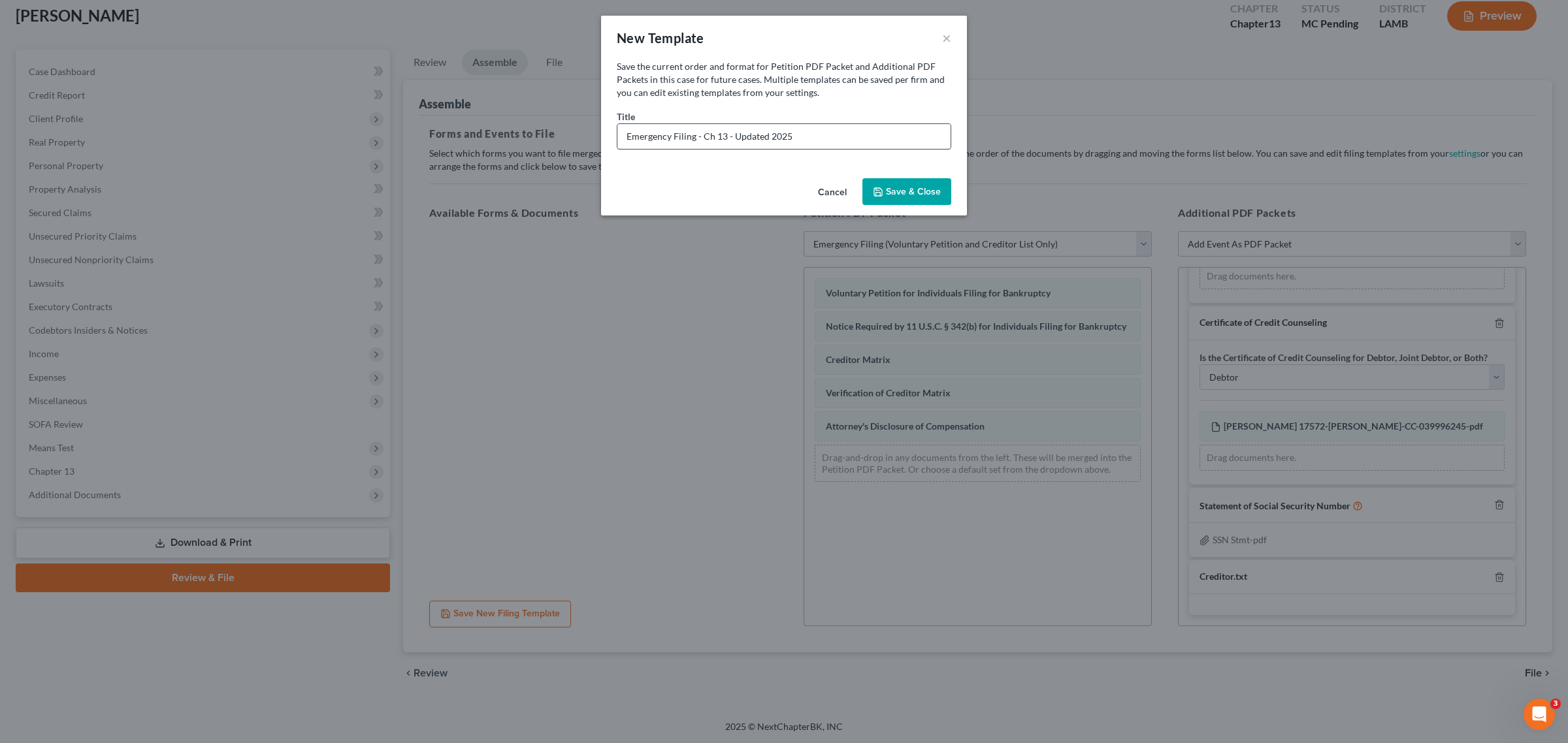
click at [659, 136] on input "Emergency Filing - Ch 13 - Updated 2025" at bounding box center [784, 136] width 333 height 25
type input "Full Filing - Ch 13 - Updated 2025"
click at [883, 183] on button "Save & Close" at bounding box center [907, 192] width 89 height 27
select select "2"
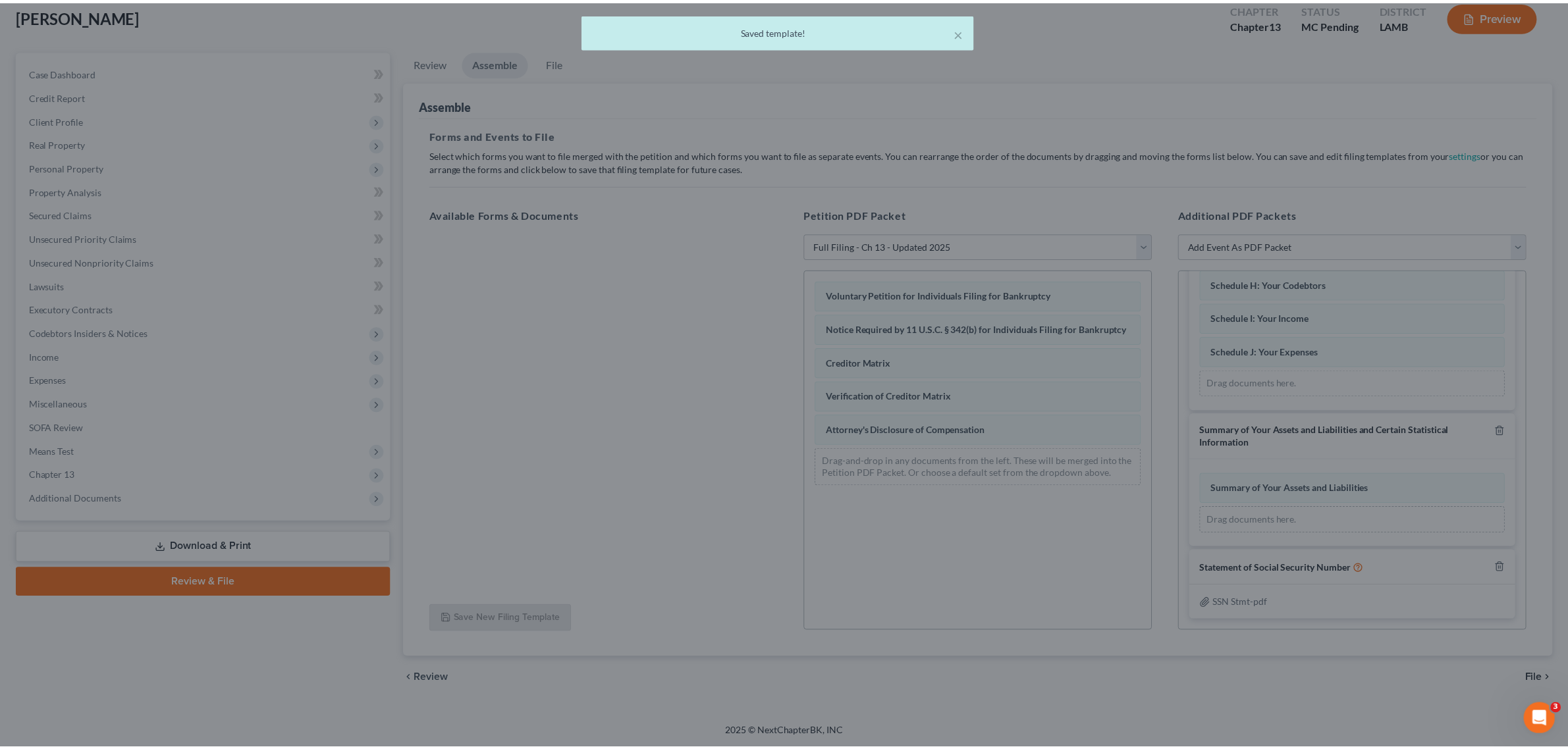
scroll to position [818, 0]
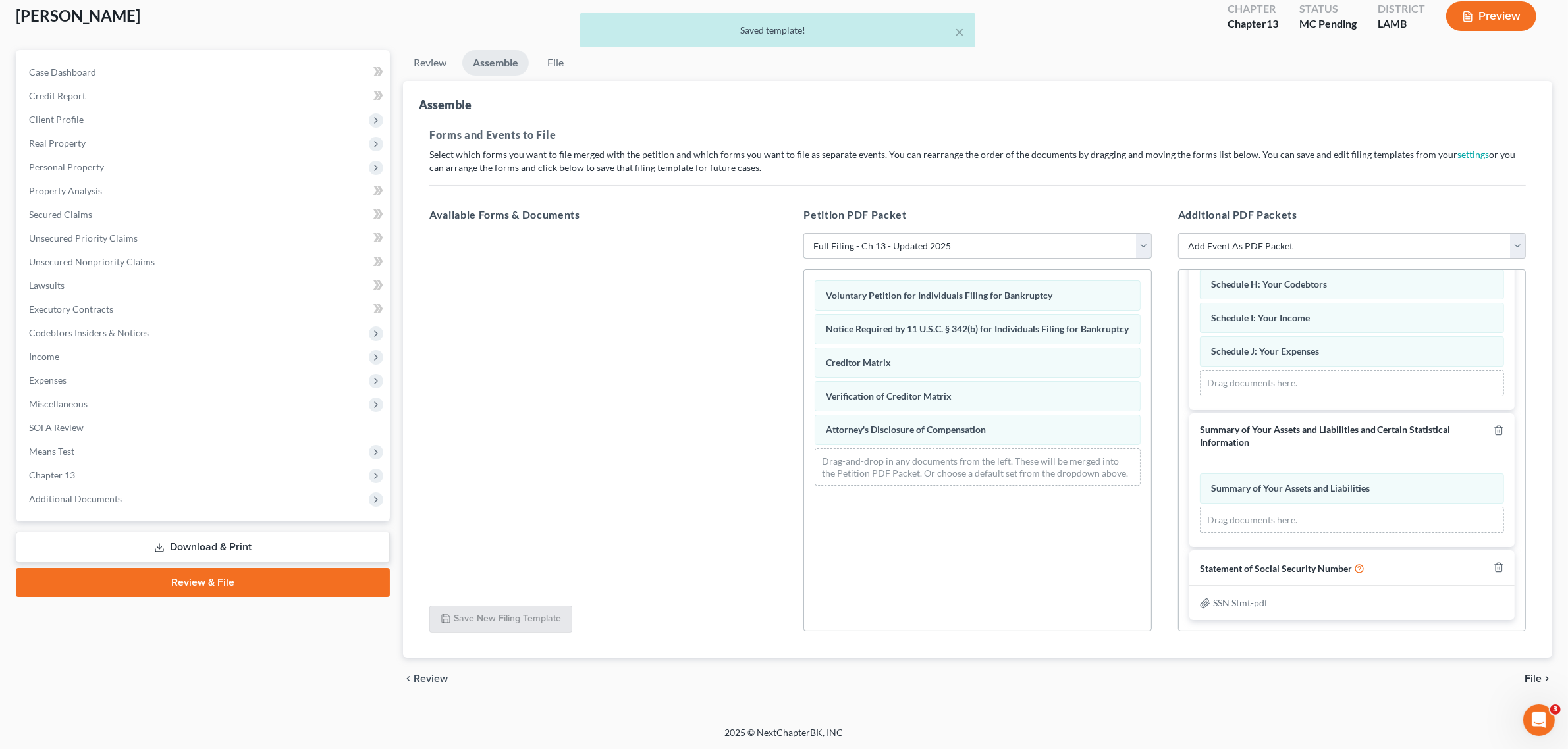
click at [1139, 242] on select "Choose Default Petition PDF Packet Emergency Filing (Voluntary Petition and Cre…" at bounding box center [977, 246] width 347 height 26
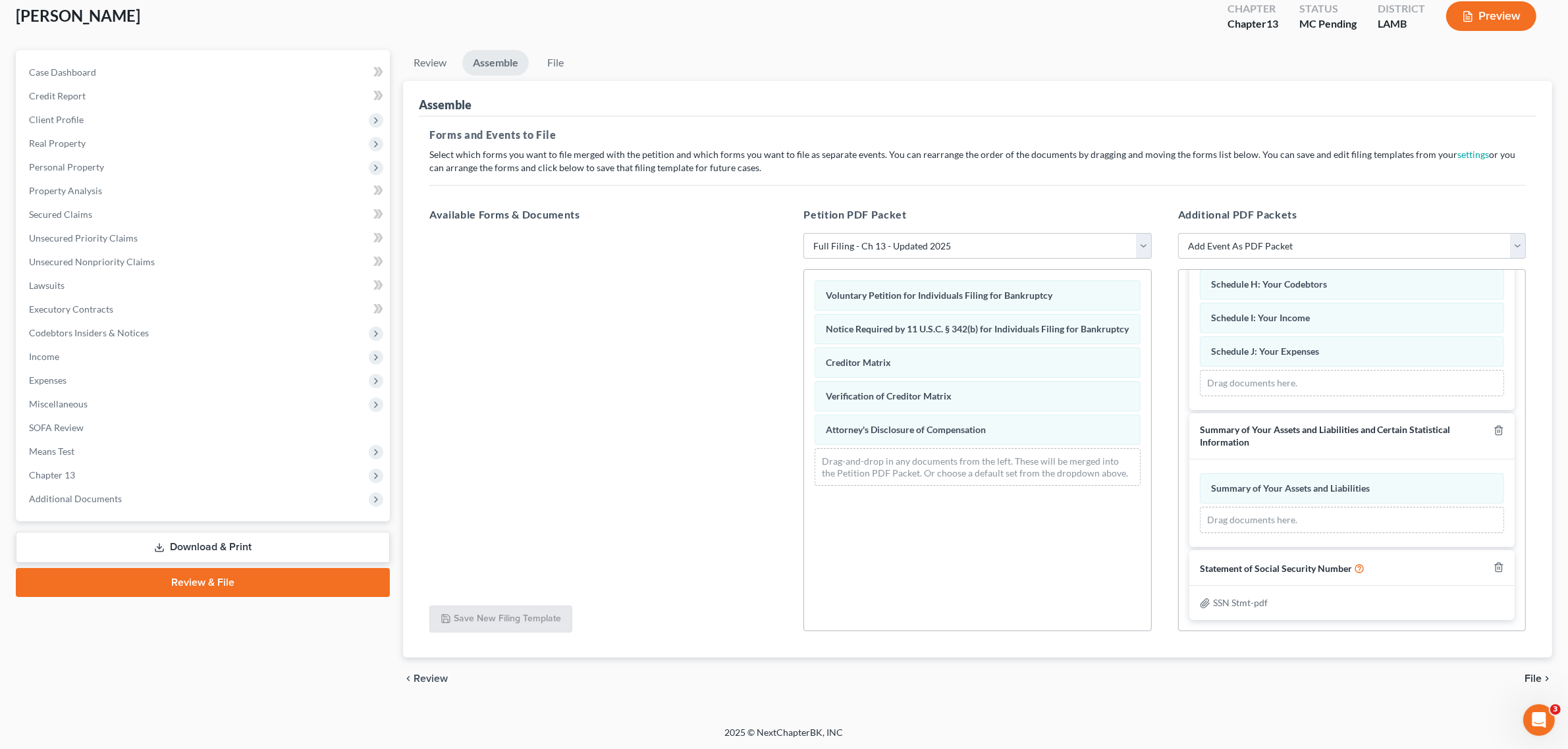
click at [1537, 677] on span "File" at bounding box center [1533, 679] width 17 height 11
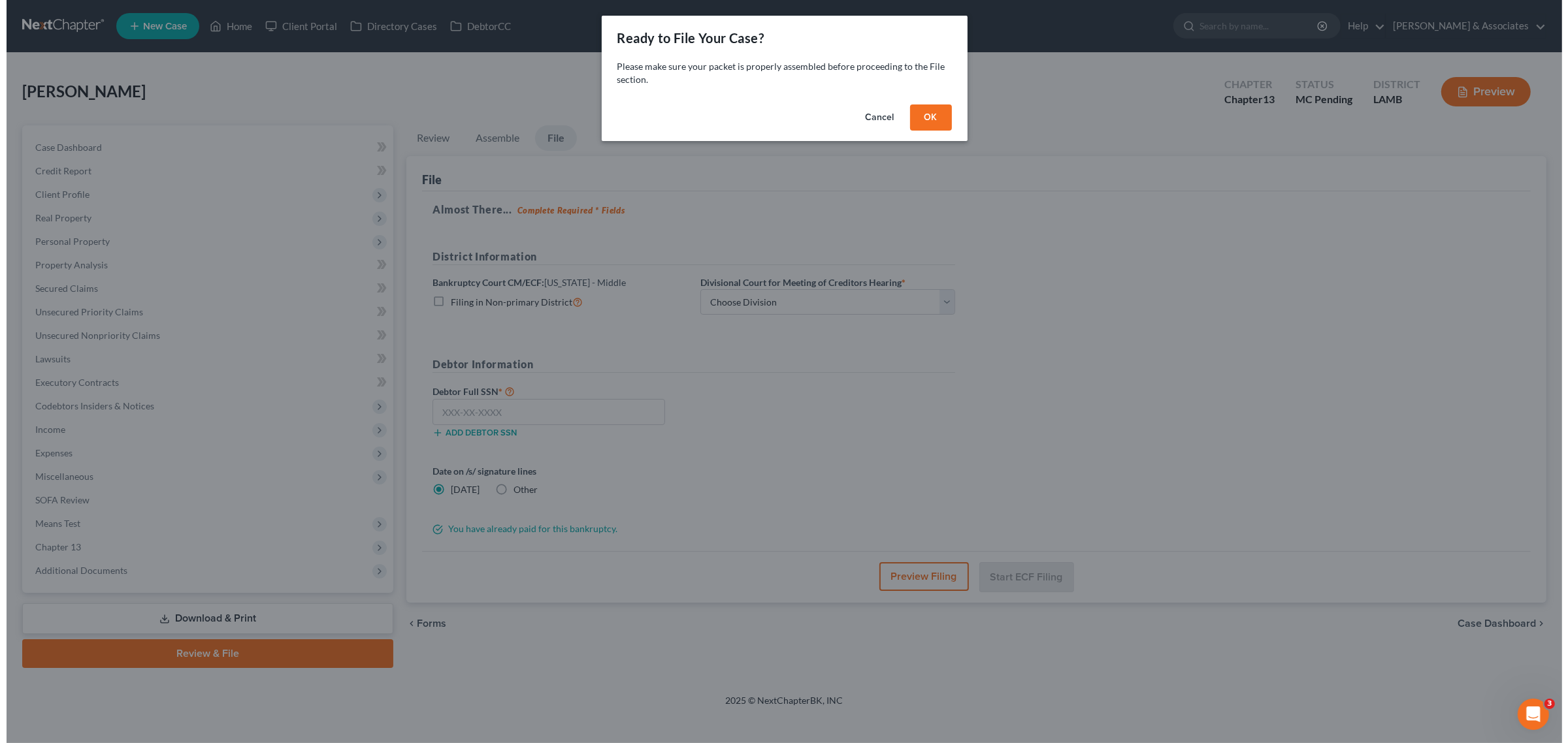
scroll to position [0, 0]
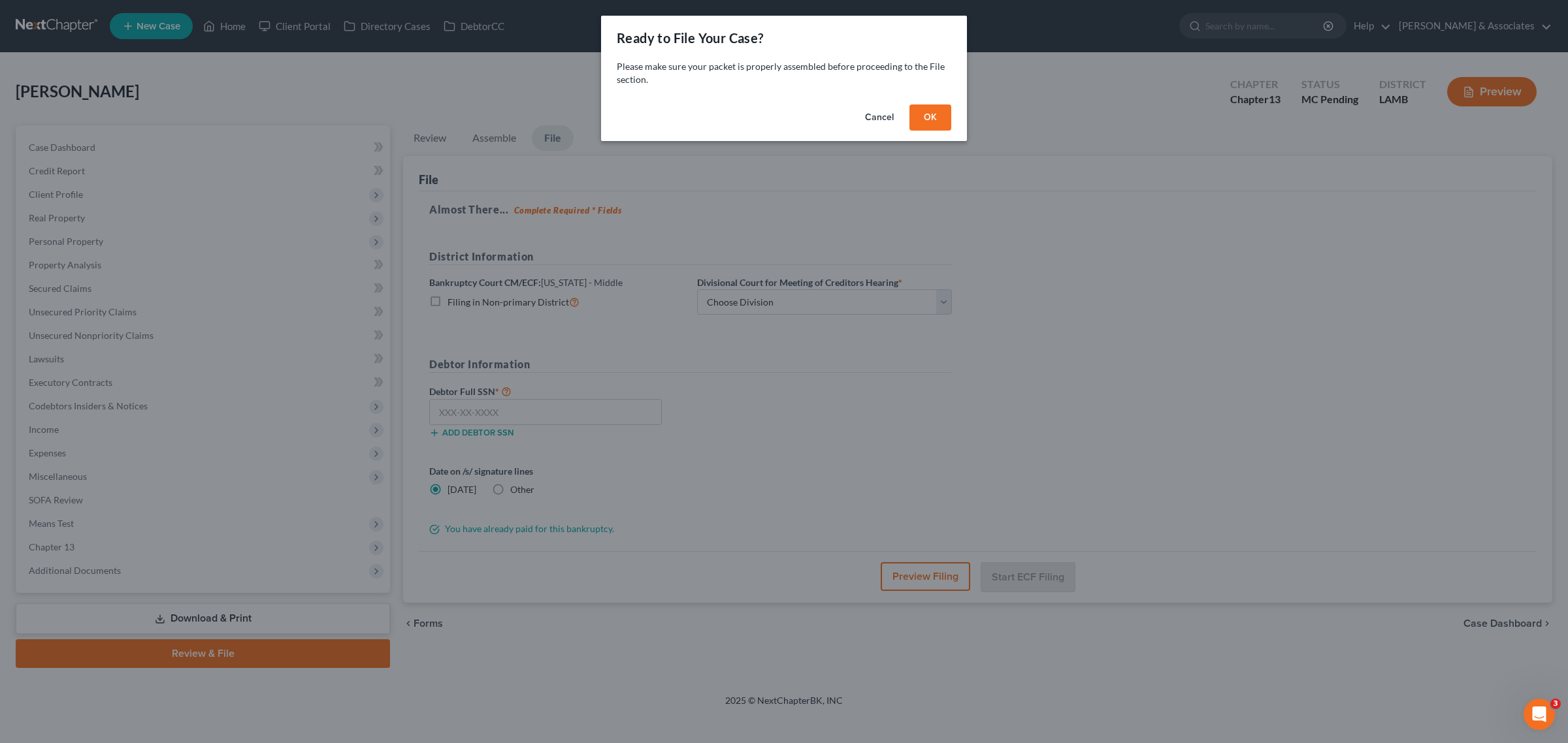
click at [918, 110] on button "OK" at bounding box center [930, 117] width 42 height 26
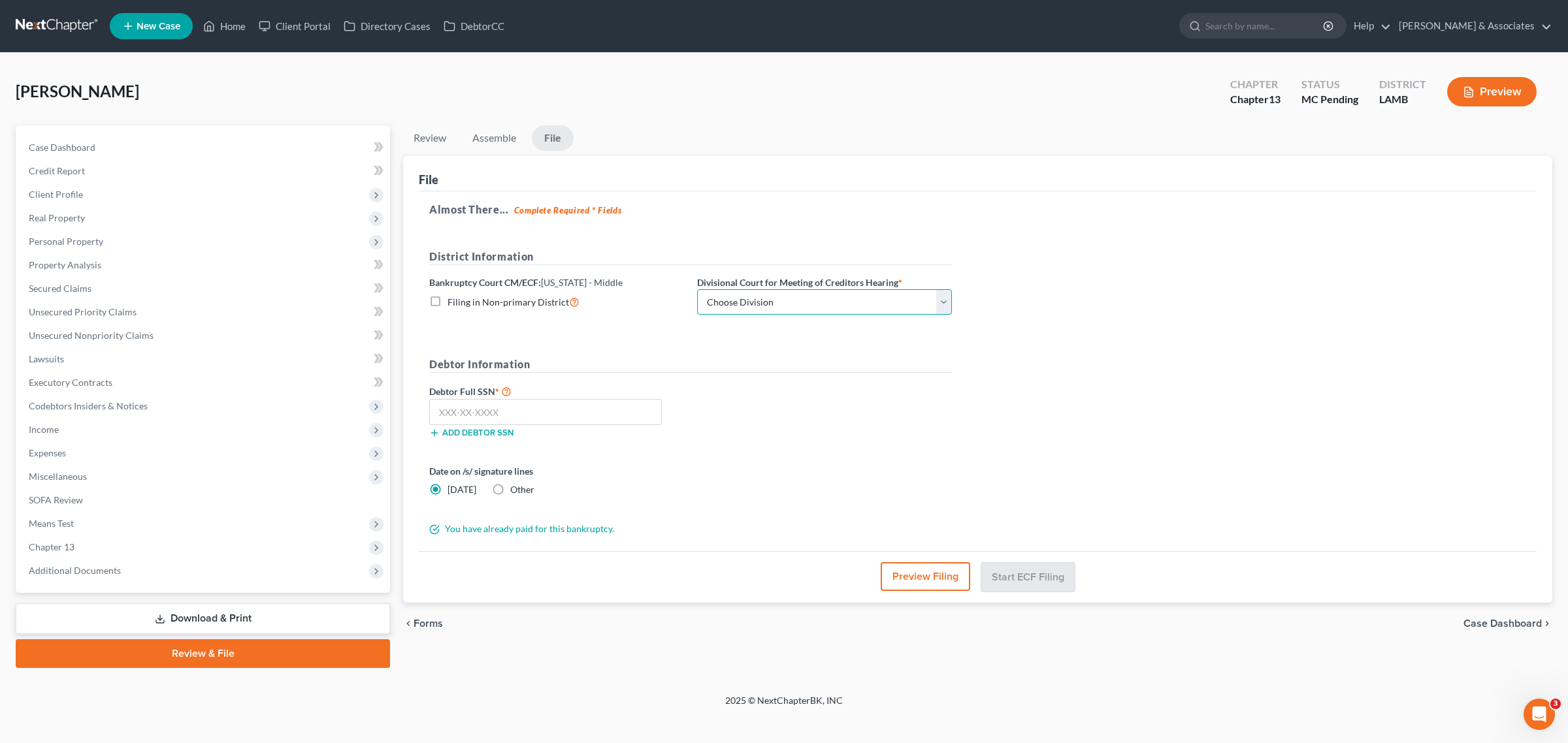
click at [840, 301] on select "Choose Division Baton Rouge" at bounding box center [824, 302] width 255 height 26
select select "0"
click at [697, 290] on select "Choose Division Baton Rouge" at bounding box center [824, 302] width 255 height 26
click at [605, 413] on input "text" at bounding box center [546, 412] width 233 height 26
paste input "436-33-9618"
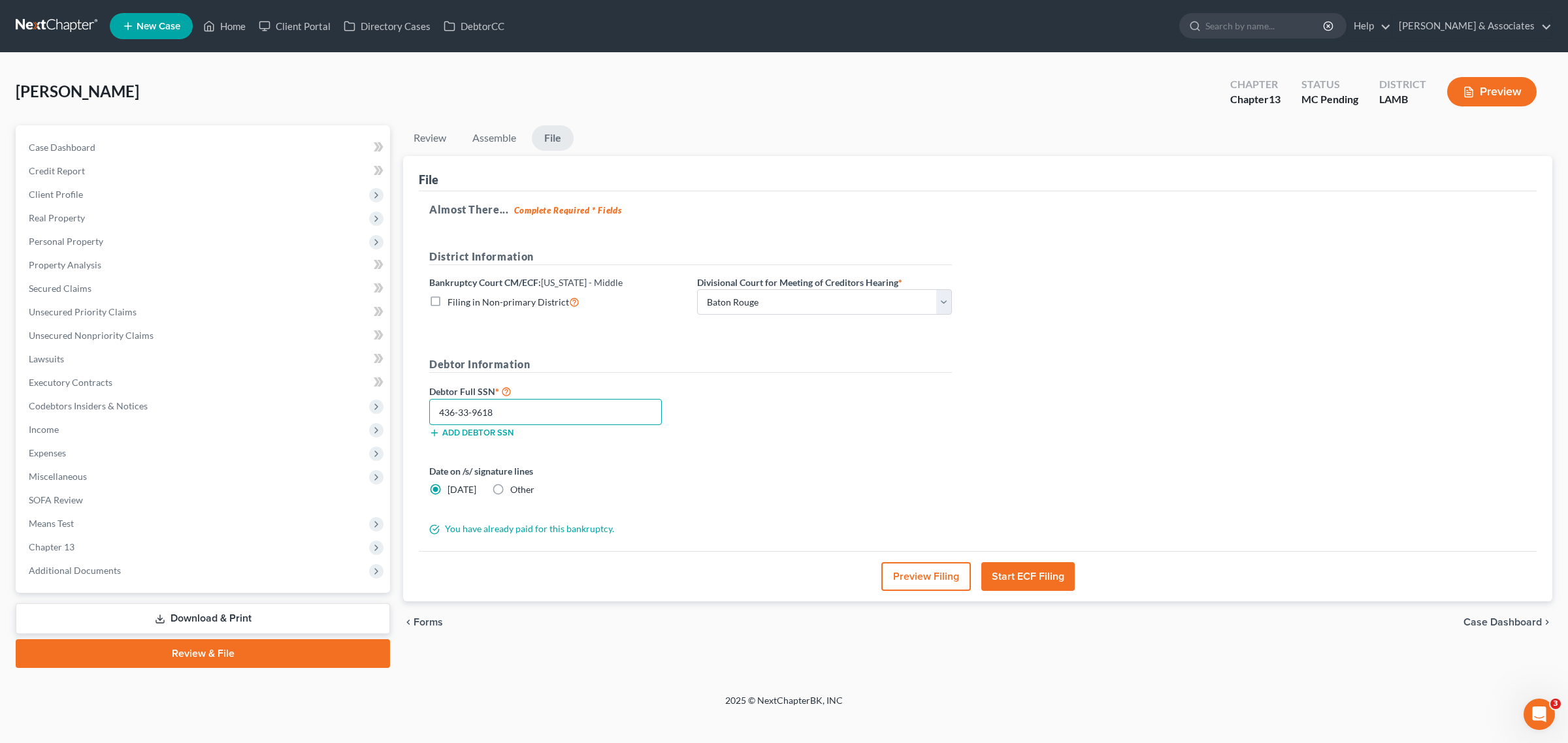
type input "436-33-9618"
click at [1007, 585] on button "Start ECF Filing" at bounding box center [1028, 576] width 94 height 29
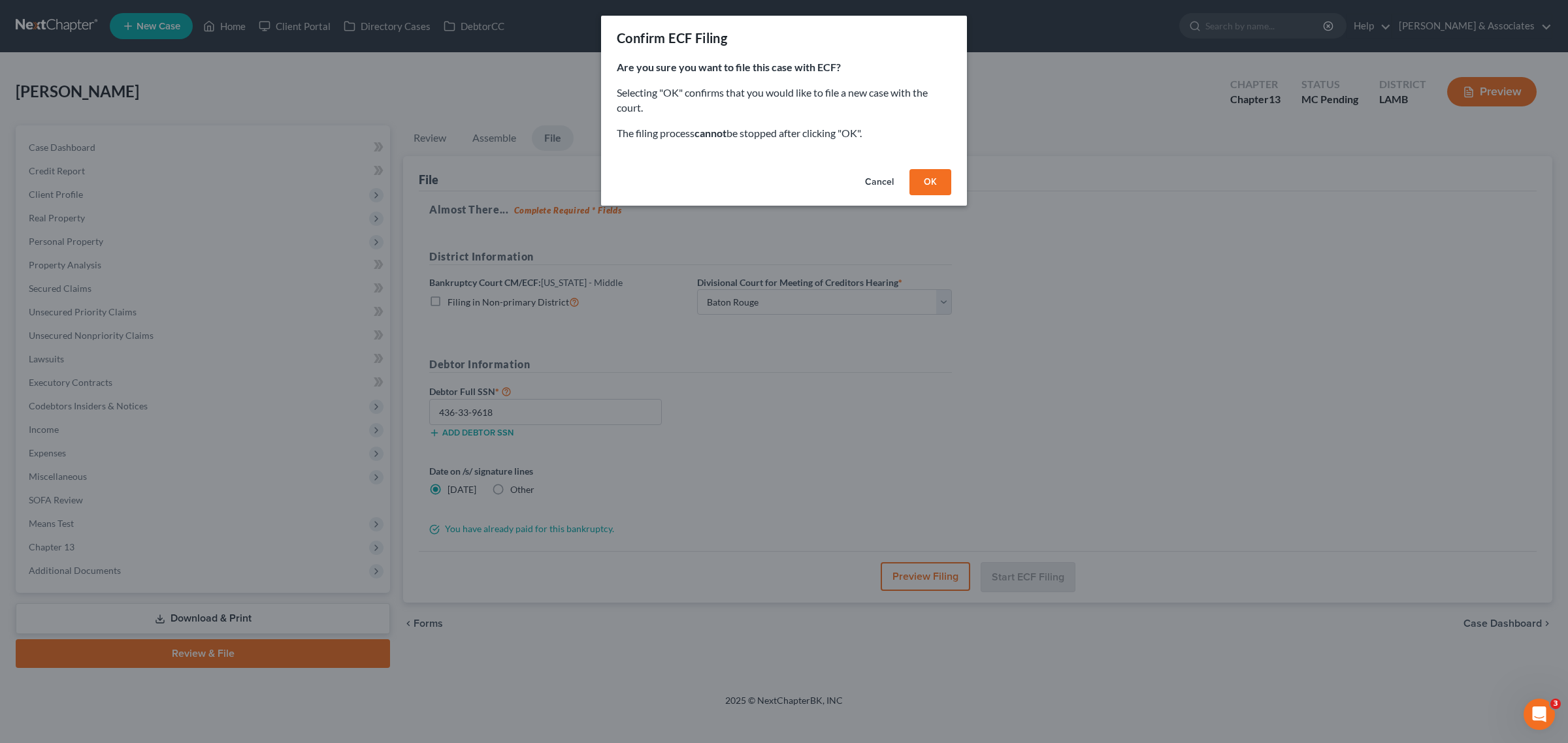
click at [932, 177] on button "OK" at bounding box center [930, 182] width 42 height 26
